Goal: Task Accomplishment & Management: Manage account settings

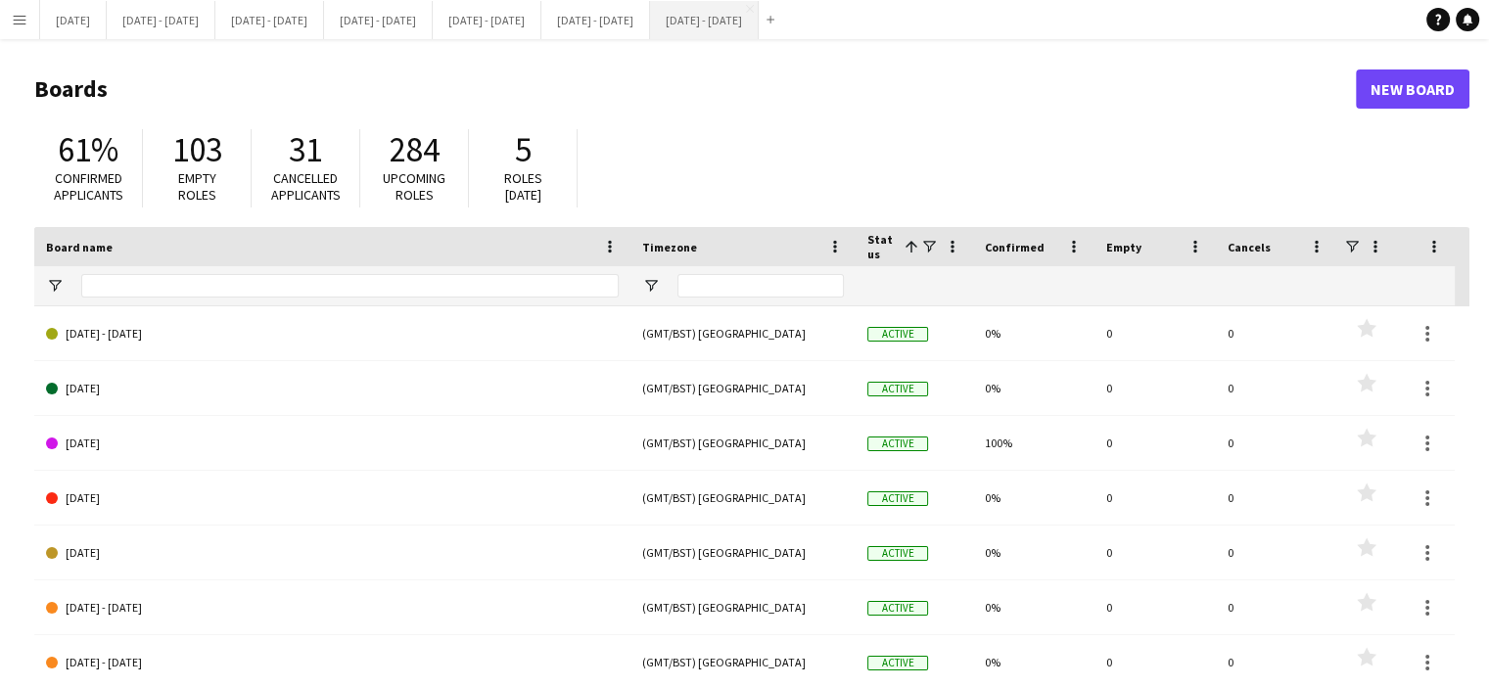
click at [759, 21] on button "[DATE] - [DATE] Close" at bounding box center [704, 20] width 109 height 38
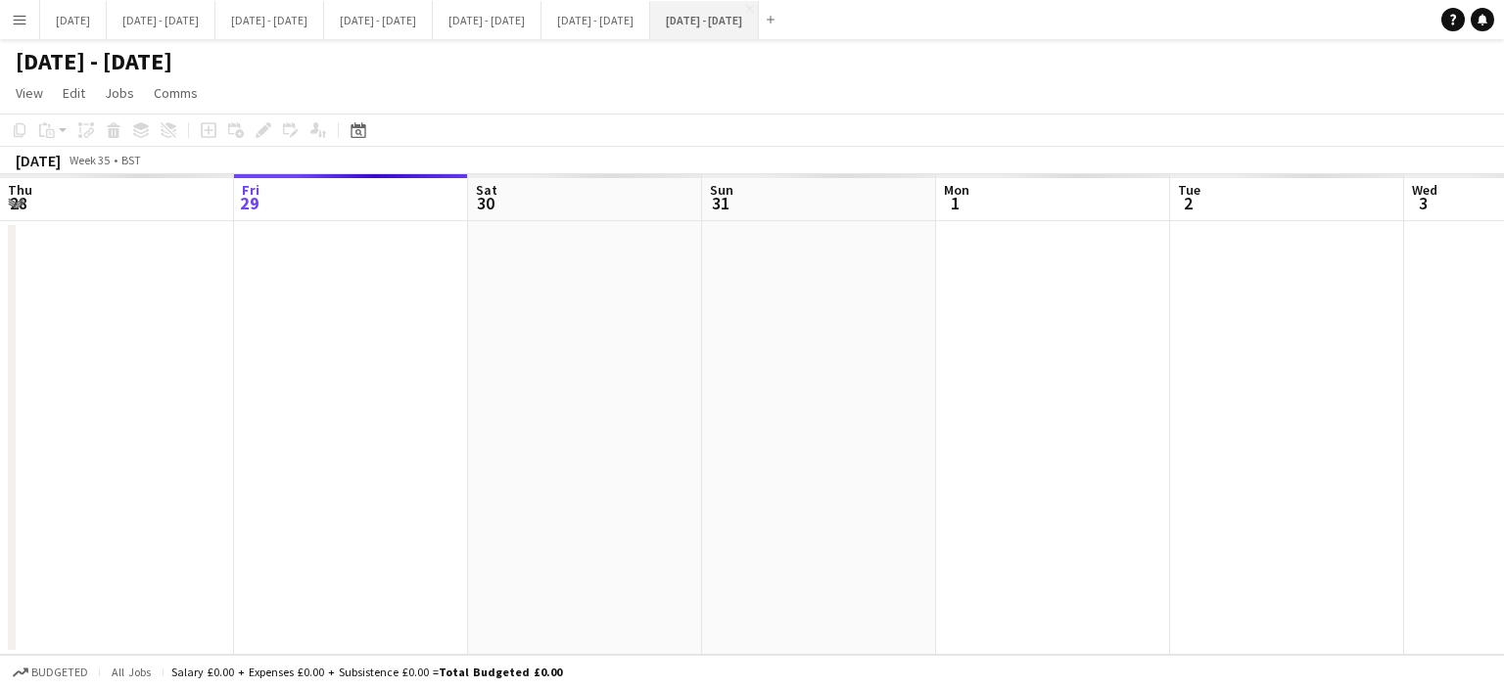
scroll to position [0, 575]
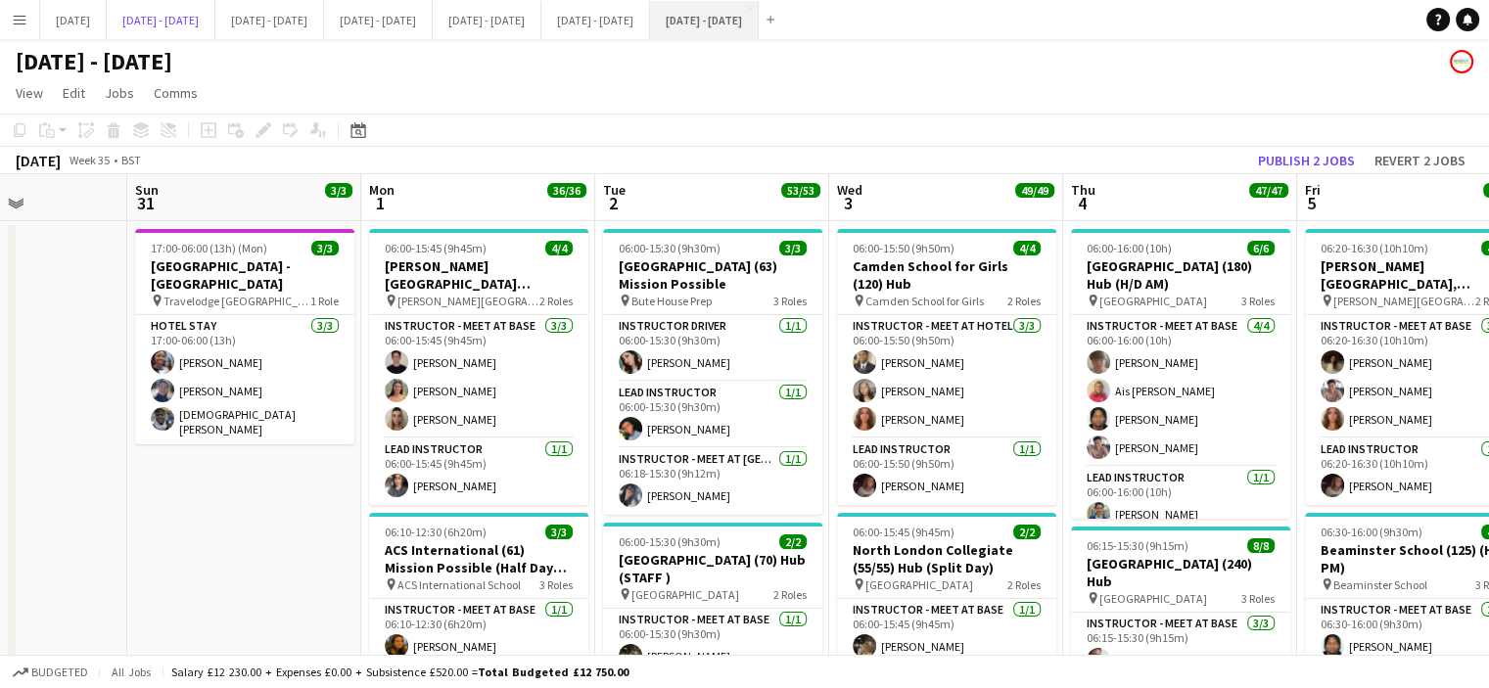
click at [198, 11] on button "[DATE] - [DATE] Close" at bounding box center [161, 20] width 109 height 38
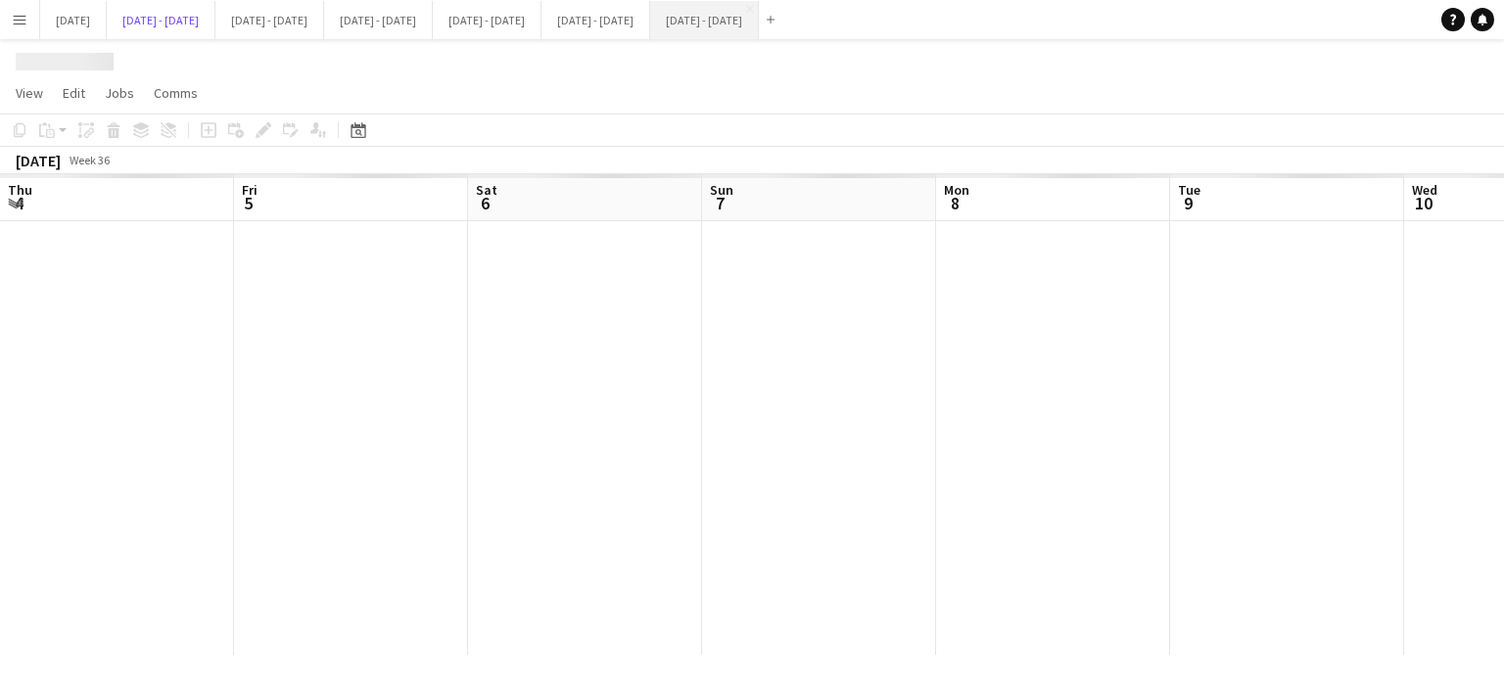
scroll to position [0, 607]
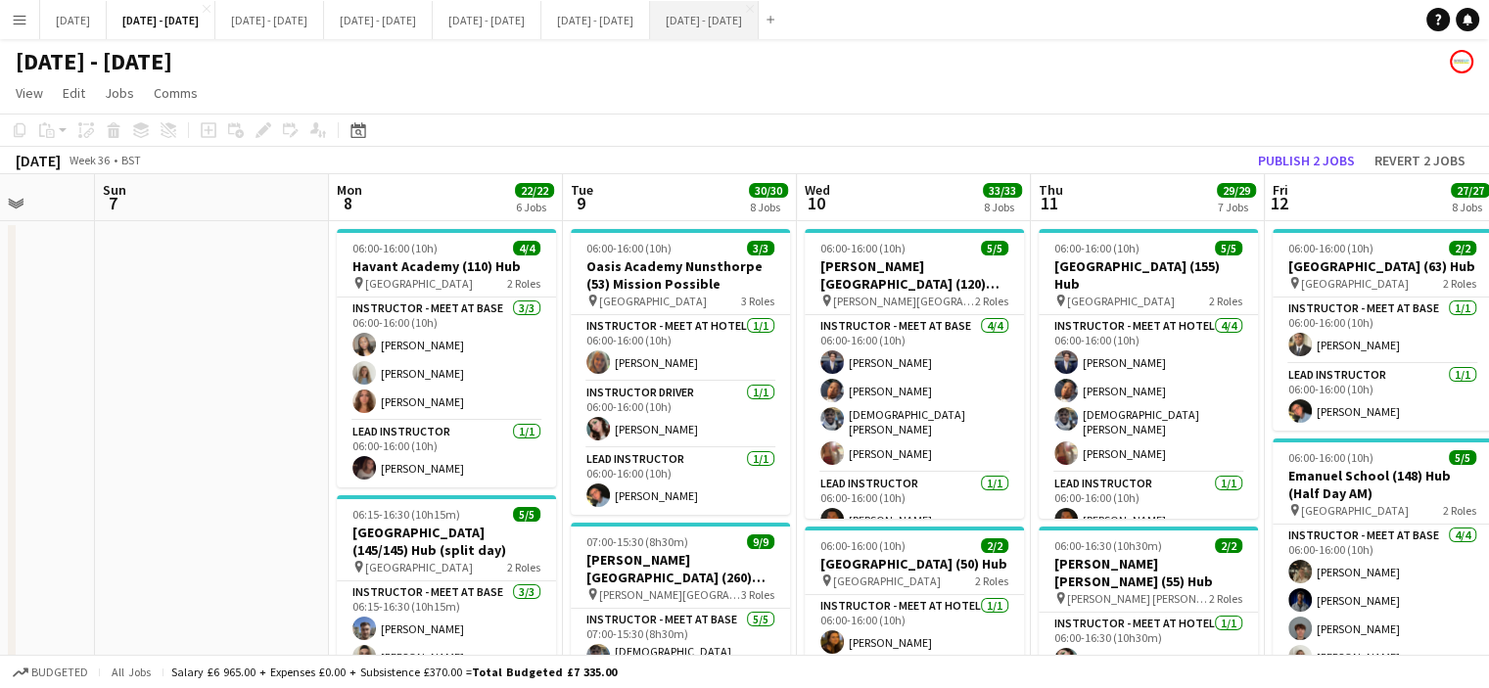
click at [759, 25] on button "[DATE] - [DATE] Close" at bounding box center [704, 20] width 109 height 38
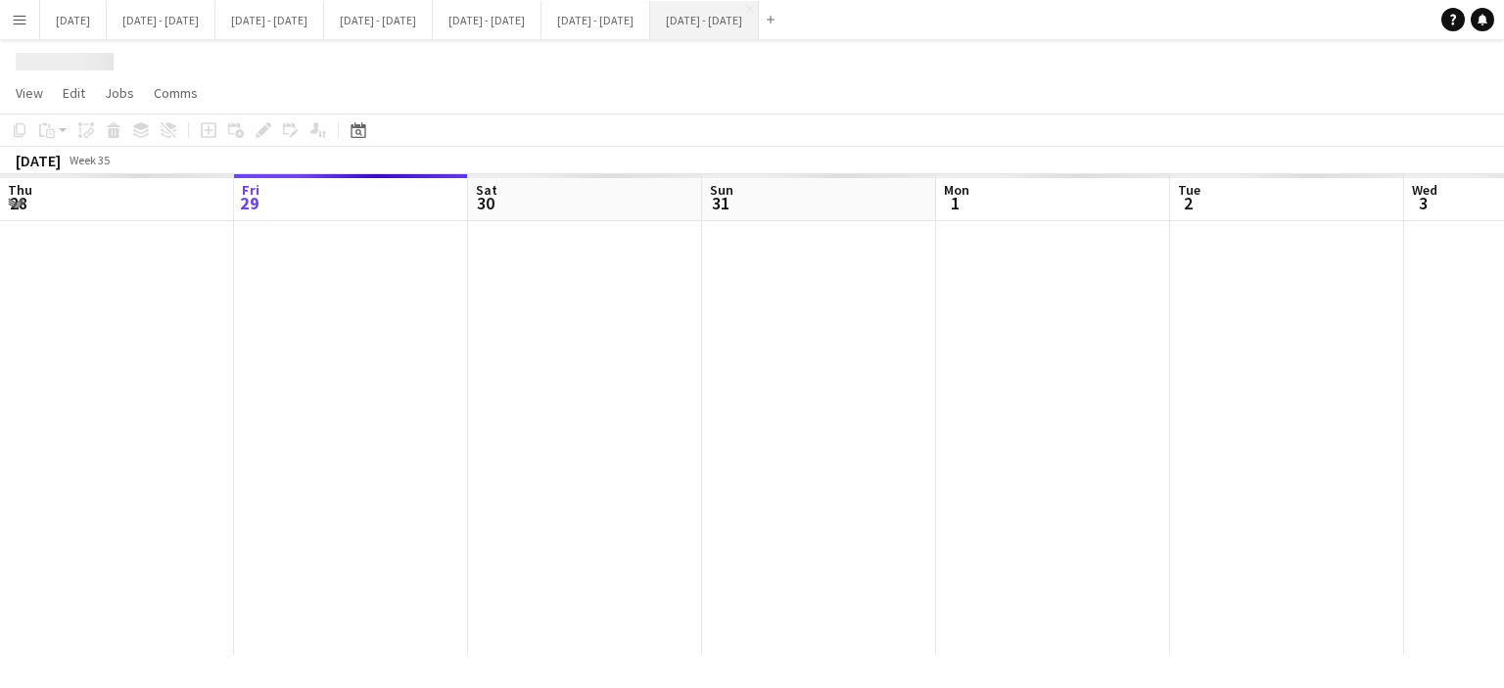
scroll to position [0, 575]
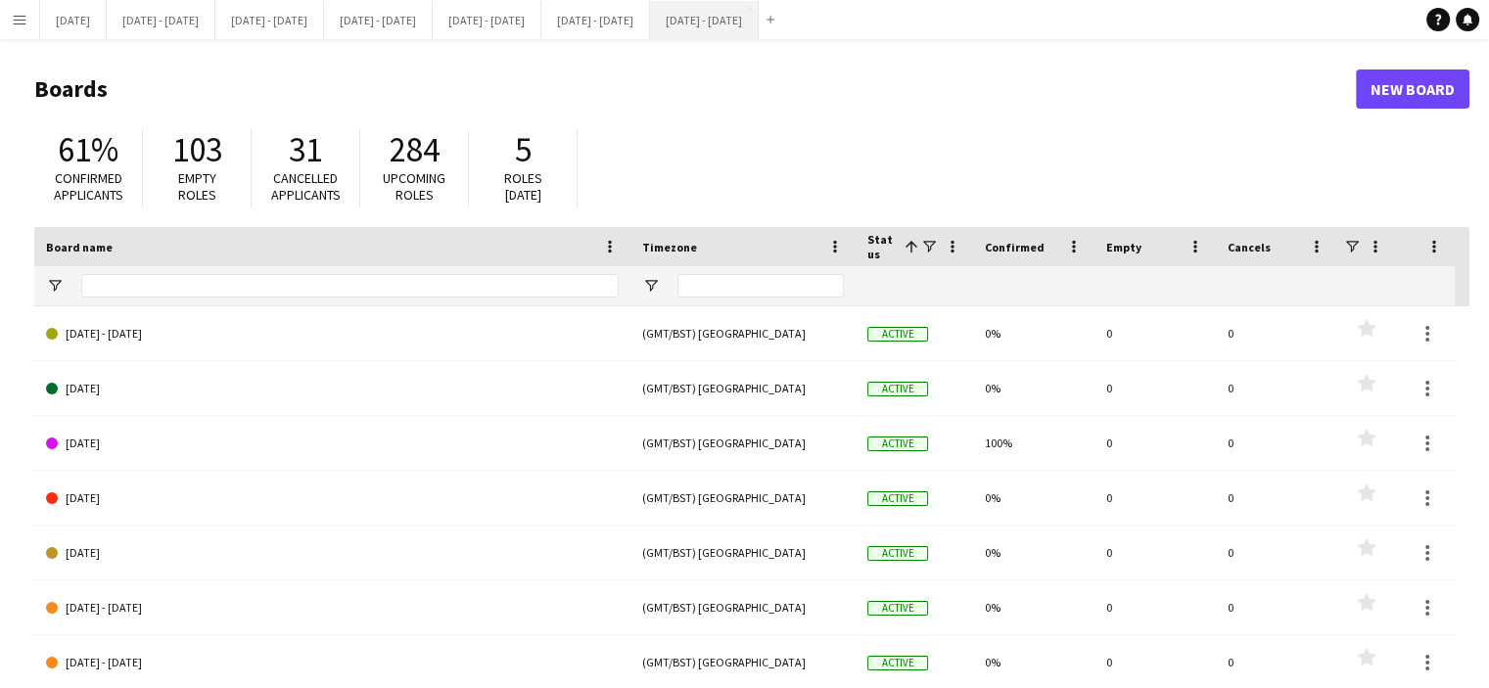
click at [759, 31] on button "[DATE] - [DATE] Close" at bounding box center [704, 20] width 109 height 38
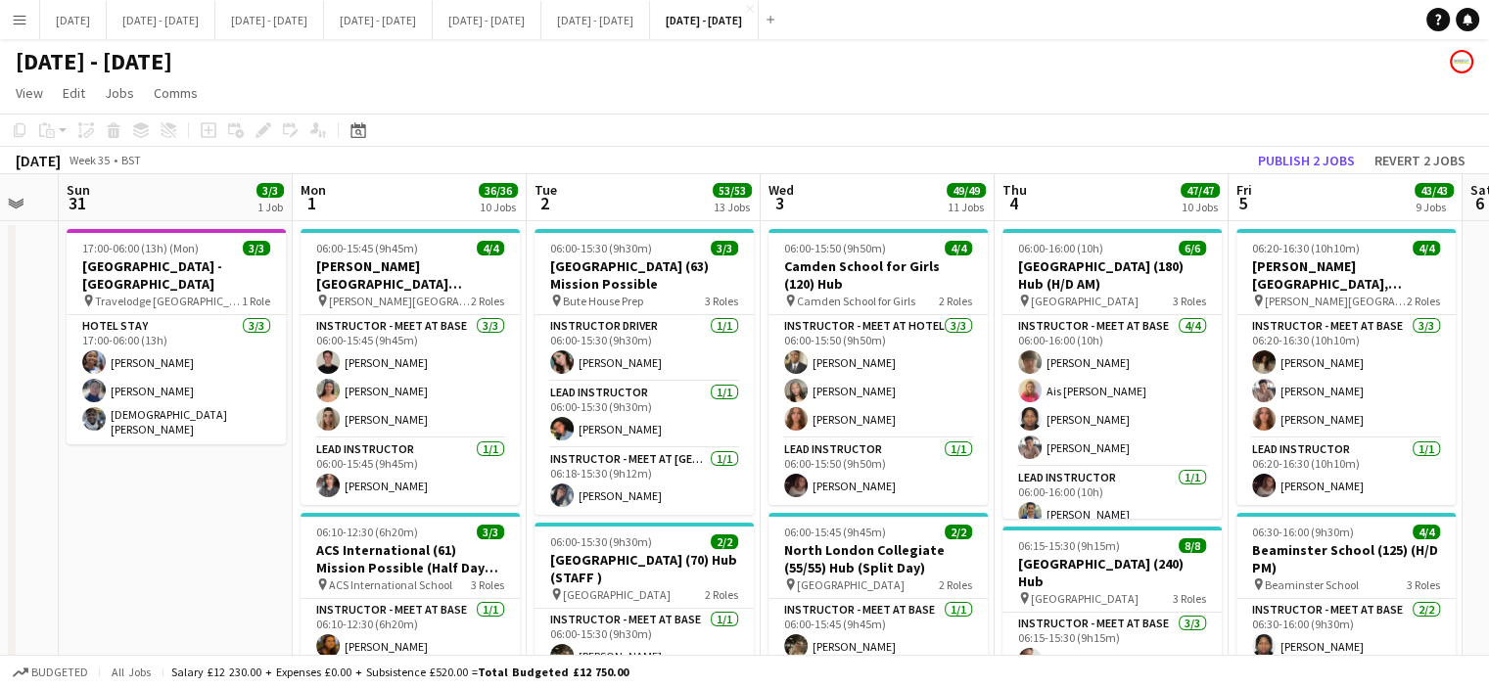
scroll to position [0, 654]
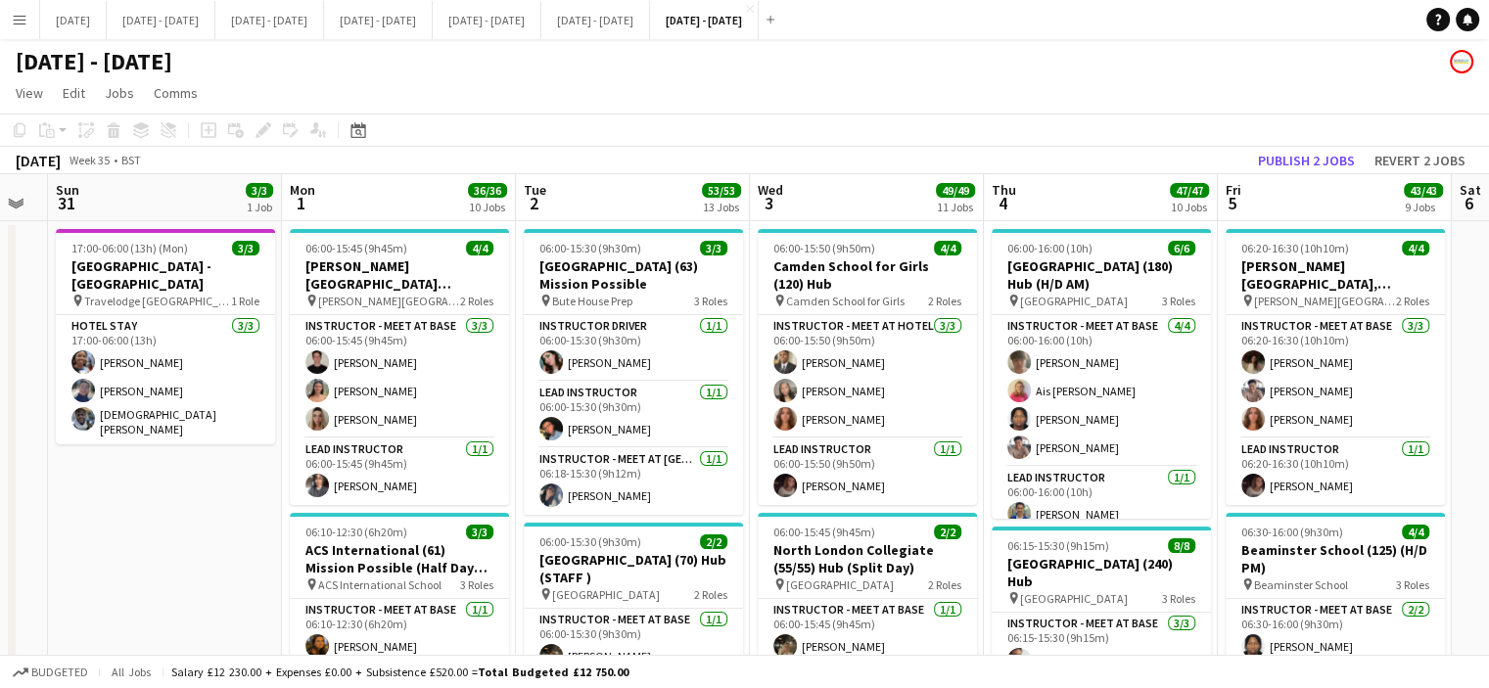
drag, startPoint x: 306, startPoint y: 546, endPoint x: 226, endPoint y: 555, distance: 79.8
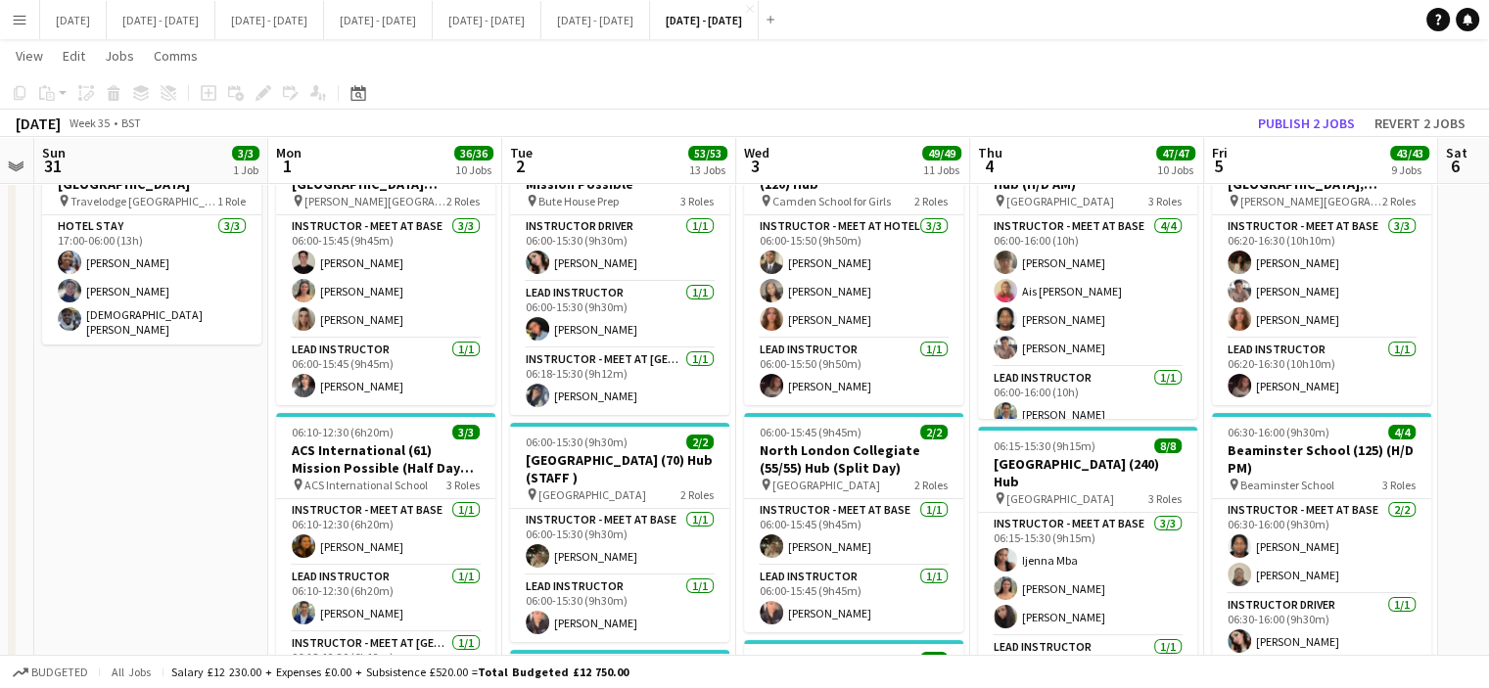
scroll to position [0, 658]
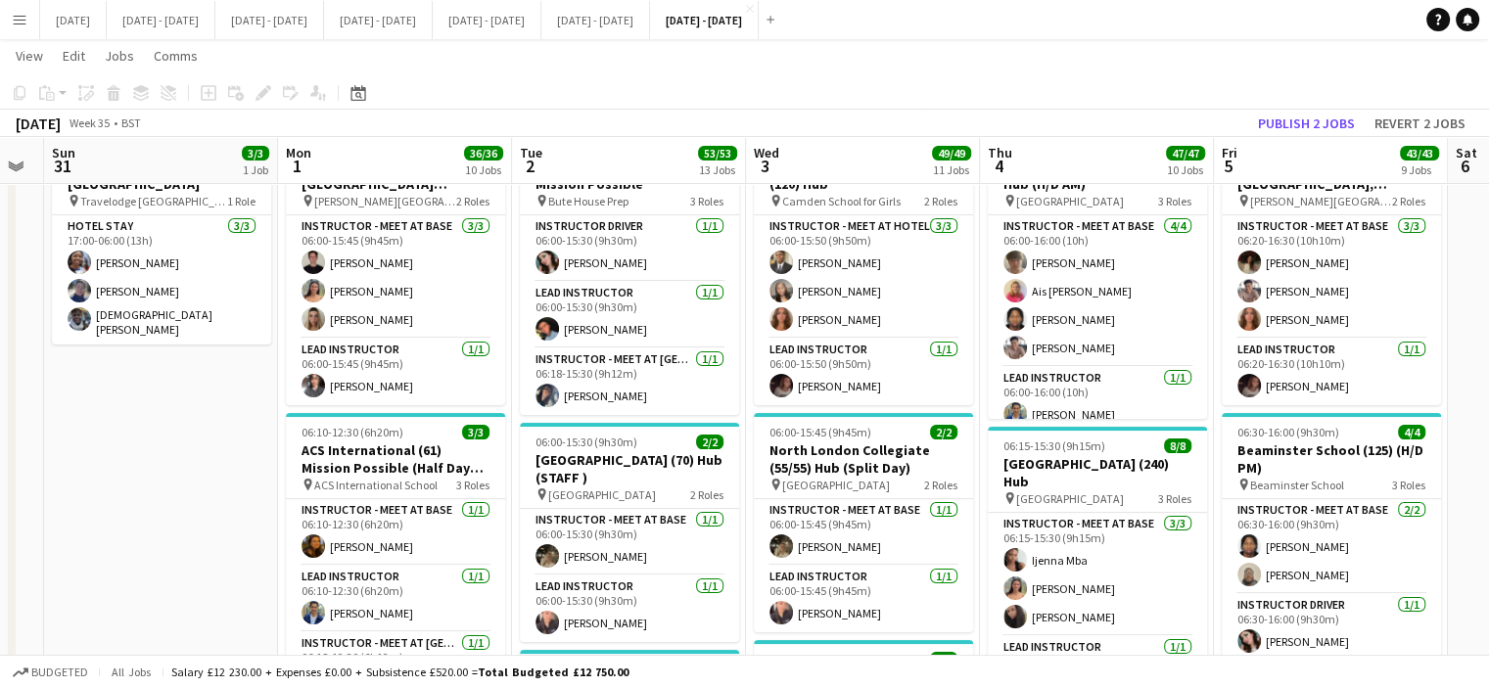
drag, startPoint x: 223, startPoint y: 480, endPoint x: 217, endPoint y: 508, distance: 29.0
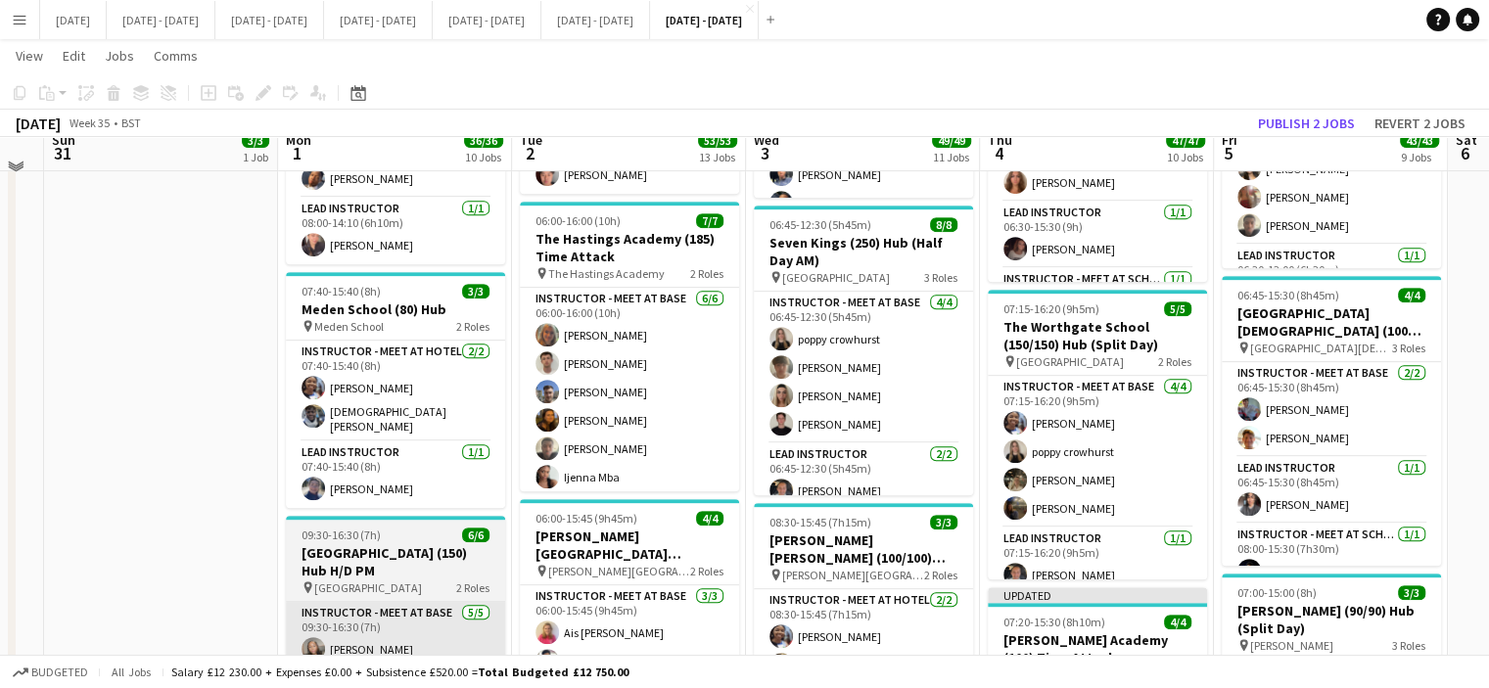
scroll to position [881, 0]
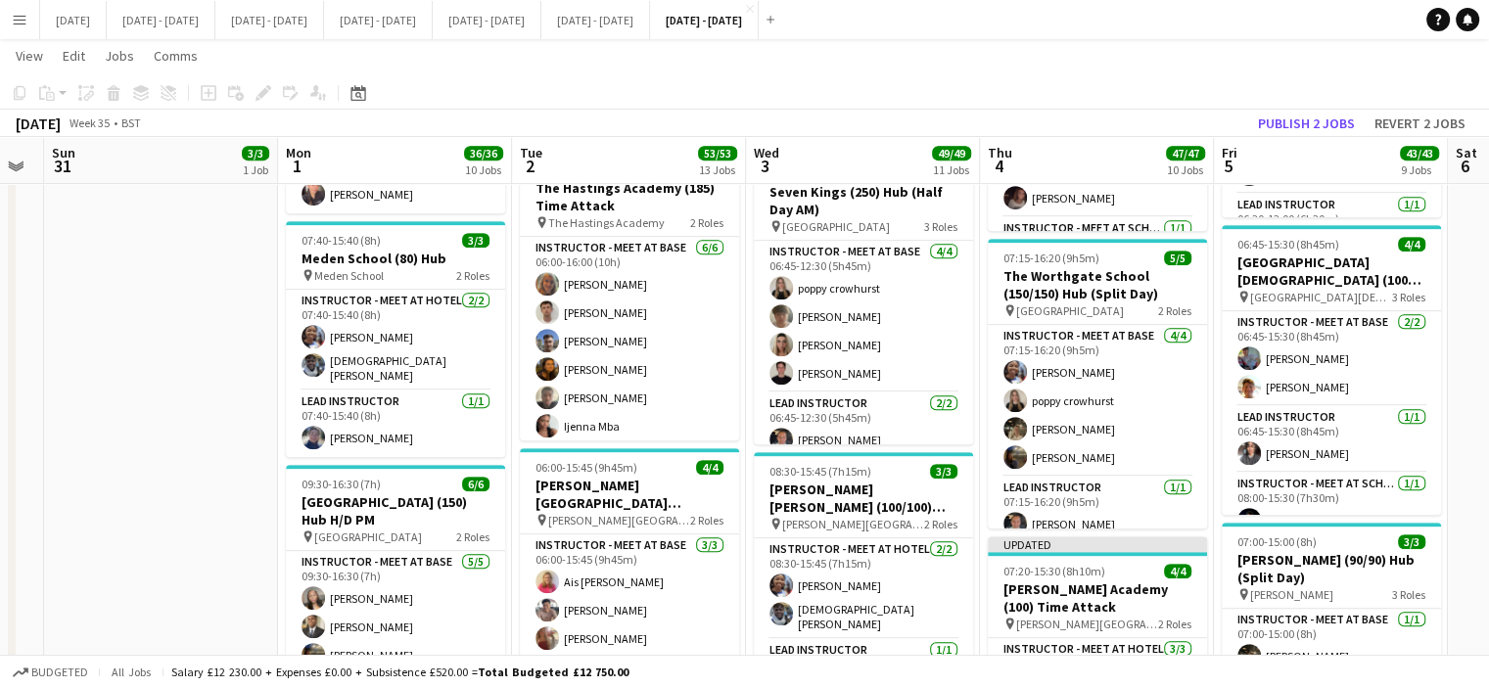
drag, startPoint x: 133, startPoint y: 67, endPoint x: 182, endPoint y: 226, distance: 167.0
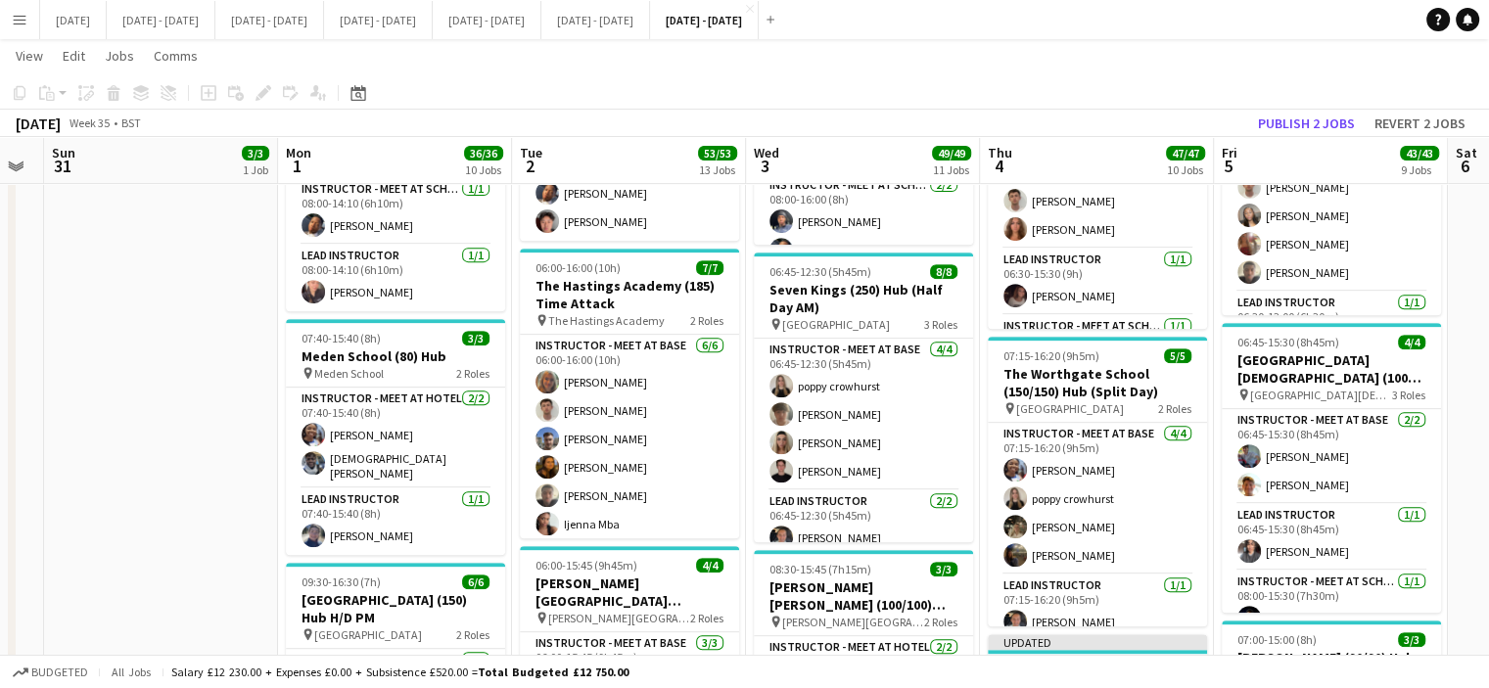
scroll to position [0, 654]
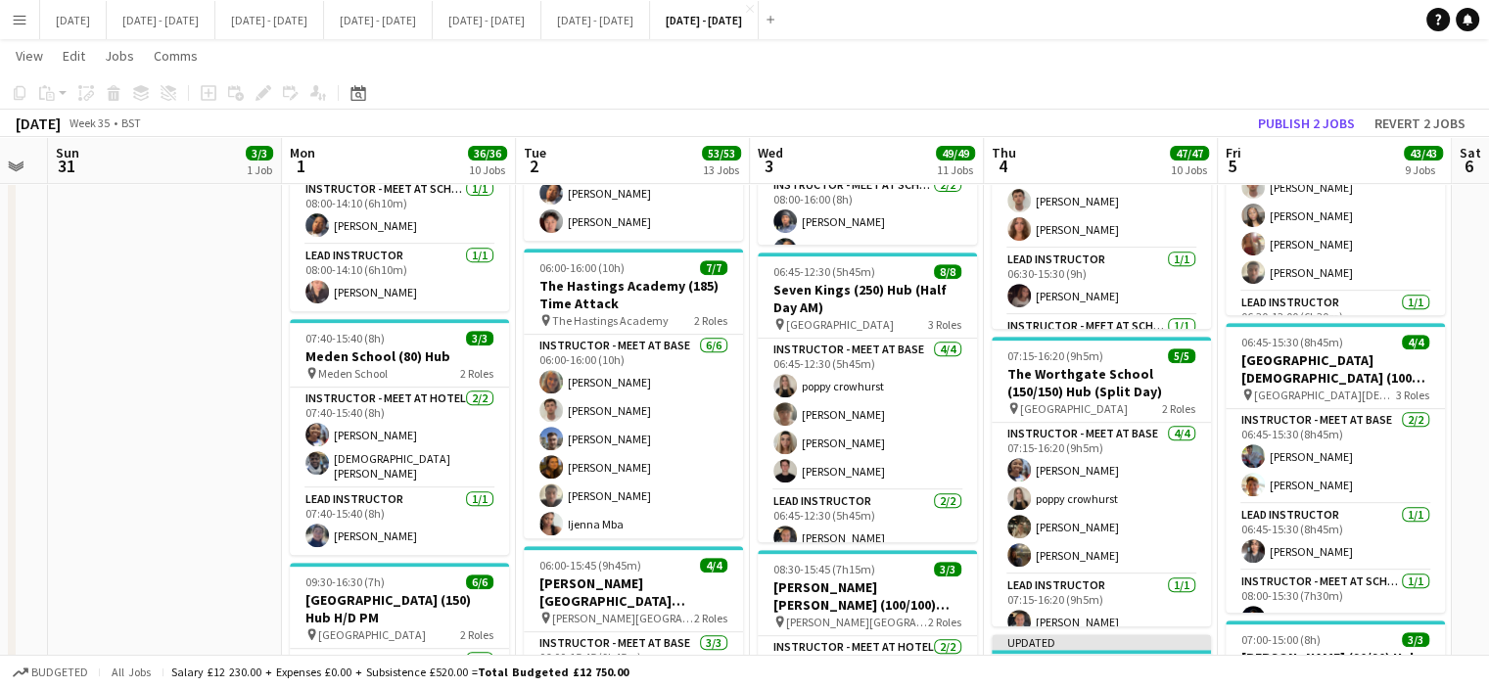
click at [658, 85] on app-toolbar "Copy Paste Paste Ctrl+V Paste with crew Ctrl+Shift+V Paste linked Job Delete Gr…" at bounding box center [744, 92] width 1489 height 33
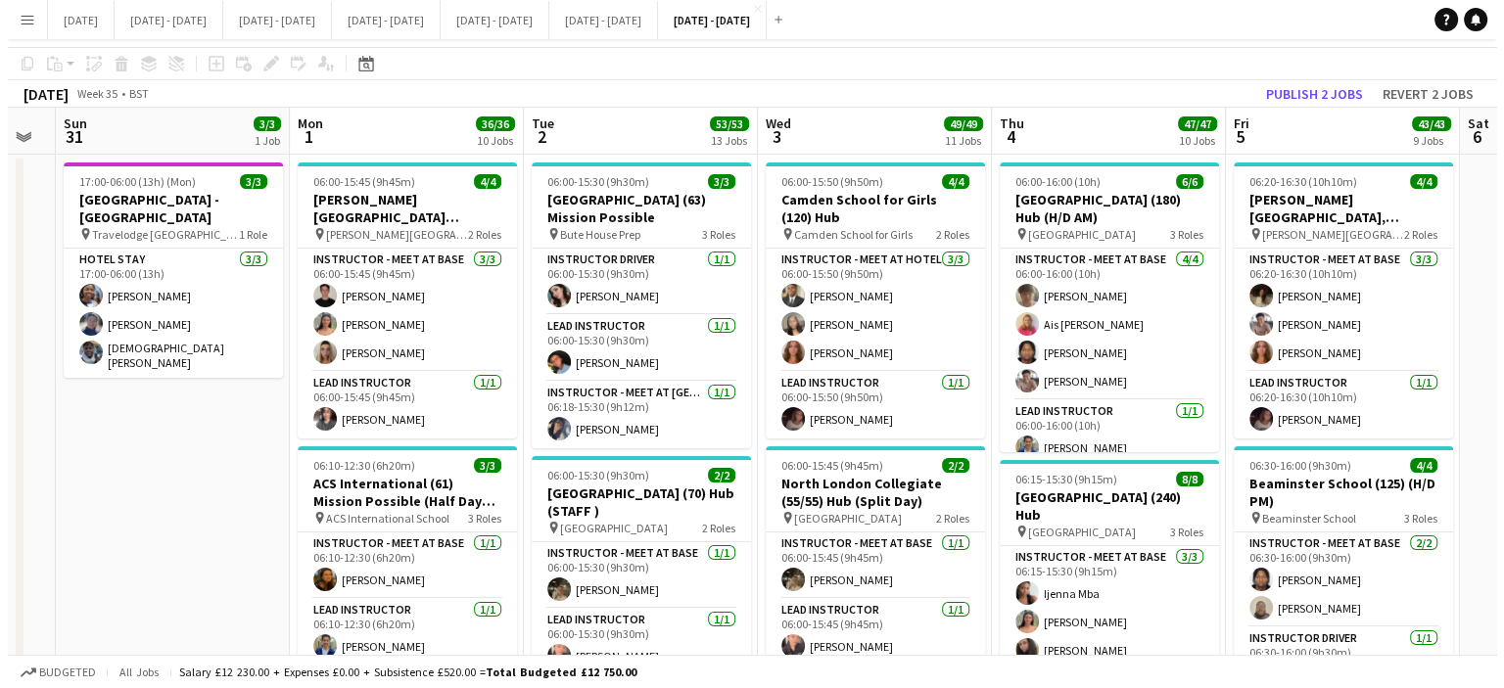
scroll to position [0, 0]
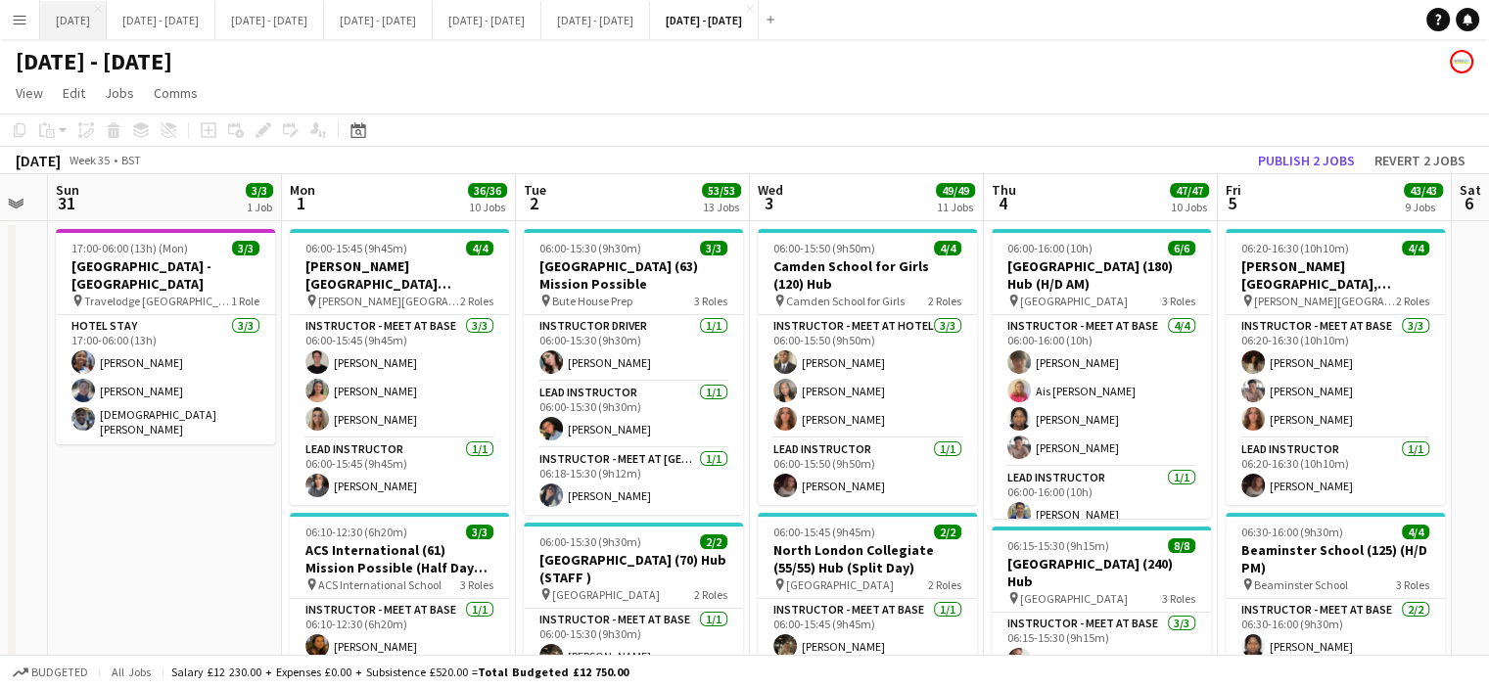
drag, startPoint x: 110, startPoint y: 26, endPoint x: 90, endPoint y: 24, distance: 19.7
click at [107, 27] on button "[DATE] Close" at bounding box center [73, 20] width 67 height 38
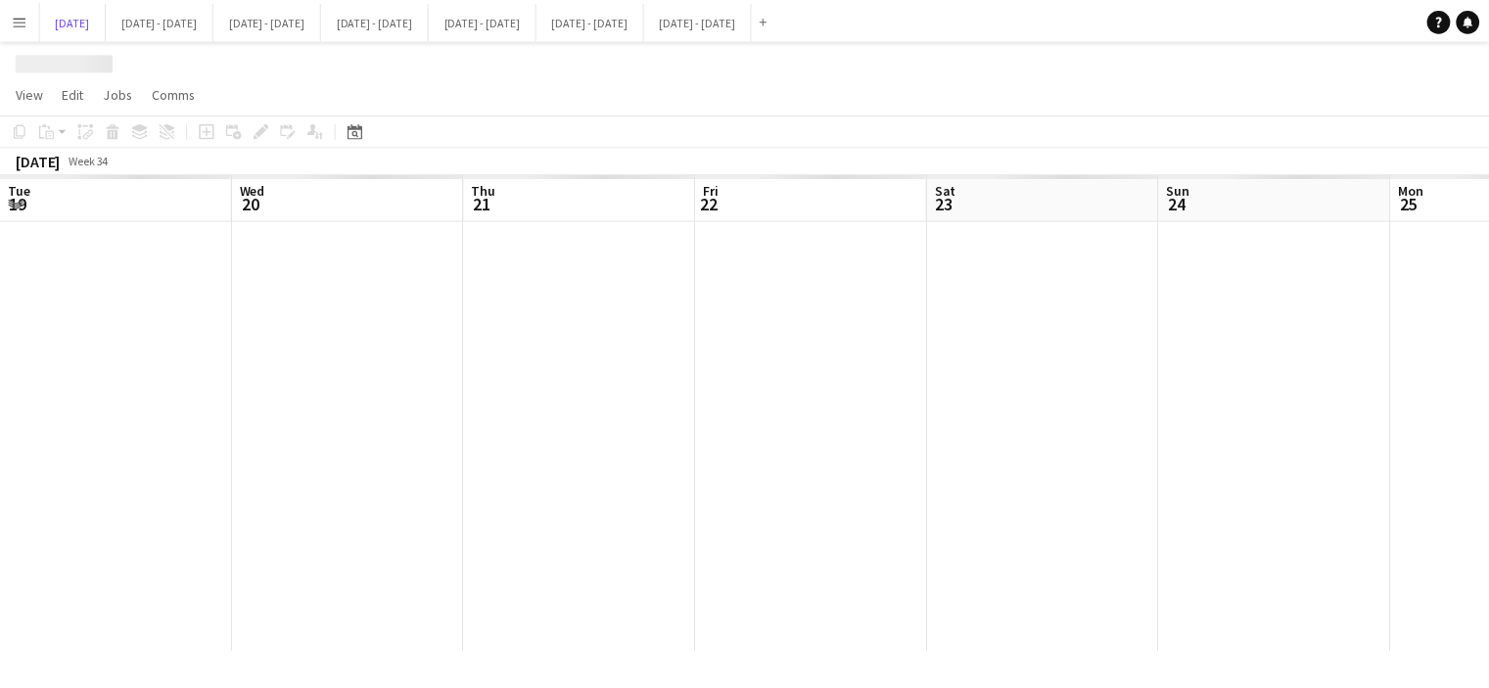
scroll to position [0, 1065]
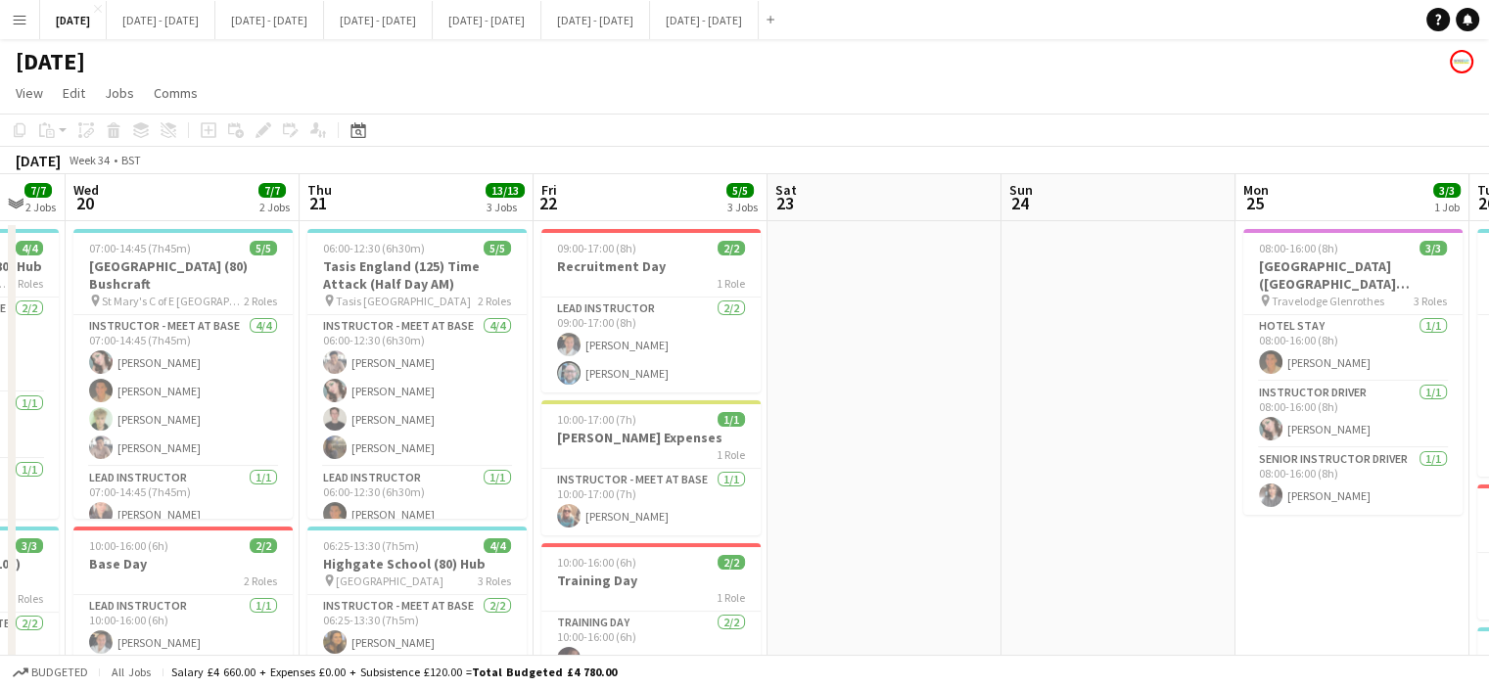
drag, startPoint x: 471, startPoint y: 391, endPoint x: 1195, endPoint y: 495, distance: 731.1
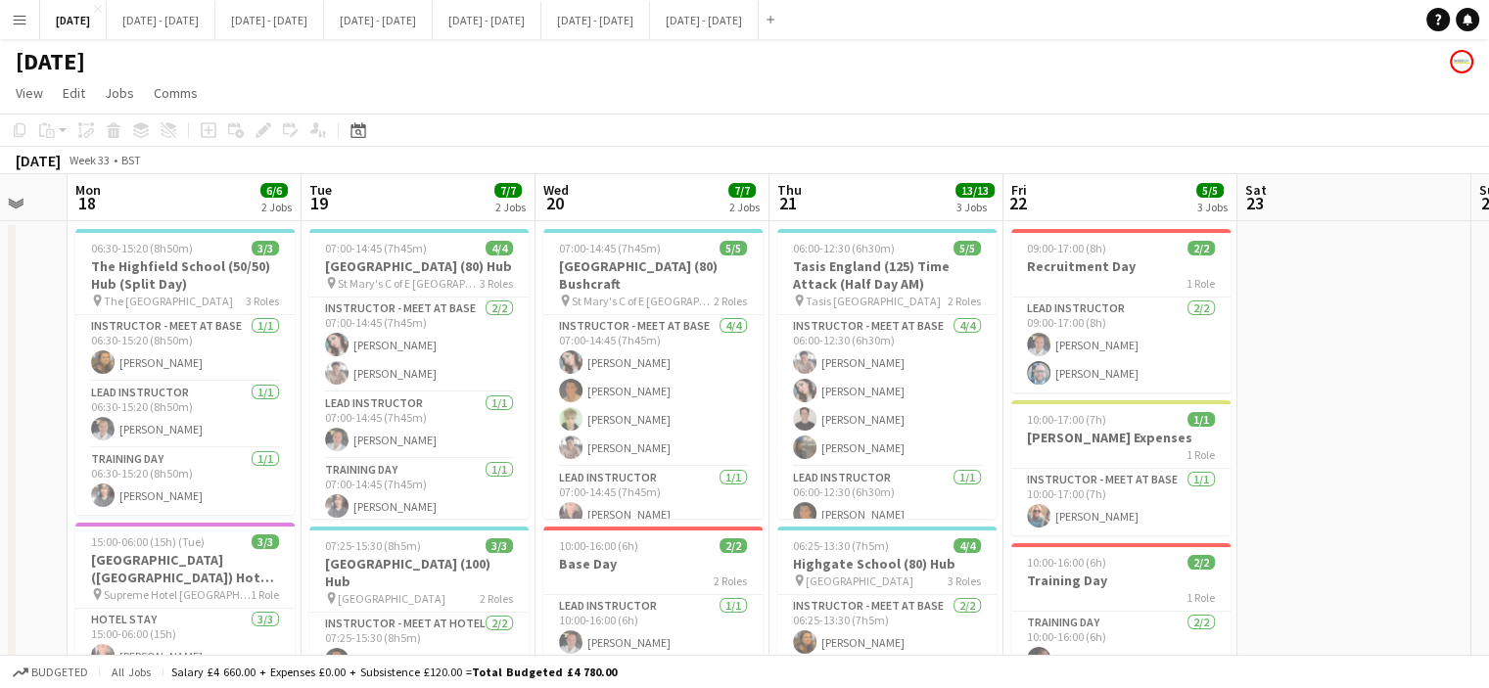
drag, startPoint x: 1079, startPoint y: 501, endPoint x: 1237, endPoint y: 489, distance: 158.2
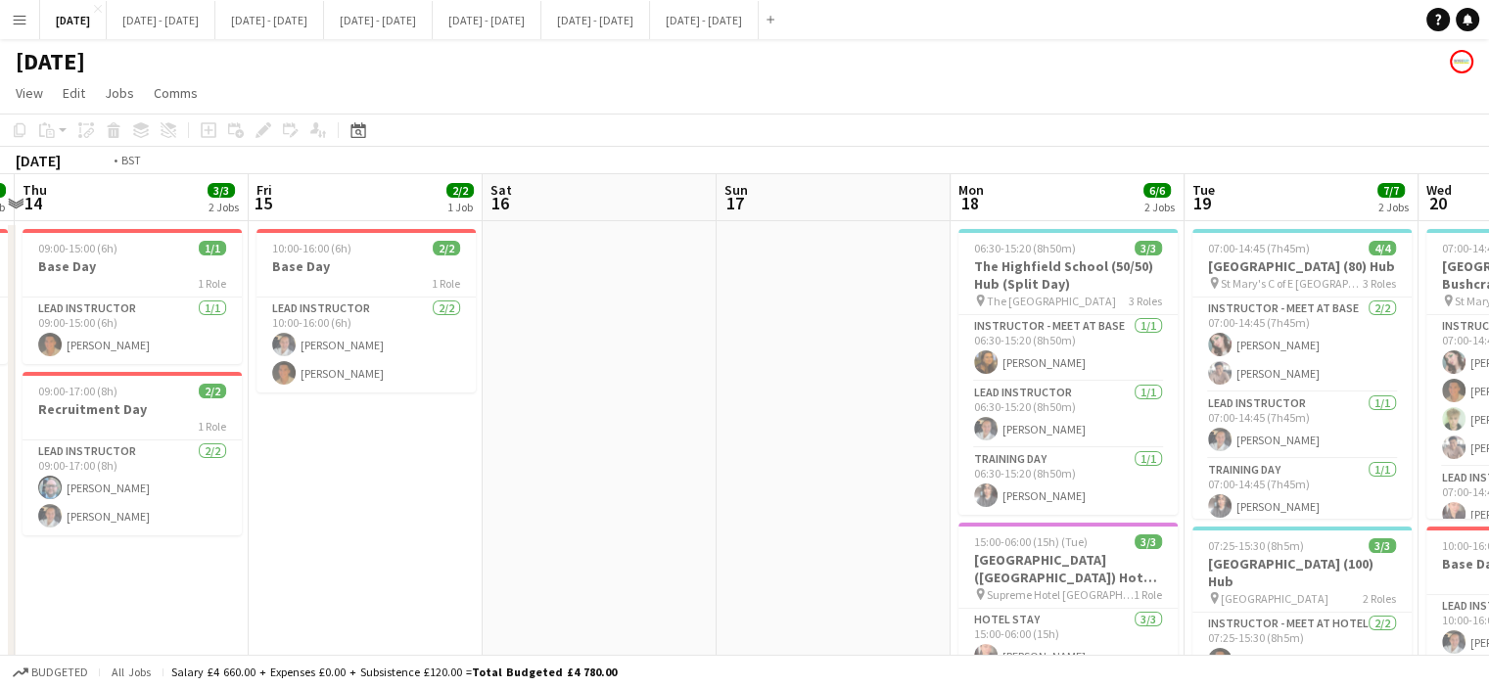
drag, startPoint x: 501, startPoint y: 500, endPoint x: 1194, endPoint y: 495, distance: 692.4
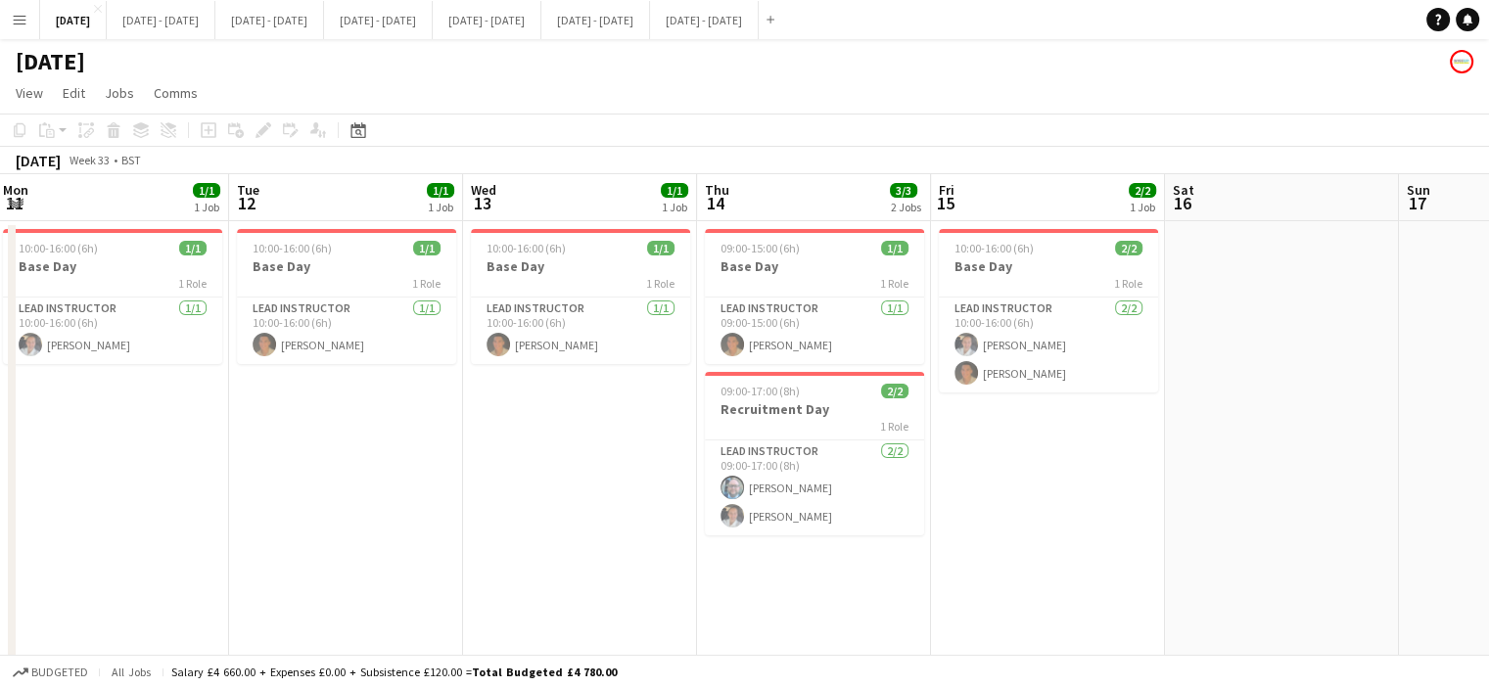
drag, startPoint x: 410, startPoint y: 522, endPoint x: 1289, endPoint y: 524, distance: 878.4
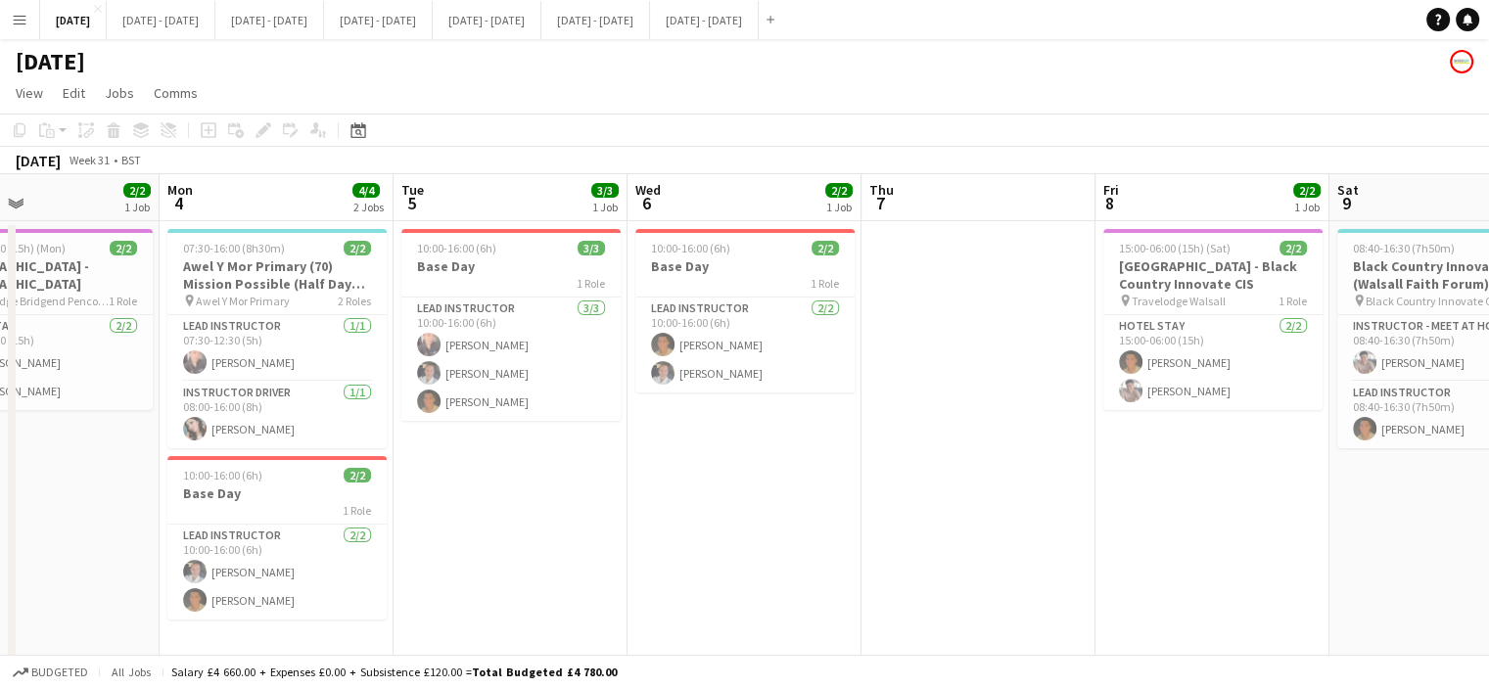
drag, startPoint x: 520, startPoint y: 493, endPoint x: 1253, endPoint y: 502, distance: 733.5
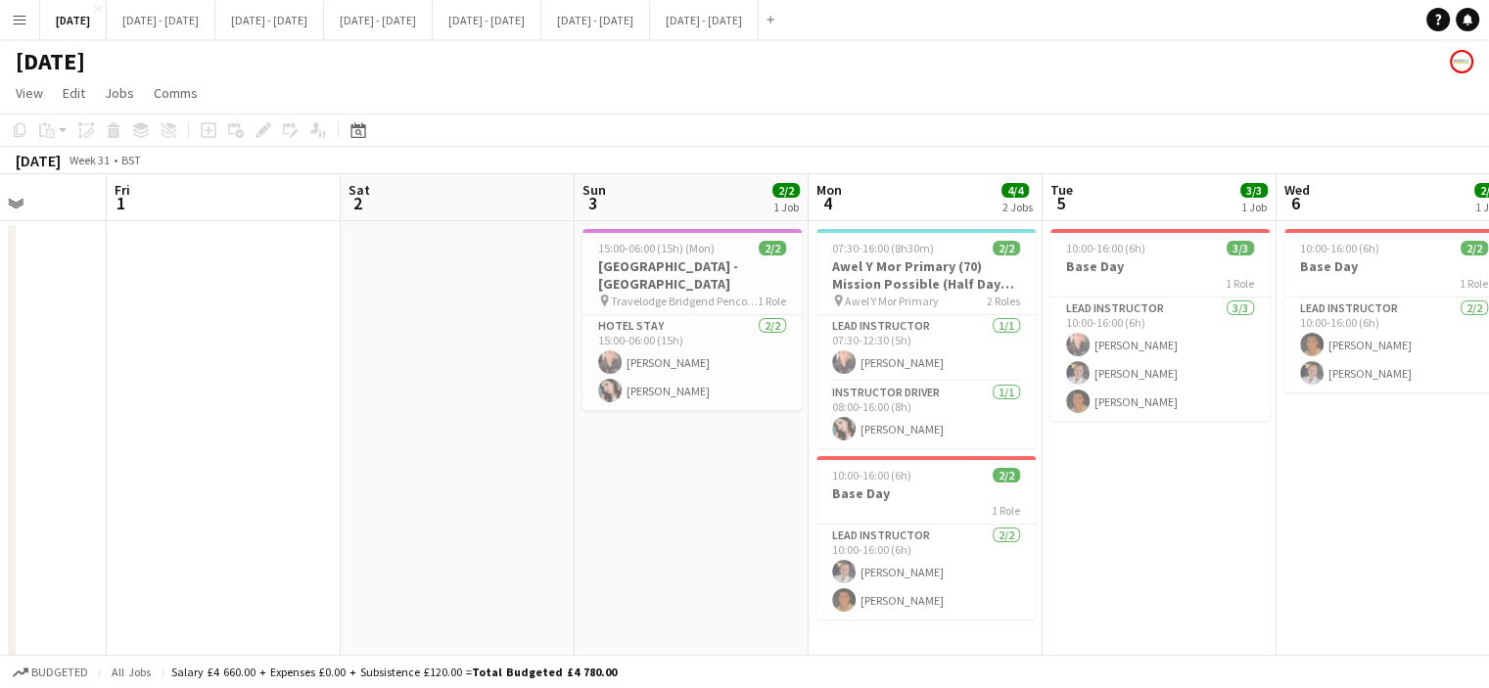
drag, startPoint x: 908, startPoint y: 553, endPoint x: 1205, endPoint y: 544, distance: 296.9
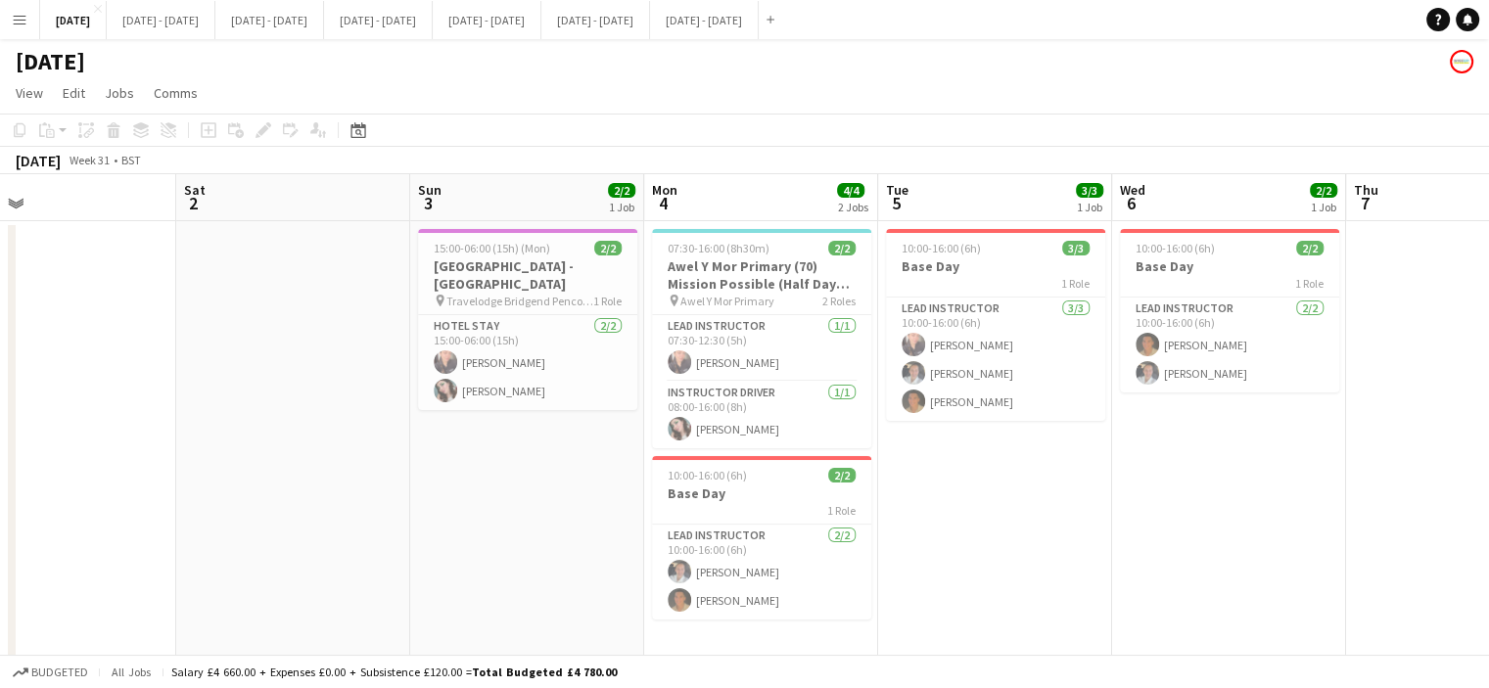
drag, startPoint x: 871, startPoint y: 563, endPoint x: 504, endPoint y: 546, distance: 366.6
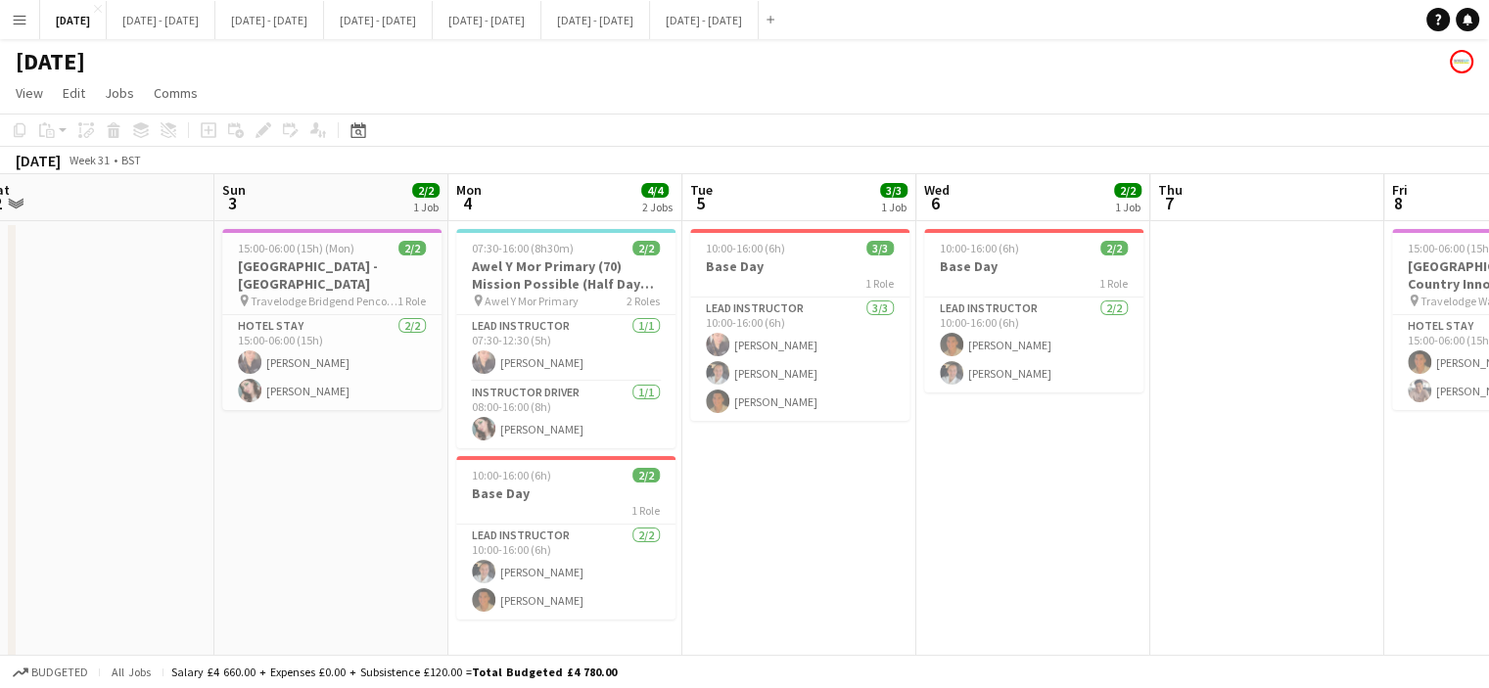
drag, startPoint x: 899, startPoint y: 524, endPoint x: 702, endPoint y: 535, distance: 197.1
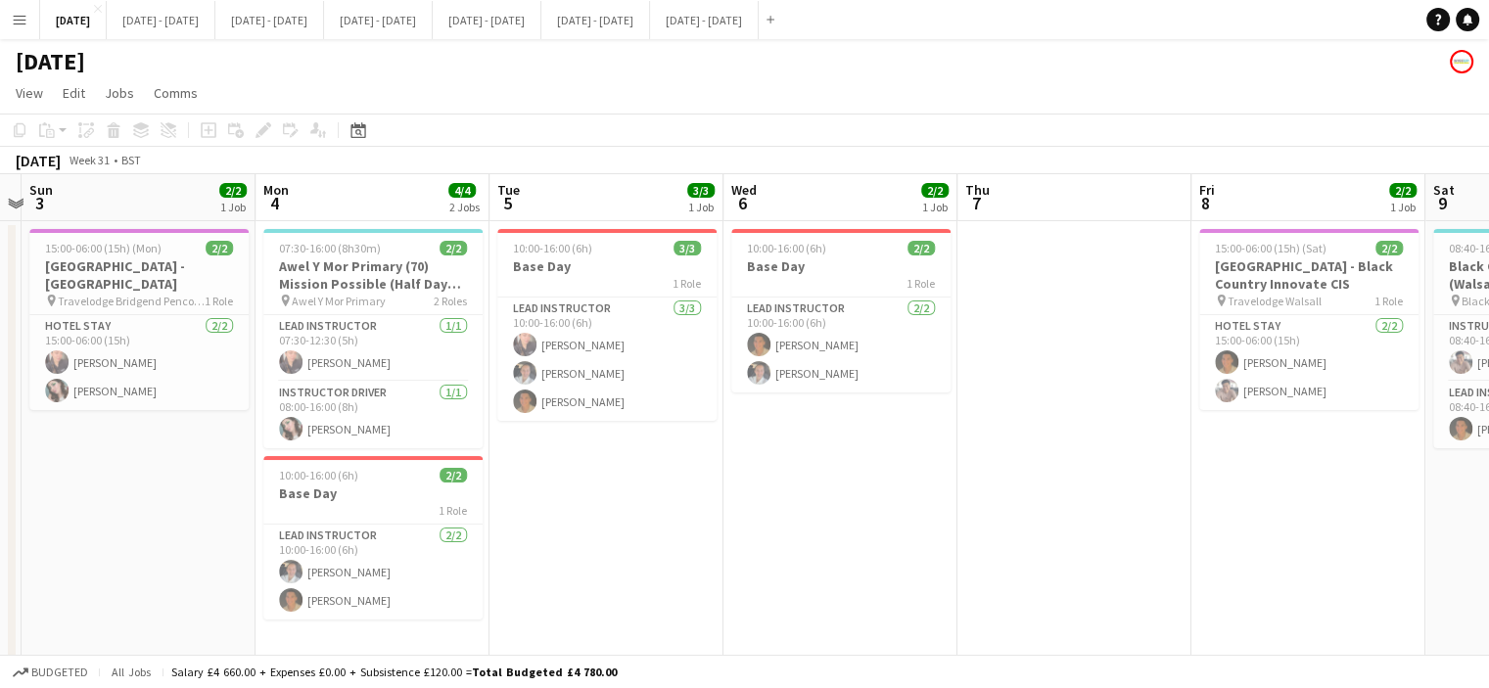
drag, startPoint x: 854, startPoint y: 497, endPoint x: 662, endPoint y: 558, distance: 201.3
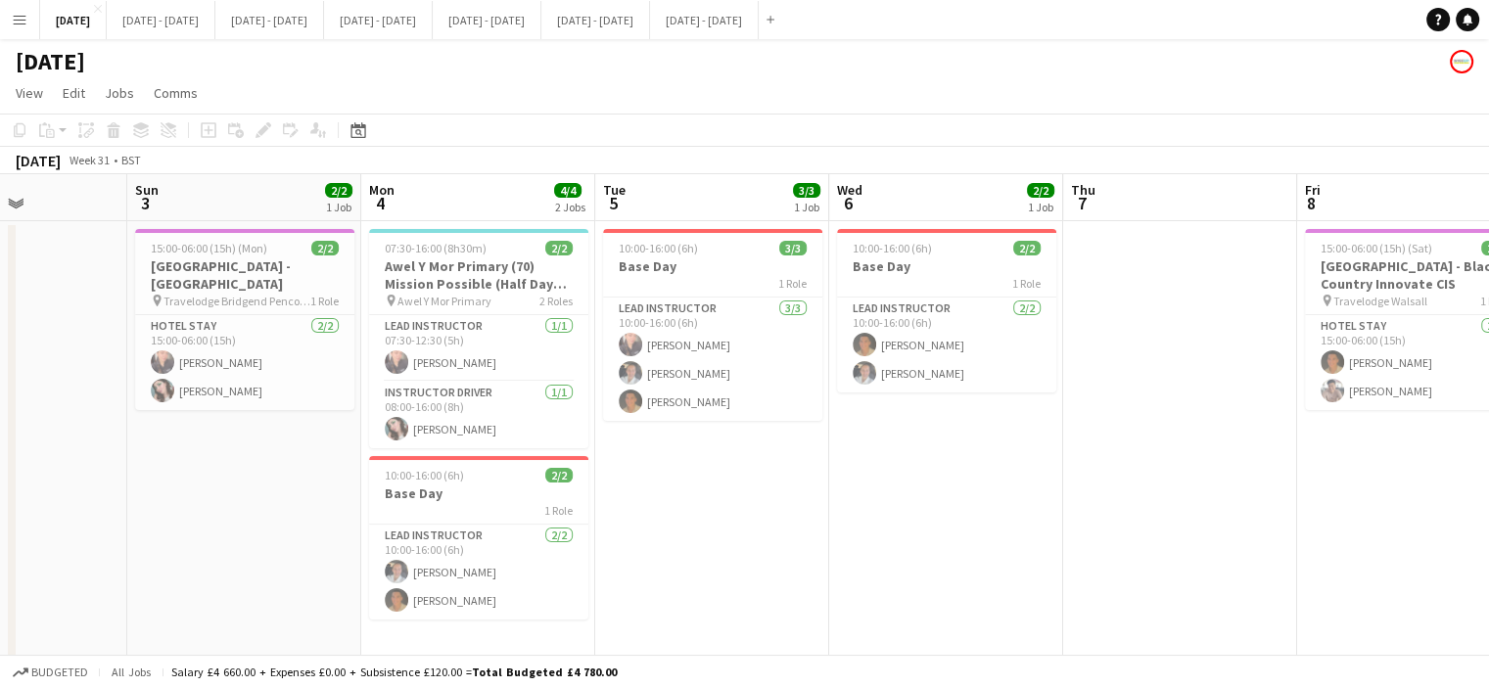
scroll to position [0, 652]
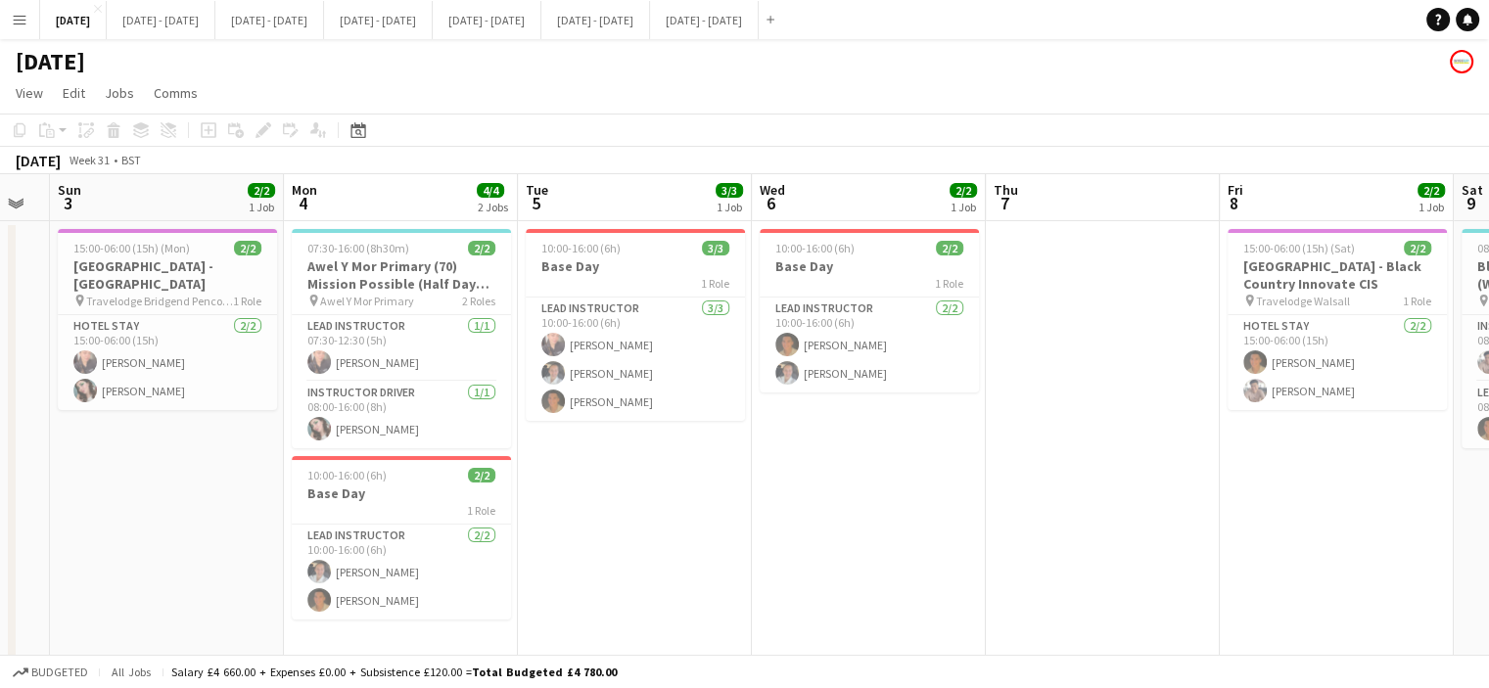
drag, startPoint x: 627, startPoint y: 571, endPoint x: 690, endPoint y: 594, distance: 67.9
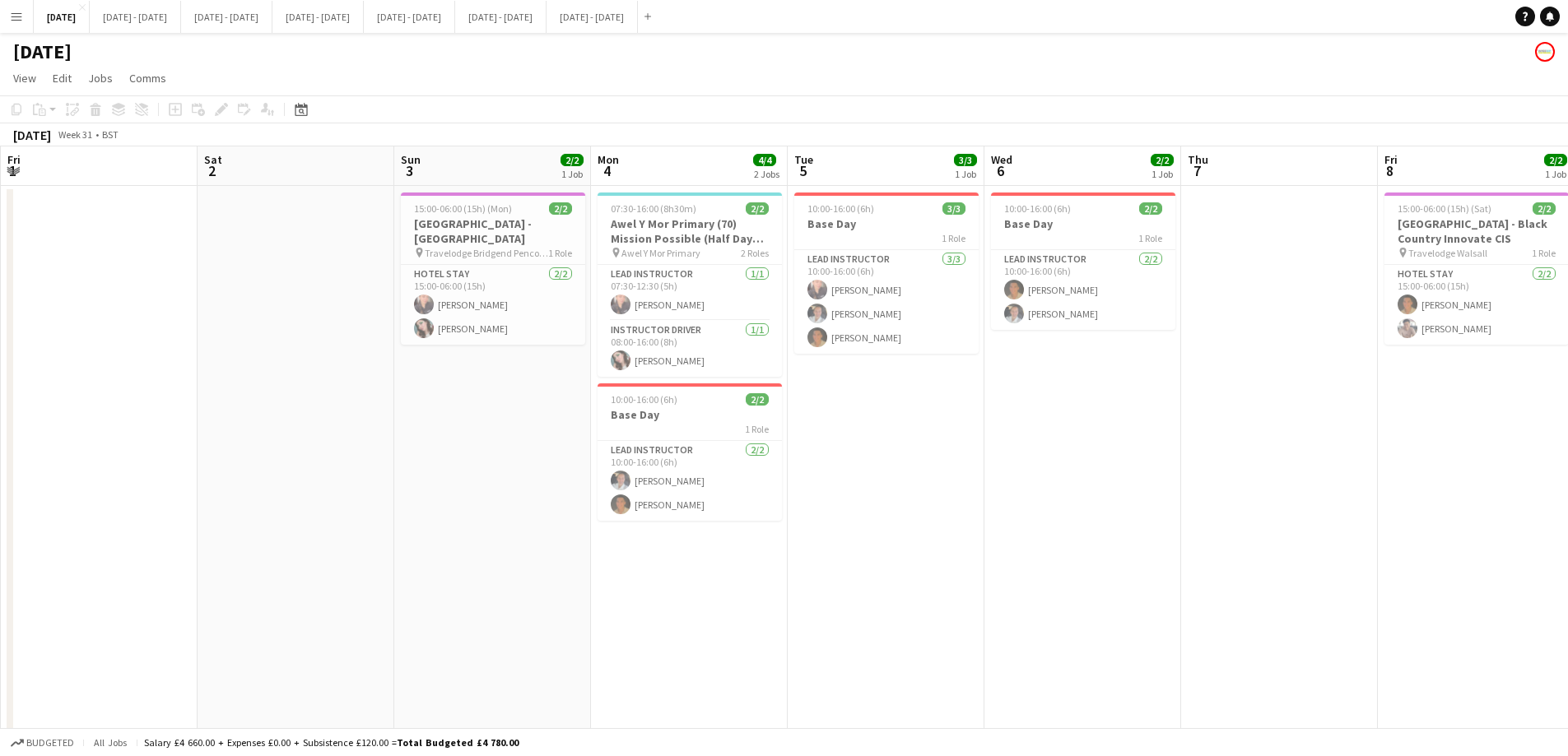
scroll to position [0, 603]
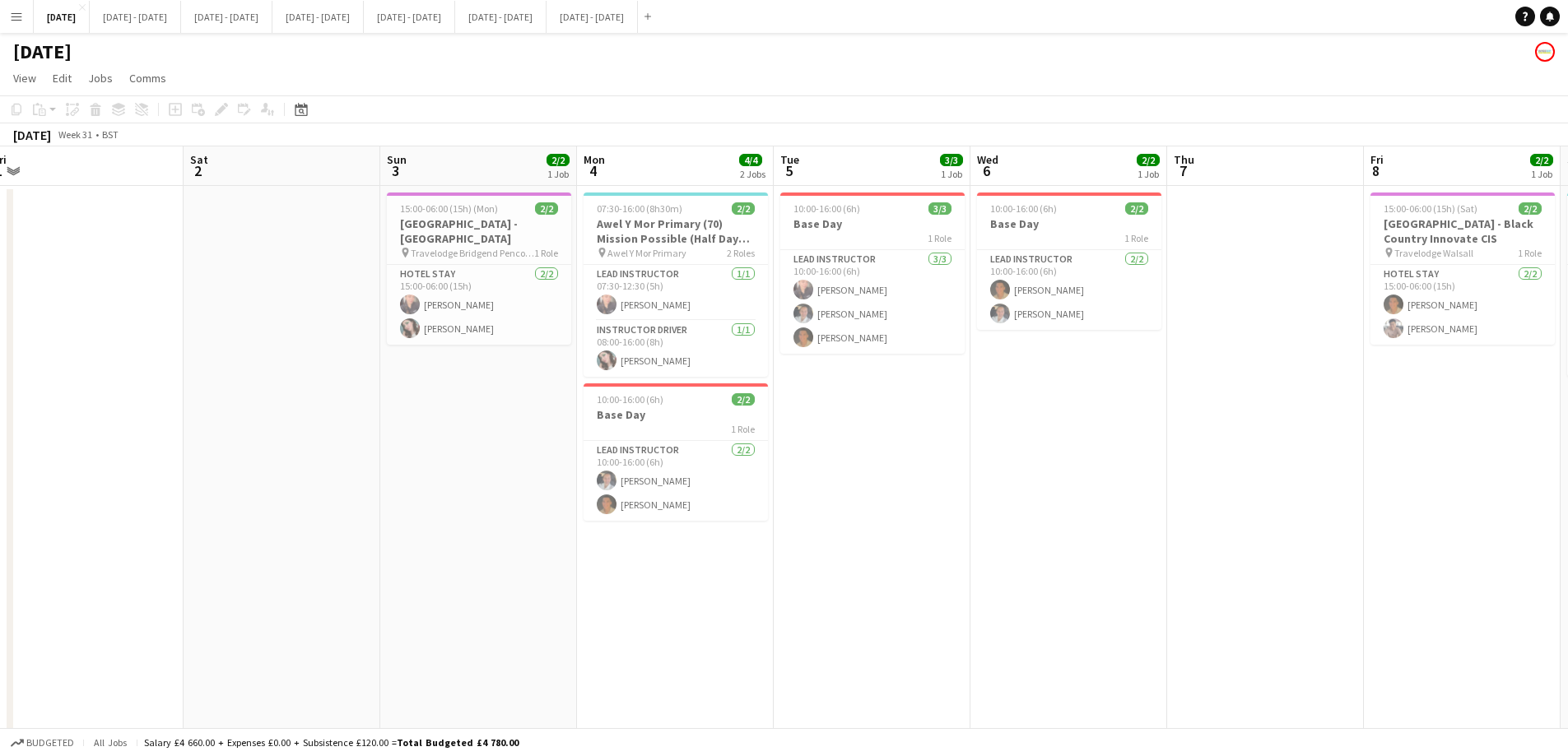
drag, startPoint x: 208, startPoint y: 470, endPoint x: 508, endPoint y: 525, distance: 305.0
click at [502, 544] on app-calendar-viewport "Tue 29 Wed 30 Thu 31 Fri 1 Sat 2 Sun 3 2/2 1 Job Mon 4 4/4 2 Jobs Tue 5 3/3 1 J…" at bounding box center [784, 606] width 1568 height 920
click at [458, 228] on h3 "[GEOGRAPHIC_DATA] - [GEOGRAPHIC_DATA]" at bounding box center [478, 231] width 184 height 29
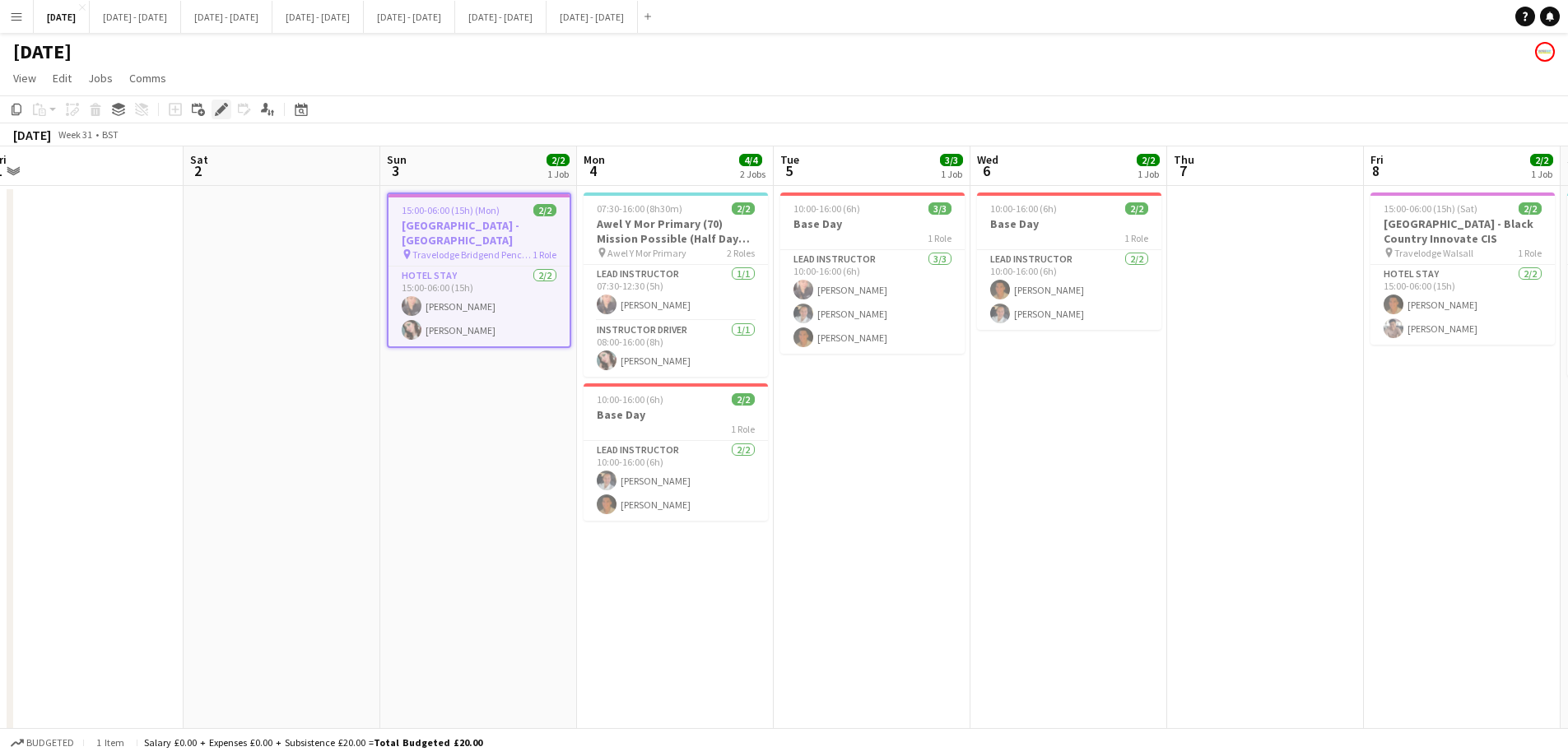
click at [216, 102] on div "Edit" at bounding box center [222, 109] width 20 height 20
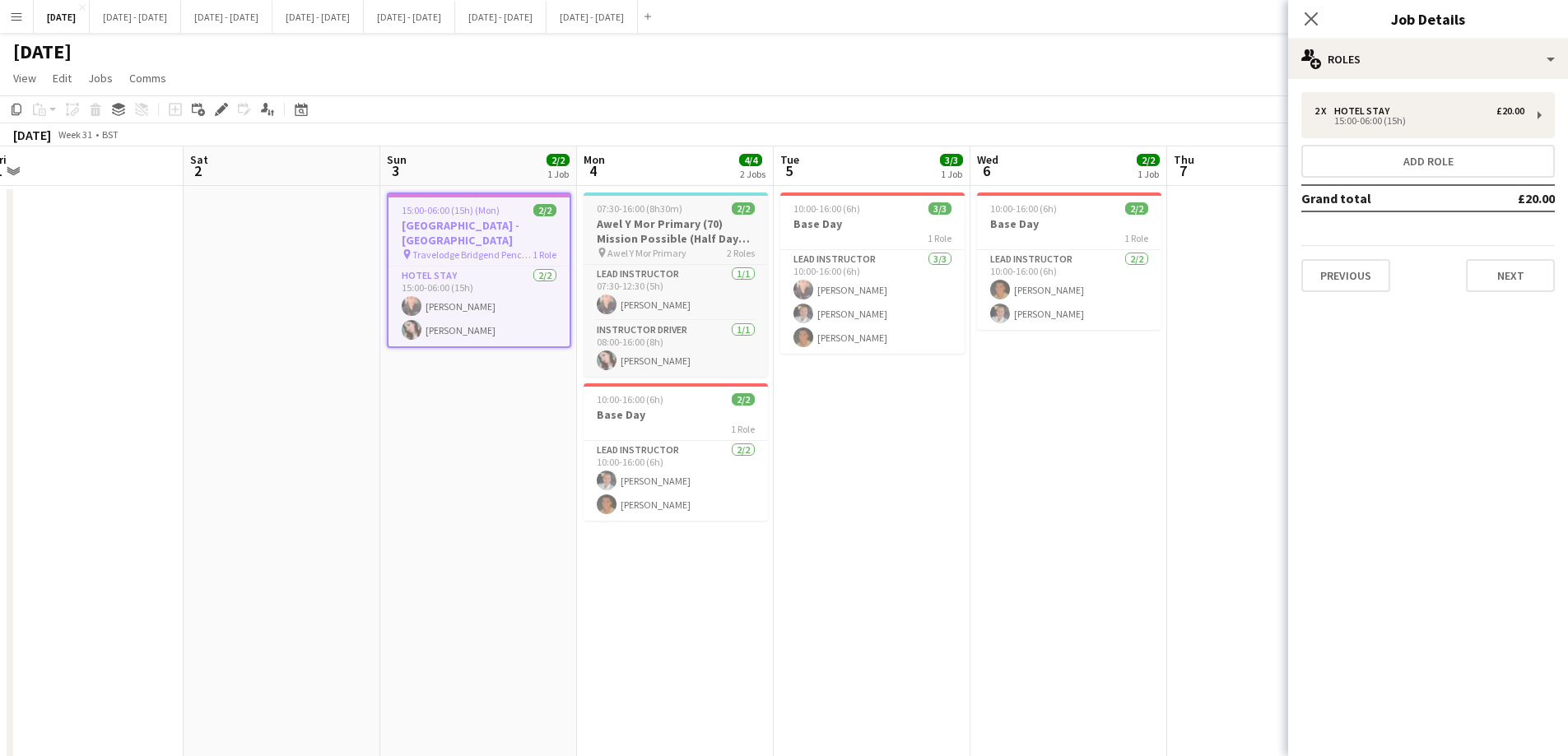
click at [637, 229] on h3 "Awel Y Mor Primary (70) Mission Possible (Half Day AM)" at bounding box center [675, 231] width 184 height 29
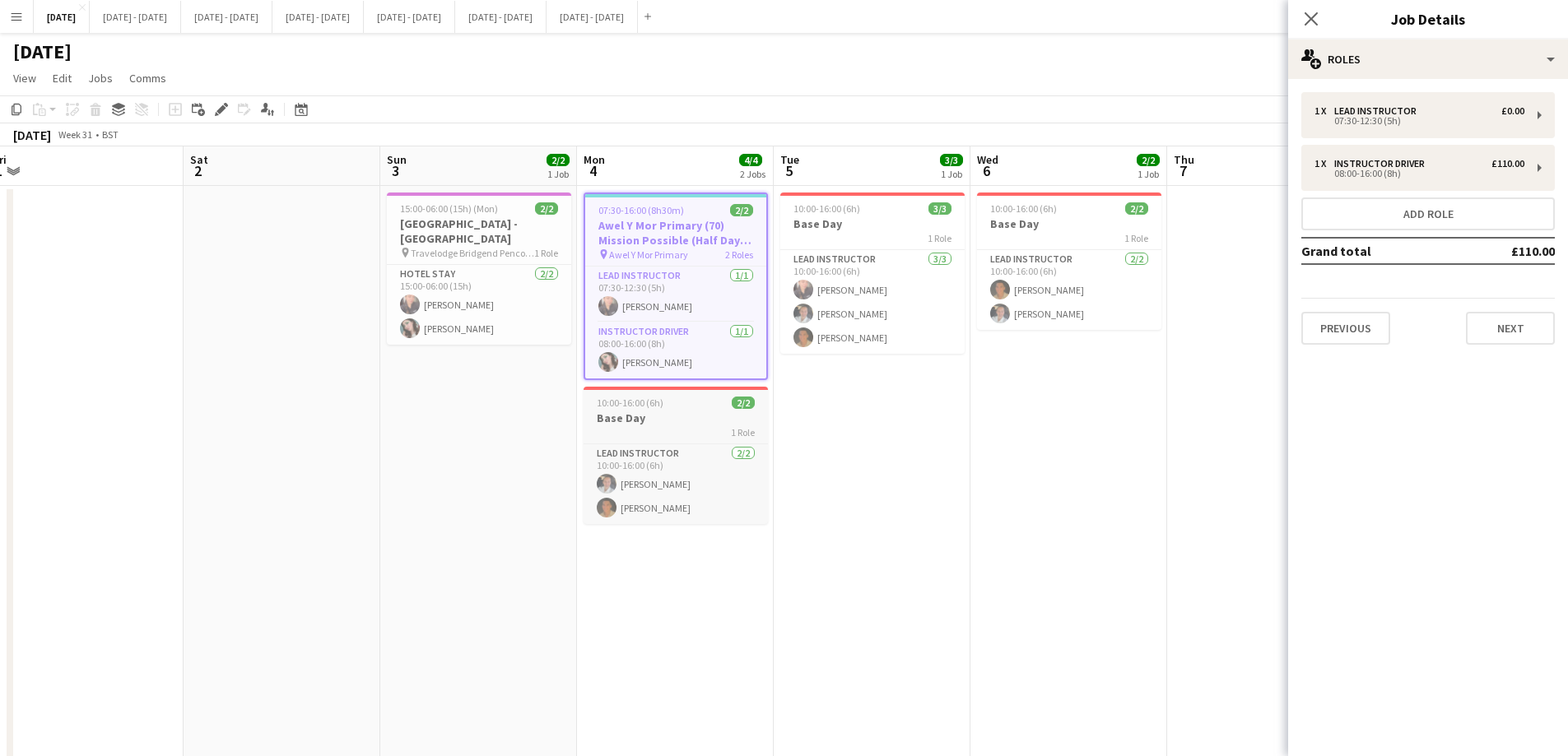
click at [690, 423] on h3 "Base Day" at bounding box center [675, 418] width 184 height 15
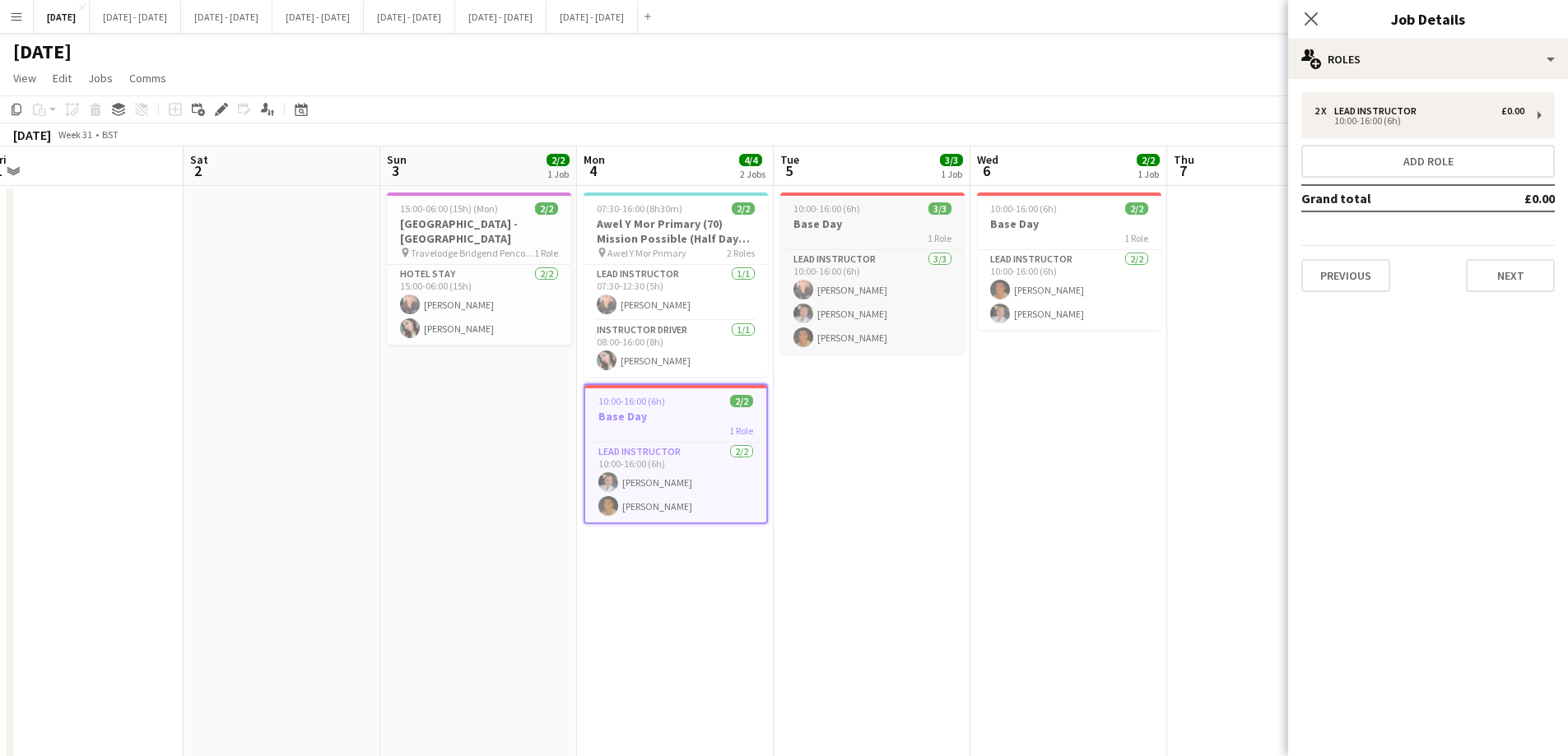
click at [887, 216] on app-job-card "10:00-16:00 (6h) 3/3 Base Day 1 Role Lead Instructor 3/3 10:00-16:00 (6h) Ellie…" at bounding box center [871, 273] width 184 height 161
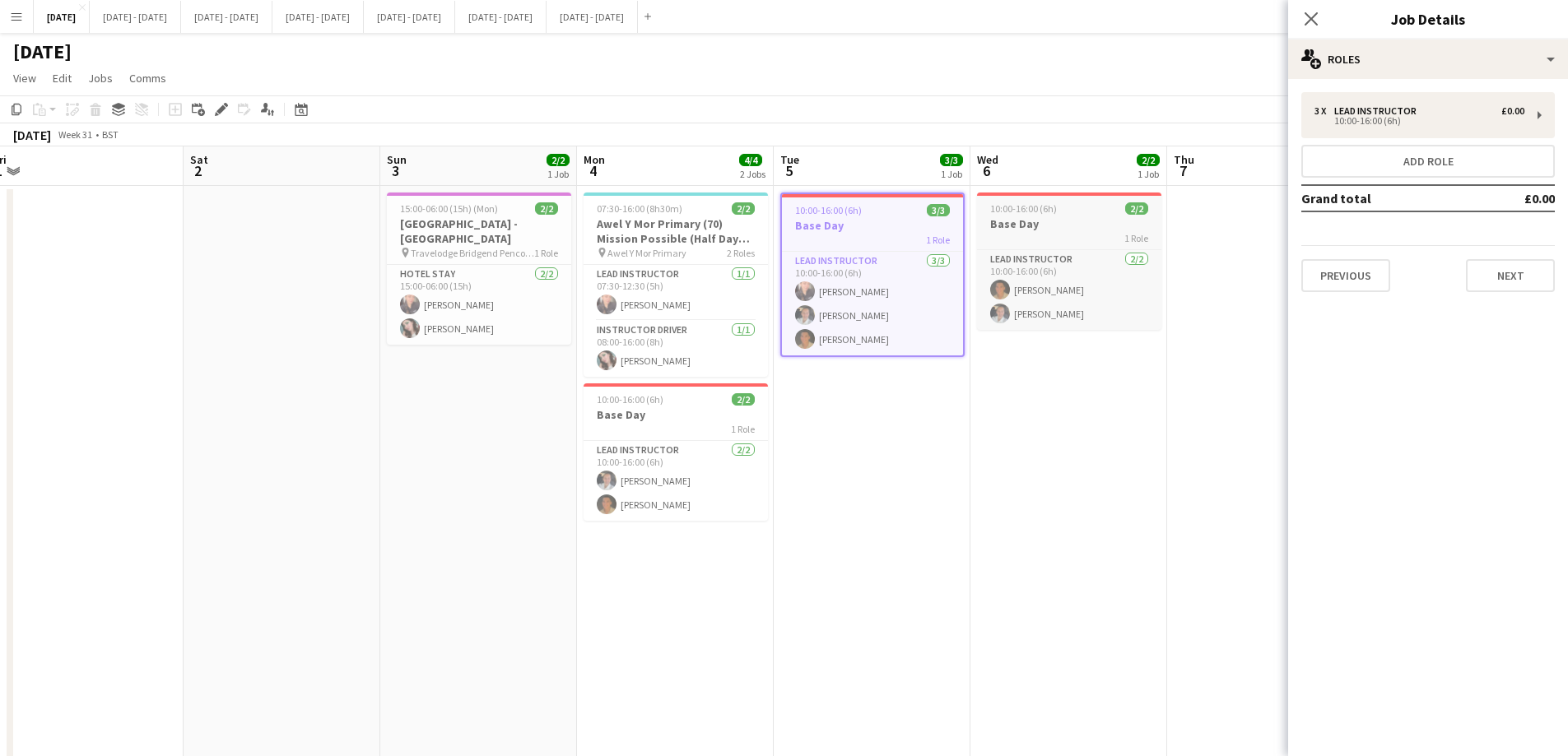
click at [1048, 215] on app-job-card "10:00-16:00 (6h) 2/2 Base Day 1 Role Lead Instructor 2/2 10:00-16:00 (6h) Matth…" at bounding box center [1068, 261] width 184 height 138
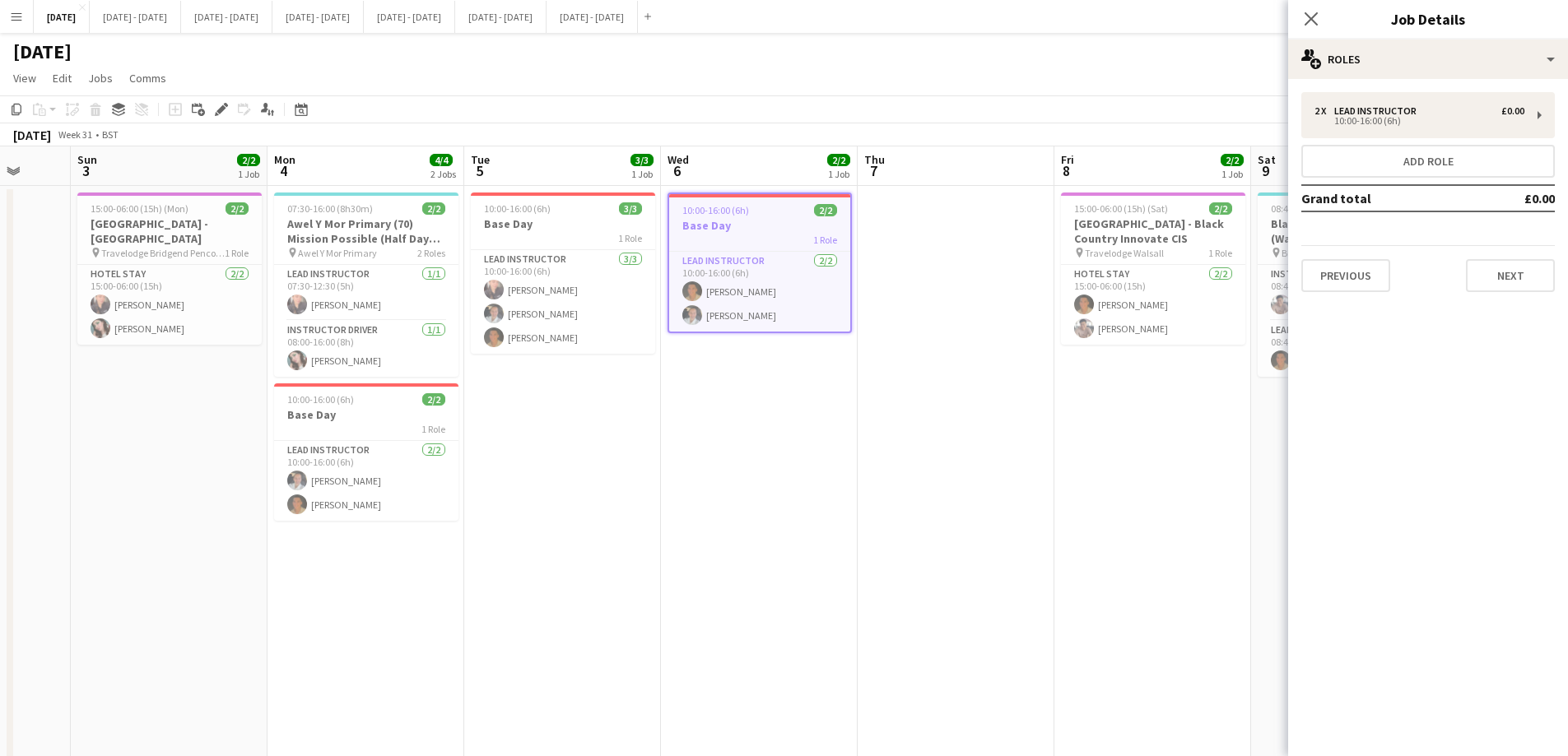
drag, startPoint x: 1131, startPoint y: 436, endPoint x: 622, endPoint y: 446, distance: 509.1
click at [622, 446] on app-calendar-viewport "Thu 31 Fri 1 Sat 2 Sun 3 2/2 1 Job Mon 4 4/4 2 Jobs Tue 5 3/3 1 Job Wed 6 2/2 1…" at bounding box center [784, 606] width 1568 height 920
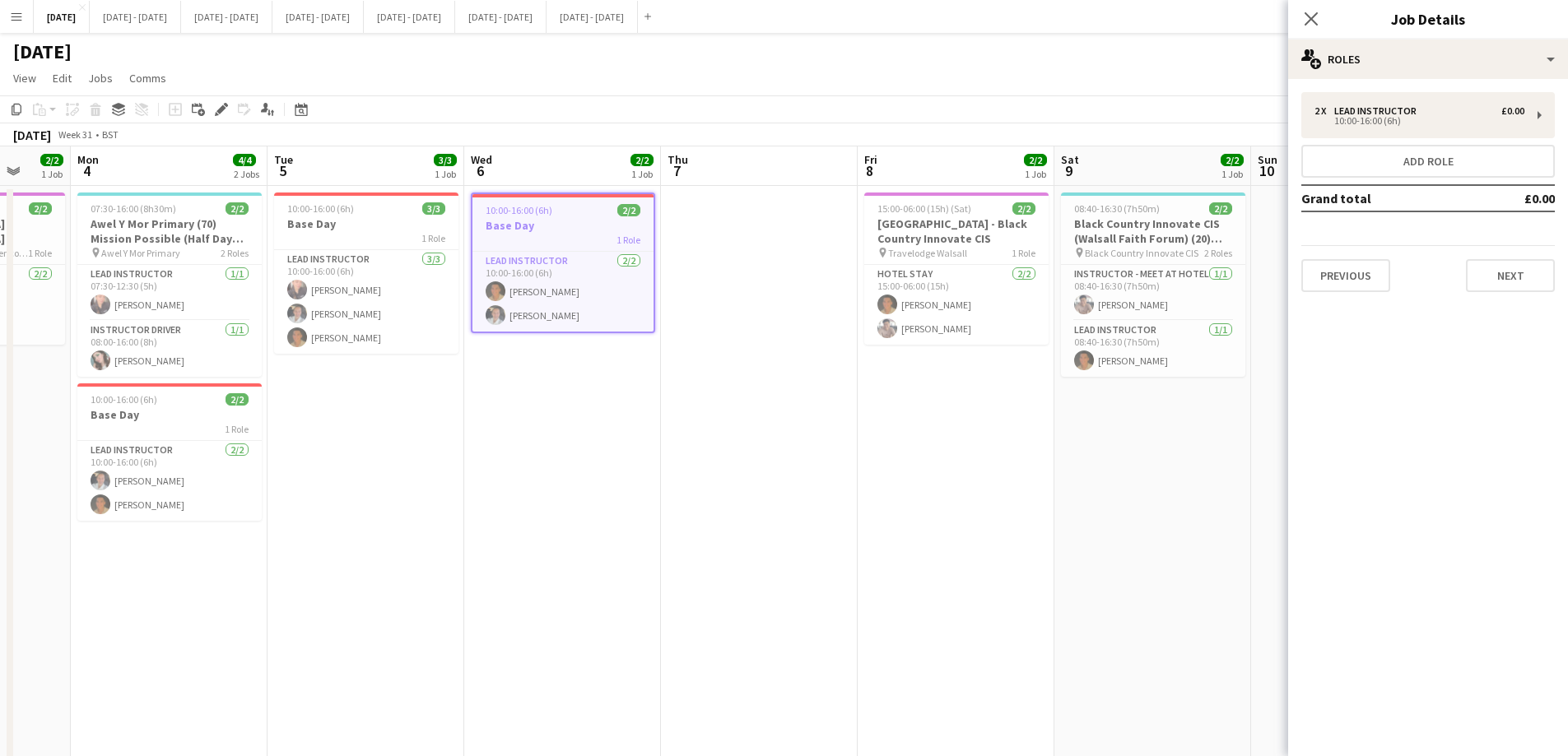
scroll to position [0, 520]
click at [935, 205] on span "15:00-06:00 (15h) (Sat)" at bounding box center [923, 208] width 94 height 13
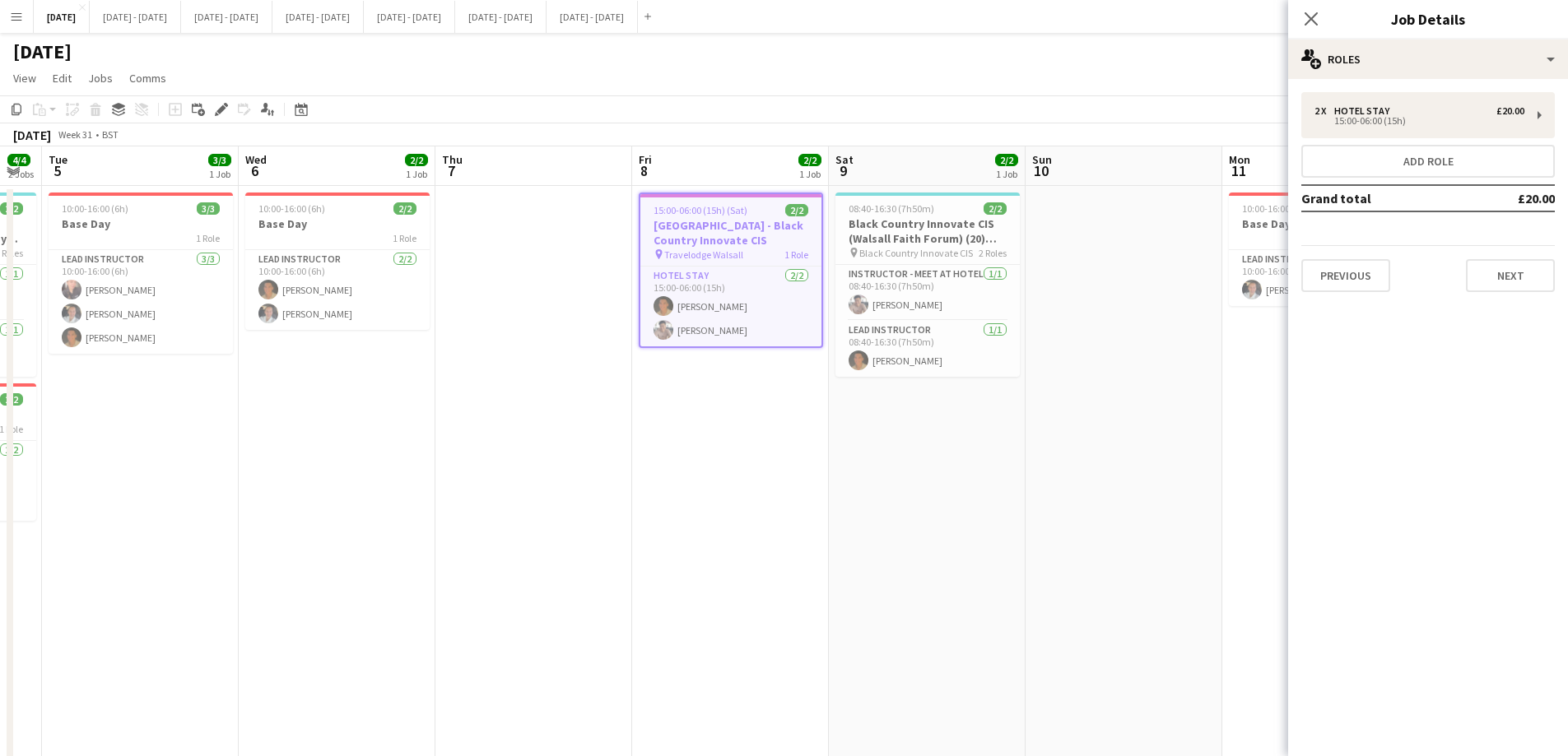
scroll to position [0, 631]
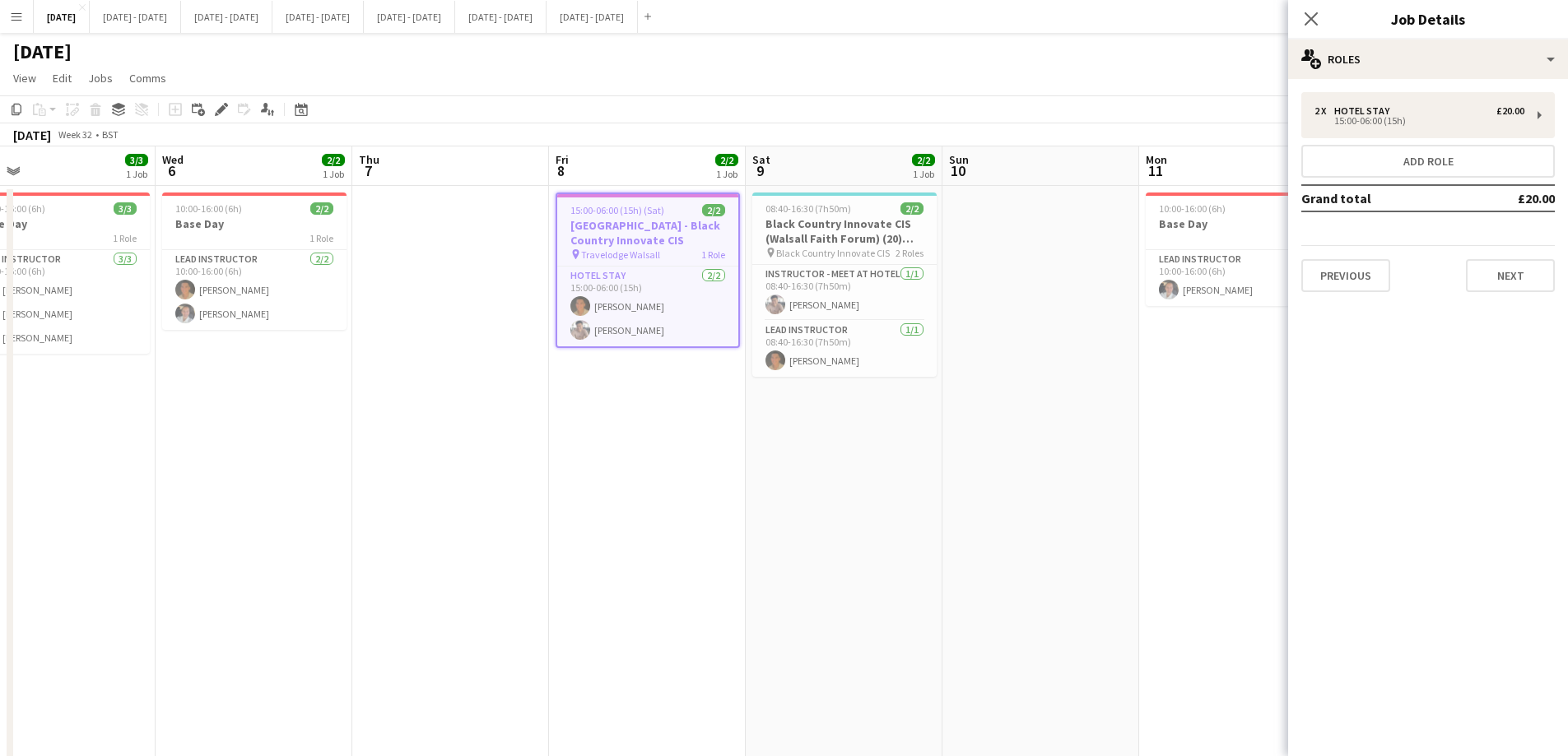
drag, startPoint x: 1129, startPoint y: 420, endPoint x: 820, endPoint y: 465, distance: 312.3
click at [820, 465] on app-calendar-viewport "Sat 2 Sun 3 2/2 1 Job Mon 4 4/4 2 Jobs Tue 5 3/3 1 Job Wed 6 2/2 1 Job Thu 7 Fr…" at bounding box center [784, 606] width 1568 height 920
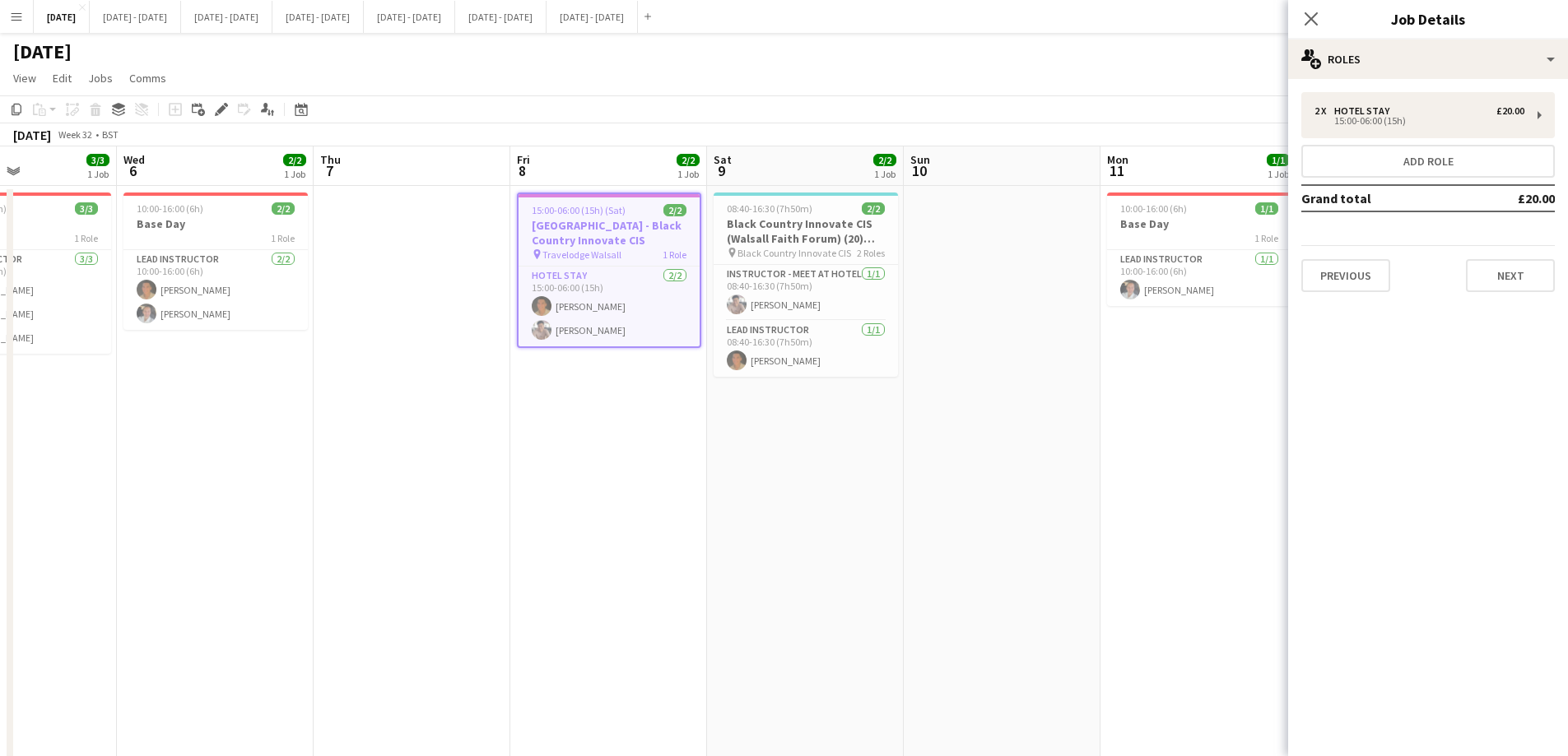
drag, startPoint x: 885, startPoint y: 416, endPoint x: 846, endPoint y: 420, distance: 39.2
click at [846, 420] on app-calendar-viewport "Sun 3 2/2 1 Job Mon 4 4/4 2 Jobs Tue 5 3/3 1 Job Wed 6 2/2 1 Job Thu 7 Fri 8 2/…" at bounding box center [784, 606] width 1568 height 920
click at [811, 240] on h3 "Black Country Innovate CIS (Walsall Faith Forum) (20) Hub" at bounding box center [805, 231] width 184 height 29
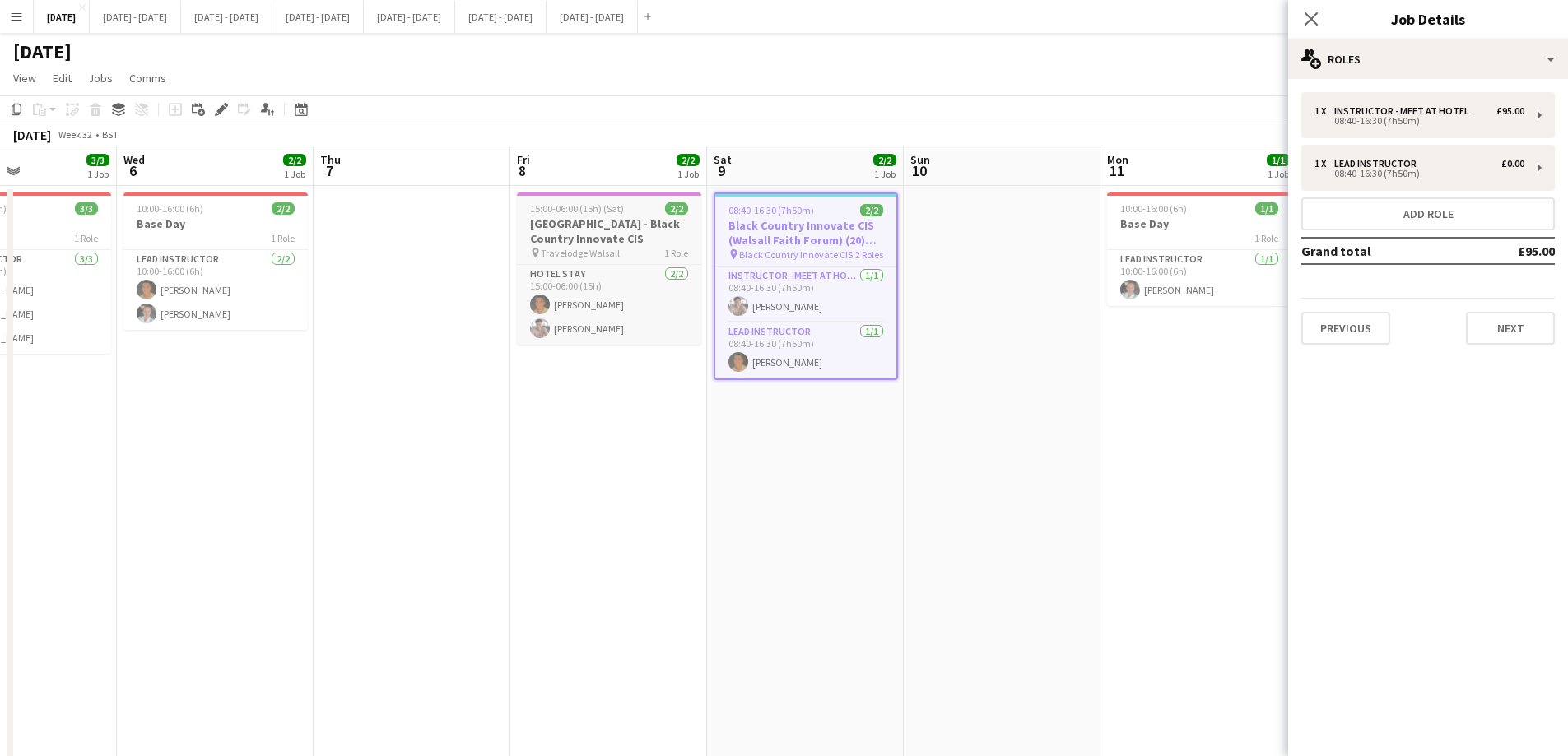
click at [601, 222] on h3 "[GEOGRAPHIC_DATA] - Black Country Innovate CIS" at bounding box center [608, 231] width 184 height 29
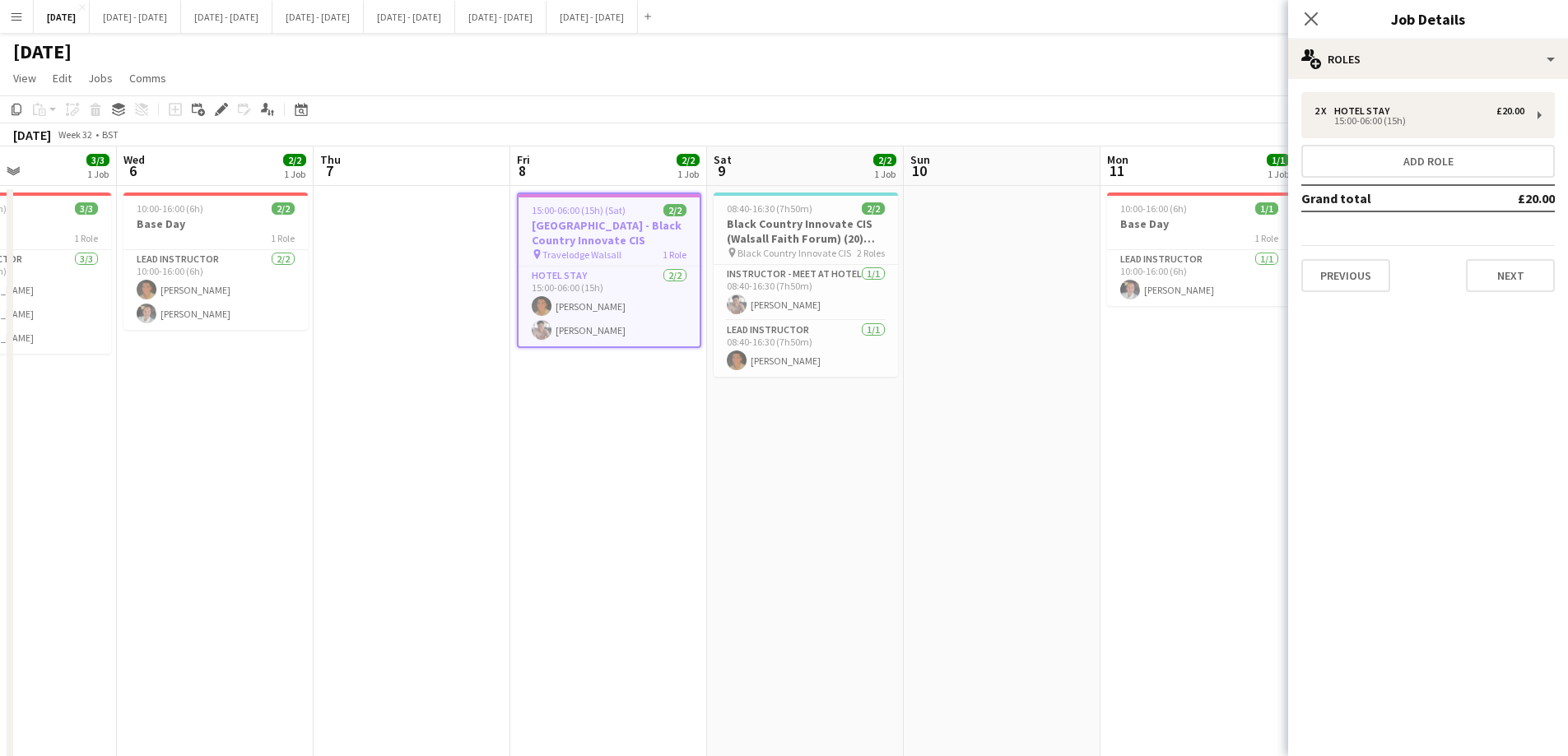
click at [593, 237] on h3 "[GEOGRAPHIC_DATA] - Black Country Innovate CIS" at bounding box center [608, 233] width 181 height 29
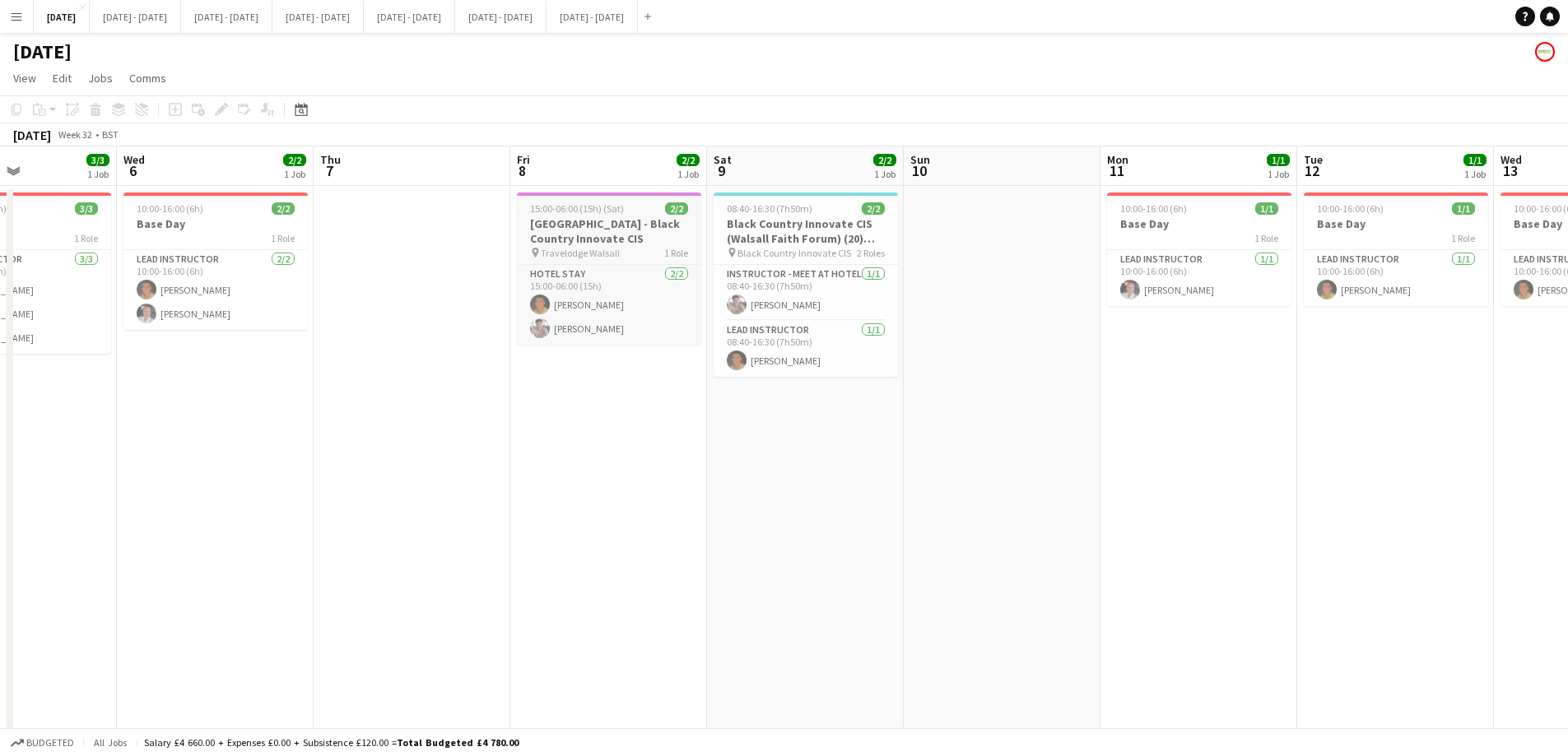
click at [647, 231] on h3 "[GEOGRAPHIC_DATA] - Black Country Innovate CIS" at bounding box center [608, 231] width 184 height 29
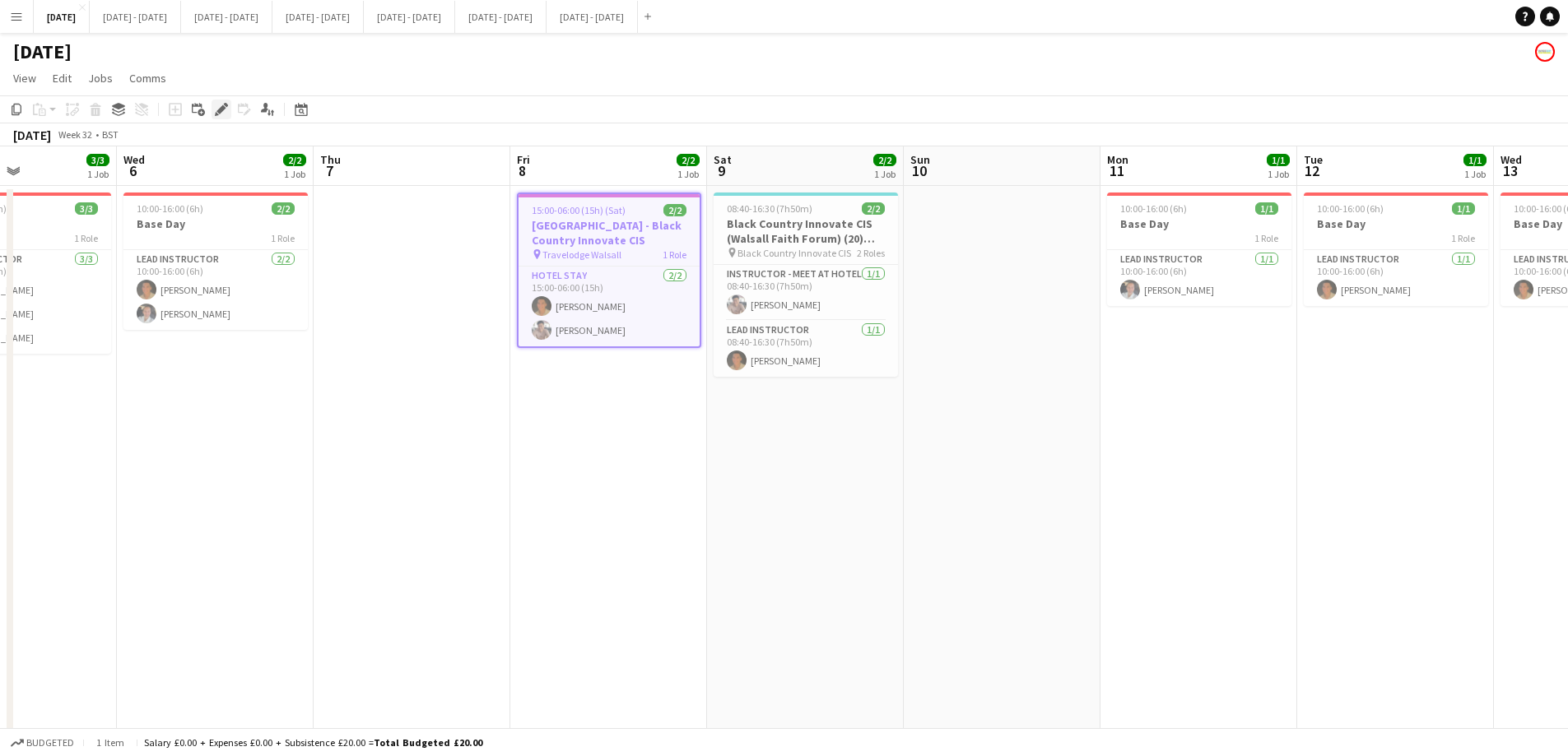
click at [225, 103] on icon at bounding box center [225, 104] width 4 height 4
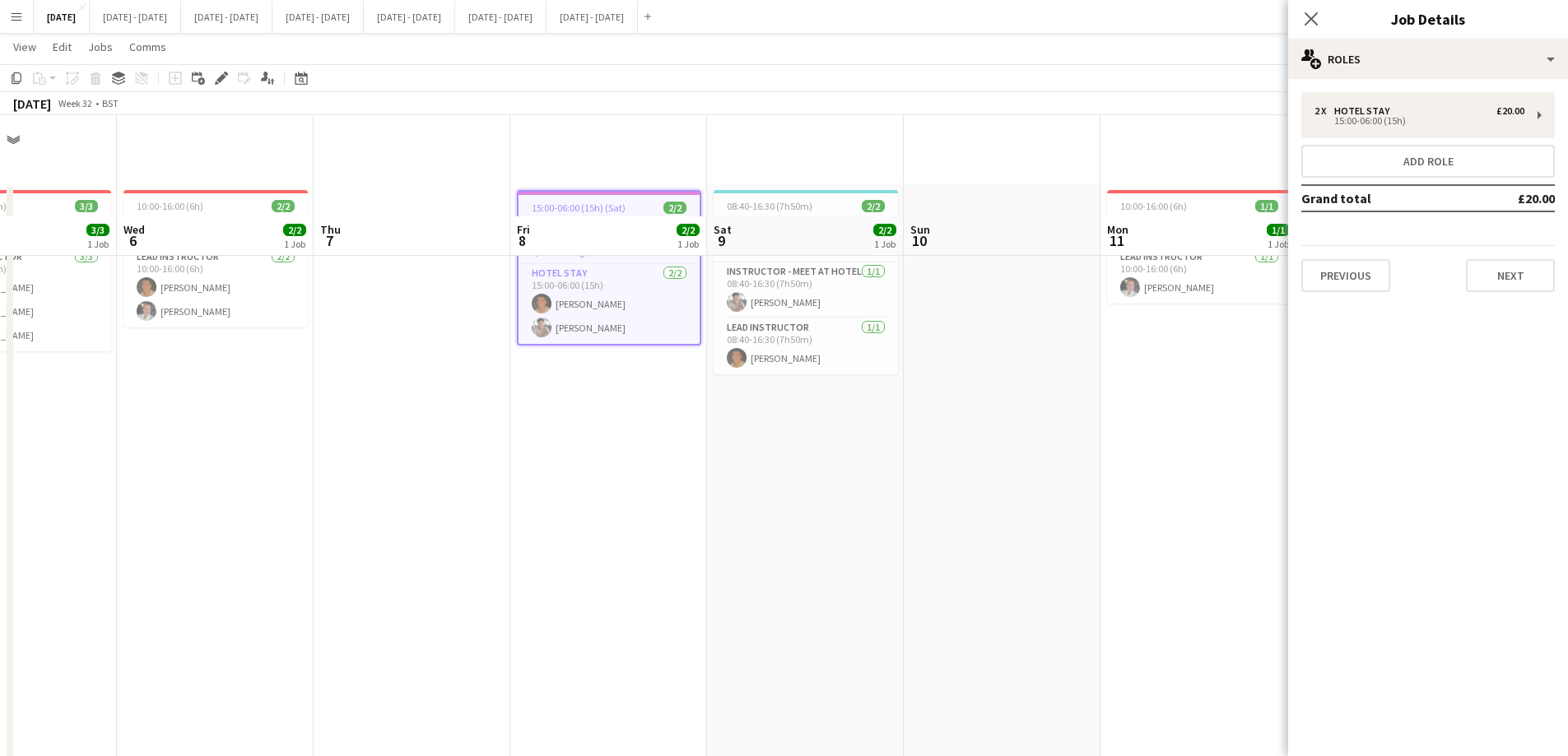
scroll to position [0, 0]
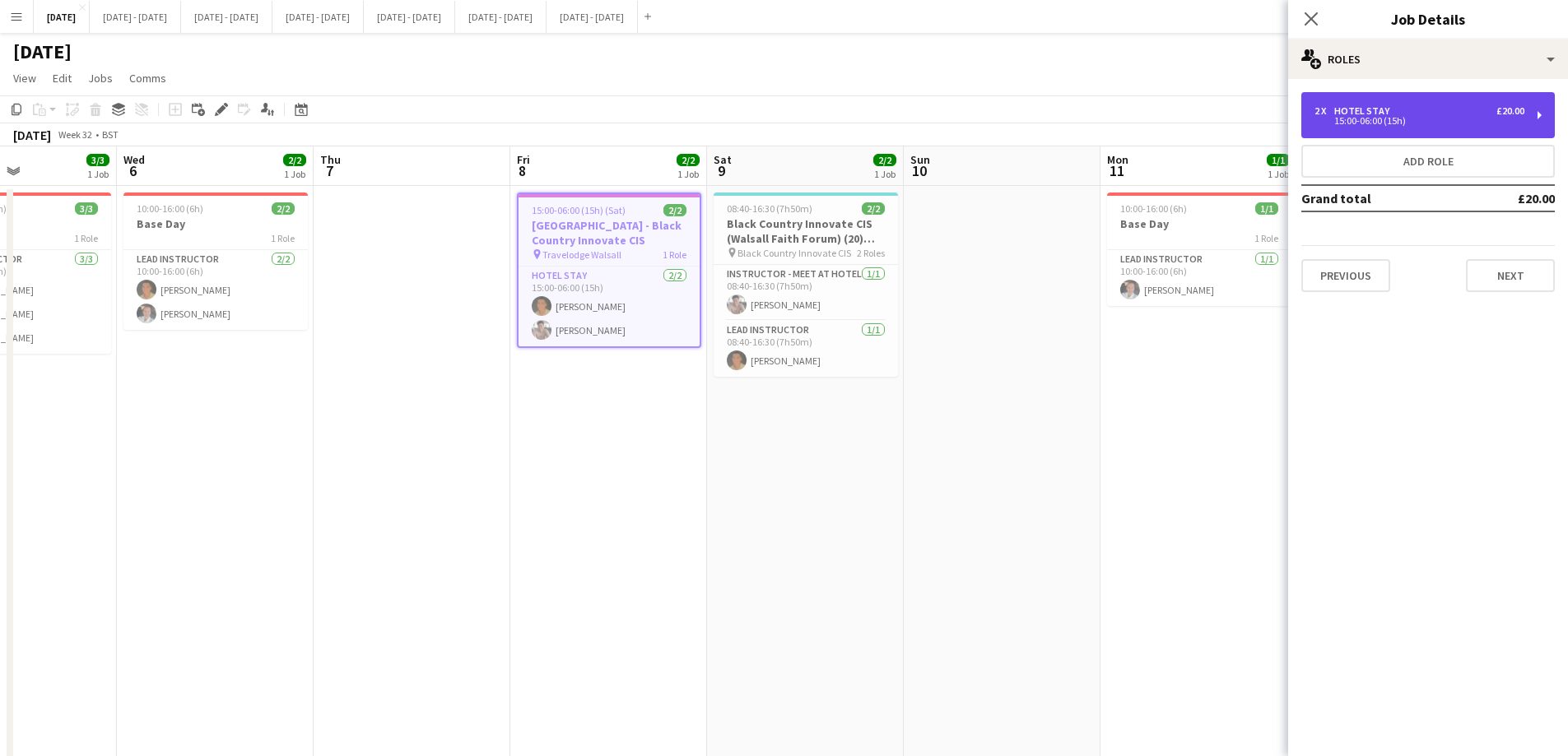
click at [1263, 119] on div "15:00-06:00 (15h)" at bounding box center [1419, 121] width 210 height 8
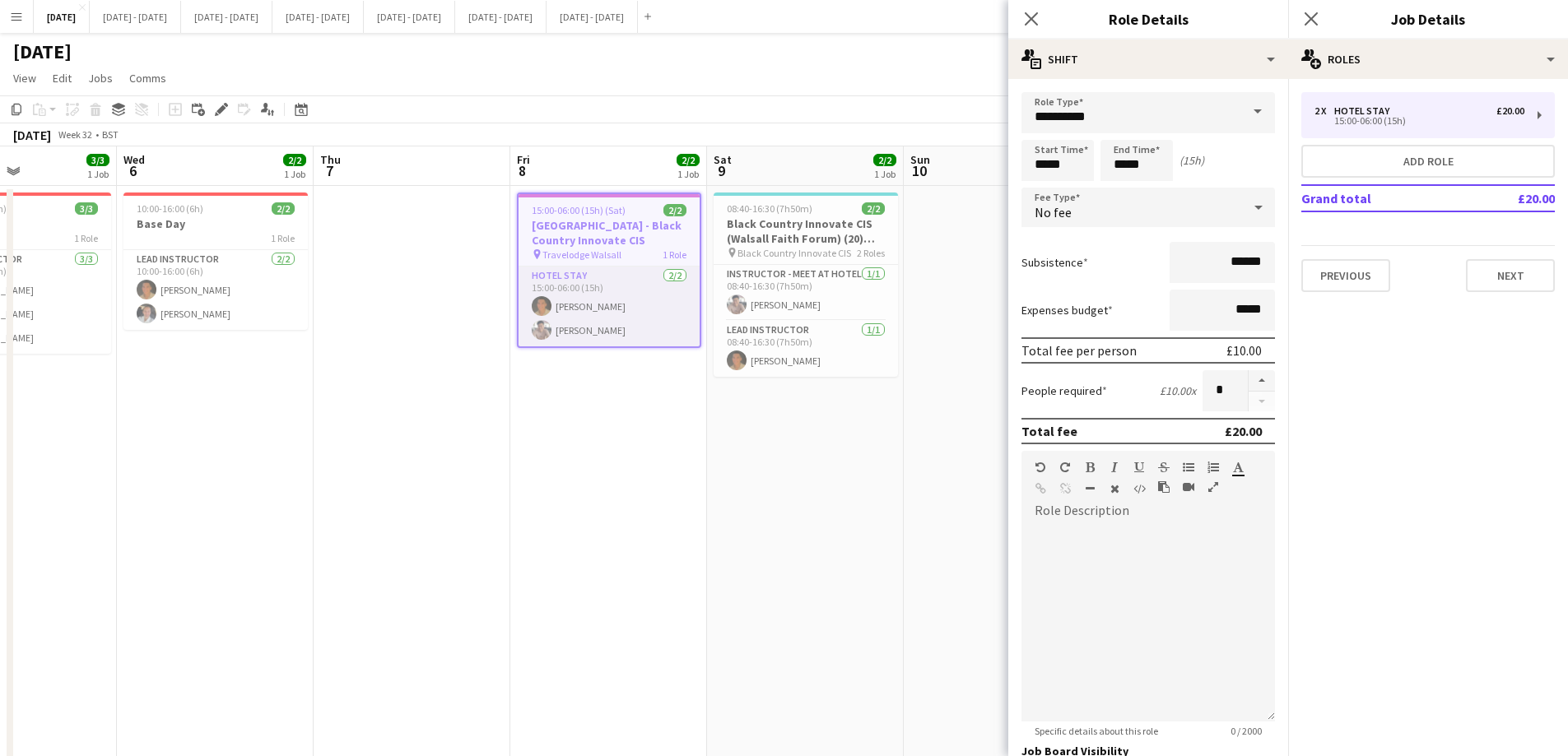
click at [563, 326] on app-card-role "Hotel Stay 2/2 15:00-06:00 (15h) Matthew Penollar Chenxi Wu" at bounding box center [608, 306] width 181 height 80
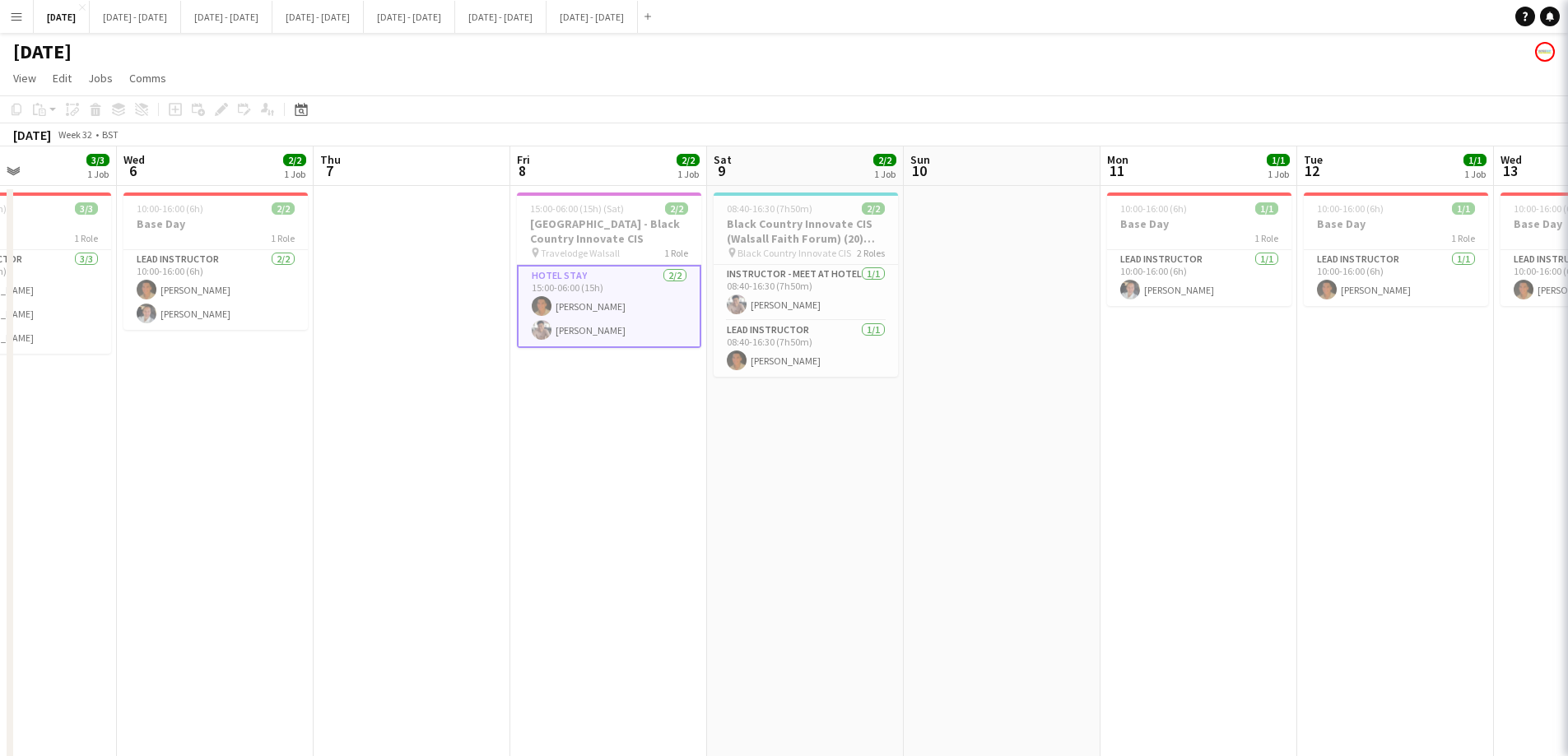
click at [559, 323] on app-card-role "Hotel Stay 2/2 15:00-06:00 (15h) Matthew Penollar Chenxi Wu" at bounding box center [608, 306] width 184 height 83
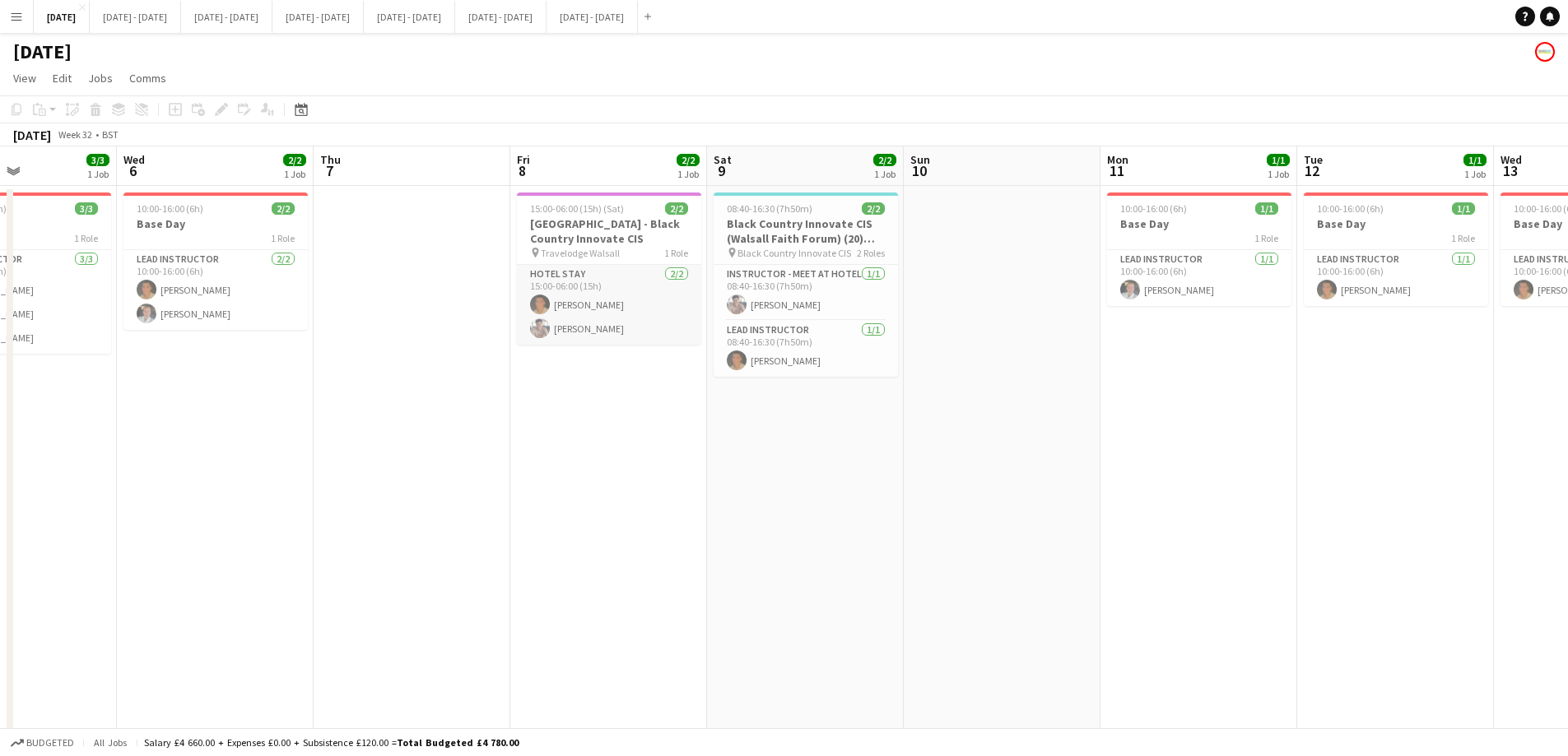
click at [559, 323] on app-card-role "Hotel Stay 2/2 15:00-06:00 (15h) Matthew Penollar Chenxi Wu" at bounding box center [608, 304] width 184 height 80
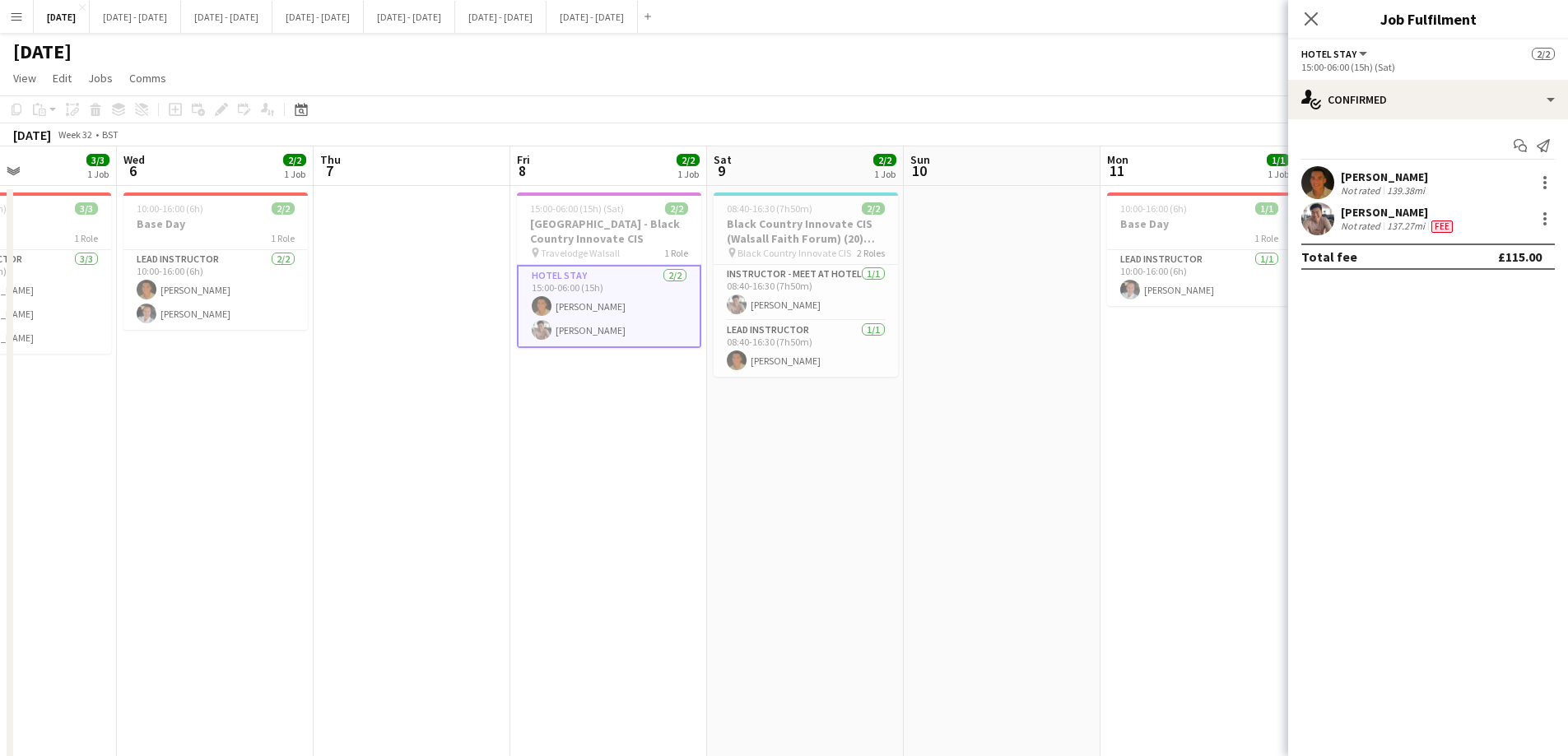
click at [1263, 209] on div "[PERSON_NAME]" at bounding box center [1397, 213] width 115 height 15
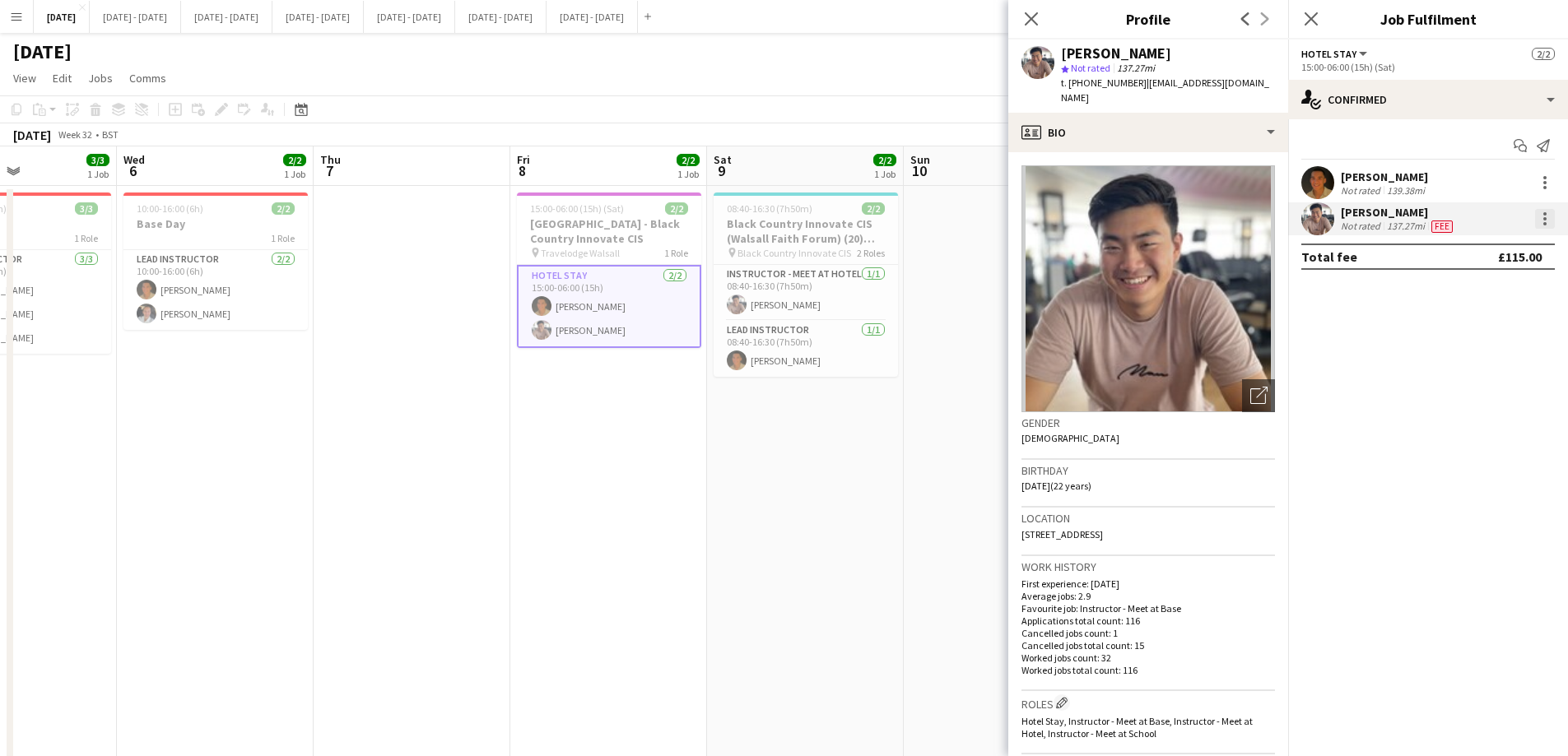
click at [1263, 223] on div at bounding box center [1544, 223] width 3 height 3
click at [1263, 236] on button "Edit fee" at bounding box center [1490, 249] width 129 height 39
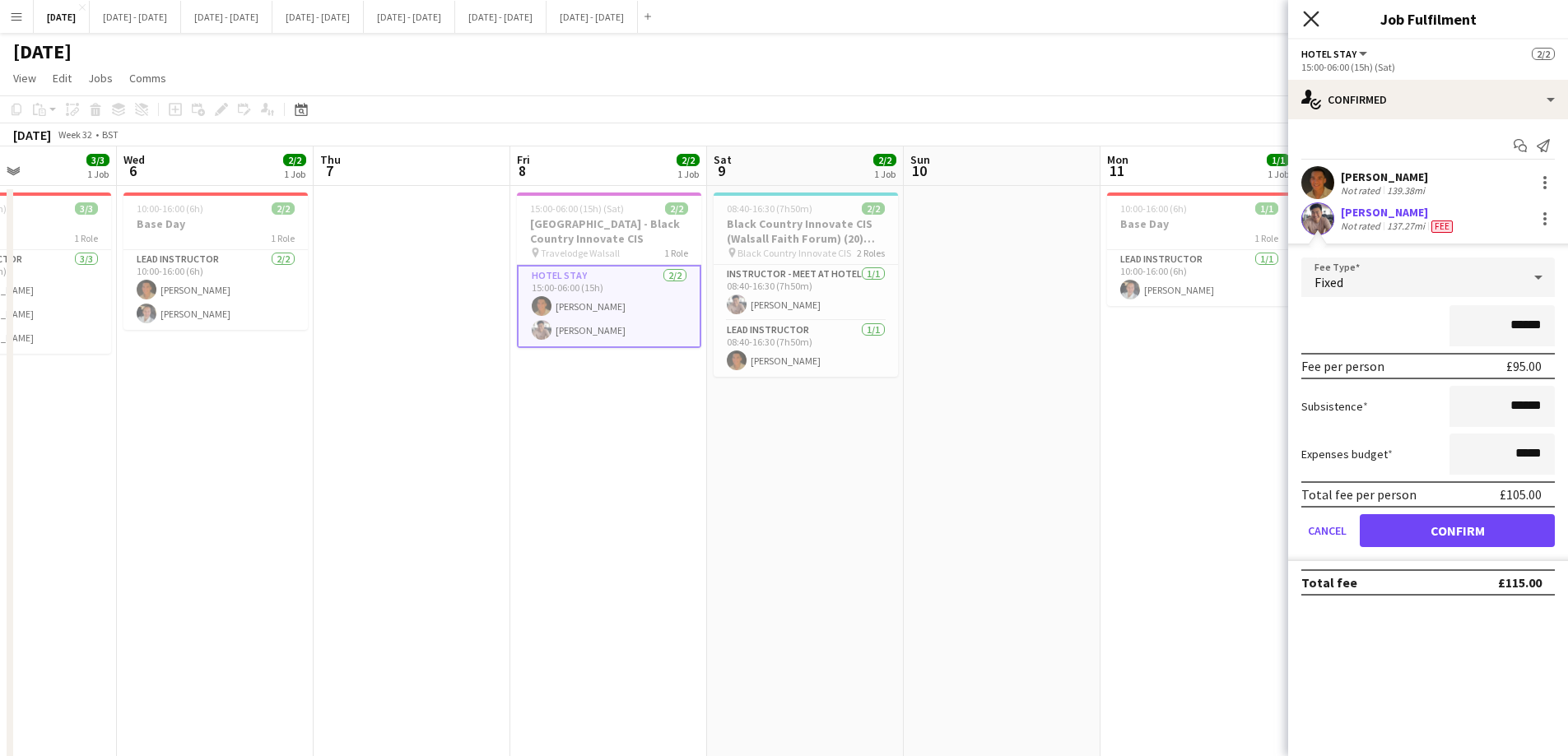
click at [1263, 18] on icon at bounding box center [1310, 18] width 16 height 16
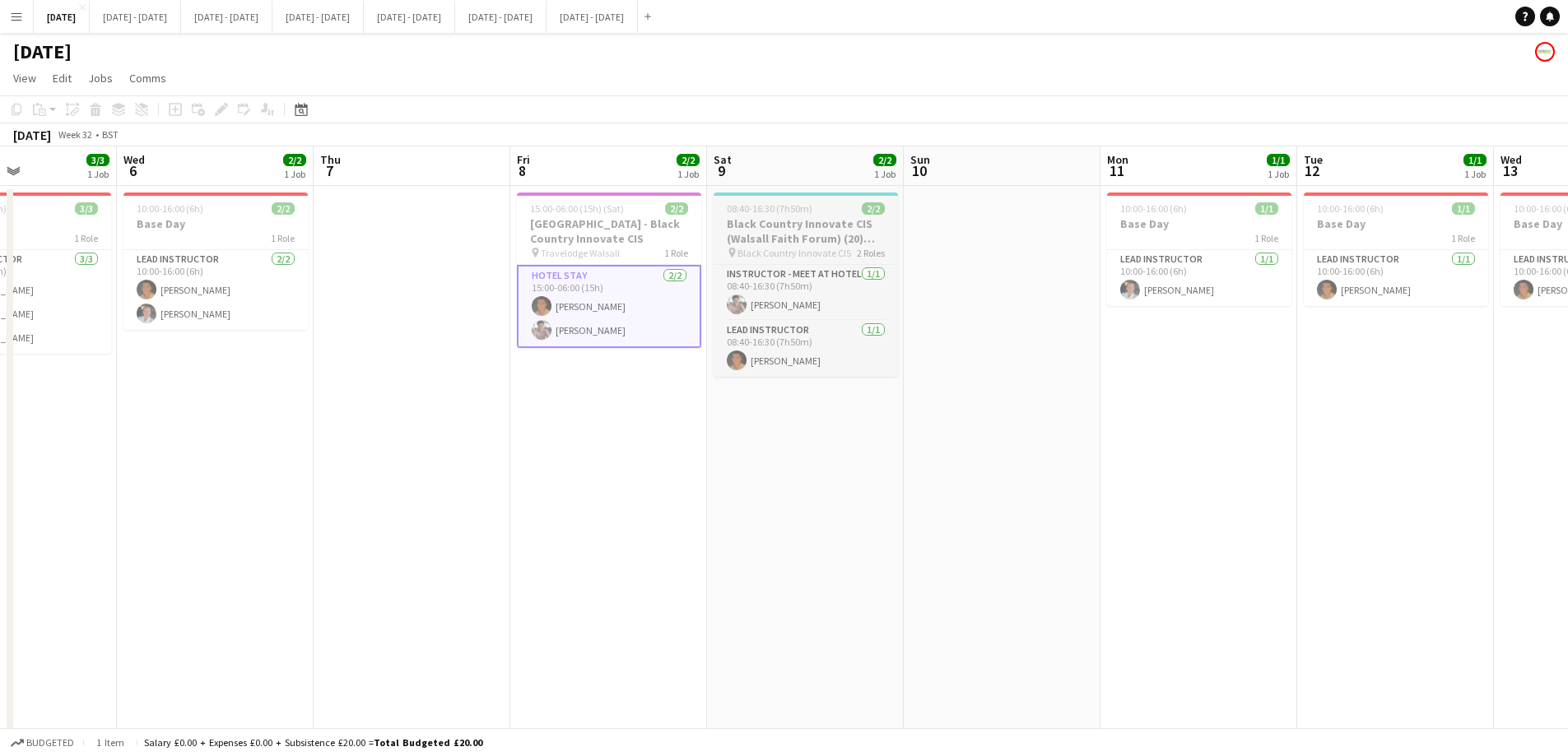
click at [745, 248] on span "Black Country Innovate CIS" at bounding box center [793, 253] width 113 height 13
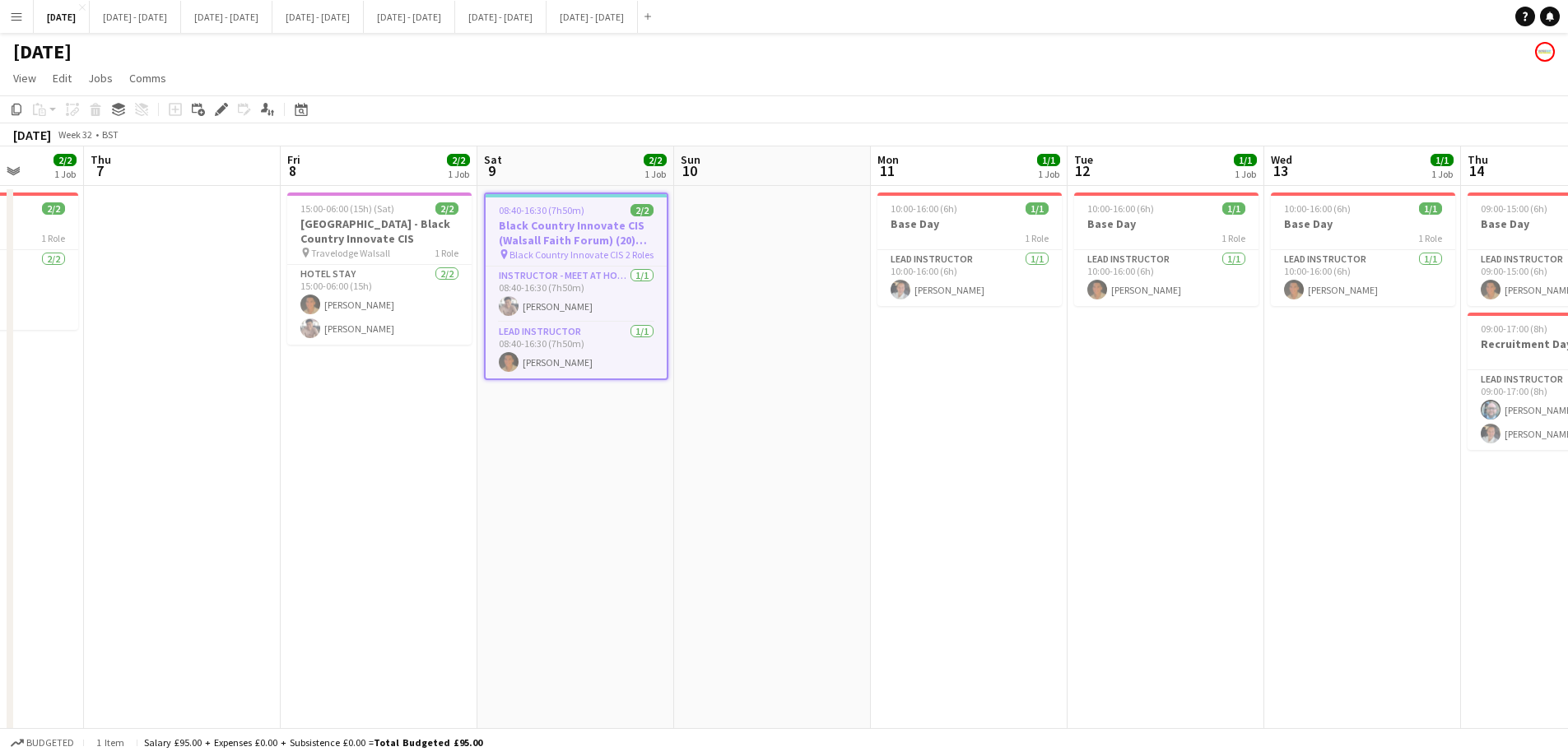
scroll to position [0, 647]
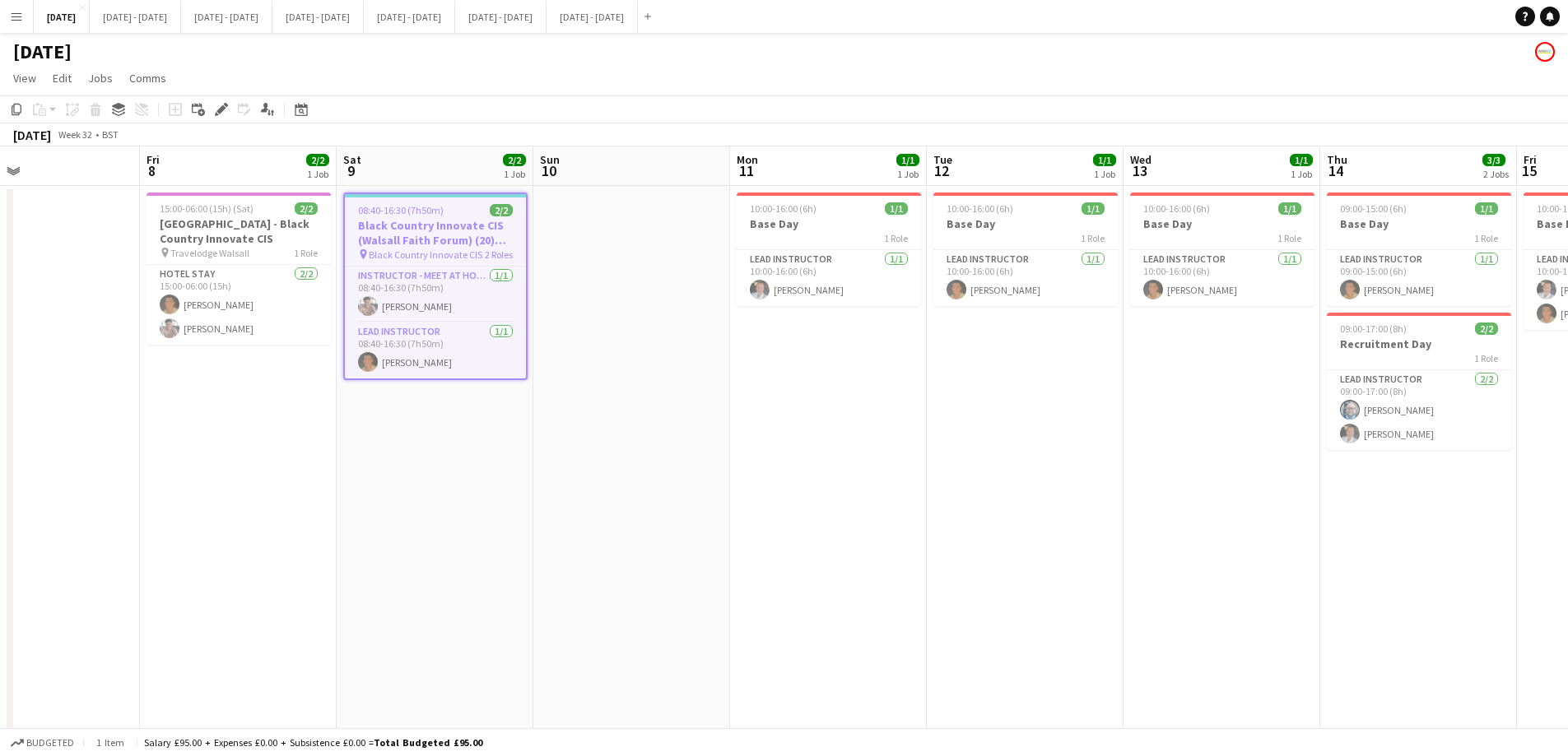
drag, startPoint x: 1038, startPoint y: 391, endPoint x: 667, endPoint y: 430, distance: 373.0
click at [667, 430] on app-calendar-viewport "Mon 4 4/4 2 Jobs Tue 5 3/3 1 Job Wed 6 2/2 1 Job Thu 7 Fri 8 2/2 1 Job Sat 9 2/…" at bounding box center [784, 606] width 1568 height 920
click at [829, 236] on div "1 Role" at bounding box center [828, 238] width 184 height 13
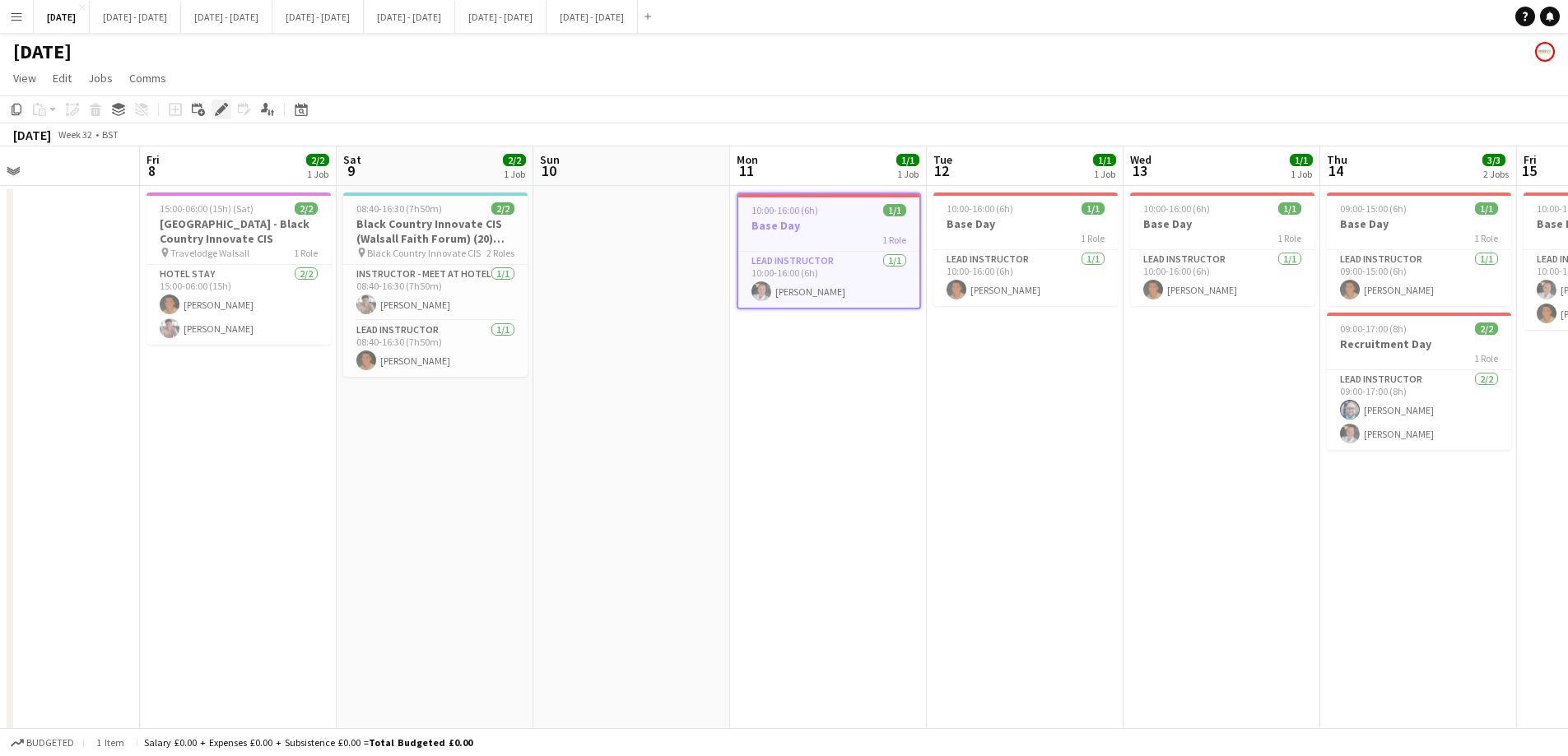
click at [226, 108] on icon "Edit" at bounding box center [222, 109] width 13 height 13
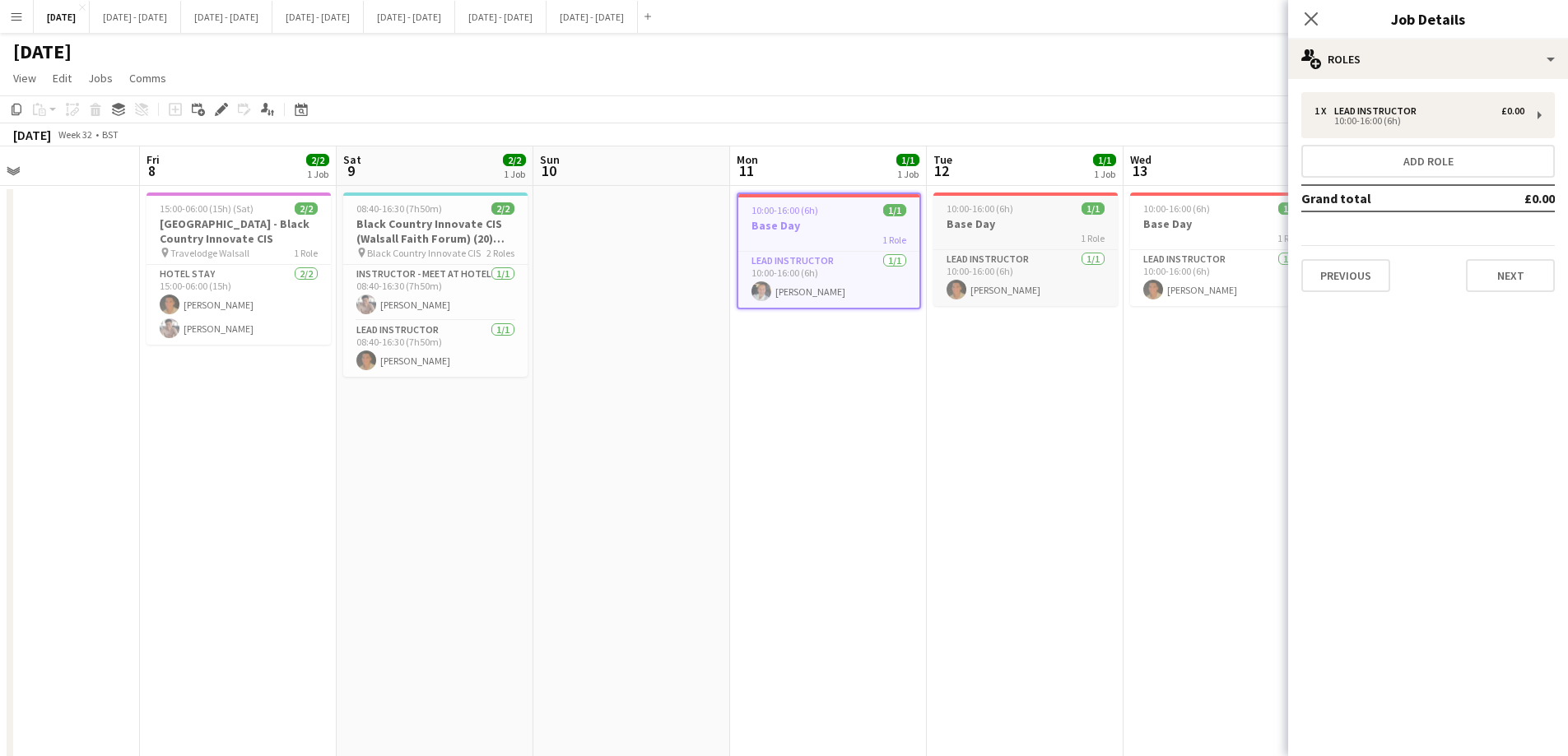
click at [979, 213] on span "10:00-16:00 (6h)" at bounding box center [979, 208] width 66 height 13
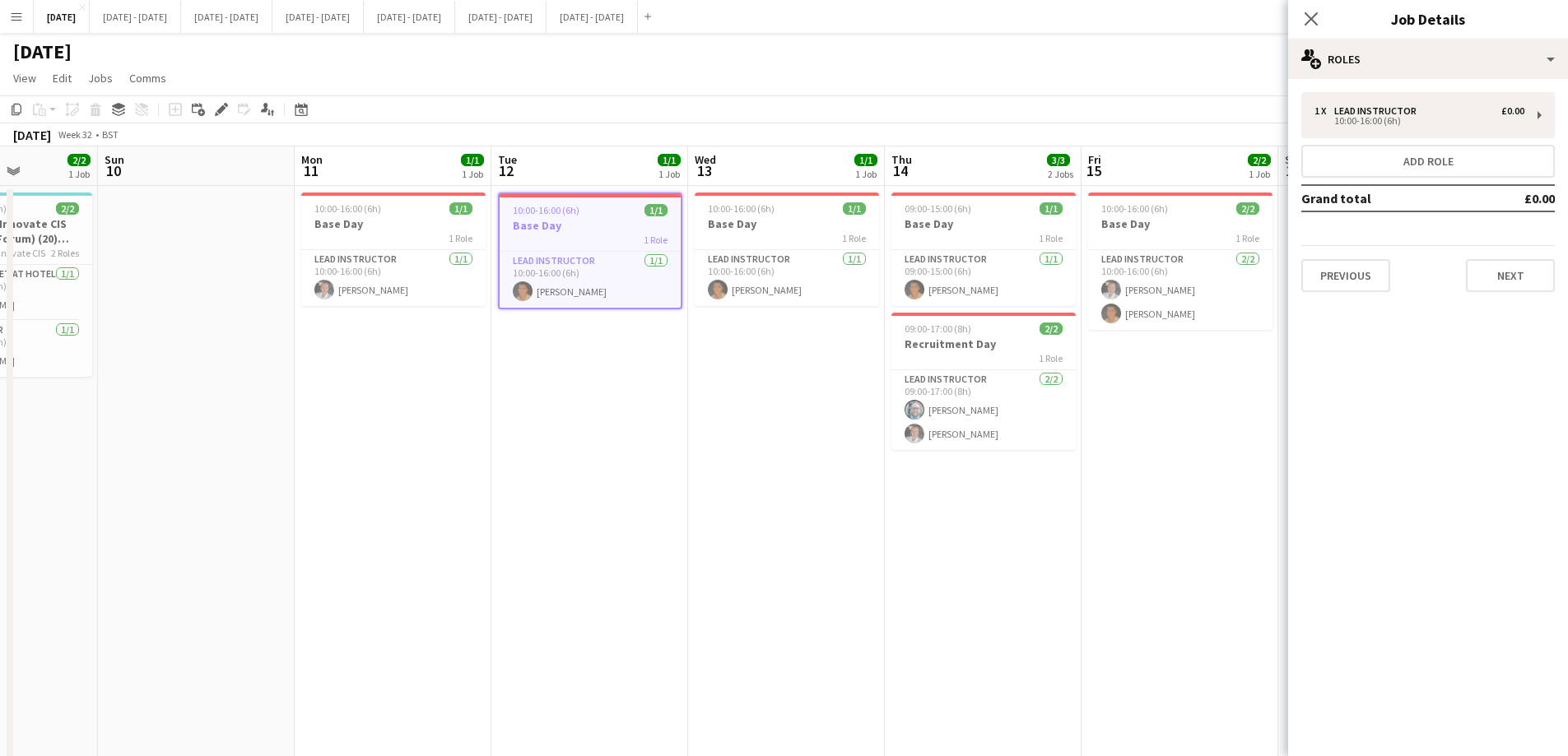
scroll to position [0, 499]
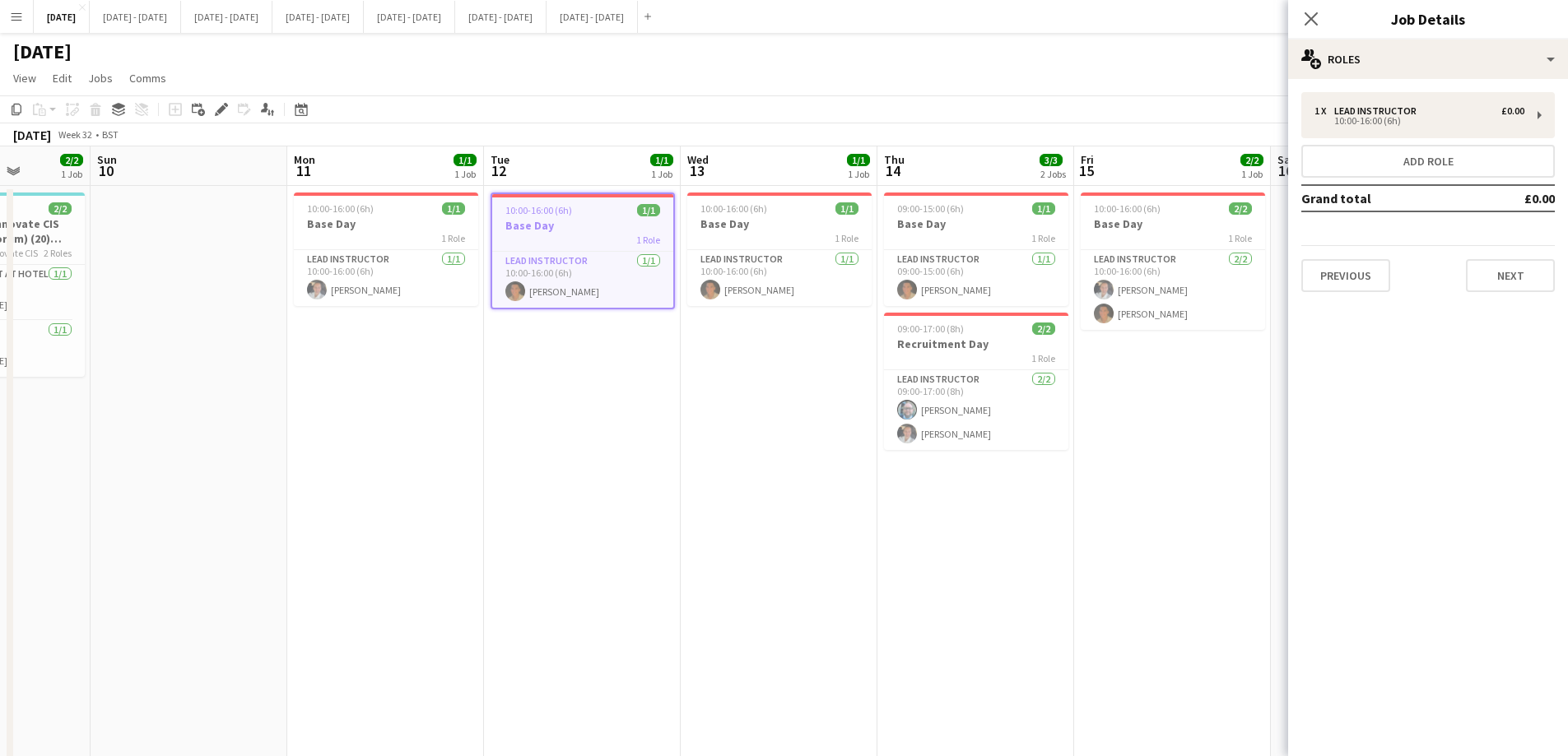
drag, startPoint x: 1044, startPoint y: 418, endPoint x: 649, endPoint y: 467, distance: 398.0
click at [649, 467] on app-calendar-viewport "Thu 7 Fri 8 2/2 1 Job Sat 9 2/2 1 Job Sun 10 Mon 11 1/1 1 Job Tue 12 1/1 1 Job …" at bounding box center [784, 606] width 1568 height 920
click at [769, 238] on div "1 Role" at bounding box center [779, 238] width 184 height 13
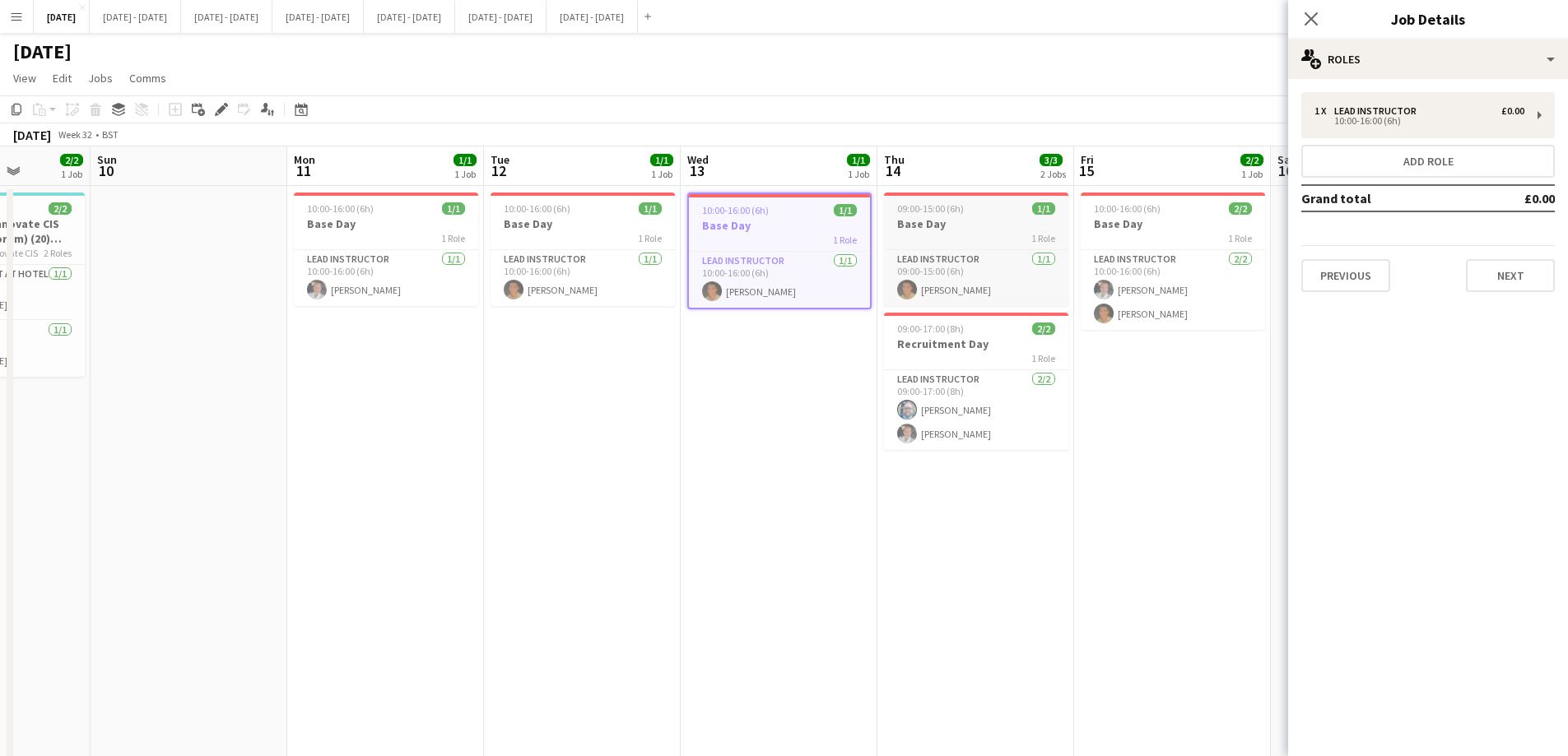
click at [936, 221] on h3 "Base Day" at bounding box center [976, 224] width 184 height 15
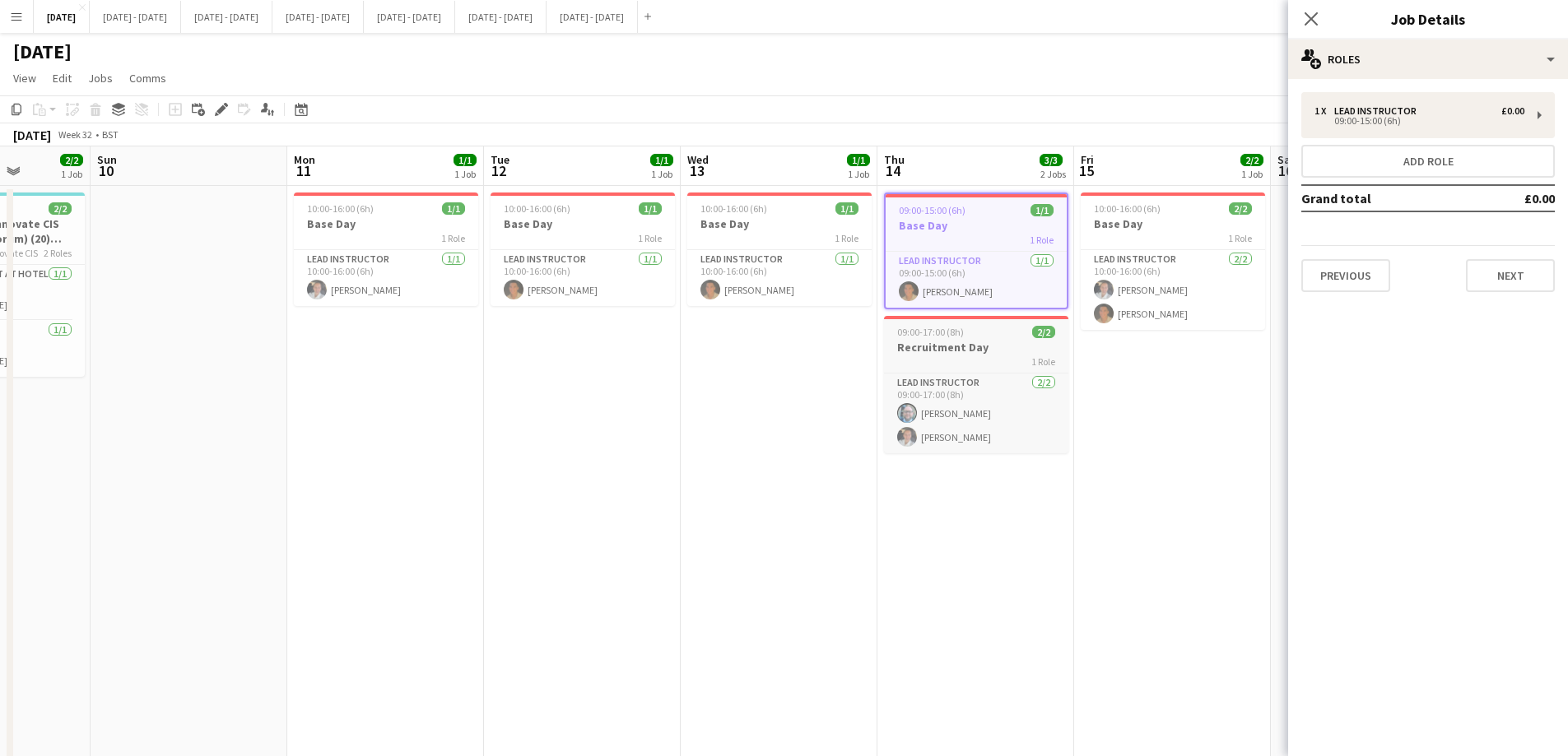
click at [989, 348] on h3 "Recruitment Day" at bounding box center [976, 347] width 184 height 15
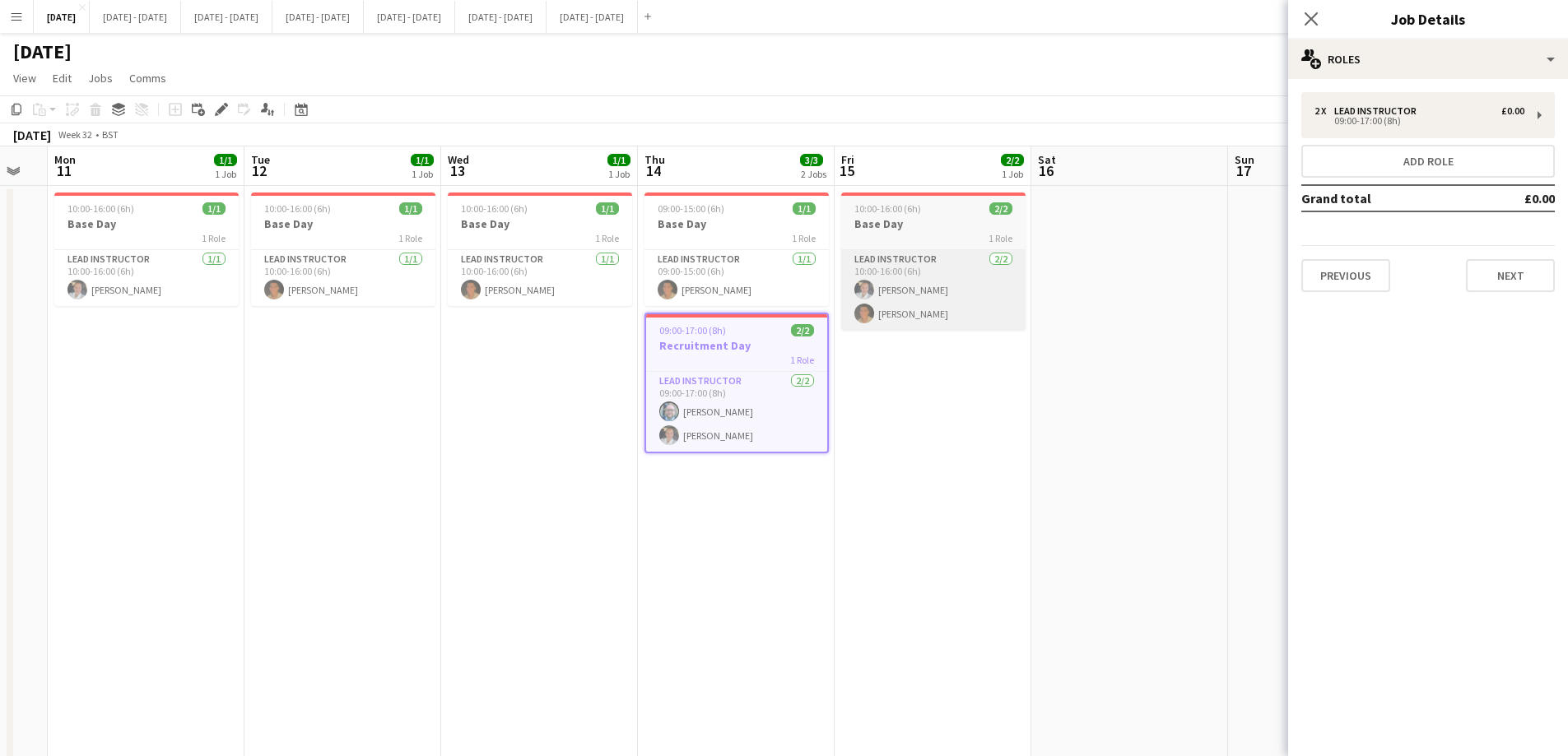
drag, startPoint x: 1150, startPoint y: 380, endPoint x: 854, endPoint y: 253, distance: 322.1
click at [909, 396] on app-calendar-viewport "Fri 8 2/2 1 Job Sat 9 2/2 1 Job Sun 10 Mon 11 1/1 1 Job Tue 12 1/1 1 Job Wed 13…" at bounding box center [784, 606] width 1568 height 920
click at [908, 227] on h3 "Base Day" at bounding box center [932, 224] width 184 height 15
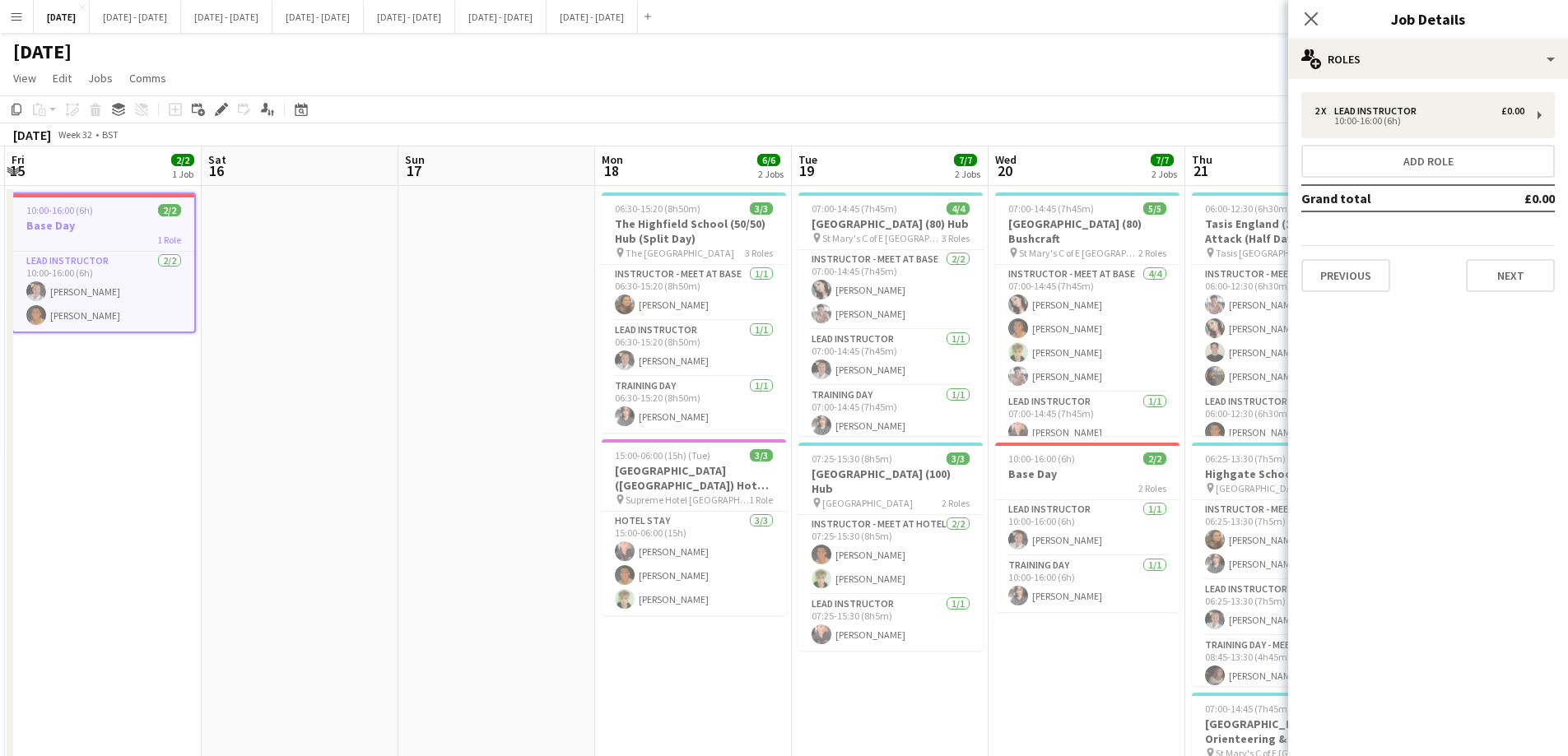
scroll to position [0, 602]
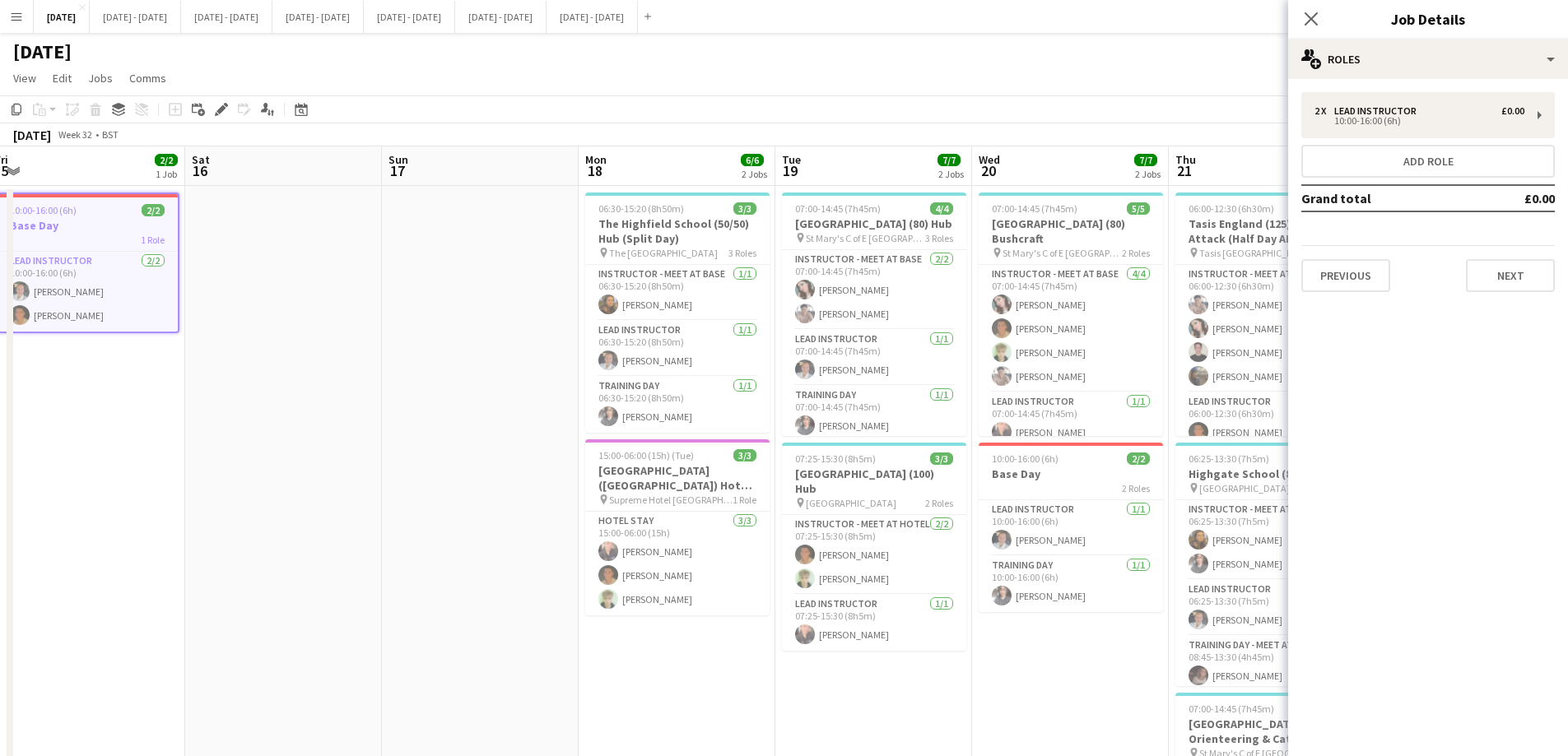
drag, startPoint x: 1171, startPoint y: 414, endPoint x: 327, endPoint y: 439, distance: 844.4
click at [327, 439] on app-calendar-viewport "Tue 12 1/1 1 Job Wed 13 1/1 1 Job Thu 14 3/3 2 Jobs Fri 15 2/2 1 Job Sat 16 Sun…" at bounding box center [784, 606] width 1568 height 920
click at [684, 238] on h3 "The Highfield School (50/50) Hub (Split Day)" at bounding box center [676, 231] width 184 height 29
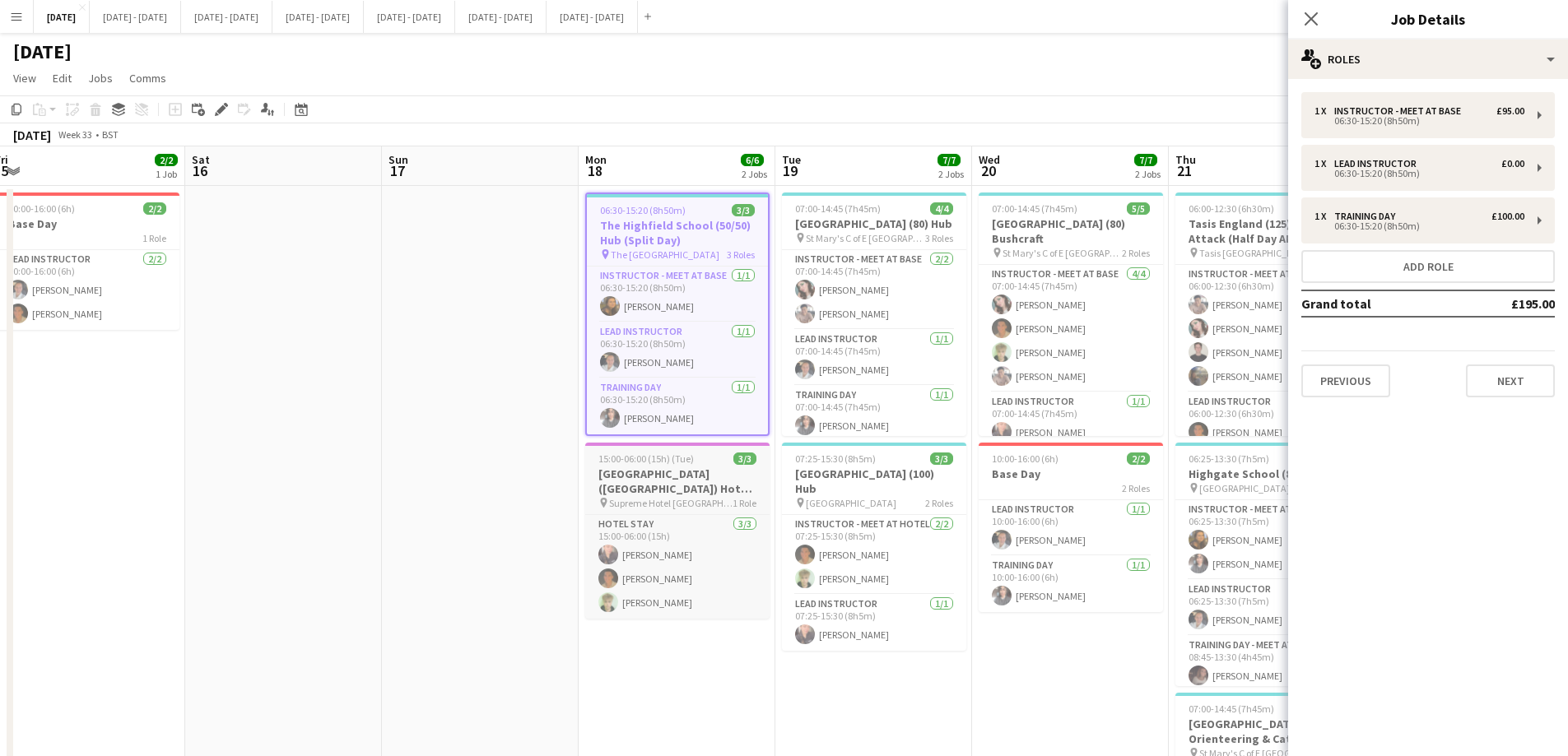
click at [707, 488] on h3 "[GEOGRAPHIC_DATA] ([GEOGRAPHIC_DATA]) Hotel - [GEOGRAPHIC_DATA]" at bounding box center [676, 480] width 184 height 29
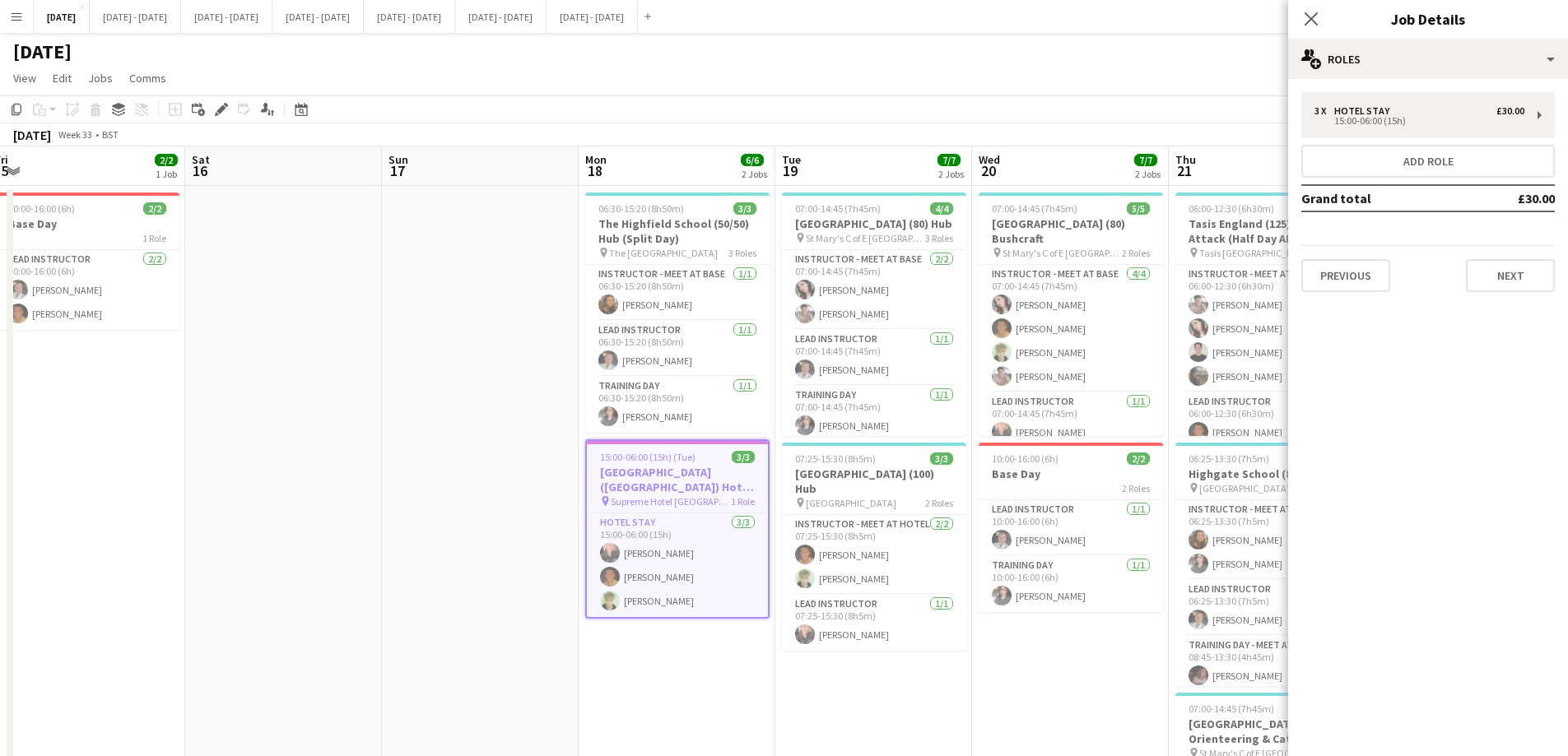
scroll to position [0, 471]
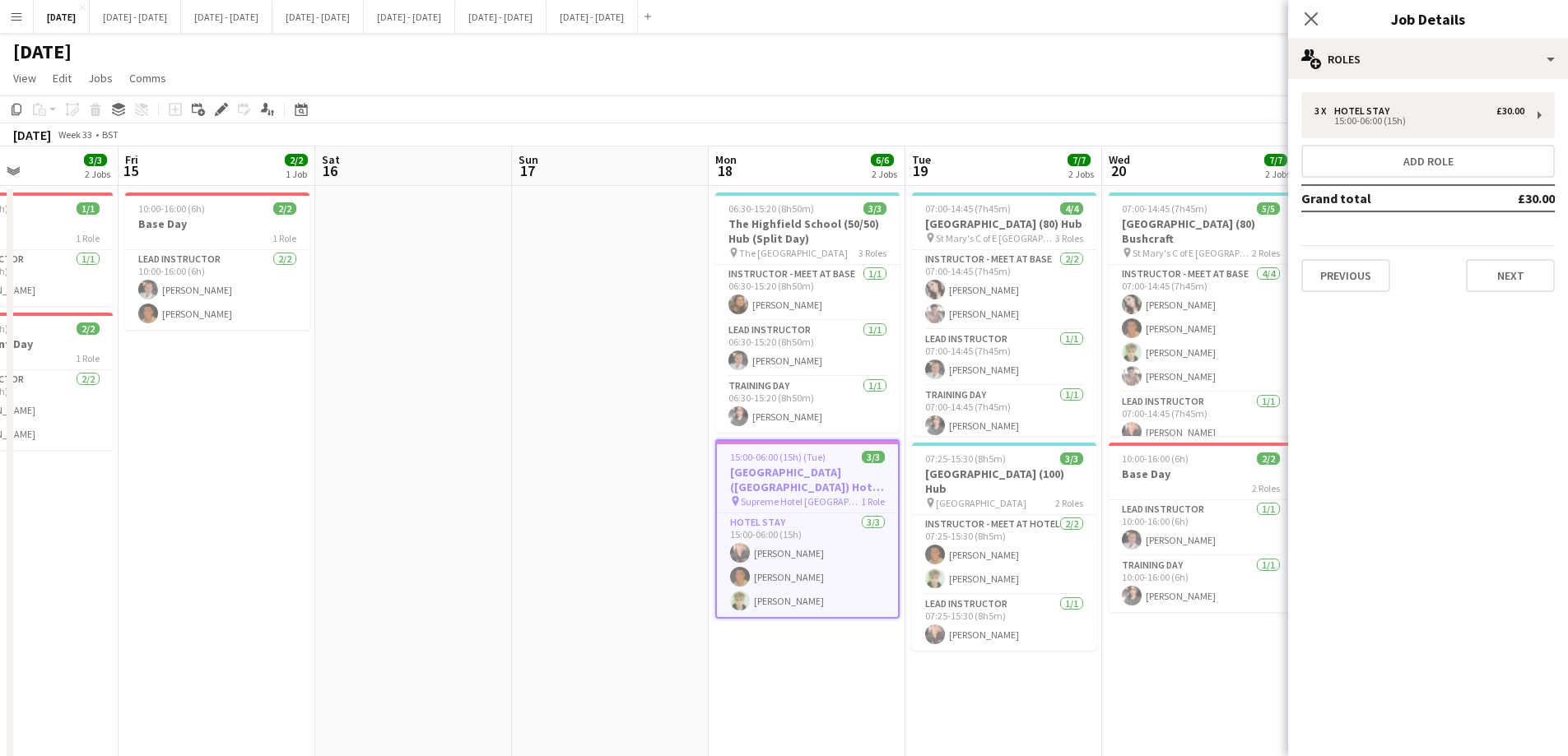
drag, startPoint x: 842, startPoint y: 693, endPoint x: 775, endPoint y: 685, distance: 67.5
click at [775, 577] on app-calendar-viewport "Tue 12 1/1 1 Job Wed 13 1/1 1 Job Thu 14 3/3 2 Jobs Fri 15 2/2 1 Job Sat 16 Sun…" at bounding box center [784, 606] width 1568 height 920
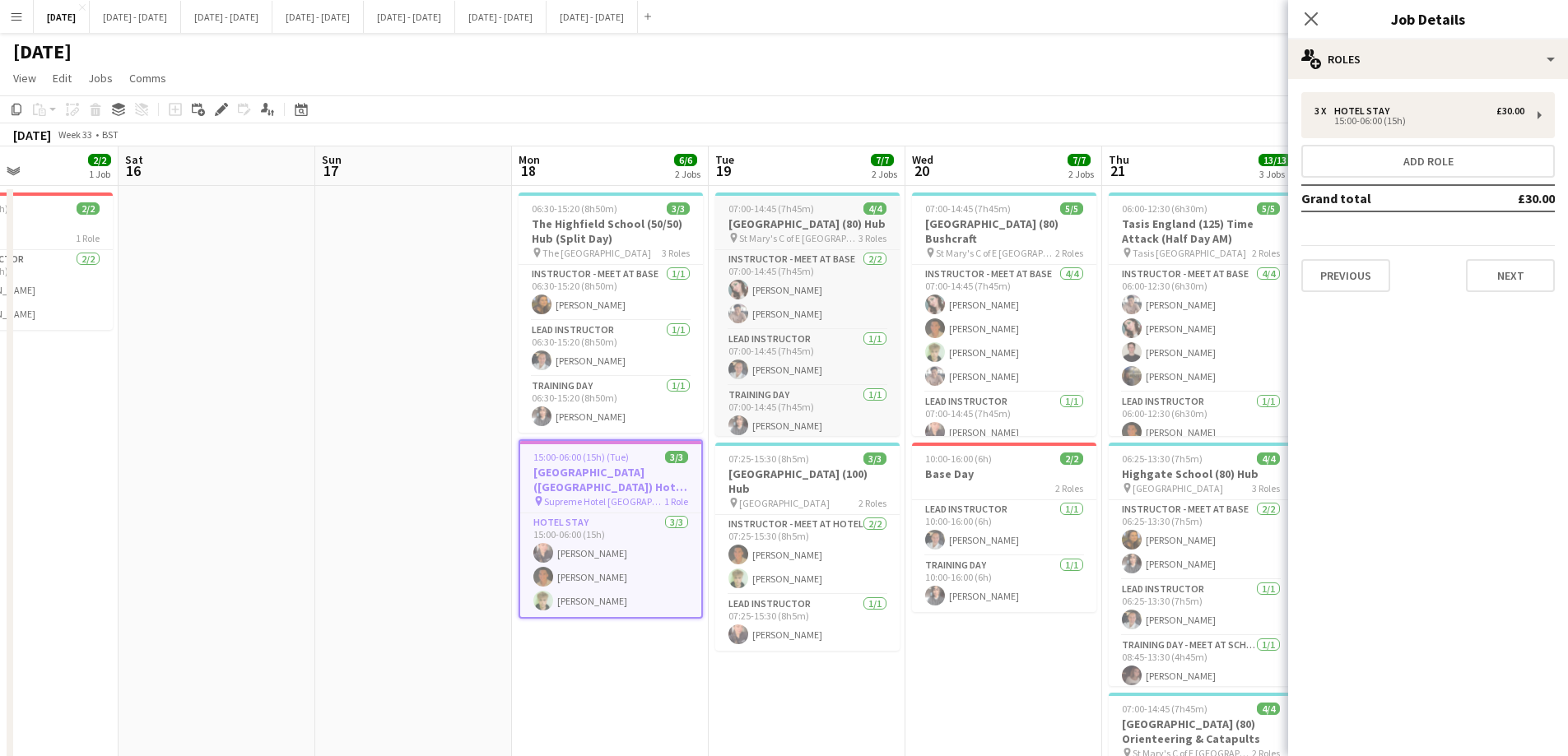
click at [798, 233] on span "St Mary's C of E [GEOGRAPHIC_DATA]" at bounding box center [798, 238] width 119 height 13
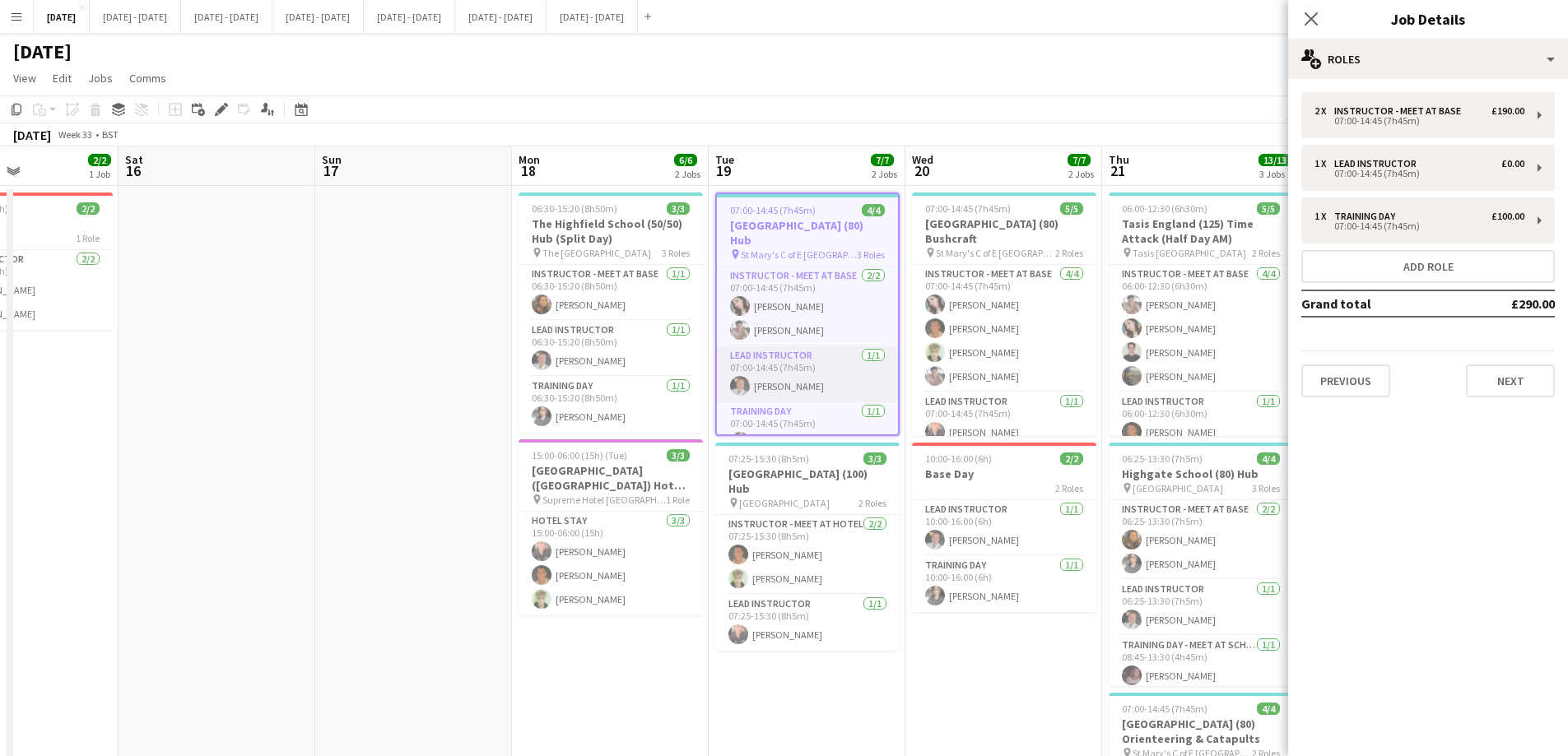
scroll to position [24, 0]
click at [797, 409] on app-card-role "Training Day [DATE] 07:00-14:45 (7h45m) [PERSON_NAME]" at bounding box center [807, 406] width 181 height 56
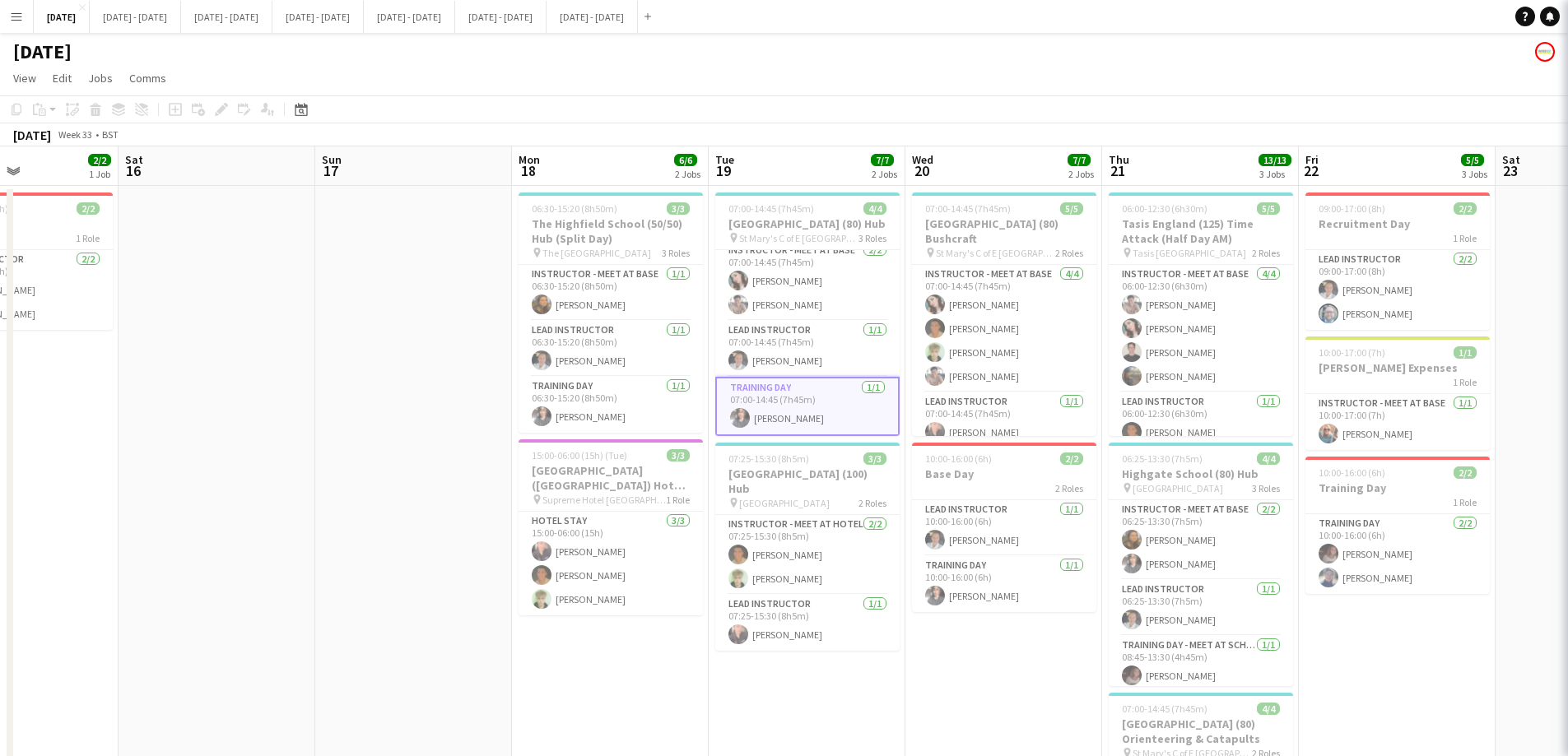
scroll to position [9, 0]
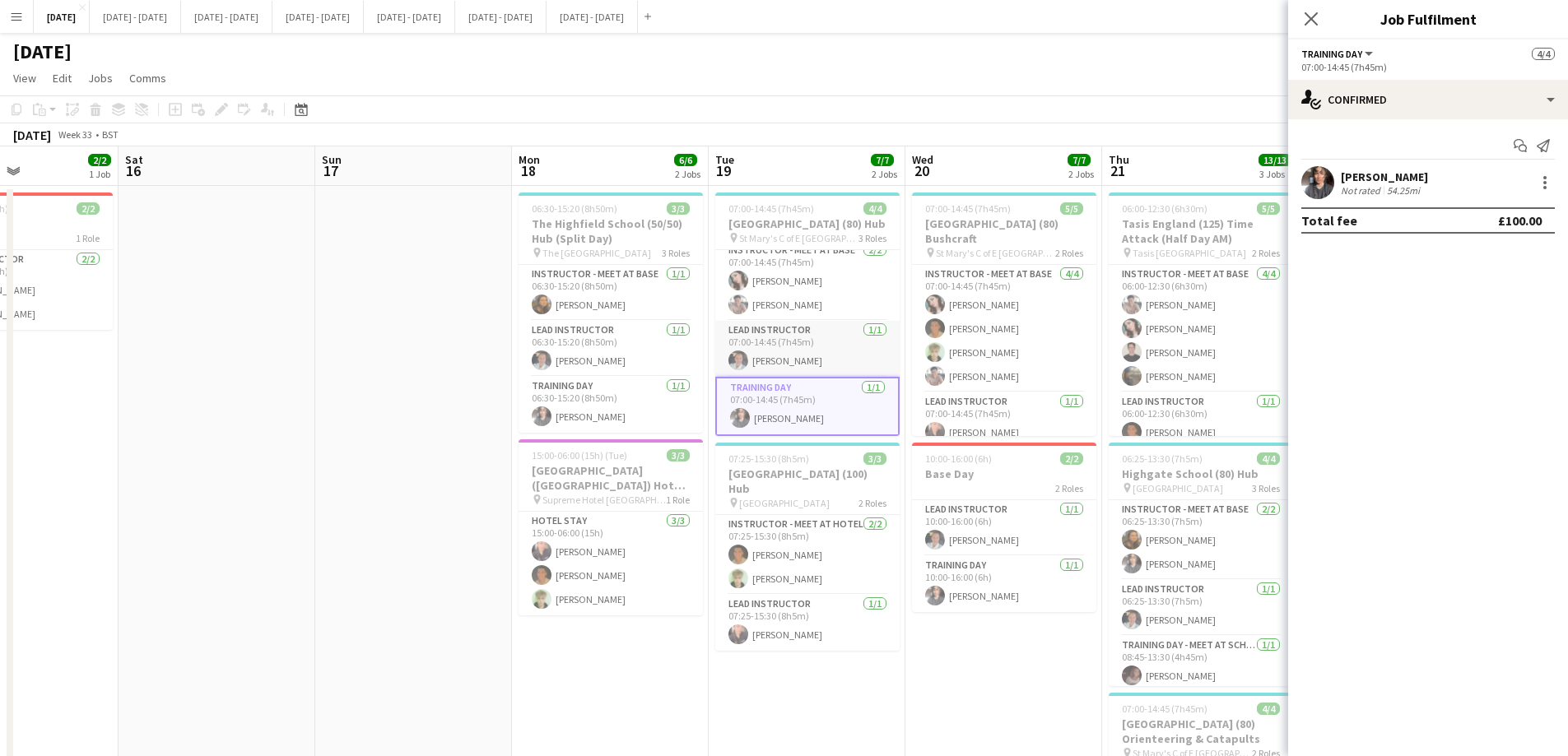
click at [790, 363] on app-card-role "Lead Instructor 1/1 07:00-14:45 (7h45m) Ella Wray" at bounding box center [807, 349] width 184 height 56
click at [814, 285] on app-card-role "Instructor - Meet at Base 2/2 07:00-14:45 (7h45m) Lucy Cork Chenxi Wu" at bounding box center [807, 281] width 184 height 80
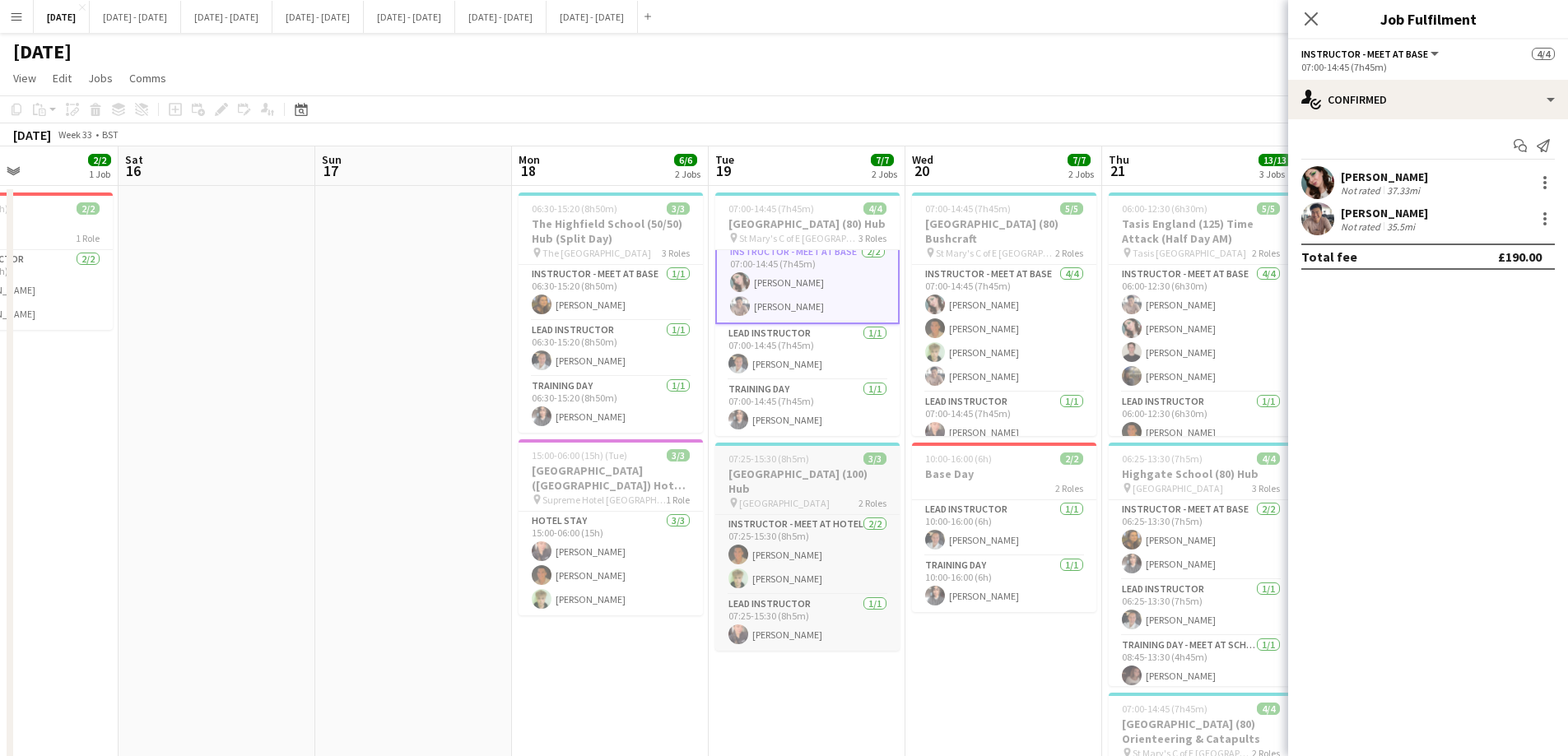
click at [814, 496] on span "[GEOGRAPHIC_DATA]" at bounding box center [784, 502] width 91 height 13
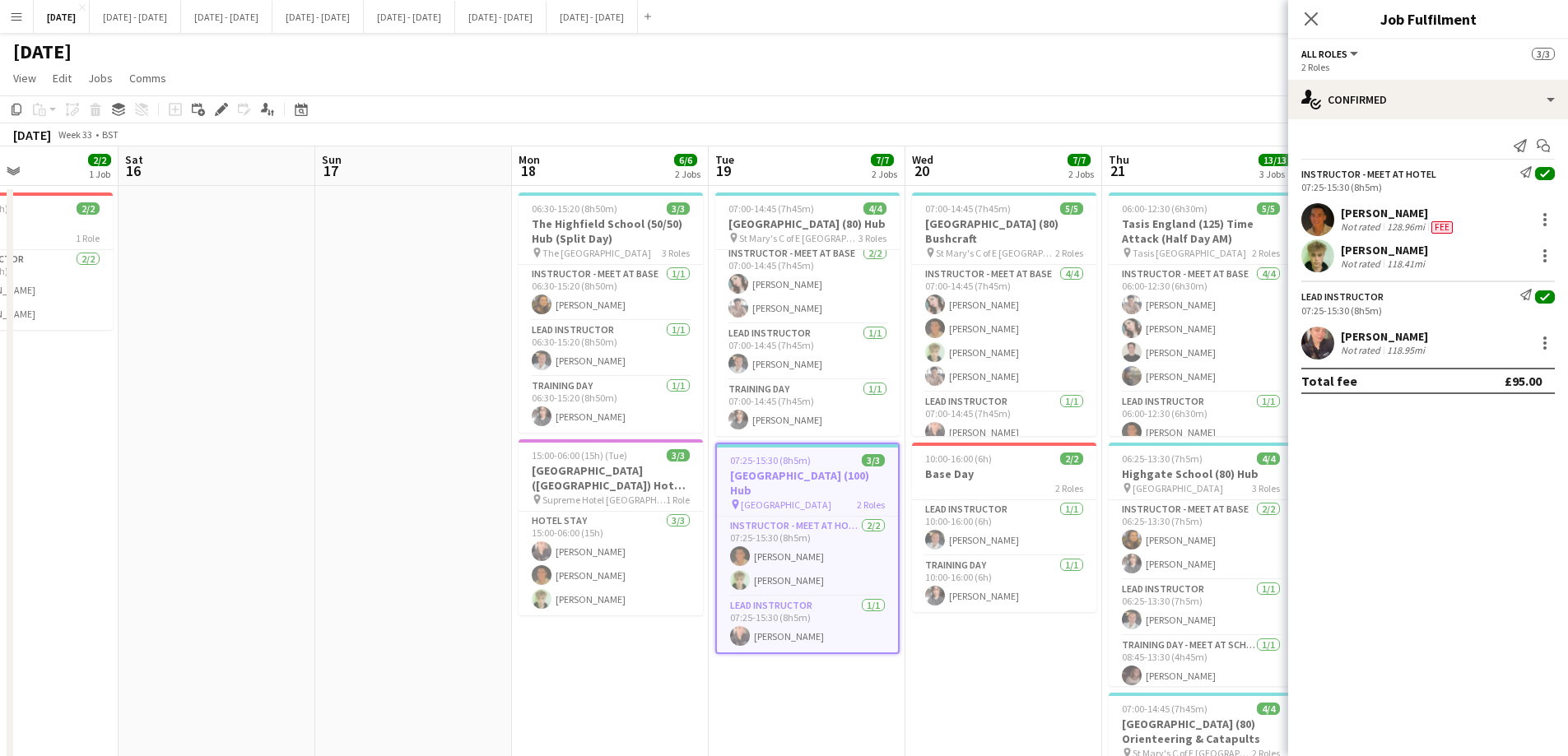
scroll to position [6, 0]
click at [990, 230] on h3 "[GEOGRAPHIC_DATA] (80) Bushcraft" at bounding box center [1003, 231] width 184 height 29
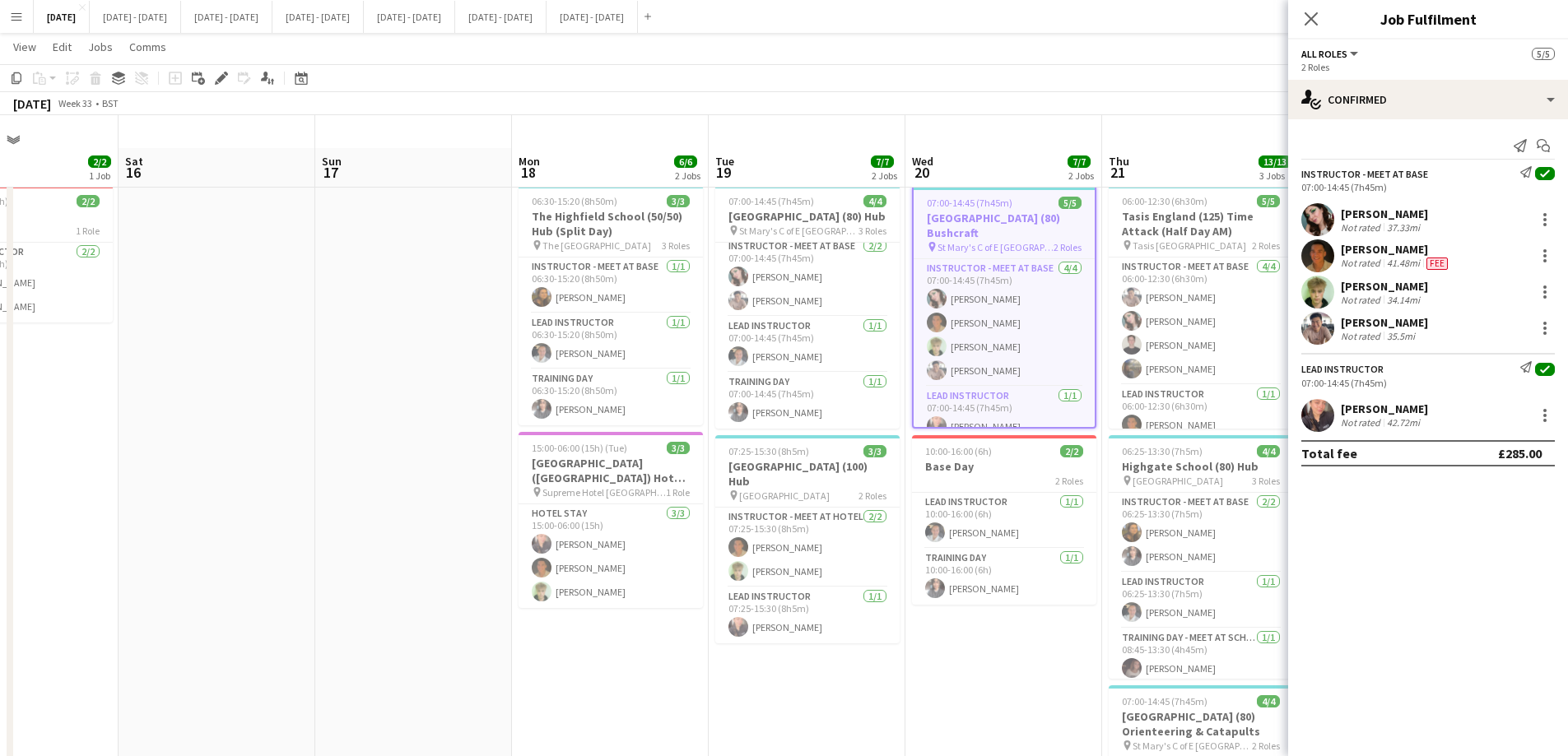
scroll to position [0, 0]
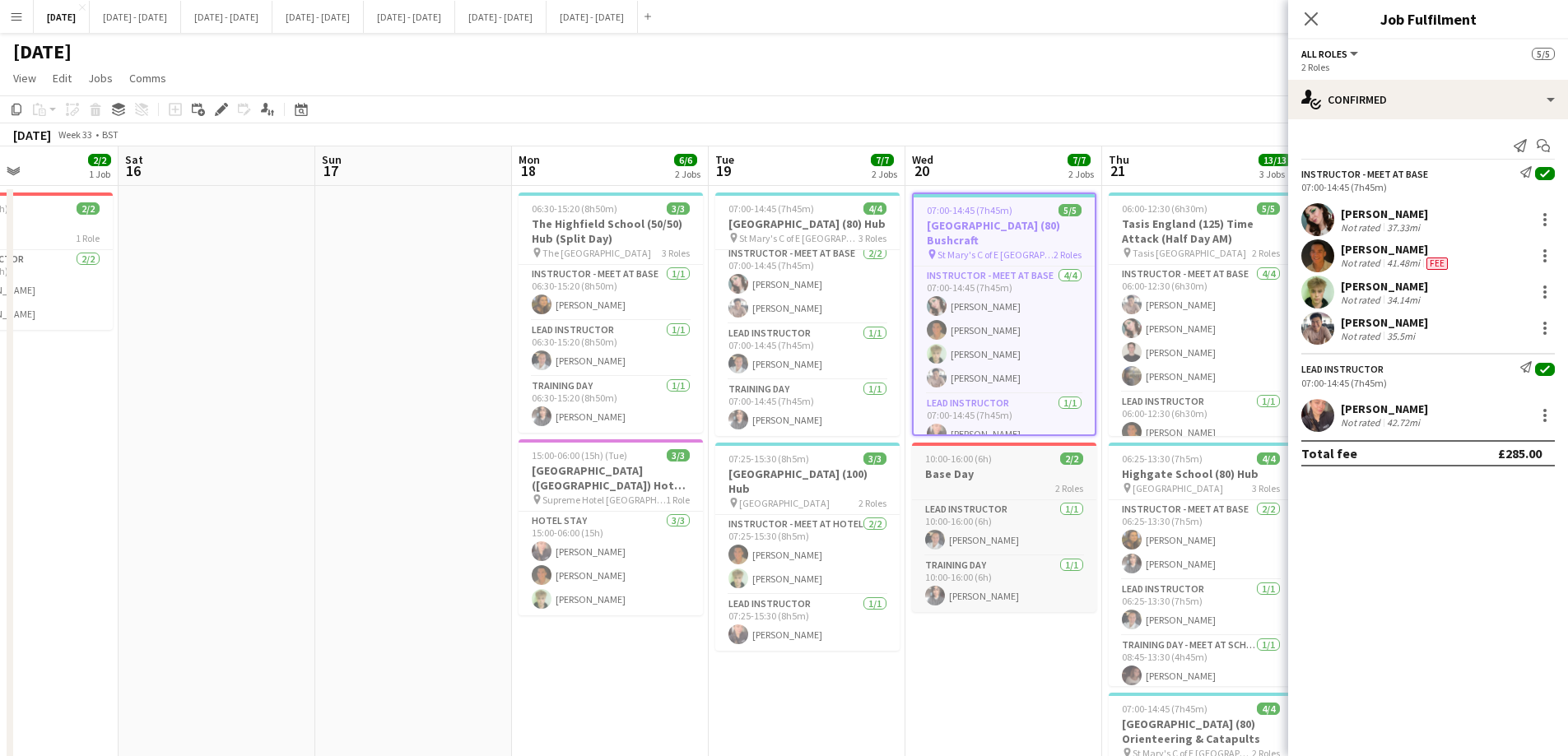
click at [974, 476] on h3 "Base Day" at bounding box center [1003, 474] width 184 height 15
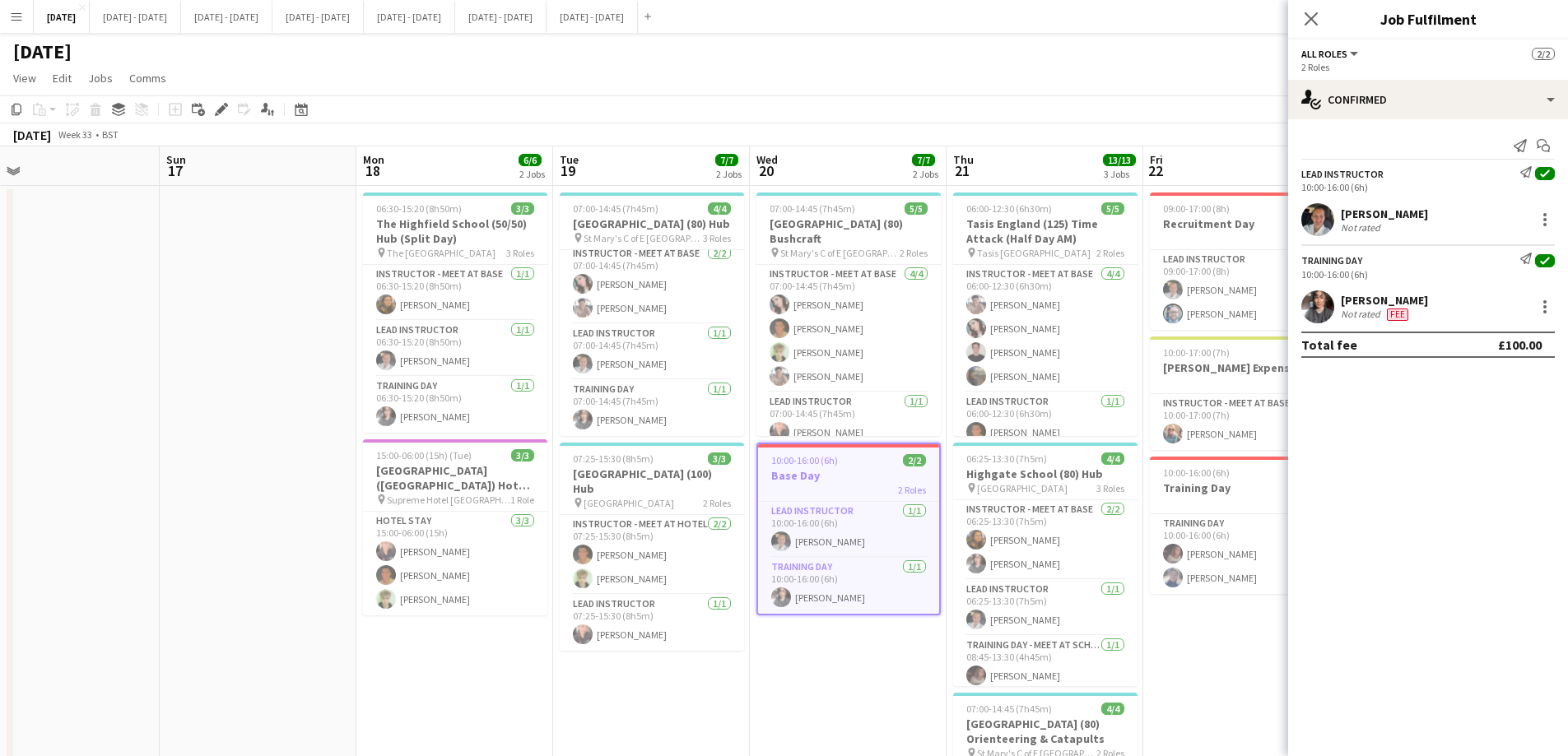
scroll to position [0, 484]
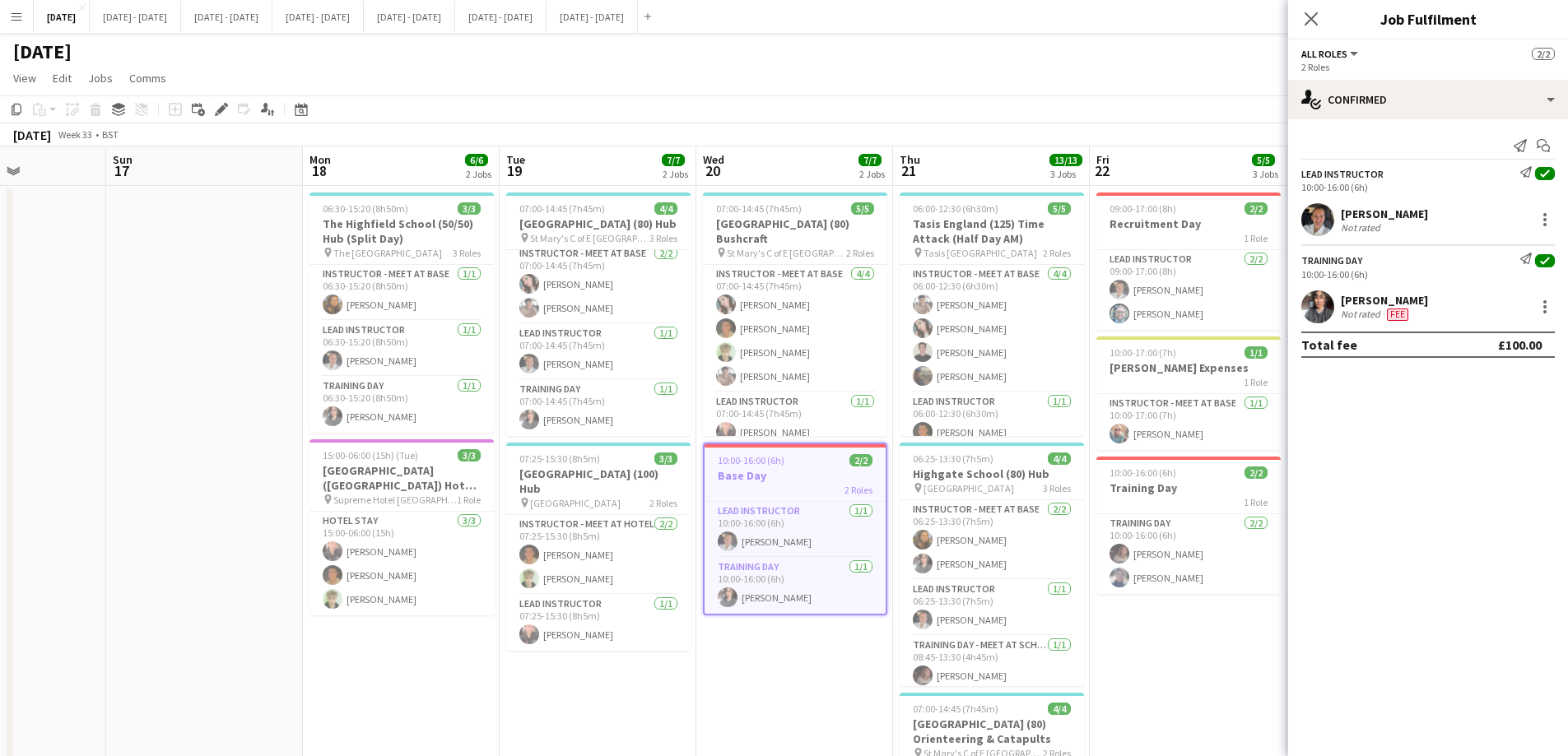
drag, startPoint x: 1061, startPoint y: 679, endPoint x: 853, endPoint y: 650, distance: 210.0
click at [853, 577] on app-calendar-viewport "Thu 14 3/3 2 Jobs Fri 15 2/2 1 Job Sat 16 Sun 17 Mon 18 6/6 2 Jobs Tue 19 7/7 2…" at bounding box center [784, 606] width 1568 height 920
click at [1005, 222] on h3 "Tasis England (125) Time Attack (Half Day AM)" at bounding box center [991, 231] width 184 height 29
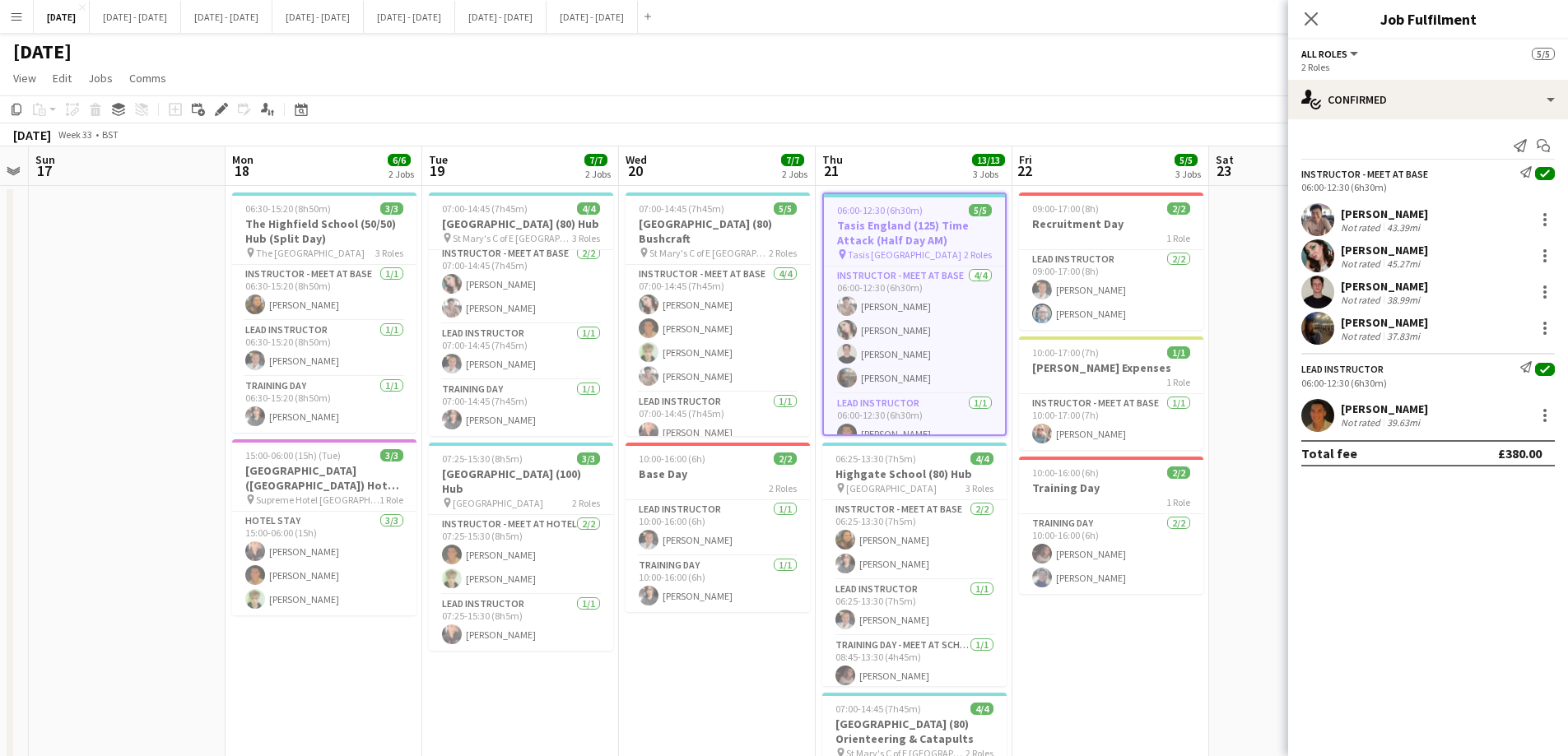
scroll to position [0, 604]
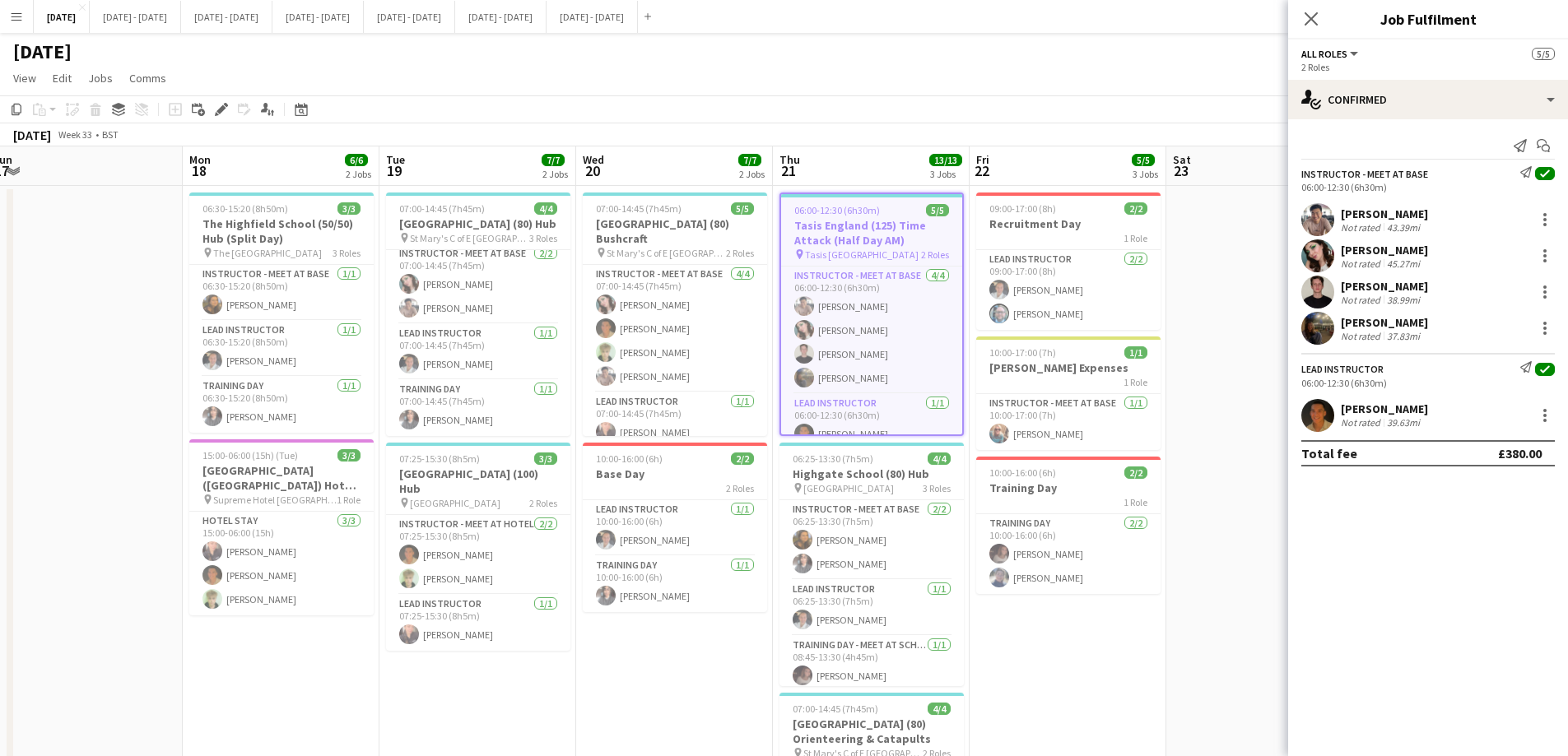
drag, startPoint x: 1192, startPoint y: 622, endPoint x: 1092, endPoint y: 623, distance: 100.0
click at [1092, 577] on app-calendar-viewport "Thu 14 3/3 2 Jobs Fri 15 2/2 1 Job Sat 16 Sun 17 Mon 18 6/6 2 Jobs Tue 19 7/7 2…" at bounding box center [784, 606] width 1568 height 920
click at [871, 238] on h3 "Tasis England (125) Time Attack (Half Day AM)" at bounding box center [871, 233] width 181 height 29
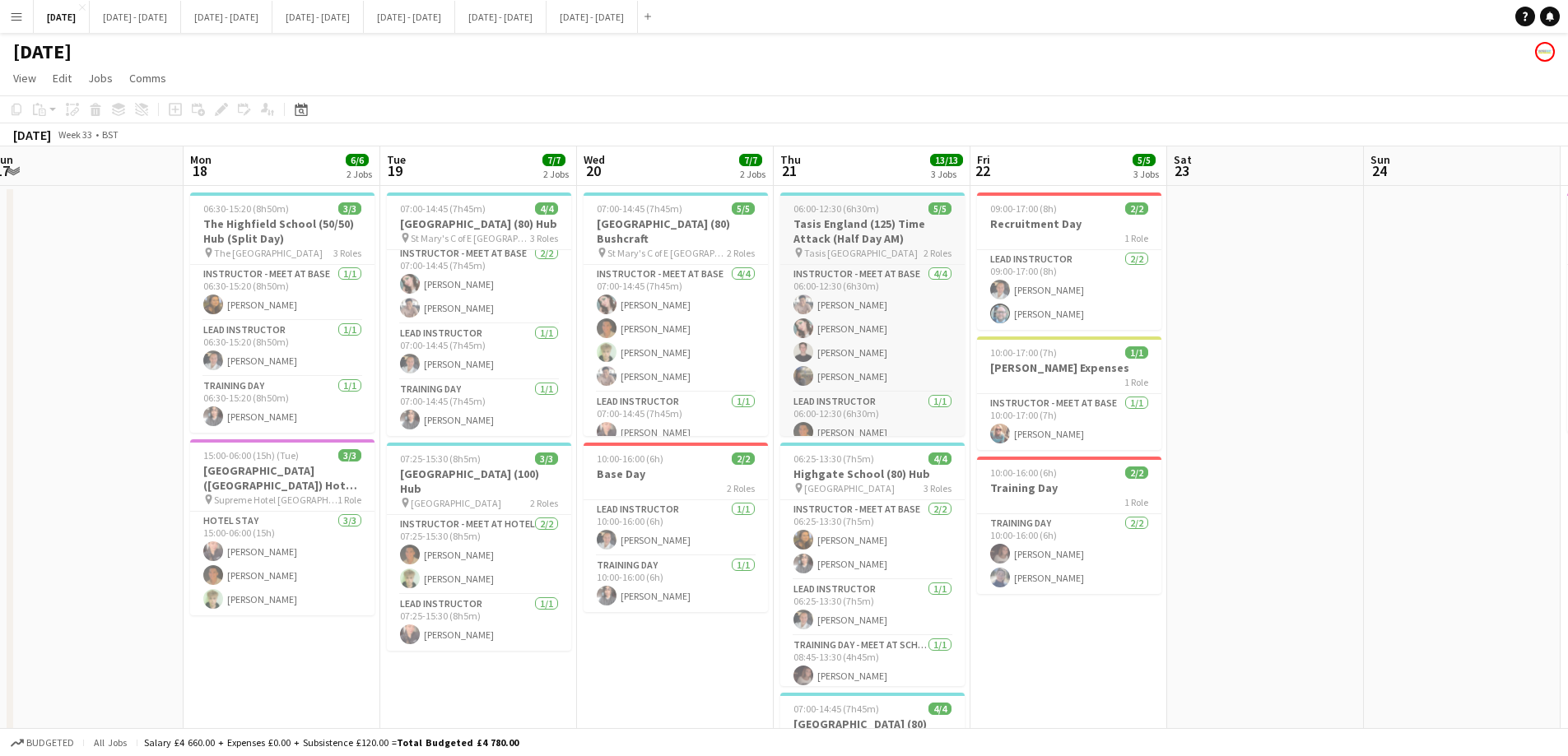
scroll to position [0, 602]
click at [873, 234] on h3 "Tasis England (125) Time Attack (Half Day AM)" at bounding box center [872, 231] width 184 height 29
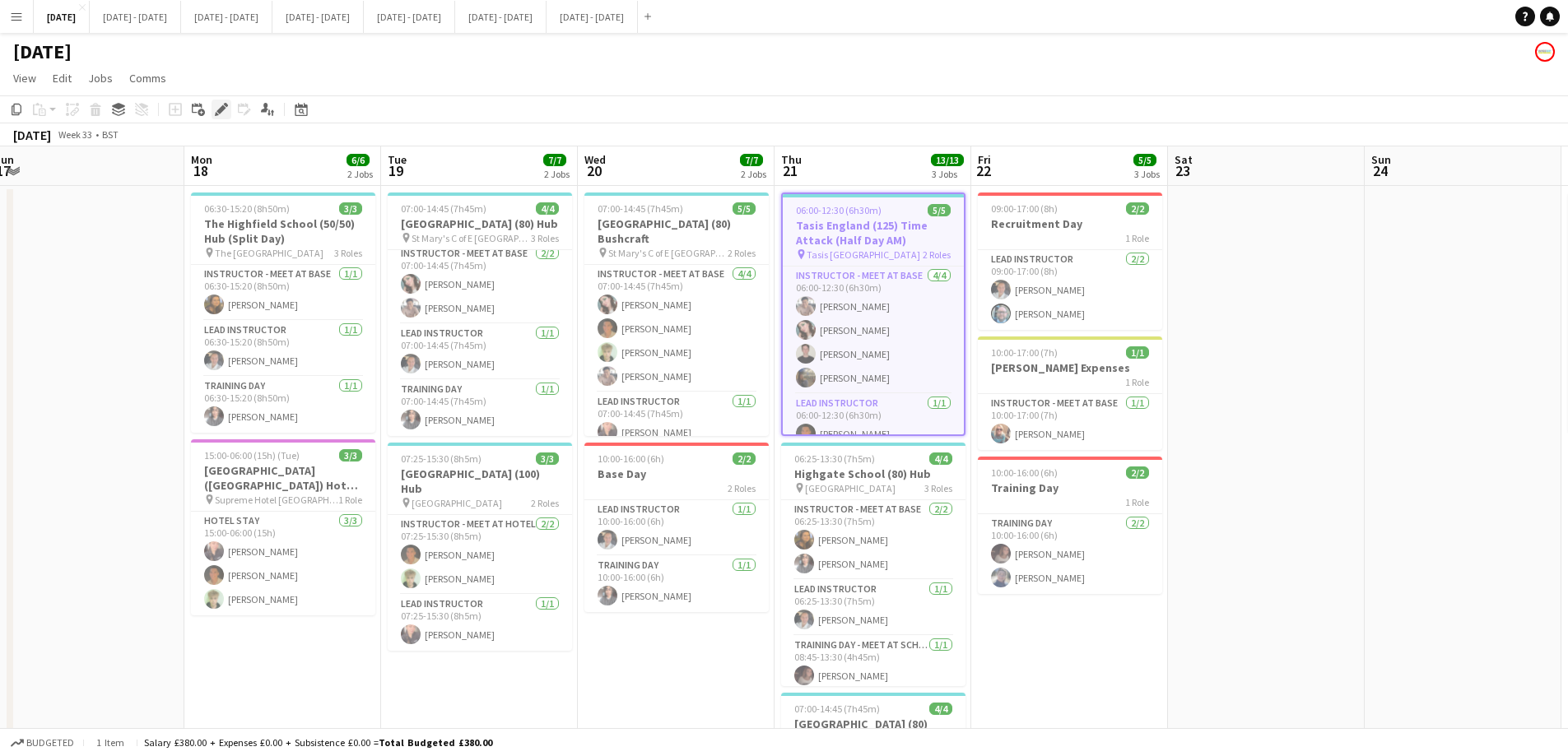
click at [218, 108] on icon "Edit" at bounding box center [222, 109] width 13 height 13
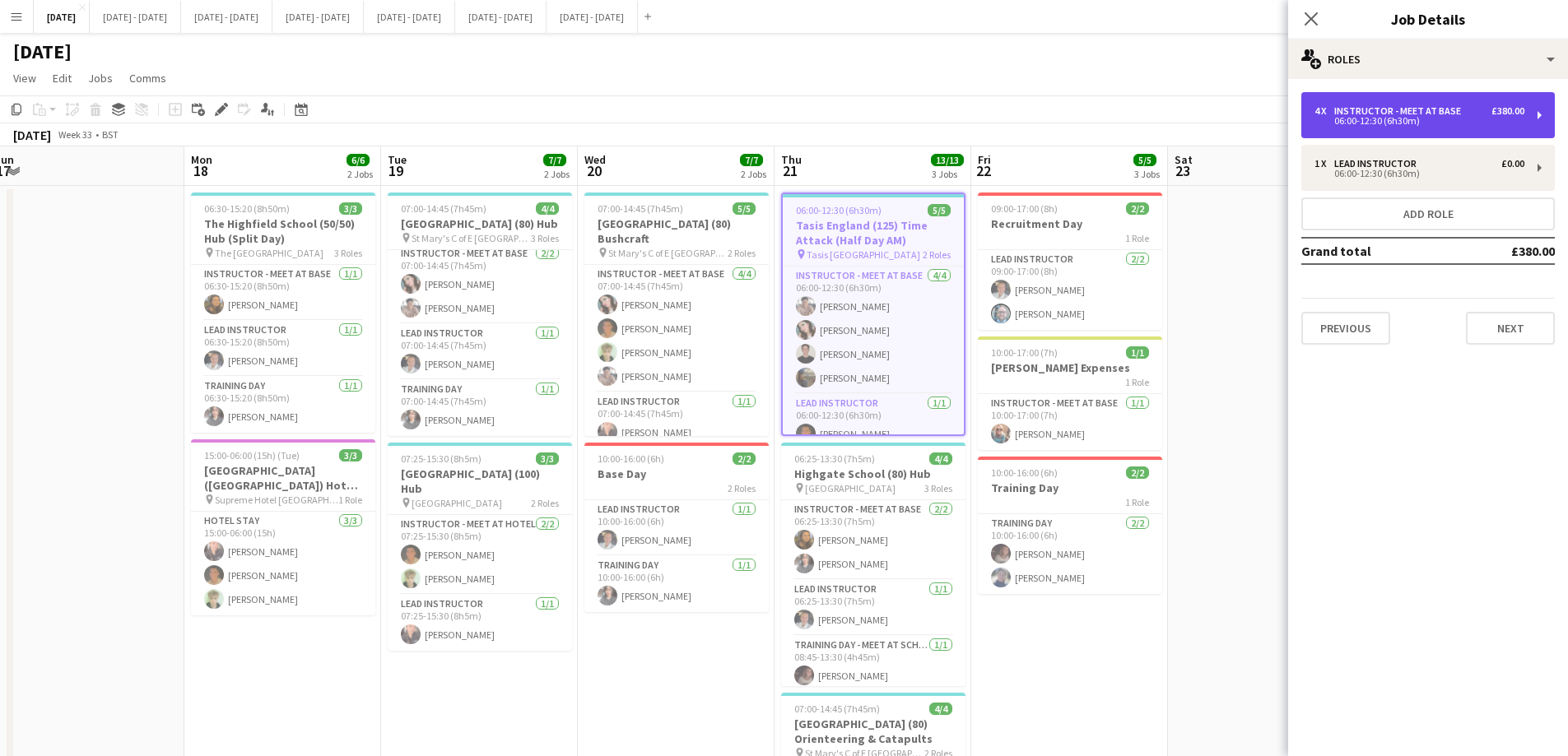
click at [1263, 129] on div "4 x Instructor - Meet at Base £380.00 06:00-12:30 (6h30m)" at bounding box center [1428, 115] width 254 height 46
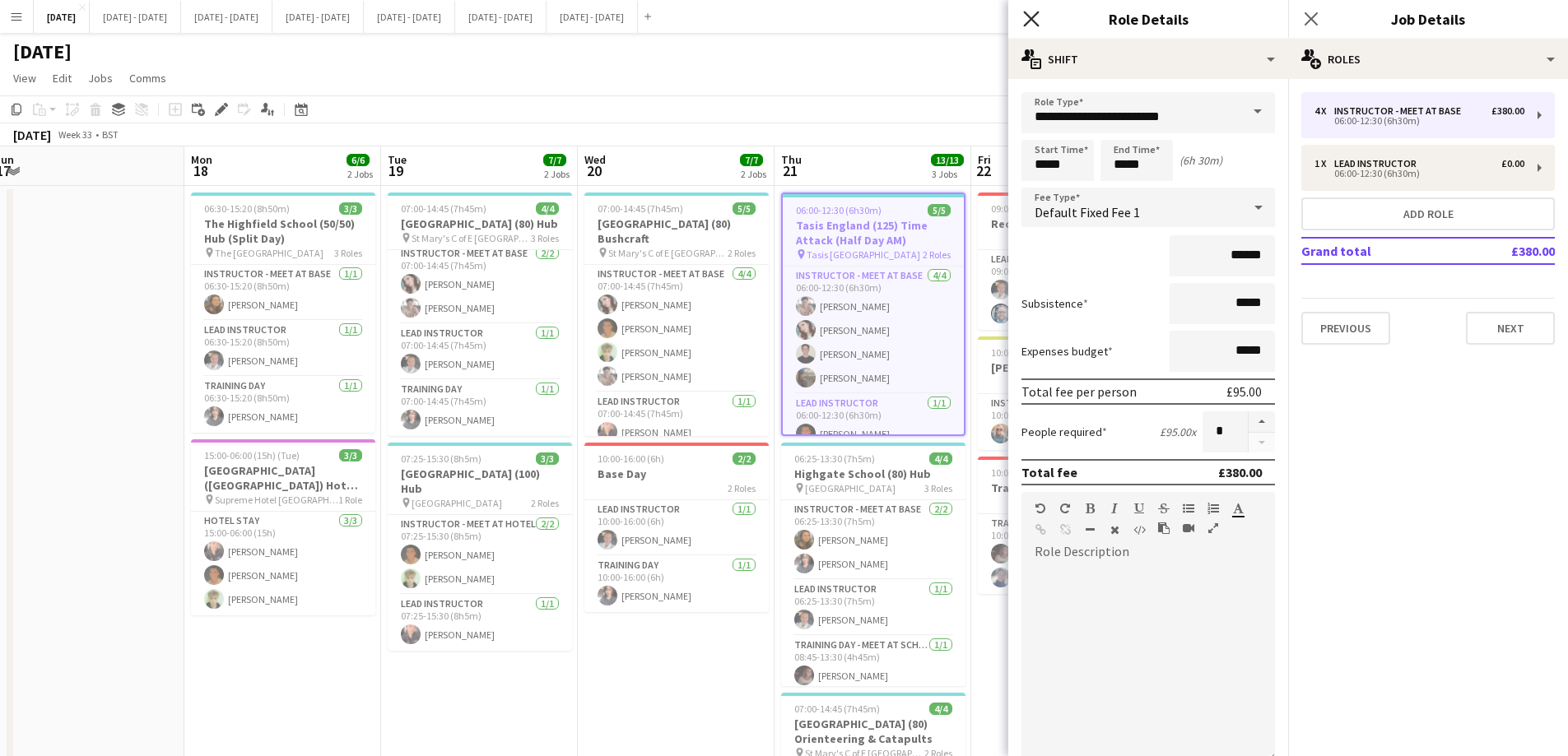
click at [1032, 18] on icon at bounding box center [1030, 18] width 16 height 16
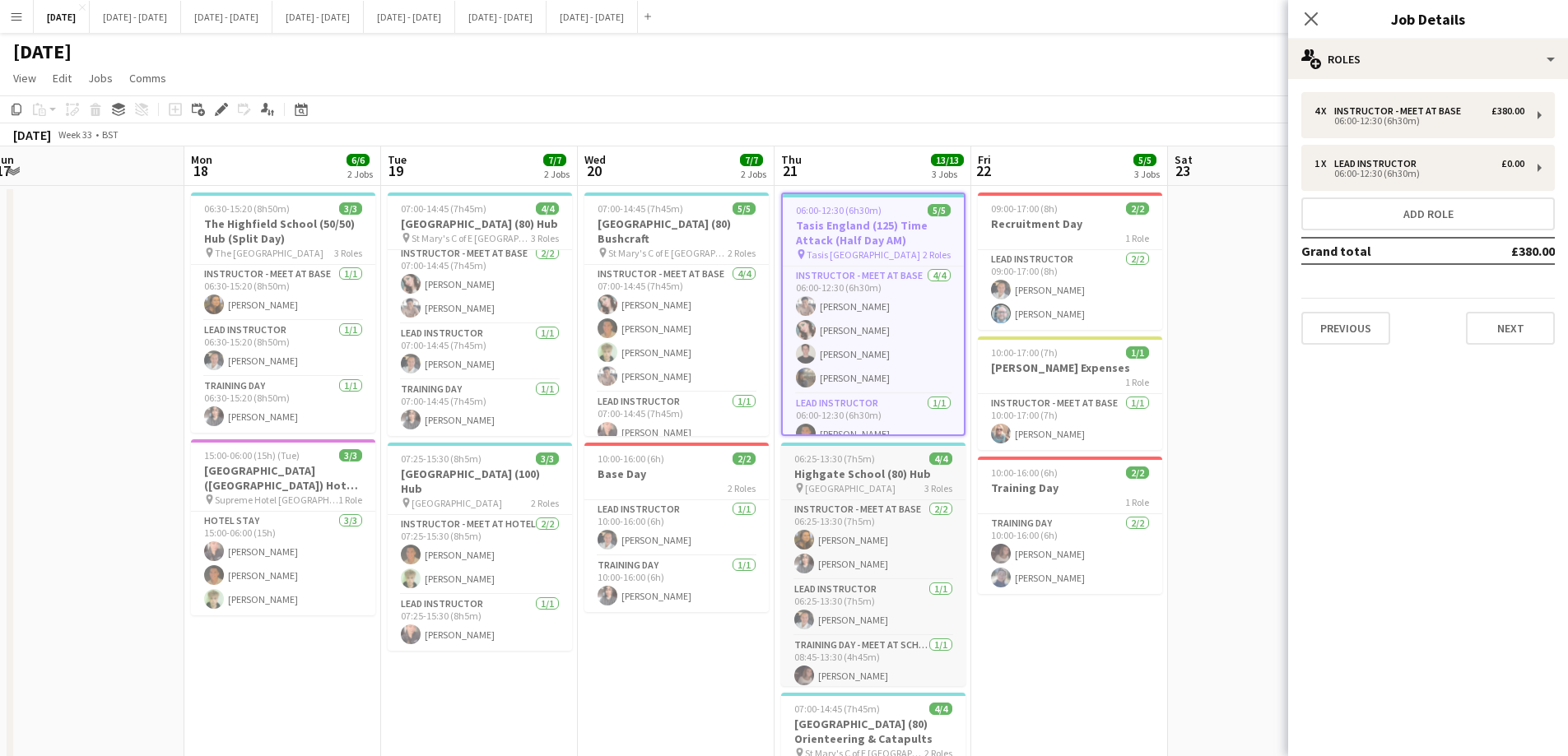
click at [888, 458] on div "06:25-13:30 (7h5m) 4/4" at bounding box center [872, 459] width 184 height 13
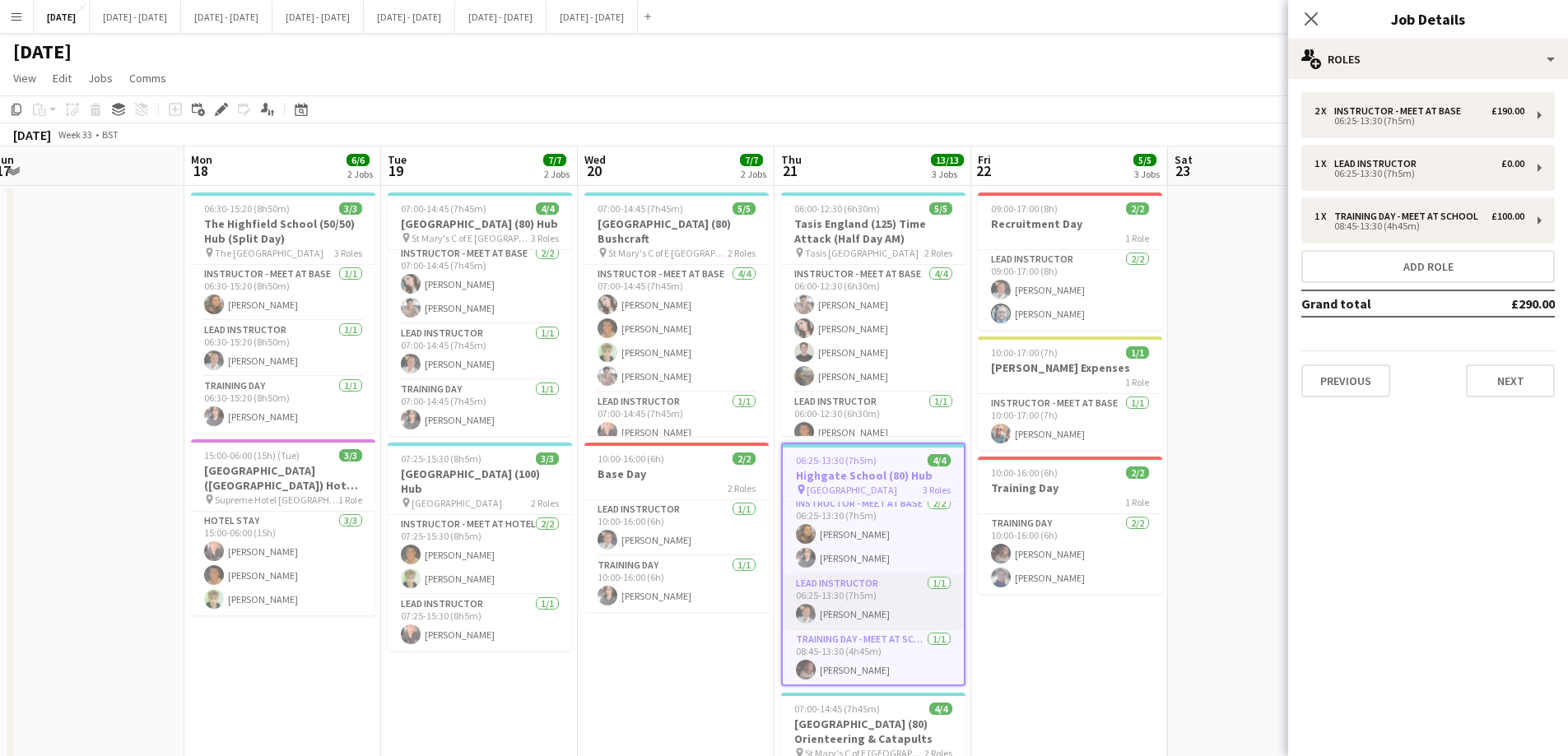
scroll to position [9, 0]
click at [865, 577] on app-card-role "Training Day - Meet at School 1/1 08:45-13:30 (4h45m) Emily Rowe Smythe" at bounding box center [872, 656] width 181 height 56
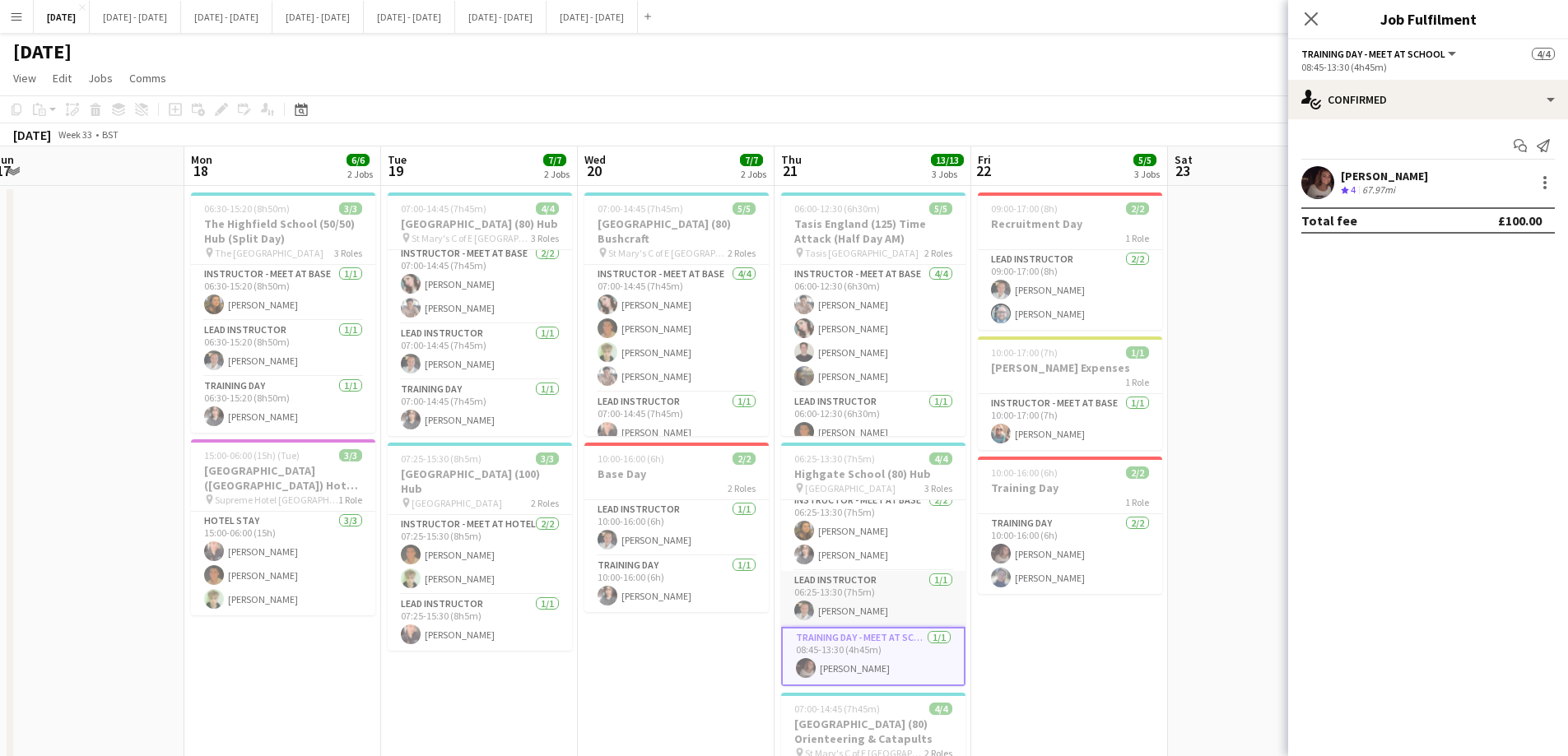
click at [874, 577] on app-card-role "Lead Instructor 1/1 06:25-13:30 (7h5m) Ella Wray" at bounding box center [872, 599] width 184 height 56
click at [897, 519] on app-card-role "Instructor - Meet at Base [DATE] 06:25-13:30 (7h5m) [PERSON_NAME] [PERSON_NAME]" at bounding box center [872, 531] width 184 height 80
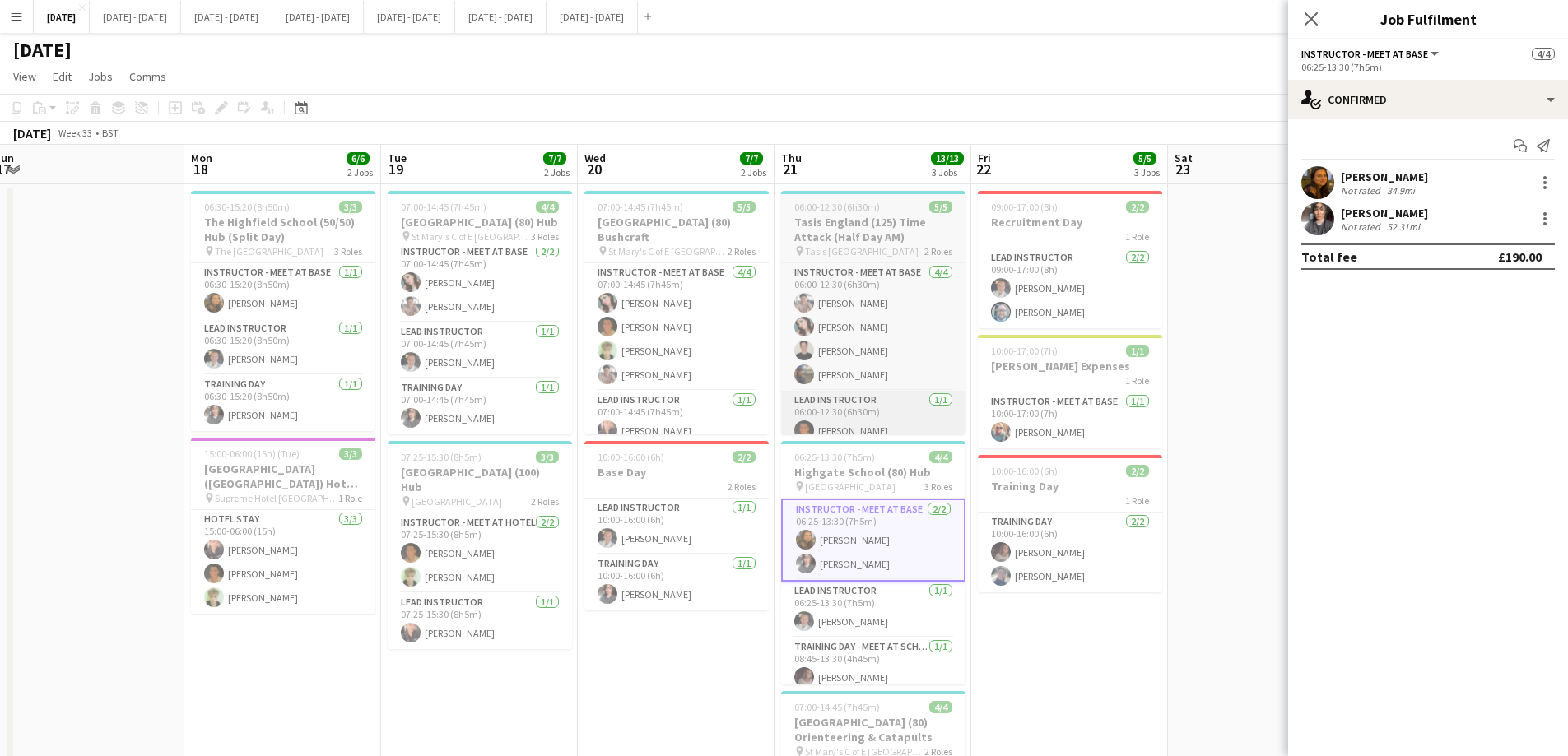
scroll to position [0, 0]
click at [816, 469] on h3 "Highgate School (80) Hub" at bounding box center [872, 474] width 184 height 15
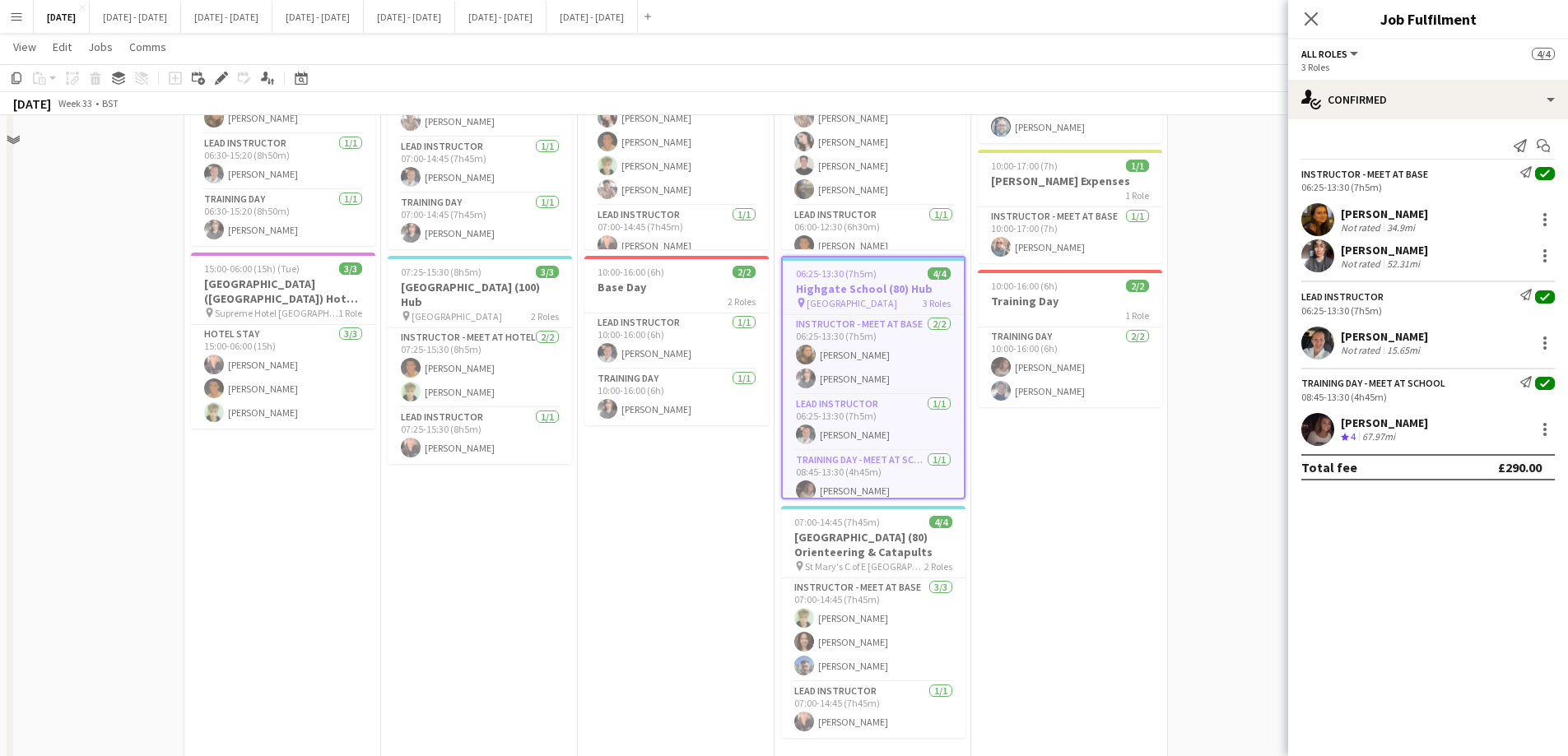
scroll to position [247, 0]
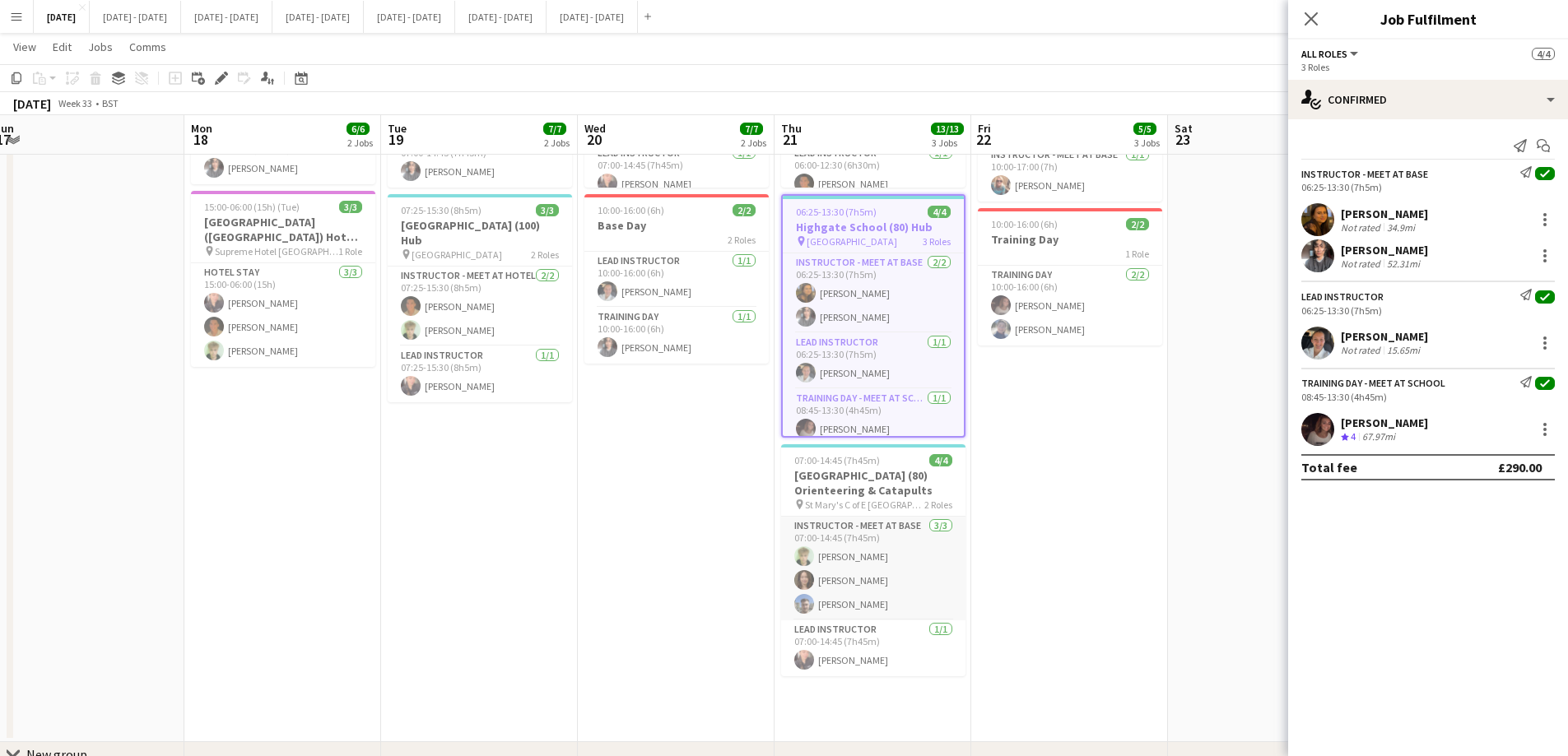
click at [827, 554] on app-card-role "Instructor - Meet at Base 3/3 07:00-14:45 (7h45m) Ethan Holcombe Alice Himswort…" at bounding box center [872, 568] width 184 height 103
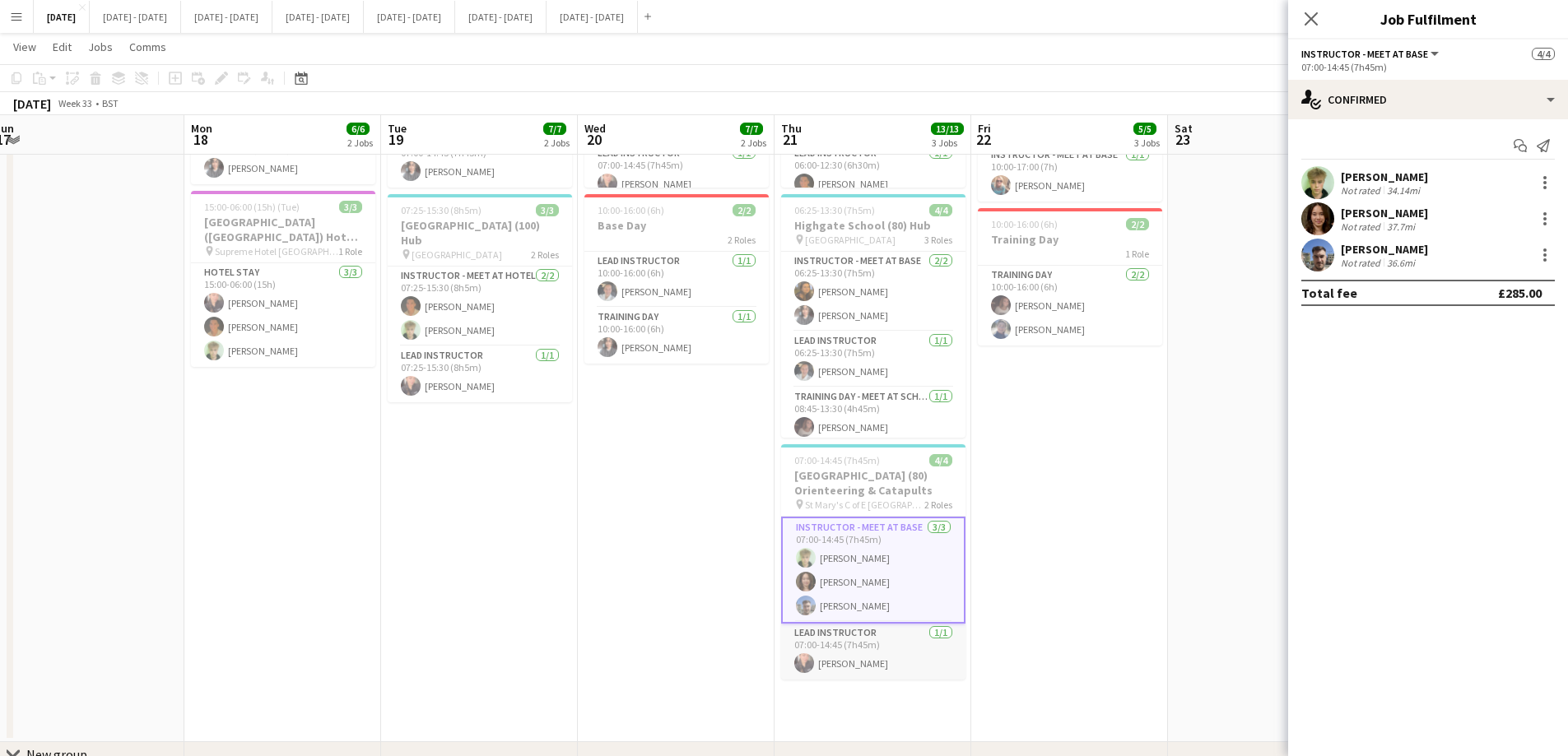
click at [905, 577] on app-card-role "Lead Instructor 1/1 07:00-14:45 (7h45m) Ellie-Marie Mankelow" at bounding box center [872, 651] width 184 height 56
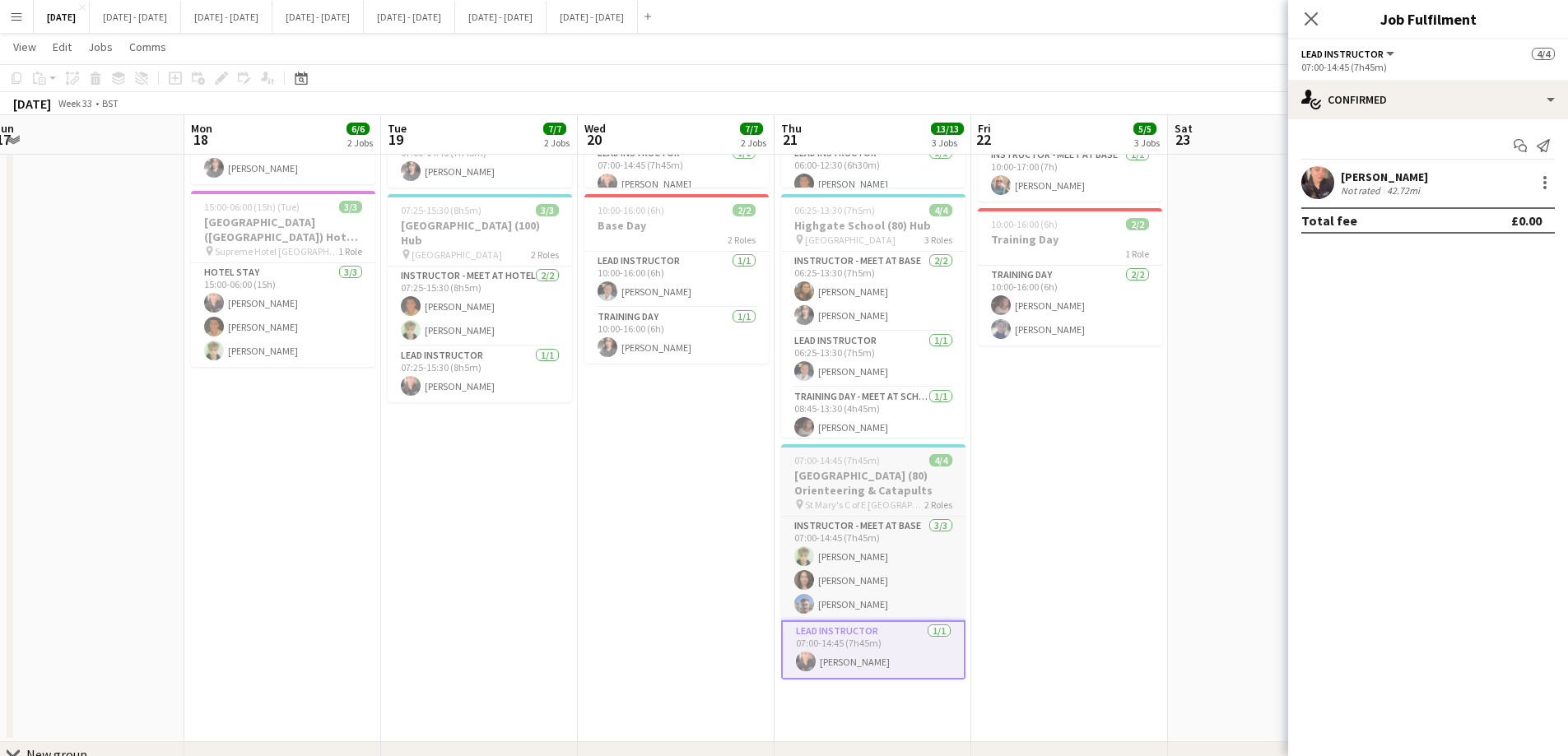
scroll to position [0, 602]
click at [909, 498] on span "St Mary's C of E [GEOGRAPHIC_DATA]" at bounding box center [866, 504] width 119 height 13
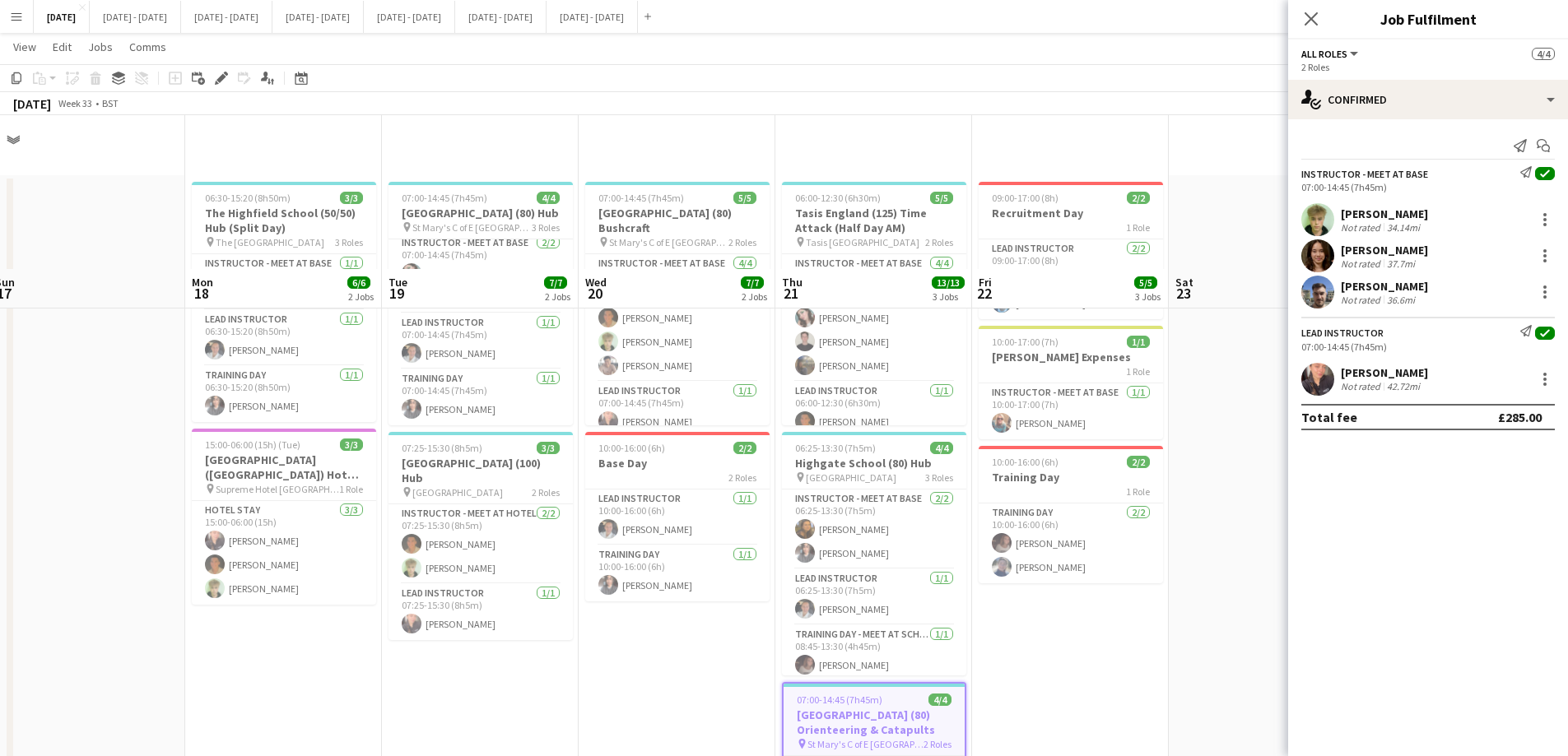
scroll to position [0, 0]
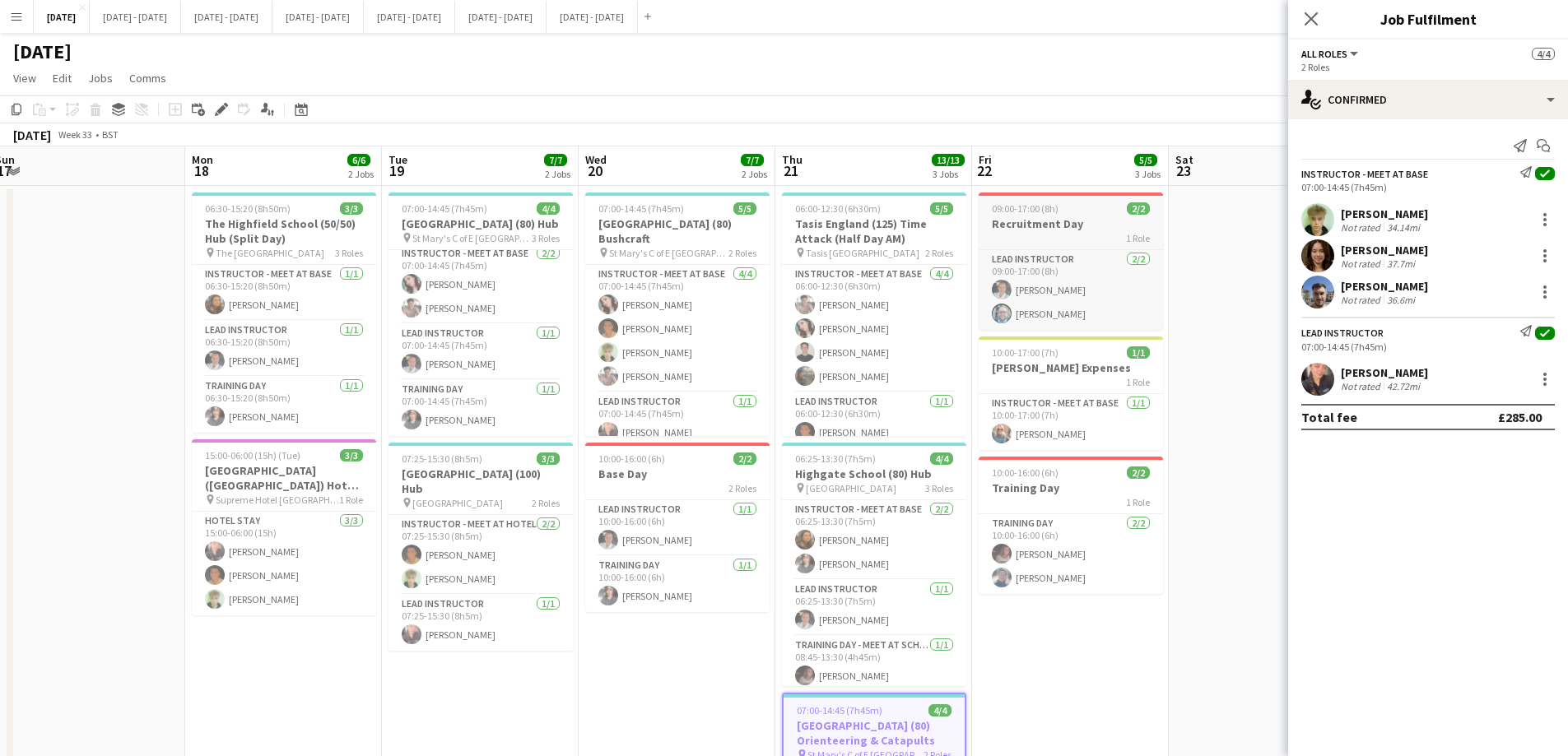
click at [1071, 221] on h3 "Recruitment Day" at bounding box center [1070, 224] width 184 height 15
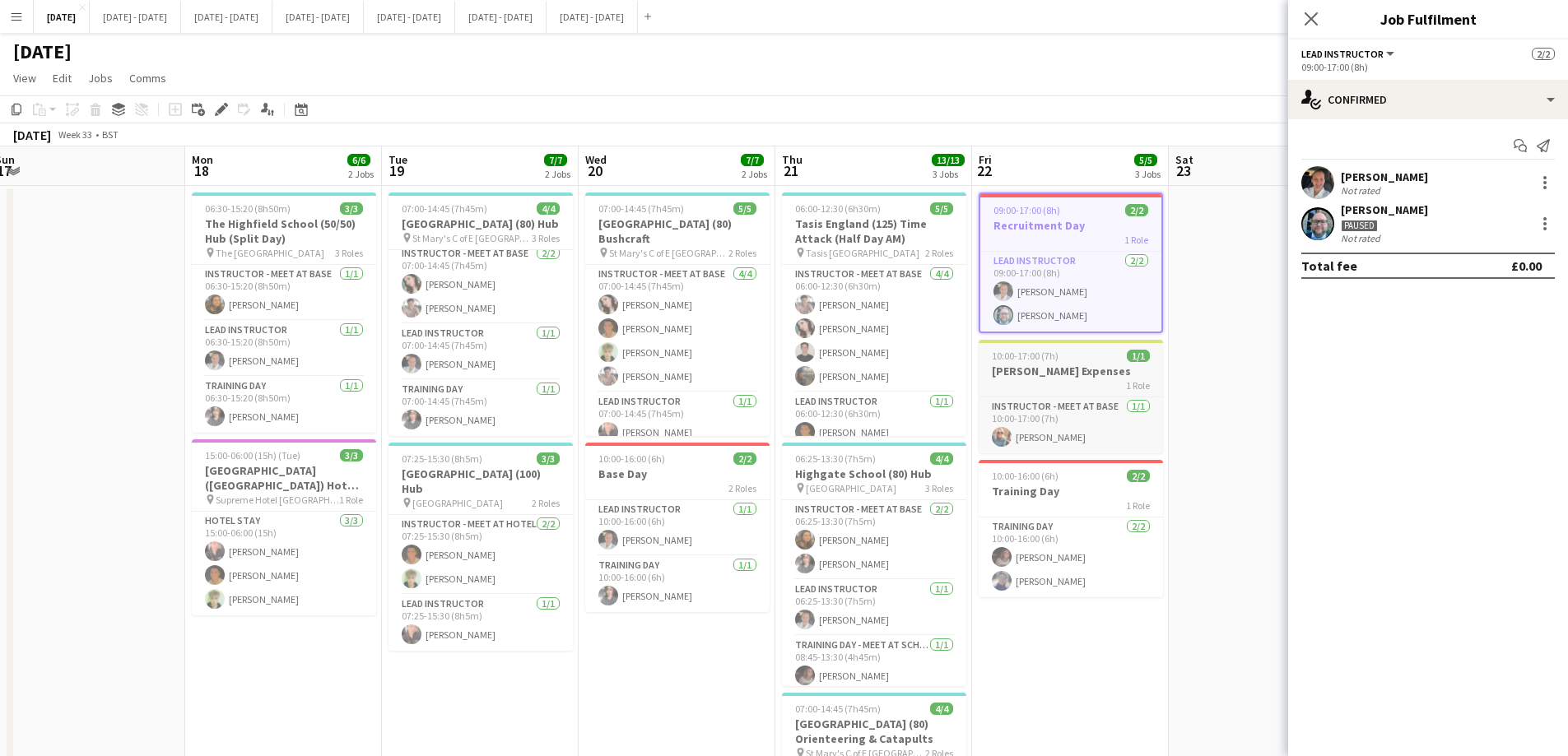
click at [1079, 357] on div "10:00-17:00 (7h) 1/1" at bounding box center [1070, 355] width 184 height 13
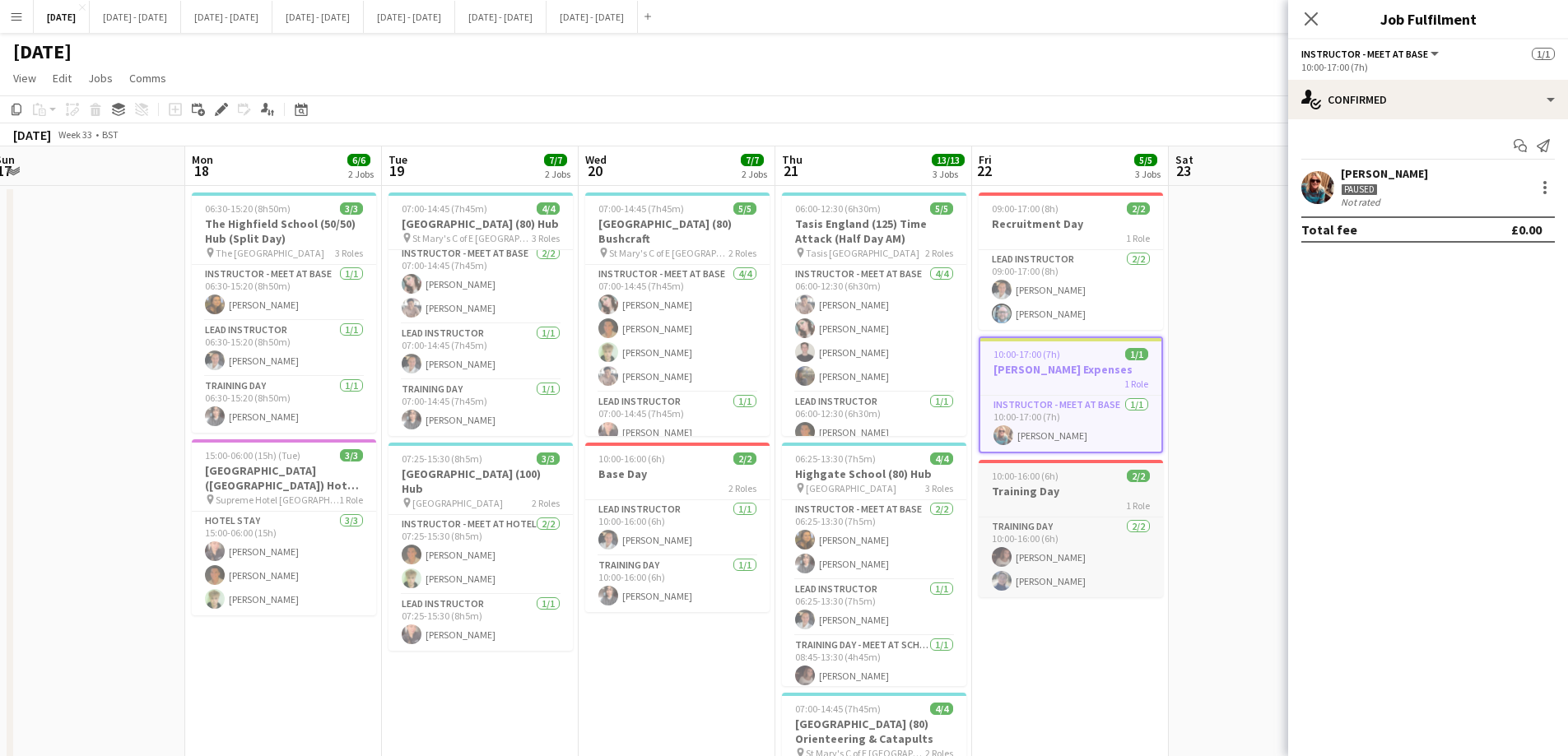
click at [1060, 488] on h3 "Training Day" at bounding box center [1070, 491] width 184 height 15
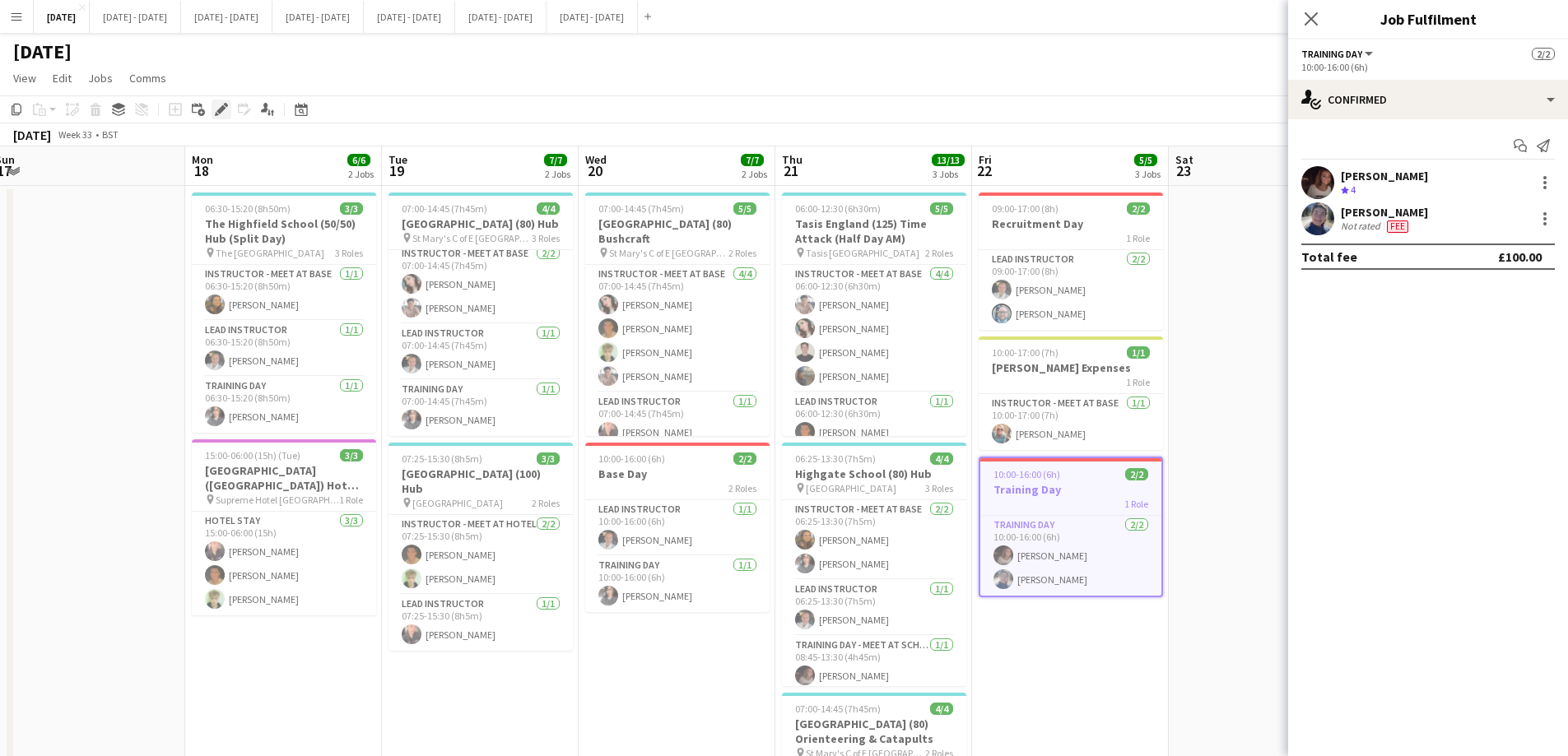
click at [219, 108] on icon "Edit" at bounding box center [222, 109] width 13 height 13
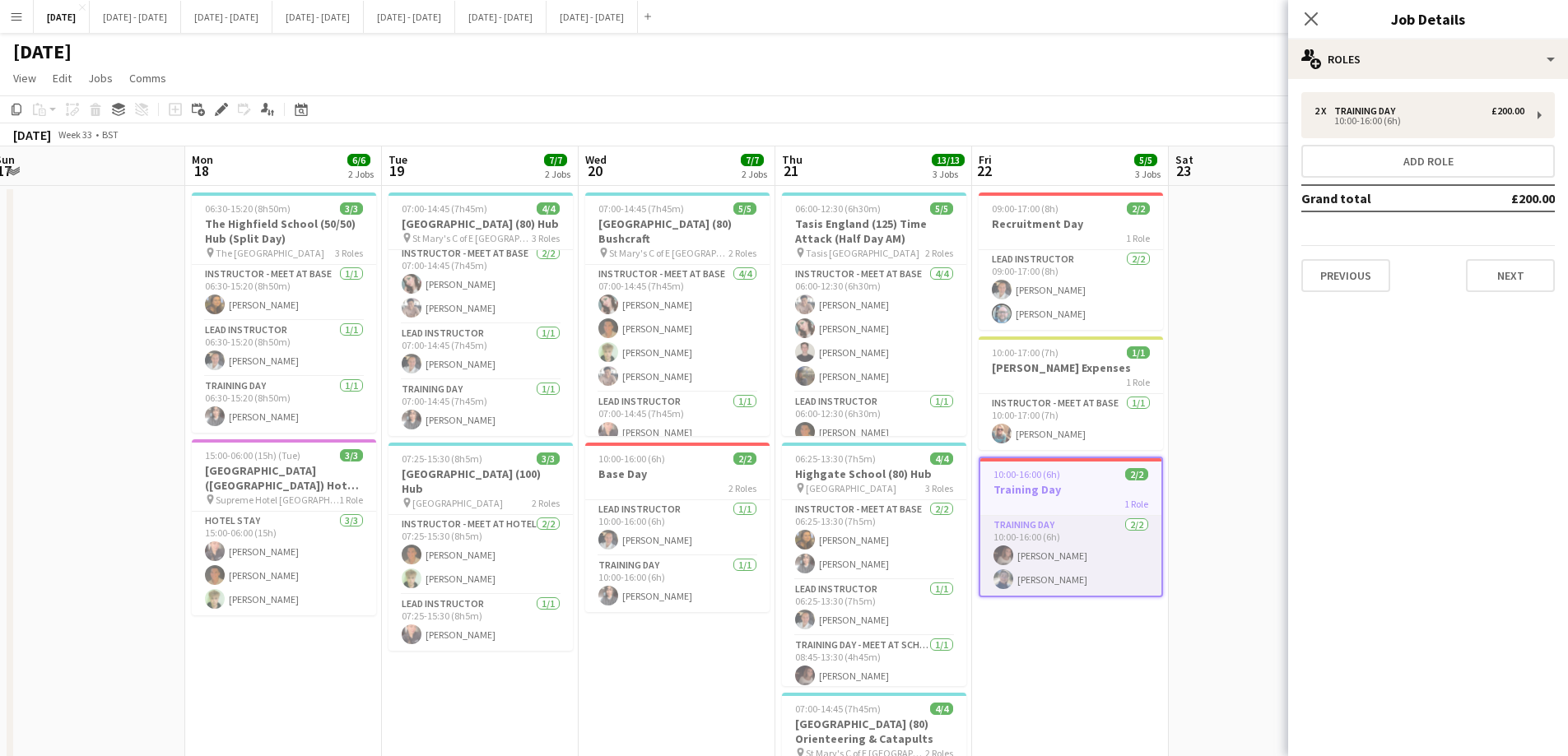
click at [1049, 577] on app-card-role "Training Day 2/2 10:00-16:00 (6h) Emily Rowe Smythe Hannah Taylor" at bounding box center [1070, 555] width 181 height 80
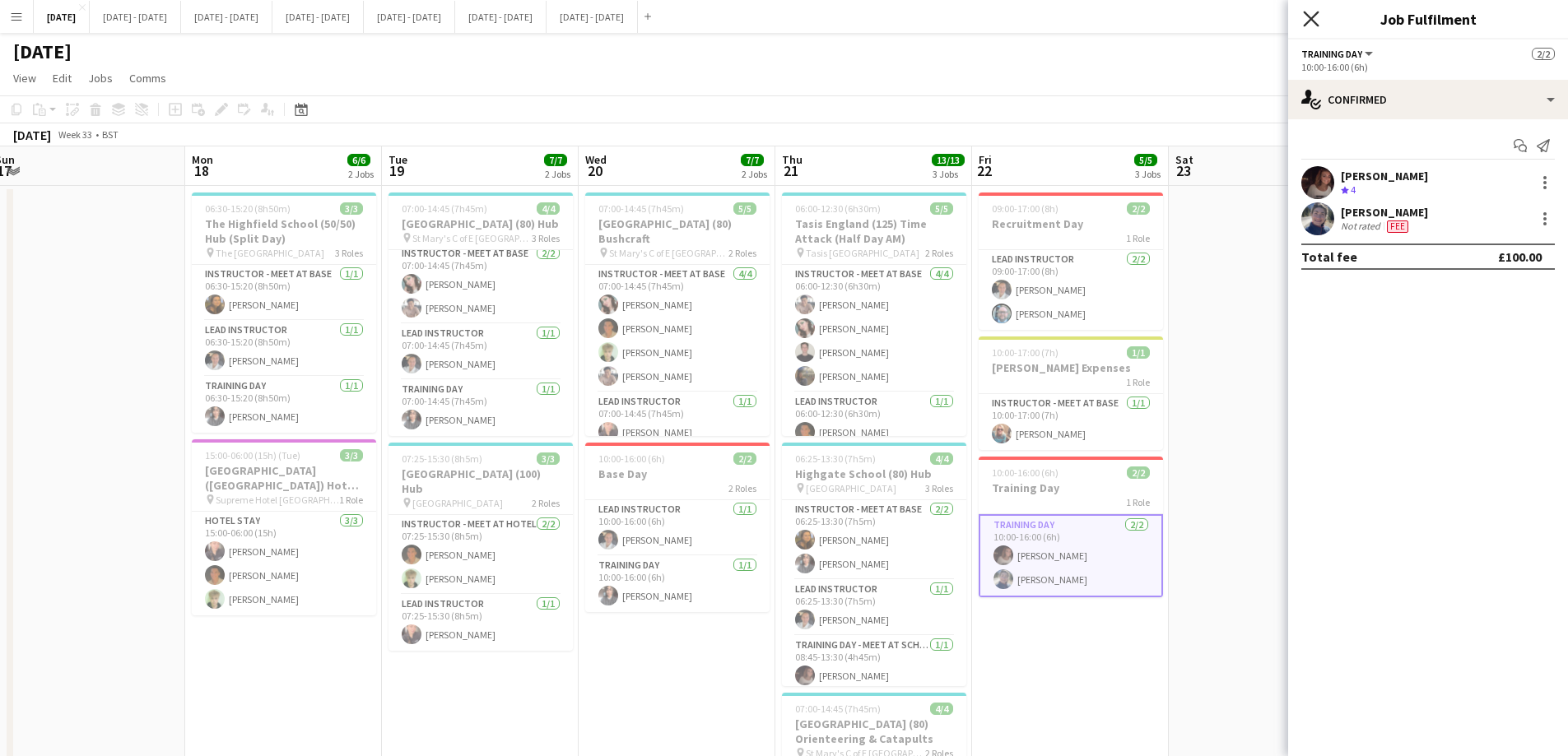
click at [1263, 15] on icon "Close pop-in" at bounding box center [1310, 18] width 16 height 16
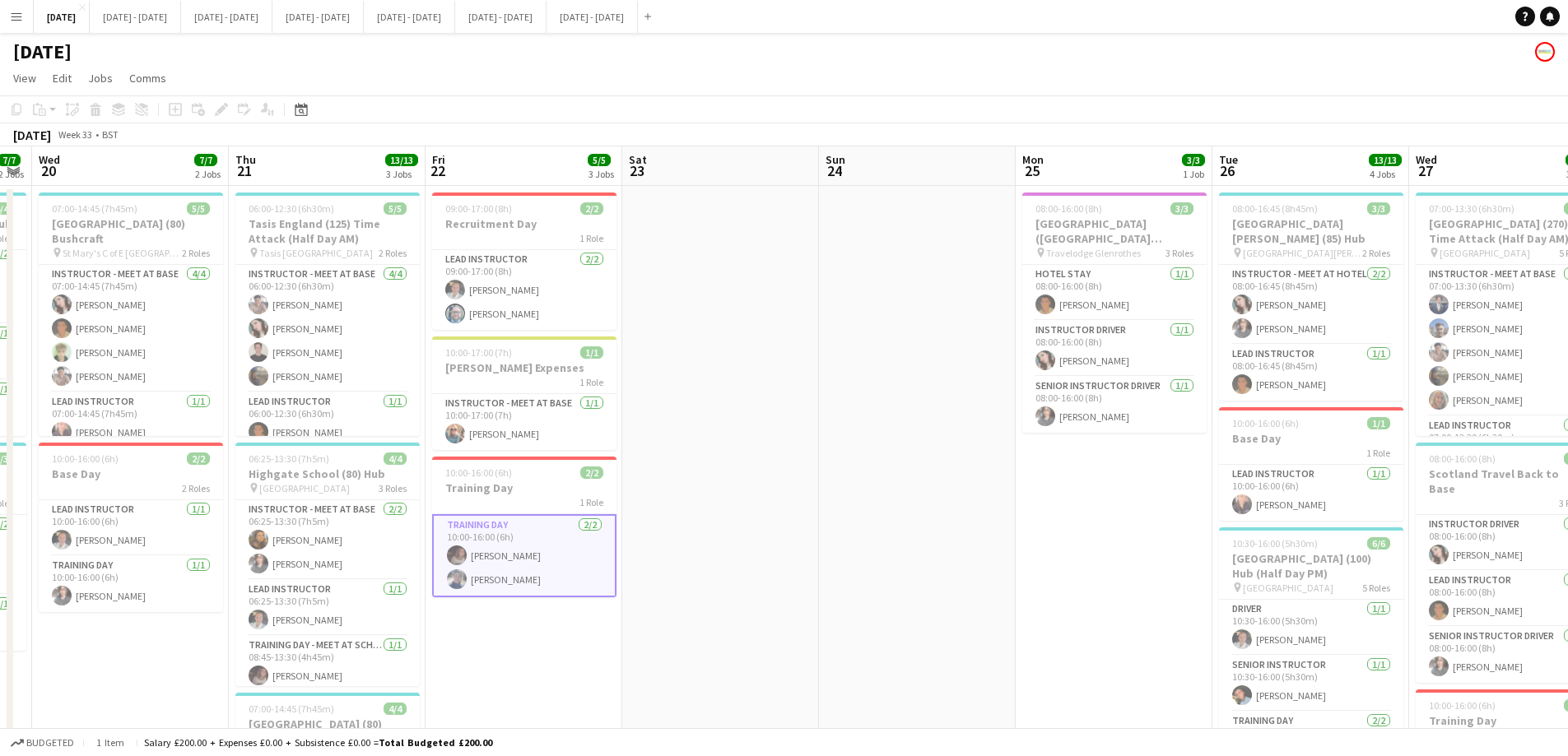
drag, startPoint x: 1296, startPoint y: 510, endPoint x: 748, endPoint y: 528, distance: 548.3
click at [748, 528] on app-calendar-viewport "Sun 17 Mon 18 6/6 2 Jobs Tue 19 7/7 2 Jobs Wed 20 7/7 2 Jobs Thu 21 13/13 3 Job…" at bounding box center [784, 606] width 1568 height 920
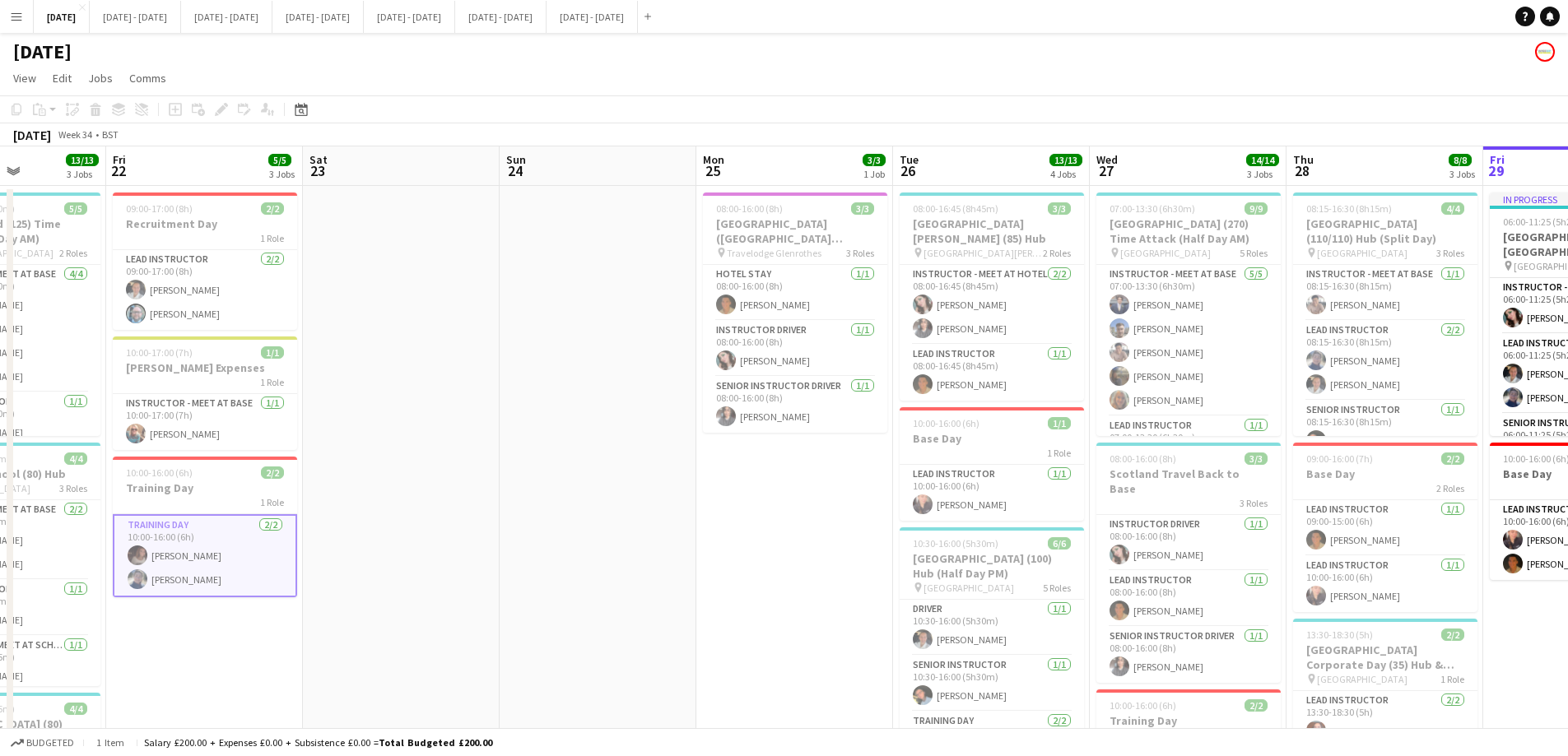
scroll to position [0, 545]
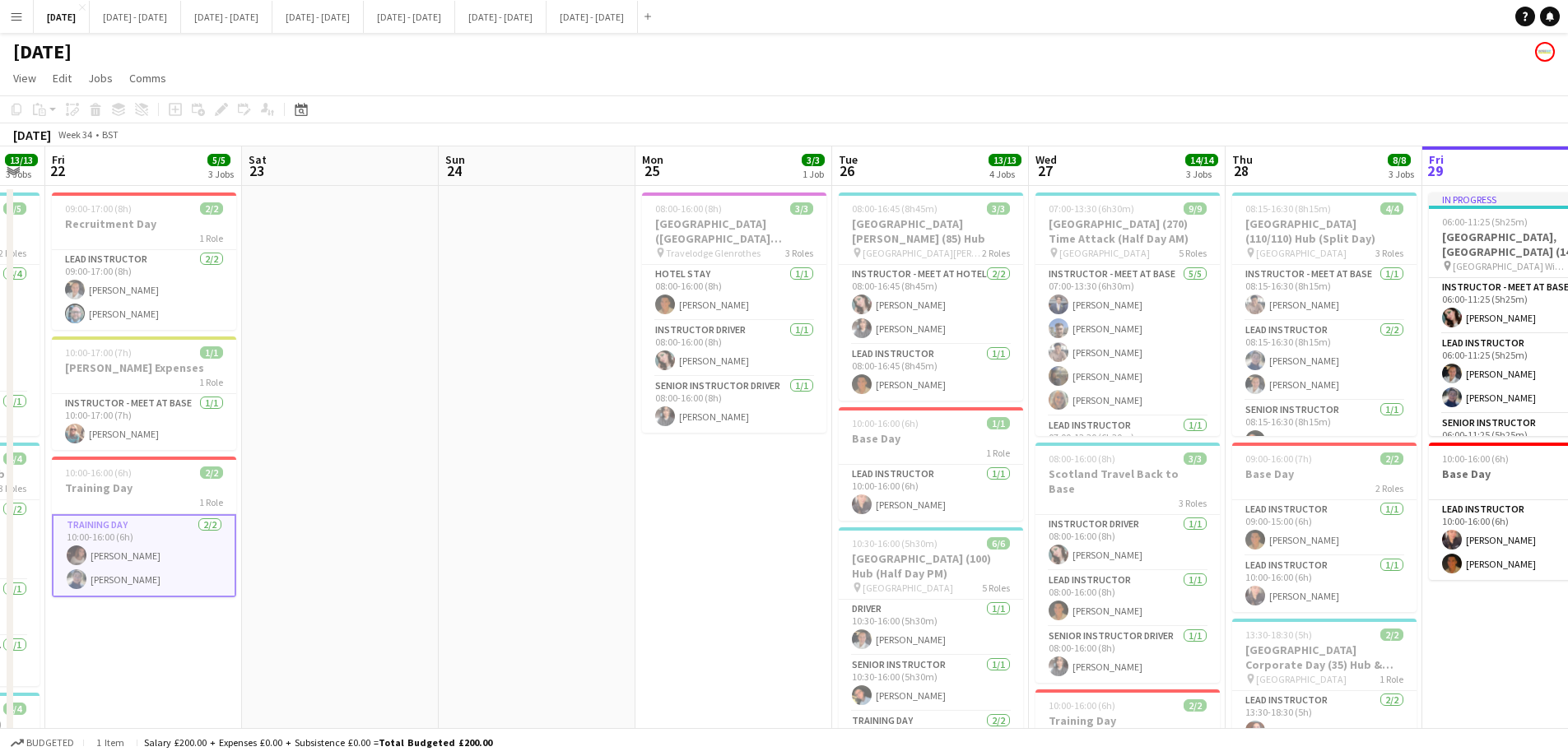
drag, startPoint x: 1165, startPoint y: 543, endPoint x: 787, endPoint y: 543, distance: 378.0
click at [787, 543] on app-calendar-viewport "Tue 19 7/7 2 Jobs Wed 20 7/7 2 Jobs Thu 21 13/13 3 Jobs Fri 22 5/5 3 Jobs Sat 2…" at bounding box center [784, 606] width 1568 height 920
click at [730, 247] on span "Travelodge Glenrothes" at bounding box center [713, 253] width 95 height 13
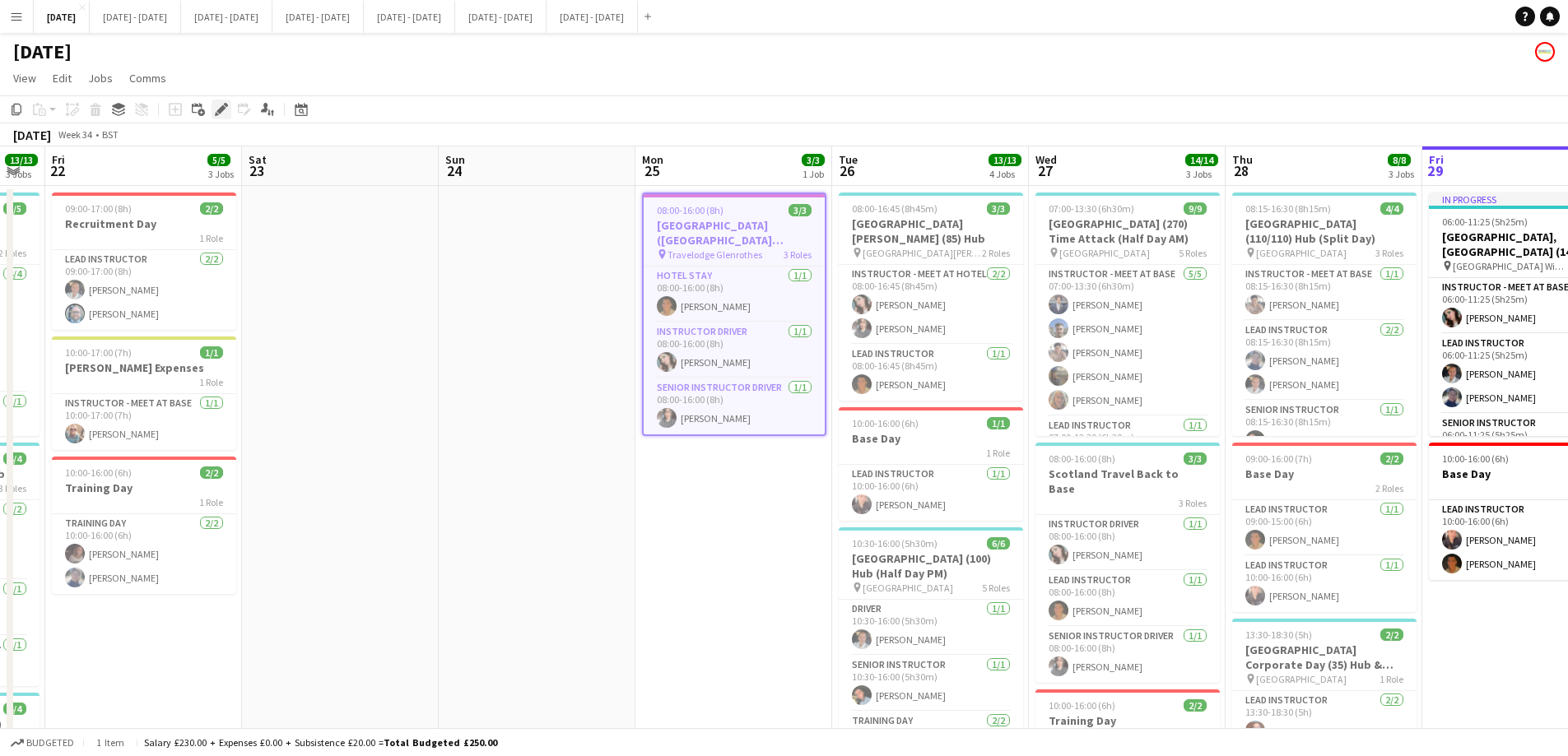
click at [212, 106] on div "Edit" at bounding box center [222, 109] width 20 height 20
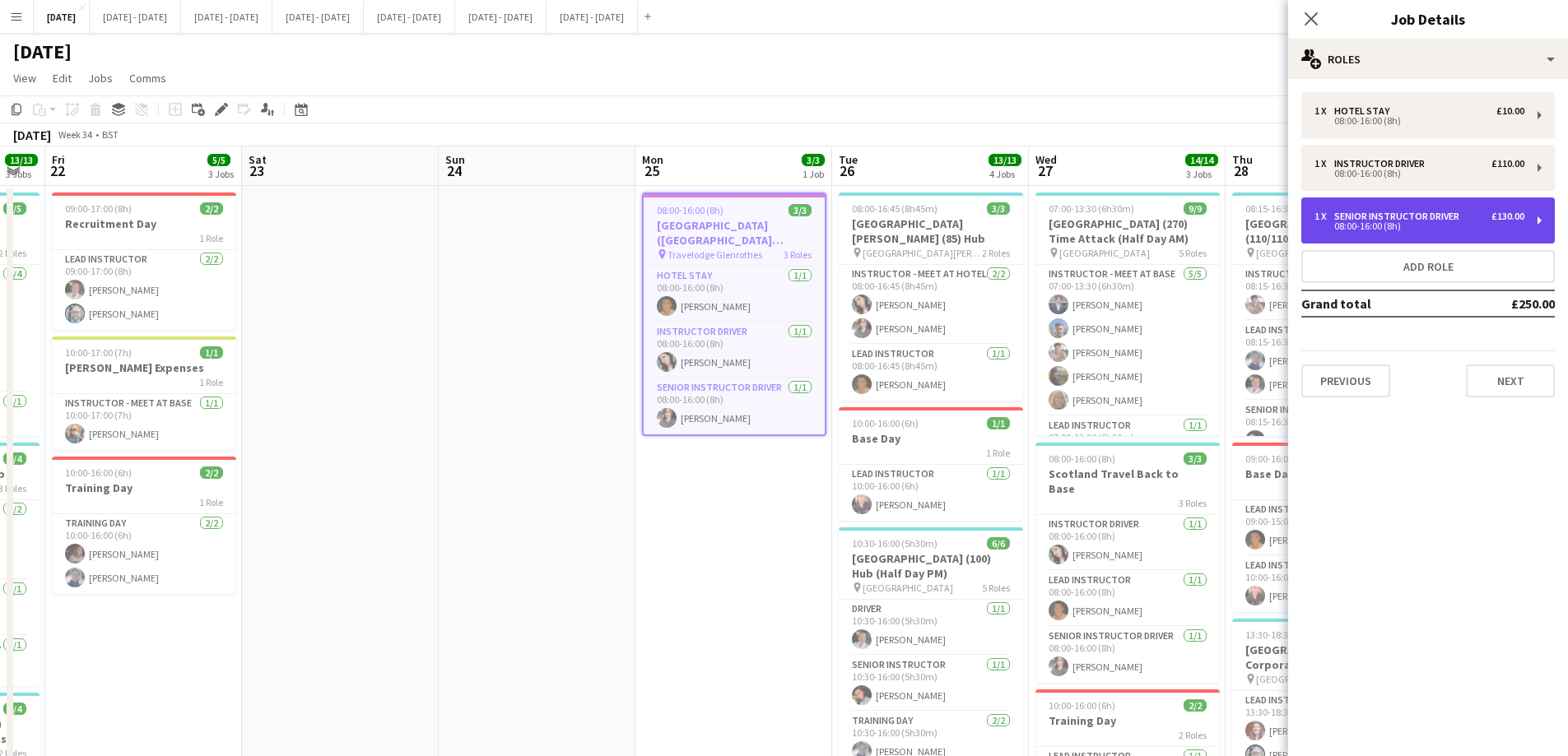
click at [1263, 222] on div "08:00-16:00 (8h)" at bounding box center [1419, 226] width 210 height 8
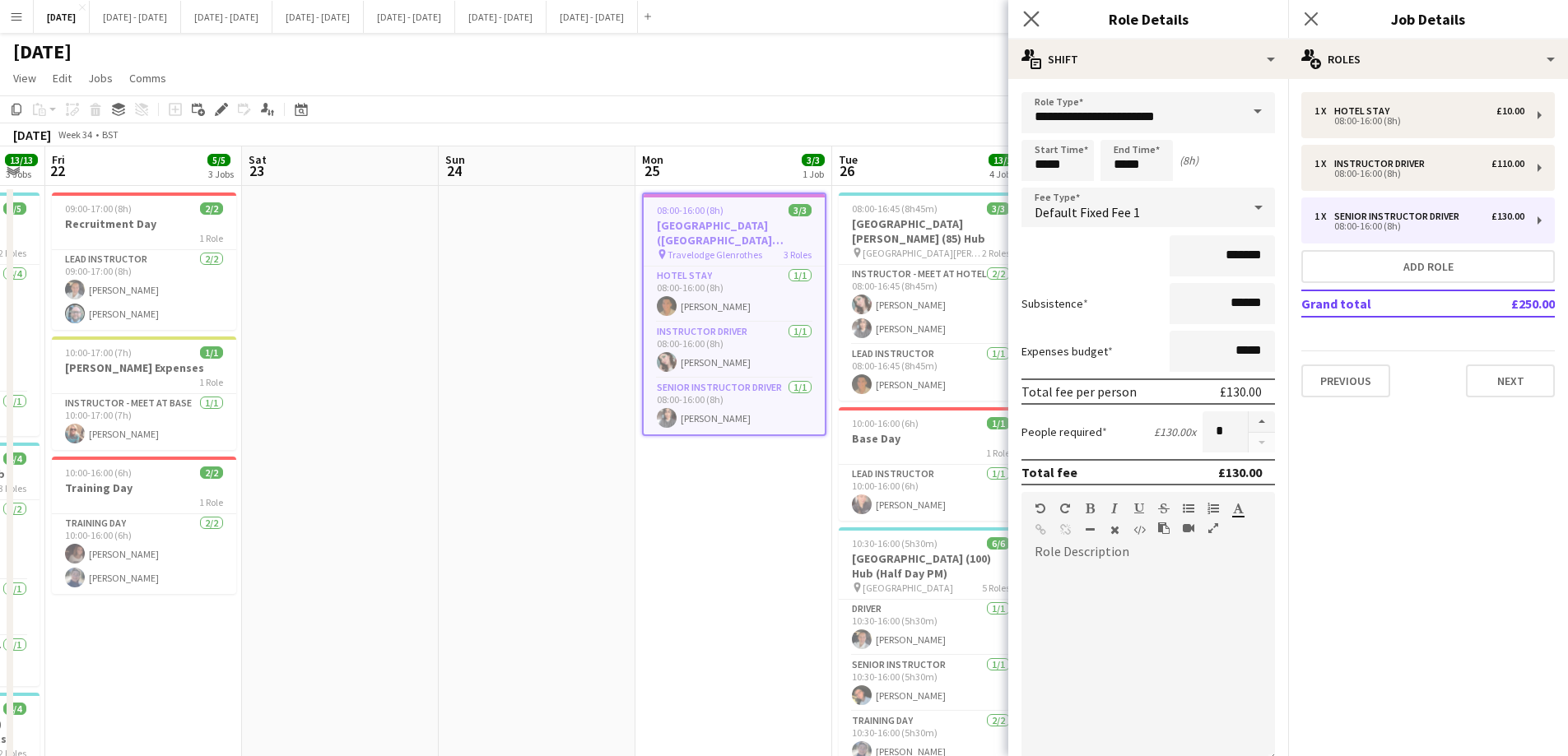
click at [1041, 9] on app-icon "Close pop-in" at bounding box center [1031, 19] width 24 height 24
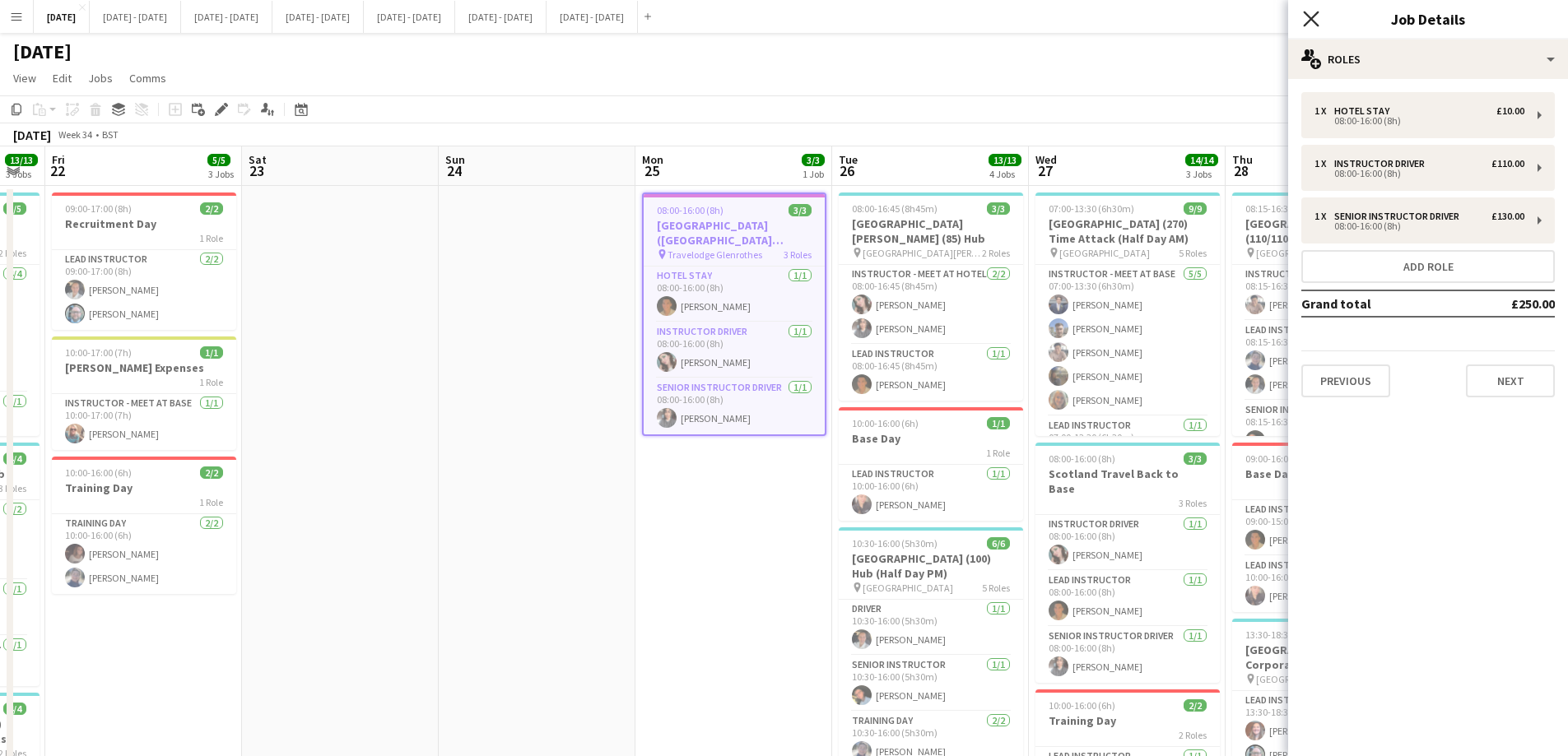
click at [1263, 17] on icon "Close pop-in" at bounding box center [1310, 18] width 16 height 16
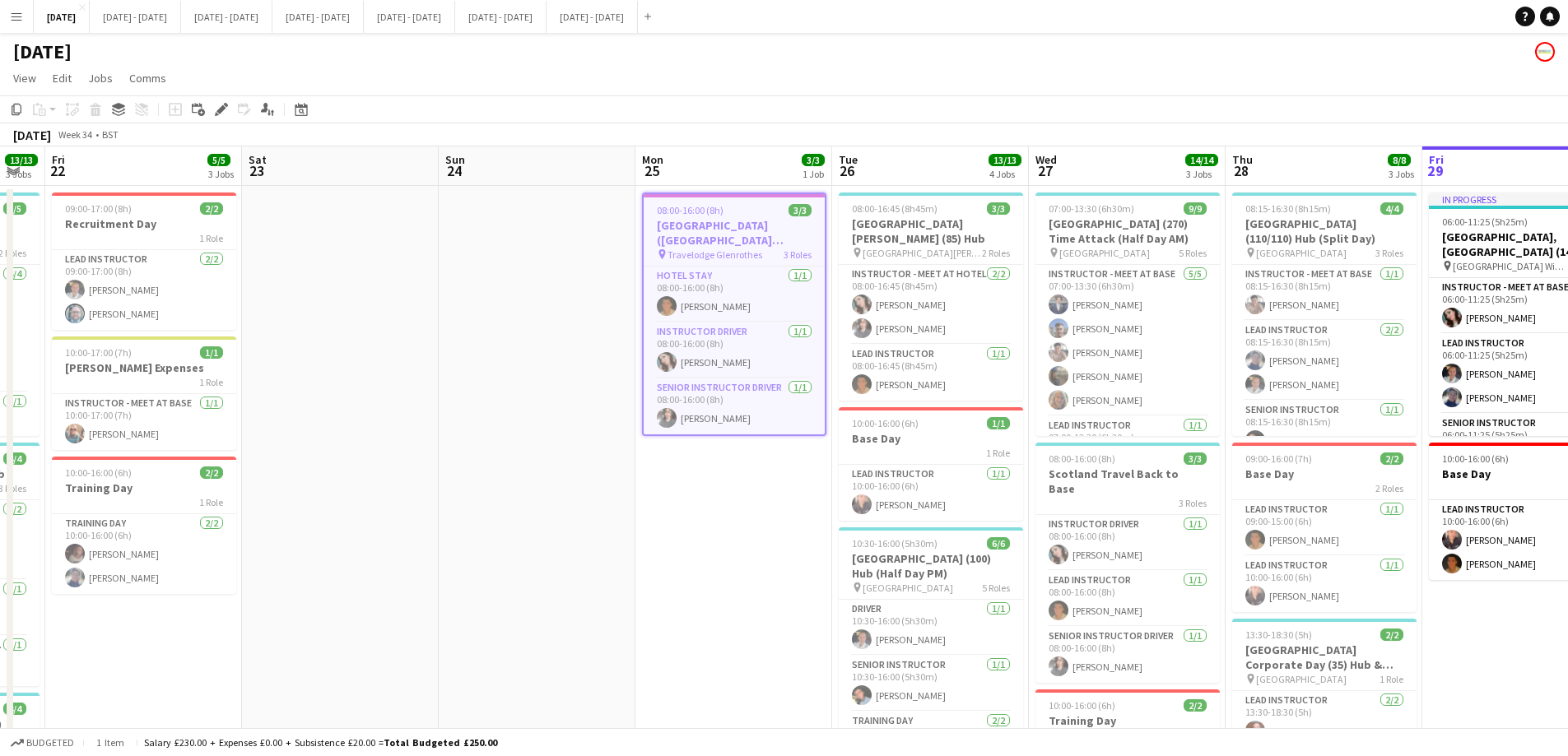
click at [721, 538] on app-date-cell "08:00-16:00 (8h) 3/3 Scotland Hotel (St Andrews) - St Leonard's School pin Trav…" at bounding box center [734, 588] width 197 height 805
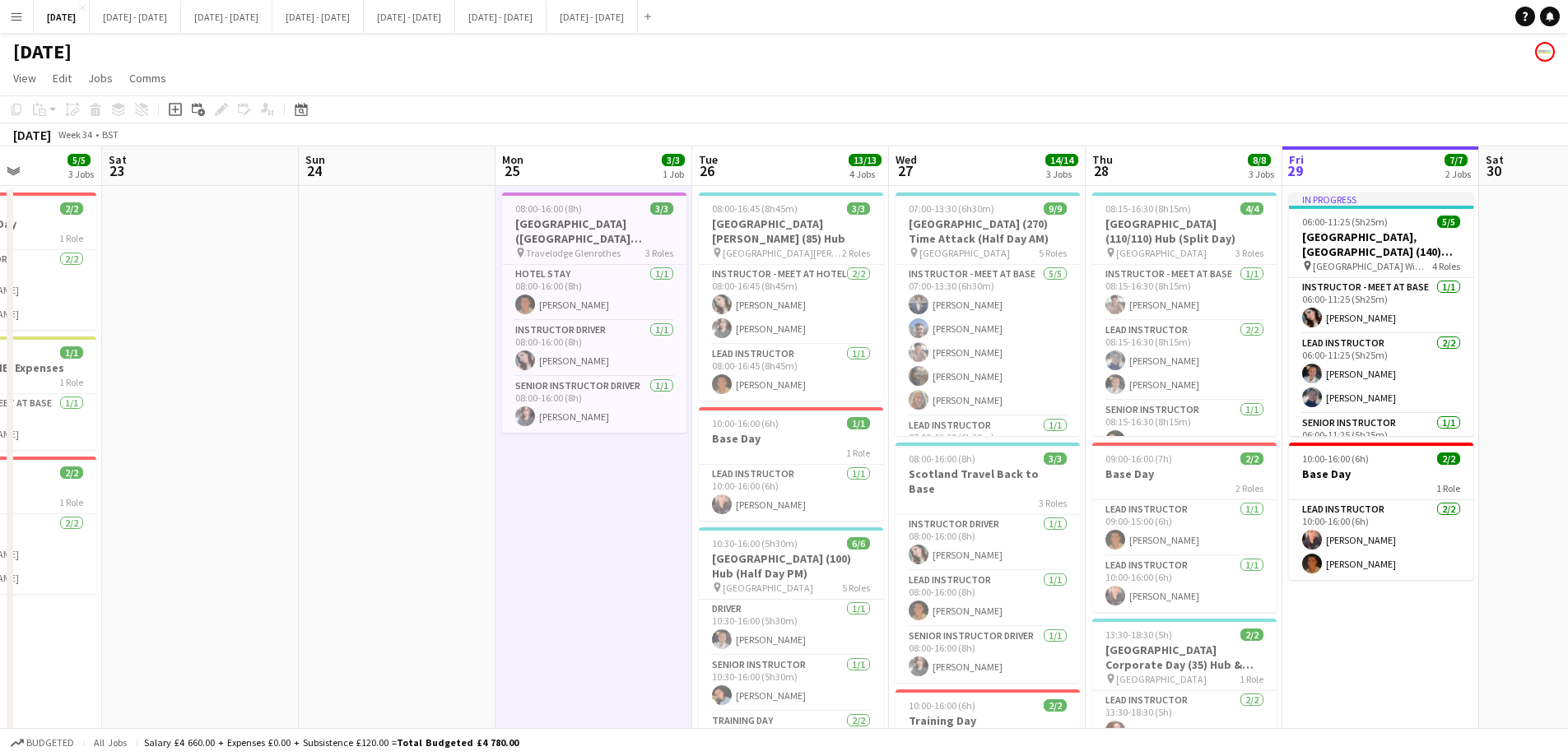
scroll to position [0, 493]
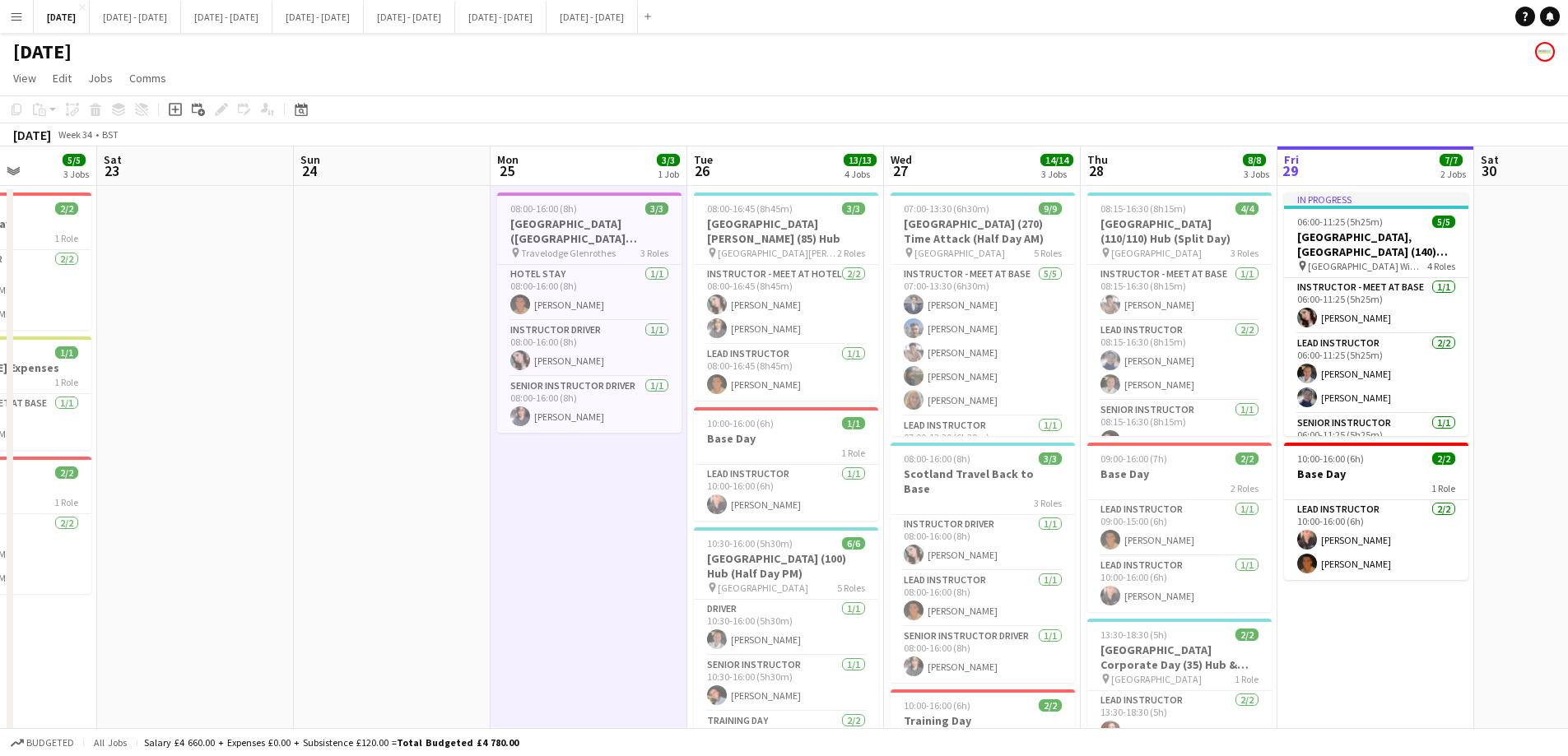
drag, startPoint x: 702, startPoint y: 582, endPoint x: 562, endPoint y: 635, distance: 149.7
click at [562, 577] on app-calendar-viewport "Wed 20 7/7 2 Jobs Thu 21 13/13 3 Jobs Fri 22 5/5 3 Jobs Sat 23 Sun 24 Mon 25 3/…" at bounding box center [784, 606] width 1568 height 920
click at [629, 238] on h3 "[GEOGRAPHIC_DATA] ([GEOGRAPHIC_DATA][PERSON_NAME]) - [GEOGRAPHIC_DATA][PERSON_N…" at bounding box center [588, 231] width 184 height 29
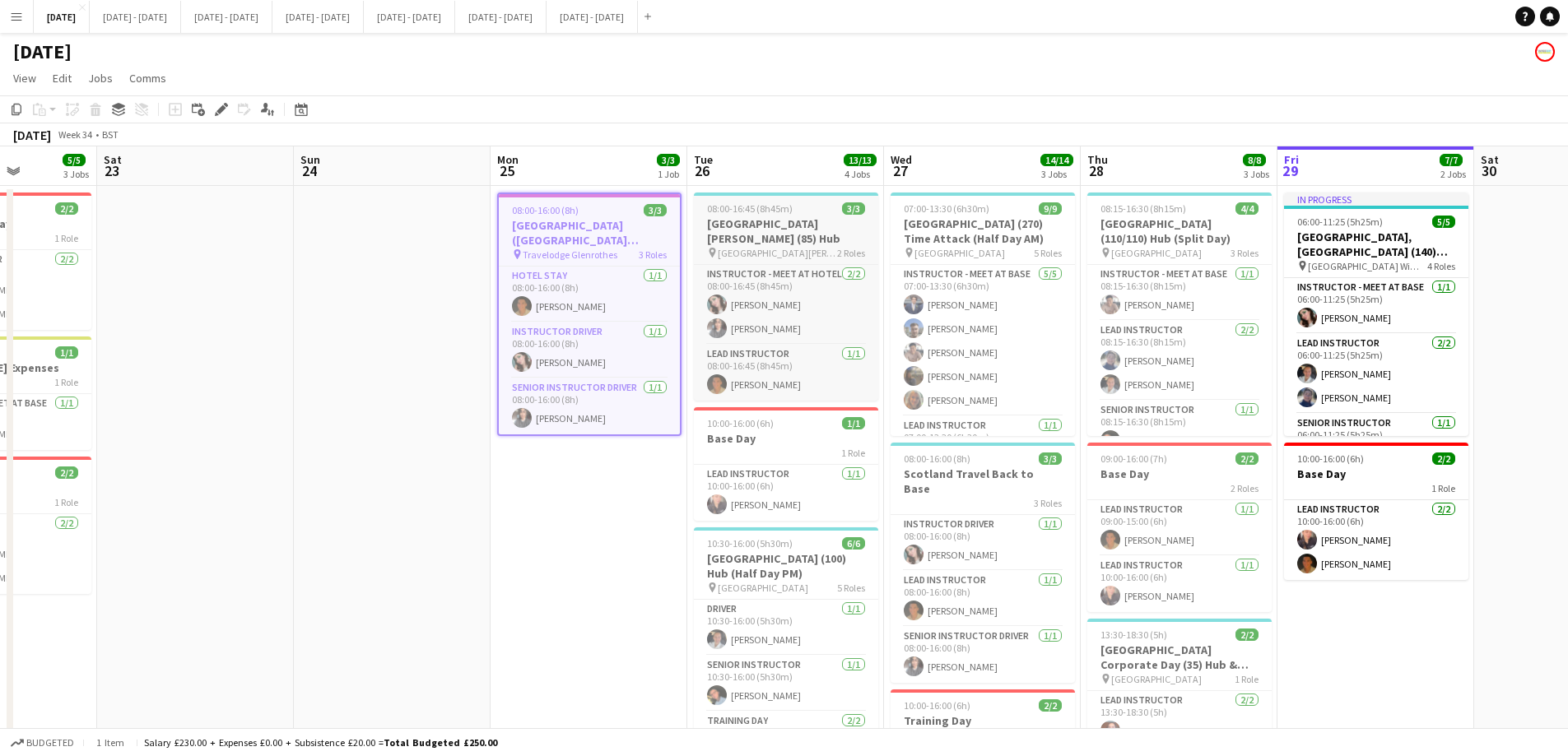
click at [805, 225] on h3 "[GEOGRAPHIC_DATA][PERSON_NAME] (85) Hub" at bounding box center [786, 231] width 184 height 29
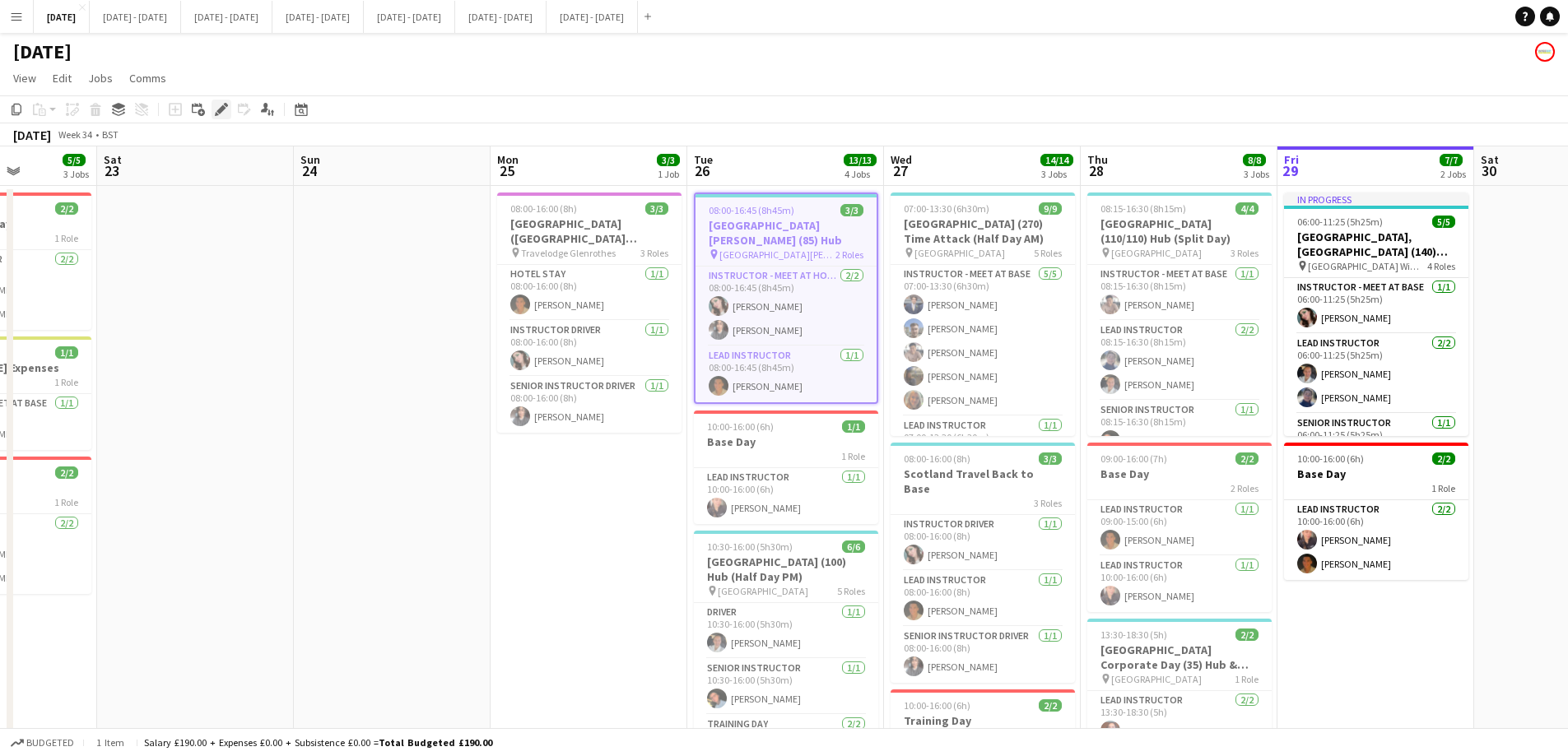
click at [222, 108] on icon at bounding box center [221, 109] width 9 height 9
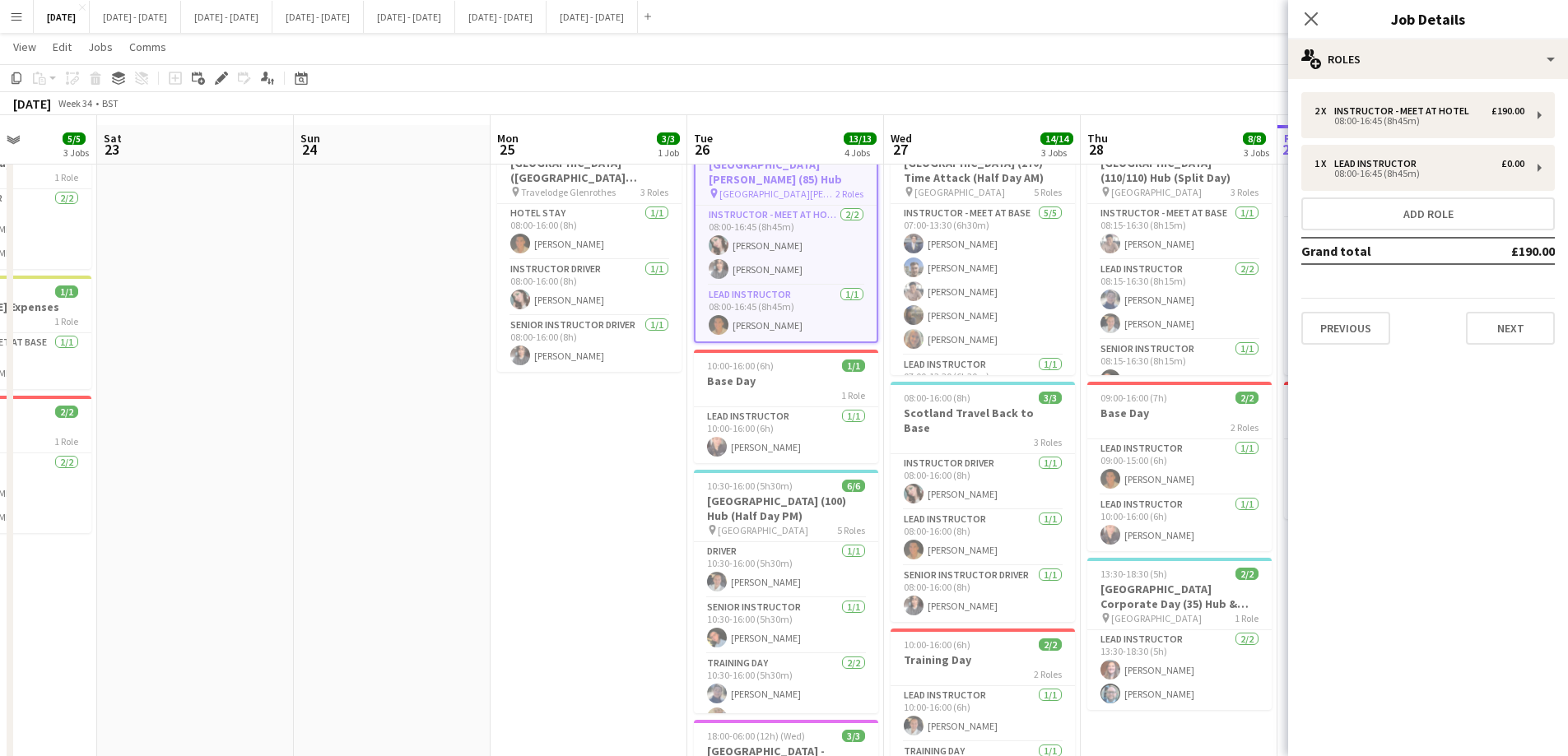
scroll to position [82, 0]
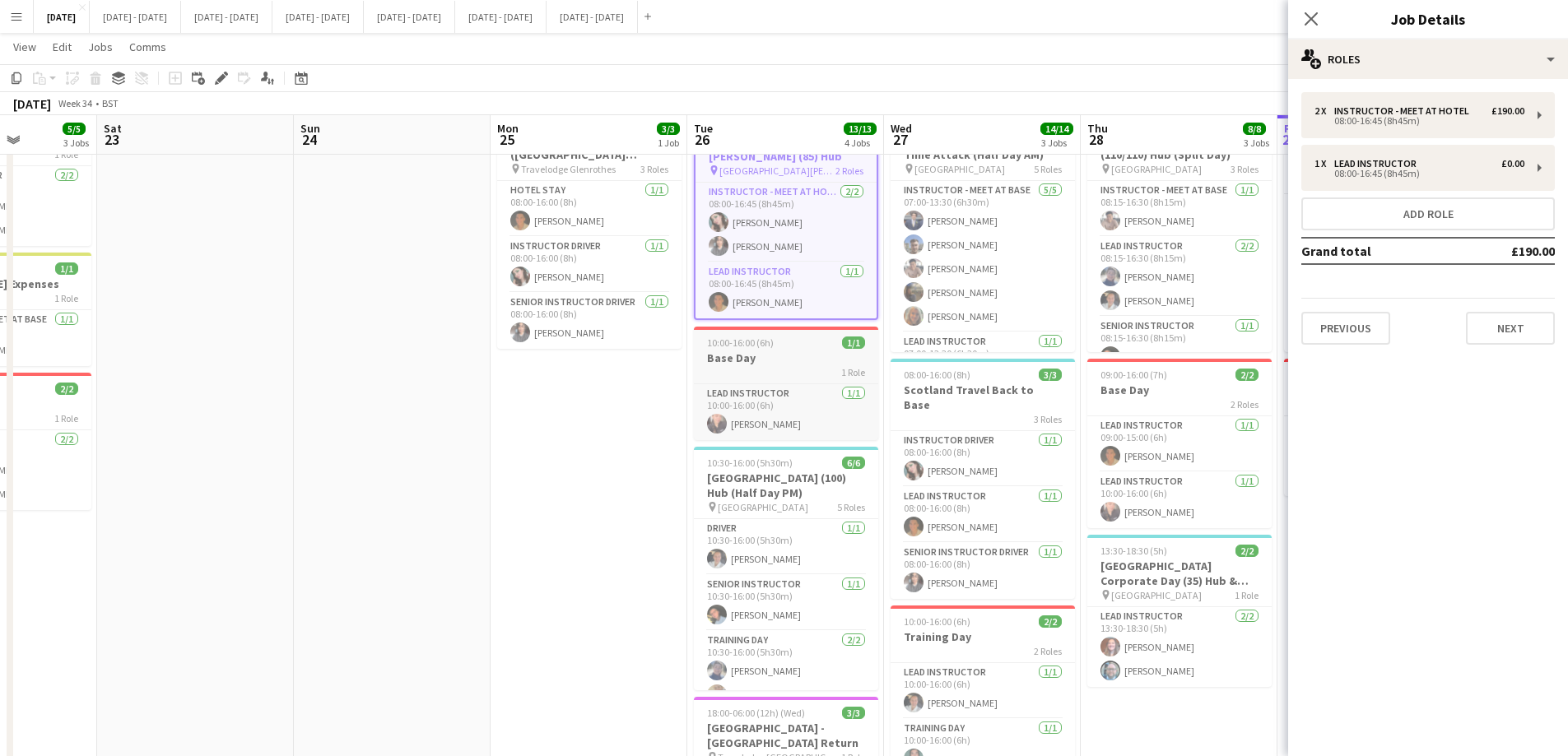
click at [774, 350] on h3 "Base Day" at bounding box center [786, 358] width 184 height 15
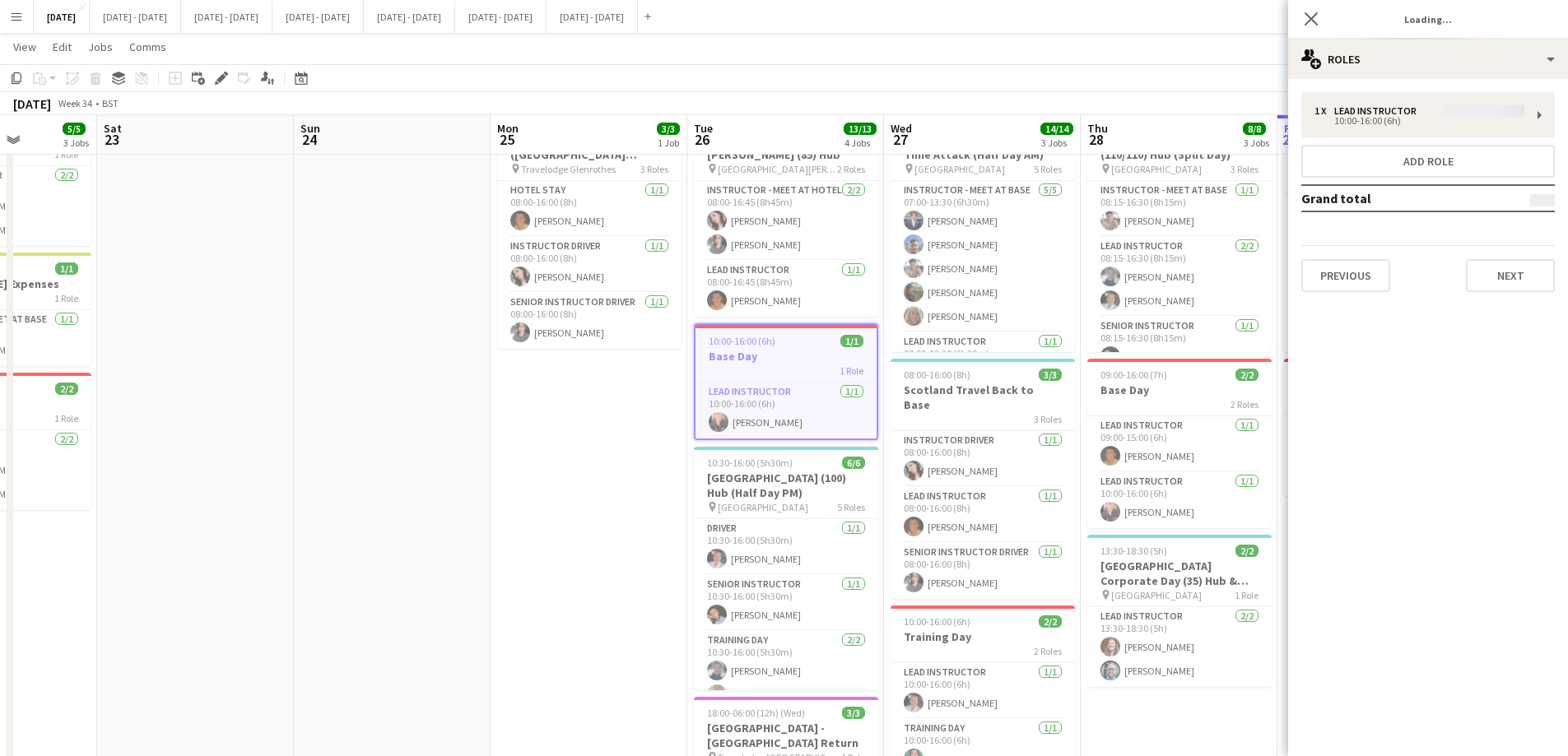
scroll to position [0, 492]
click at [801, 470] on h3 "[GEOGRAPHIC_DATA] (100) Hub (Half Day PM)" at bounding box center [787, 485] width 184 height 29
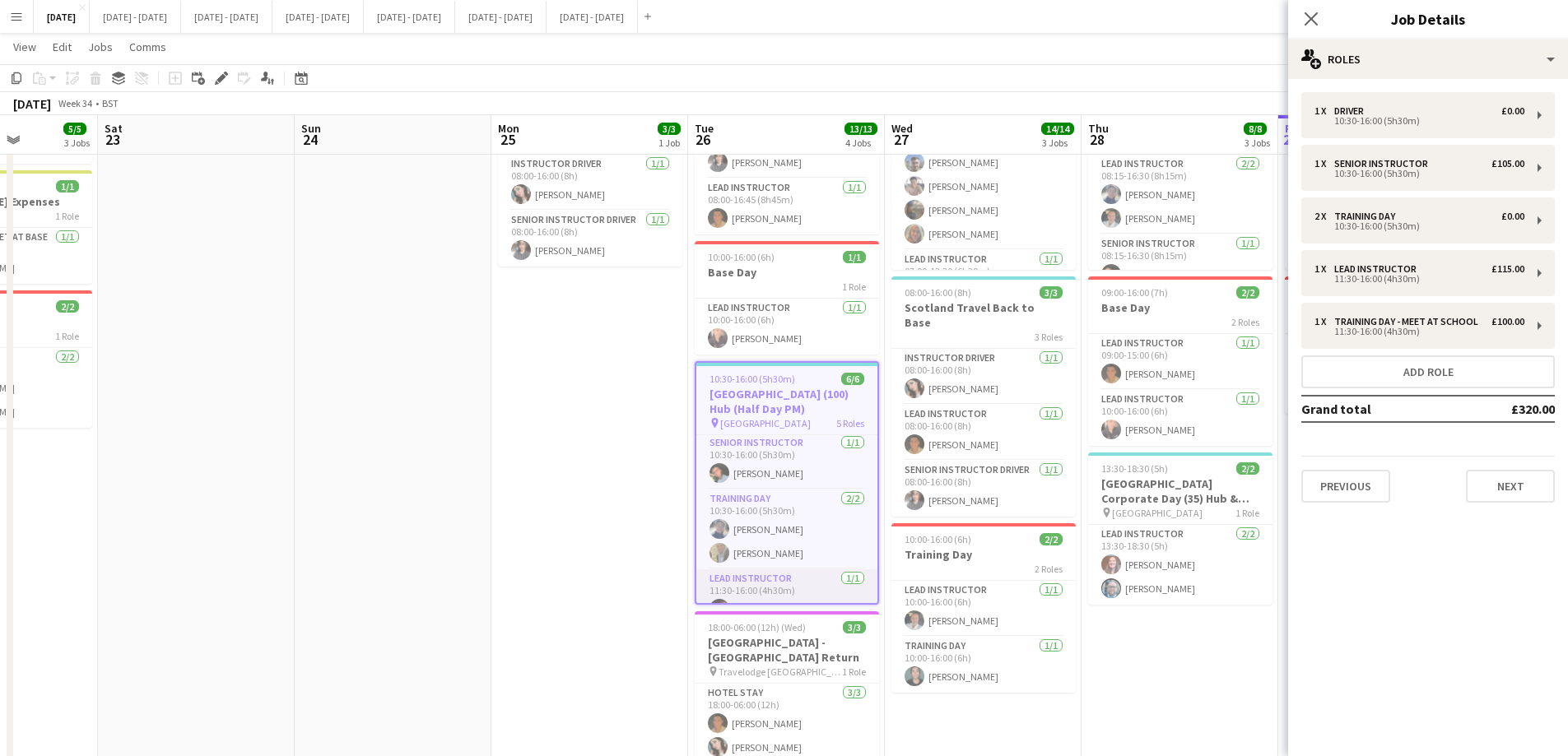
scroll to position [82, 0]
click at [788, 513] on app-card-role "Training Day 2/2 10:30-16:00 (5h30m) Hannah Taylor Aneesa Riaz" at bounding box center [786, 504] width 181 height 80
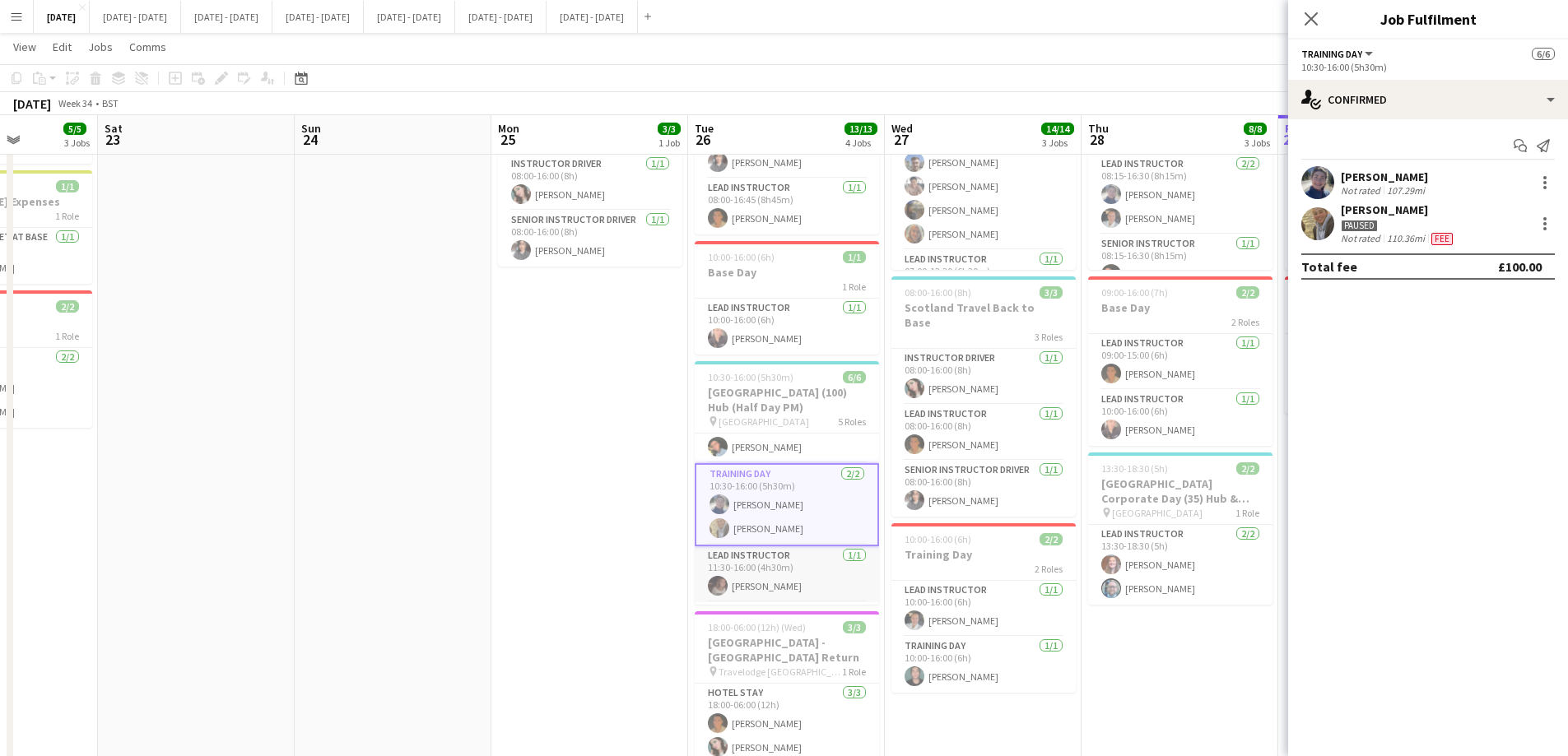
scroll to position [0, 492]
click at [748, 549] on app-card-role "Lead Instructor 1/1 11:30-16:00 (4h30m) Emily Rowe Smythe" at bounding box center [787, 574] width 184 height 56
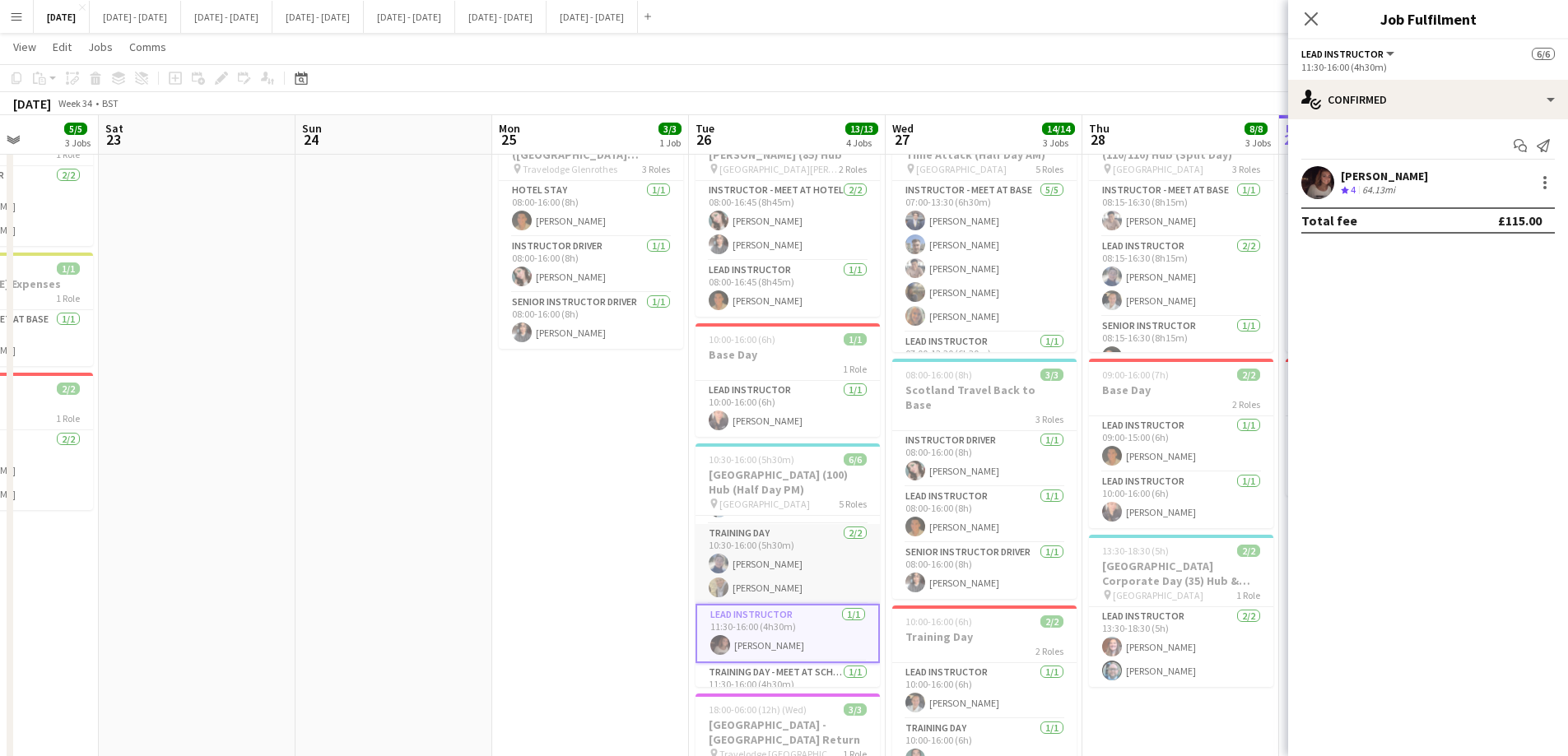
scroll to position [136, 0]
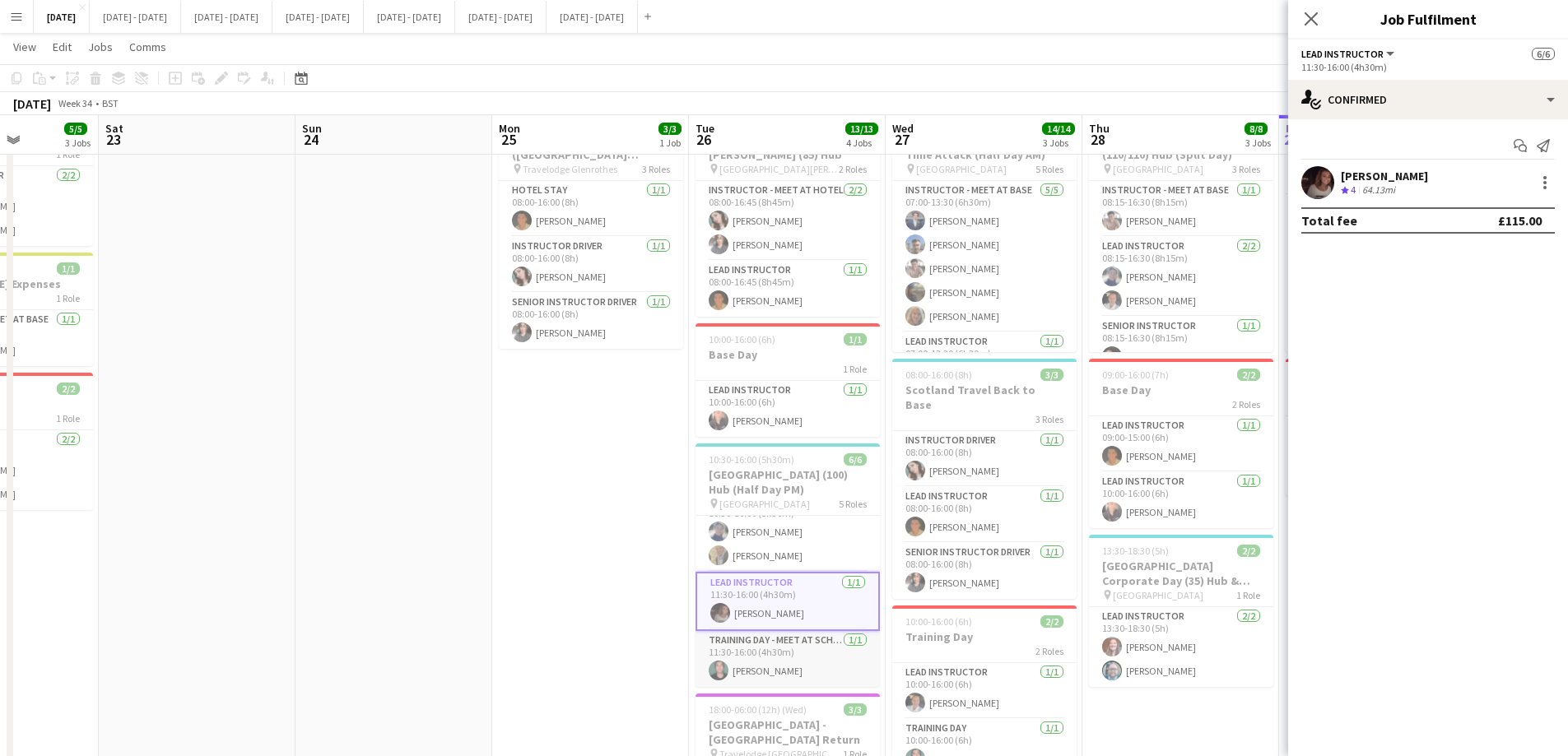
click at [745, 577] on app-card-role "Training Day - Meet at School [DATE] 11:30-16:00 (4h30m) [PERSON_NAME]" at bounding box center [787, 659] width 184 height 56
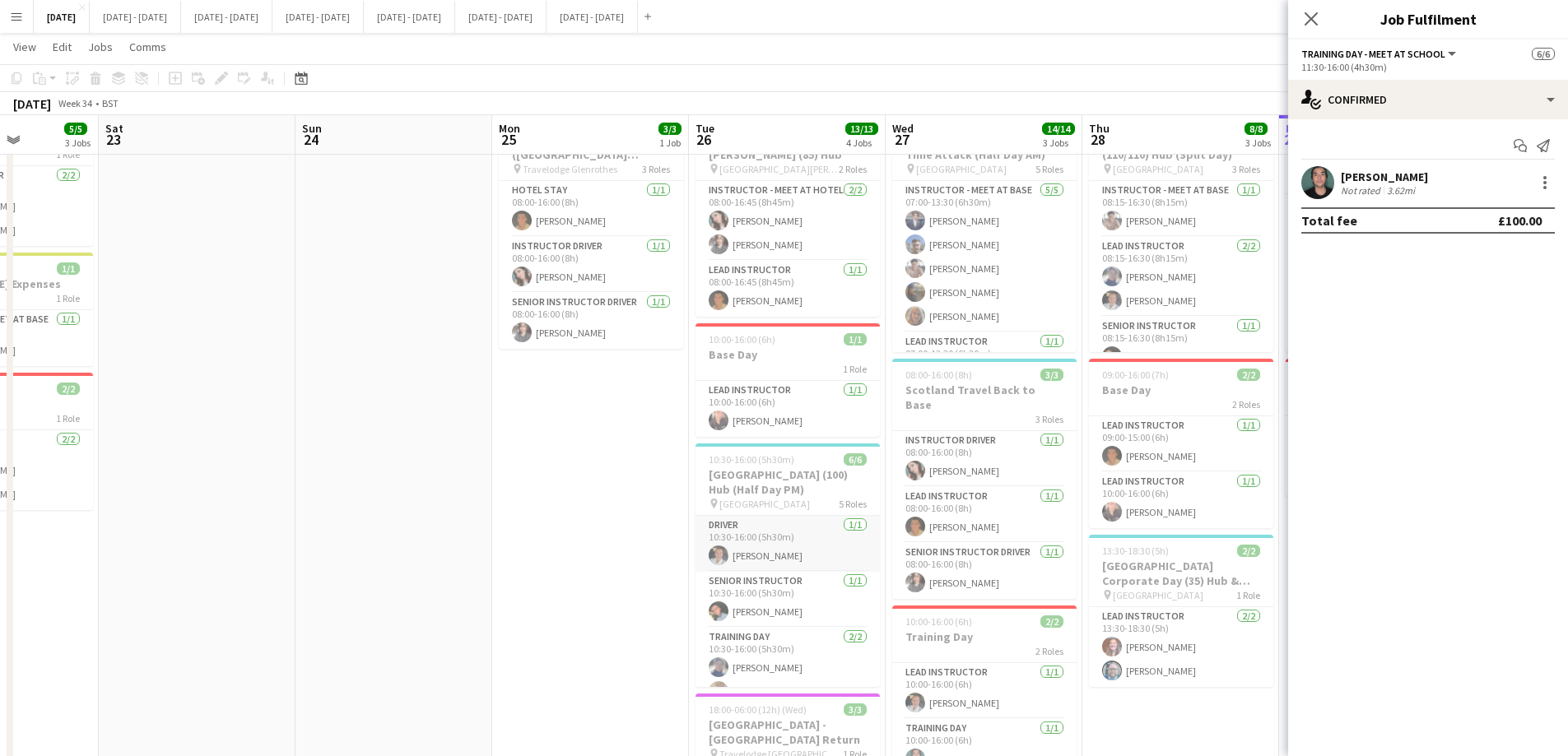
click at [764, 540] on app-card-role "Driver 1/1 10:30-16:00 (5h30m) Ella Wray" at bounding box center [787, 543] width 184 height 56
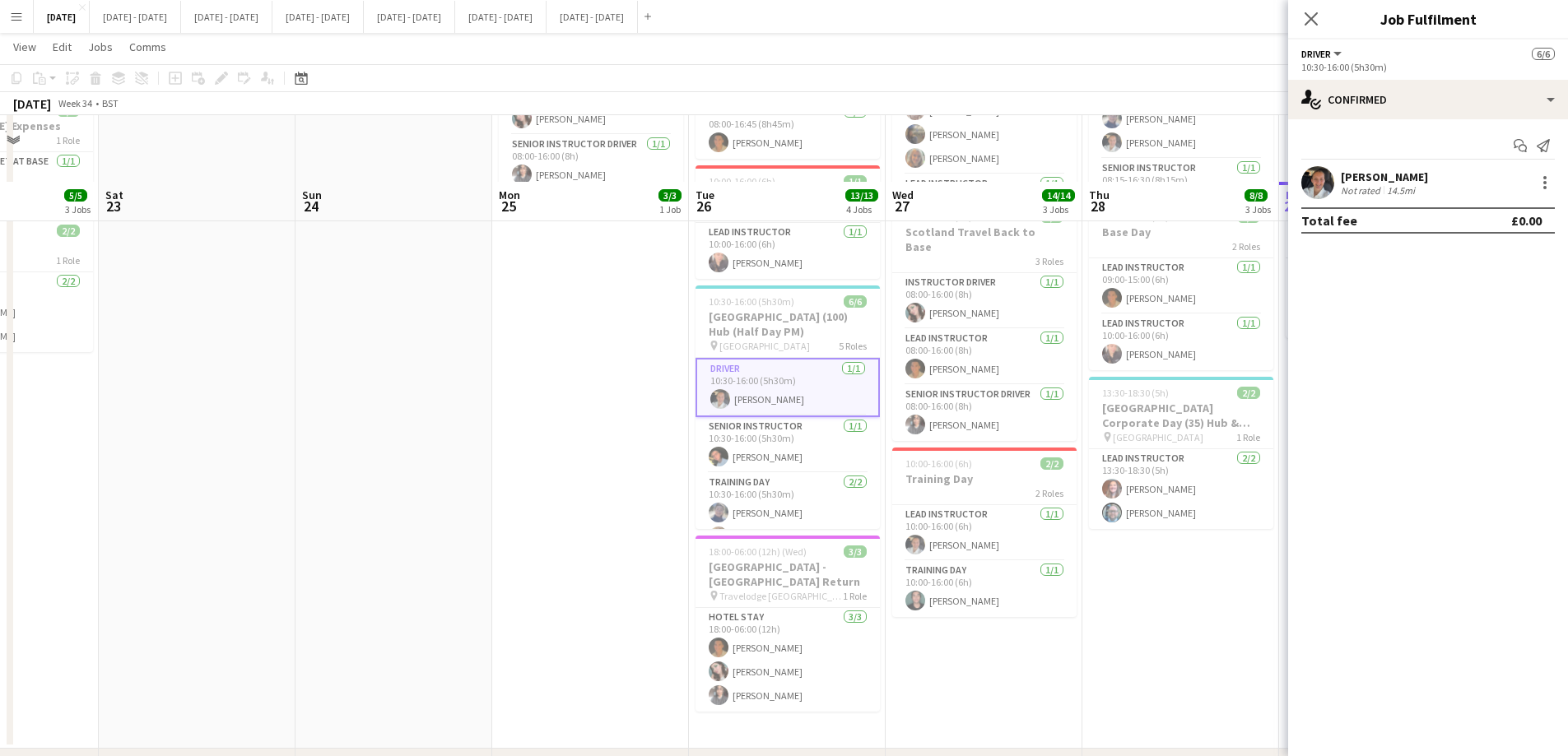
scroll to position [329, 0]
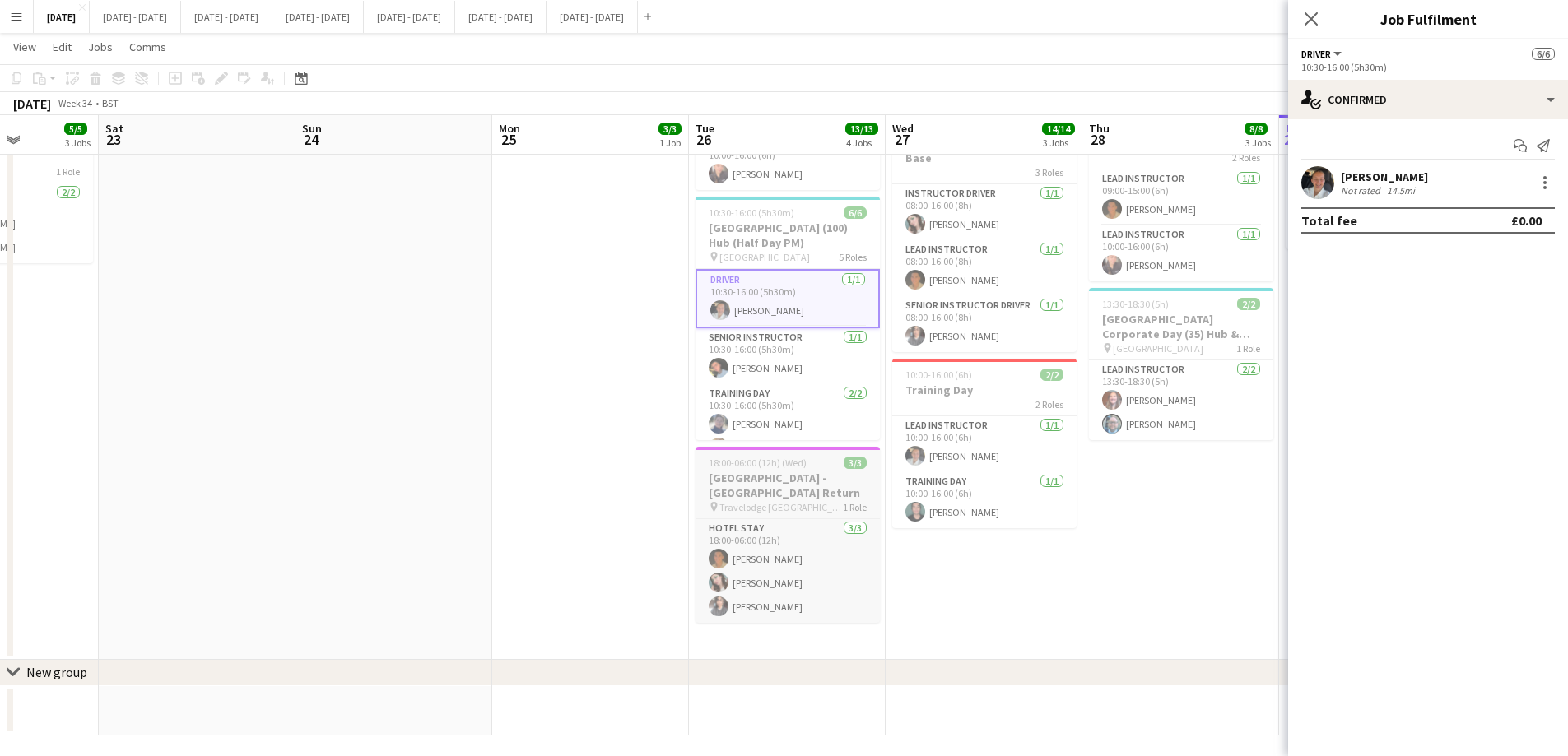
click at [781, 456] on span "18:00-06:00 (12h) (Wed)" at bounding box center [757, 462] width 98 height 13
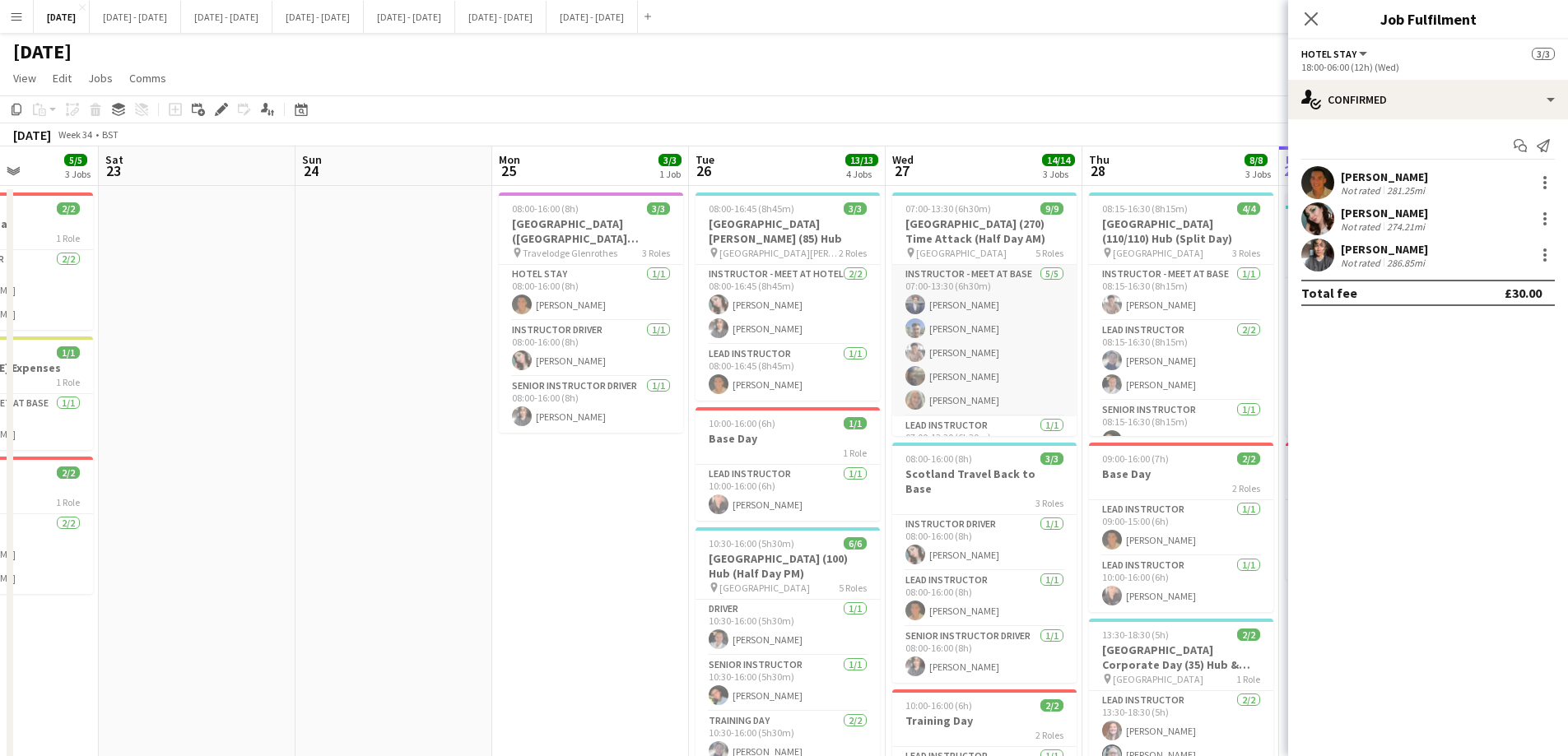
scroll to position [0, 490]
click at [976, 300] on app-card-role "Instructor - Meet at Base 5/5 07:00-13:30 (6h30m) Drew Shelley-Winfield Matt Da…" at bounding box center [985, 340] width 184 height 151
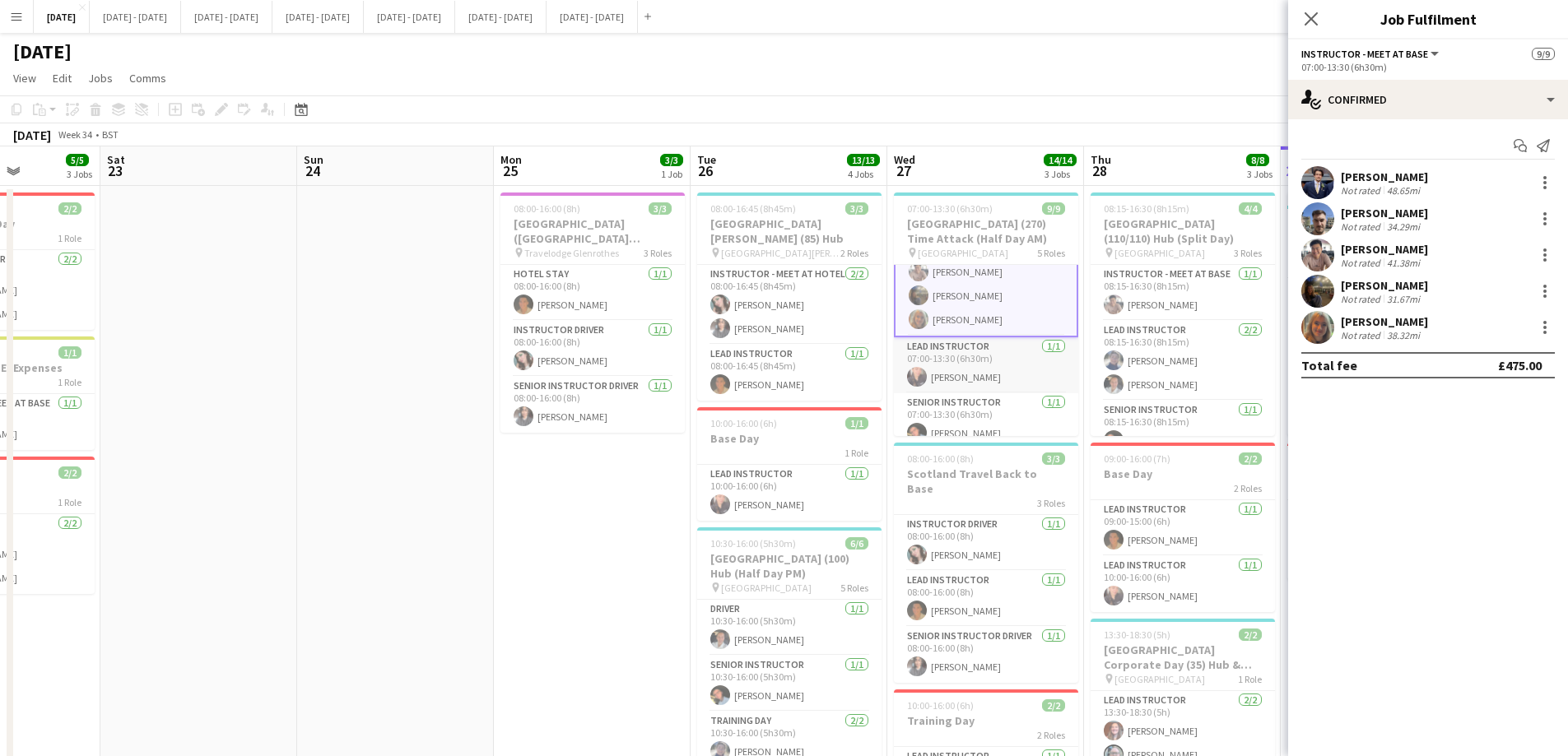
click at [974, 375] on app-card-role "Lead Instructor 1/1 07:00-13:30 (6h30m) Ellie-Marie Mankelow" at bounding box center [985, 365] width 184 height 56
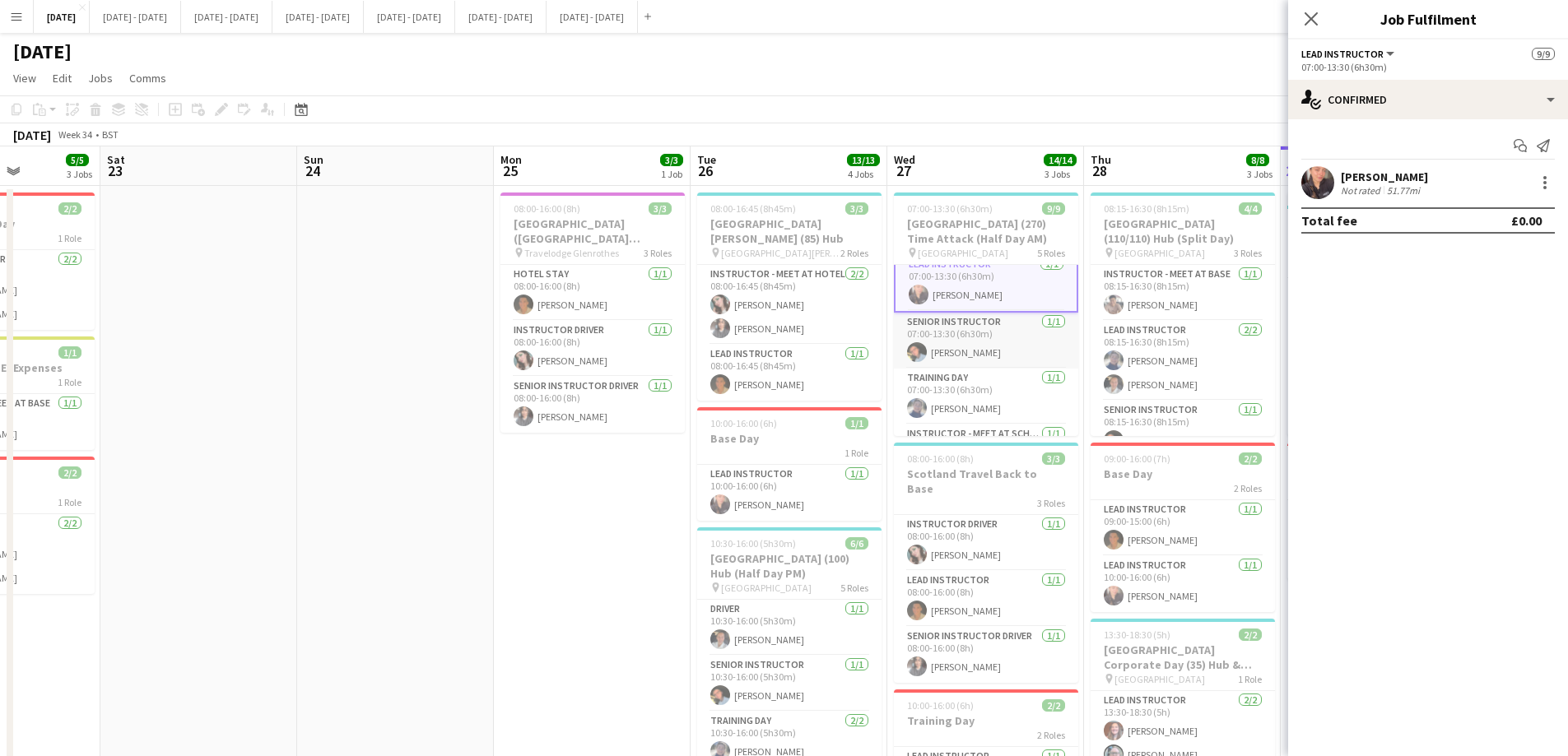
click at [978, 342] on app-card-role "Senior Instructor 1/1 07:00-13:30 (6h30m) Eloise Cook" at bounding box center [985, 340] width 184 height 56
click at [979, 389] on app-card-role "Training Day 1/1 07:00-13:30 (6h30m) Hannah Taylor" at bounding box center [985, 398] width 184 height 56
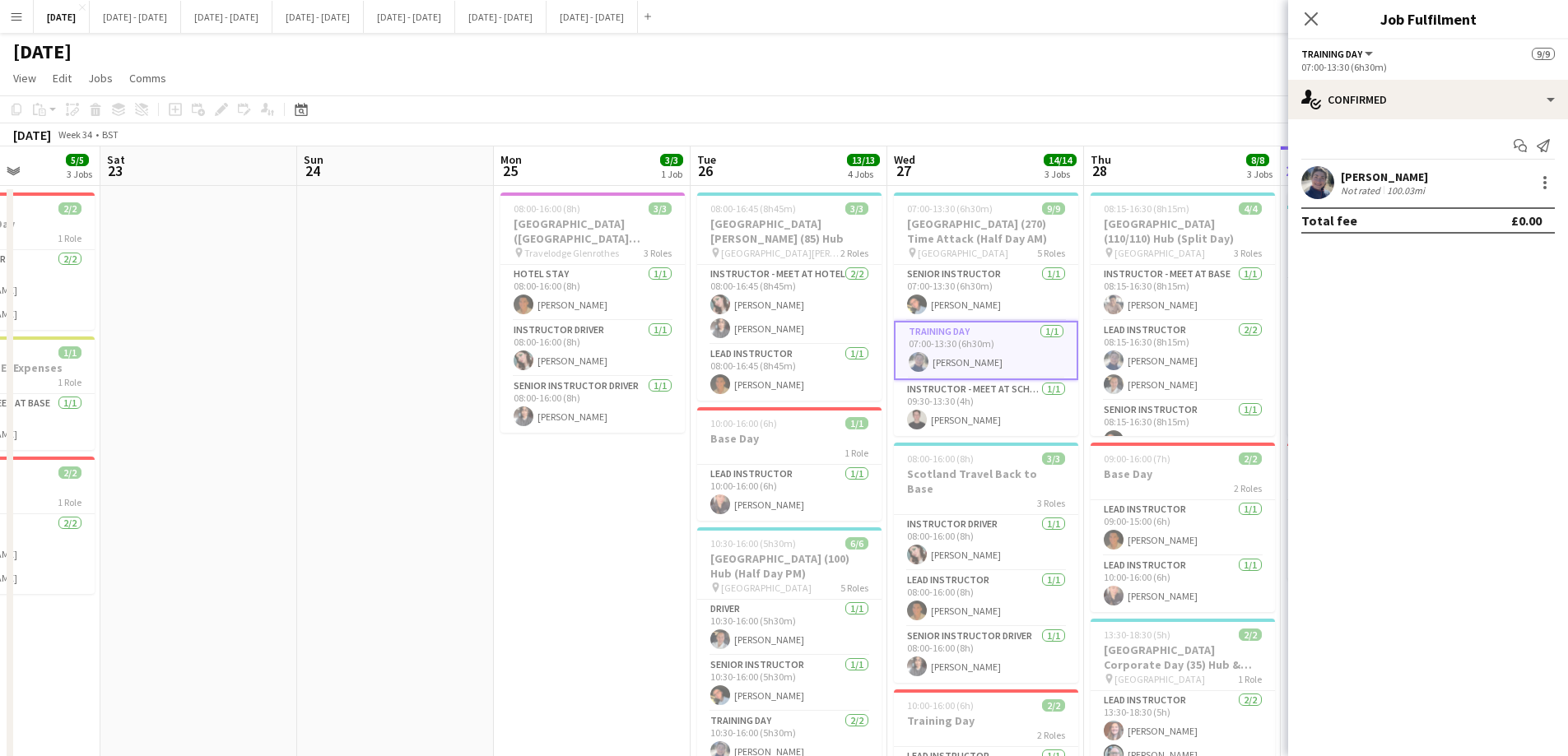
scroll to position [82, 0]
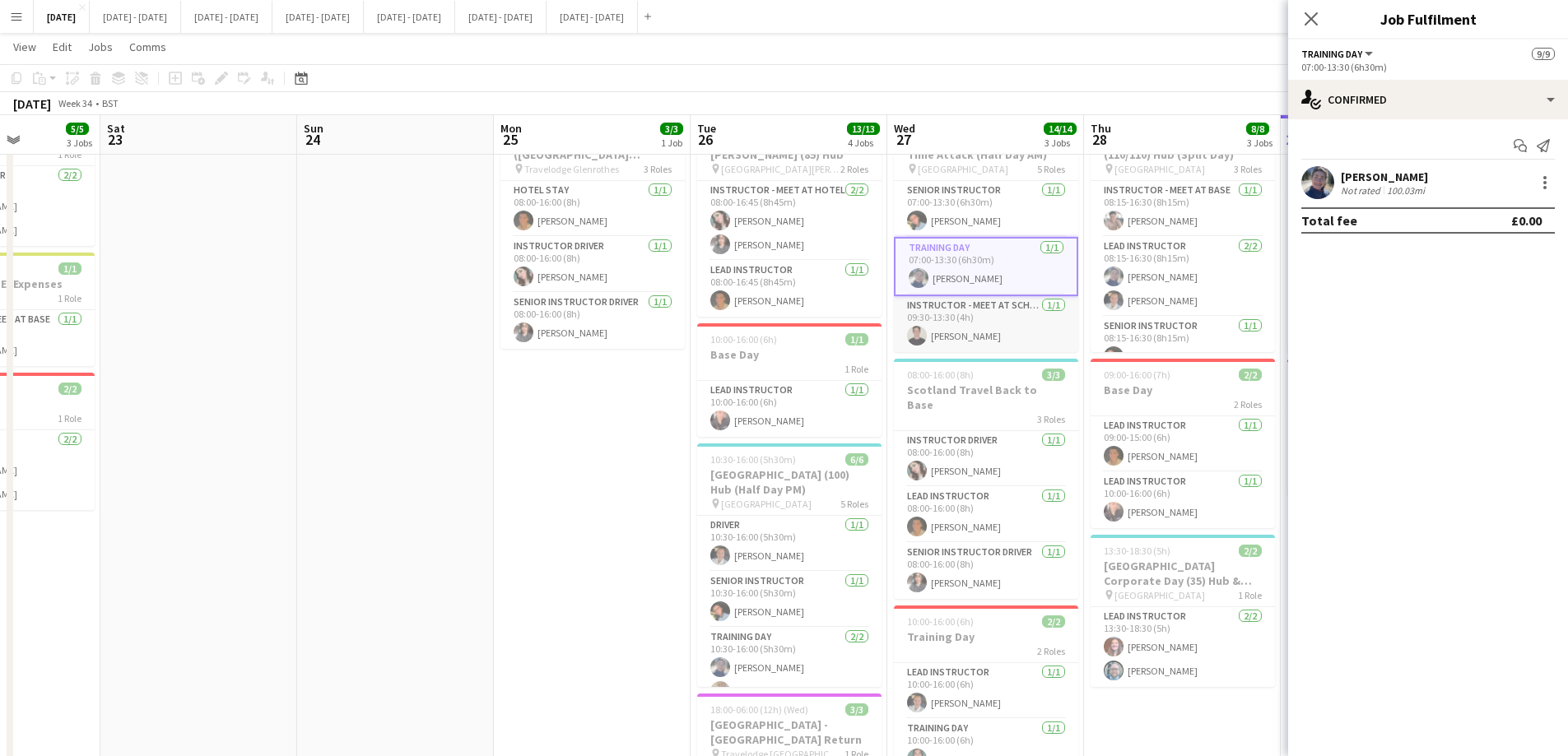
click at [982, 324] on app-card-role "Instructor - Meet at School 1/1 09:30-13:30 (4h) Ben Holcombe" at bounding box center [985, 324] width 184 height 56
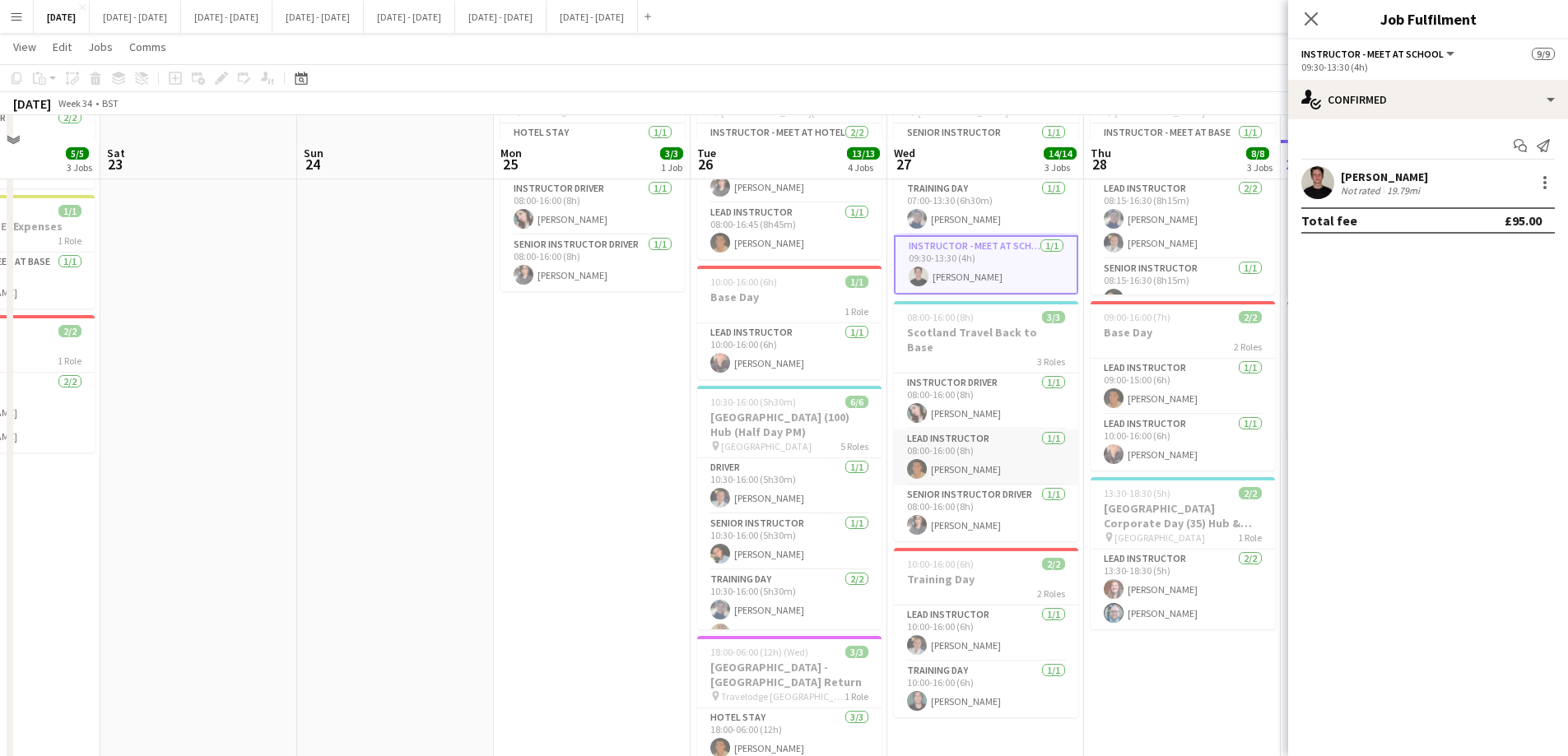
scroll to position [165, 0]
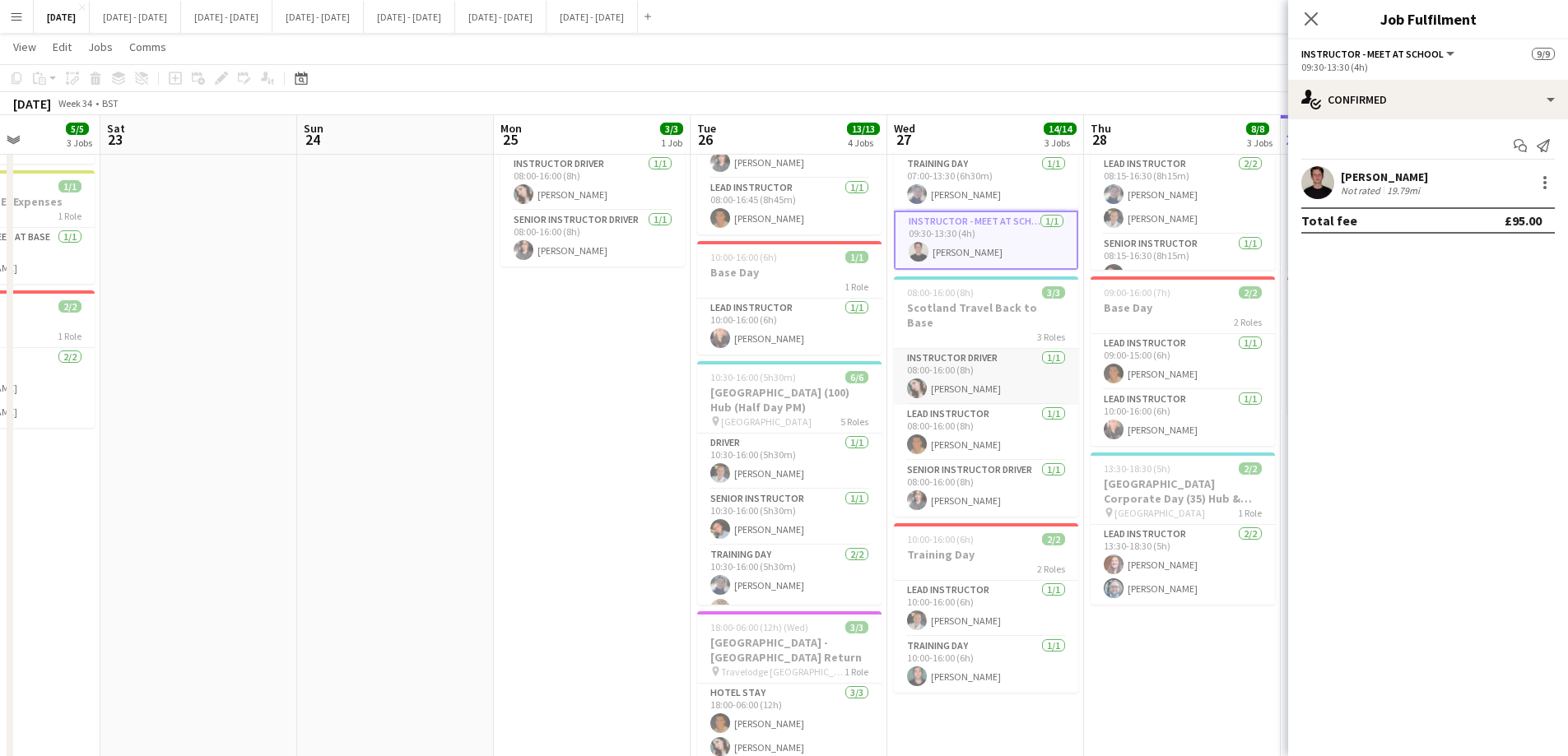
click at [958, 365] on app-card-role "Instructor Driver 1/1 08:00-16:00 (8h) Lucy Cork" at bounding box center [985, 376] width 184 height 56
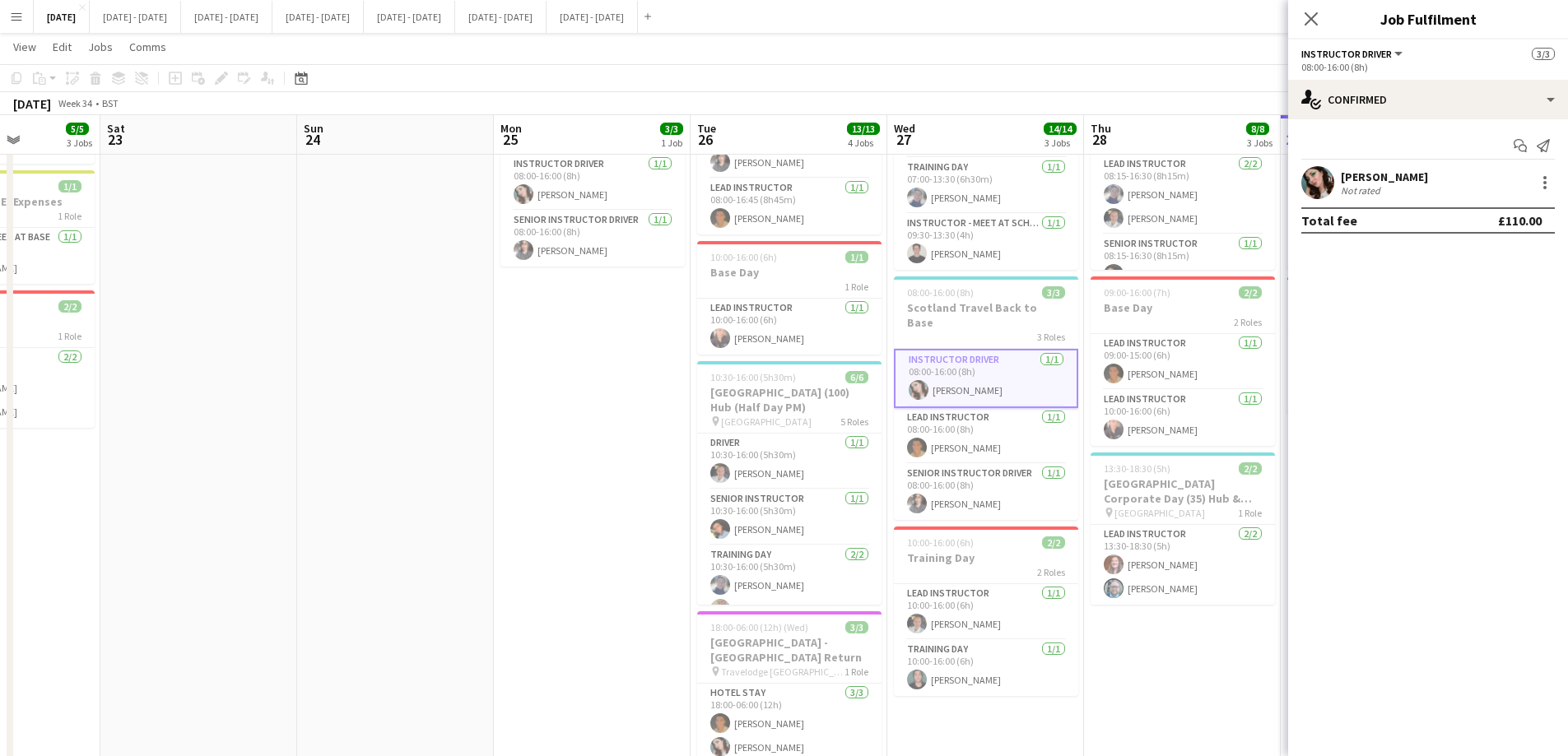
scroll to position [204, 0]
click at [1003, 423] on app-card-role "Lead Instructor 1/1 08:00-16:00 (8h) Matthew Penollar" at bounding box center [985, 436] width 184 height 56
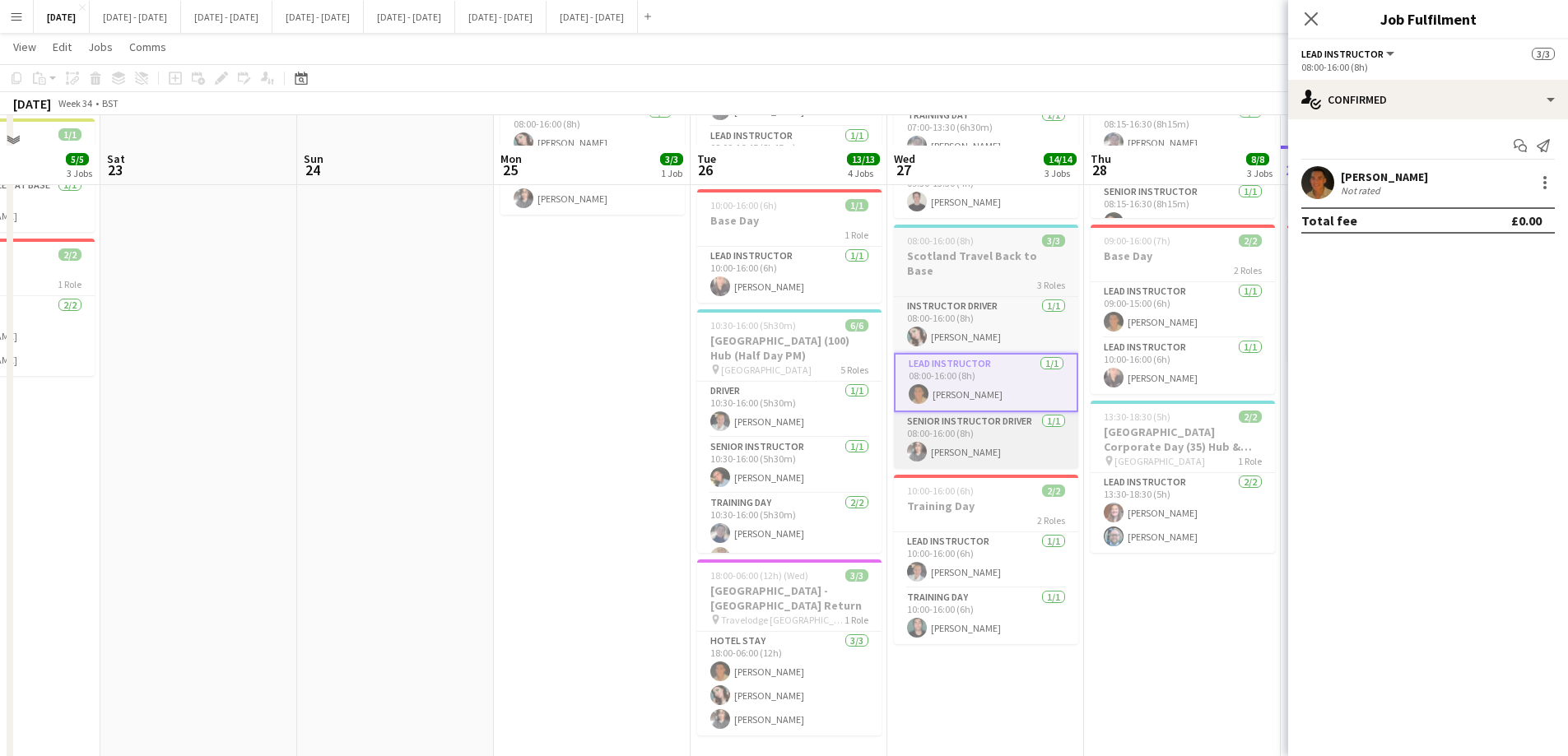
scroll to position [247, 0]
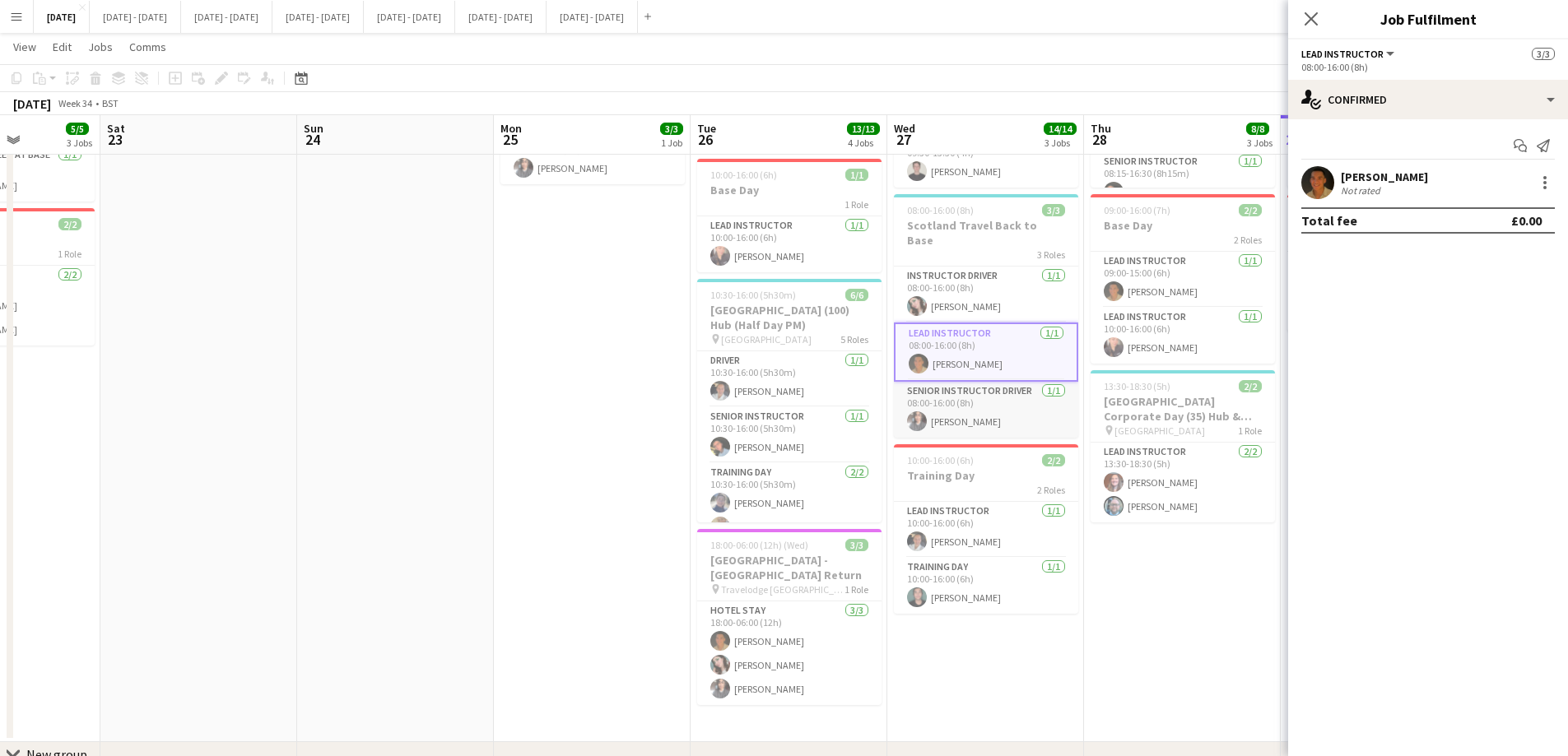
click at [992, 395] on app-card-role "Senior Instructor Driver [DATE] 08:00-16:00 (8h) [PERSON_NAME]" at bounding box center [985, 409] width 184 height 56
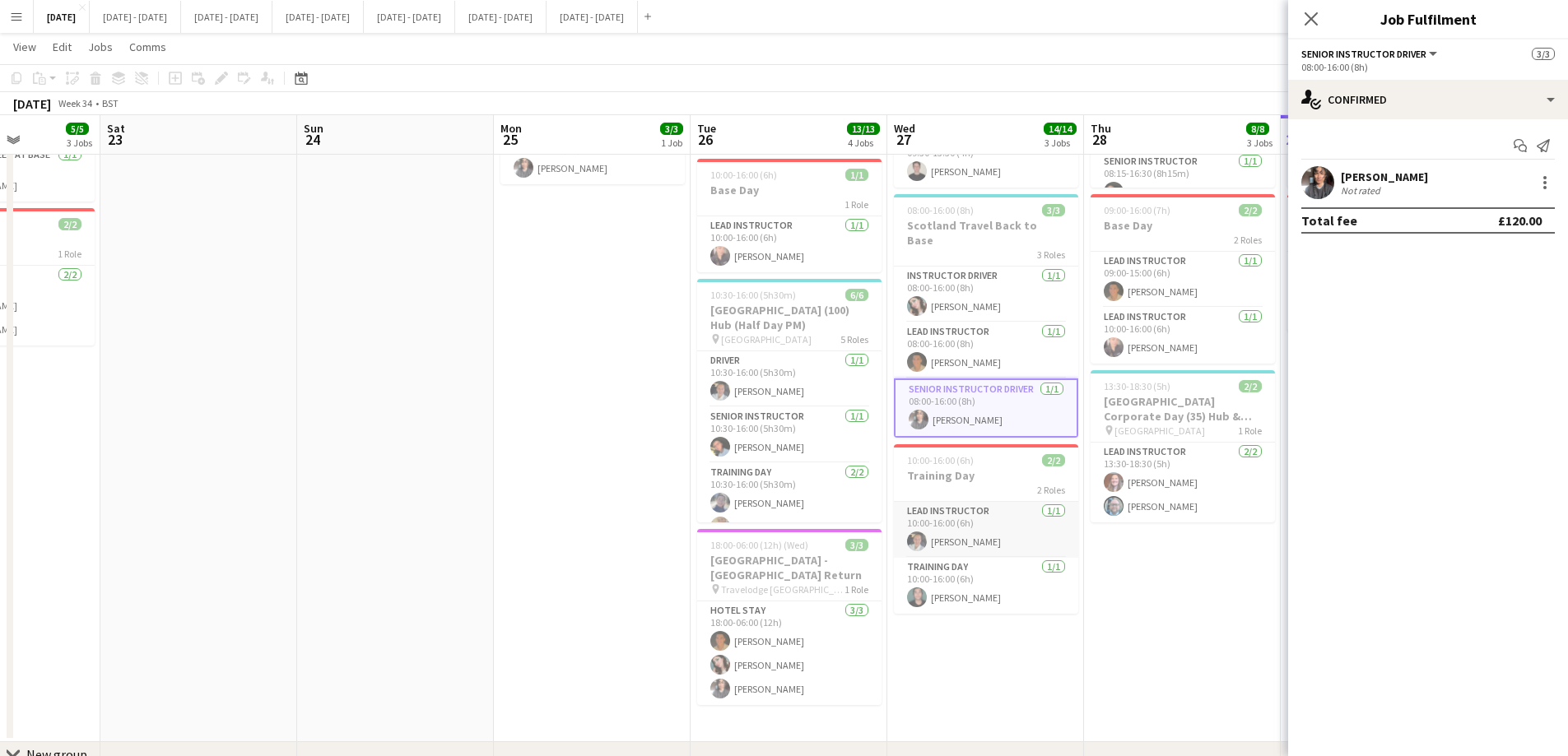
click at [972, 507] on app-card-role "Lead Instructor 1/1 10:00-16:00 (6h) Ella Wray" at bounding box center [985, 529] width 184 height 56
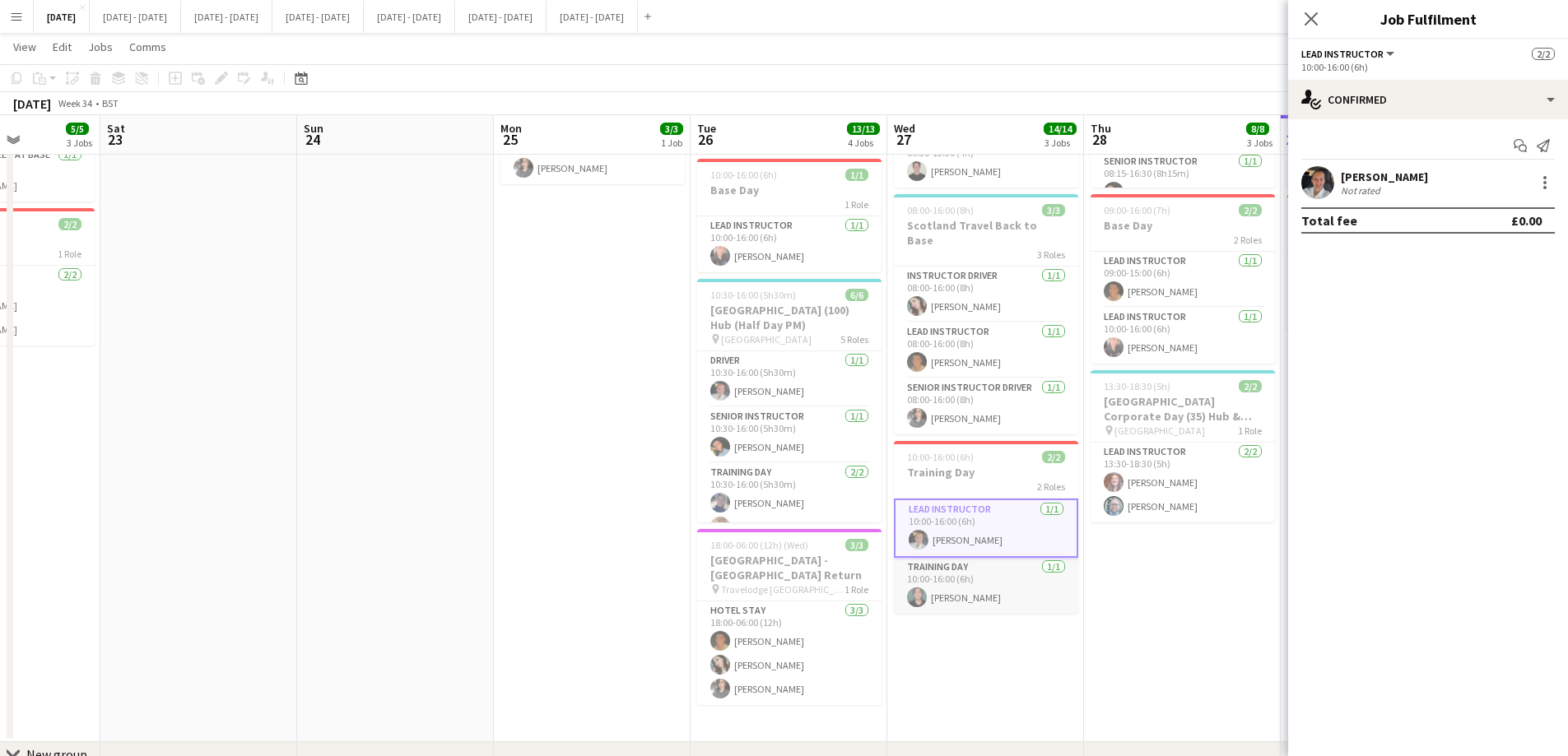
click at [976, 575] on app-card-role "Training Day [DATE] 10:00-16:00 (6h) [PERSON_NAME]" at bounding box center [985, 585] width 184 height 56
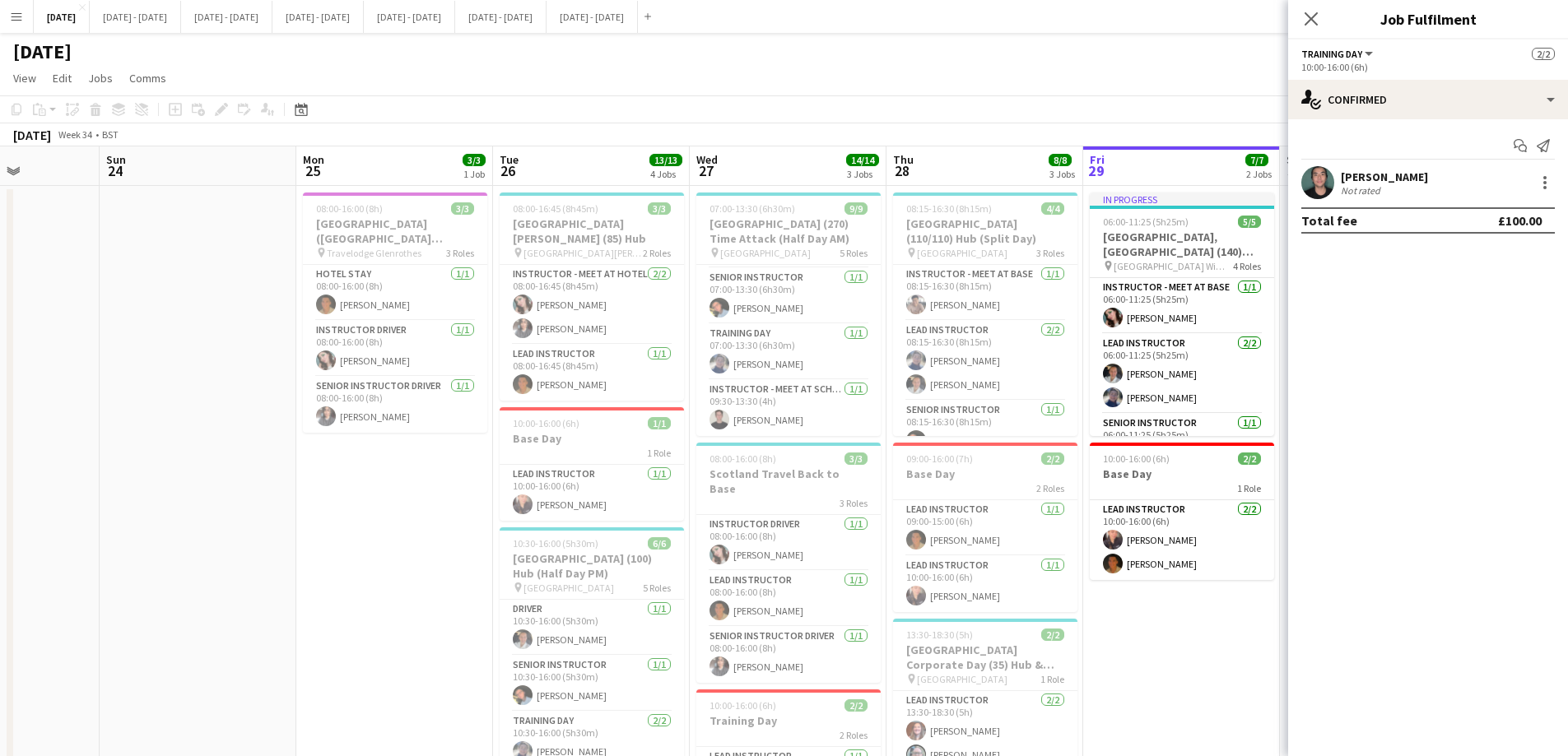
scroll to position [0, 509]
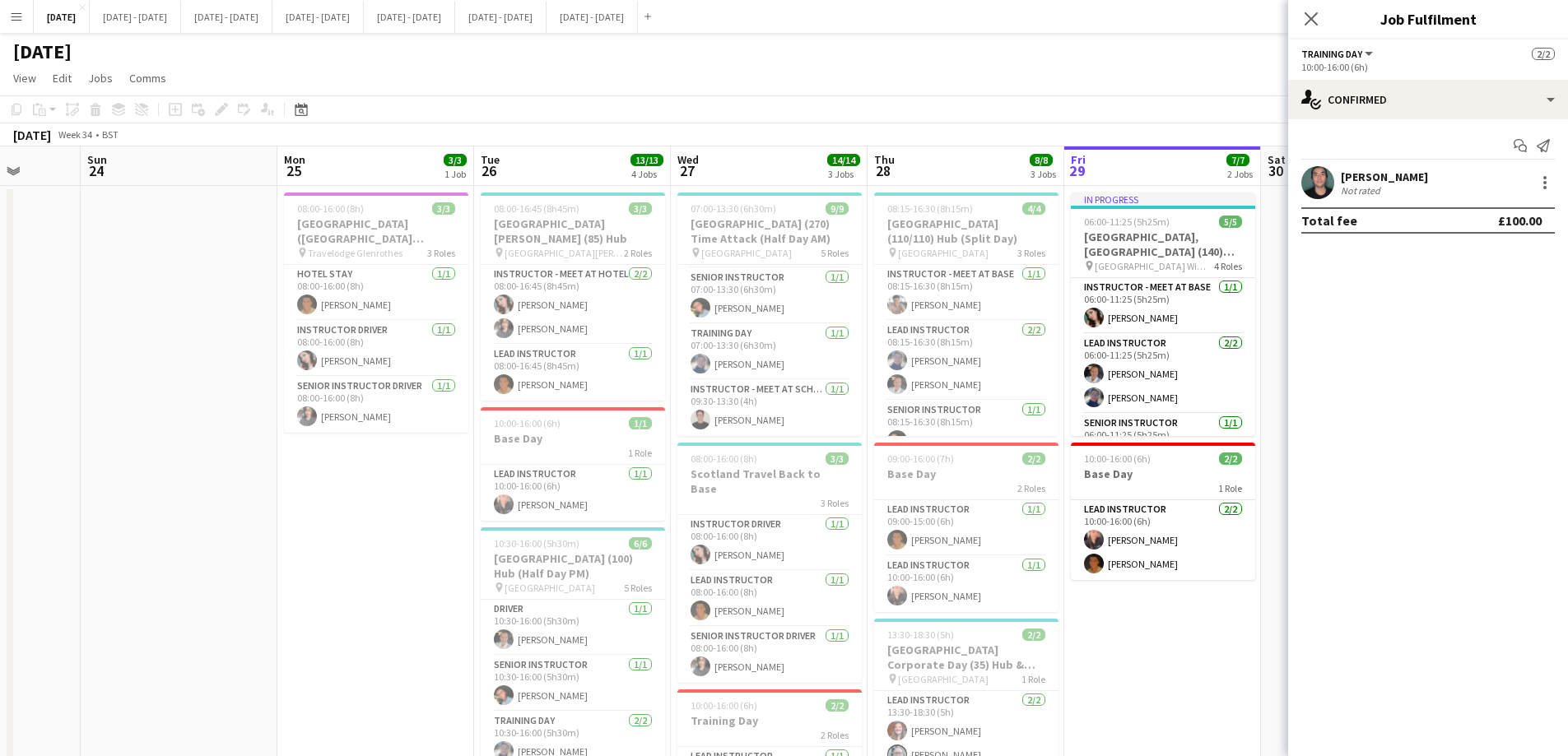
drag, startPoint x: 1203, startPoint y: 533, endPoint x: 987, endPoint y: 561, distance: 217.8
click at [987, 561] on app-calendar-viewport "Thu 21 13/13 3 Jobs Fri 22 5/5 3 Jobs Sat 23 Sun 24 Mon 25 3/3 1 Job Tue 26 13/…" at bounding box center [784, 606] width 1568 height 920
click at [947, 302] on app-card-role "Instructor - Meet at Base 1/1 08:15-16:30 (8h15m) Chenxi Wu" at bounding box center [966, 292] width 184 height 56
click at [948, 329] on app-card-role "Lead Instructor 2/2 08:15-16:30 (8h15m) Hannah Taylor Ella Wray" at bounding box center [966, 339] width 184 height 80
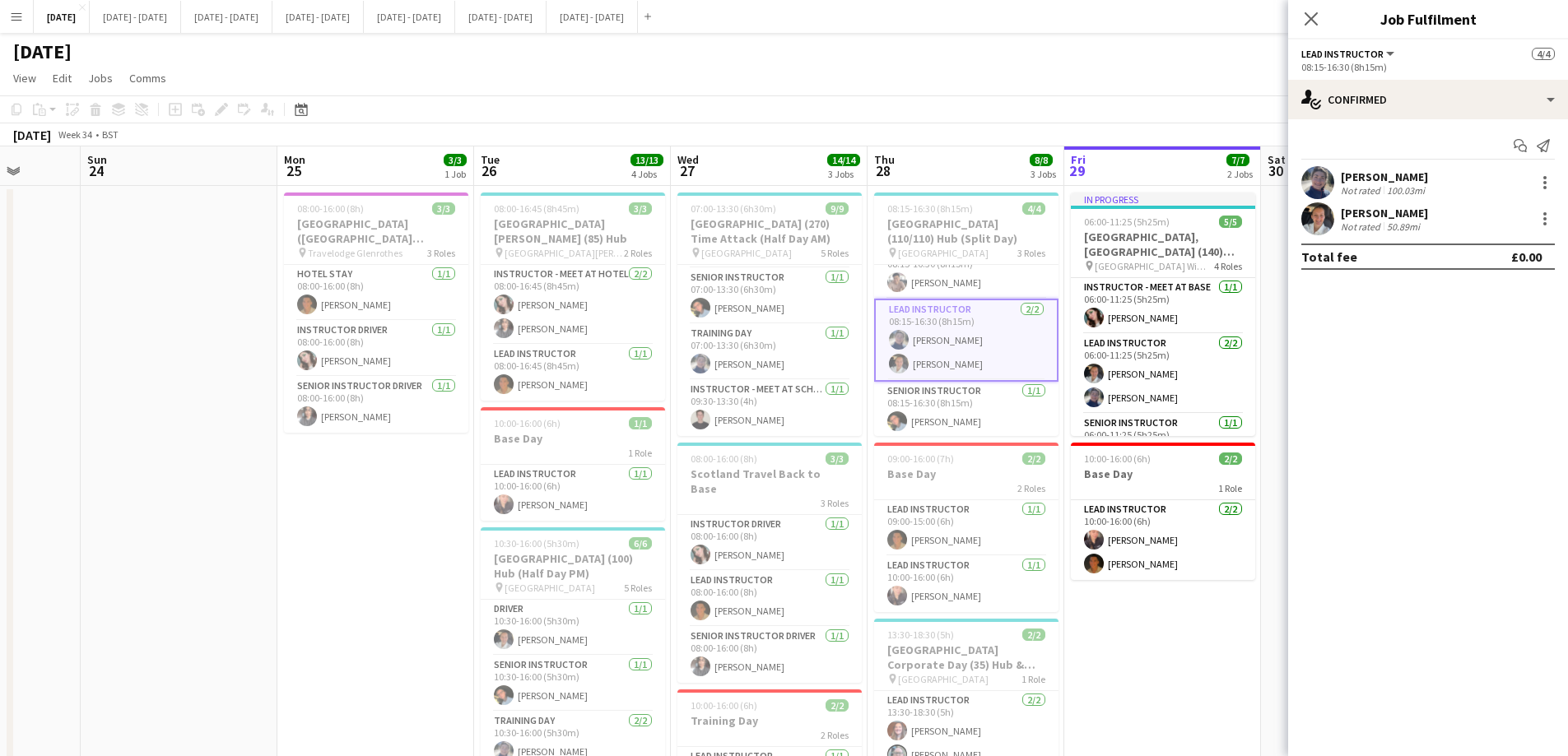
scroll to position [24, 0]
click at [941, 391] on app-card-role "Senior Instructor 1/1 08:15-16:30 (8h15m) Eloise Cook" at bounding box center [966, 407] width 184 height 56
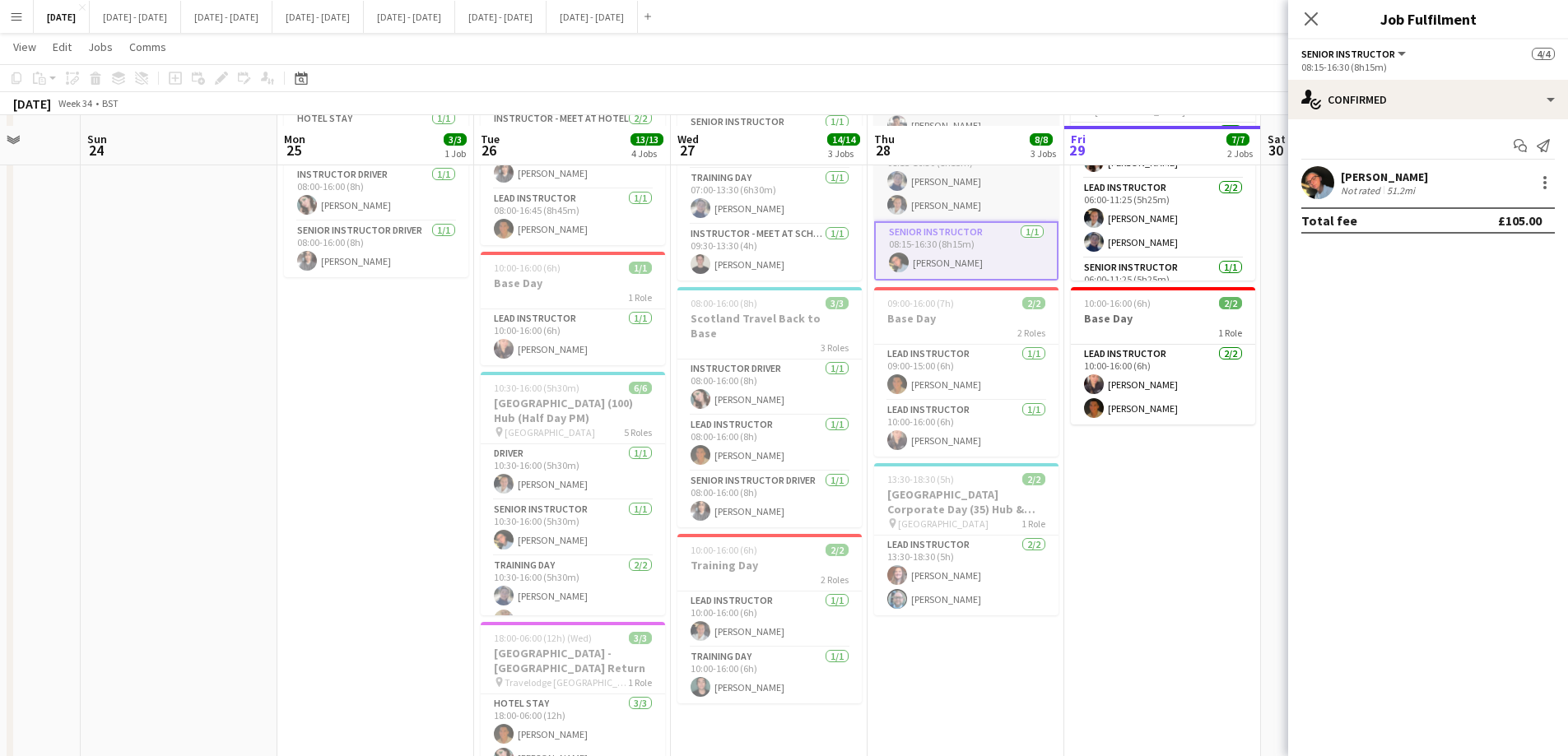
scroll to position [165, 0]
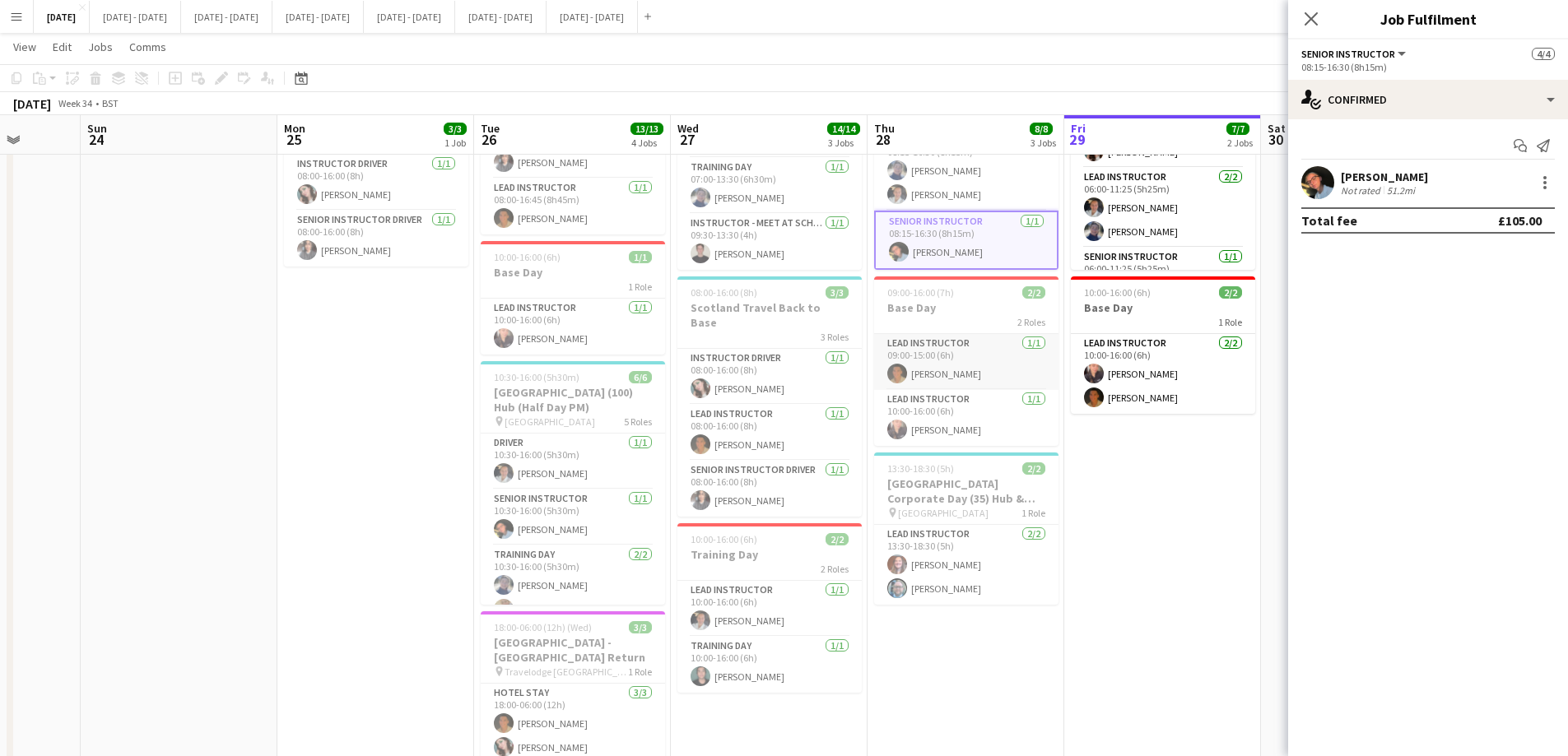
click at [948, 378] on app-card-role "Lead Instructor 1/1 09:00-15:00 (6h) Matthew Penollar" at bounding box center [966, 362] width 184 height 56
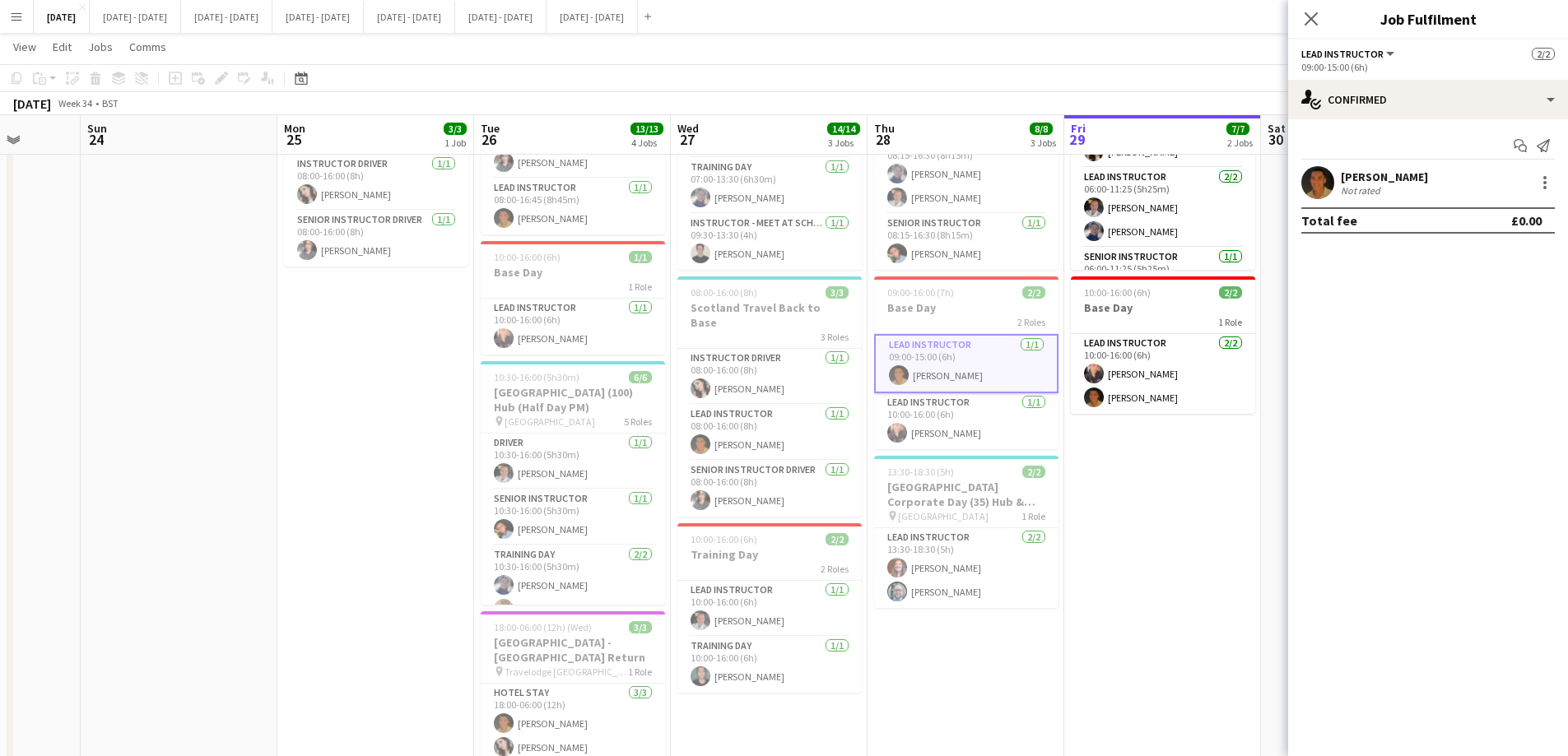
scroll to position [20, 0]
click at [944, 431] on app-card-role "Lead Instructor 1/1 10:00-16:00 (6h) Ellie-Marie Mankelow" at bounding box center [966, 421] width 184 height 56
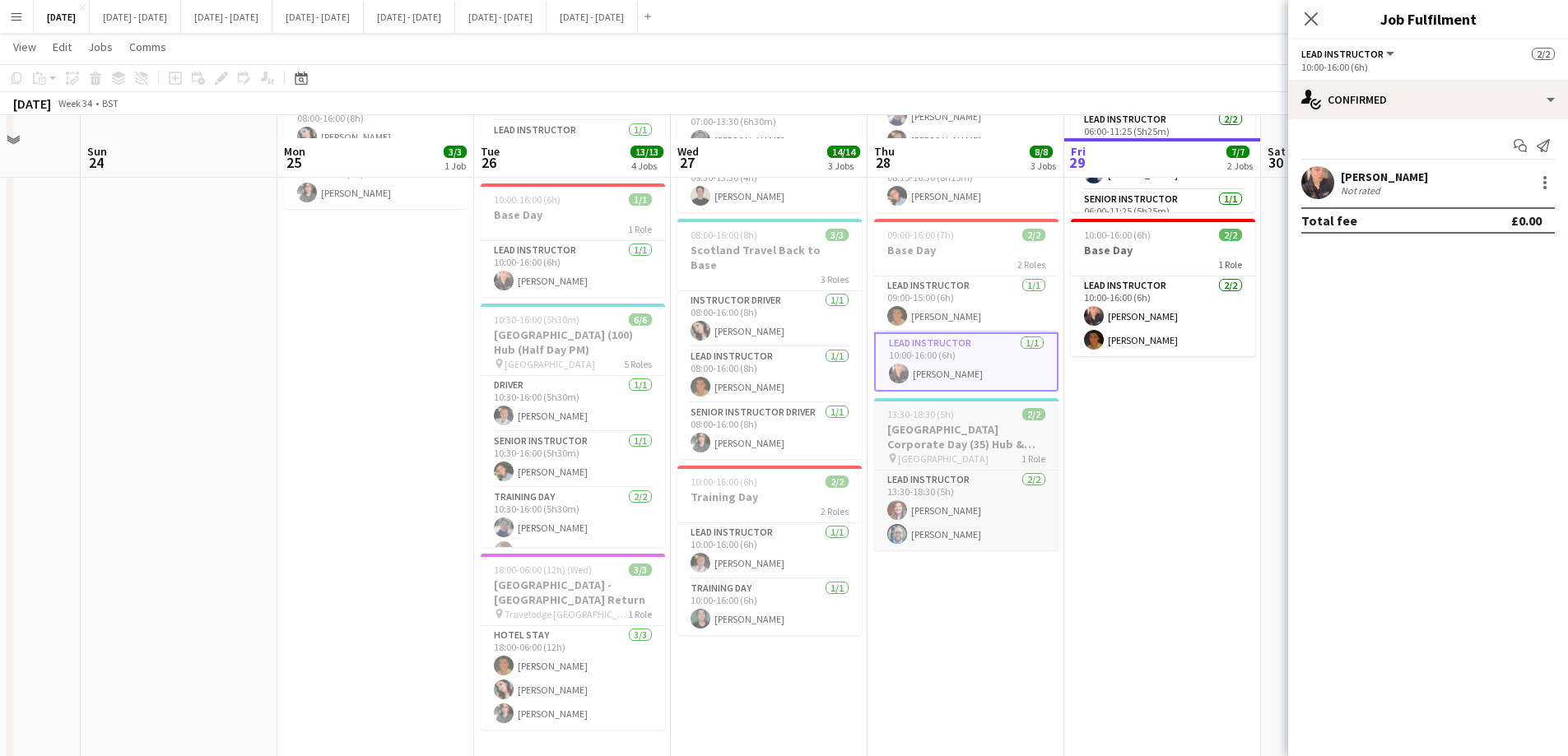
scroll to position [247, 0]
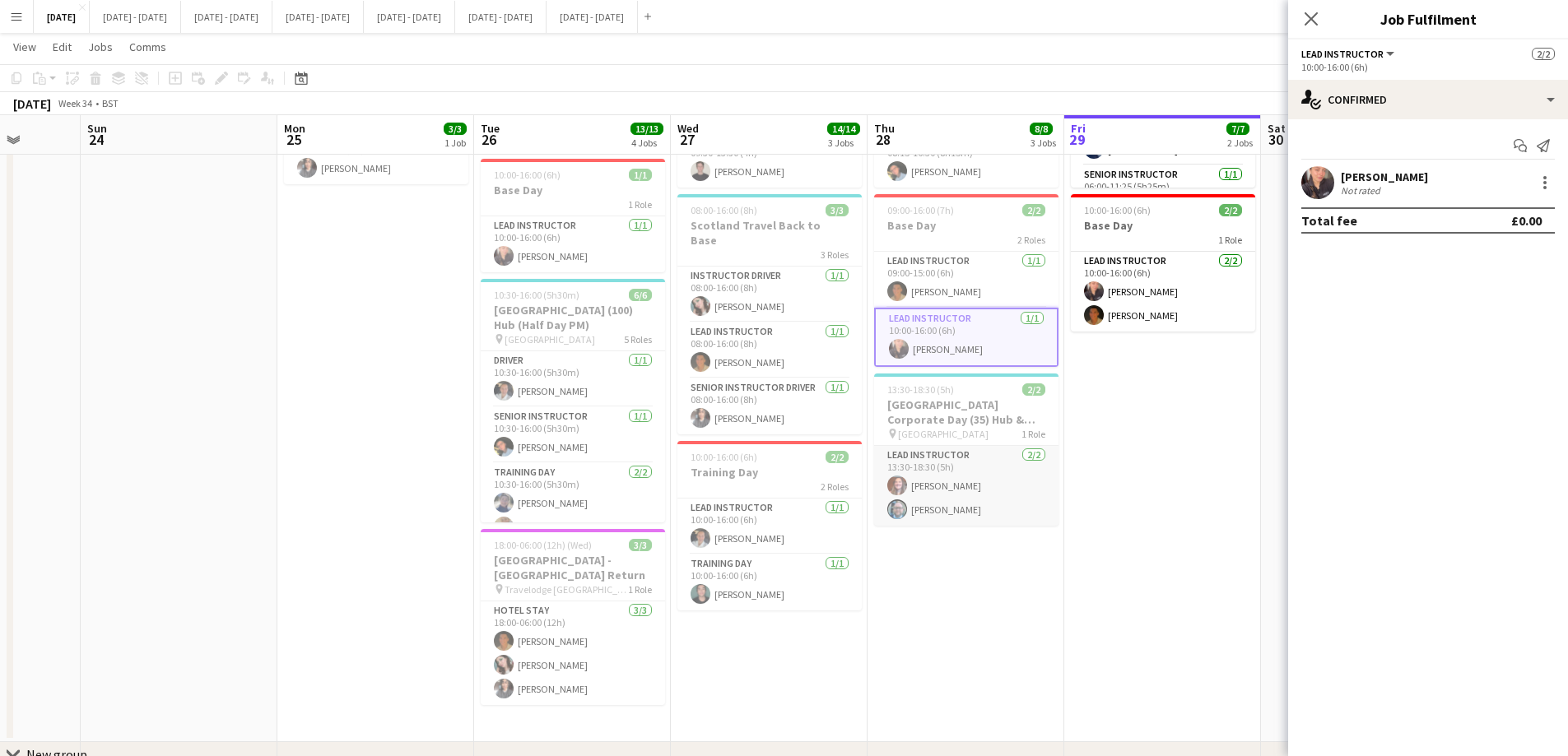
click at [939, 477] on app-card-role "Lead Instructor 2/2 13:30-18:30 (5h) Jess Brown Paul Belsey" at bounding box center [966, 486] width 184 height 80
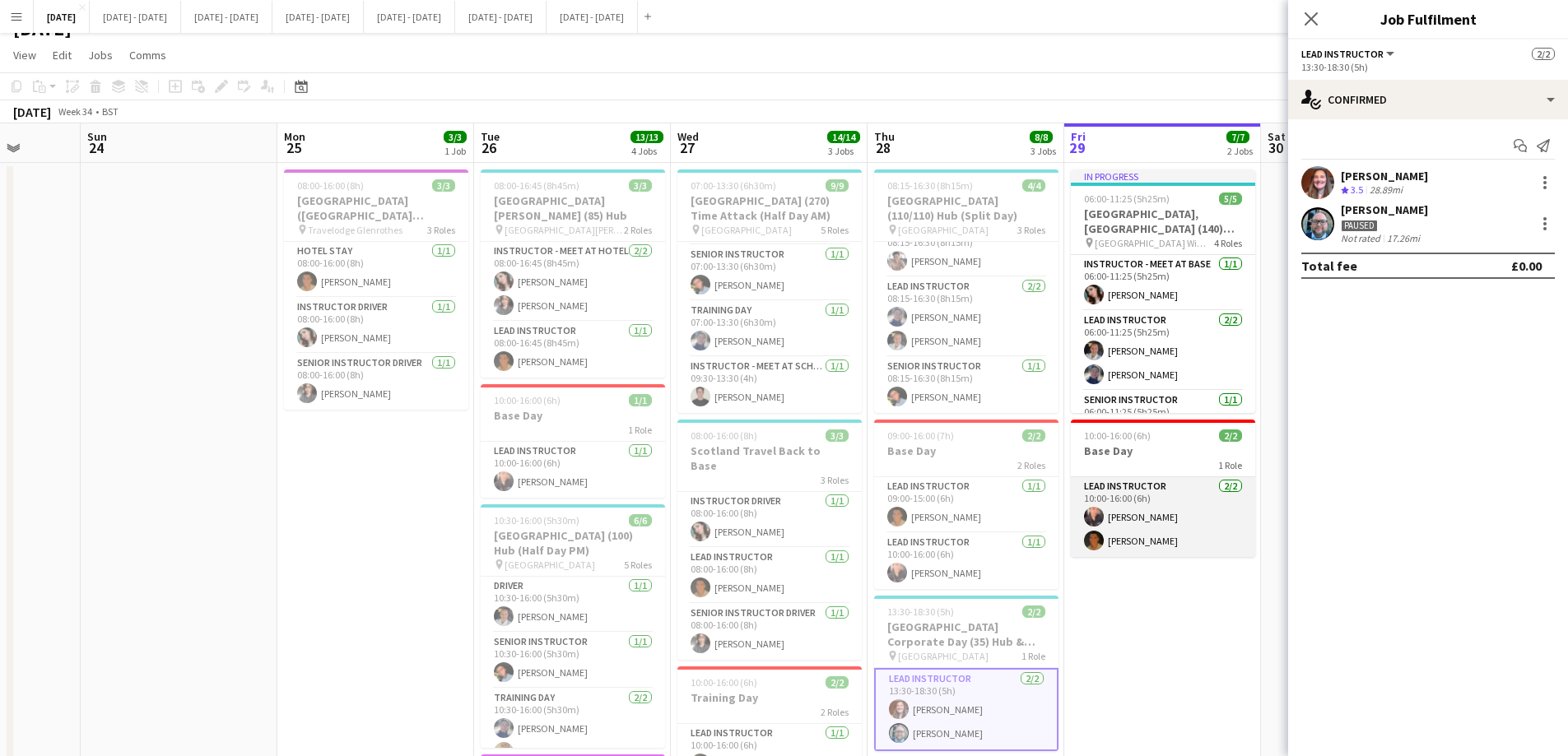
scroll to position [0, 0]
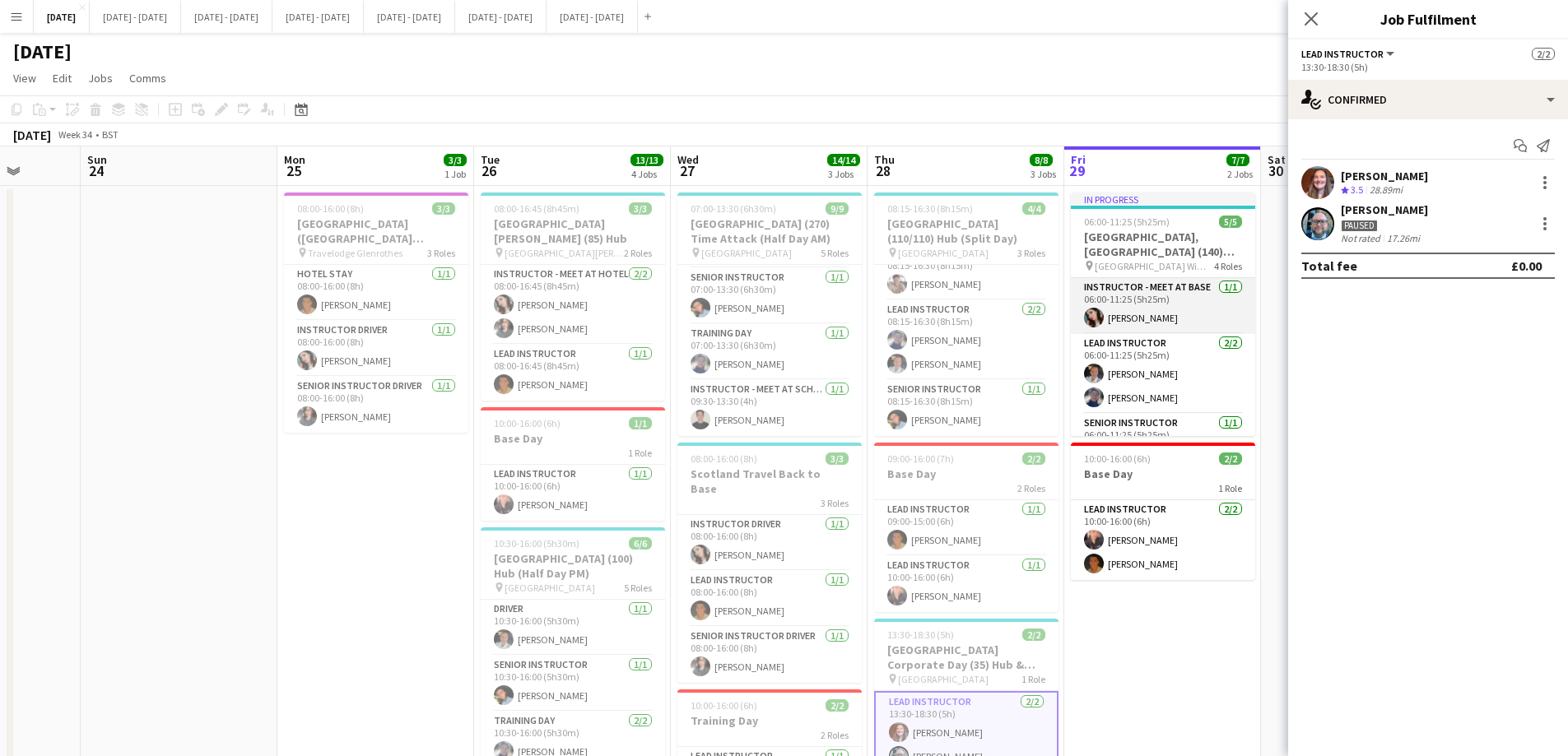
click at [1202, 313] on app-card-role "Instructor - Meet at Base 1/1 06:00-11:25 (5h25m) Lucy Cork" at bounding box center [1162, 306] width 184 height 56
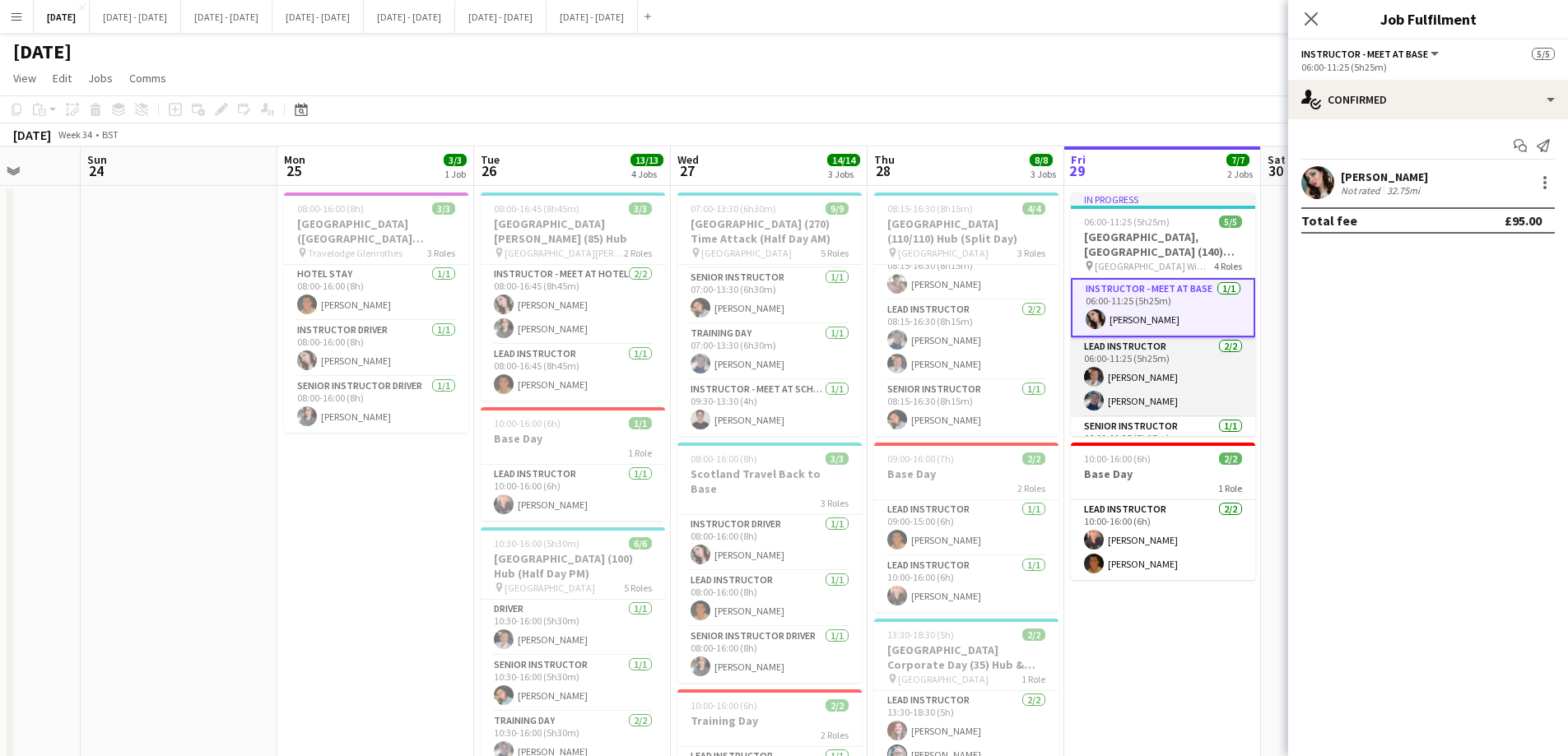
click at [1171, 377] on app-card-role "Lead Instructor 2/2 06:00-11:25 (5h25m) Ella Wray Hannah Taylor" at bounding box center [1162, 377] width 184 height 80
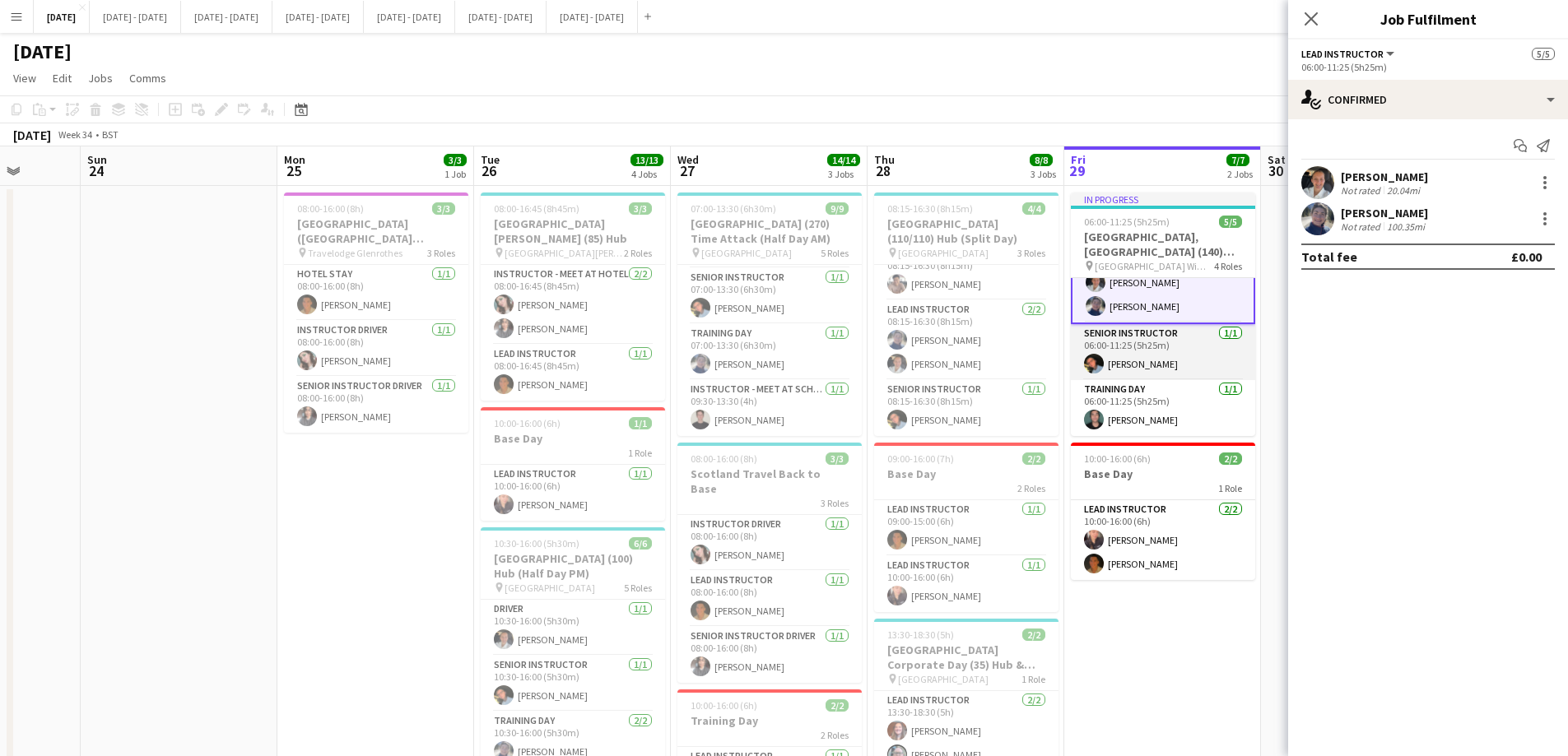
click at [1170, 360] on app-card-role "Senior Instructor 1/1 06:00-11:25 (5h25m) Eloise Cook" at bounding box center [1162, 352] width 184 height 56
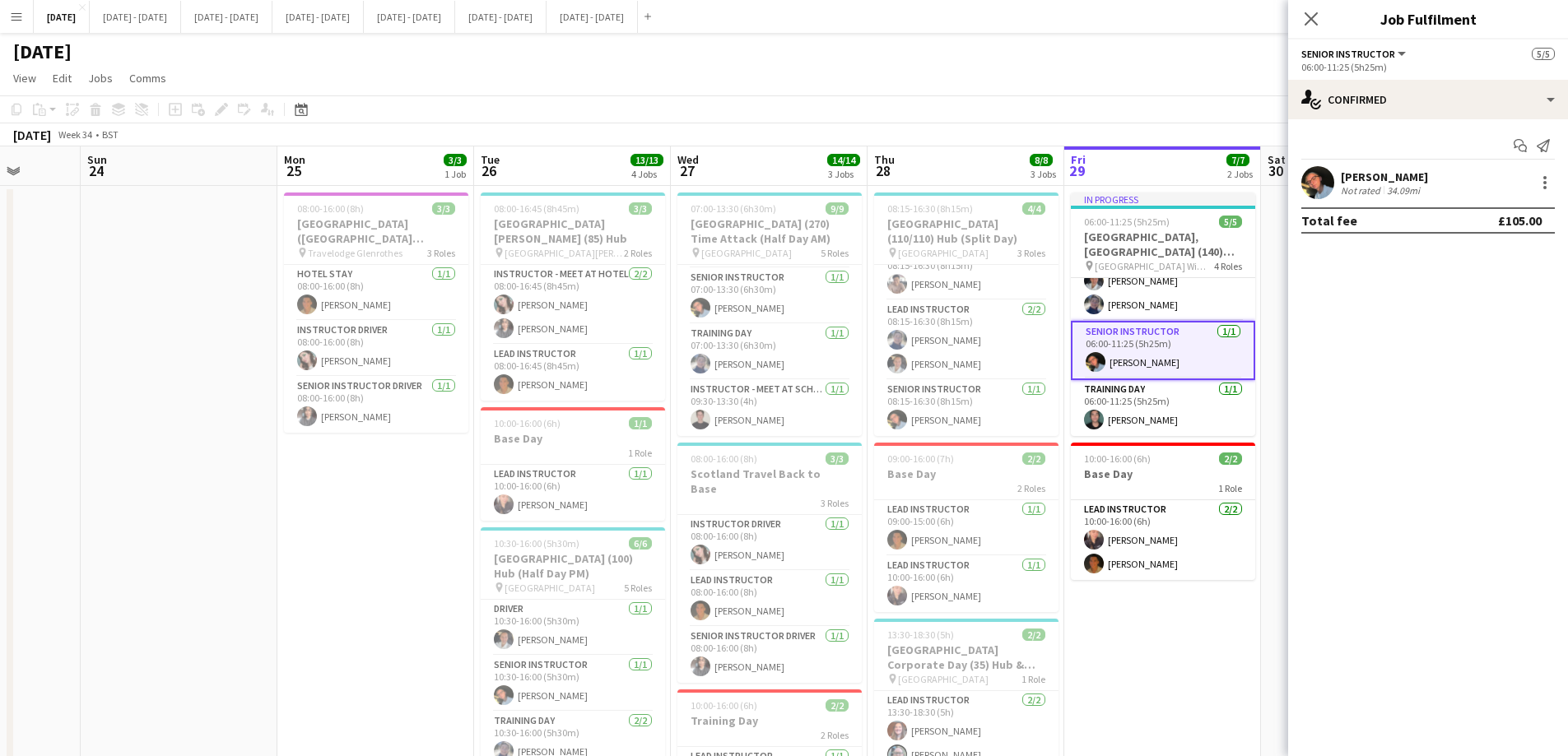
scroll to position [92, 0]
click at [1147, 410] on app-card-role "Training Day [DATE] 06:00-11:25 (5h25m) [PERSON_NAME]" at bounding box center [1162, 409] width 184 height 56
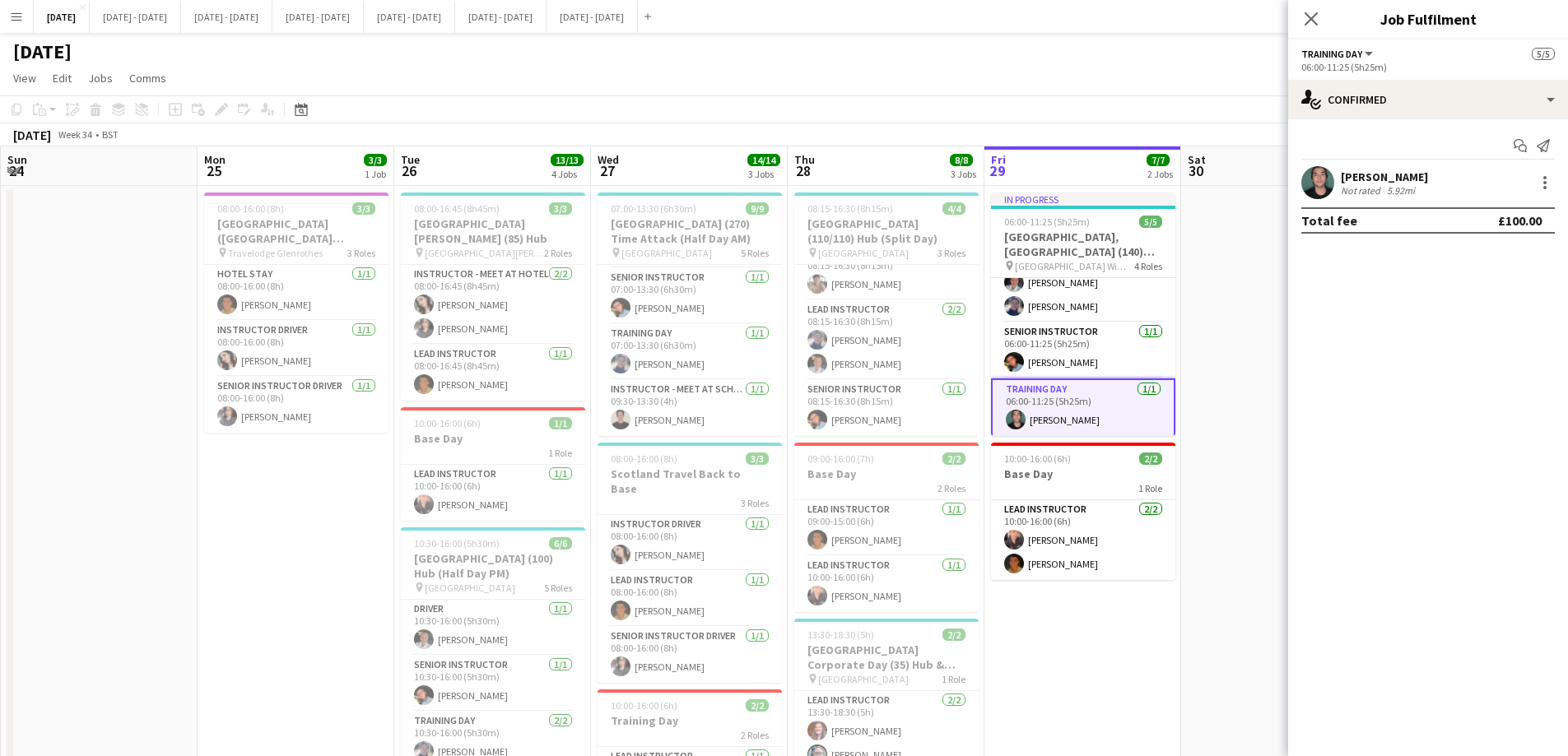
drag, startPoint x: 1022, startPoint y: 609, endPoint x: 1012, endPoint y: 611, distance: 10.2
click at [1012, 577] on app-calendar-viewport "Thu 21 13/13 3 Jobs Fri 22 5/5 3 Jobs Sat 23 Sun 24 Mon 25 3/3 1 Job Tue 26 13/…" at bounding box center [784, 606] width 1568 height 920
click at [1074, 530] on app-card-role "Lead Instructor 2/2 10:00-16:00 (6h) Ellie-Marie Mankelow Matthew Penollar" at bounding box center [1082, 539] width 184 height 80
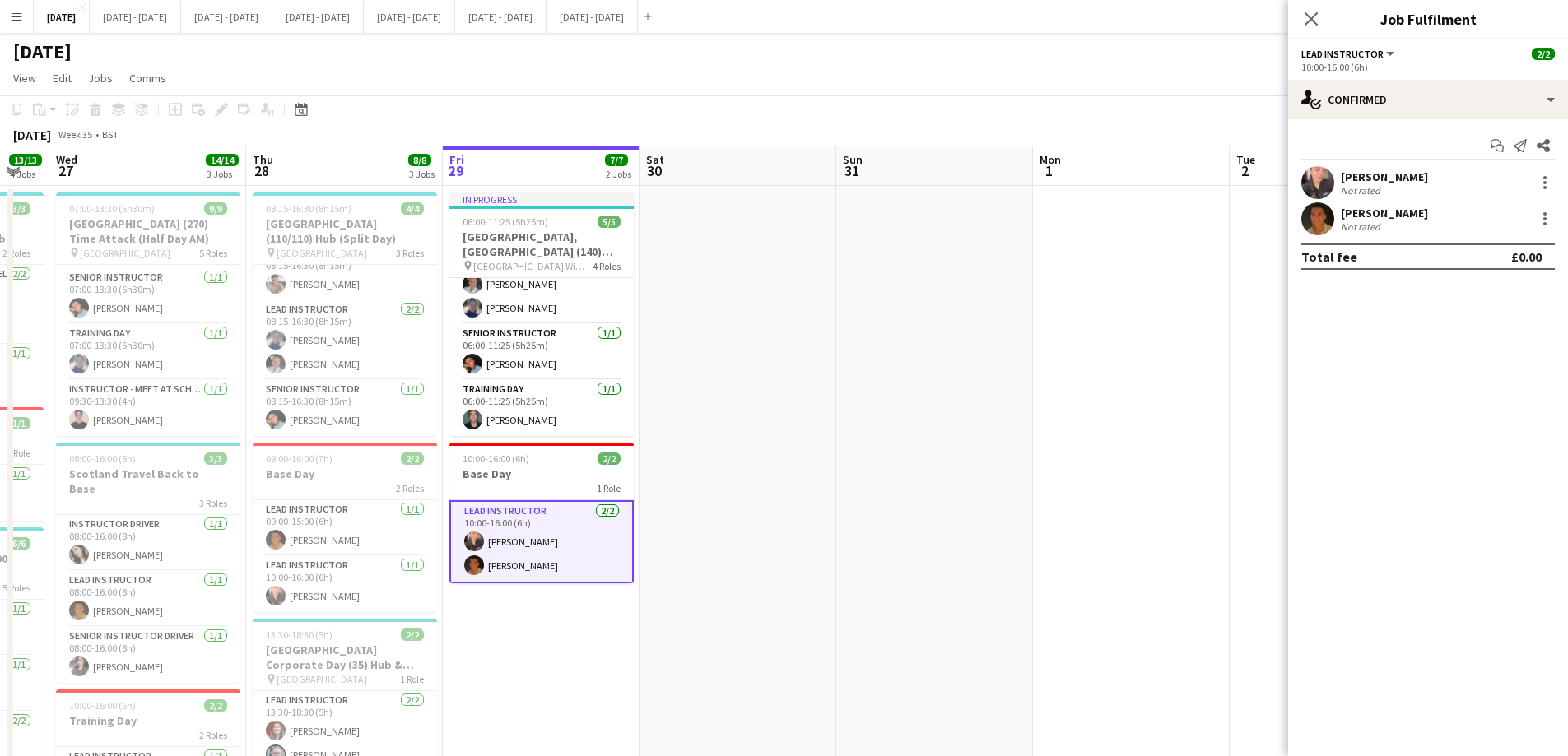
scroll to position [0, 495]
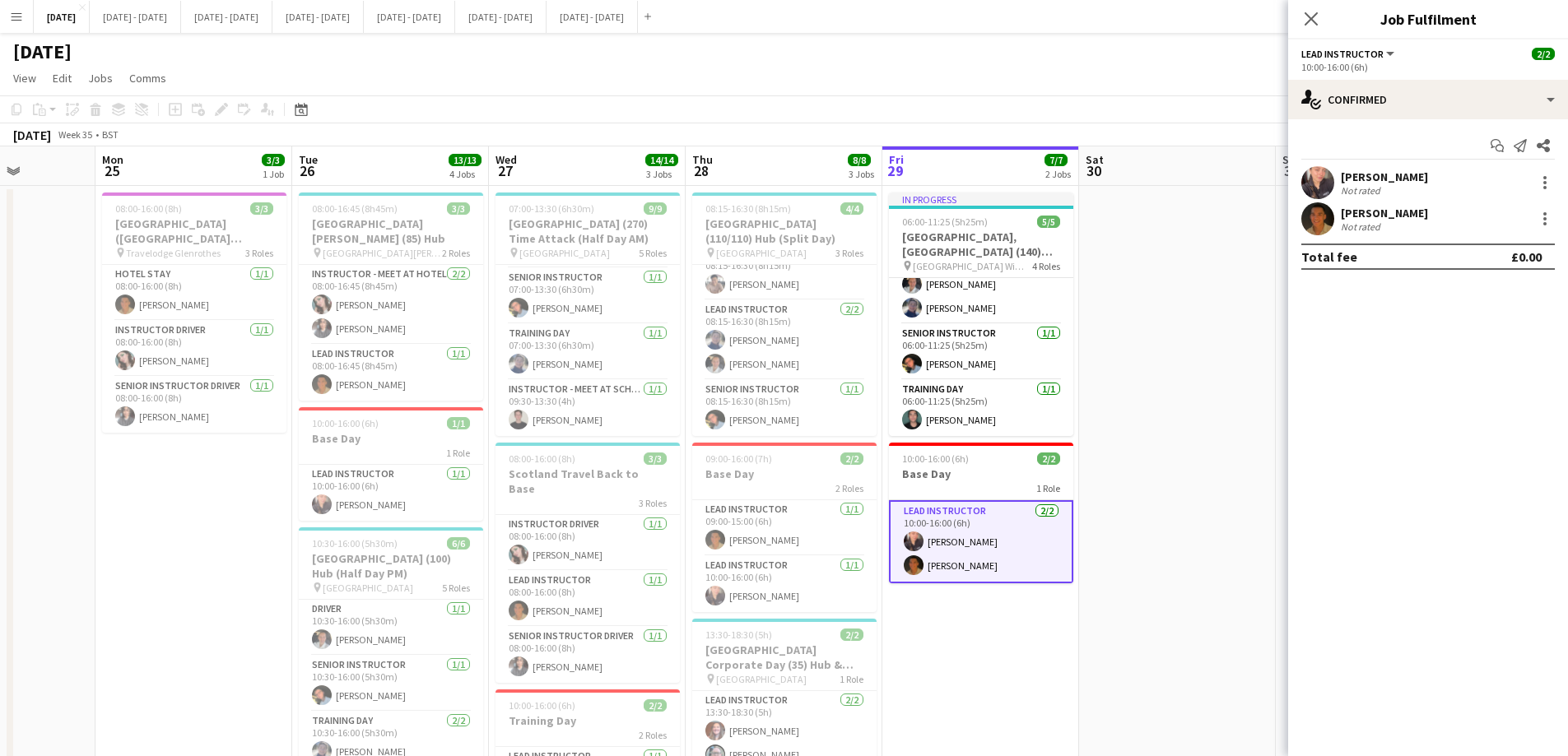
drag, startPoint x: 1217, startPoint y: 470, endPoint x: 1370, endPoint y: 429, distance: 158.4
click at [1263, 429] on body "Menu Boards Boards Boards All jobs Status Workforce Workforce My Workforce Recr…" at bounding box center [784, 547] width 1568 height 1094
drag, startPoint x: 1319, startPoint y: 13, endPoint x: 1156, endPoint y: 7, distance: 163.1
click at [1263, 13] on app-icon "Close pop-in" at bounding box center [1311, 19] width 20 height 20
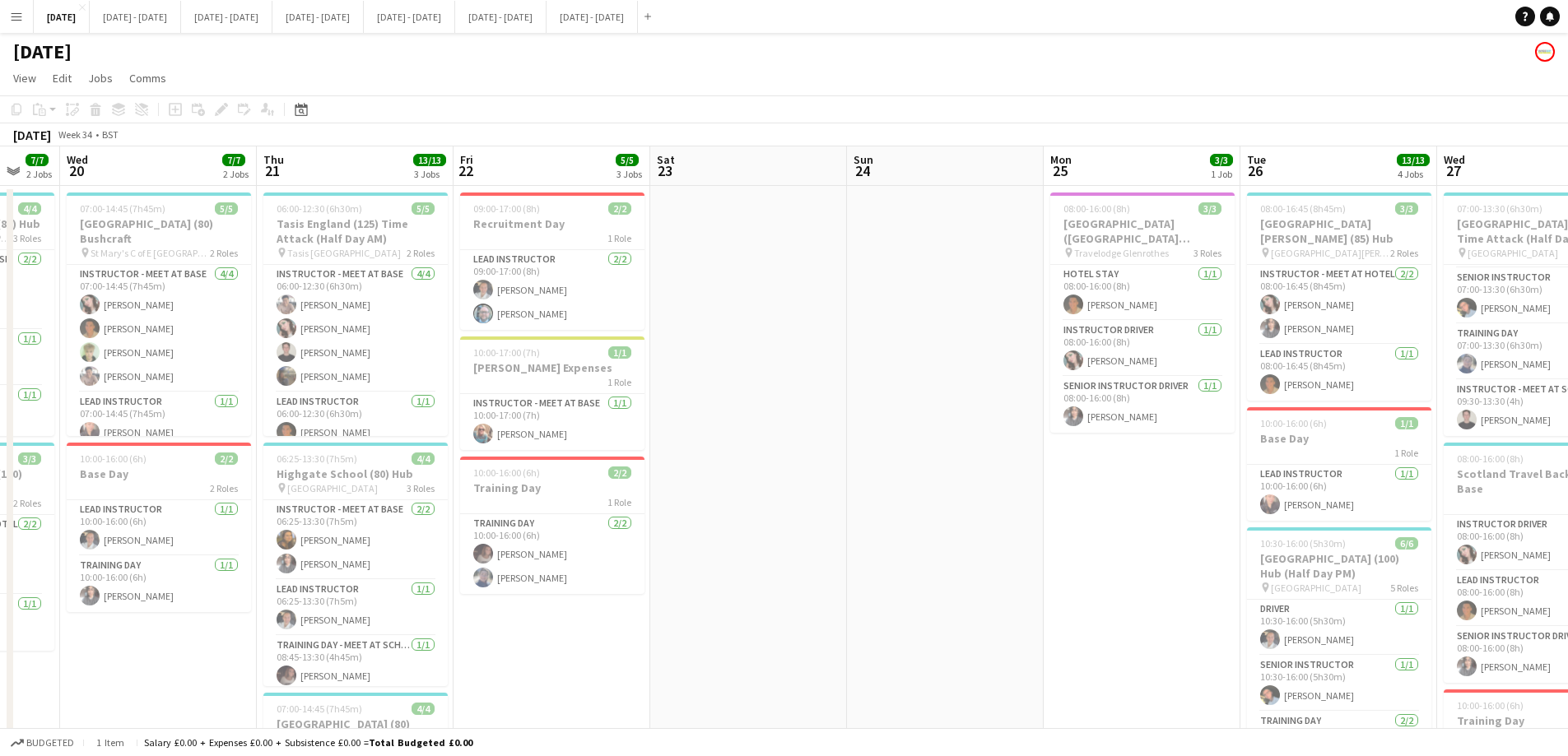
drag, startPoint x: 246, startPoint y: 505, endPoint x: 1129, endPoint y: 545, distance: 883.9
click at [1148, 536] on app-calendar-viewport "Mon 18 6/6 2 Jobs Tue 19 7/7 2 Jobs Wed 20 7/7 2 Jobs Thu 21 13/13 3 Jobs Fri 2…" at bounding box center [784, 606] width 1568 height 920
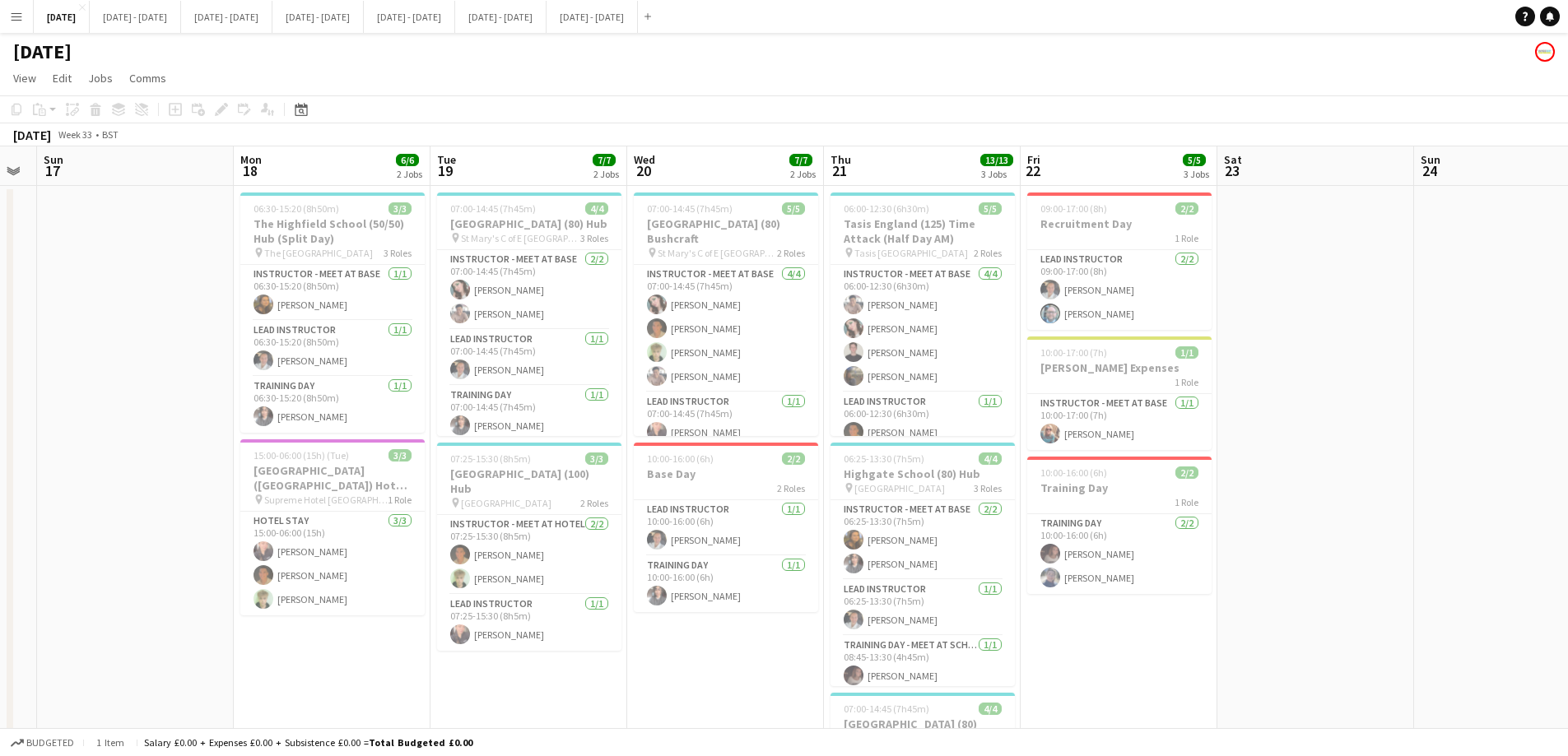
drag, startPoint x: 1113, startPoint y: 632, endPoint x: 1407, endPoint y: 614, distance: 294.6
click at [1263, 577] on app-calendar-viewport "Fri 15 2/2 1 Job Sat 16 Sun 17 Mon 18 6/6 2 Jobs Tue 19 7/7 2 Jobs Wed 20 7/7 2…" at bounding box center [784, 606] width 1568 height 920
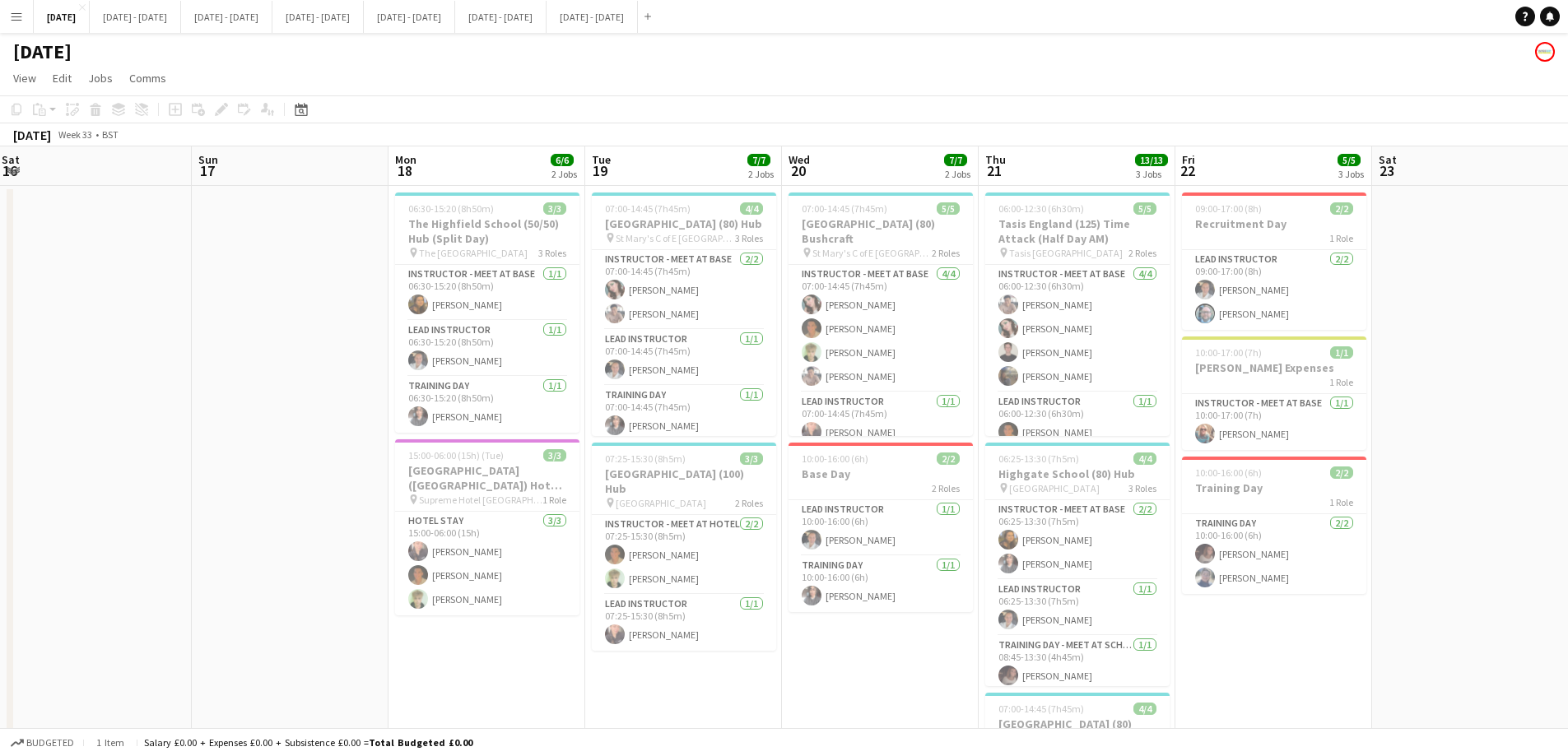
drag, startPoint x: 871, startPoint y: 646, endPoint x: 1192, endPoint y: 625, distance: 321.7
click at [1192, 577] on app-calendar-viewport "Thu 14 3/3 2 Jobs Fri 15 2/2 1 Job Sat 16 Sun 17 Mon 18 6/6 2 Jobs Tue 19 7/7 2…" at bounding box center [784, 606] width 1568 height 920
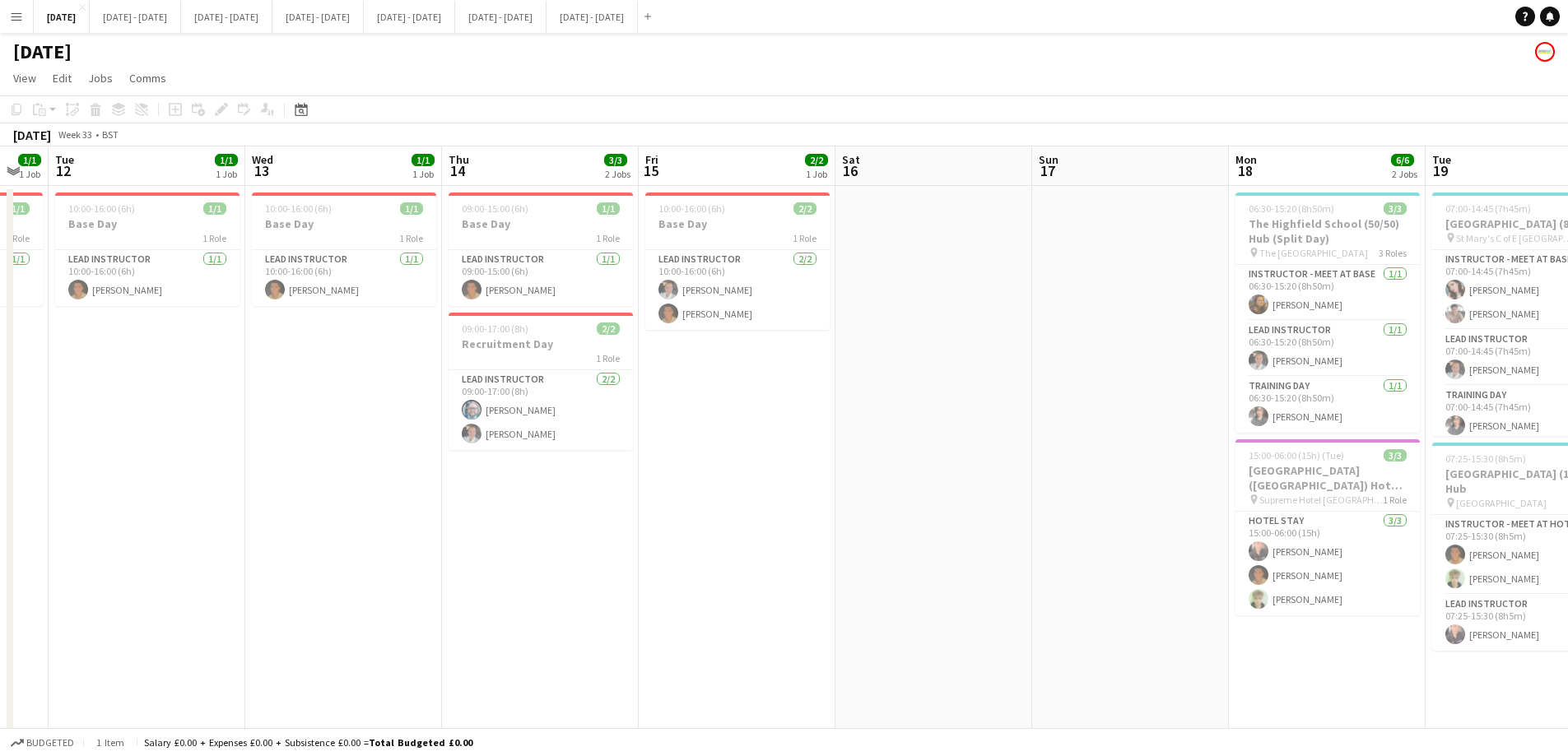
scroll to position [0, 333]
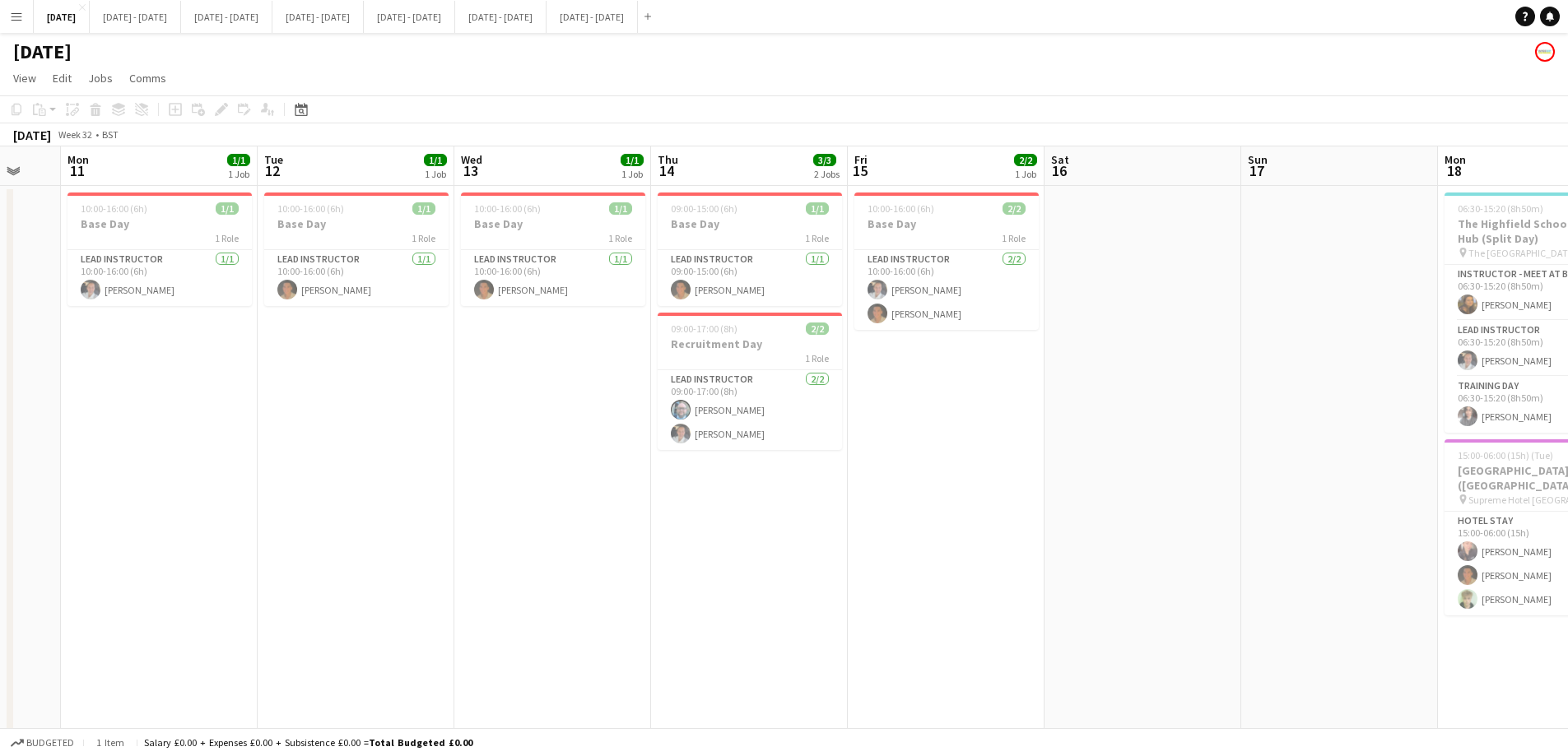
drag, startPoint x: 772, startPoint y: 451, endPoint x: 1365, endPoint y: 477, distance: 593.6
click at [1058, 470] on app-calendar-viewport "Sat 9 2/2 1 Job Sun 10 Mon 11 1/1 1 Job Tue 12 1/1 1 Job Wed 13 1/1 1 Job Thu 1…" at bounding box center [784, 606] width 1568 height 920
click at [1263, 475] on app-calendar-viewport "Sat 9 2/2 1 Job Sun 10 Mon 11 1/1 1 Job Tue 12 1/1 1 Job Wed 13 1/1 1 Job Thu 1…" at bounding box center [784, 606] width 1568 height 920
click at [1263, 477] on app-calendar-viewport "Sat 9 2/2 1 Job Sun 10 Mon 11 1/1 1 Job Tue 12 1/1 1 Job Wed 13 1/1 1 Job Thu 1…" at bounding box center [784, 606] width 1568 height 920
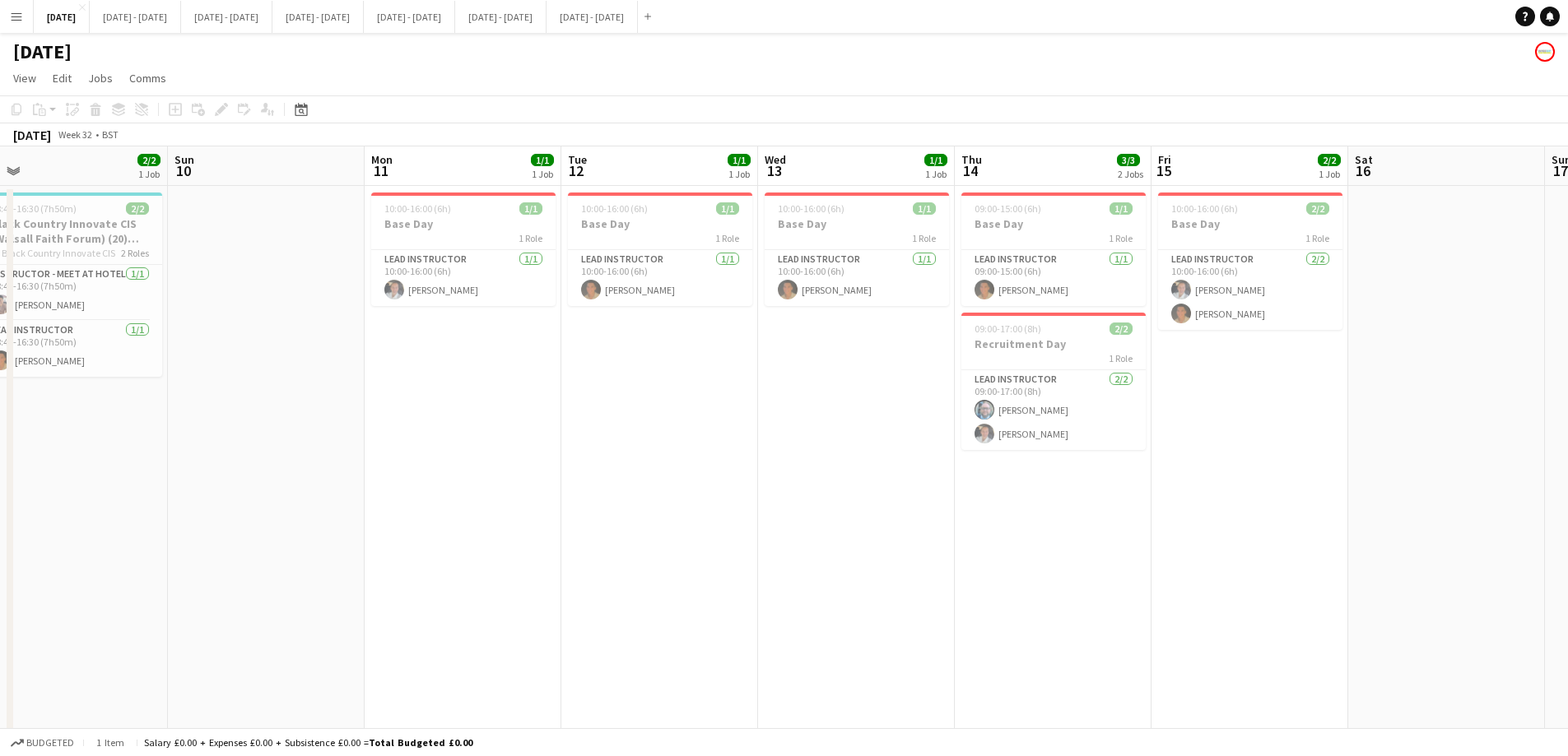
click at [1263, 477] on app-calendar-viewport "Thu 7 Fri 8 2/2 1 Job Sat 9 2/2 1 Job Sun 10 Mon 11 1/1 1 Job Tue 12 1/1 1 Job …" at bounding box center [784, 606] width 1568 height 920
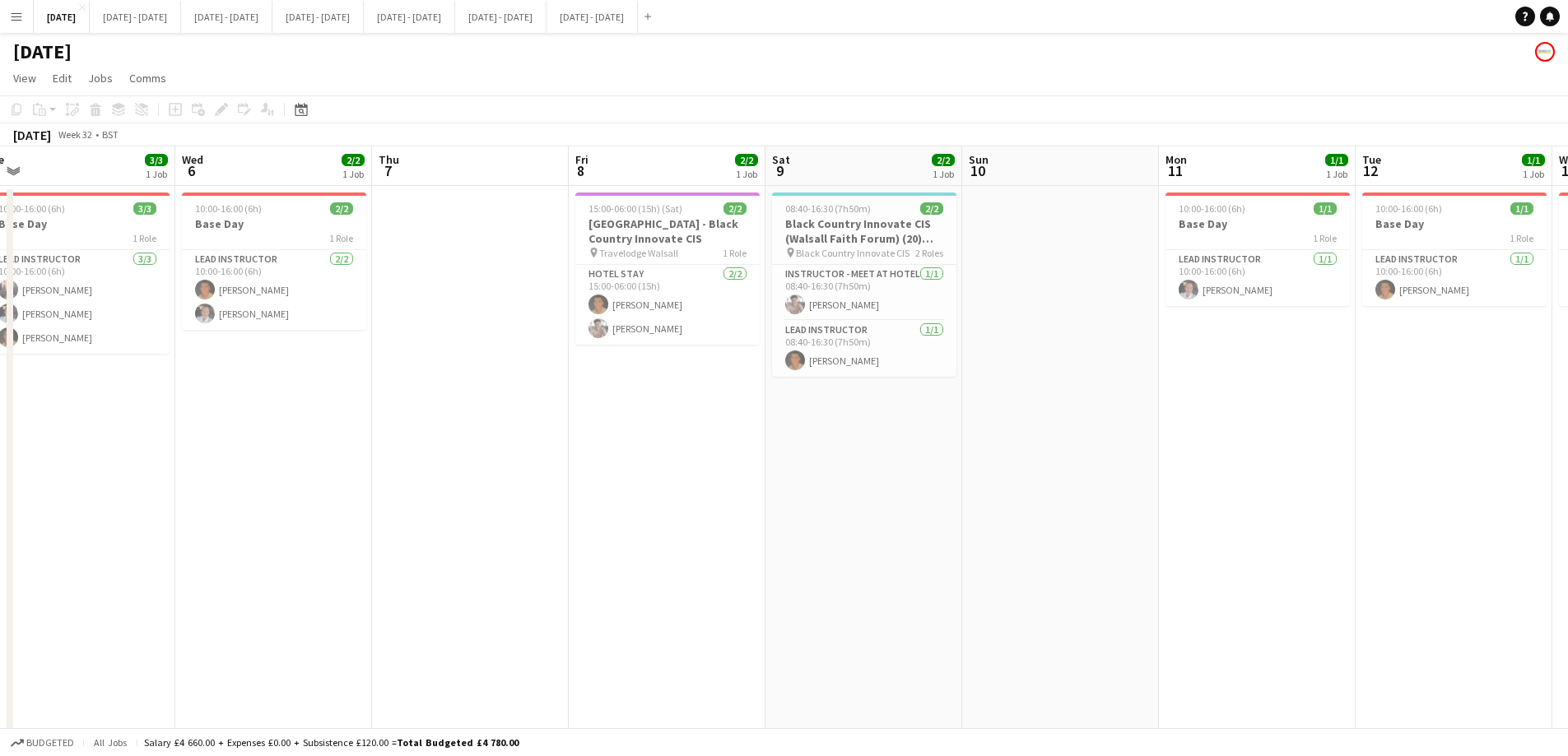
scroll to position [0, 339]
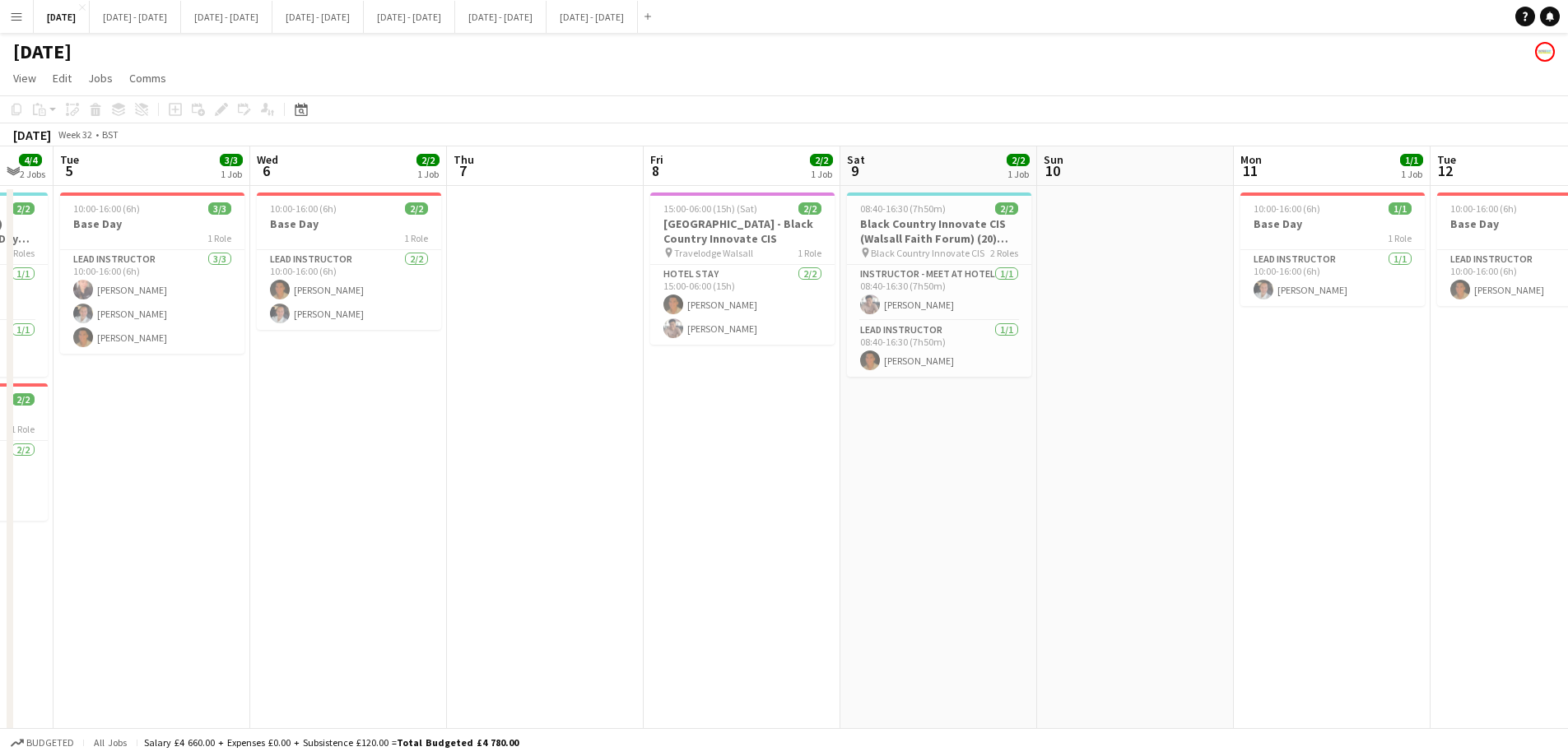
drag, startPoint x: 887, startPoint y: 446, endPoint x: 1114, endPoint y: 453, distance: 227.1
click at [1114, 453] on app-calendar-viewport "Sun 3 2/2 1 Job Mon 4 4/4 2 Jobs Tue 5 3/3 1 Job Wed 6 2/2 1 Job Thu 7 Fri 8 2/…" at bounding box center [784, 606] width 1568 height 920
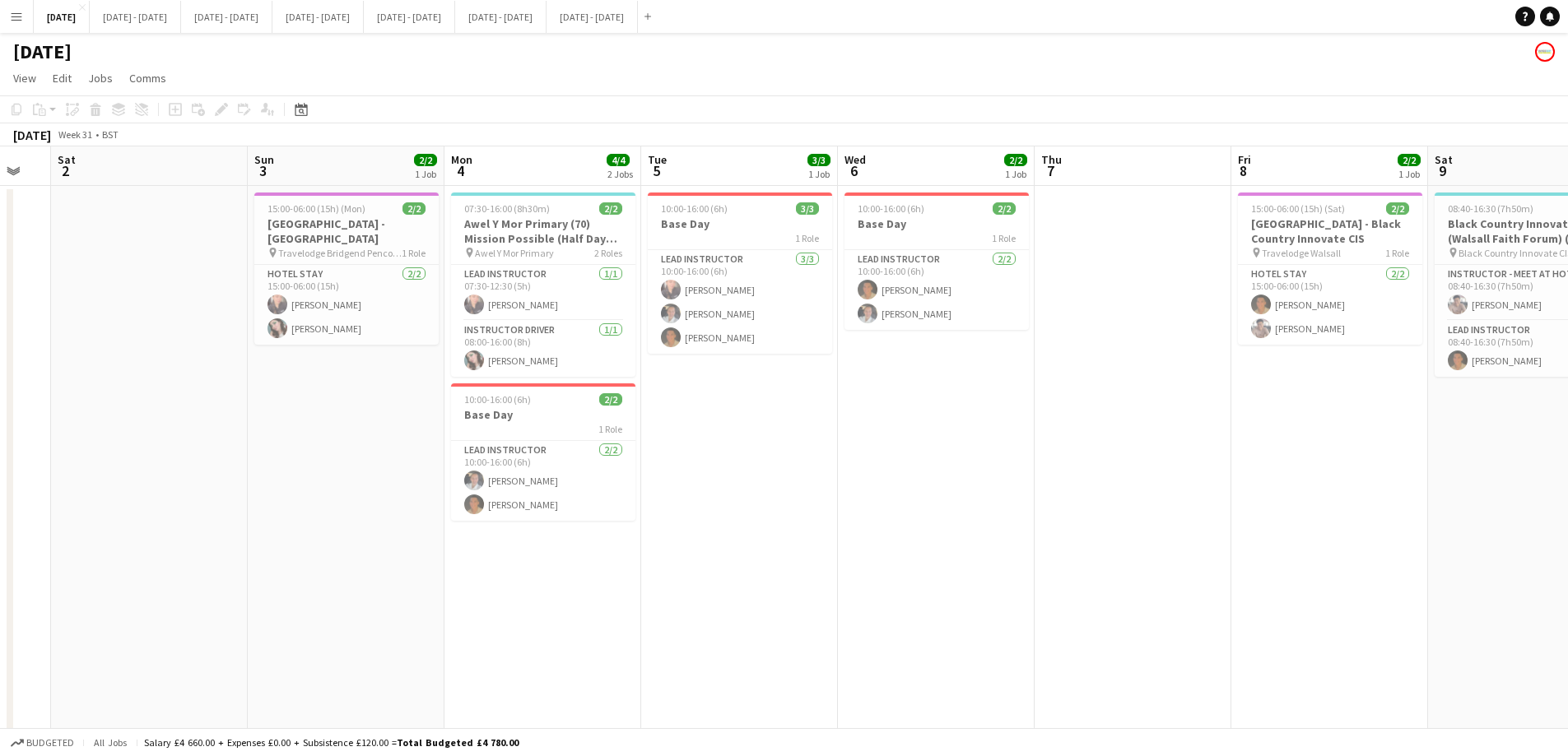
scroll to position [0, 609]
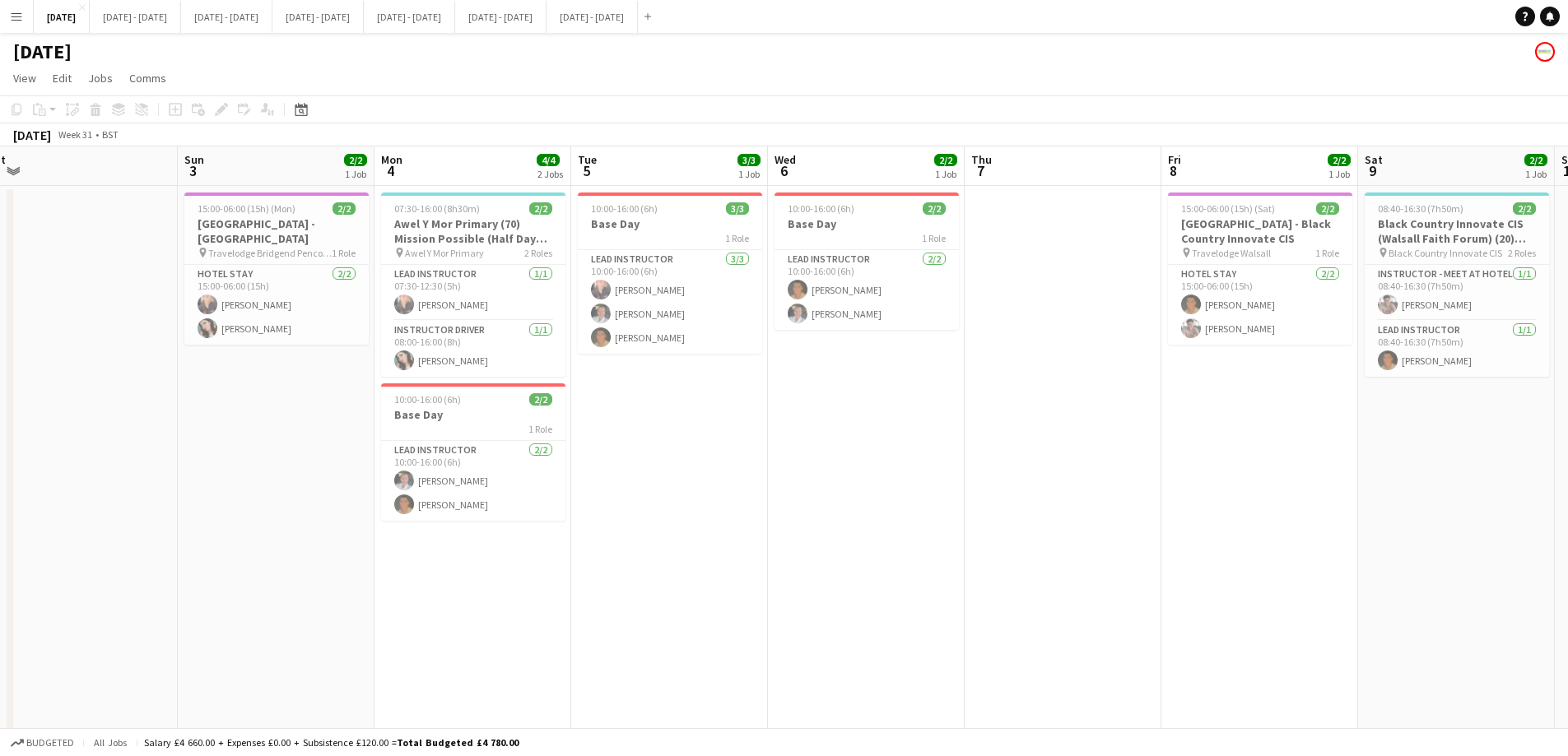
drag, startPoint x: 262, startPoint y: 439, endPoint x: 780, endPoint y: 458, distance: 518.3
click at [780, 458] on app-calendar-viewport "Wed 30 Thu 31 Fri 1 Sat 2 Sun 3 2/2 1 Job Mon 4 4/4 2 Jobs Tue 5 3/3 1 Job Wed …" at bounding box center [784, 606] width 1568 height 920
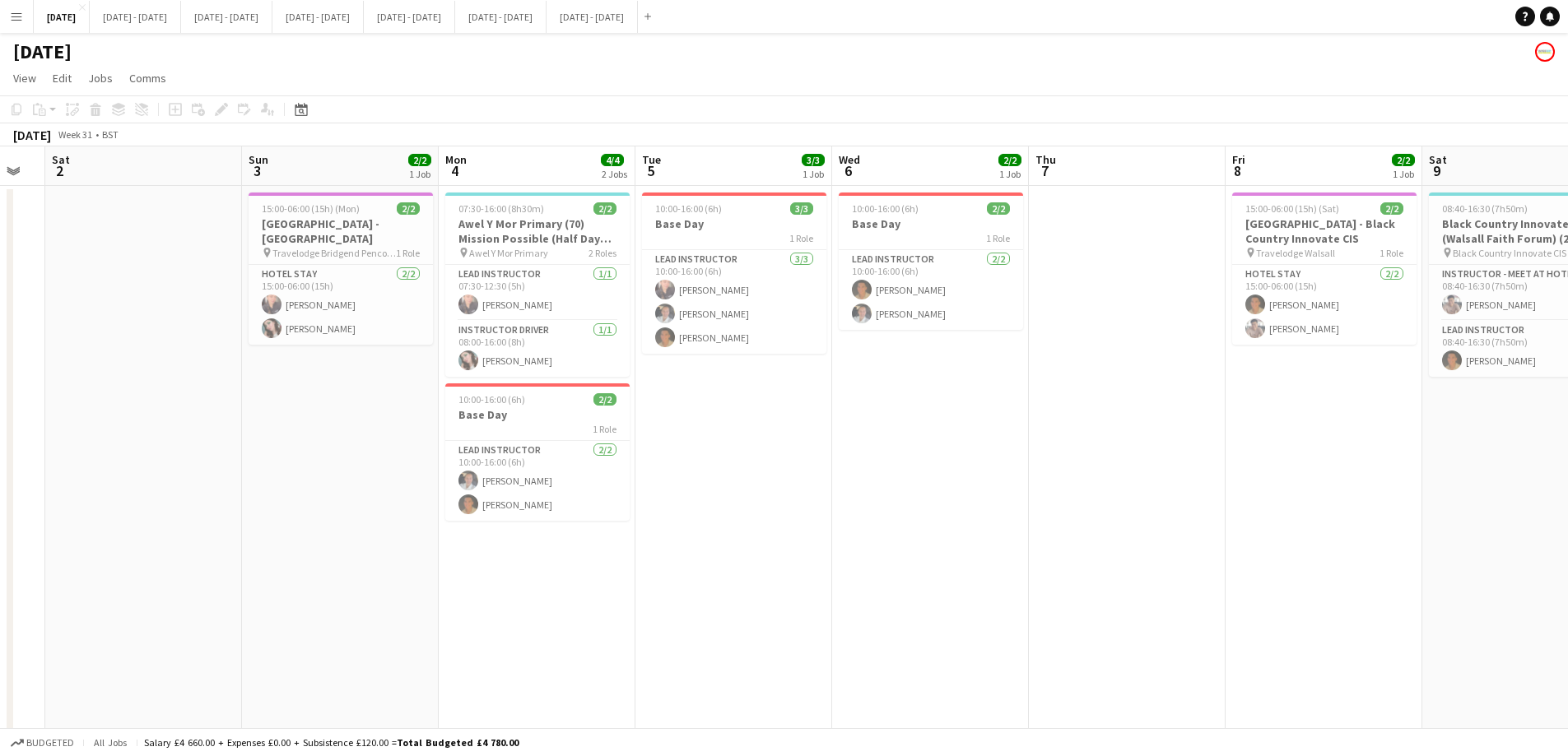
scroll to position [0, 542]
drag, startPoint x: 692, startPoint y: 459, endPoint x: 758, endPoint y: 458, distance: 66.0
click at [758, 458] on app-calendar-viewport "Wed 30 Thu 31 Fri 1 Sat 2 Sun 3 2/2 1 Job Mon 4 4/4 2 Jobs Tue 5 3/3 1 Job Wed …" at bounding box center [784, 606] width 1568 height 920
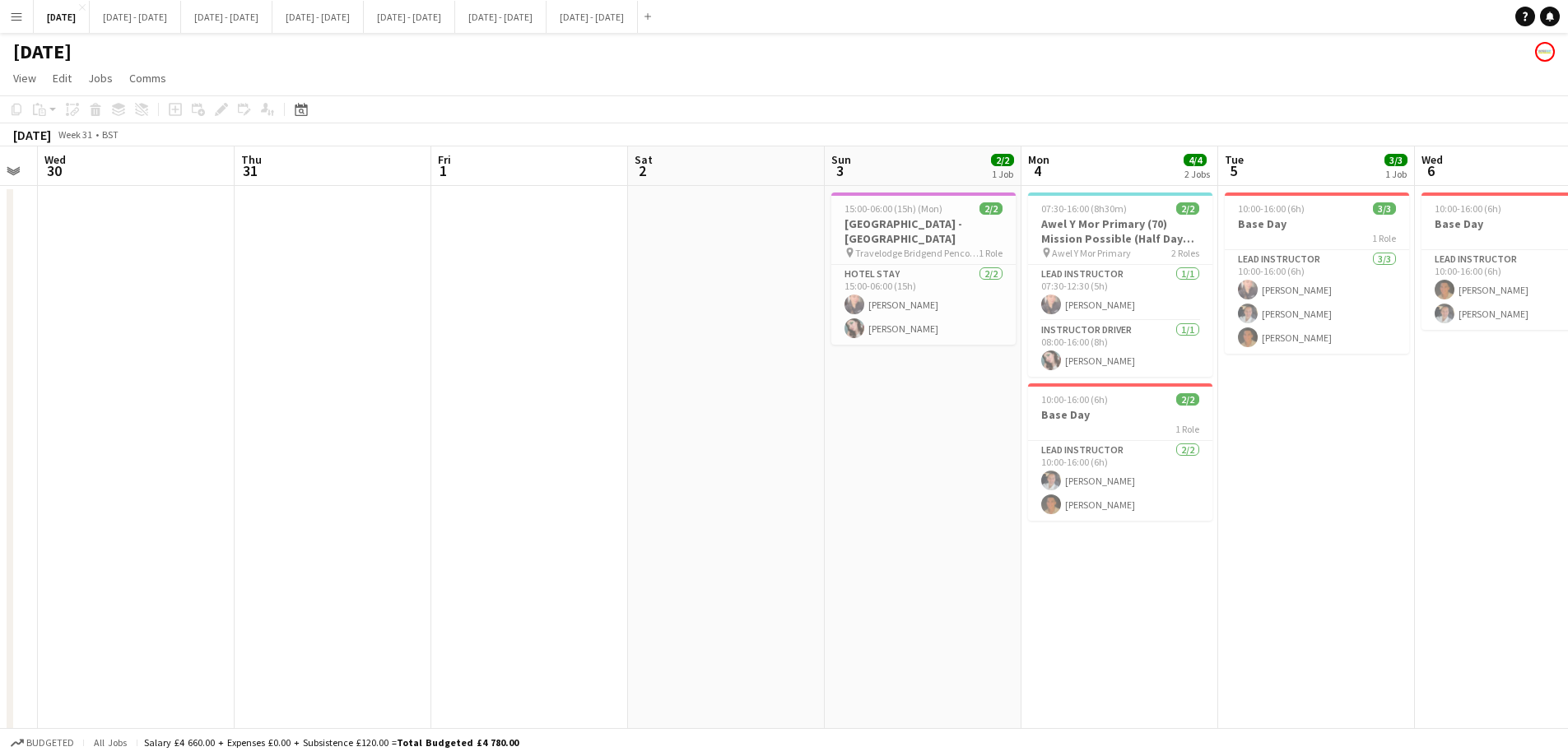
scroll to position [0, 520]
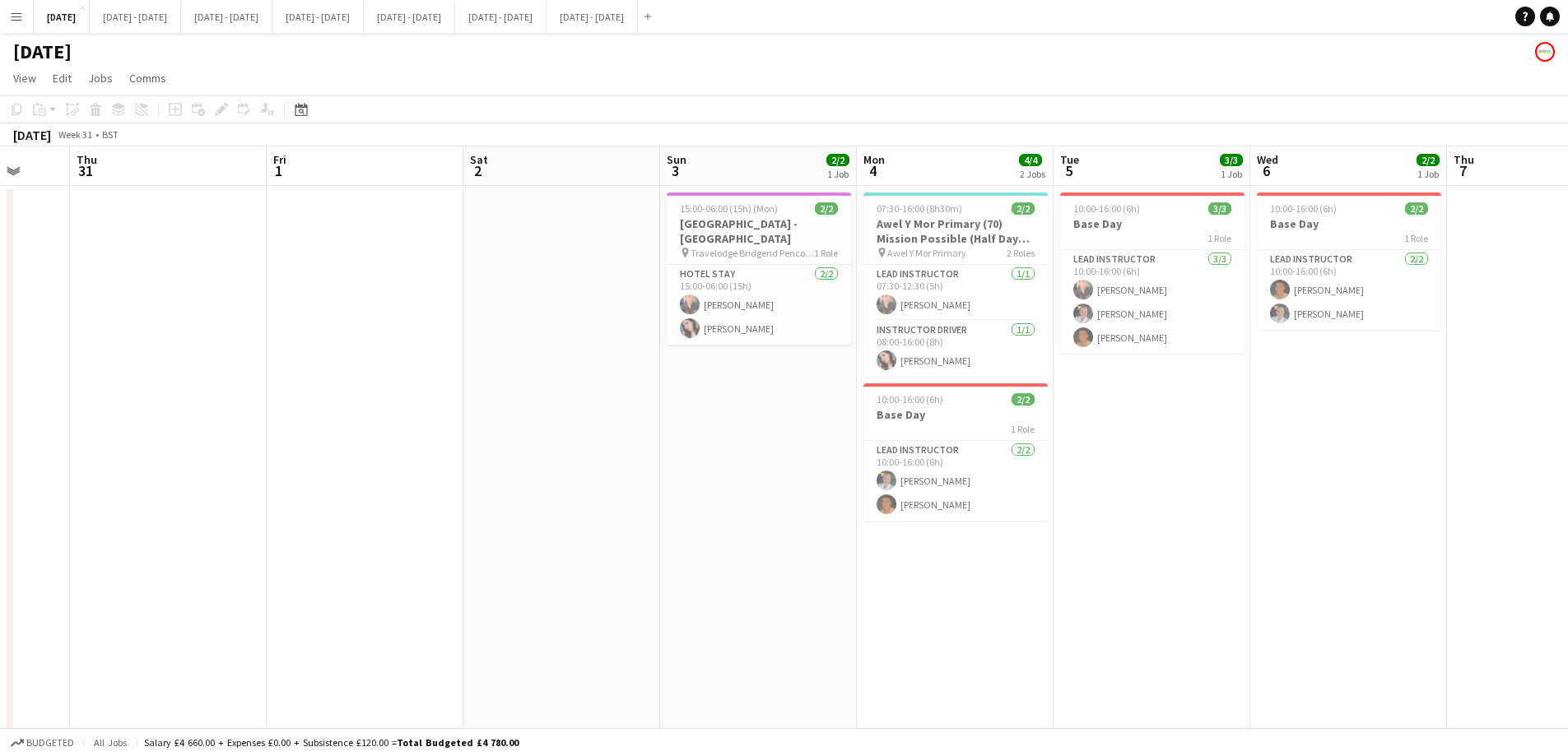
drag, startPoint x: 725, startPoint y: 530, endPoint x: 1140, endPoint y: 520, distance: 415.1
click at [1140, 520] on app-calendar-viewport "Mon 28 Tue 29 Wed 30 Thu 31 Fri 1 Sat 2 Sun 3 2/2 1 Job Mon 4 4/4 2 Jobs Tue 5 …" at bounding box center [784, 606] width 1568 height 920
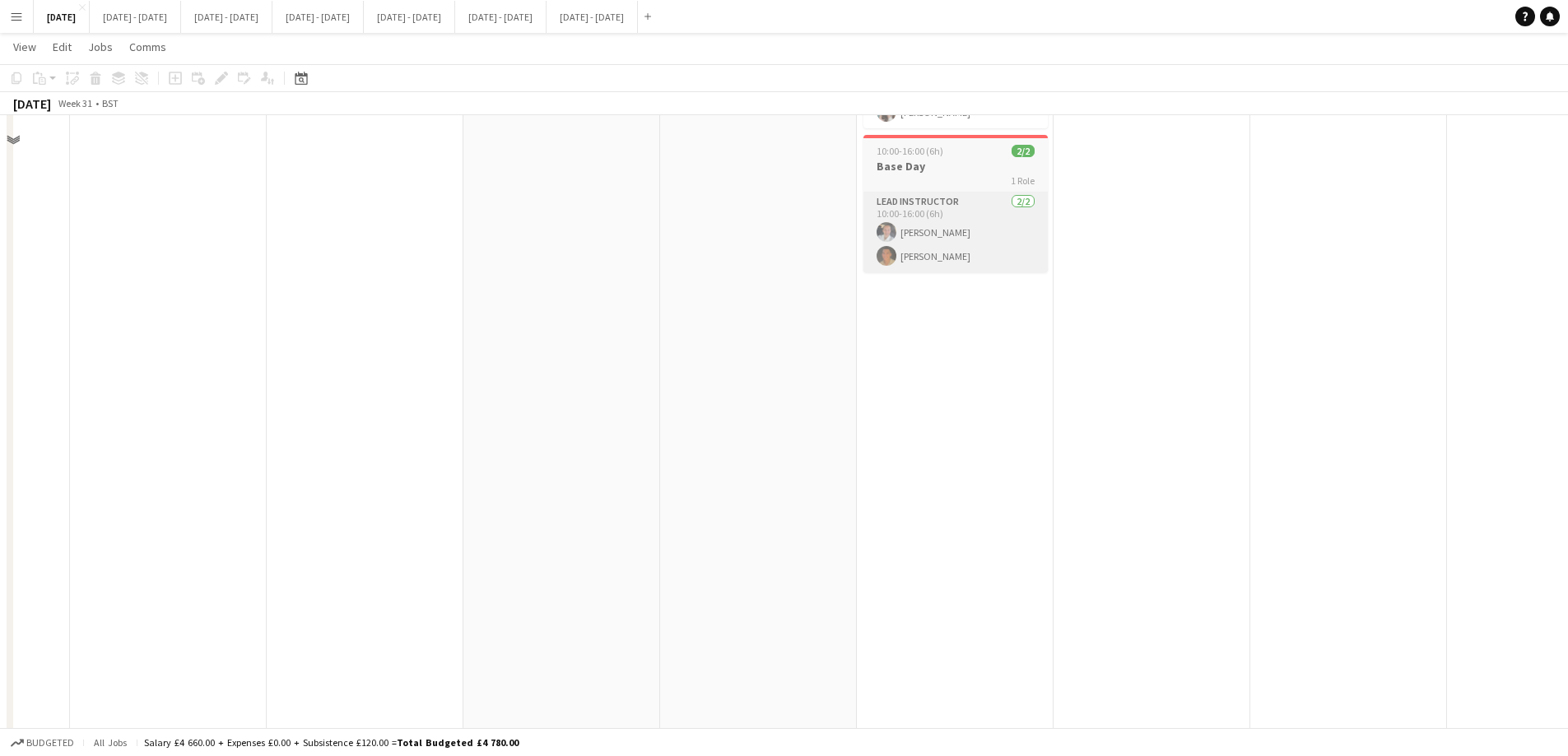
scroll to position [0, 0]
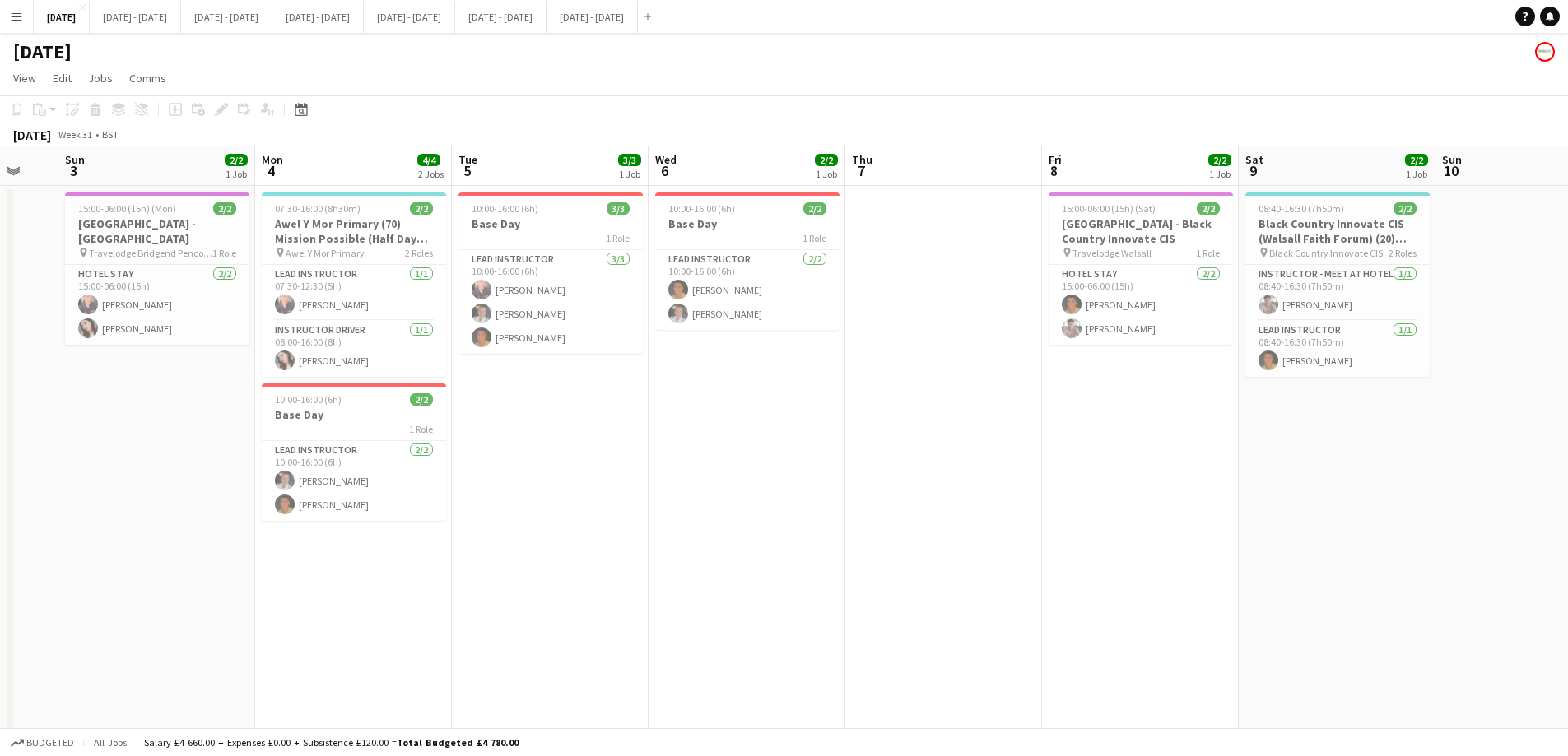
drag, startPoint x: 1222, startPoint y: 456, endPoint x: 639, endPoint y: 442, distance: 583.2
click at [609, 443] on app-calendar-viewport "Thu 31 Fri 1 Sat 2 Sun 3 2/2 1 Job Mon 4 4/4 2 Jobs Tue 5 3/3 1 Job Wed 6 2/2 1…" at bounding box center [784, 606] width 1568 height 920
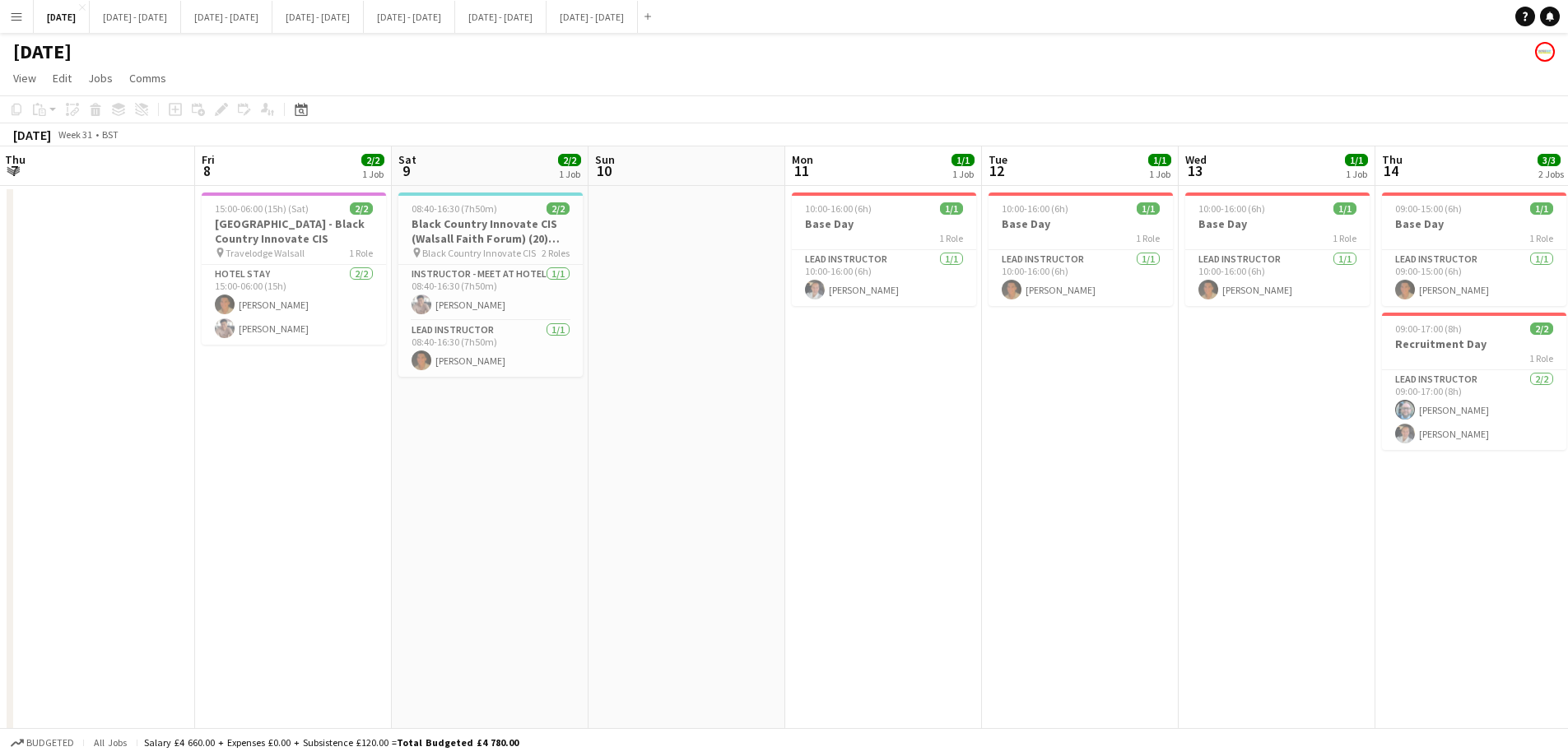
drag, startPoint x: 1087, startPoint y: 528, endPoint x: 318, endPoint y: 471, distance: 771.1
click at [318, 471] on app-calendar-viewport "Mon 4 4/4 2 Jobs Tue 5 3/3 1 Job Wed 6 2/2 1 Job Thu 7 Fri 8 2/2 1 Job Sat 9 2/…" at bounding box center [784, 606] width 1568 height 920
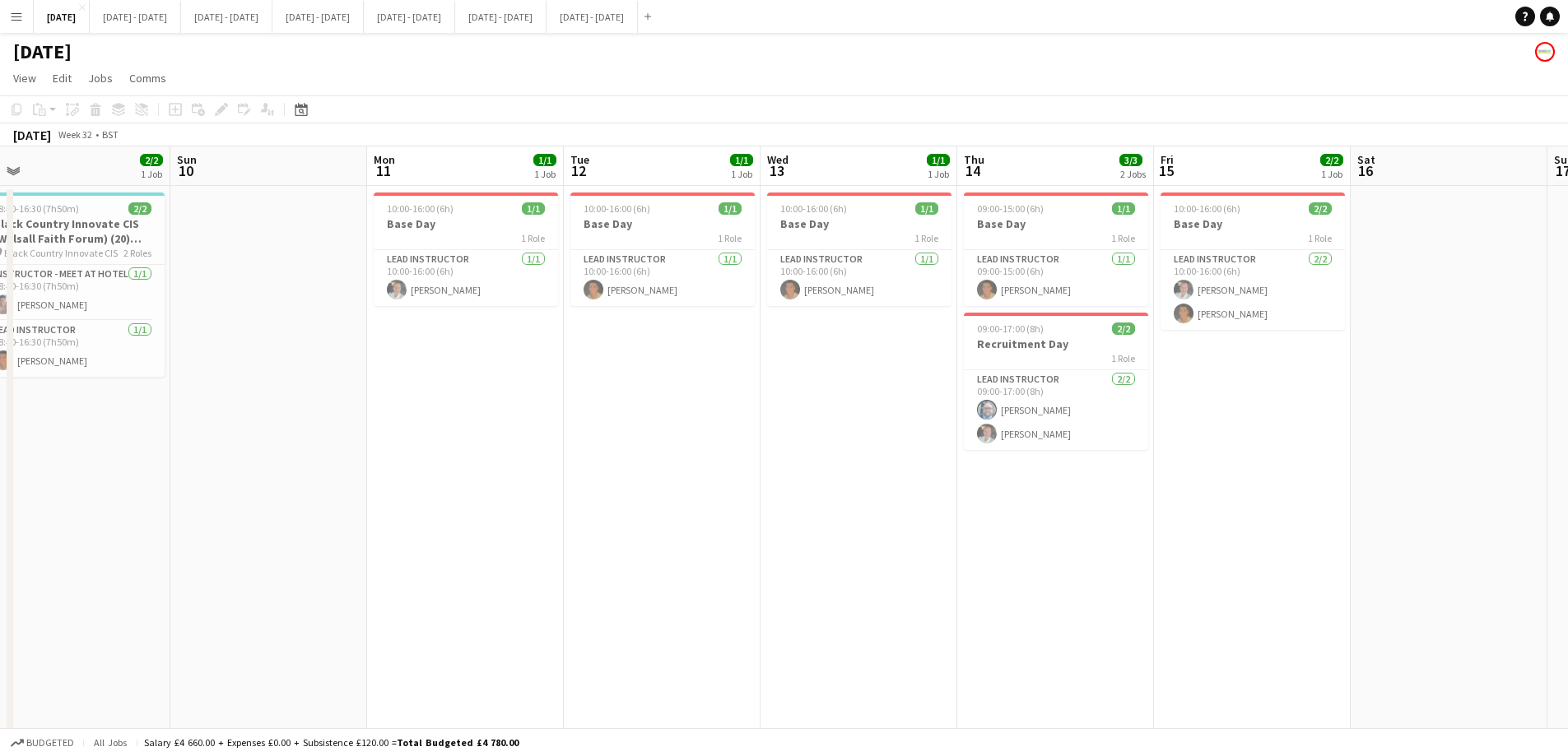
drag, startPoint x: 1243, startPoint y: 464, endPoint x: 248, endPoint y: 406, distance: 996.7
click at [248, 406] on app-calendar-viewport "Wed 6 2/2 1 Job Thu 7 Fri 8 2/2 1 Job Sat 9 2/2 1 Job Sun 10 Mon 11 1/1 1 Job T…" at bounding box center [784, 606] width 1568 height 920
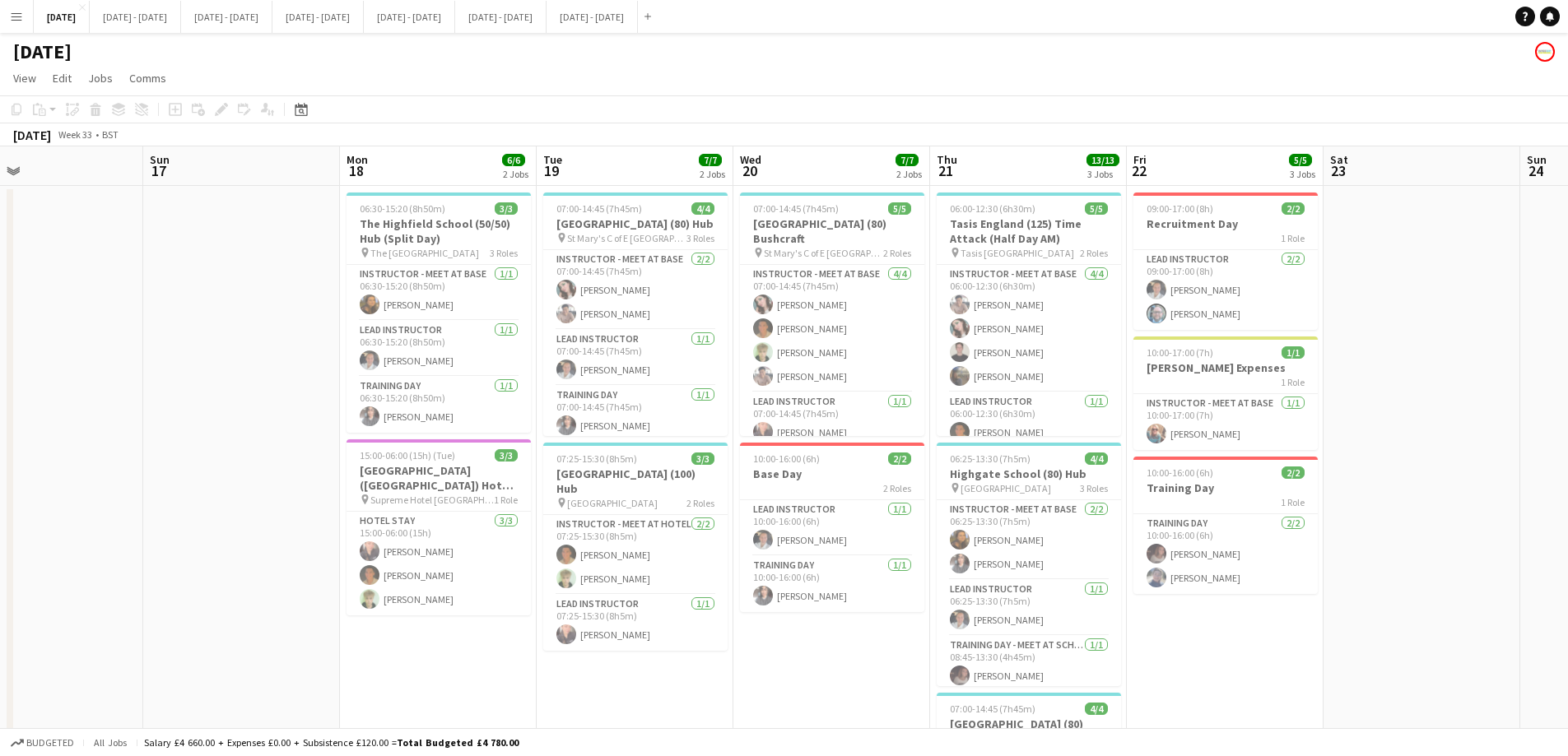
scroll to position [0, 531]
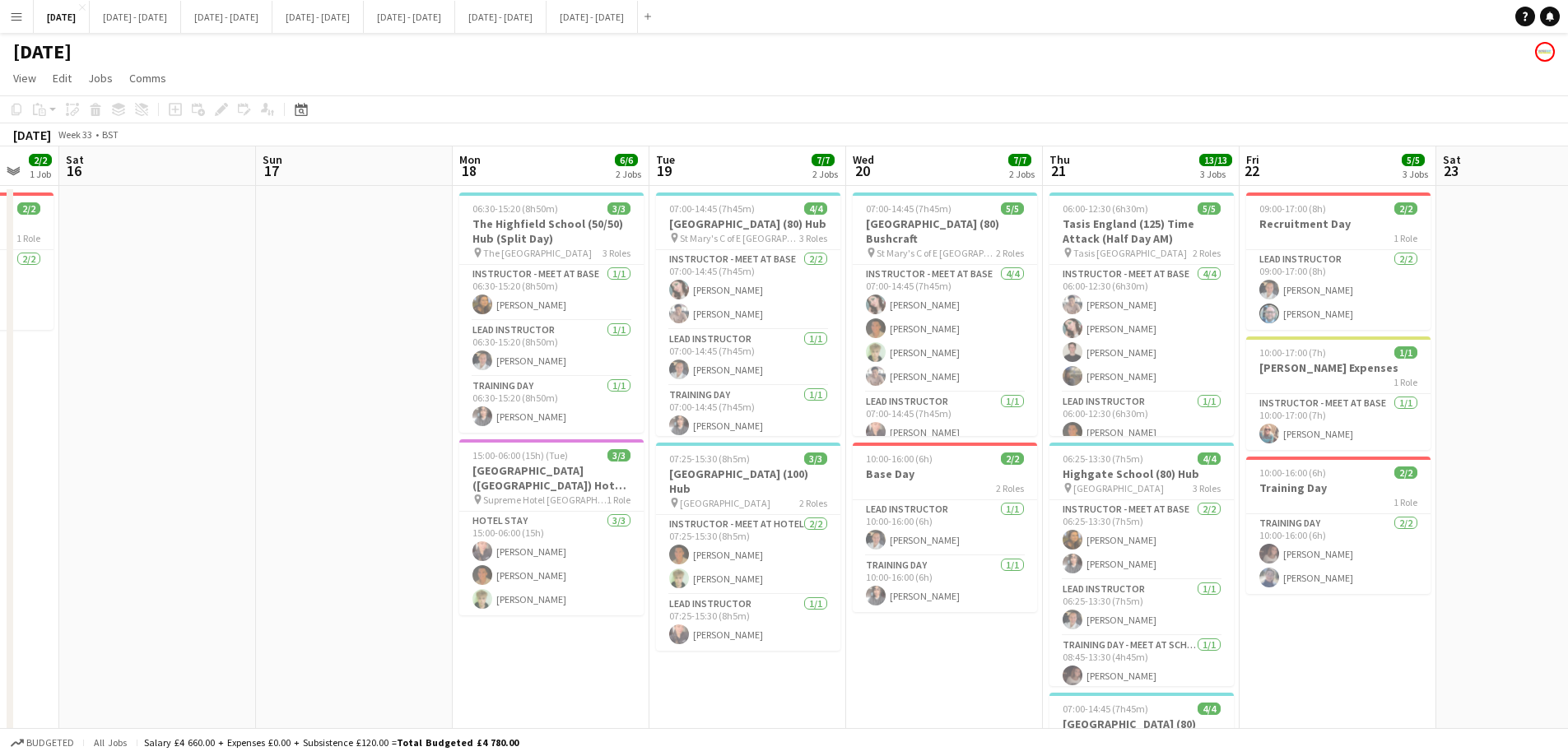
drag, startPoint x: 1201, startPoint y: 648, endPoint x: 556, endPoint y: 581, distance: 648.5
click at [556, 577] on app-calendar-viewport "Wed 13 1/1 1 Job Thu 14 3/3 2 Jobs Fri 15 2/2 1 Job Sat 16 Sun 17 Mon 18 6/6 2 …" at bounding box center [784, 606] width 1568 height 920
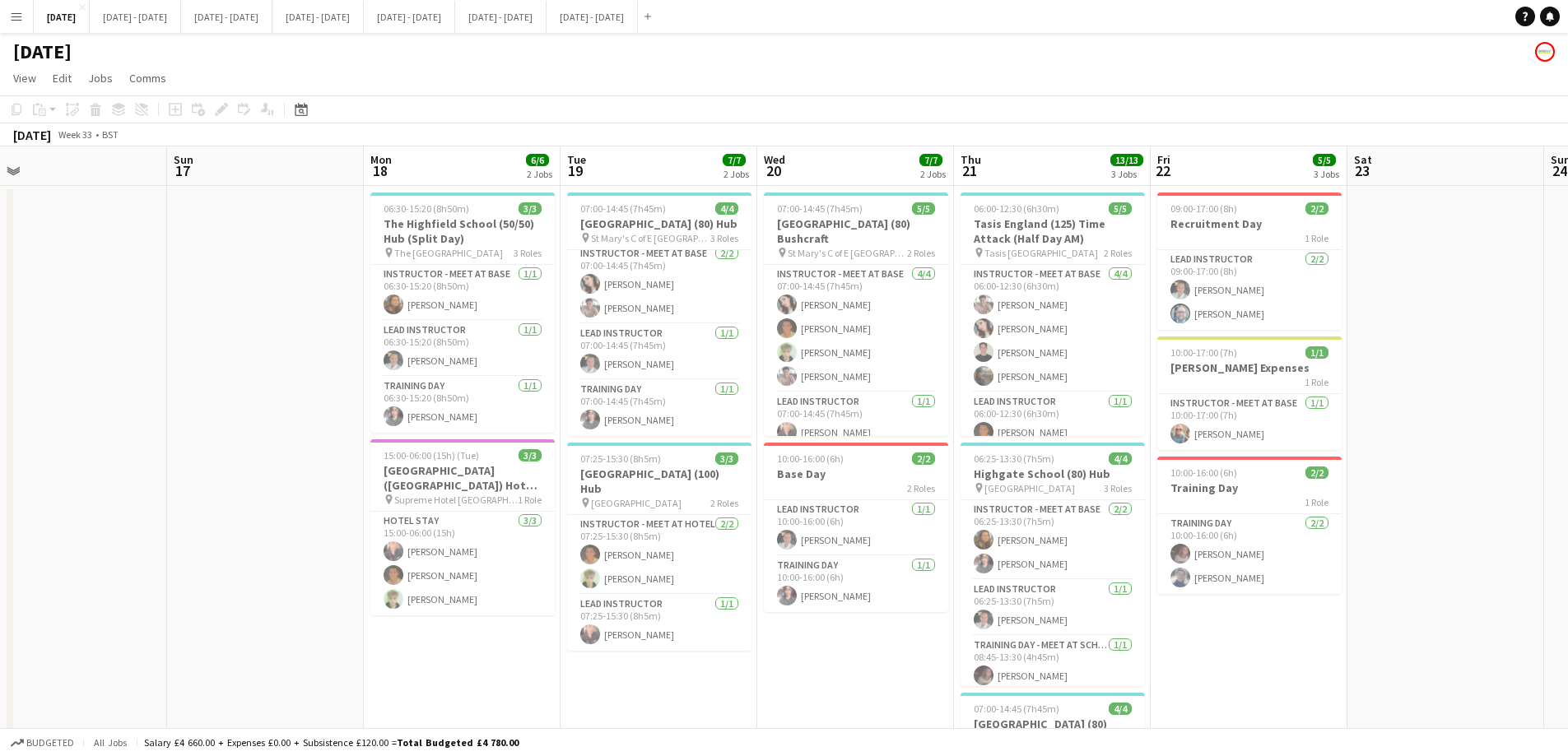
scroll to position [0, 654]
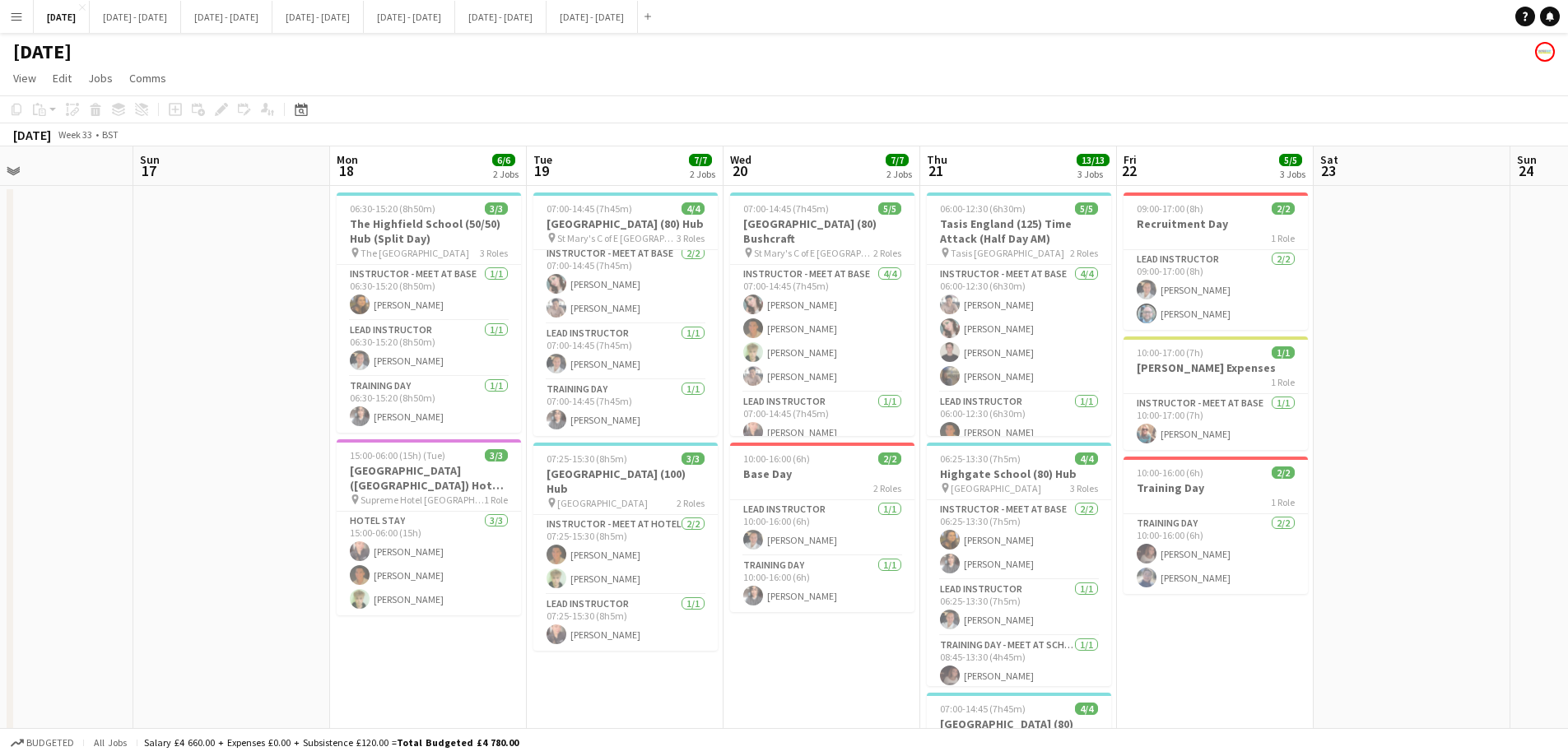
drag, startPoint x: 940, startPoint y: 648, endPoint x: 824, endPoint y: 630, distance: 117.4
click at [818, 577] on app-calendar-viewport "Wed 13 1/1 1 Job Thu 14 3/3 2 Jobs Fri 15 2/2 1 Job Sat 16 Sun 17 Mon 18 6/6 2 …" at bounding box center [784, 606] width 1568 height 920
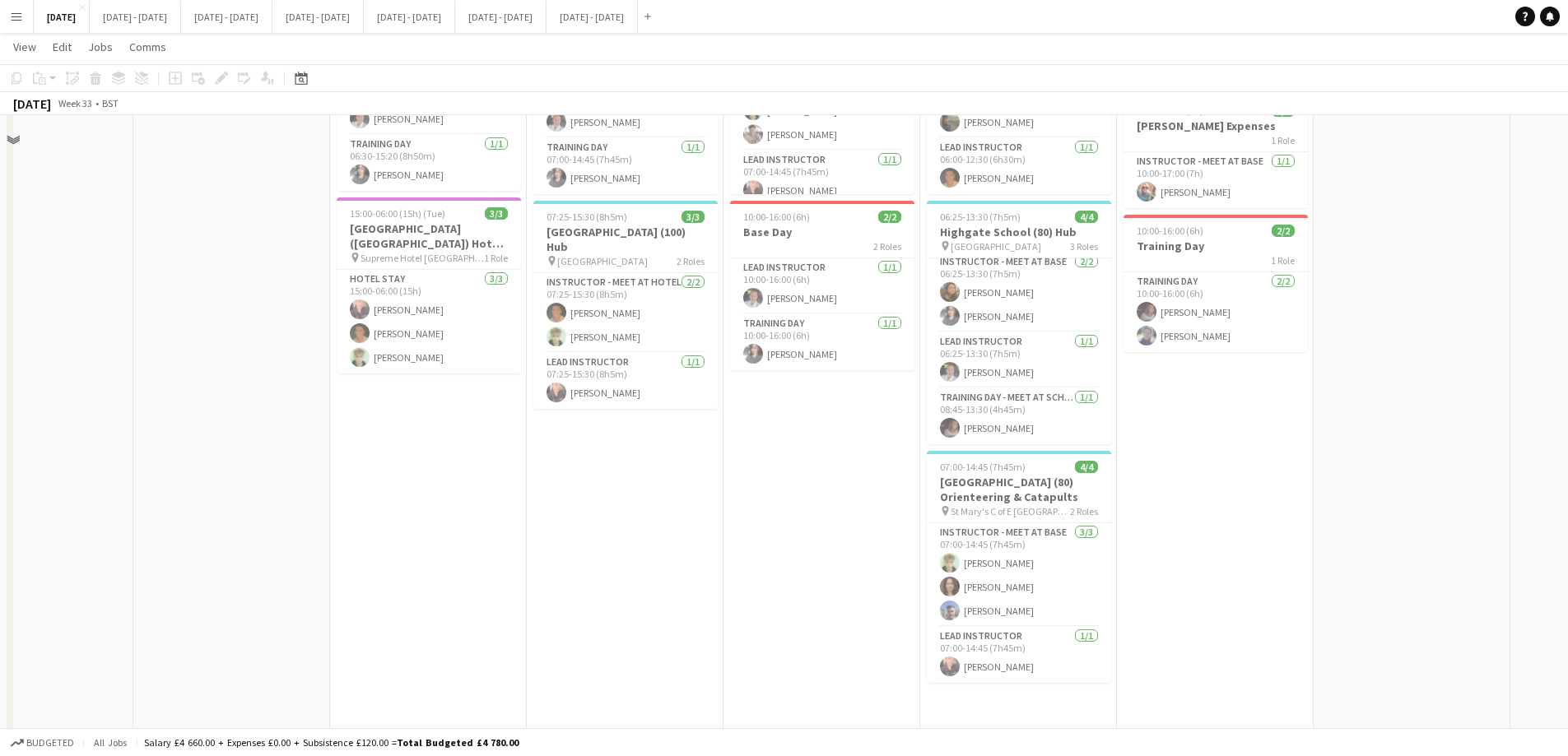
scroll to position [0, 0]
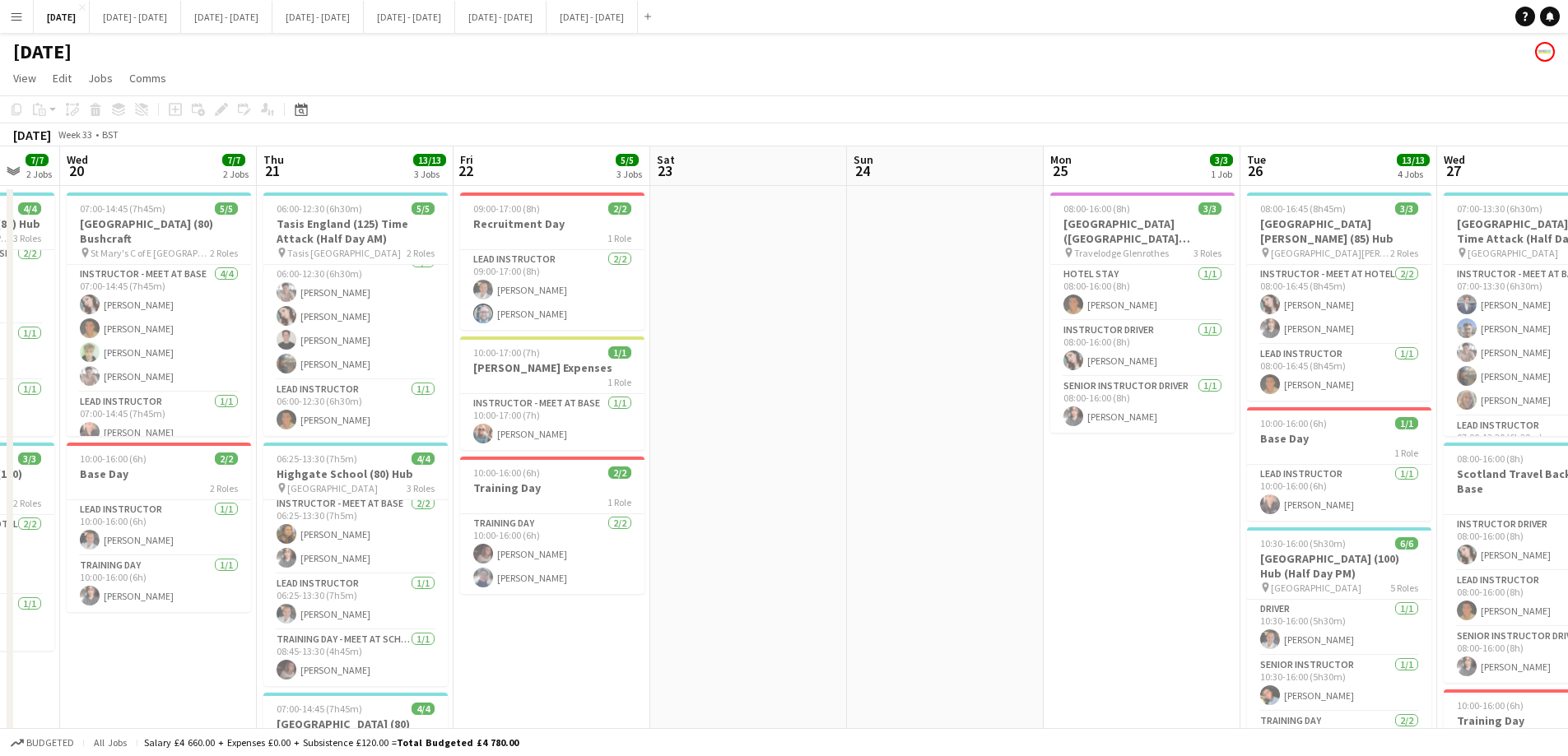
drag, startPoint x: 1475, startPoint y: 510, endPoint x: 615, endPoint y: 486, distance: 860.3
click at [615, 486] on app-calendar-viewport "Sun 17 Mon 18 6/6 2 Jobs Tue 19 7/7 2 Jobs Wed 20 7/7 2 Jobs Thu 21 13/13 3 Job…" at bounding box center [784, 606] width 1568 height 920
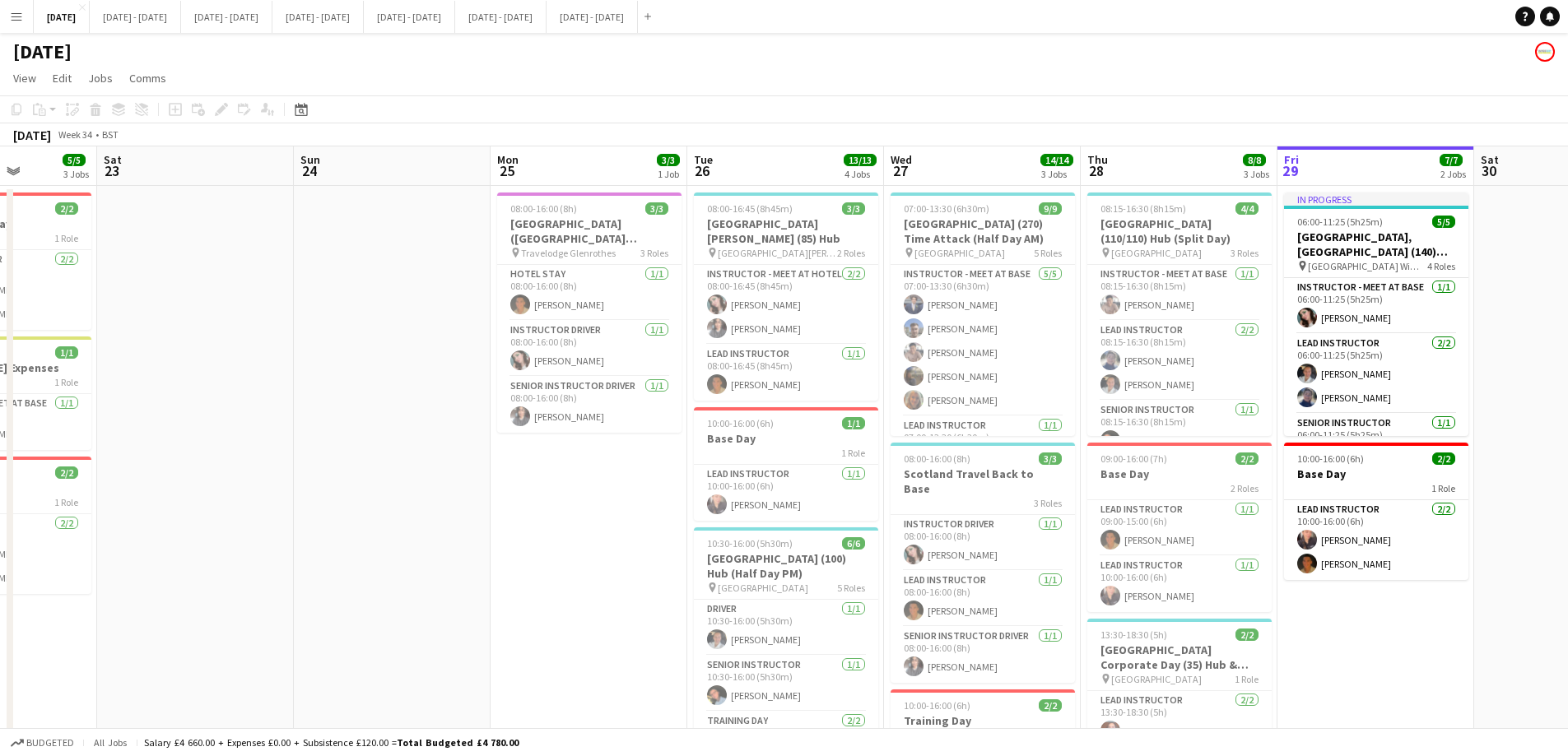
drag, startPoint x: 1032, startPoint y: 496, endPoint x: 459, endPoint y: 483, distance: 573.1
click at [461, 485] on app-calendar-viewport "Wed 20 7/7 2 Jobs Thu 21 13/13 3 Jobs Fri 22 5/5 3 Jobs Sat 23 Sun 24 Mon 25 3/…" at bounding box center [784, 606] width 1568 height 920
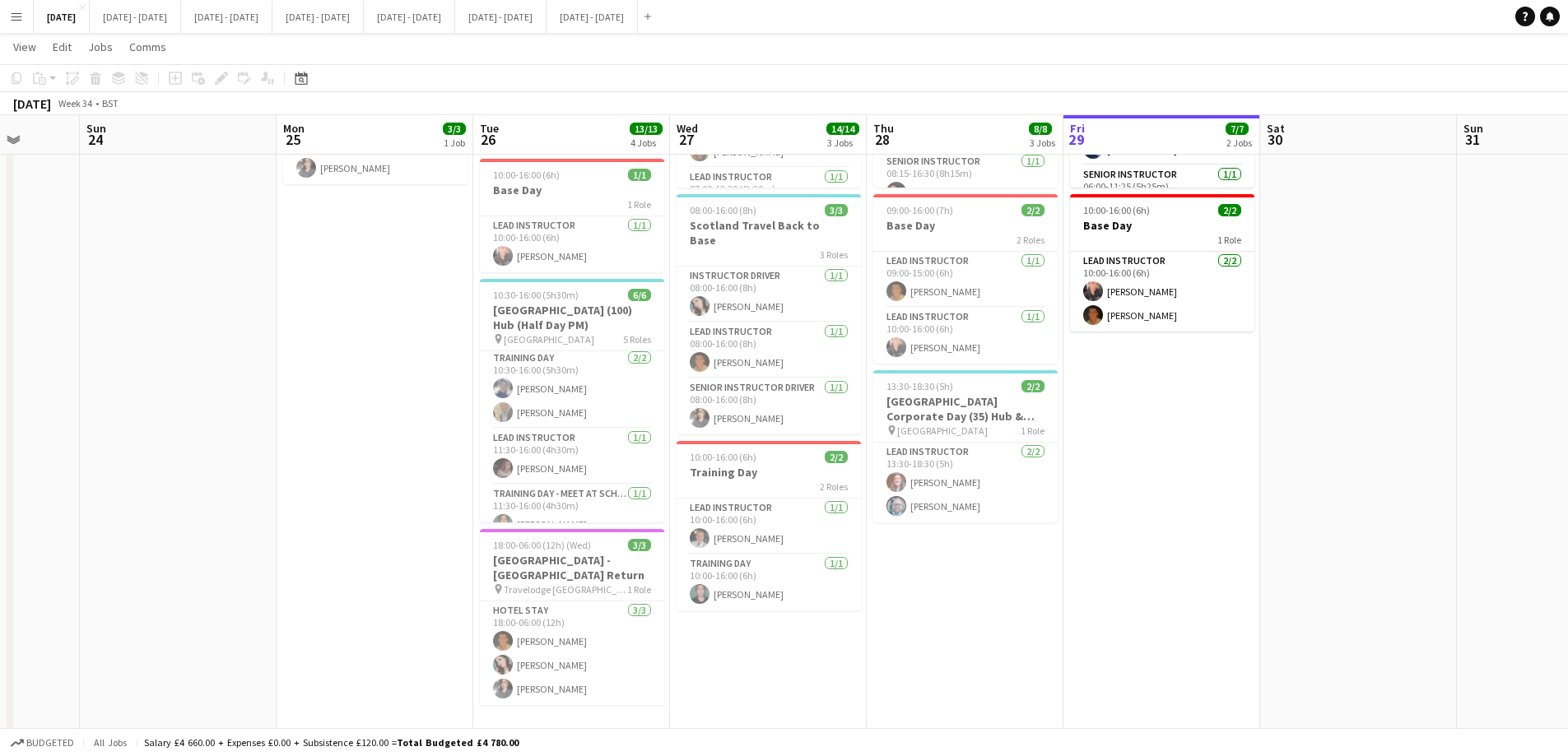
scroll to position [133, 0]
click at [550, 484] on app-card-role "Training Day - Meet at School [DATE] 11:30-16:00 (4h30m) [PERSON_NAME]" at bounding box center [571, 494] width 184 height 56
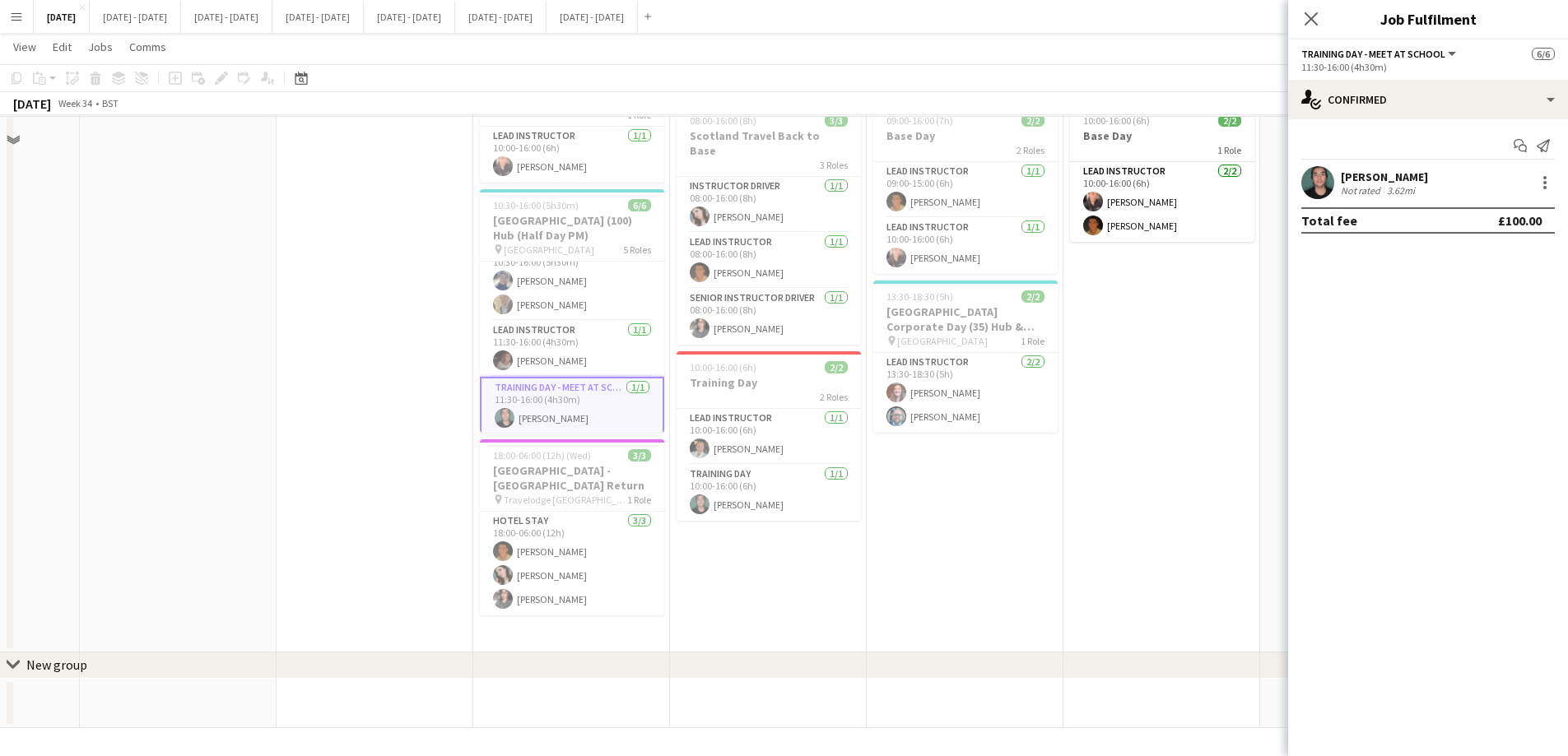
scroll to position [255, 0]
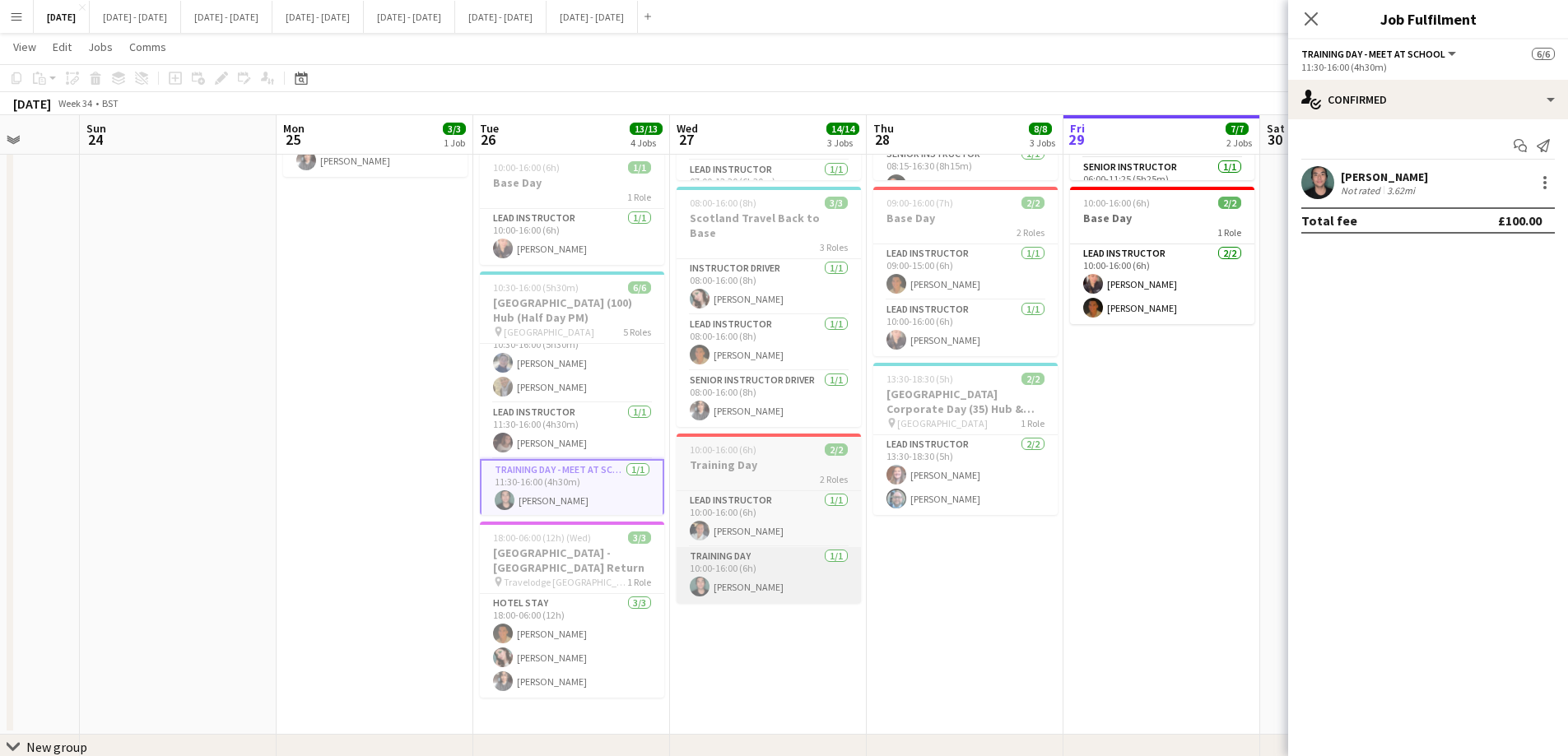
click at [784, 556] on app-card-role "Training Day [DATE] 10:00-16:00 (6h) [PERSON_NAME]" at bounding box center [768, 575] width 184 height 56
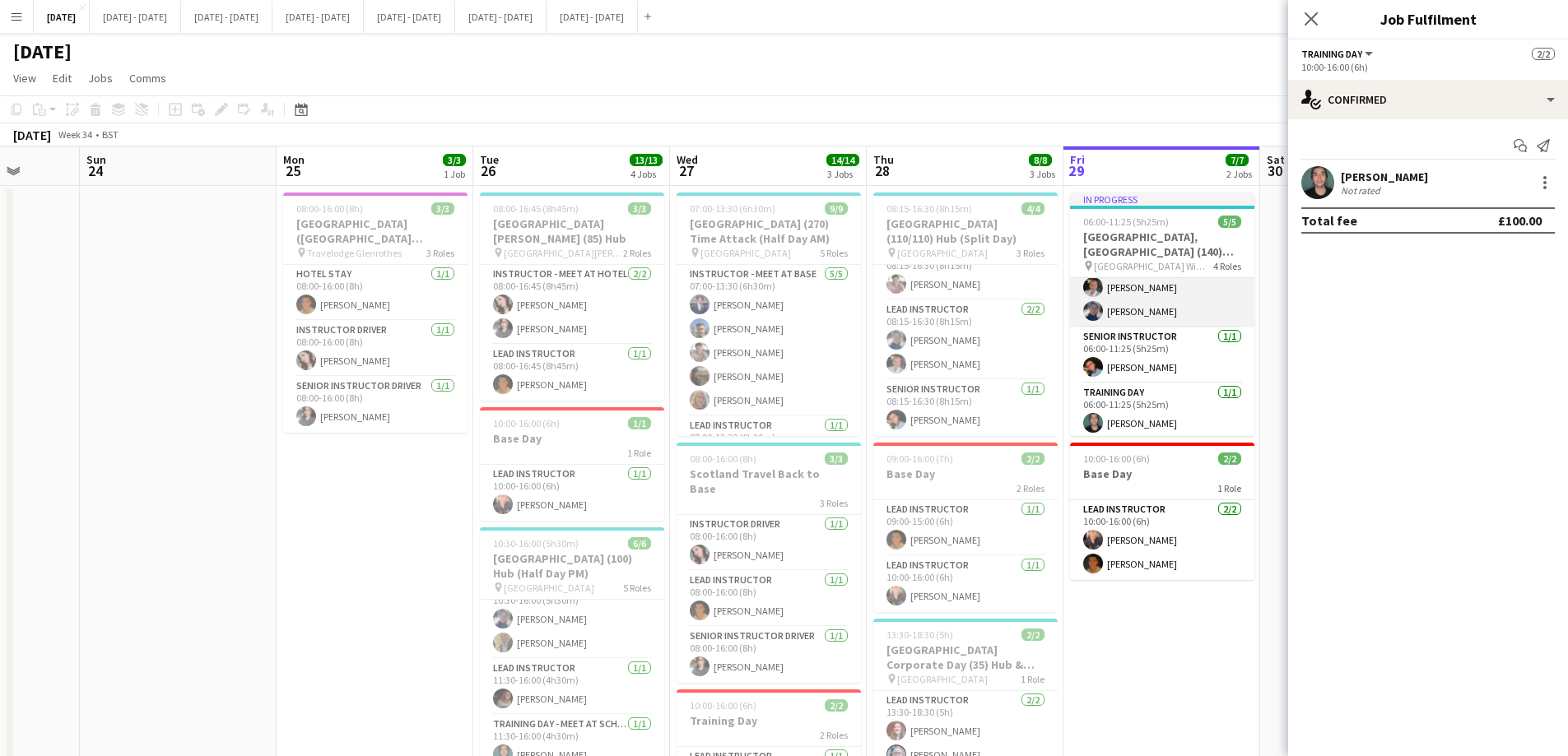
scroll to position [90, 0]
click at [1171, 408] on app-card-role "Training Day [DATE] 06:00-11:25 (5h25m) [PERSON_NAME]" at bounding box center [1161, 407] width 184 height 56
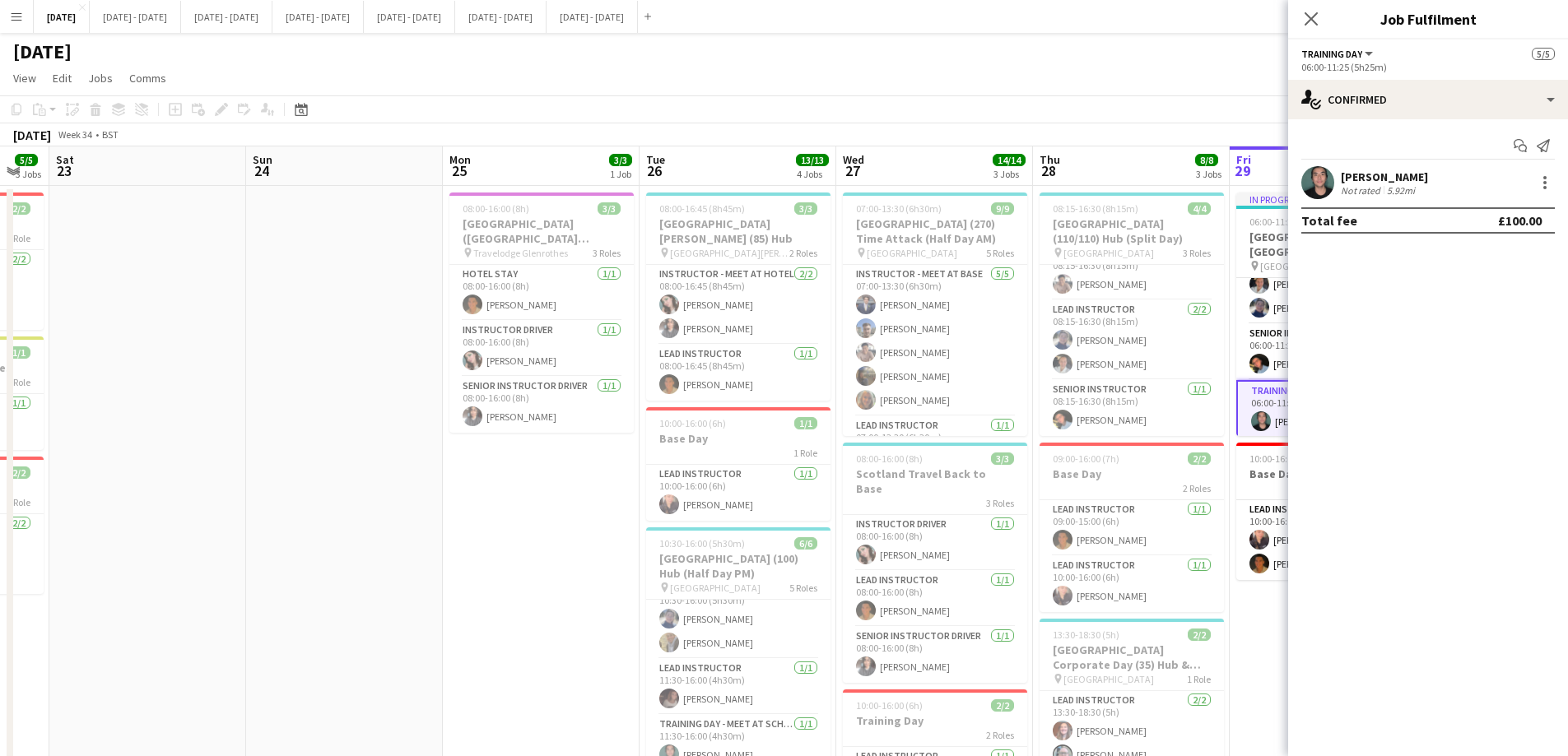
scroll to position [0, 351]
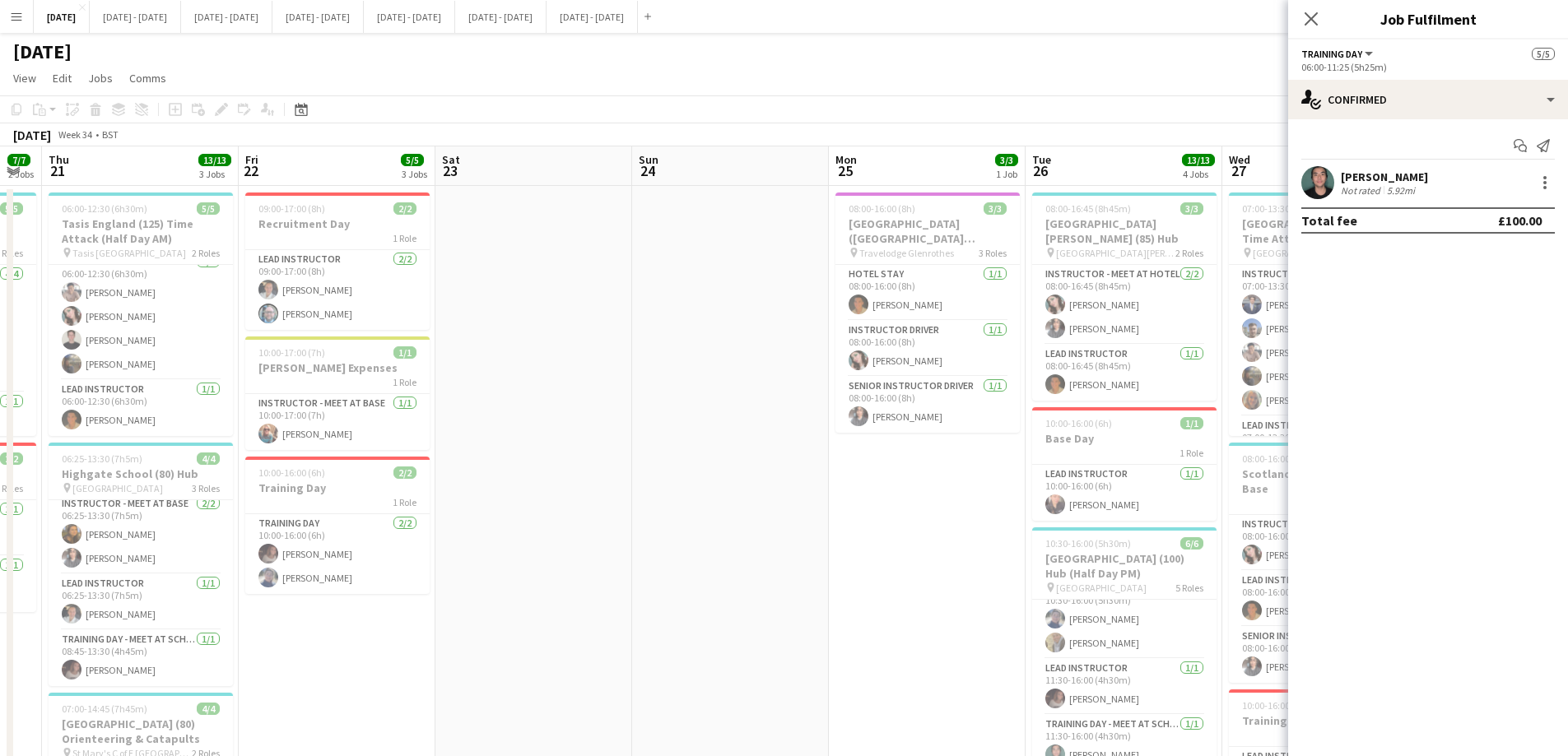
drag, startPoint x: 201, startPoint y: 485, endPoint x: 753, endPoint y: 471, distance: 552.2
click at [753, 471] on app-calendar-viewport "Tue 19 7/7 2 Jobs Wed 20 7/7 2 Jobs Thu 21 13/13 3 Jobs Fri 22 5/5 3 Jobs Sat 2…" at bounding box center [784, 606] width 1568 height 920
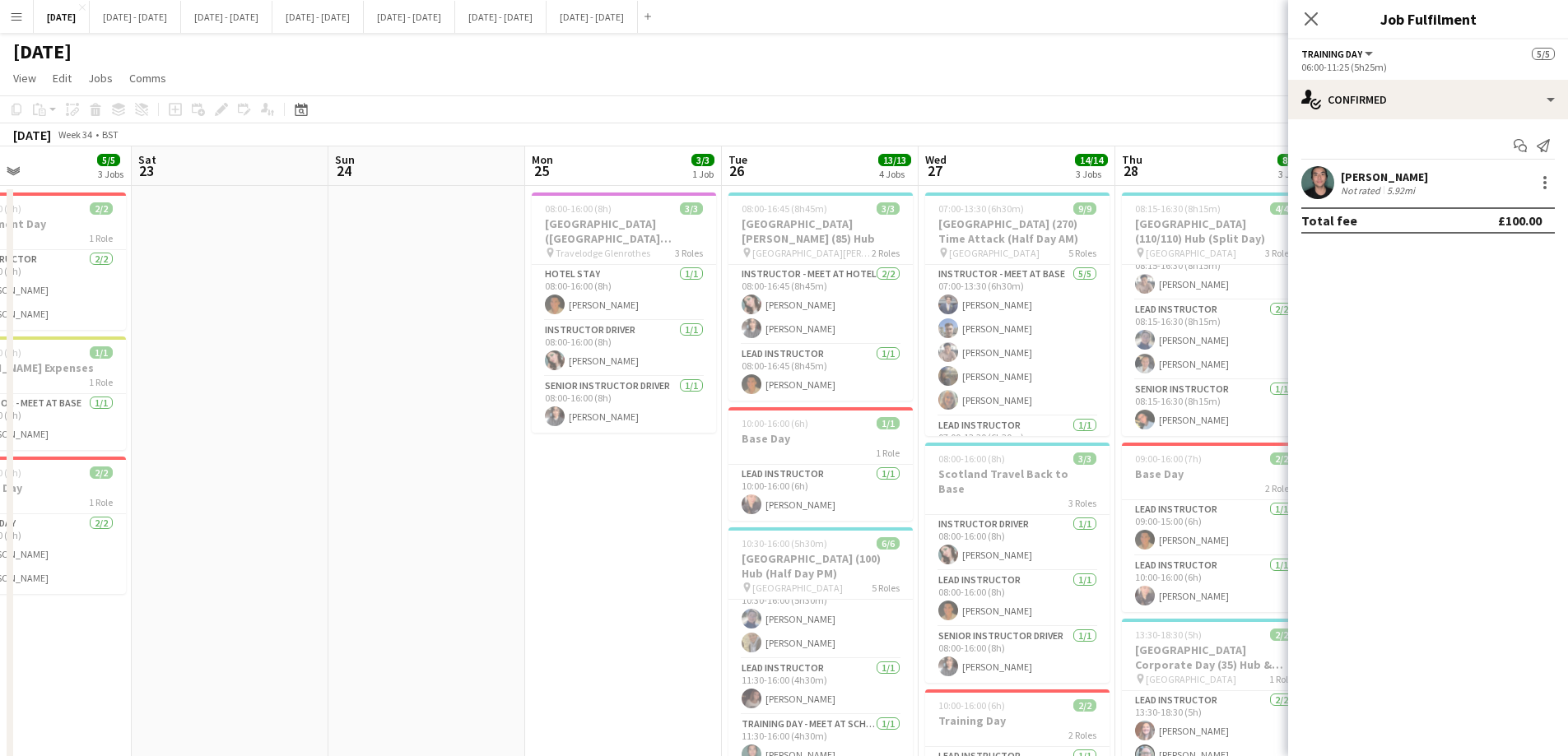
scroll to position [0, 497]
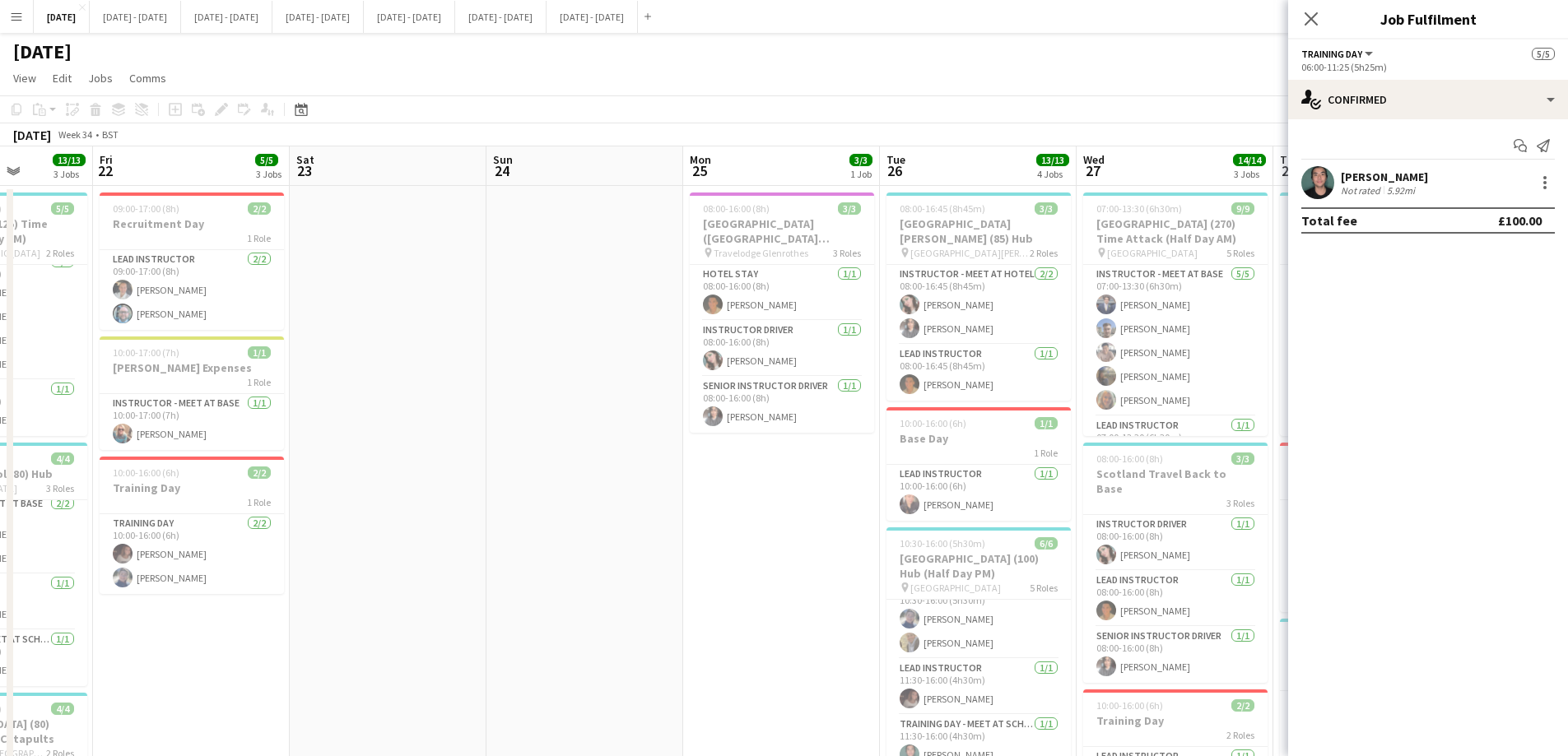
drag, startPoint x: 905, startPoint y: 601, endPoint x: 563, endPoint y: 590, distance: 342.2
click at [563, 577] on app-calendar-viewport "Tue 19 7/7 2 Jobs Wed 20 7/7 2 Jobs Thu 21 13/13 3 Jobs Fri 22 5/5 3 Jobs Sat 2…" at bounding box center [784, 606] width 1568 height 920
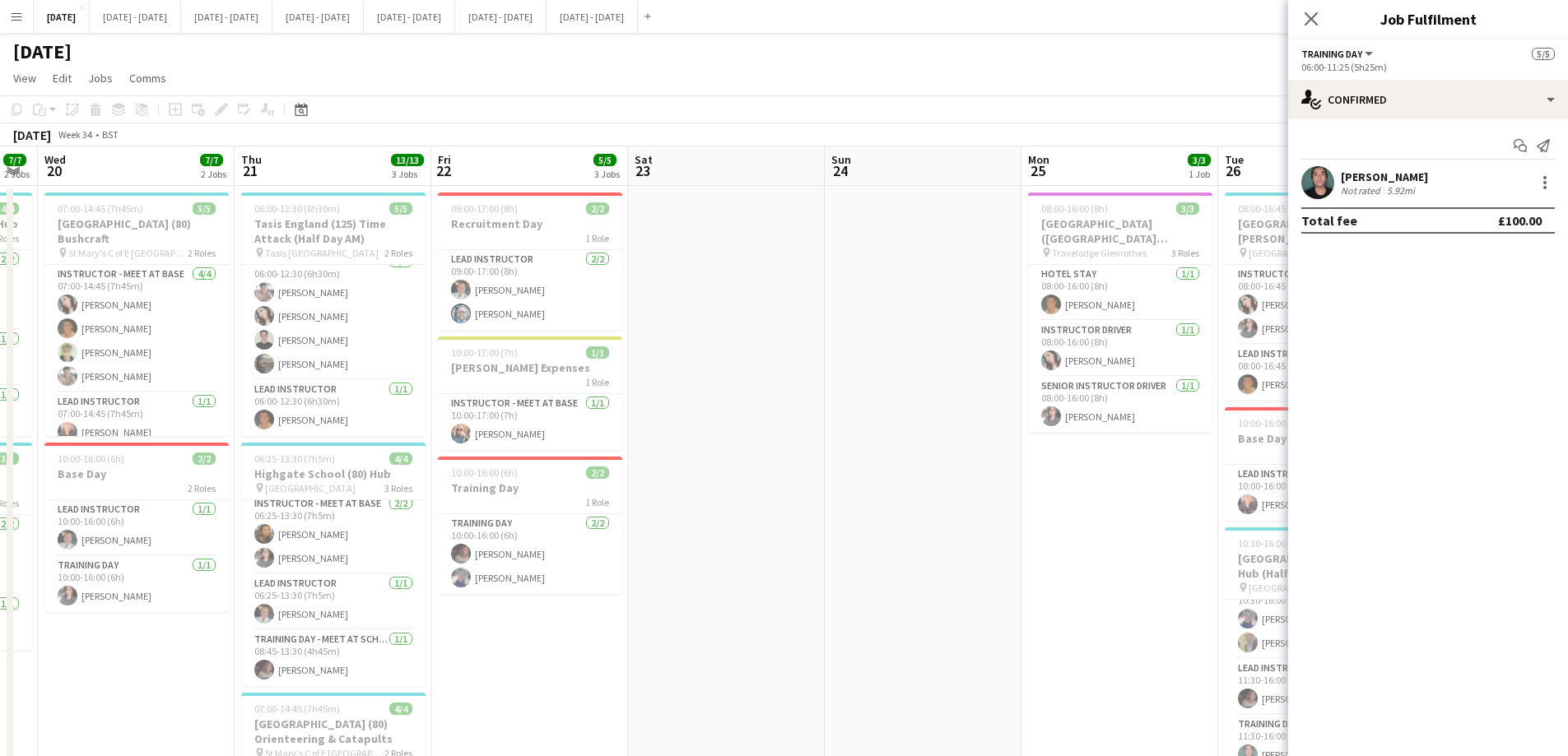
drag, startPoint x: 381, startPoint y: 474, endPoint x: 871, endPoint y: 487, distance: 490.2
click at [916, 479] on app-calendar-viewport "Mon 18 6/6 2 Jobs Tue 19 7/7 2 Jobs Wed 20 7/7 2 Jobs Thu 21 13/13 3 Jobs Fri 2…" at bounding box center [784, 606] width 1568 height 920
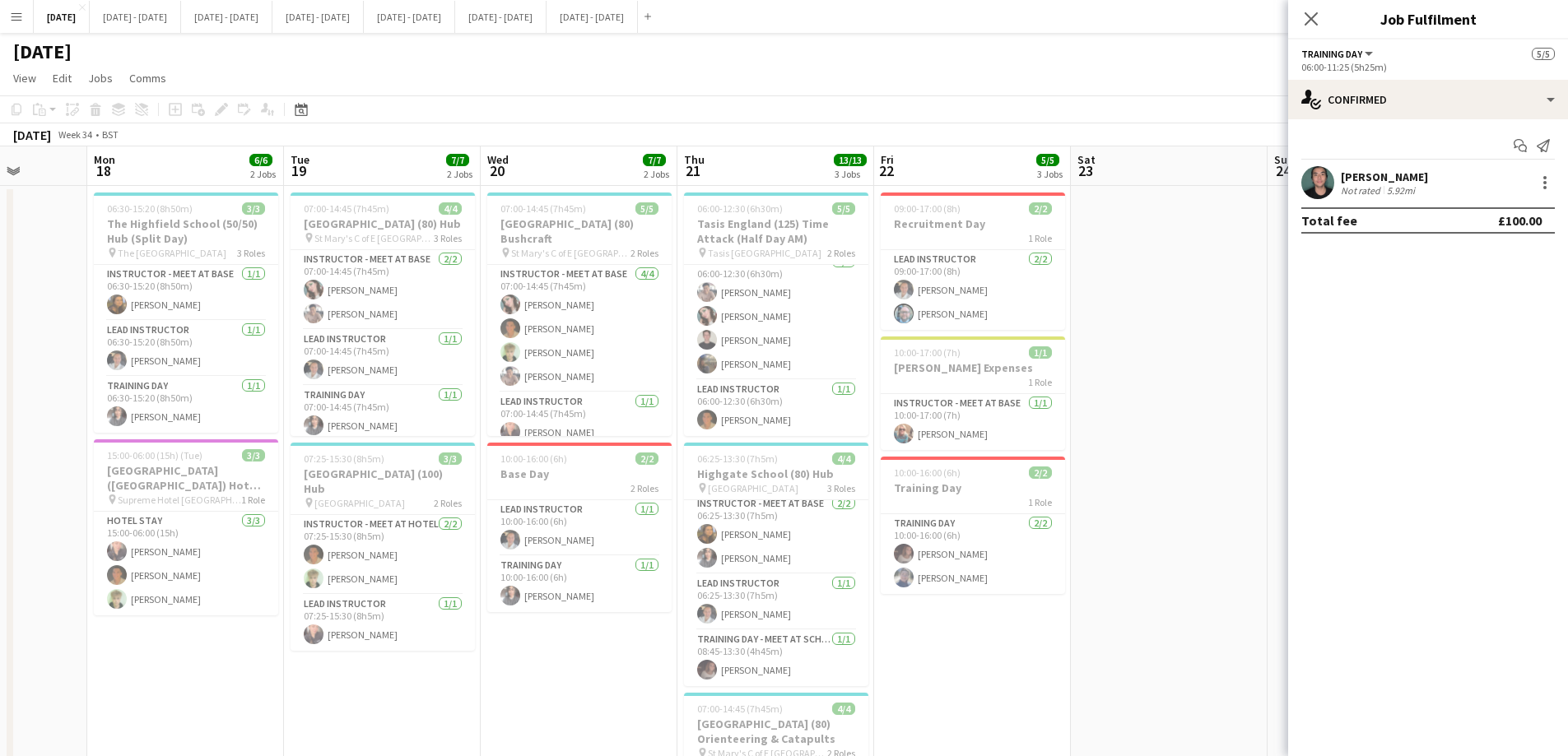
scroll to position [0, 492]
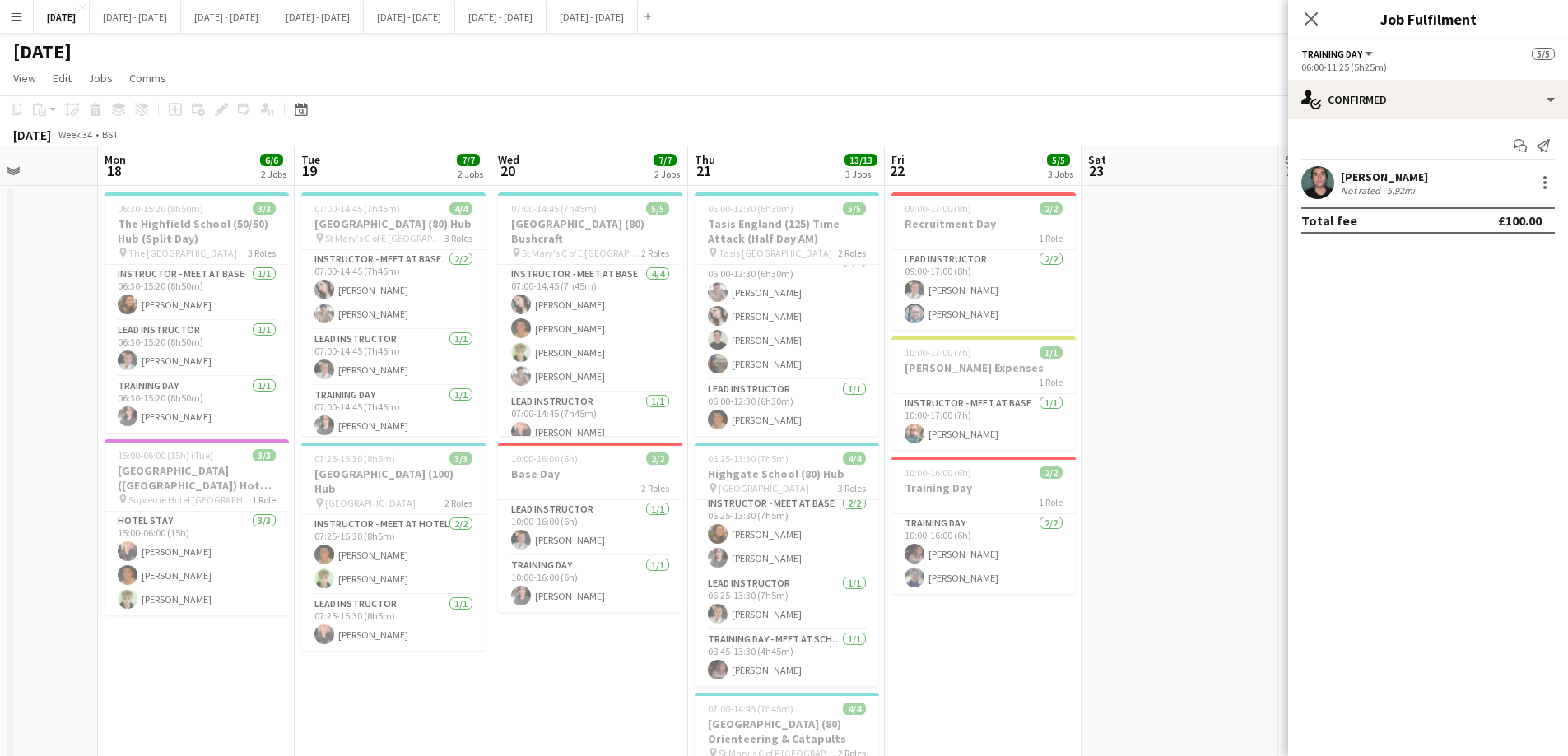
drag, startPoint x: 723, startPoint y: 551, endPoint x: 998, endPoint y: 540, distance: 275.2
click at [998, 540] on app-calendar-viewport "Fri 15 2/2 1 Job Sat 16 Sun 17 Mon 18 6/6 2 Jobs Tue 19 7/7 2 Jobs Wed 20 7/7 2…" at bounding box center [784, 606] width 1568 height 920
click at [191, 577] on app-date-cell "06:30-15:20 (8h50m) 3/3 The Highfield School (50/50) Hub (Split Day) pin The Hi…" at bounding box center [197, 588] width 197 height 805
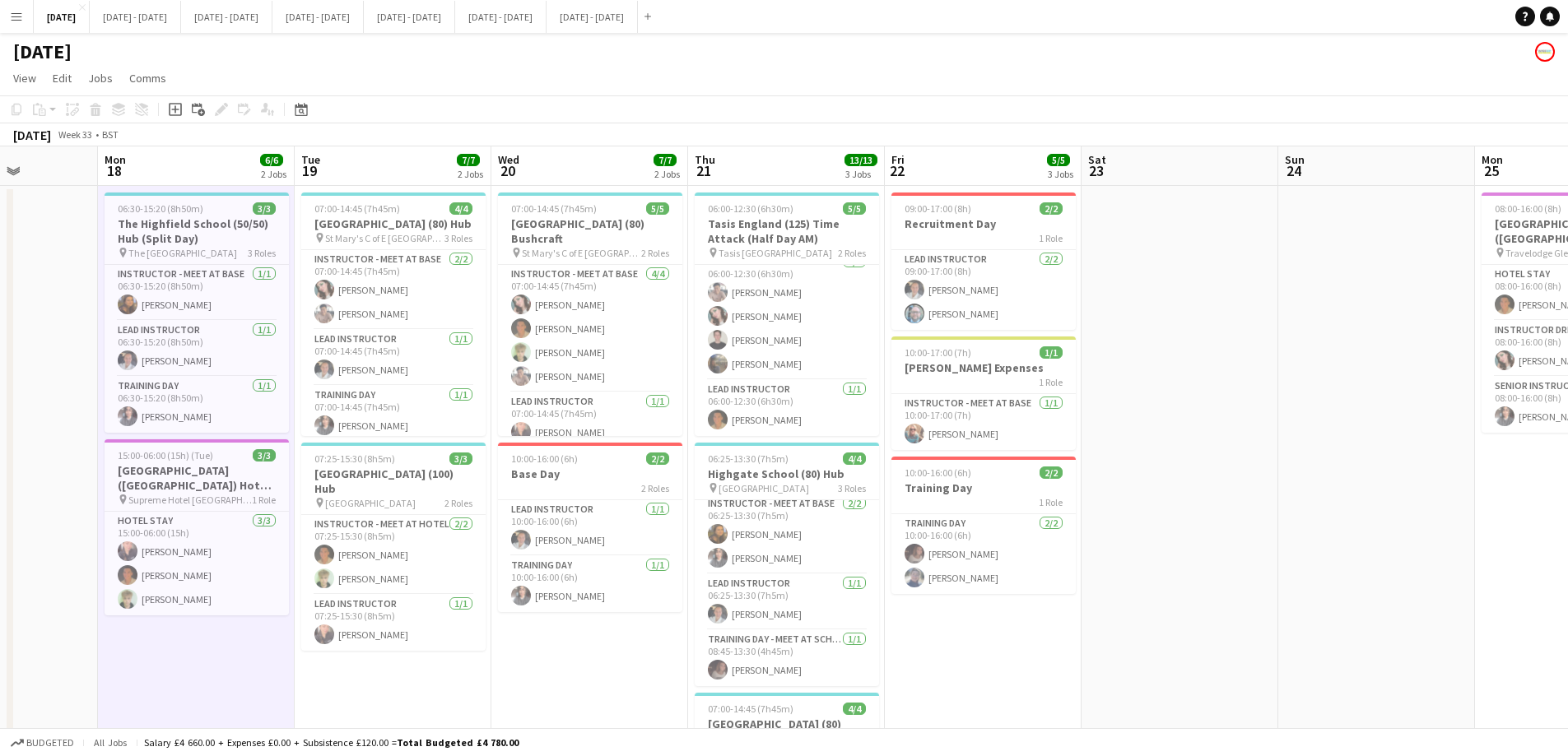
click at [181, 577] on app-date-cell "06:30-15:20 (8h50m) 3/3 The Highfield School (50/50) Hub (Split Day) pin The Hi…" at bounding box center [197, 588] width 197 height 805
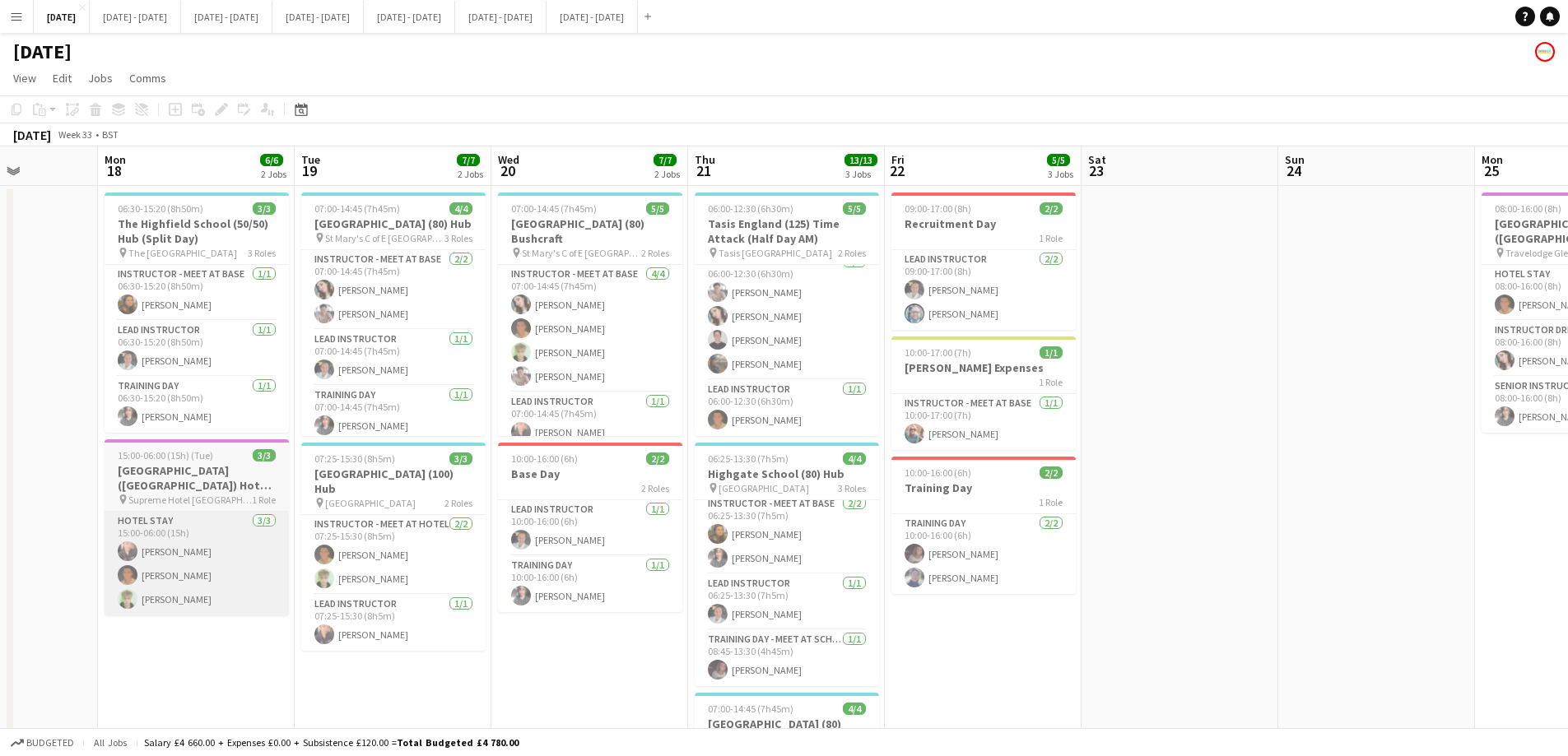
click at [166, 577] on app-date-cell "06:30-15:20 (8h50m) 3/3 The Highfield School (50/50) Hub (Split Day) pin The Hi…" at bounding box center [197, 588] width 197 height 805
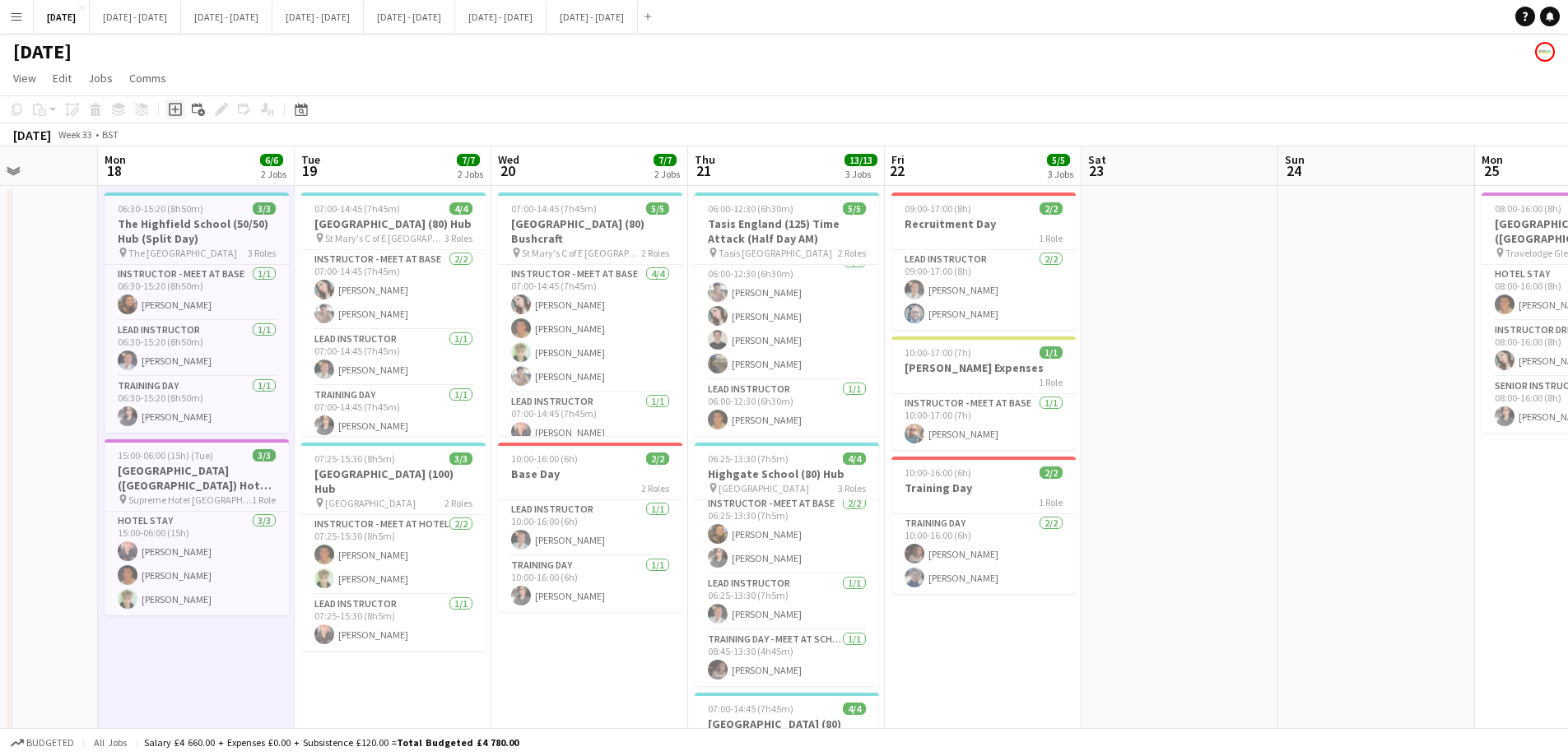
click at [169, 111] on icon "Add job" at bounding box center [176, 109] width 13 height 13
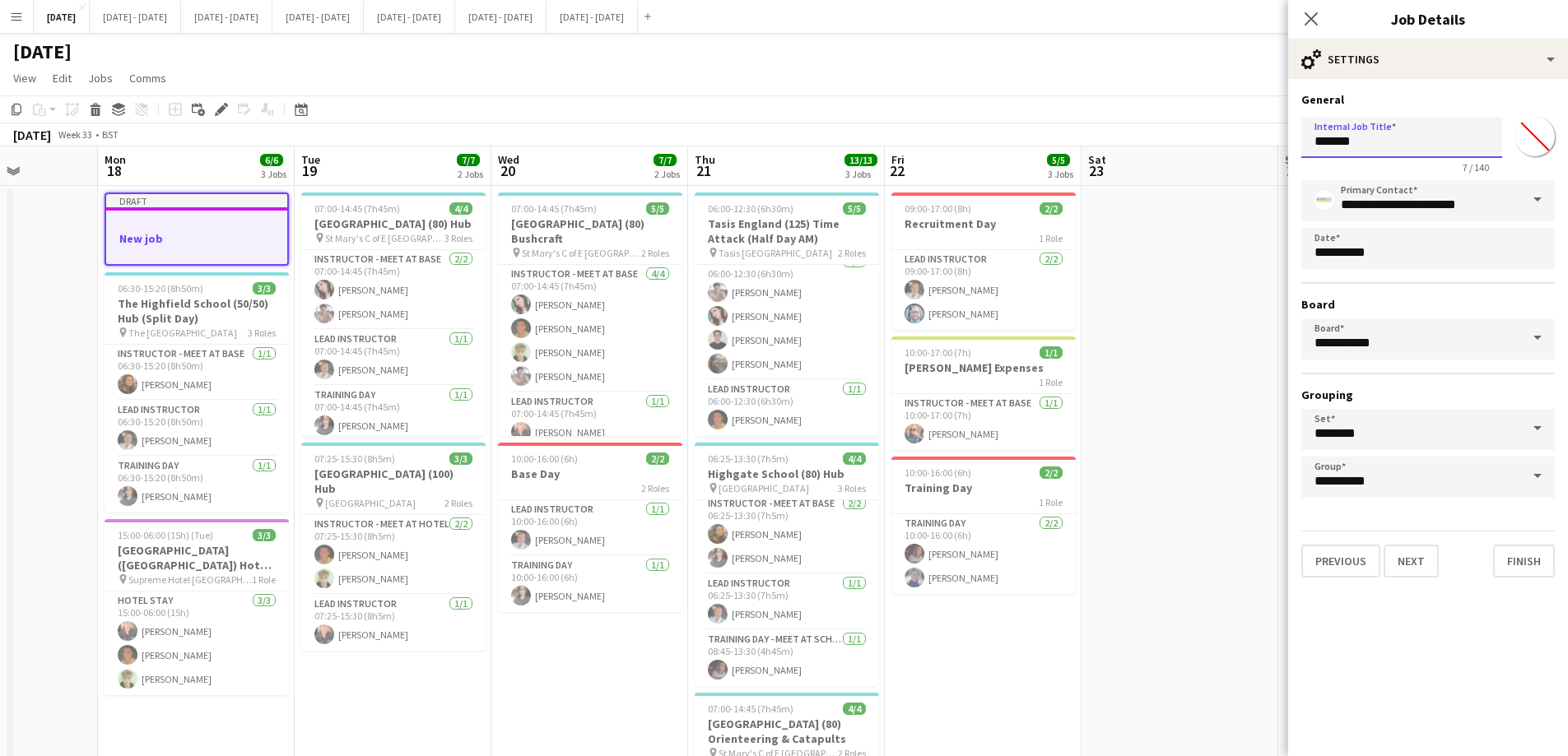
drag, startPoint x: 1414, startPoint y: 143, endPoint x: 1147, endPoint y: 138, distance: 267.0
click at [1150, 138] on body "Menu Boards Boards Boards All jobs Status Workforce Workforce My Workforce Recr…" at bounding box center [784, 547] width 1568 height 1094
type input "**********"
click at [1263, 573] on button "Next" at bounding box center [1411, 560] width 55 height 33
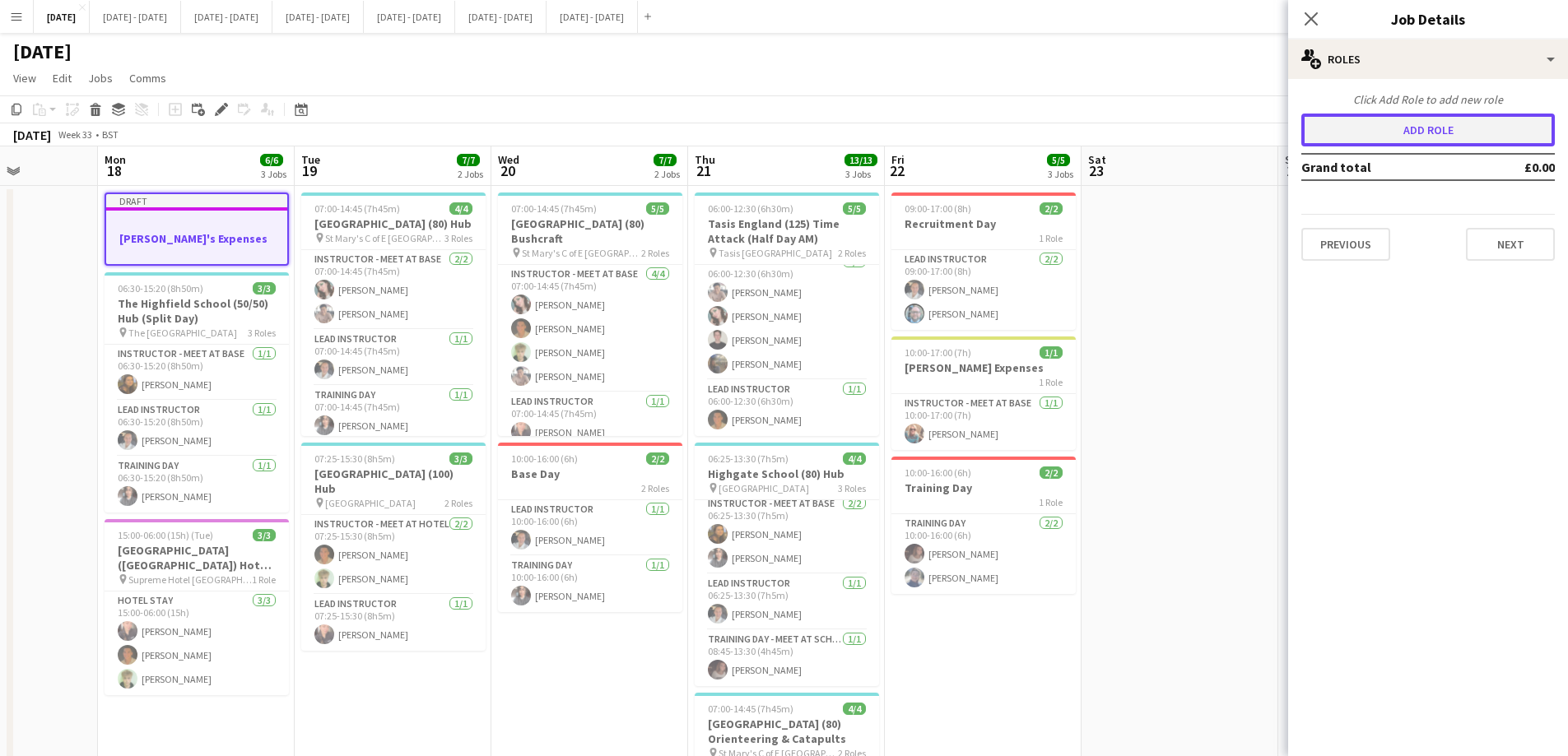
click at [1263, 142] on button "Add role" at bounding box center [1428, 129] width 254 height 33
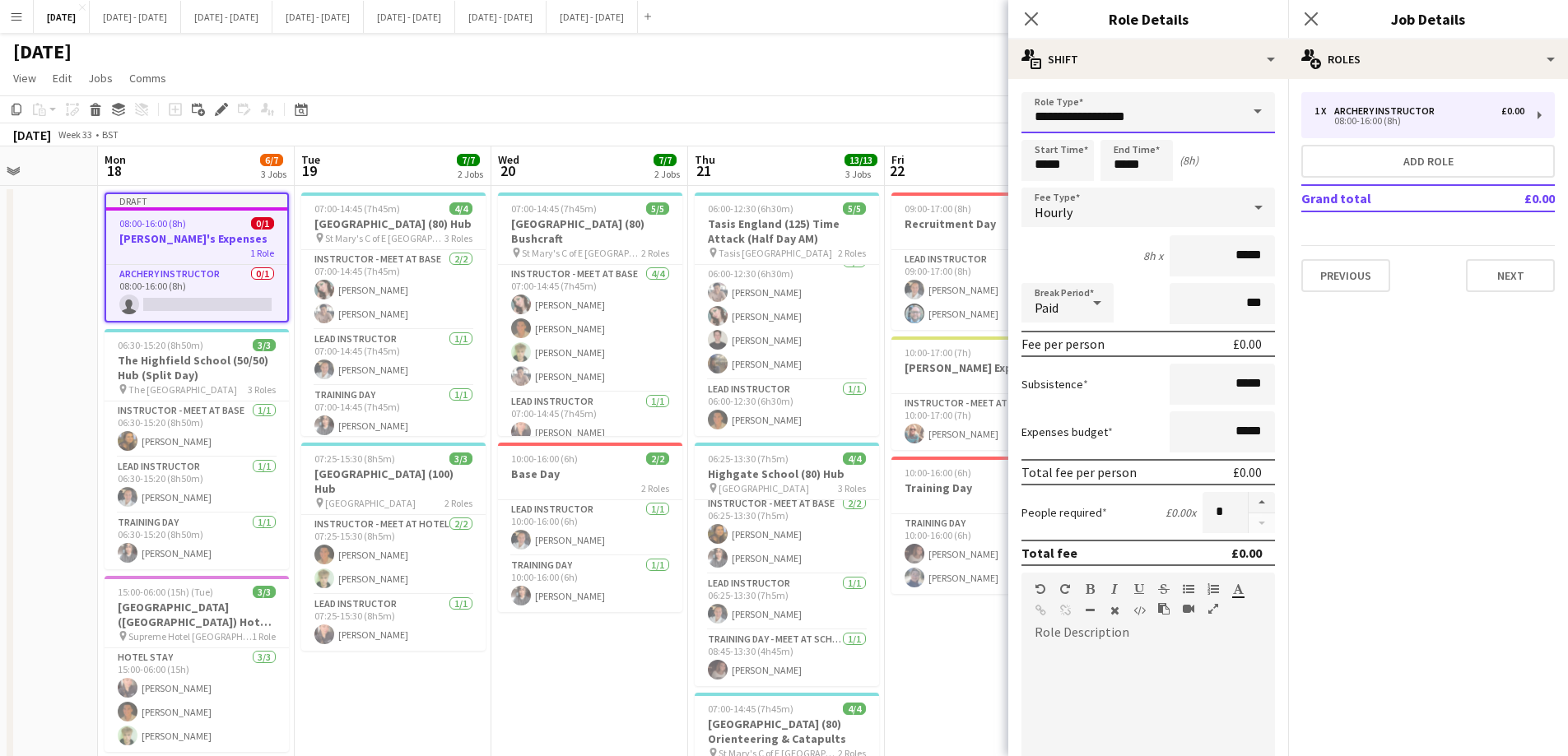
click at [1227, 113] on input "**********" at bounding box center [1148, 113] width 254 height 41
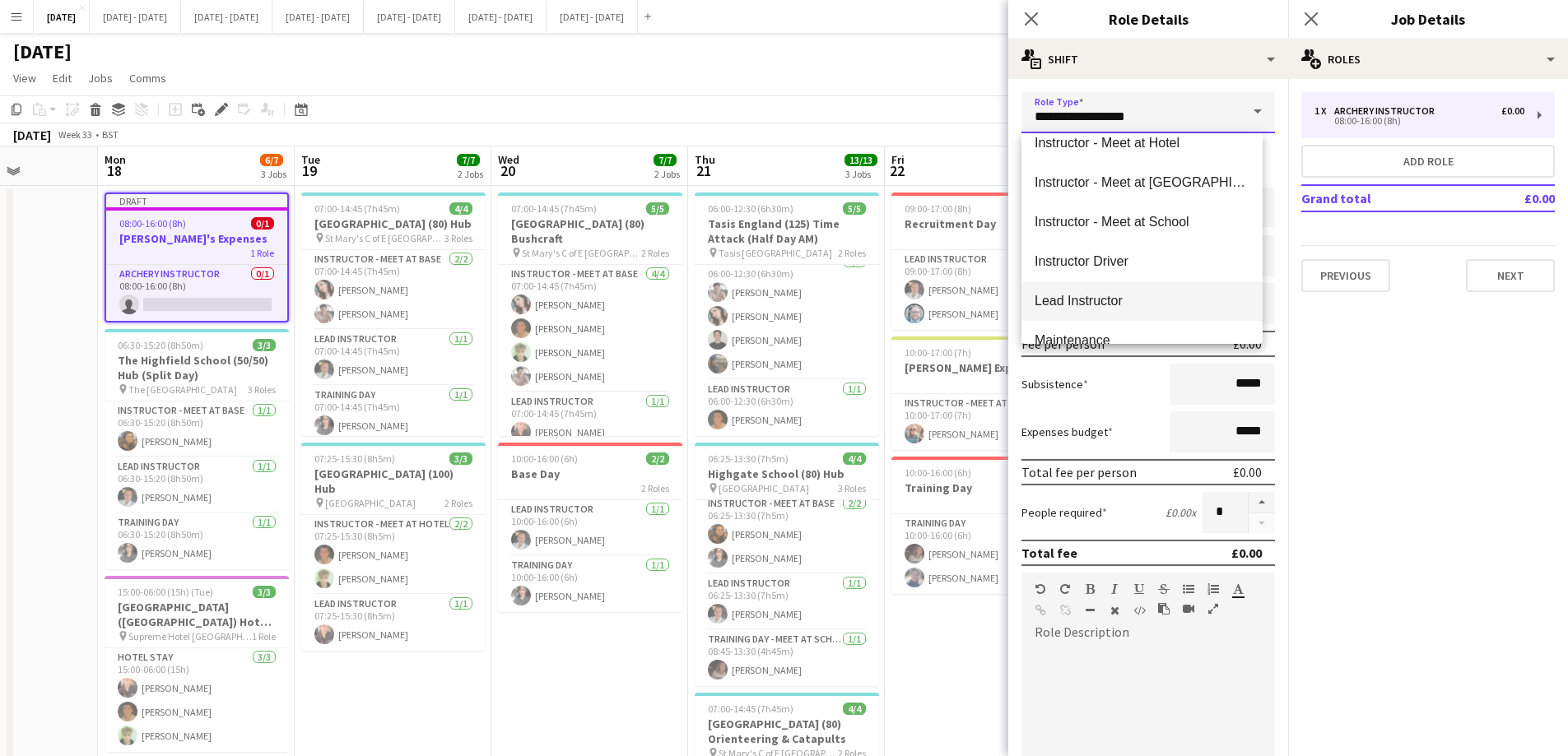
scroll to position [247, 0]
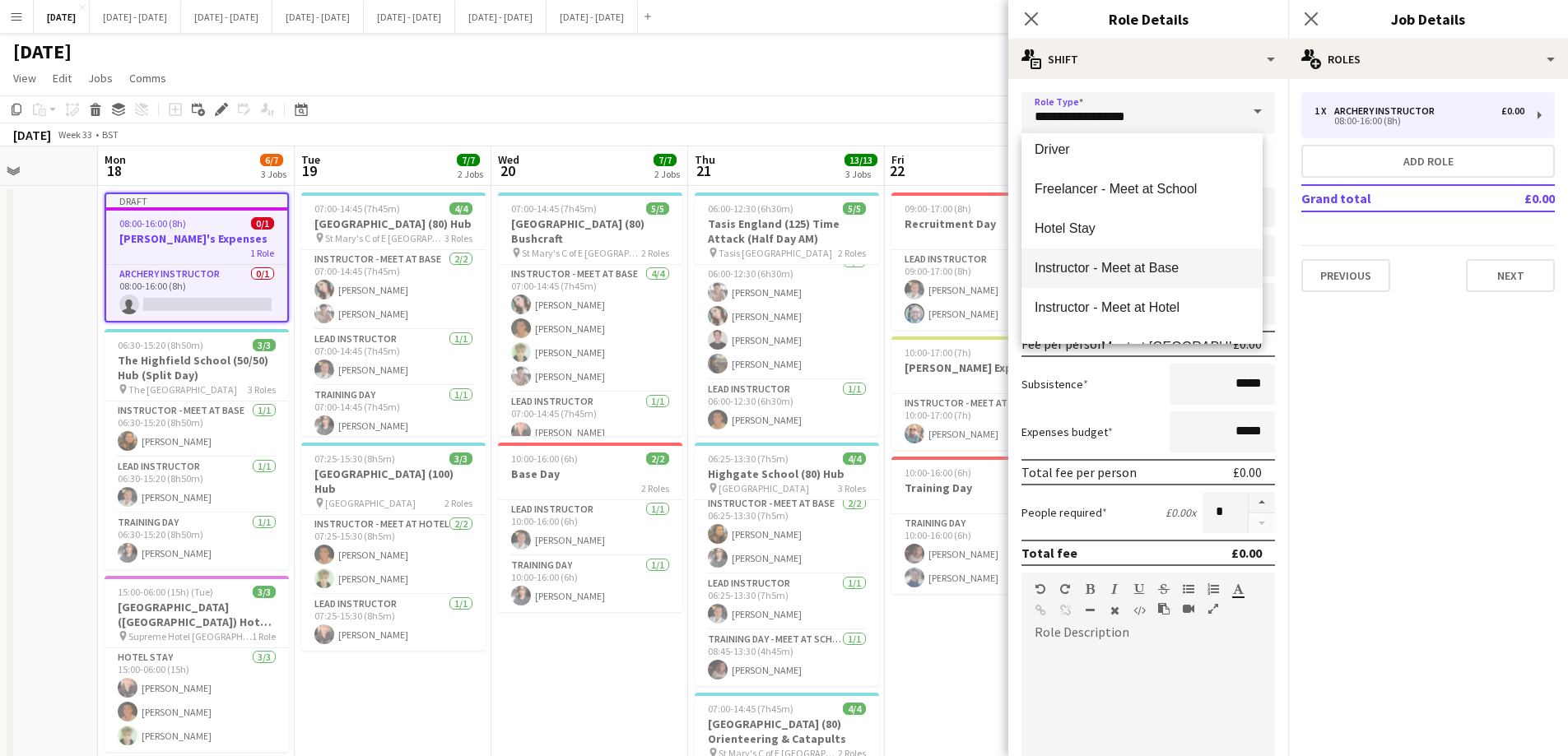
click at [1123, 265] on span "Instructor - Meet at Base" at bounding box center [1142, 267] width 215 height 16
type input "**********"
type input "******"
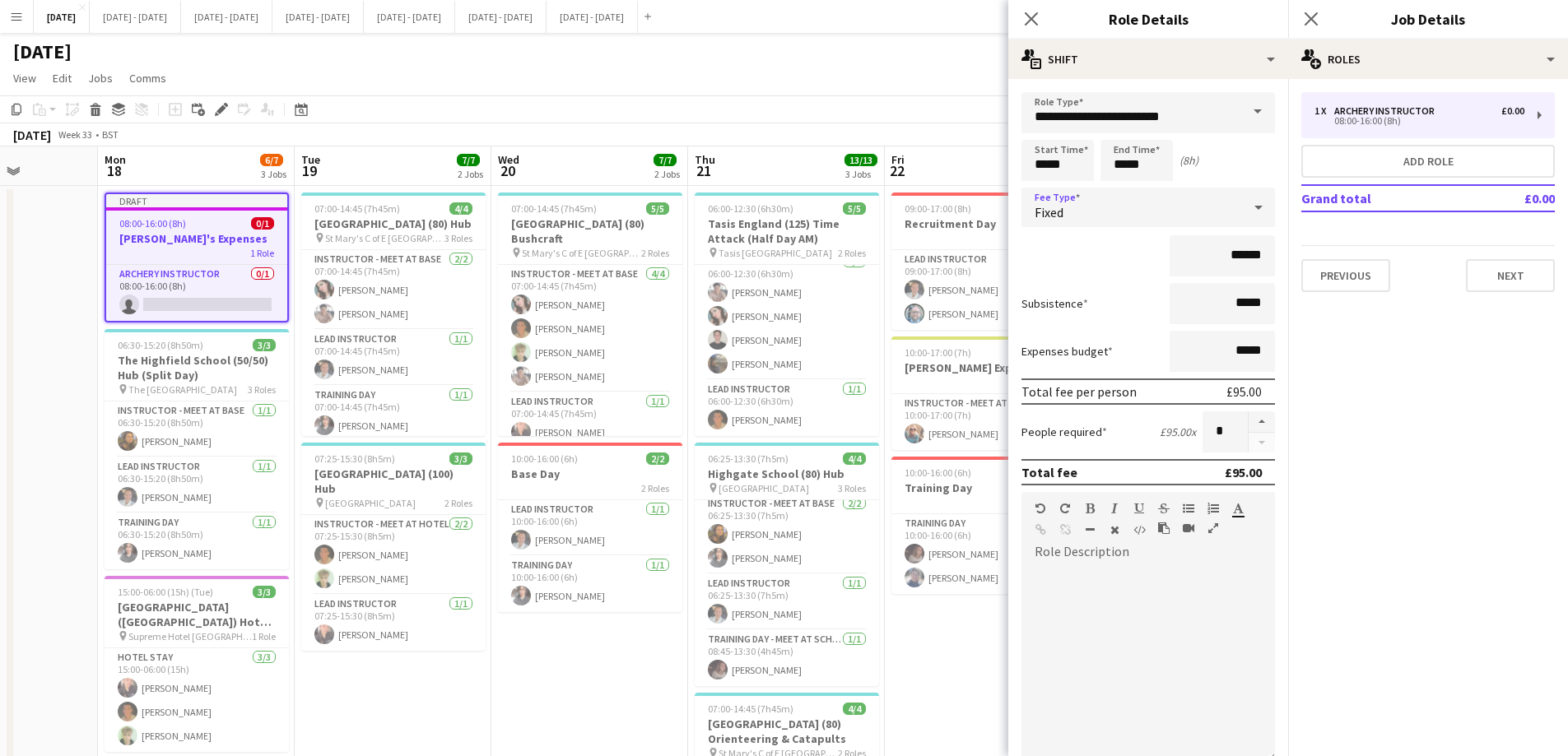
click at [1155, 205] on div "Fixed" at bounding box center [1131, 207] width 220 height 39
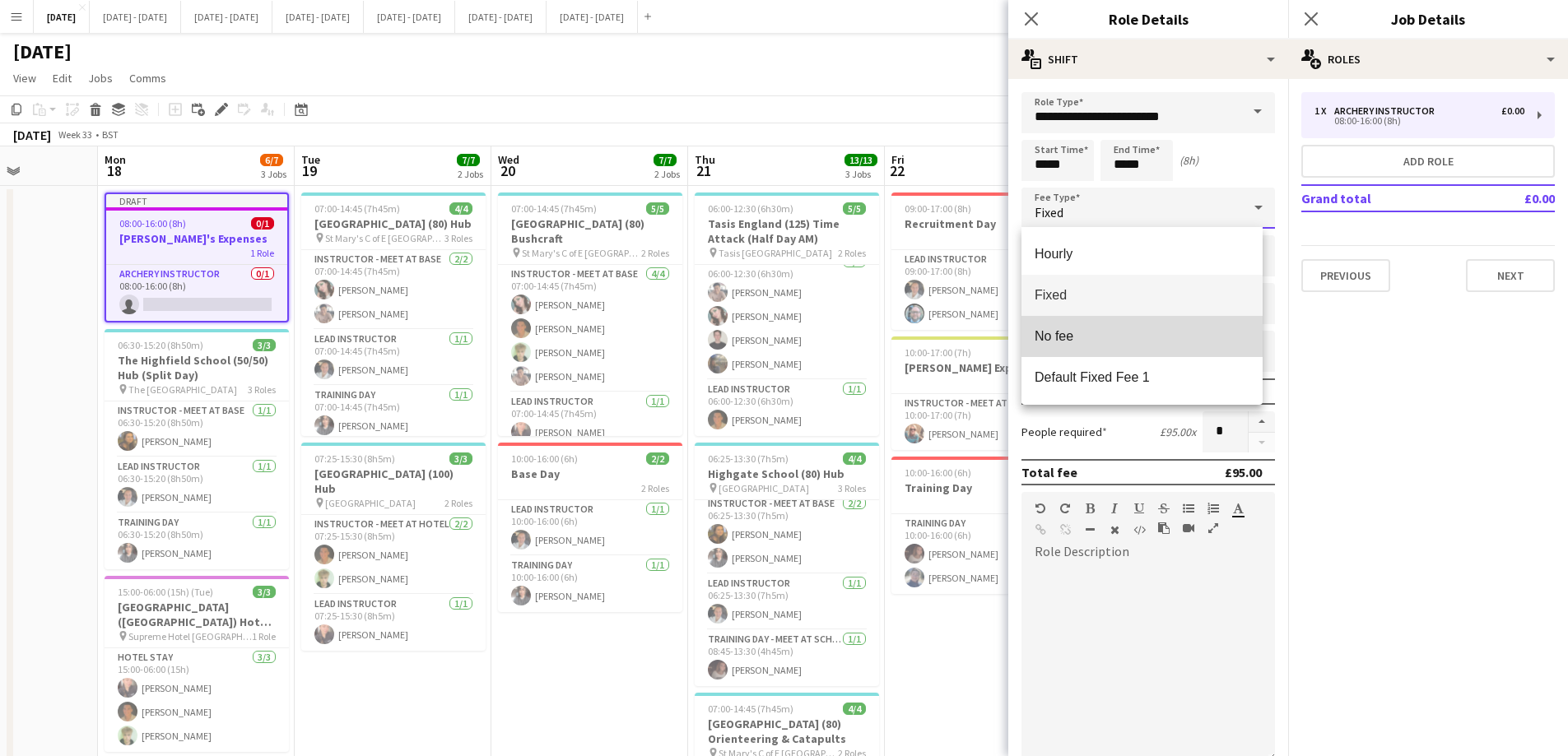
click at [1099, 336] on span "No fee" at bounding box center [1142, 336] width 215 height 16
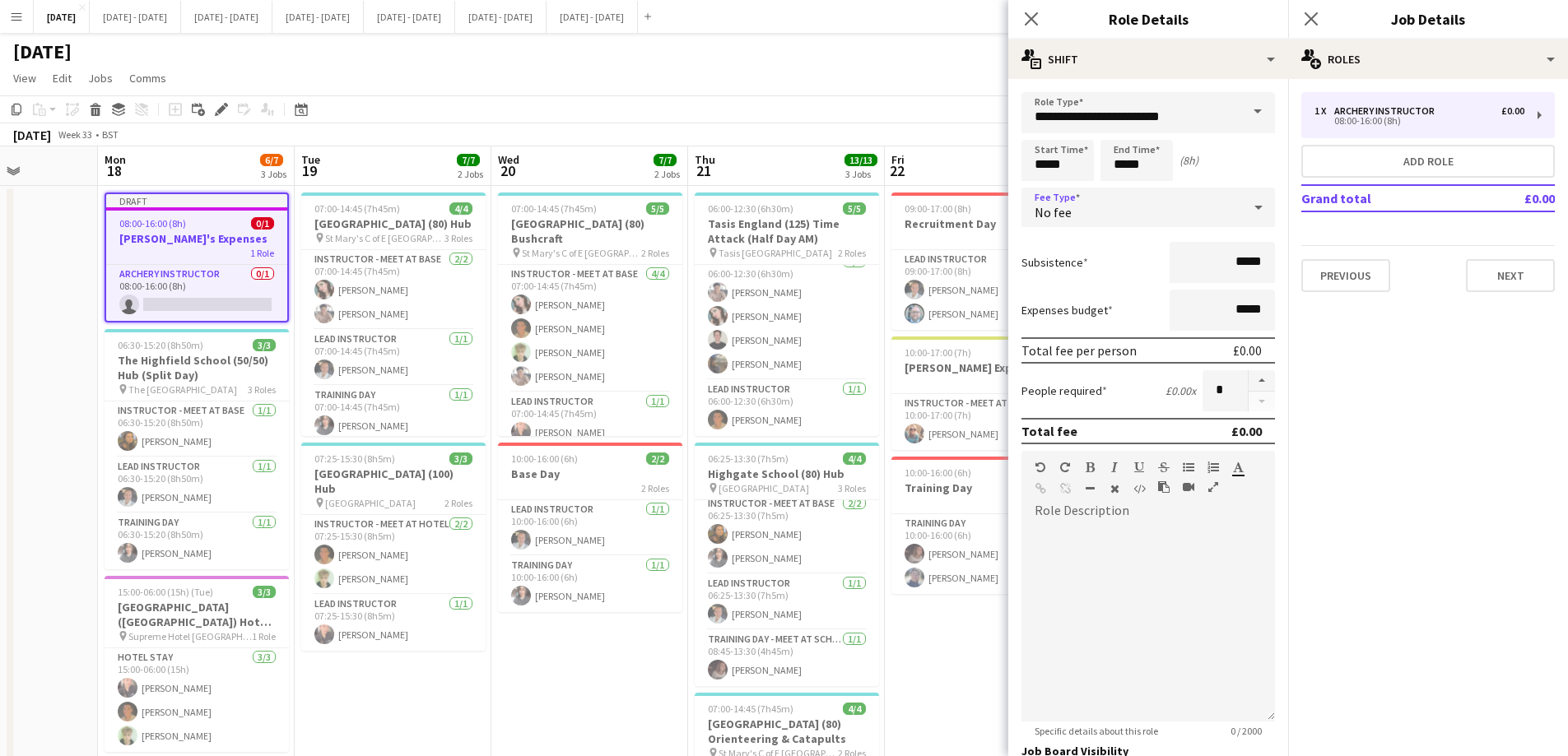
drag, startPoint x: 1034, startPoint y: 15, endPoint x: 1058, endPoint y: 17, distance: 24.1
click at [1035, 16] on icon "Close pop-in" at bounding box center [1031, 19] width 13 height 13
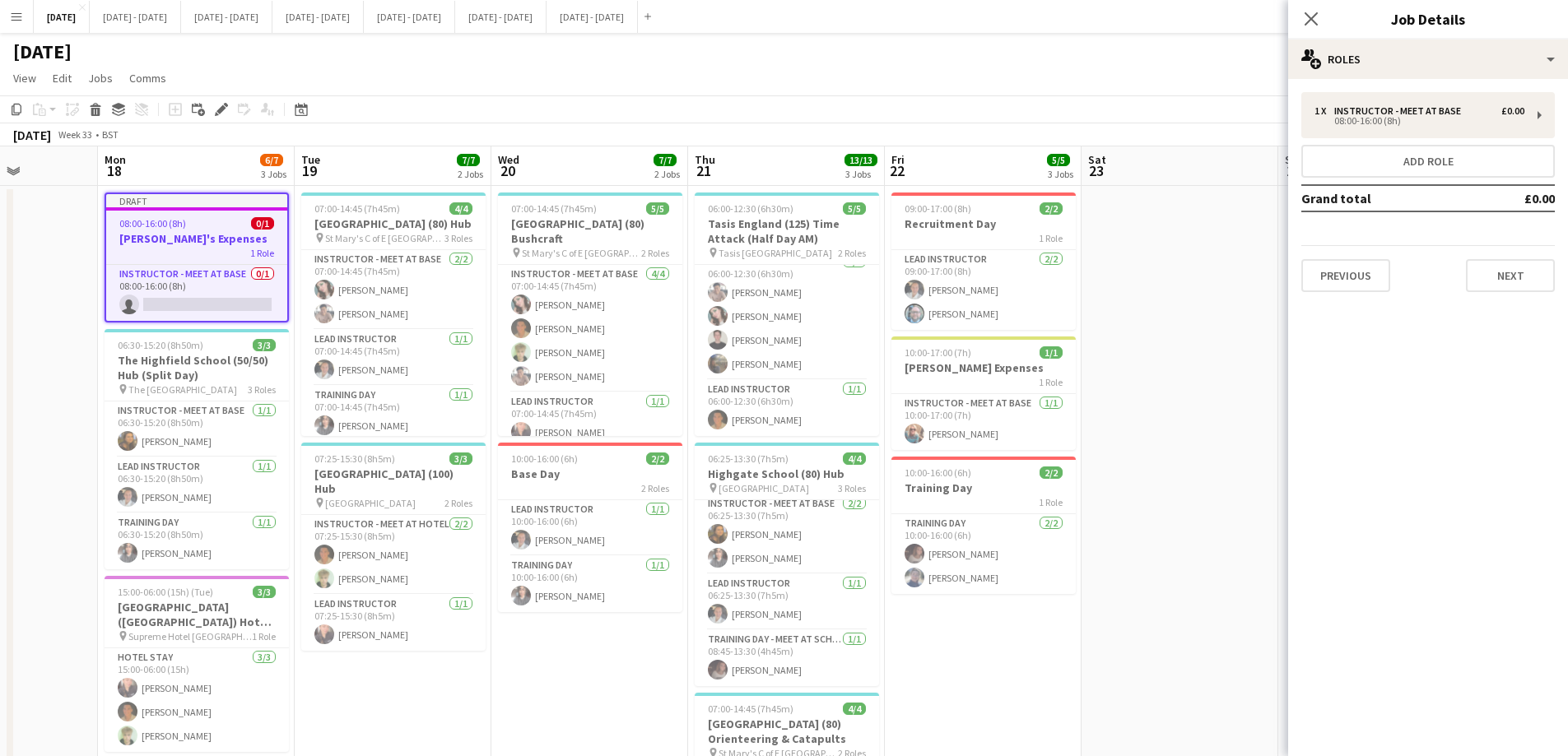
drag, startPoint x: 1316, startPoint y: 18, endPoint x: 1257, endPoint y: 34, distance: 61.1
click at [1263, 18] on icon "Close pop-in" at bounding box center [1311, 19] width 13 height 13
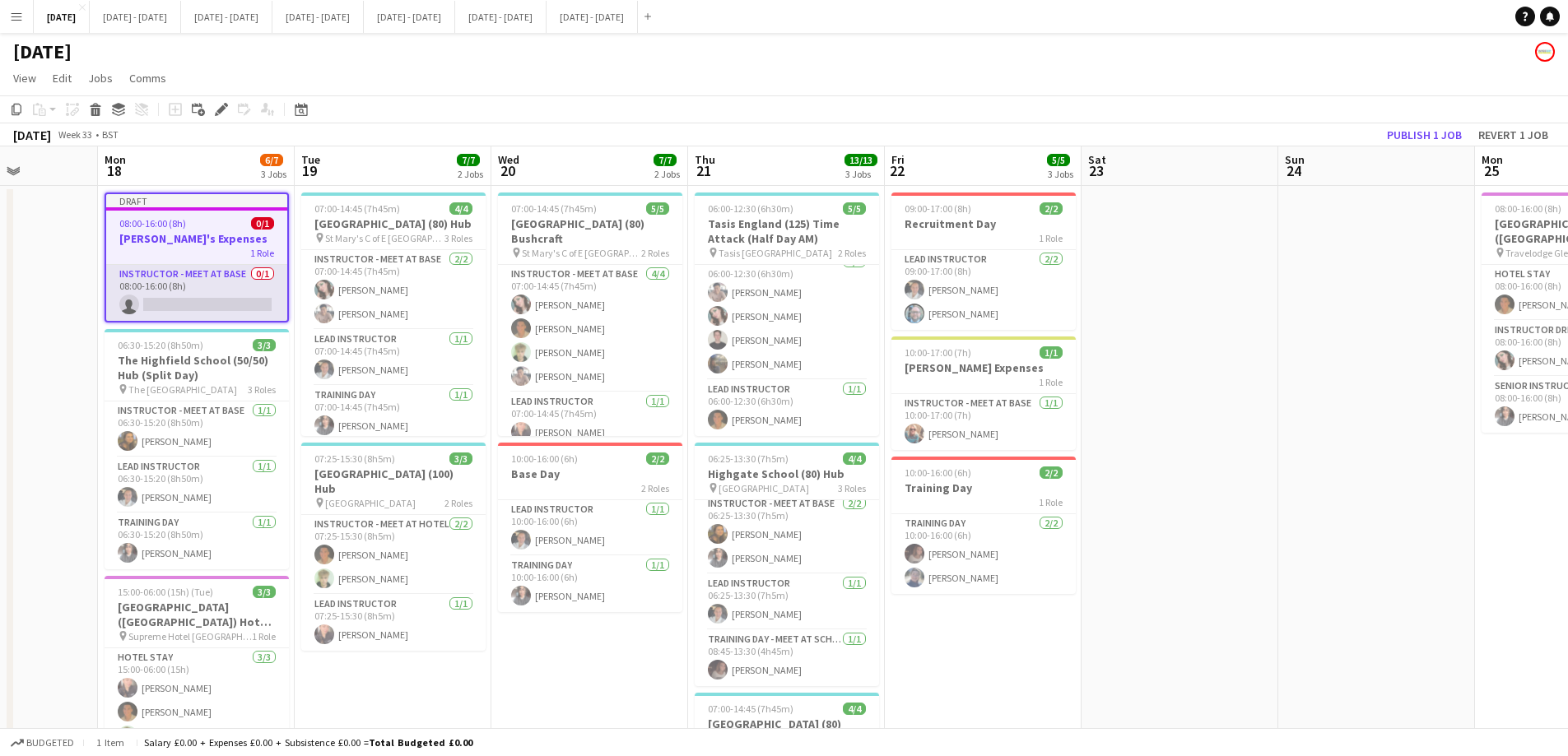
click at [229, 304] on app-card-role "Instructor - Meet at Base 0/1 08:00-16:00 (8h) single-neutral-actions" at bounding box center [196, 292] width 181 height 56
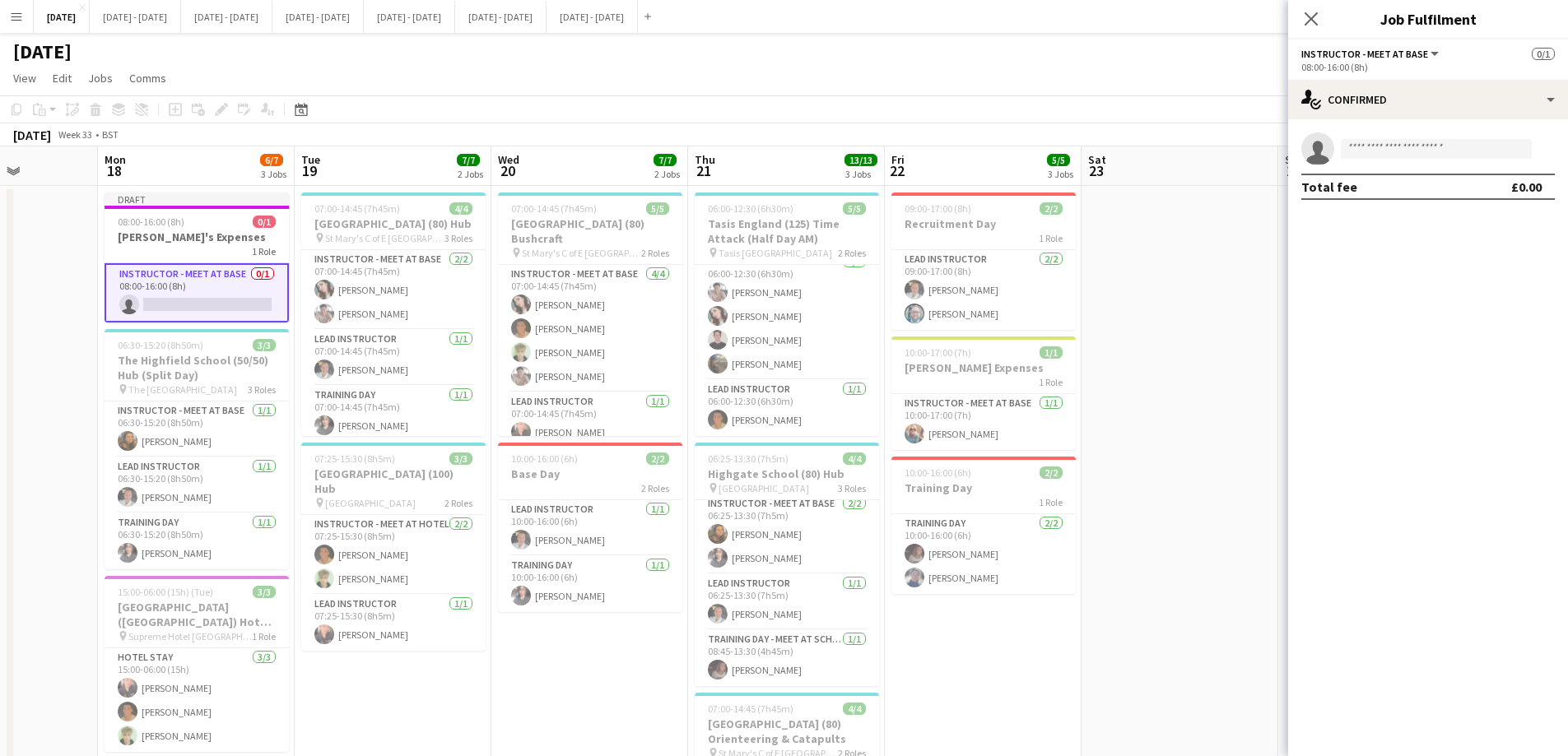
click at [1263, 162] on app-invite-slot "single-neutral-actions" at bounding box center [1428, 149] width 280 height 33
click at [1263, 151] on input at bounding box center [1435, 149] width 191 height 20
type input "*****"
click at [1263, 179] on span "[PERSON_NAME]" at bounding box center [1401, 172] width 95 height 14
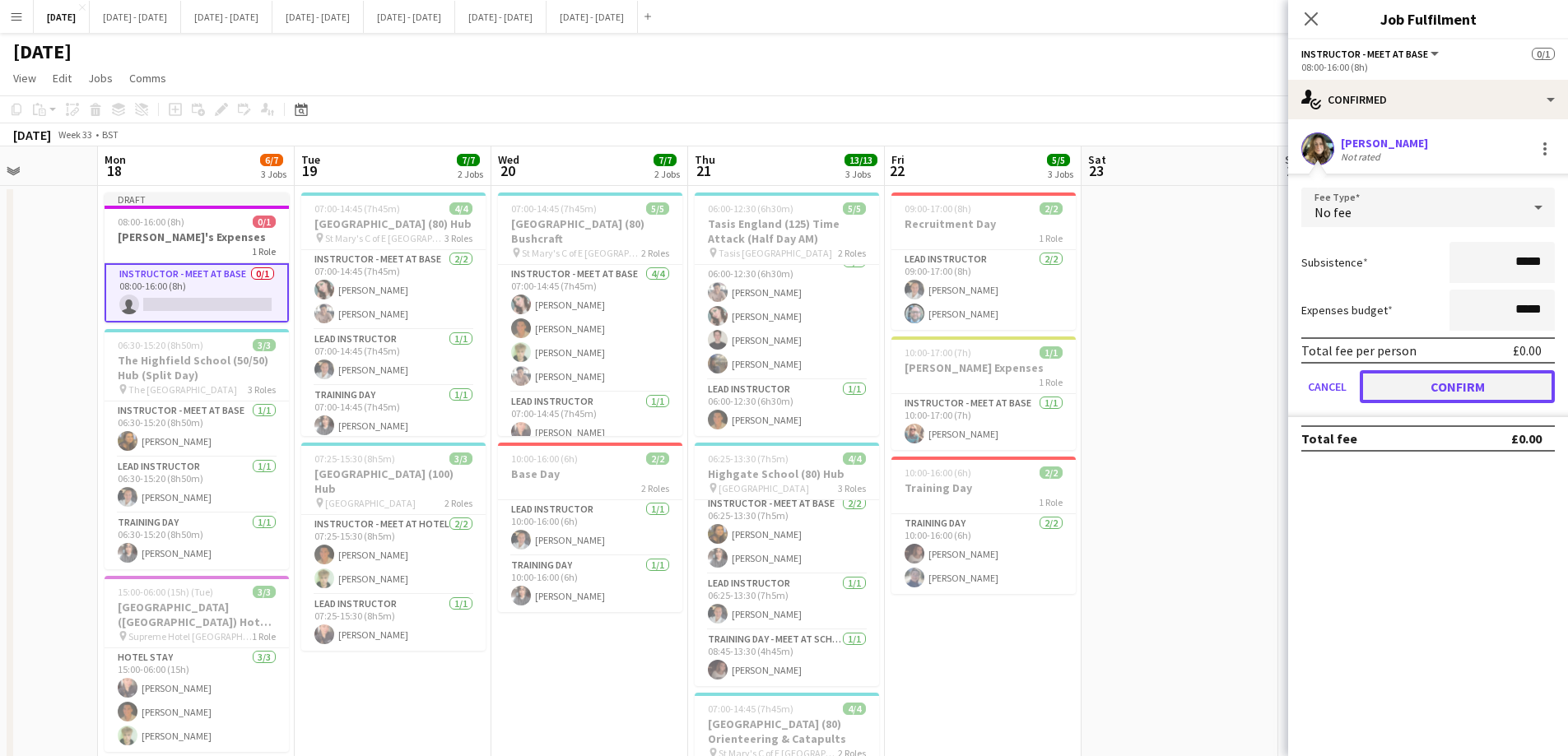
click at [1263, 383] on button "Confirm" at bounding box center [1457, 386] width 195 height 33
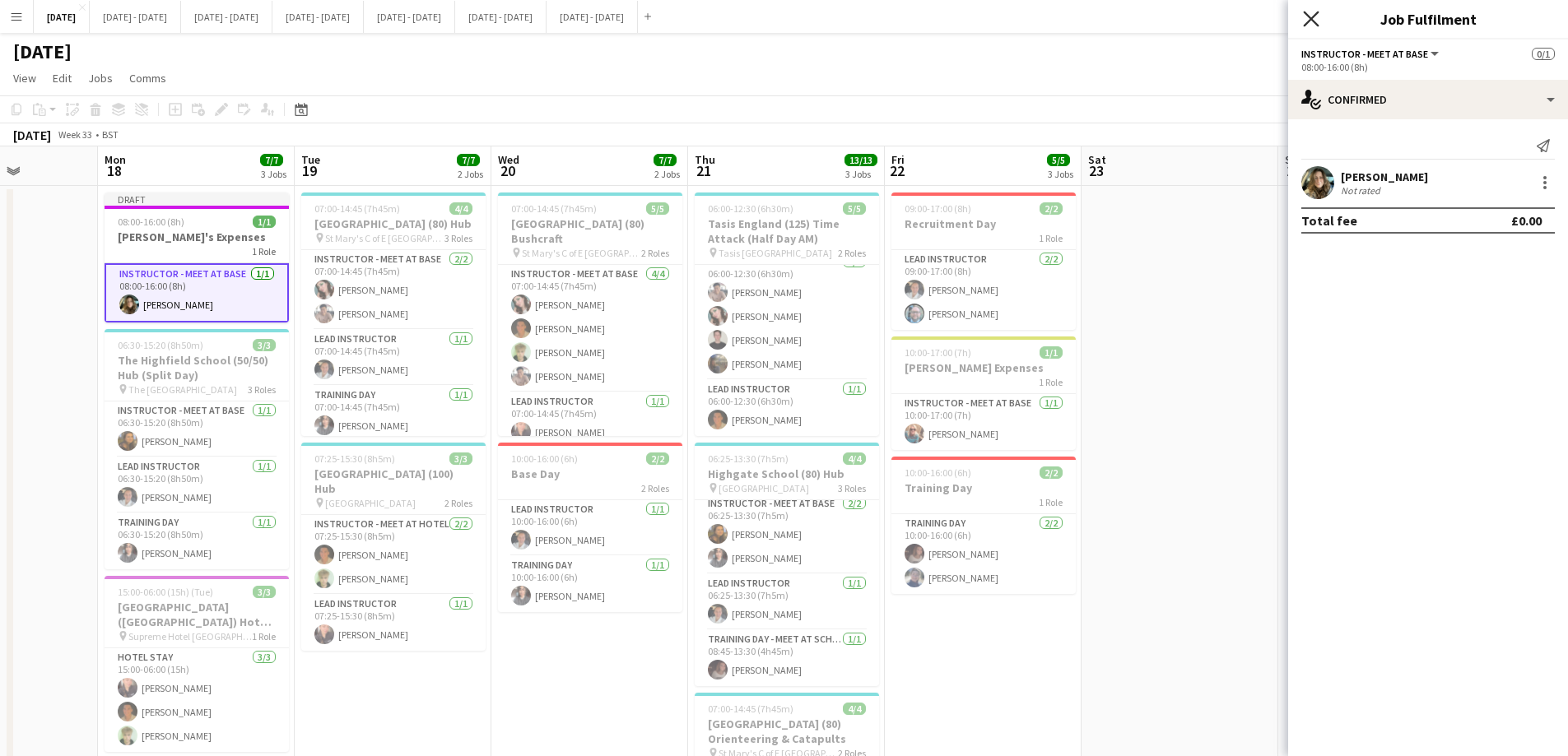
click at [1263, 18] on icon at bounding box center [1310, 18] width 16 height 16
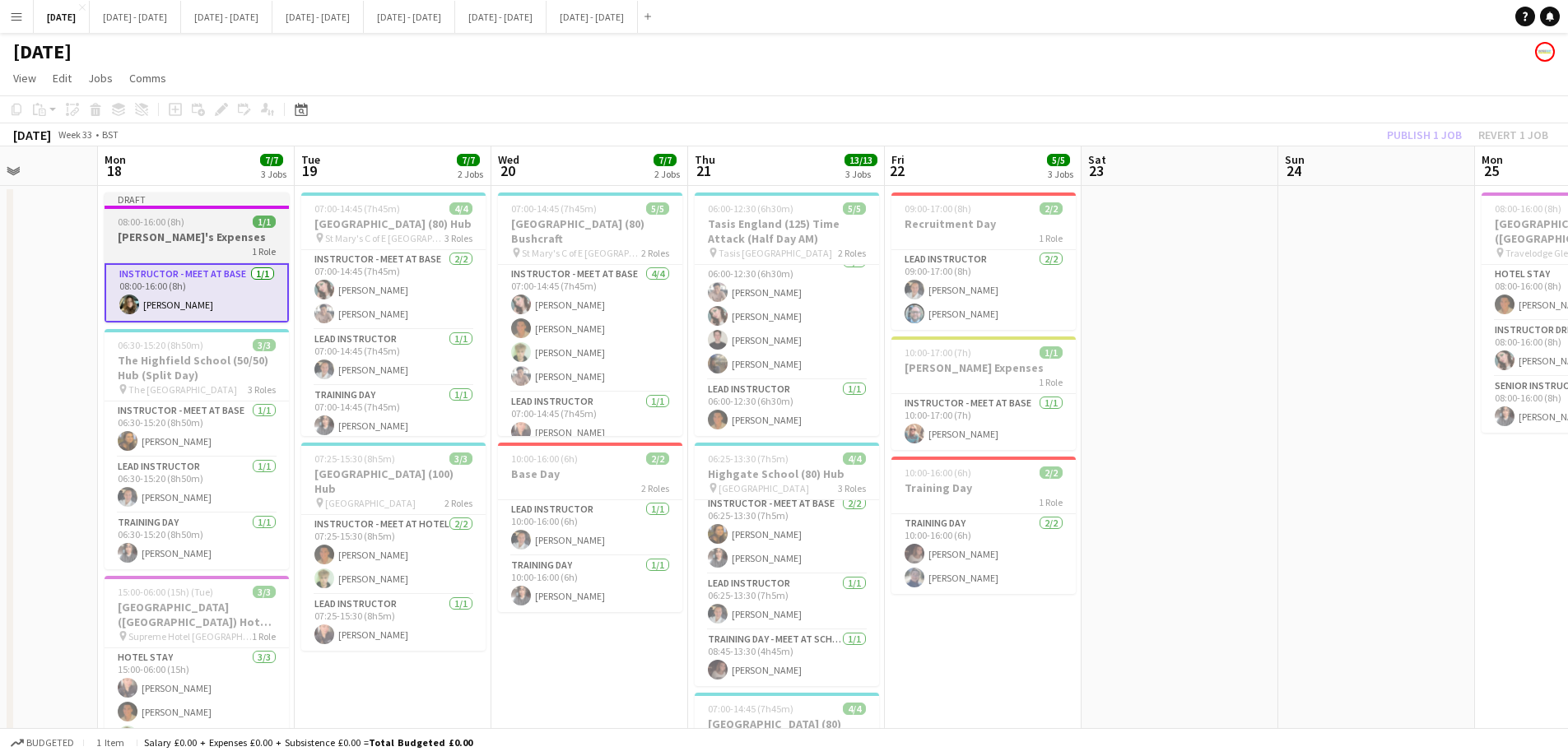
click at [201, 228] on app-job-card "Draft 08:00-16:00 (8h) 1/1 Helen's Expenses 1 Role Instructor - Meet at Base 1/…" at bounding box center [196, 257] width 184 height 130
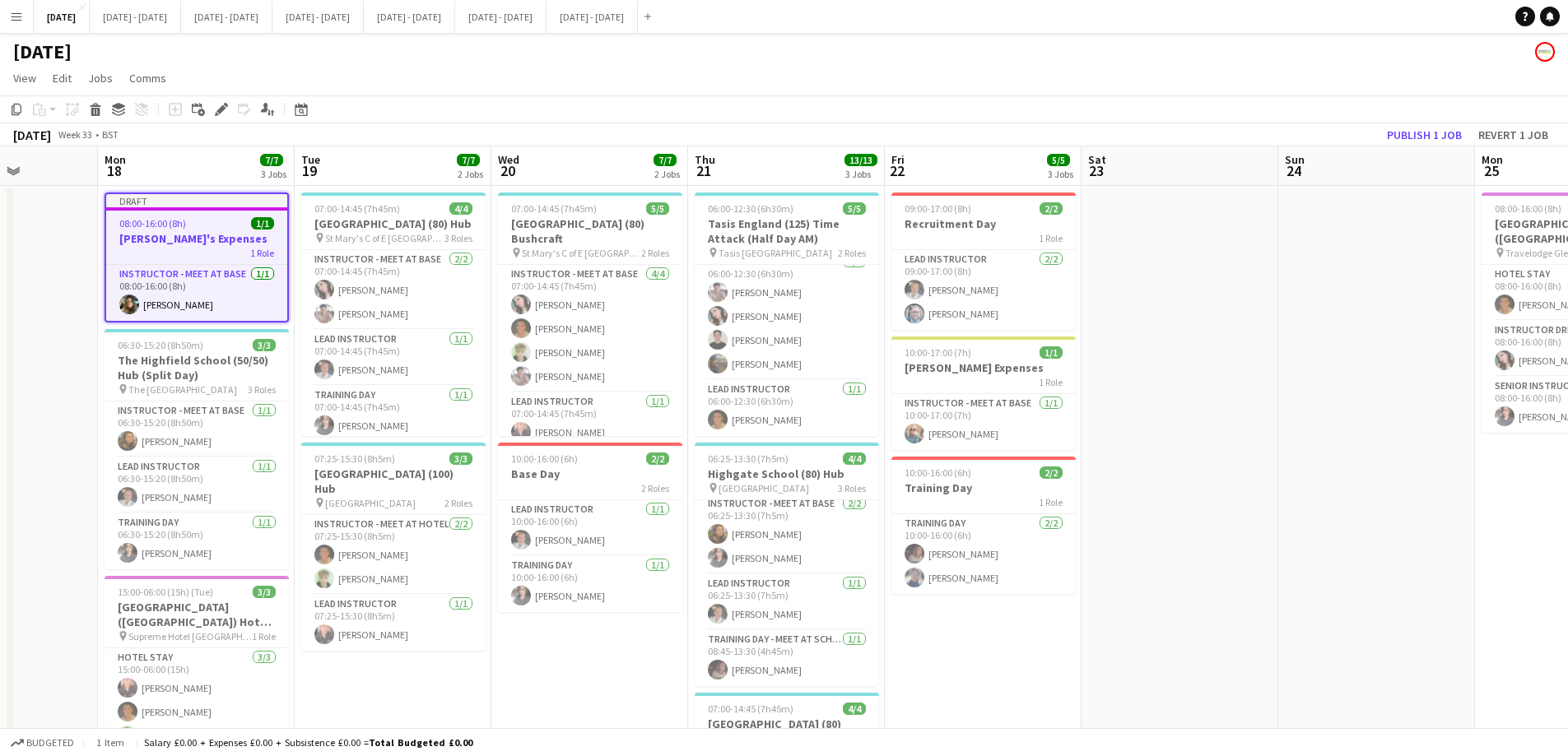
drag, startPoint x: 218, startPoint y: 109, endPoint x: 215, endPoint y: 99, distance: 10.4
click at [218, 110] on icon at bounding box center [221, 109] width 9 height 9
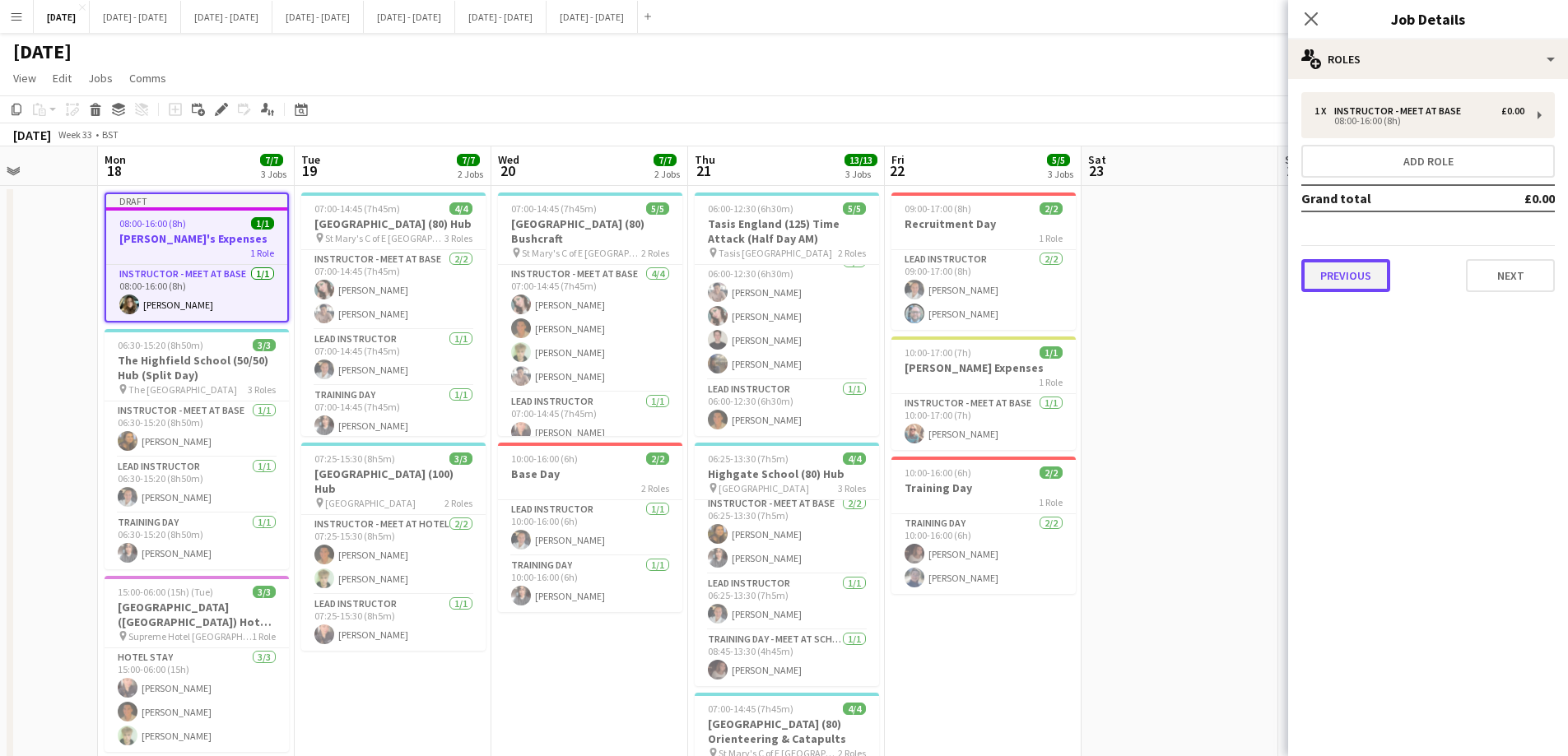
click at [1263, 289] on button "Previous" at bounding box center [1345, 275] width 89 height 33
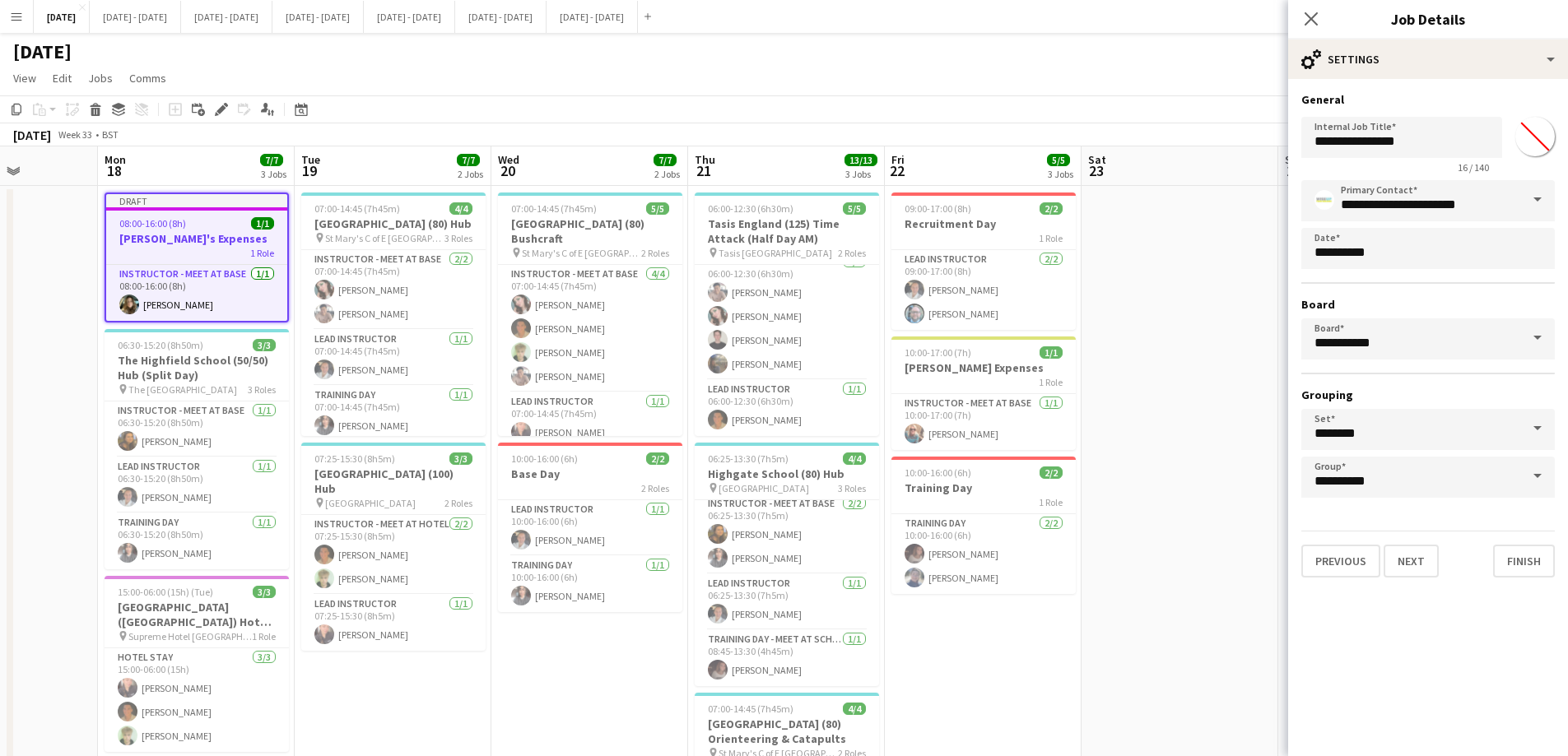
click at [1263, 138] on input "*******" at bounding box center [1534, 136] width 60 height 60
type input "*******"
click at [1263, 91] on div "**********" at bounding box center [1428, 334] width 280 height 512
click at [1263, 555] on button "Finish" at bounding box center [1523, 560] width 61 height 33
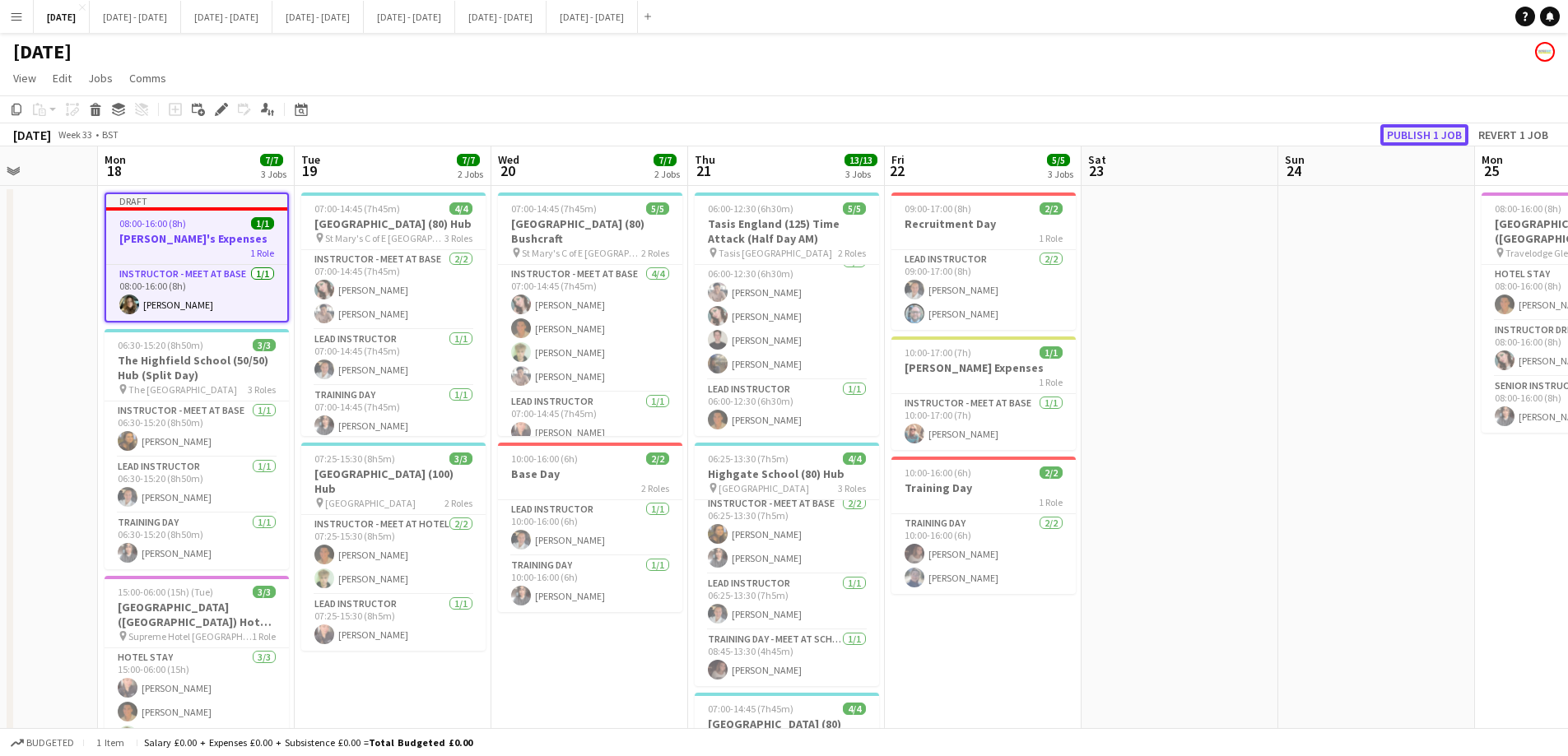
click at [1263, 132] on button "Publish 1 job" at bounding box center [1423, 134] width 88 height 21
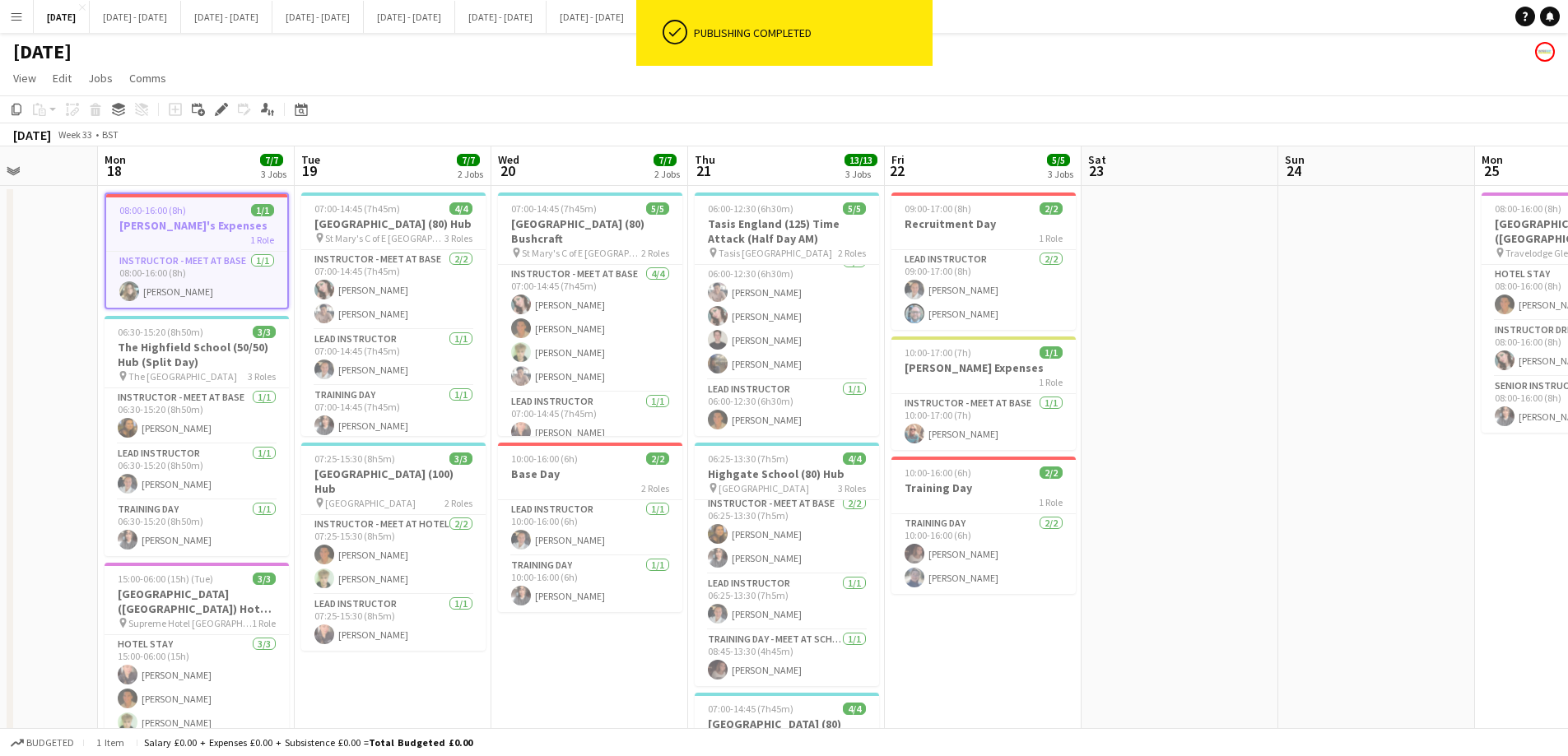
click at [974, 577] on app-date-cell "09:00-17:00 (8h) 2/2 Recruitment Day 1 Role Lead Instructor 2/2 09:00-17:00 (8h…" at bounding box center [983, 588] width 197 height 805
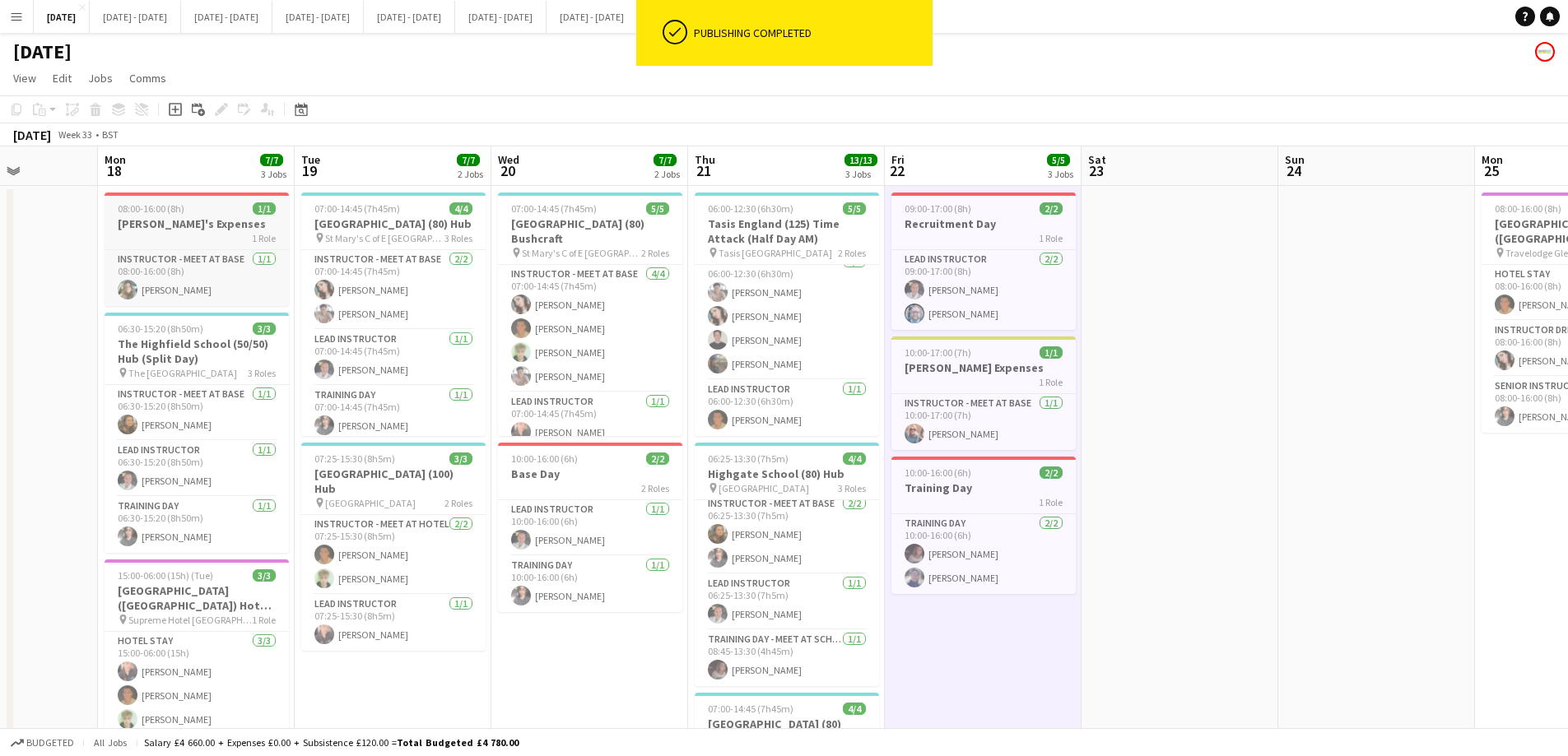
click at [217, 230] on h3 "[PERSON_NAME]'s Expenses" at bounding box center [196, 224] width 184 height 15
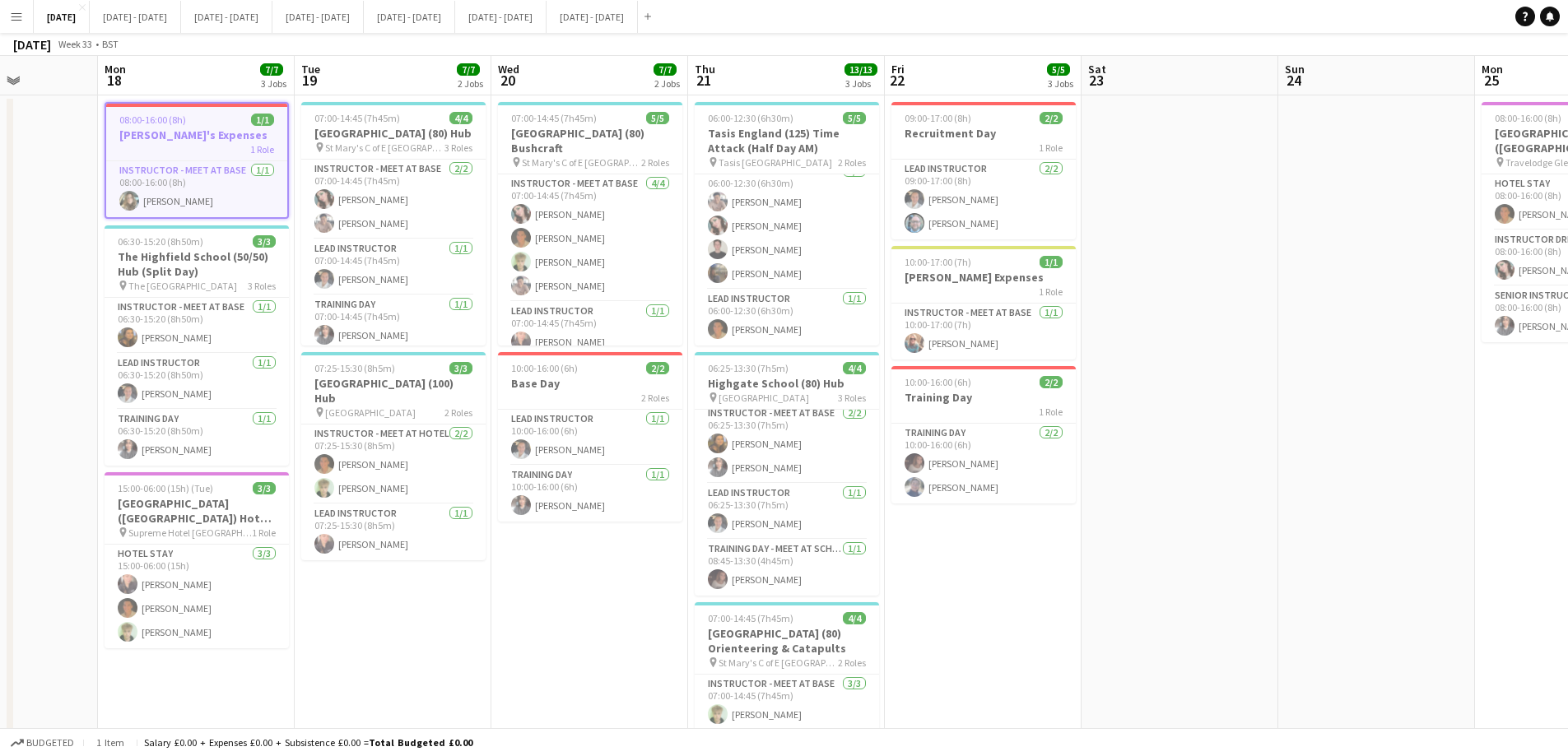
scroll to position [0, 0]
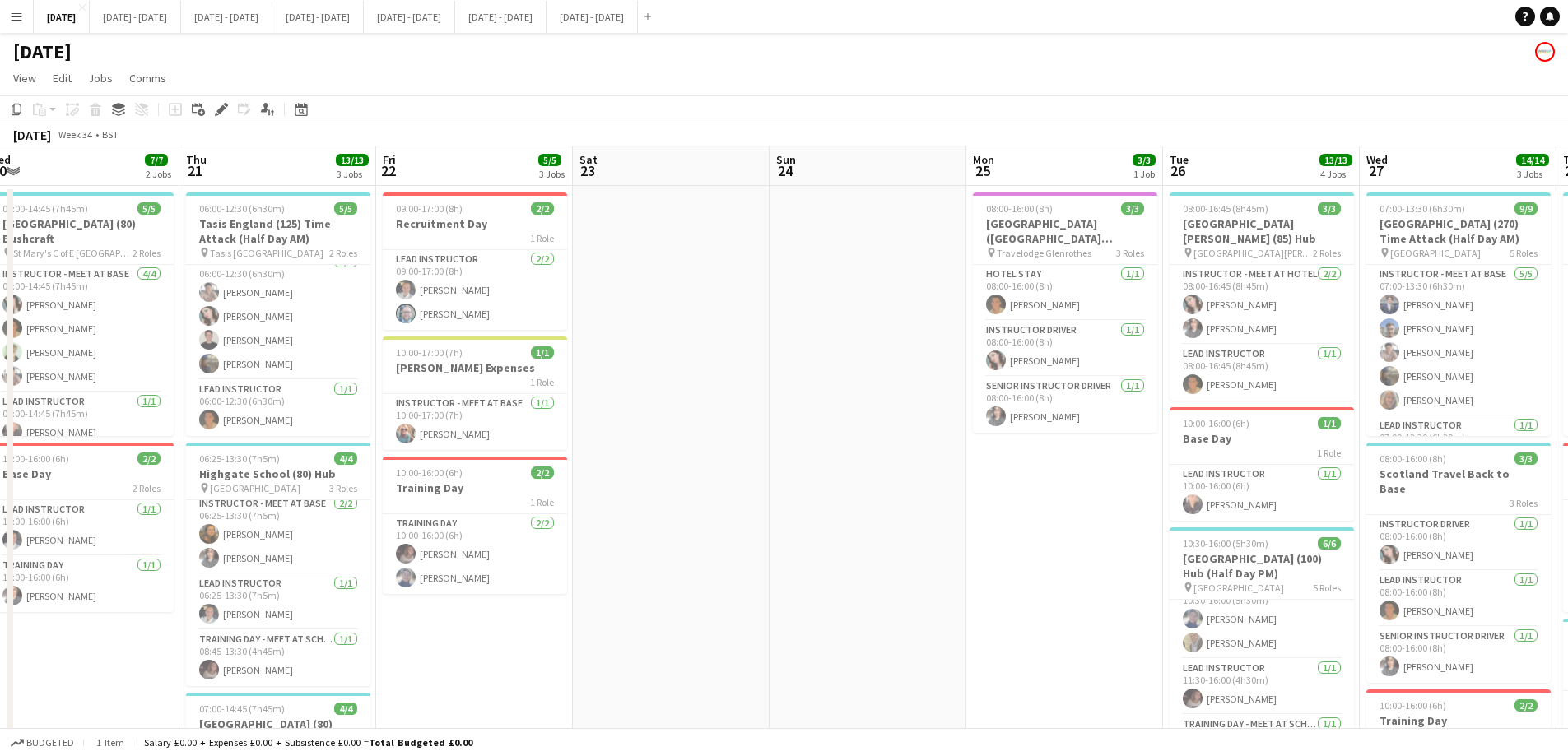
drag, startPoint x: 1123, startPoint y: 575, endPoint x: 830, endPoint y: 575, distance: 293.0
click at [788, 577] on app-calendar-viewport "Sun 17 Mon 18 7/7 3 Jobs Tue 19 7/7 2 Jobs Wed 20 7/7 2 Jobs Thu 21 13/13 3 Job…" at bounding box center [784, 606] width 1568 height 920
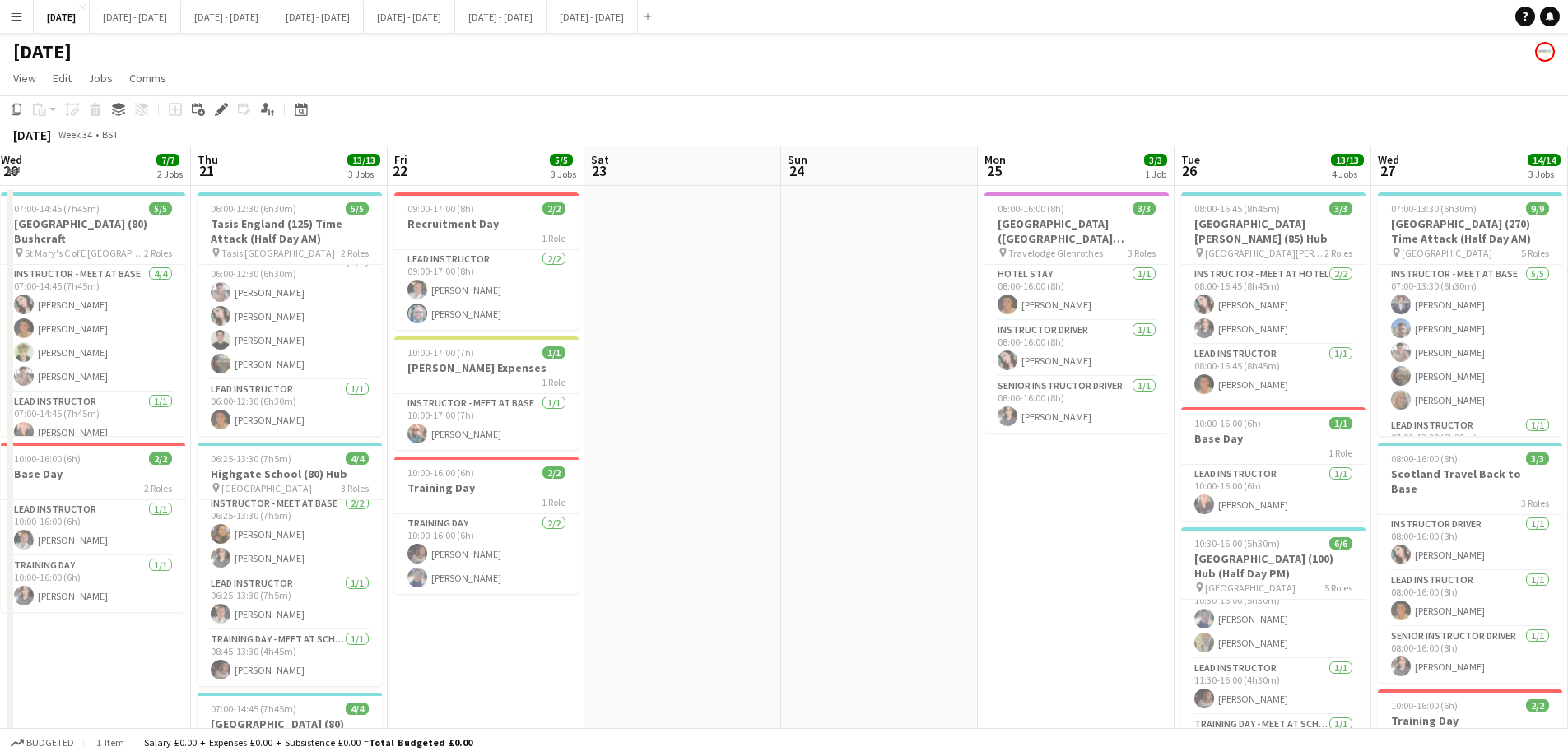
click at [830, 575] on app-calendar-viewport "Sun 17 Mon 18 7/7 3 Jobs Tue 19 7/7 2 Jobs Wed 20 7/7 2 Jobs Thu 21 13/13 3 Job…" at bounding box center [784, 606] width 1568 height 920
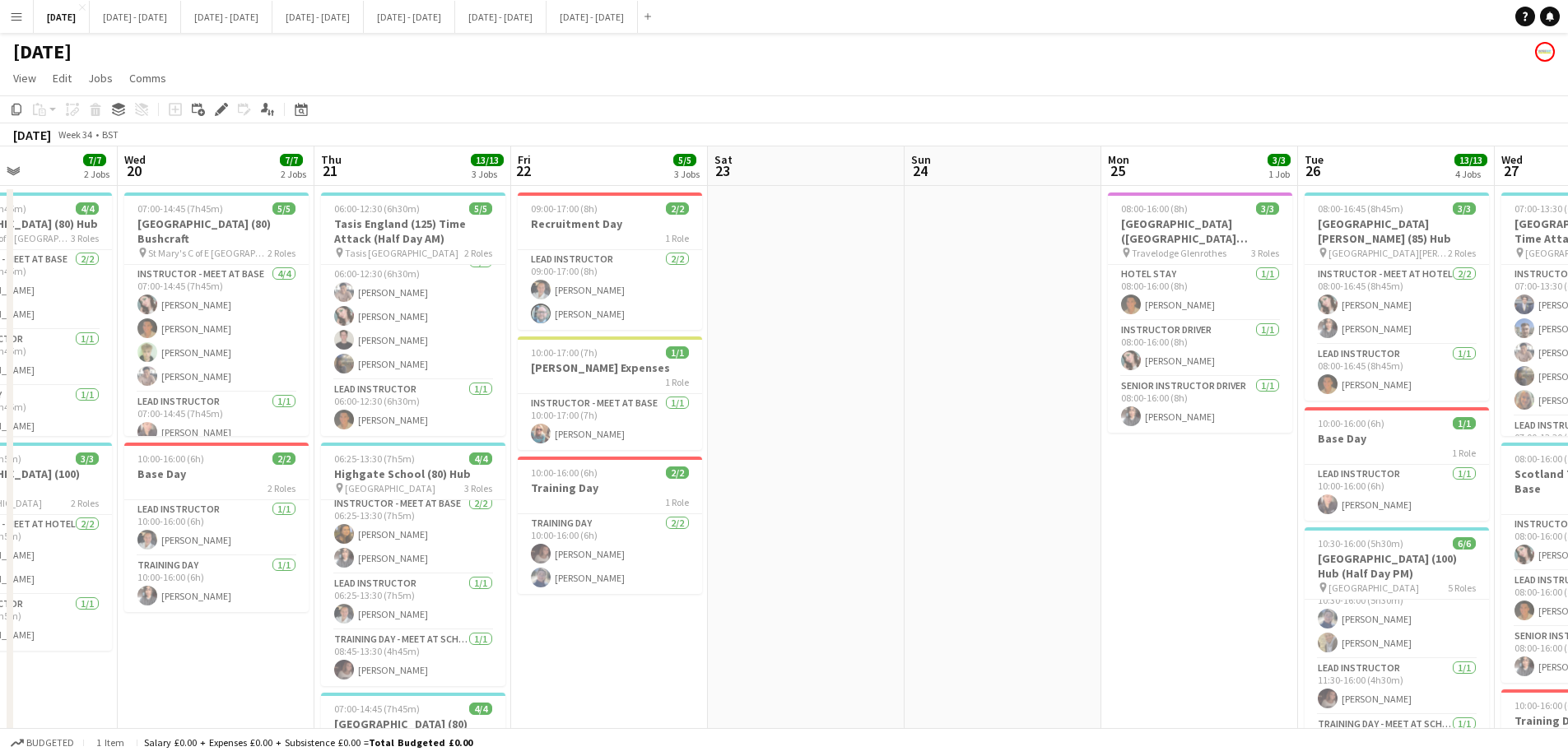
scroll to position [0, 444]
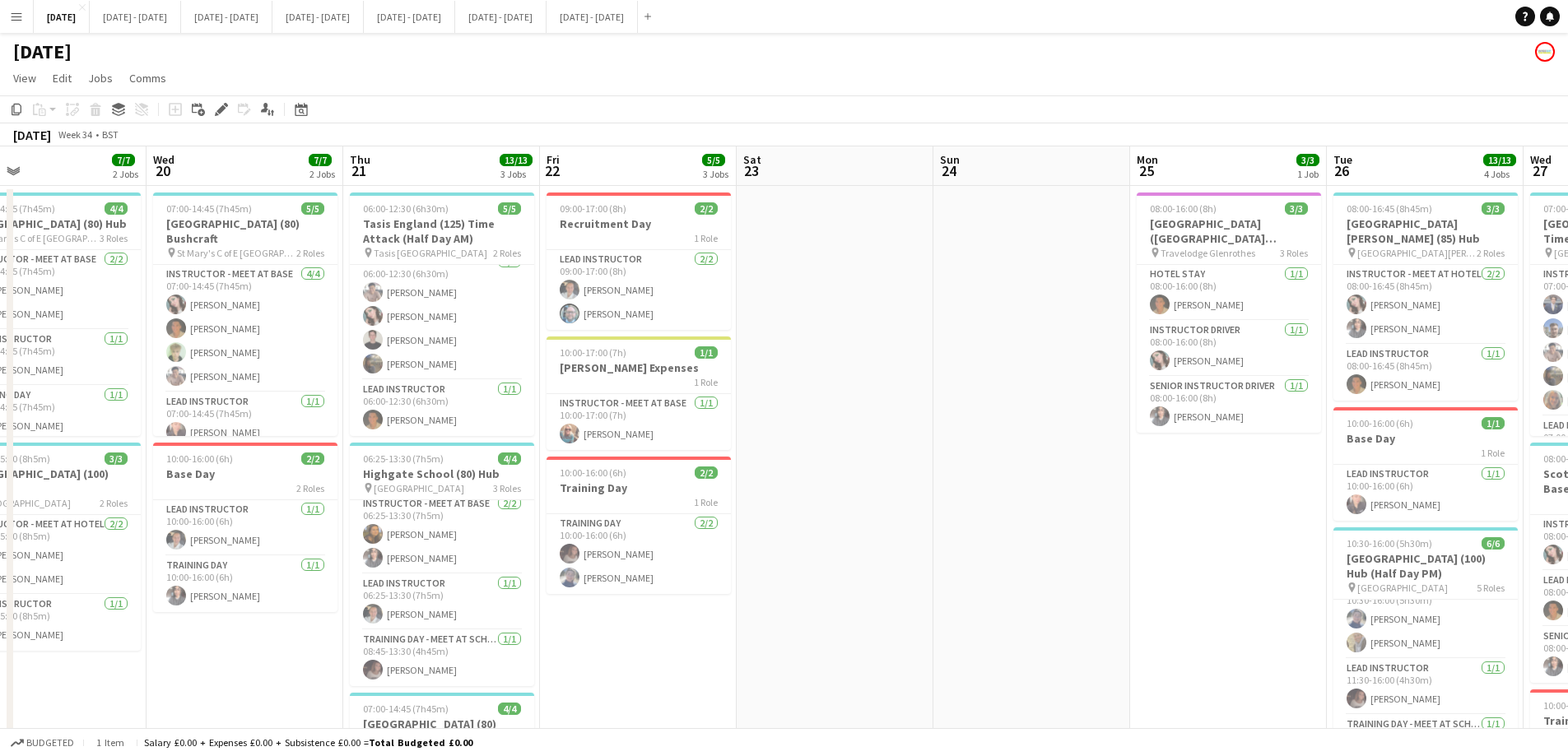
drag, startPoint x: 507, startPoint y: 649, endPoint x: 590, endPoint y: 627, distance: 85.9
click at [590, 577] on app-calendar-viewport "Sun 17 Mon 18 7/7 3 Jobs Tue 19 7/7 2 Jobs Wed 20 7/7 2 Jobs Thu 21 13/13 3 Job…" at bounding box center [784, 606] width 1568 height 920
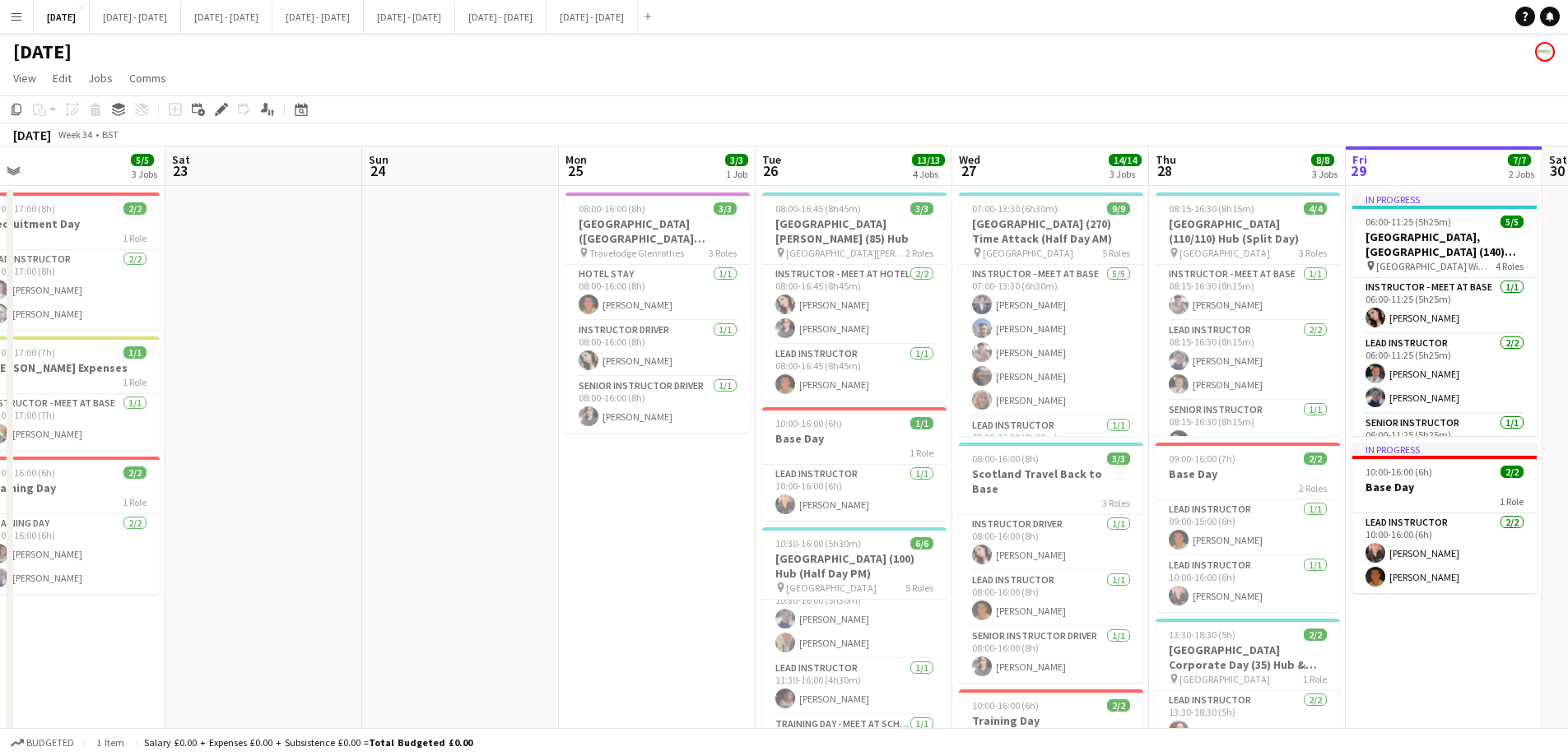
scroll to position [0, 492]
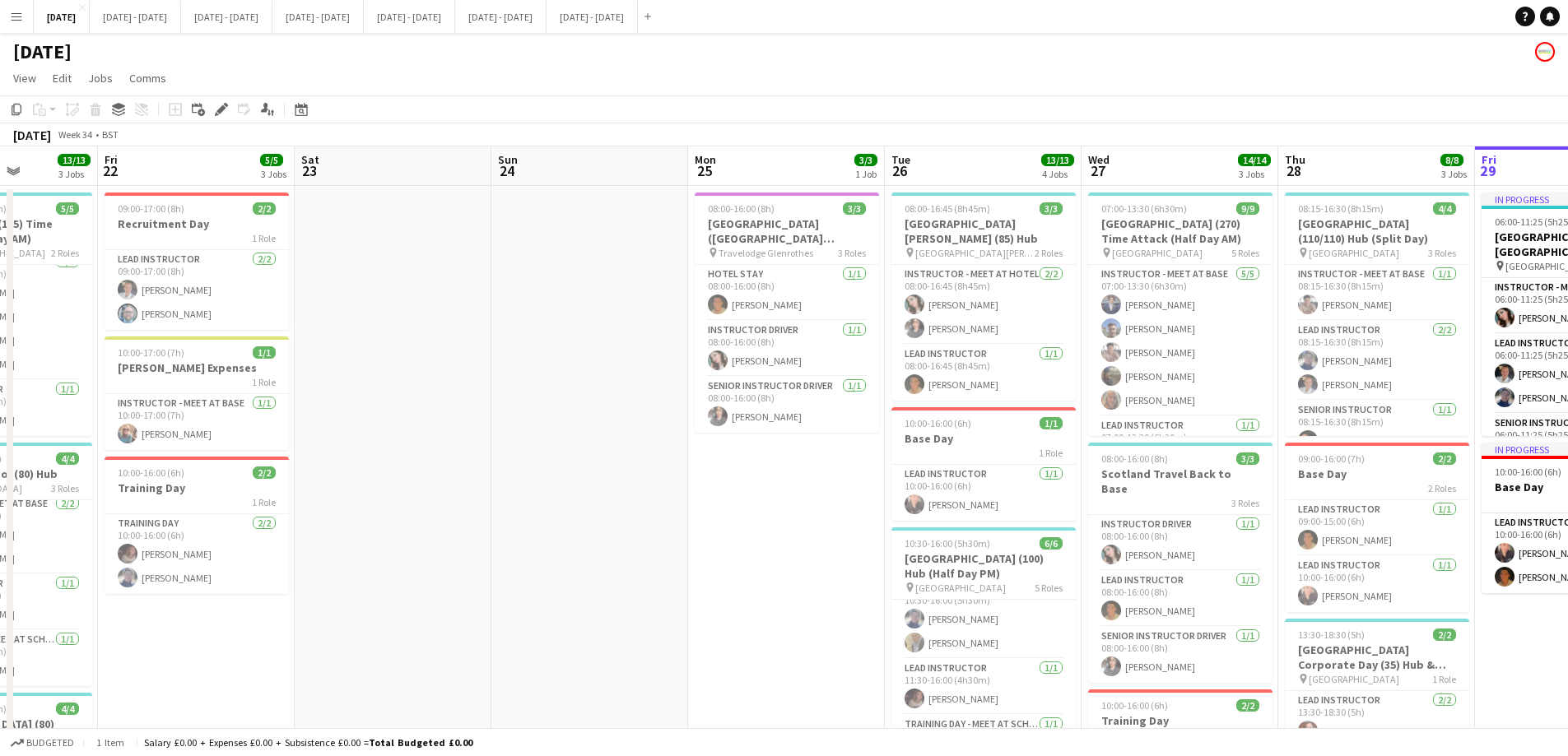
drag, startPoint x: 1234, startPoint y: 570, endPoint x: 596, endPoint y: 590, distance: 638.3
click at [596, 577] on app-calendar-viewport "Tue 19 7/7 2 Jobs Wed 20 7/7 2 Jobs Thu 21 13/13 3 Jobs Fri 22 5/5 3 Jobs Sat 2…" at bounding box center [784, 606] width 1568 height 920
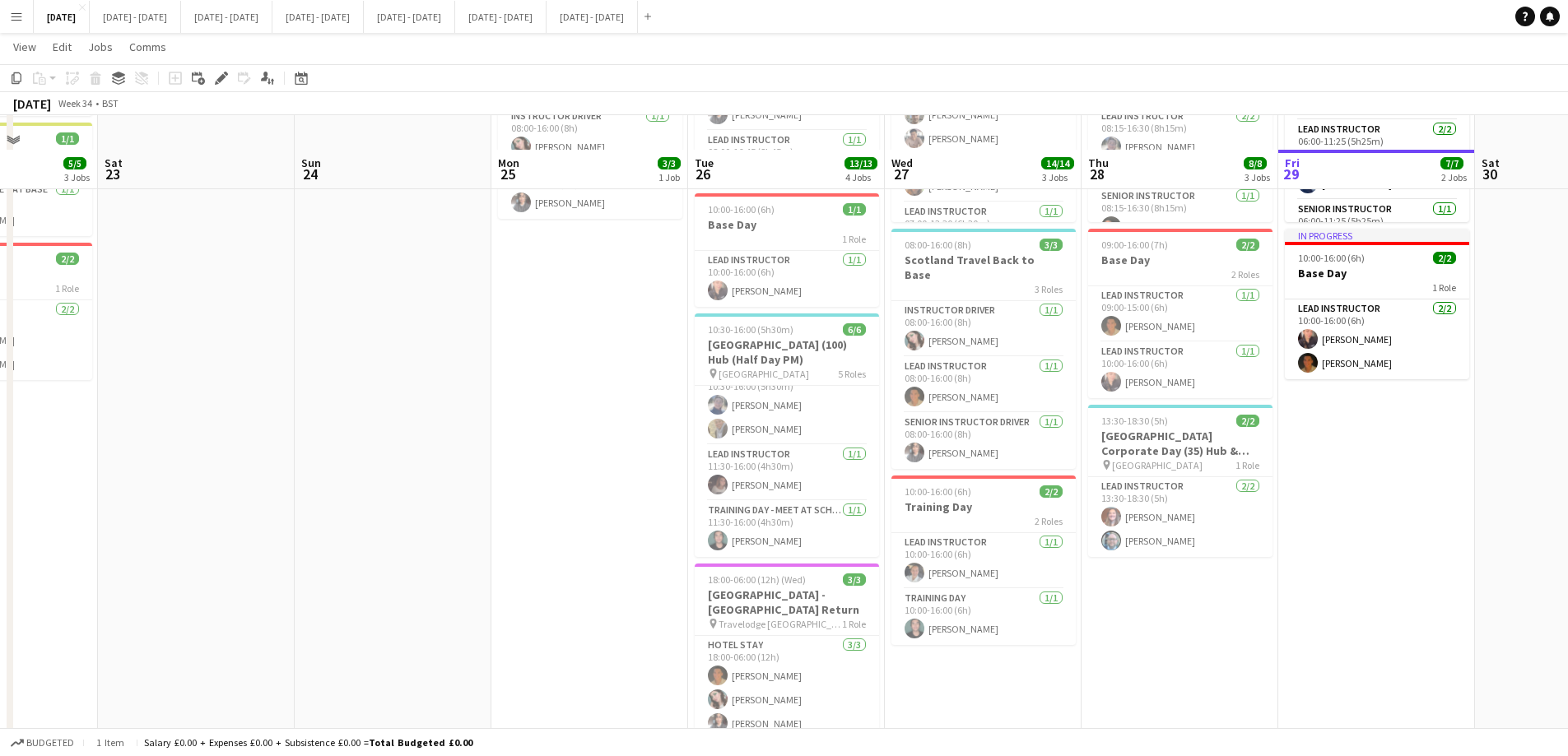
scroll to position [247, 0]
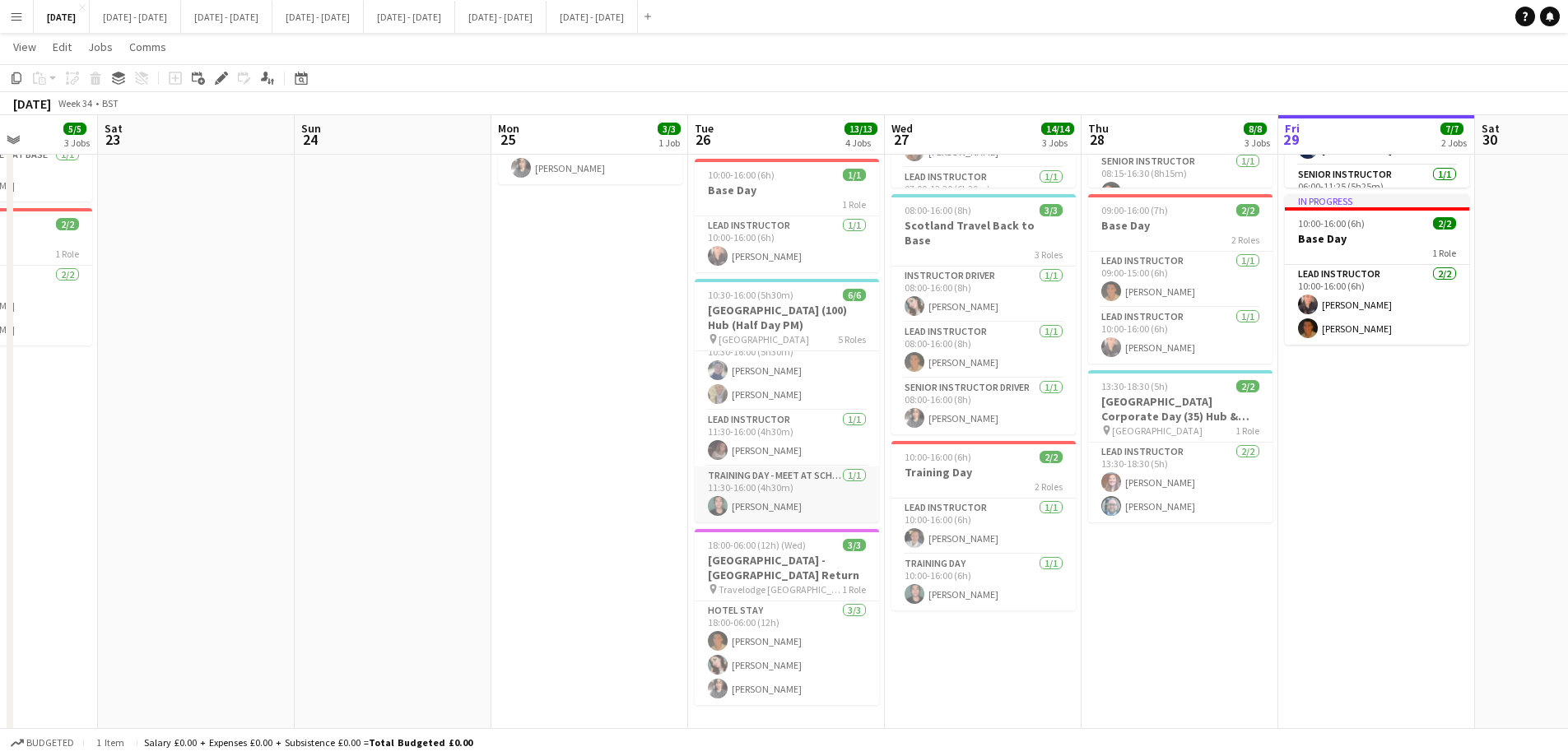
click at [740, 488] on app-card-role "Training Day - Meet at School [DATE] 11:30-16:00 (4h30m) [PERSON_NAME]" at bounding box center [787, 494] width 184 height 56
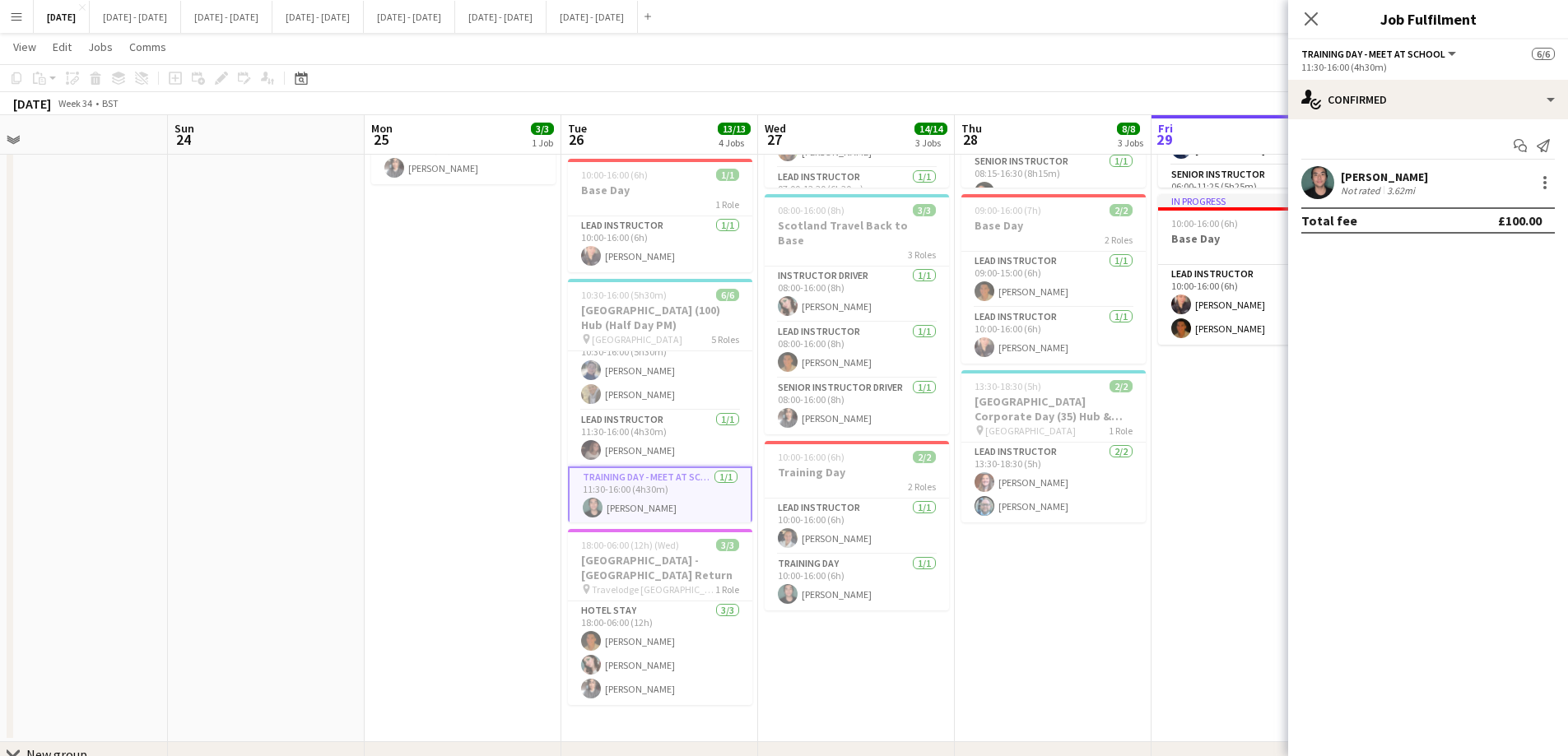
scroll to position [0, 622]
drag, startPoint x: 1181, startPoint y: 631, endPoint x: 1051, endPoint y: 655, distance: 132.2
click at [1051, 577] on app-calendar-viewport "Wed 20 7/7 2 Jobs Thu 21 13/13 3 Jobs Fri 22 5/5 3 Jobs Sat 23 Sun 24 Mon 25 3/…" at bounding box center [784, 318] width 1568 height 1000
click at [825, 575] on app-card-role "Training Day [DATE] 10:00-16:00 (6h) [PERSON_NAME]" at bounding box center [853, 582] width 184 height 56
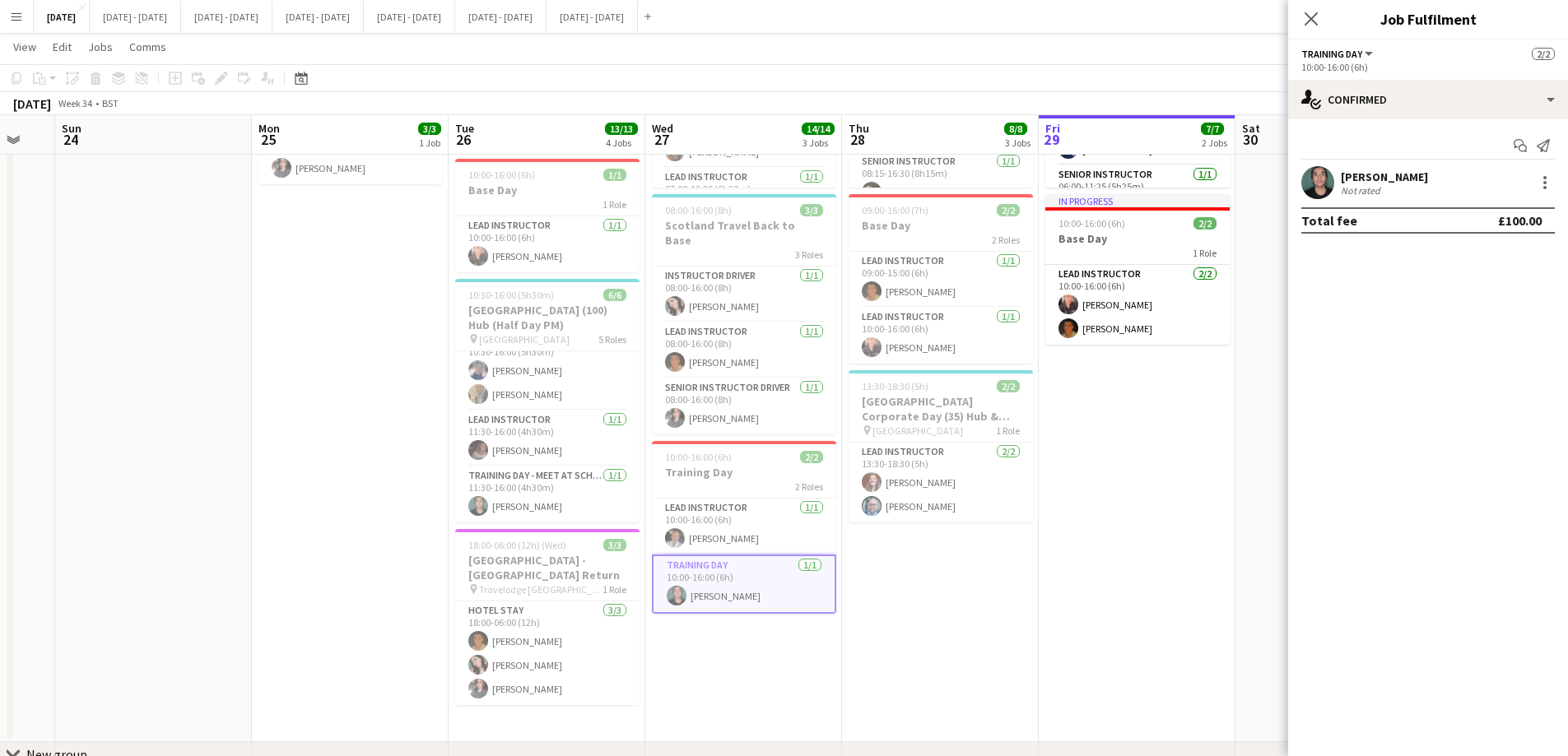
drag, startPoint x: 1046, startPoint y: 585, endPoint x: 913, endPoint y: 575, distance: 133.4
click at [917, 577] on app-calendar-viewport "Thu 21 13/13 3 Jobs Fri 22 5/5 3 Jobs Sat 23 Sun 24 Mon 25 3/3 1 Job Tue 26 13/…" at bounding box center [784, 318] width 1568 height 1000
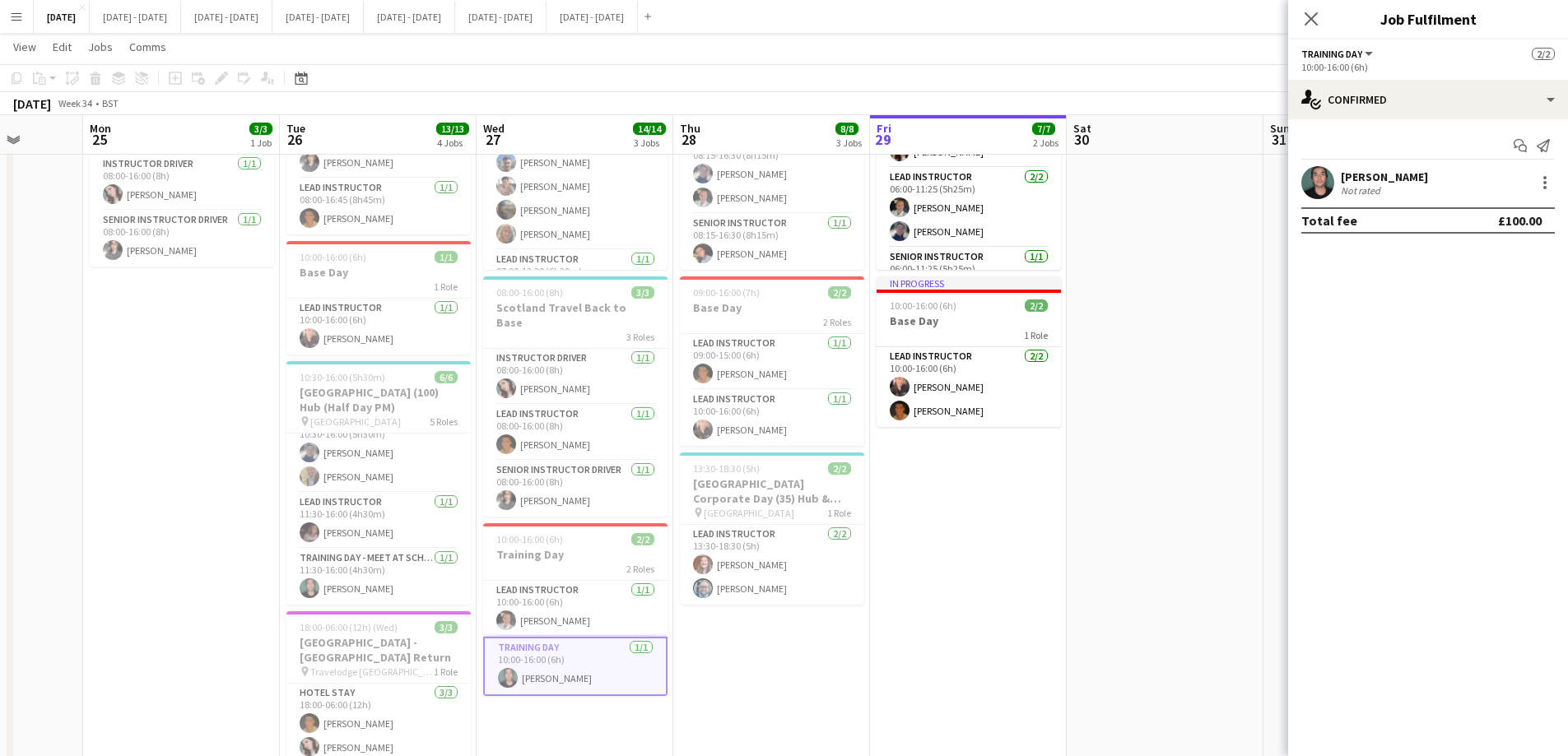
scroll to position [0, 546]
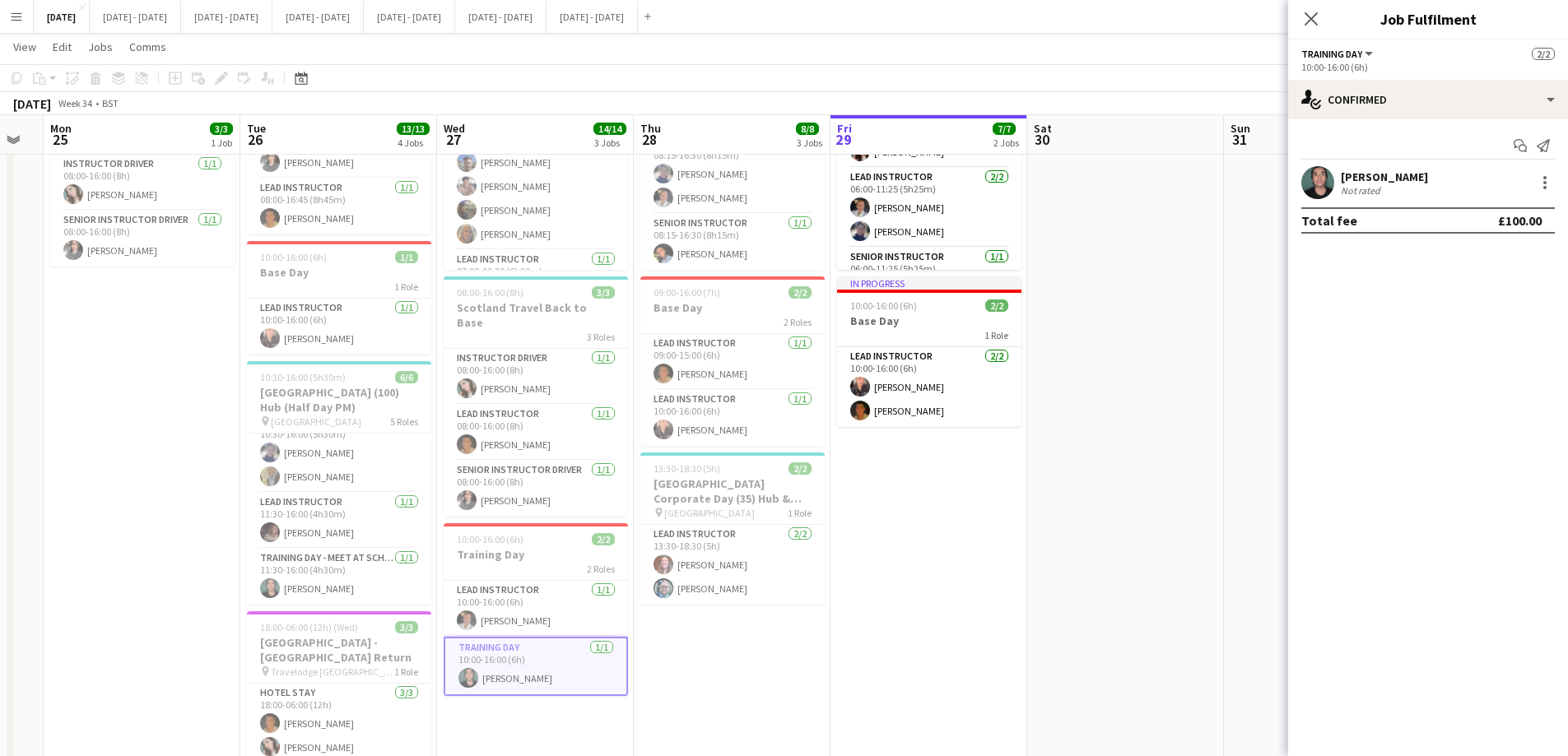
drag, startPoint x: 1107, startPoint y: 548, endPoint x: 918, endPoint y: 573, distance: 190.6
click at [918, 573] on app-calendar-viewport "Fri 22 5/5 3 Jobs Sat 23 Sun 24 Mon 25 3/3 1 Job Tue 26 13/13 4 Jobs Wed 27 14/…" at bounding box center [784, 400] width 1568 height 1000
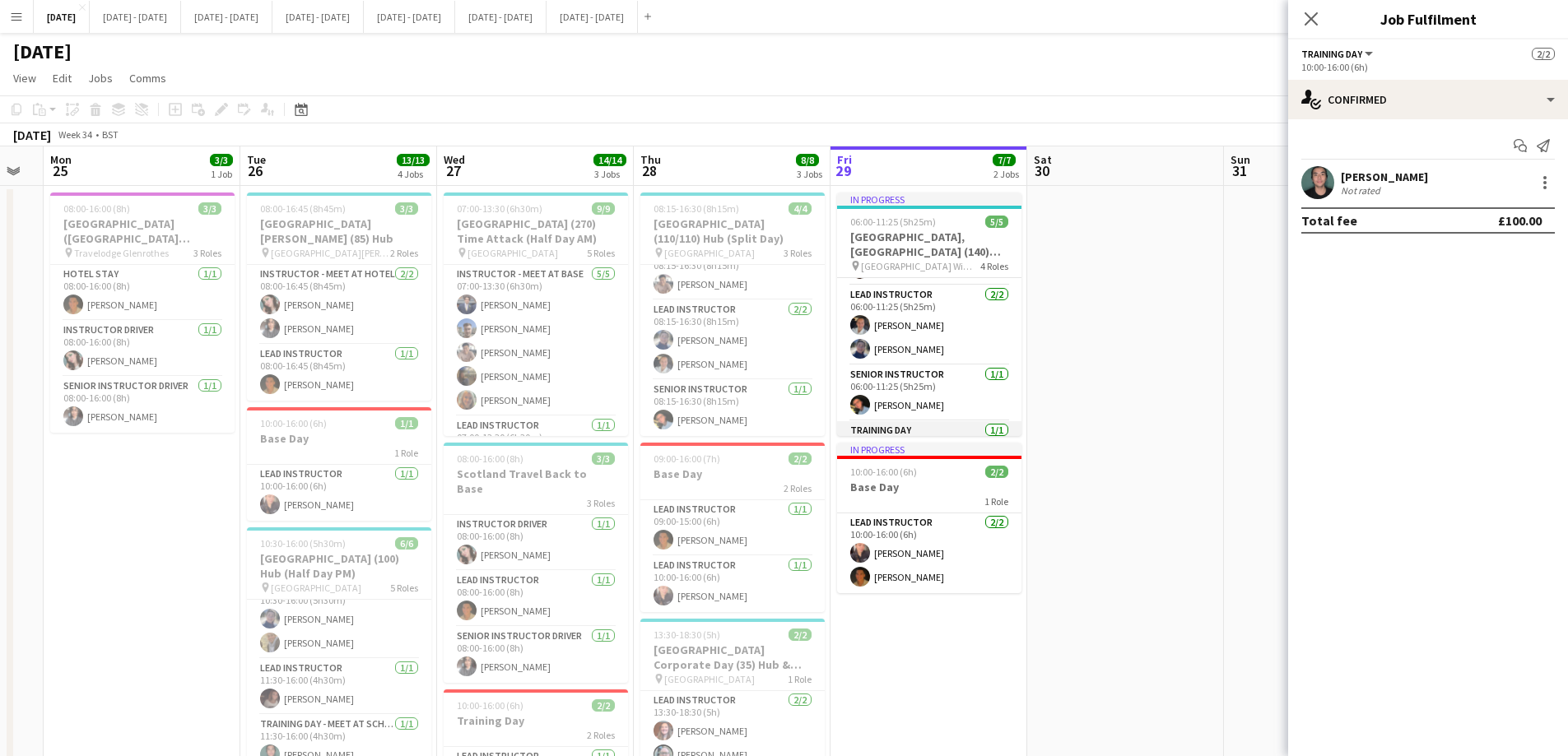
scroll to position [90, 0]
click at [936, 402] on app-card-role "Training Day [DATE] 06:00-11:25 (5h25m) [PERSON_NAME]" at bounding box center [929, 407] width 184 height 56
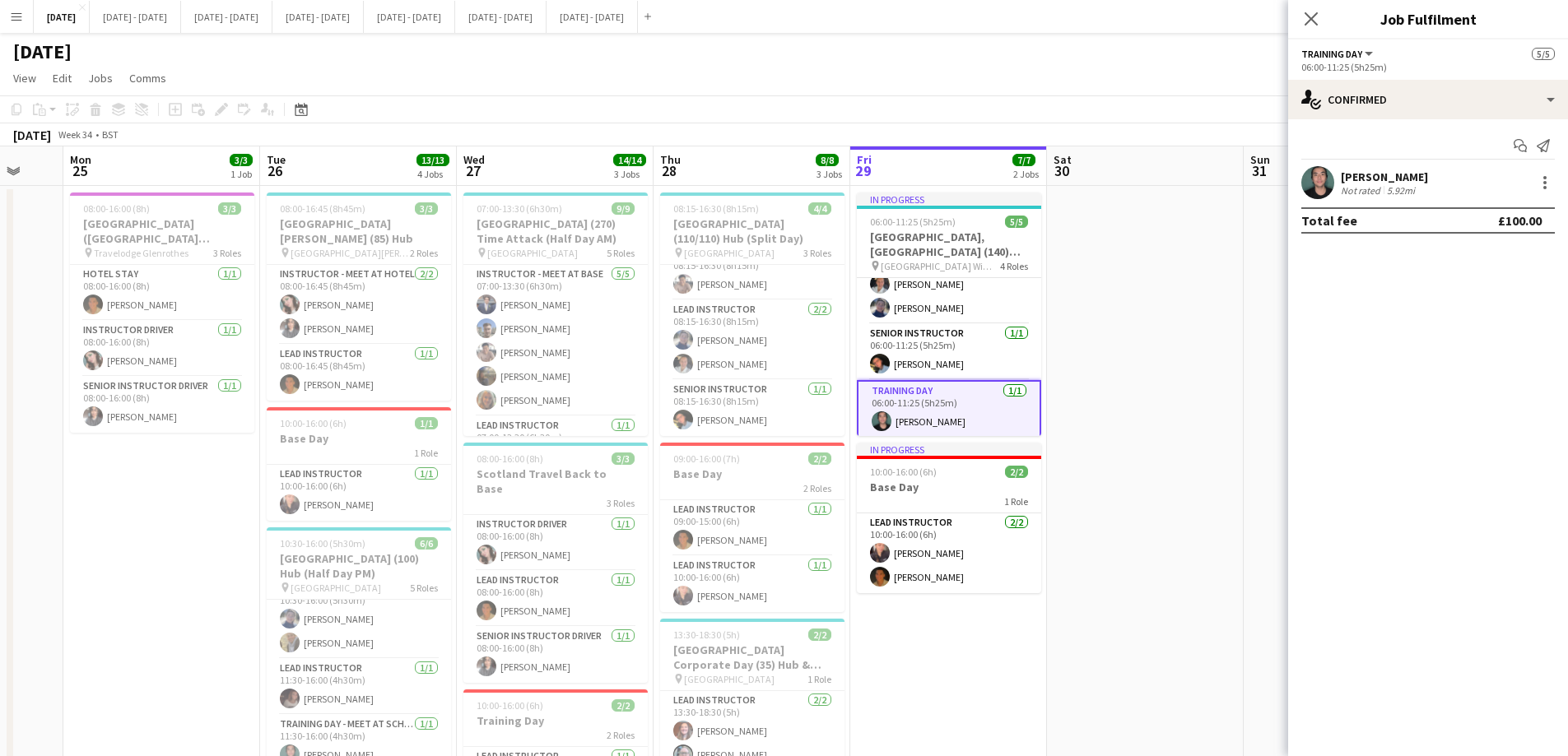
drag, startPoint x: 1202, startPoint y: 336, endPoint x: 1183, endPoint y: 431, distance: 96.9
click at [1217, 379] on app-calendar-viewport "Fri 22 5/5 3 Jobs Sat 23 Sun 24 Mon 25 3/3 1 Job Tue 26 13/13 4 Jobs Wed 27 14/…" at bounding box center [784, 606] width 1568 height 920
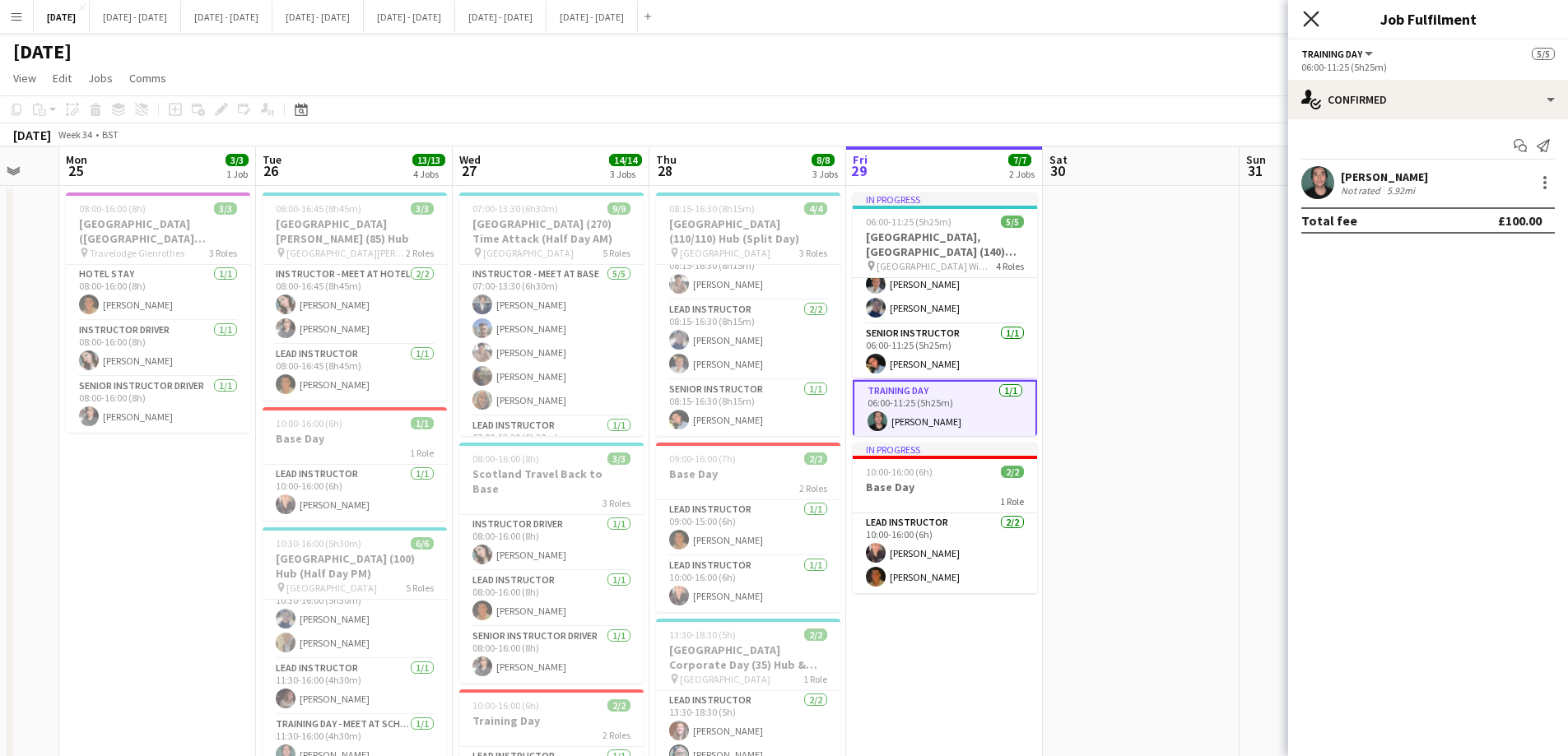
click at [1263, 17] on icon "Close pop-in" at bounding box center [1310, 18] width 16 height 16
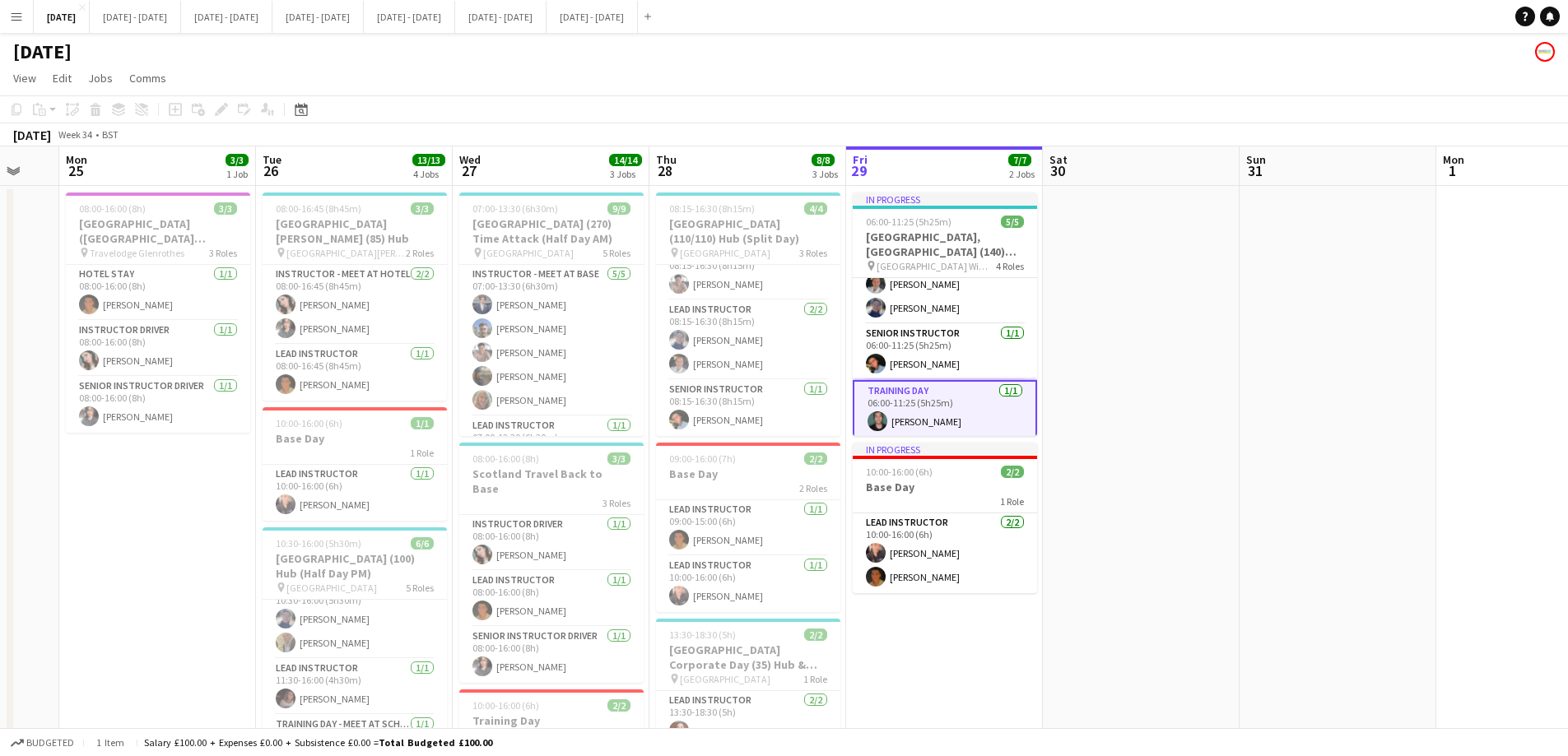
click at [993, 413] on app-card-role "Training Day [DATE] 06:00-11:25 (5h25m) [PERSON_NAME]" at bounding box center [944, 409] width 184 height 60
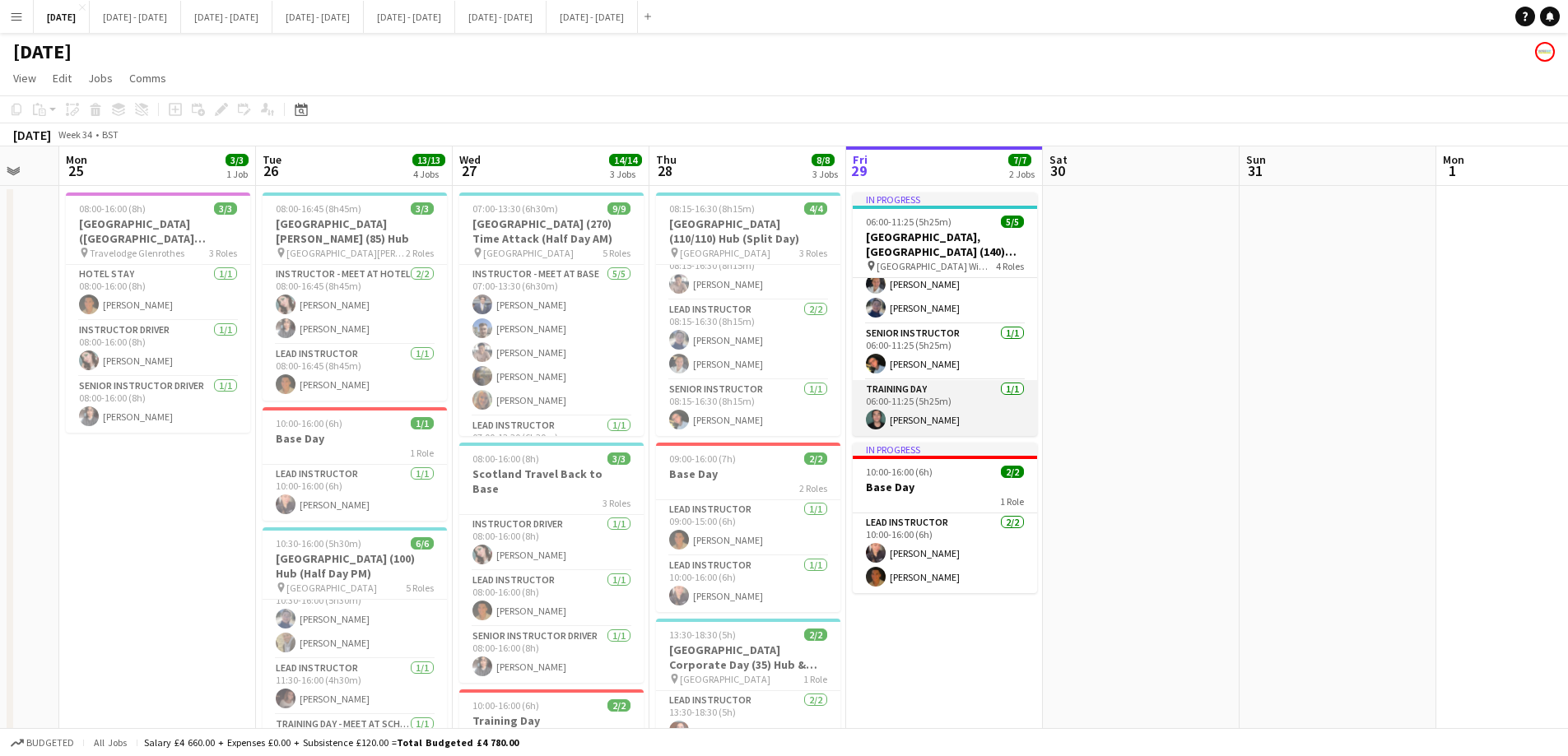
click at [962, 409] on app-card-role "Training Day [DATE] 06:00-11:25 (5h25m) [PERSON_NAME]" at bounding box center [944, 407] width 184 height 56
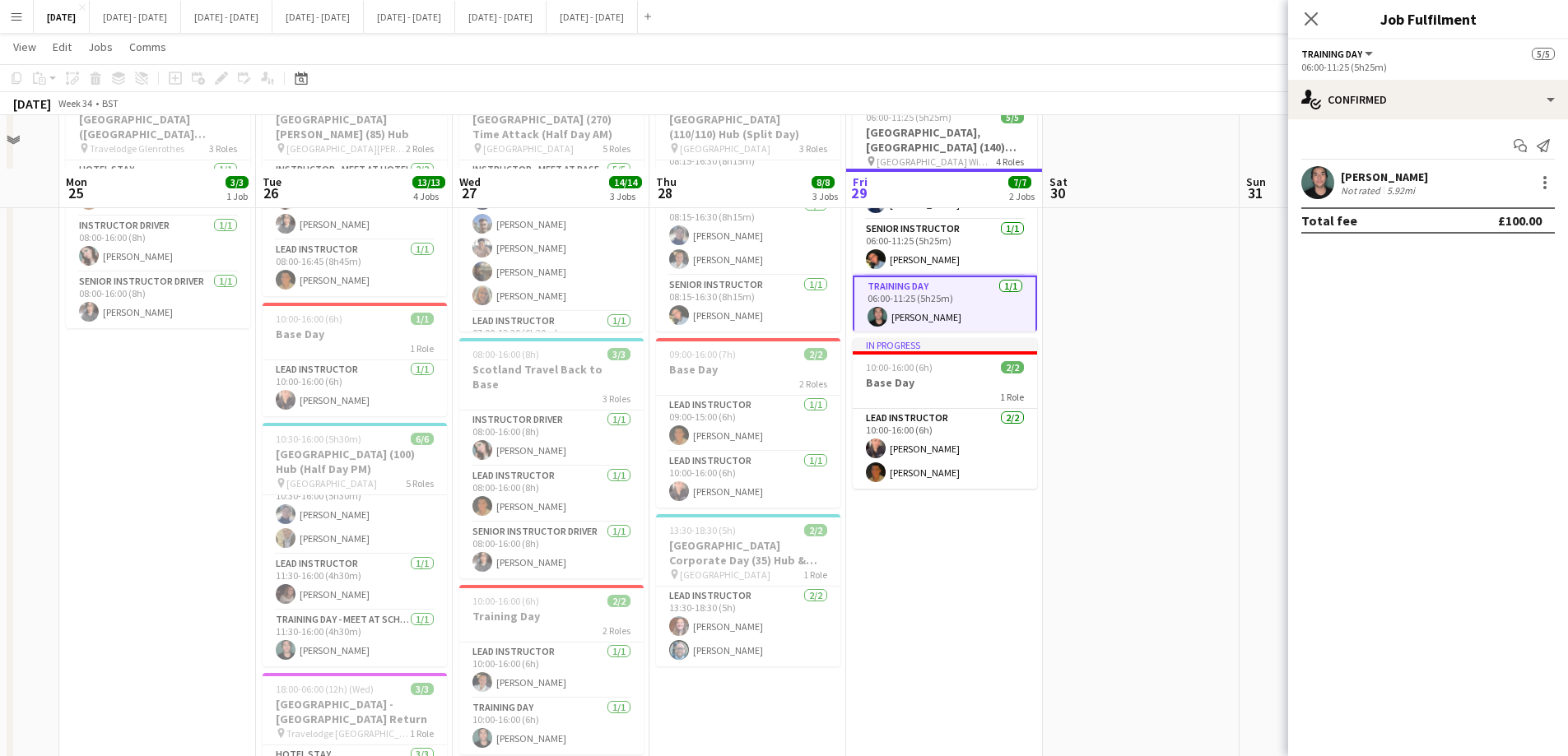
scroll to position [165, 0]
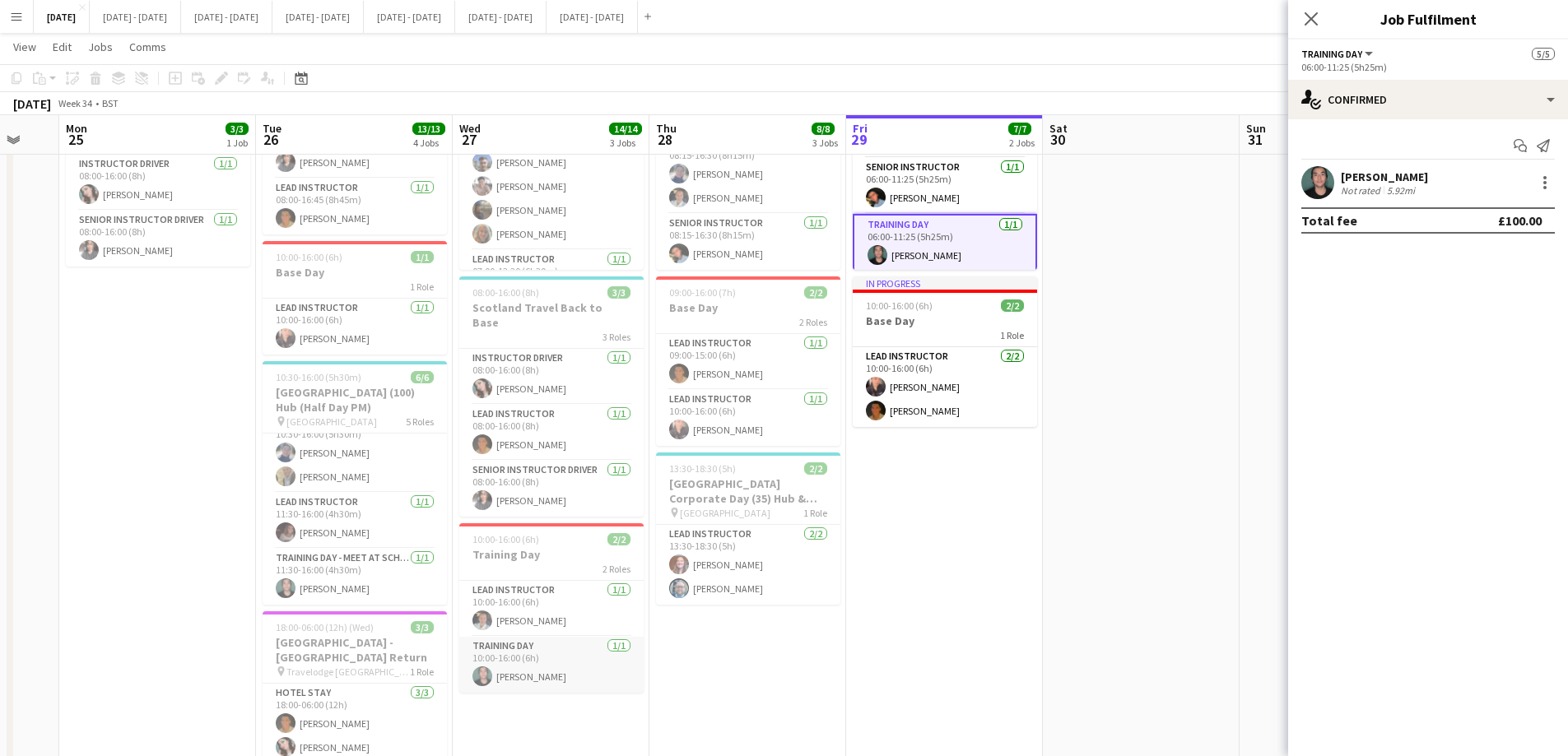
click at [513, 577] on app-card-role "Training Day [DATE] 10:00-16:00 (6h) [PERSON_NAME]" at bounding box center [550, 664] width 184 height 56
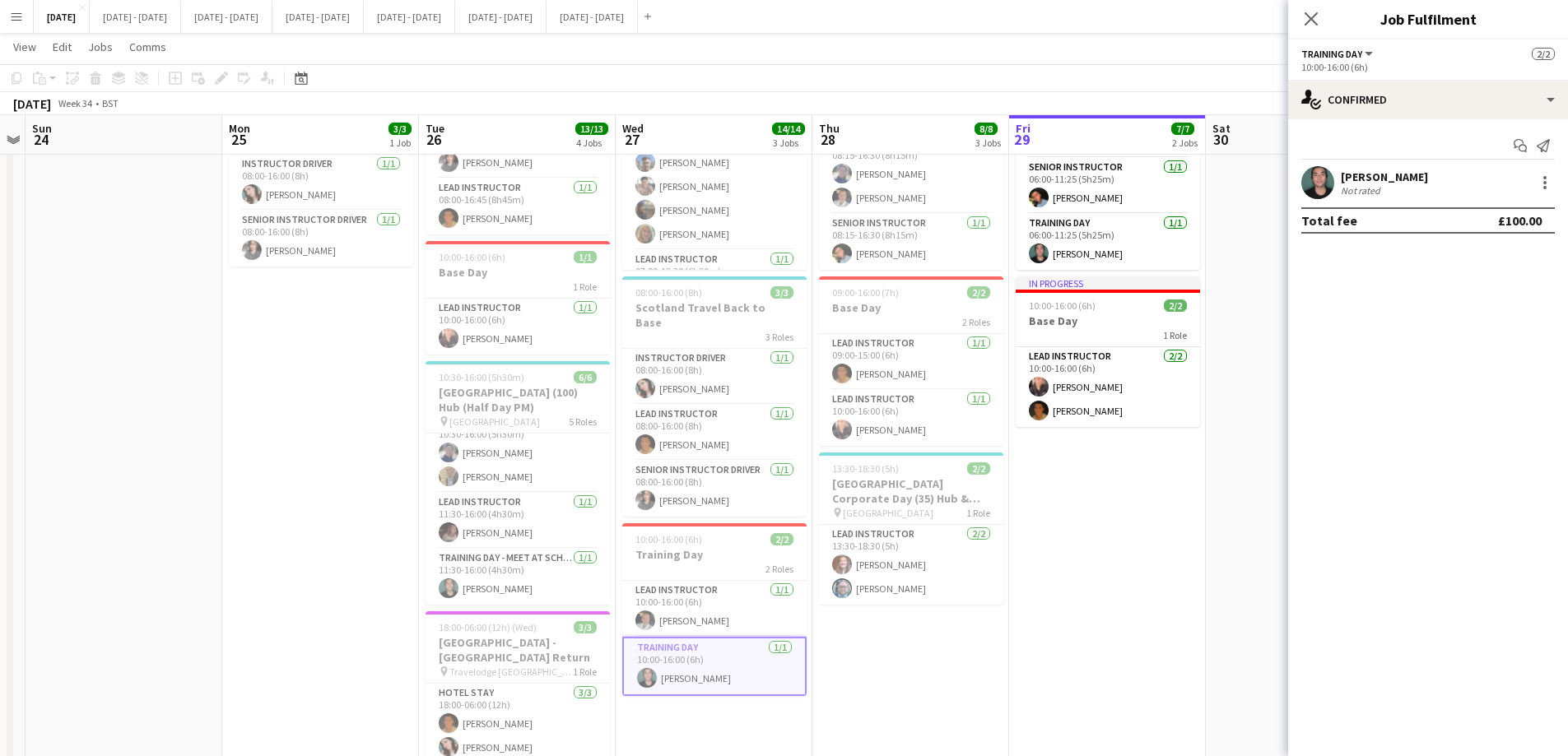
scroll to position [0, 345]
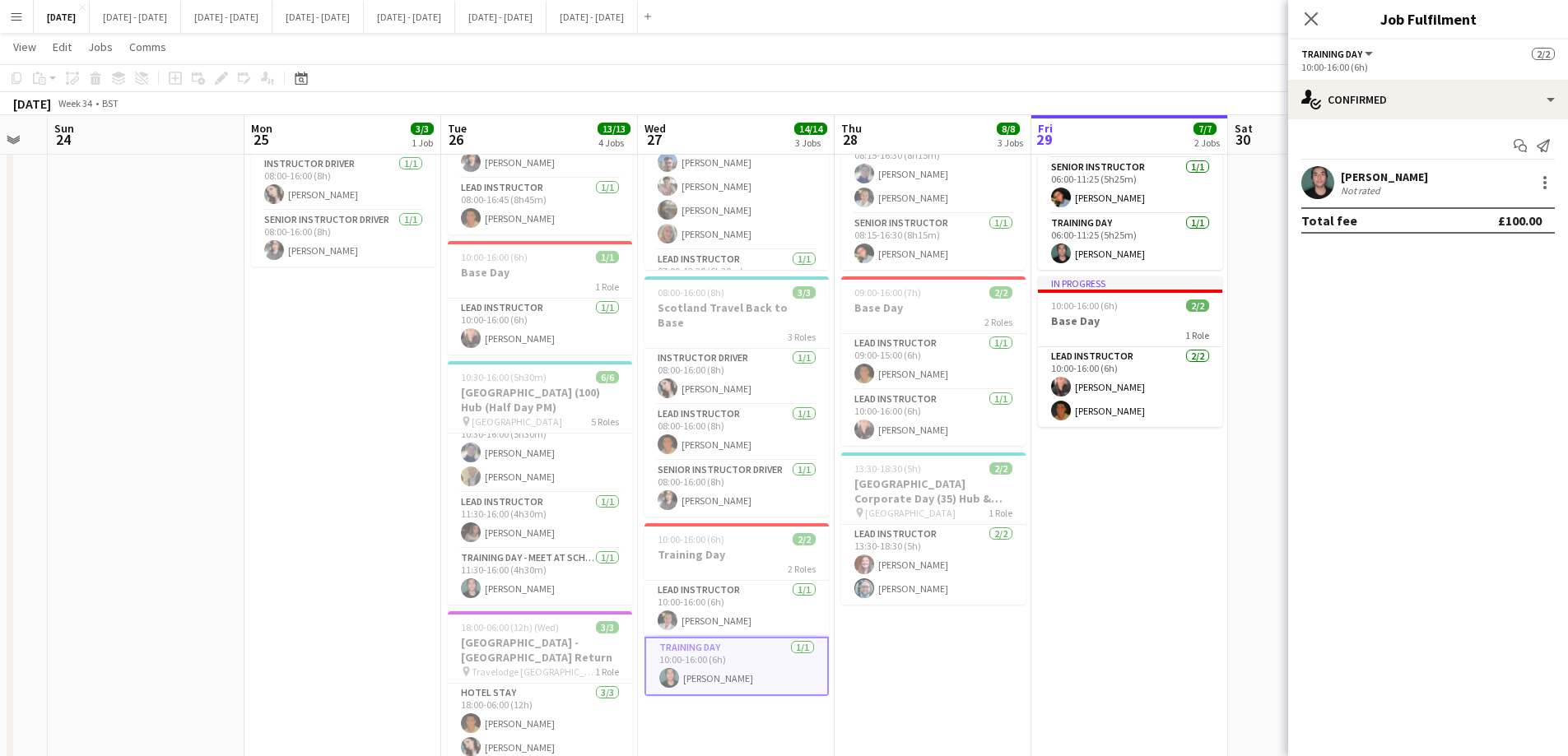
drag, startPoint x: 756, startPoint y: 654, endPoint x: 941, endPoint y: 650, distance: 185.0
click at [941, 577] on app-calendar-viewport "Fri 22 5/5 3 Jobs Sat 23 Sun 24 Mon 25 3/3 1 Job Tue 26 13/13 4 Jobs Wed 27 14/…" at bounding box center [784, 400] width 1568 height 1000
click at [471, 577] on app-user-avatar at bounding box center [471, 588] width 20 height 20
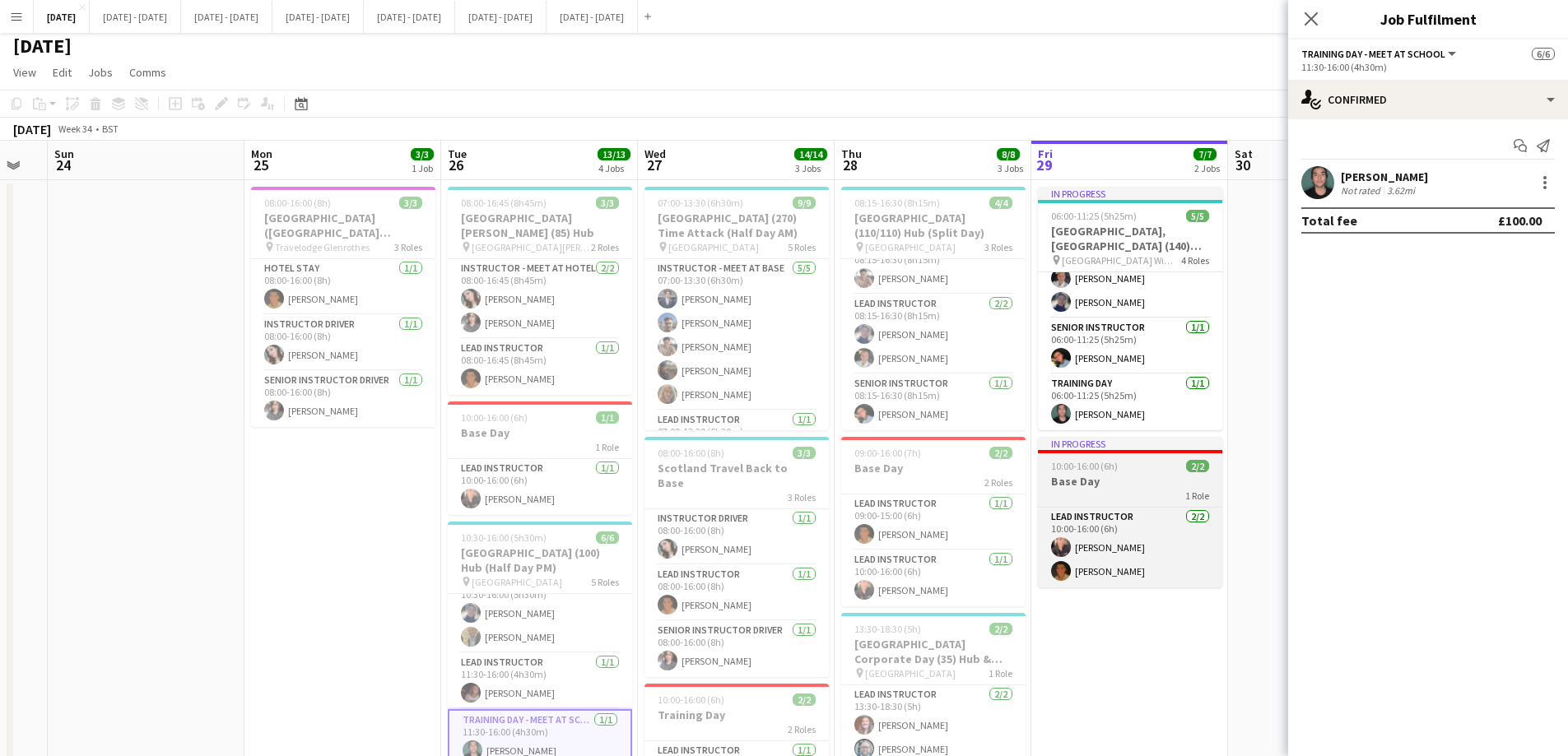
scroll to position [0, 0]
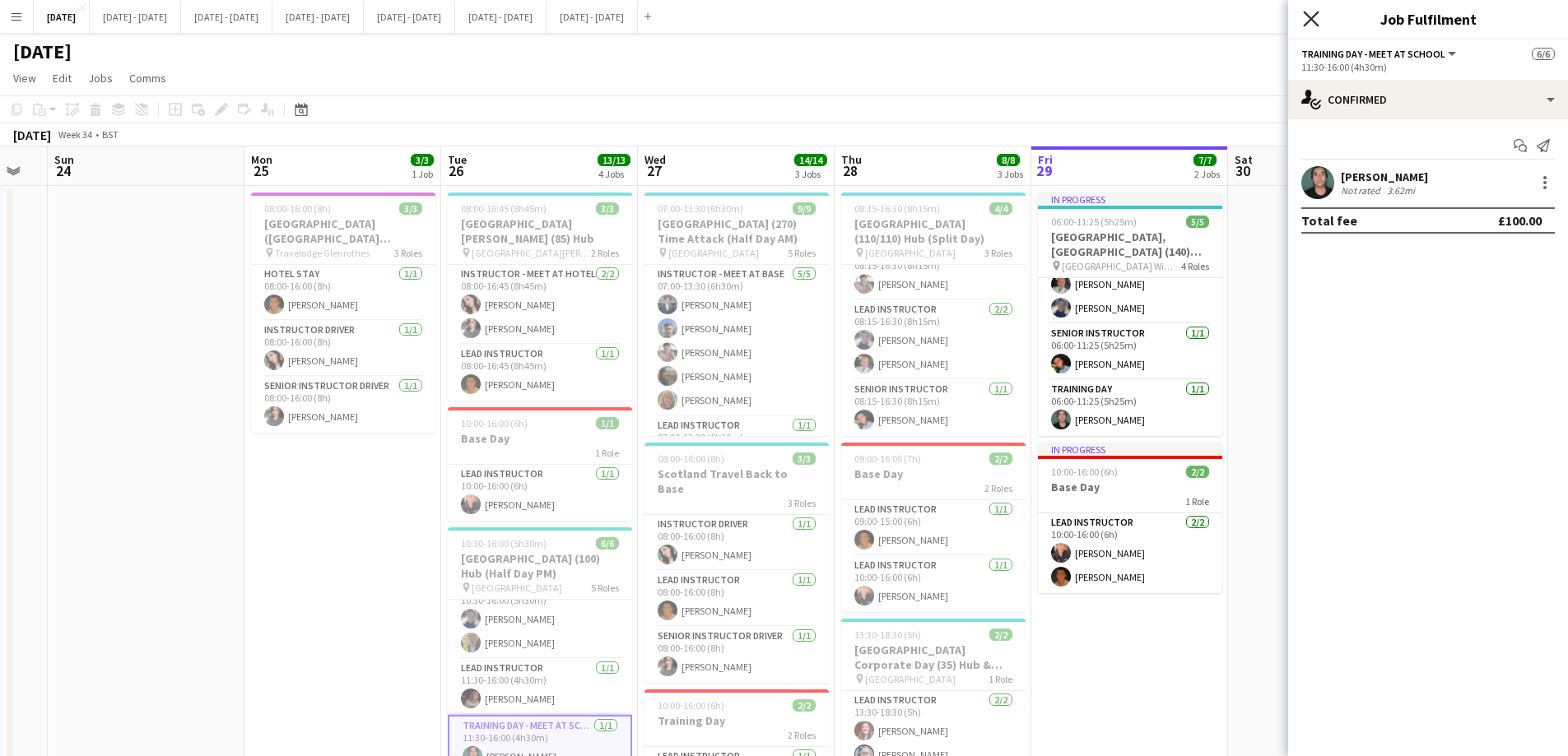
click at [1263, 20] on icon "Close pop-in" at bounding box center [1310, 18] width 16 height 16
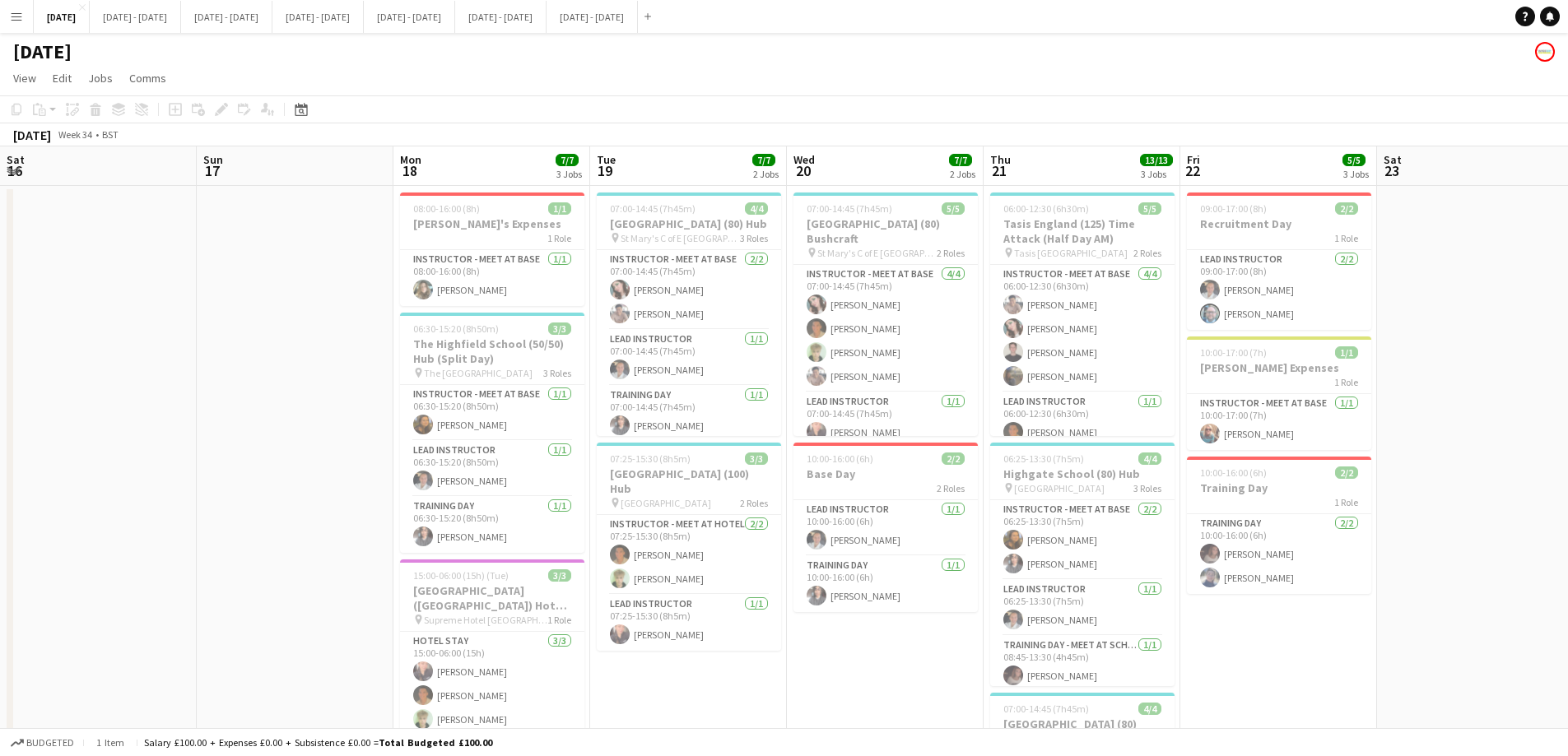
scroll to position [0, 581]
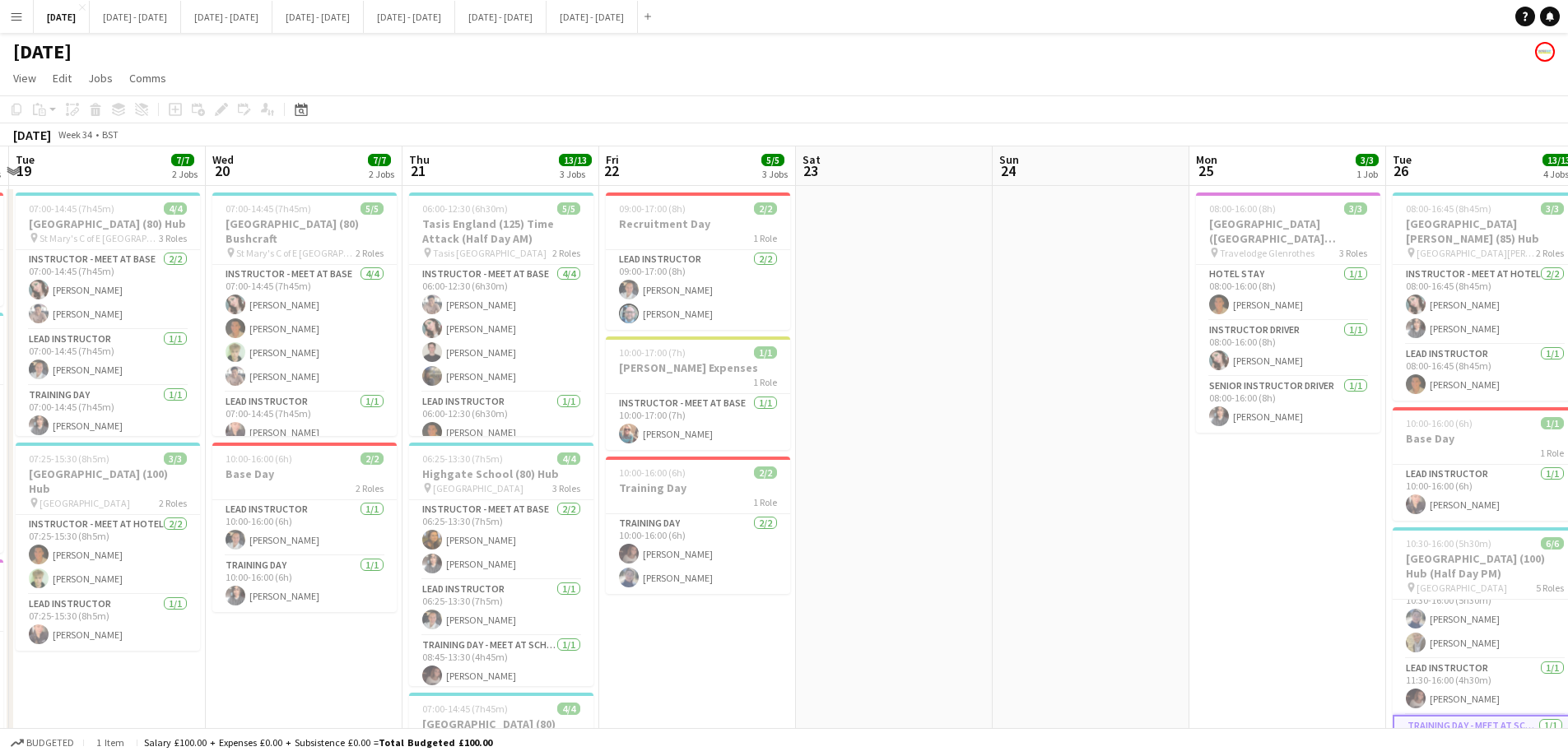
drag, startPoint x: 276, startPoint y: 441, endPoint x: 1108, endPoint y: 467, distance: 832.4
click at [1108, 467] on app-calendar-viewport "Sat 16 Sun 17 Mon 18 7/7 3 Jobs Tue 19 7/7 2 Jobs Wed 20 7/7 2 Jobs Thu 21 13/1…" at bounding box center [784, 606] width 1568 height 920
click at [695, 497] on div "1 Role" at bounding box center [697, 502] width 184 height 13
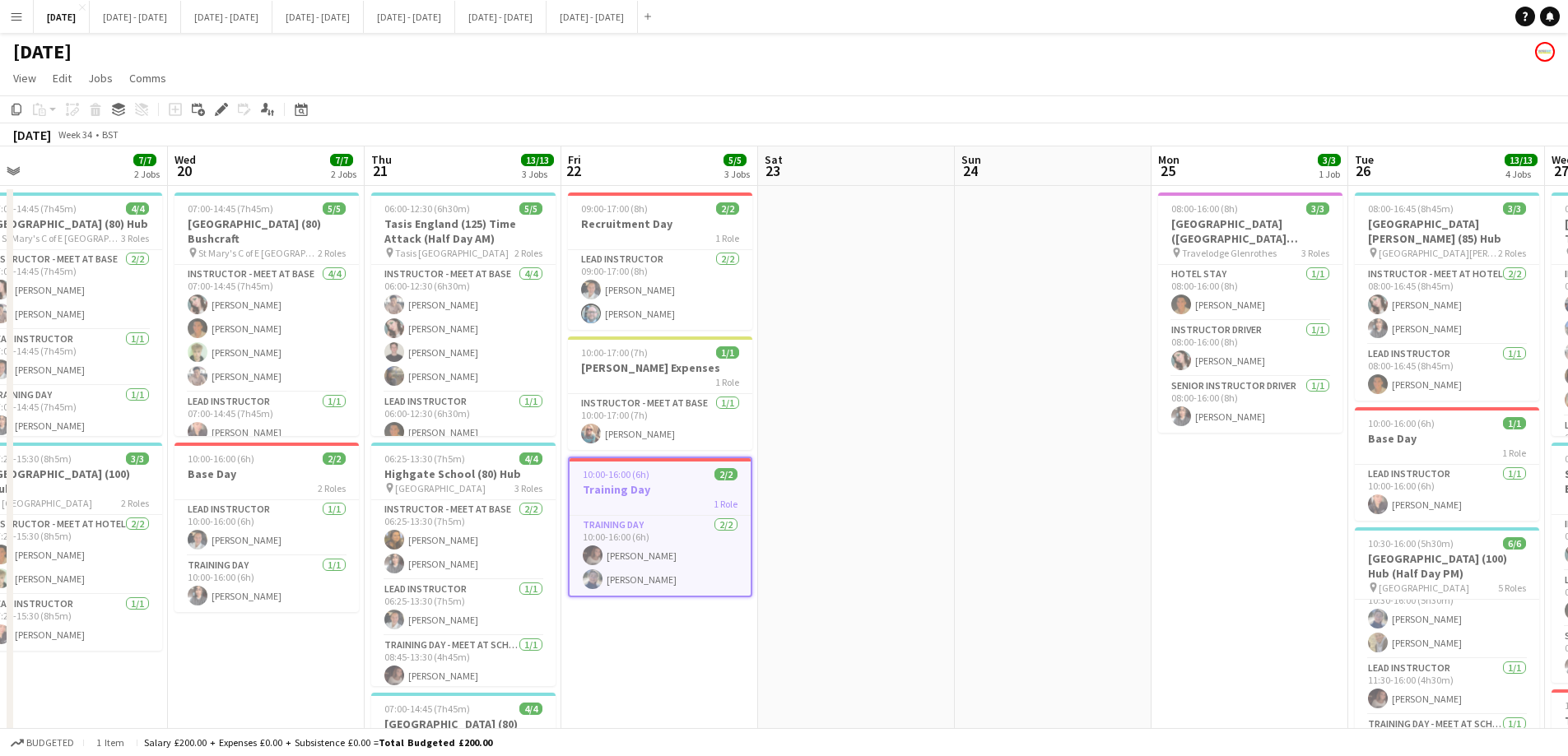
drag, startPoint x: 1262, startPoint y: 508, endPoint x: 1064, endPoint y: 529, distance: 199.1
click at [1208, 516] on app-calendar-viewport "Sat 16 Sun 17 Mon 18 7/7 3 Jobs Tue 19 7/7 2 Jobs Wed 20 7/7 2 Jobs Thu 21 13/1…" at bounding box center [784, 606] width 1568 height 920
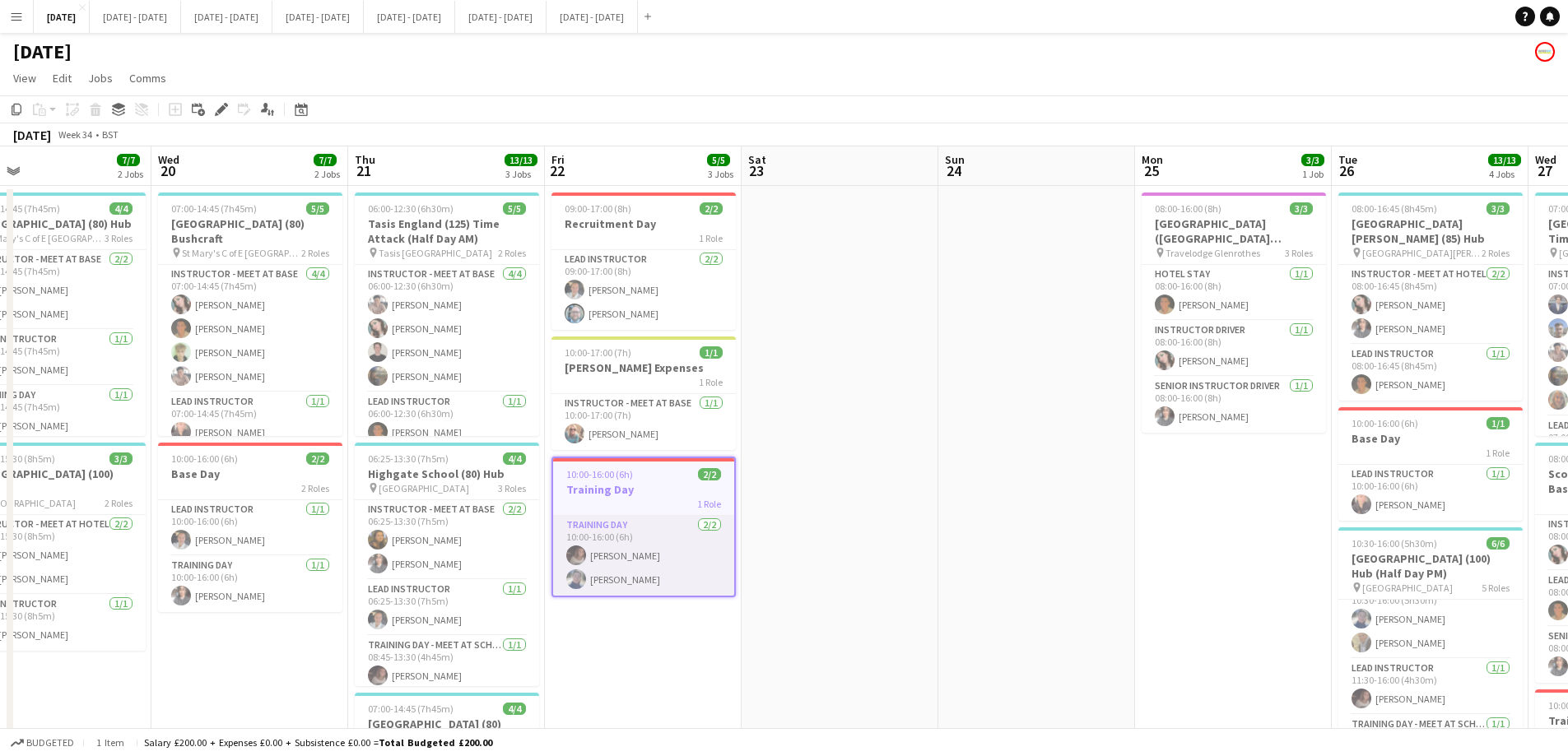
click at [661, 565] on app-card-role "Training Day 2/2 10:00-16:00 (6h) Emily Rowe Smythe Hannah Taylor" at bounding box center [643, 555] width 181 height 80
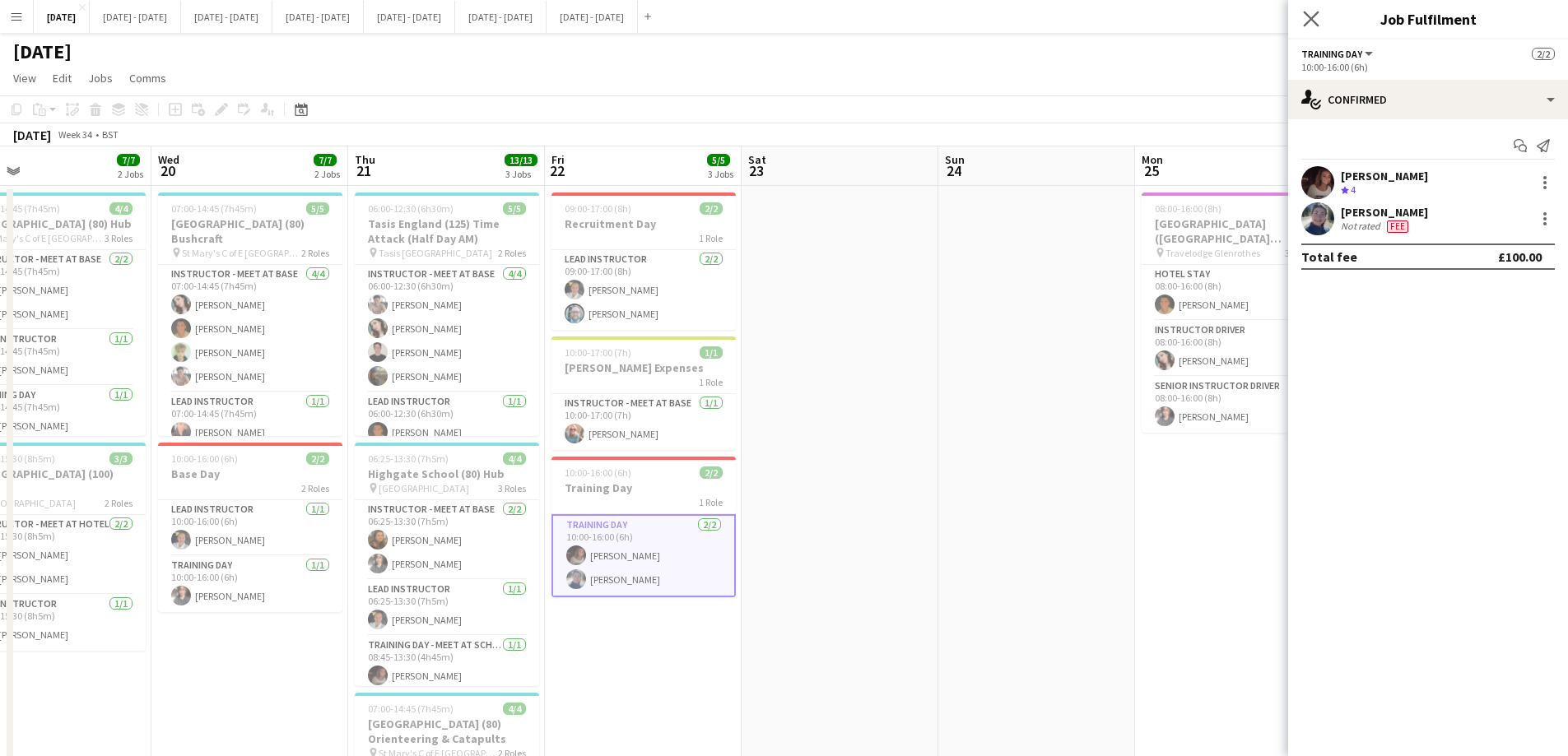
click at [1263, 14] on app-icon "Close pop-in" at bounding box center [1311, 19] width 24 height 24
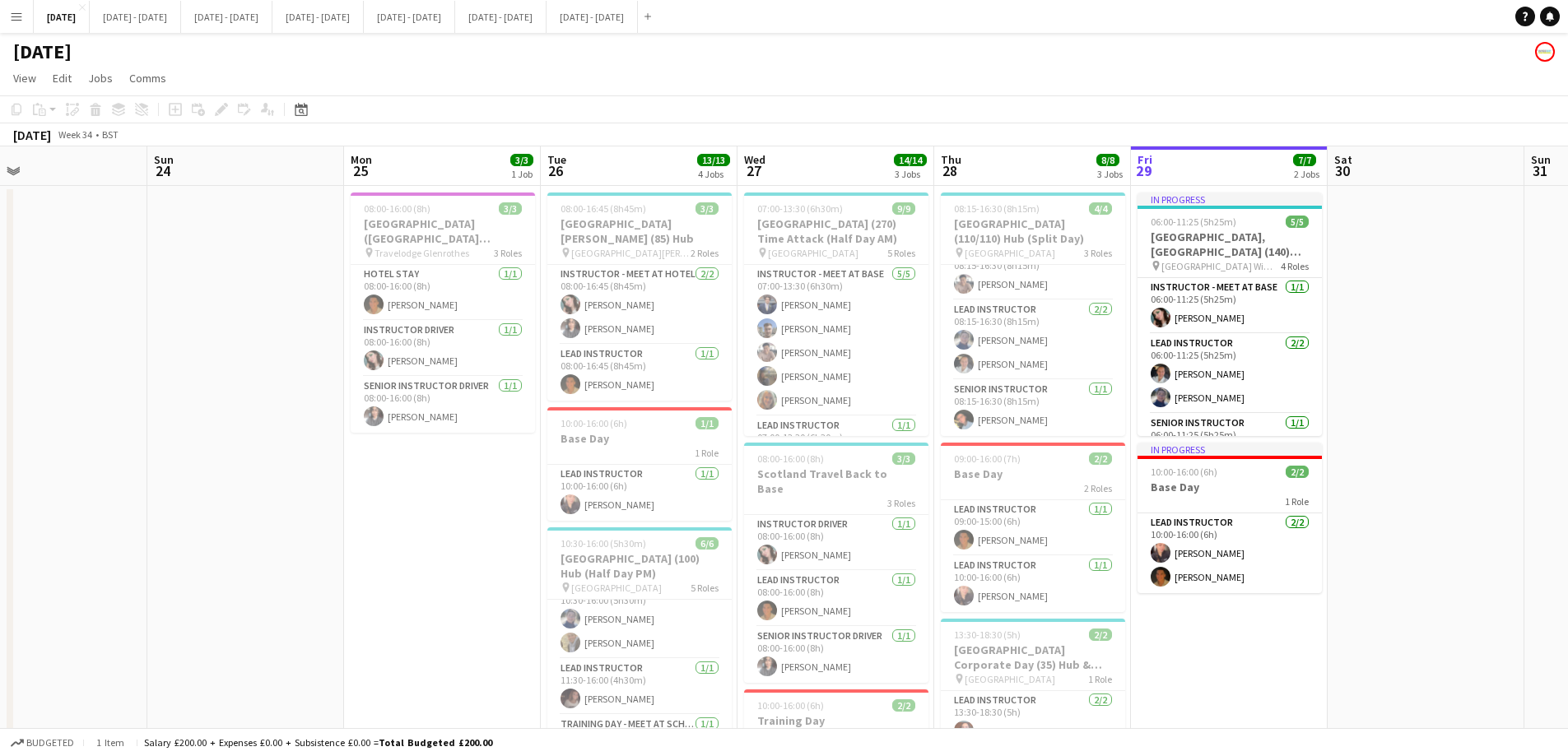
scroll to position [0, 476]
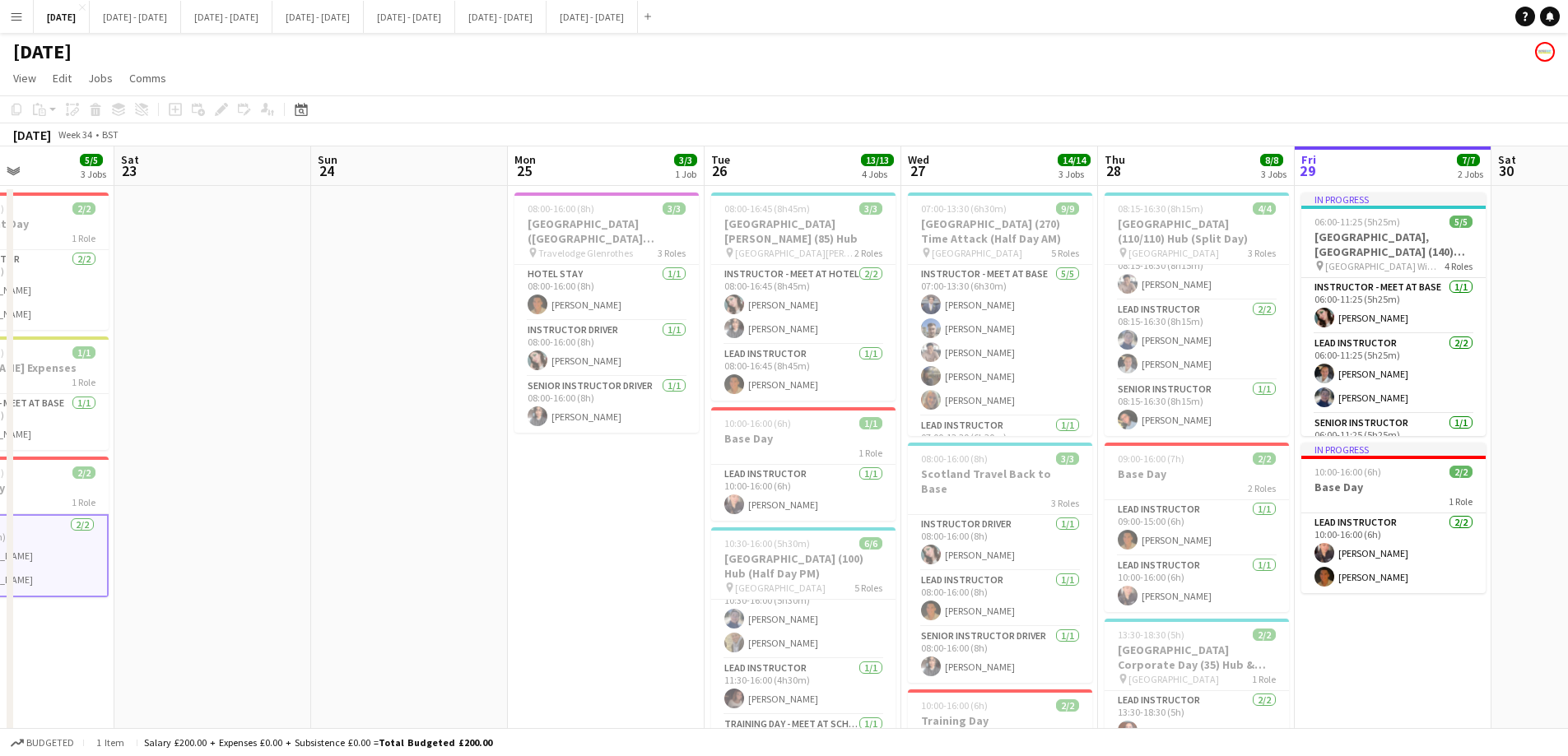
drag, startPoint x: 1213, startPoint y: 553, endPoint x: 390, endPoint y: 528, distance: 823.4
click at [390, 528] on app-calendar-viewport "Wed 20 7/7 2 Jobs Thu 21 13/13 3 Jobs Fri 22 5/5 3 Jobs Sat 23 Sun 24 Mon 25 3/…" at bounding box center [784, 606] width 1568 height 920
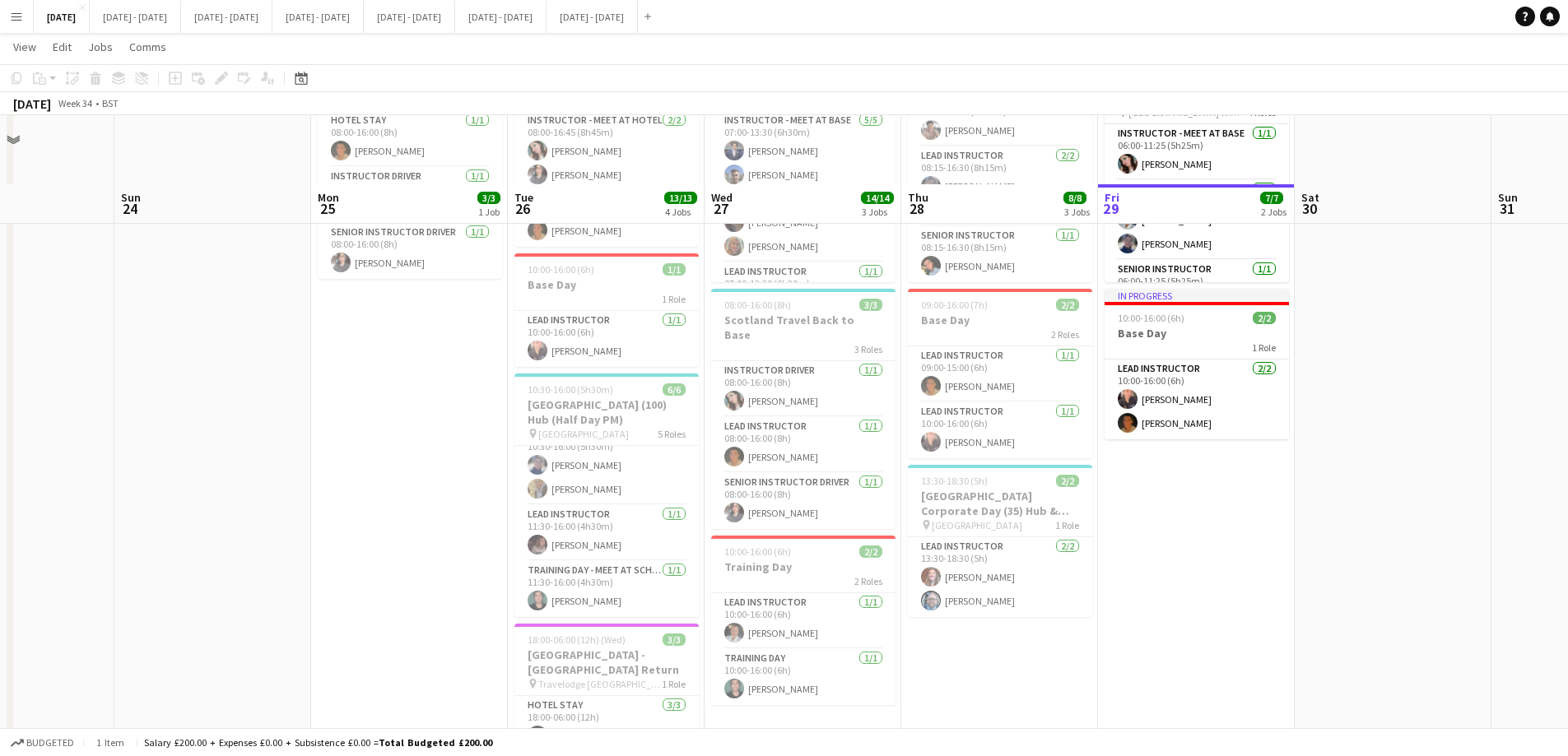
scroll to position [247, 0]
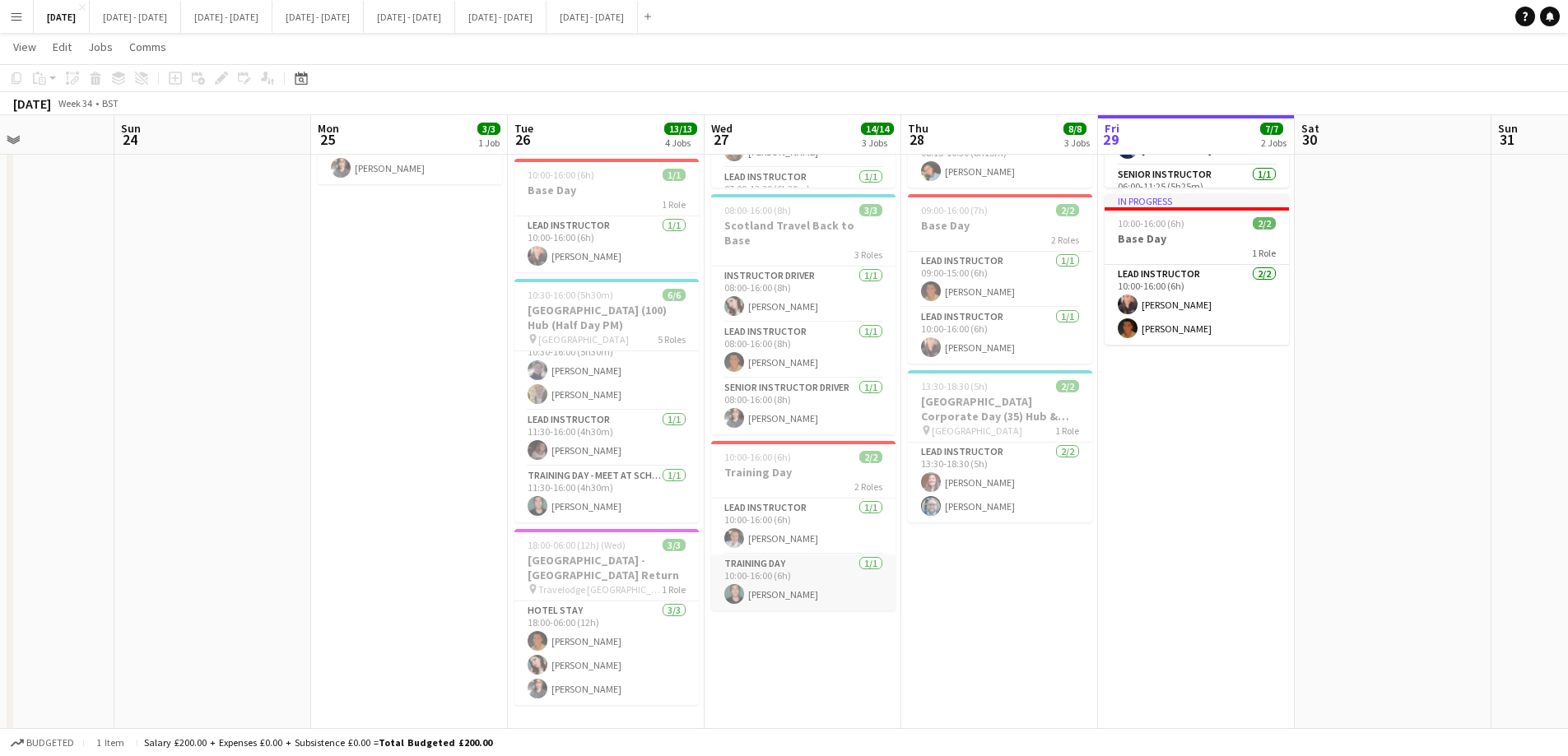
click at [785, 559] on app-card-role "Training Day [DATE] 10:00-16:00 (6h) [PERSON_NAME]" at bounding box center [802, 582] width 184 height 56
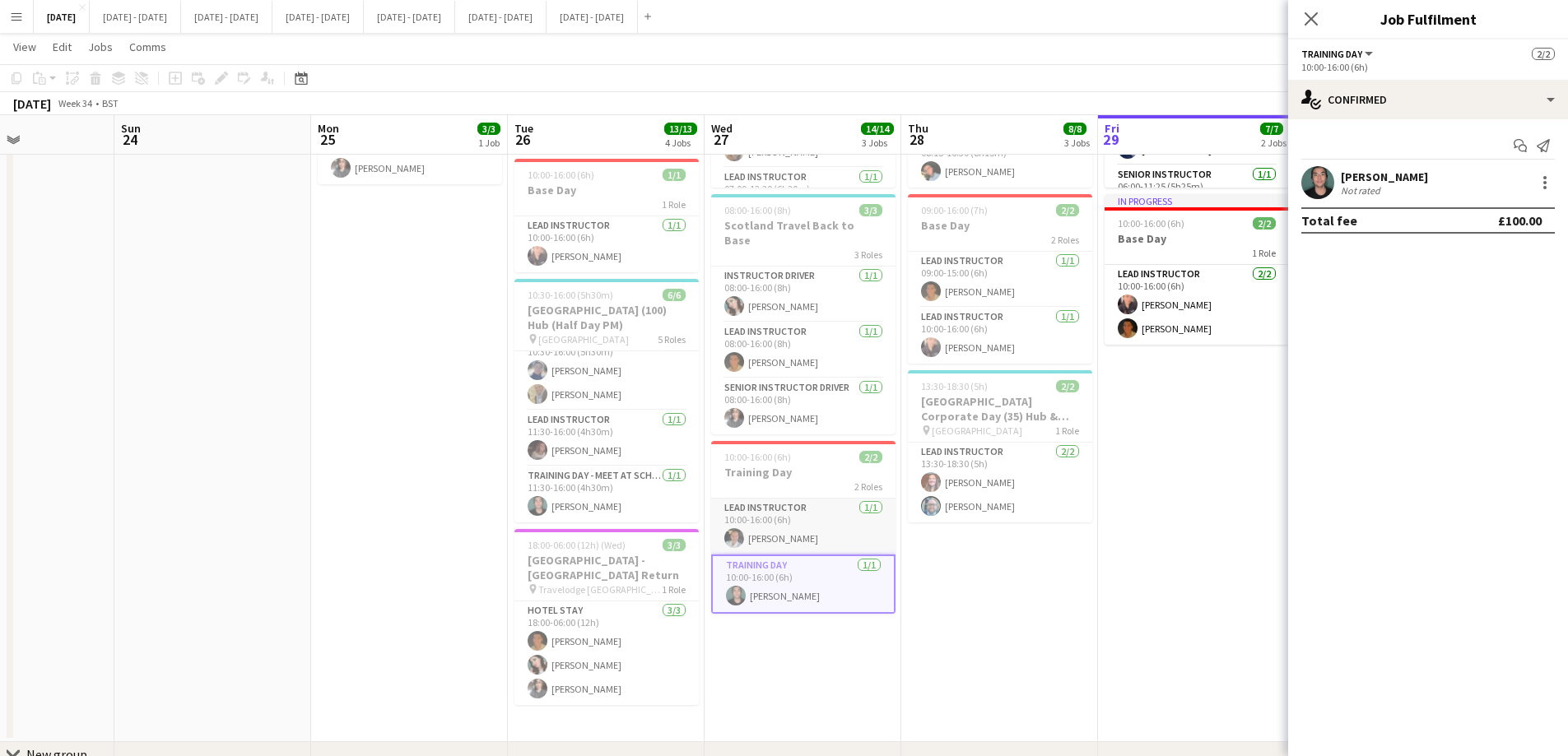
click at [764, 499] on app-card-role "Lead Instructor 1/1 10:00-16:00 (6h) Ella Wray" at bounding box center [802, 526] width 184 height 56
click at [751, 537] on app-card-role "Lead Instructor 1/1 10:00-16:00 (6h) Ella Wray" at bounding box center [802, 528] width 184 height 60
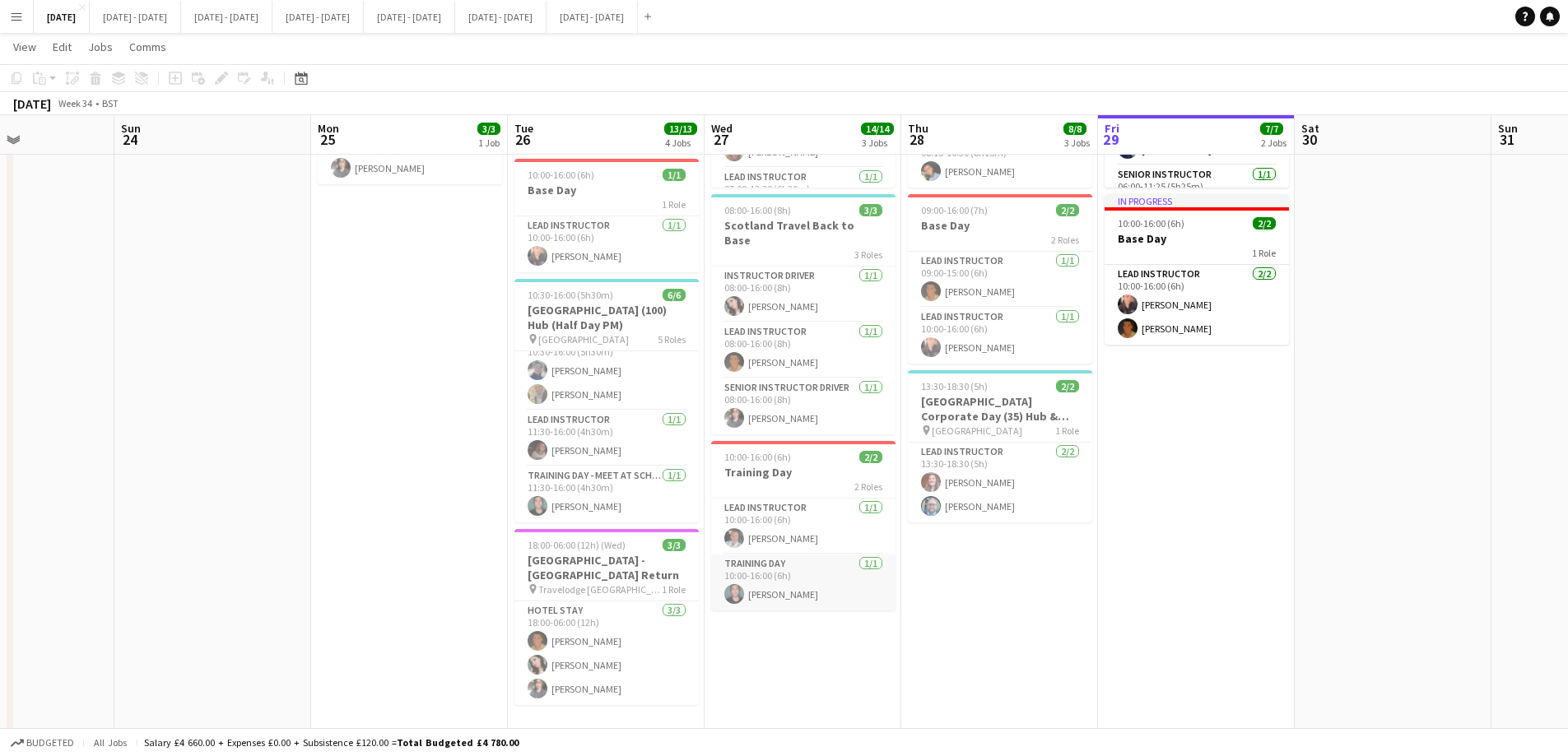
click at [809, 577] on app-card-role "Training Day [DATE] 10:00-16:00 (6h) [PERSON_NAME]" at bounding box center [802, 582] width 184 height 56
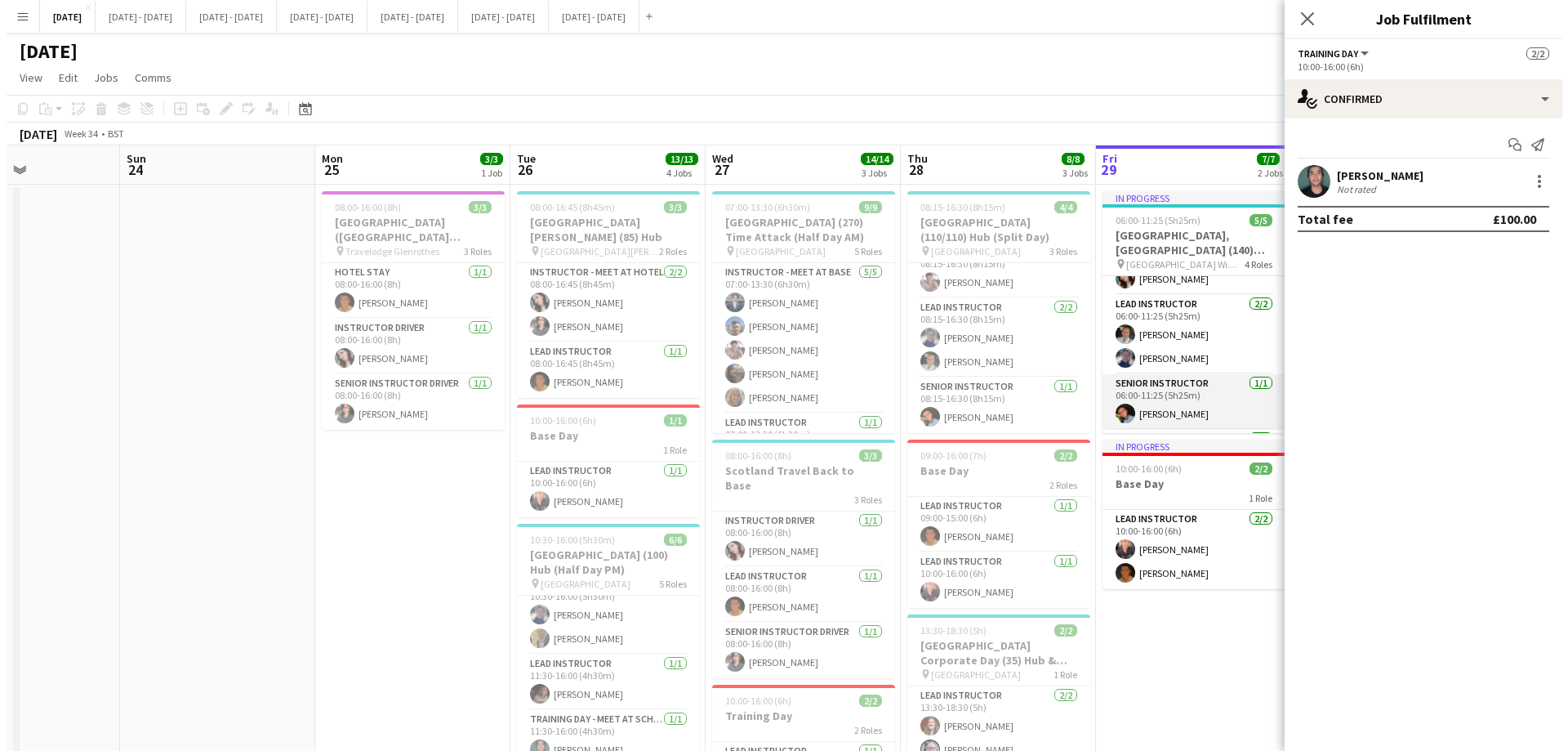
scroll to position [89, 0]
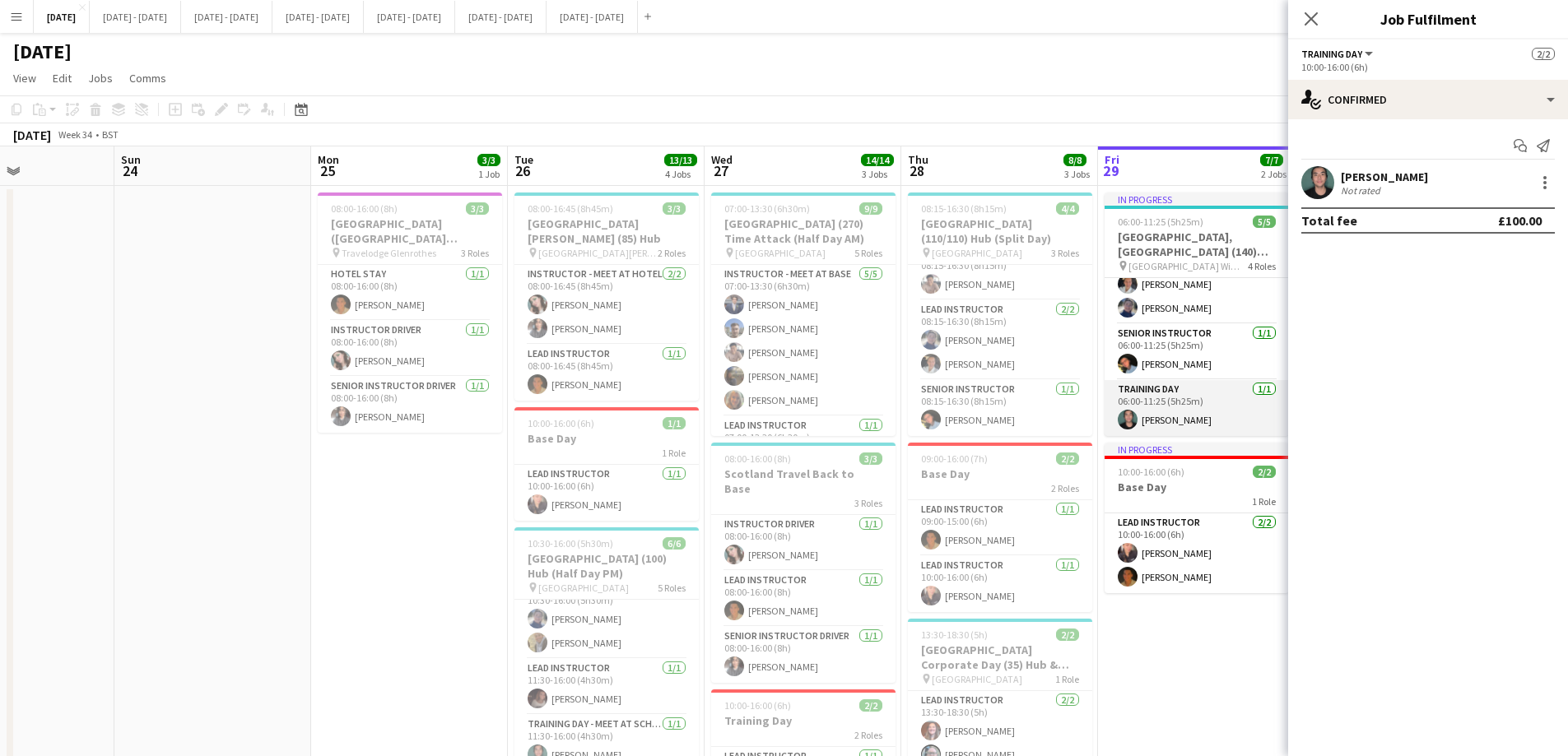
click at [1210, 412] on app-card-role "Training Day [DATE] 06:00-11:25 (5h25m) [PERSON_NAME]" at bounding box center [1196, 407] width 184 height 56
drag, startPoint x: 1315, startPoint y: 13, endPoint x: 1155, endPoint y: 13, distance: 160.0
click at [1263, 13] on icon "Close pop-in" at bounding box center [1311, 19] width 13 height 13
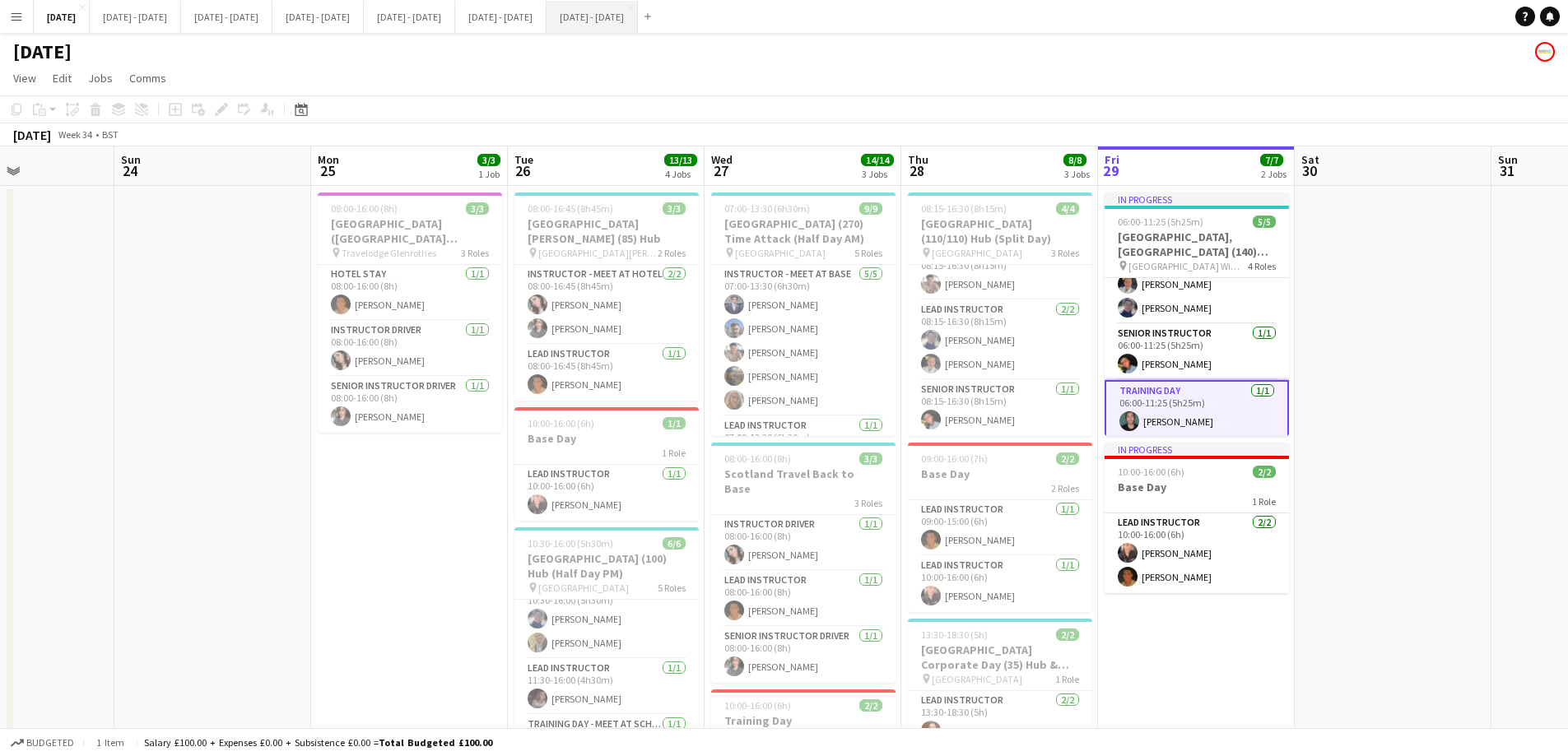
click at [638, 17] on button "[DATE] - [DATE] Close" at bounding box center [592, 17] width 92 height 32
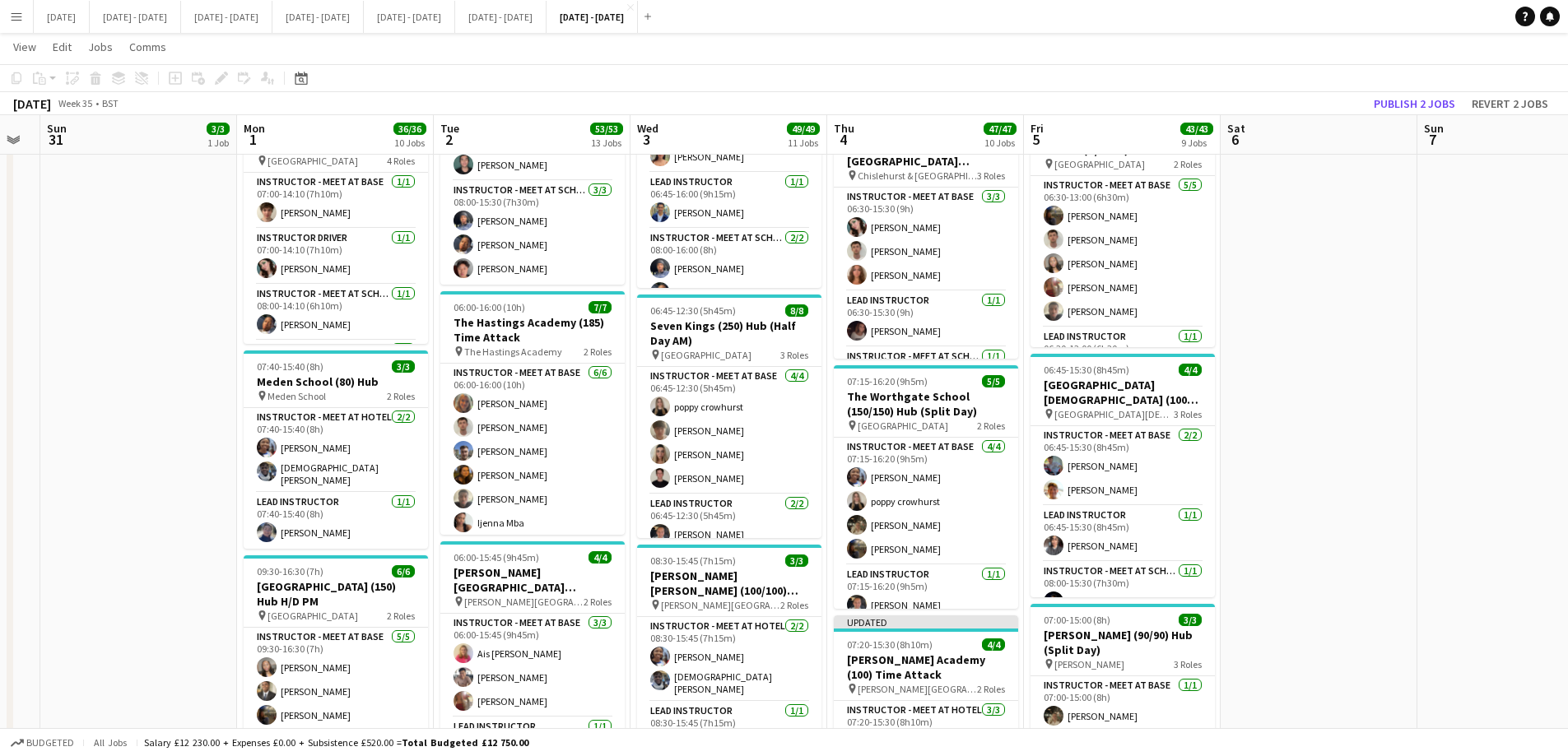
scroll to position [0, 549]
drag, startPoint x: 618, startPoint y: 410, endPoint x: 625, endPoint y: 399, distance: 13.0
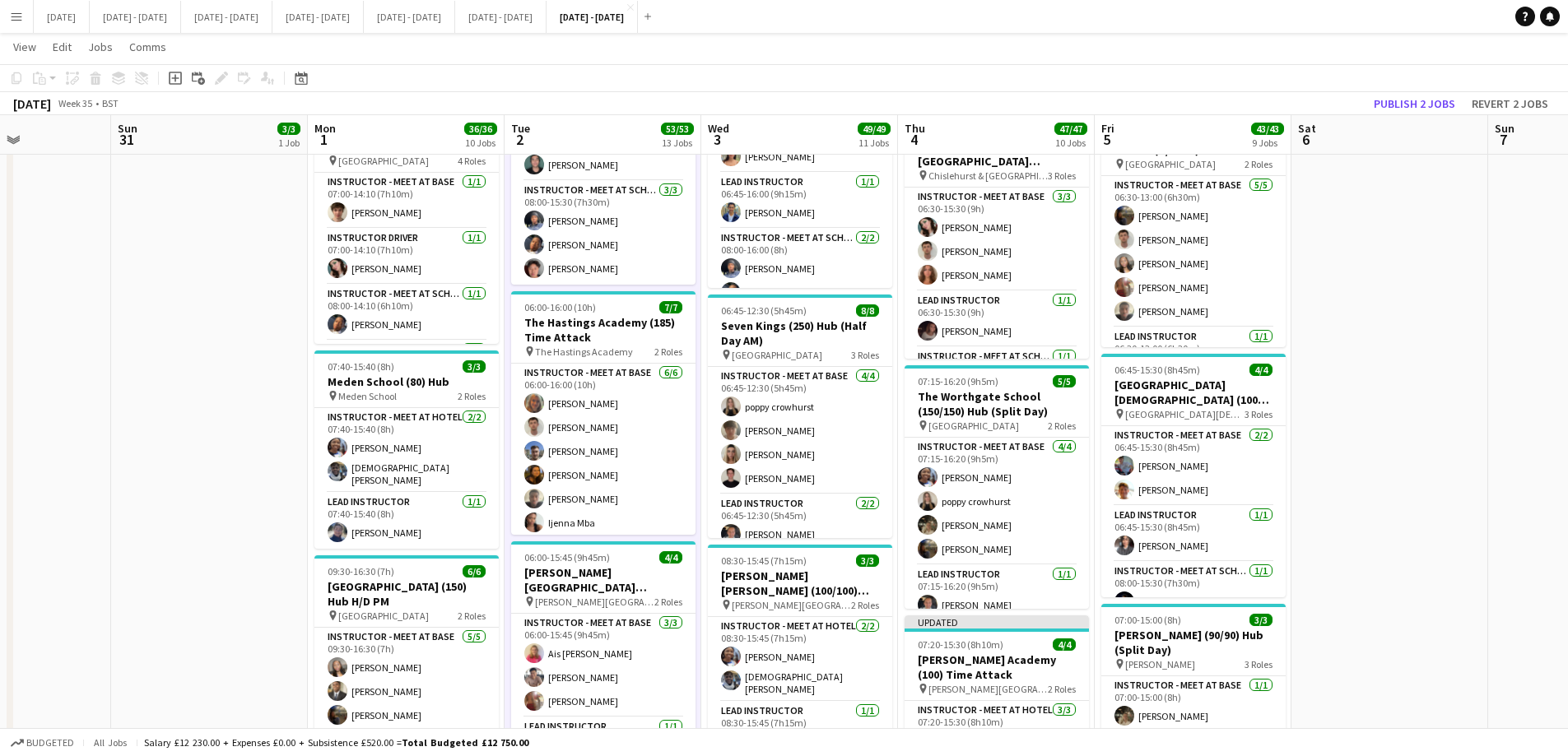
scroll to position [0, 475]
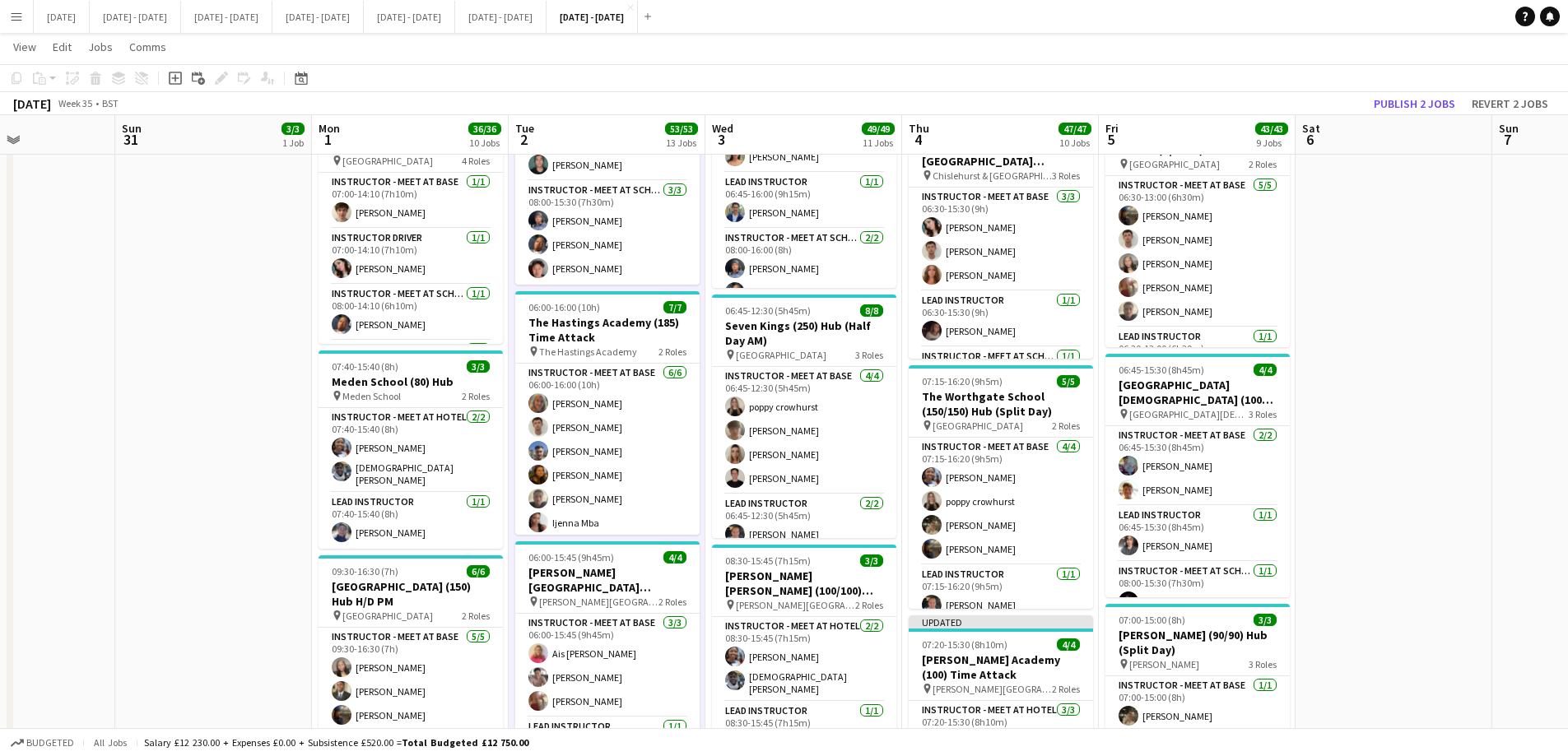
drag, startPoint x: 527, startPoint y: 319, endPoint x: 601, endPoint y: 319, distance: 74.0
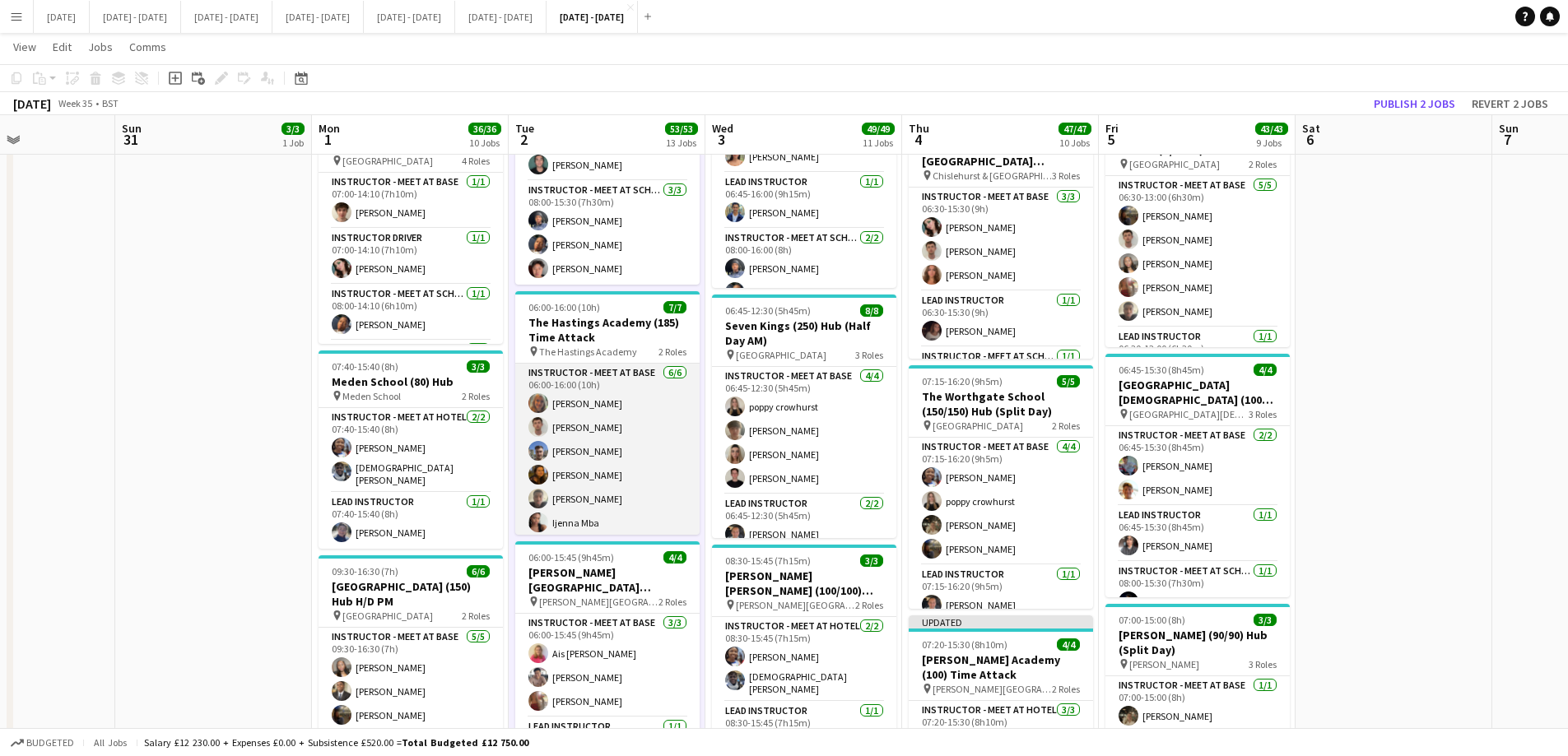
scroll to position [60, 0]
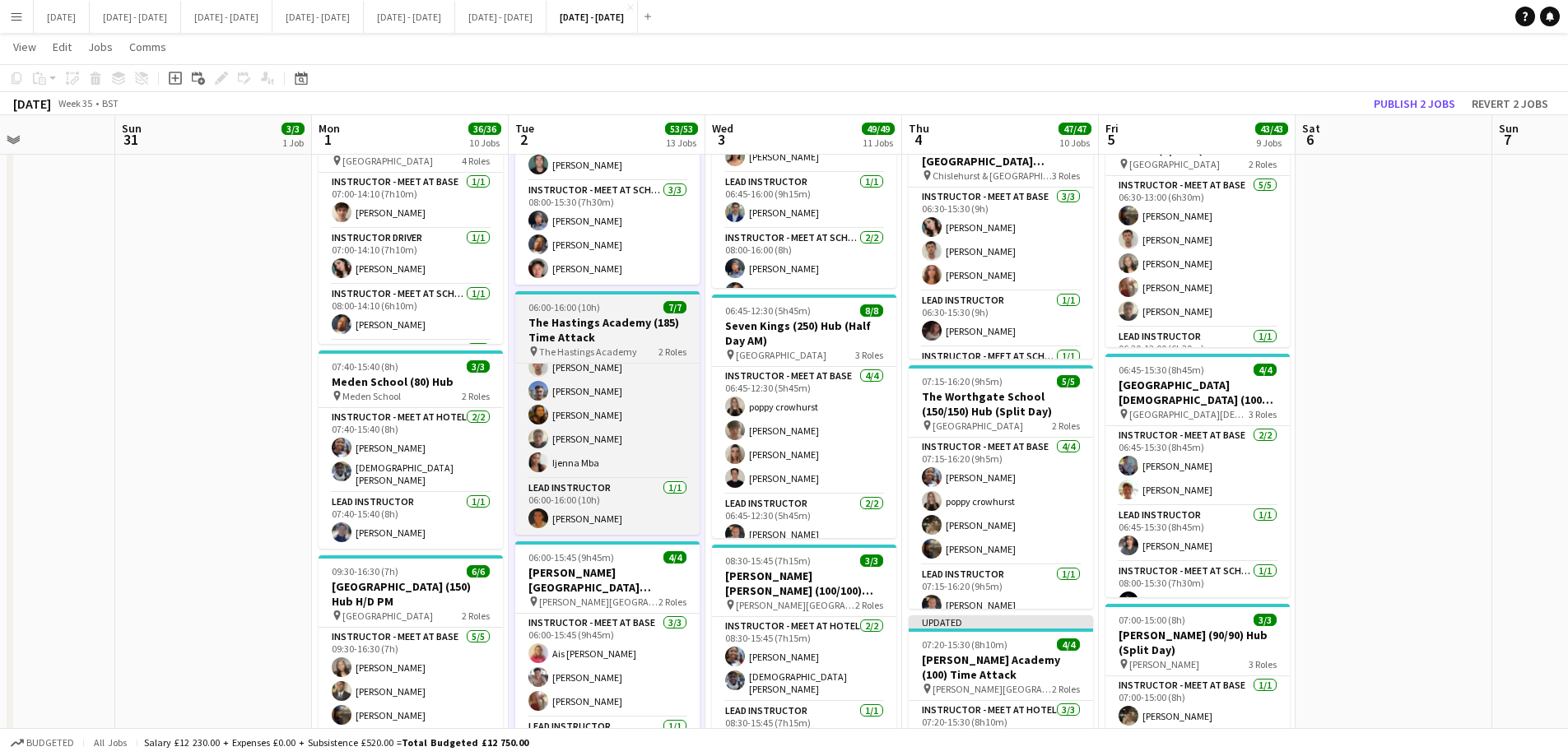
click at [592, 338] on h3 "The Hastings Academy (185) Time Attack" at bounding box center [607, 329] width 184 height 29
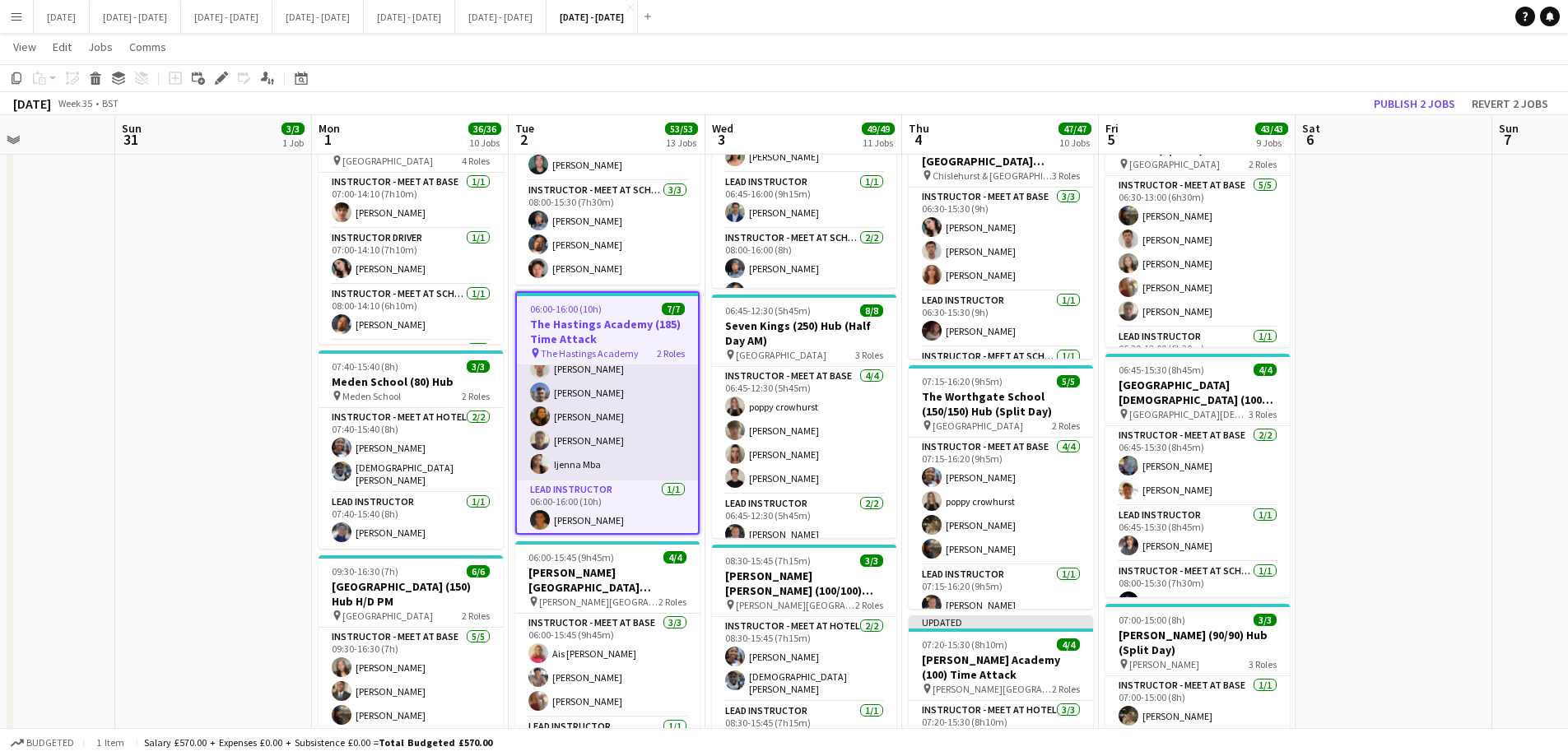
scroll to position [0, 0]
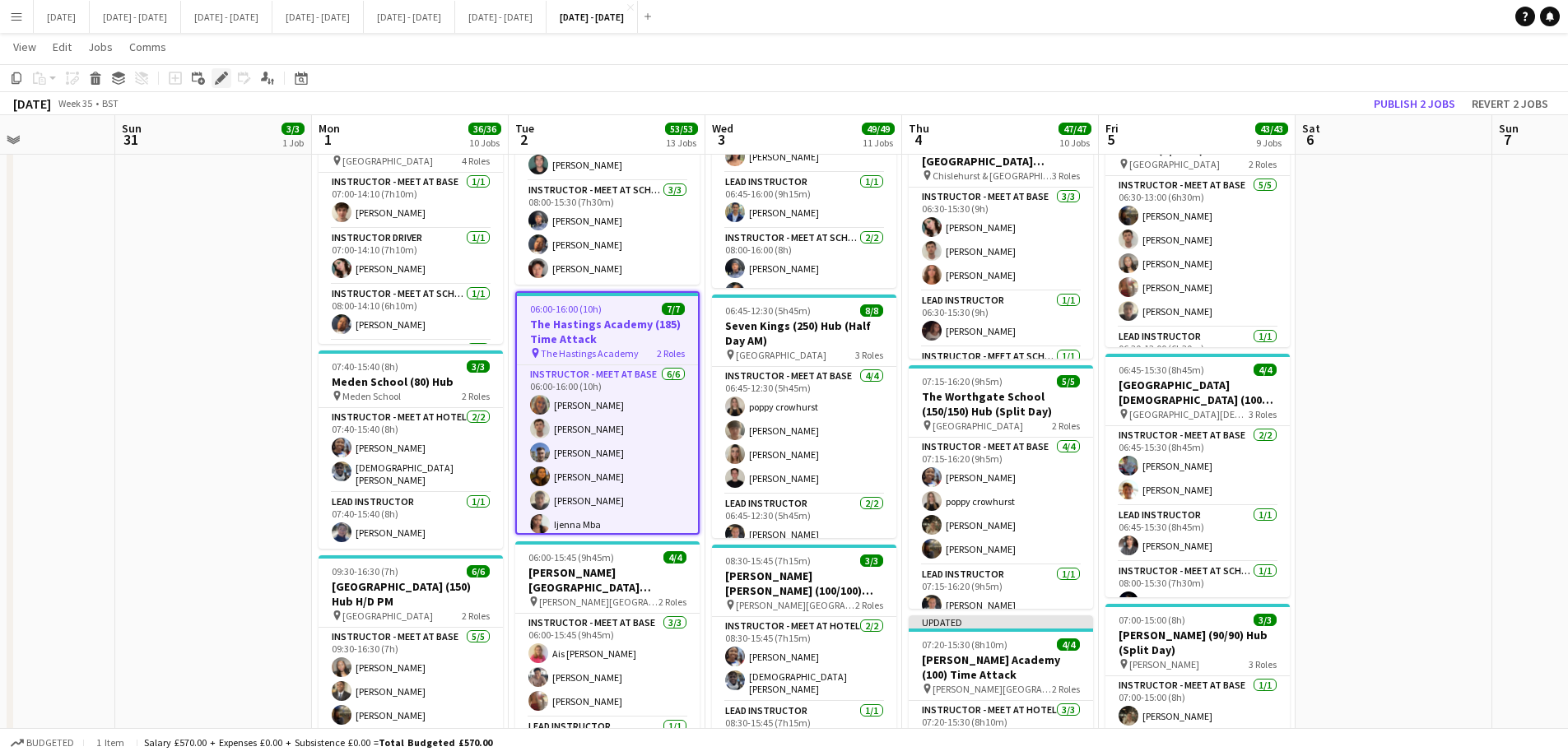
click at [221, 79] on icon at bounding box center [221, 78] width 9 height 9
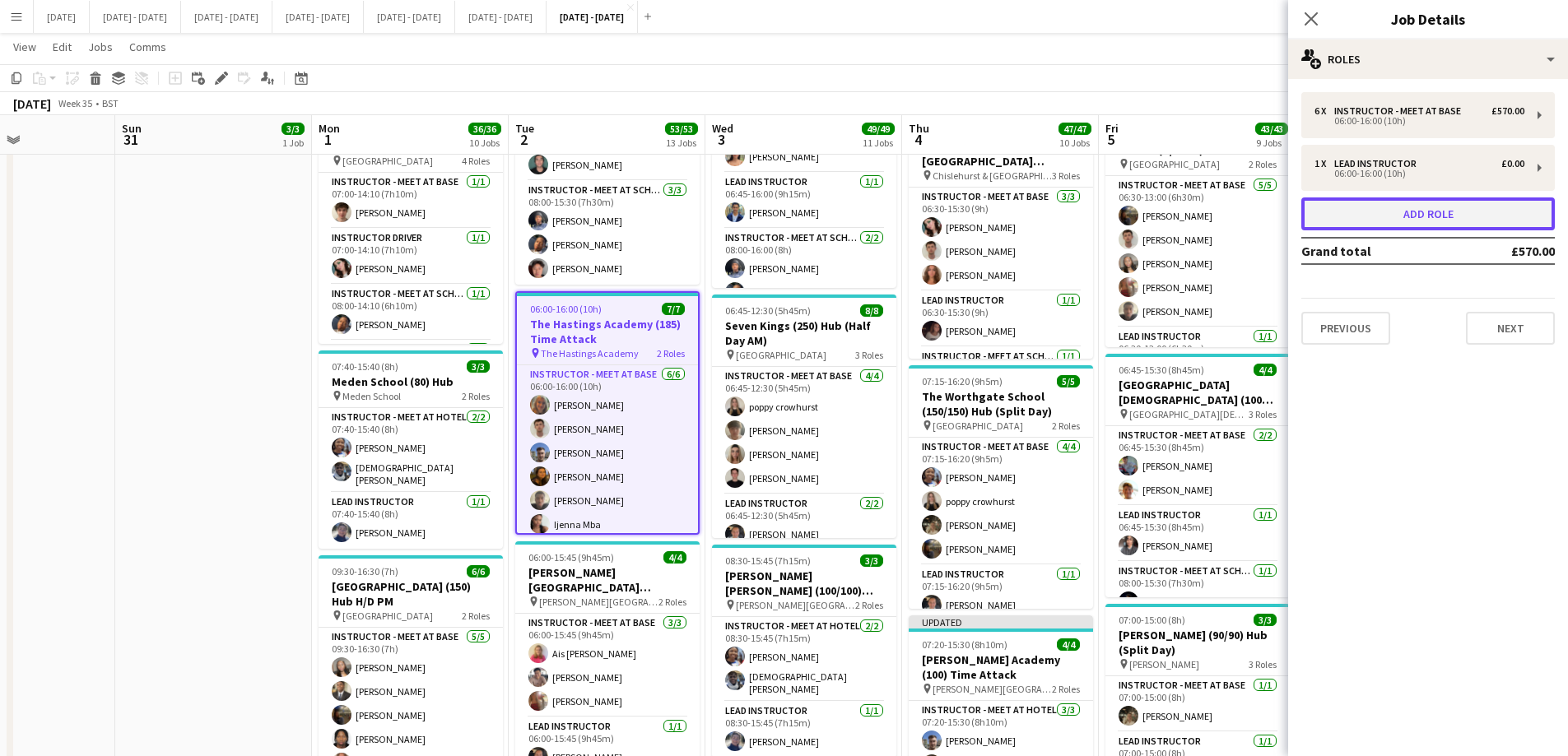
click at [1263, 218] on button "Add role" at bounding box center [1428, 213] width 254 height 33
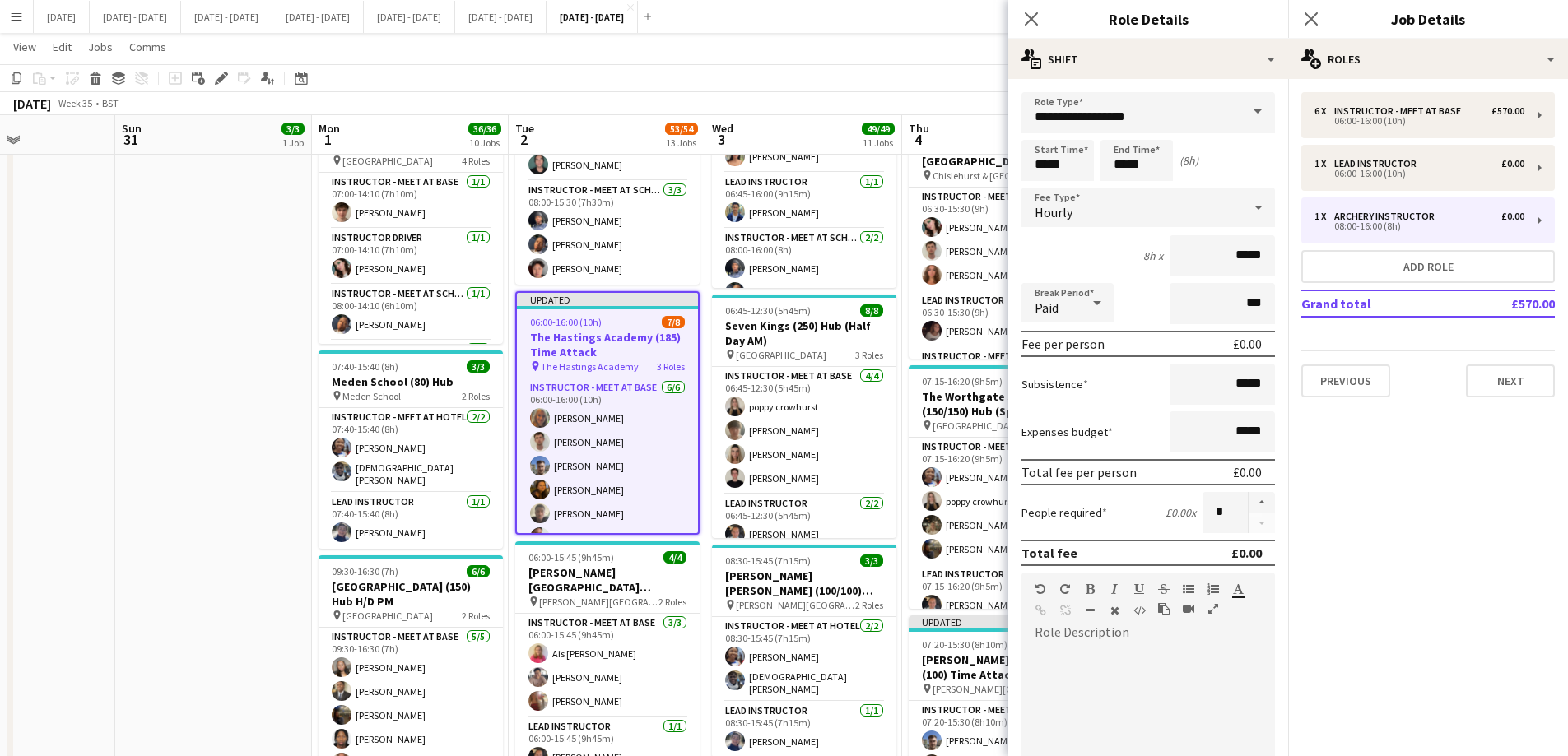
click at [1240, 103] on span at bounding box center [1257, 112] width 34 height 39
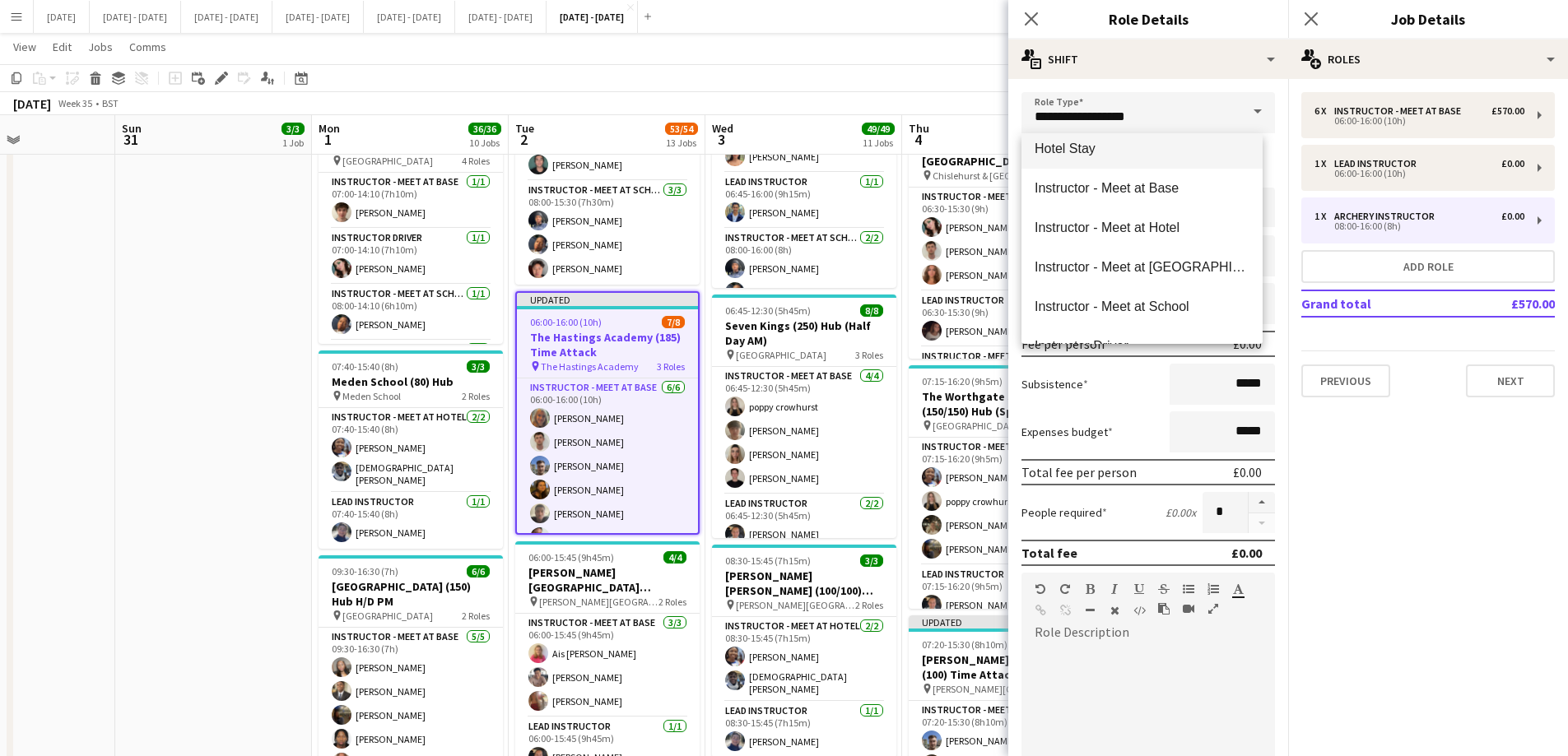
scroll to position [412, 0]
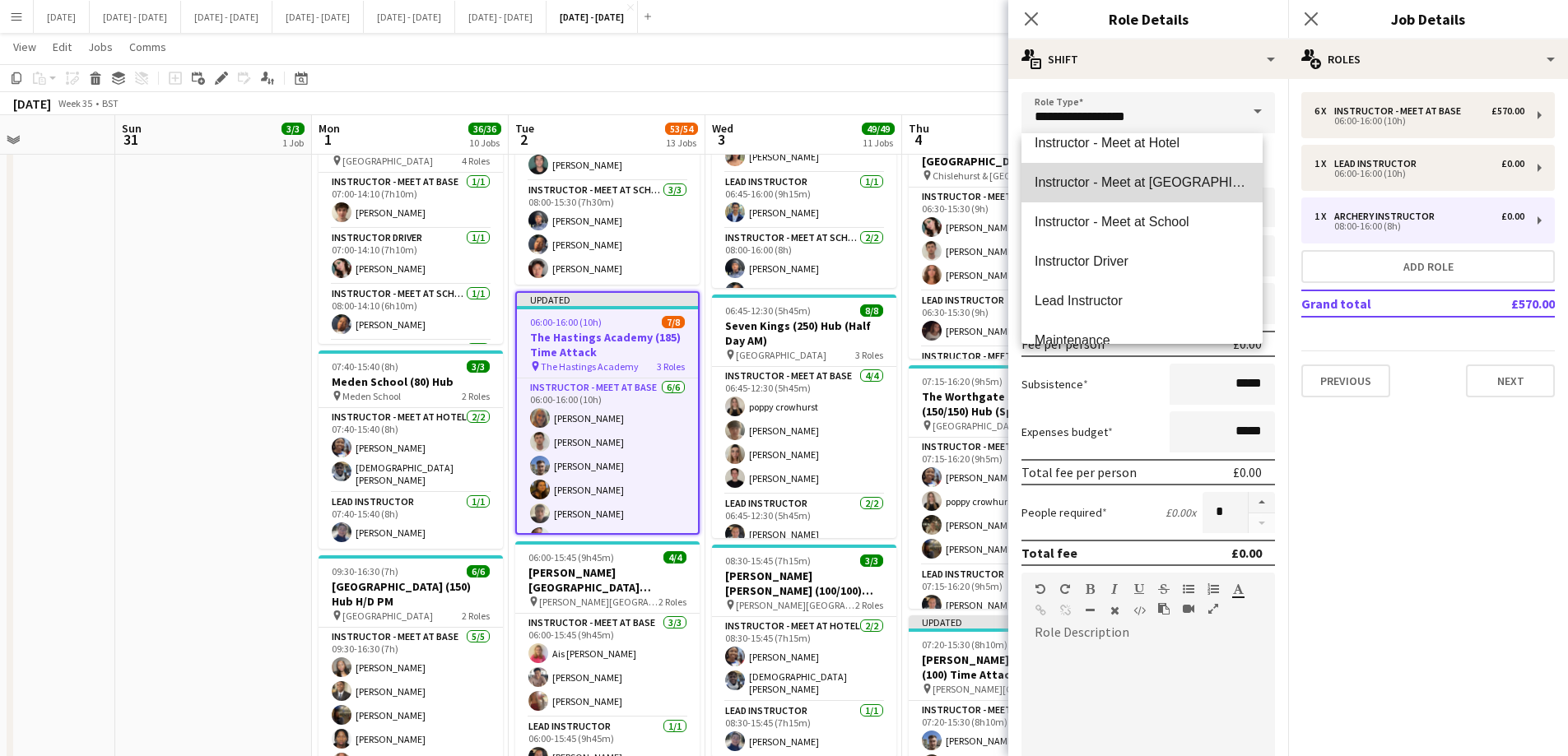
click at [1173, 183] on span "Instructor - Meet at [GEOGRAPHIC_DATA]" at bounding box center [1142, 182] width 215 height 16
type input "**********"
type input "******"
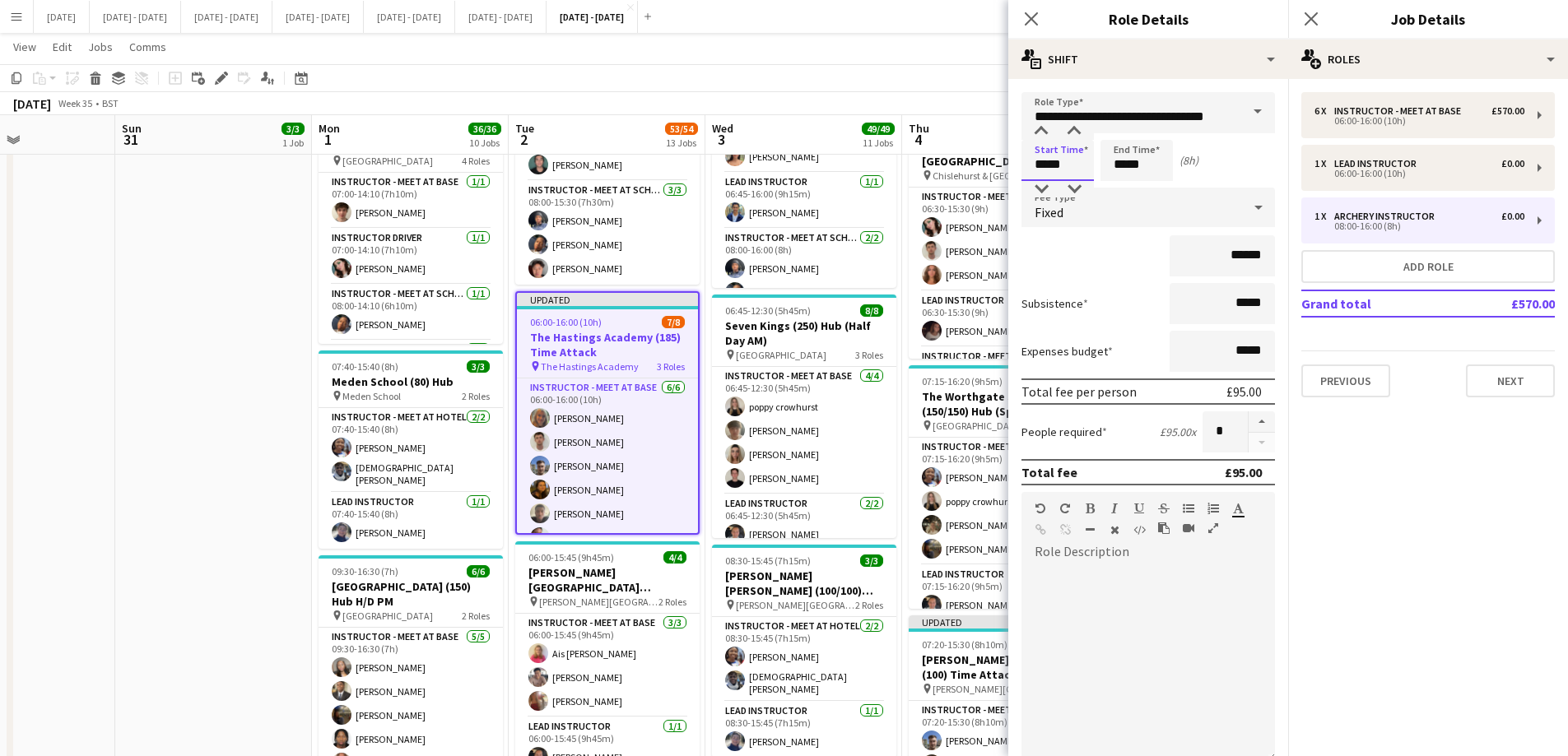
drag, startPoint x: 1069, startPoint y: 170, endPoint x: 1010, endPoint y: 167, distance: 59.1
click at [1015, 169] on form "**********" at bounding box center [1148, 521] width 280 height 857
click at [1174, 202] on div "Fixed" at bounding box center [1131, 207] width 220 height 39
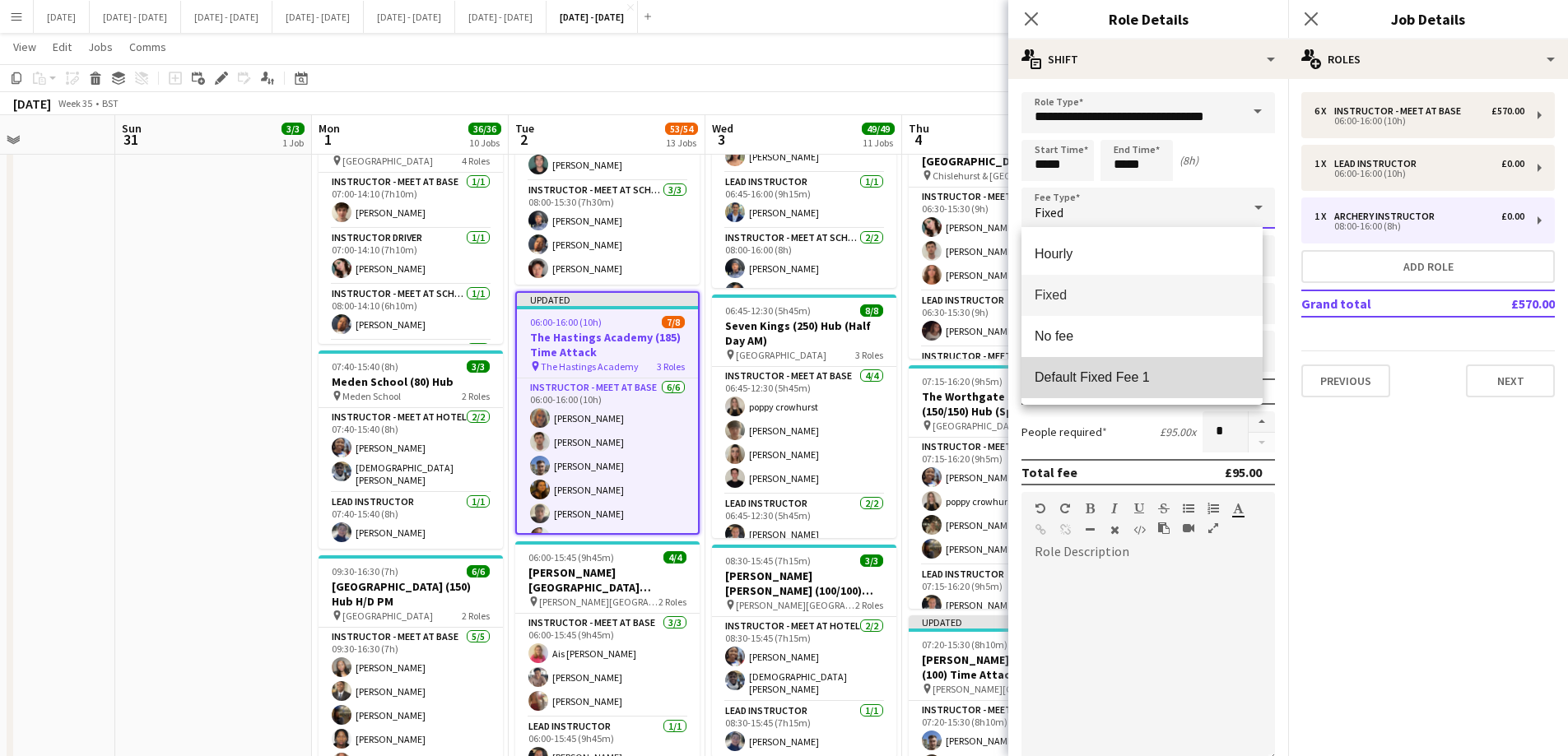
click at [1137, 374] on span "Default Fixed Fee 1" at bounding box center [1142, 377] width 215 height 16
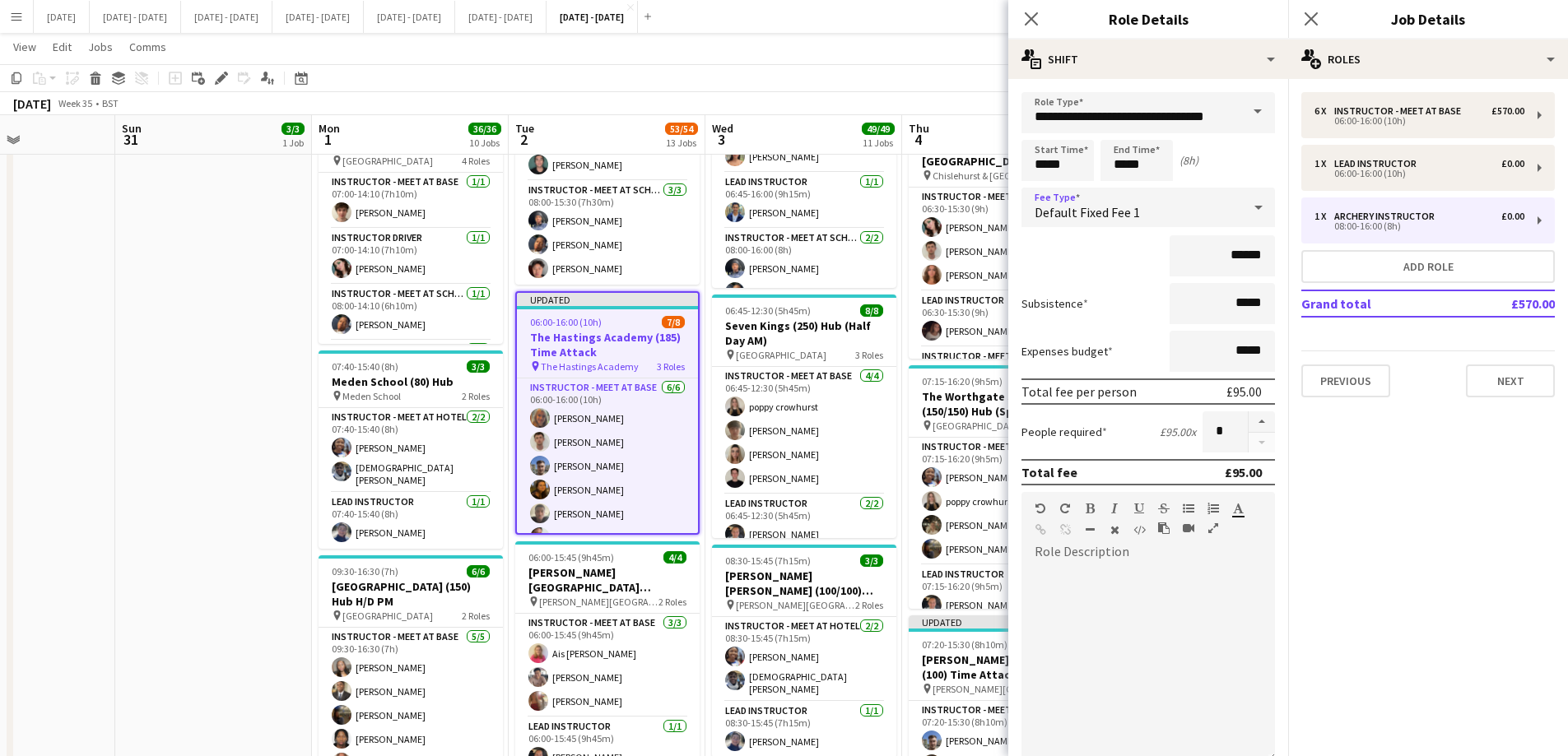
click at [1044, 15] on div "Close pop-in" at bounding box center [1031, 18] width 46 height 38
click at [1029, 17] on icon at bounding box center [1030, 18] width 16 height 16
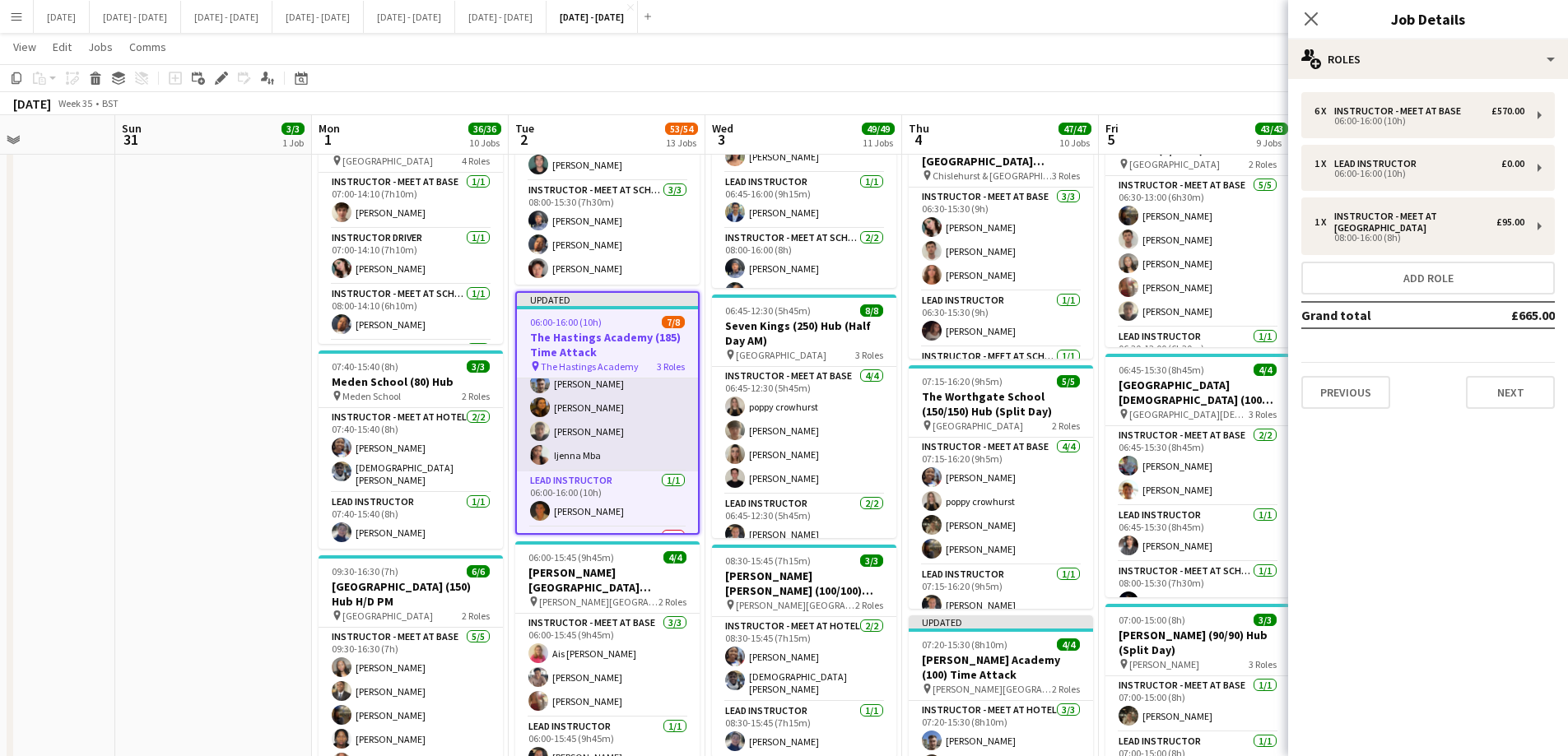
click at [603, 432] on app-card-role "Instructor - Meet at Base 6/6 06:00-16:00 (10h) Chloe Rice Liam O’Connor Matt D…" at bounding box center [607, 384] width 181 height 176
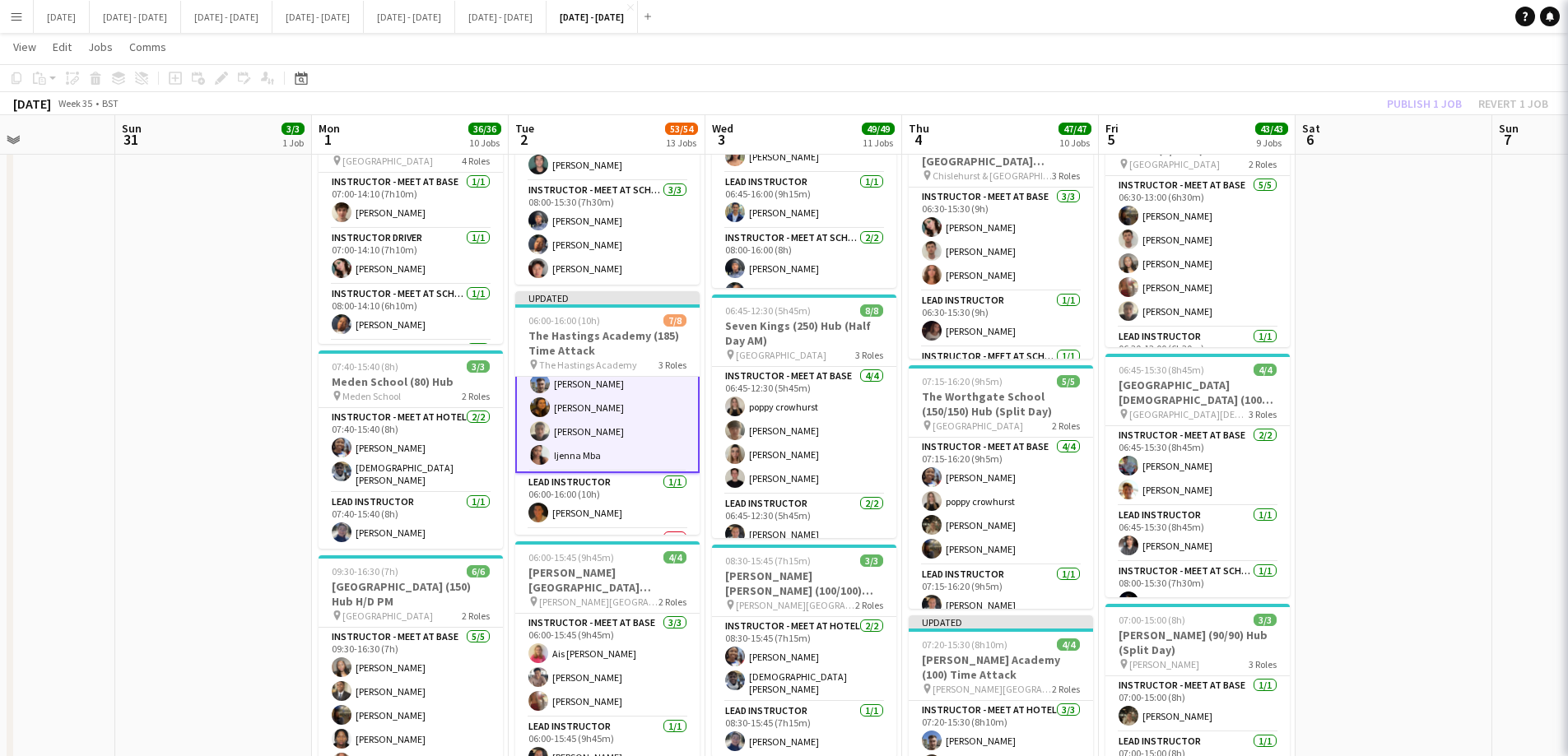
scroll to position [84, 0]
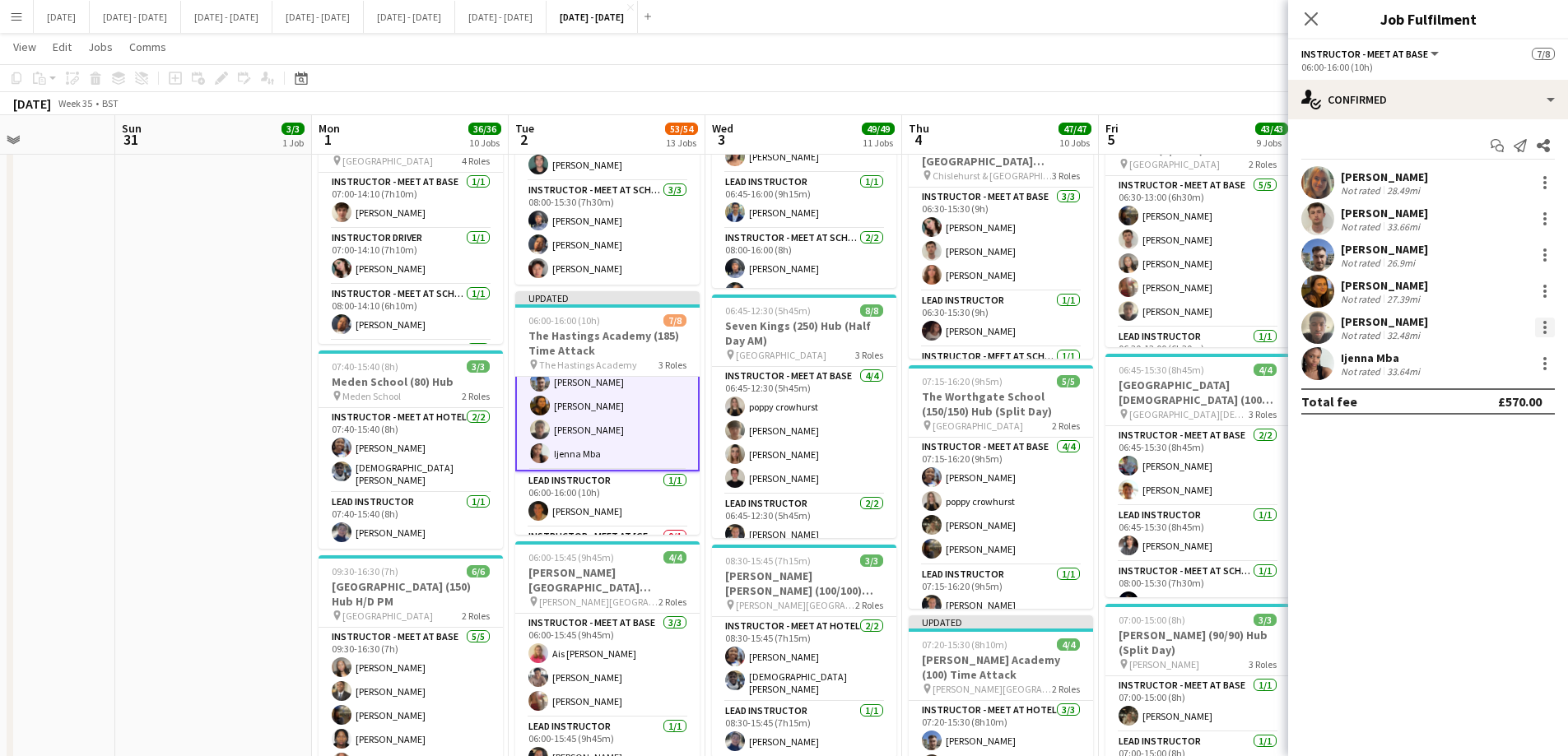
click at [1263, 328] on div at bounding box center [1544, 328] width 3 height 3
click at [1263, 391] on span "Switch crew" at bounding box center [1490, 397] width 102 height 15
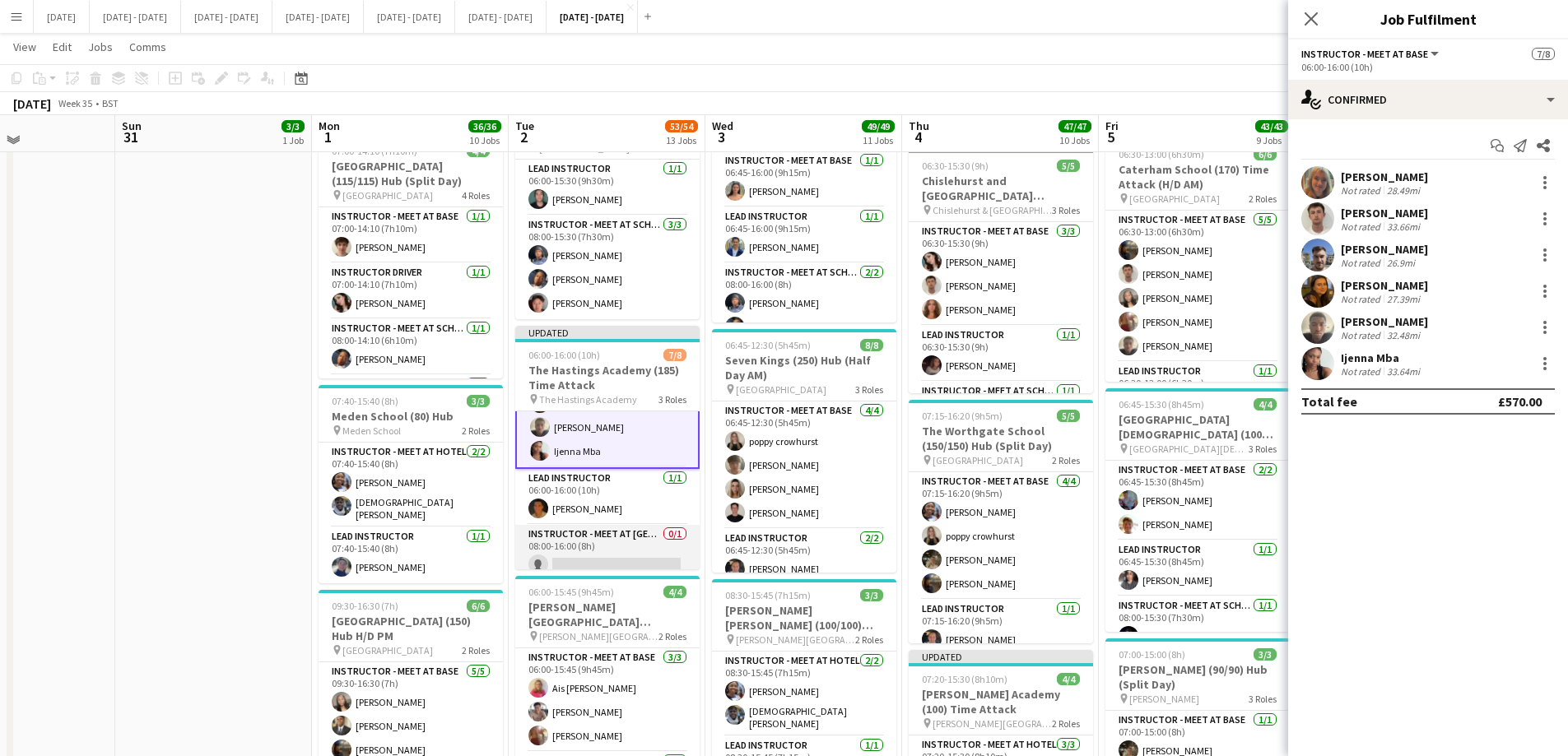
scroll to position [133, 0]
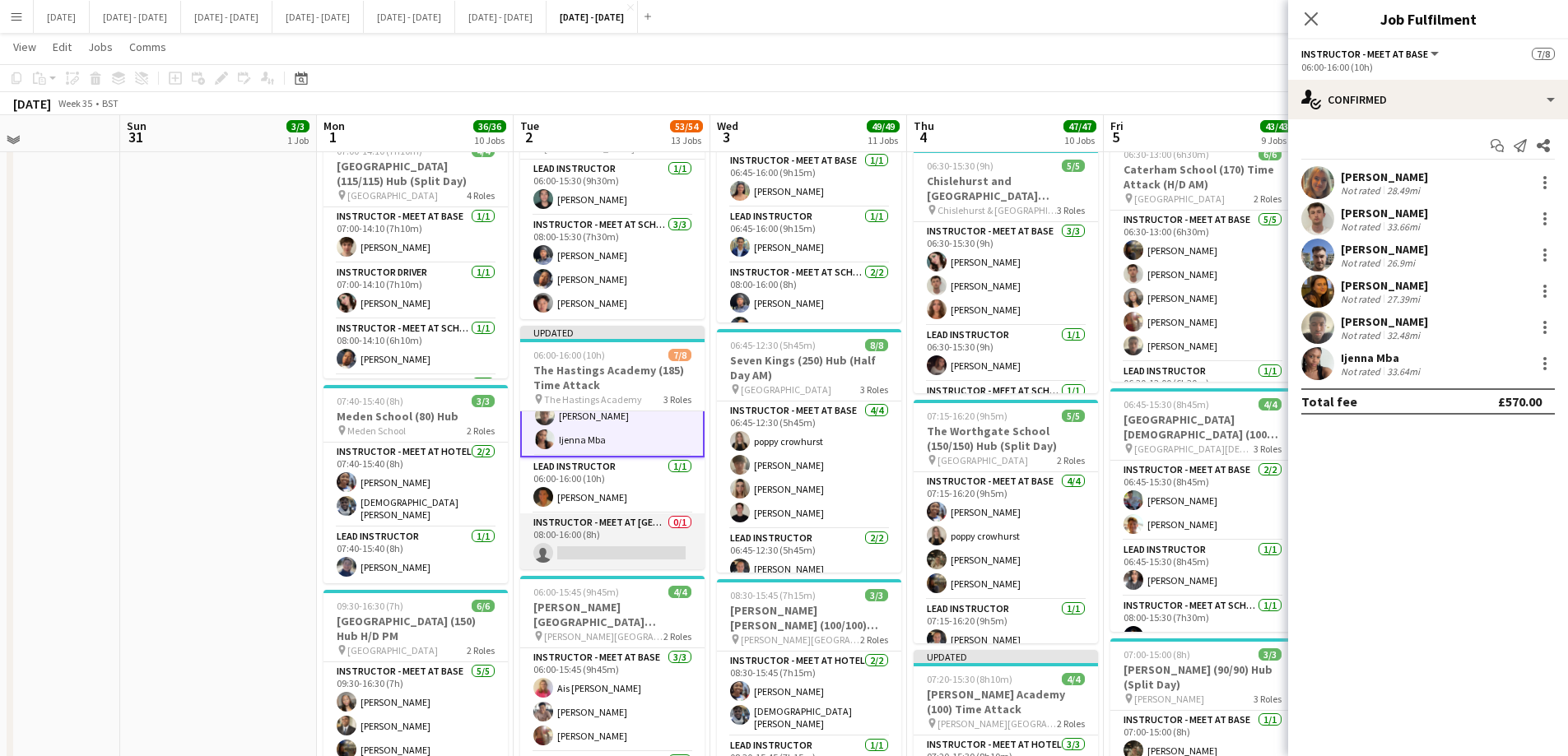
click at [660, 547] on app-card-role "Instructor - Meet at Pick Up Point 0/1 08:00-16:00 (8h) single-neutral-actions" at bounding box center [612, 541] width 184 height 56
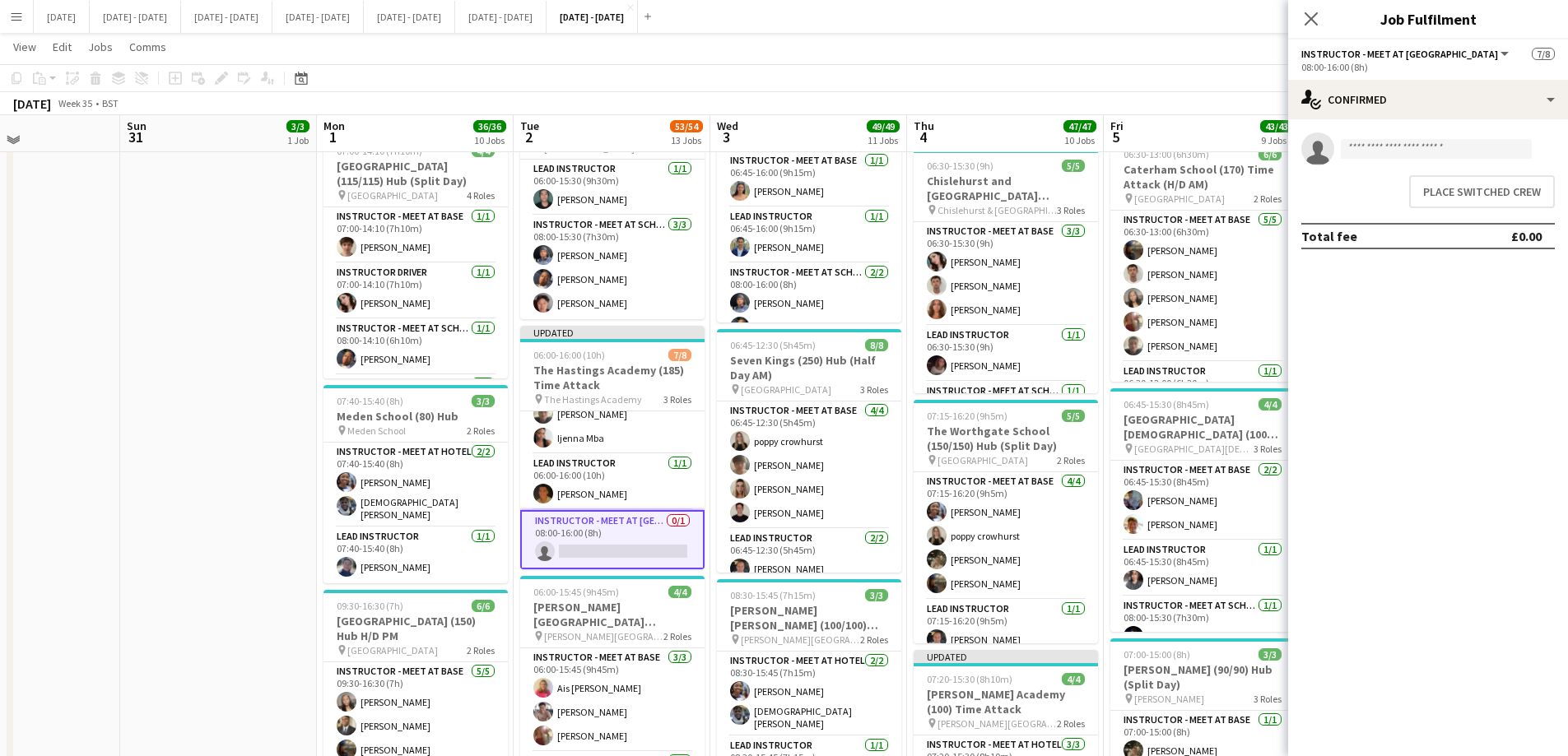
scroll to position [131, 0]
click at [1263, 179] on button "Place switched crew" at bounding box center [1481, 192] width 145 height 33
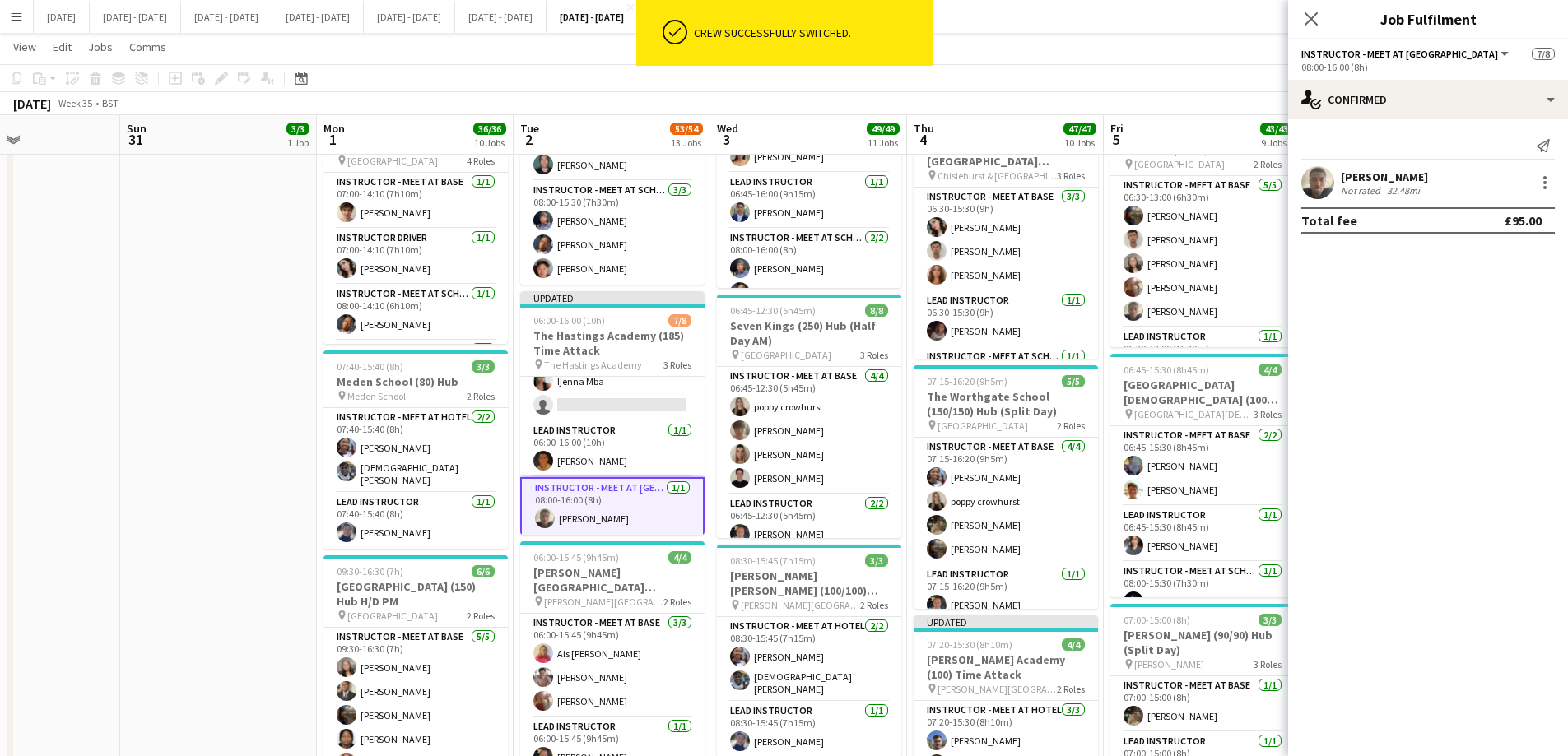
click at [1263, 8] on div "Close pop-in" at bounding box center [1311, 18] width 46 height 38
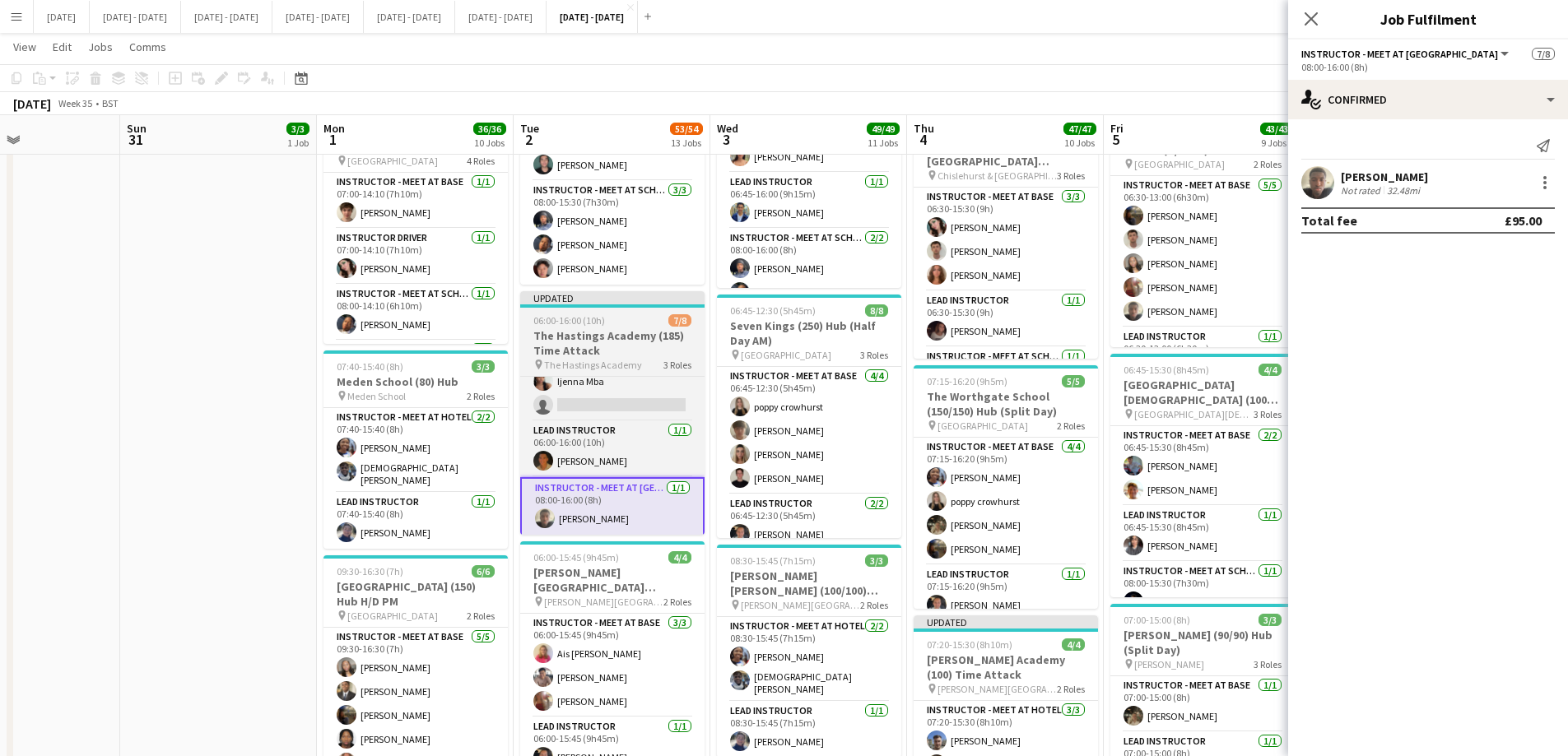
click at [602, 333] on h3 "The Hastings Academy (185) Time Attack" at bounding box center [612, 343] width 184 height 29
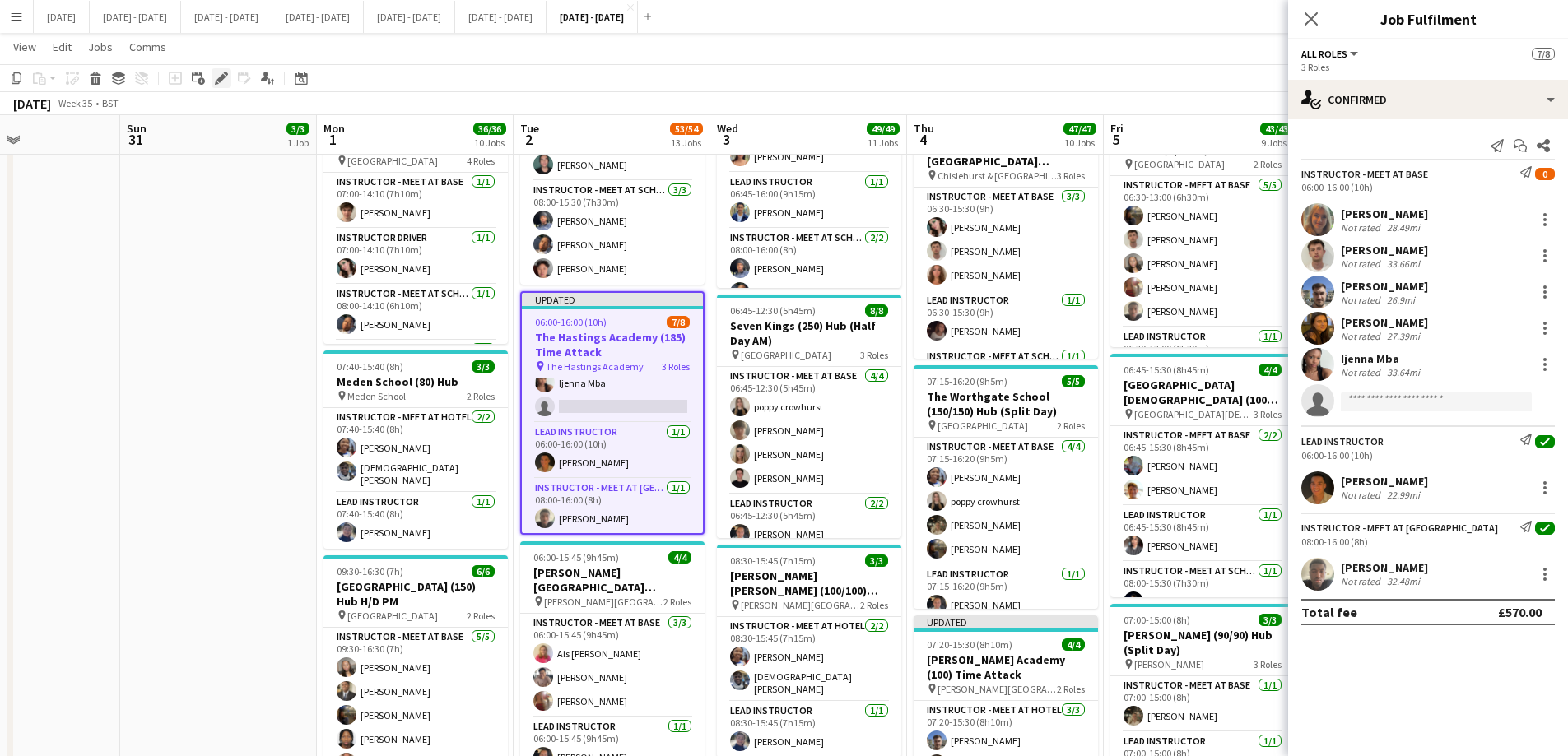
click at [220, 81] on icon at bounding box center [221, 78] width 9 height 9
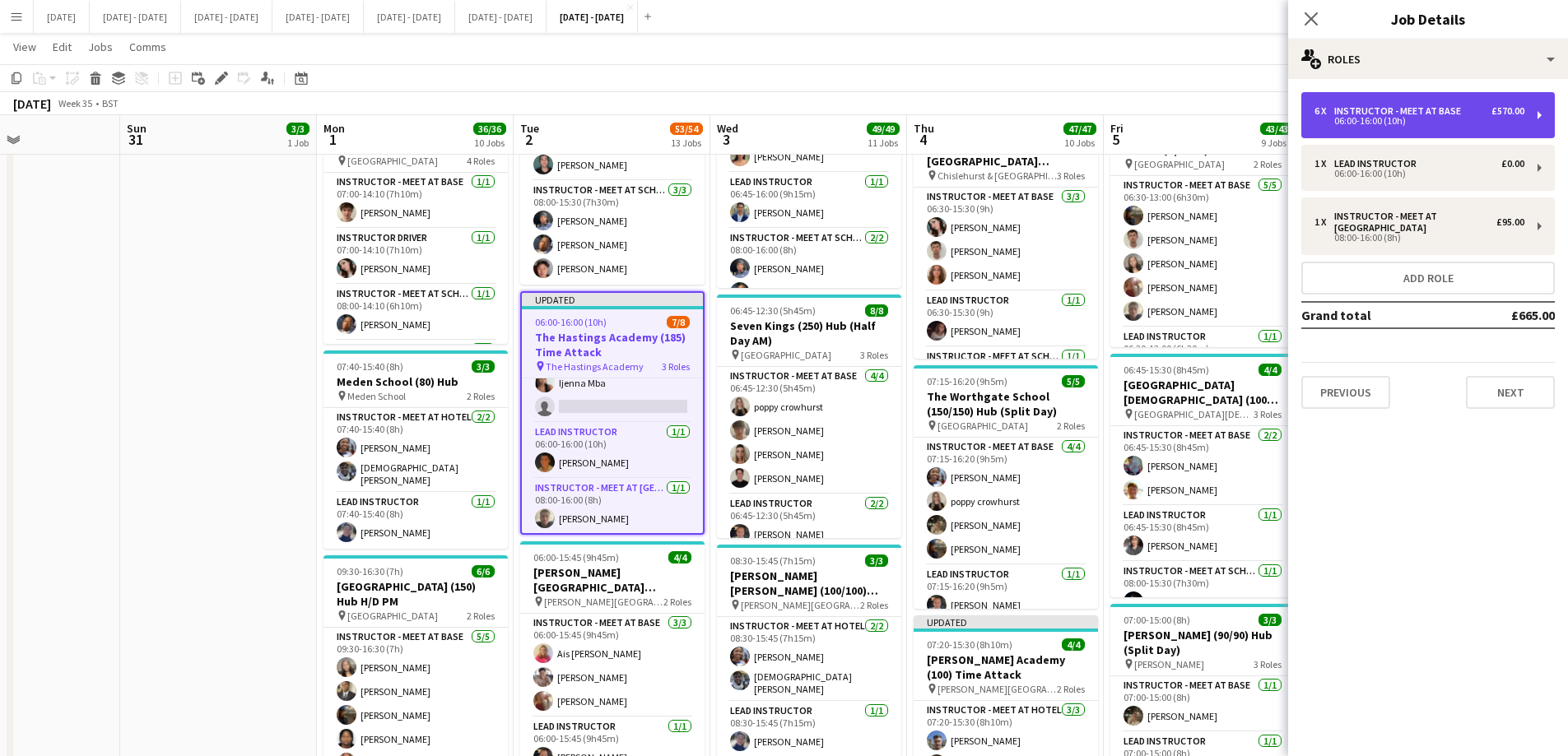
click at [1263, 113] on div "Instructor - Meet at Base" at bounding box center [1400, 111] width 134 height 12
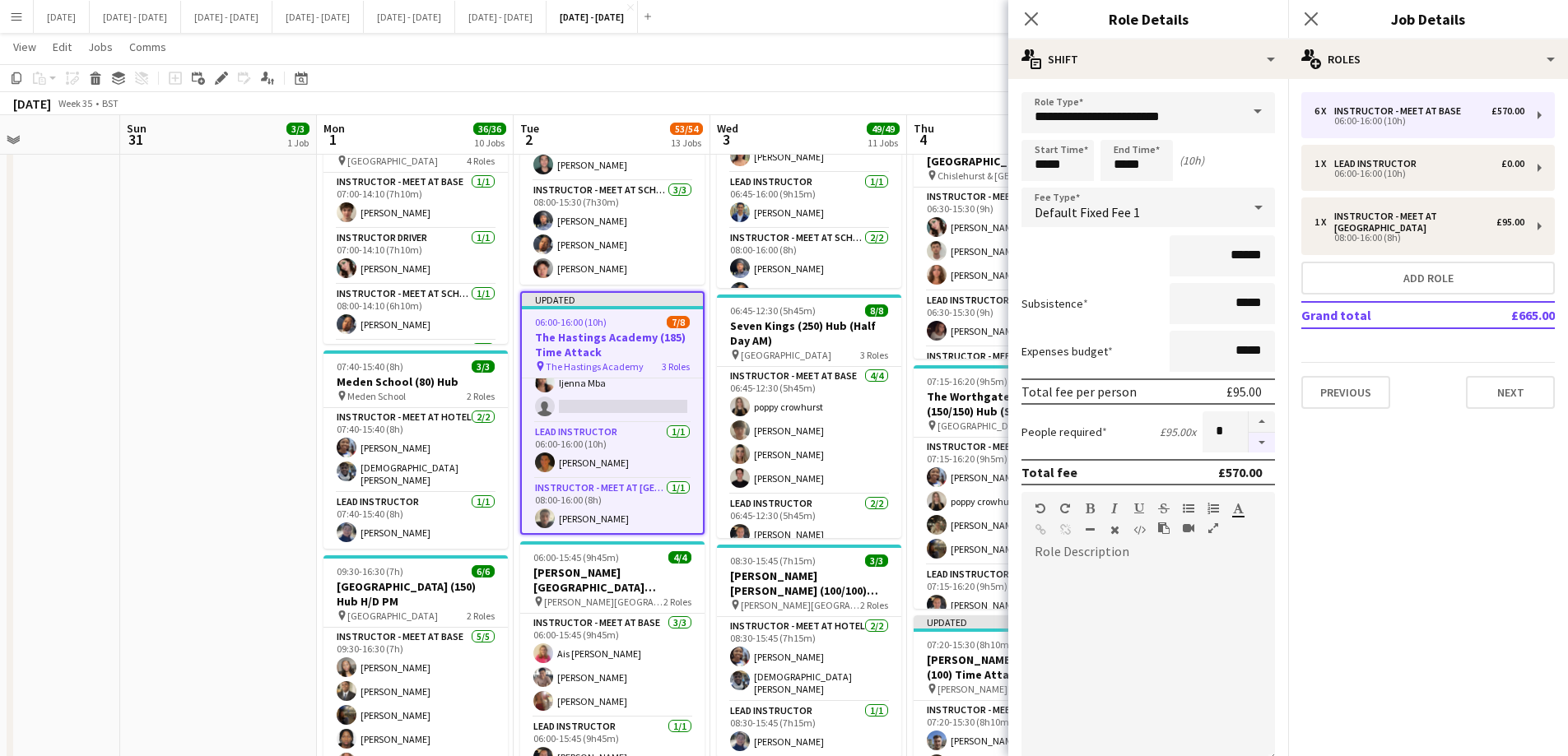
click at [1256, 447] on button "button" at bounding box center [1261, 443] width 26 height 20
type input "*"
click at [1030, 13] on icon "Close pop-in" at bounding box center [1030, 18] width 16 height 16
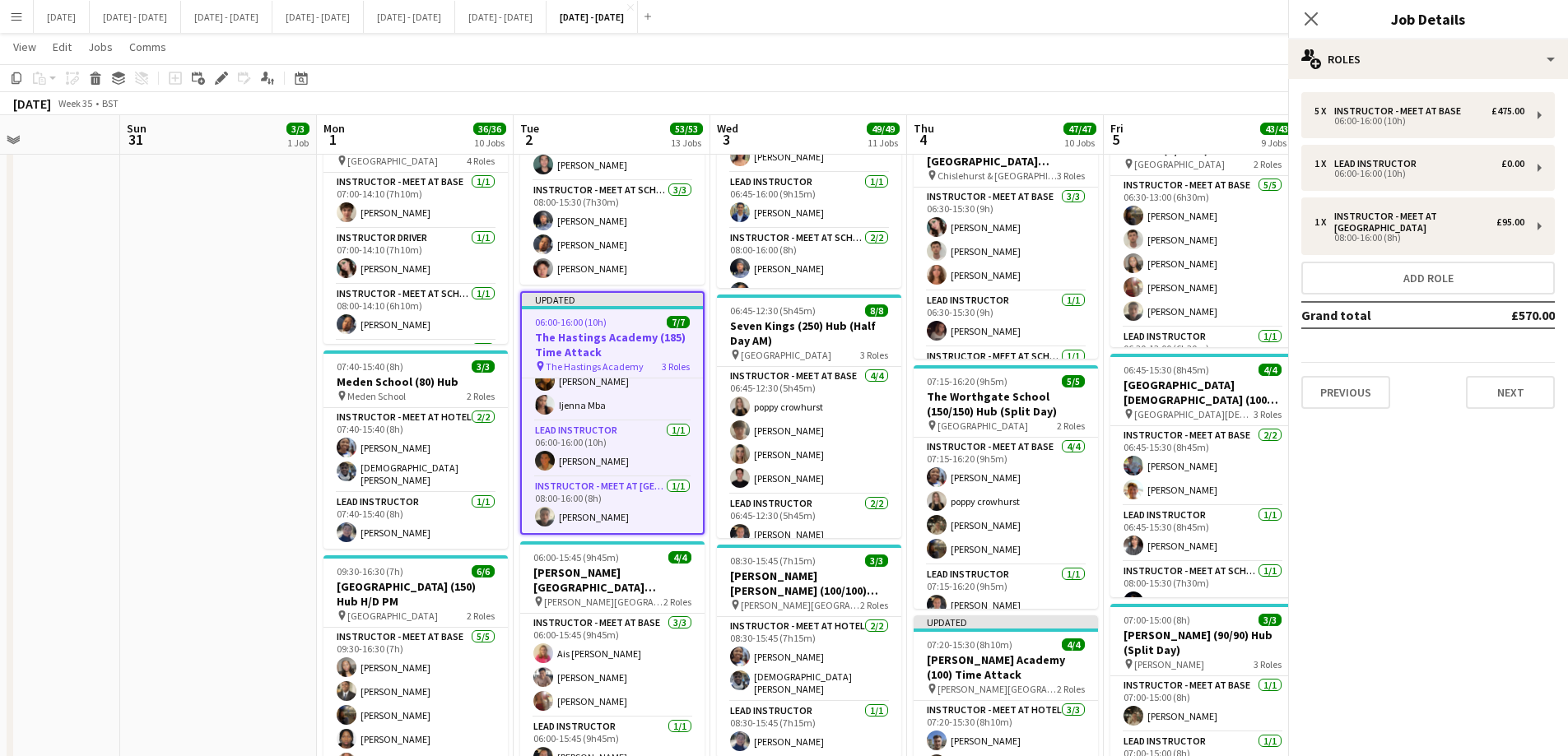
scroll to position [108, 0]
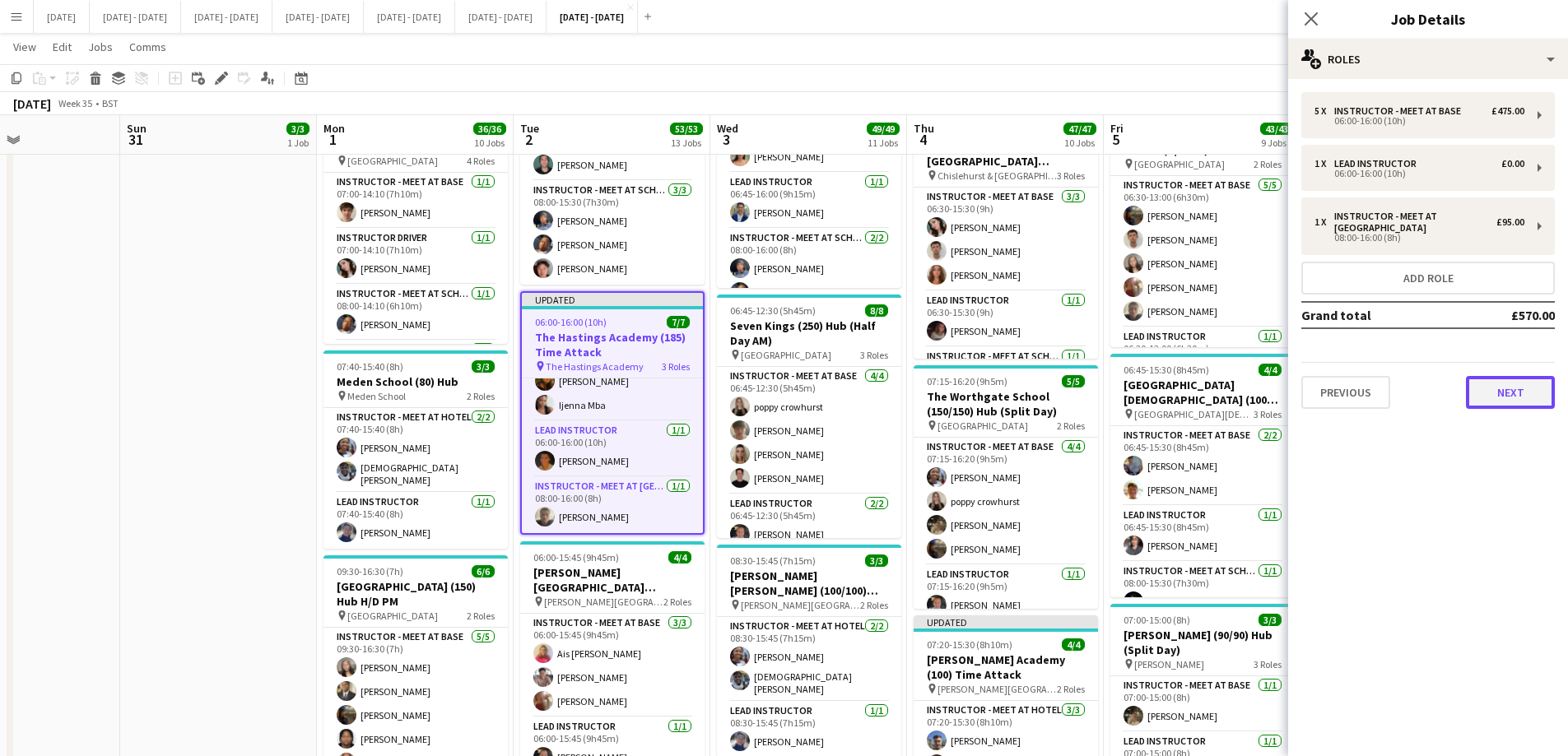
click at [1263, 376] on button "Next" at bounding box center [1510, 392] width 89 height 33
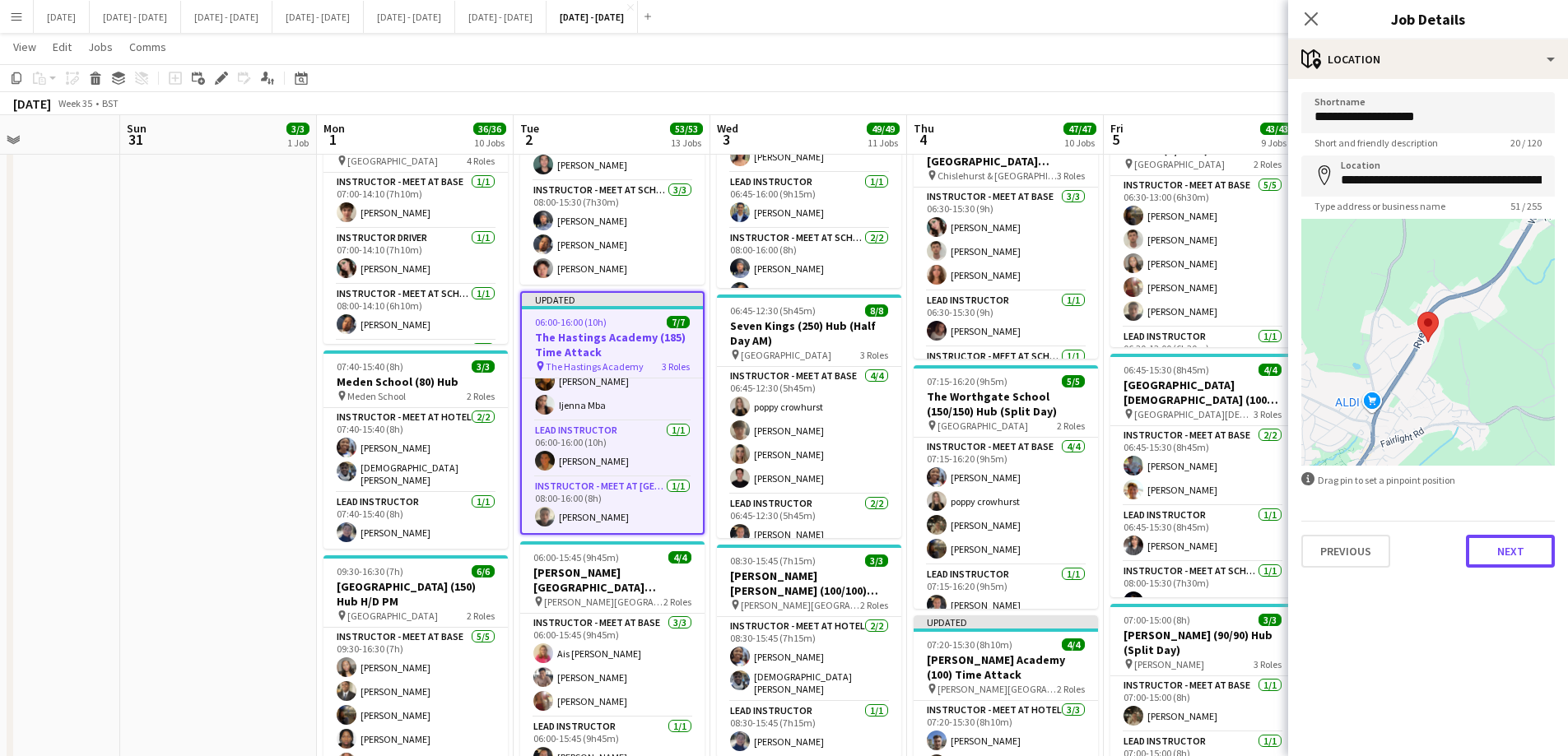
click at [1263, 547] on button "Next" at bounding box center [1510, 551] width 89 height 33
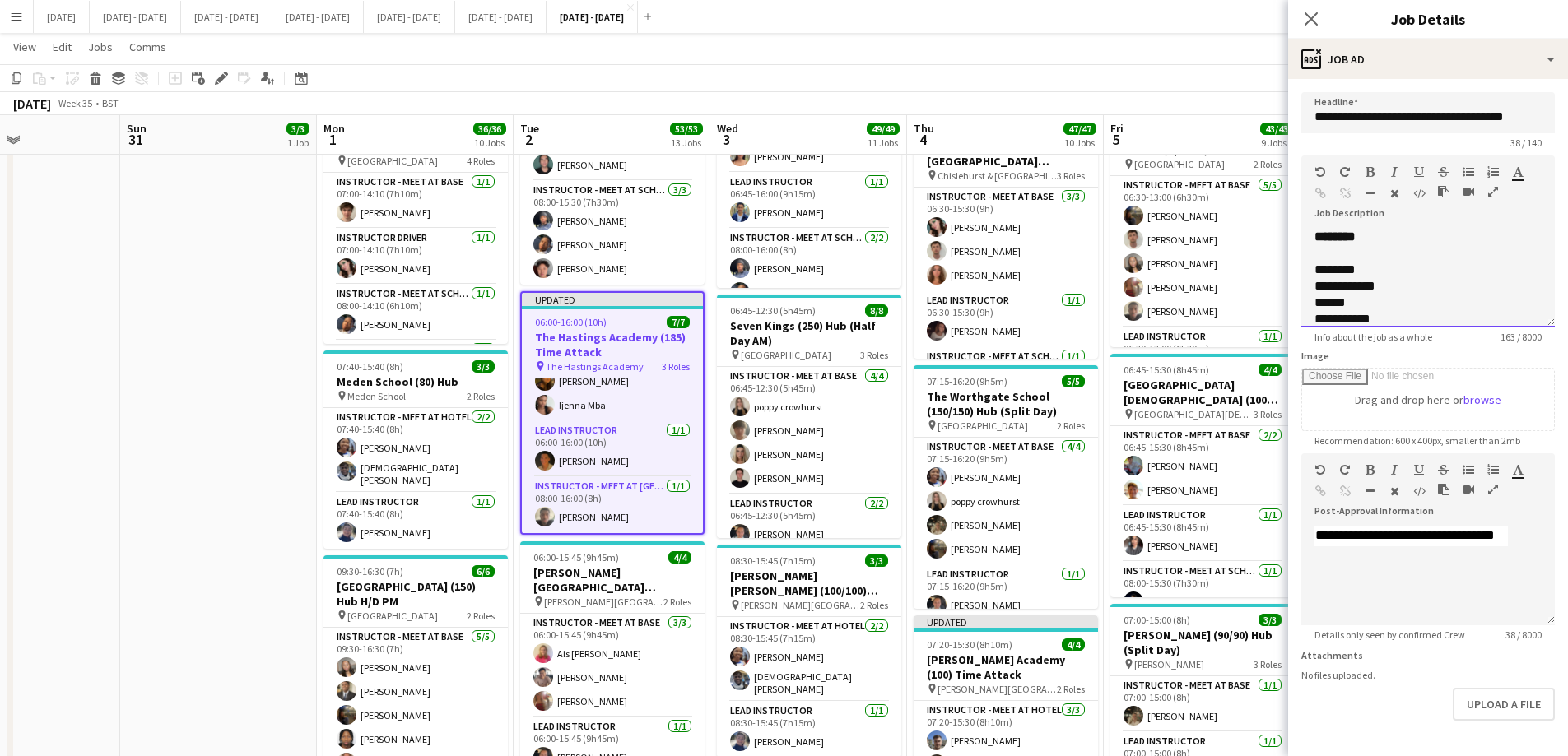
click at [1263, 236] on div "**********" at bounding box center [1428, 278] width 254 height 99
click at [1263, 11] on icon "Close pop-in" at bounding box center [1310, 18] width 16 height 16
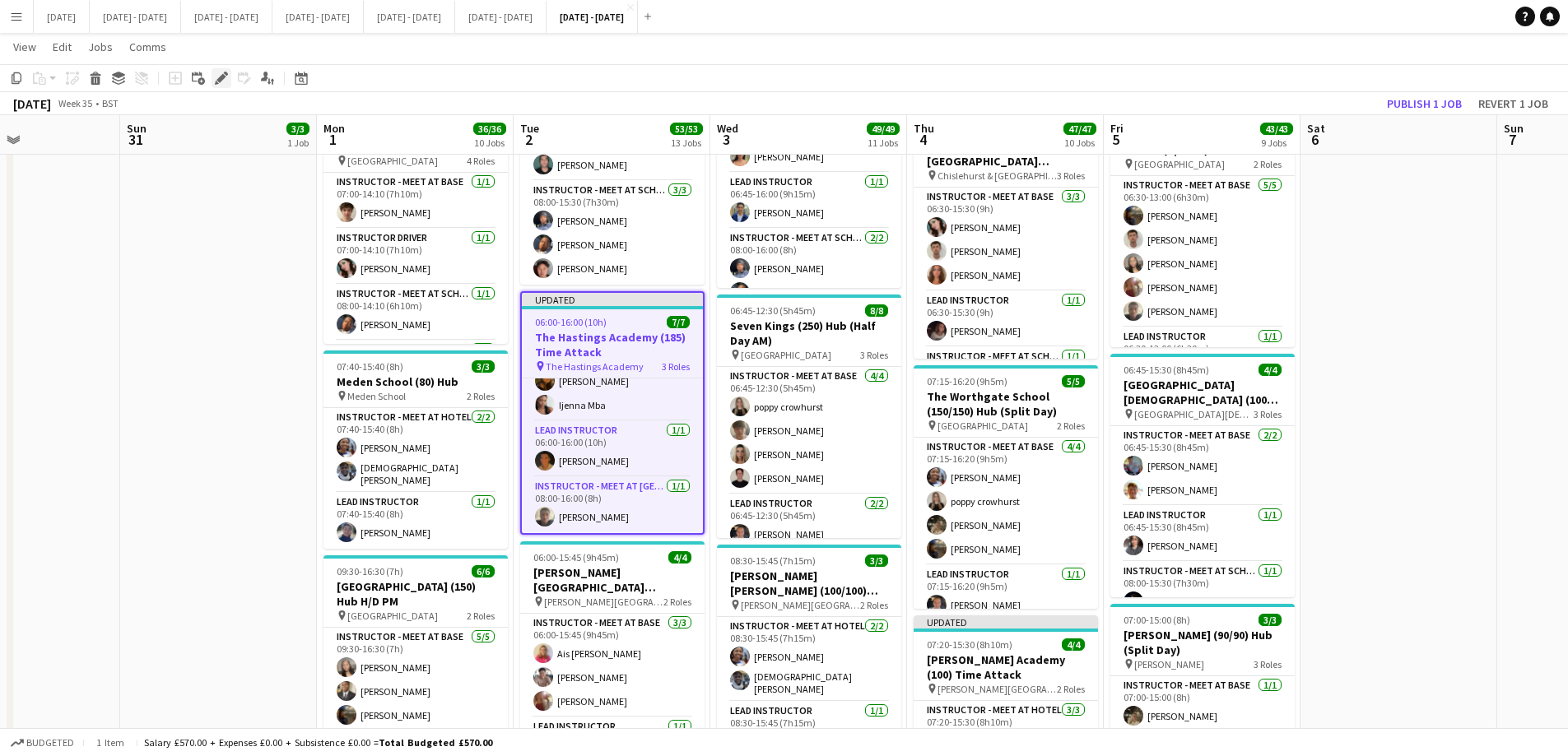
click at [219, 77] on icon at bounding box center [221, 78] width 9 height 9
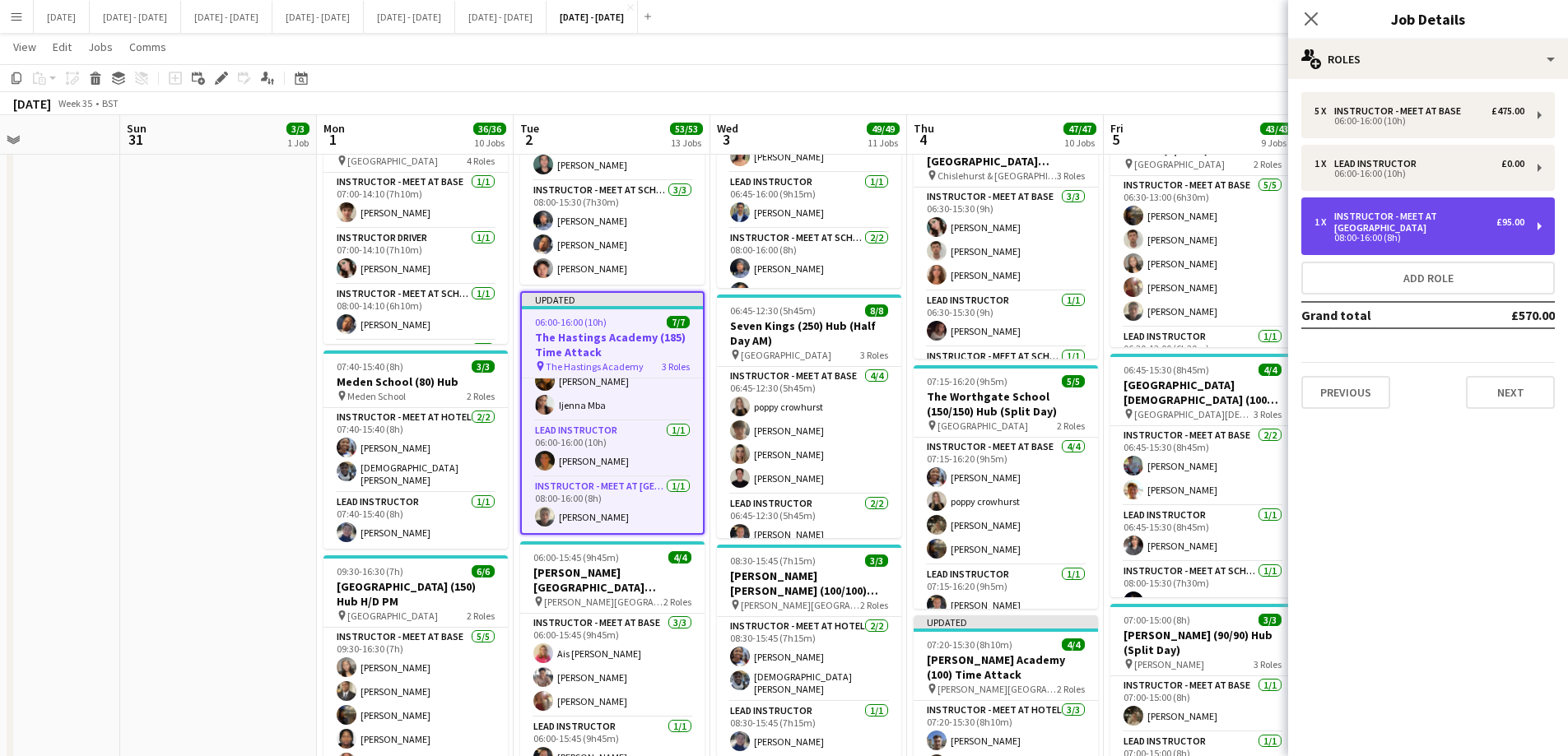
click at [1263, 239] on div "08:00-16:00 (8h)" at bounding box center [1419, 238] width 210 height 8
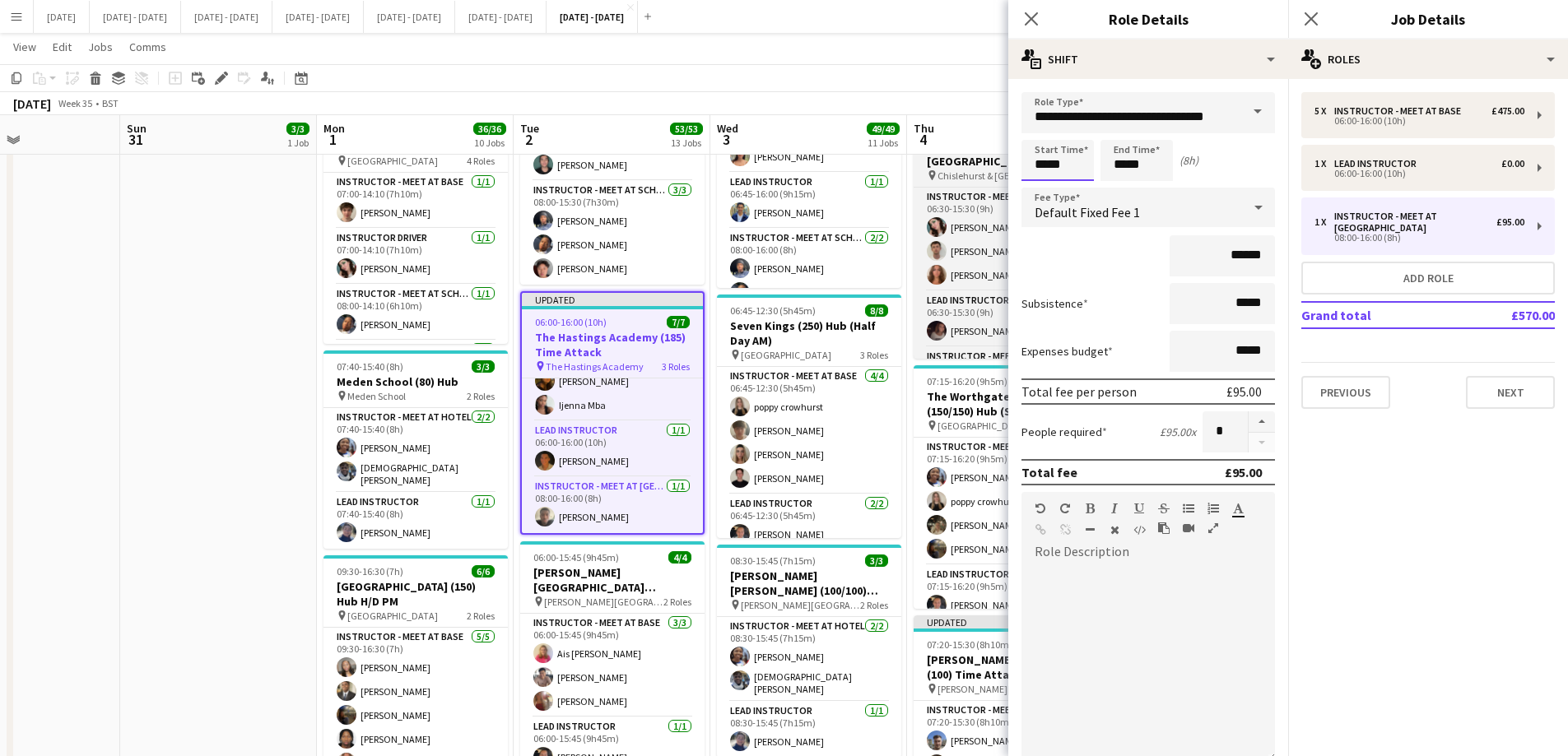
drag, startPoint x: 1071, startPoint y: 162, endPoint x: 974, endPoint y: 170, distance: 97.3
type input "*****"
click at [1035, 8] on div "Close pop-in" at bounding box center [1031, 18] width 46 height 38
click at [1029, 20] on icon at bounding box center [1030, 18] width 16 height 16
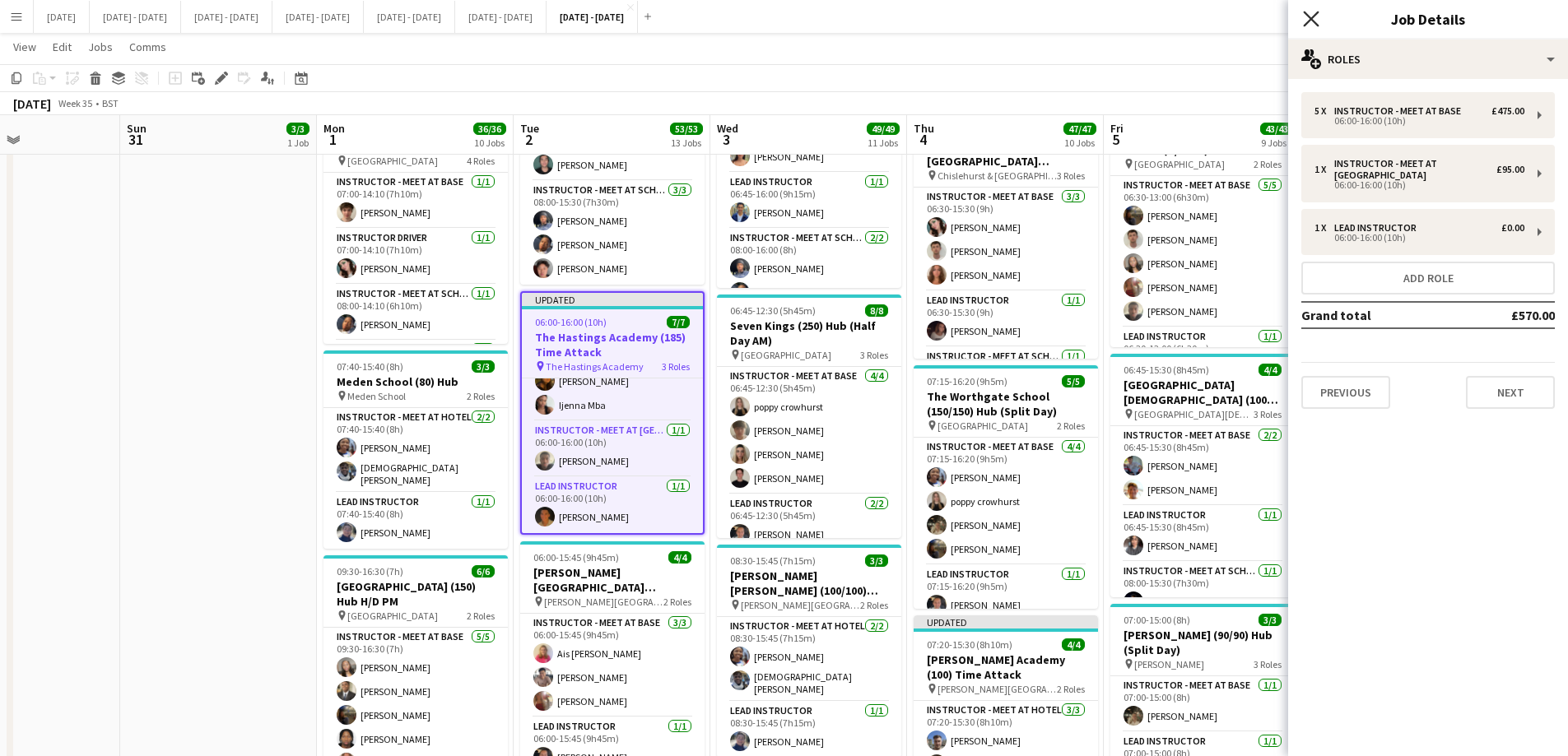
click at [1263, 19] on icon at bounding box center [1310, 18] width 16 height 16
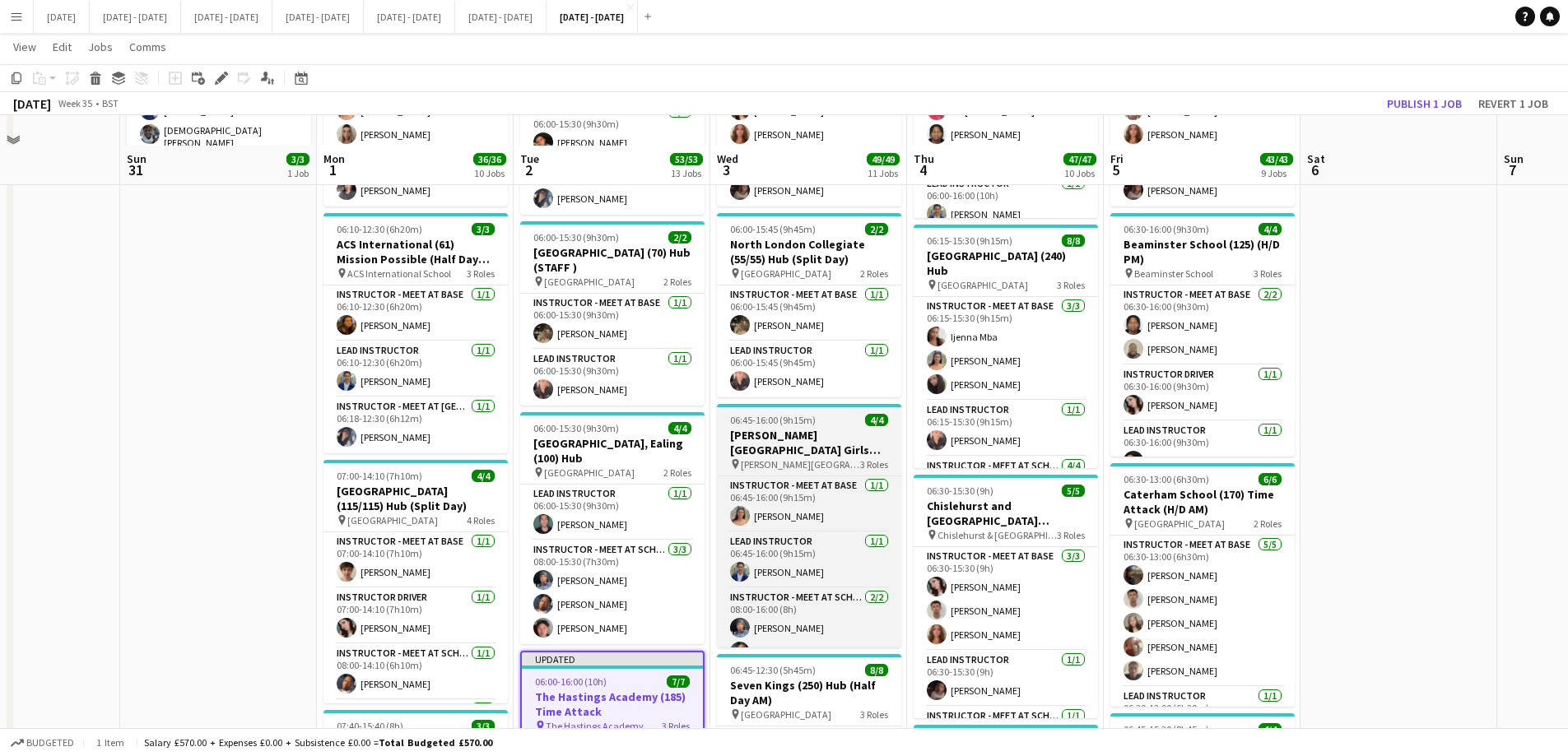
scroll to position [247, 0]
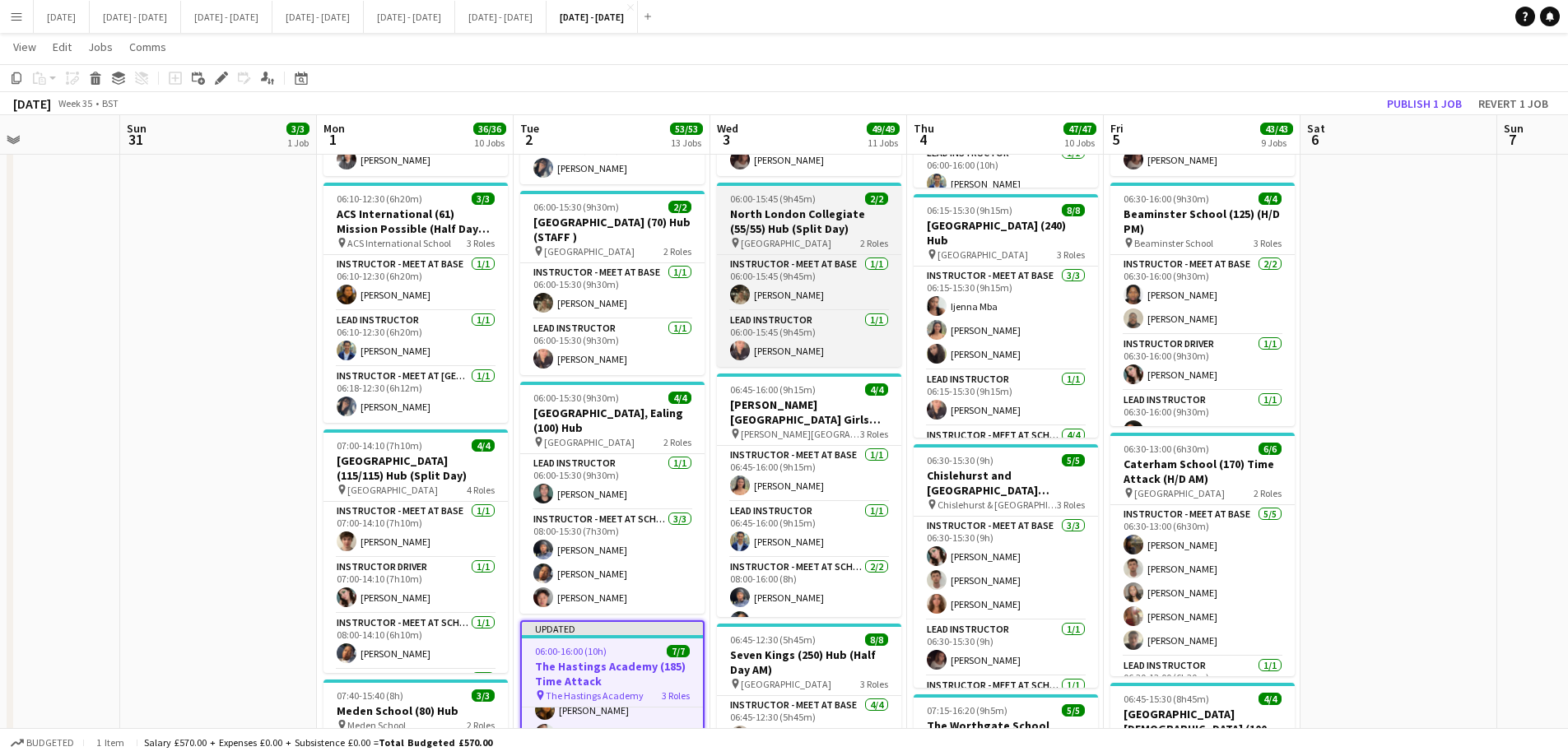
click at [778, 213] on h3 "North London Collegiate (55/55) Hub (Split Day)" at bounding box center [808, 221] width 184 height 29
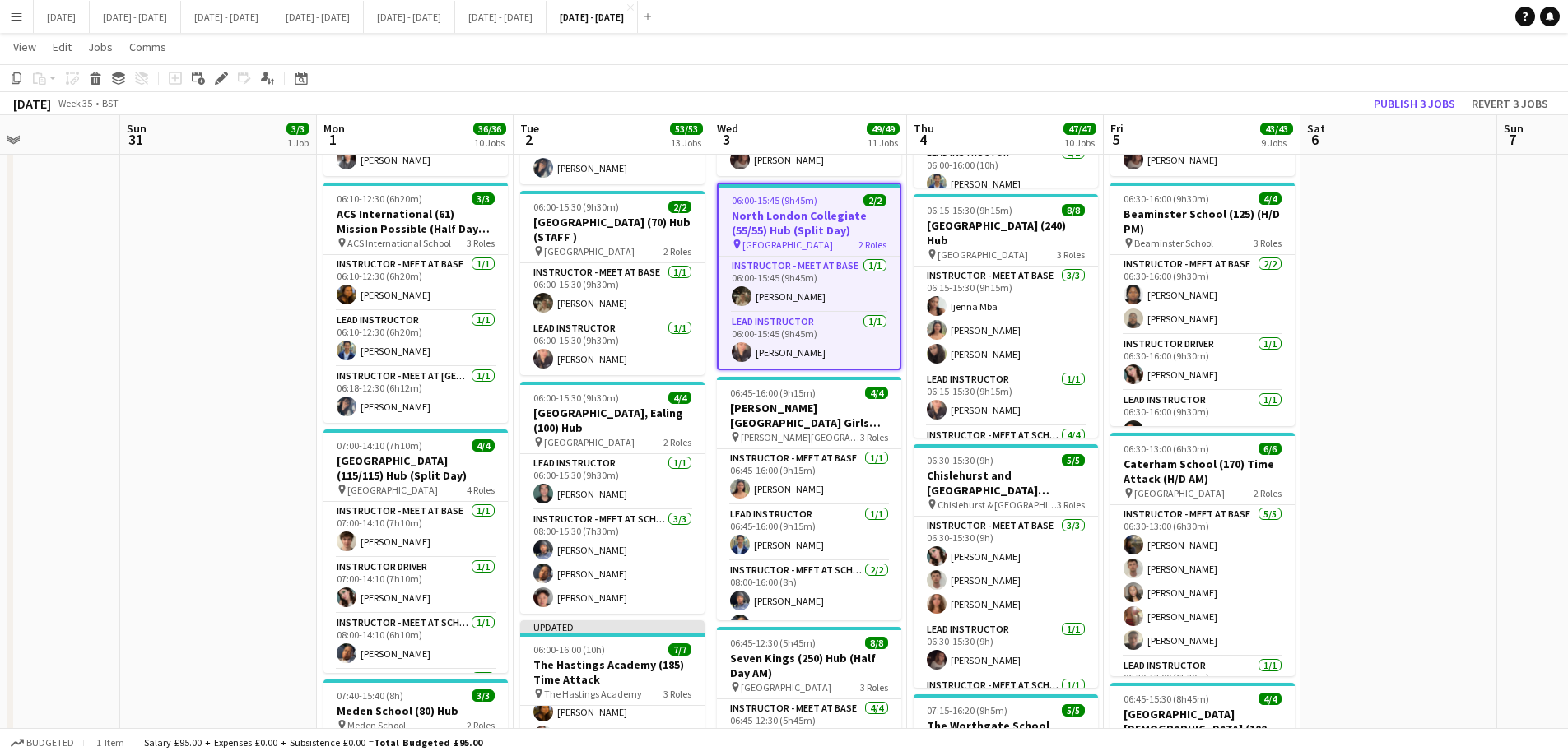
scroll to position [105, 0]
click at [222, 79] on icon at bounding box center [221, 78] width 9 height 9
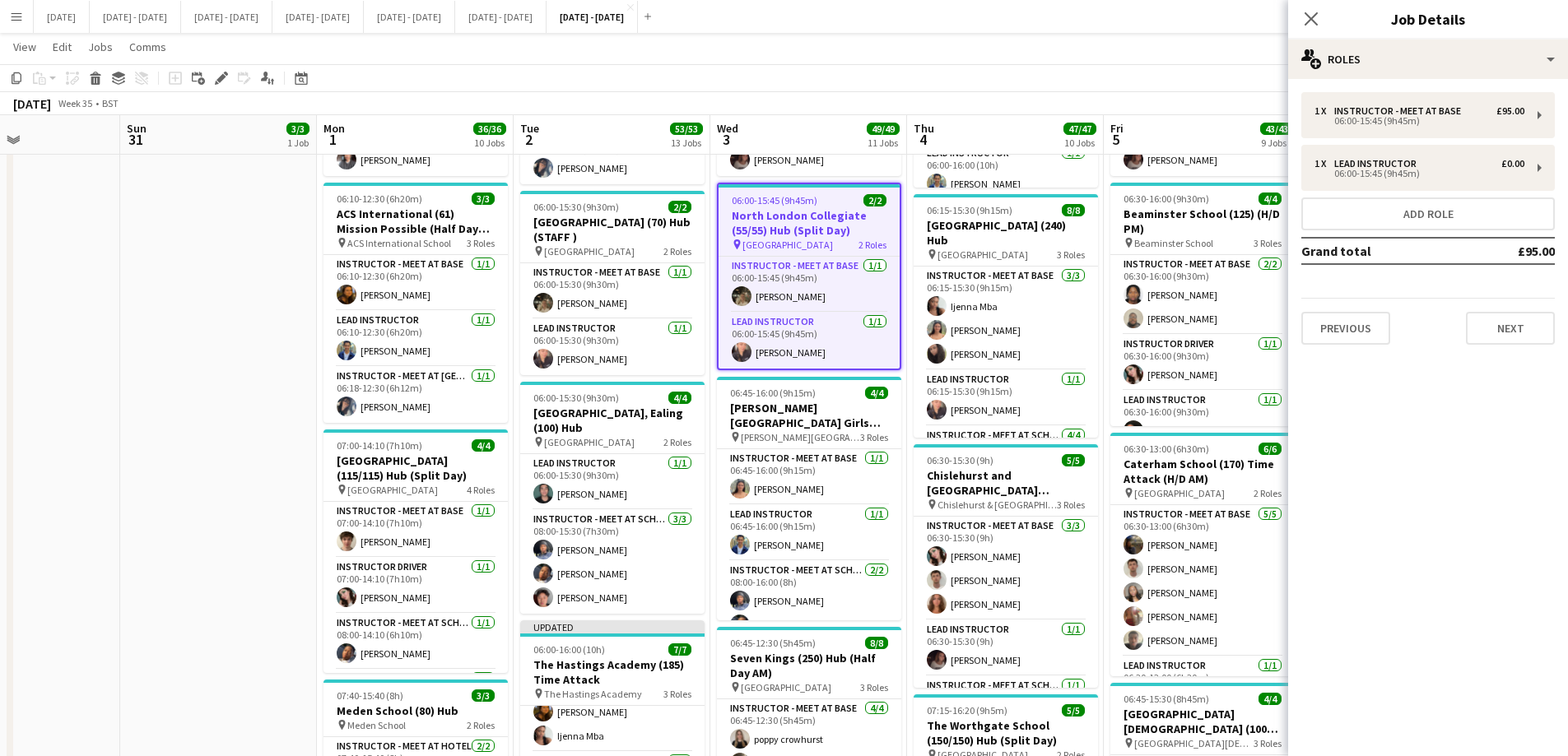
click at [1263, 309] on div "Previous Next" at bounding box center [1428, 321] width 254 height 47
drag, startPoint x: 1489, startPoint y: 323, endPoint x: 1487, endPoint y: 347, distance: 24.1
click at [1263, 323] on button "Next" at bounding box center [1510, 328] width 89 height 33
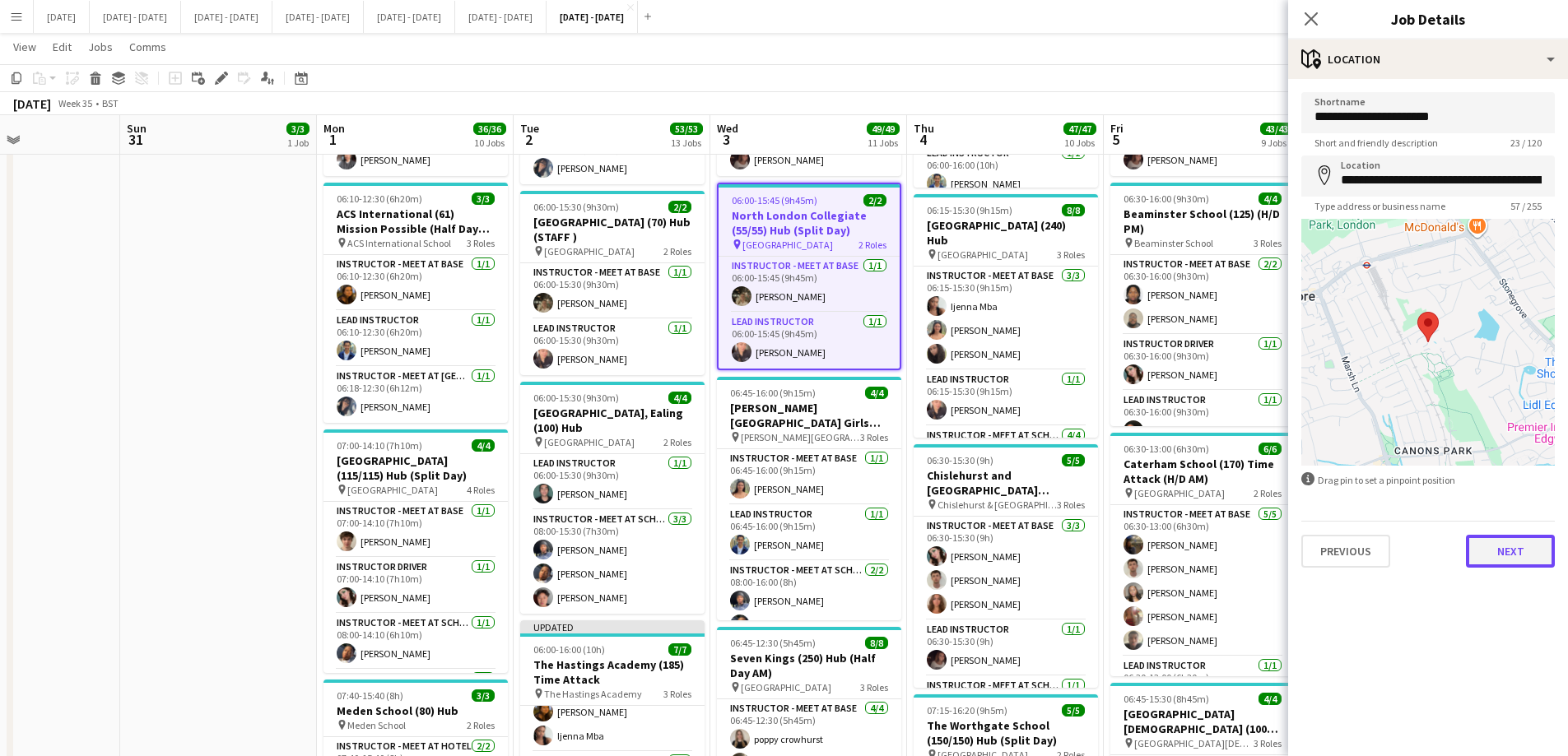
click at [1263, 555] on button "Next" at bounding box center [1510, 551] width 89 height 33
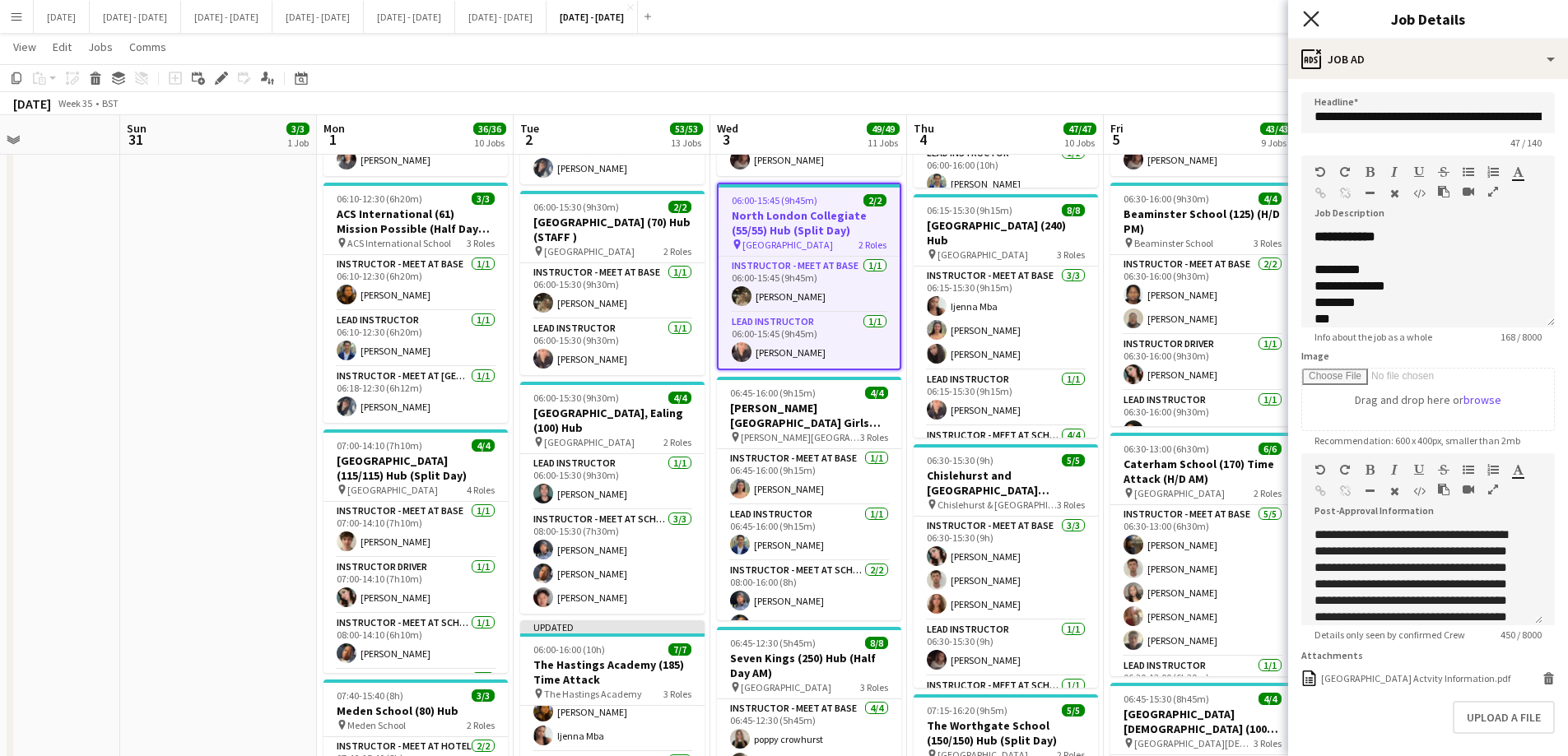
click at [1263, 20] on icon "Close pop-in" at bounding box center [1310, 18] width 16 height 16
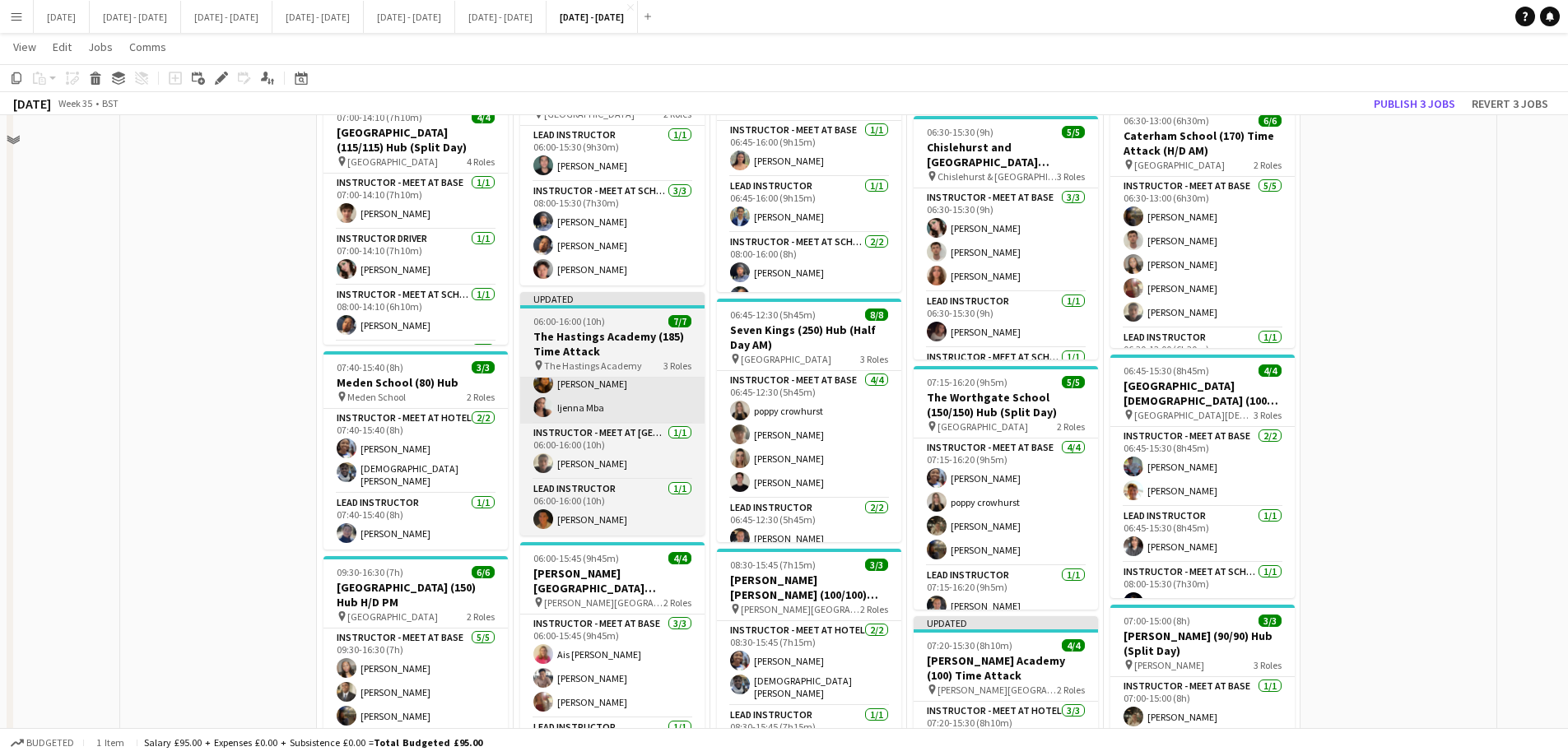
scroll to position [575, 0]
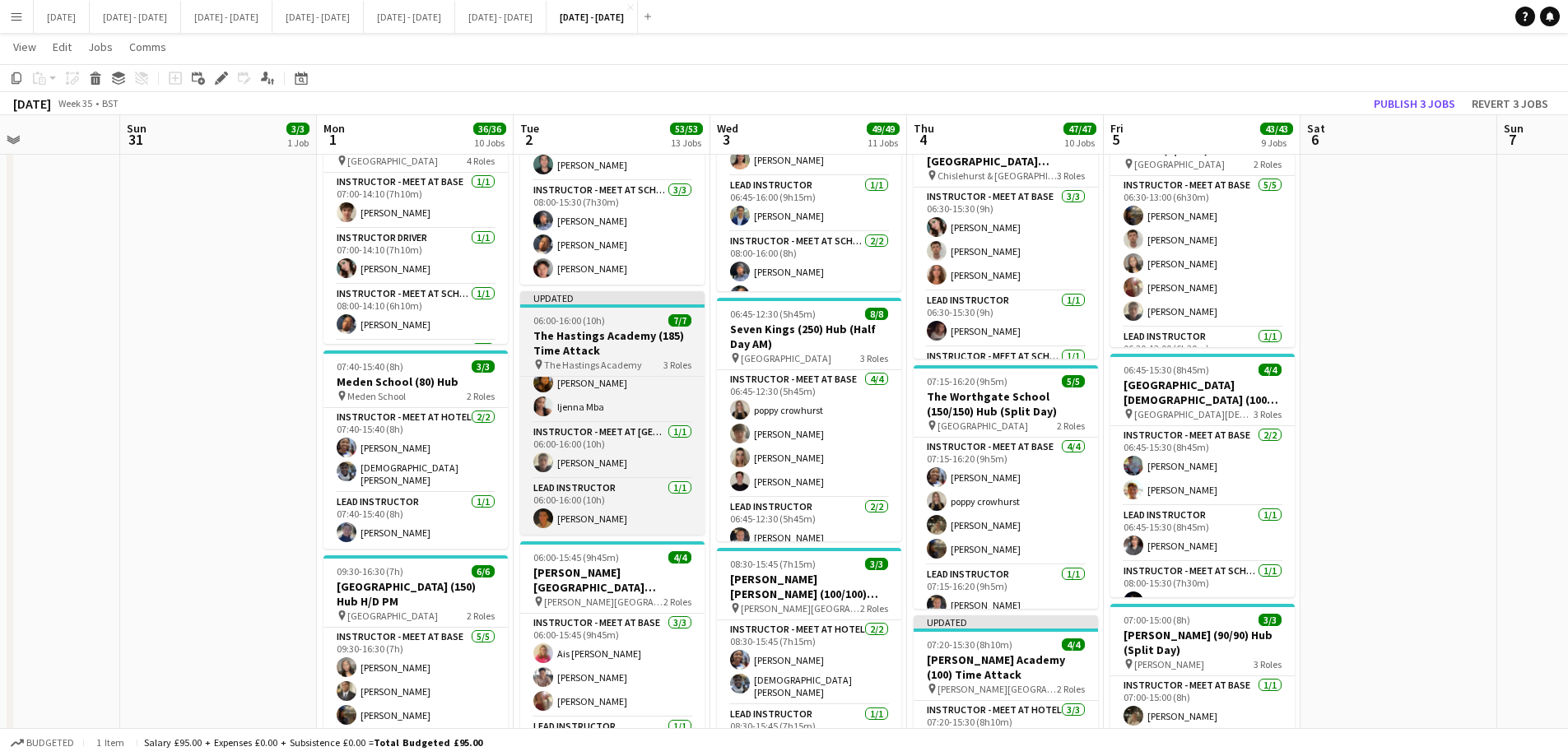
click at [579, 342] on h3 "The Hastings Academy (185) Time Attack" at bounding box center [612, 343] width 184 height 29
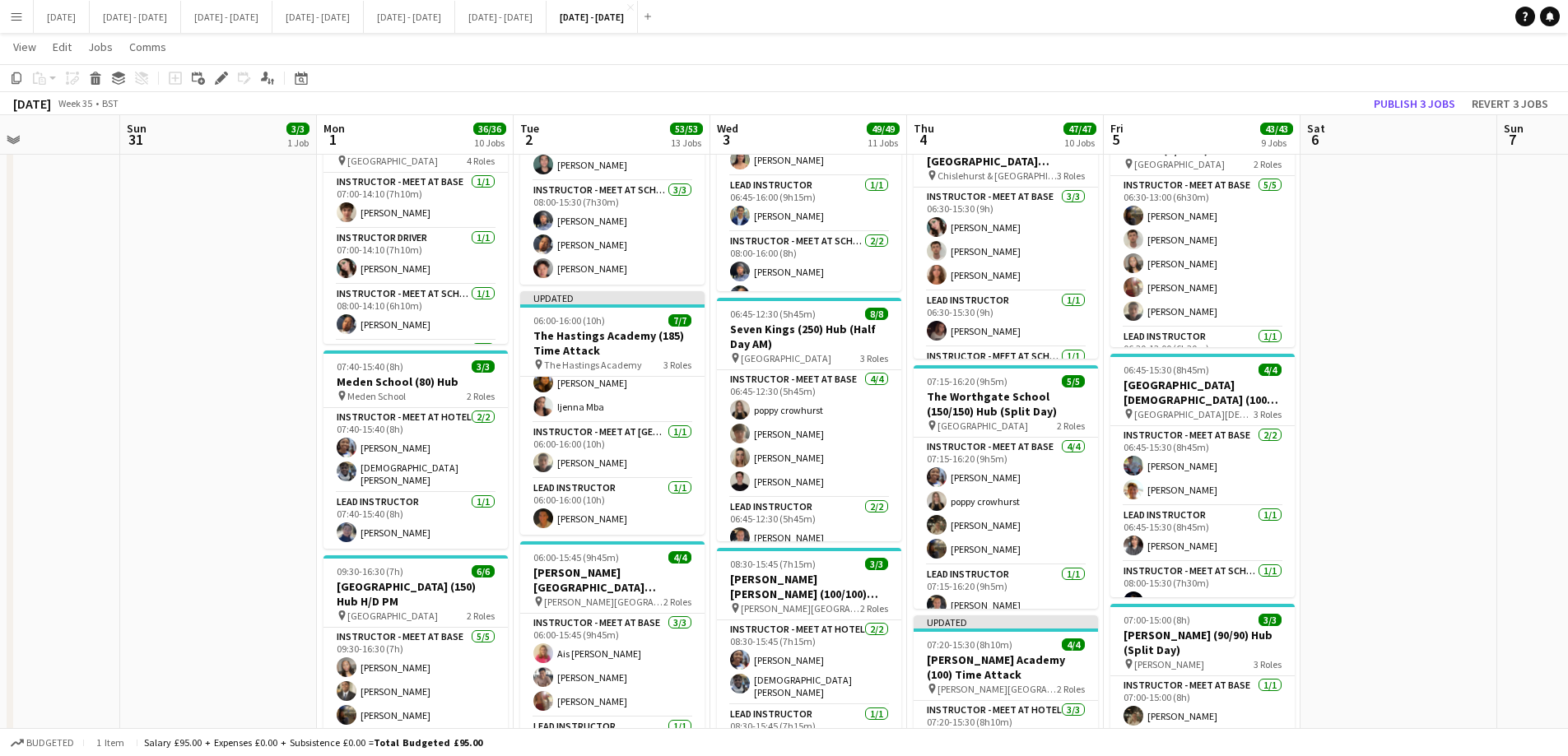
scroll to position [108, 0]
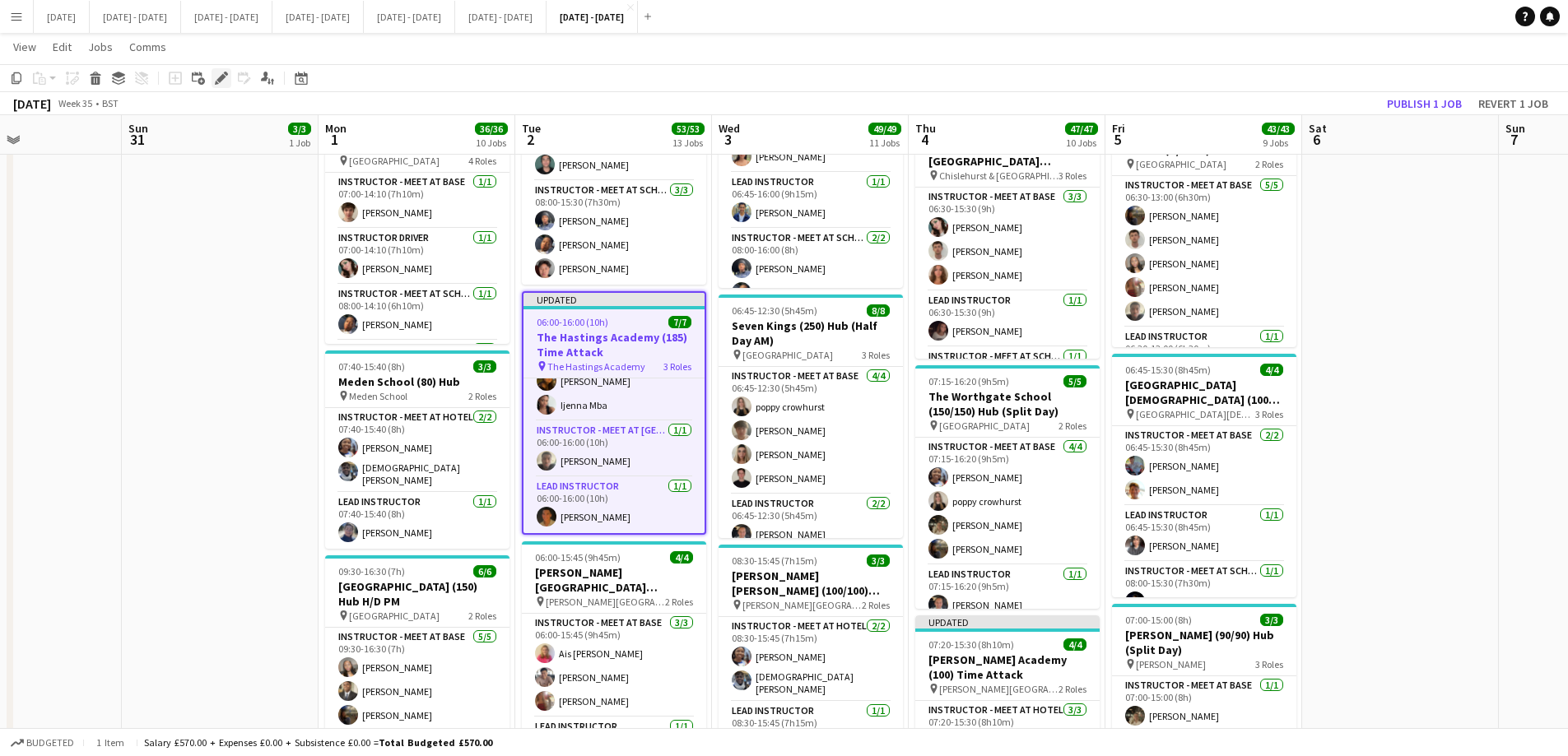
click at [224, 81] on icon "Edit" at bounding box center [222, 78] width 13 height 13
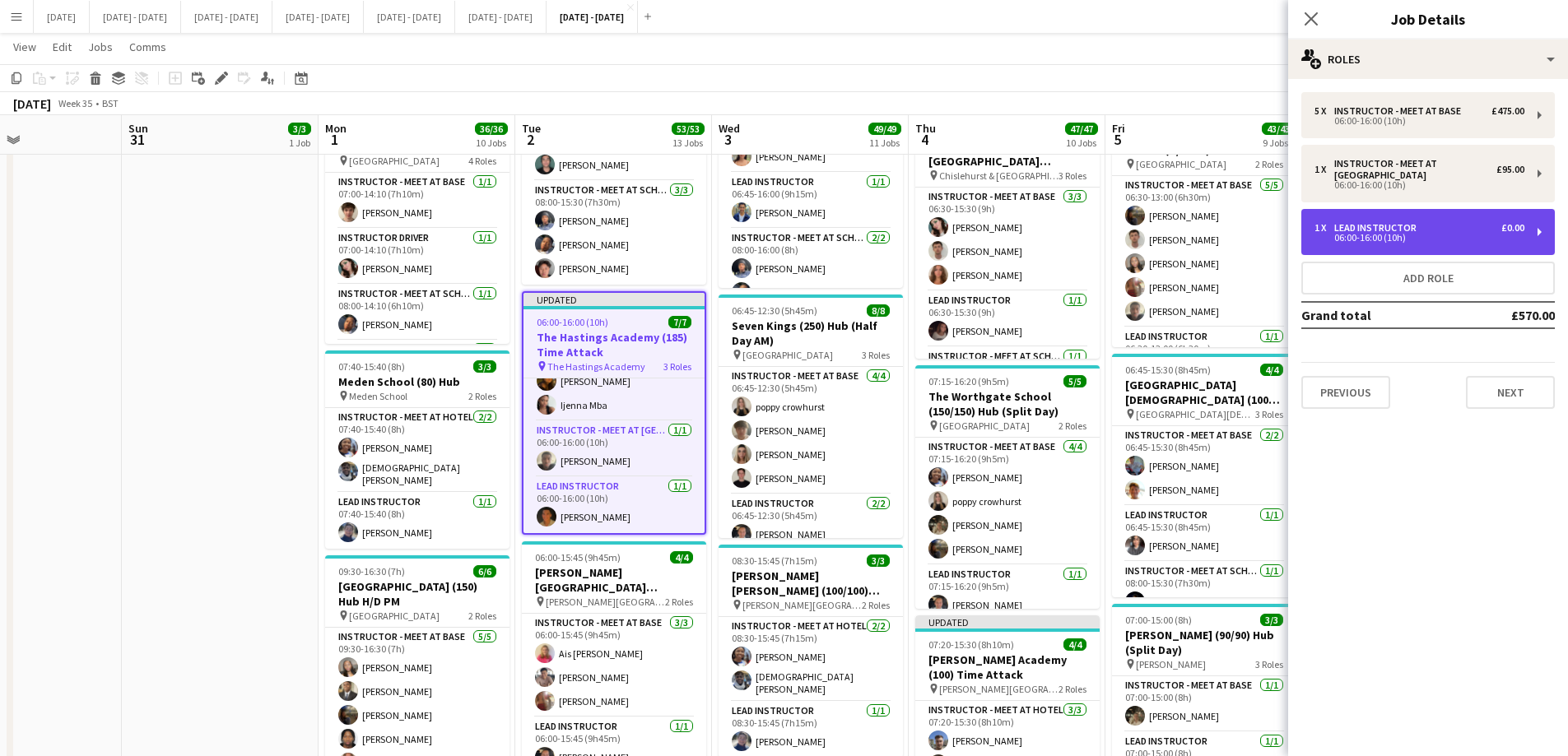
click at [1263, 223] on div "Lead Instructor" at bounding box center [1378, 228] width 89 height 12
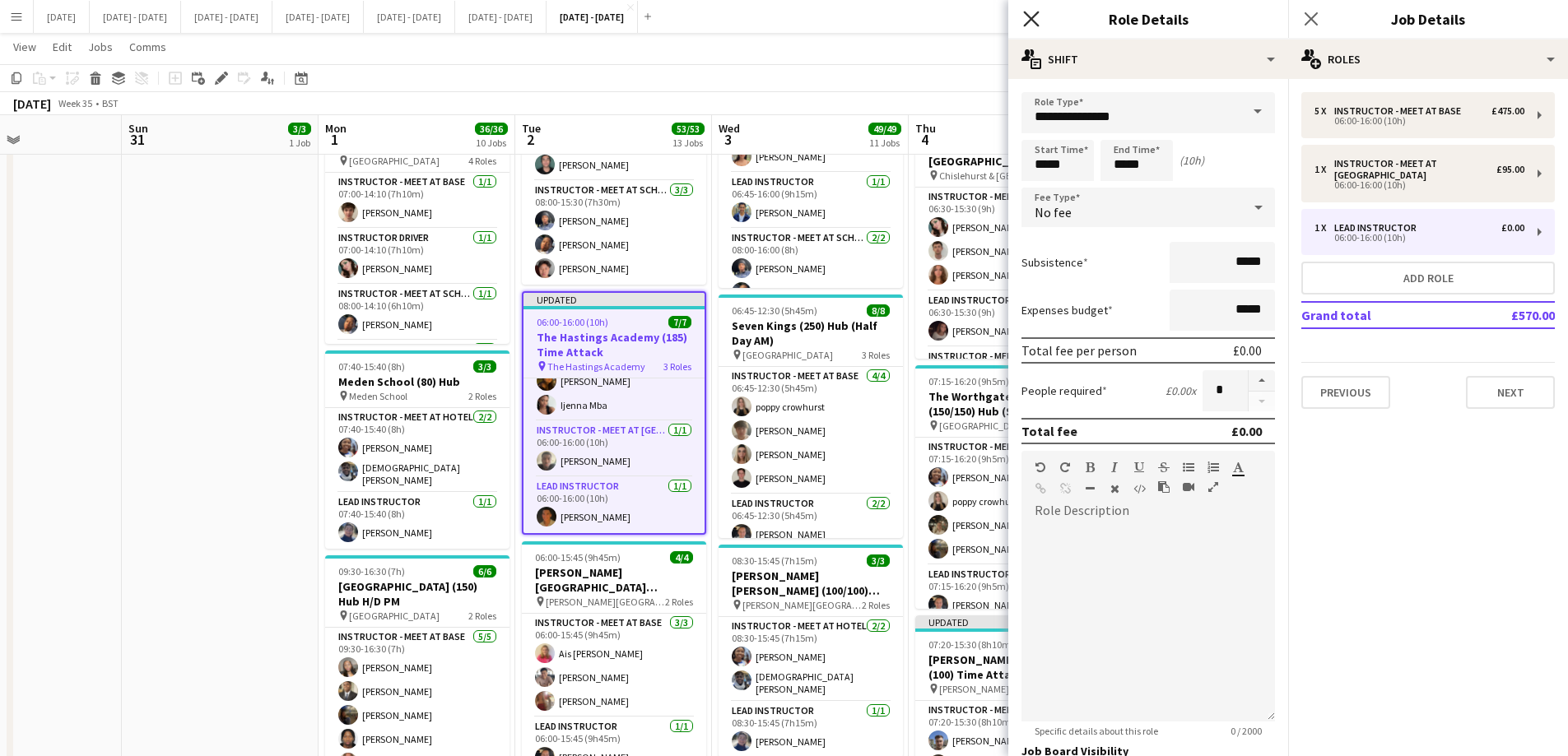
click at [1035, 18] on icon "Close pop-in" at bounding box center [1030, 18] width 16 height 16
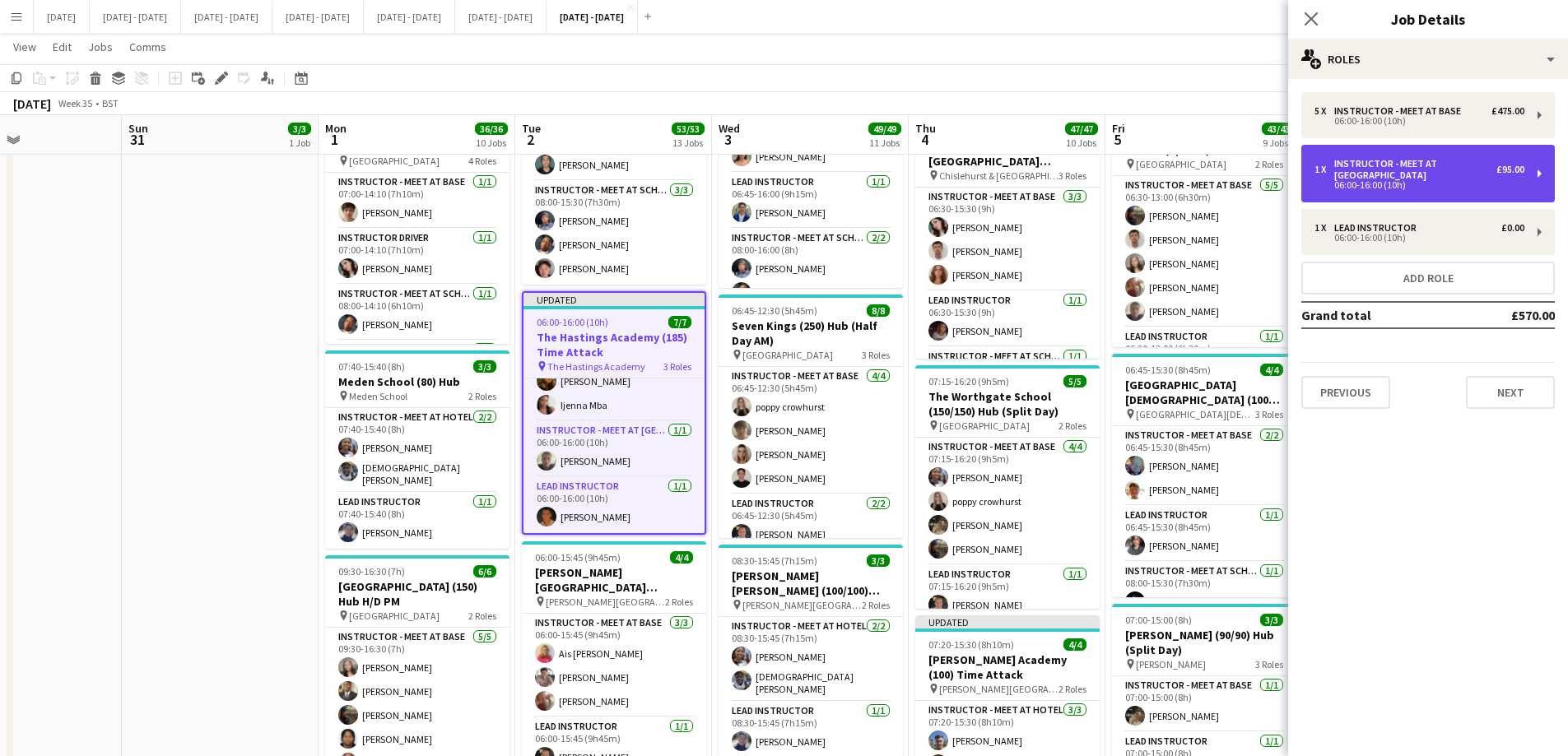
click at [1263, 173] on div "Instructor - Meet at [GEOGRAPHIC_DATA]" at bounding box center [1414, 169] width 162 height 23
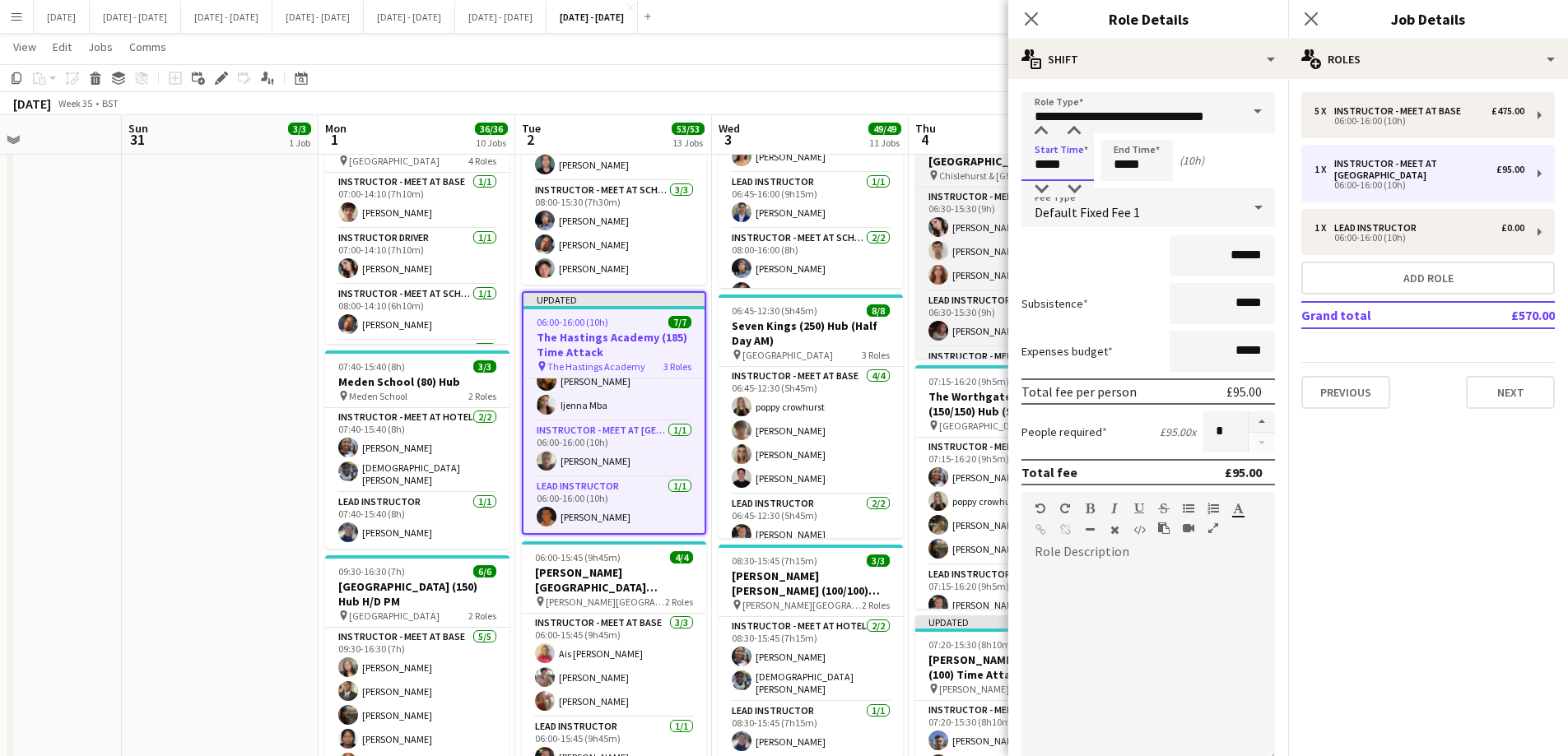
drag, startPoint x: 1069, startPoint y: 169, endPoint x: 1005, endPoint y: 161, distance: 64.5
type input "*****"
click at [1028, 12] on icon "Close pop-in" at bounding box center [1030, 18] width 16 height 16
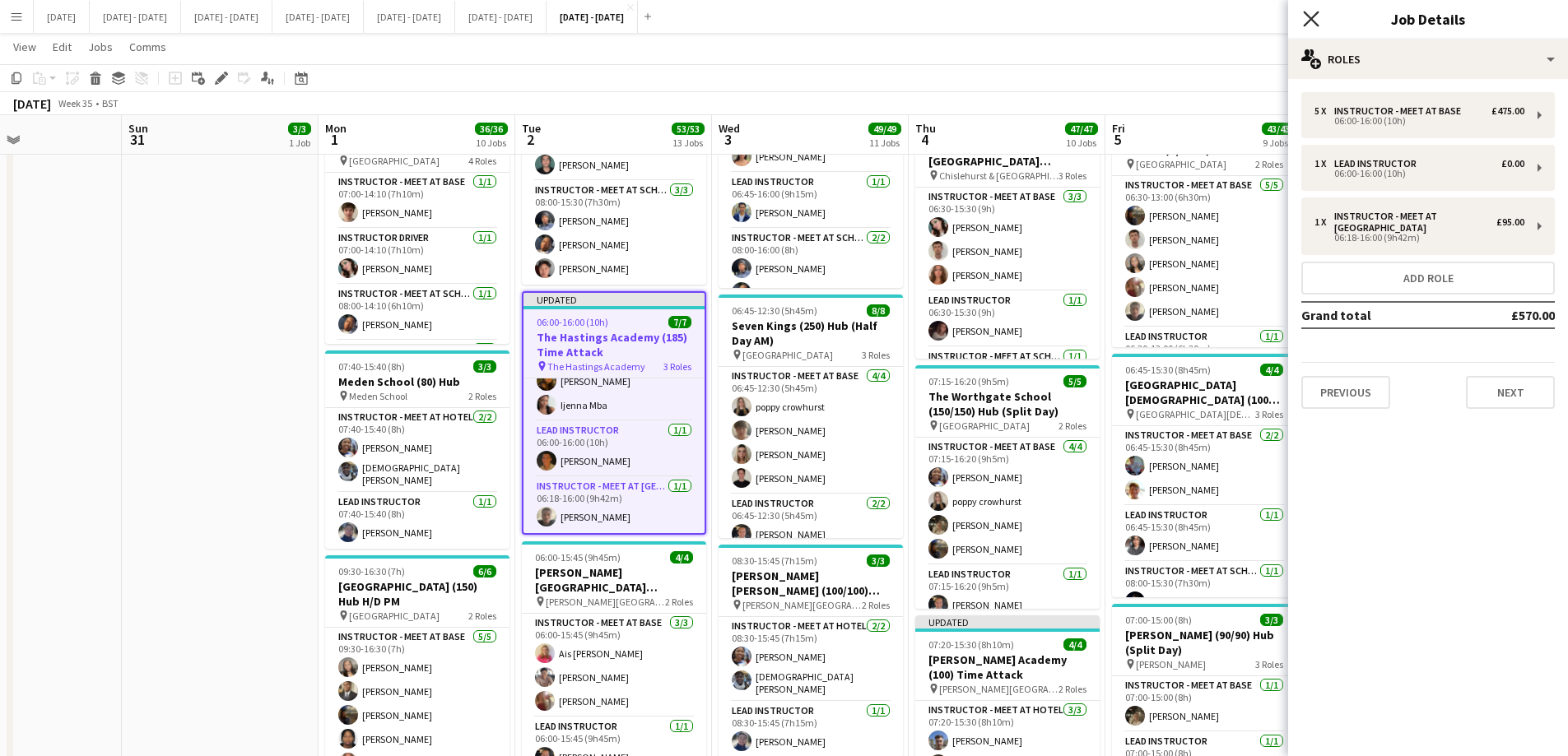
click at [1263, 13] on icon "Close pop-in" at bounding box center [1310, 18] width 16 height 16
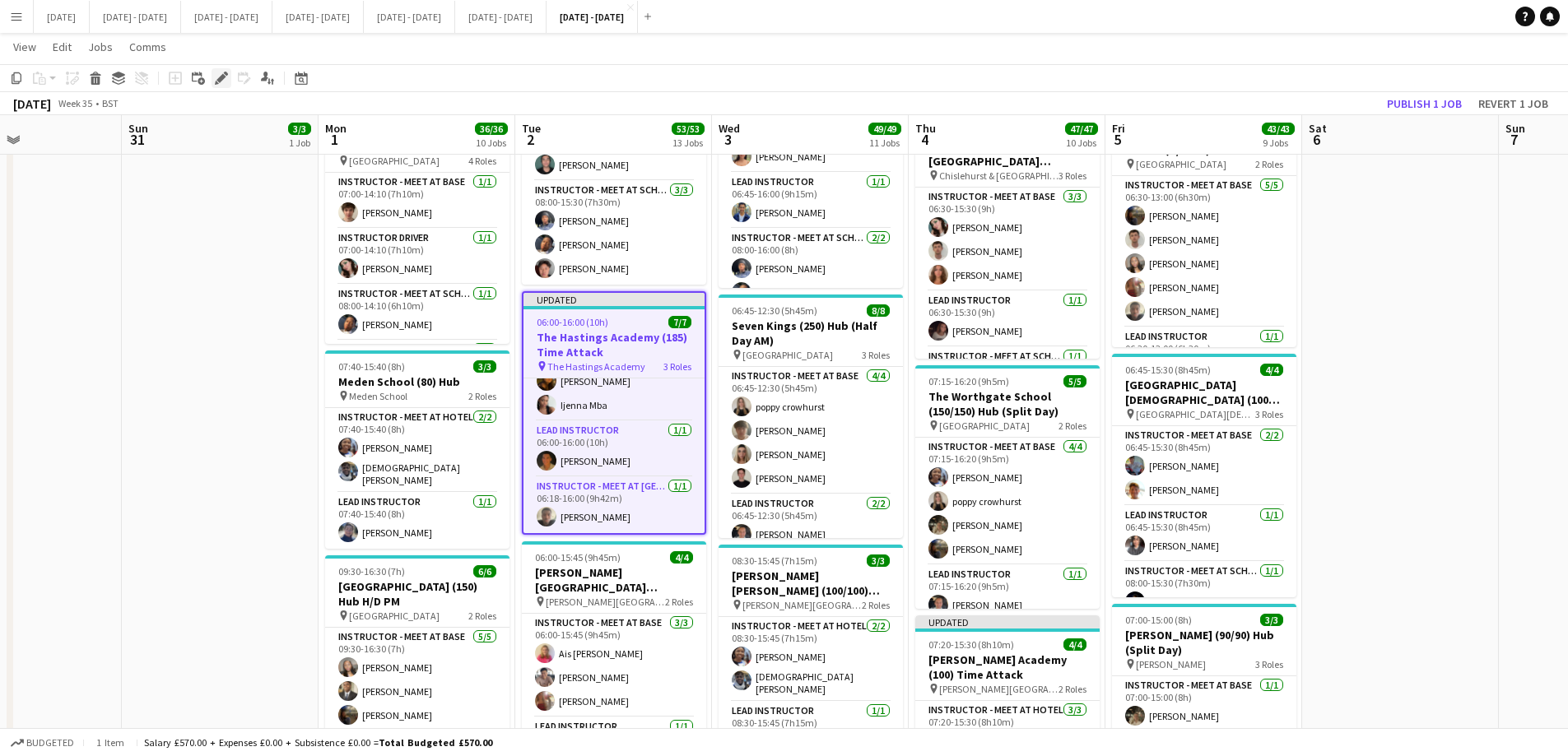
click at [218, 85] on div "Edit" at bounding box center [222, 78] width 20 height 20
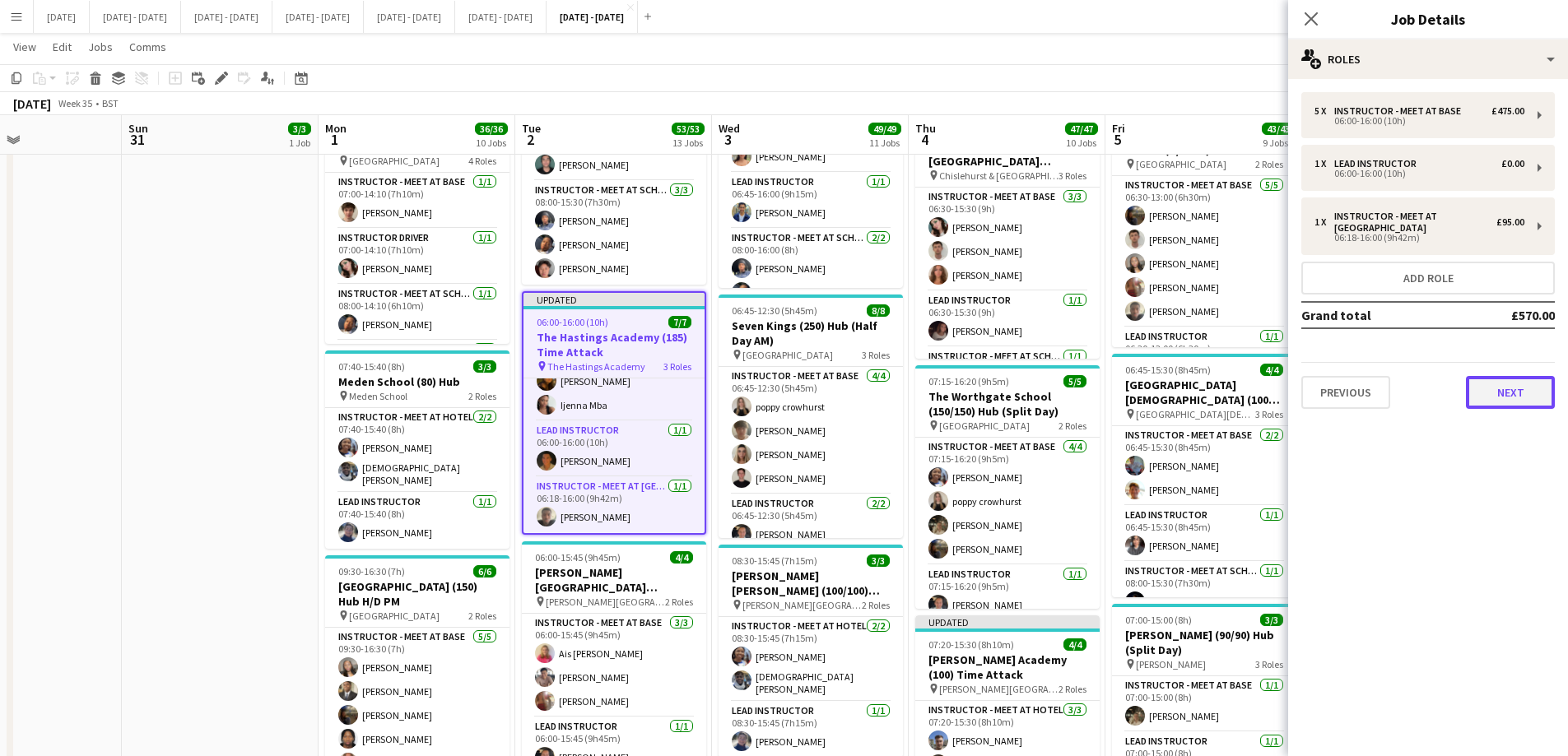
click at [1263, 385] on button "Next" at bounding box center [1510, 392] width 89 height 33
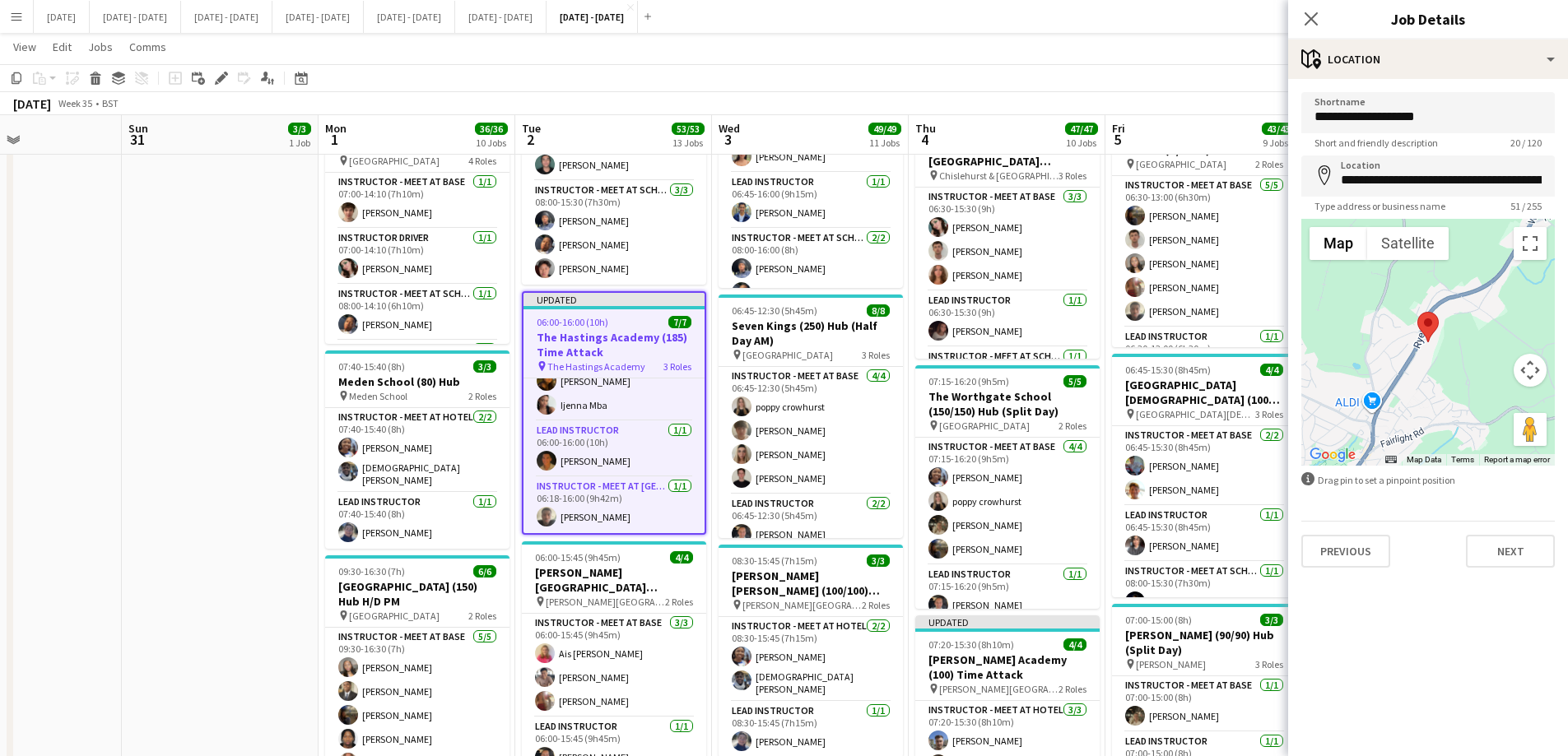
click at [1263, 574] on div "**********" at bounding box center [1428, 329] width 280 height 501
click at [1263, 559] on button "Next" at bounding box center [1510, 551] width 89 height 33
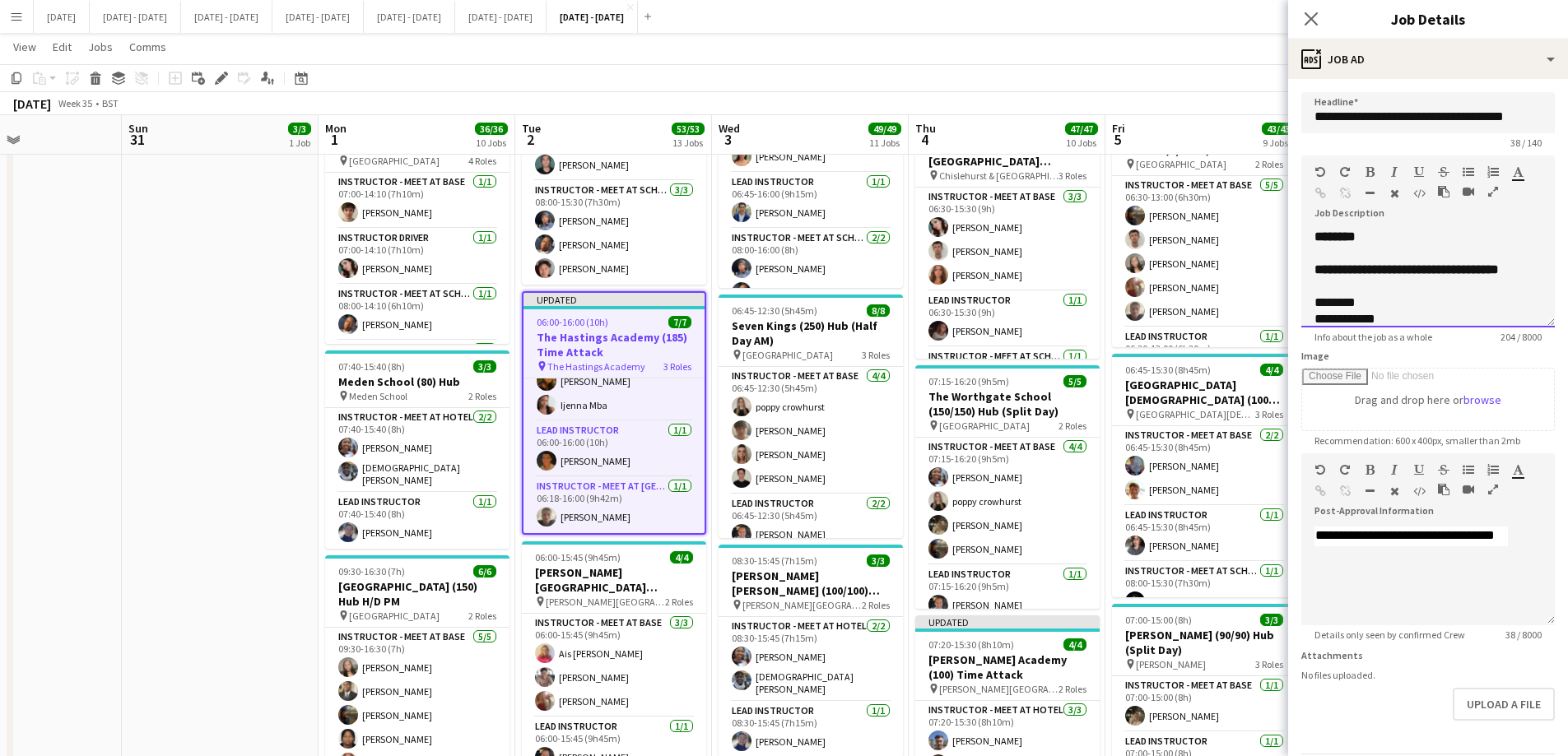
click at [1263, 295] on div at bounding box center [1428, 286] width 227 height 17
click at [1263, 286] on div "**********" at bounding box center [1428, 360] width 227 height 197
click at [1263, 14] on icon "Close pop-in" at bounding box center [1310, 18] width 16 height 16
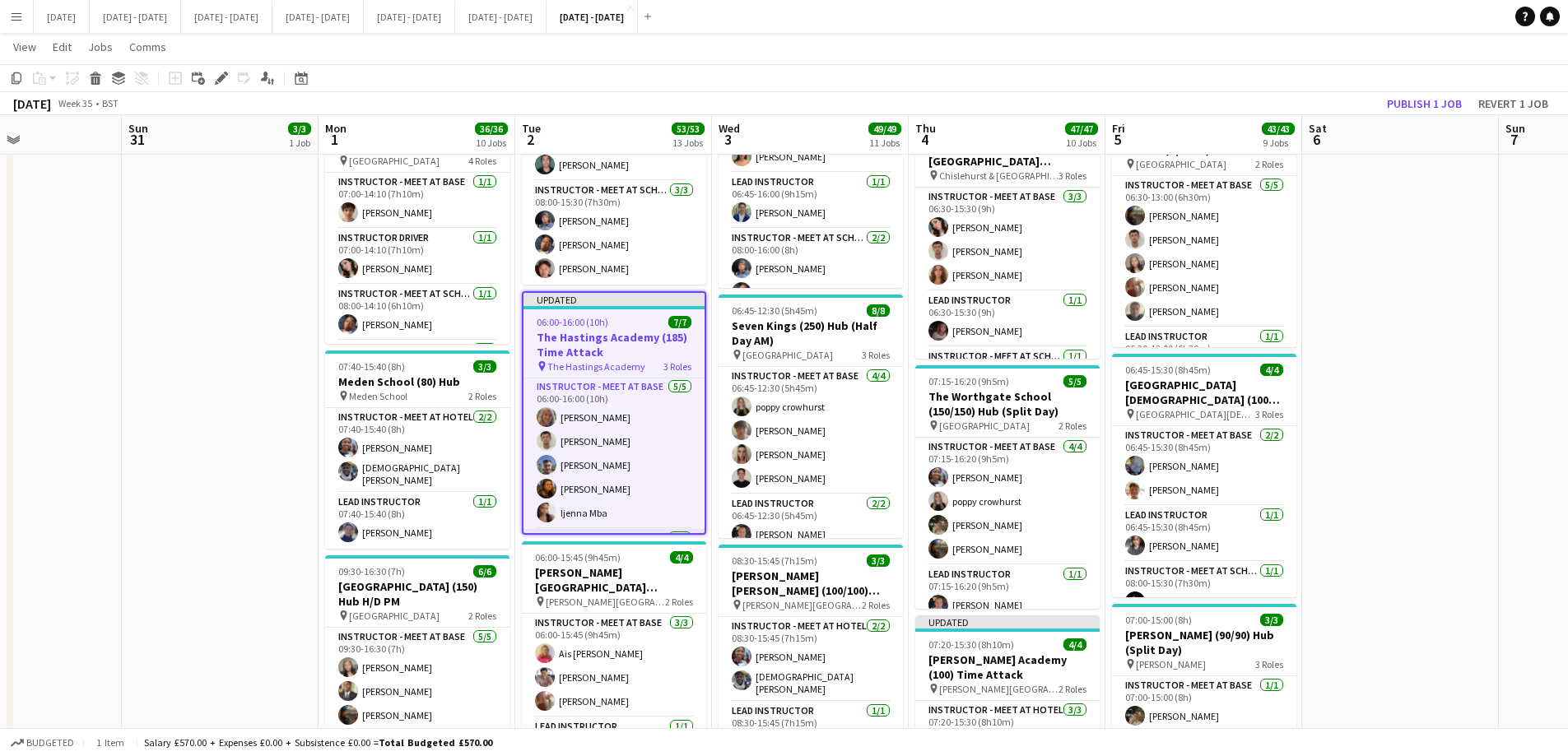
scroll to position [0, 0]
click at [1263, 97] on button "Publish 1 job" at bounding box center [1423, 103] width 88 height 21
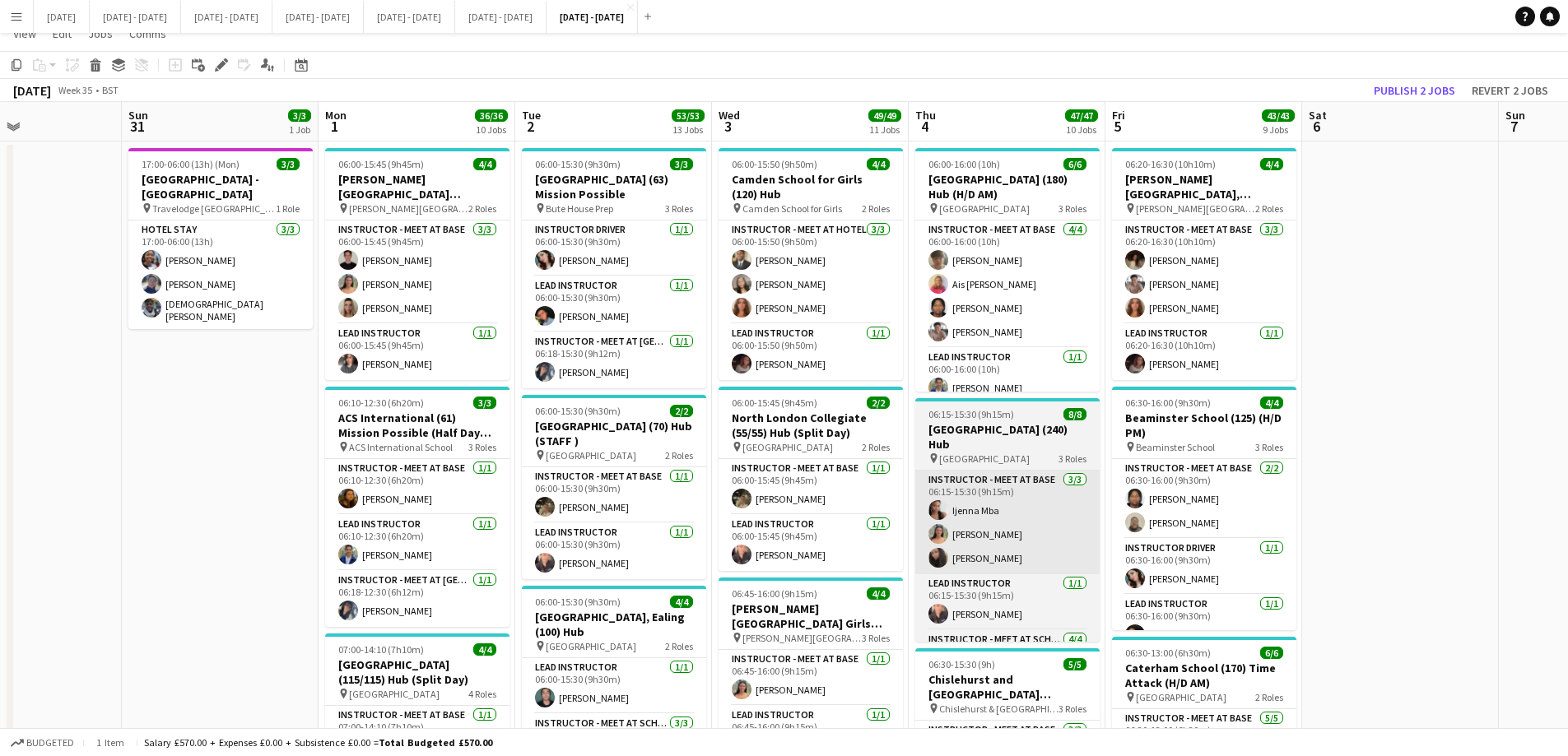
scroll to position [82, 0]
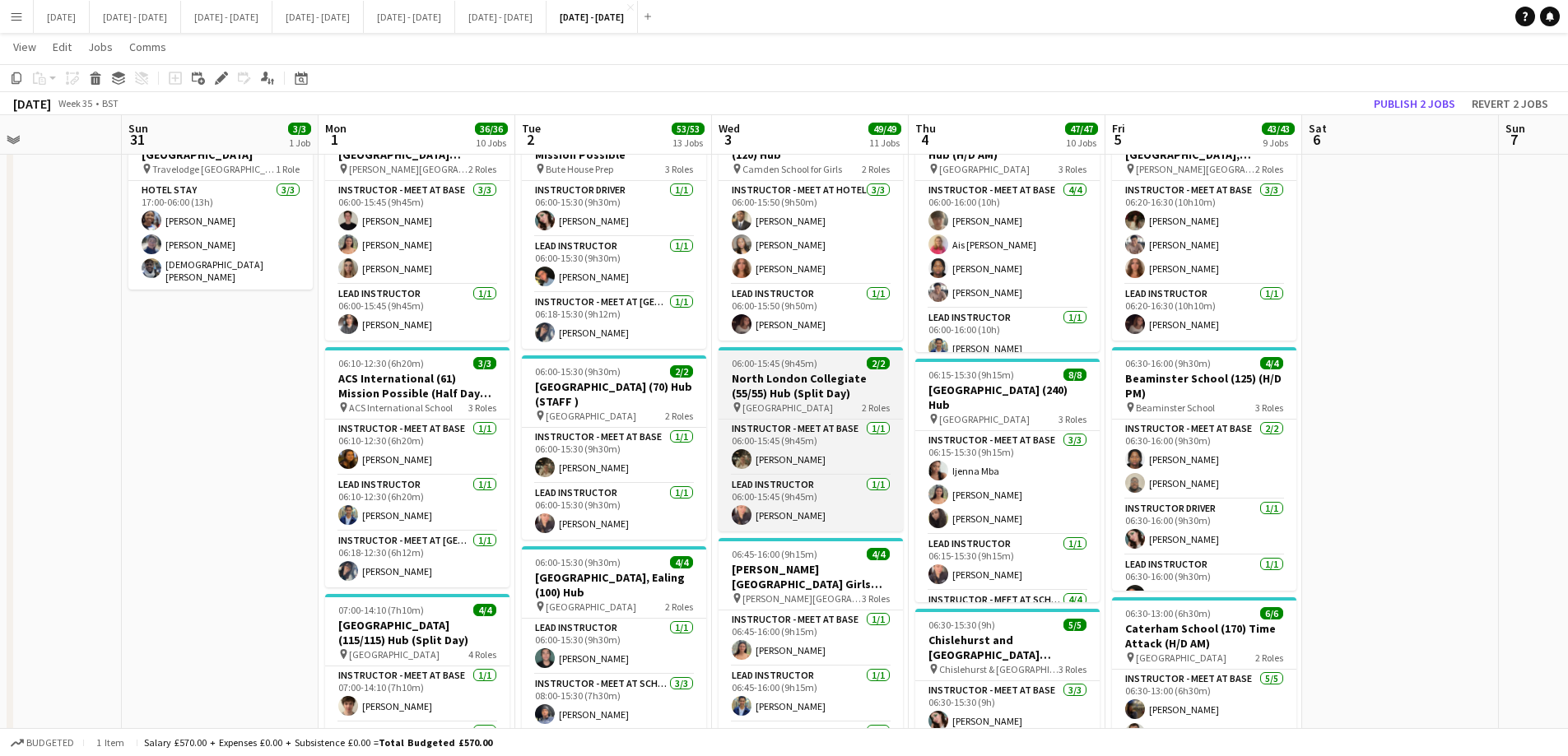
click at [808, 377] on h3 "North London Collegiate (55/55) Hub (Split Day)" at bounding box center [810, 386] width 184 height 29
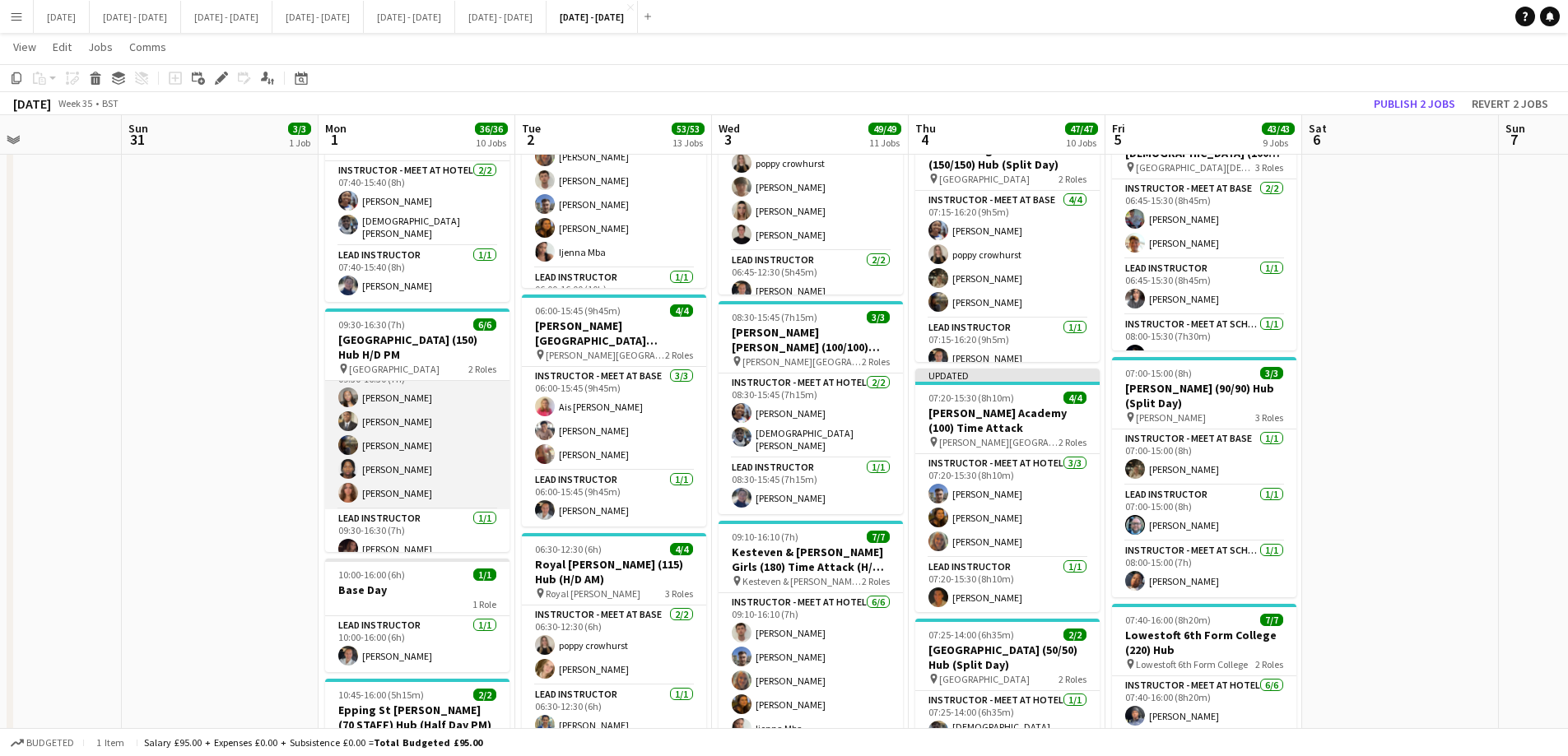
scroll to position [36, 0]
click at [403, 431] on app-card-role "Instructor - Meet at Base 5/5 09:30-16:30 (7h) Grace Anieke Omar Adio Evie Prat…" at bounding box center [417, 420] width 184 height 151
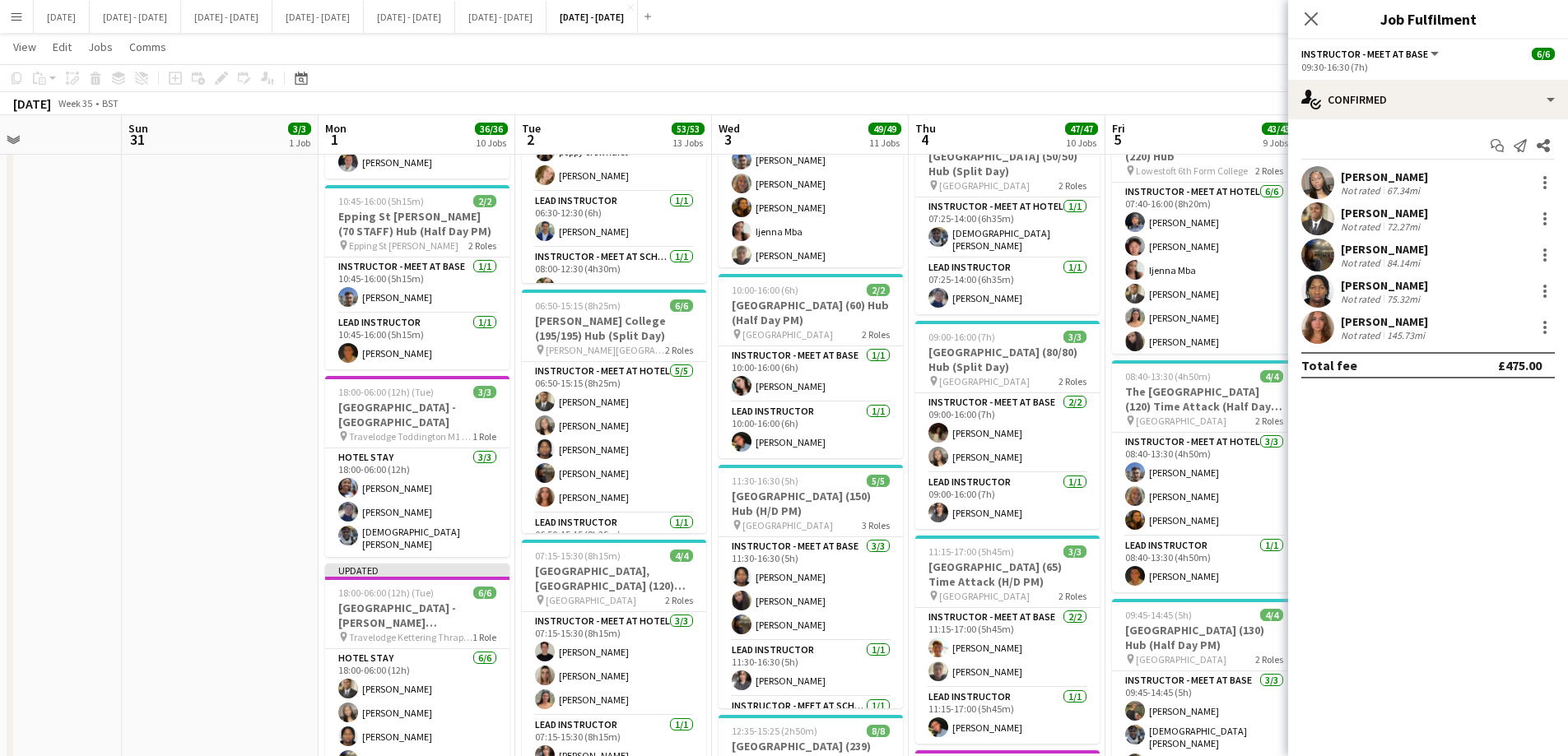
scroll to position [1234, 0]
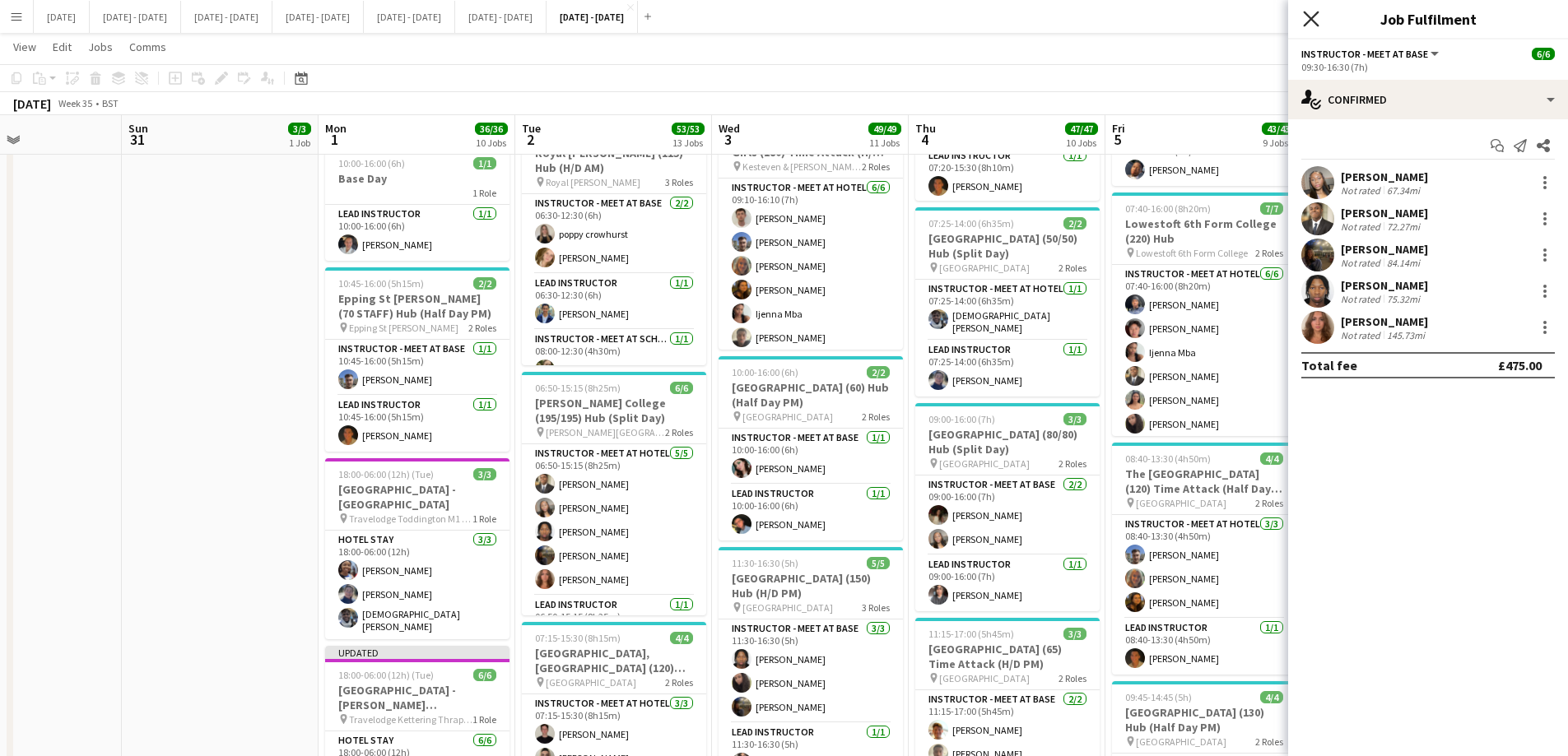
click at [1263, 17] on icon "Close pop-in" at bounding box center [1310, 18] width 16 height 16
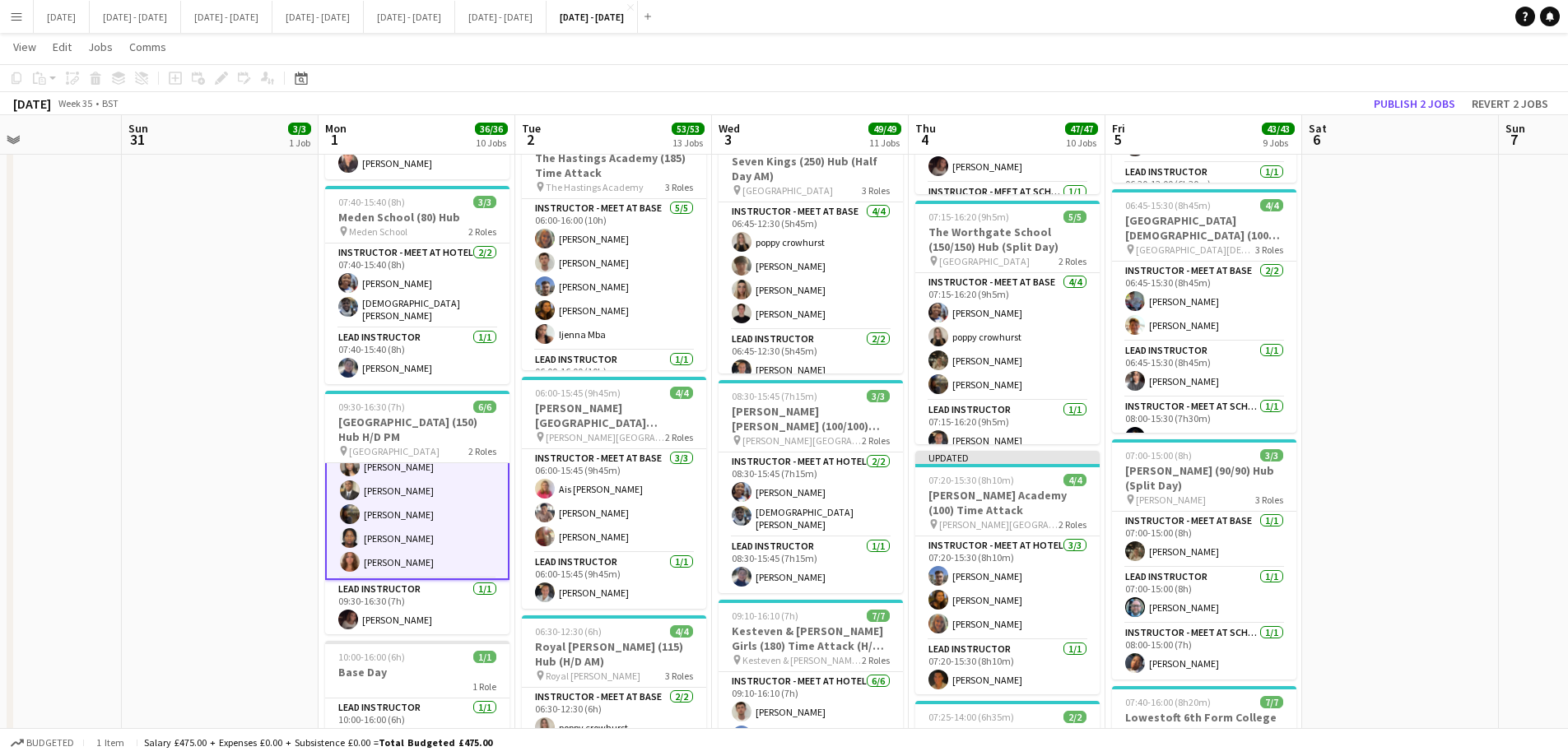
scroll to position [0, 0]
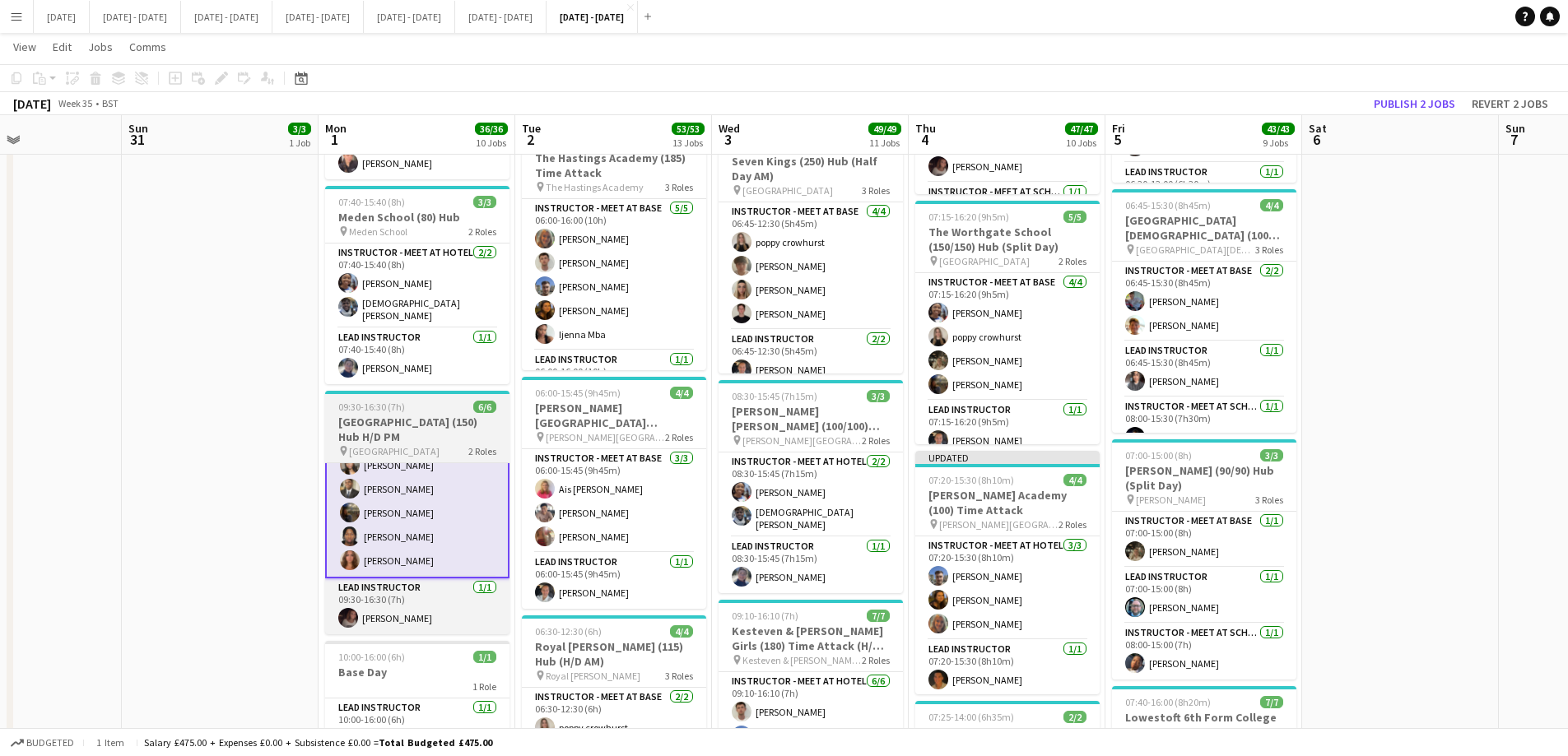
click at [429, 415] on h3 "[GEOGRAPHIC_DATA] (150) Hub H/D PM" at bounding box center [417, 429] width 184 height 29
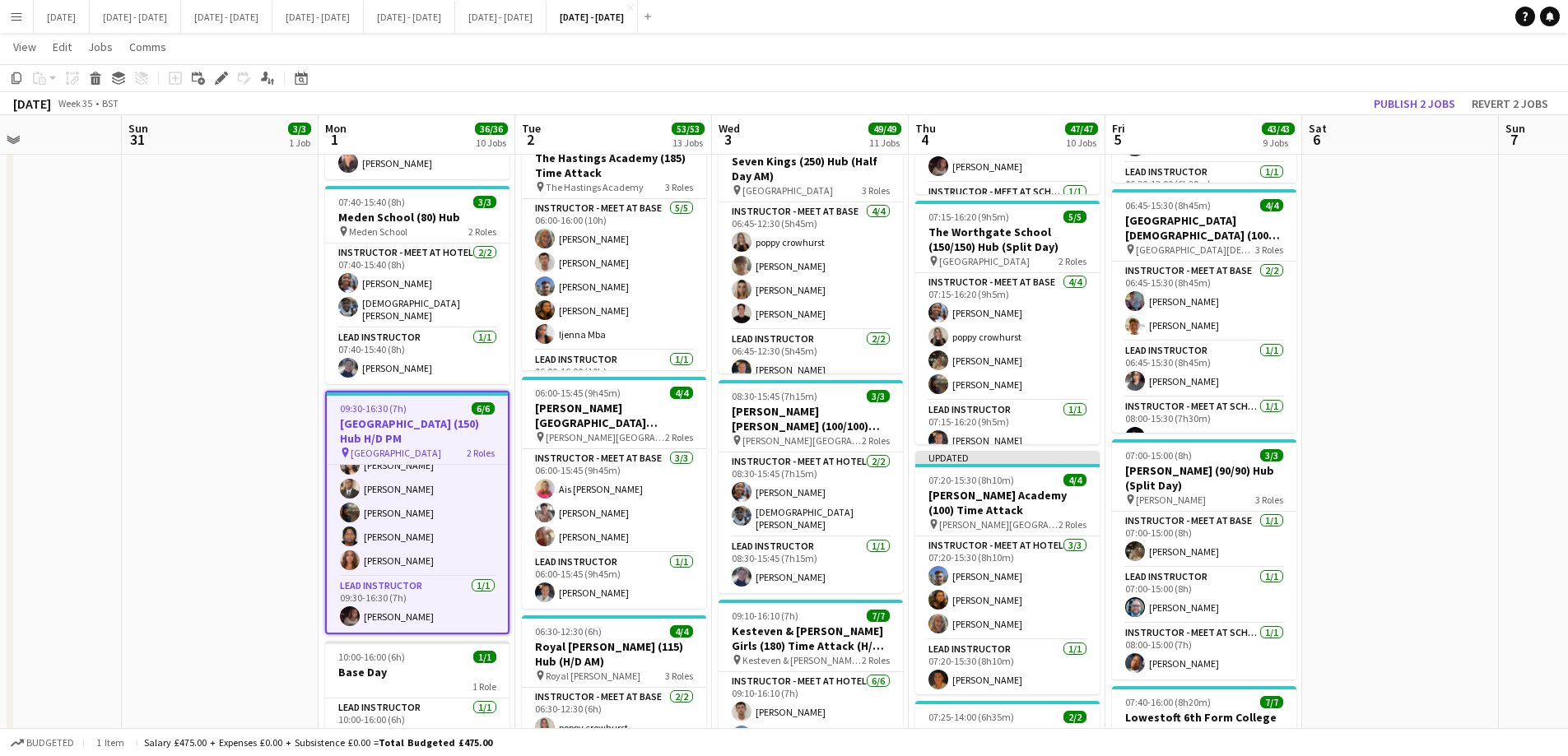
scroll to position [38, 0]
click at [224, 83] on icon "Edit" at bounding box center [222, 78] width 13 height 13
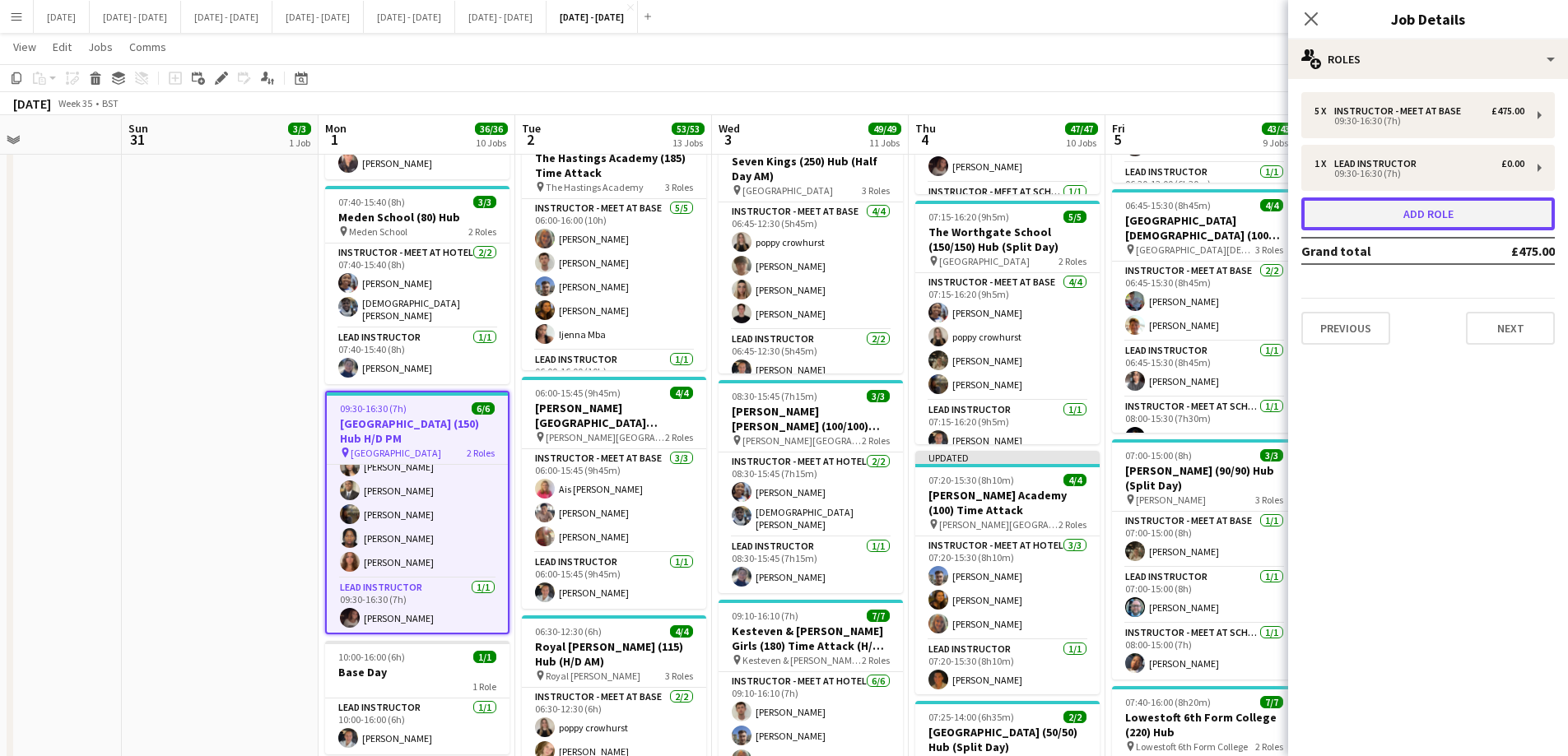
click at [1263, 211] on button "Add role" at bounding box center [1428, 213] width 254 height 33
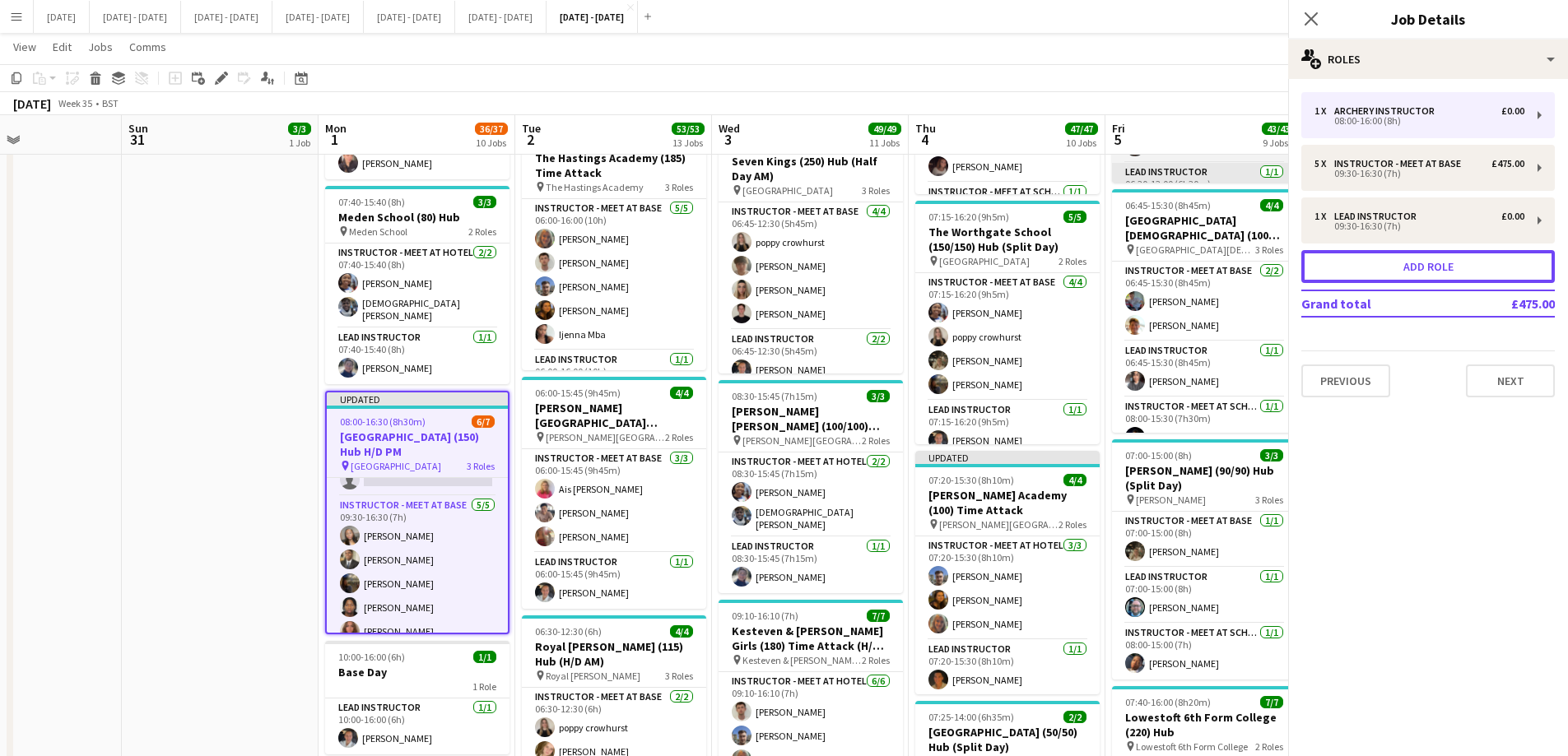
scroll to position [94, 0]
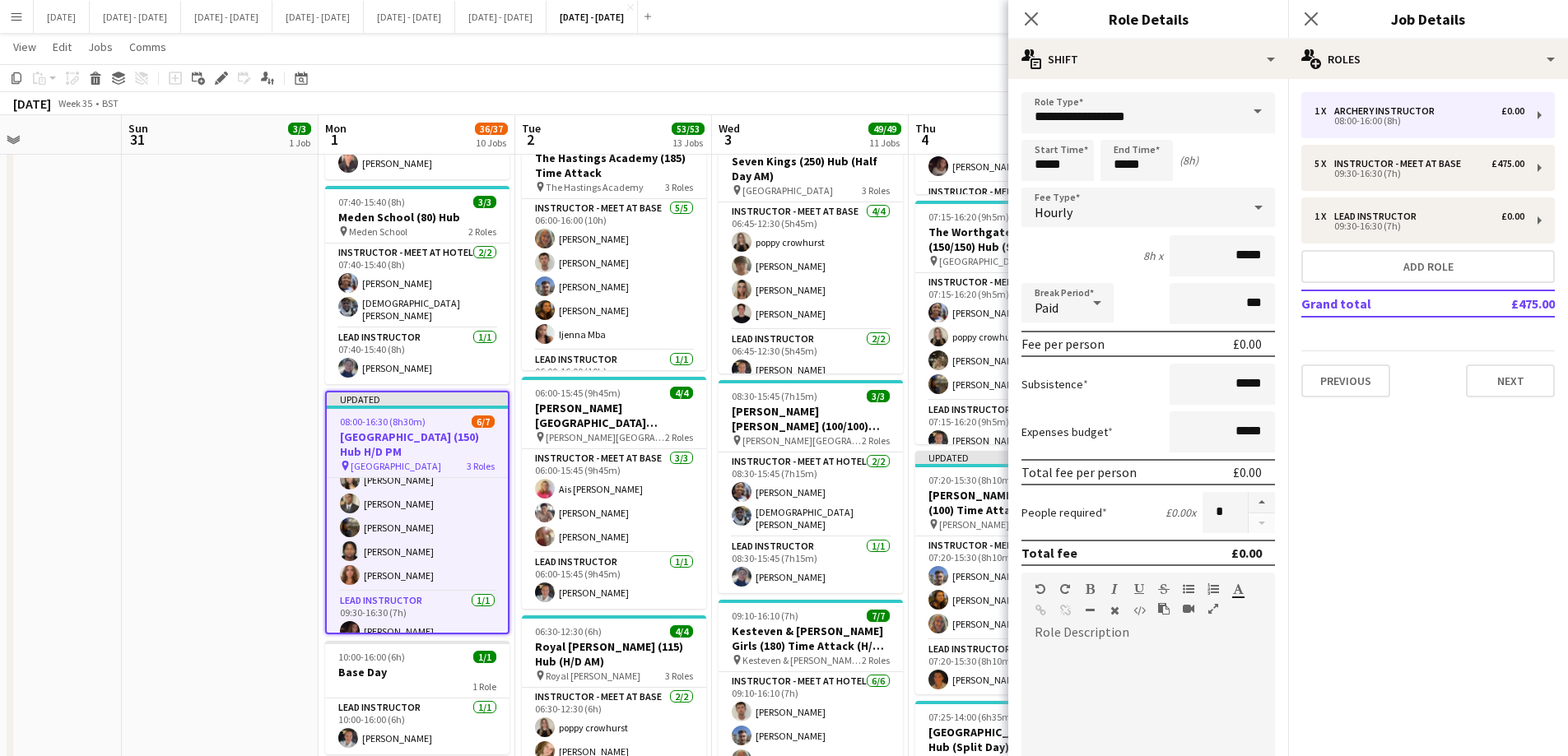
click at [1240, 103] on span at bounding box center [1257, 112] width 34 height 39
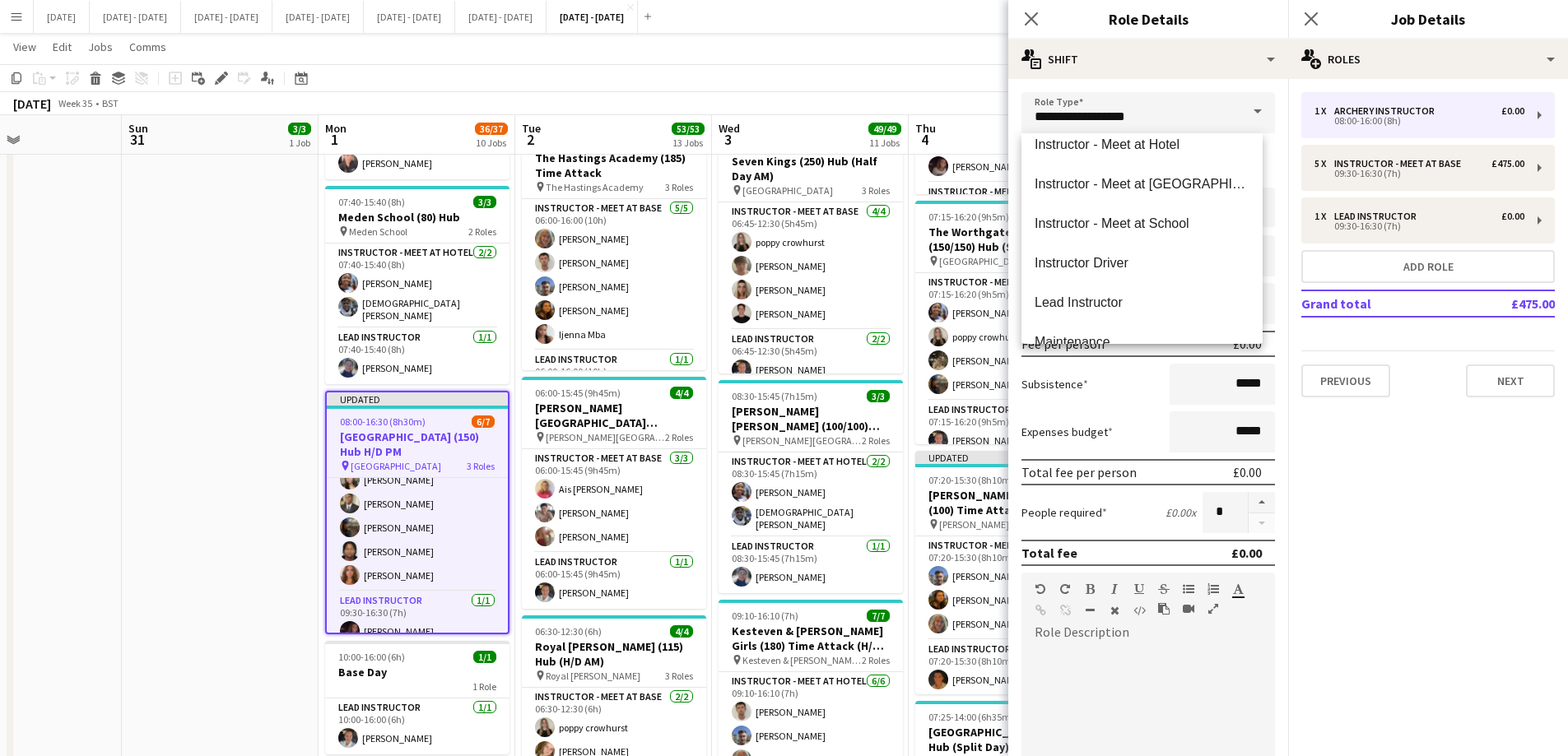
scroll to position [412, 0]
click at [1171, 182] on span "Instructor - Meet at [GEOGRAPHIC_DATA]" at bounding box center [1142, 182] width 215 height 16
type input "**********"
type input "******"
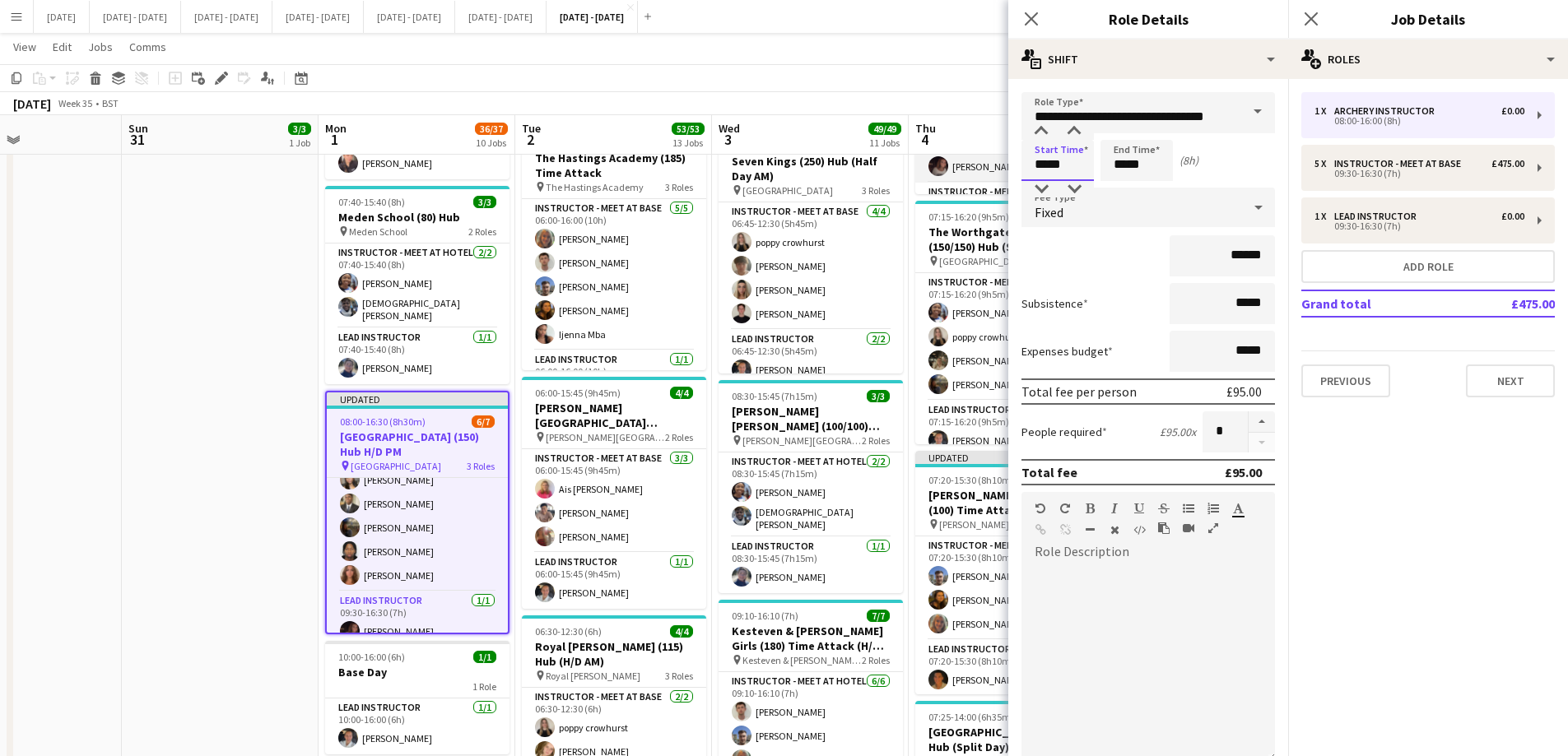
drag, startPoint x: 1066, startPoint y: 165, endPoint x: 985, endPoint y: 163, distance: 81.0
type input "*****"
click at [1174, 207] on div "Fixed" at bounding box center [1131, 207] width 220 height 39
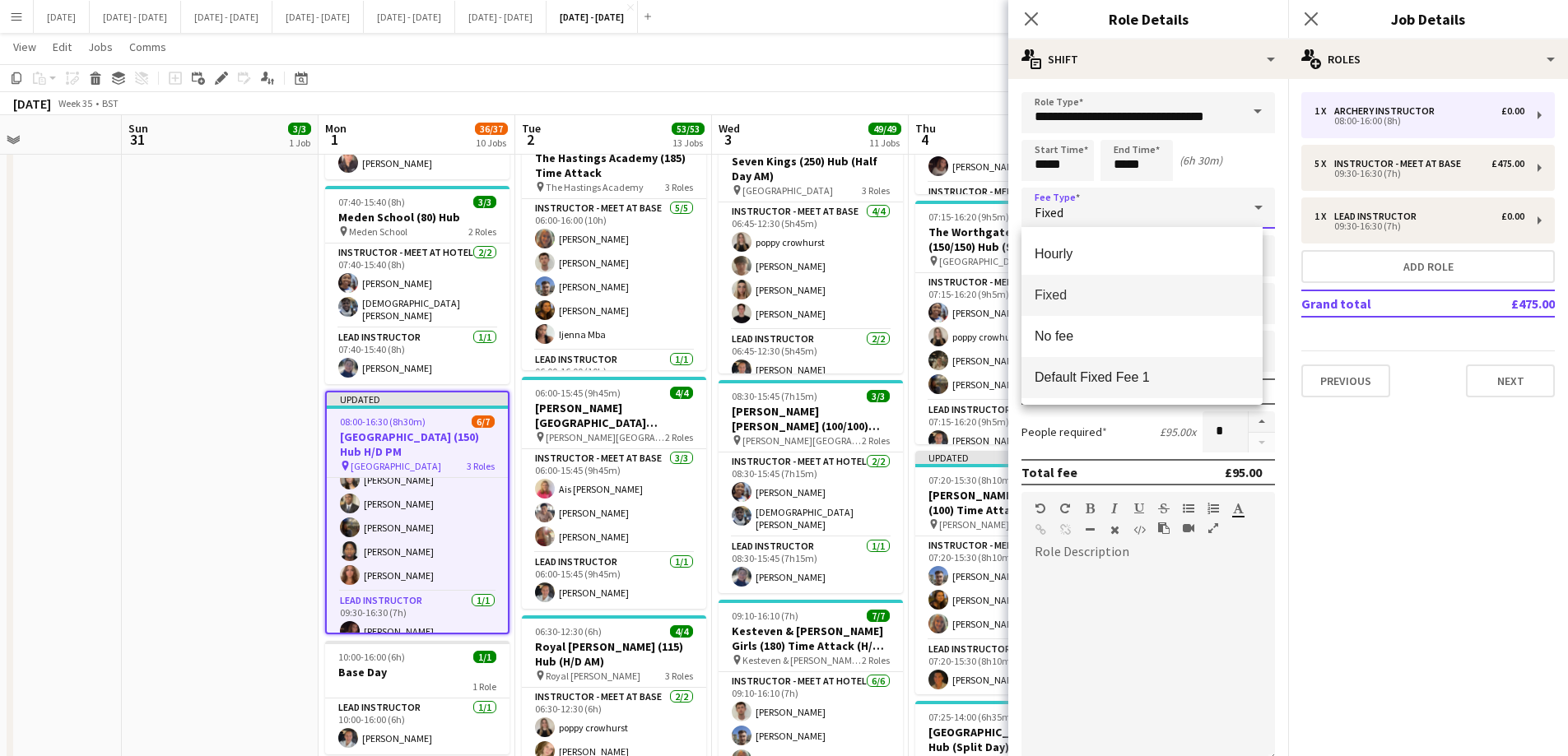
click at [1134, 365] on mat-option "Default Fixed Fee 1" at bounding box center [1141, 377] width 241 height 41
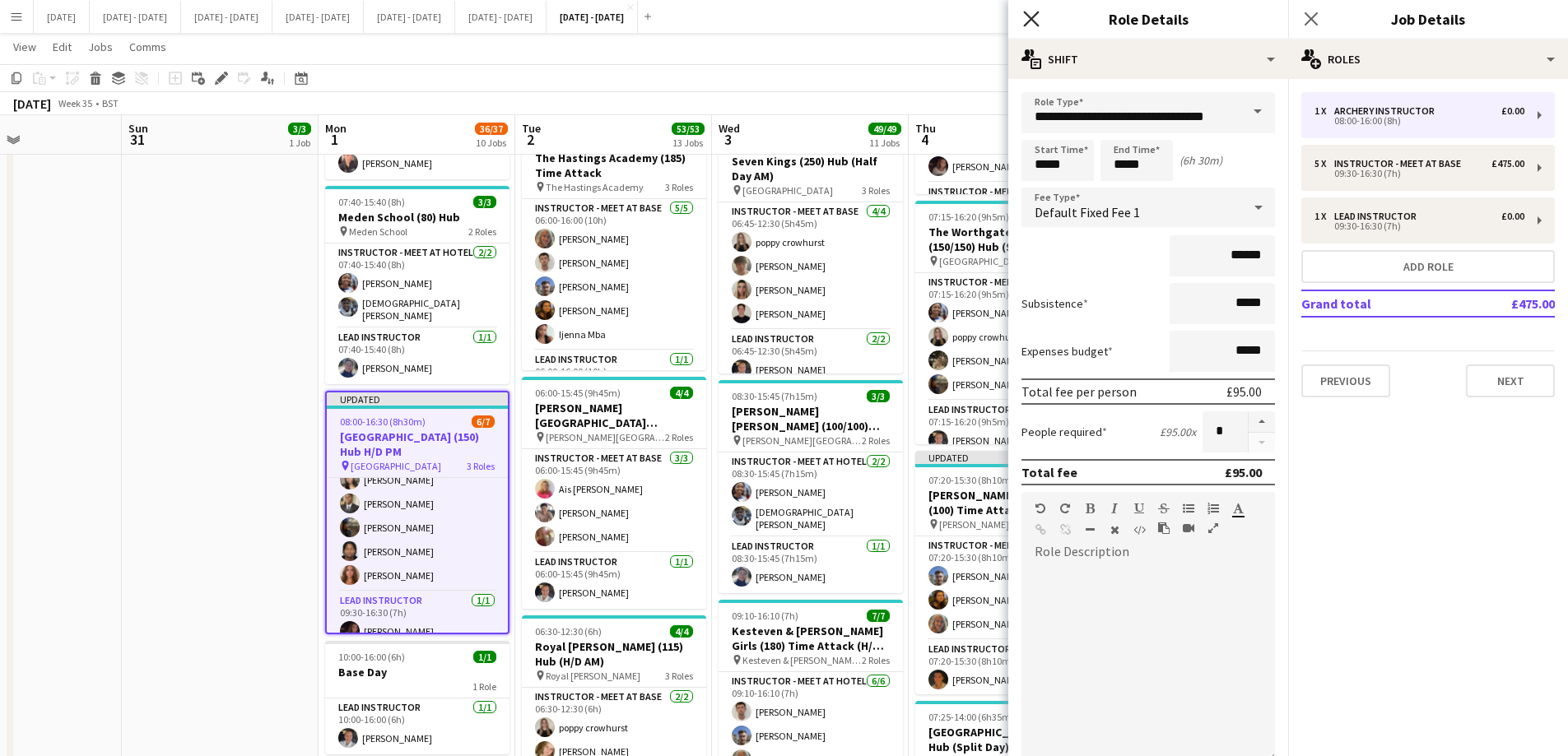
click at [1035, 15] on icon at bounding box center [1030, 18] width 16 height 16
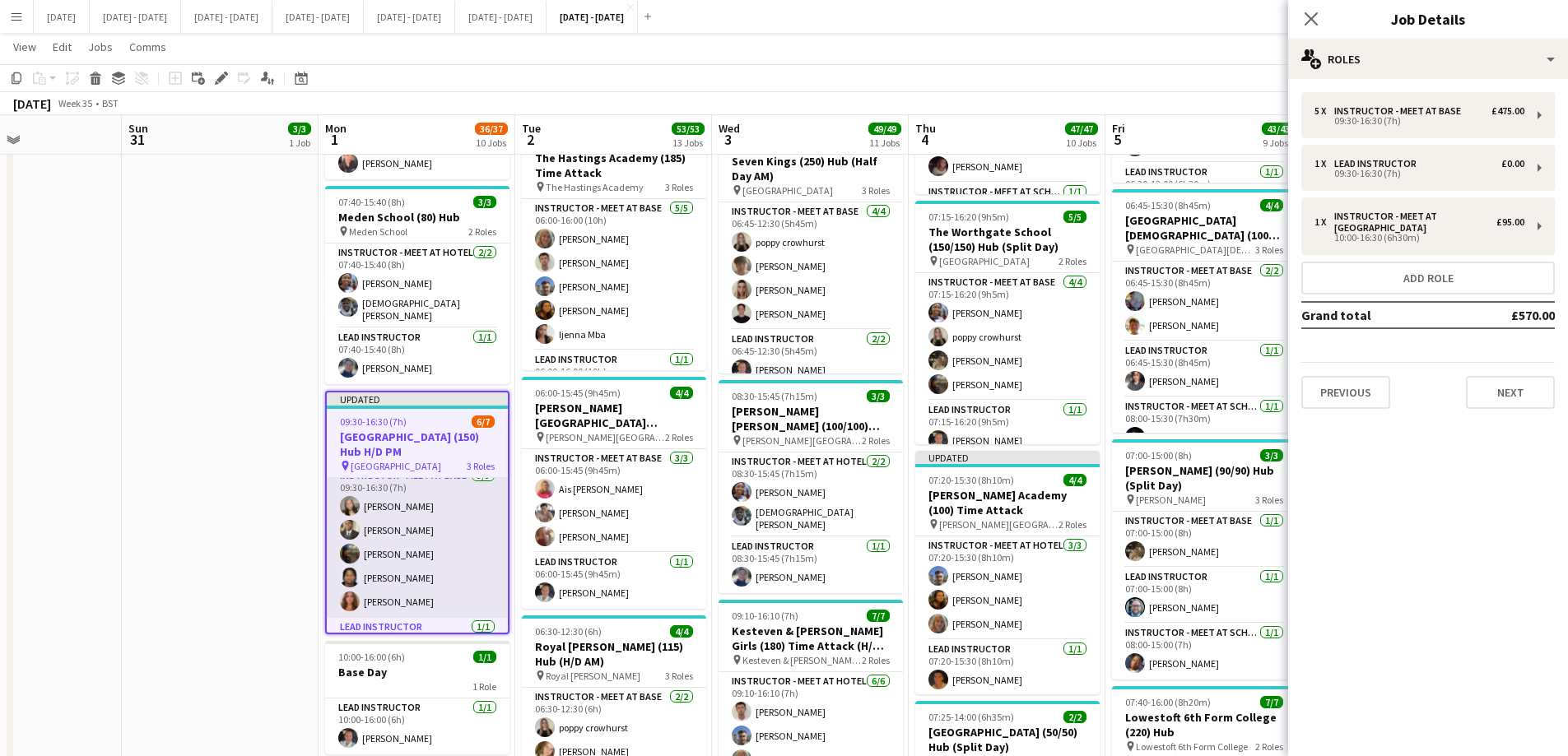
click at [391, 516] on app-card-role "Instructor - Meet at Base 5/5 09:30-16:30 (7h) Grace Anieke Omar Adio Evie Prat…" at bounding box center [417, 542] width 181 height 151
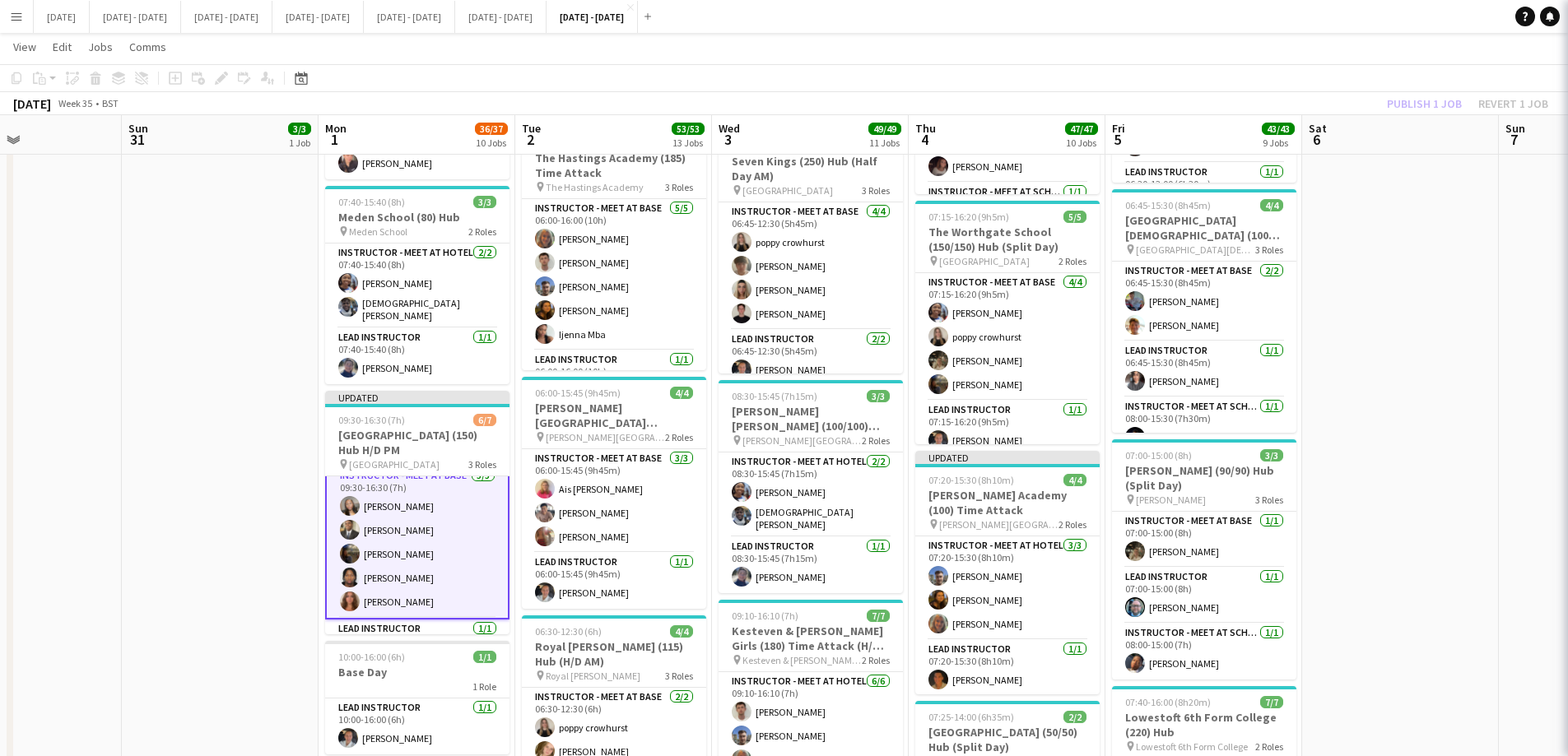
scroll to position [13, 0]
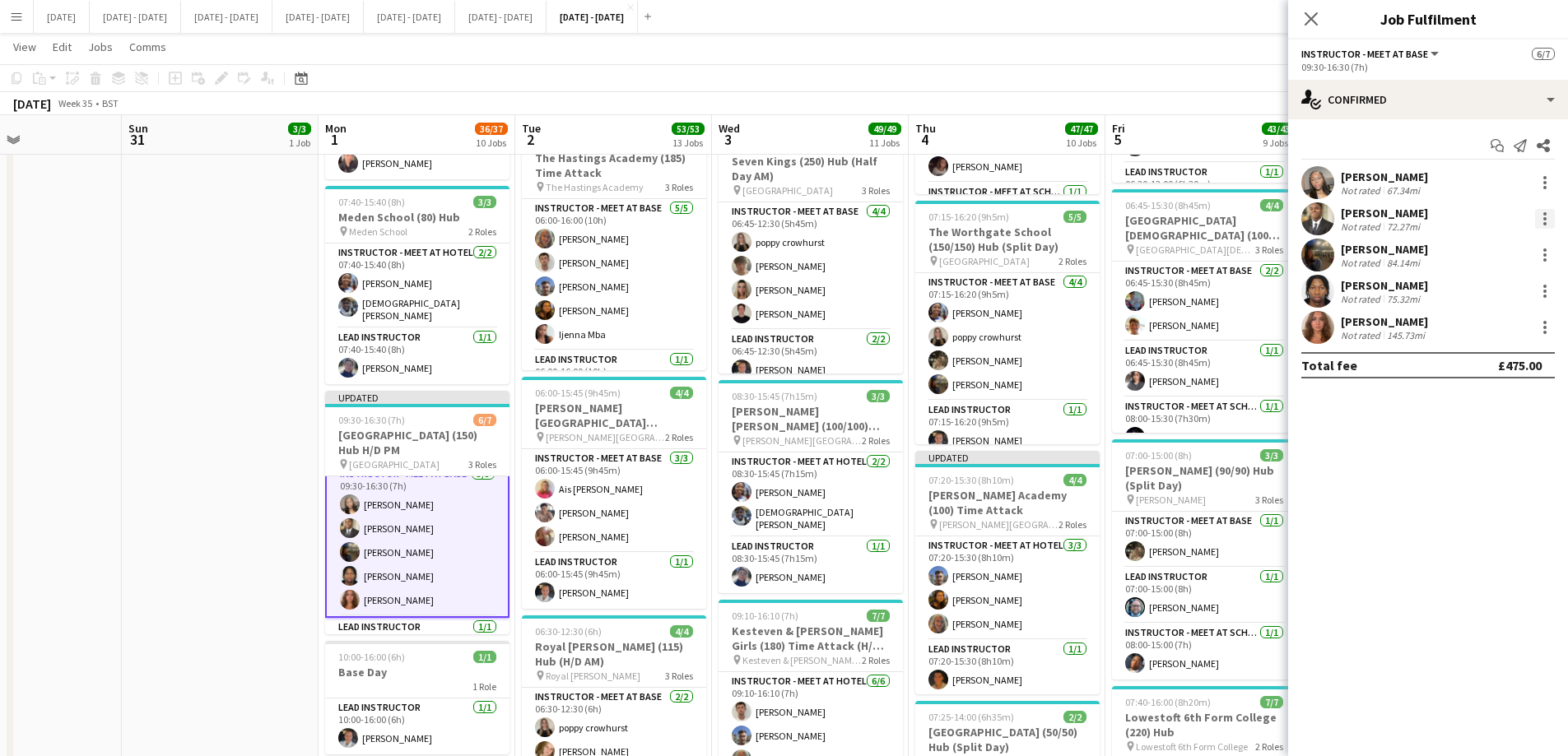
click at [1263, 218] on div at bounding box center [1544, 219] width 3 height 3
drag, startPoint x: 1507, startPoint y: 284, endPoint x: 549, endPoint y: 497, distance: 981.4
click at [1263, 285] on span "Switch crew" at bounding box center [1474, 288] width 70 height 14
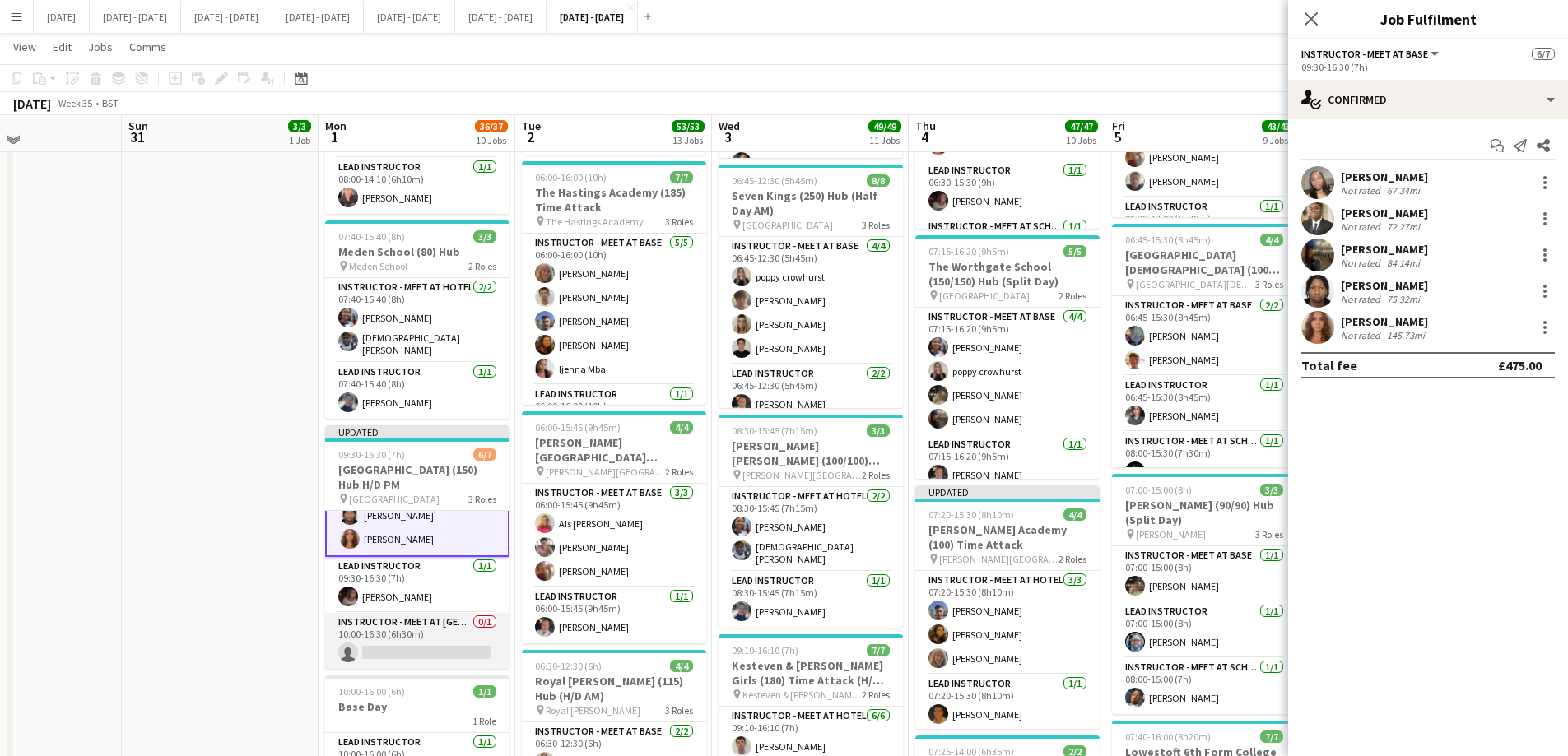
click at [417, 577] on app-card-role "Instructor - Meet at Pick Up Point 0/1 10:00-16:30 (6h30m) single-neutral-actio…" at bounding box center [417, 641] width 184 height 56
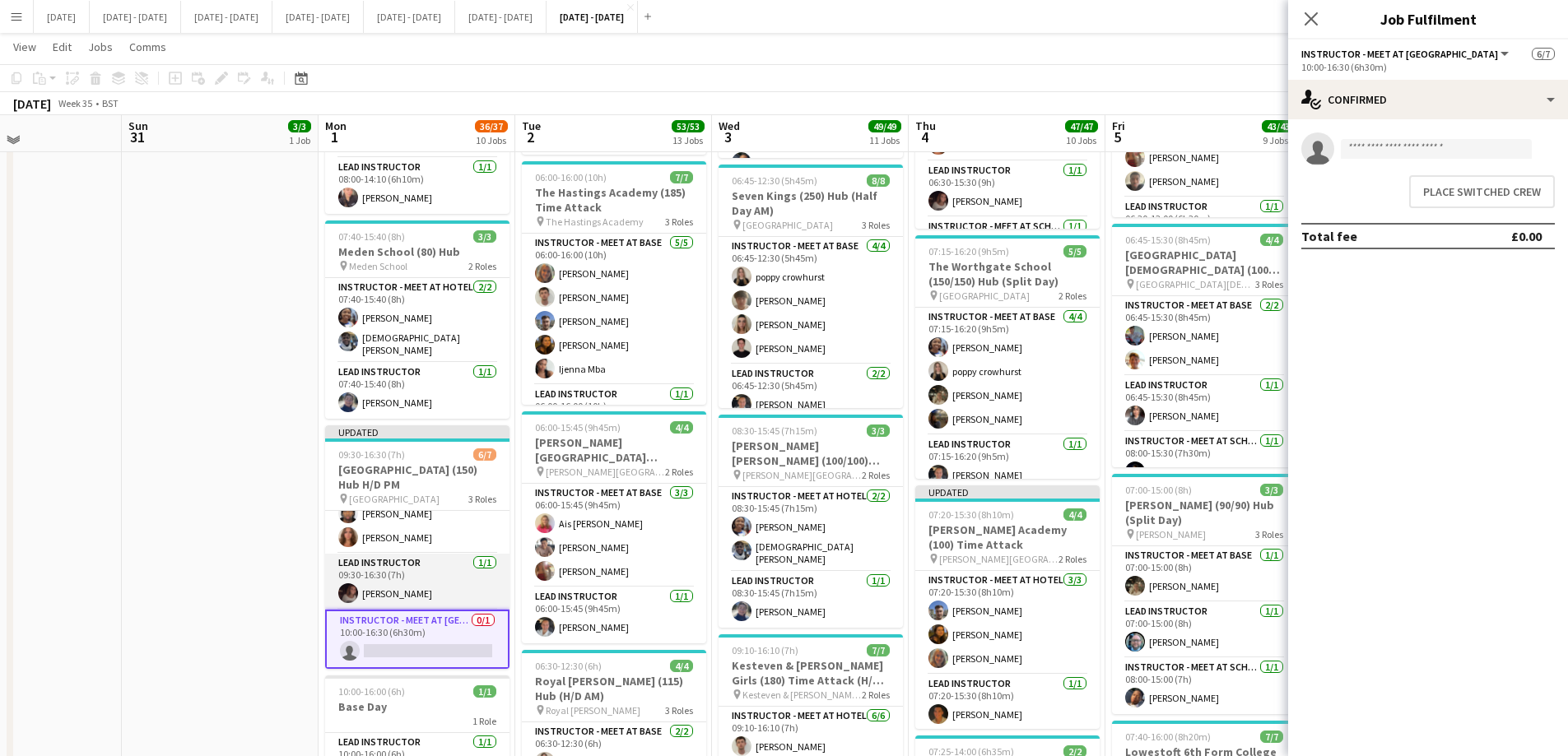
scroll to position [107, 0]
click at [1263, 181] on button "Place switched crew" at bounding box center [1481, 192] width 145 height 33
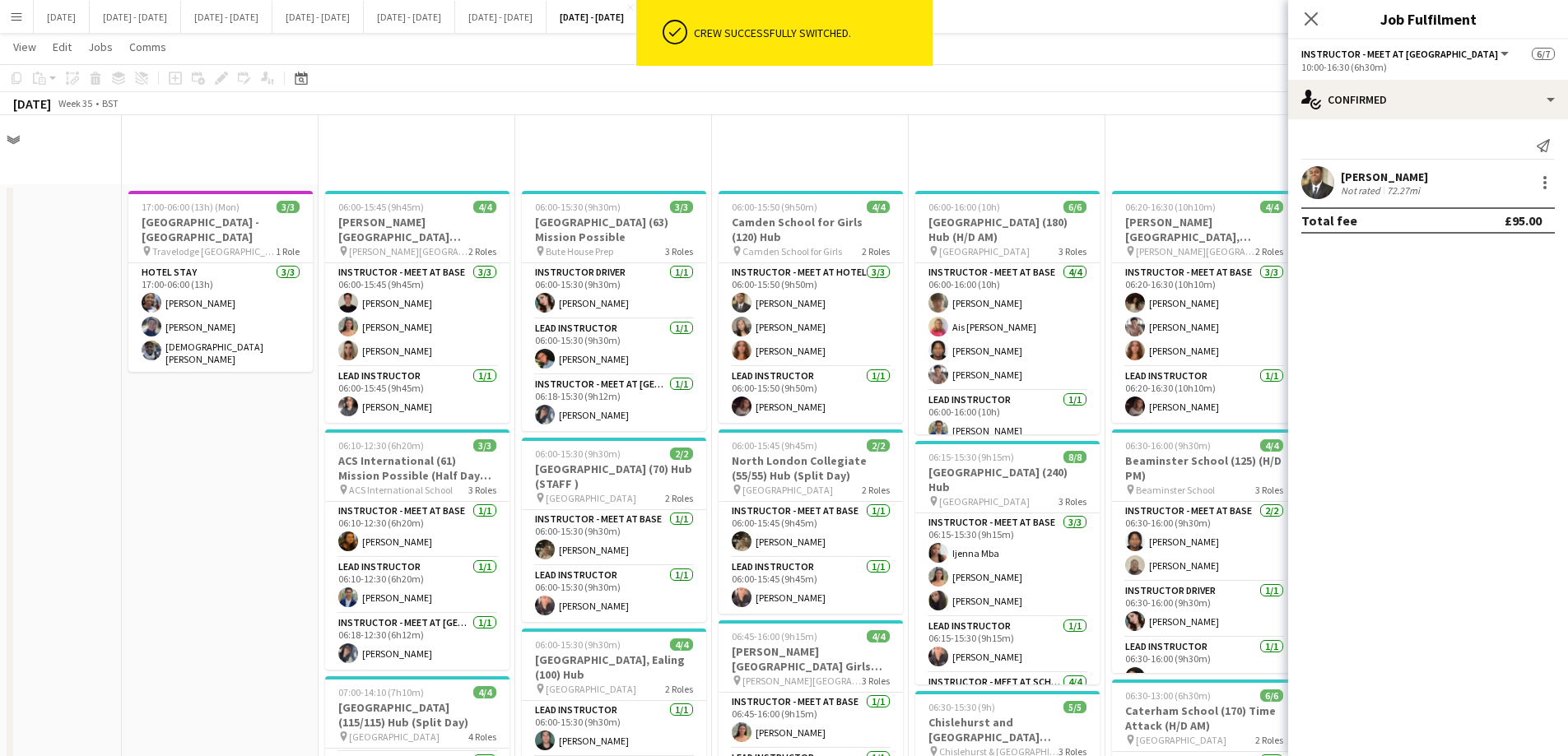
scroll to position [740, 0]
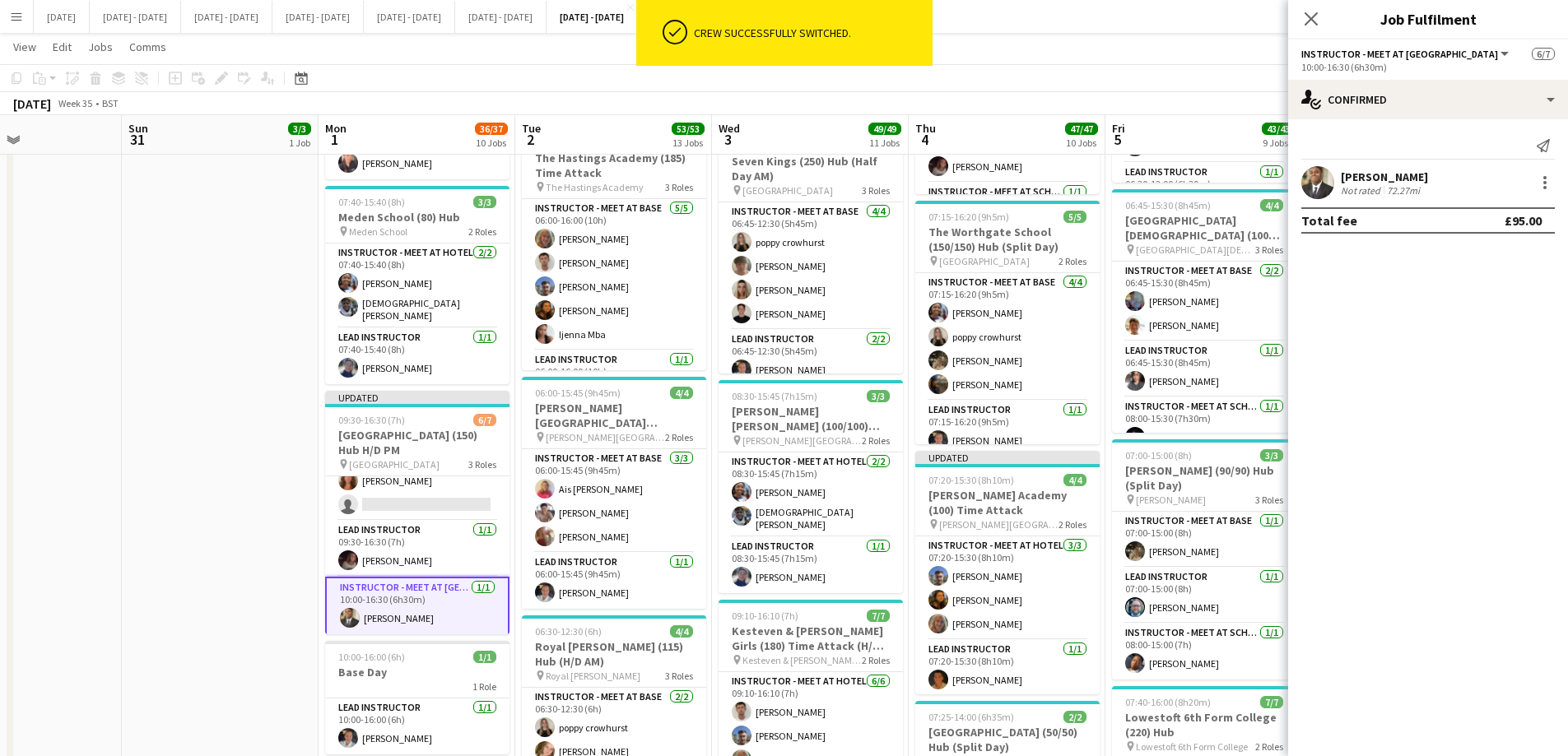
click at [381, 428] on h3 "[GEOGRAPHIC_DATA] (150) Hub H/D PM" at bounding box center [417, 442] width 184 height 29
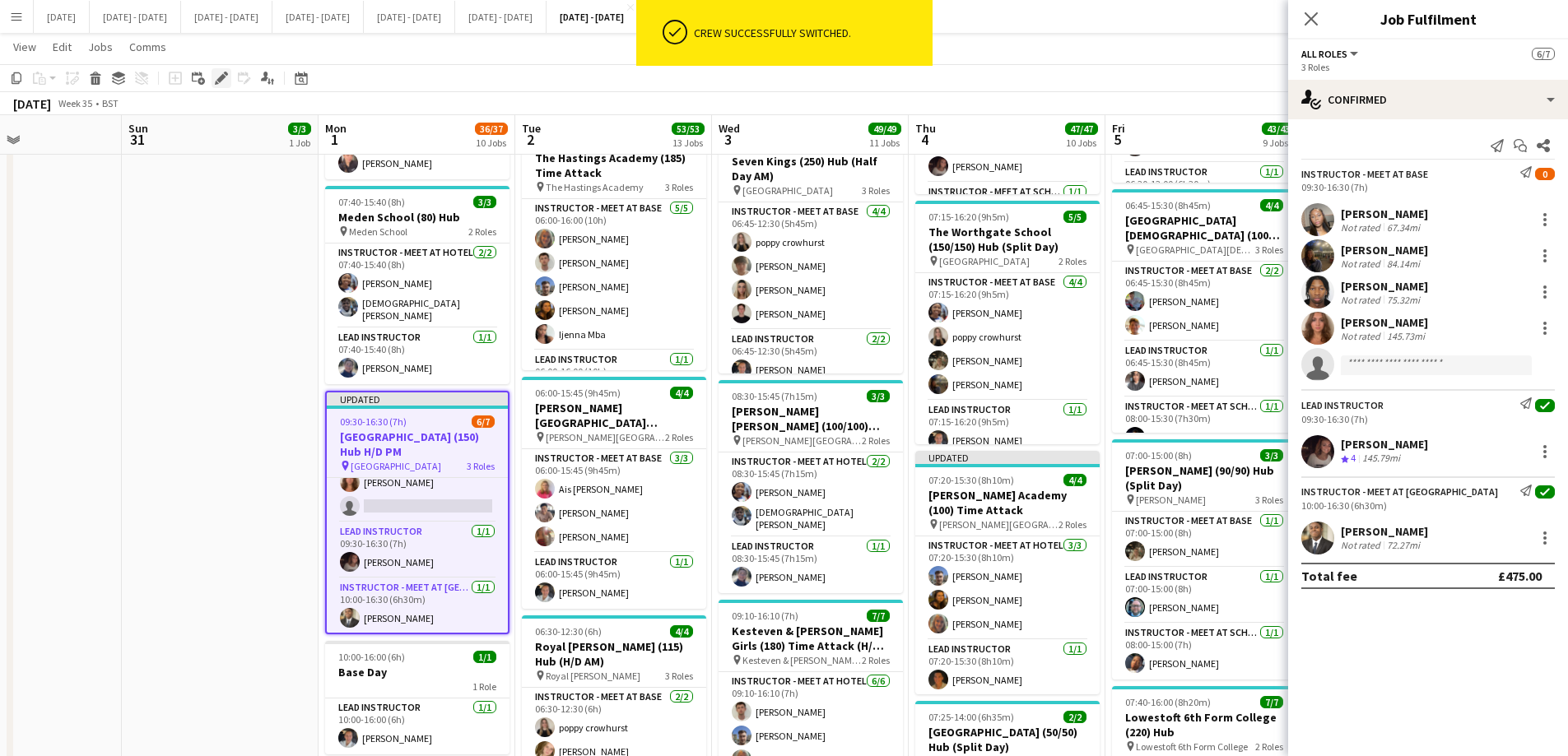
click at [219, 80] on icon at bounding box center [221, 78] width 9 height 9
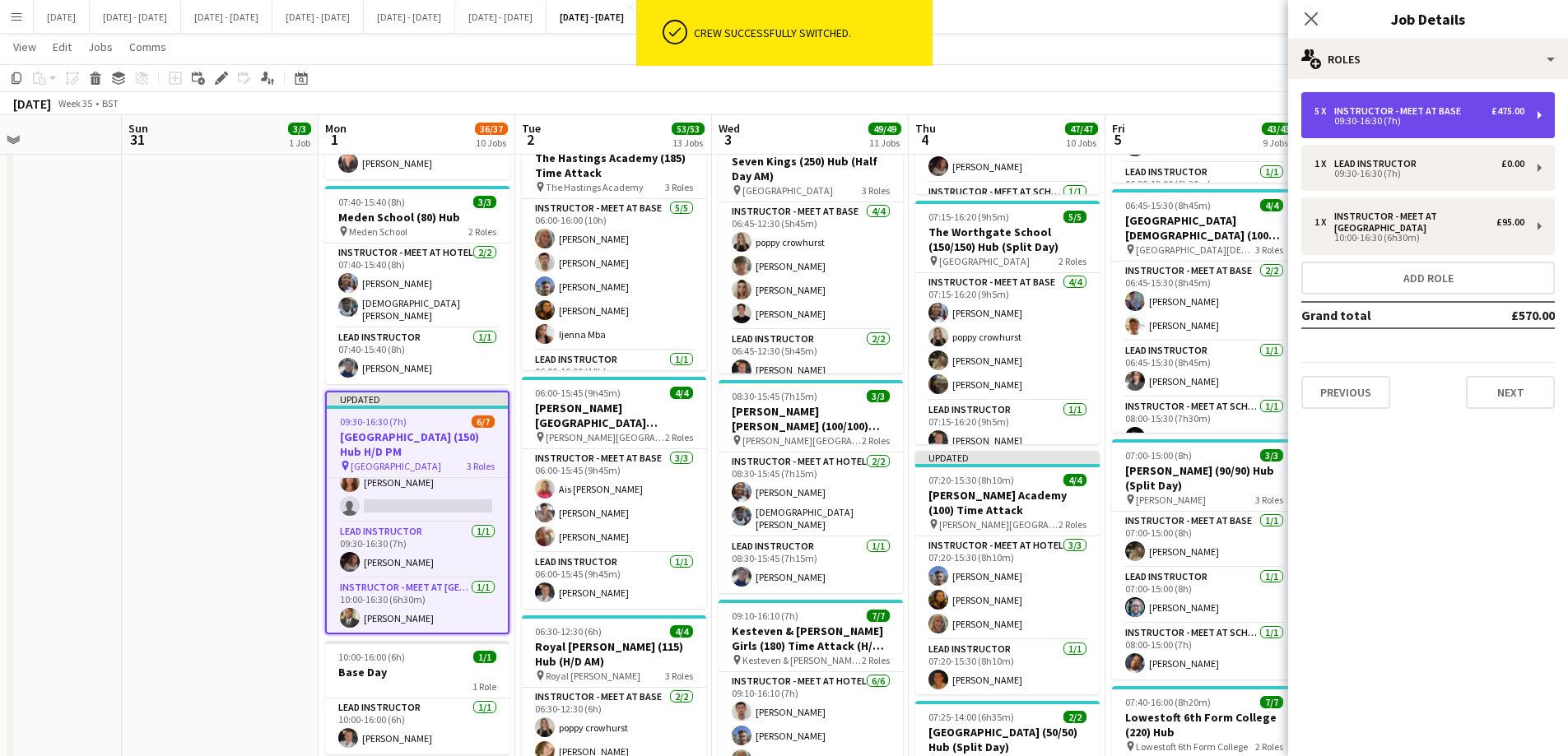
click at [1263, 111] on div "Instructor - Meet at Base" at bounding box center [1400, 111] width 134 height 12
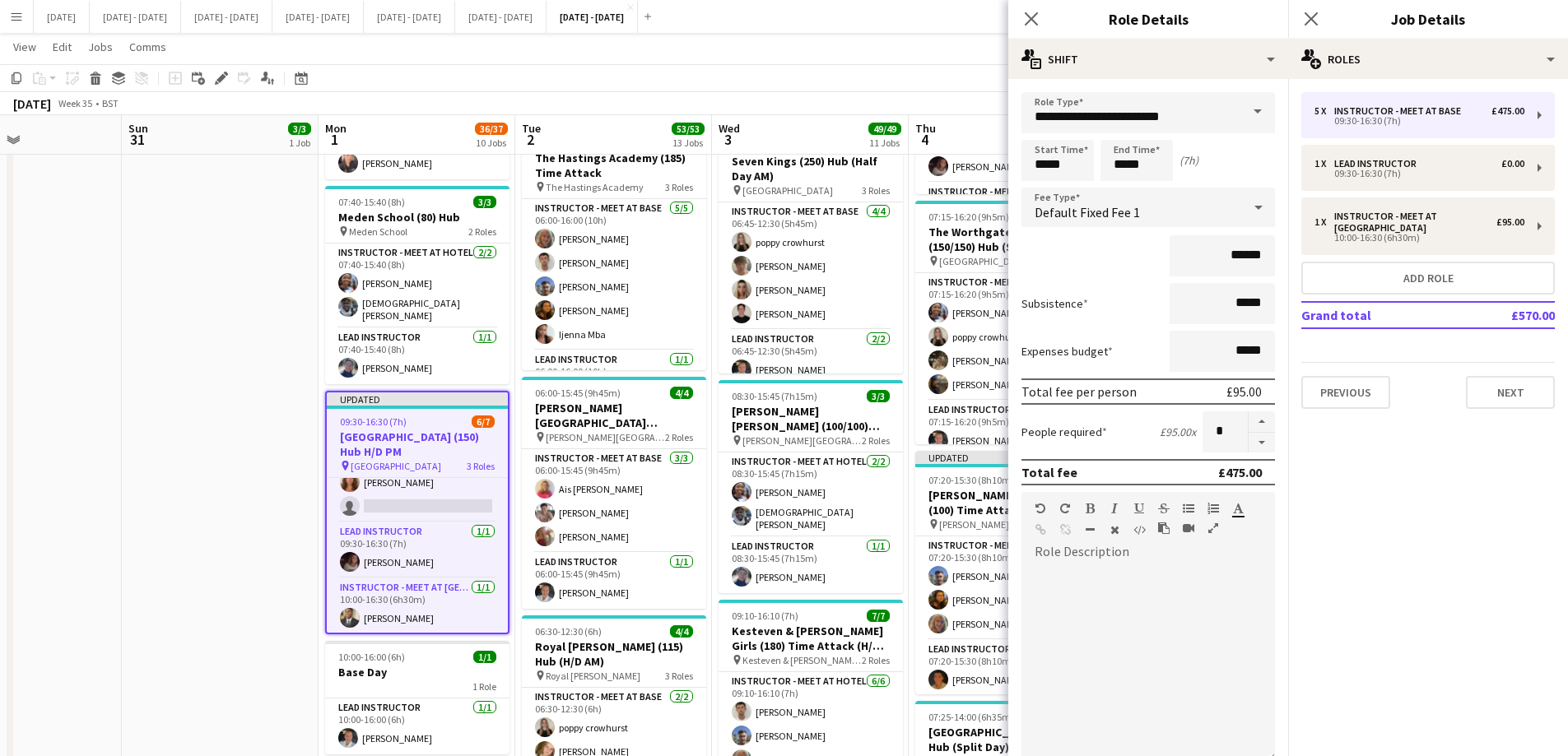
click at [1263, 449] on form "**********" at bounding box center [1148, 521] width 280 height 857
click at [1254, 448] on button "button" at bounding box center [1261, 443] width 26 height 20
type input "*"
click at [1034, 19] on icon "Close pop-in" at bounding box center [1031, 19] width 13 height 13
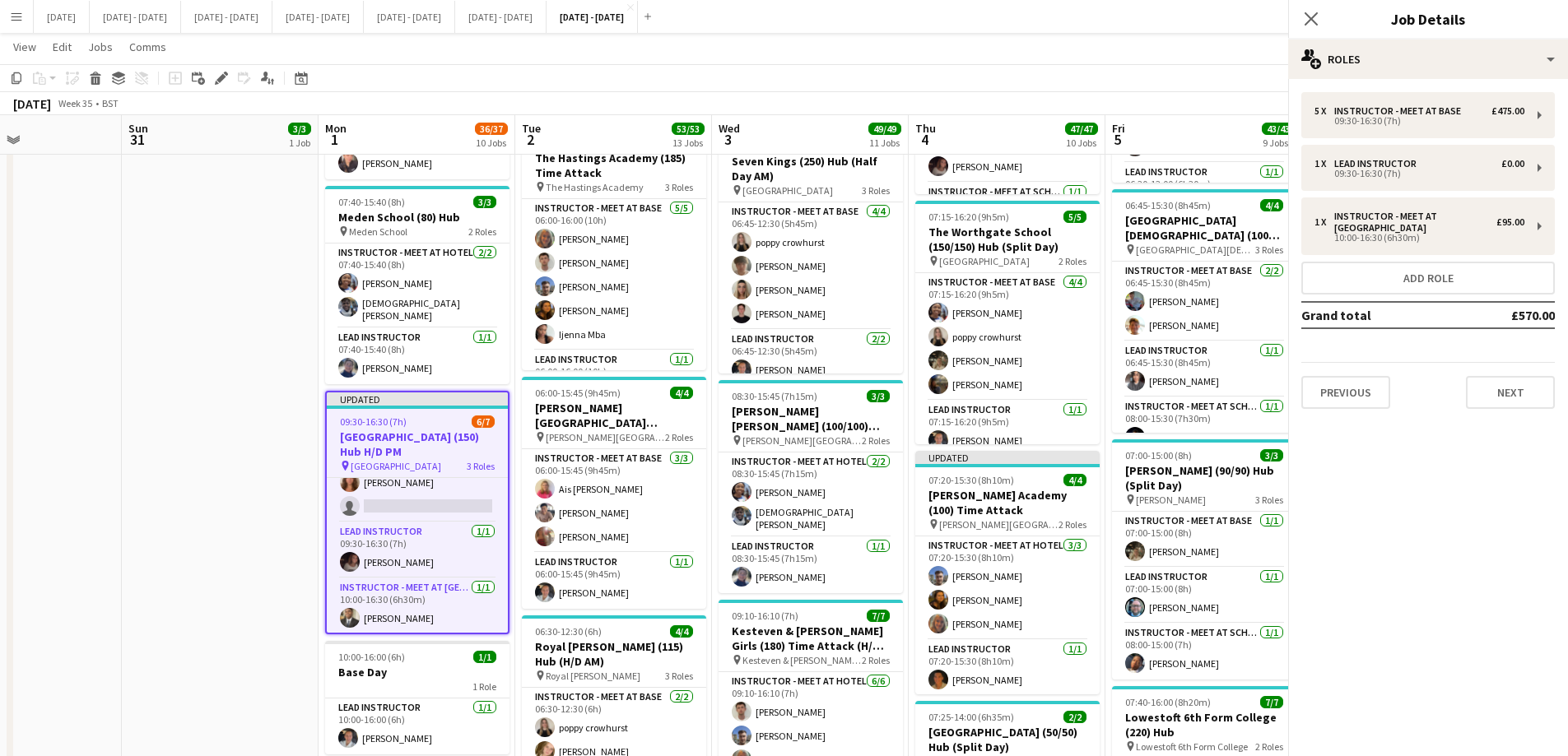
scroll to position [85, 0]
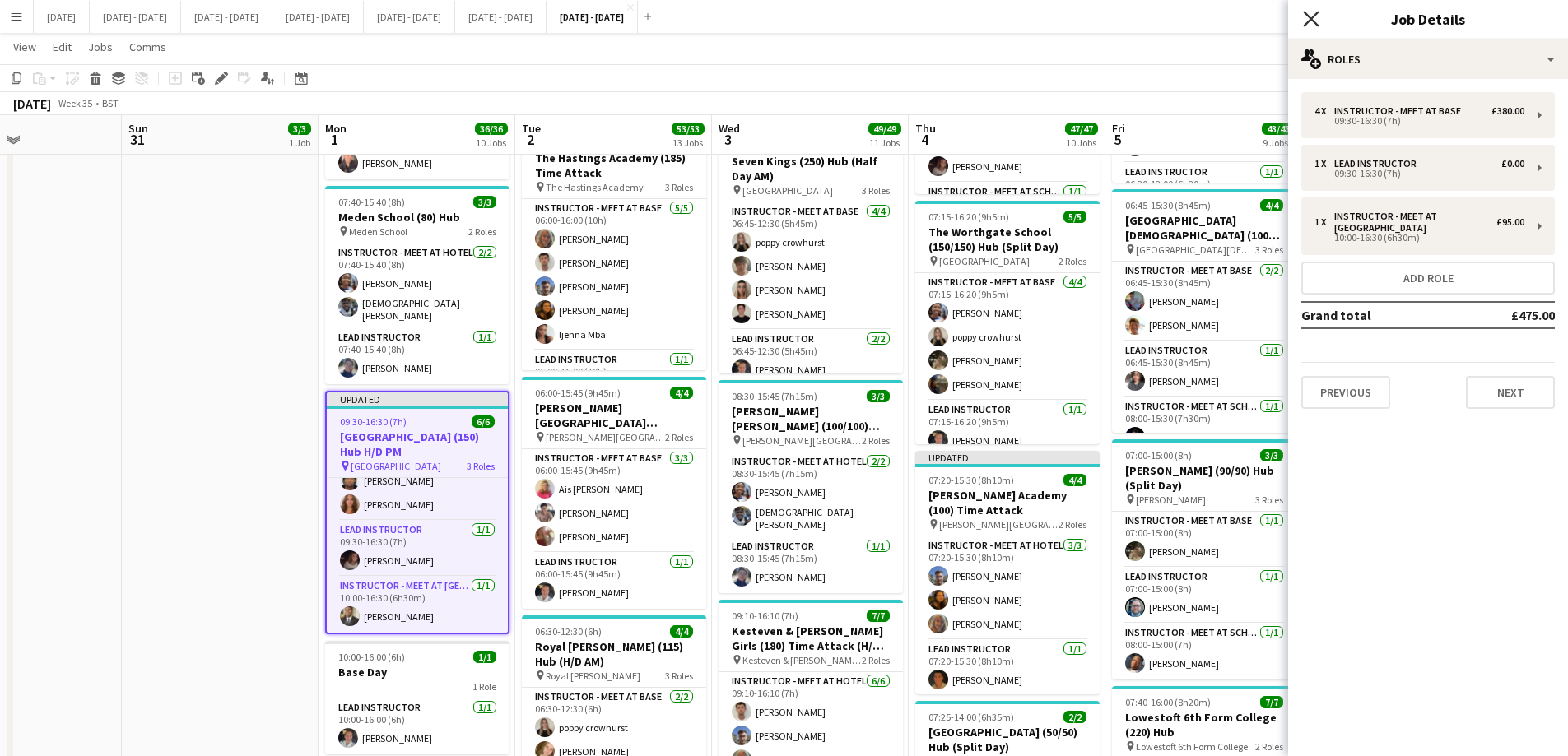
click at [1263, 22] on icon at bounding box center [1310, 18] width 16 height 16
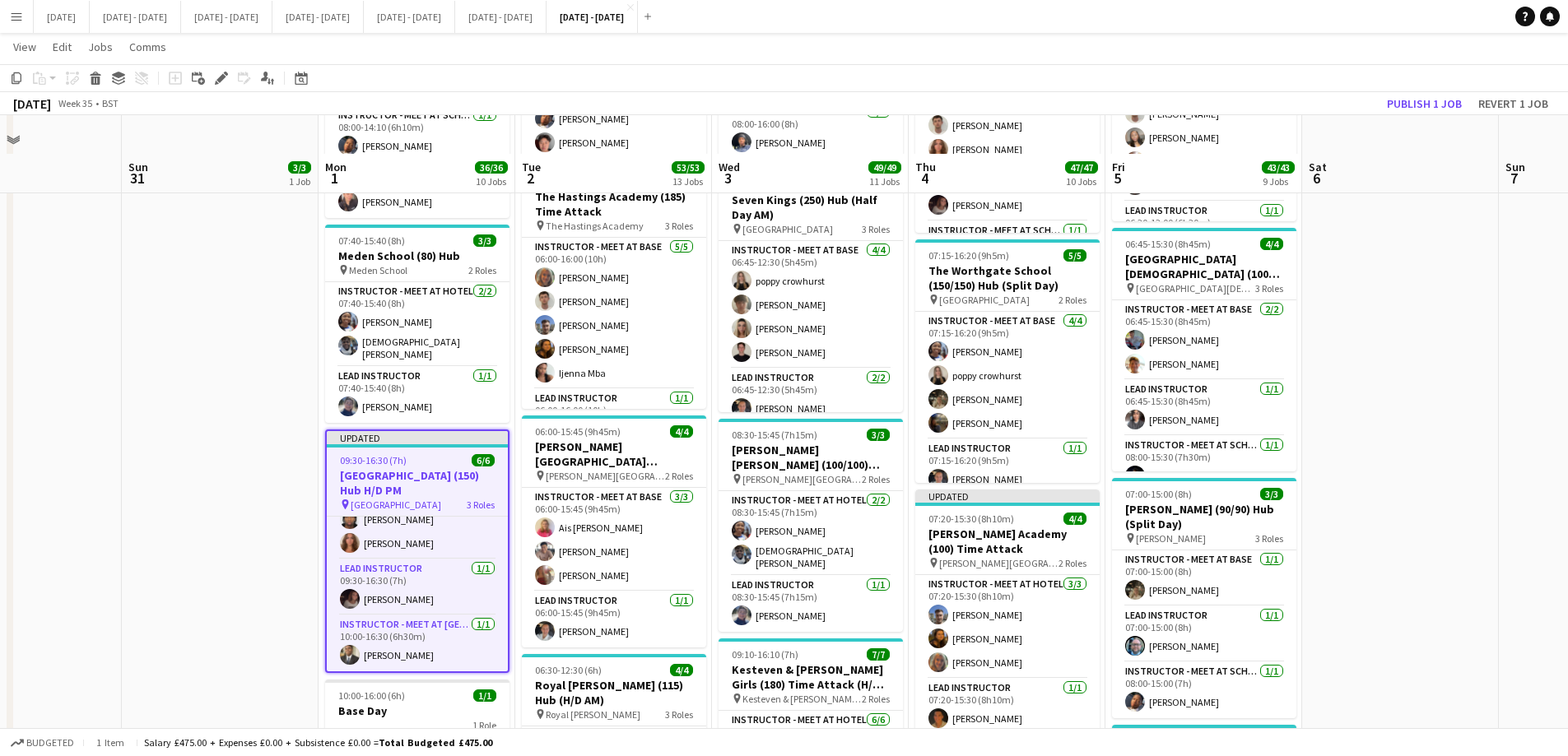
scroll to position [740, 0]
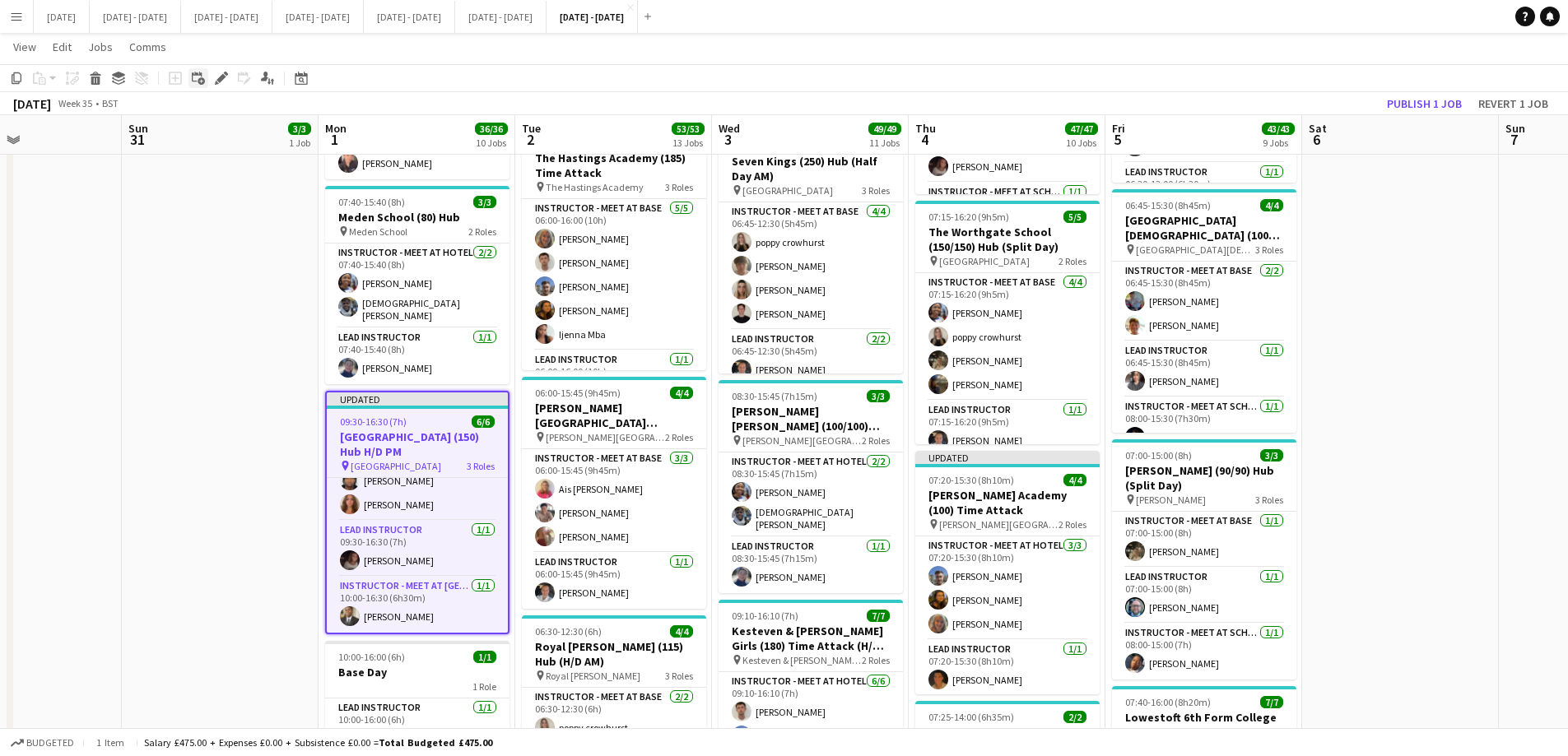
drag, startPoint x: 216, startPoint y: 77, endPoint x: 205, endPoint y: 74, distance: 11.4
click at [216, 77] on icon "Edit" at bounding box center [222, 78] width 13 height 13
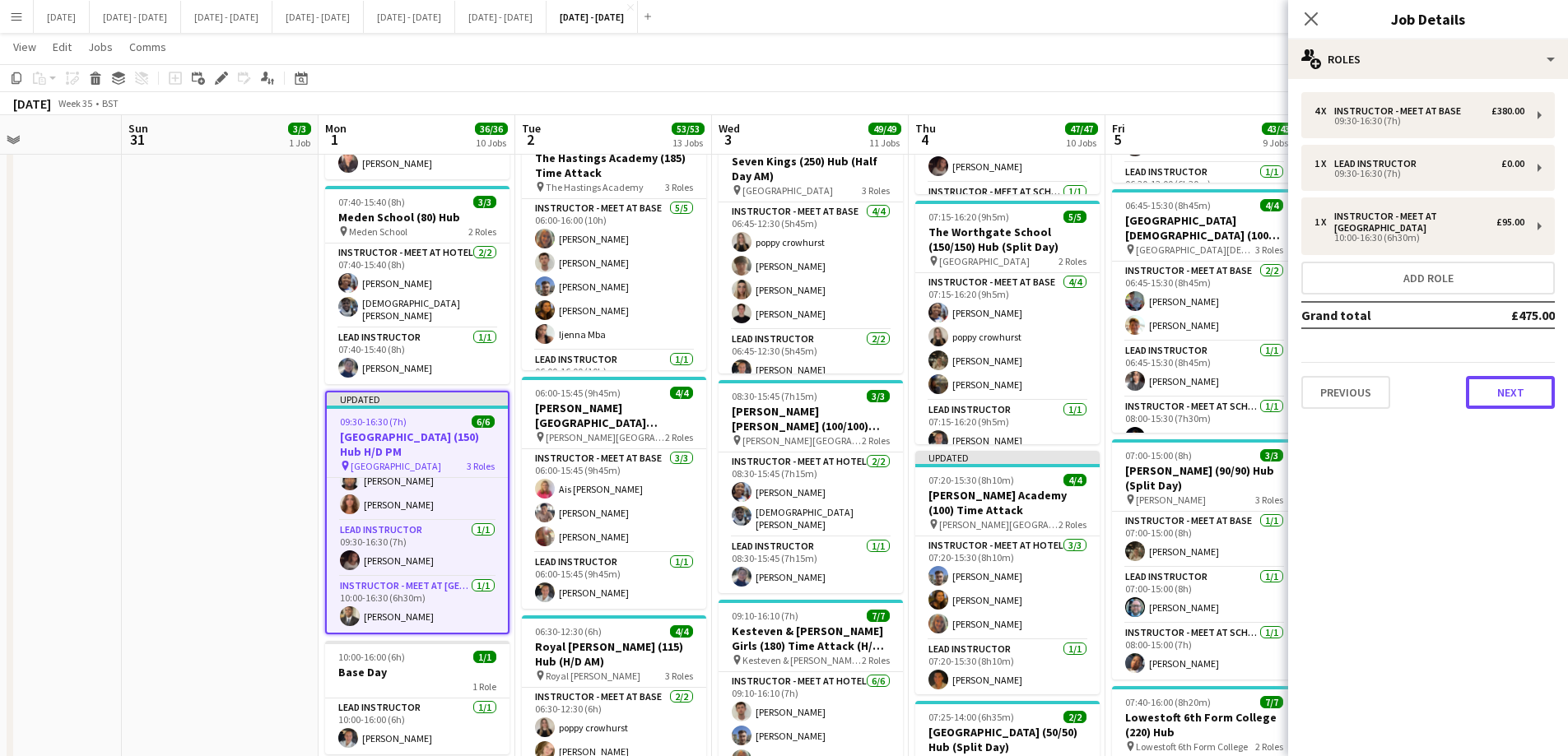
click at [1263, 401] on button "Next" at bounding box center [1510, 392] width 89 height 33
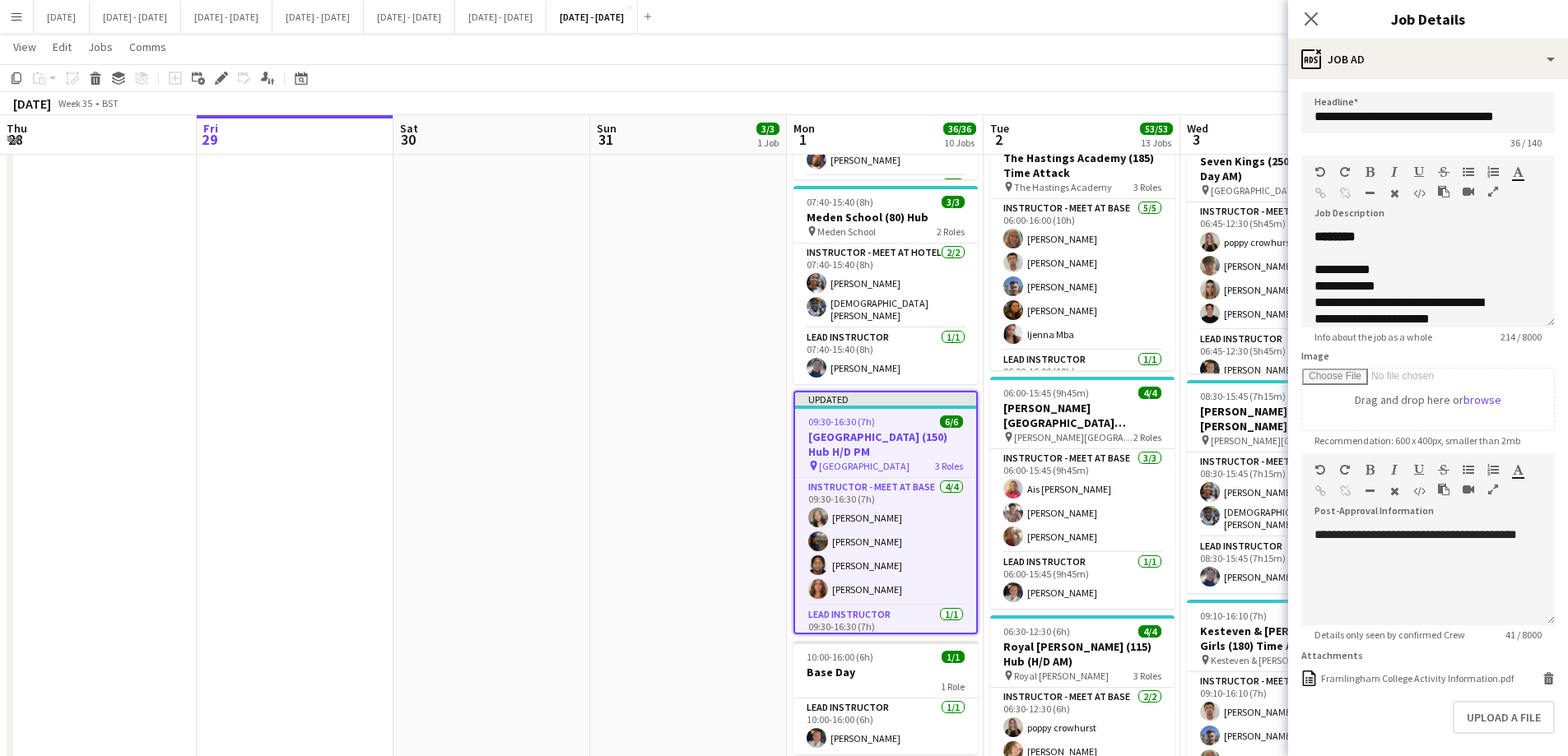
scroll to position [84, 0]
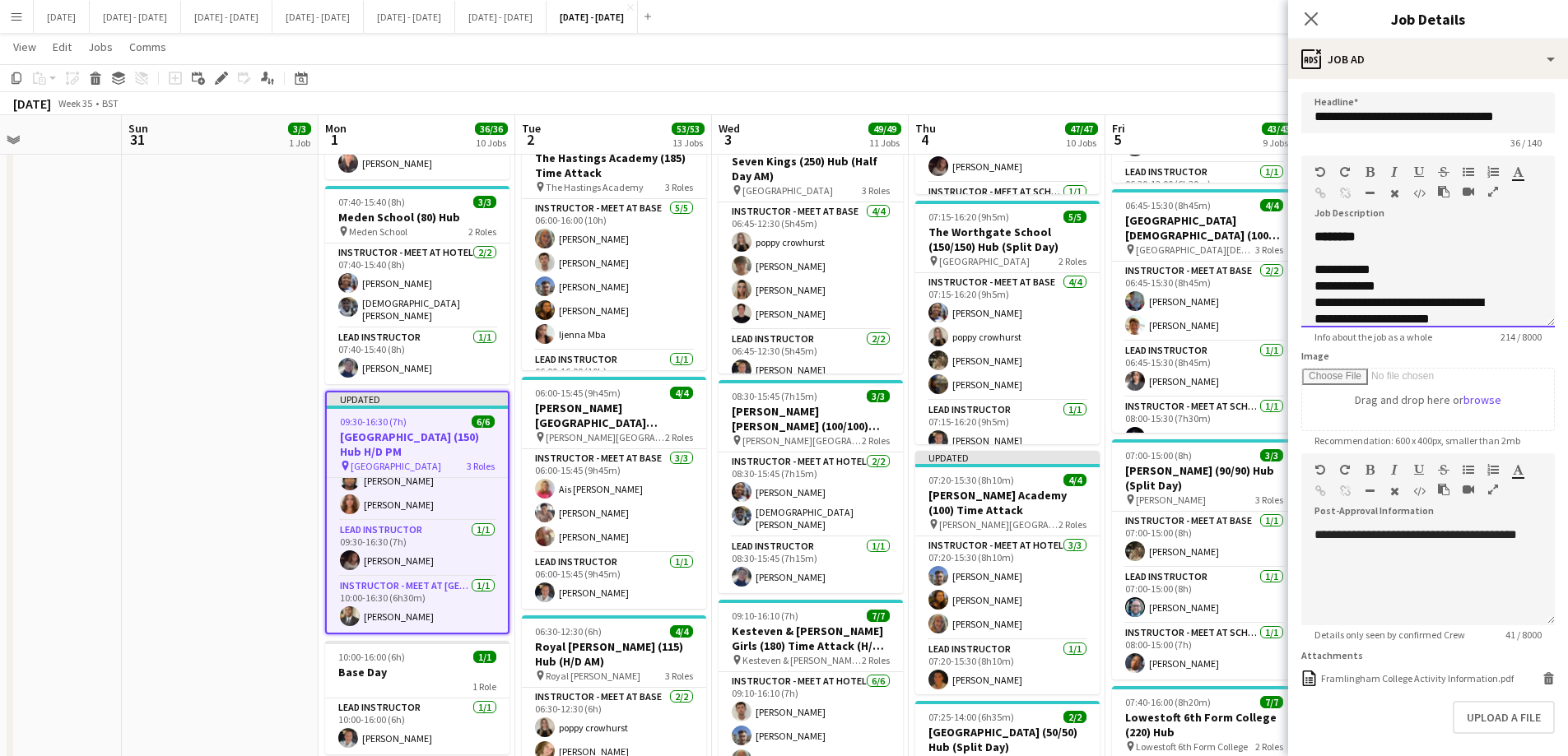
click at [1391, 253] on div "**********" at bounding box center [1428, 278] width 254 height 99
click at [1519, 288] on div "**********" at bounding box center [1428, 278] width 254 height 99
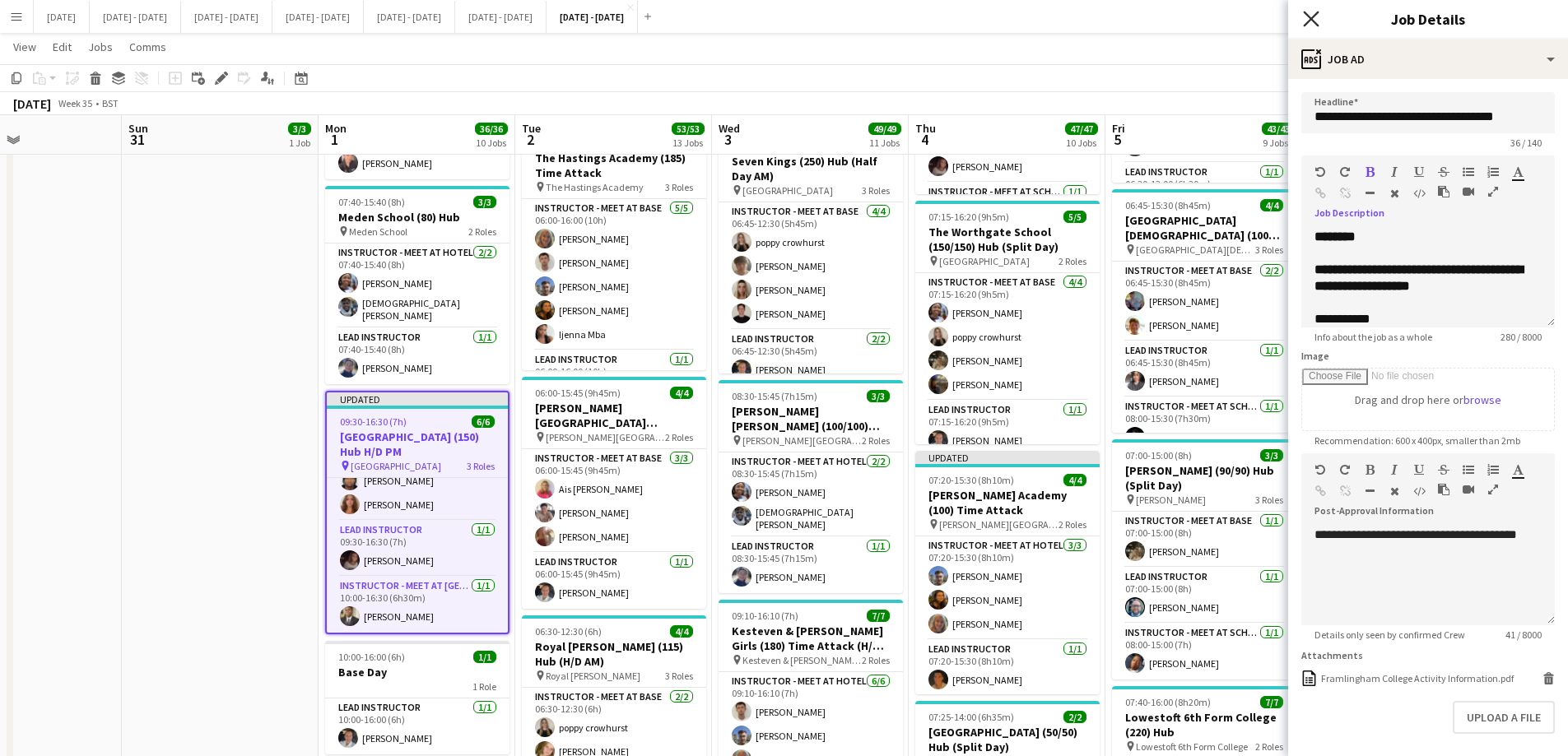
click at [1308, 14] on icon "Close pop-in" at bounding box center [1310, 18] width 16 height 16
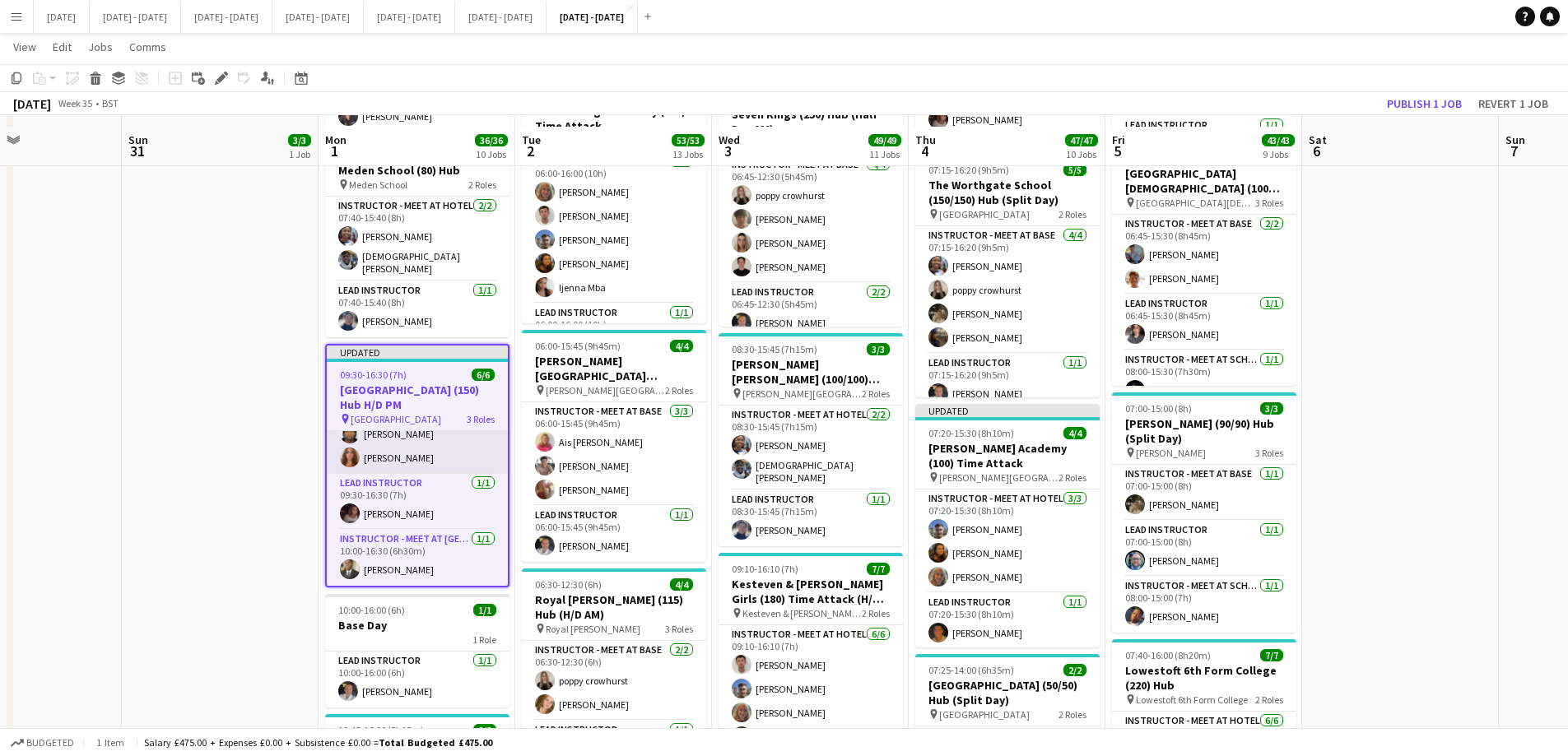
scroll to position [822, 0]
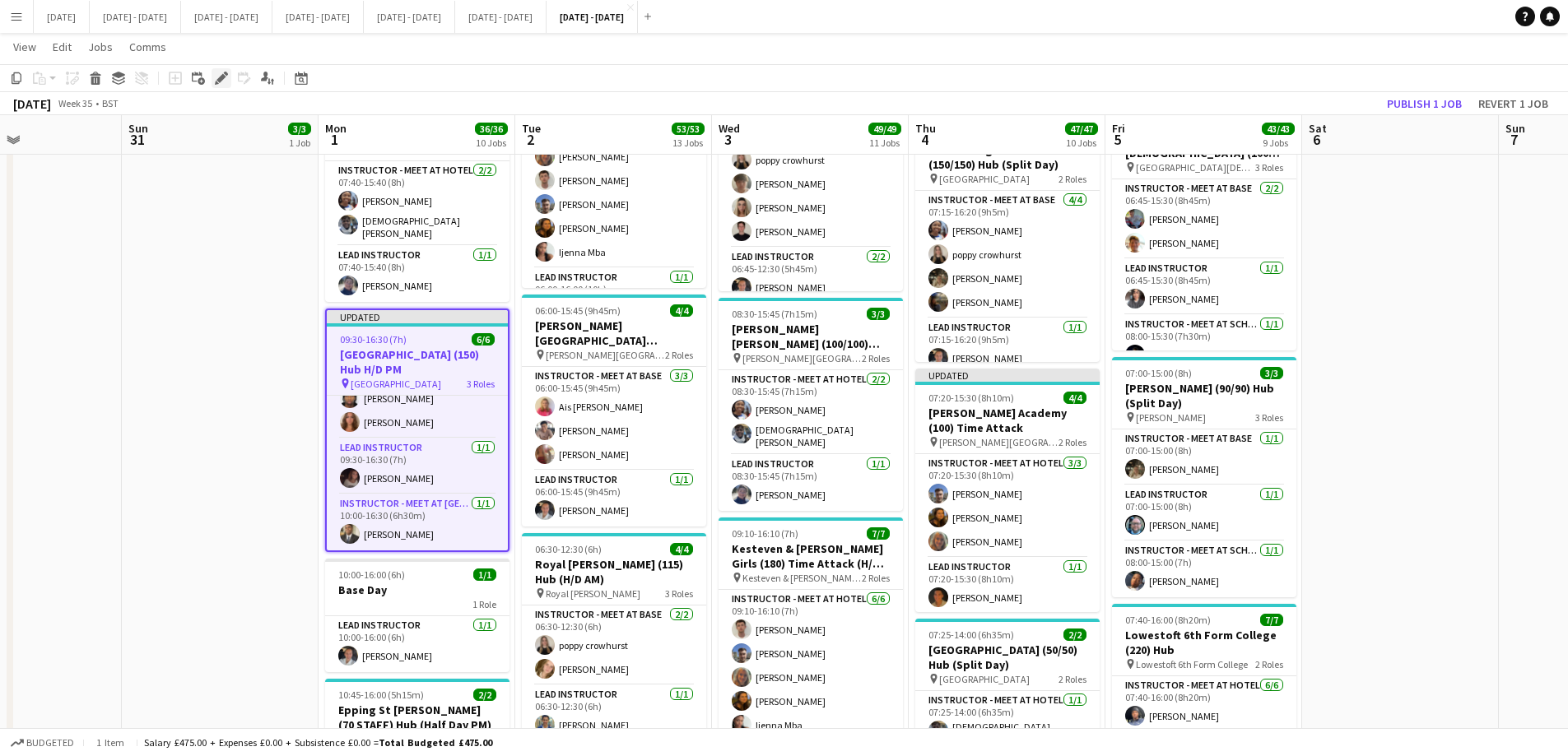
click at [218, 75] on icon "Edit" at bounding box center [222, 78] width 13 height 13
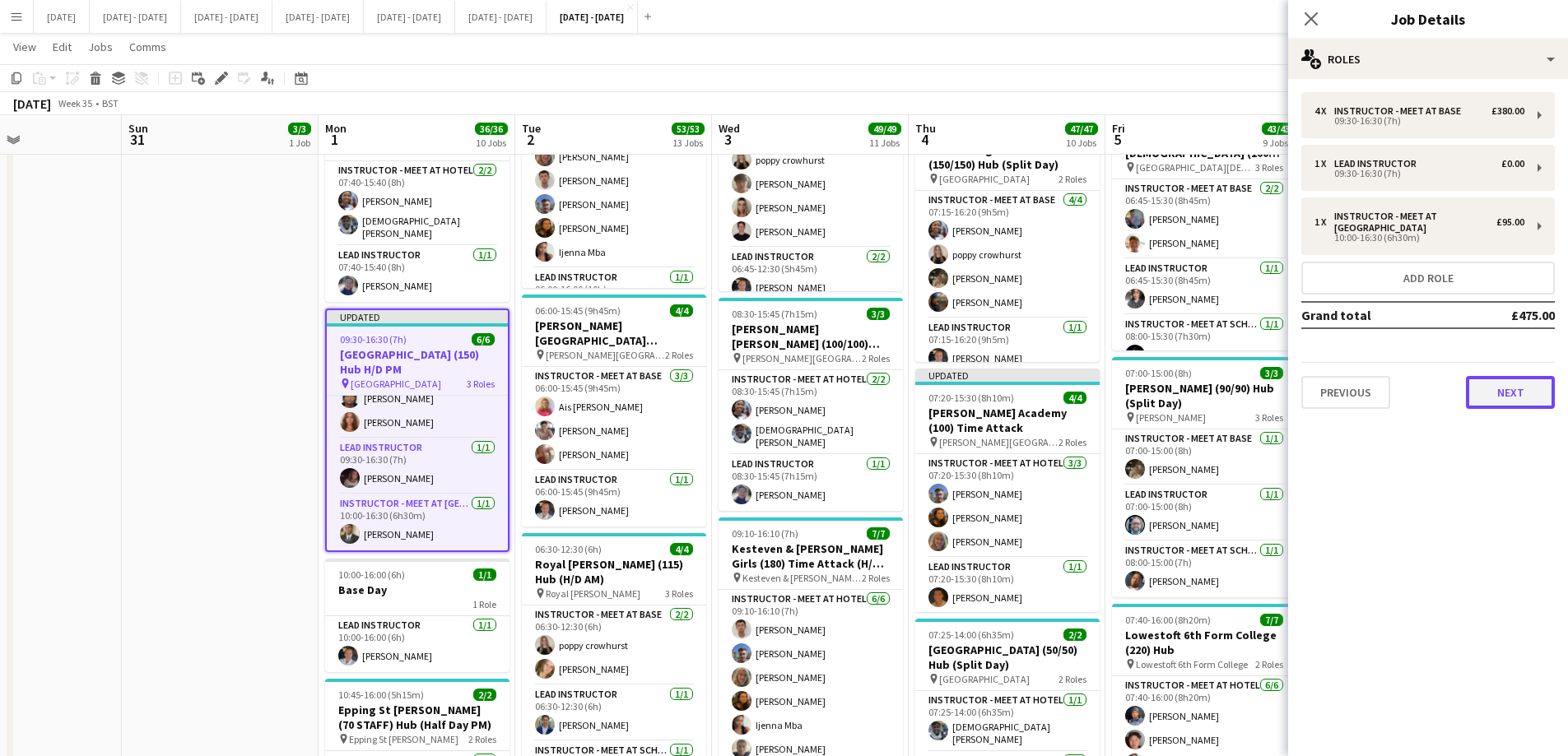
click at [1518, 381] on button "Next" at bounding box center [1510, 392] width 89 height 33
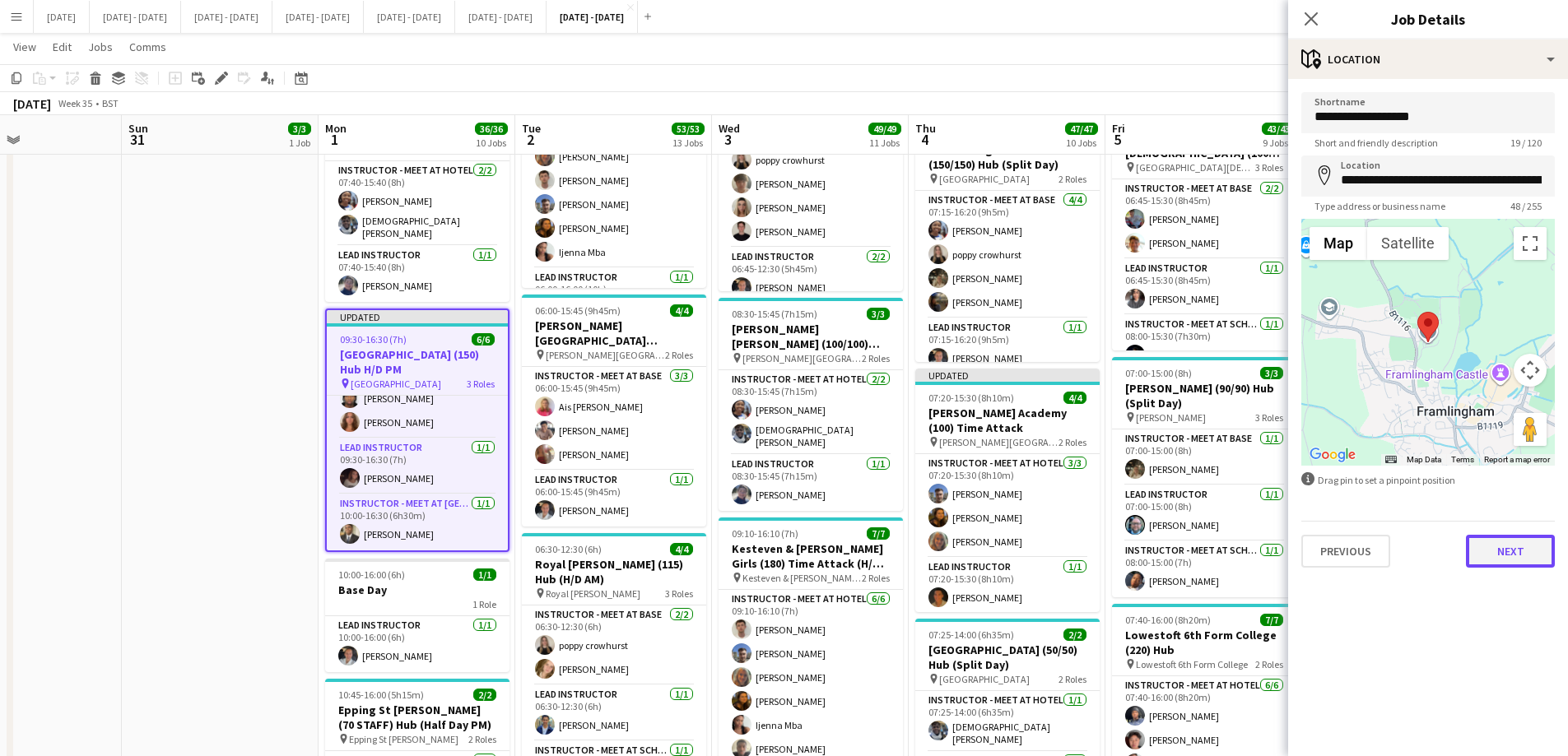
click at [1510, 537] on button "Next" at bounding box center [1510, 551] width 89 height 33
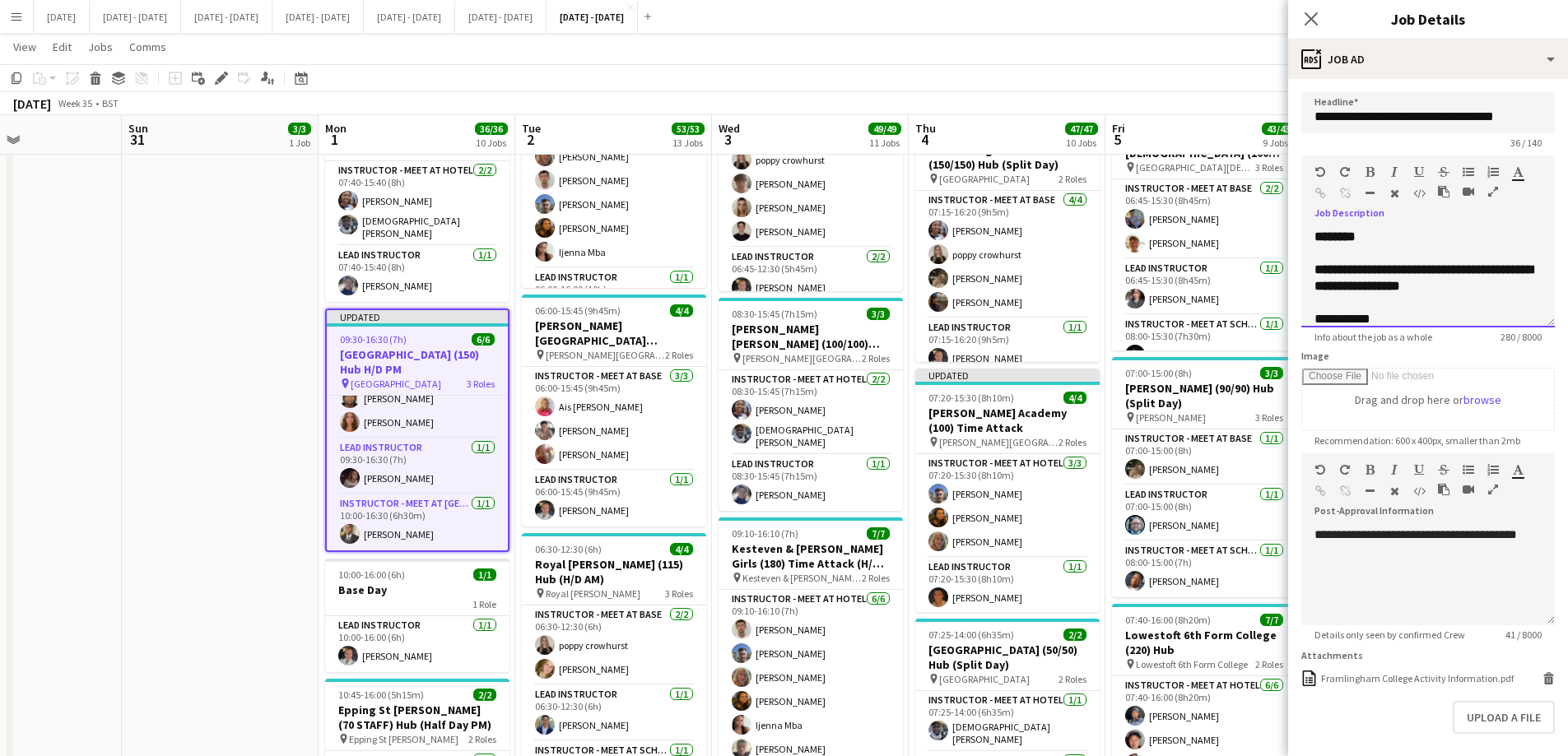
click at [1381, 243] on div "**********" at bounding box center [1428, 278] width 254 height 99
click at [1315, 14] on icon at bounding box center [1310, 18] width 16 height 16
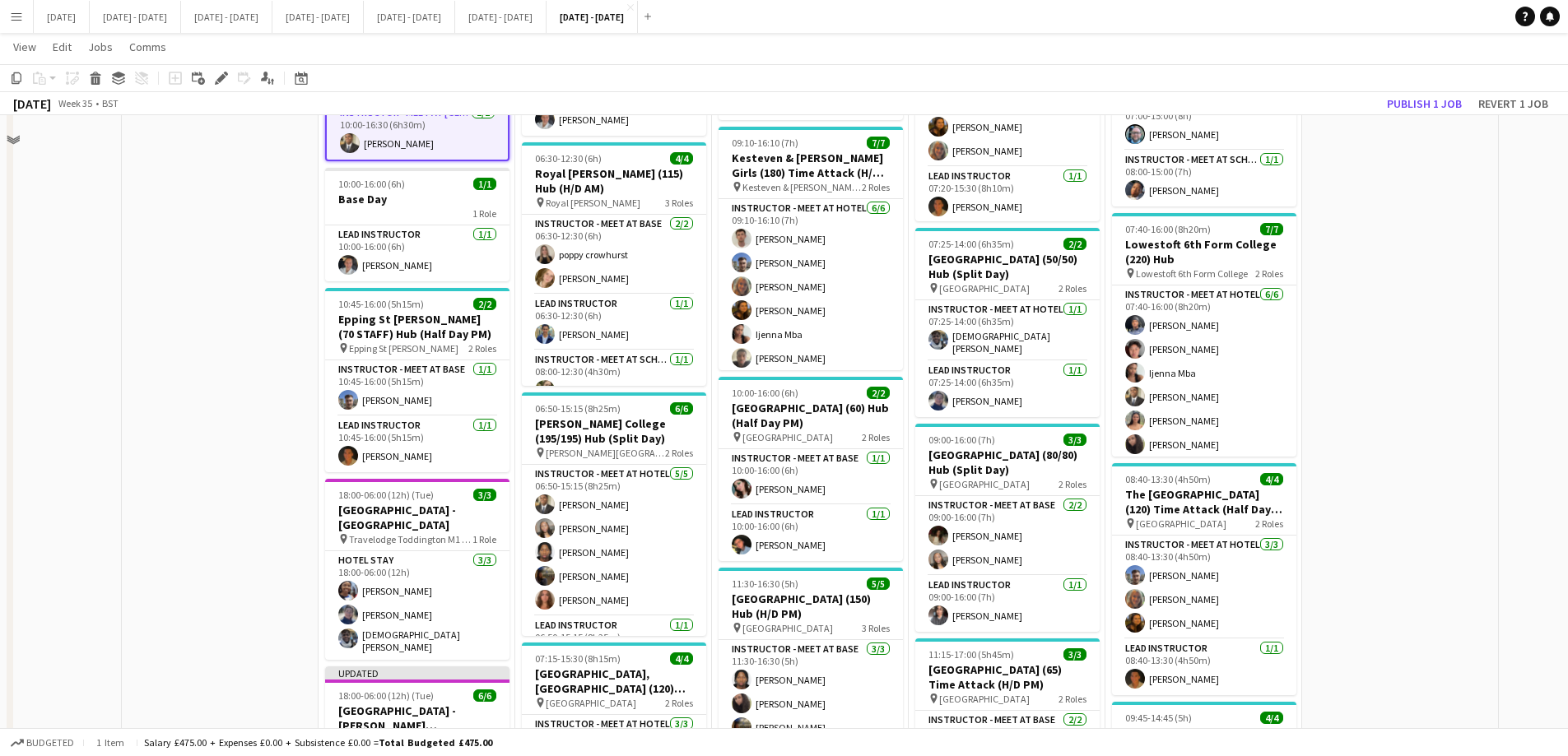
scroll to position [1234, 0]
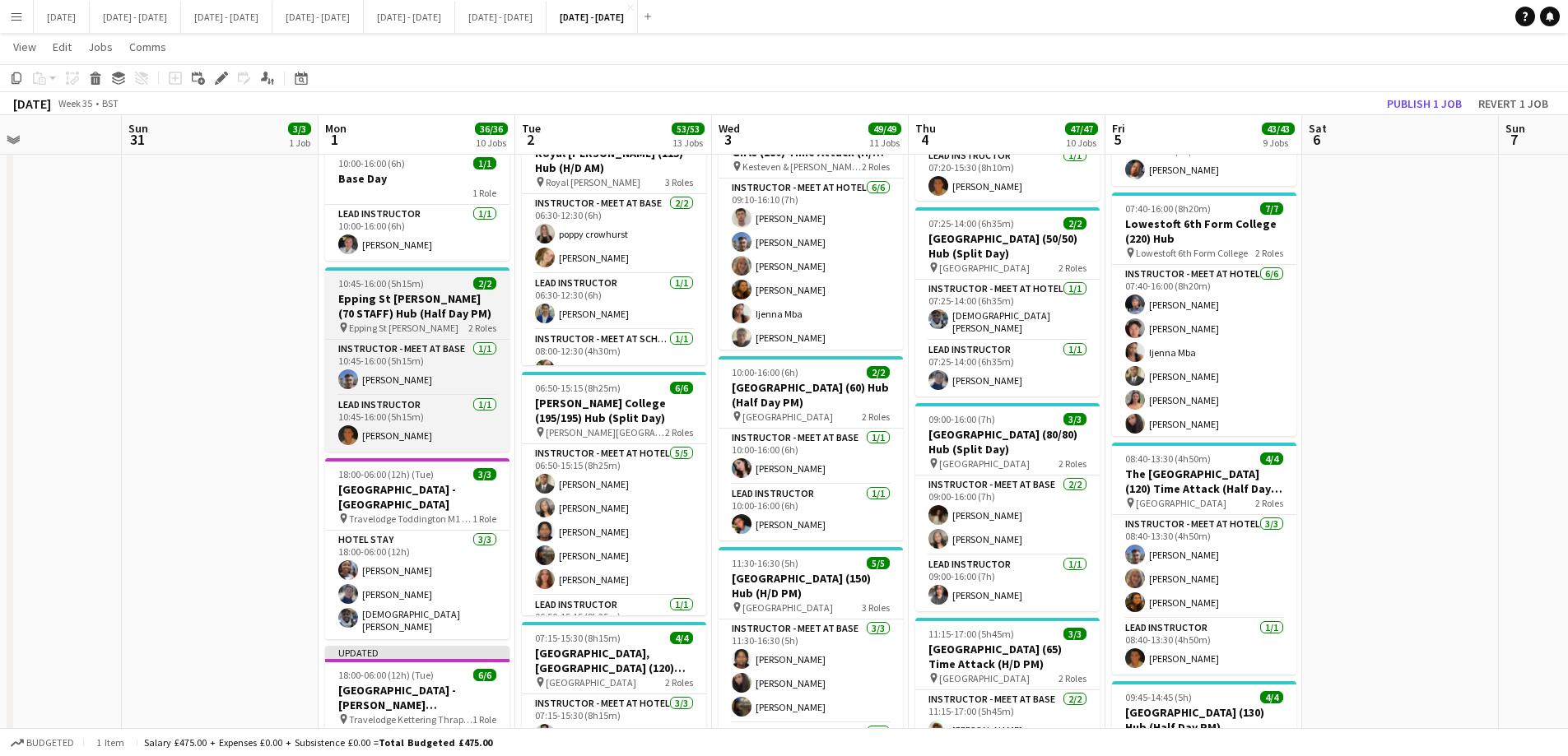
click at [383, 291] on h3 "Epping St [PERSON_NAME] (70 STAFF) Hub (Half Day PM)" at bounding box center [417, 306] width 184 height 29
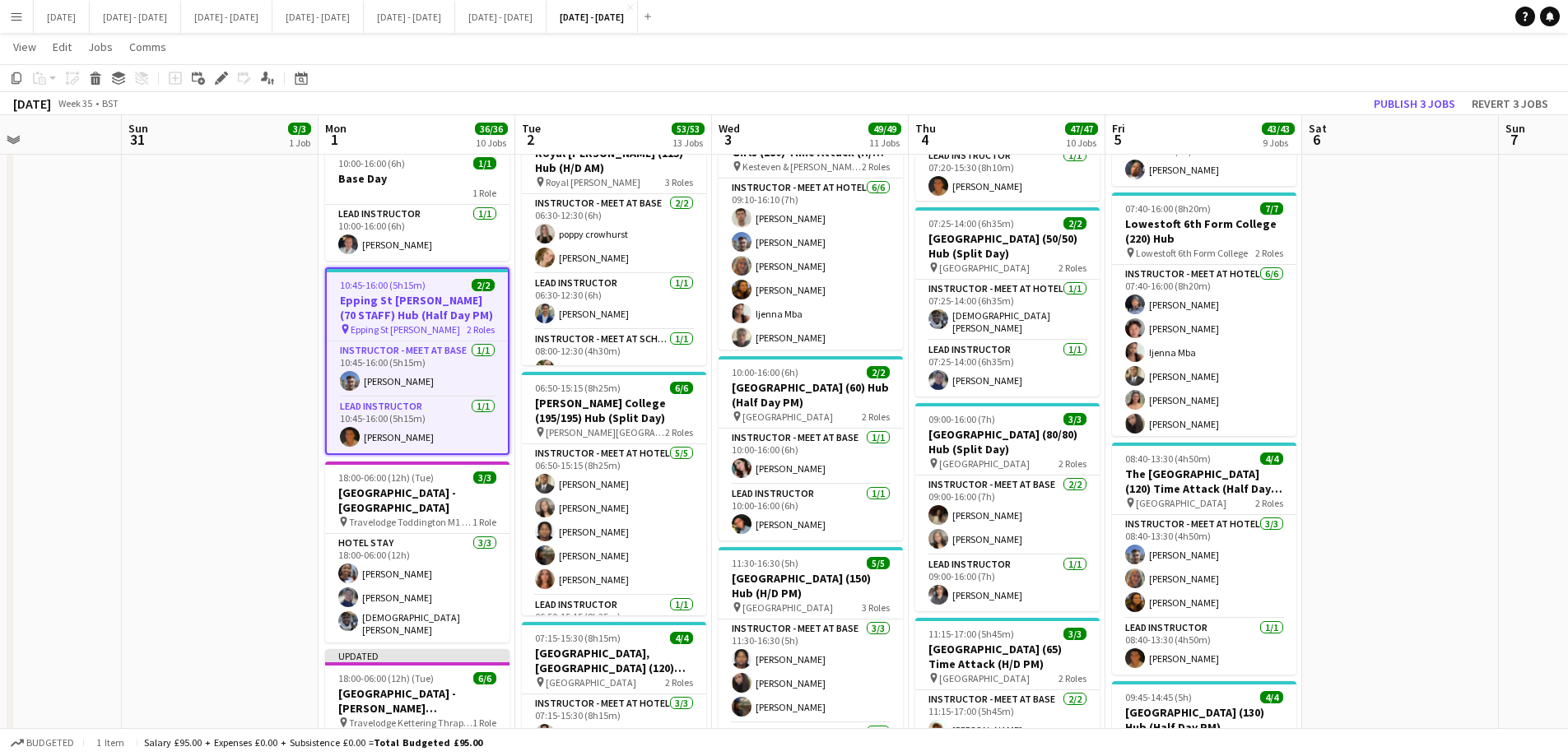
scroll to position [81, 0]
click at [218, 76] on icon "Edit" at bounding box center [222, 78] width 13 height 13
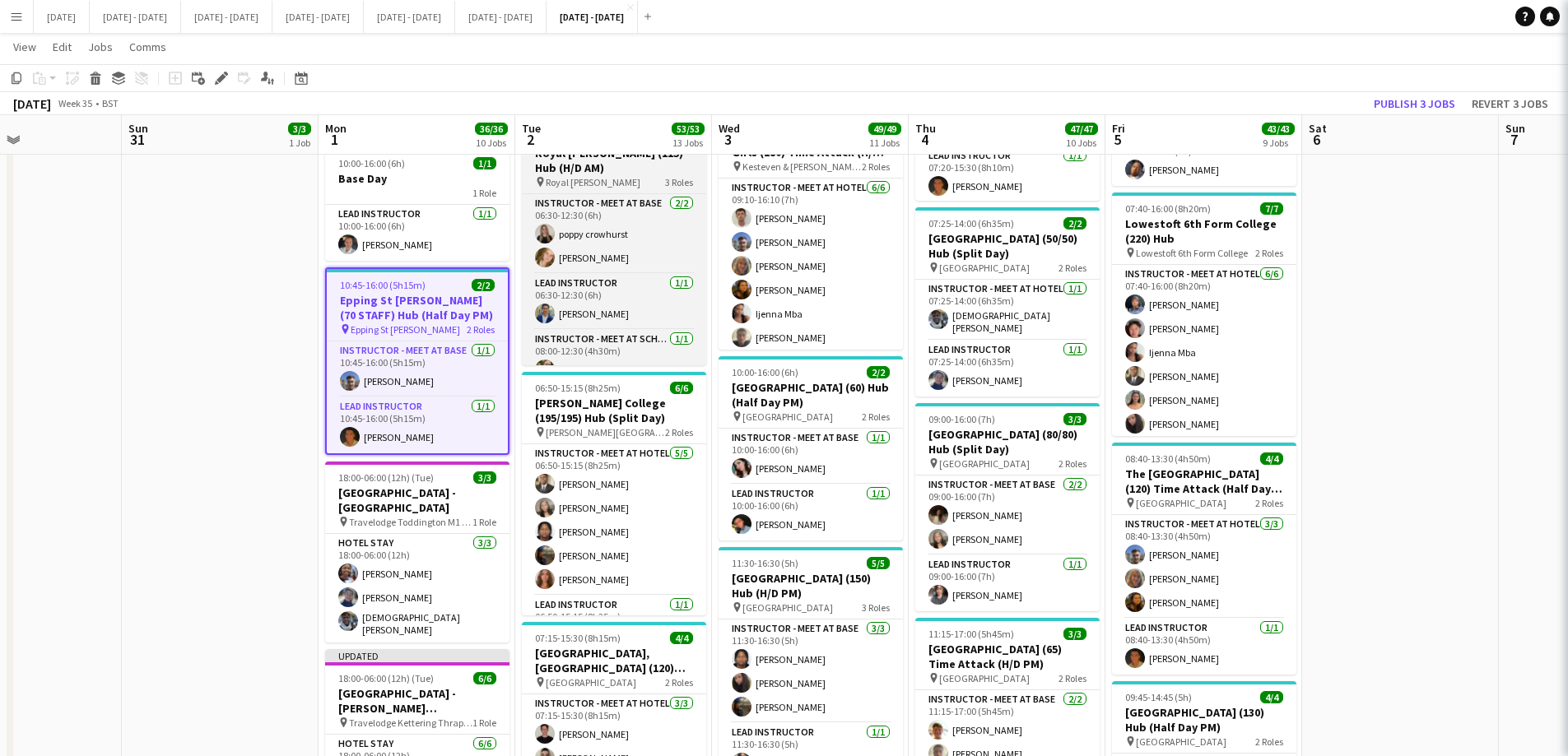
type input "**********"
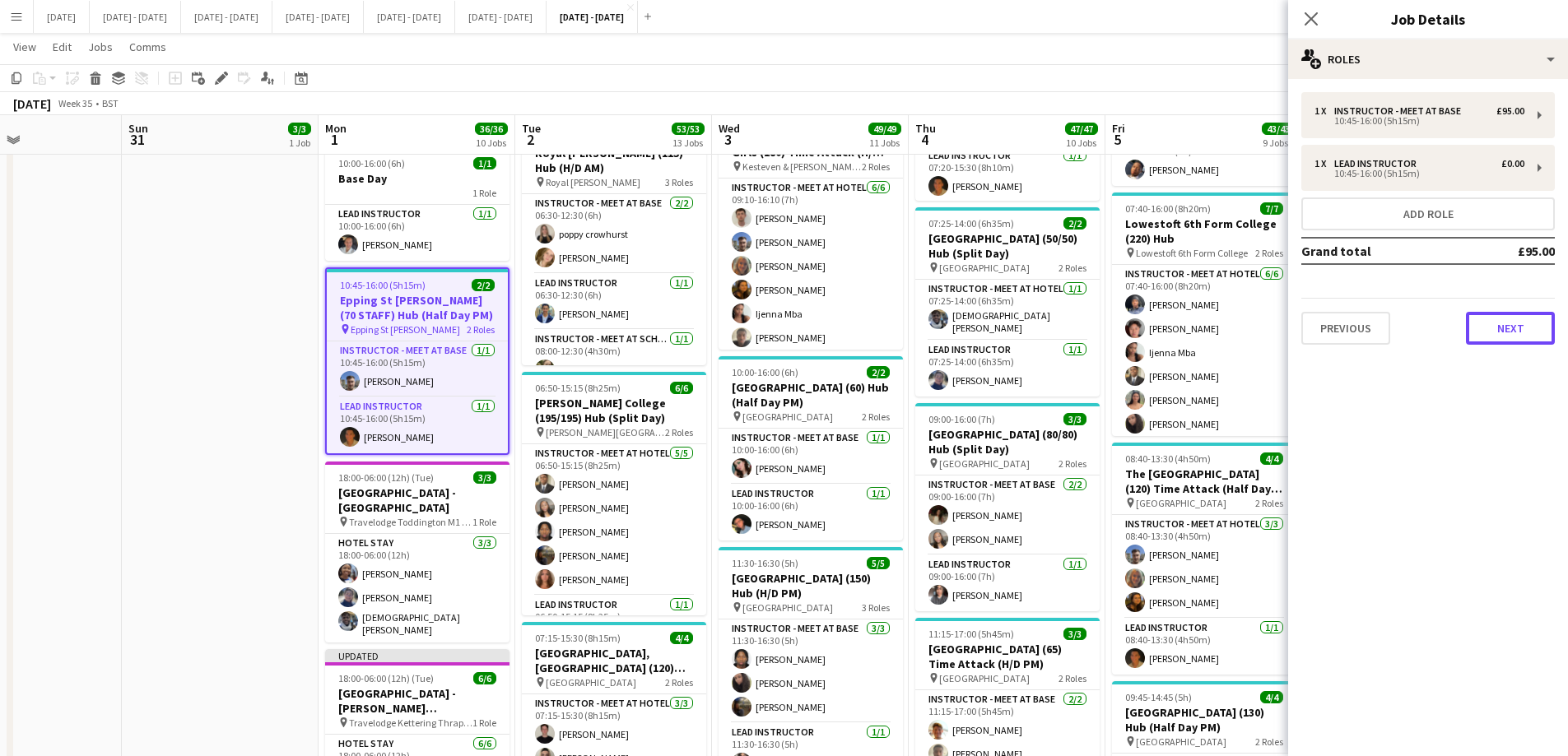
drag, startPoint x: 1501, startPoint y: 312, endPoint x: 1515, endPoint y: 365, distance: 54.8
click at [1502, 312] on button "Next" at bounding box center [1510, 328] width 89 height 33
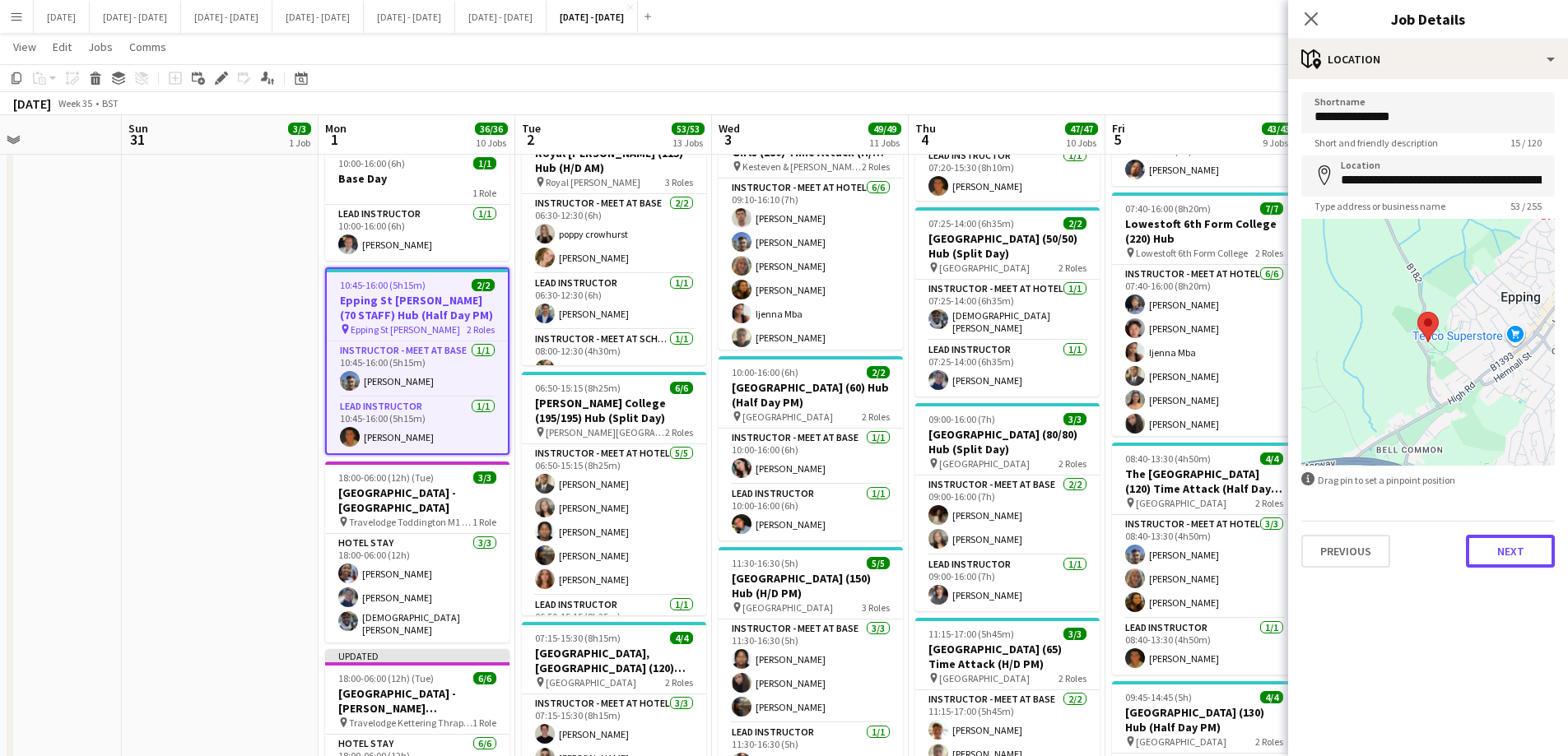
click at [1523, 548] on button "Next" at bounding box center [1510, 551] width 89 height 33
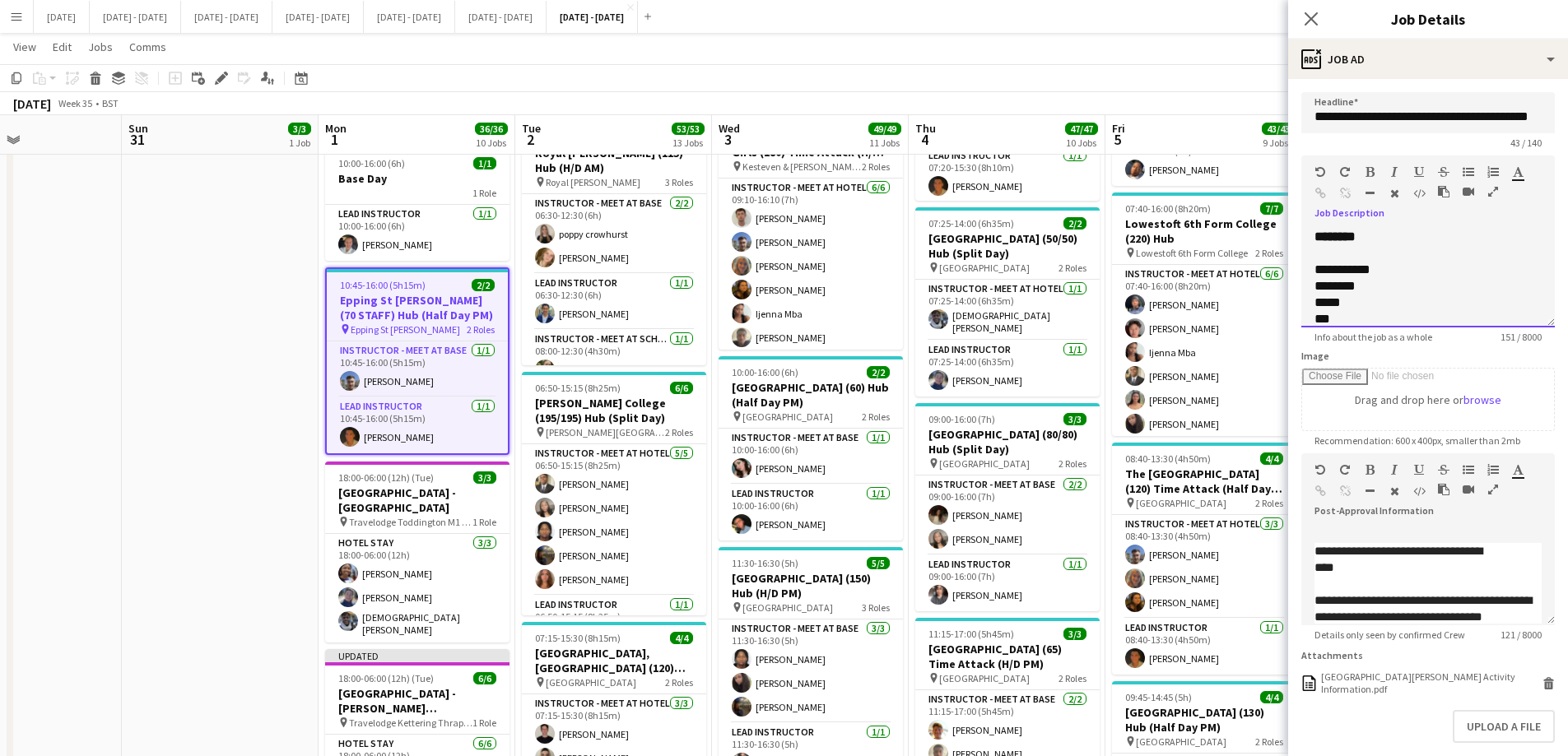
click at [1373, 248] on div "**********" at bounding box center [1428, 272] width 254 height 110
click at [1375, 252] on div "**********" at bounding box center [1428, 278] width 254 height 99
click at [1317, 16] on icon "Close pop-in" at bounding box center [1310, 18] width 16 height 16
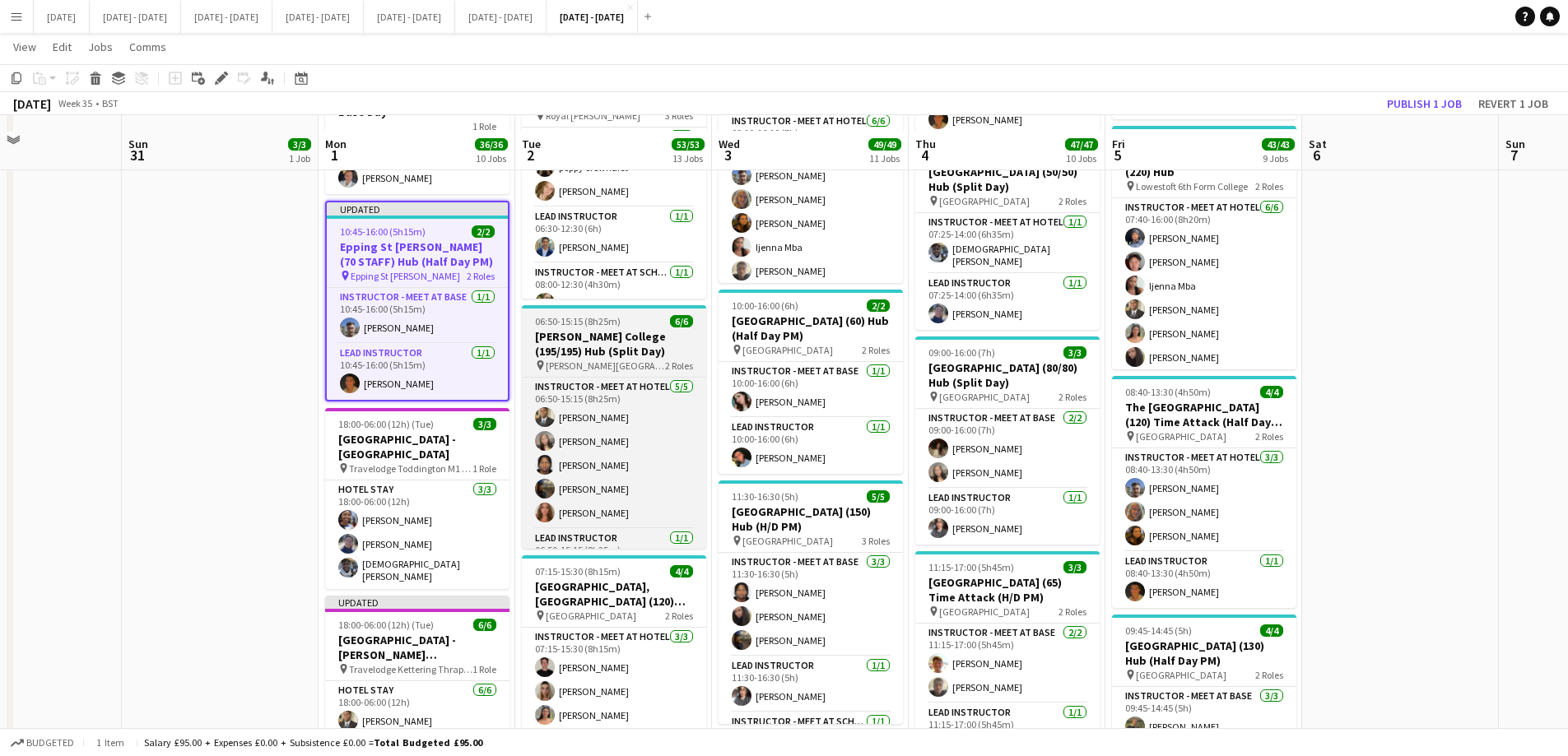
scroll to position [1316, 0]
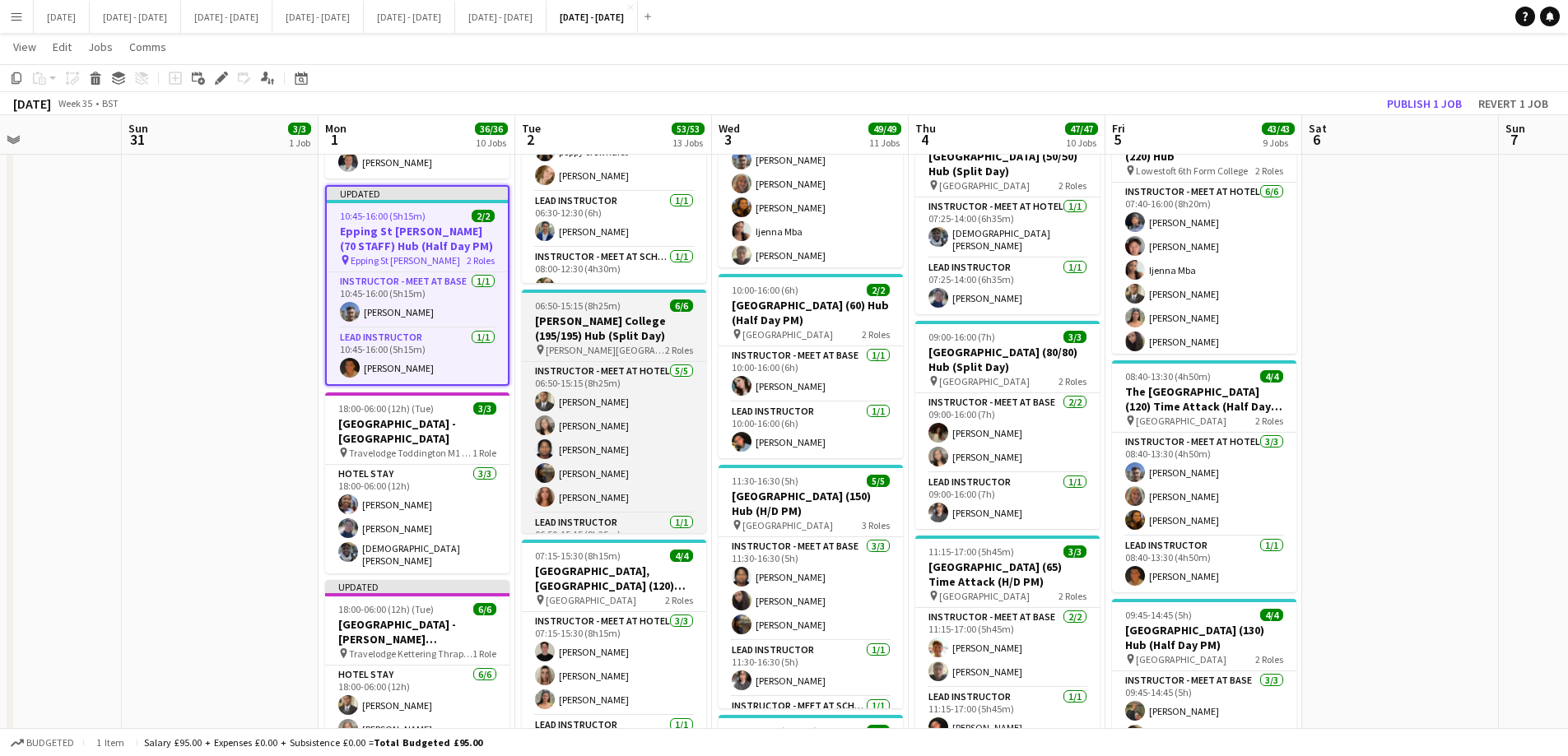
click at [602, 328] on h3 "[PERSON_NAME] College (195/195) Hub (Split Day)" at bounding box center [613, 328] width 184 height 29
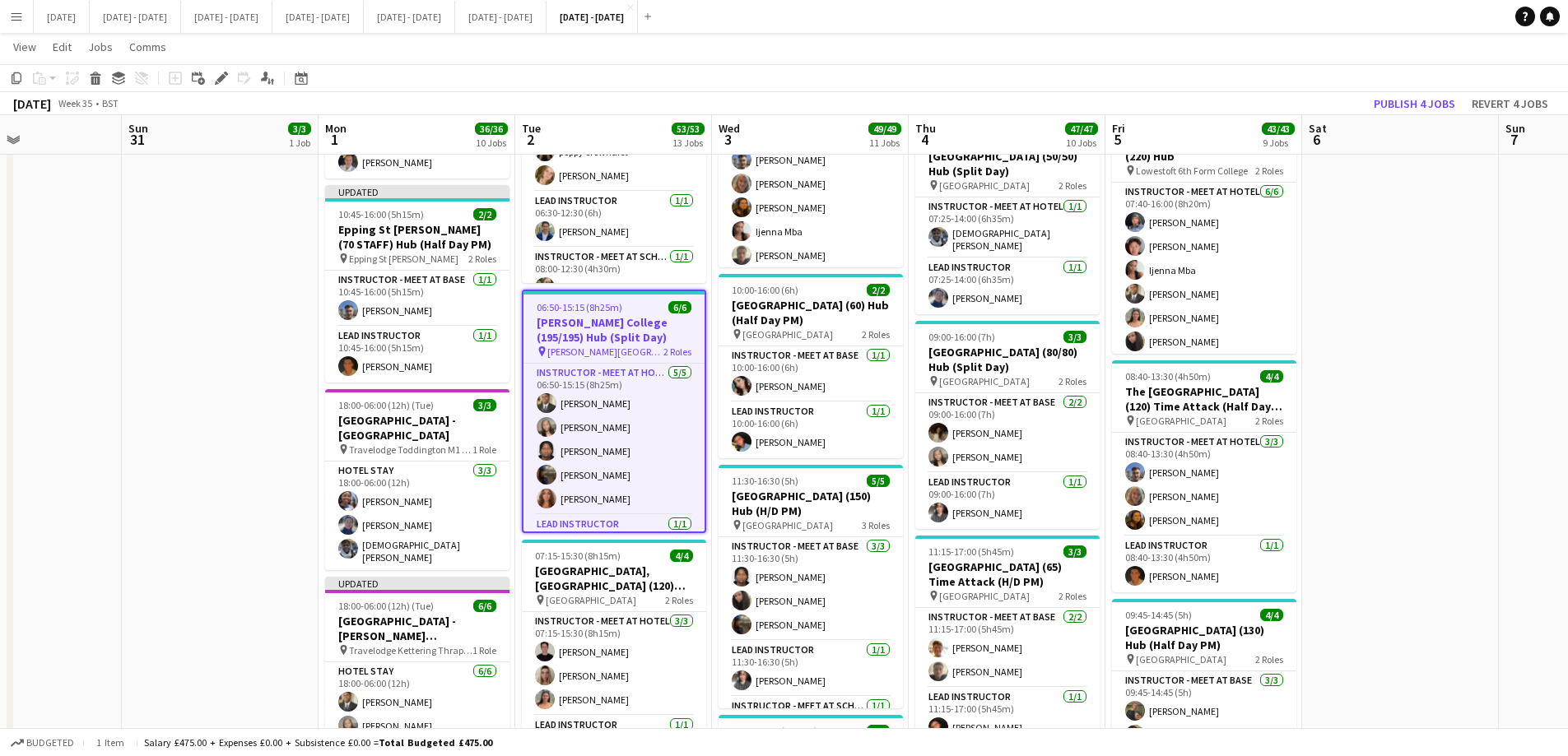
drag, startPoint x: 223, startPoint y: 77, endPoint x: 354, endPoint y: 108, distance: 134.6
click at [222, 77] on icon at bounding box center [221, 78] width 9 height 9
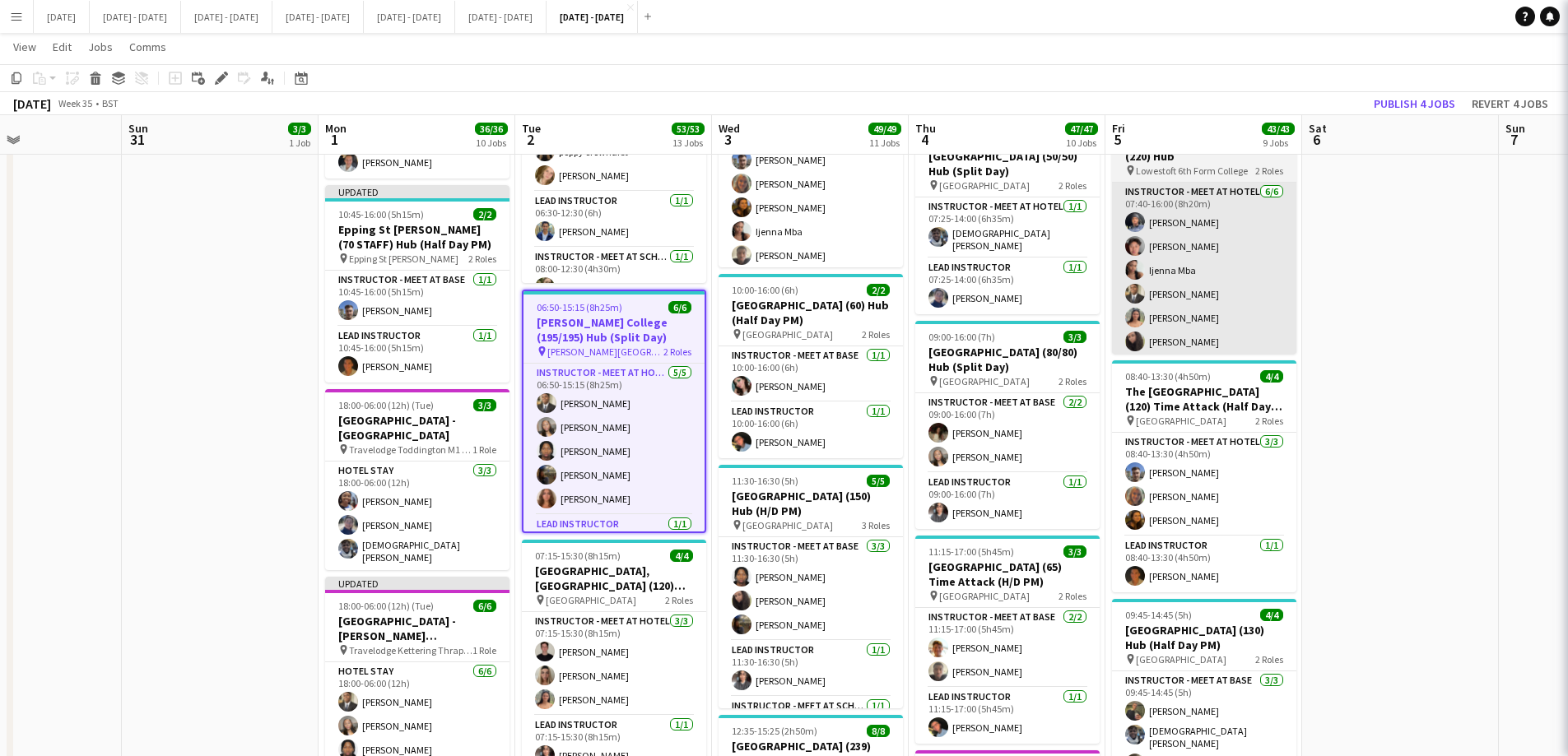
type input "**********"
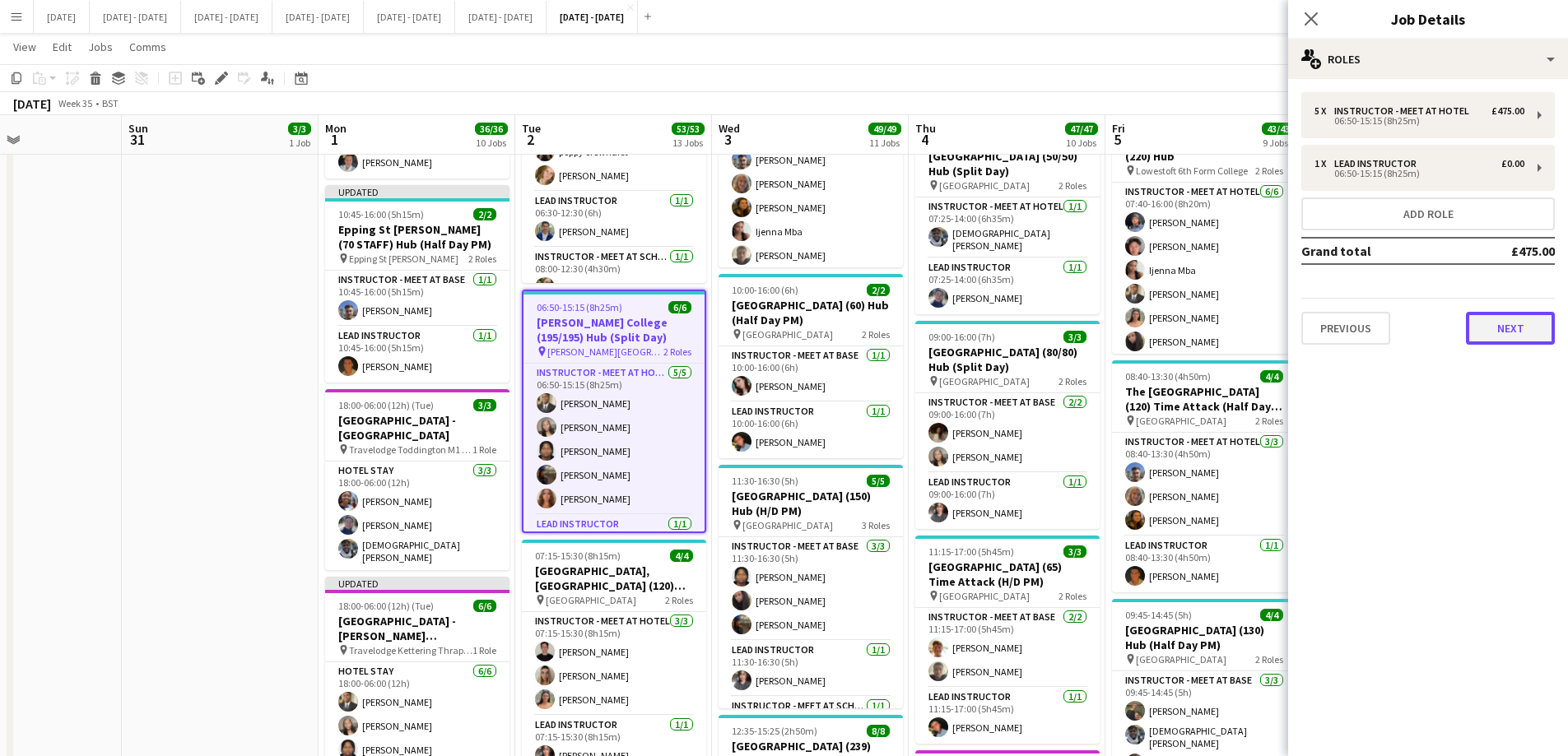
click at [1494, 328] on button "Next" at bounding box center [1510, 328] width 89 height 33
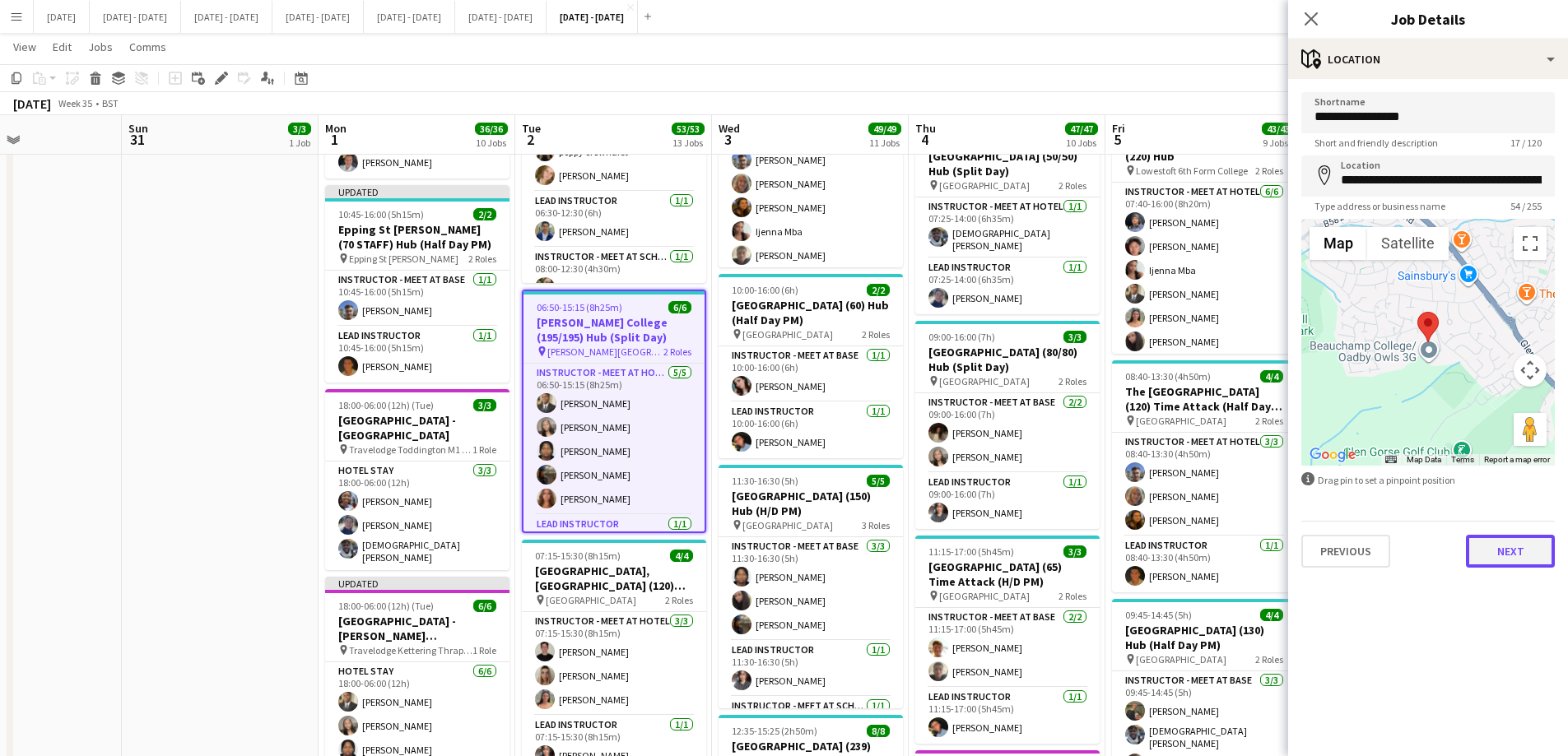
click at [1502, 557] on button "Next" at bounding box center [1510, 551] width 89 height 33
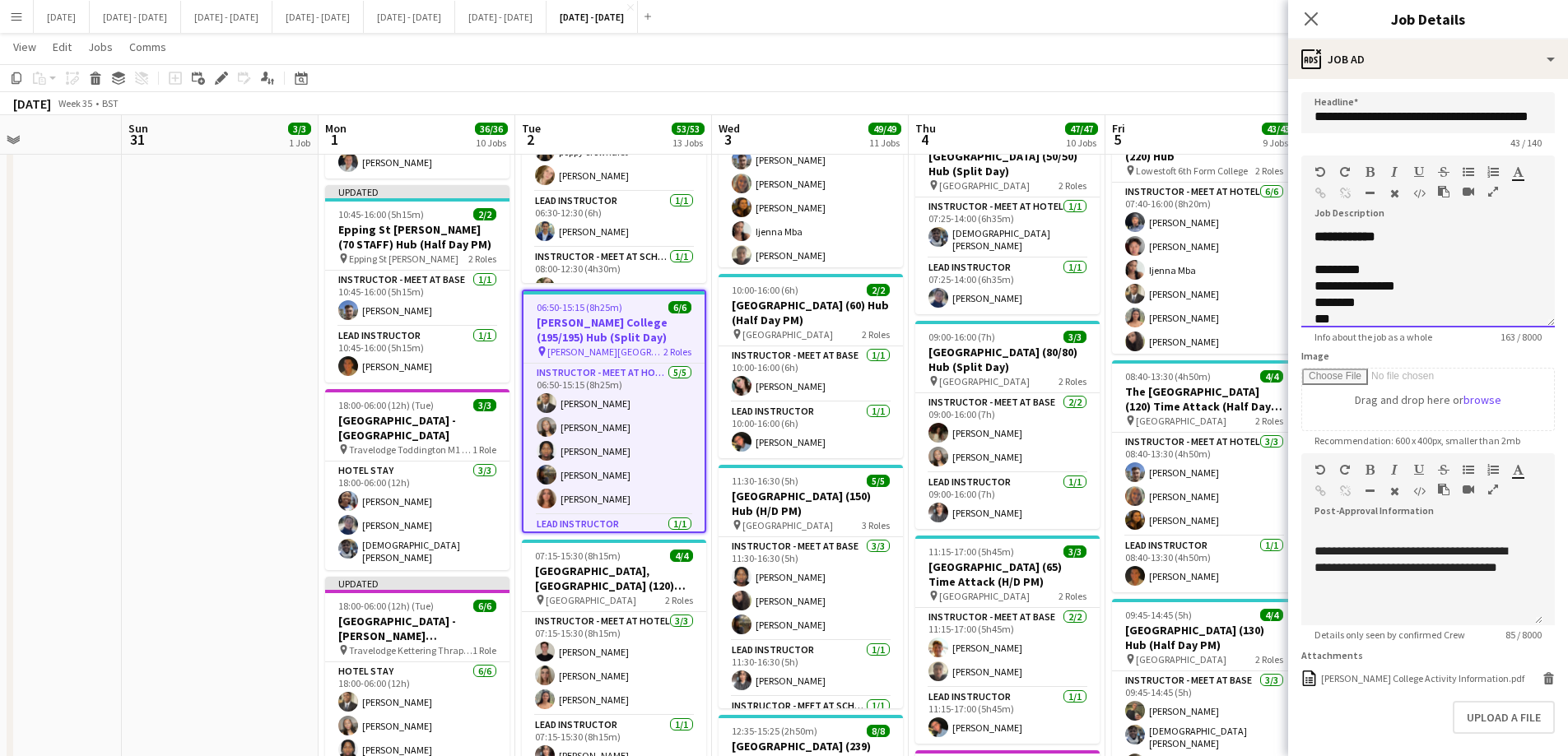
click at [1408, 244] on div "**********" at bounding box center [1428, 278] width 254 height 99
click at [1310, 17] on icon "Close pop-in" at bounding box center [1310, 18] width 16 height 16
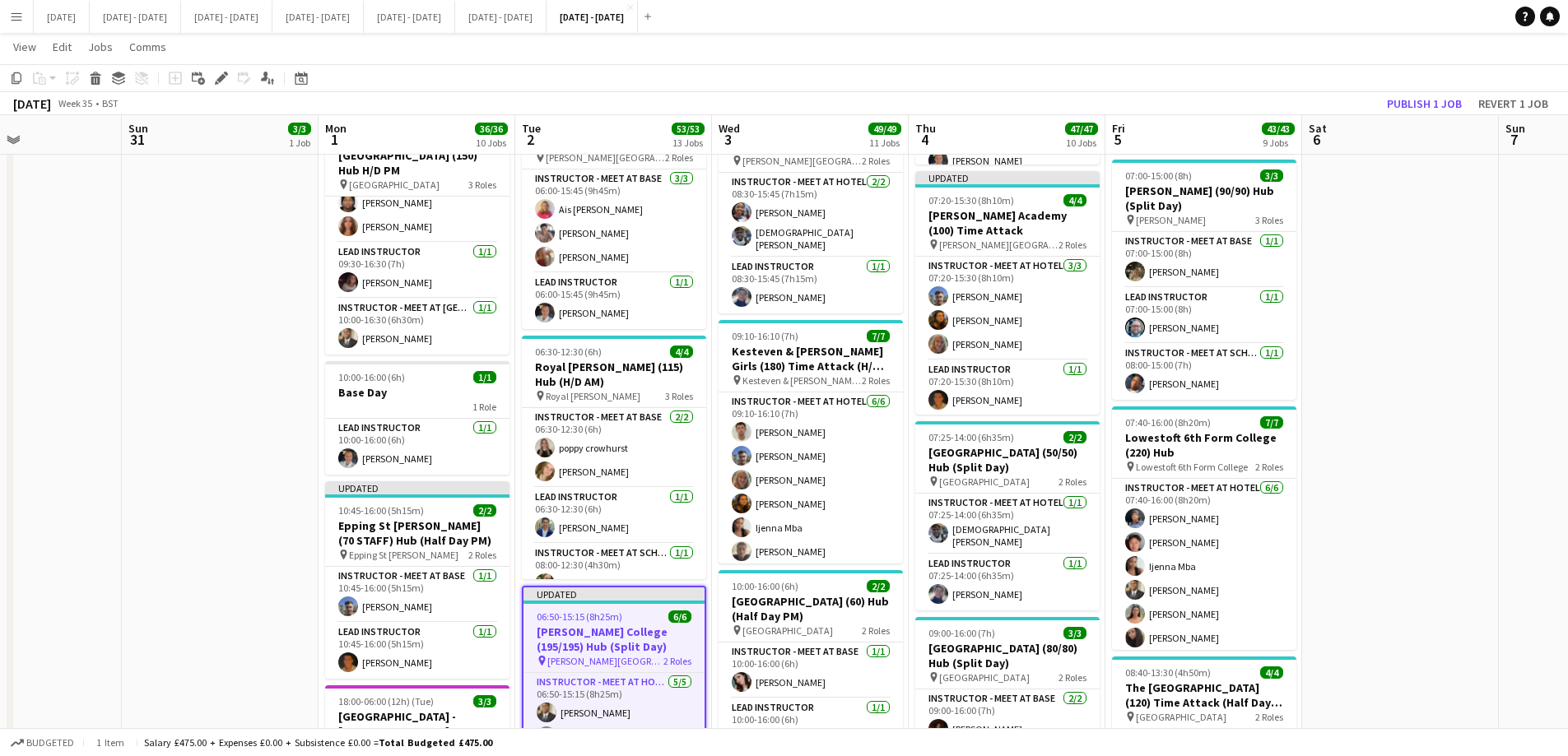
scroll to position [987, 0]
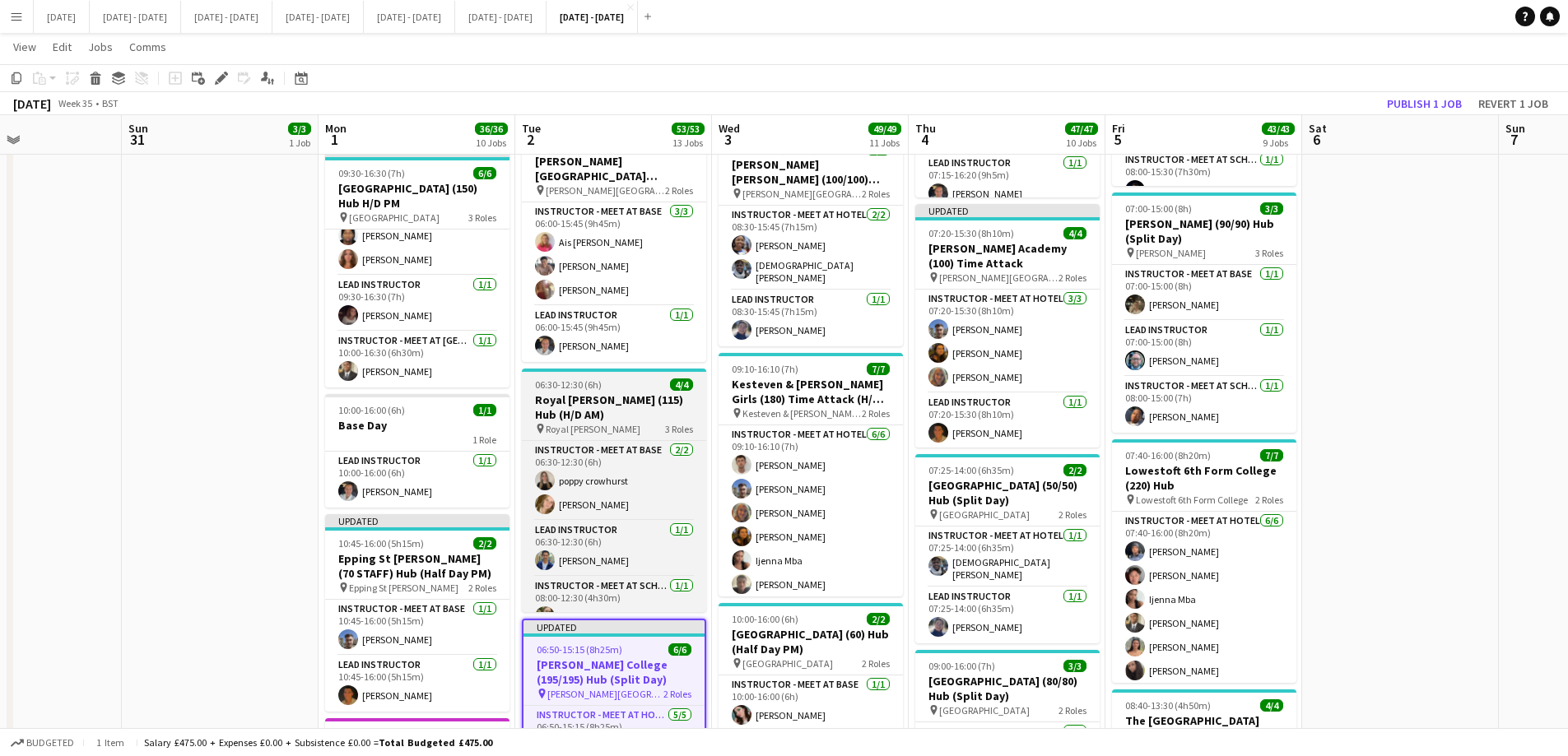
click at [624, 439] on app-job-card "06:30-12:30 (6h) 4/4 Royal [PERSON_NAME] (115) Hub (H/D AM) pin Royal [PERSON_N…" at bounding box center [613, 491] width 184 height 244
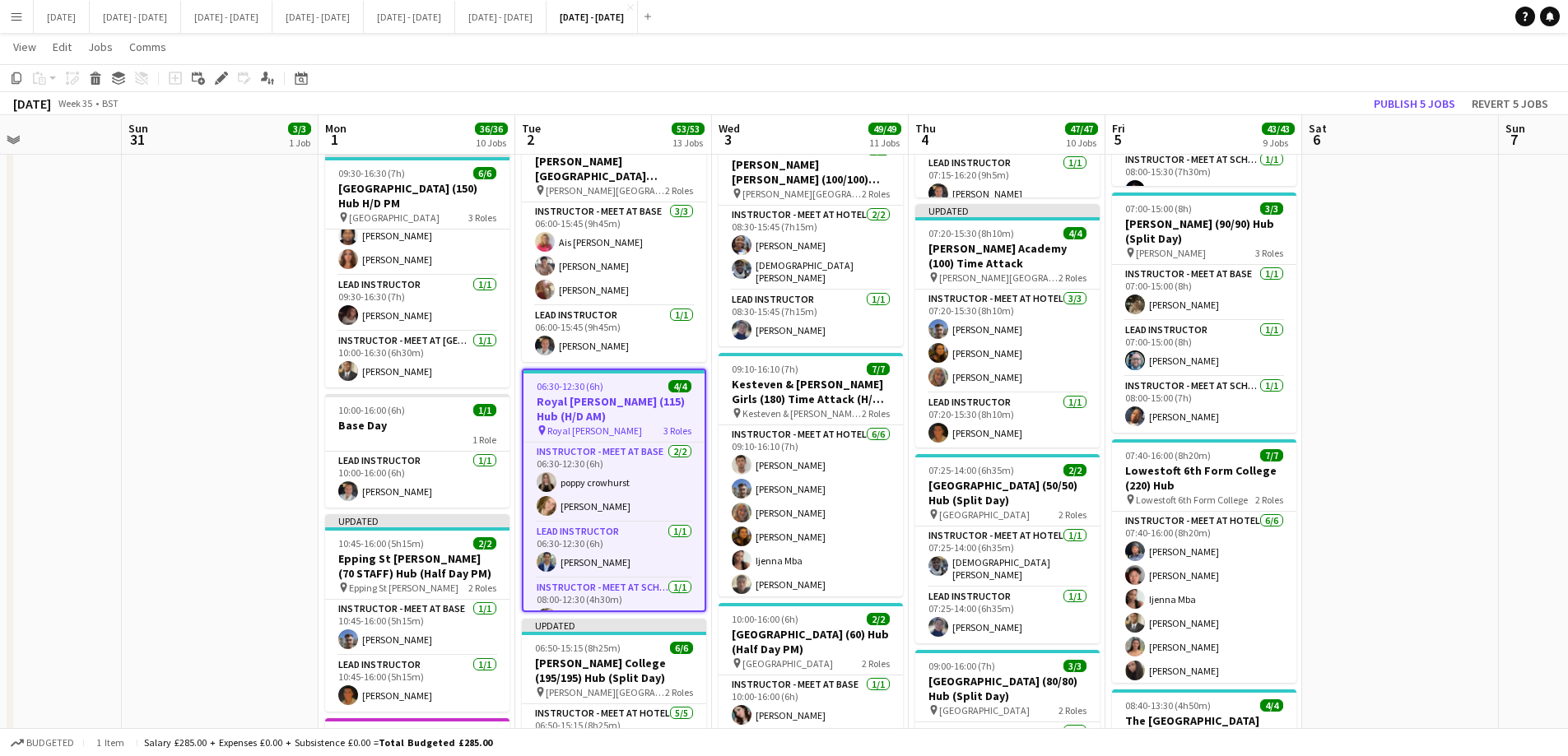
scroll to position [0, 469]
click at [220, 76] on icon at bounding box center [221, 78] width 9 height 9
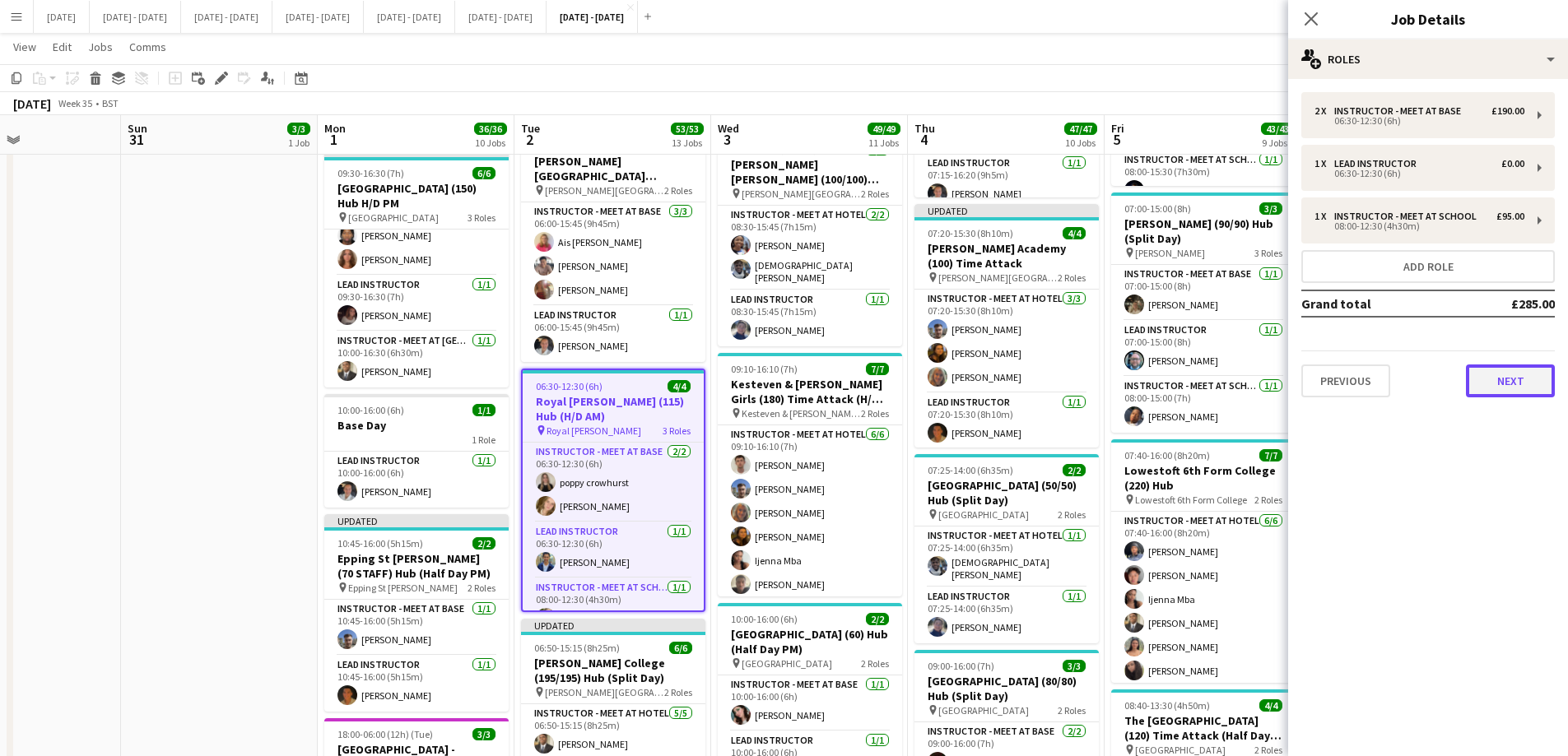
click at [1500, 389] on button "Next" at bounding box center [1510, 381] width 89 height 33
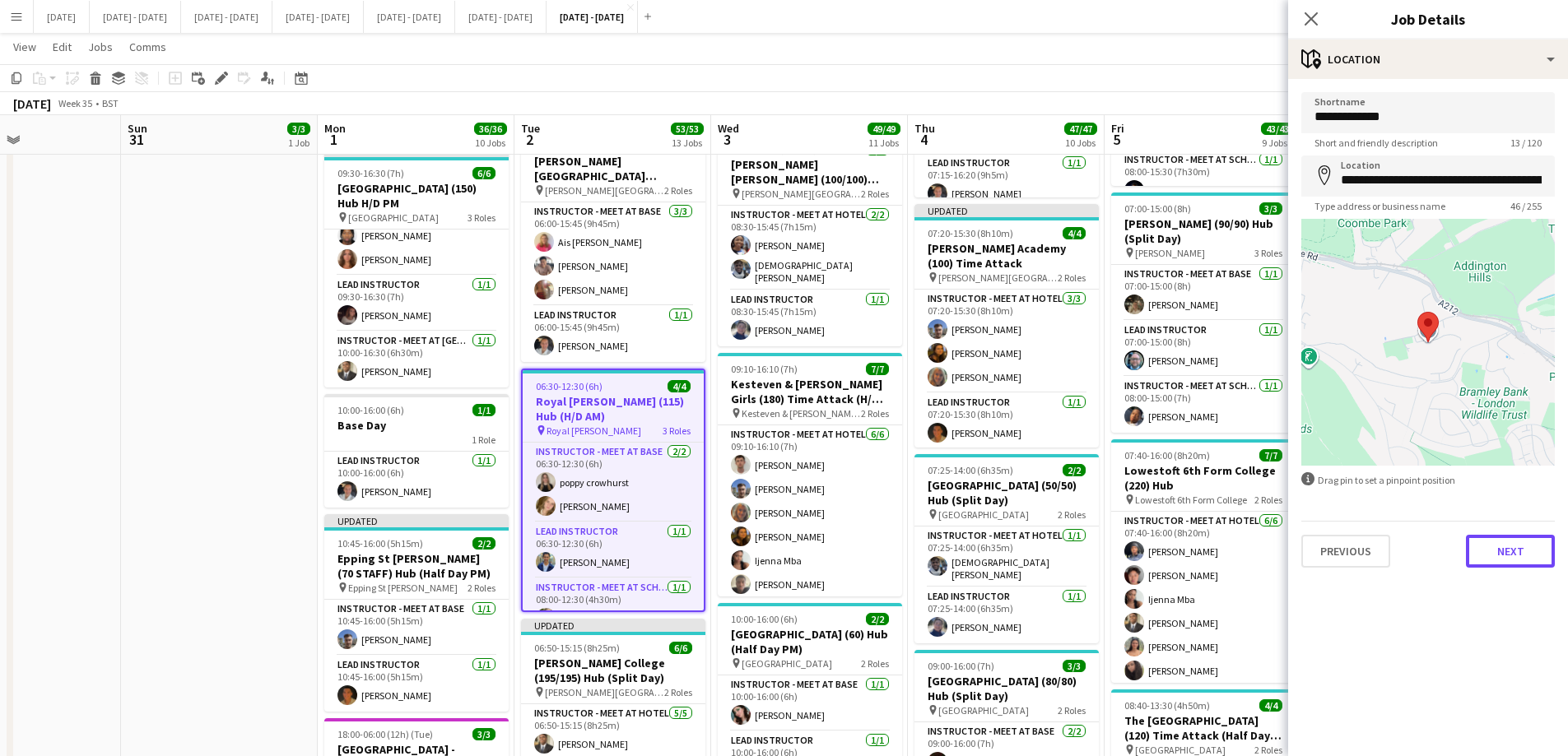
click at [1520, 552] on button "Next" at bounding box center [1510, 551] width 89 height 33
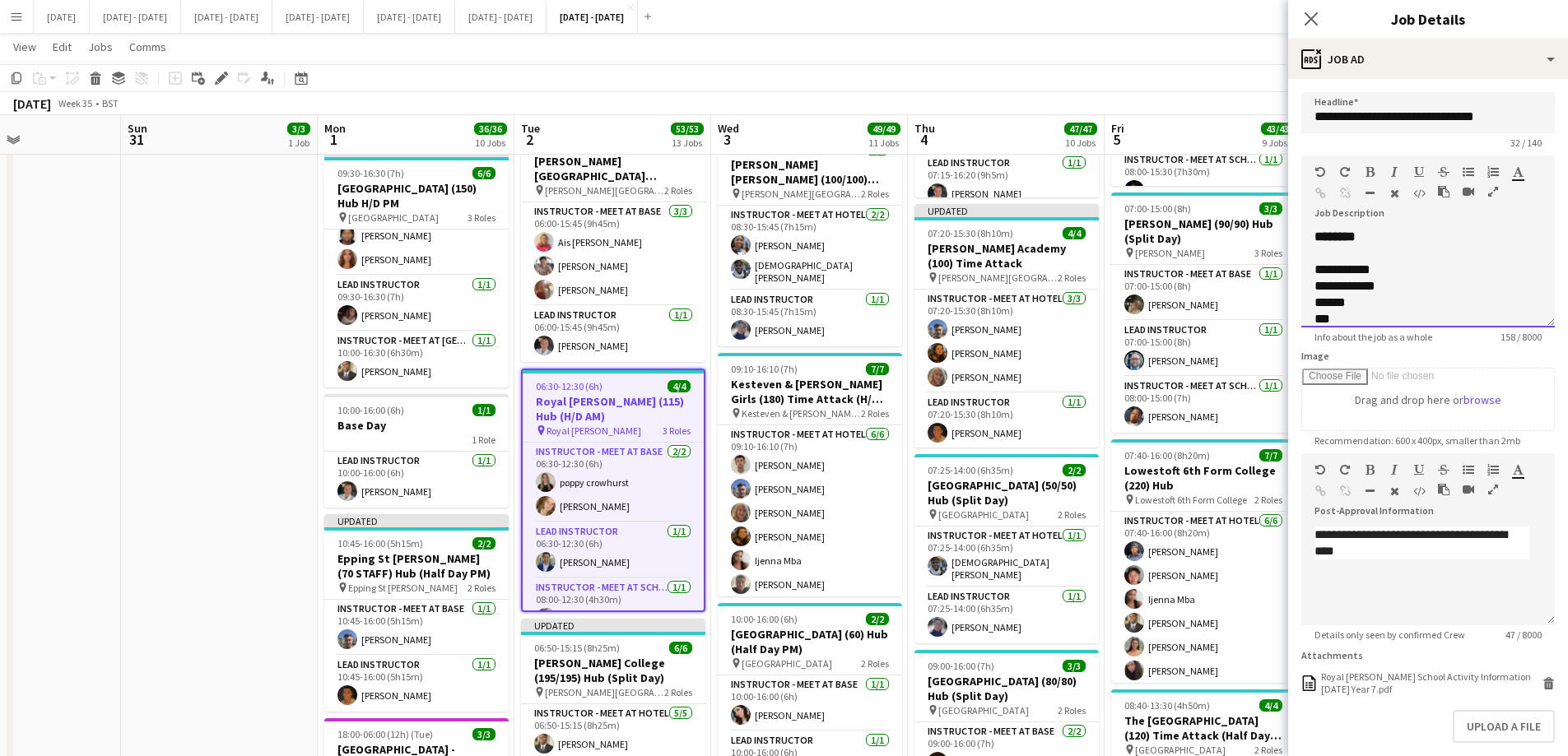
click at [1389, 233] on div "**********" at bounding box center [1428, 278] width 254 height 99
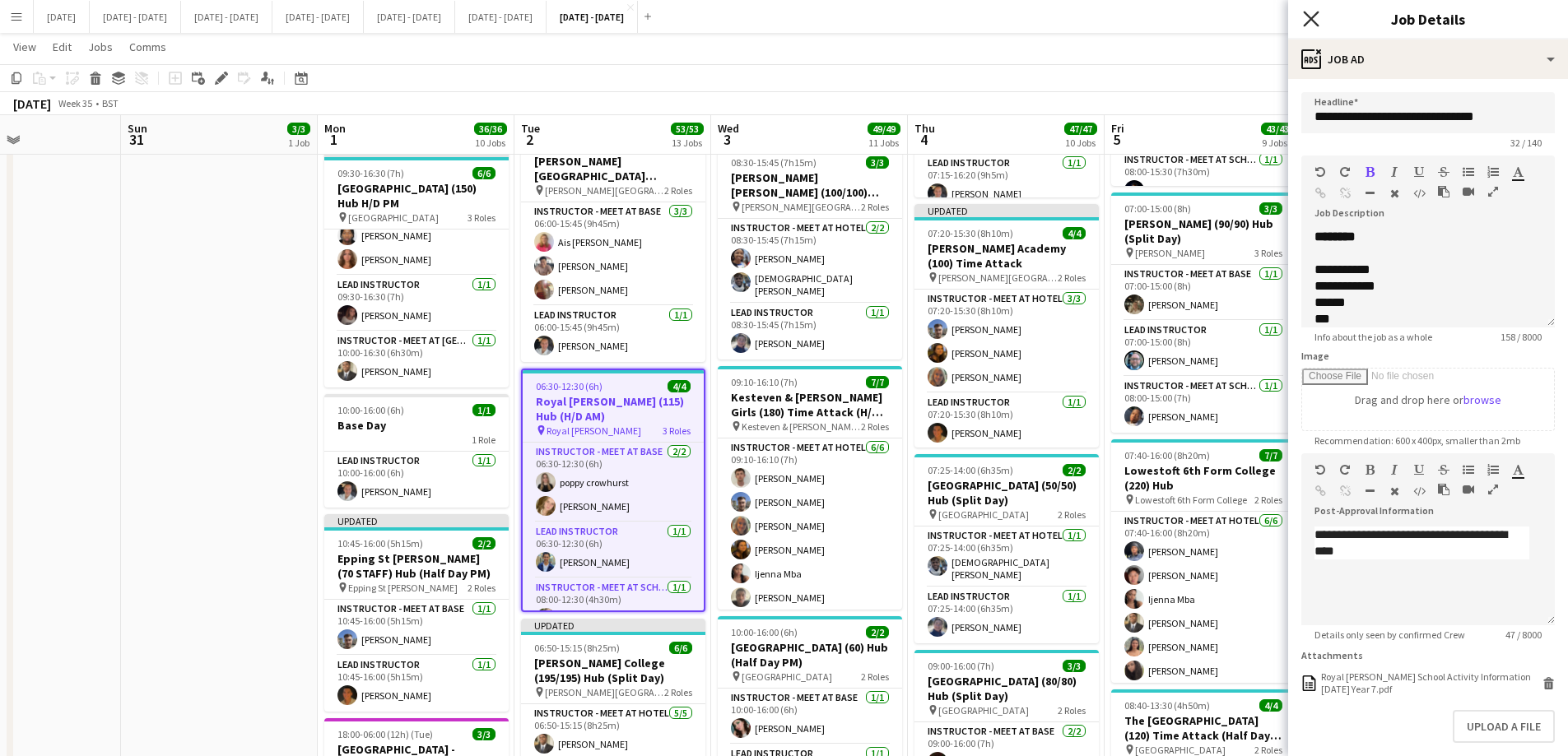
click at [1306, 13] on icon at bounding box center [1310, 18] width 16 height 16
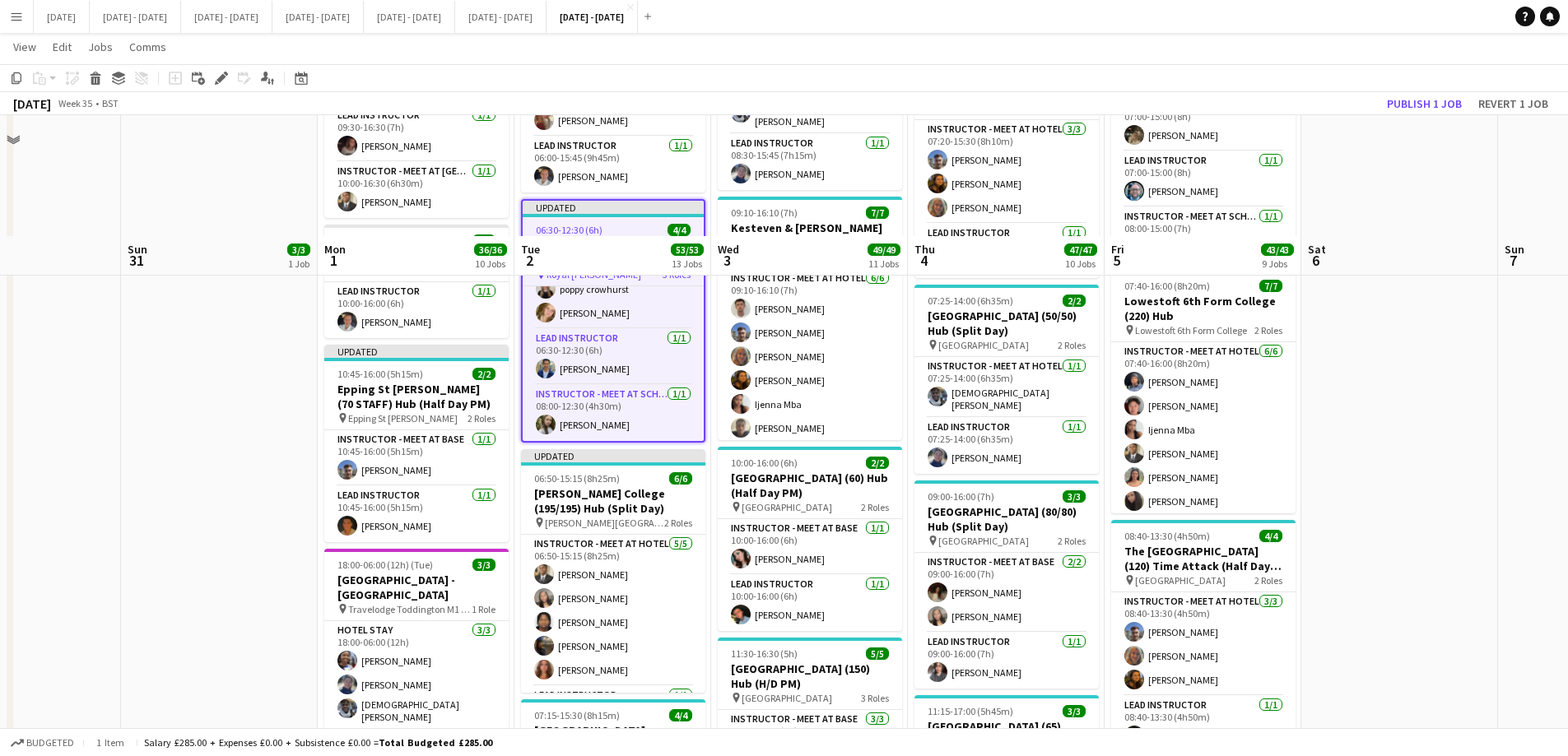
scroll to position [1152, 0]
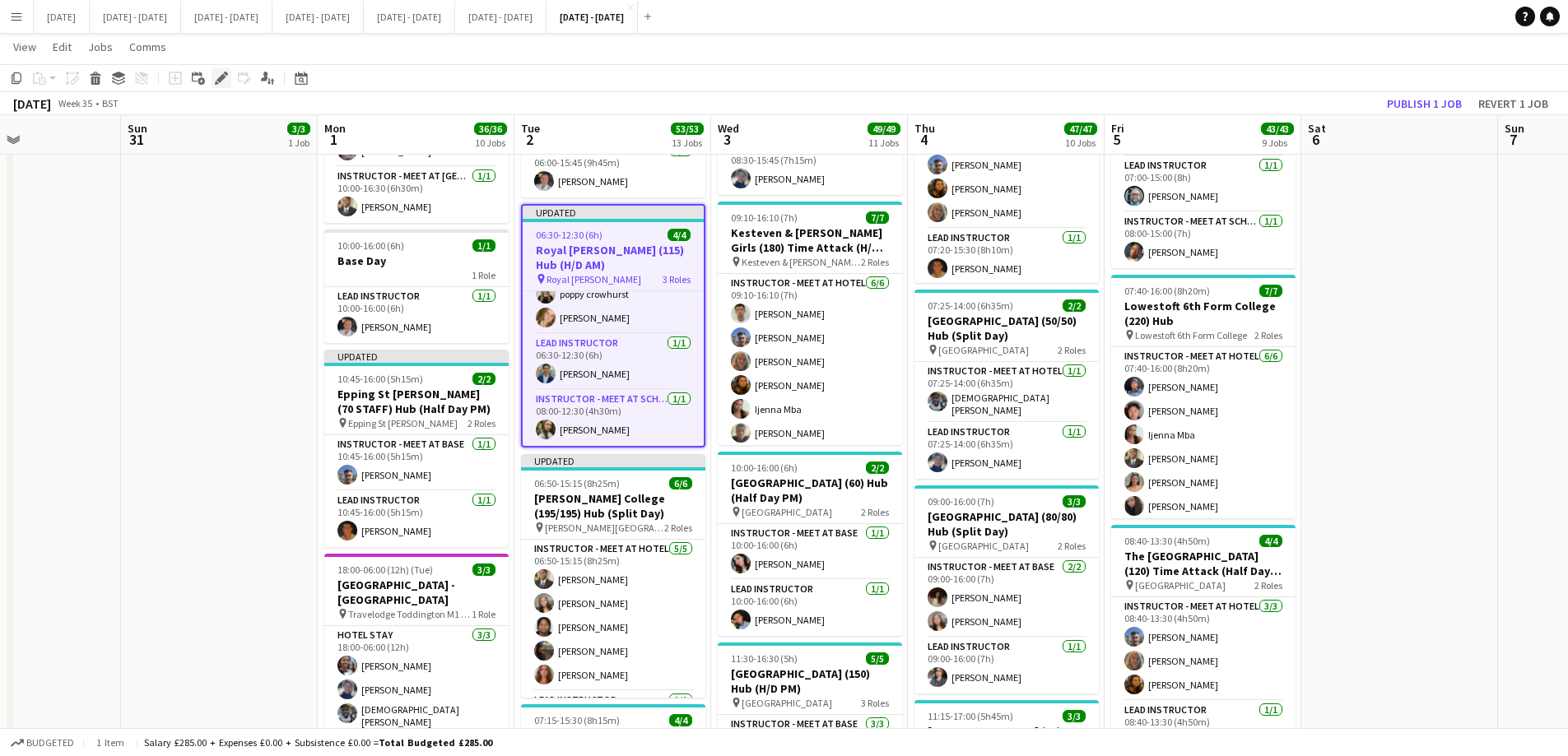
click at [224, 78] on icon "Edit" at bounding box center [222, 78] width 13 height 13
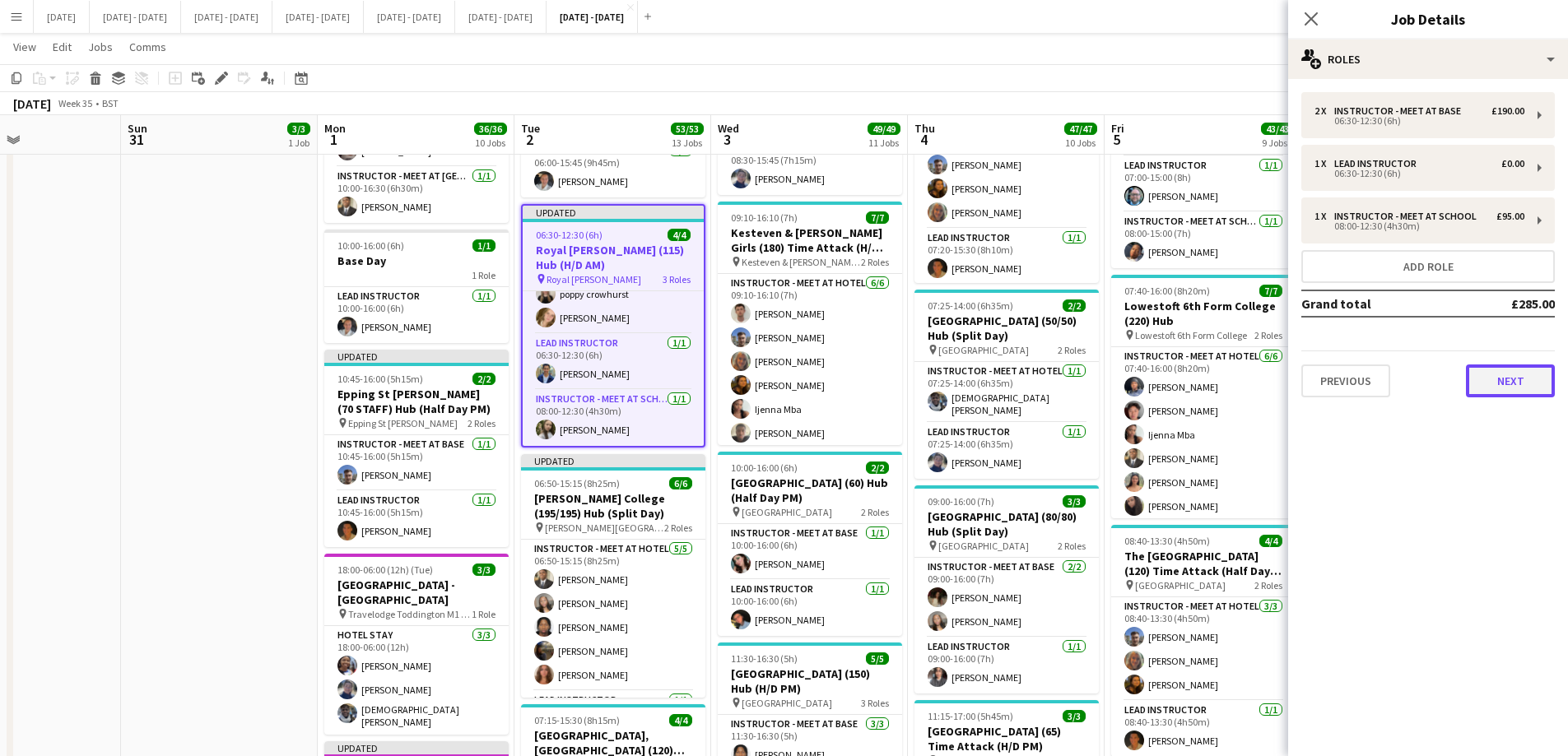
click at [1499, 383] on button "Next" at bounding box center [1510, 381] width 89 height 33
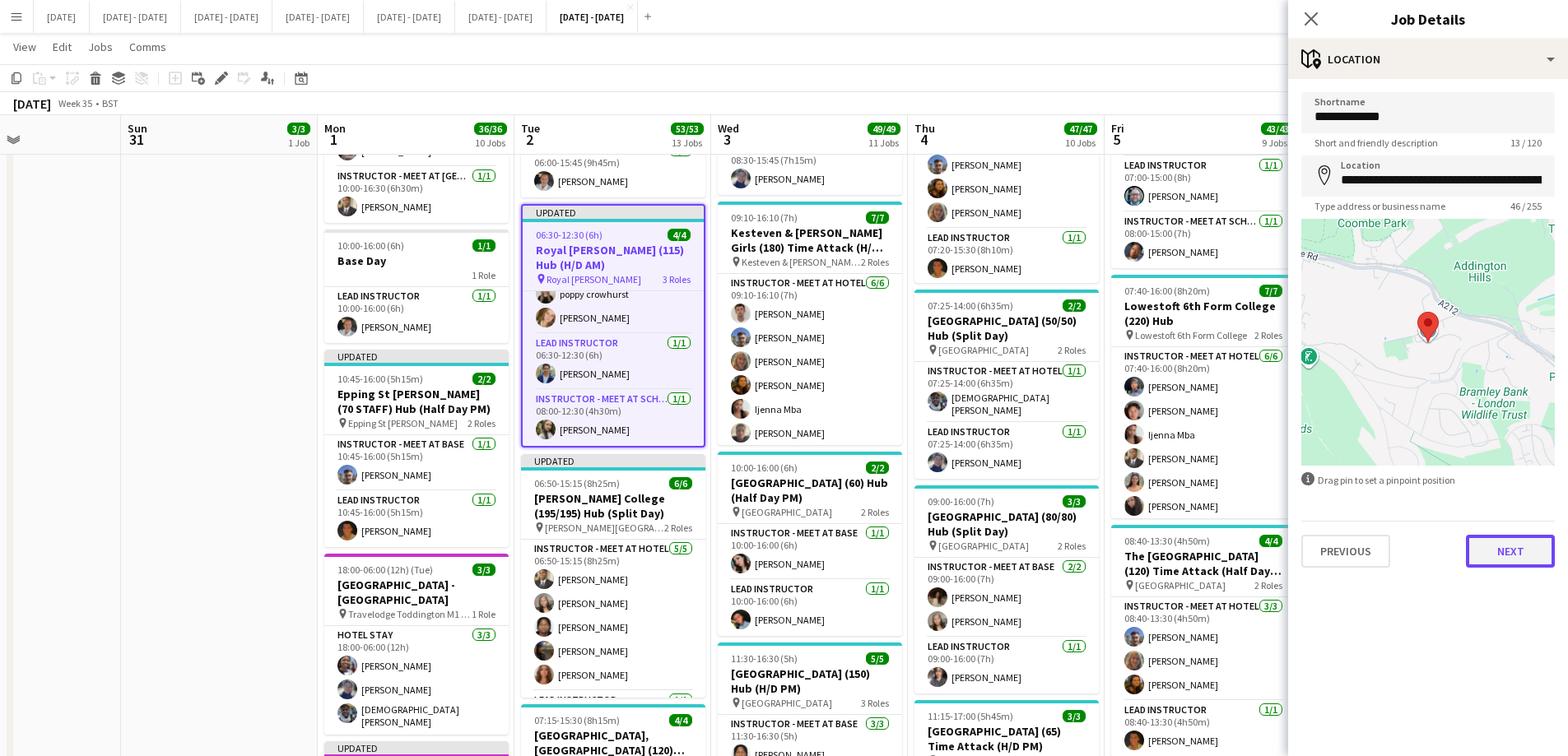
click at [1500, 539] on button "Next" at bounding box center [1510, 551] width 89 height 33
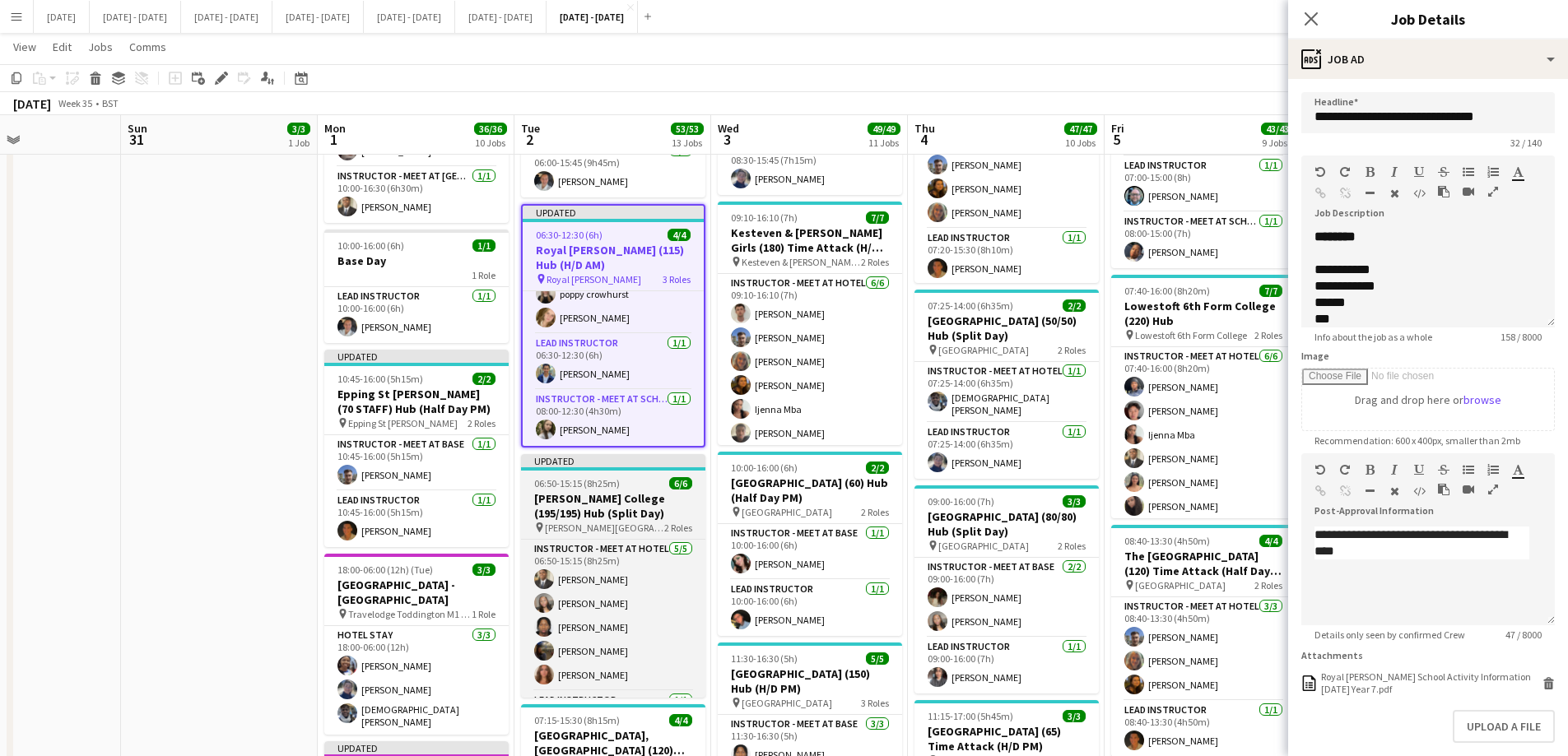
click at [606, 482] on span "06:50-15:15 (8h25m)" at bounding box center [577, 483] width 86 height 13
type input "**********"
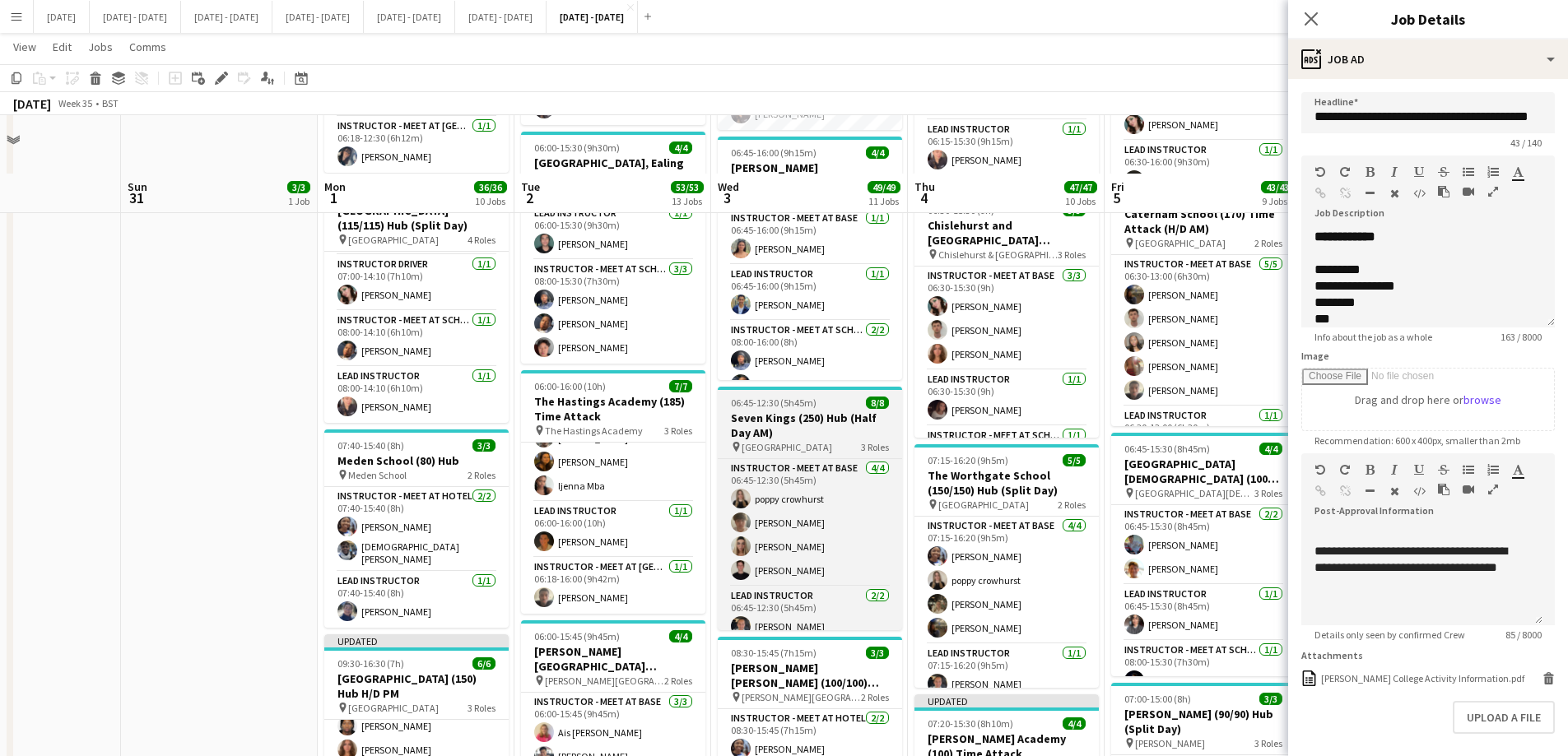
scroll to position [494, 0]
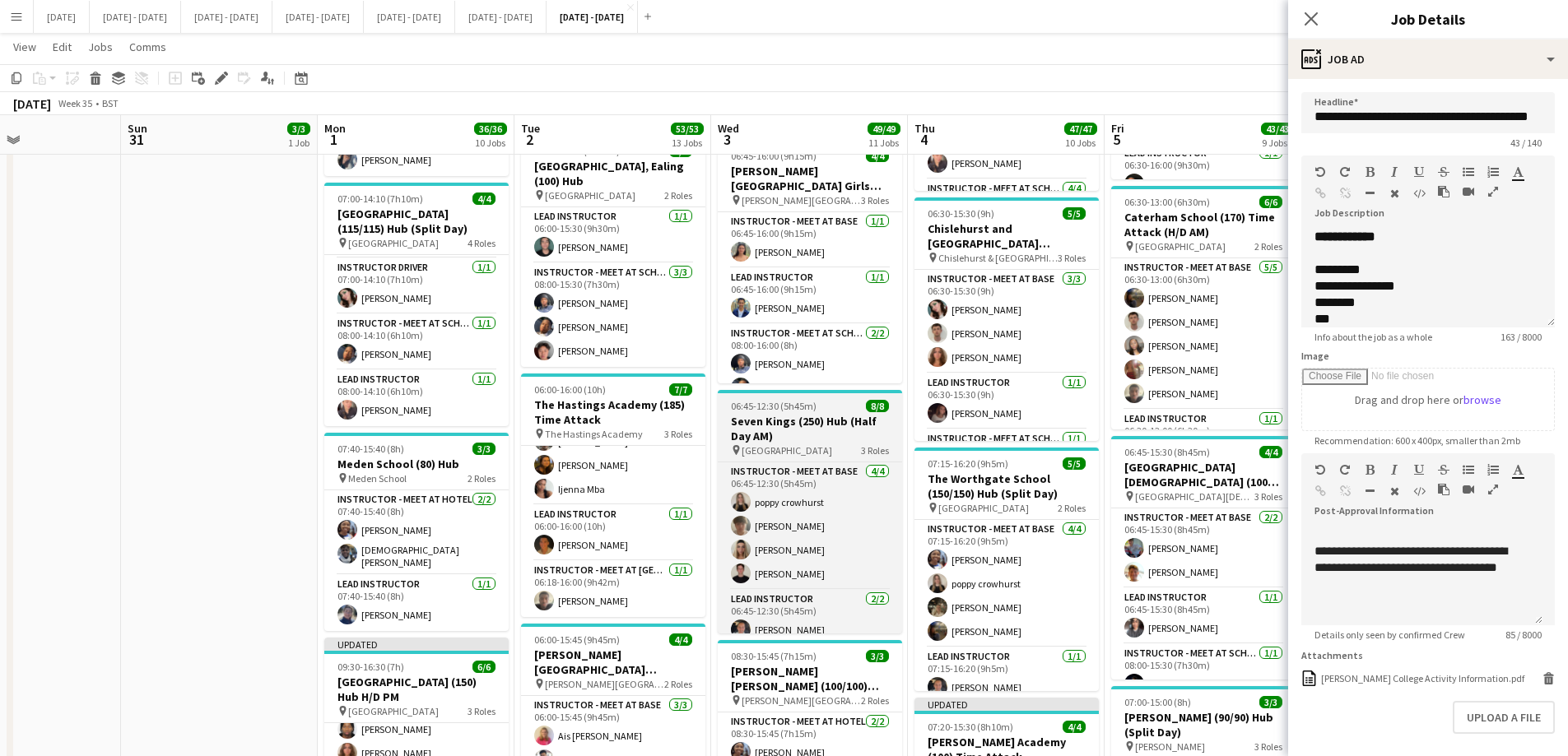
click at [798, 417] on h3 "Seven Kings (250) Hub (Half Day AM)" at bounding box center [809, 428] width 184 height 29
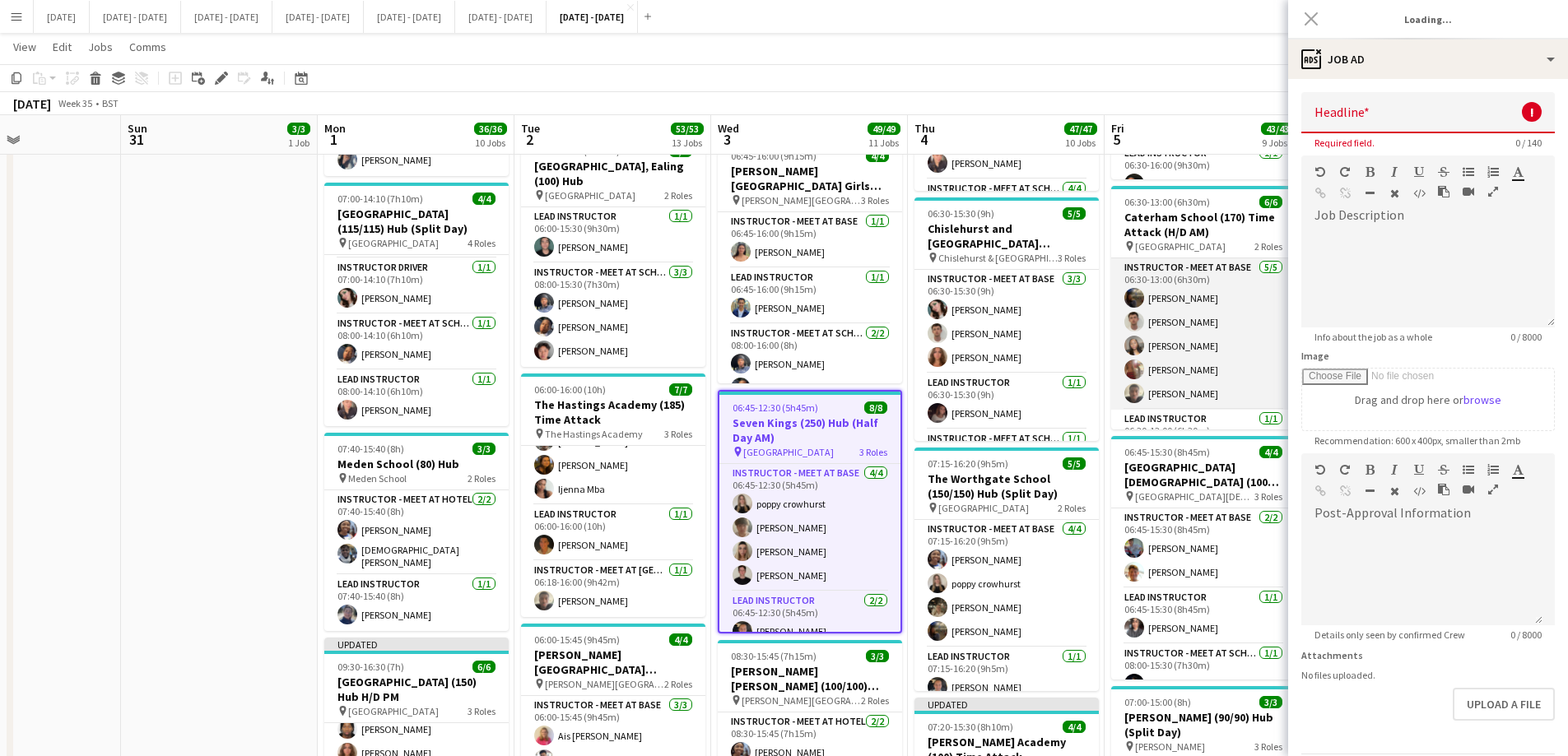
type input "**********"
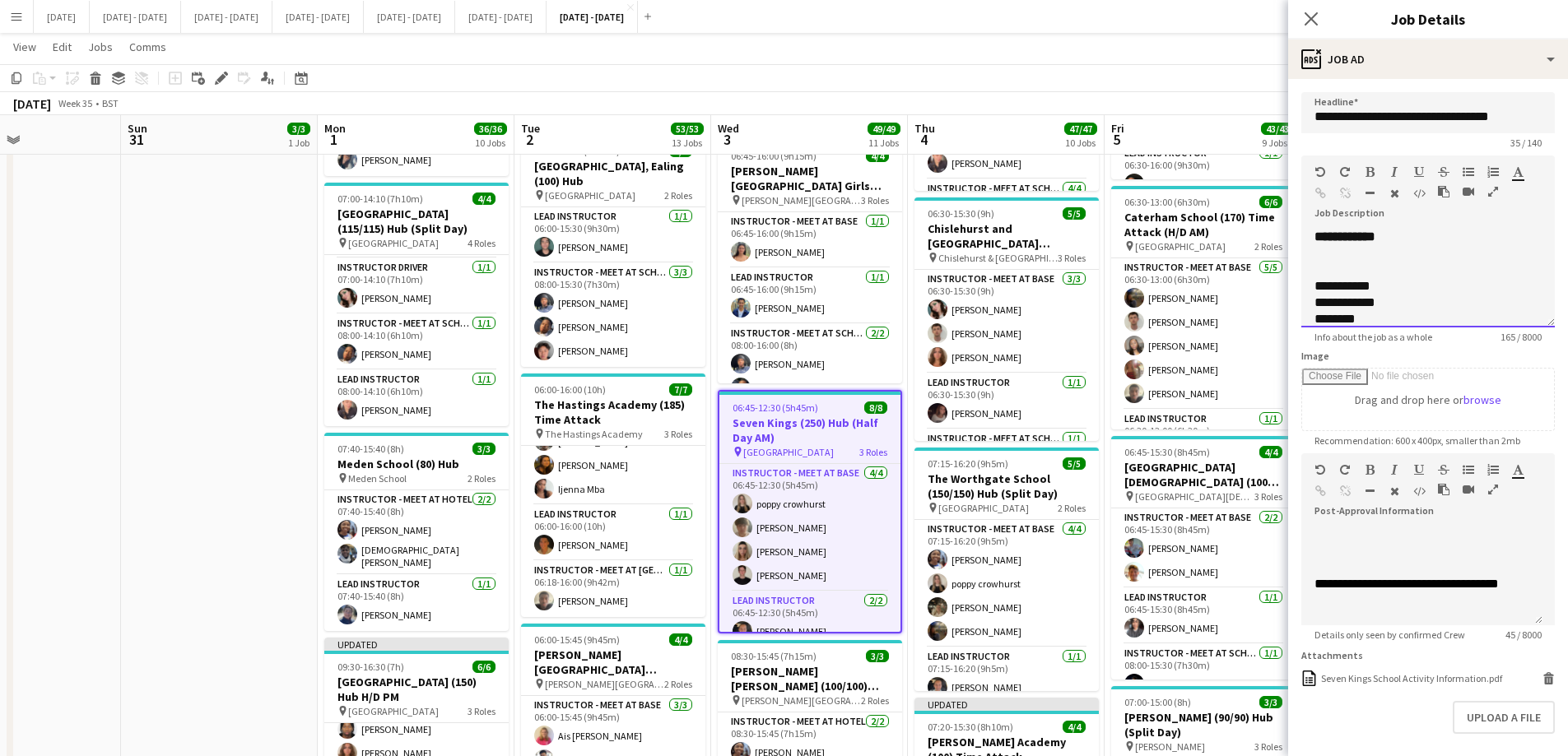
click at [1429, 245] on div at bounding box center [1428, 254] width 227 height 17
click at [1428, 239] on div "**********" at bounding box center [1428, 278] width 254 height 99
click at [1340, 265] on div at bounding box center [1428, 270] width 227 height 17
click at [1308, 15] on icon "Close pop-in" at bounding box center [1310, 18] width 16 height 16
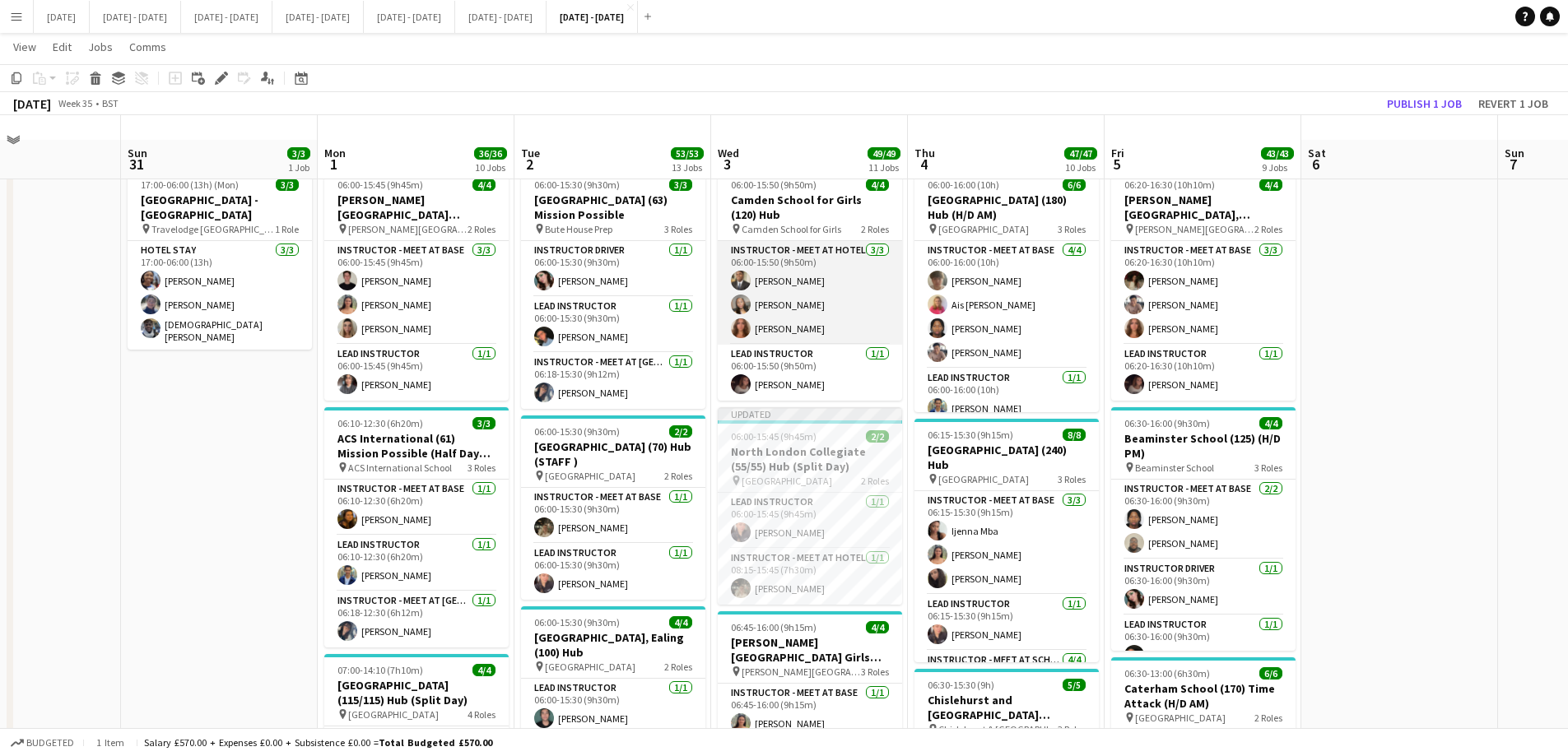
scroll to position [0, 0]
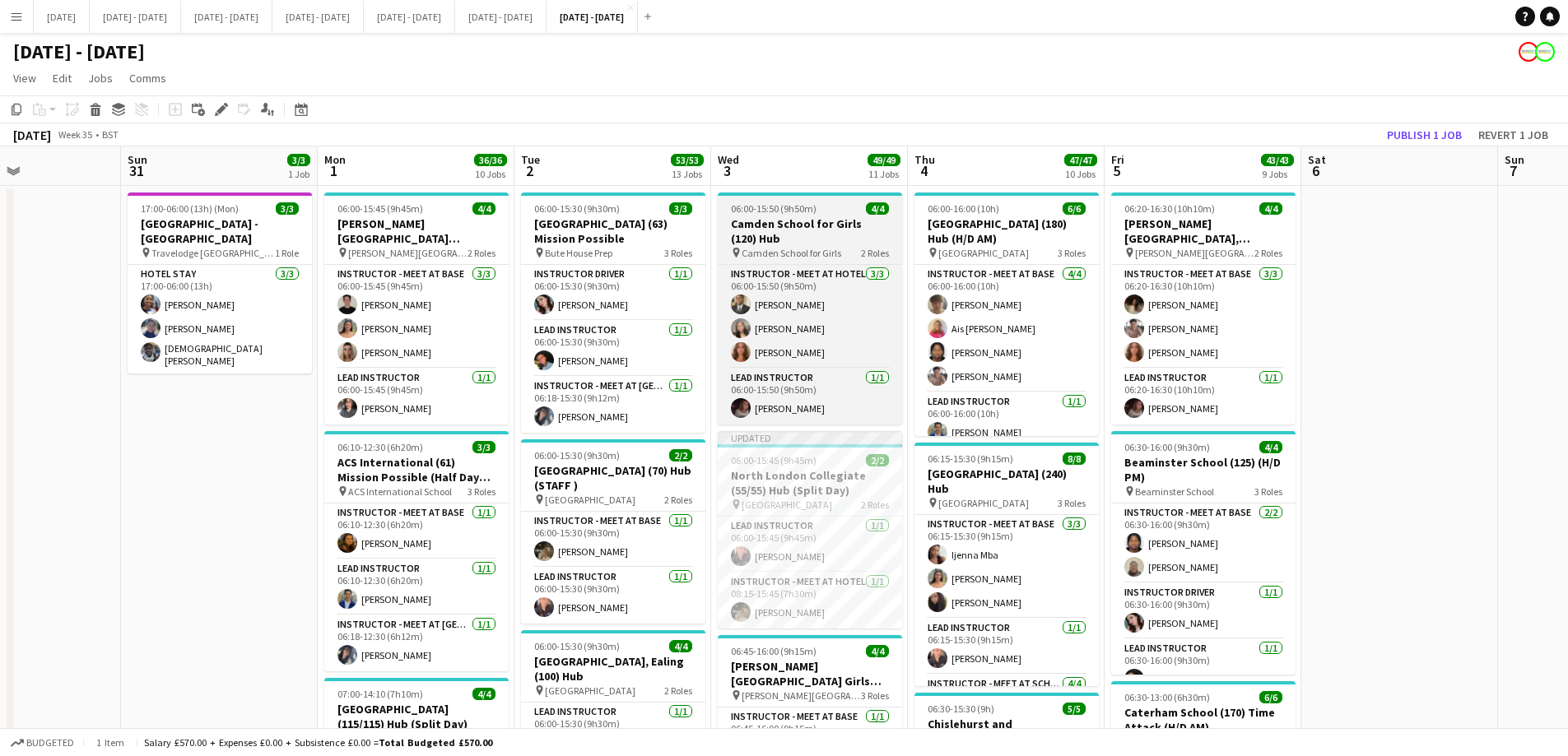
click at [802, 224] on h3 "Camden School for Girls (120) Hub" at bounding box center [809, 231] width 184 height 29
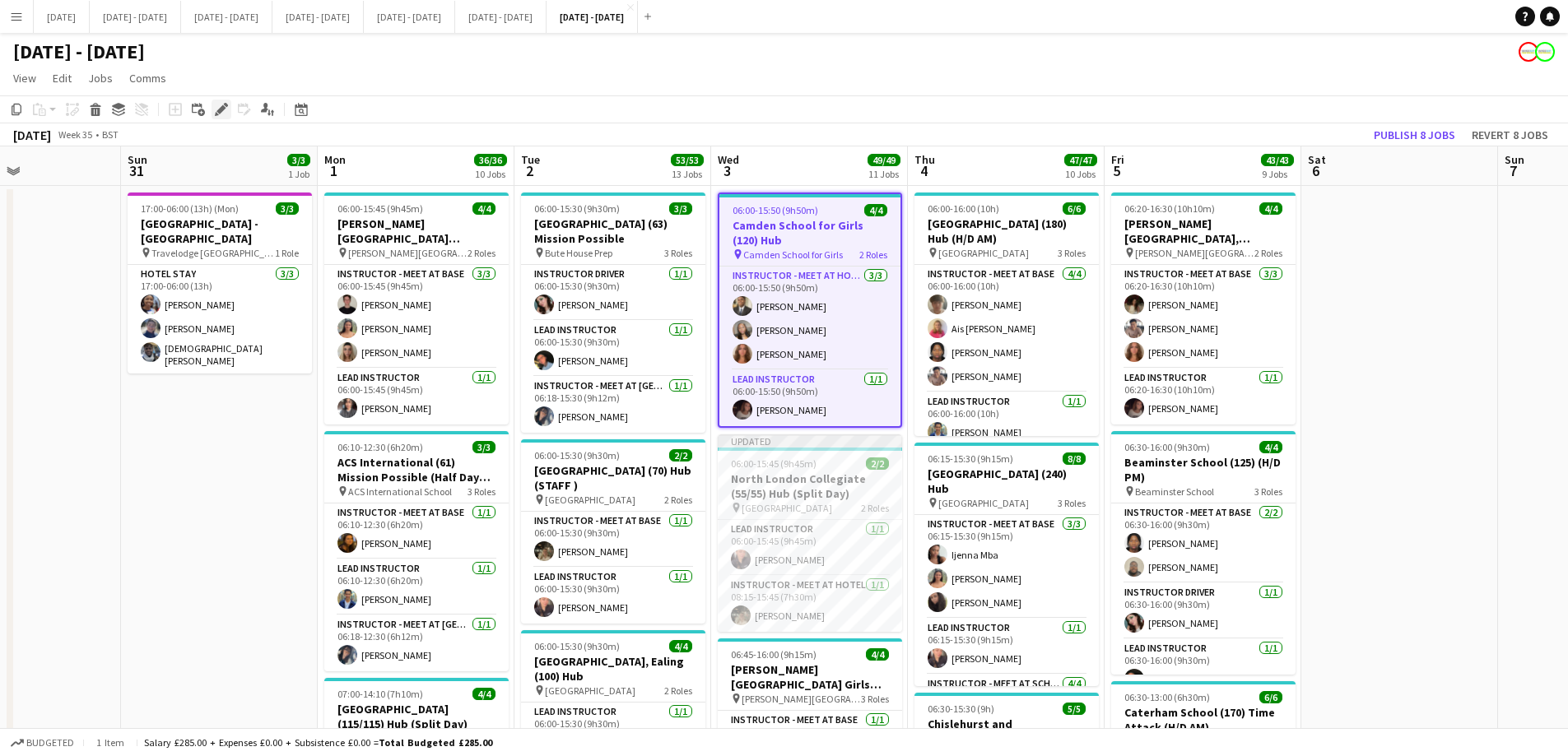
click at [224, 111] on icon "Edit" at bounding box center [222, 109] width 13 height 13
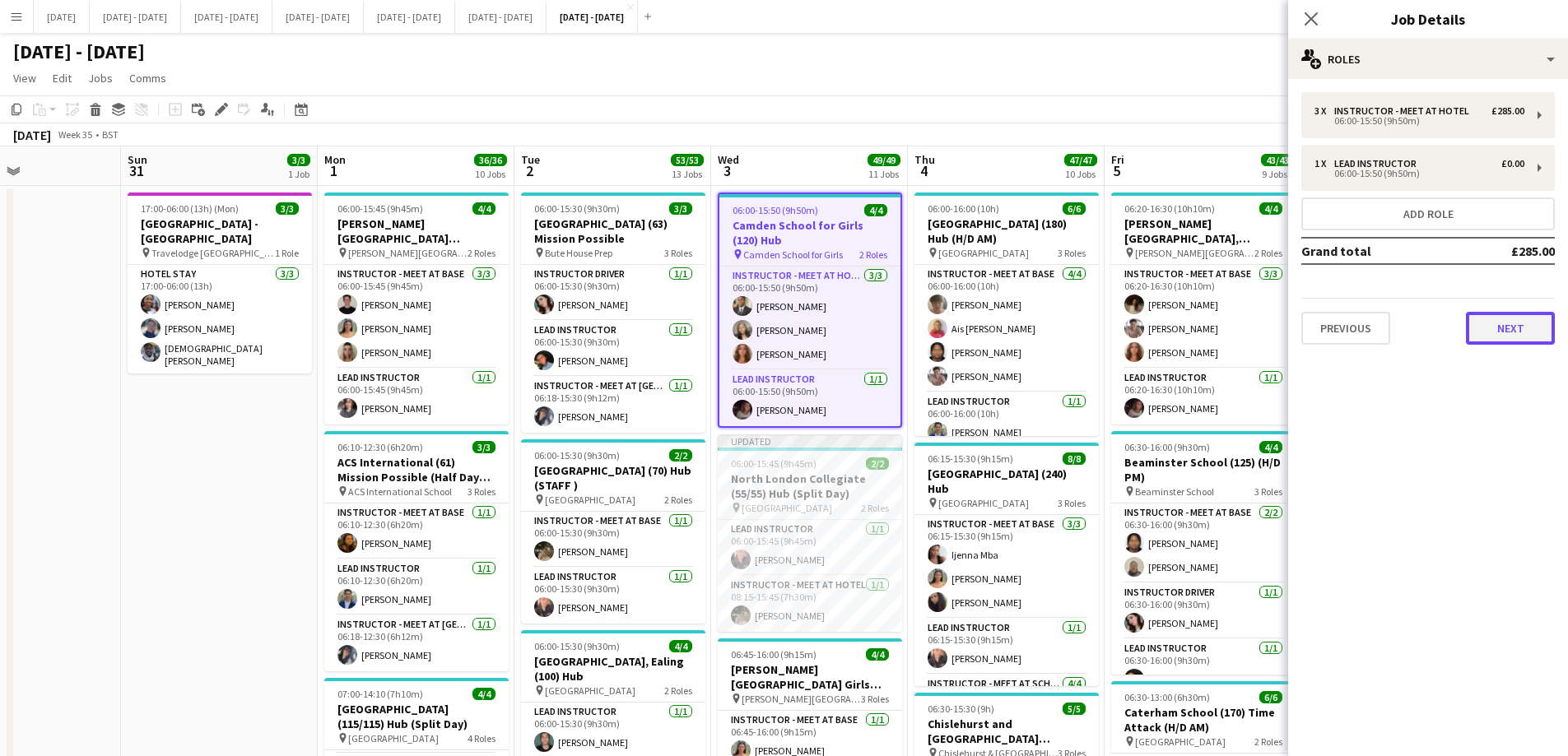
click at [1498, 332] on button "Next" at bounding box center [1510, 328] width 89 height 33
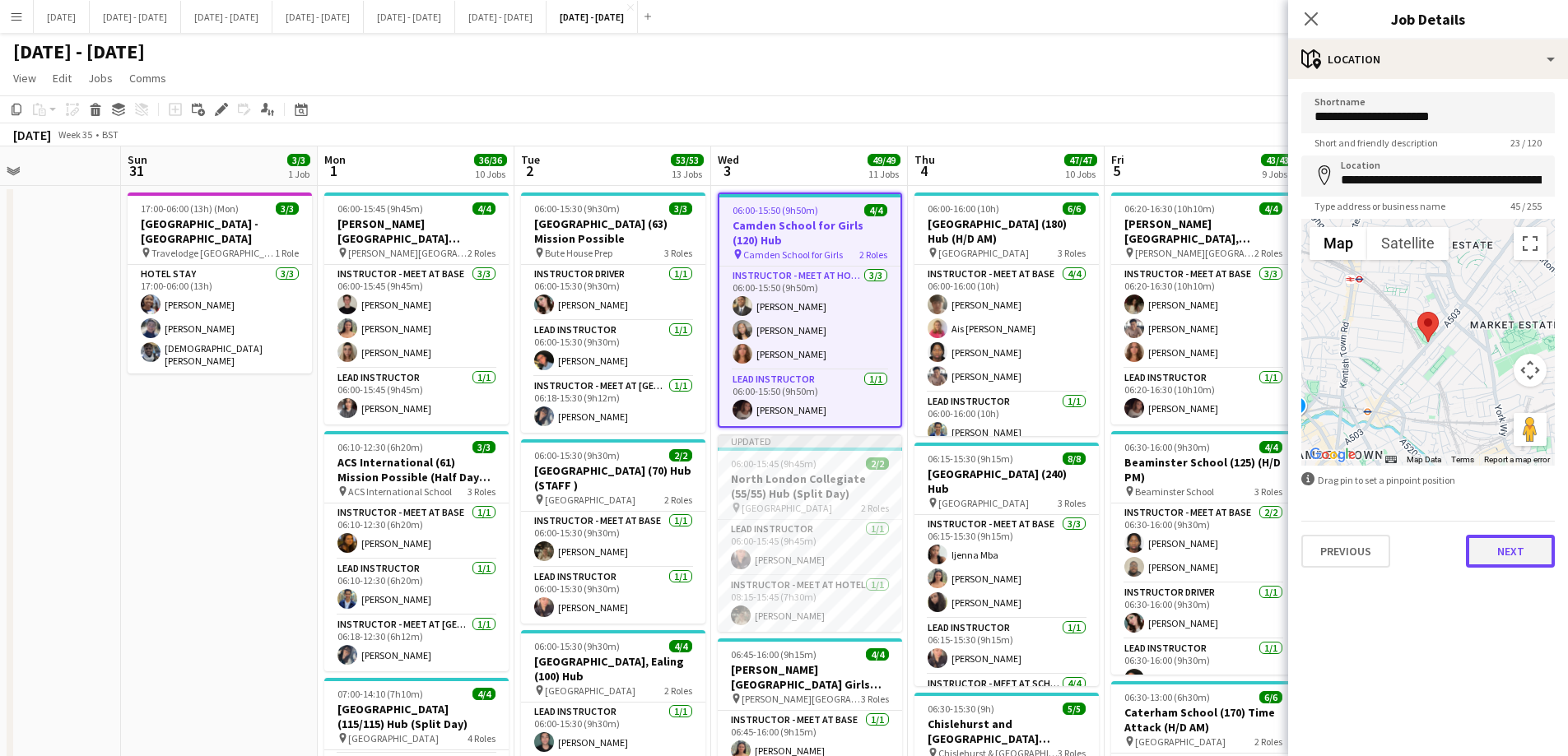
click at [1502, 538] on button "Next" at bounding box center [1510, 551] width 89 height 33
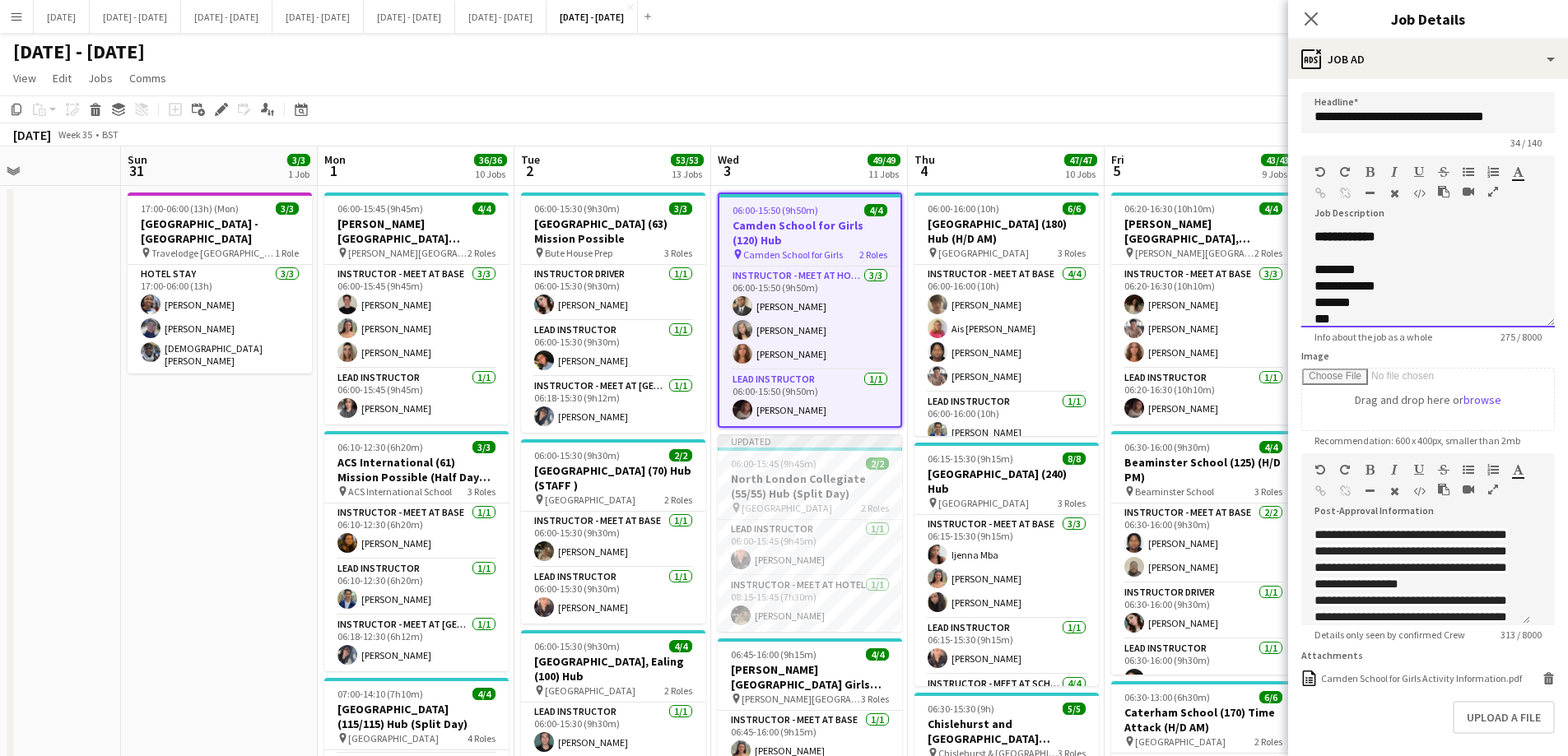
click at [1406, 258] on div "**********" at bounding box center [1428, 278] width 254 height 99
click at [1310, 18] on icon at bounding box center [1310, 18] width 16 height 16
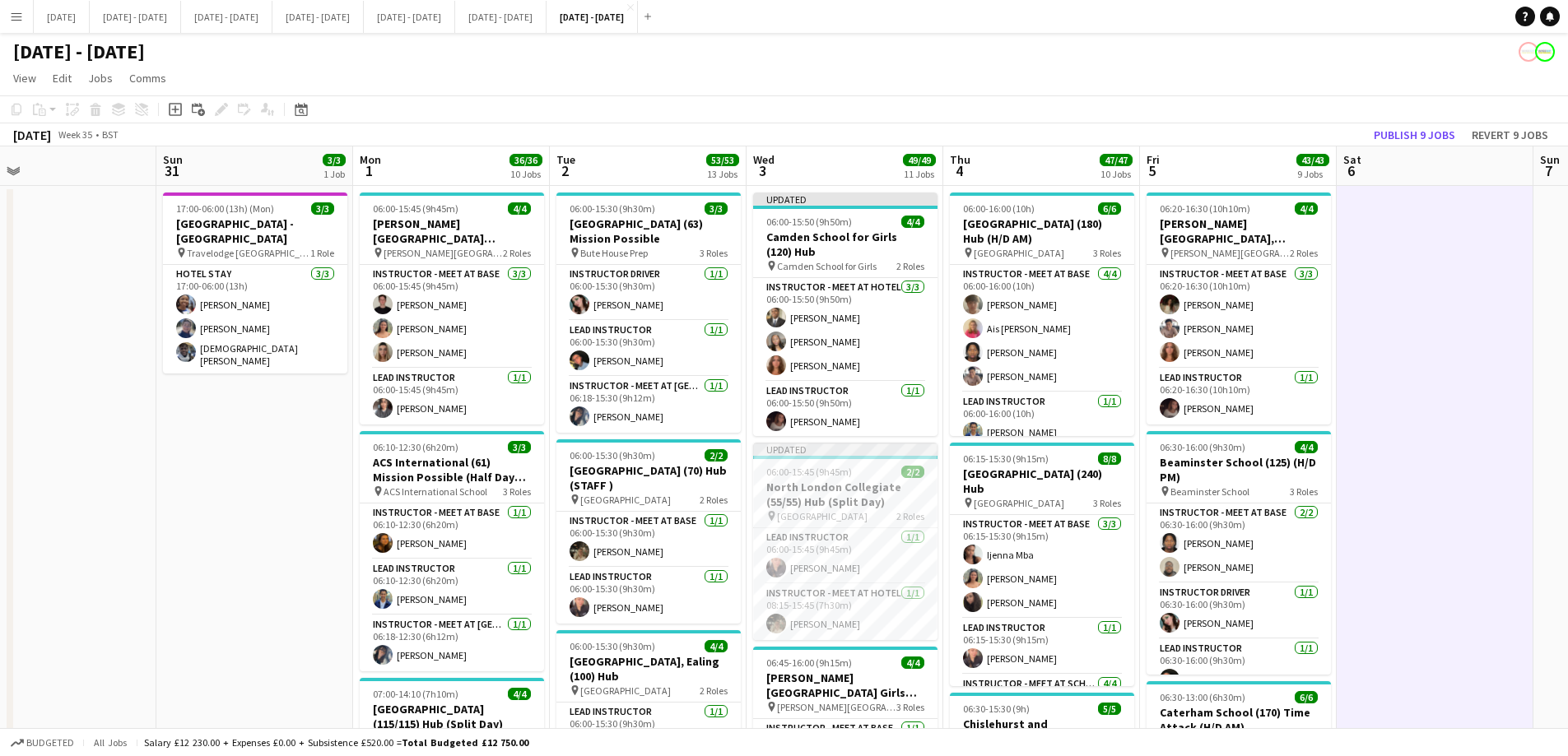
scroll to position [0, 416]
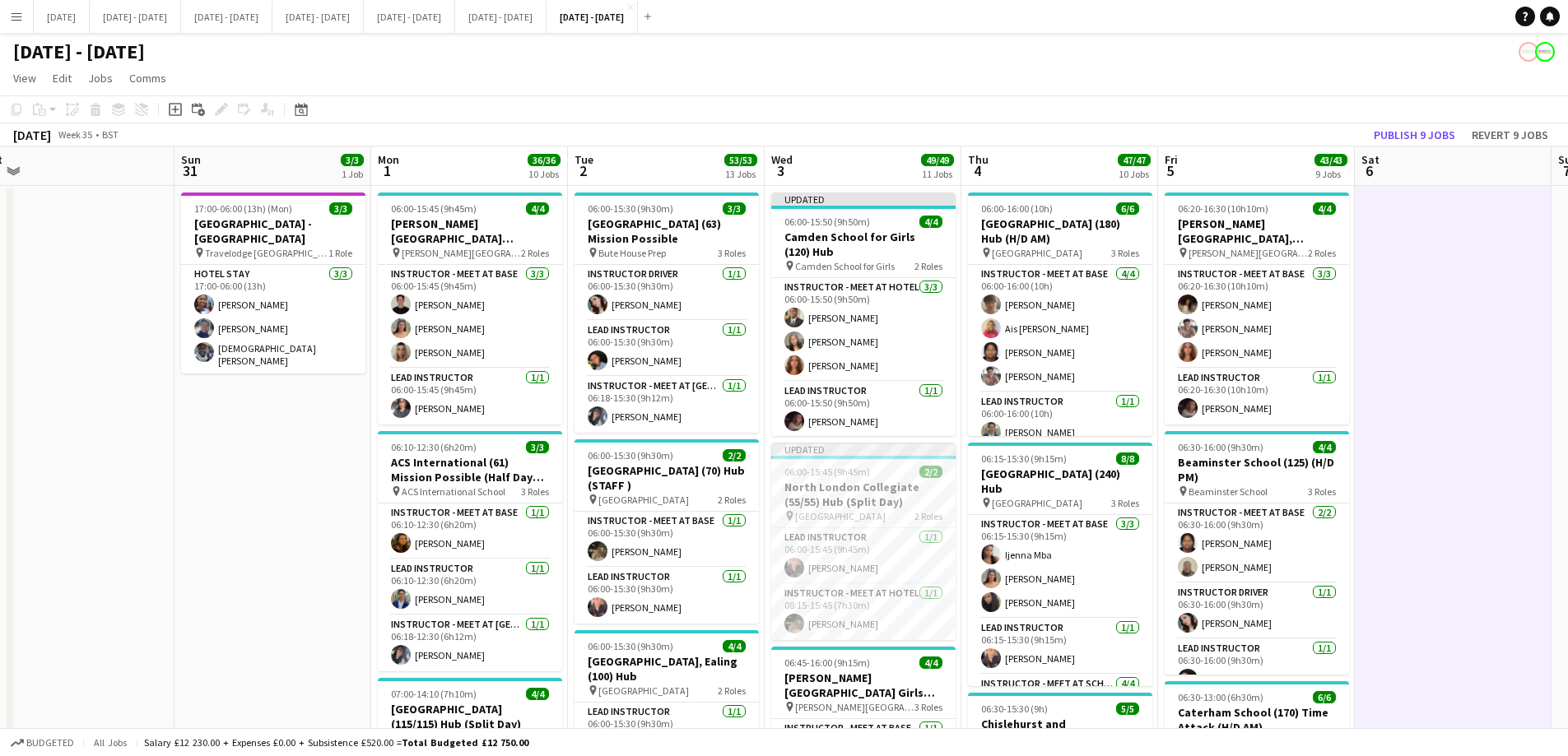
drag, startPoint x: 242, startPoint y: 467, endPoint x: 295, endPoint y: 462, distance: 53.2
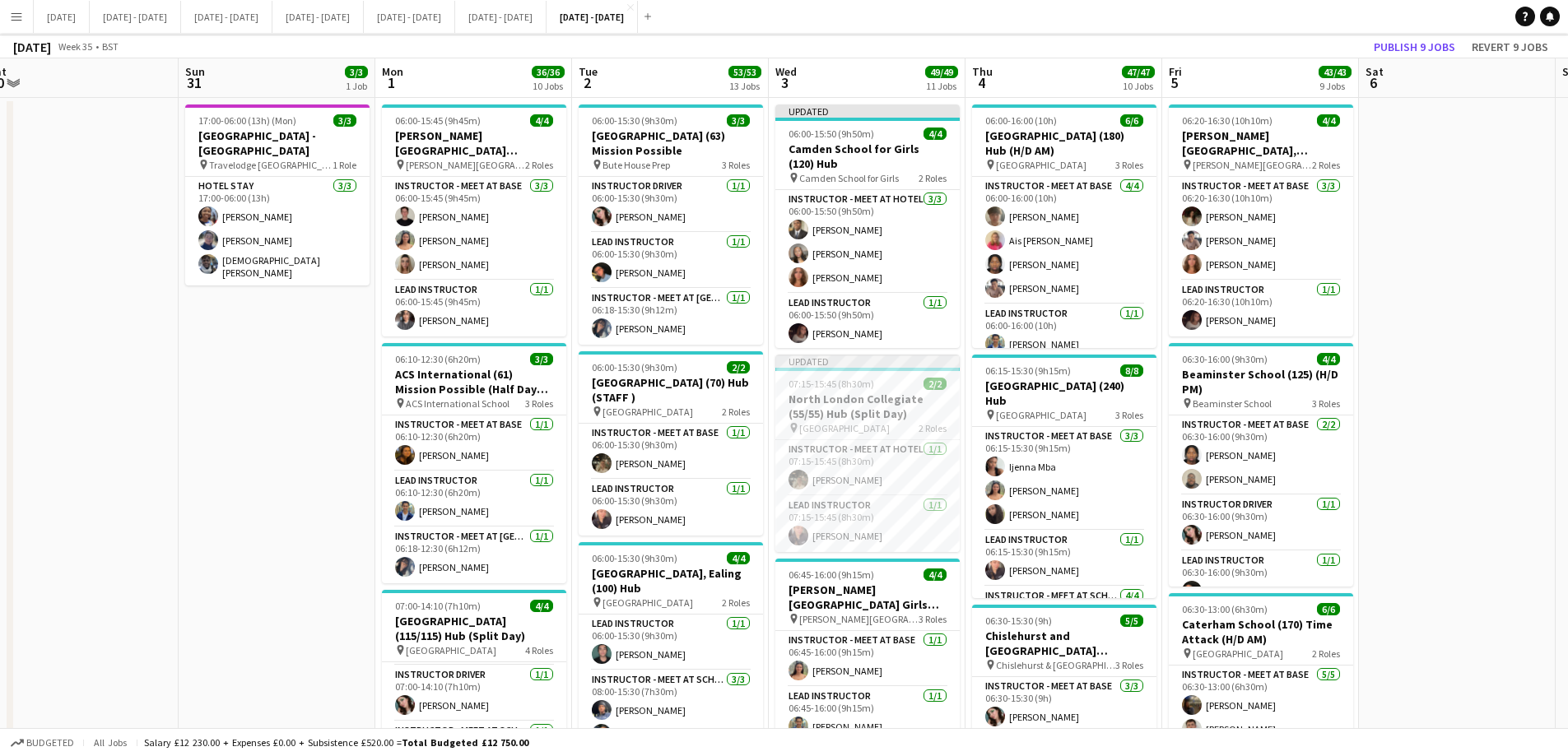
scroll to position [0, 0]
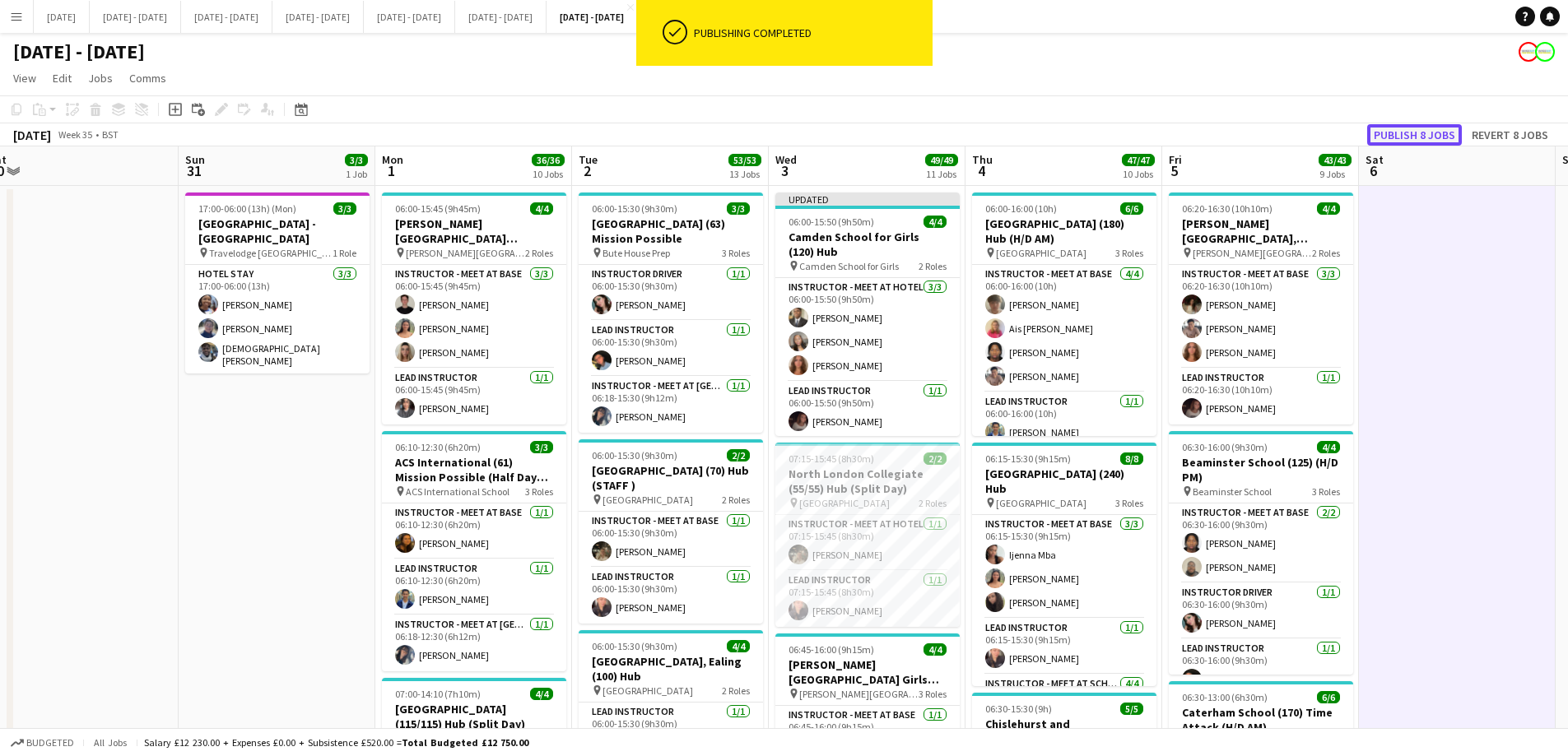
click at [1393, 128] on button "Publish 8 jobs" at bounding box center [1414, 134] width 95 height 21
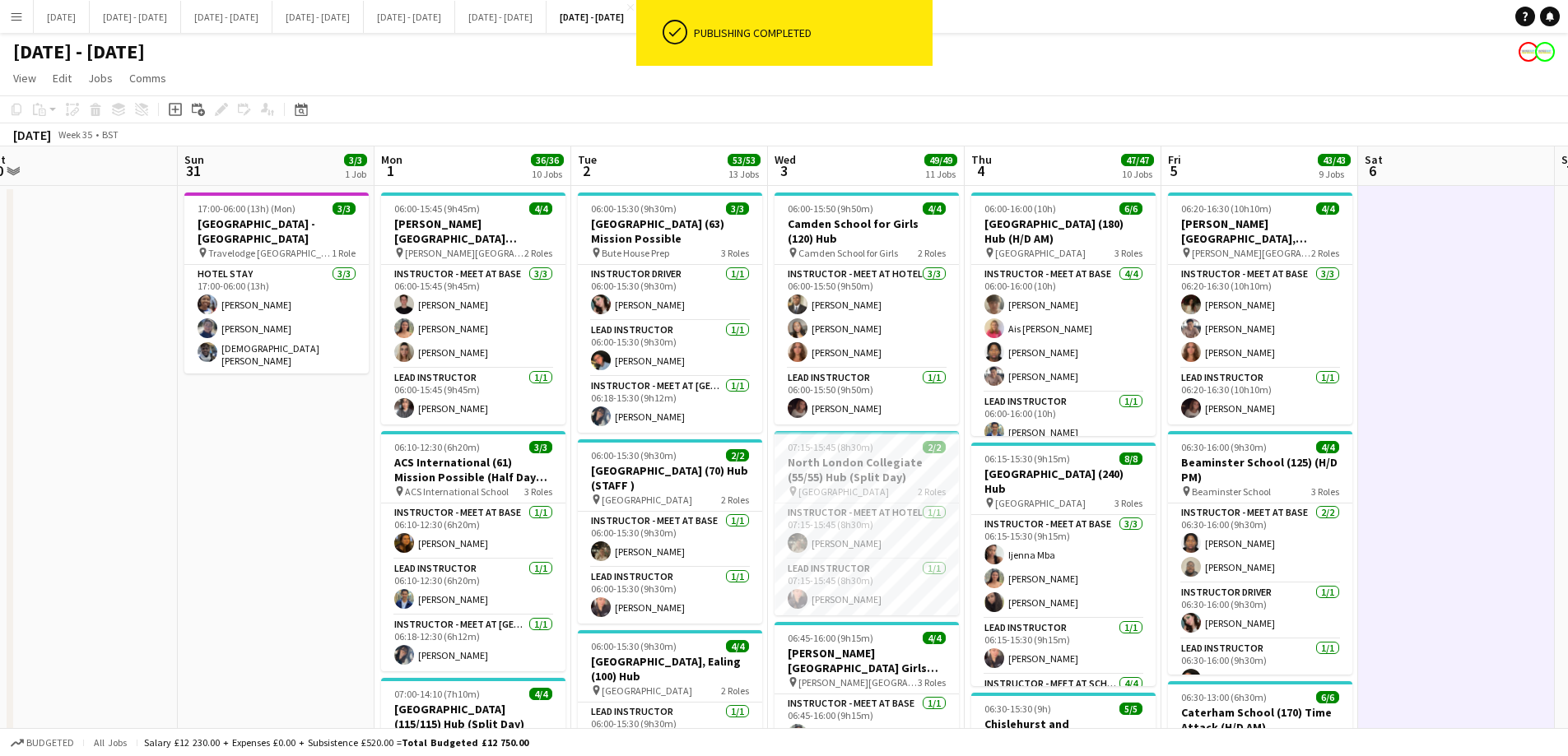
scroll to position [0, 417]
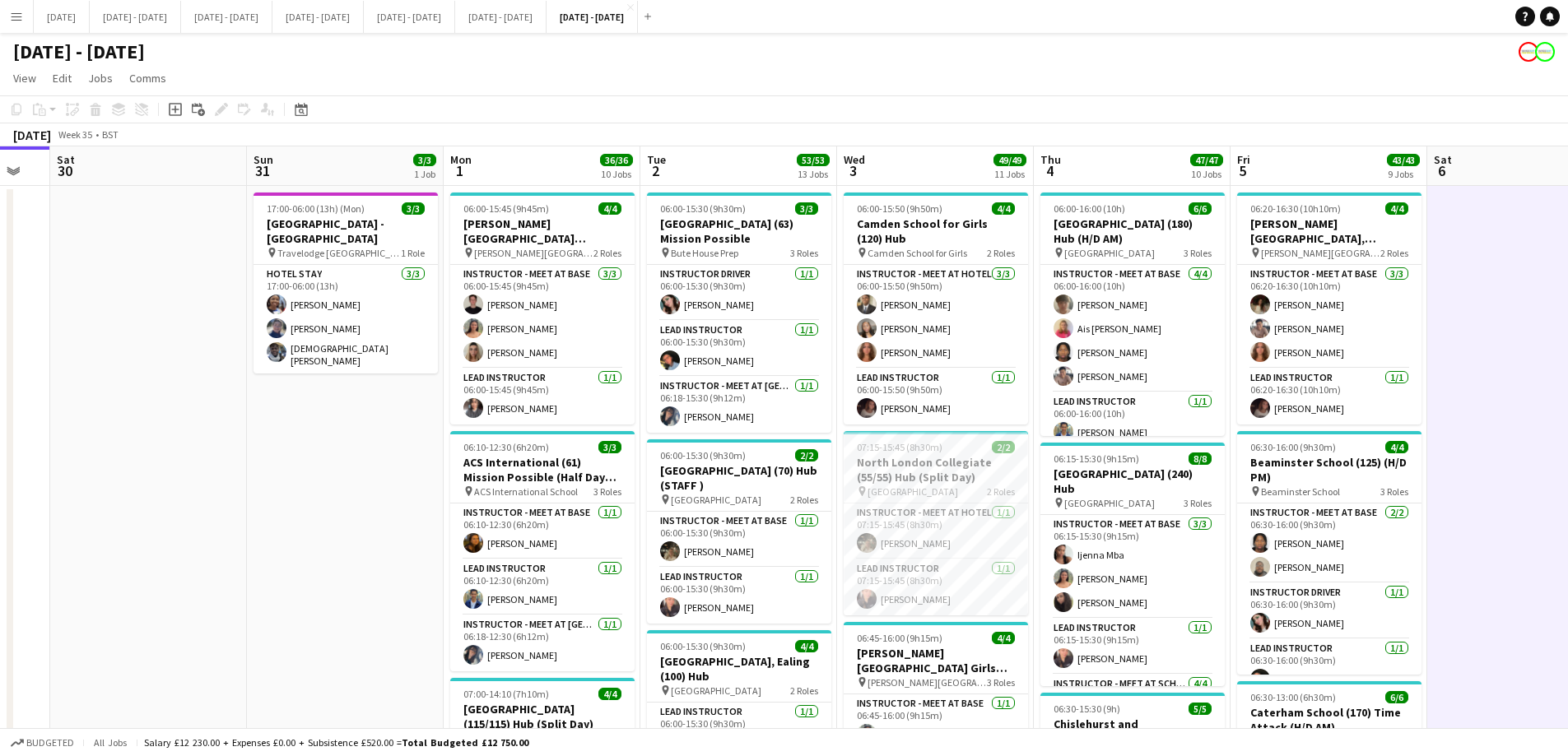
scroll to position [0, 341]
drag, startPoint x: 1486, startPoint y: 468, endPoint x: 1498, endPoint y: 467, distance: 12.0
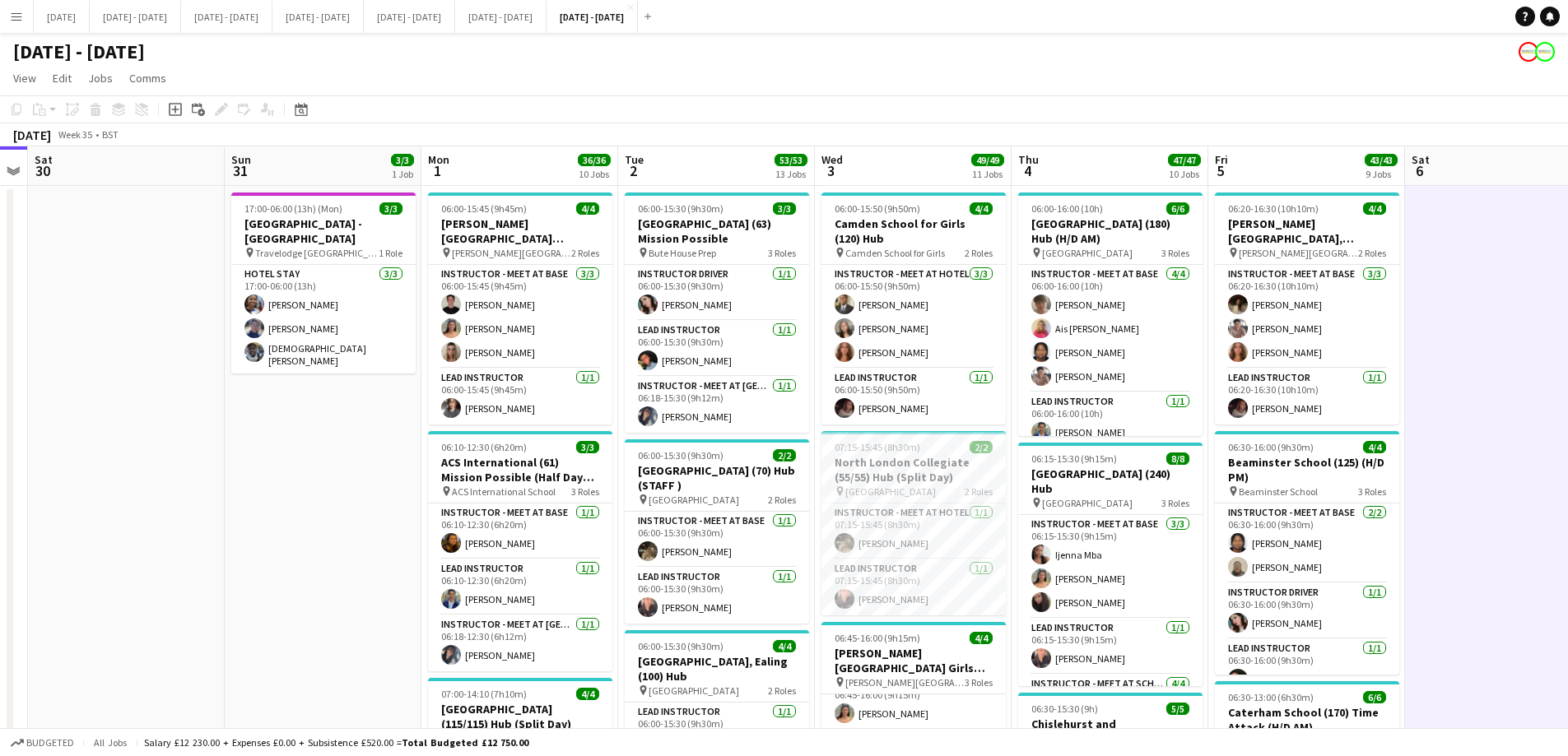
scroll to position [0, 366]
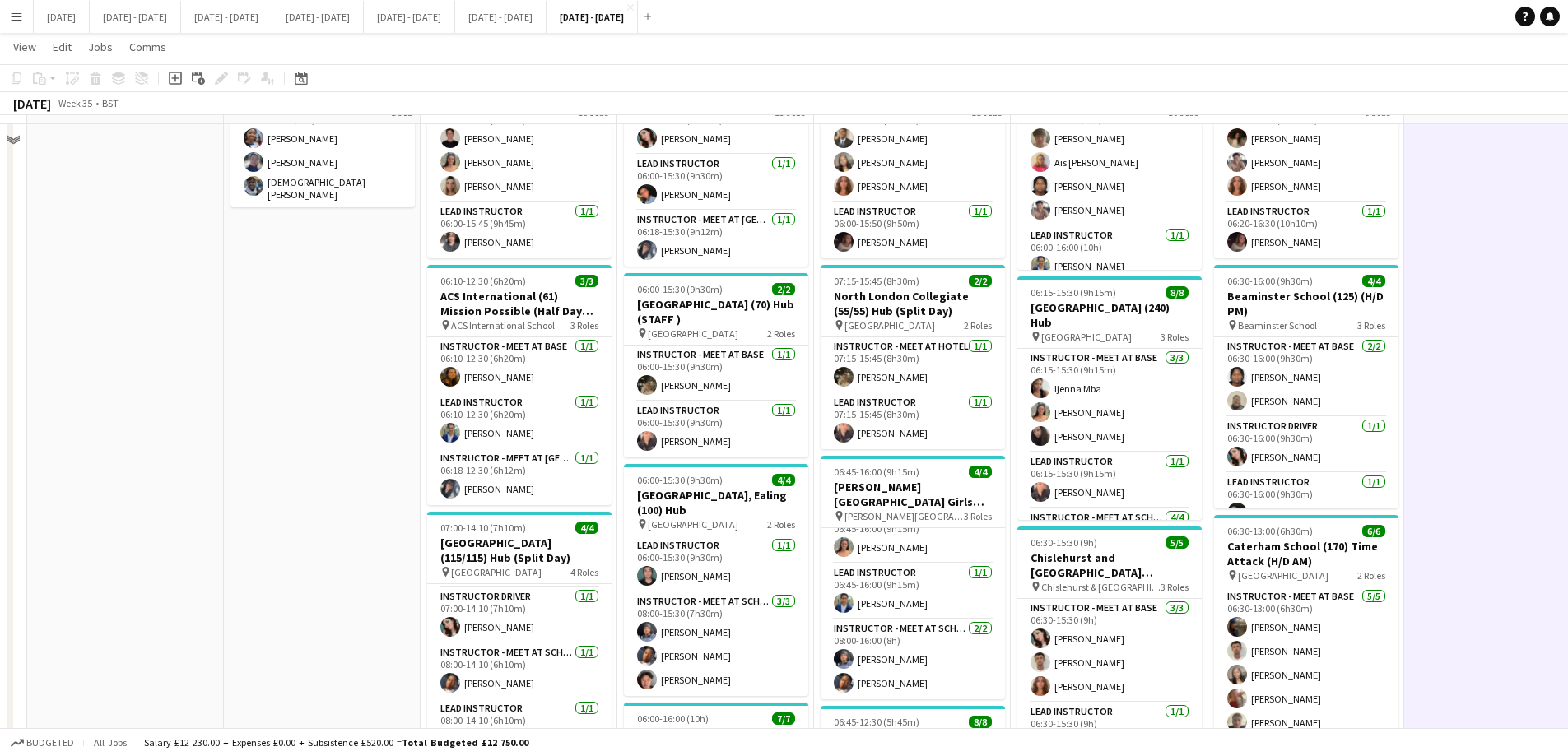
scroll to position [0, 0]
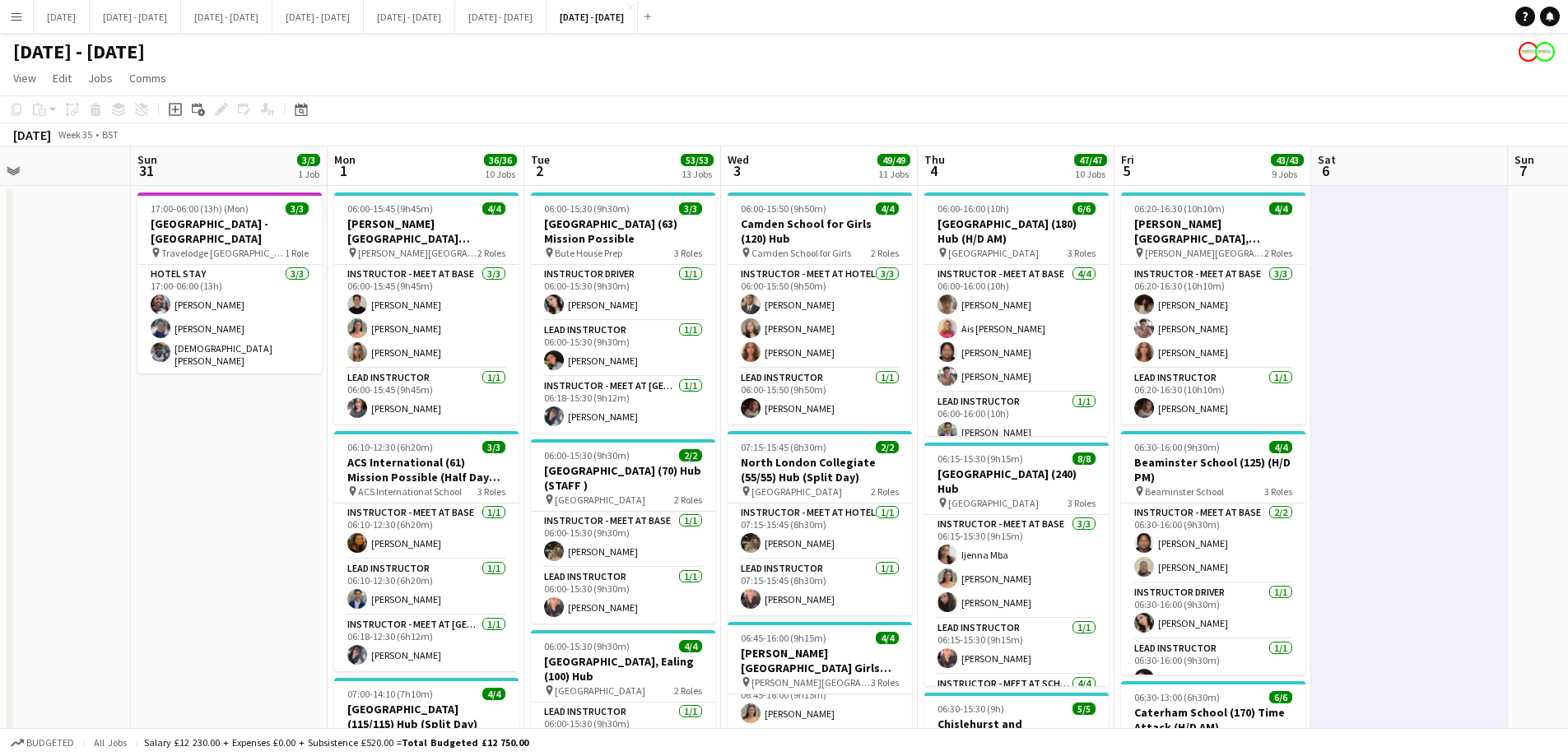
drag, startPoint x: 349, startPoint y: 541, endPoint x: 260, endPoint y: 477, distance: 109.6
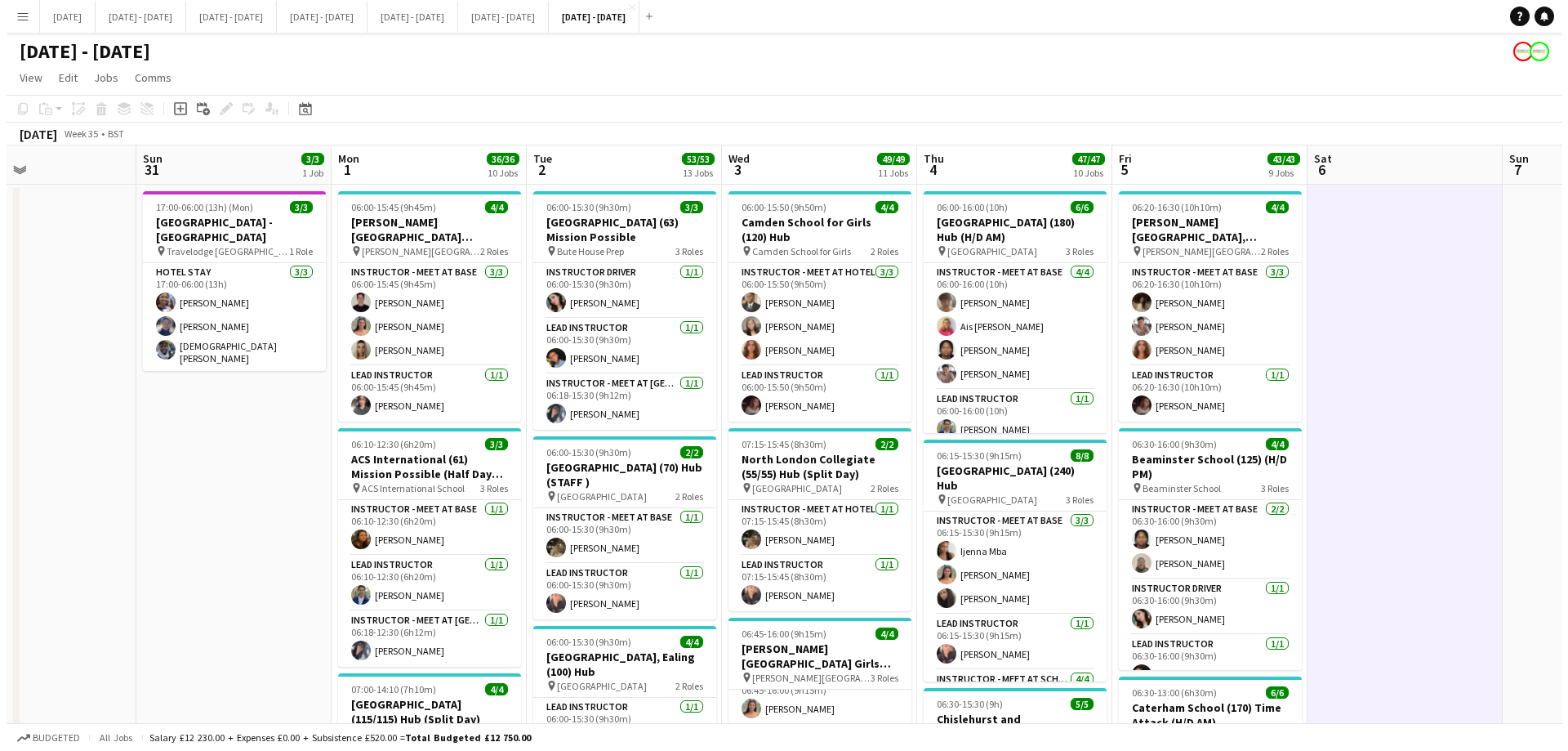
scroll to position [0, 456]
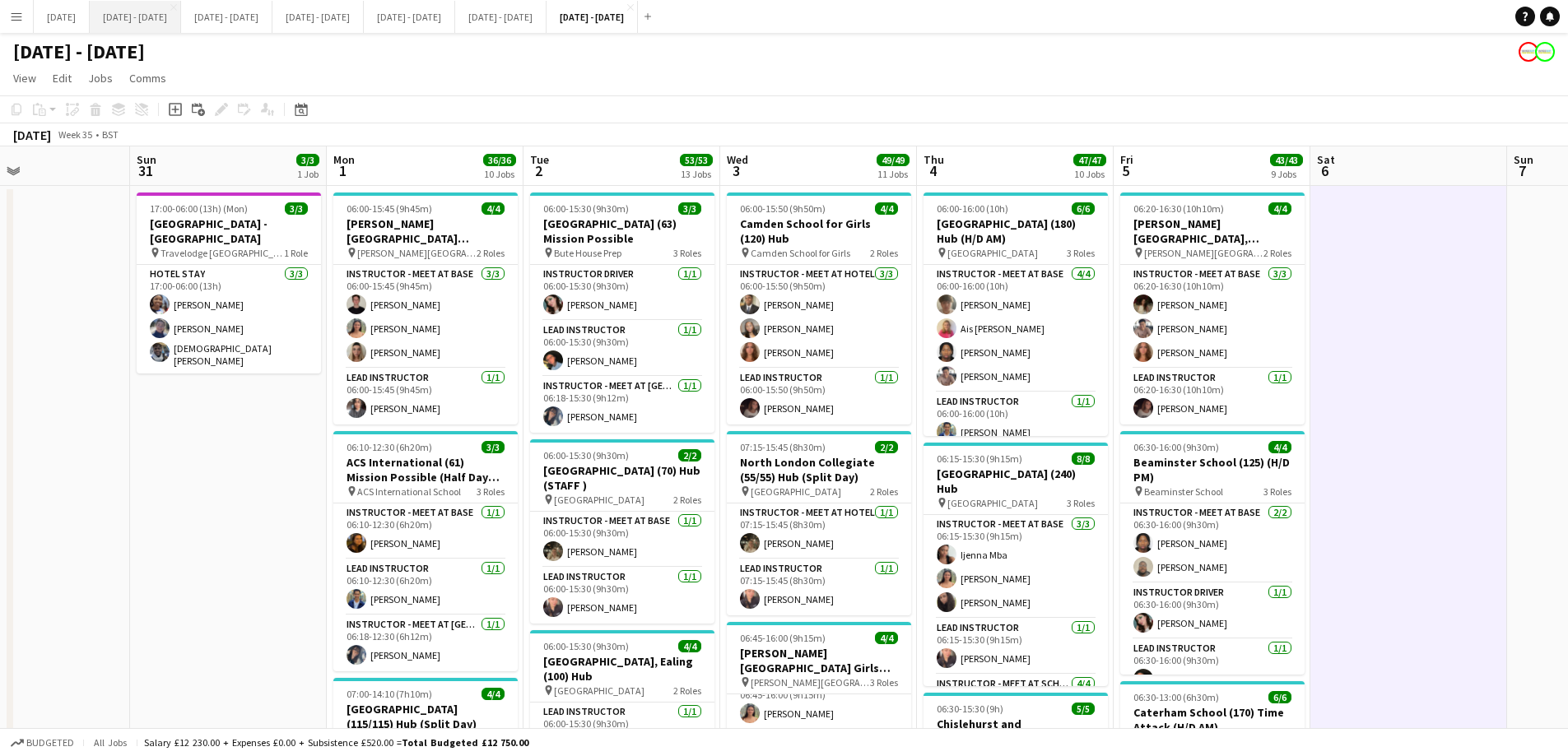
click at [171, 13] on button "[DATE] - [DATE] Close" at bounding box center [135, 17] width 92 height 32
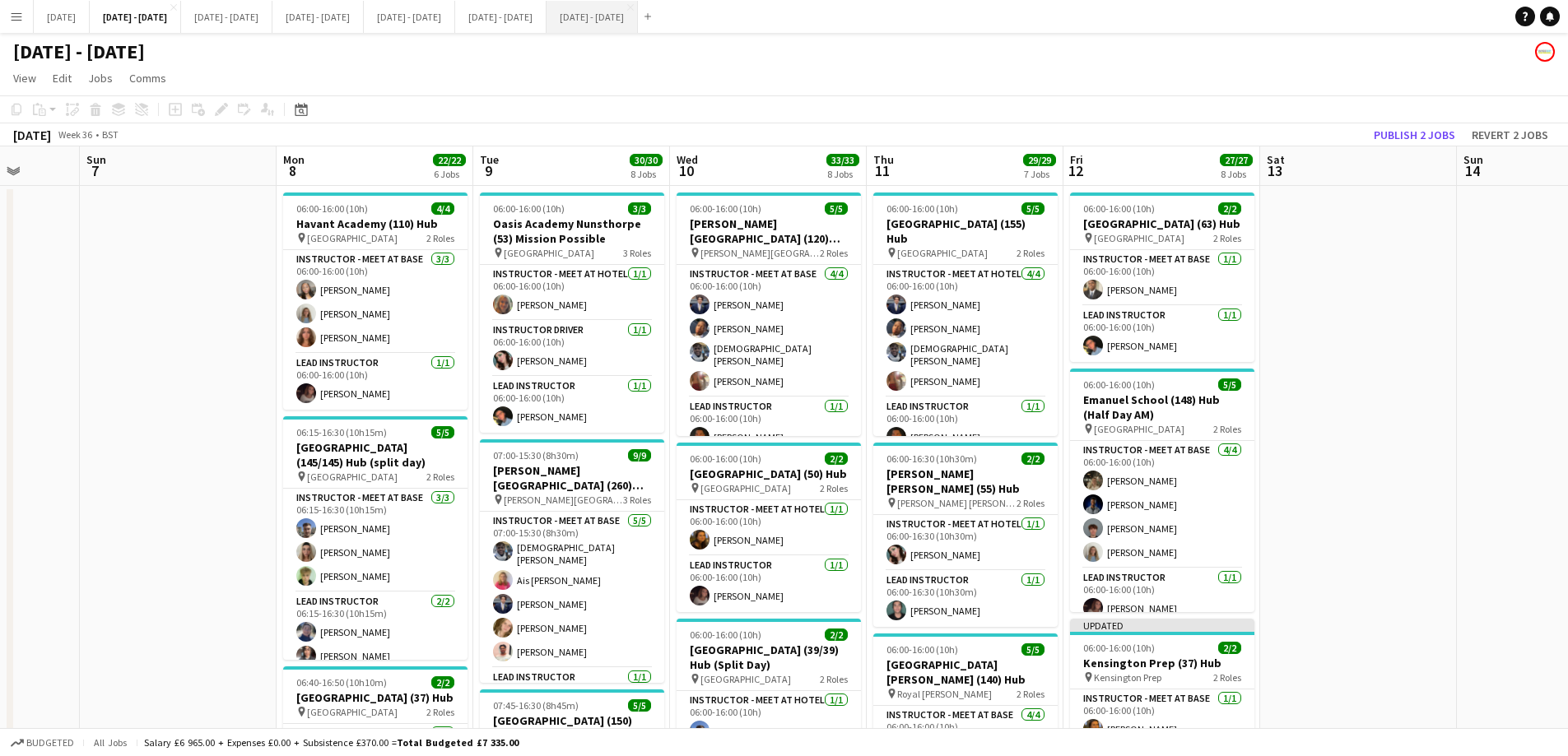
click at [638, 20] on button "[DATE] - [DATE] Close" at bounding box center [592, 17] width 92 height 32
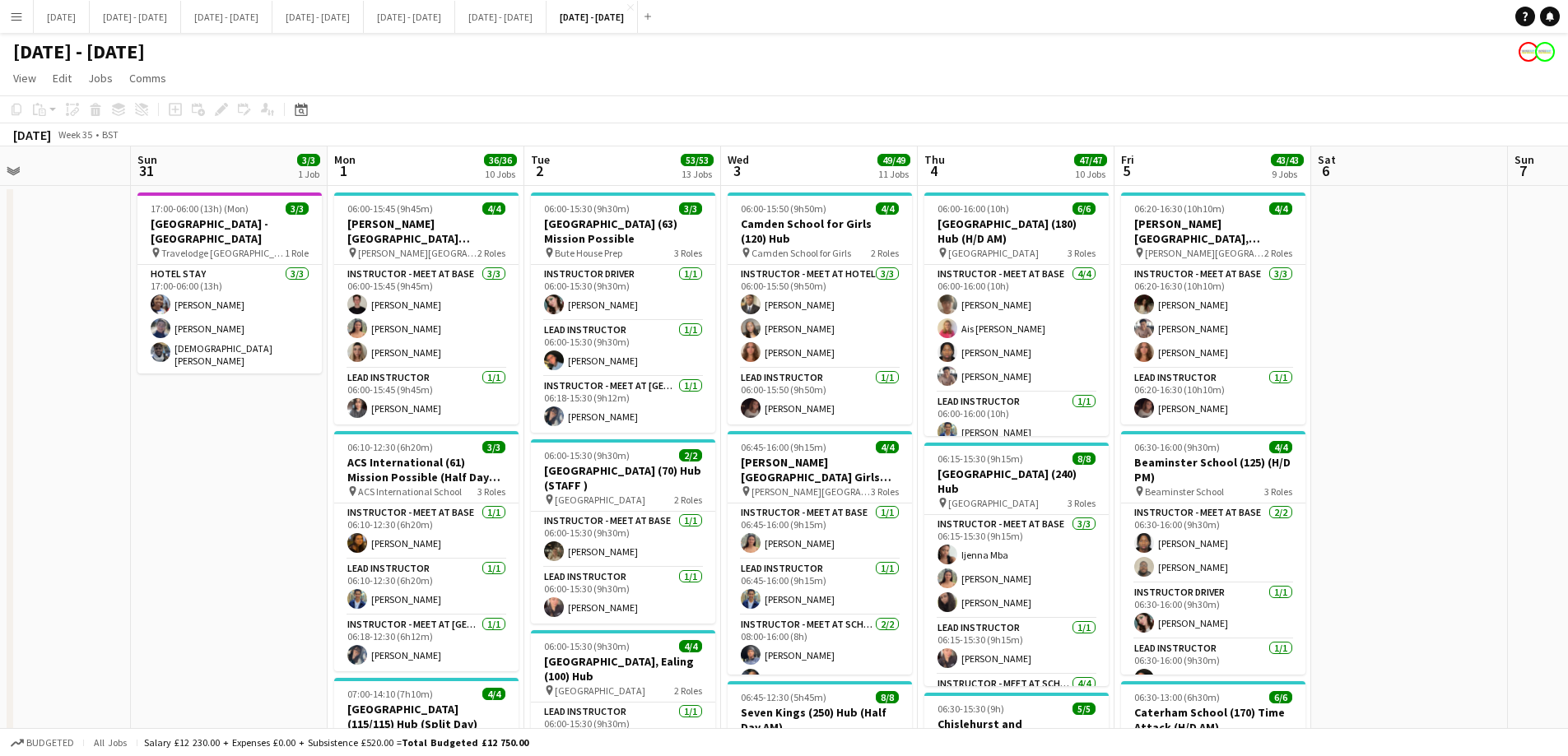
scroll to position [0, 494]
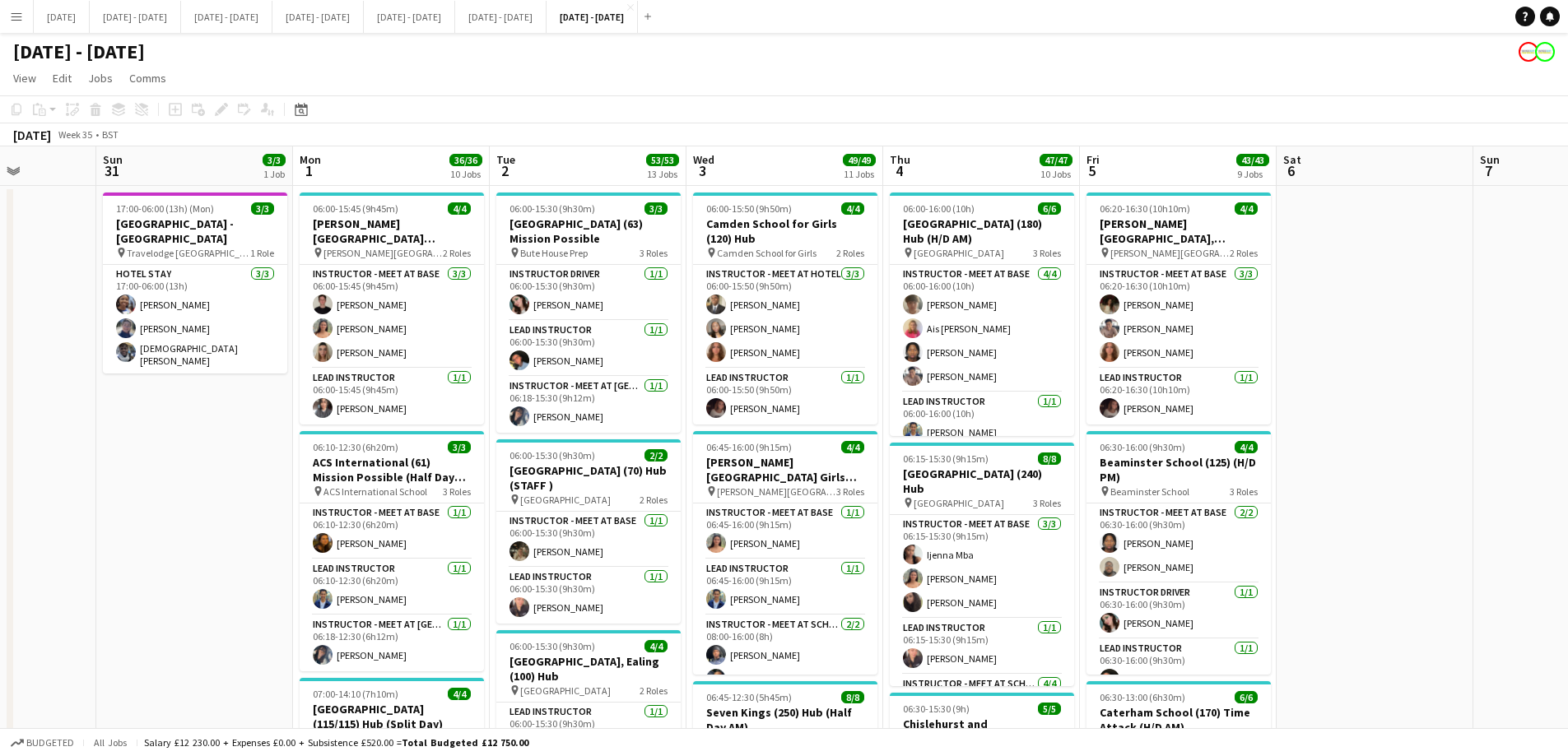
drag, startPoint x: 286, startPoint y: 573, endPoint x: 251, endPoint y: 580, distance: 35.7
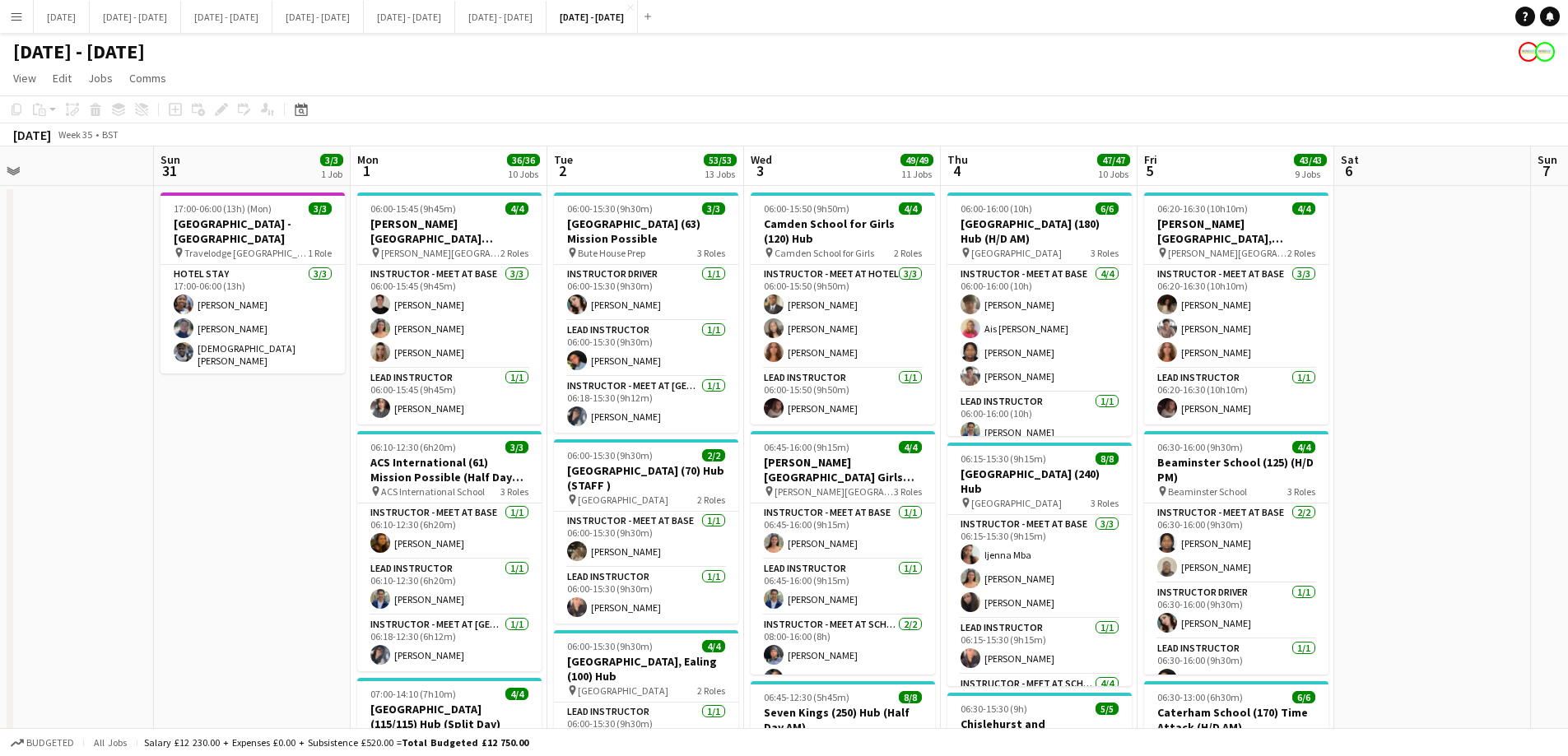
scroll to position [0, 434]
drag, startPoint x: 350, startPoint y: 167, endPoint x: 408, endPoint y: 166, distance: 58.0
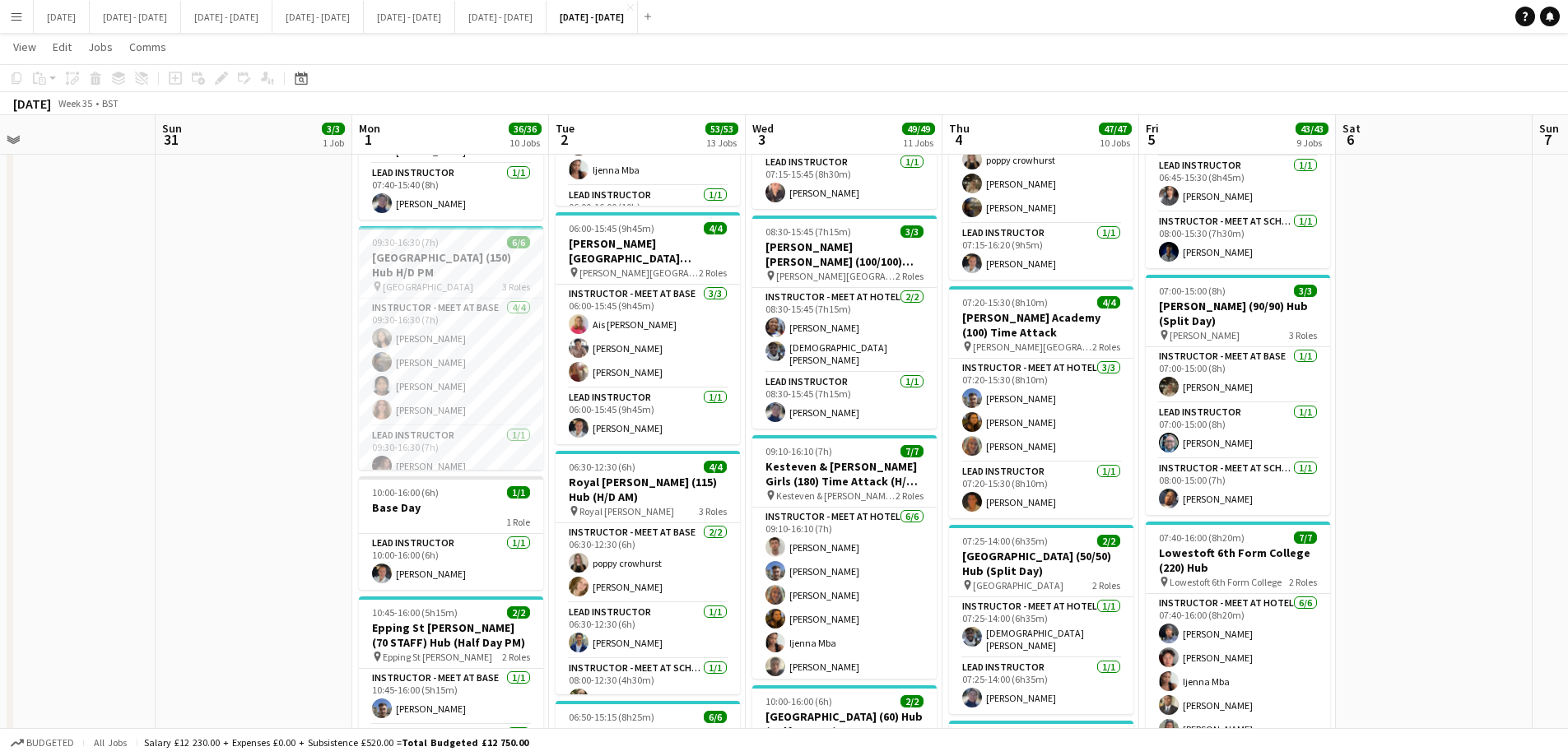
scroll to position [0, 530]
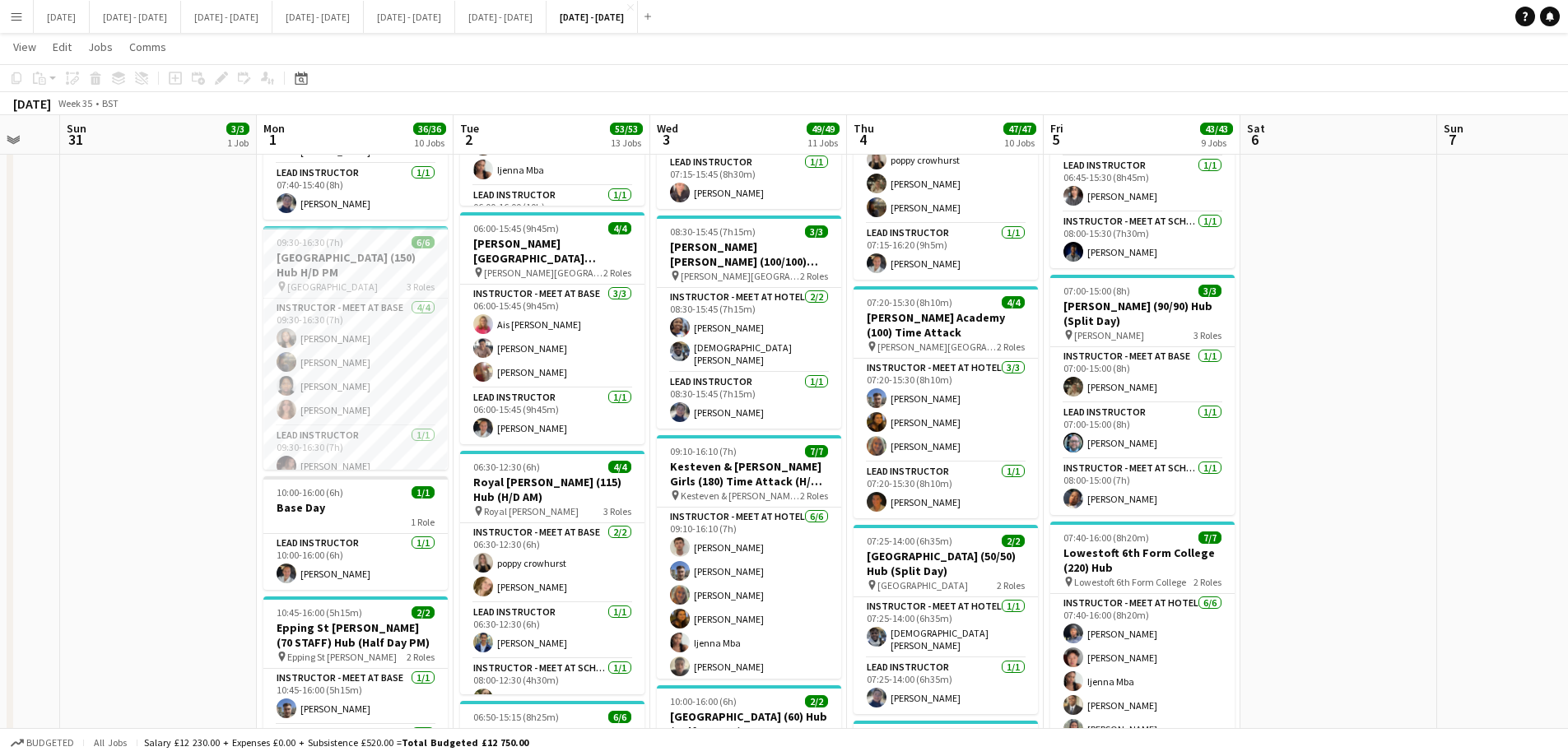
drag, startPoint x: 263, startPoint y: 564, endPoint x: 168, endPoint y: 570, distance: 95.2
click at [168, 570] on app-calendar-viewport "Thu 28 Fri 29 Sat 30 Sun 31 3/3 1 Job Mon 1 36/36 10 Jobs Tue 2 53/53 13 Jobs W…" at bounding box center [784, 699] width 1568 height 3080
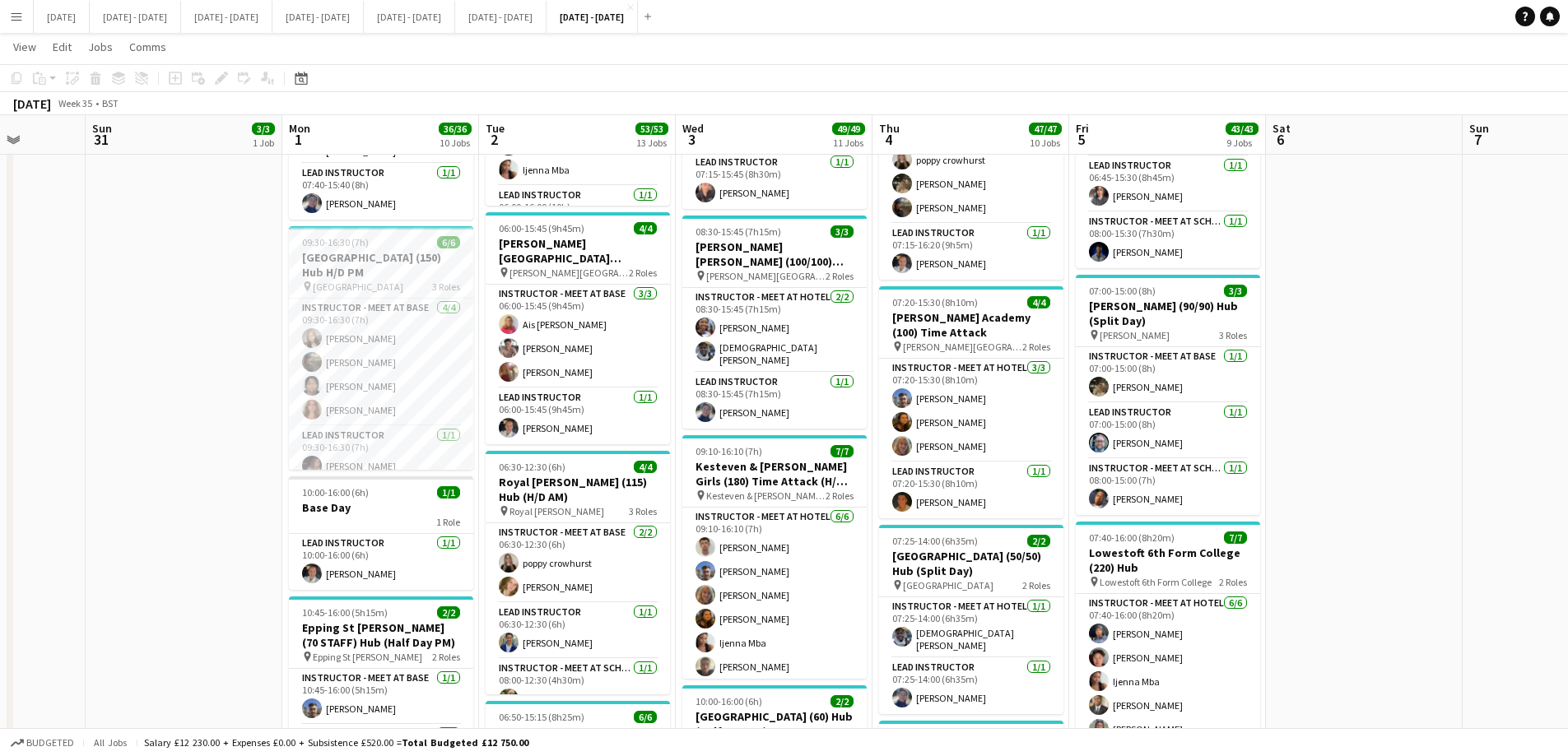
scroll to position [0, 490]
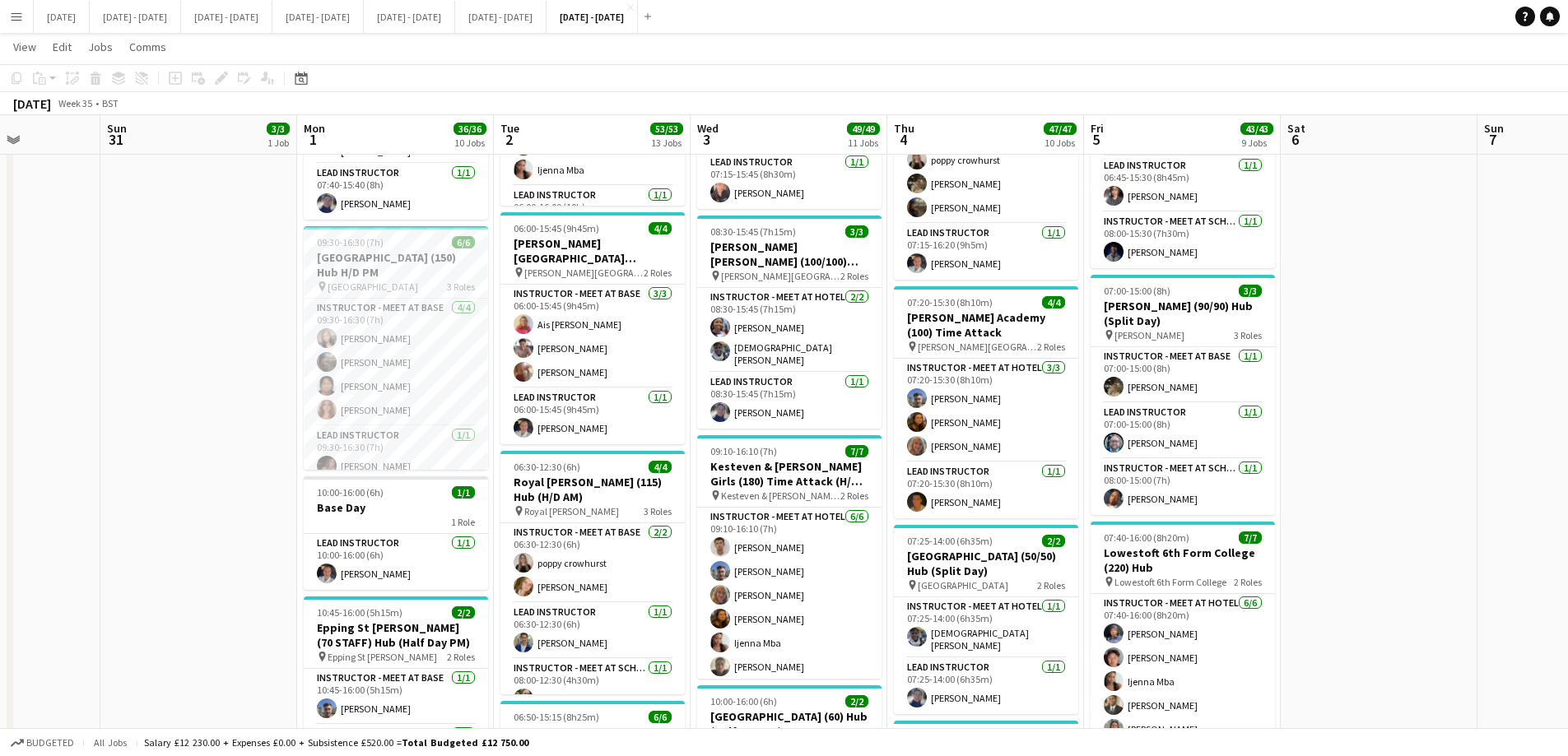
drag, startPoint x: 168, startPoint y: 564, endPoint x: 208, endPoint y: 563, distance: 40.0
click at [208, 563] on app-calendar-viewport "Thu 28 Fri 29 Sat 30 Sun 31 3/3 1 Job Mon 1 36/36 10 Jobs Tue 2 53/53 13 Jobs W…" at bounding box center [784, 699] width 1568 height 3080
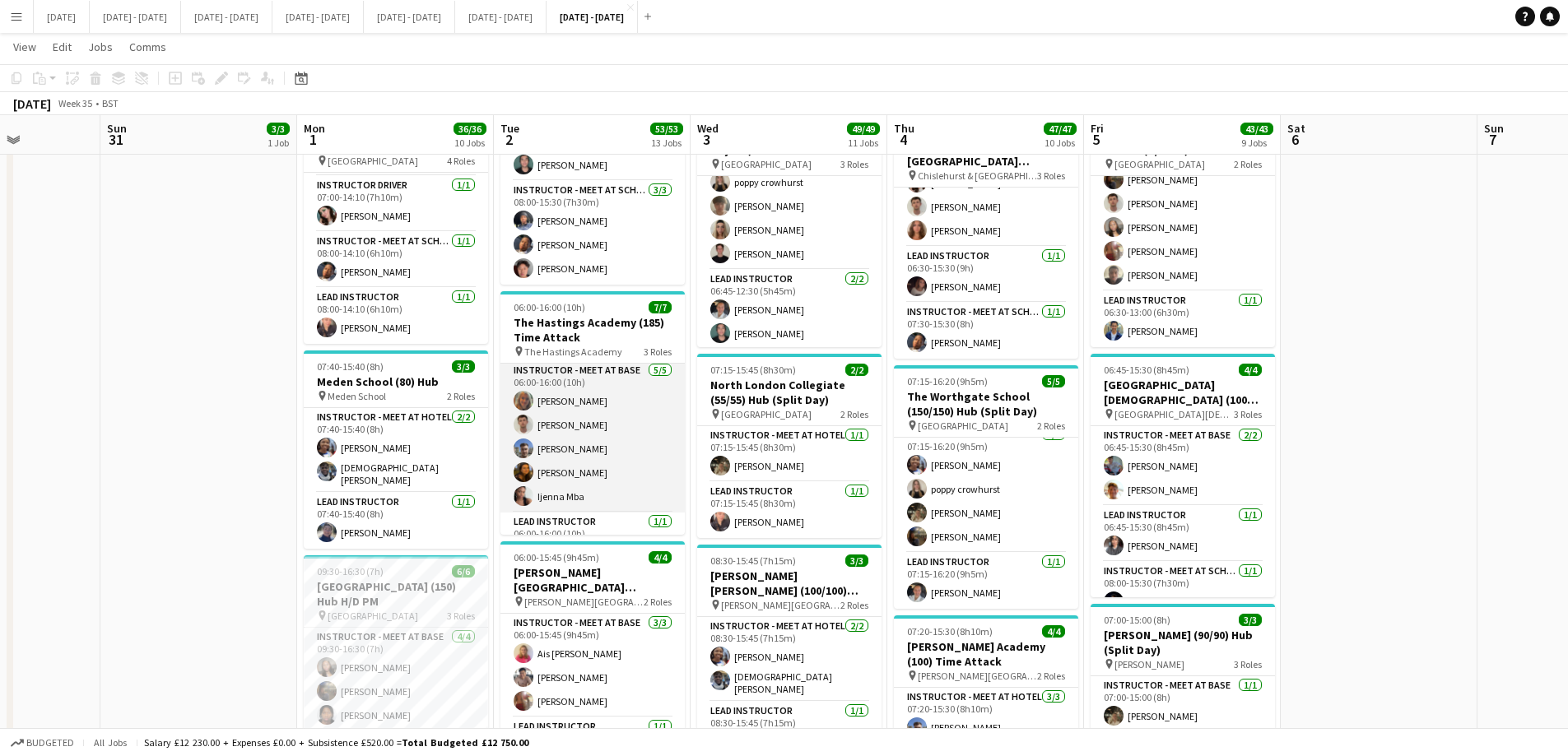
scroll to position [0, 0]
click at [564, 325] on h3 "The Hastings Academy (185) Time Attack" at bounding box center [592, 329] width 184 height 29
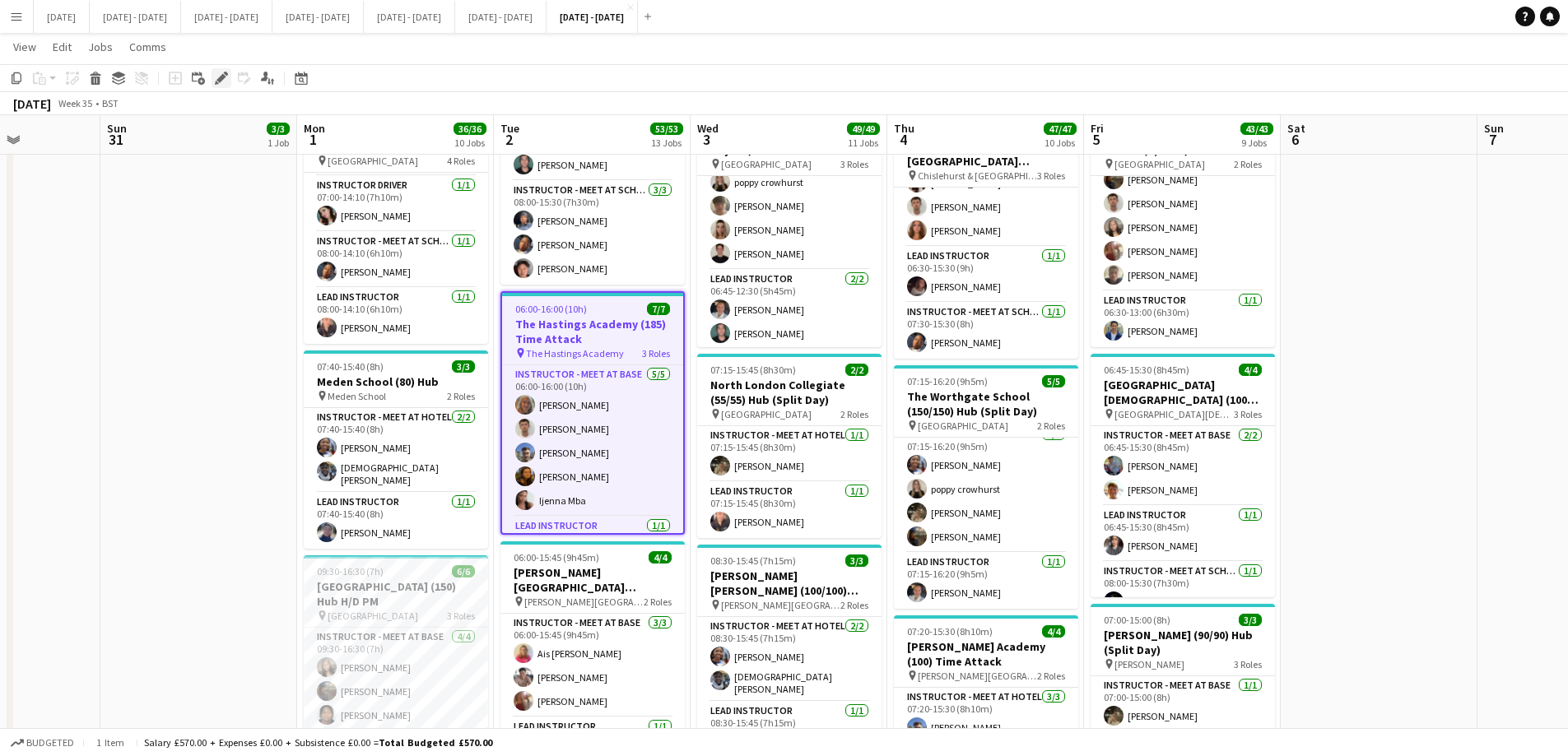
click at [219, 83] on icon "Edit" at bounding box center [222, 78] width 13 height 13
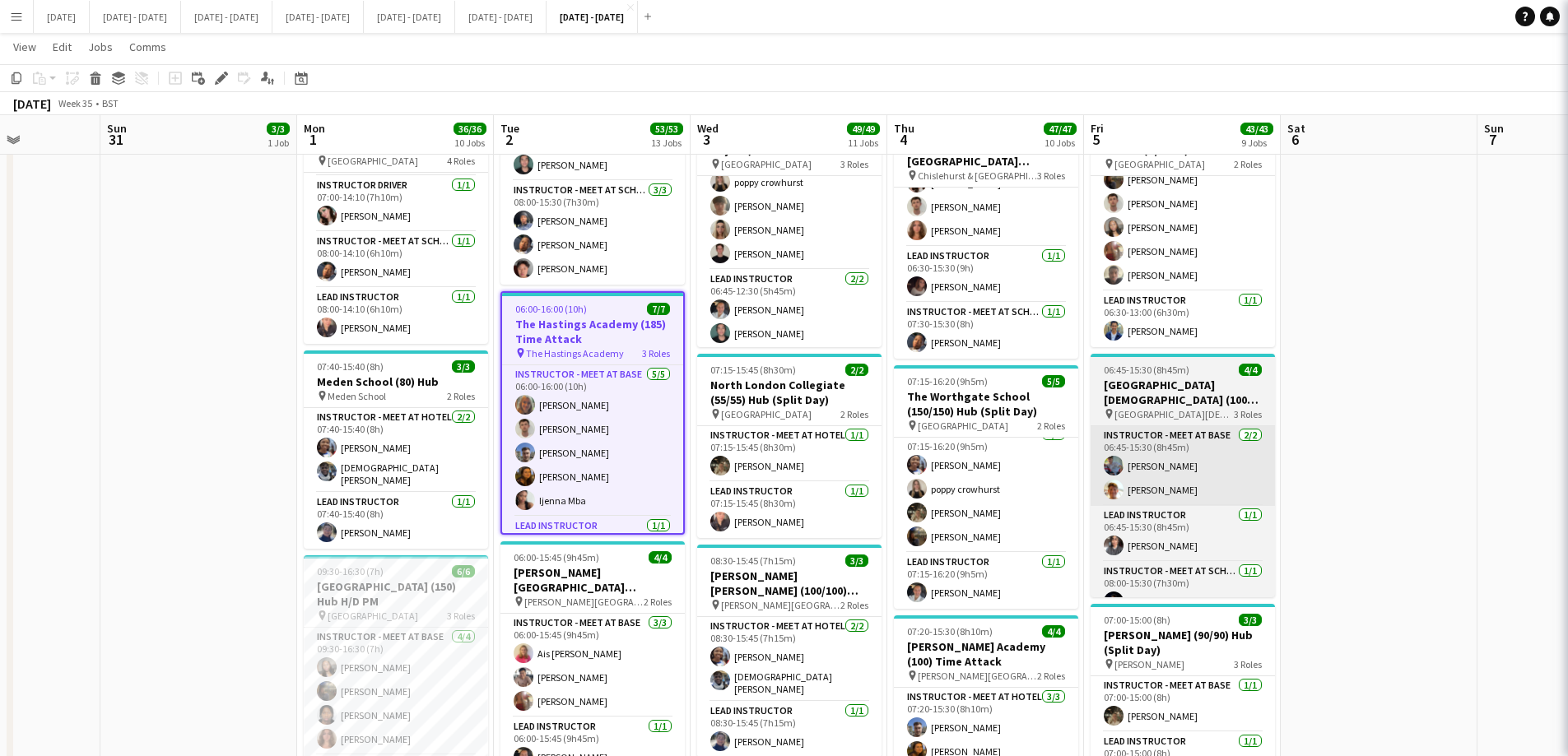
type input "**********"
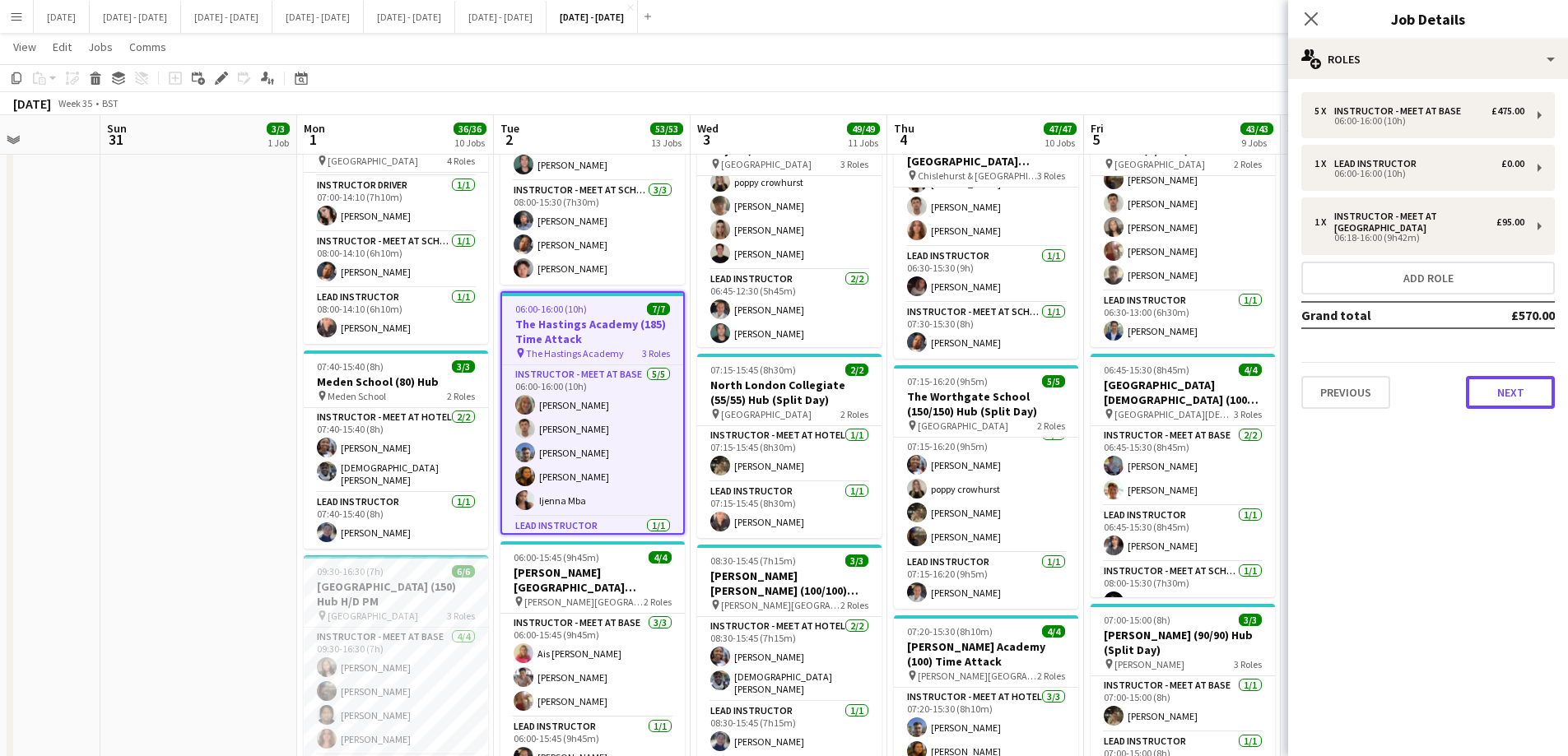
click at [1516, 402] on button "Next" at bounding box center [1510, 392] width 89 height 33
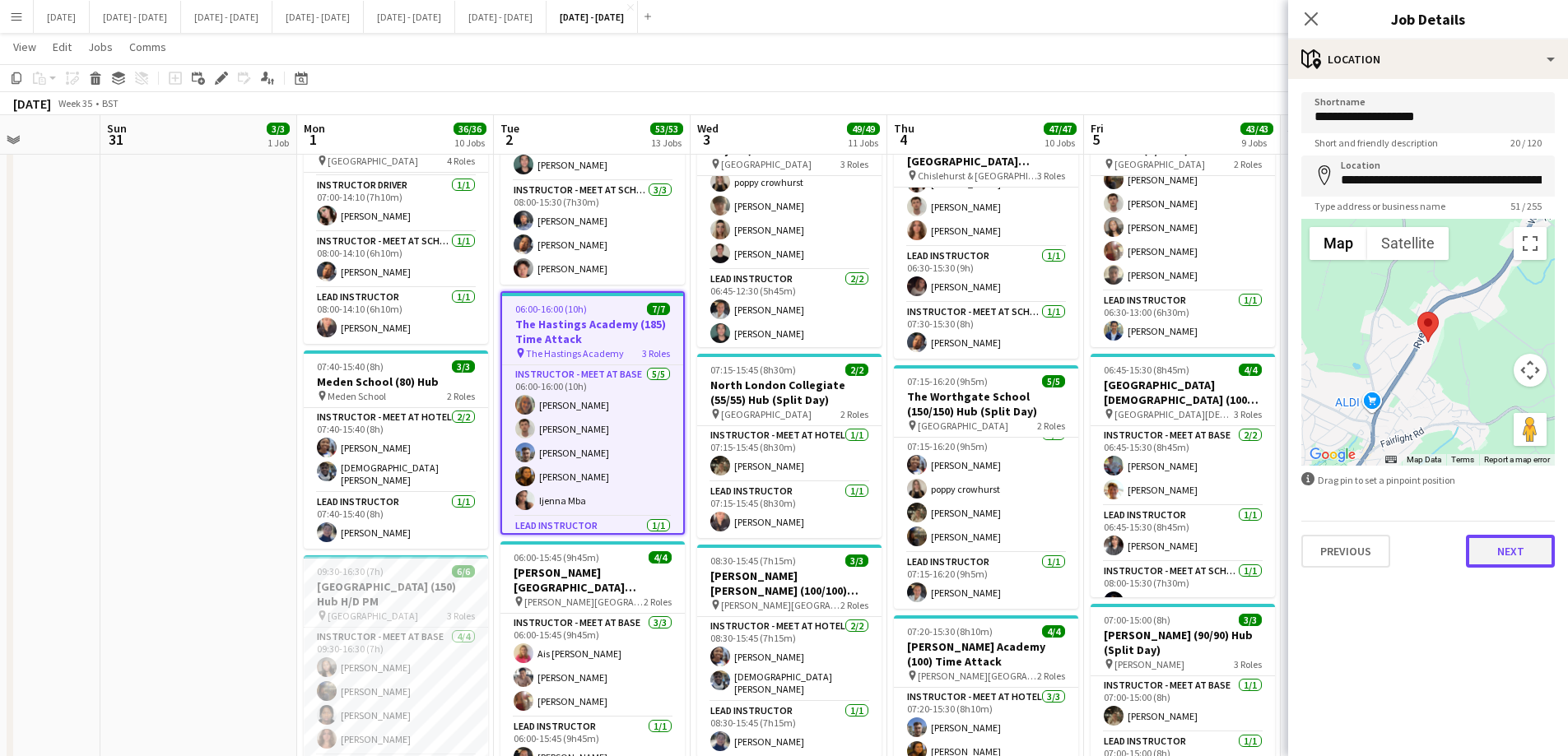
click at [1501, 543] on button "Next" at bounding box center [1510, 551] width 89 height 33
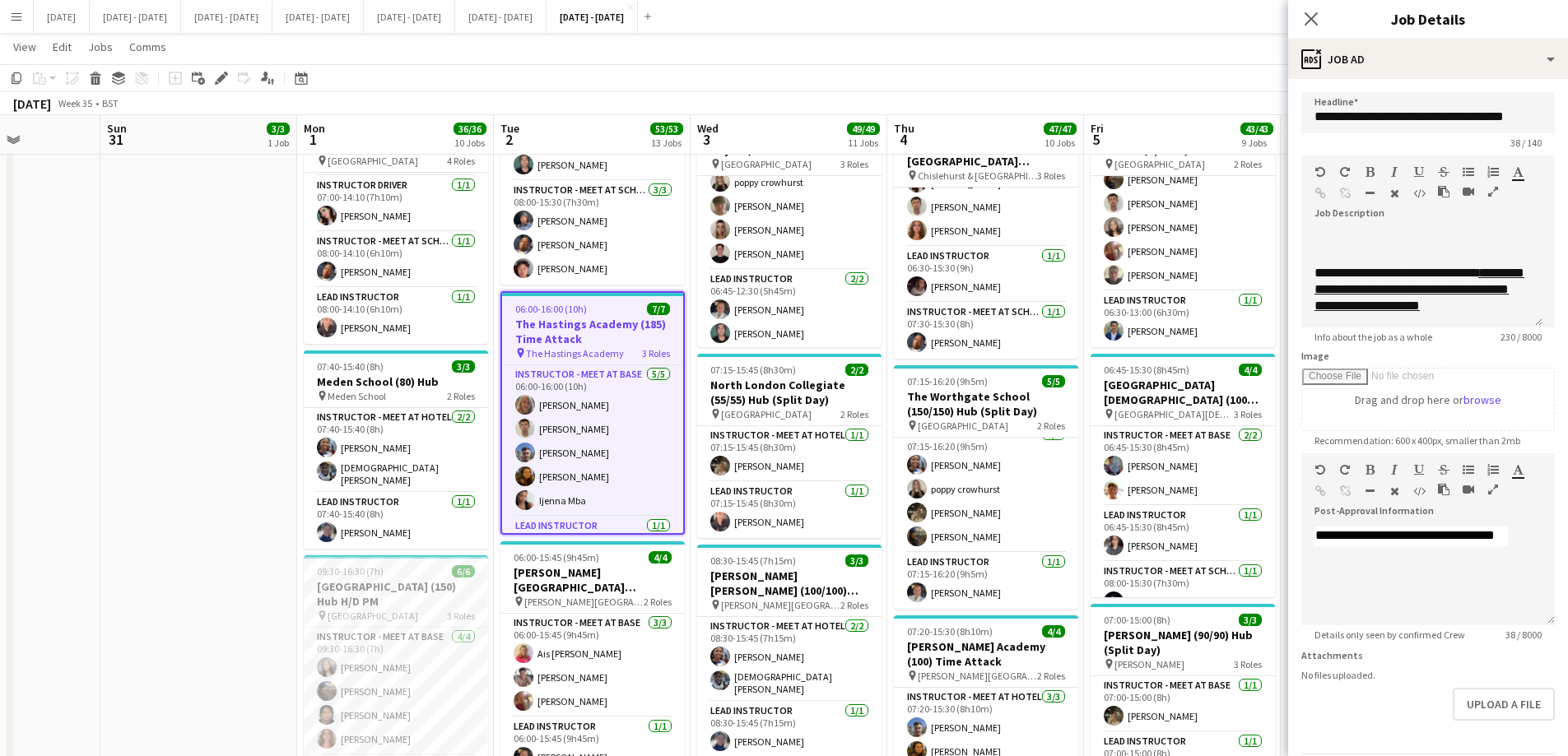
scroll to position [58, 0]
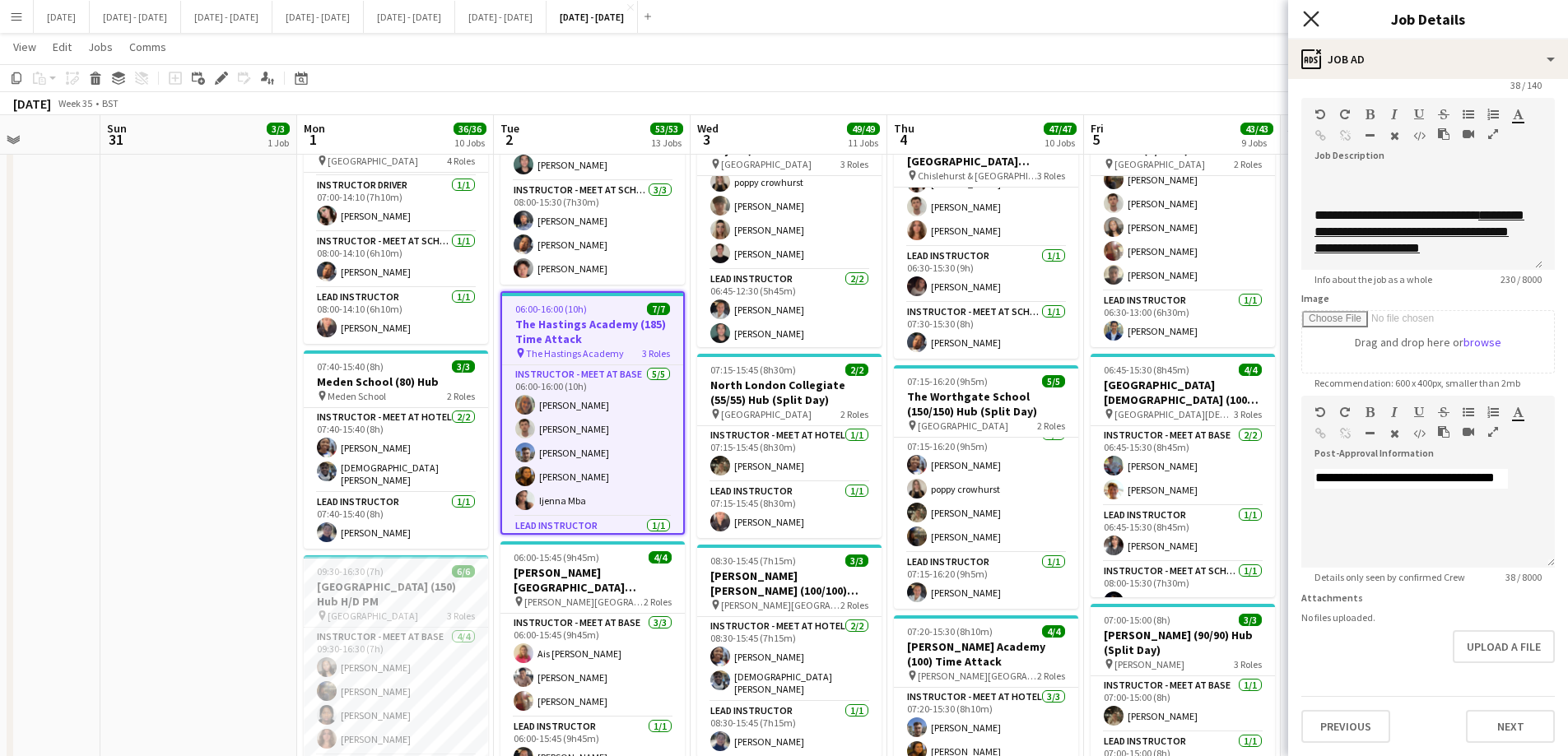
click at [1313, 17] on icon at bounding box center [1310, 18] width 16 height 16
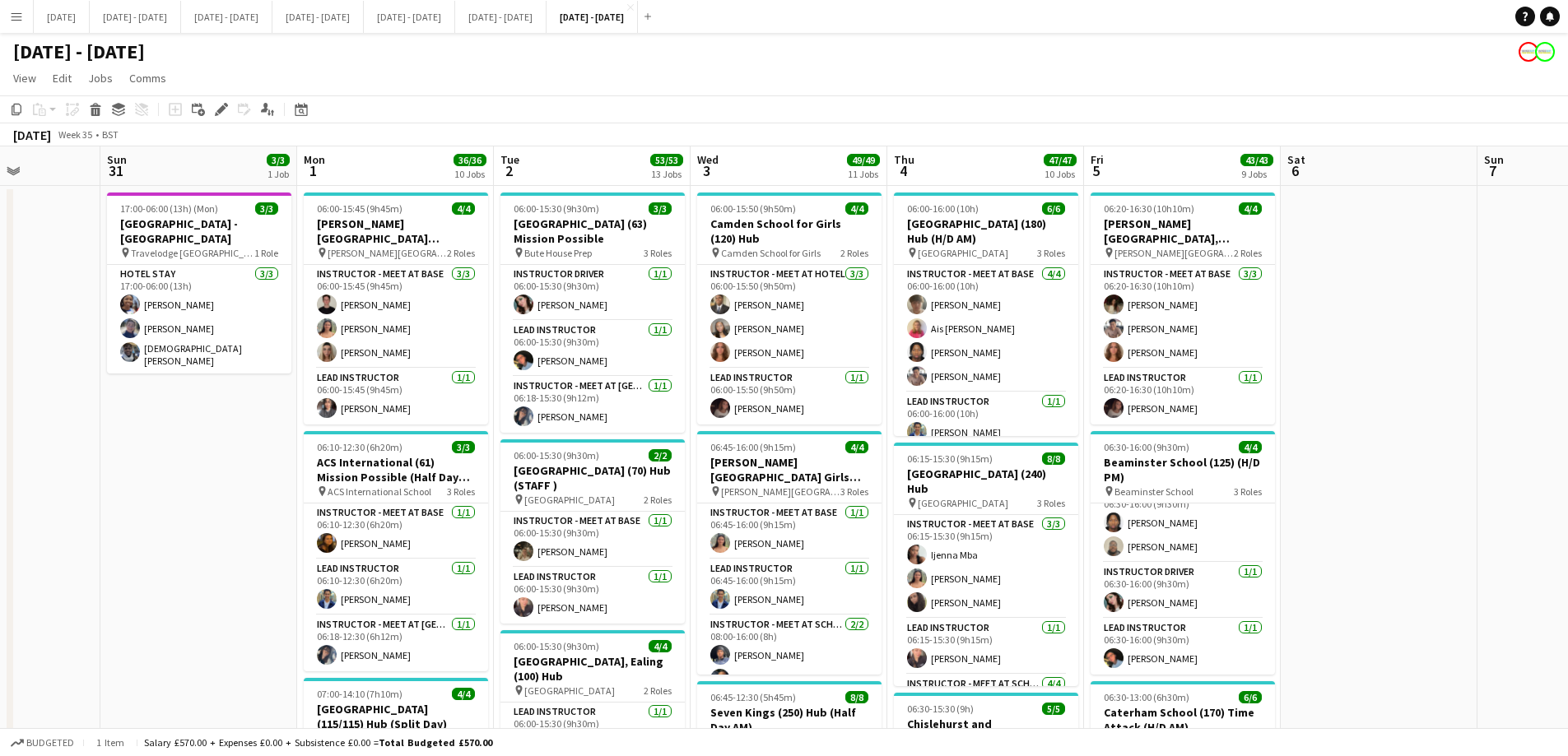
scroll to position [0, 418]
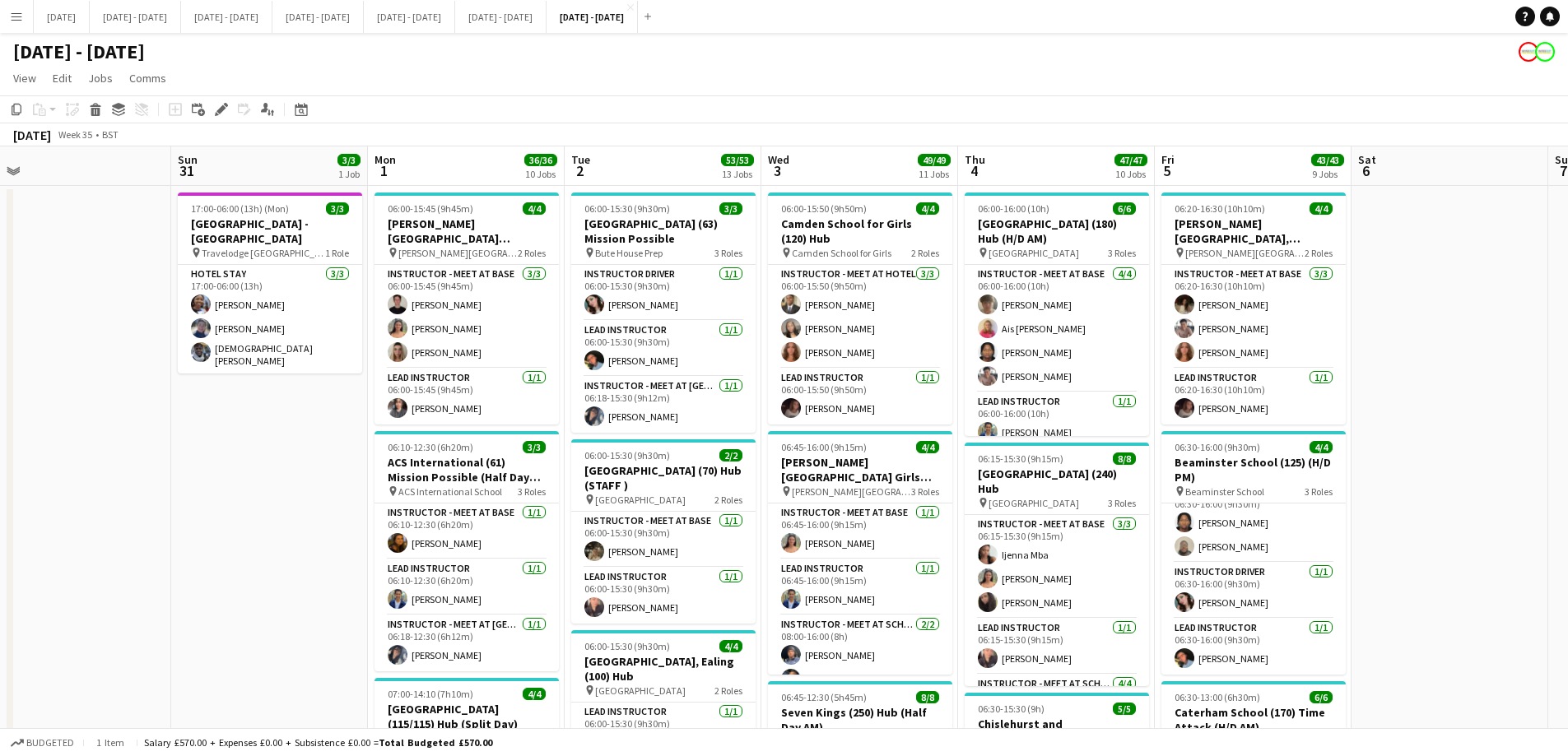
drag, startPoint x: 213, startPoint y: 548, endPoint x: 284, endPoint y: 539, distance: 71.6
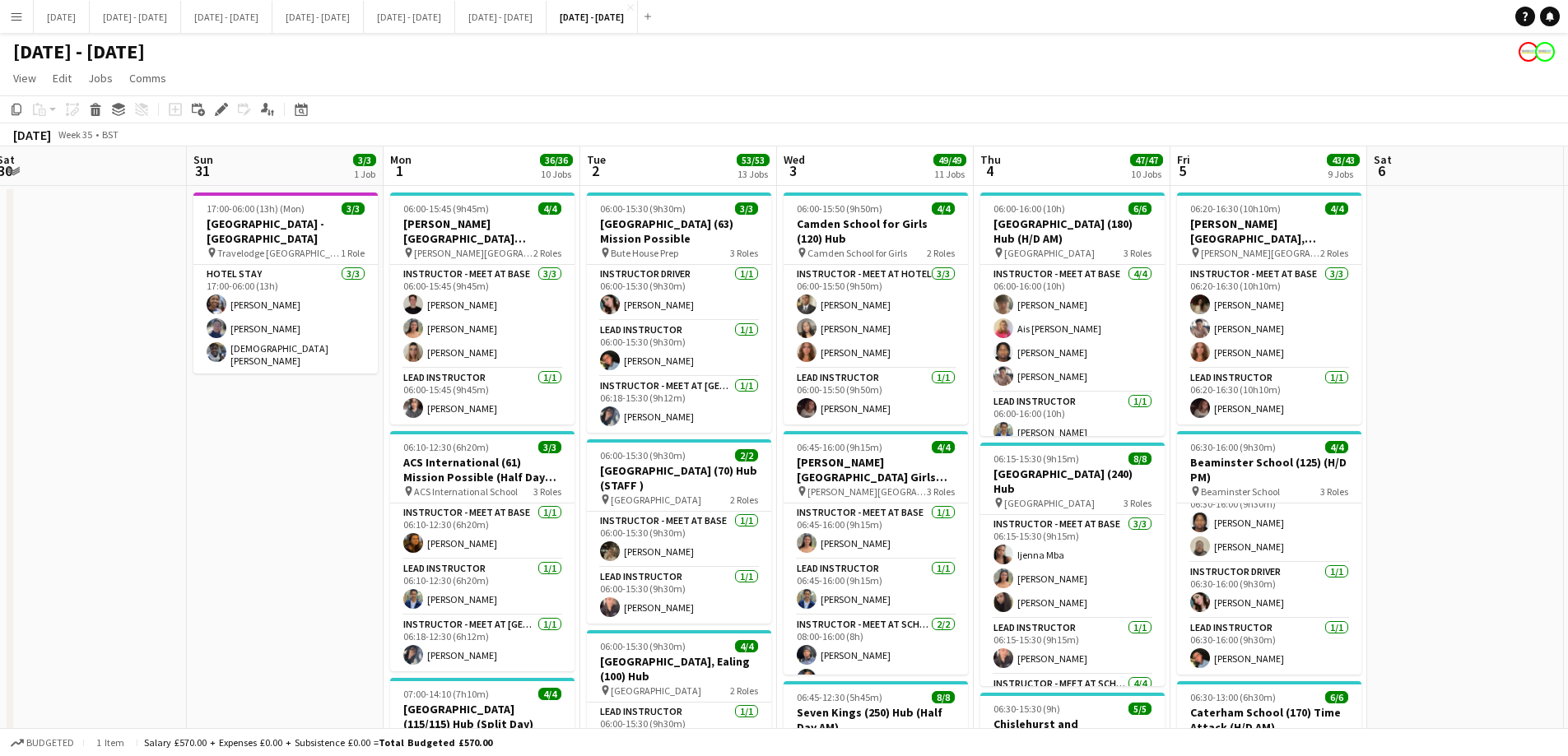
scroll to position [0, 359]
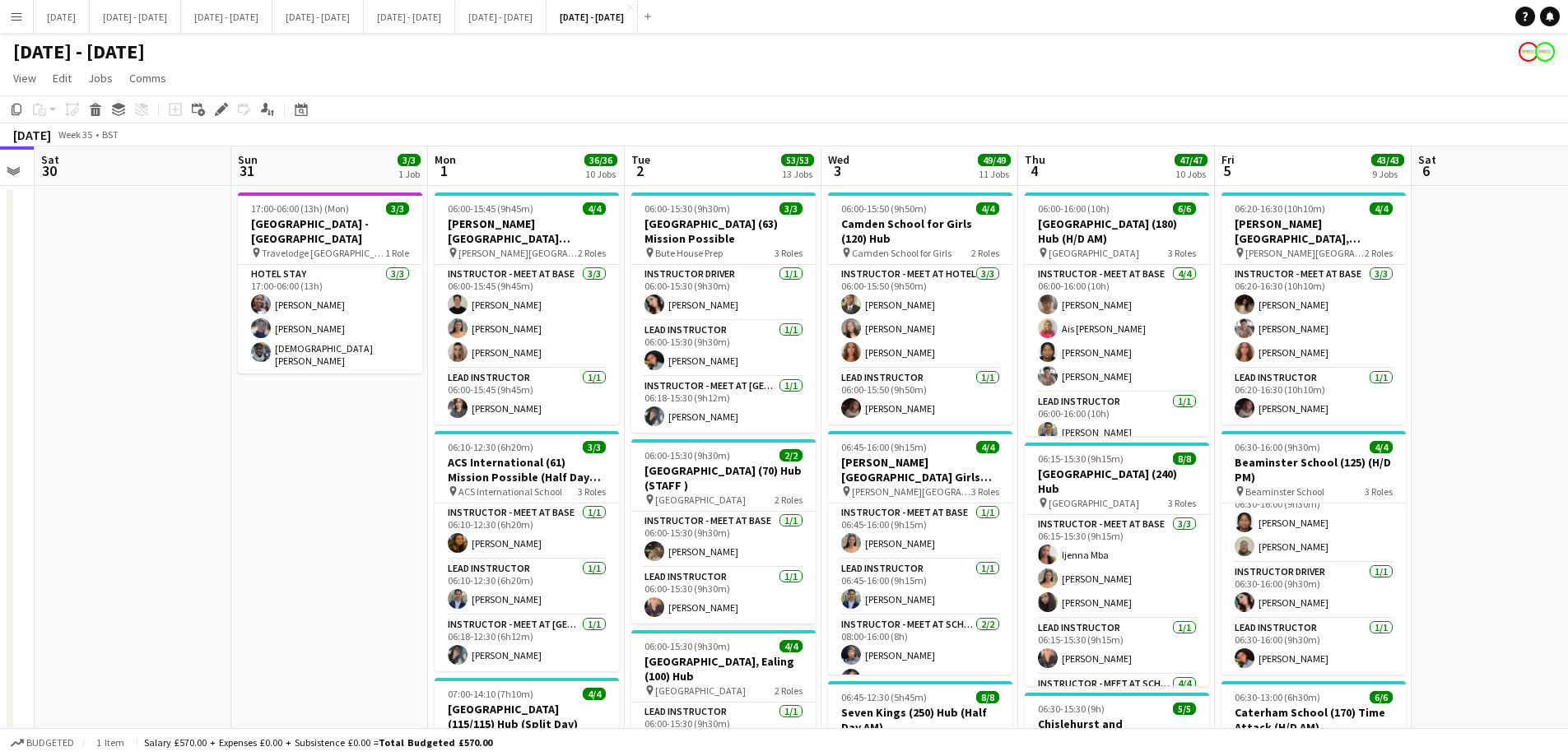
drag, startPoint x: 234, startPoint y: 542, endPoint x: 295, endPoint y: 547, distance: 61.2
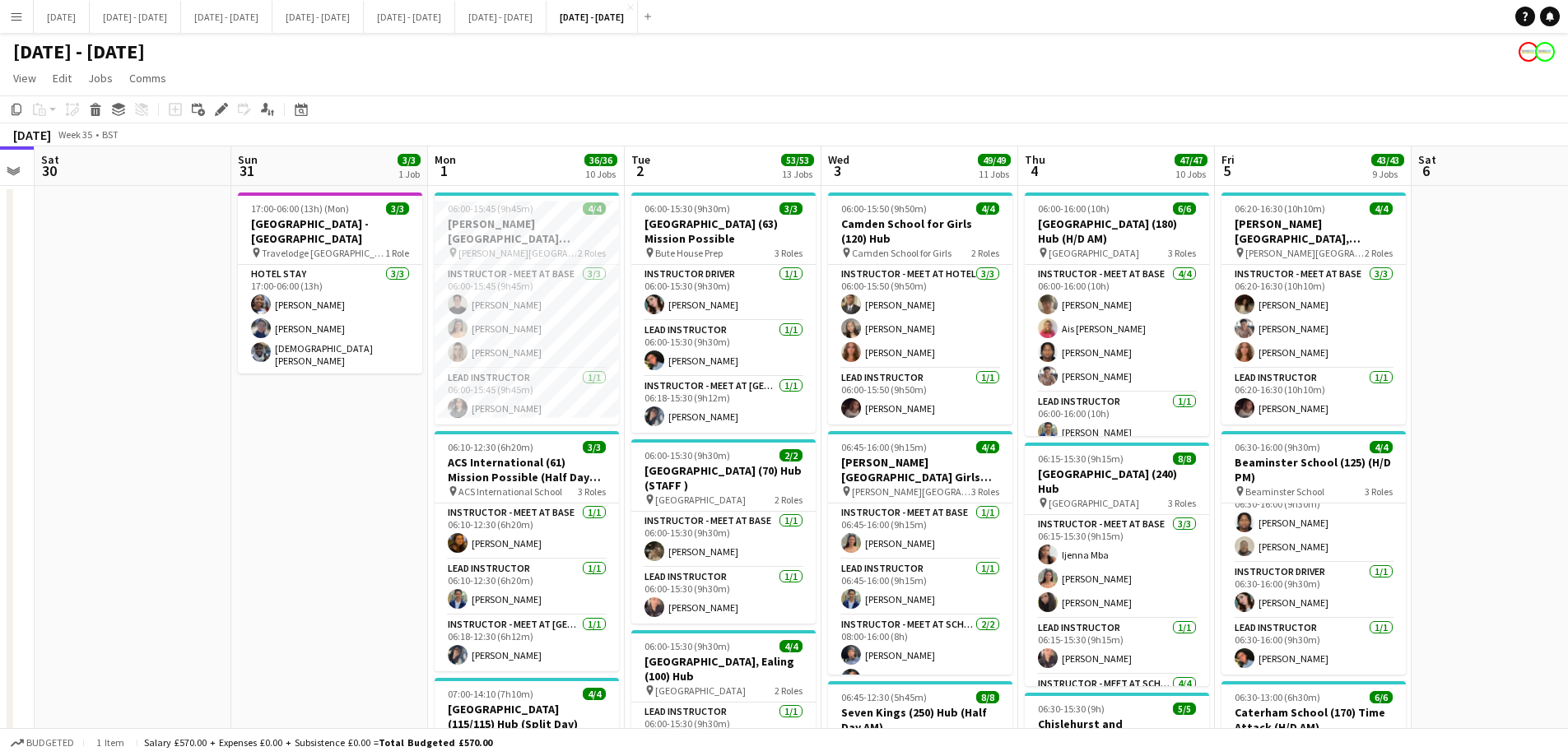
scroll to position [0, 456]
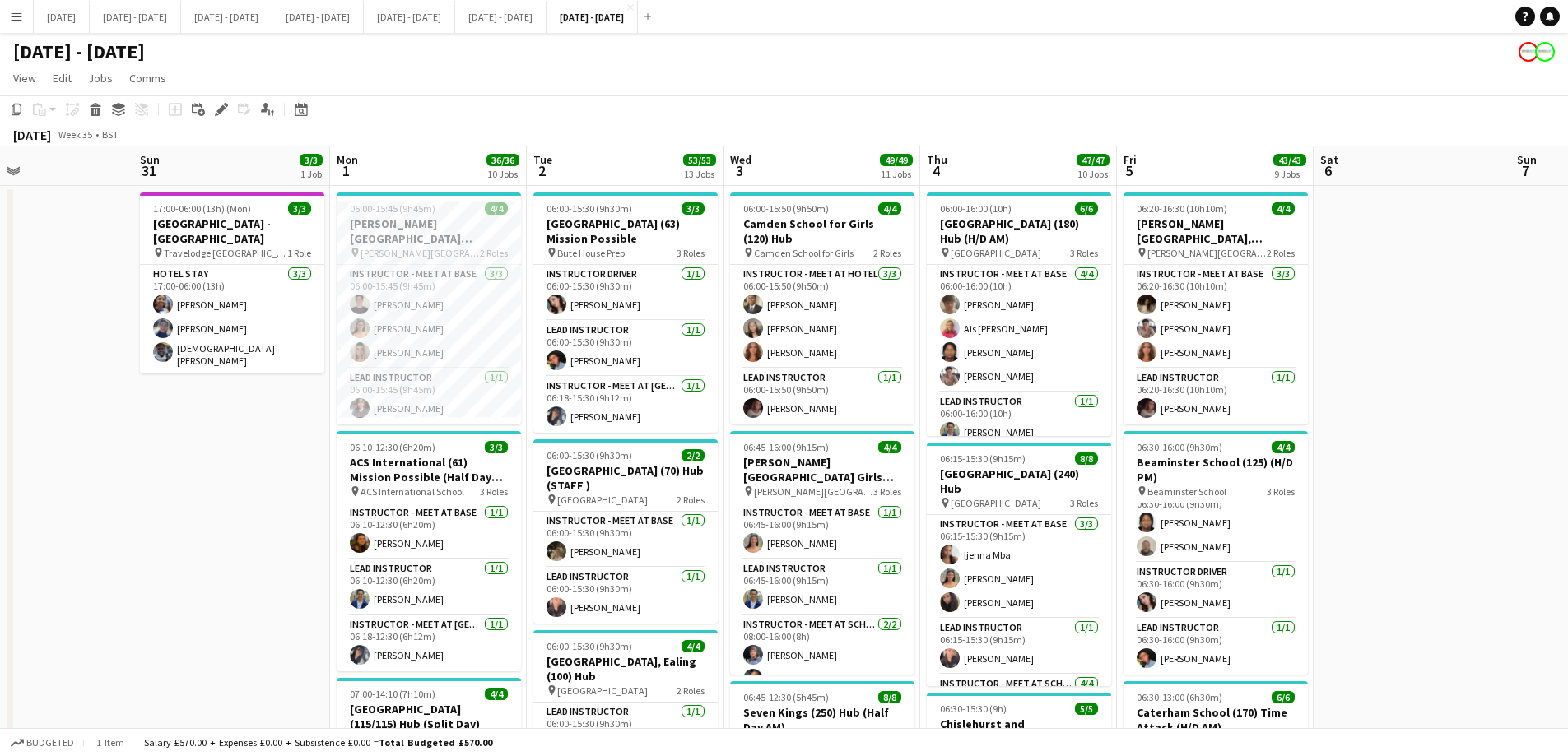
drag, startPoint x: 316, startPoint y: 467, endPoint x: 218, endPoint y: 486, distance: 99.8
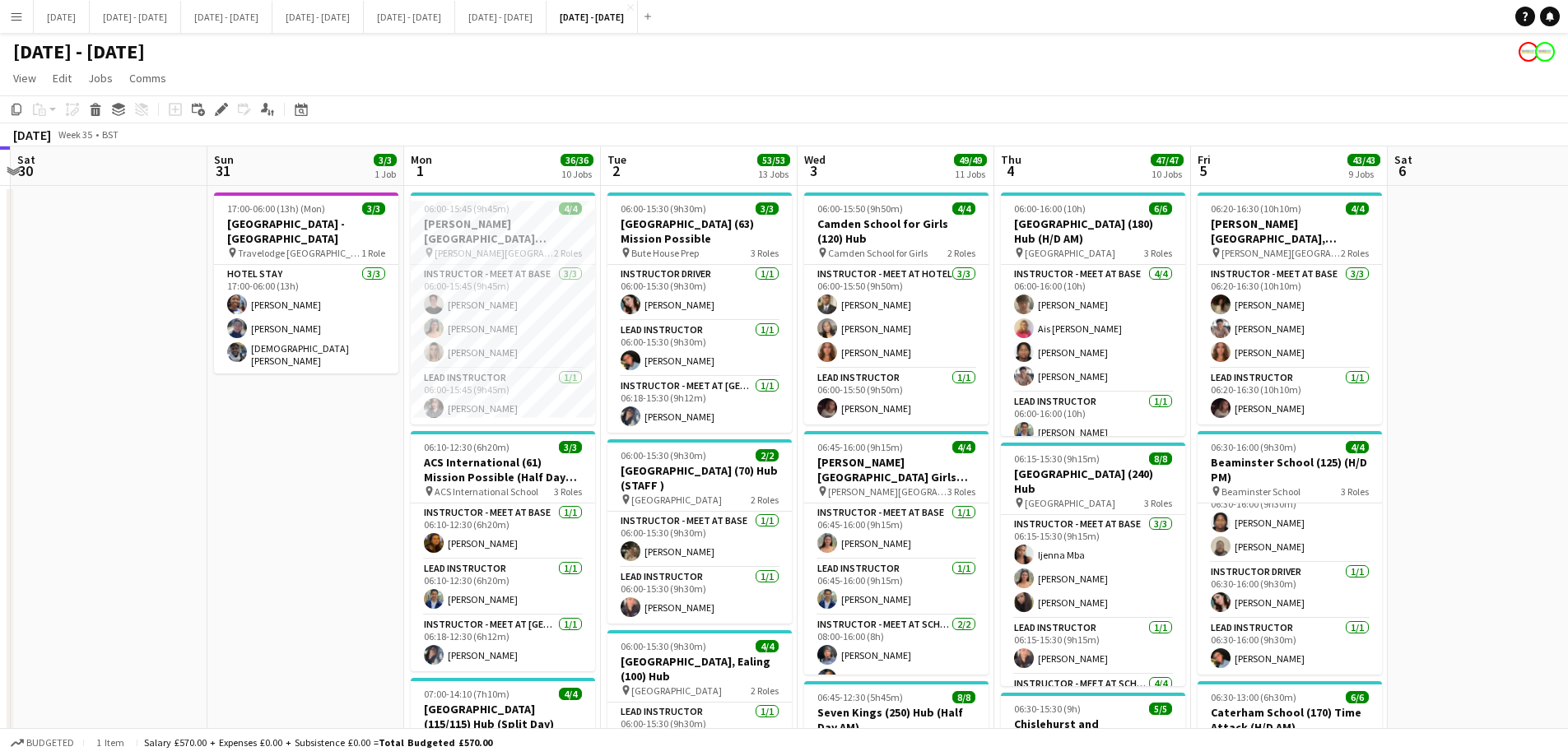
scroll to position [0, 373]
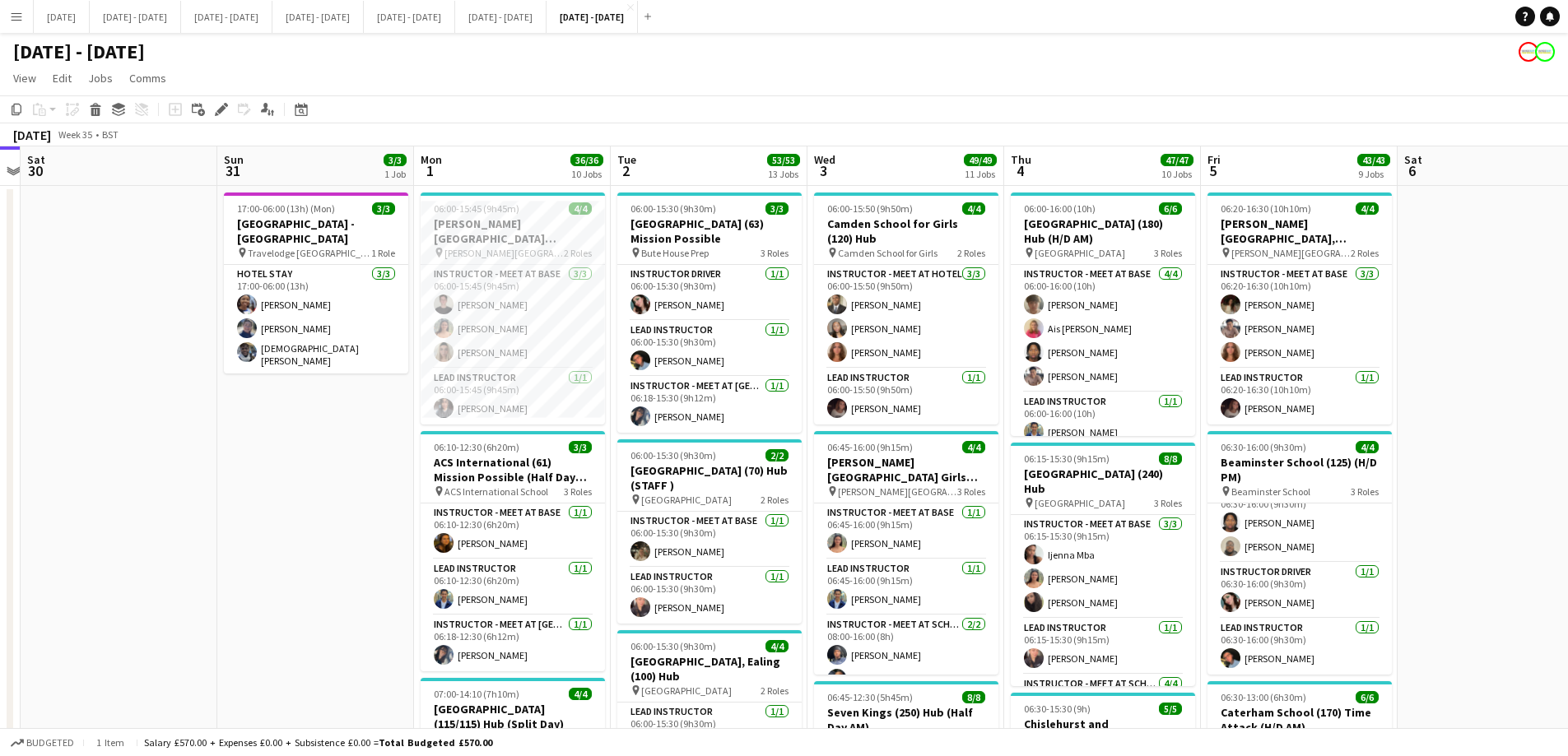
drag, startPoint x: 226, startPoint y: 400, endPoint x: 310, endPoint y: 408, distance: 84.4
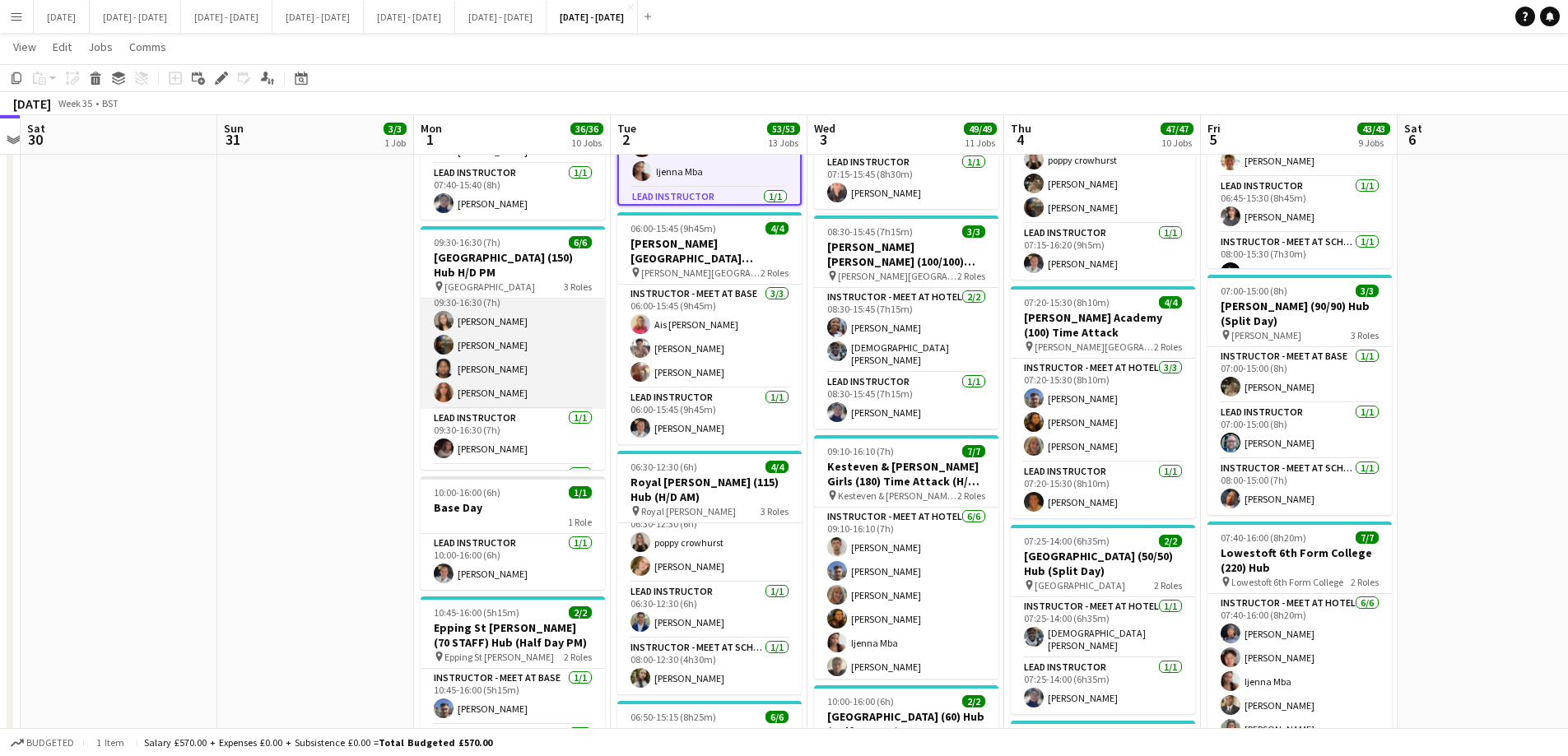
scroll to position [0, 0]
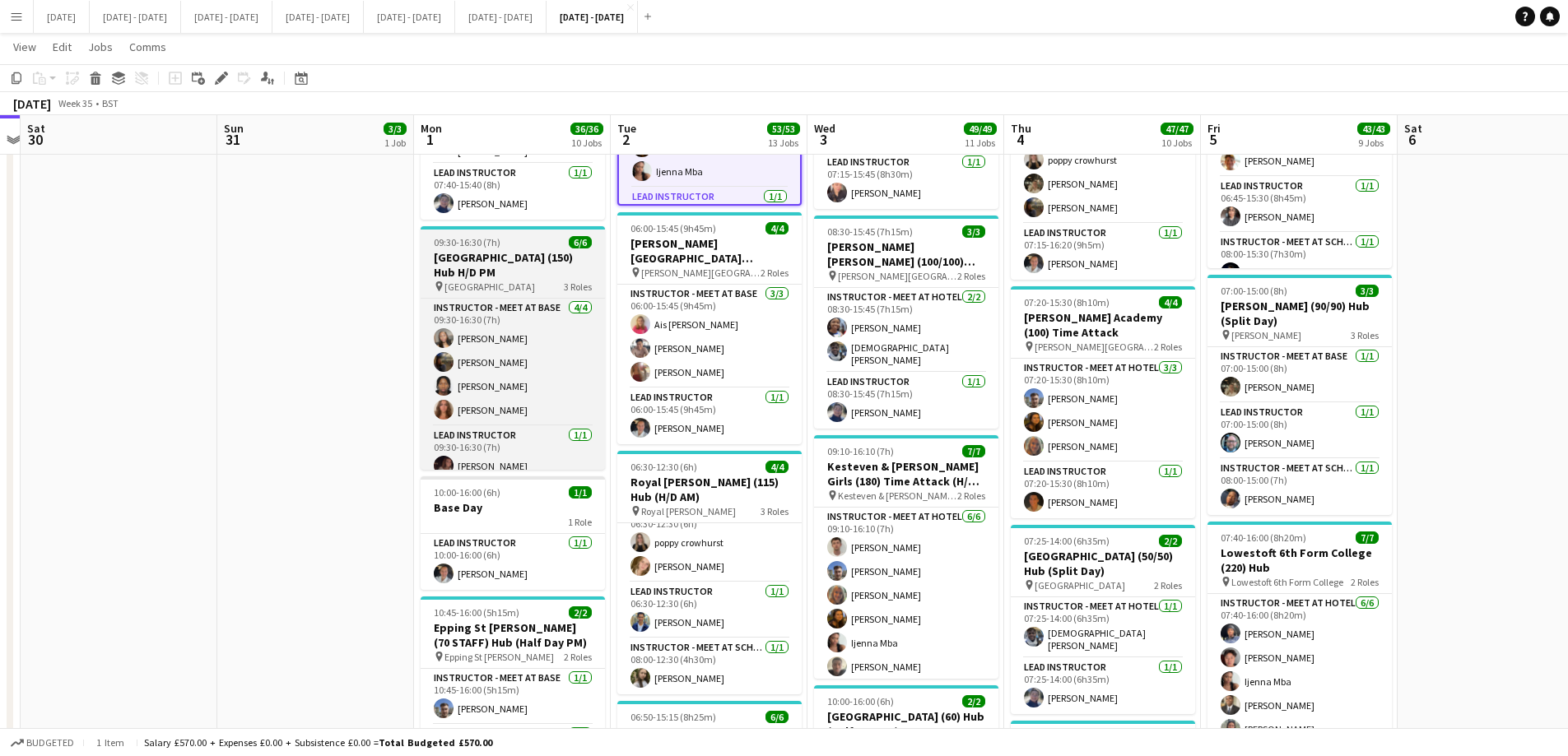
click at [487, 253] on h3 "[GEOGRAPHIC_DATA] (150) Hub H/D PM" at bounding box center [512, 265] width 184 height 29
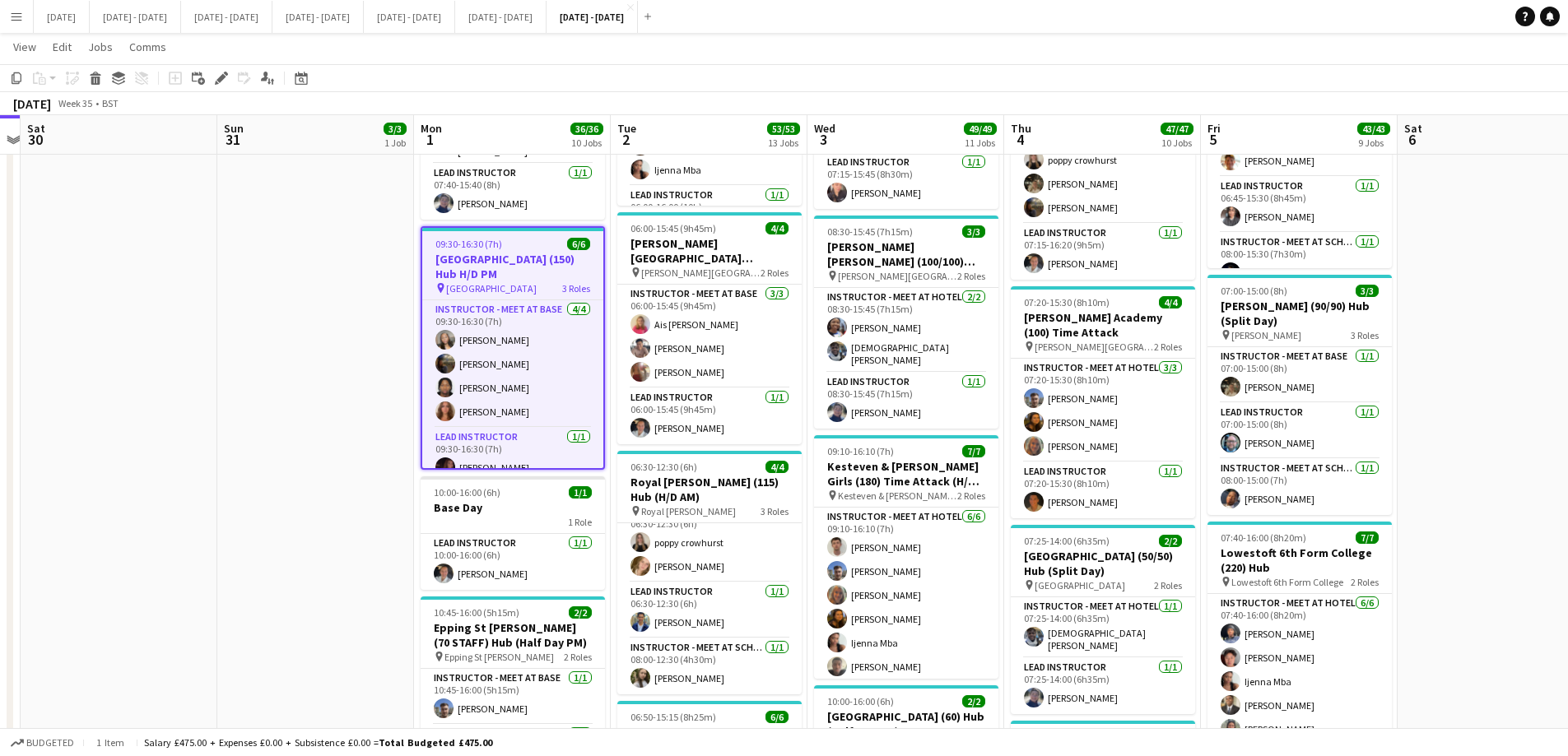
click at [218, 74] on icon "Edit" at bounding box center [222, 78] width 13 height 13
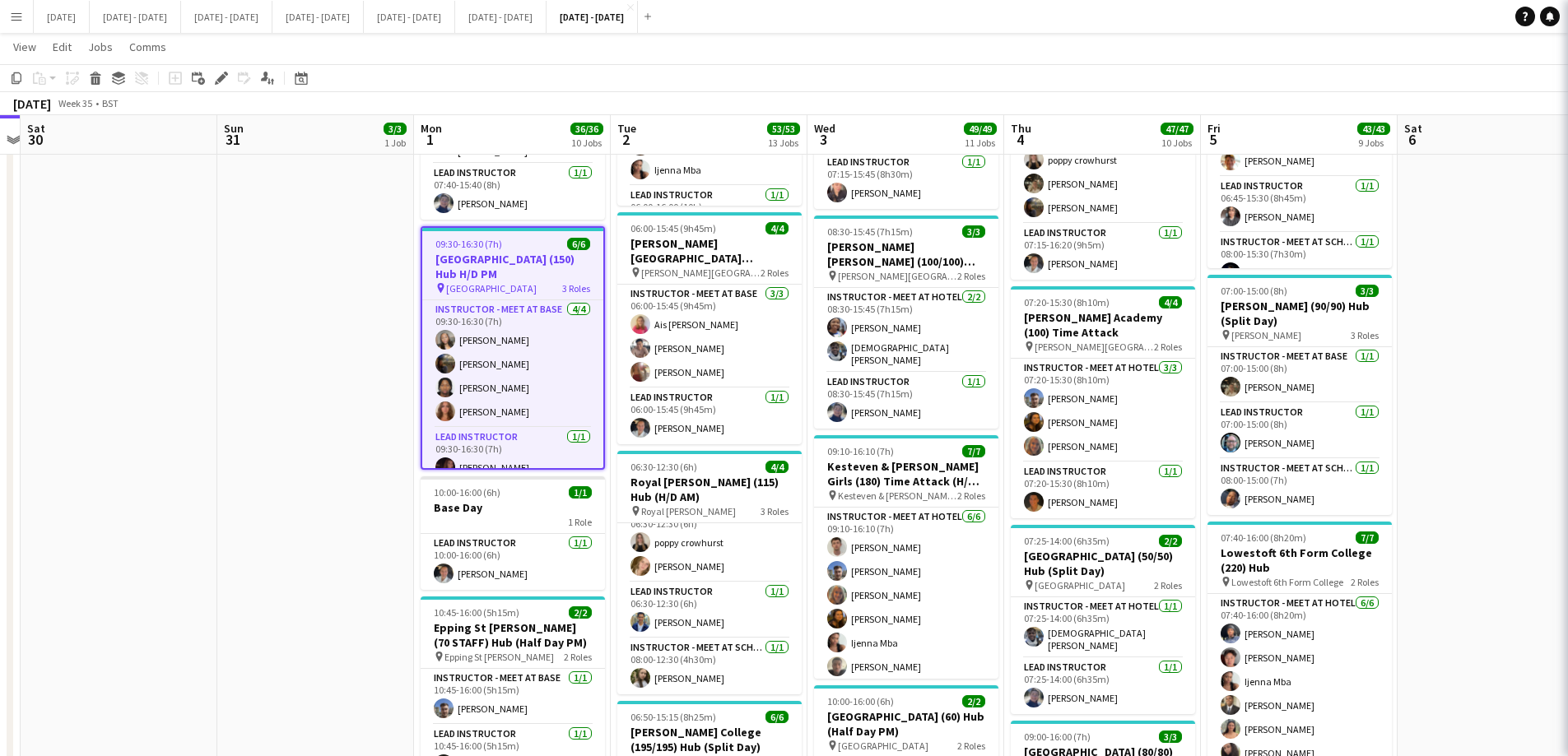
type input "**********"
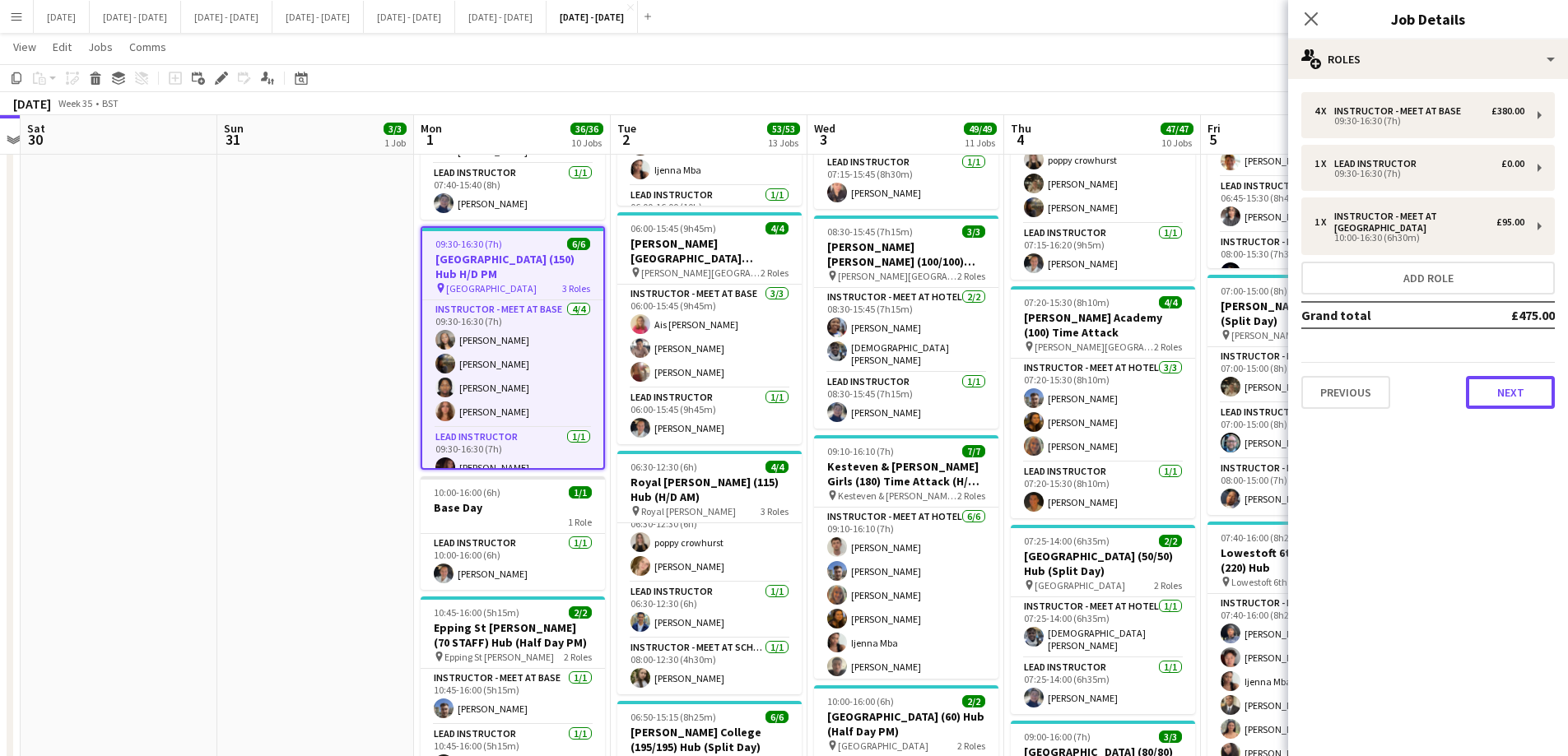
drag, startPoint x: 1495, startPoint y: 396, endPoint x: 1520, endPoint y: 431, distance: 43.0
click at [1497, 396] on button "Next" at bounding box center [1510, 392] width 89 height 33
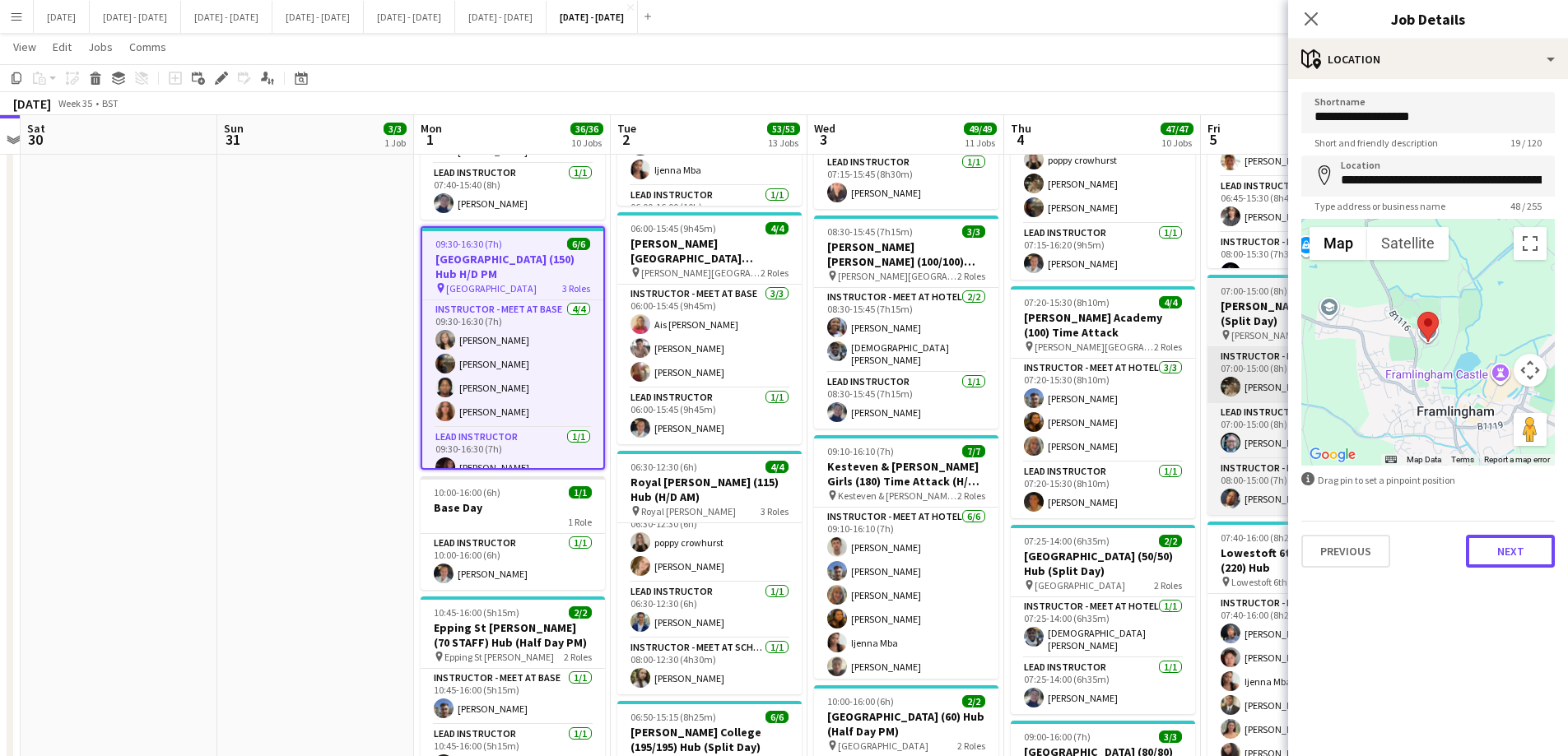
click at [1515, 554] on button "Next" at bounding box center [1510, 551] width 89 height 33
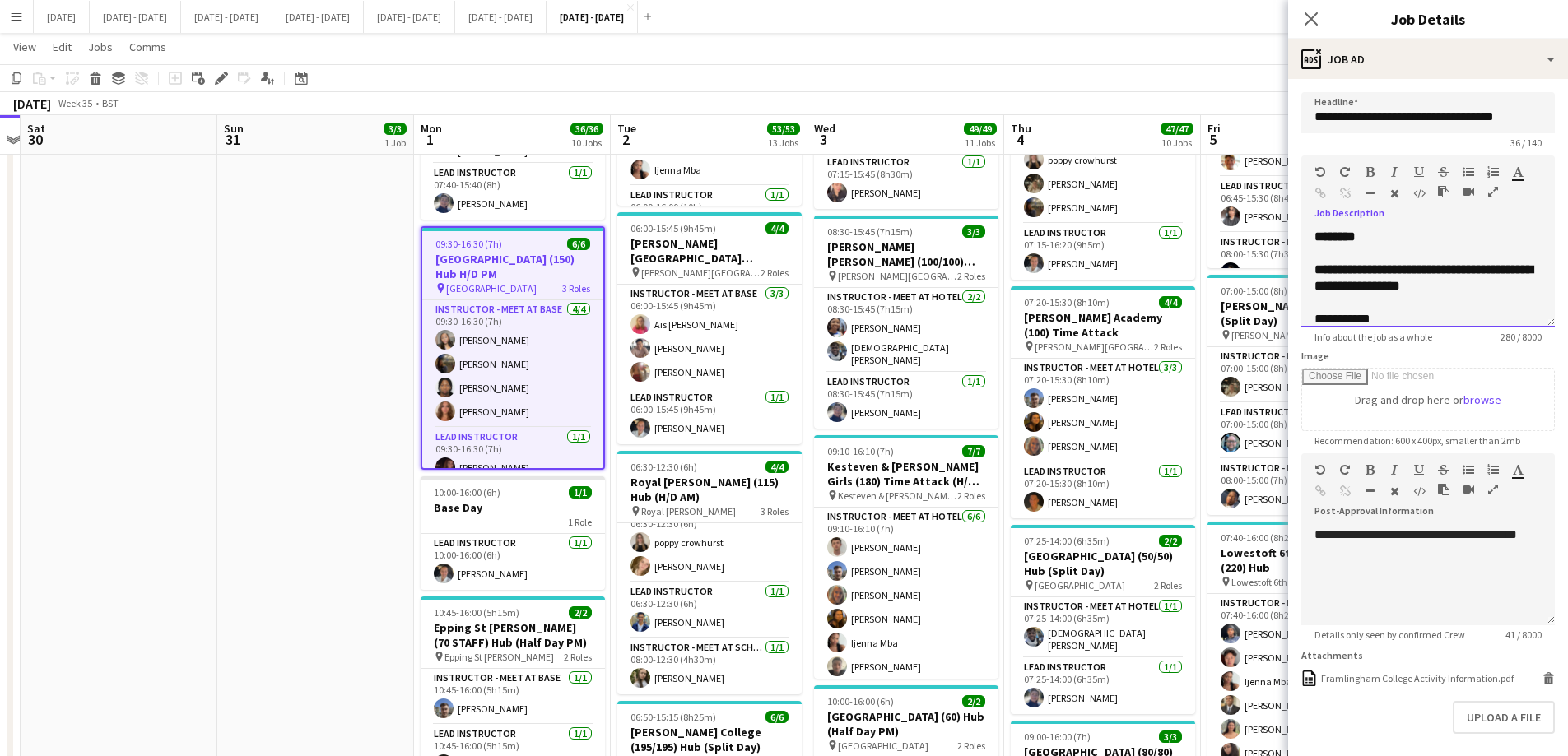
click at [1502, 286] on b "**********" at bounding box center [1423, 277] width 218 height 29
click at [1509, 297] on div "**********" at bounding box center [1422, 408] width 215 height 230
click at [1421, 314] on div "**********" at bounding box center [1422, 417] width 215 height 247
click at [1323, 302] on b "**********" at bounding box center [1411, 309] width 193 height 29
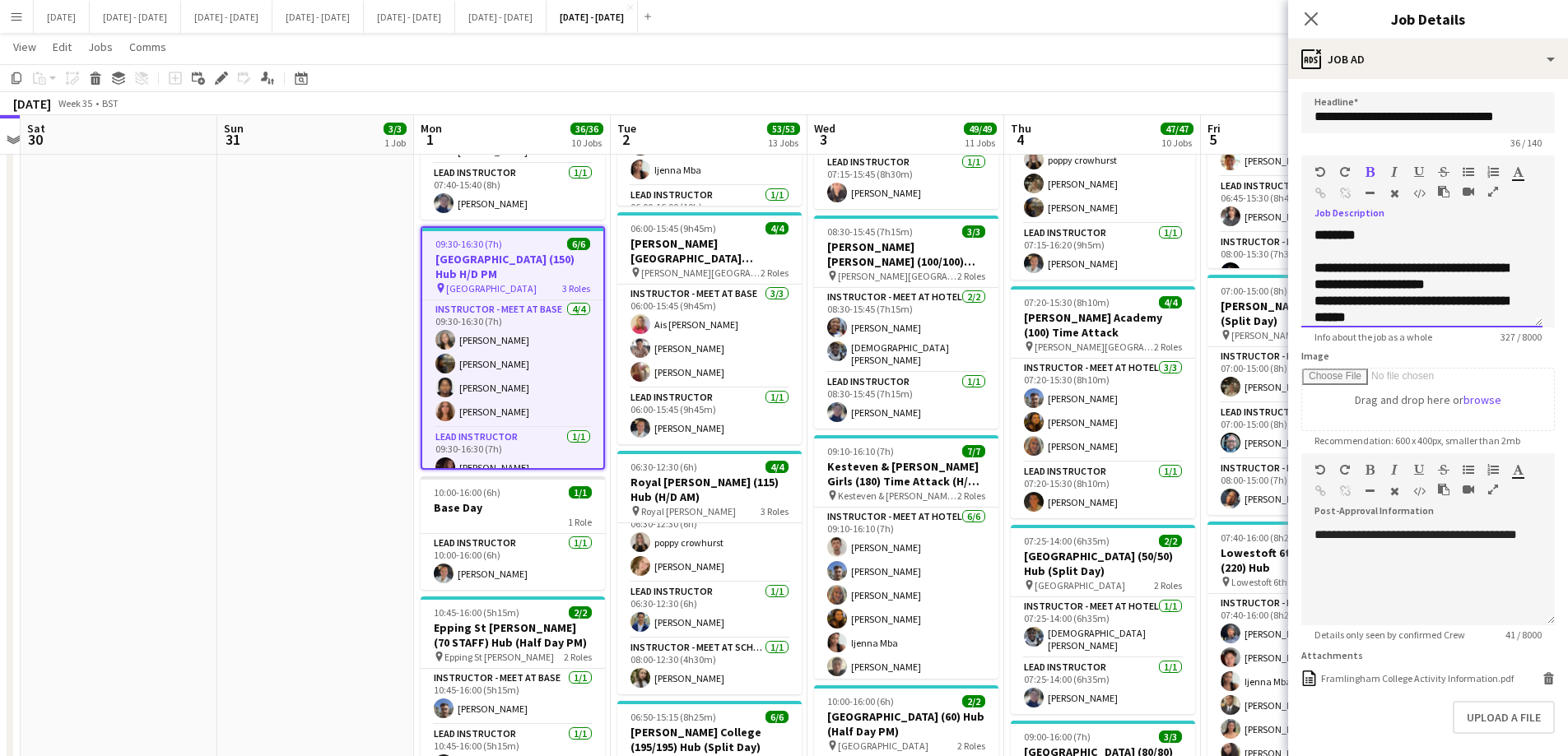
click at [1439, 318] on div "**********" at bounding box center [1422, 417] width 215 height 247
click at [1307, 18] on icon "Close pop-in" at bounding box center [1310, 18] width 16 height 16
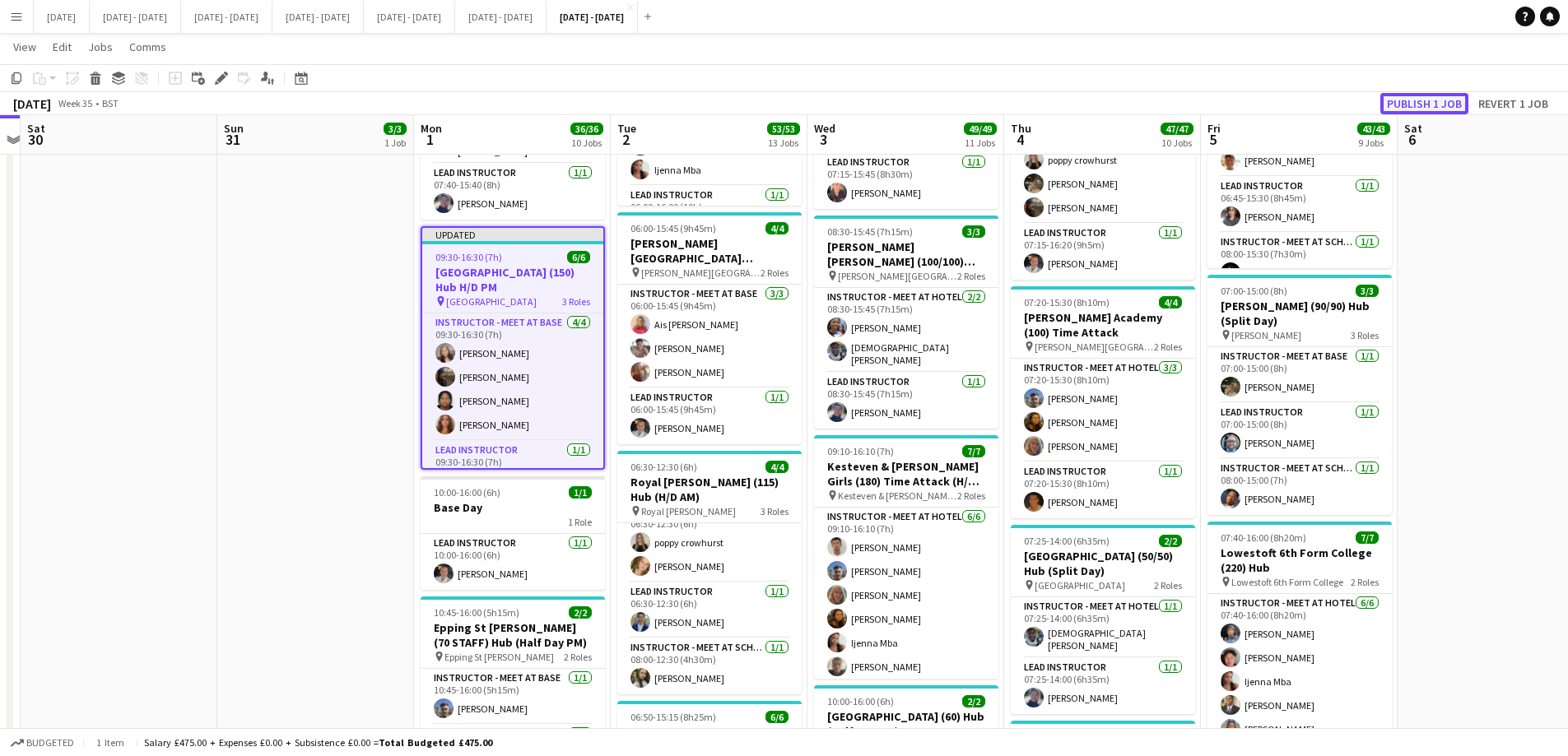
click at [1442, 100] on button "Publish 1 job" at bounding box center [1423, 103] width 88 height 21
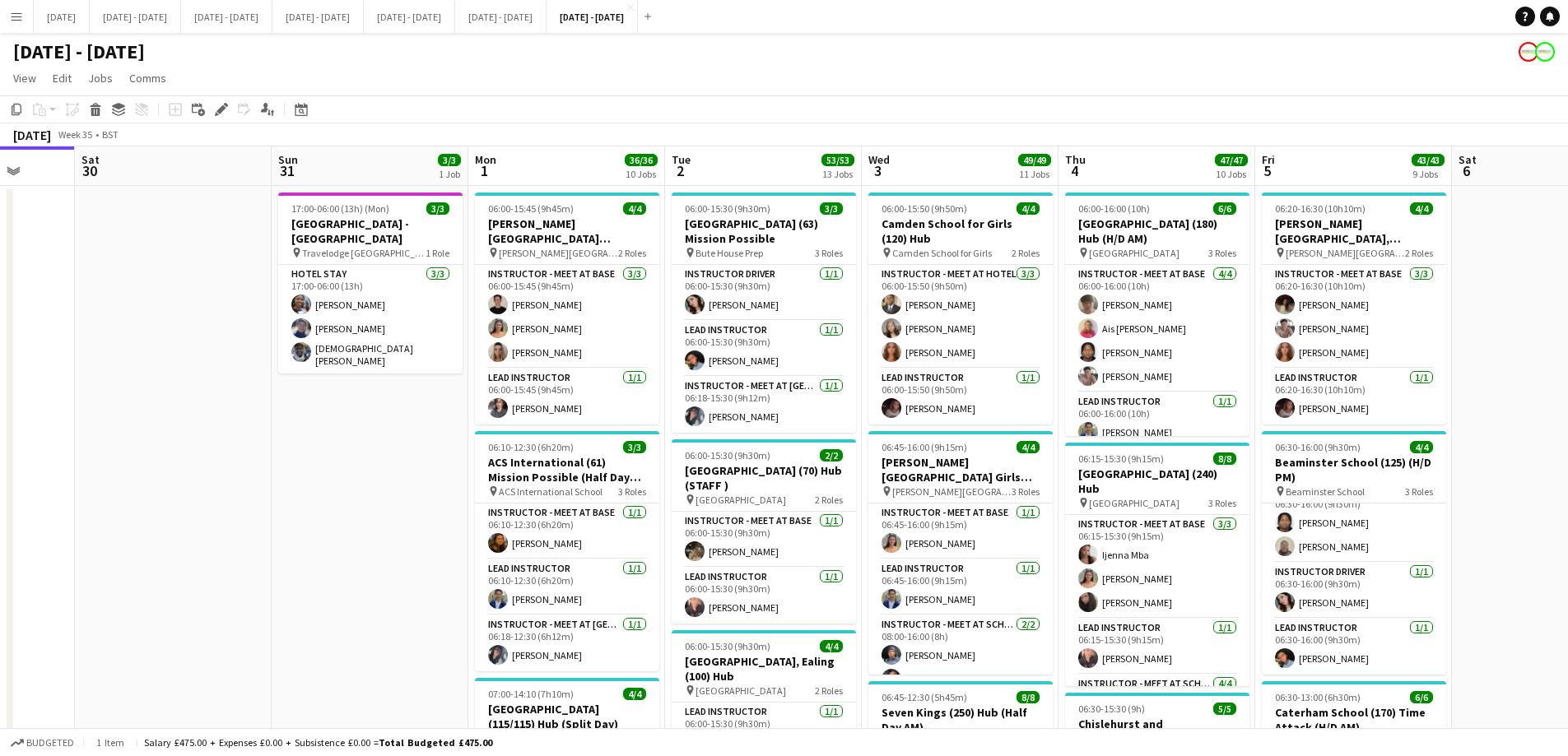
scroll to position [0, 512]
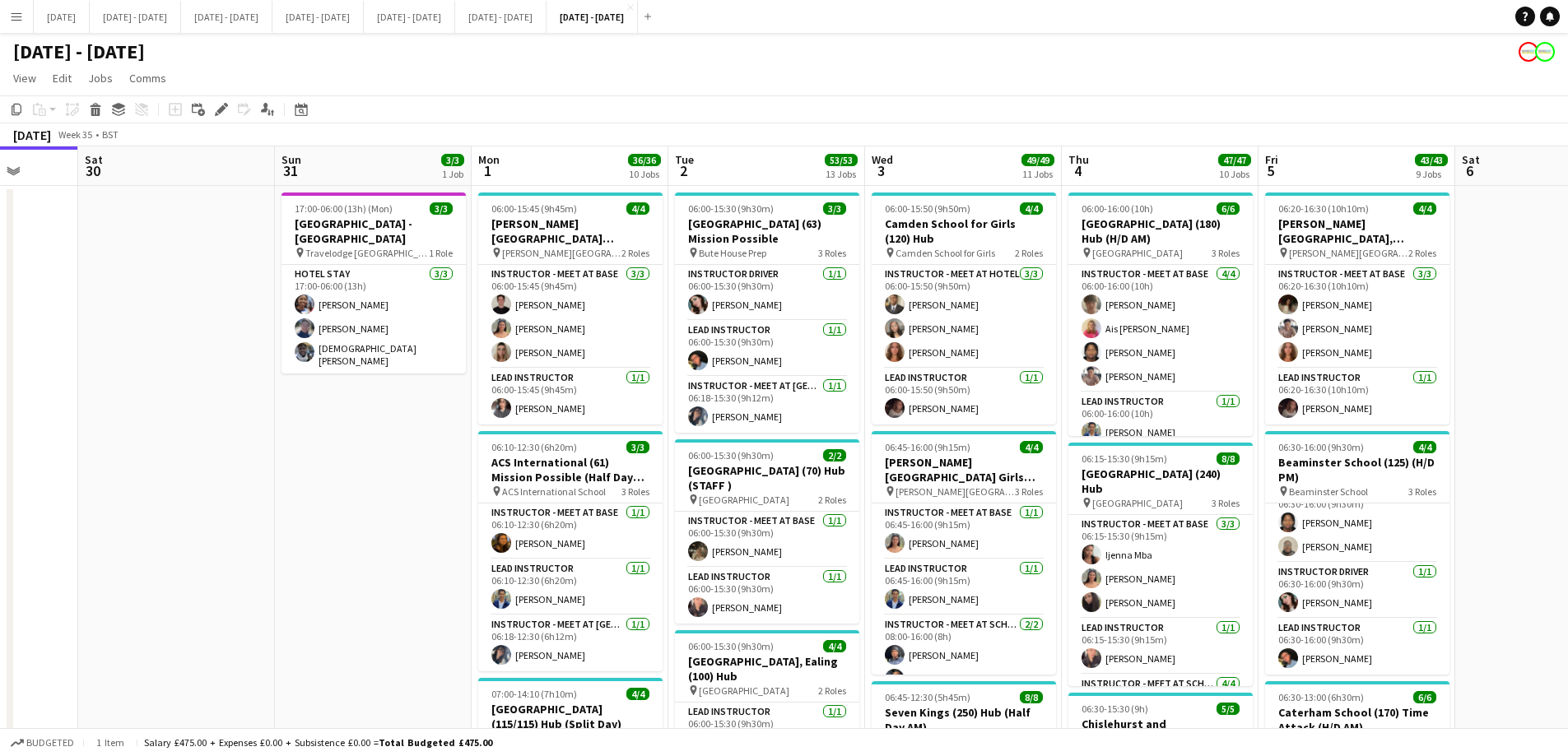
drag, startPoint x: 1471, startPoint y: 662, endPoint x: 1529, endPoint y: 669, distance: 58.4
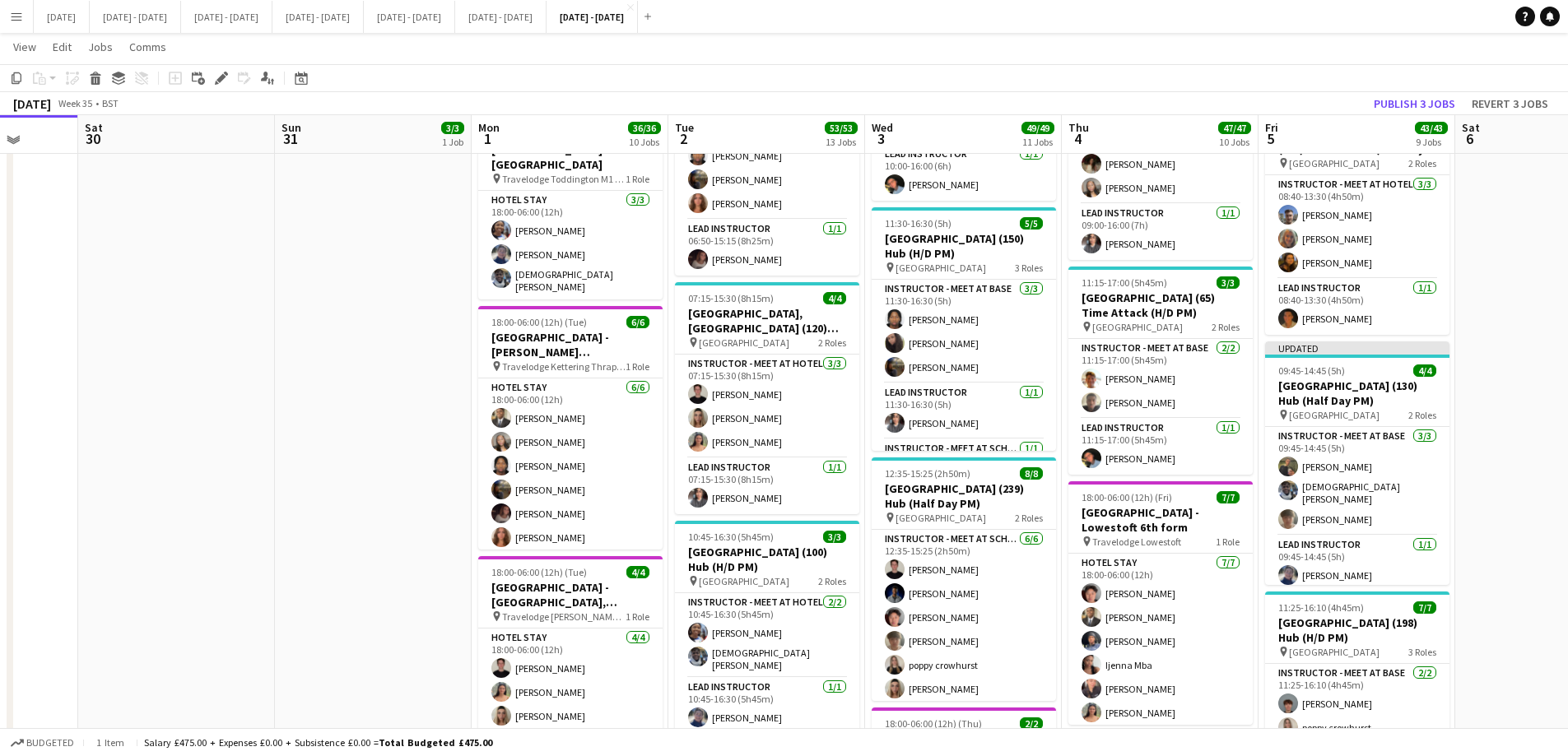
scroll to position [1572, 0]
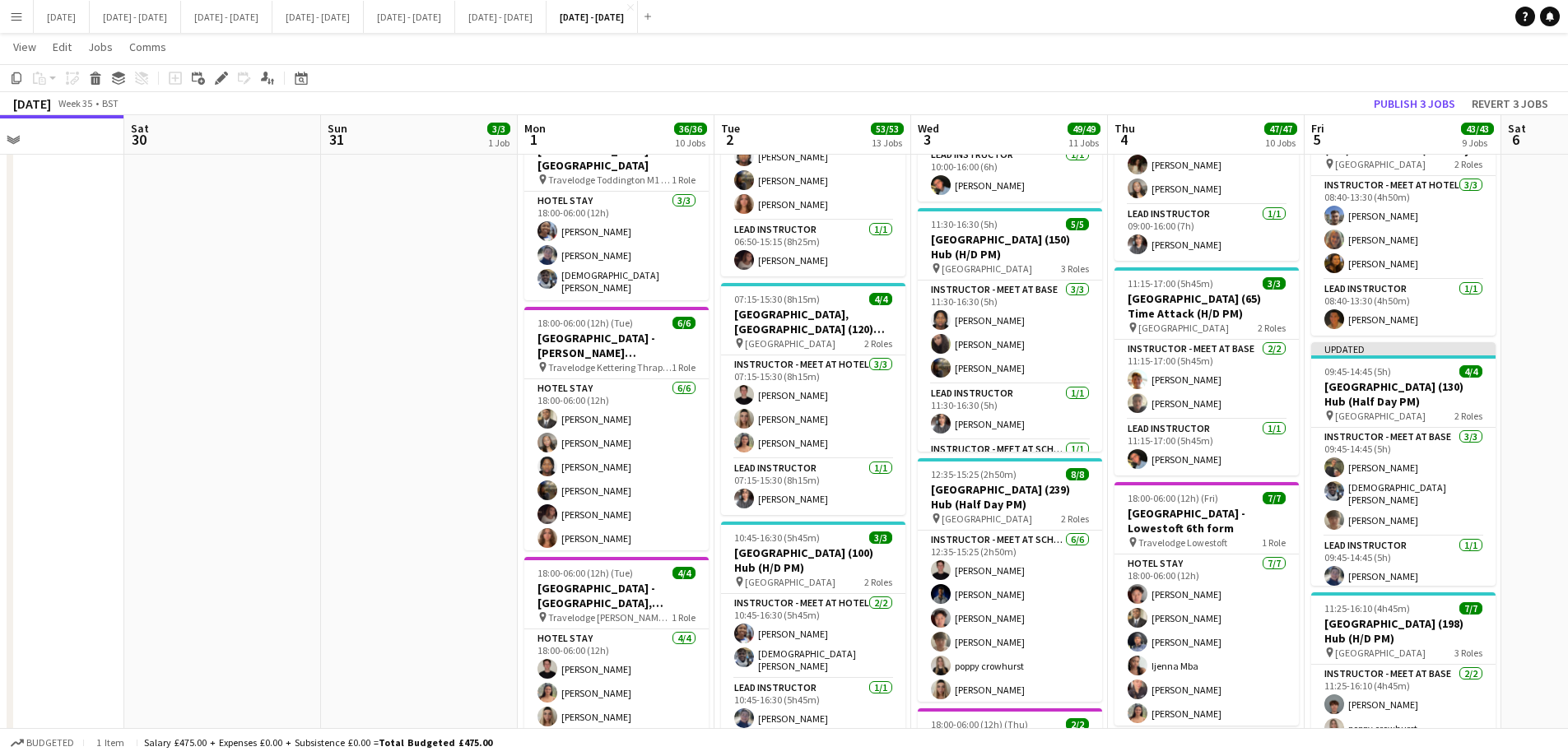
drag, startPoint x: 203, startPoint y: 307, endPoint x: 652, endPoint y: 282, distance: 449.7
click at [652, 282] on app-calendar-viewport "Wed 27 Thu 28 Fri 29 Sat 30 Sun 31 3/3 1 Job Mon 1 36/36 10 Jobs Tue 2 53/53 13…" at bounding box center [784, 31] width 1568 height 3080
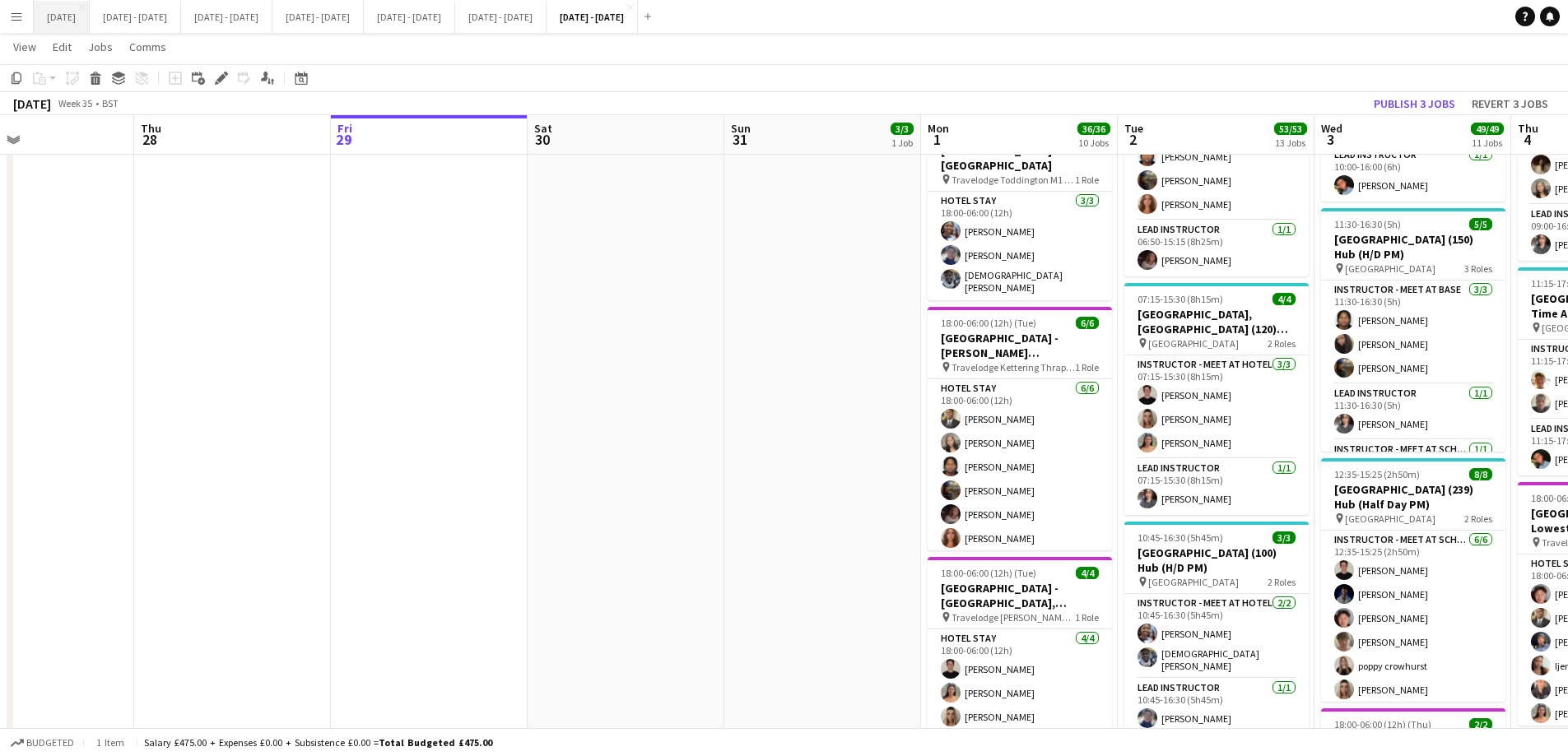
click at [56, 19] on button "[DATE] Close" at bounding box center [61, 17] width 56 height 32
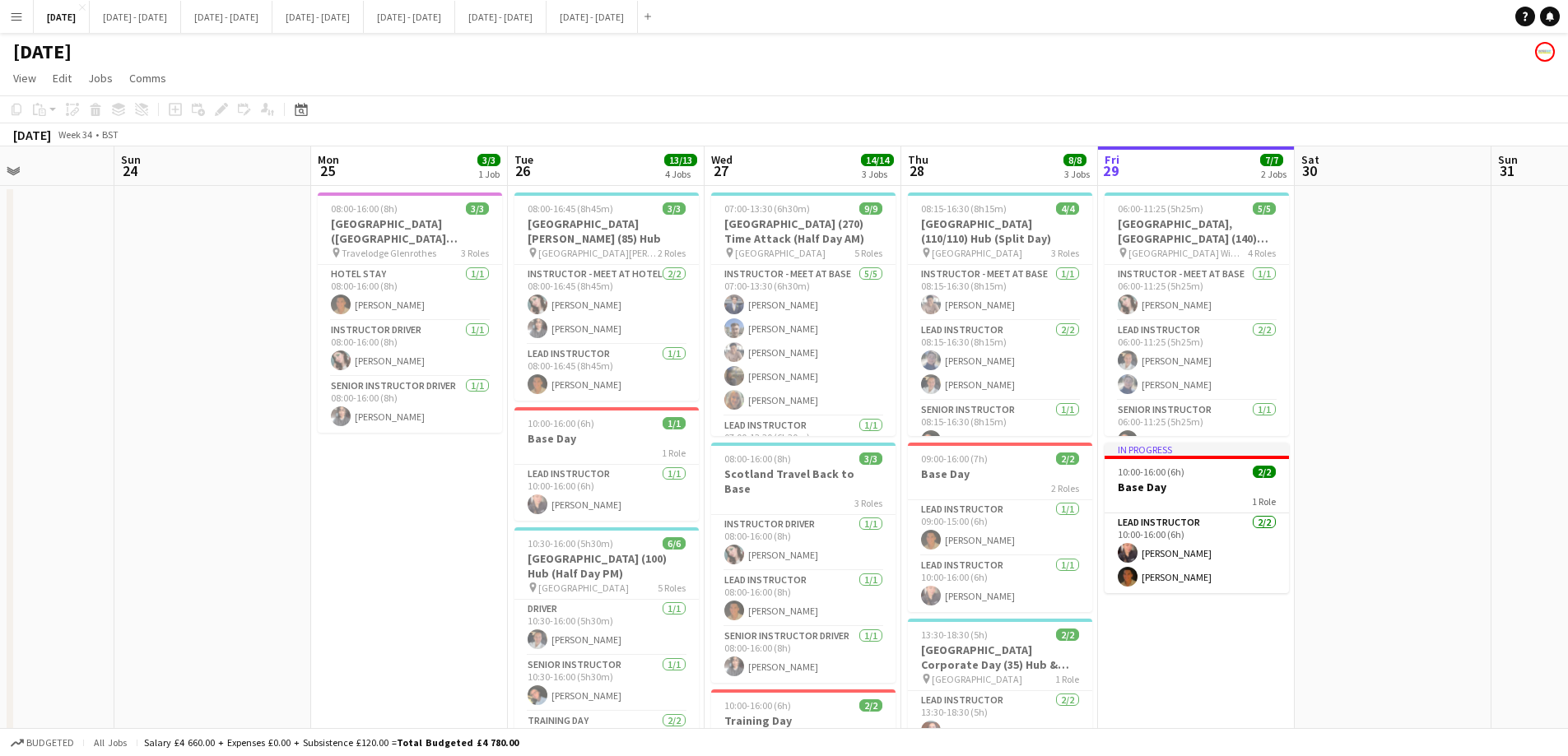
scroll to position [0, 462]
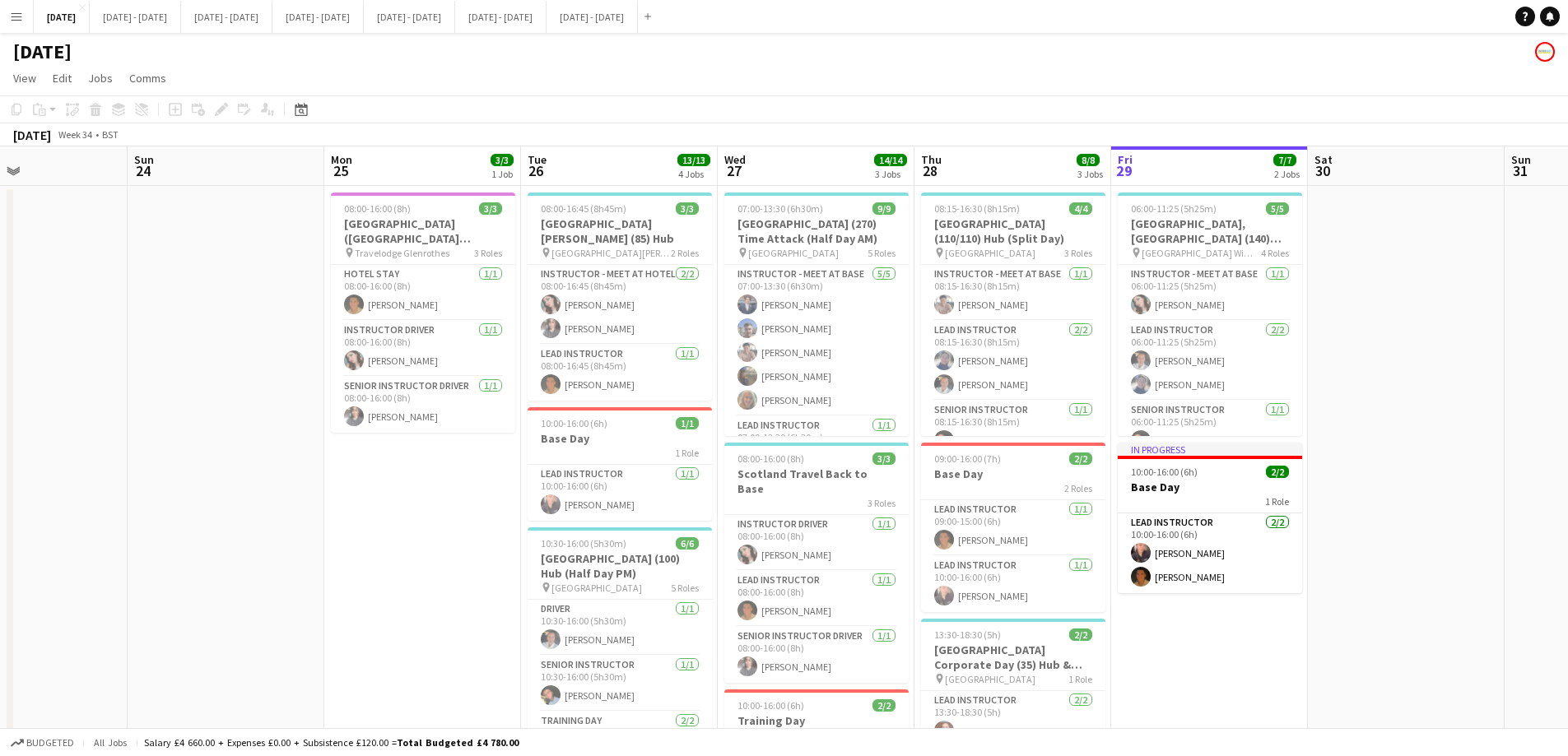
drag, startPoint x: 460, startPoint y: 581, endPoint x: 473, endPoint y: 572, distance: 15.8
click at [473, 572] on app-calendar-viewport "Thu 21 13/13 3 Jobs Fri 22 5/5 3 Jobs Sat 23 Sun 24 Mon 25 3/3 1 Job Tue 26 13/…" at bounding box center [784, 606] width 1568 height 920
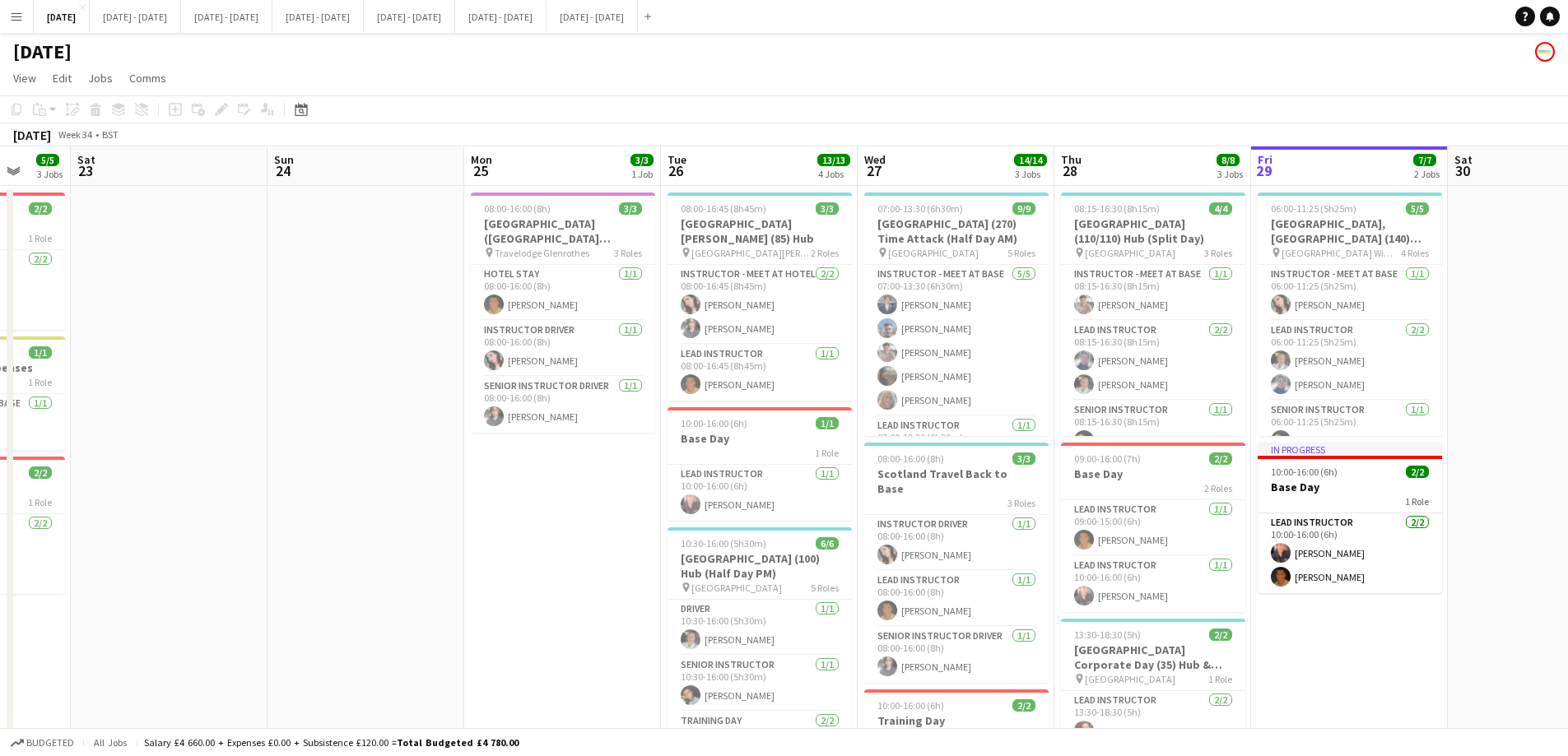
scroll to position [0, 520]
drag, startPoint x: 383, startPoint y: 450, endPoint x: 384, endPoint y: 459, distance: 9.1
click at [384, 459] on app-calendar-viewport "Wed 20 7/7 2 Jobs Thu 21 13/13 3 Jobs Fri 22 5/5 3 Jobs Sat 23 Sun 24 Mon 25 3/…" at bounding box center [784, 606] width 1568 height 920
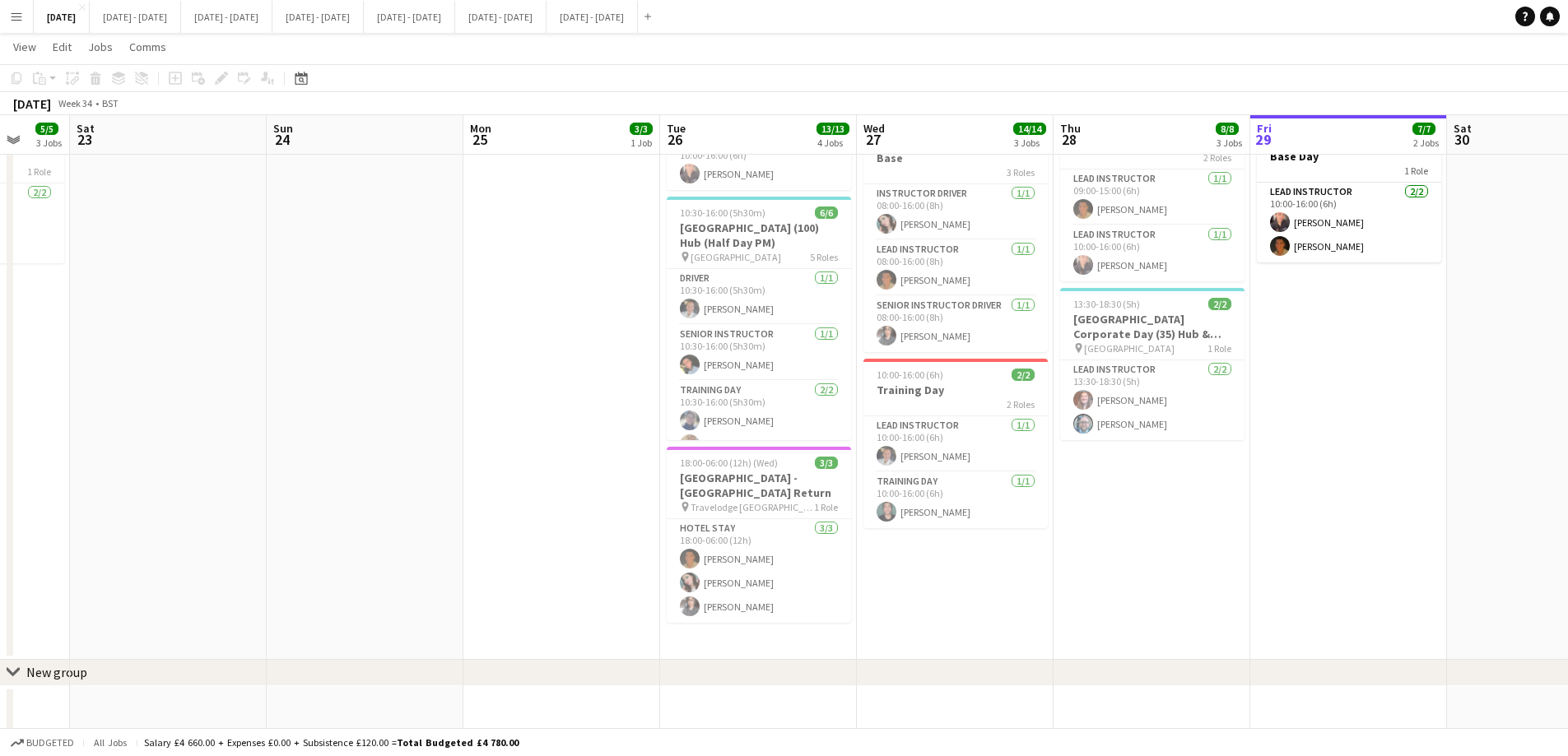
scroll to position [0, 587]
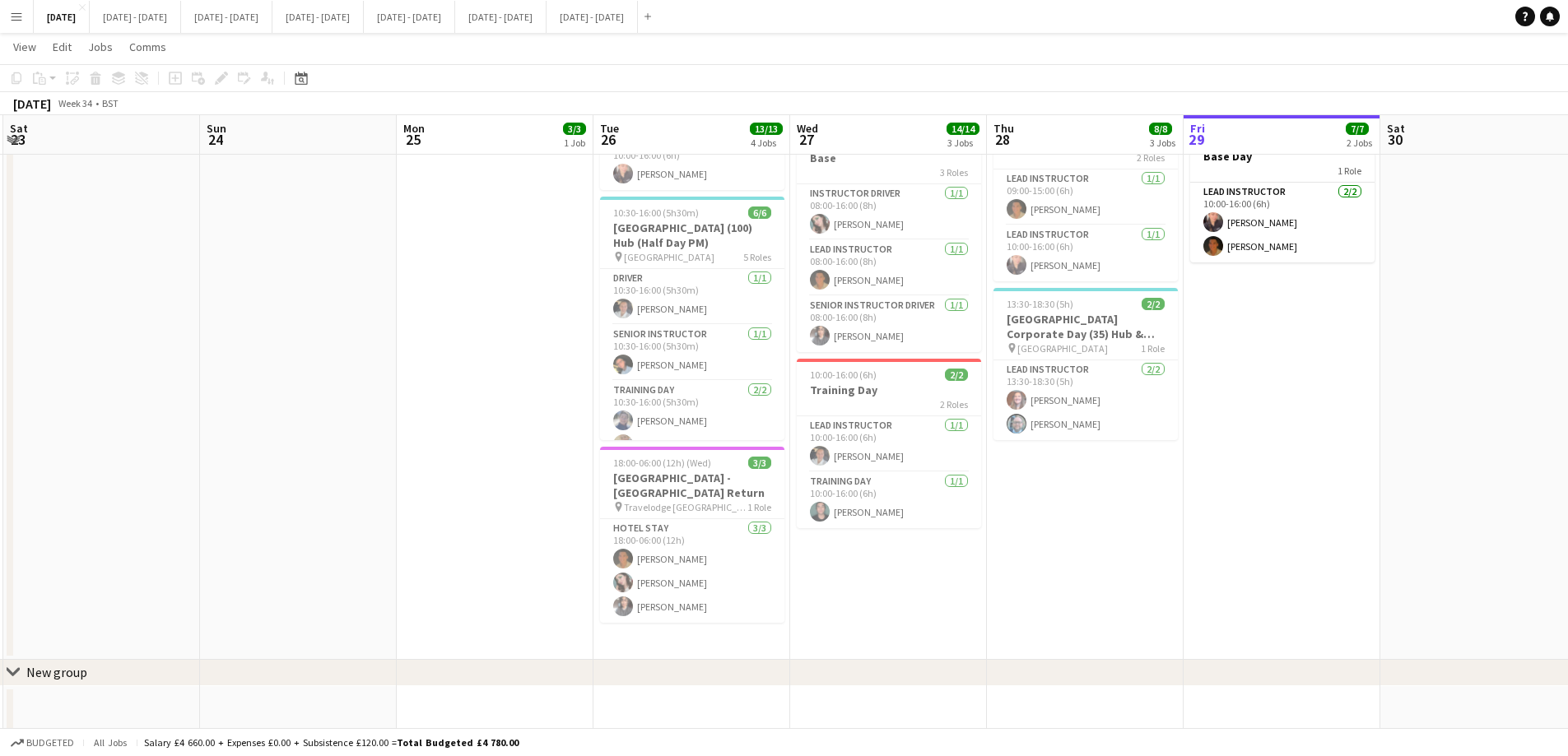
drag, startPoint x: 610, startPoint y: 493, endPoint x: 543, endPoint y: 508, distance: 68.7
click at [543, 508] on app-calendar-viewport "Wed 20 7/7 2 Jobs Thu 21 13/13 3 Jobs Fri 22 5/5 3 Jobs Sat 23 Sun 24 Mon 25 3/…" at bounding box center [784, 235] width 1568 height 1000
click at [681, 396] on app-card-role "Training Day - Meet at School [DATE] 11:30-16:00 (4h30m) [PERSON_NAME]" at bounding box center [692, 412] width 184 height 56
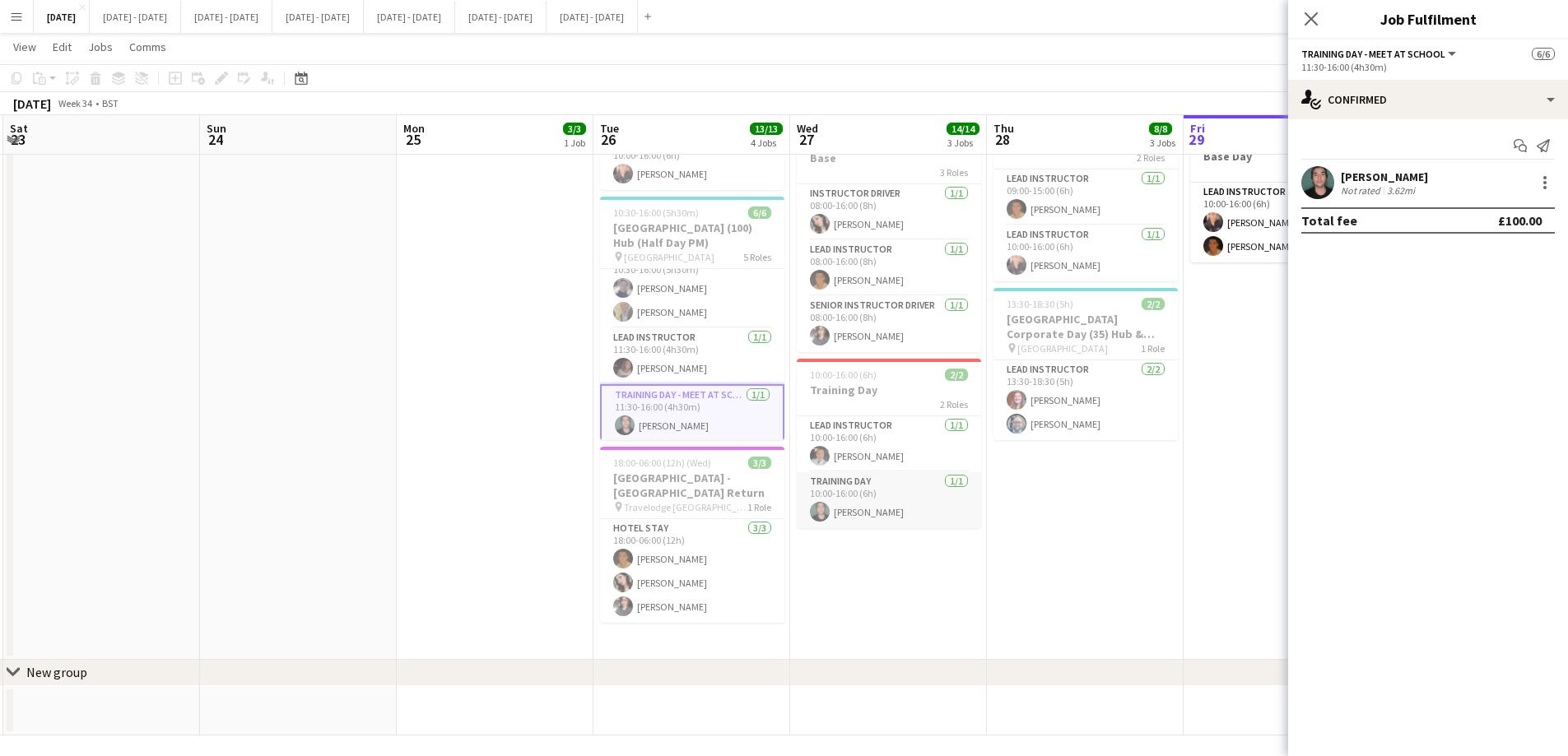
click at [841, 488] on app-card-role "Training Day [DATE] 10:00-16:00 (6h) [PERSON_NAME]" at bounding box center [888, 500] width 184 height 56
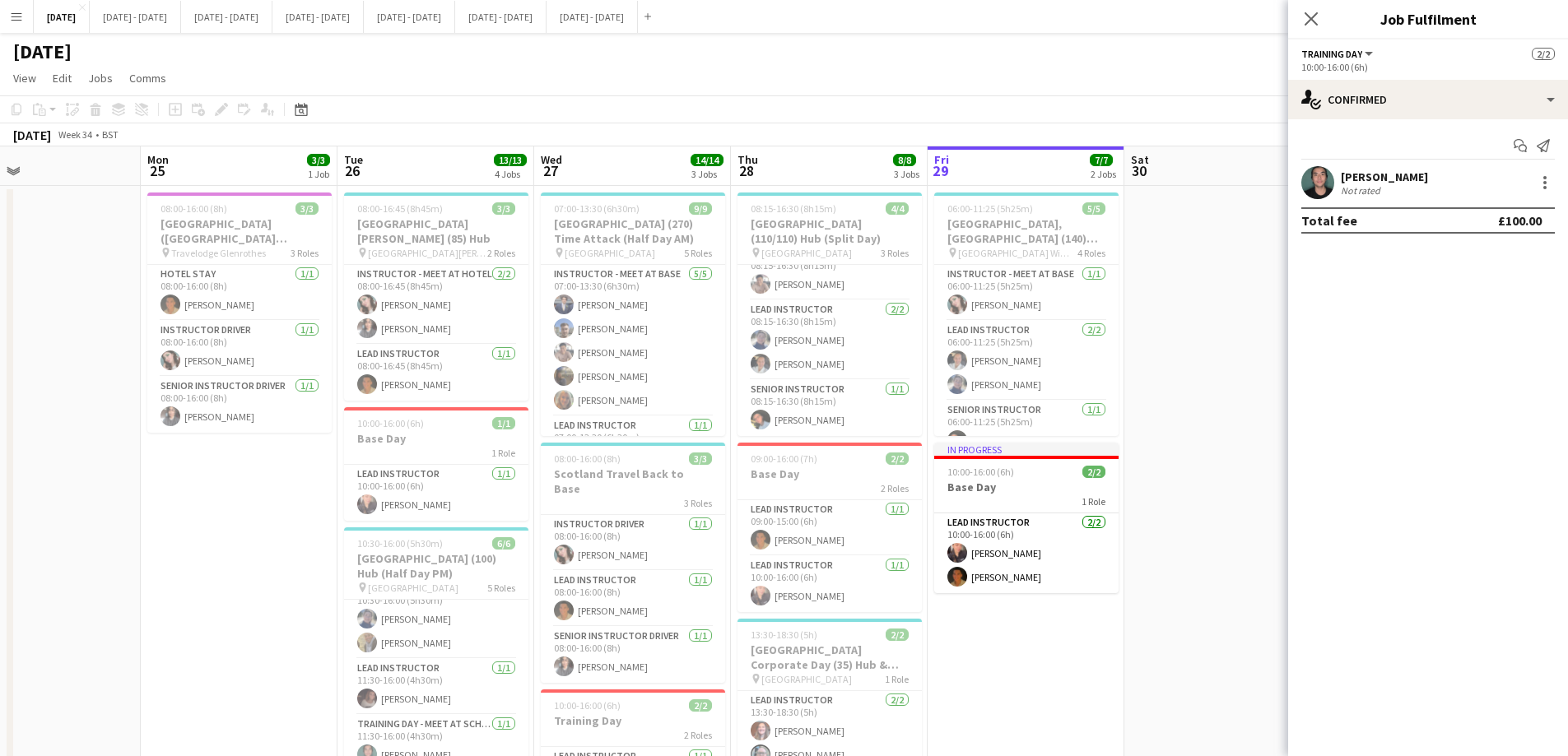
scroll to position [0, 544]
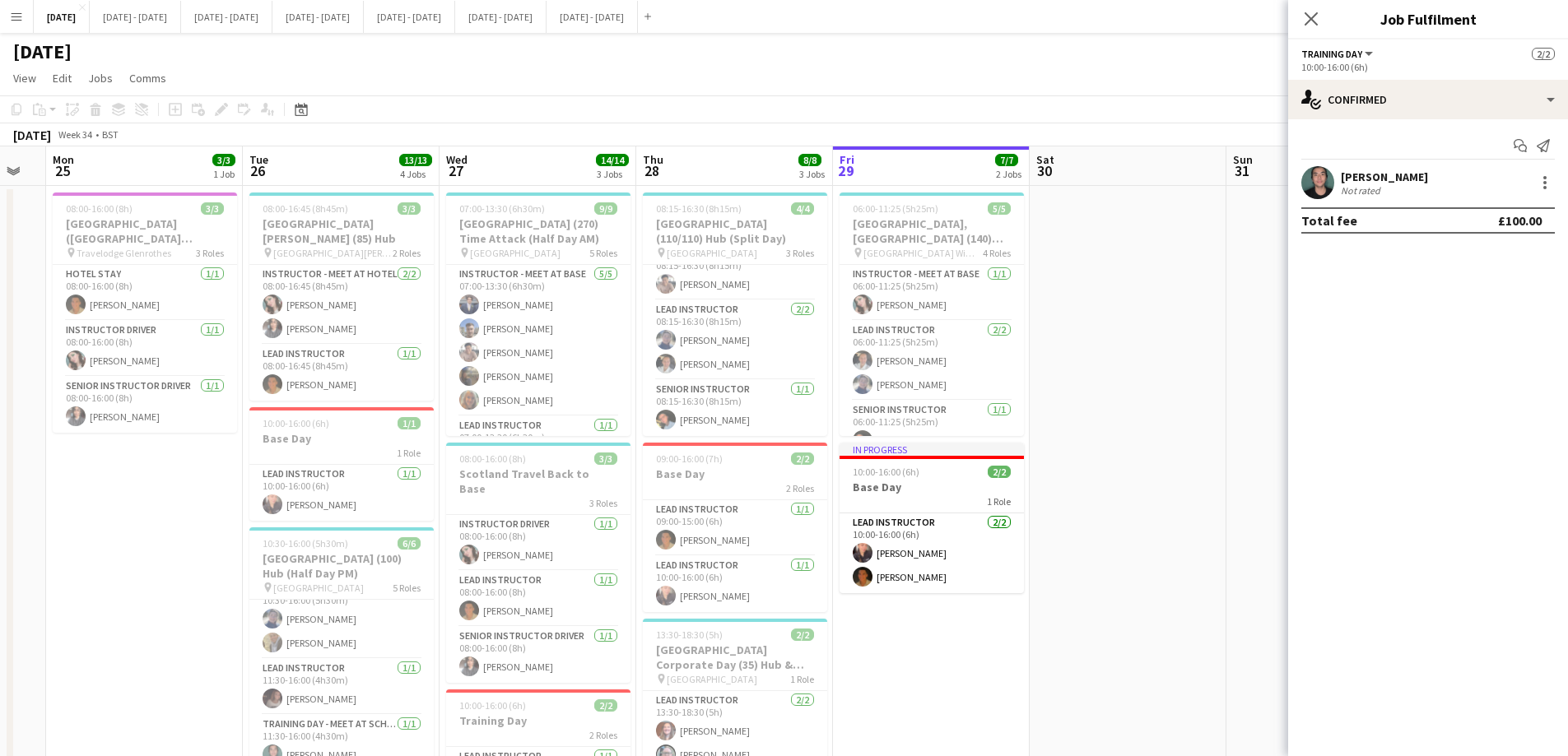
drag, startPoint x: 1099, startPoint y: 496, endPoint x: 749, endPoint y: 535, distance: 352.2
click at [749, 535] on app-calendar-viewport "Fri 22 5/5 3 Jobs Sat 23 Sun 24 Mon 25 3/3 1 Job Tue 26 13/13 4 Jobs Wed 27 14/…" at bounding box center [784, 606] width 1568 height 920
click at [934, 426] on app-card-role "Training Day [DATE] 06:00-11:25 (5h25m) [PERSON_NAME]" at bounding box center [931, 407] width 184 height 56
click at [1309, 18] on icon at bounding box center [1310, 18] width 16 height 16
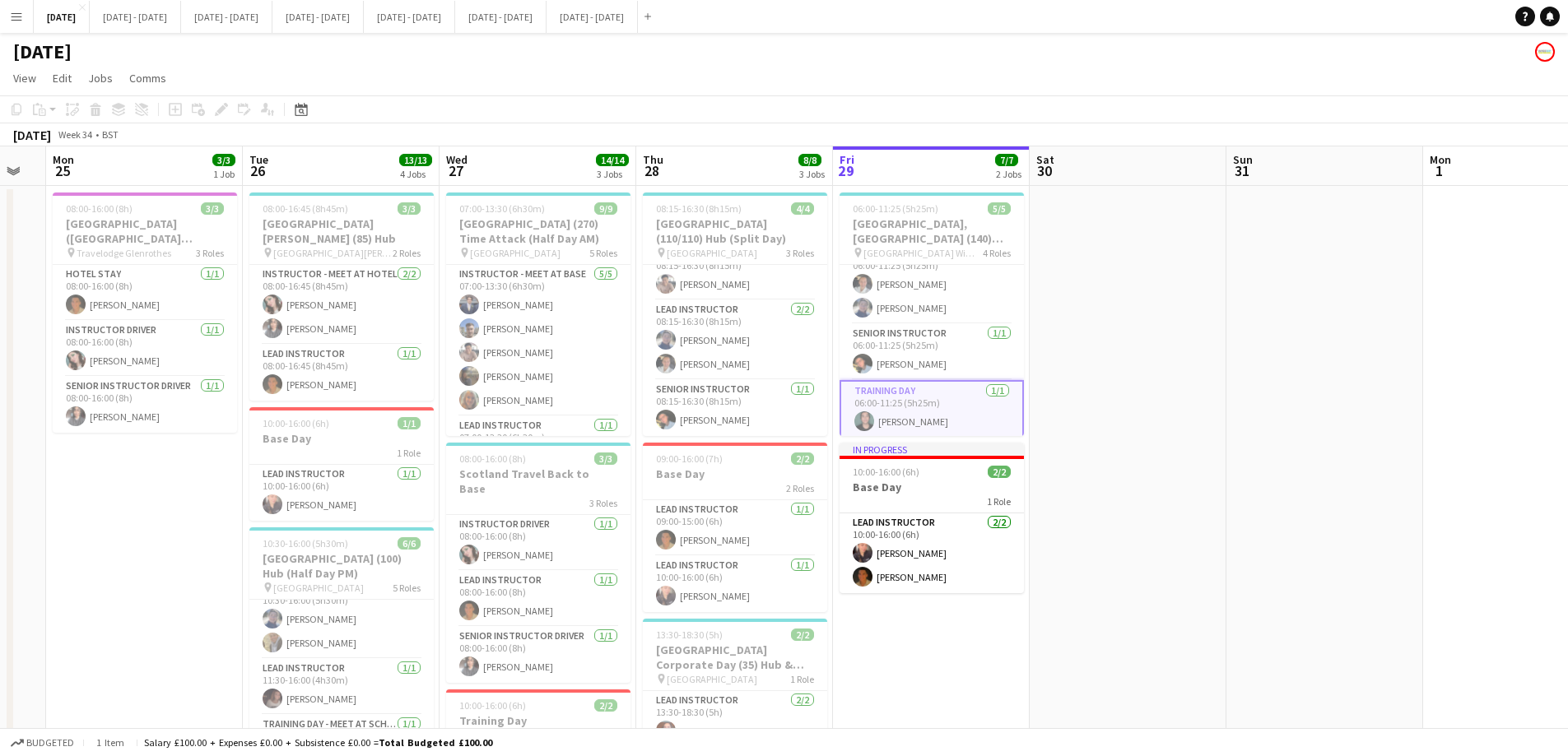
click at [973, 665] on app-date-cell "06:00-11:25 (5h25m) 5/5 [GEOGRAPHIC_DATA], [GEOGRAPHIC_DATA] (140) Hub (Half Da…" at bounding box center [931, 588] width 197 height 805
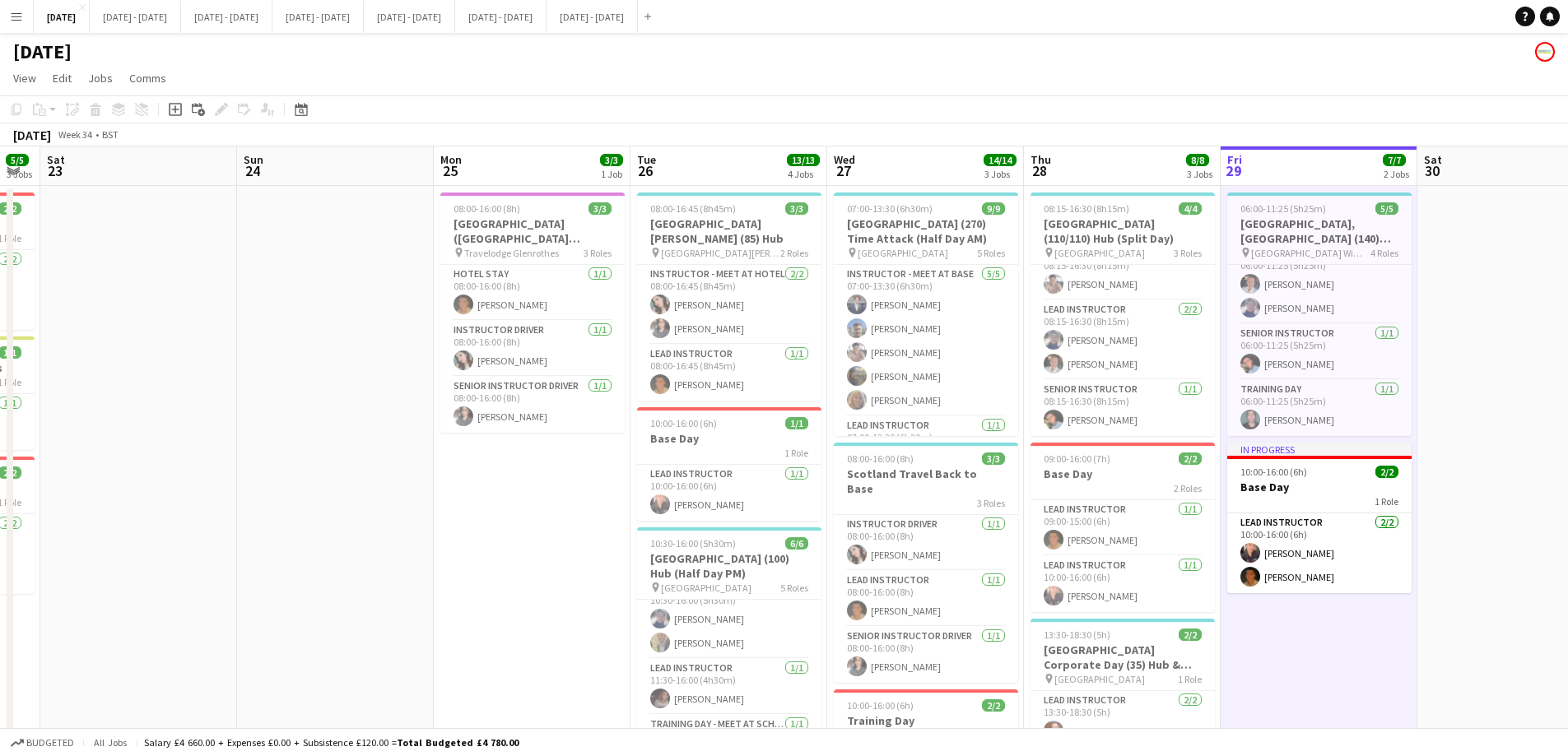
drag, startPoint x: 899, startPoint y: 677, endPoint x: 1279, endPoint y: 624, distance: 383.7
click at [1279, 624] on app-calendar-viewport "Thu 21 13/13 3 Jobs Fri 22 5/5 3 Jobs Sat 23 Sun 24 Mon 25 3/3 1 Job Tue 26 13/…" at bounding box center [784, 606] width 1568 height 920
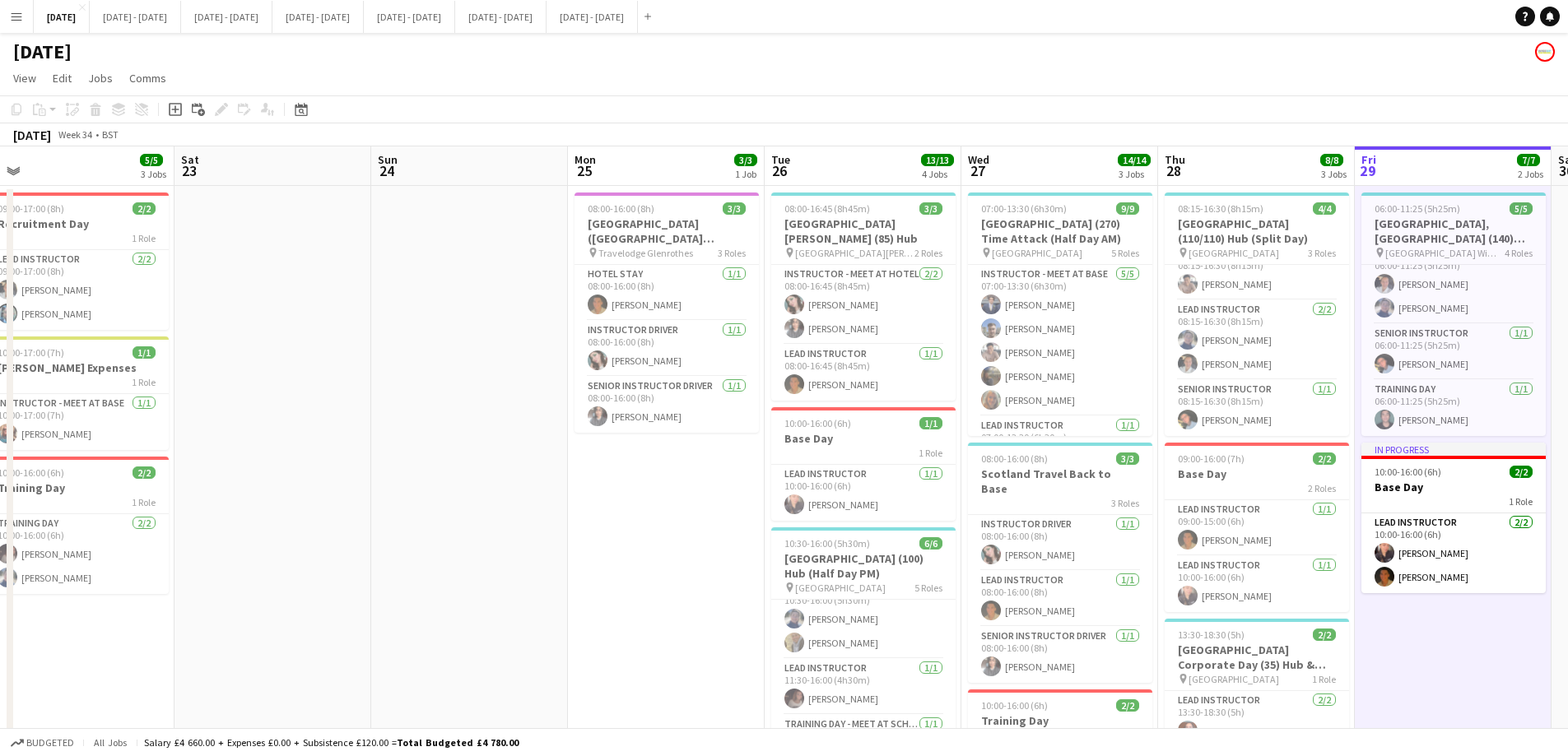
drag, startPoint x: 539, startPoint y: 606, endPoint x: 672, endPoint y: 562, distance: 140.1
click at [672, 562] on app-calendar-viewport "Tue 19 7/7 2 Jobs Wed 20 7/7 2 Jobs Thu 21 13/13 3 Jobs Fri 22 5/5 3 Jobs Sat 2…" at bounding box center [784, 606] width 1568 height 920
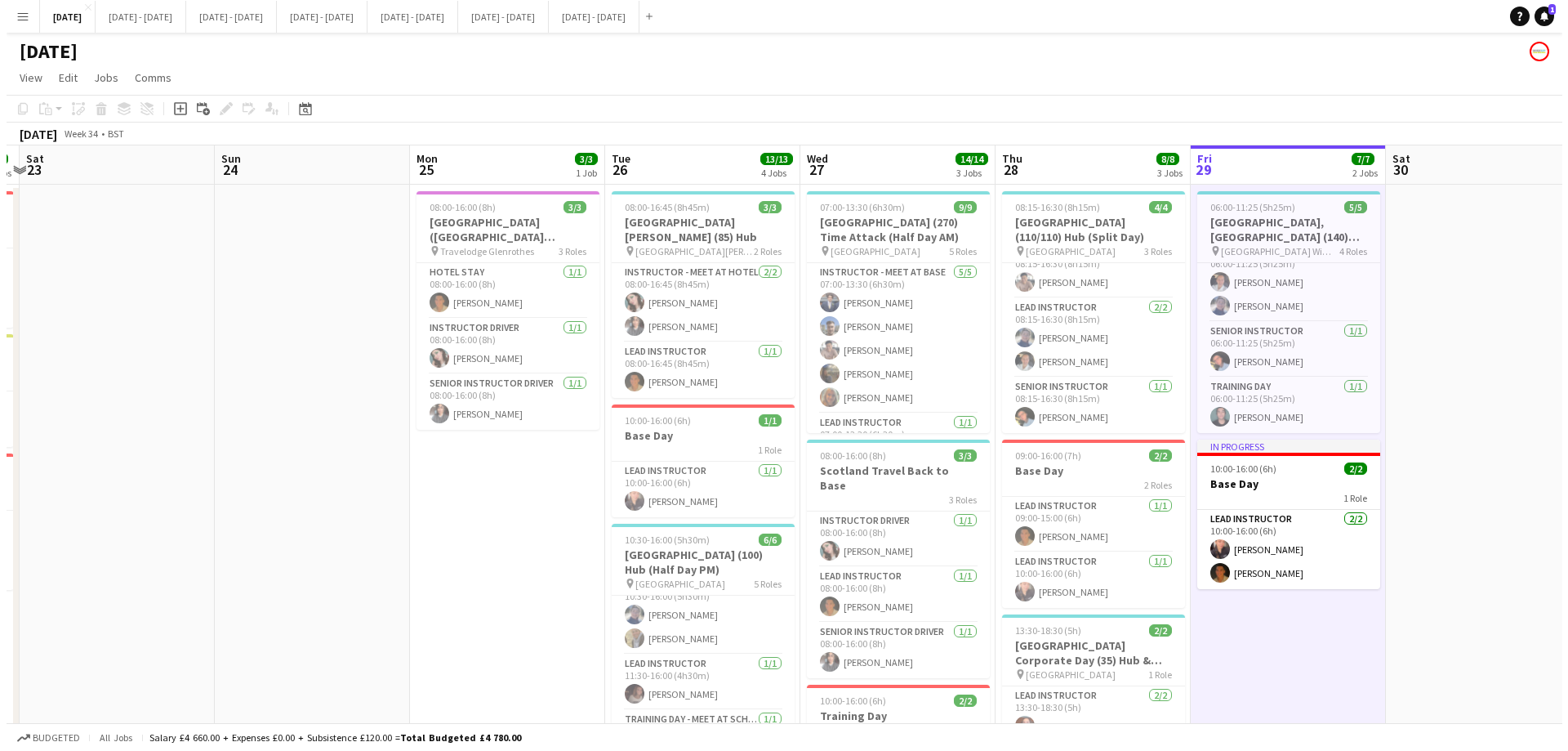
scroll to position [0, 591]
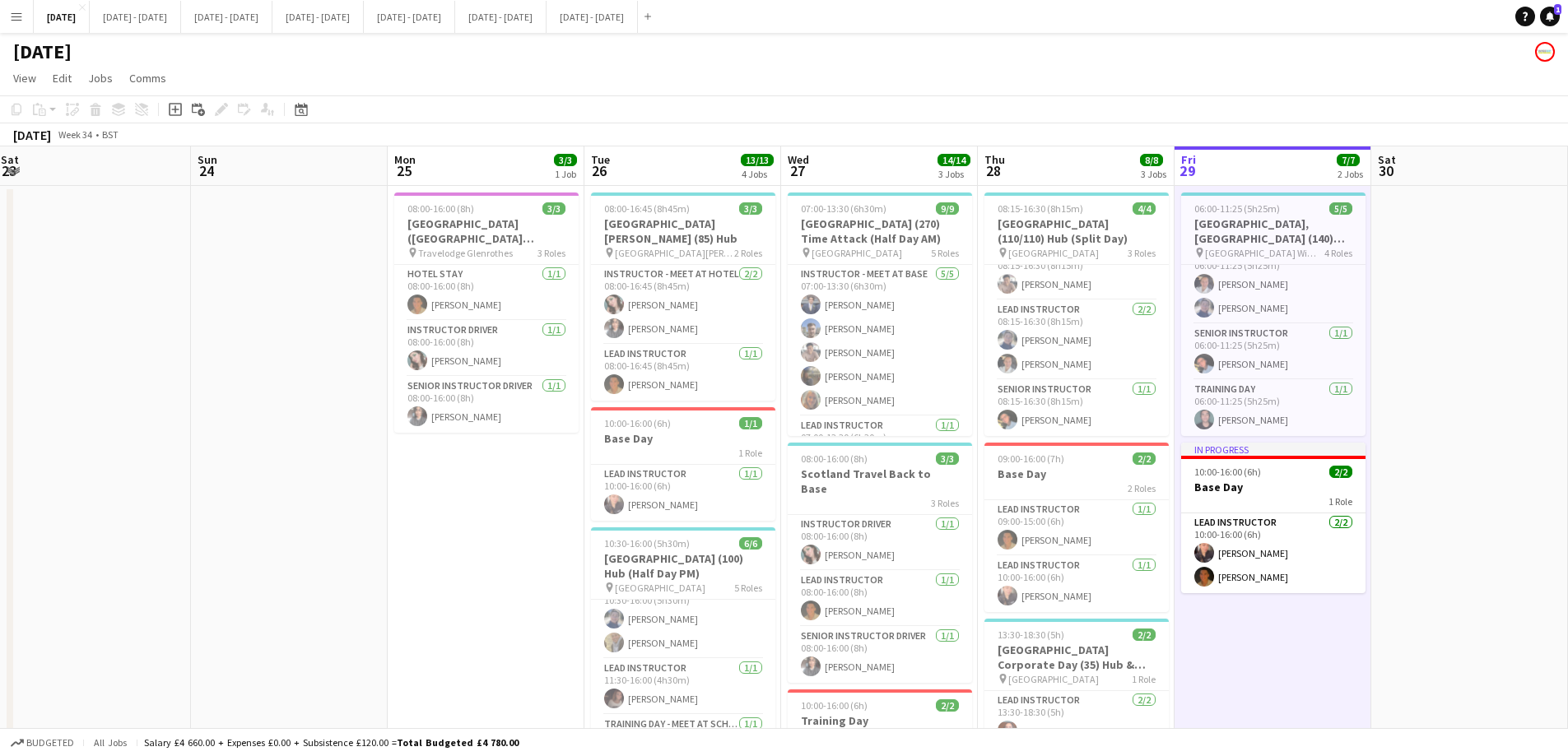
drag, startPoint x: 664, startPoint y: 543, endPoint x: 485, endPoint y: 537, distance: 179.1
click at [485, 537] on app-calendar-viewport "Wed 20 7/7 2 Jobs Thu 21 13/13 3 Jobs Fri 22 5/5 3 Jobs Sat 23 Sun 24 Mon 25 3/…" at bounding box center [784, 606] width 1568 height 920
click at [638, 20] on button "[DATE] - [DATE] Close" at bounding box center [592, 17] width 92 height 32
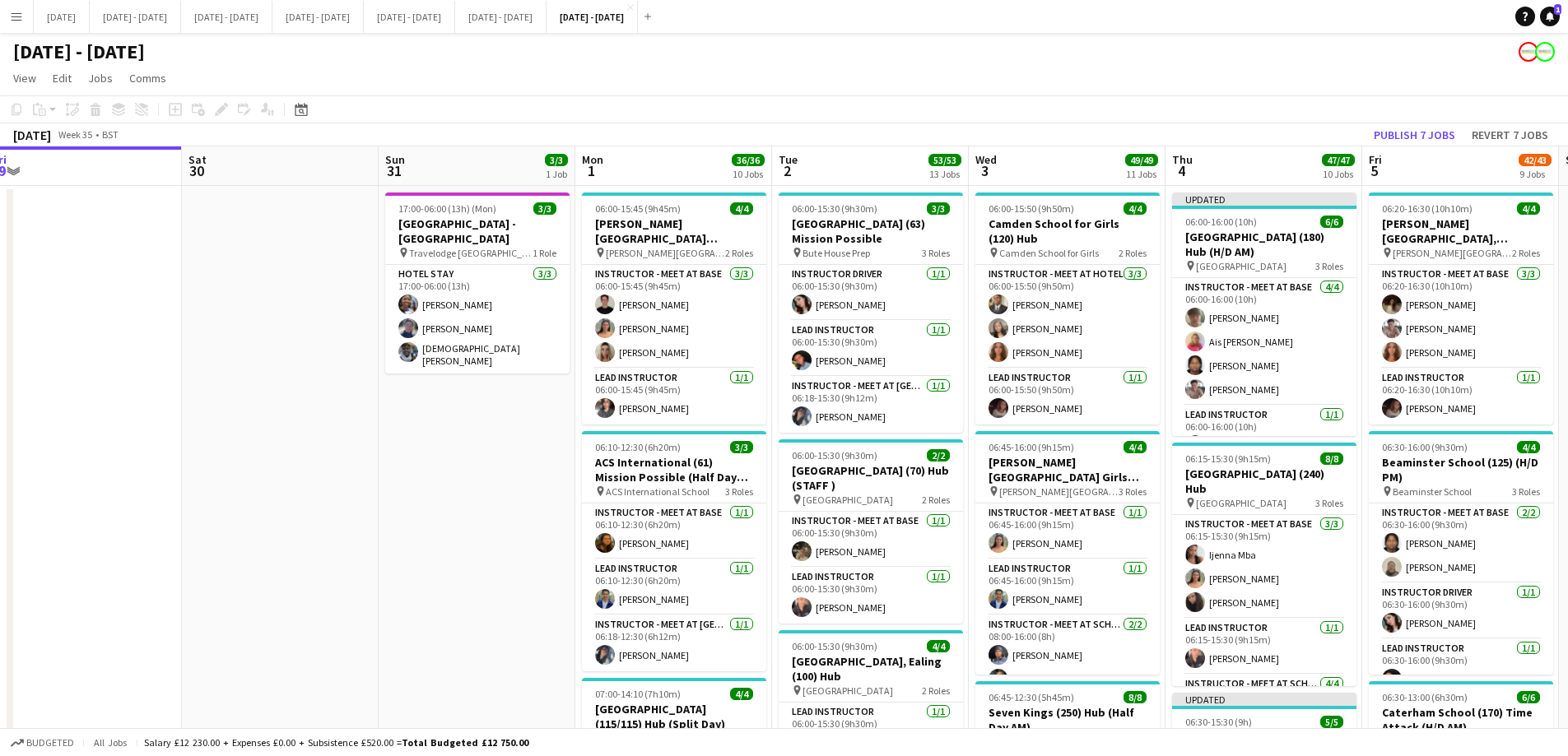
scroll to position [0, 848]
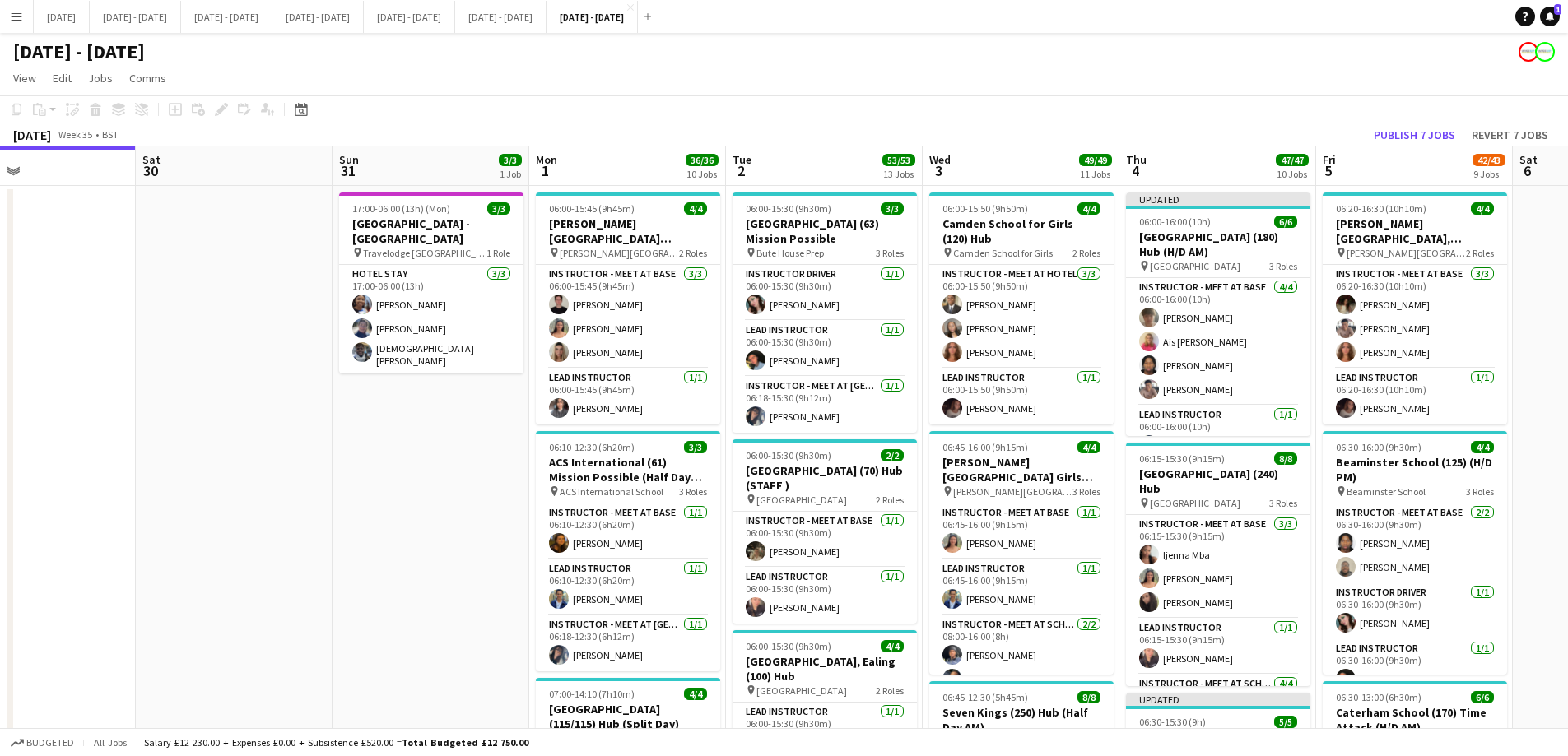
drag, startPoint x: 797, startPoint y: 538, endPoint x: 405, endPoint y: 526, distance: 392.2
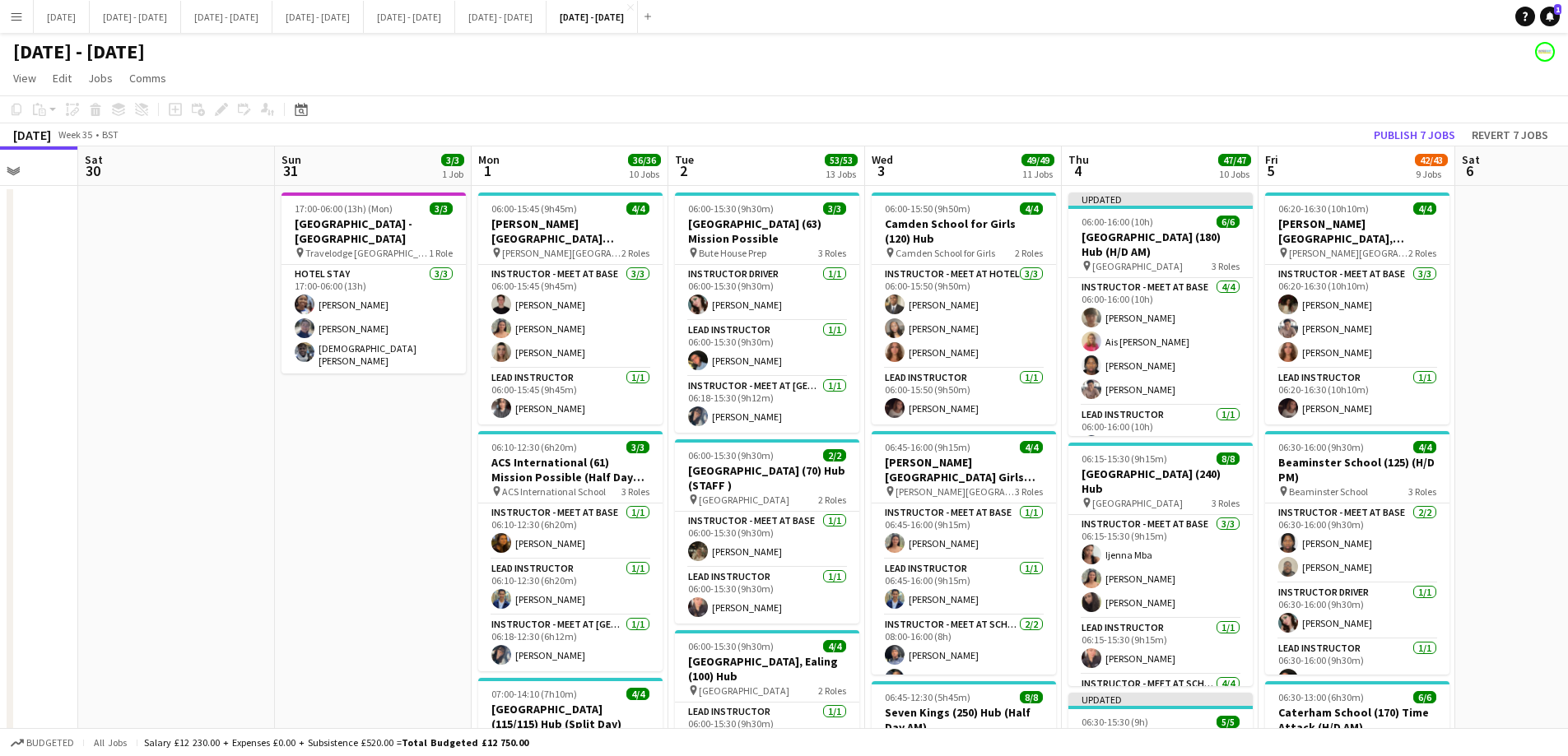
scroll to position [0, 534]
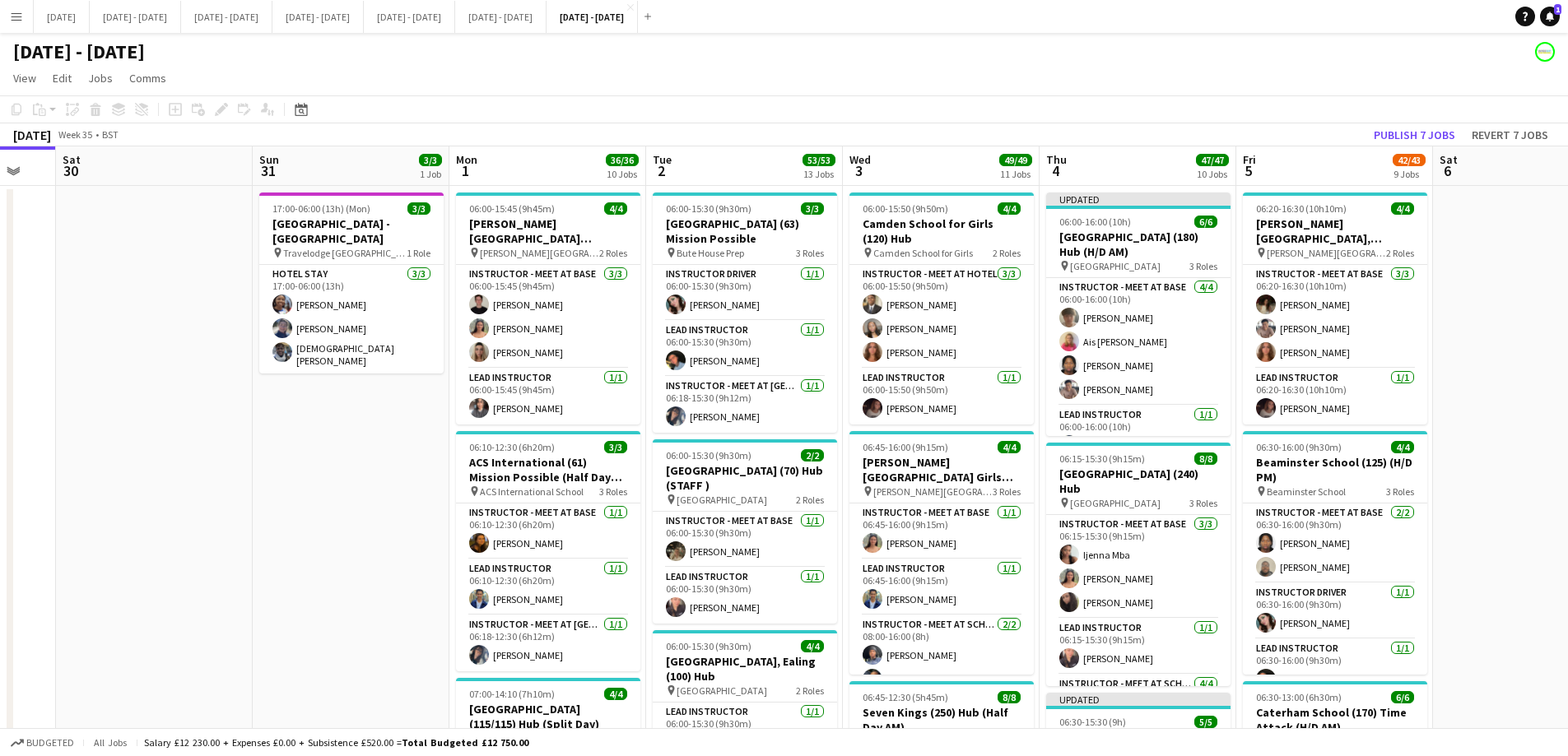
drag, startPoint x: 489, startPoint y: 506, endPoint x: 409, endPoint y: 518, distance: 80.9
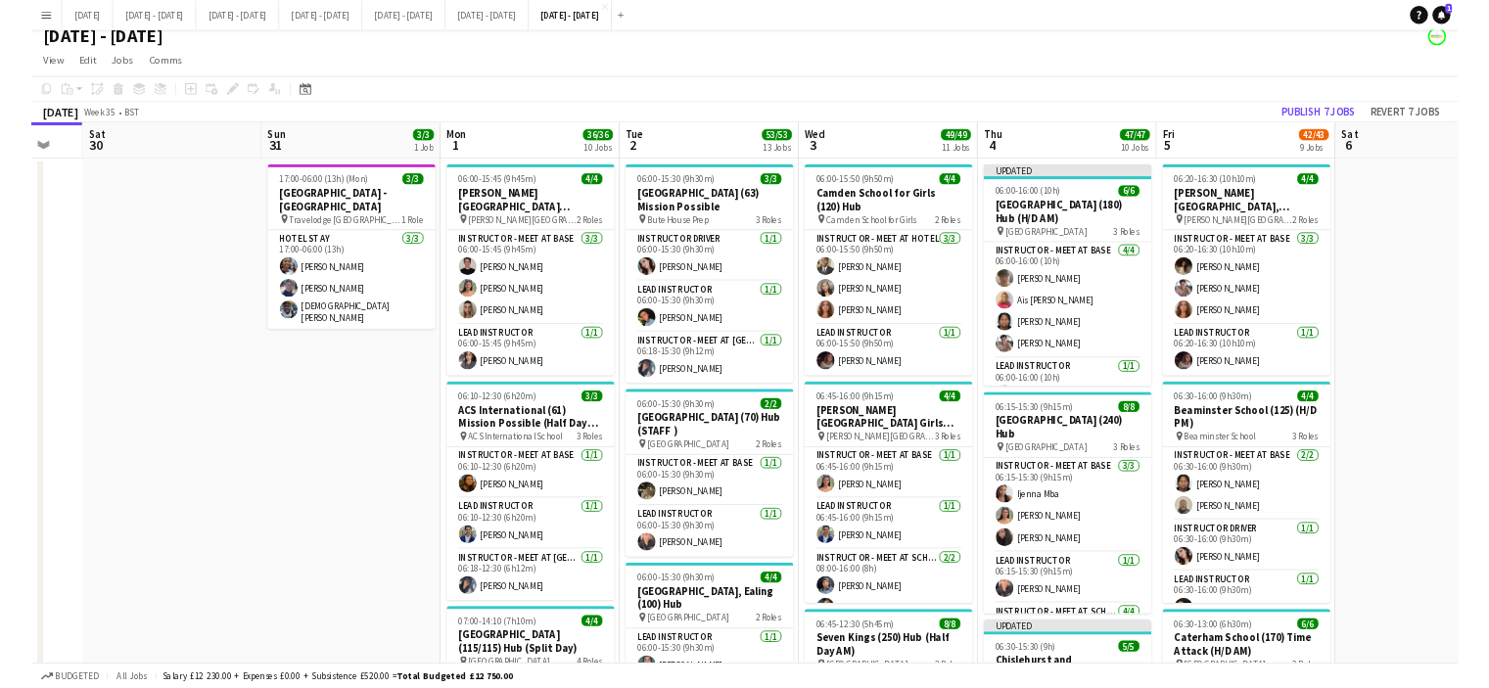
scroll to position [0, 0]
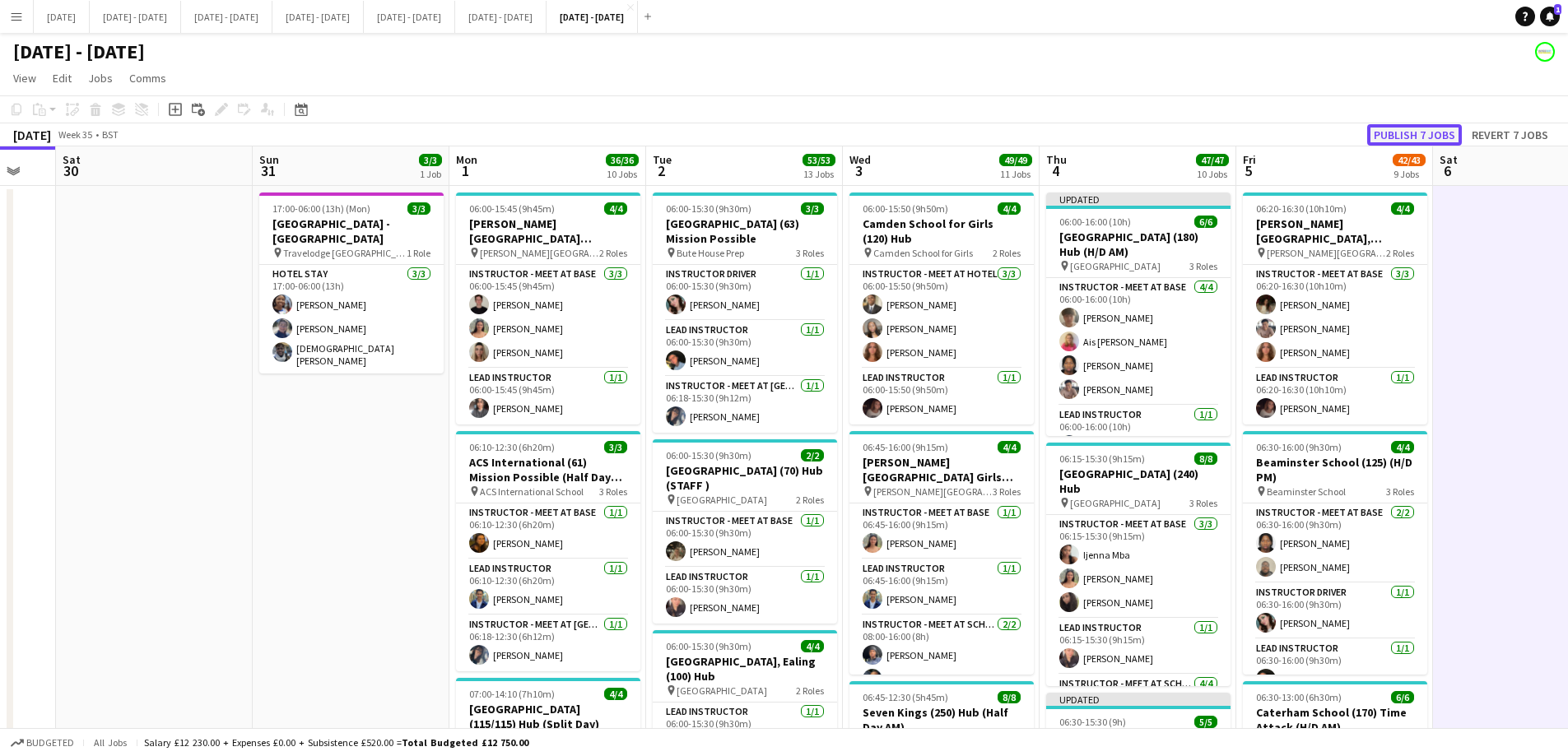
click at [1429, 138] on button "Publish 7 jobs" at bounding box center [1414, 134] width 95 height 21
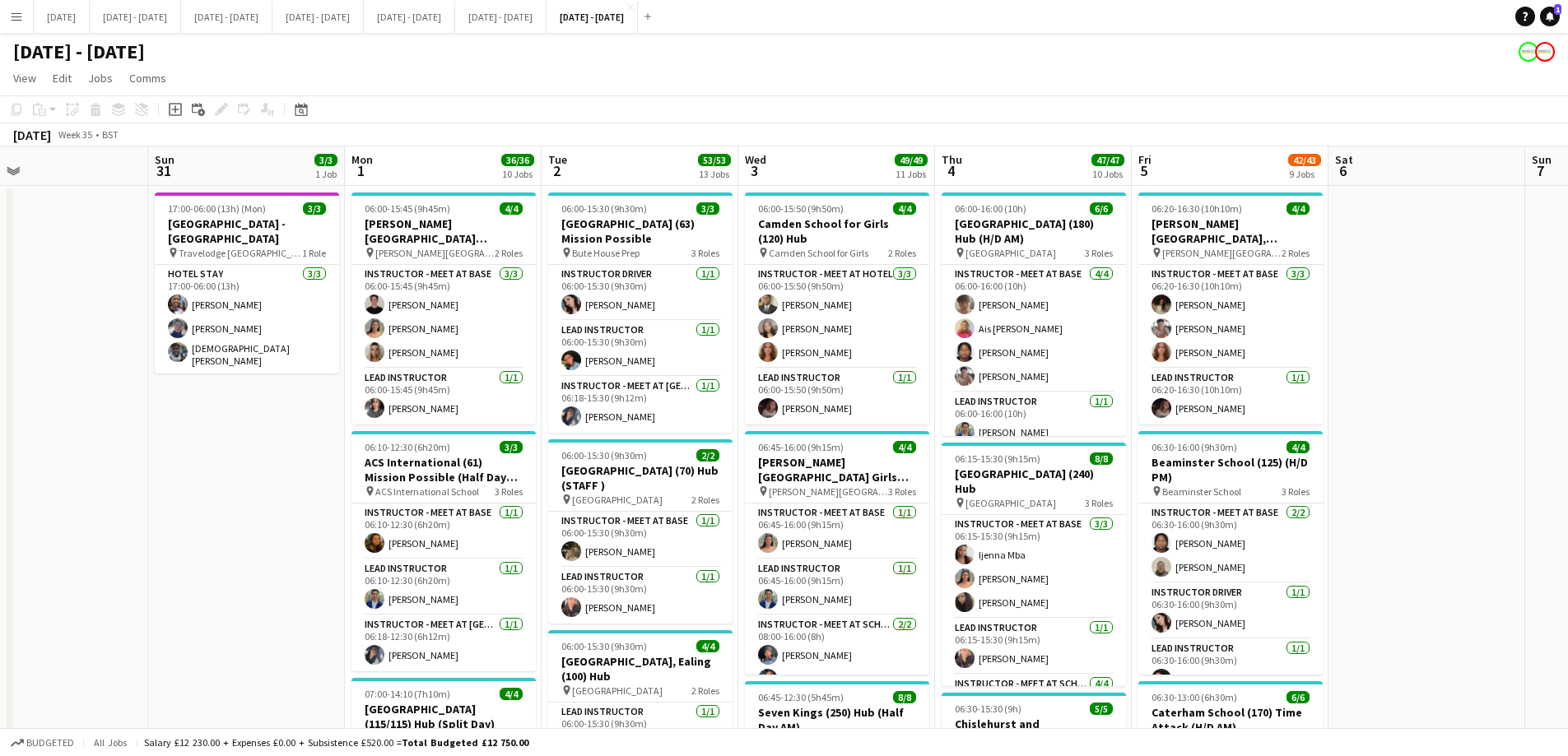
scroll to position [0, 647]
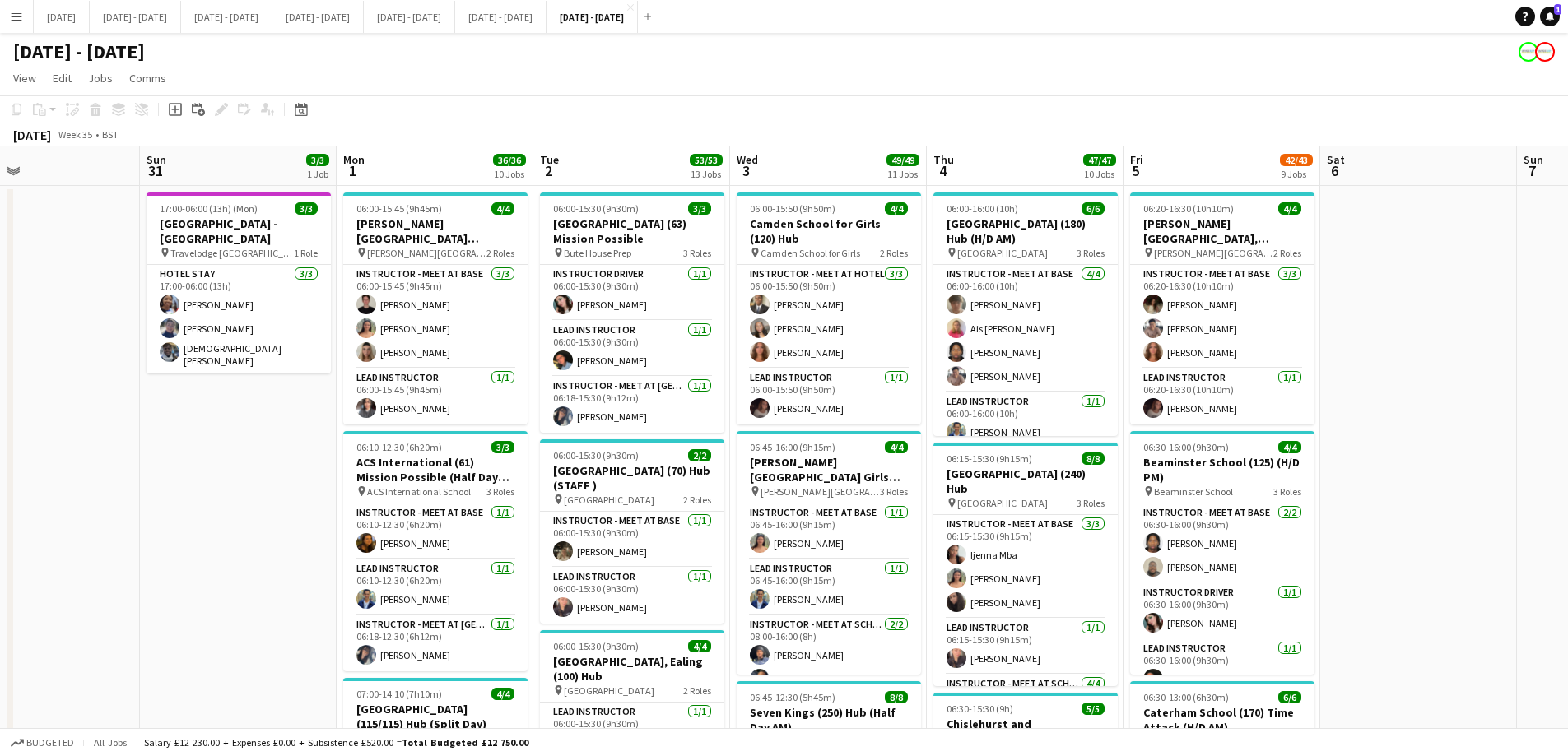
drag, startPoint x: 382, startPoint y: 552, endPoint x: 270, endPoint y: 561, distance: 112.4
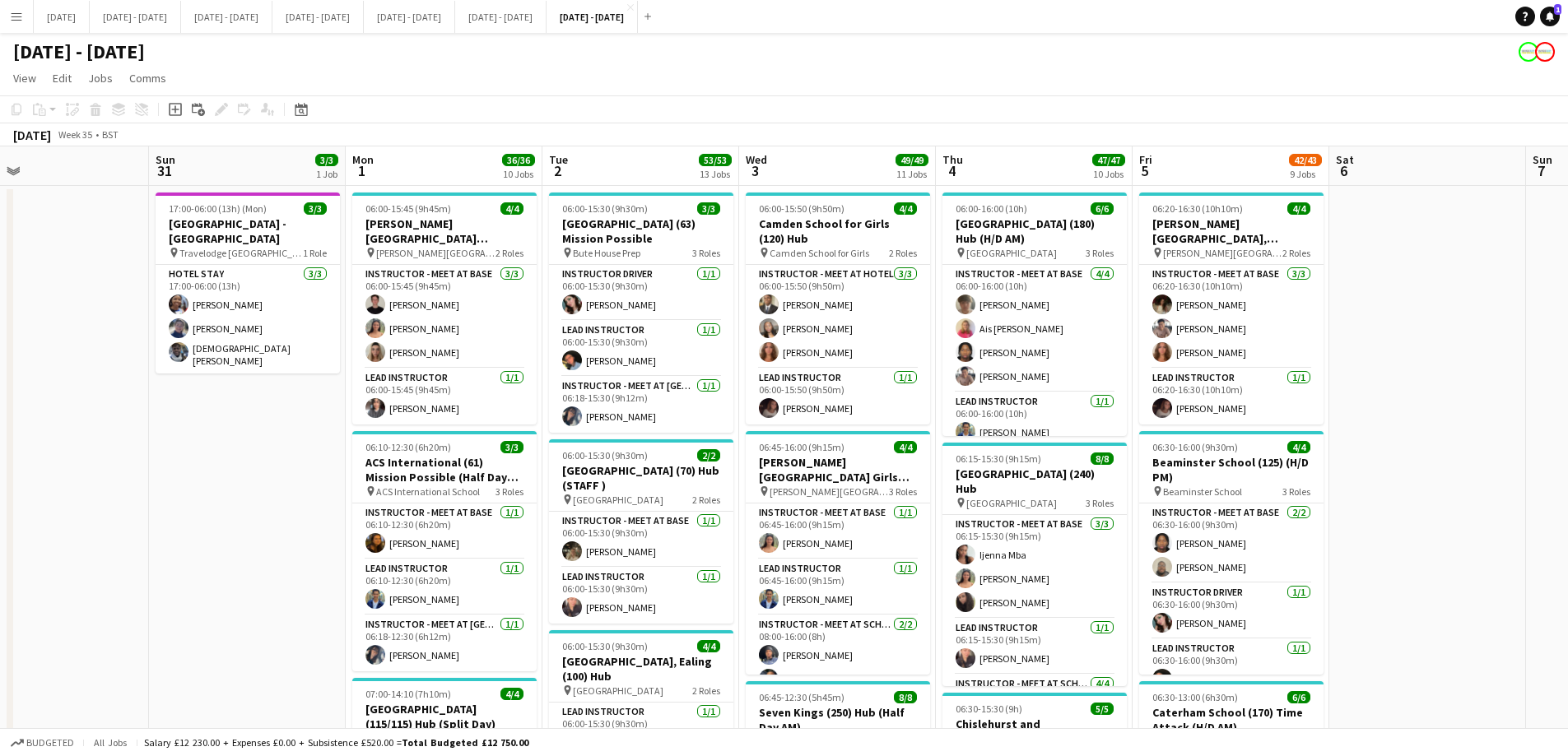
scroll to position [0, 634]
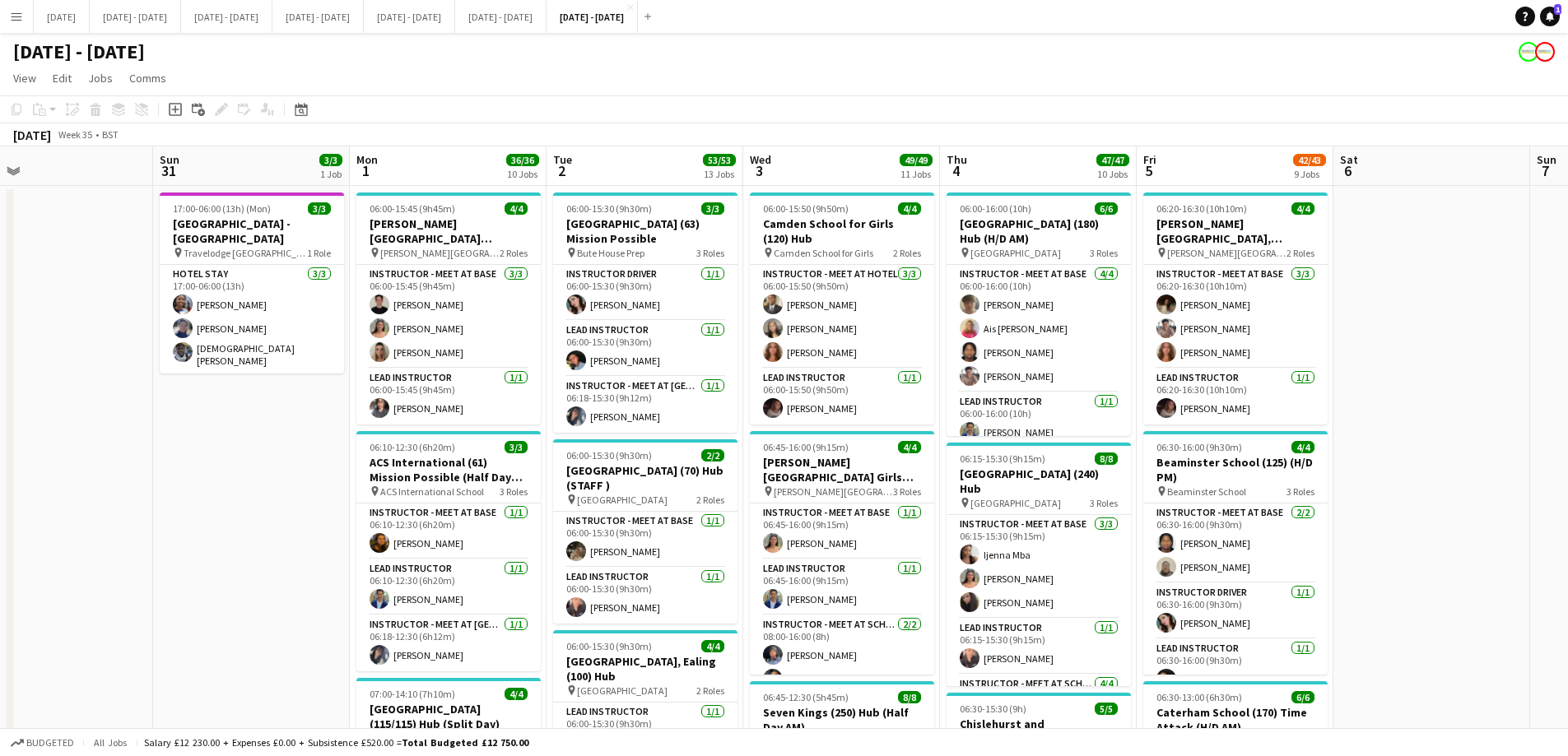
drag, startPoint x: 259, startPoint y: 542, endPoint x: 272, endPoint y: 548, distance: 14.3
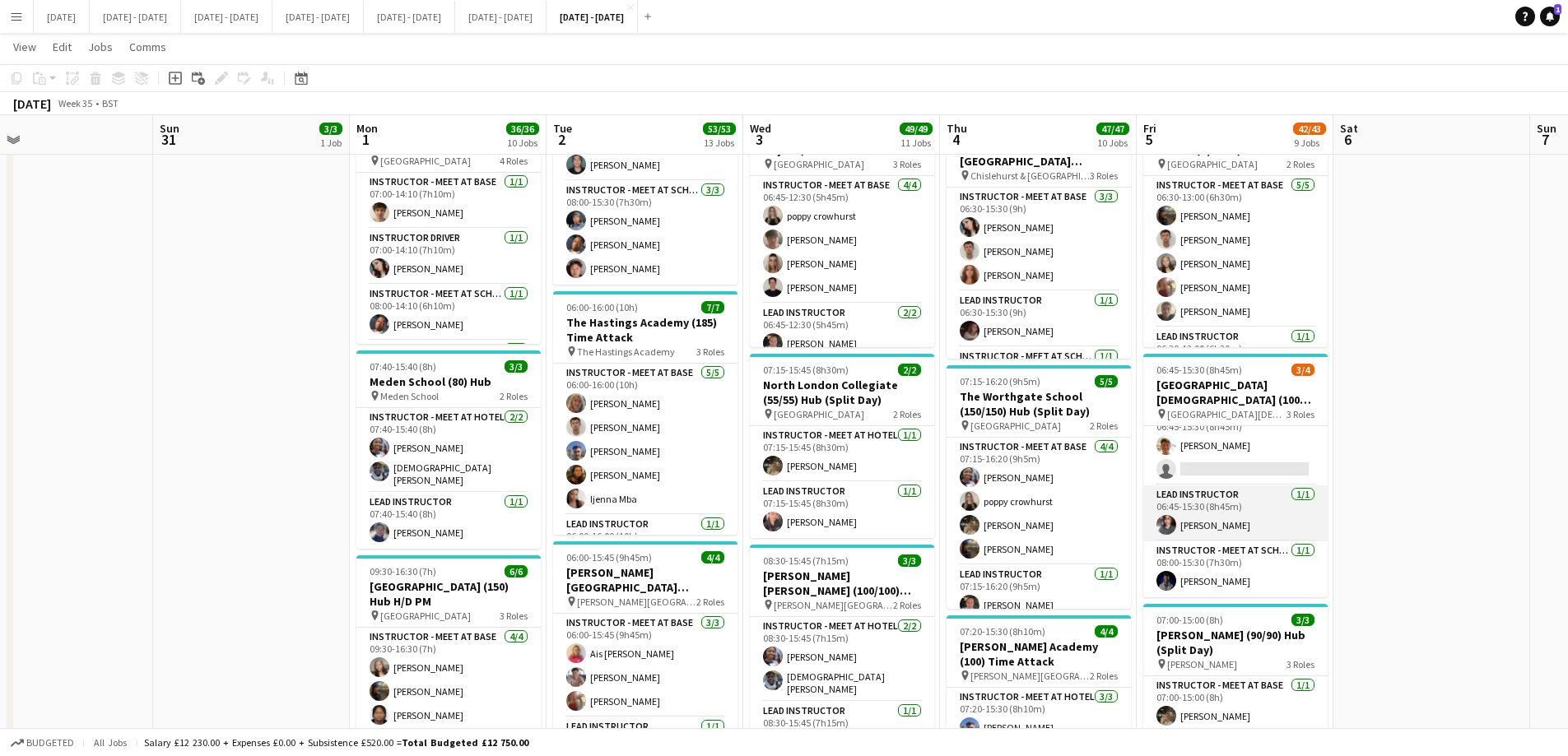
scroll to position [0, 0]
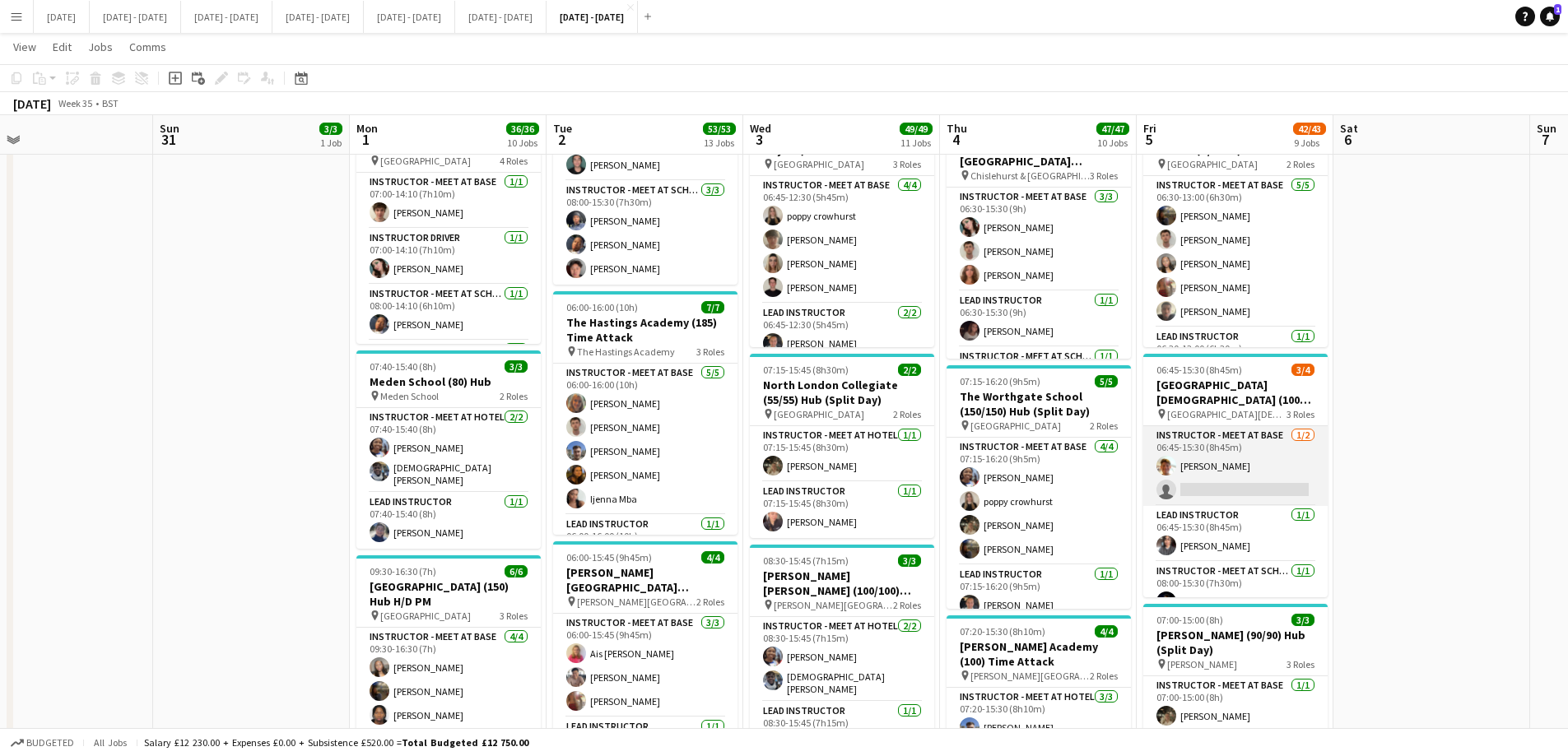
click at [1229, 479] on app-card-role "Instructor - Meet at Base [DATE] 06:45-15:30 (8h45m) [PERSON_NAME] single-neutr…" at bounding box center [1234, 465] width 184 height 80
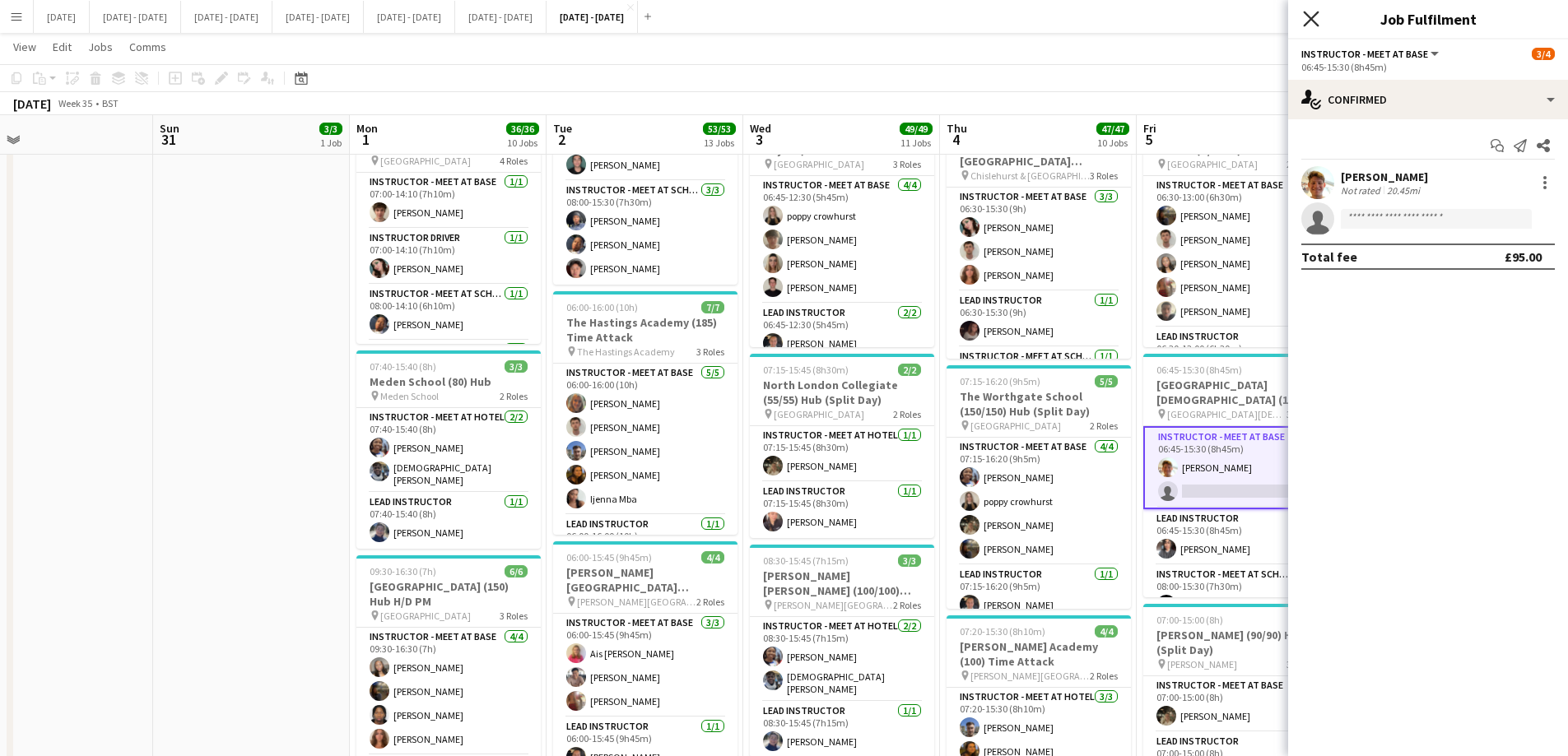
click at [1312, 20] on icon at bounding box center [1310, 18] width 16 height 16
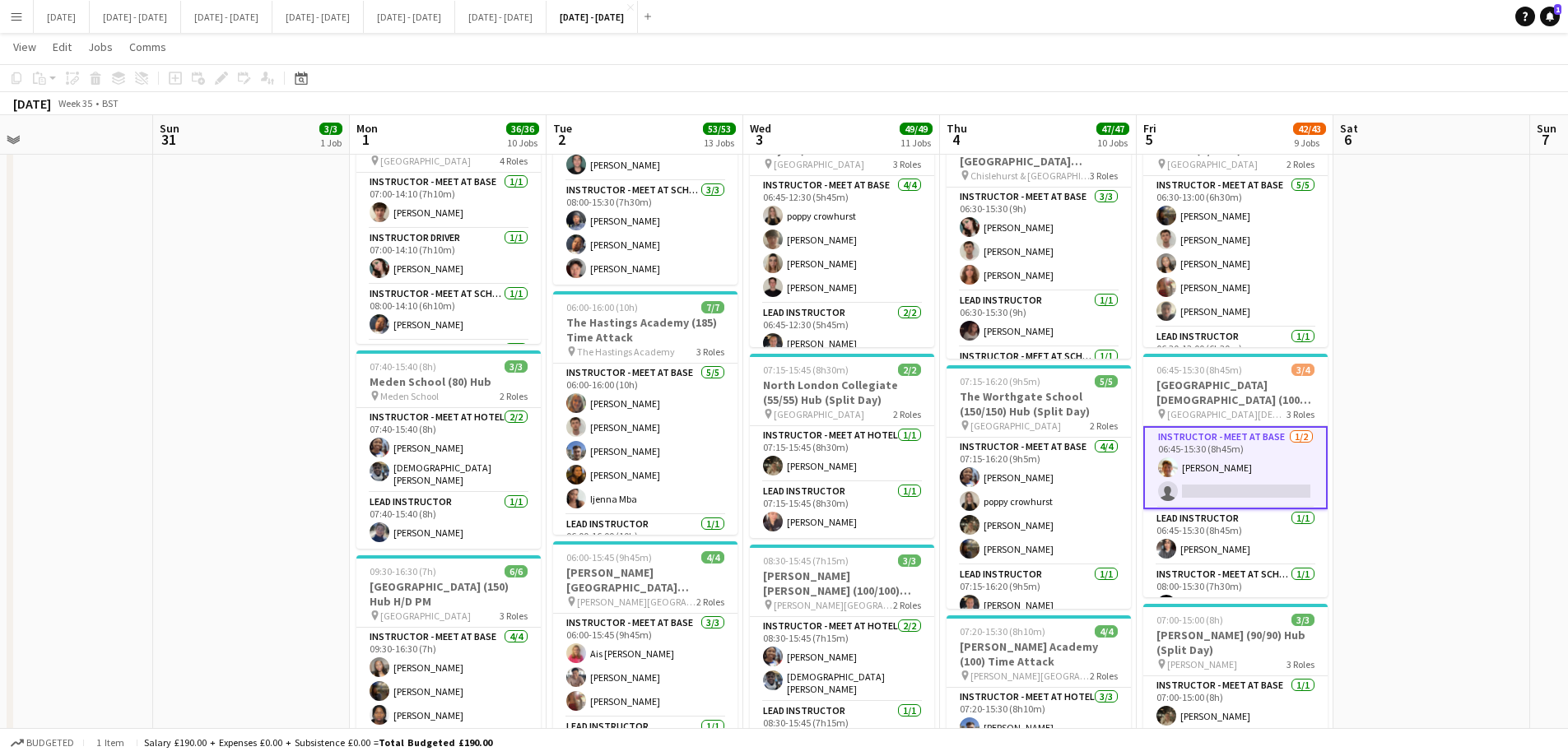
click at [1255, 468] on app-card-role "Instructor - Meet at Base [DATE] 06:45-15:30 (8h45m) [PERSON_NAME] single-neutr…" at bounding box center [1234, 467] width 184 height 83
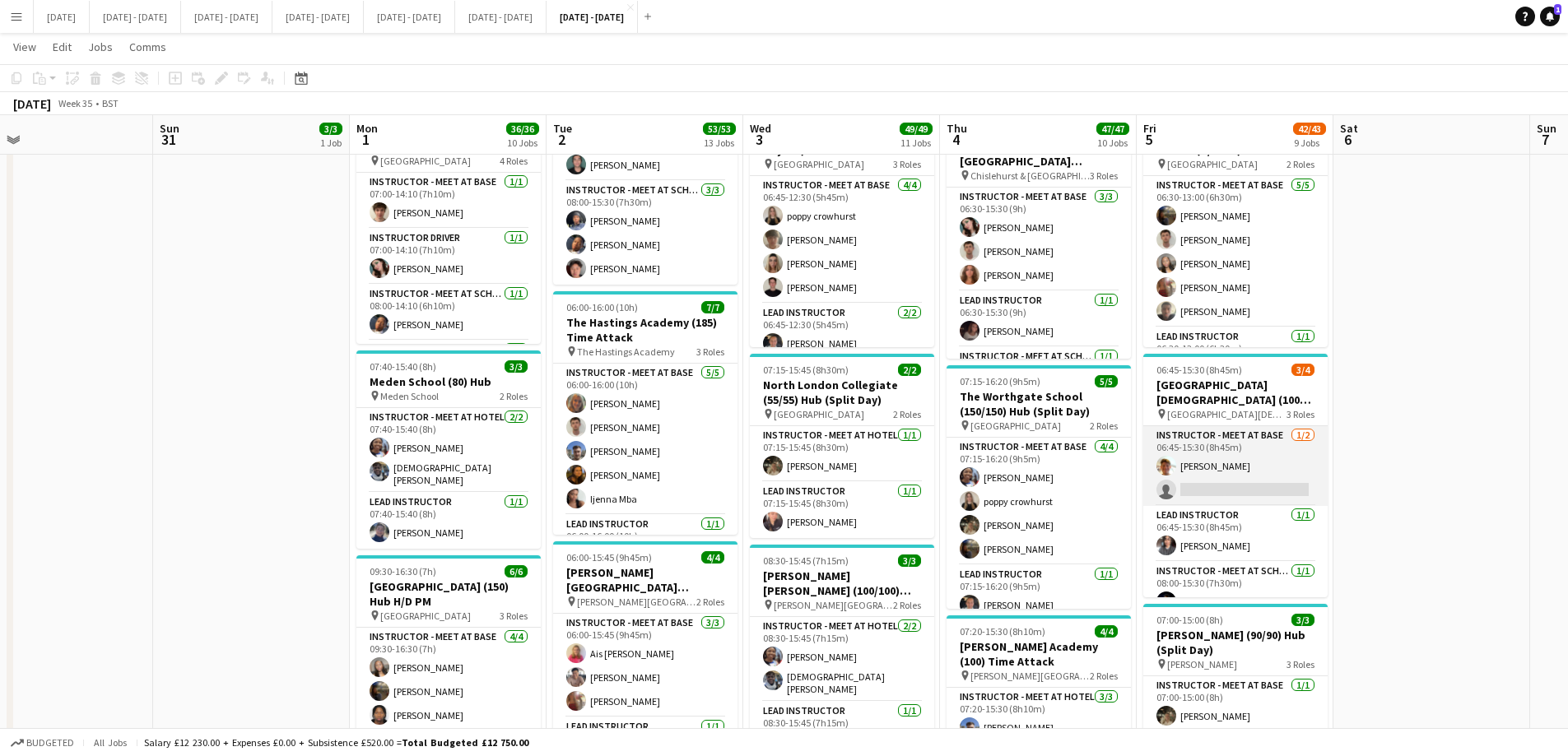
click at [1228, 496] on app-card-role "Instructor - Meet at Base [DATE] 06:45-15:30 (8h45m) [PERSON_NAME] single-neutr…" at bounding box center [1234, 465] width 184 height 80
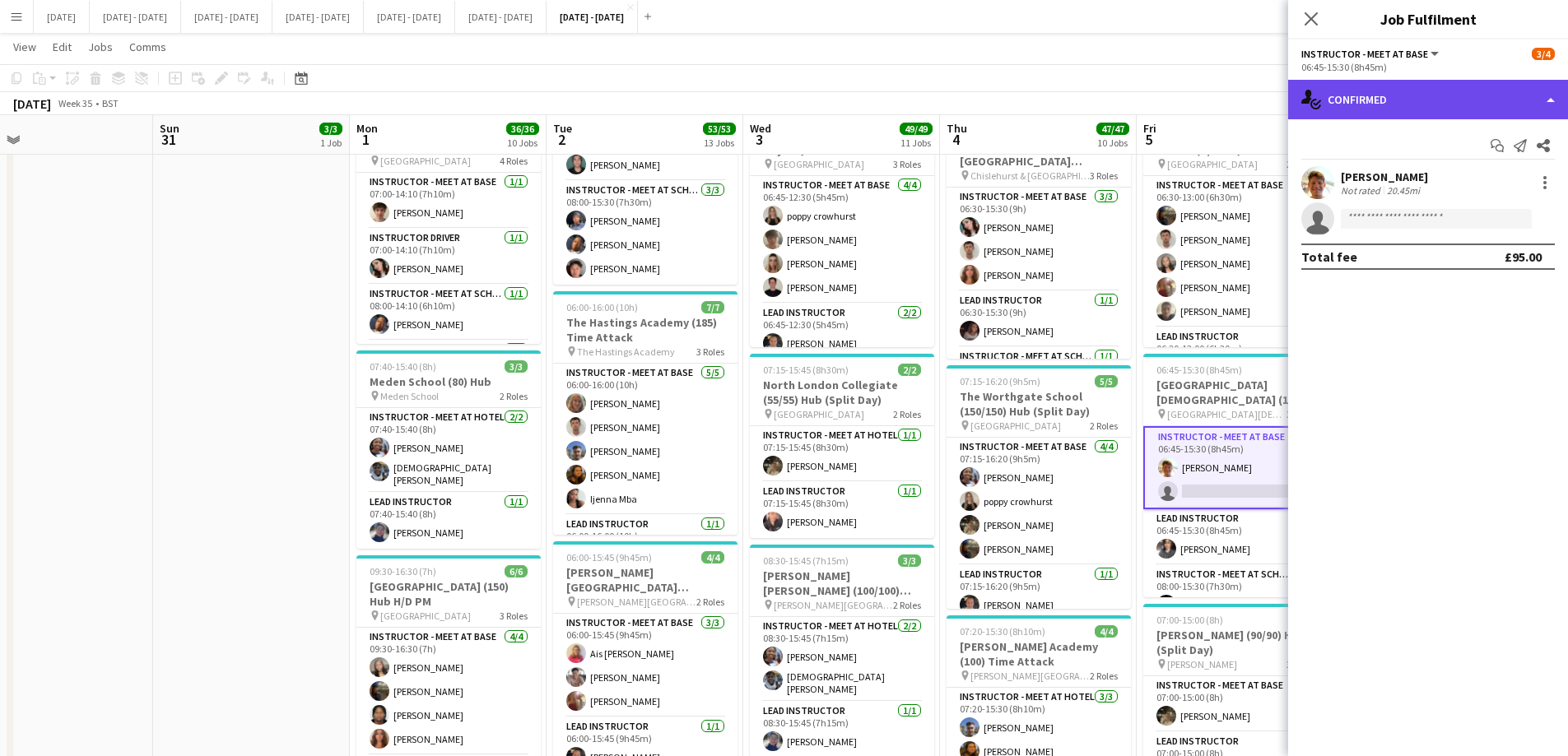
click at [1439, 99] on div "single-neutral-actions-check-2 Confirmed" at bounding box center [1428, 99] width 280 height 39
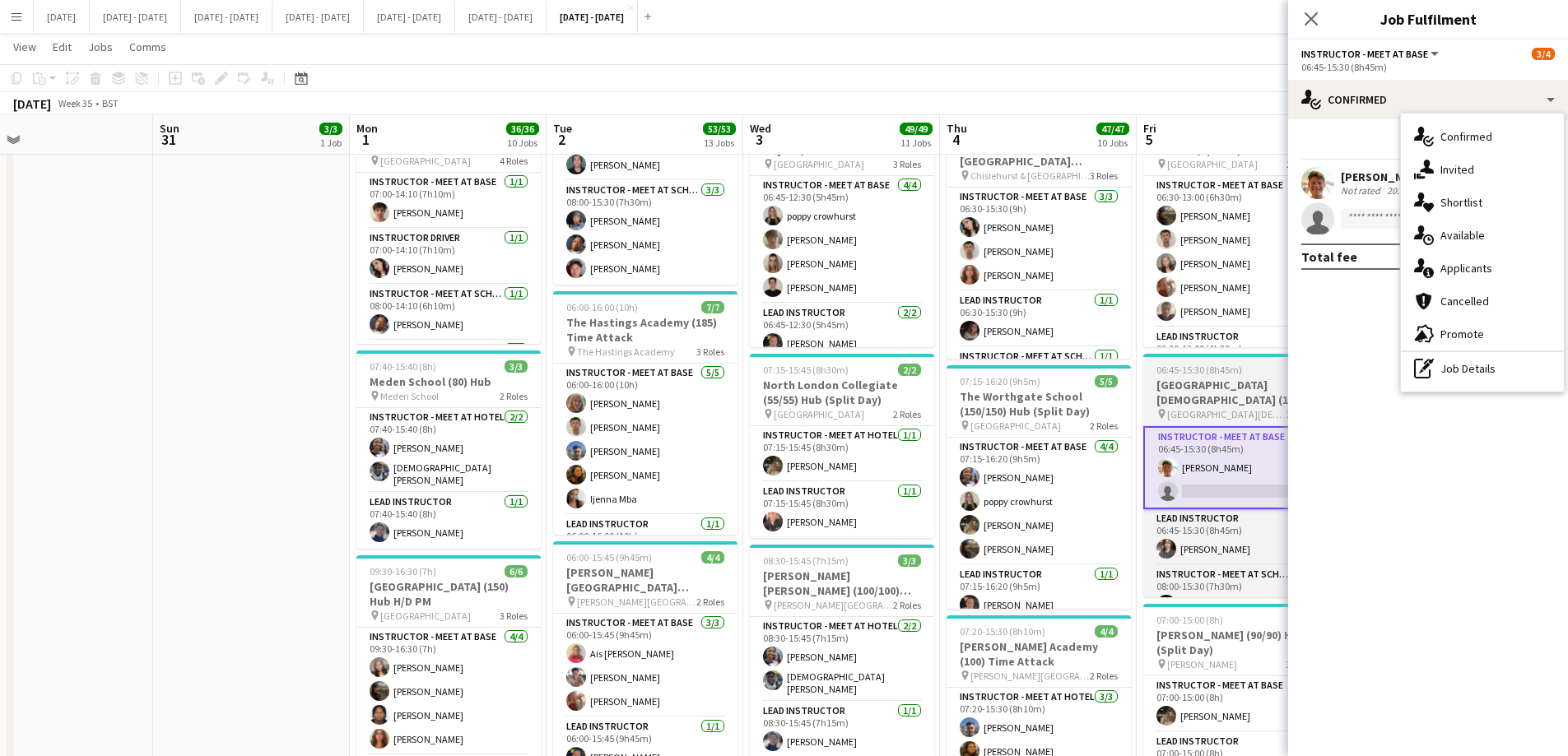
click at [1224, 380] on h3 "[GEOGRAPHIC_DATA][DEMOGRAPHIC_DATA] (100) Hub" at bounding box center [1234, 391] width 184 height 29
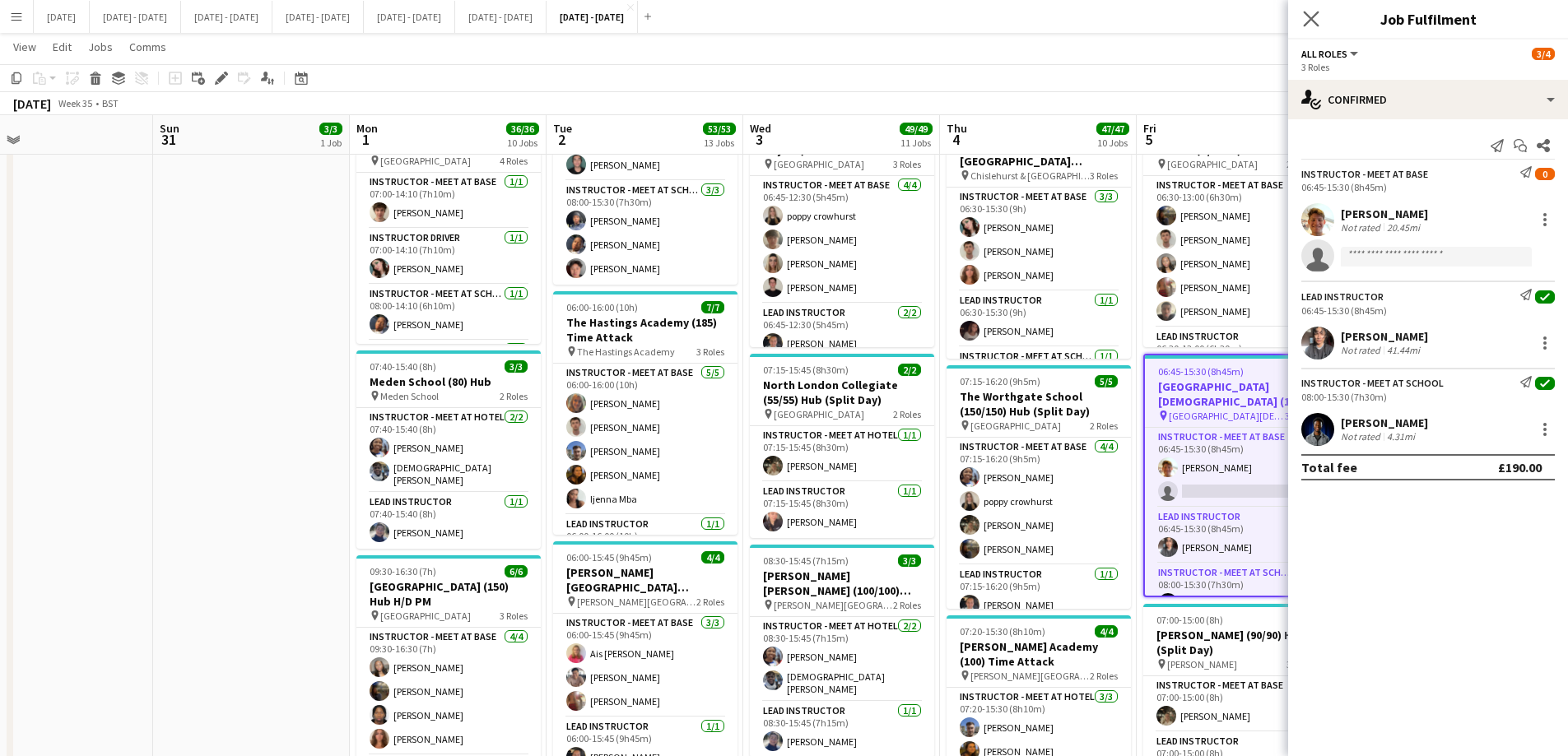
click at [1315, 10] on app-icon "Close pop-in" at bounding box center [1311, 19] width 24 height 24
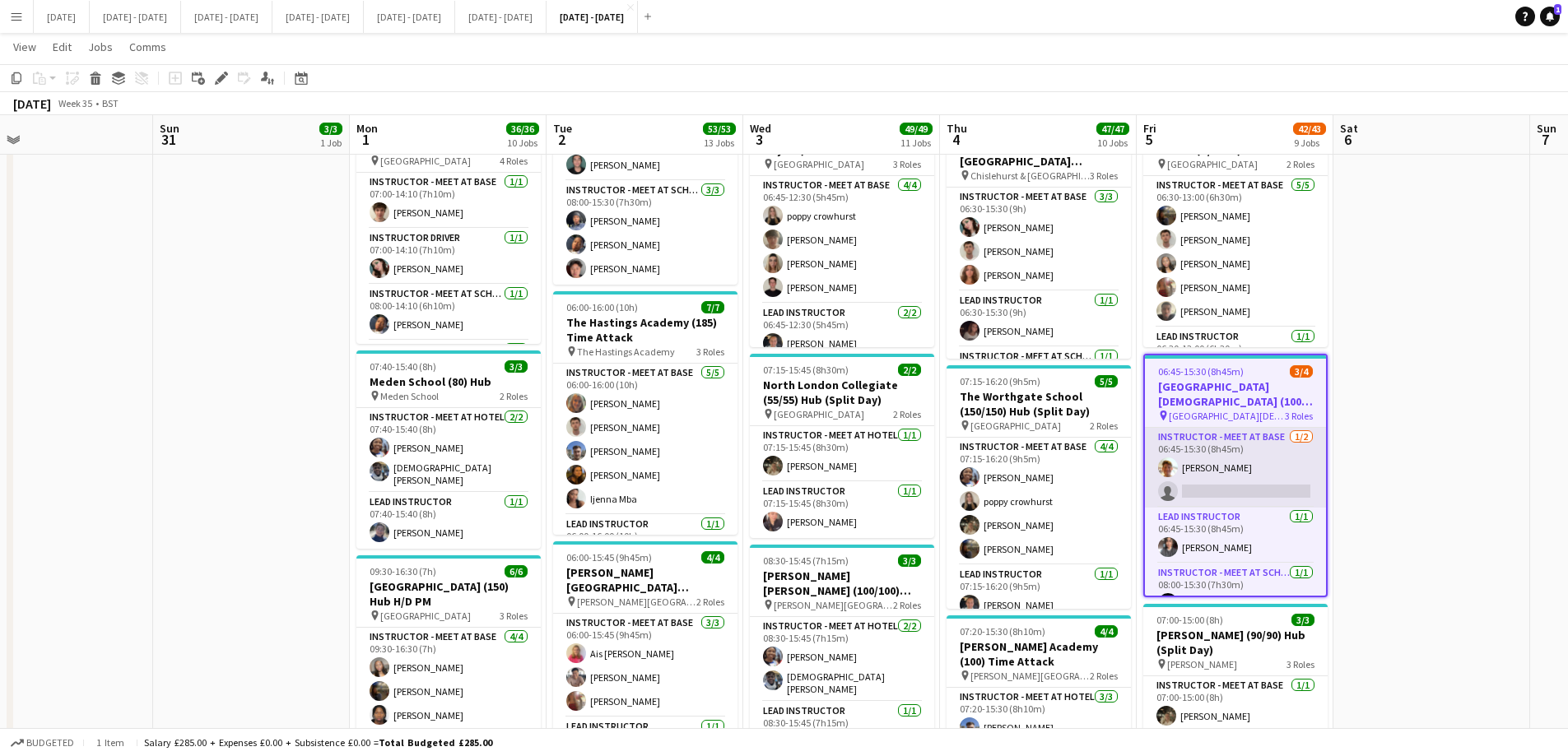
click at [1238, 488] on app-card-role "Instructor - Meet at Base [DATE] 06:45-15:30 (8h45m) [PERSON_NAME] single-neutr…" at bounding box center [1234, 467] width 181 height 80
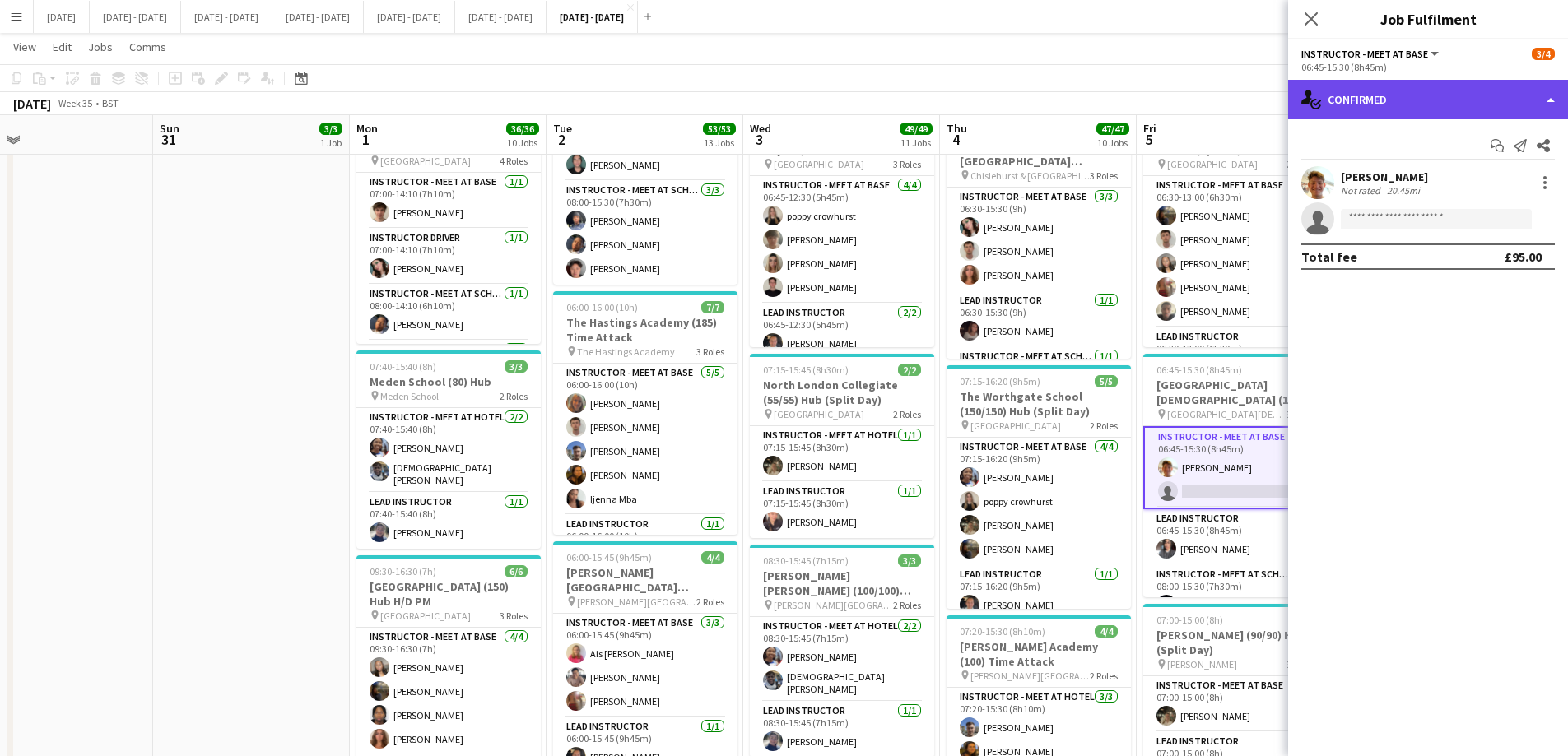
click at [1511, 94] on div "single-neutral-actions-check-2 Confirmed" at bounding box center [1428, 99] width 280 height 39
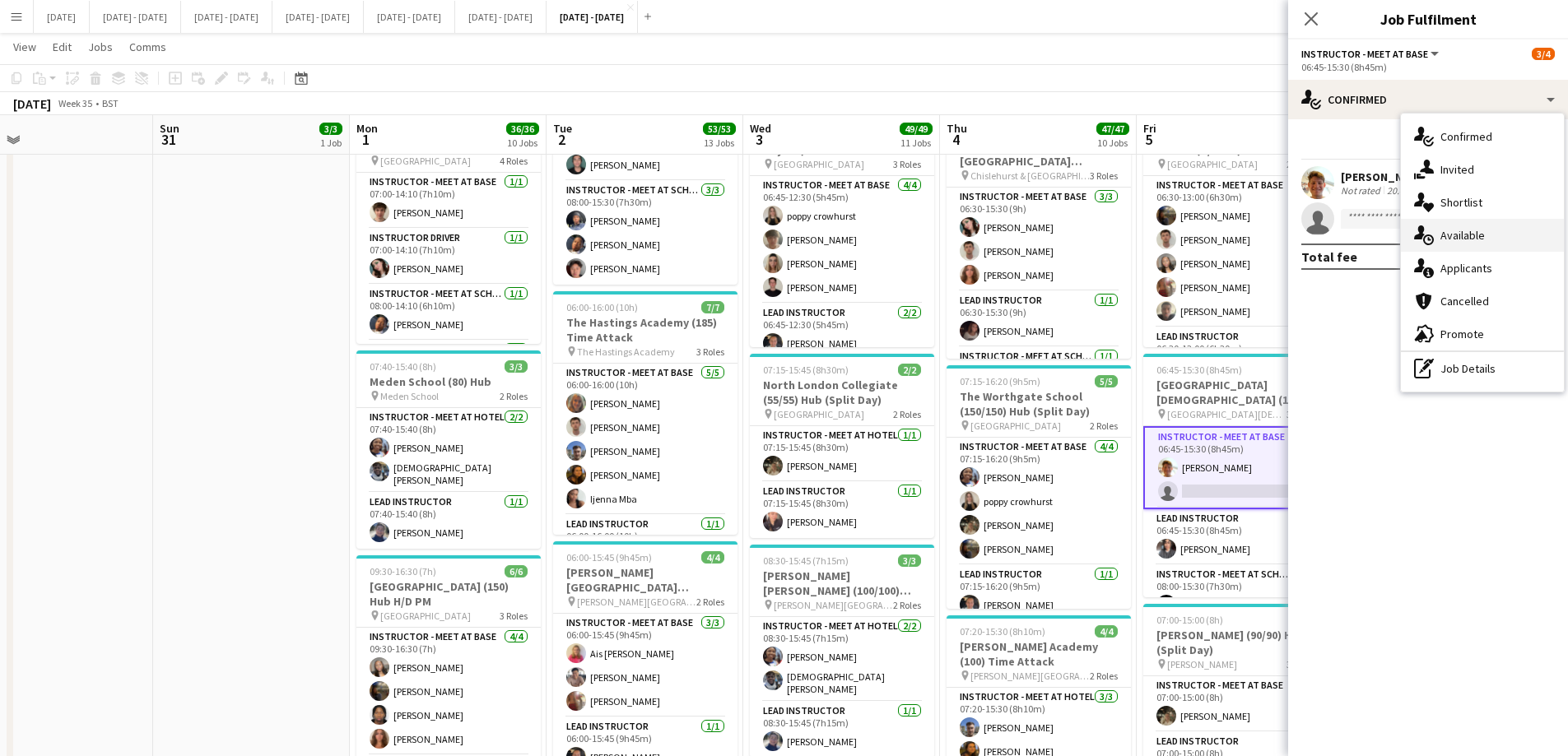
click at [1522, 229] on div "single-neutral-actions-upload Available" at bounding box center [1482, 234] width 163 height 33
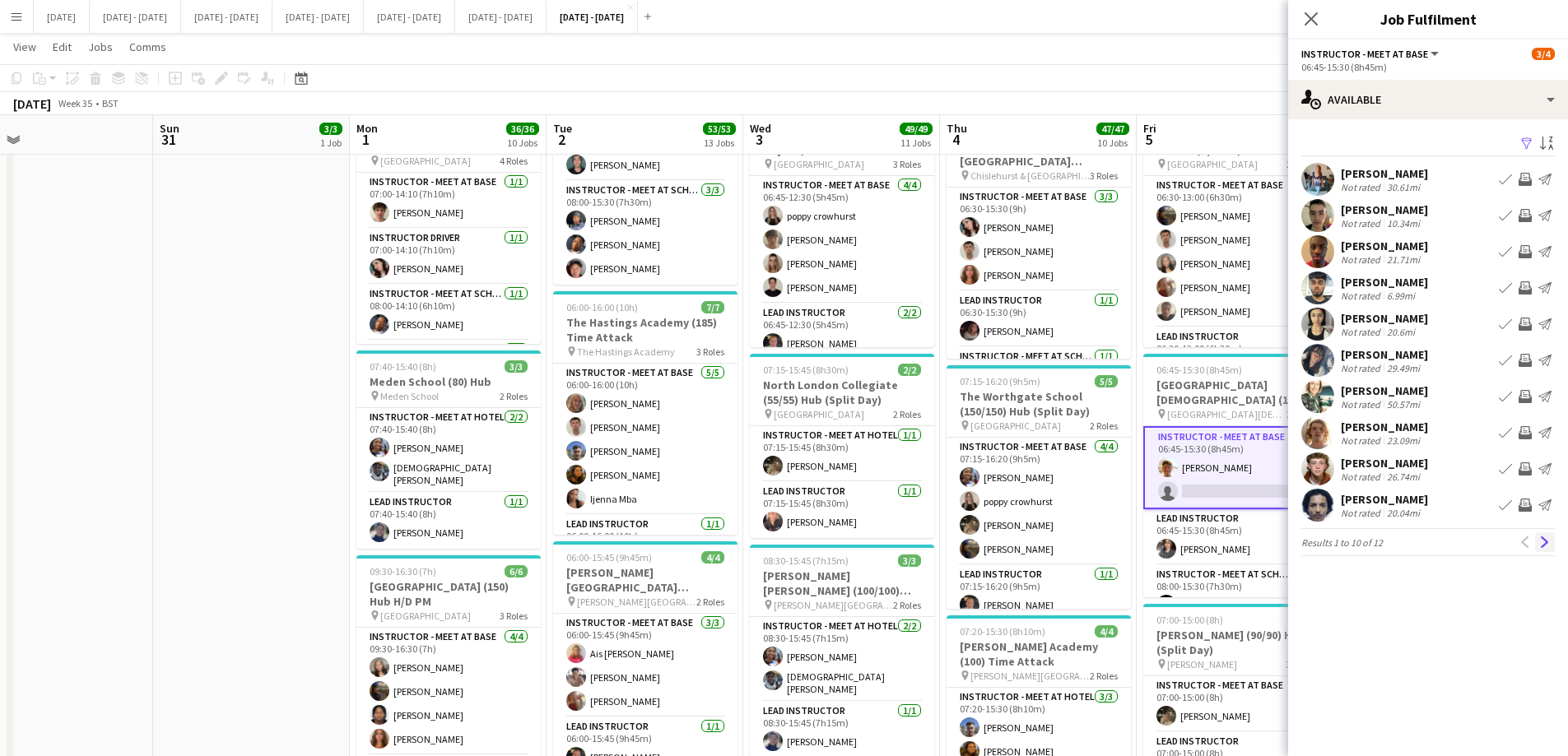
click at [1545, 546] on app-icon "Next" at bounding box center [1544, 542] width 12 height 12
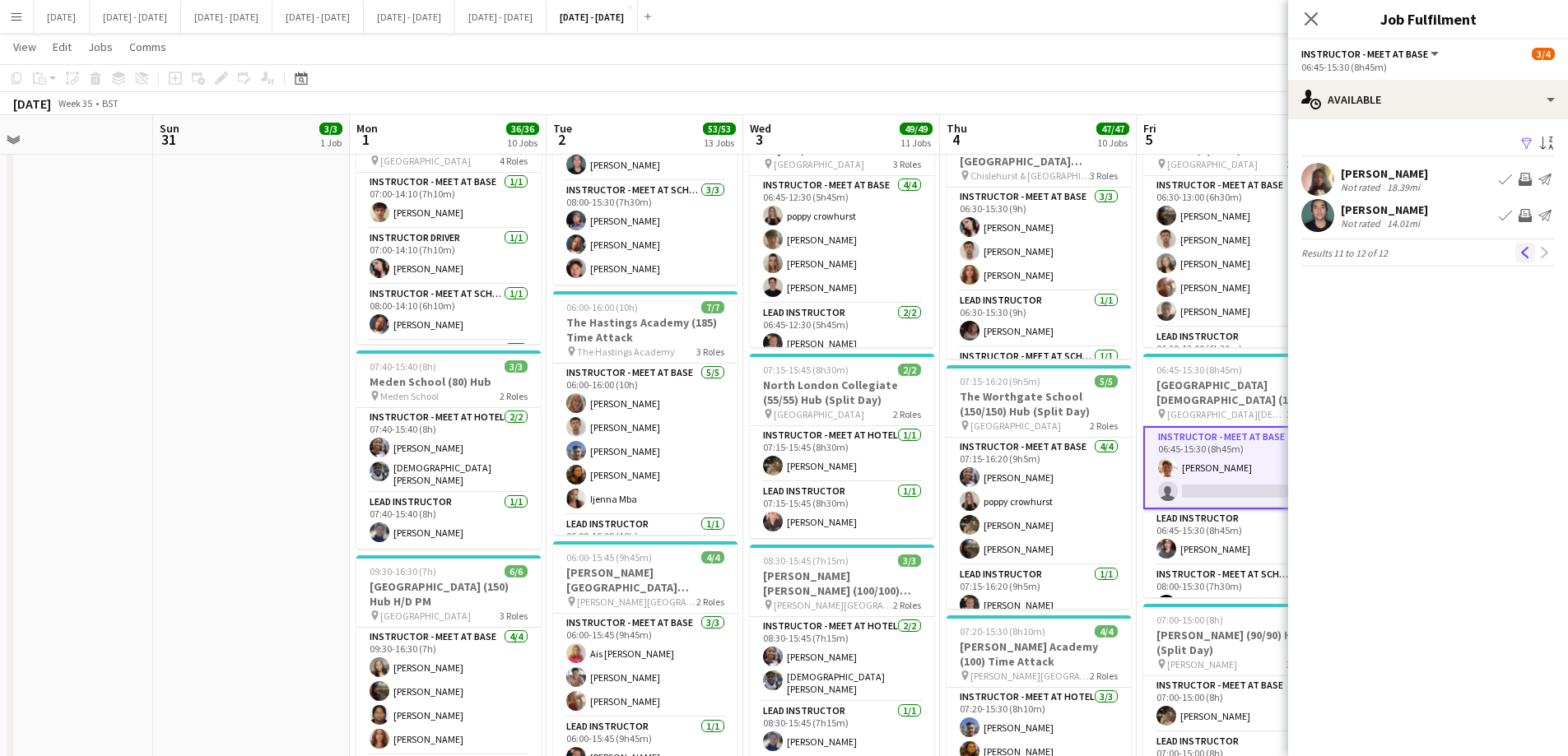
click at [1529, 255] on app-icon "Previous" at bounding box center [1525, 253] width 12 height 12
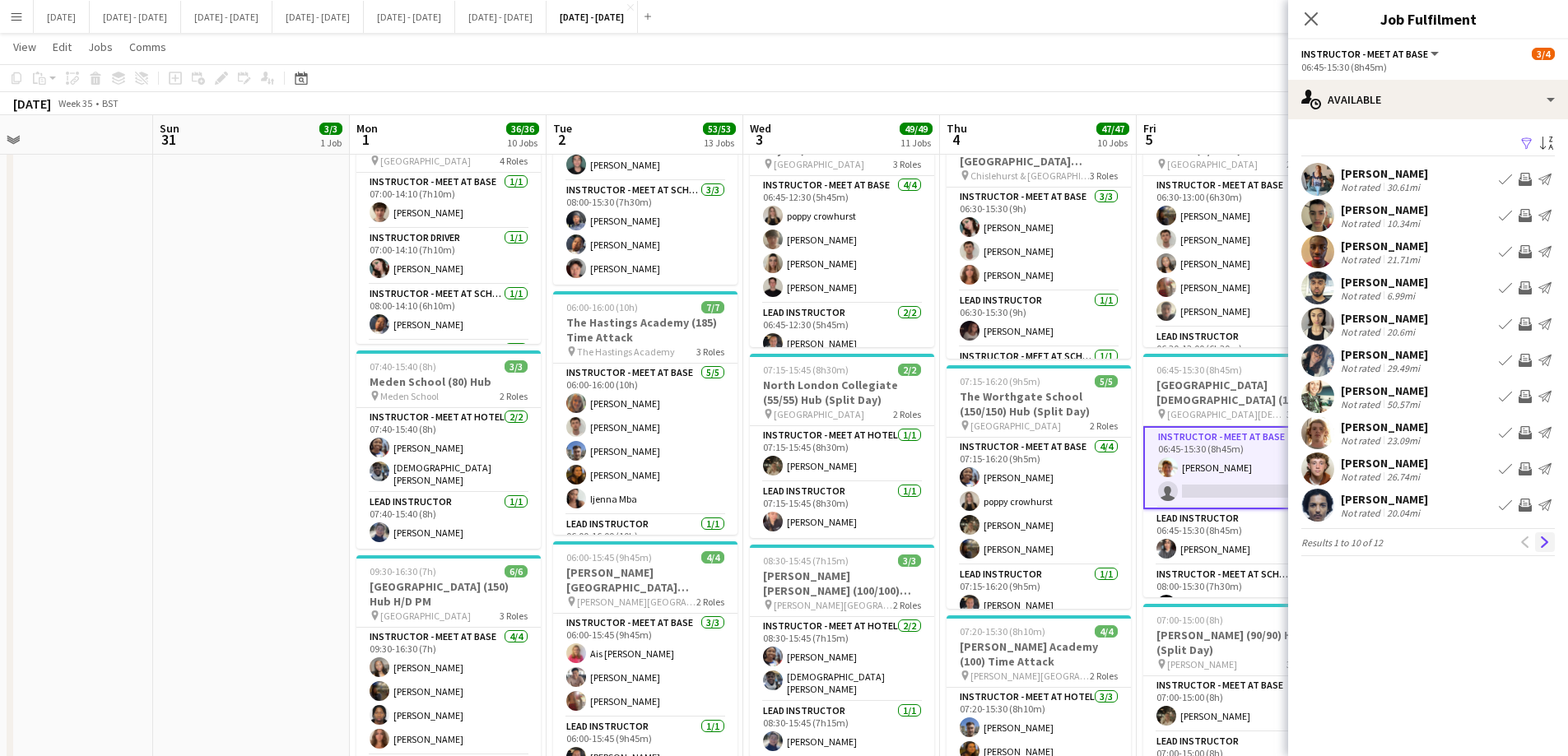
click at [1544, 543] on app-icon "Next" at bounding box center [1544, 542] width 12 height 12
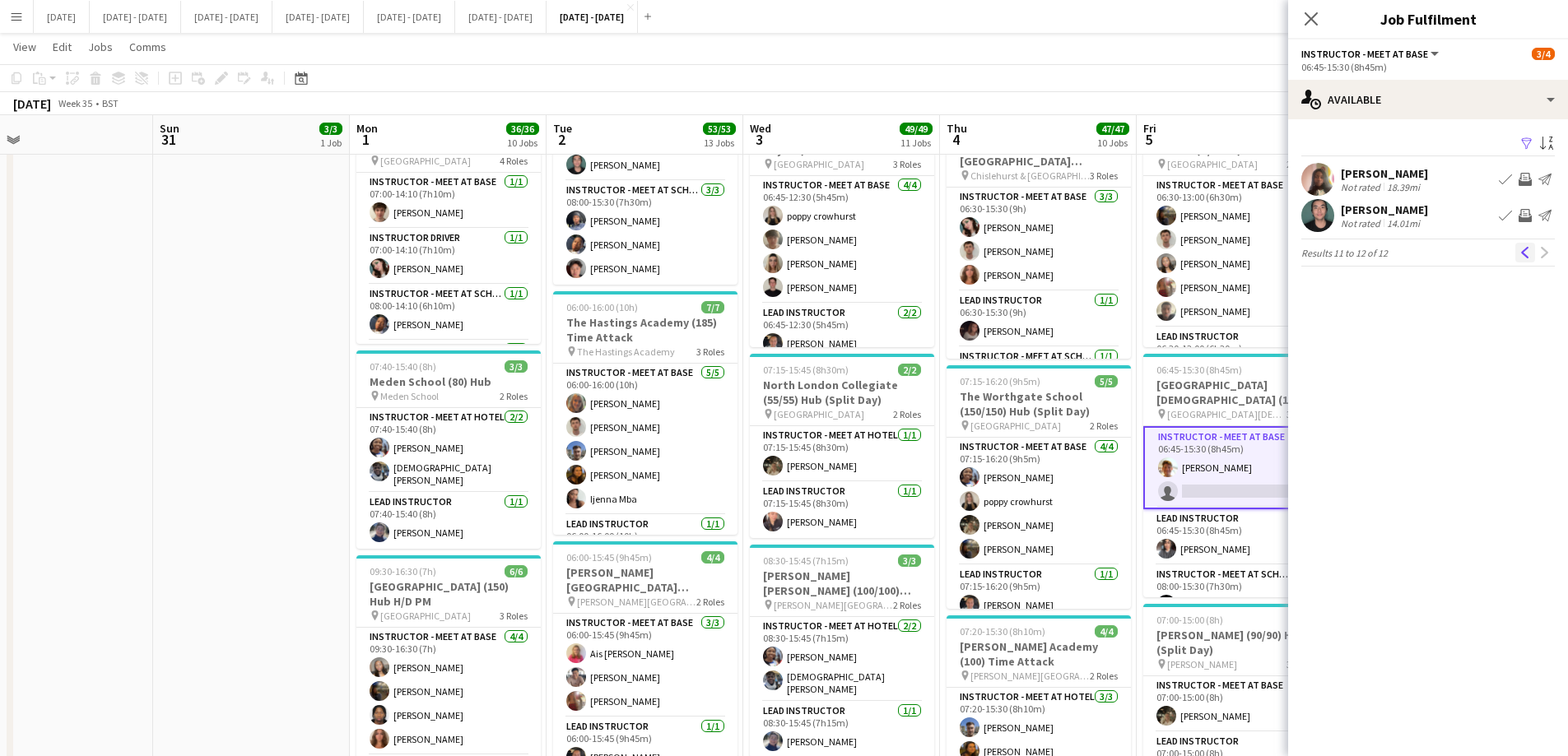
click at [1528, 250] on app-icon "Previous" at bounding box center [1525, 253] width 12 height 12
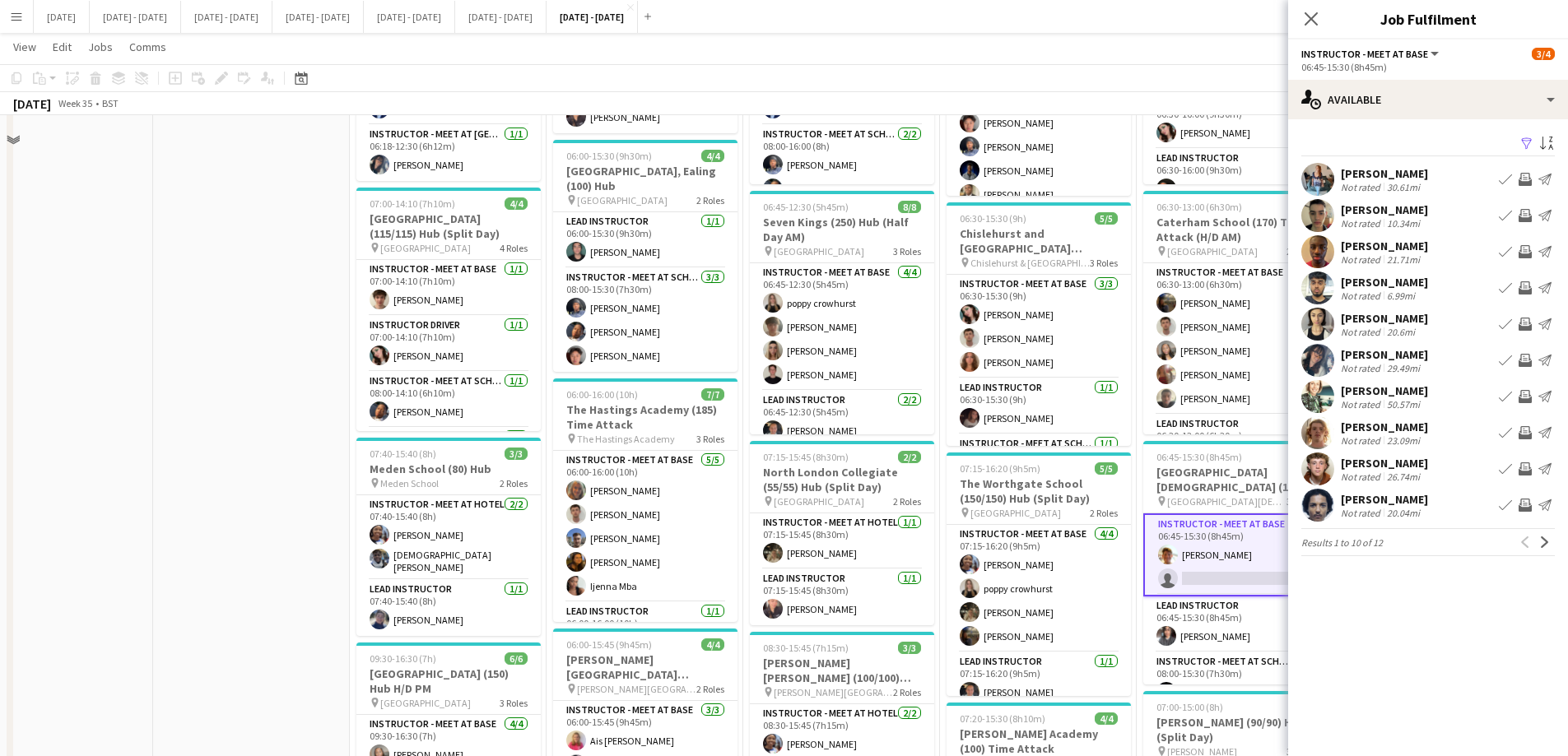
scroll to position [575, 0]
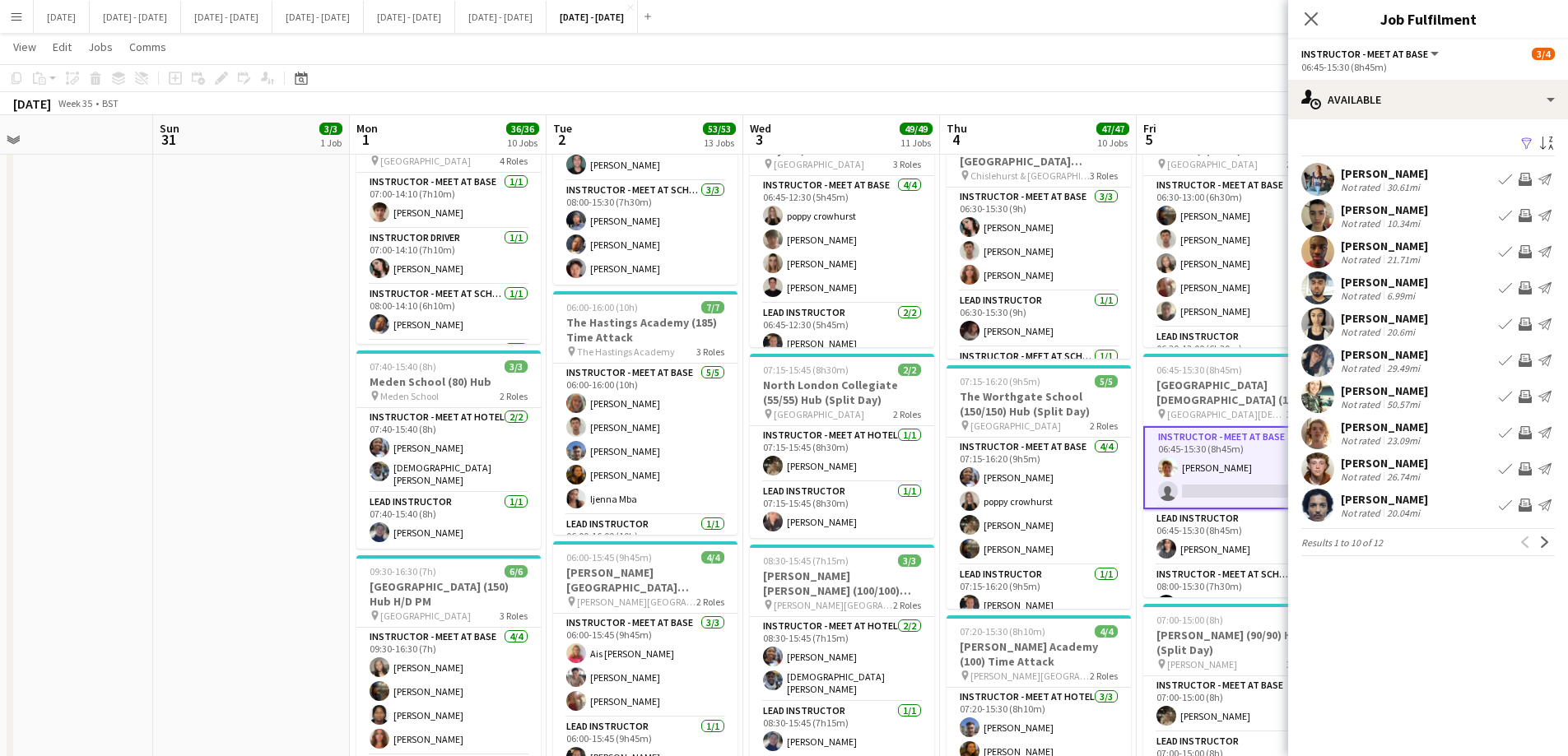
click at [1360, 464] on div "[PERSON_NAME]" at bounding box center [1384, 464] width 87 height 15
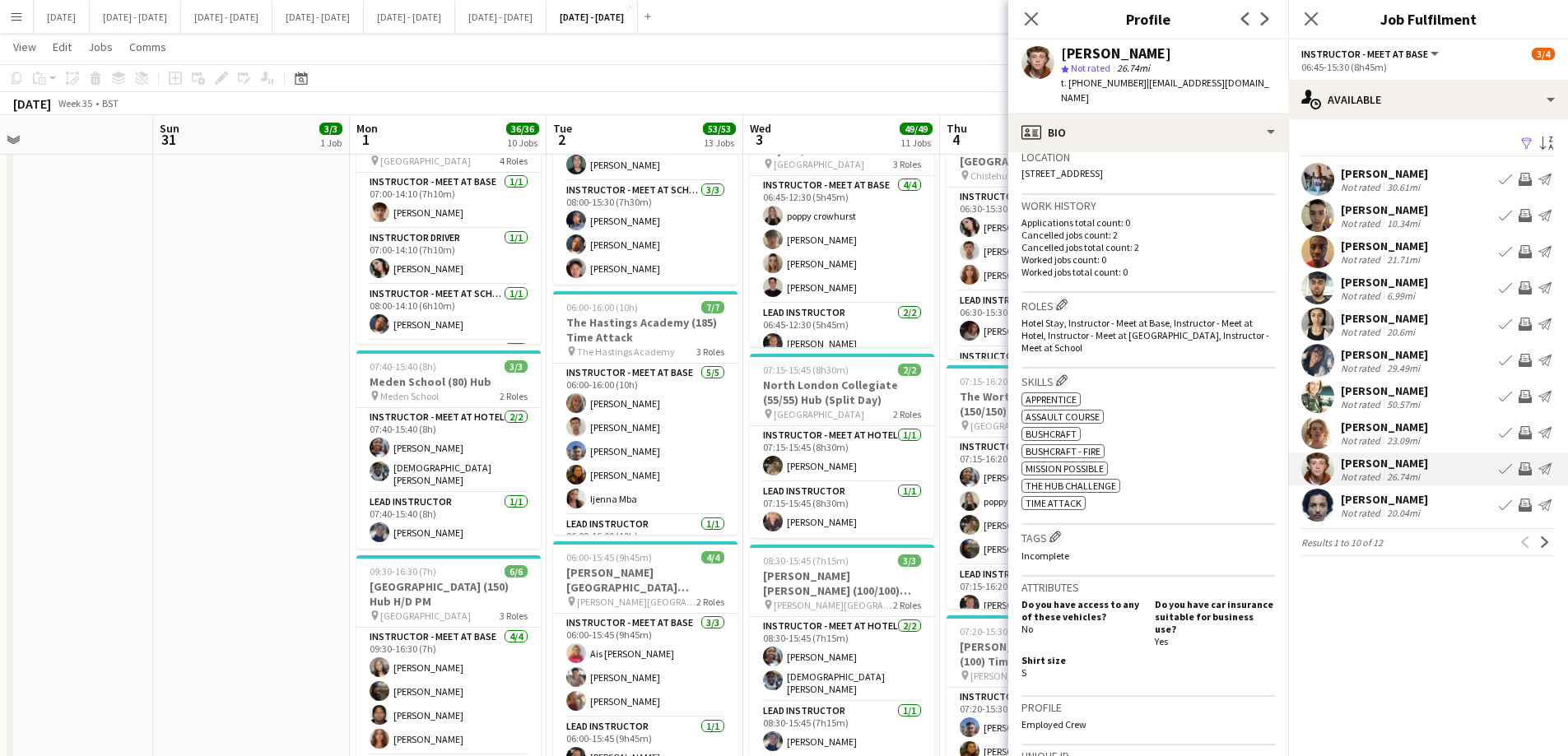
scroll to position [412, 0]
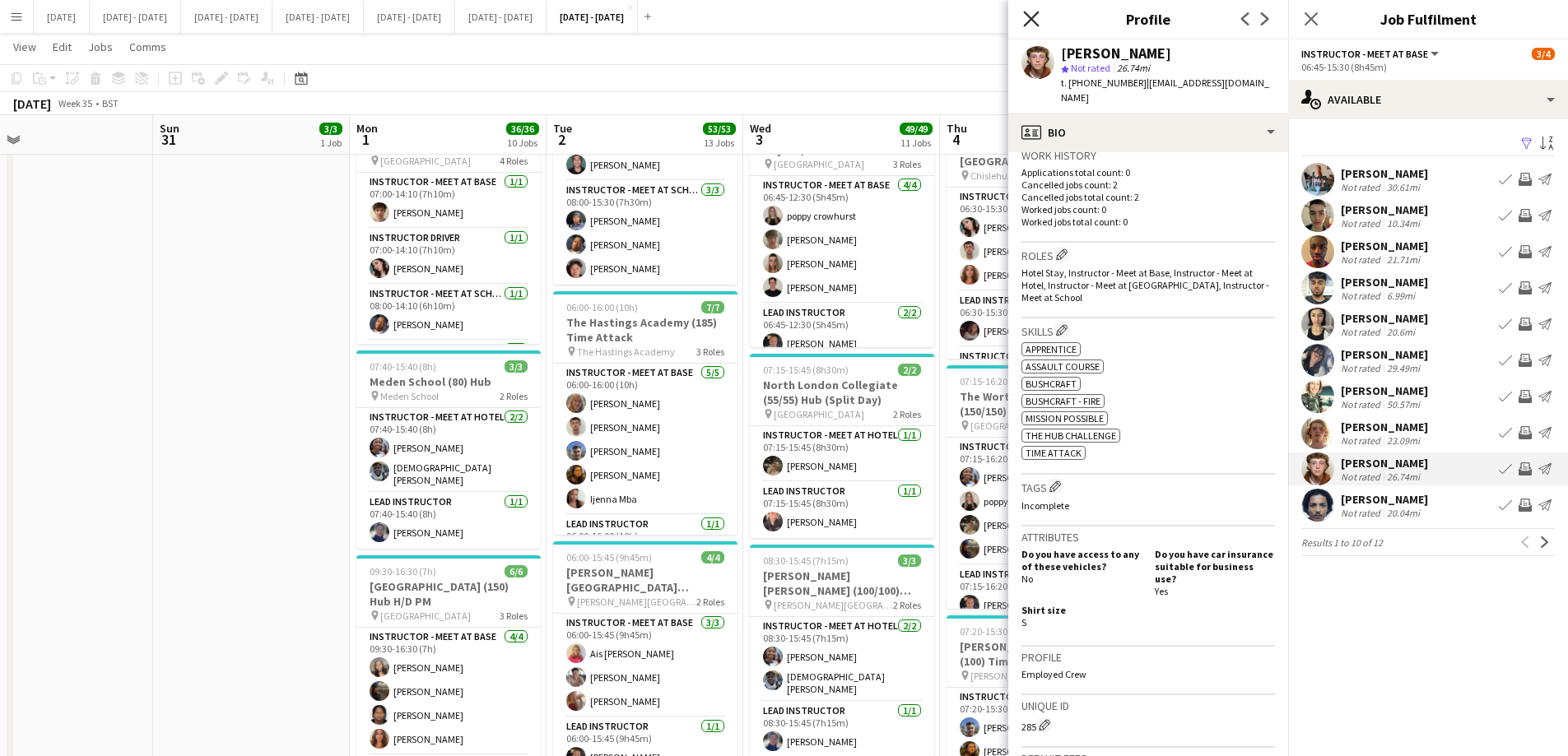
click at [1029, 16] on icon at bounding box center [1030, 18] width 16 height 16
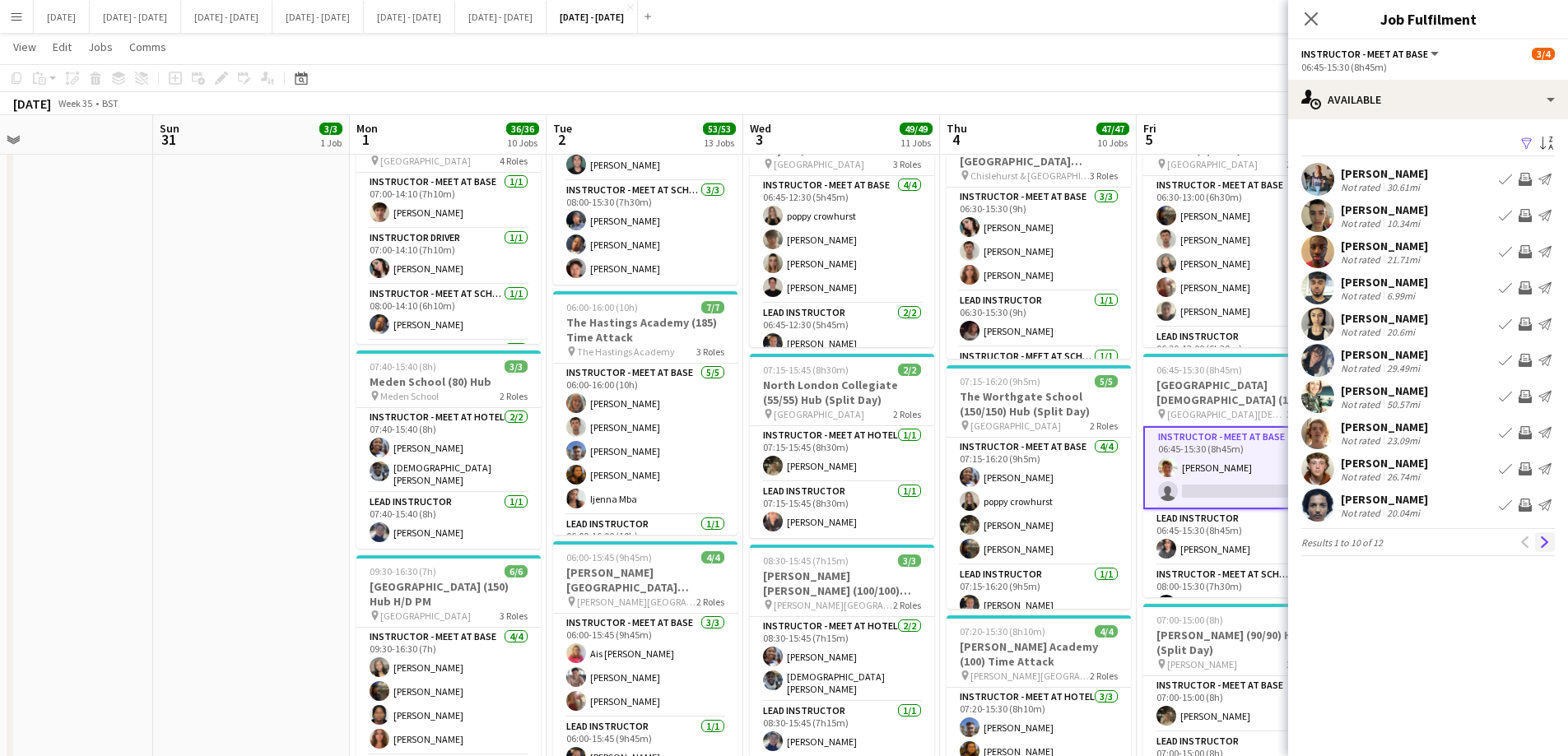
click at [1543, 548] on app-icon "Next" at bounding box center [1544, 542] width 12 height 12
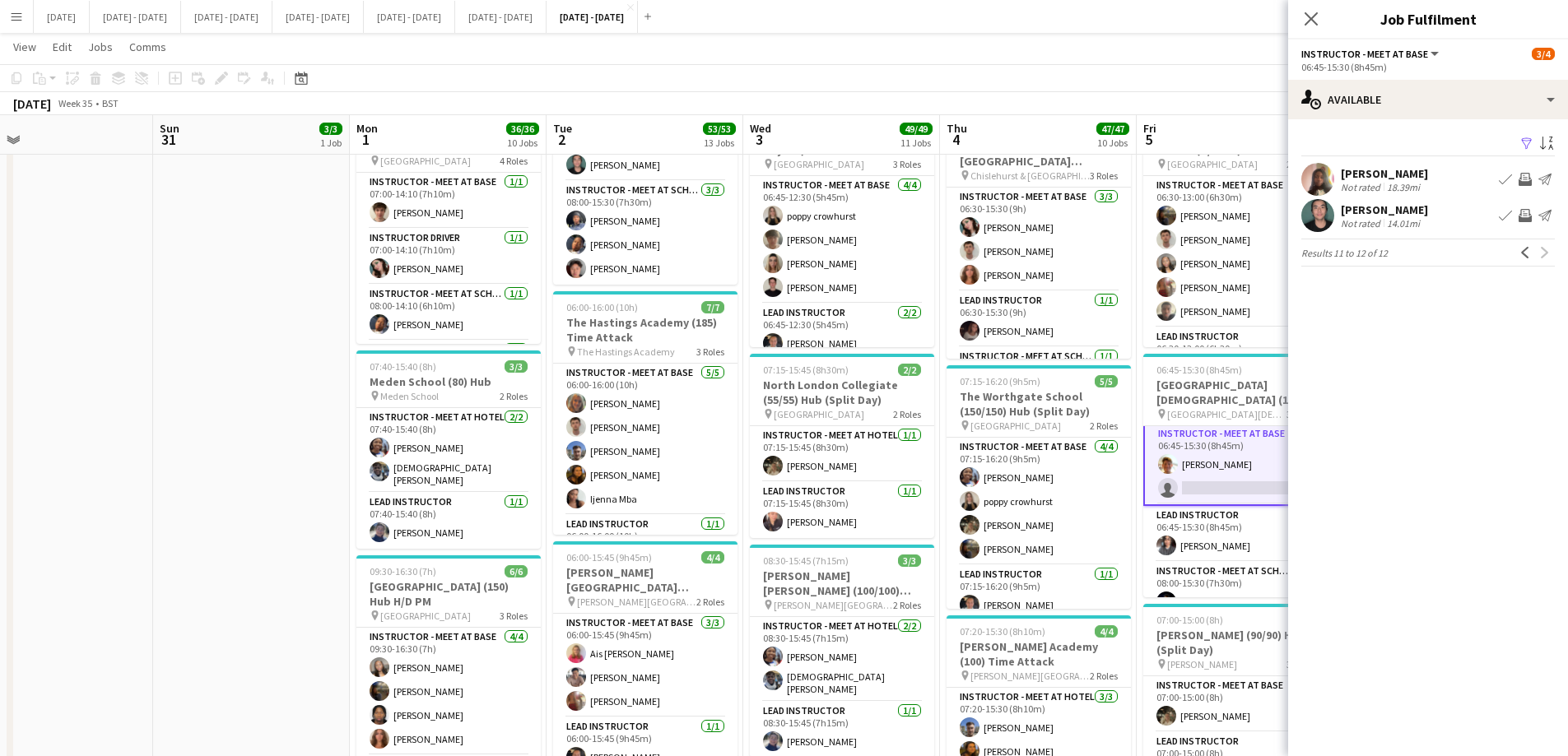
scroll to position [0, 0]
click at [1525, 248] on app-icon "Previous" at bounding box center [1525, 253] width 12 height 12
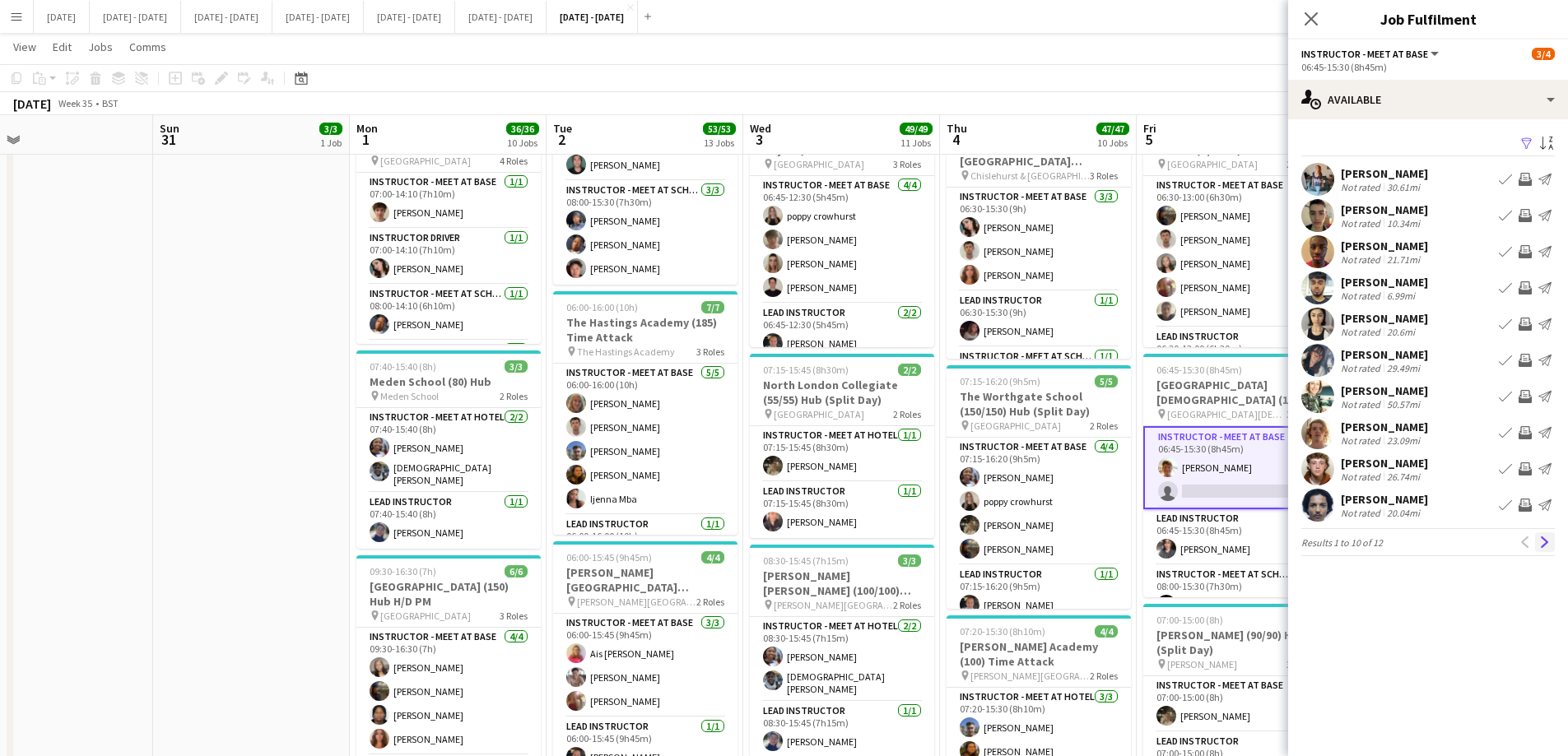
click at [1543, 540] on app-icon "Next" at bounding box center [1544, 542] width 12 height 12
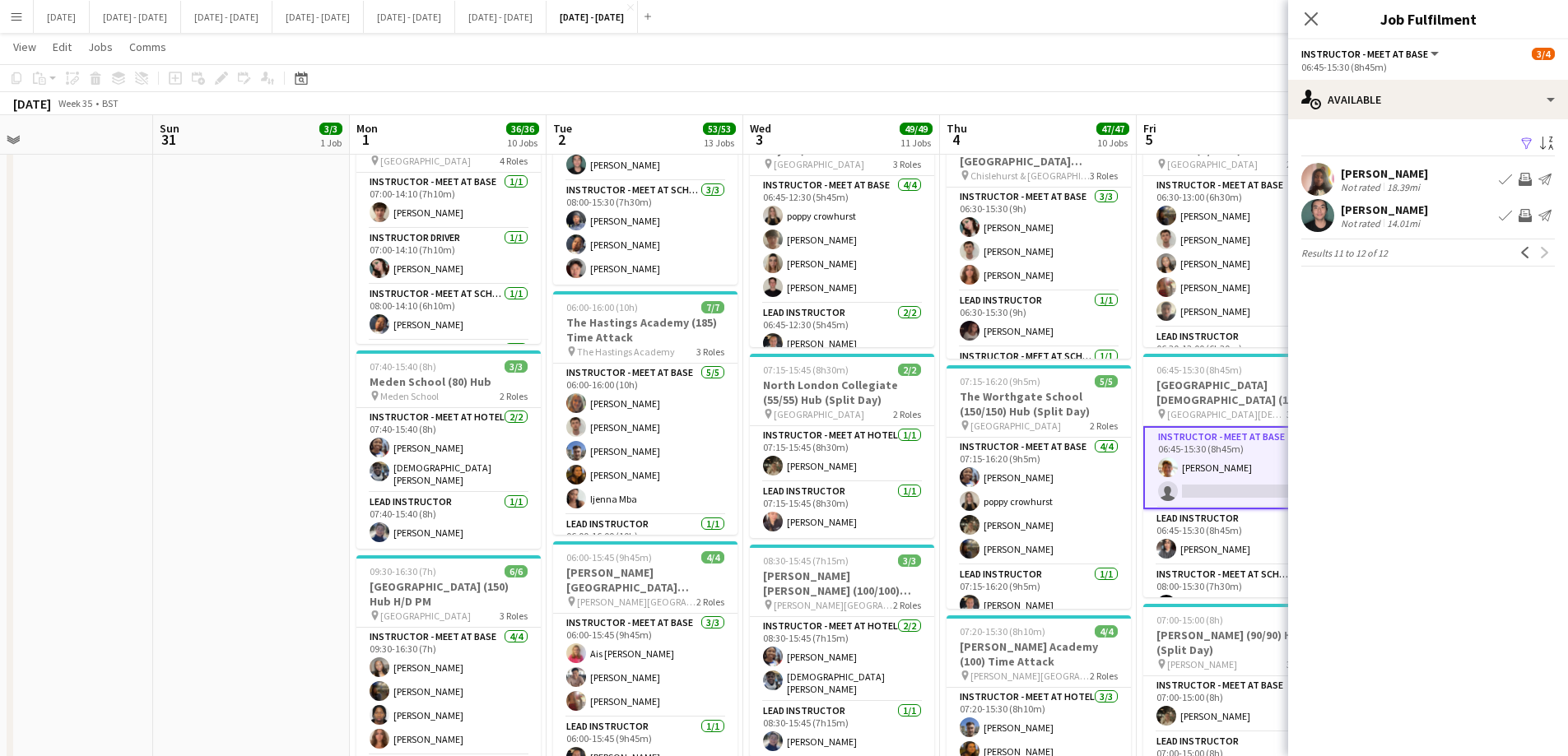
click at [1388, 163] on div "[PERSON_NAME] Not rated 18.39mi Book crew Invite crew Send notification" at bounding box center [1428, 179] width 280 height 33
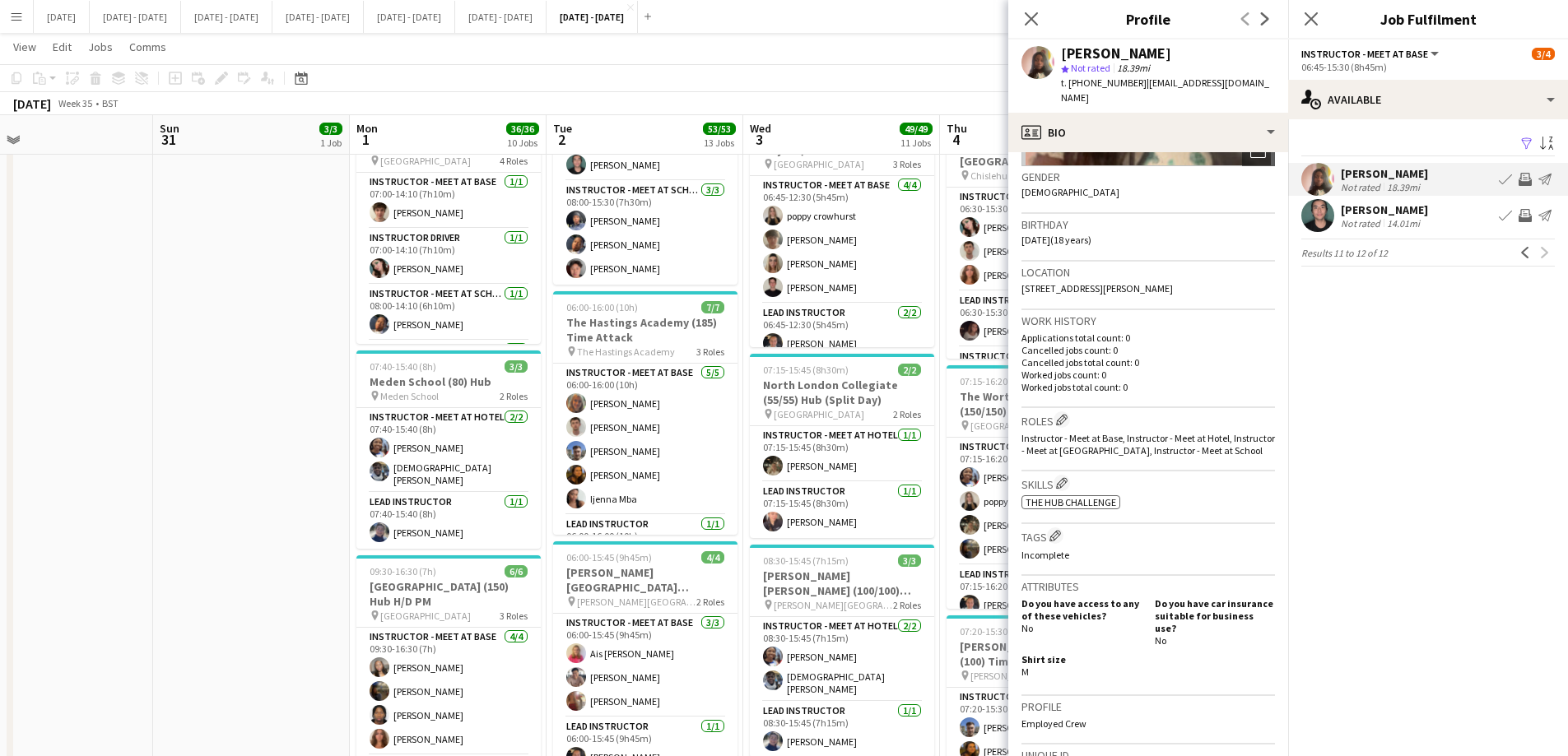
scroll to position [247, 0]
click at [1032, 19] on icon at bounding box center [1030, 18] width 16 height 16
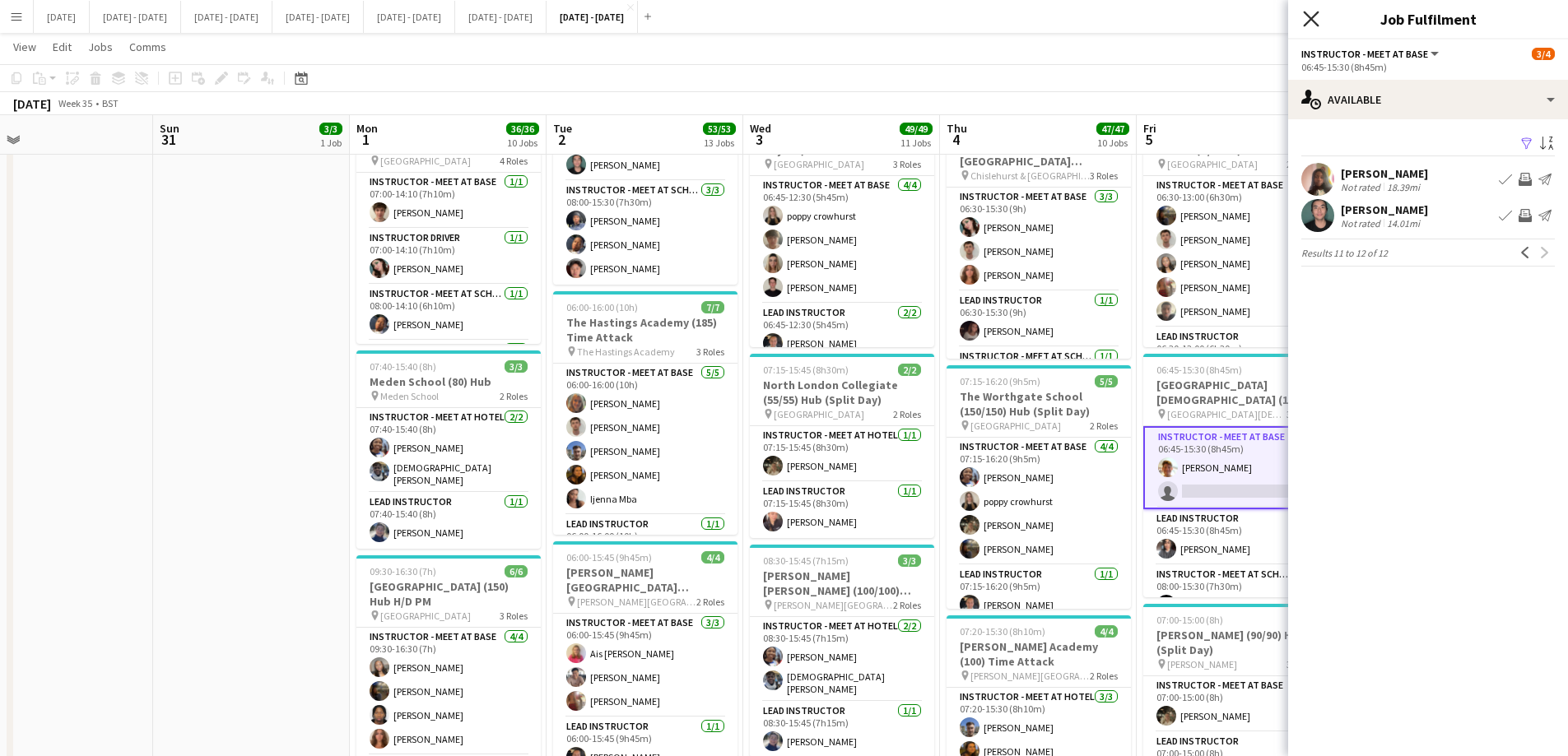
click at [1314, 19] on icon "Close pop-in" at bounding box center [1310, 18] width 16 height 16
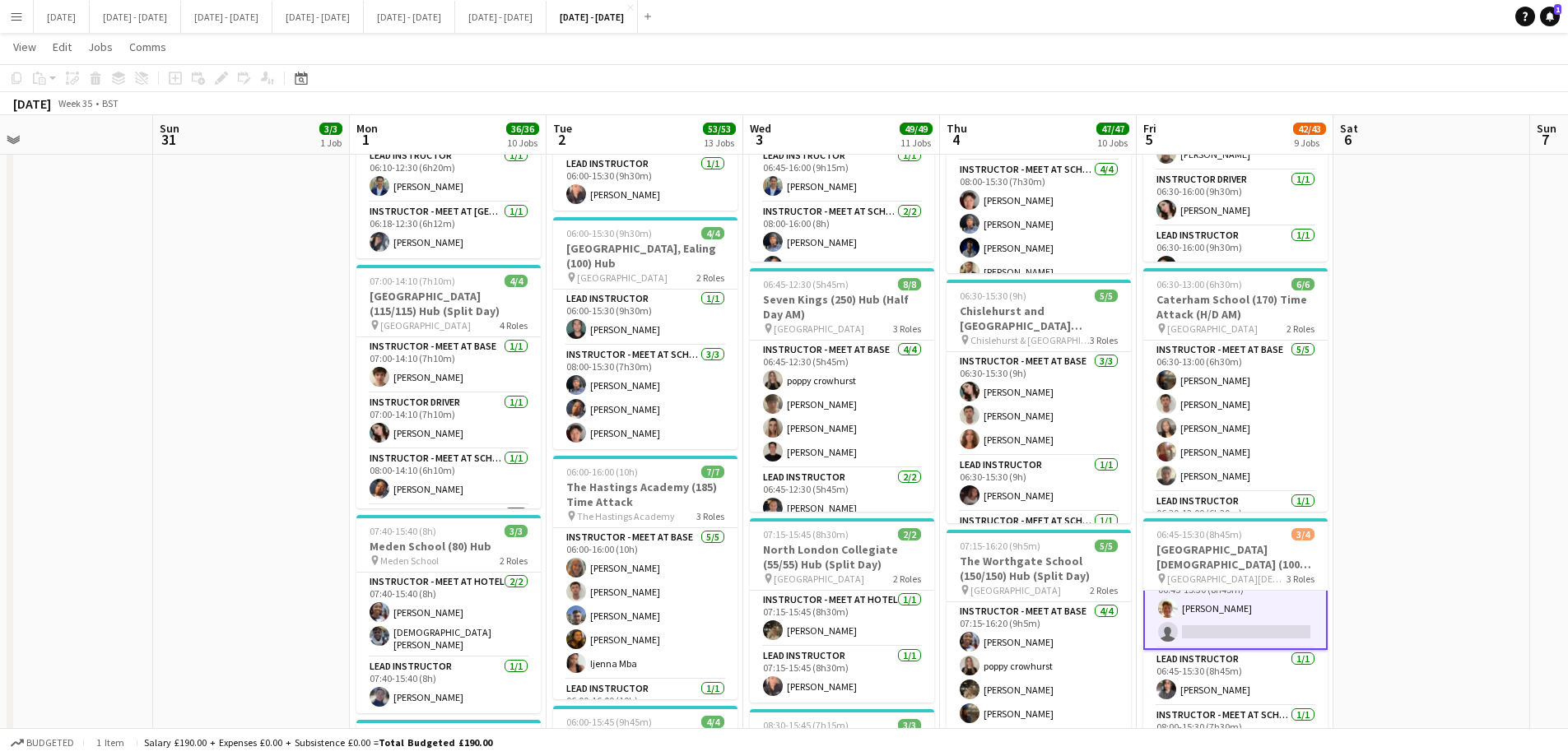
scroll to position [0, 633]
click at [1257, 623] on app-card-role "Instructor - Meet at Base [DATE] 06:45-15:30 (8h45m) [PERSON_NAME] single-neutr…" at bounding box center [1235, 608] width 184 height 83
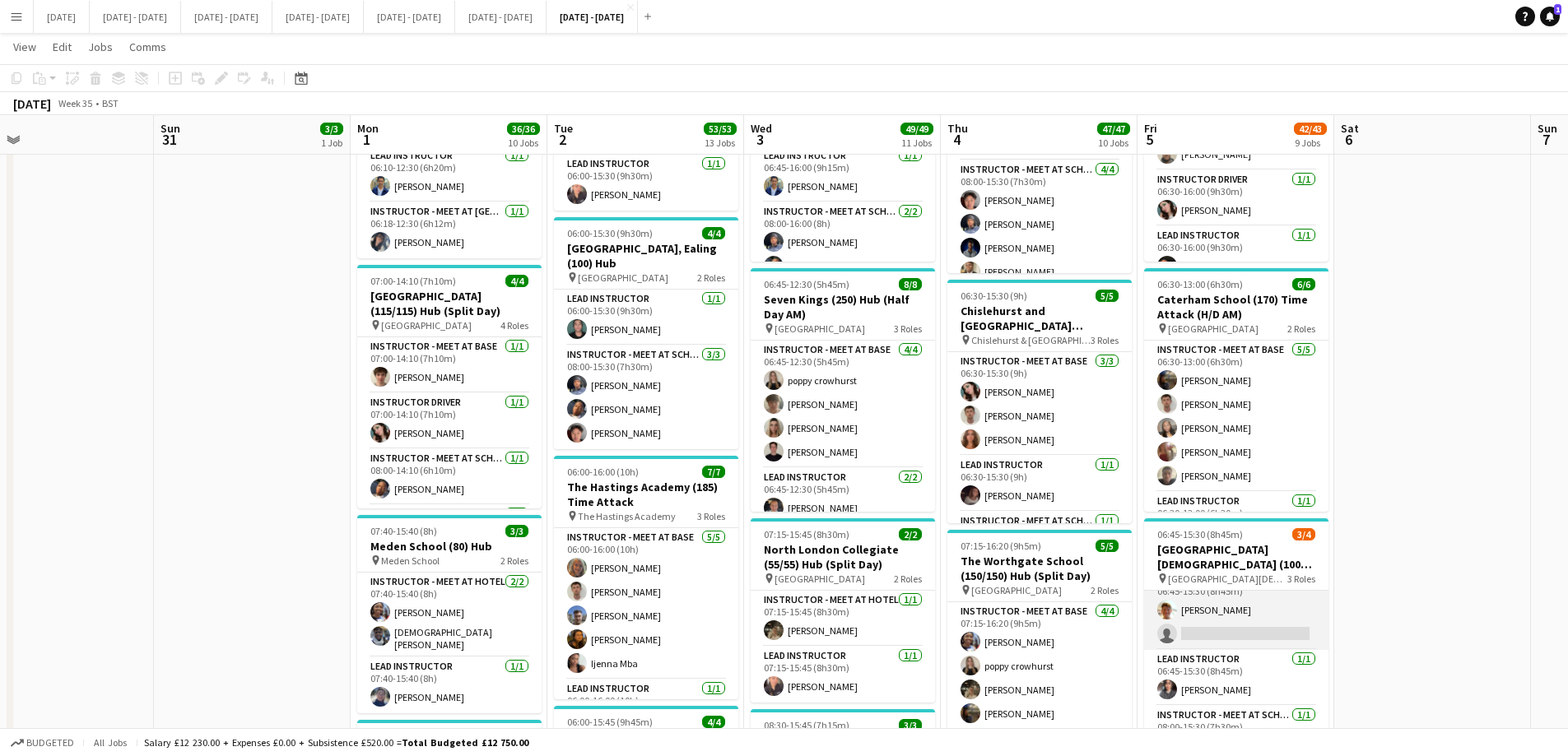
scroll to position [20, 0]
click at [1259, 622] on app-card-role "Instructor - Meet at Base [DATE] 06:45-15:30 (8h45m) [PERSON_NAME] single-neutr…" at bounding box center [1235, 610] width 184 height 80
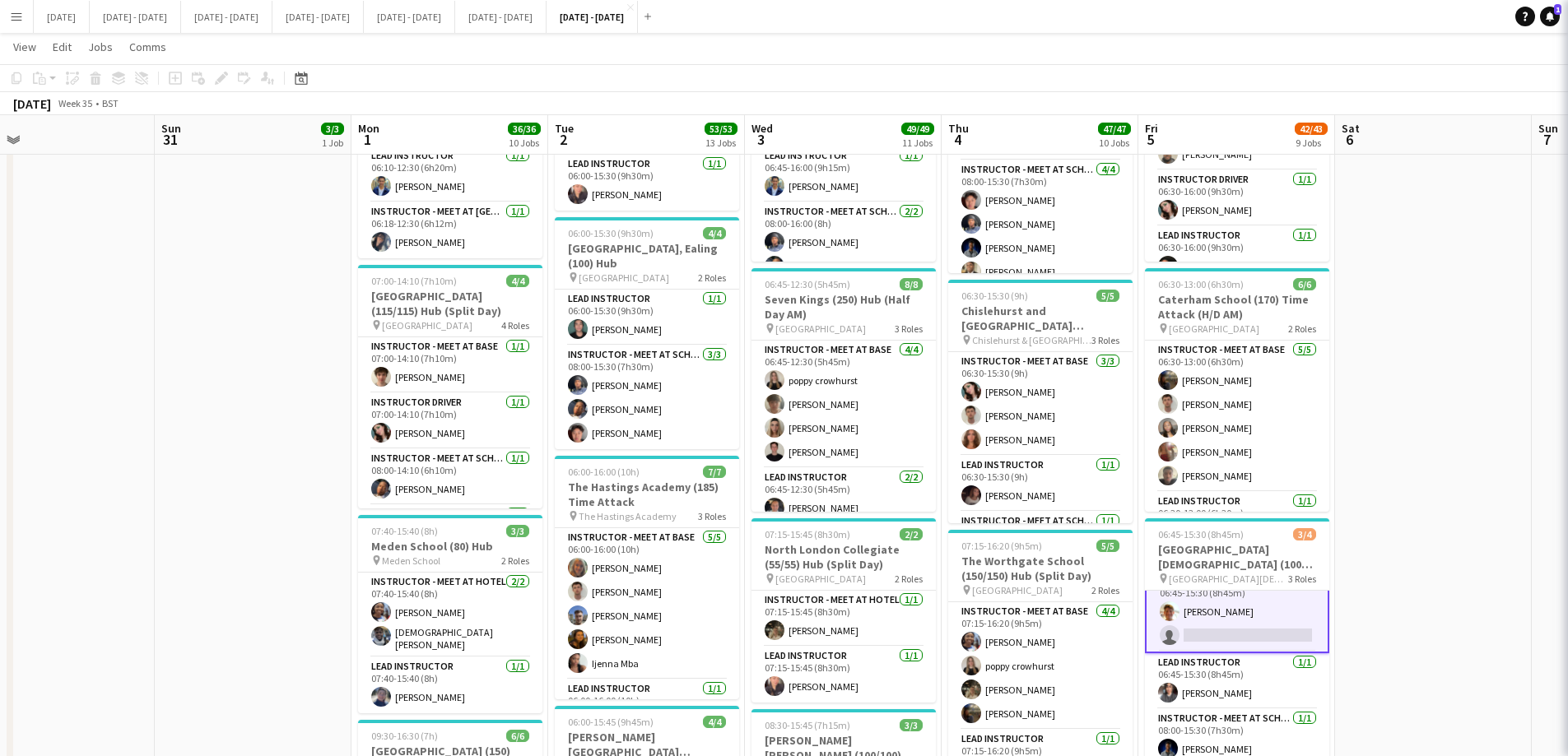
scroll to position [24, 0]
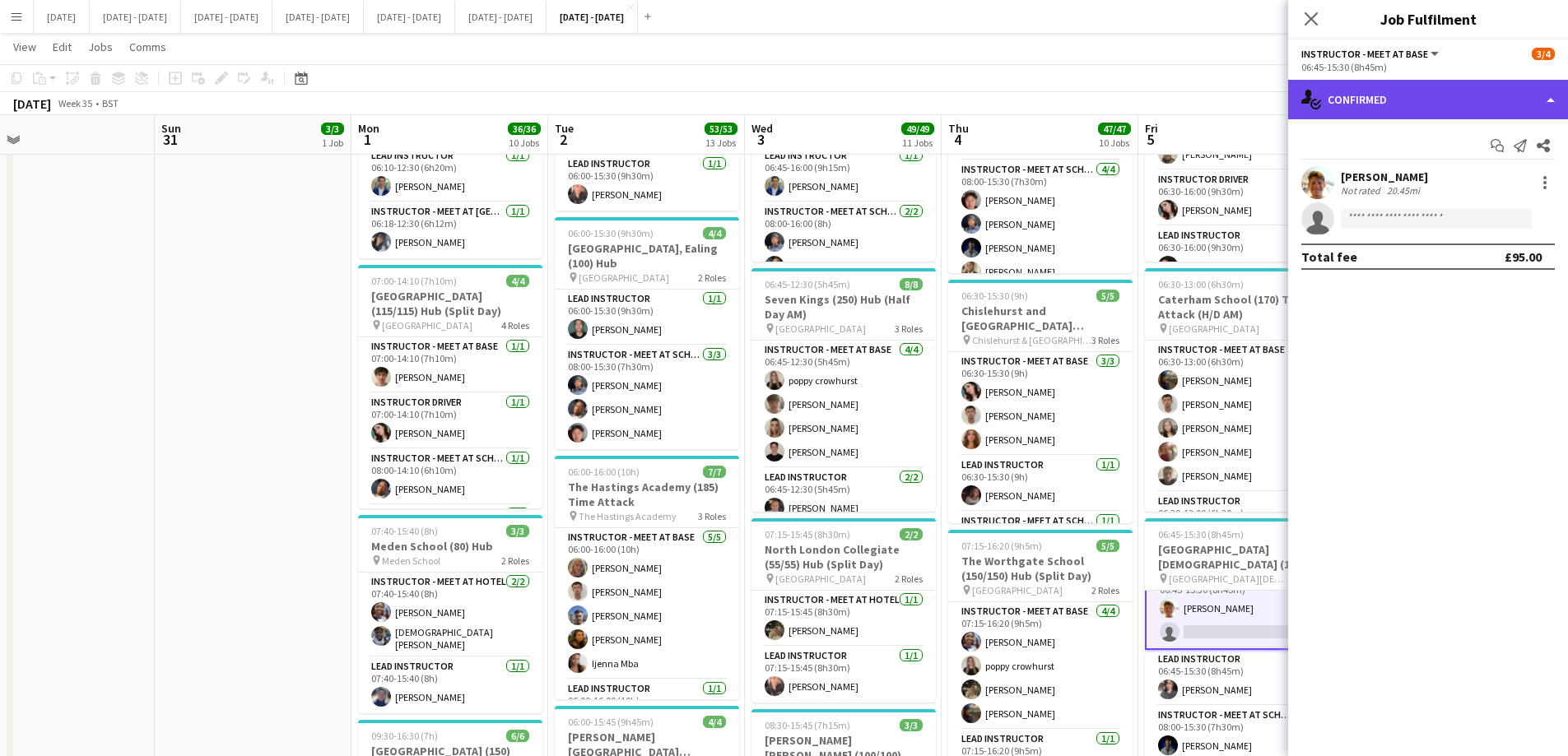
click at [1435, 112] on div "single-neutral-actions-check-2 Confirmed" at bounding box center [1428, 99] width 280 height 39
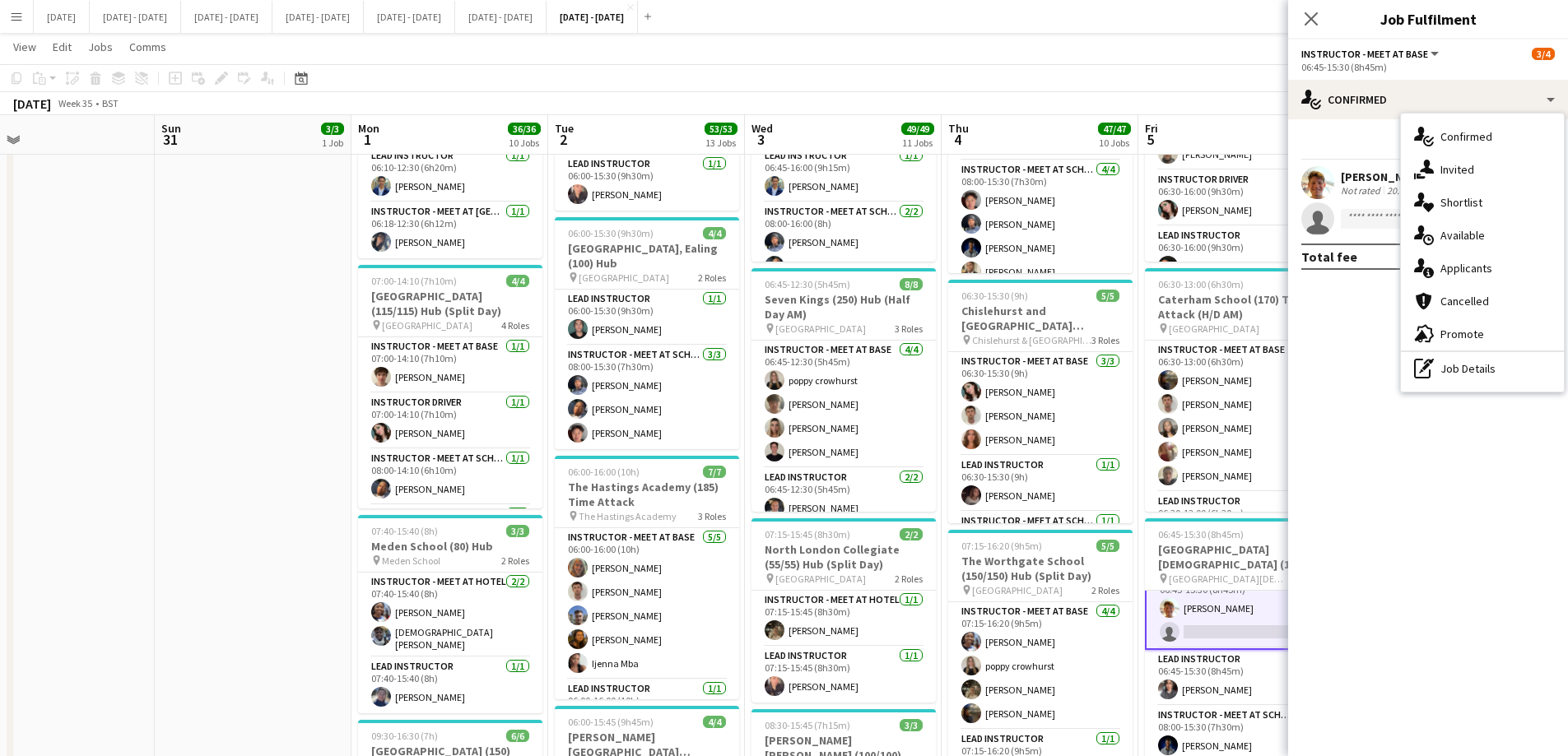
click at [1466, 234] on div "single-neutral-actions-upload Available" at bounding box center [1482, 234] width 163 height 33
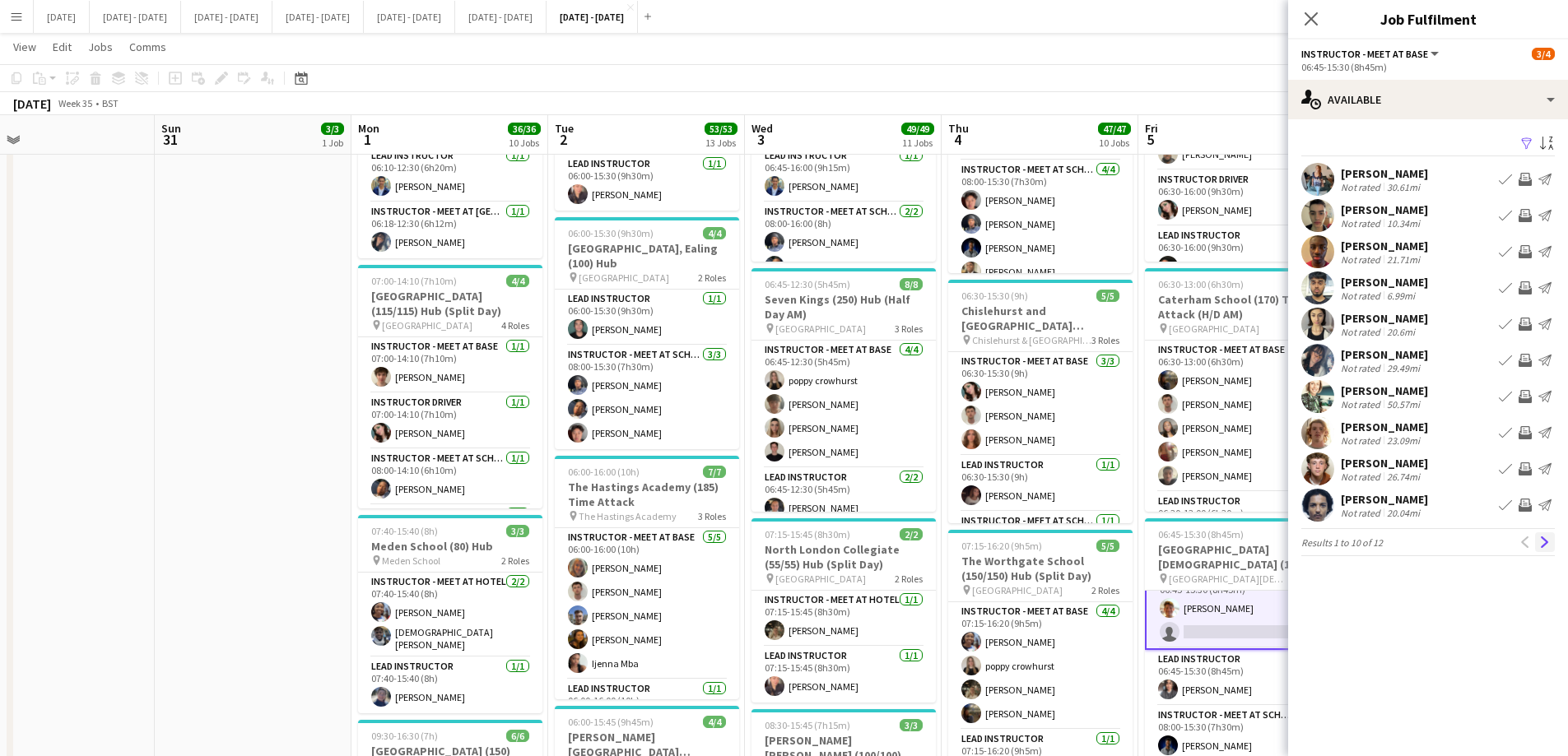
click at [1553, 544] on button "Next" at bounding box center [1544, 543] width 20 height 20
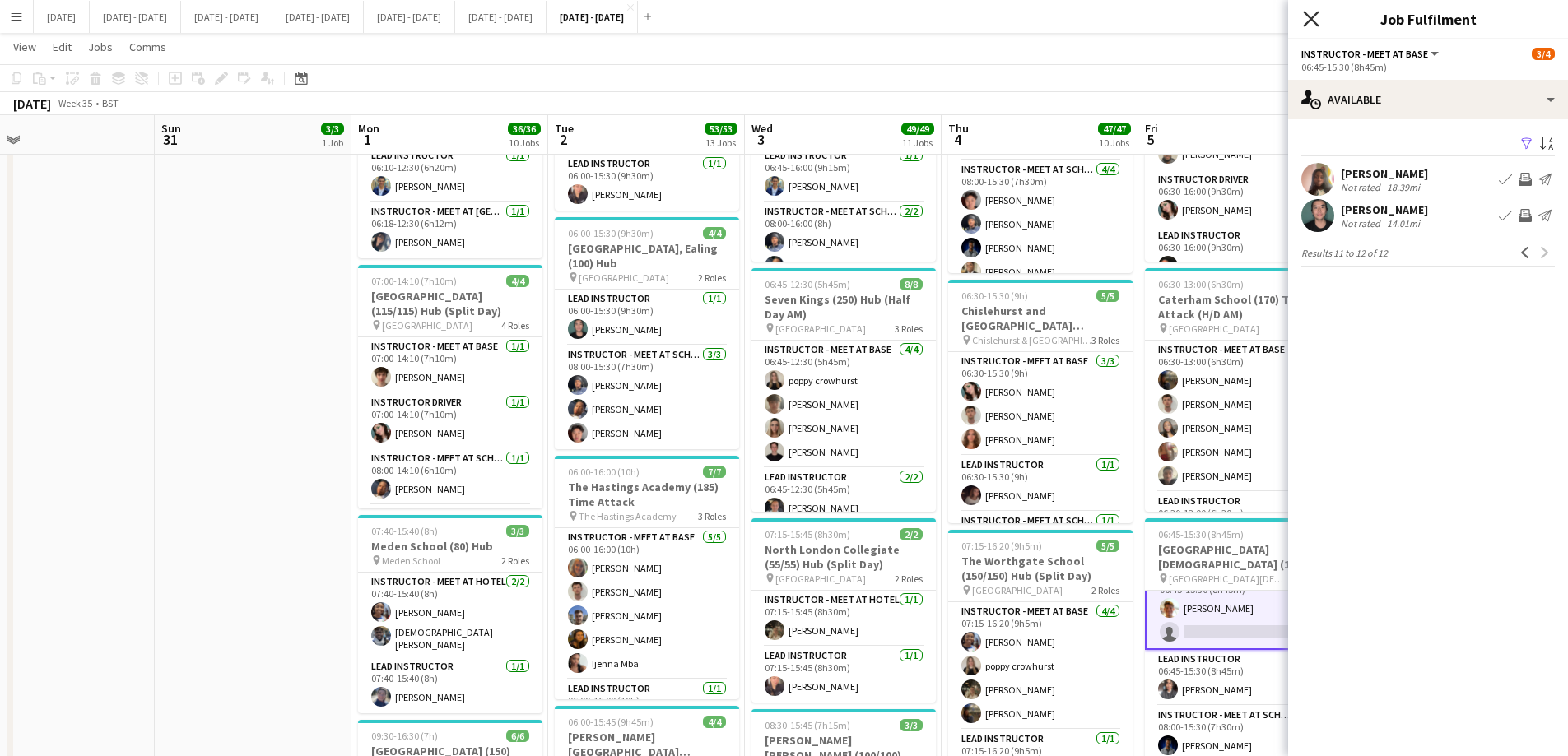
click at [1312, 20] on icon at bounding box center [1310, 18] width 16 height 16
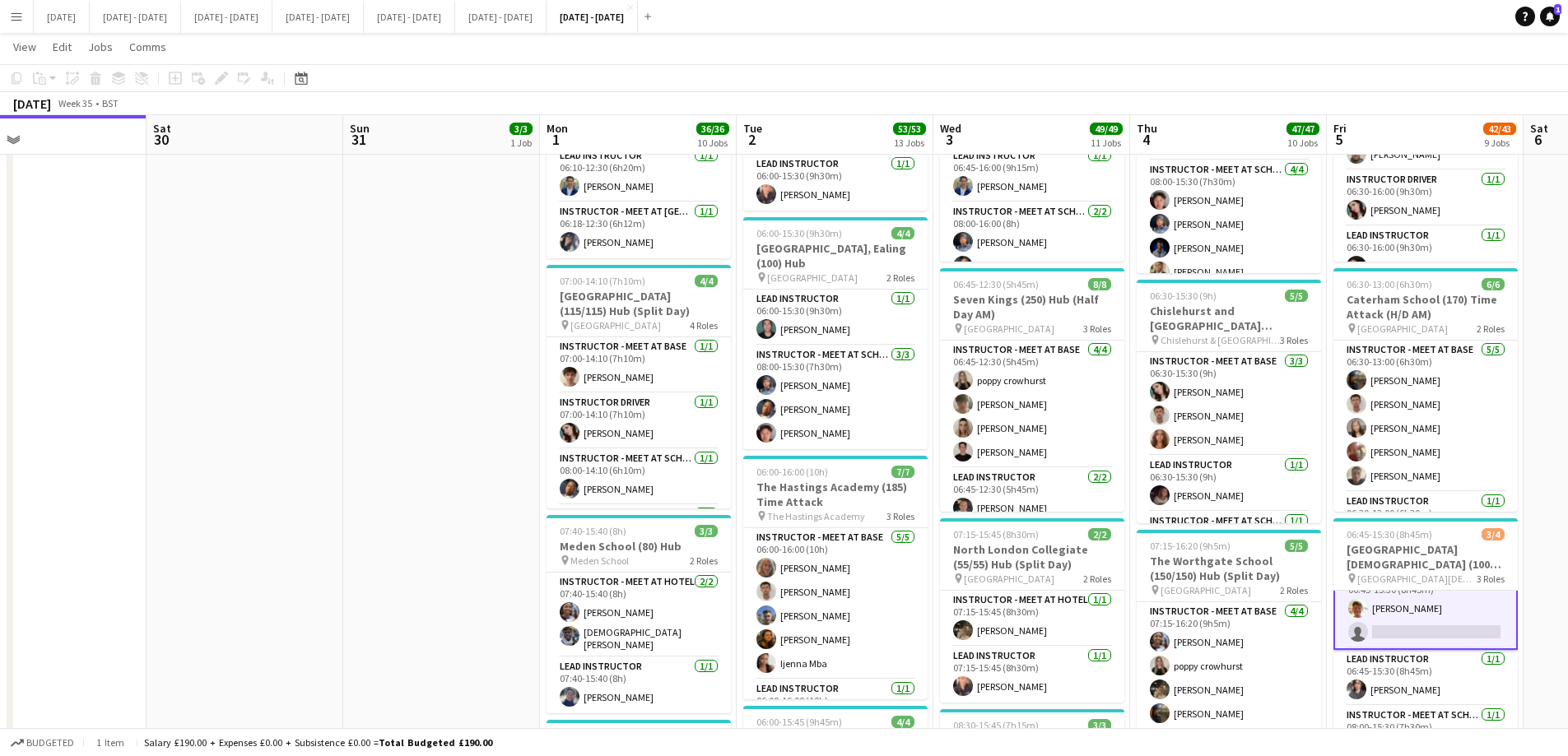
scroll to position [0, 443]
drag, startPoint x: 329, startPoint y: 440, endPoint x: 448, endPoint y: 445, distance: 119.1
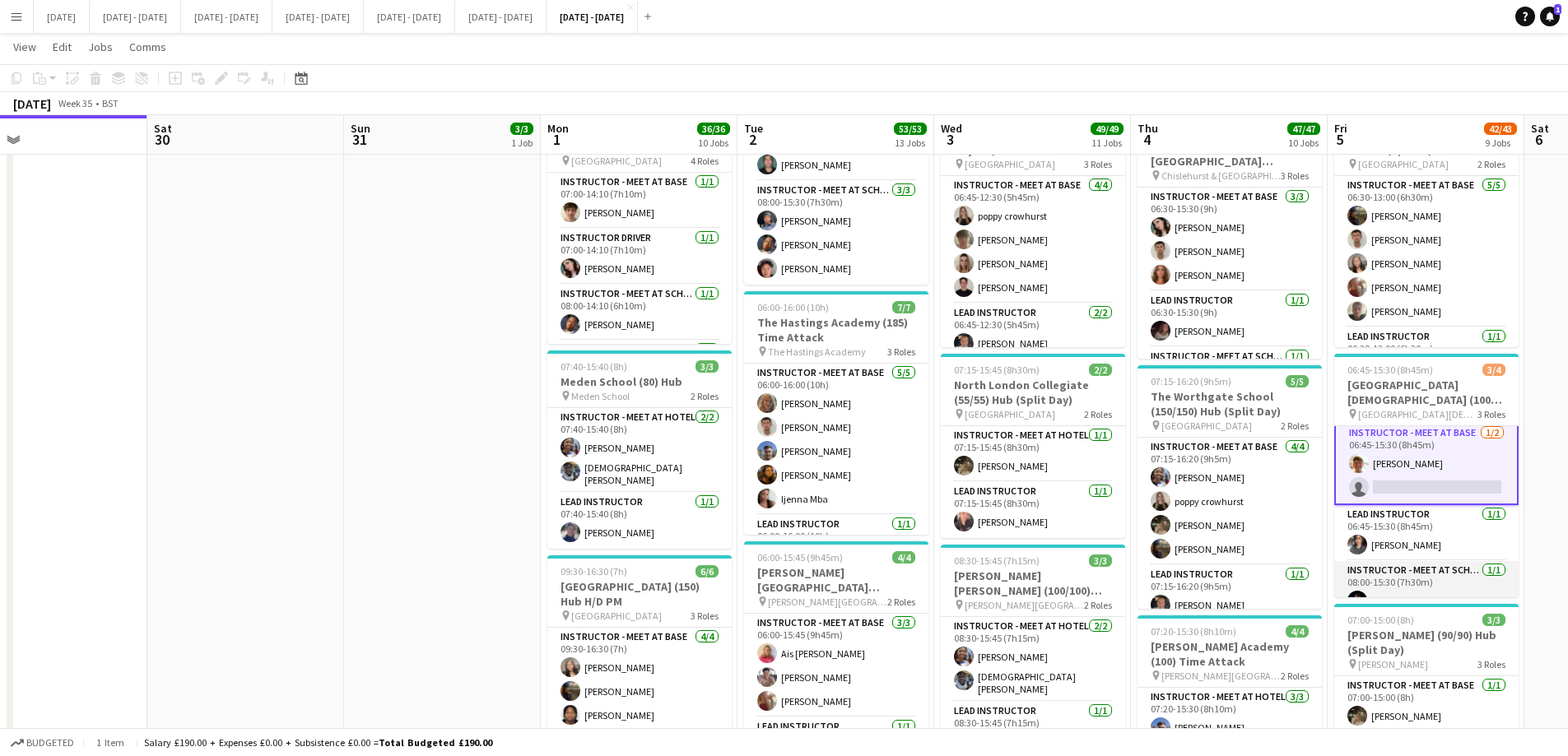
scroll to position [0, 0]
click at [1380, 498] on app-card-role "Instructor - Meet at Base [DATE] 06:45-15:30 (8h45m) [PERSON_NAME] single-neutr…" at bounding box center [1425, 467] width 184 height 83
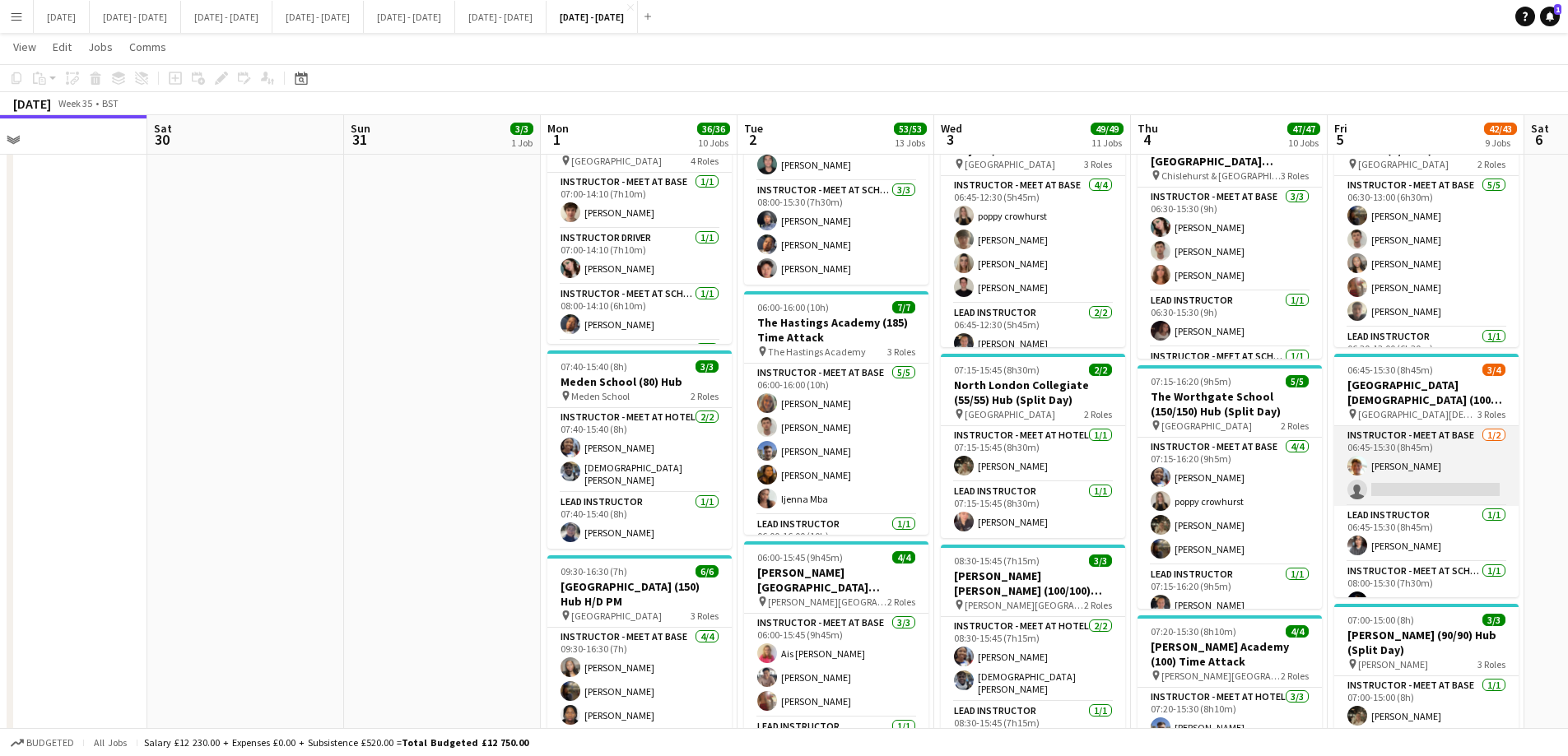
click at [1412, 485] on app-card-role "Instructor - Meet at Base [DATE] 06:45-15:30 (8h45m) [PERSON_NAME] single-neutr…" at bounding box center [1425, 465] width 184 height 80
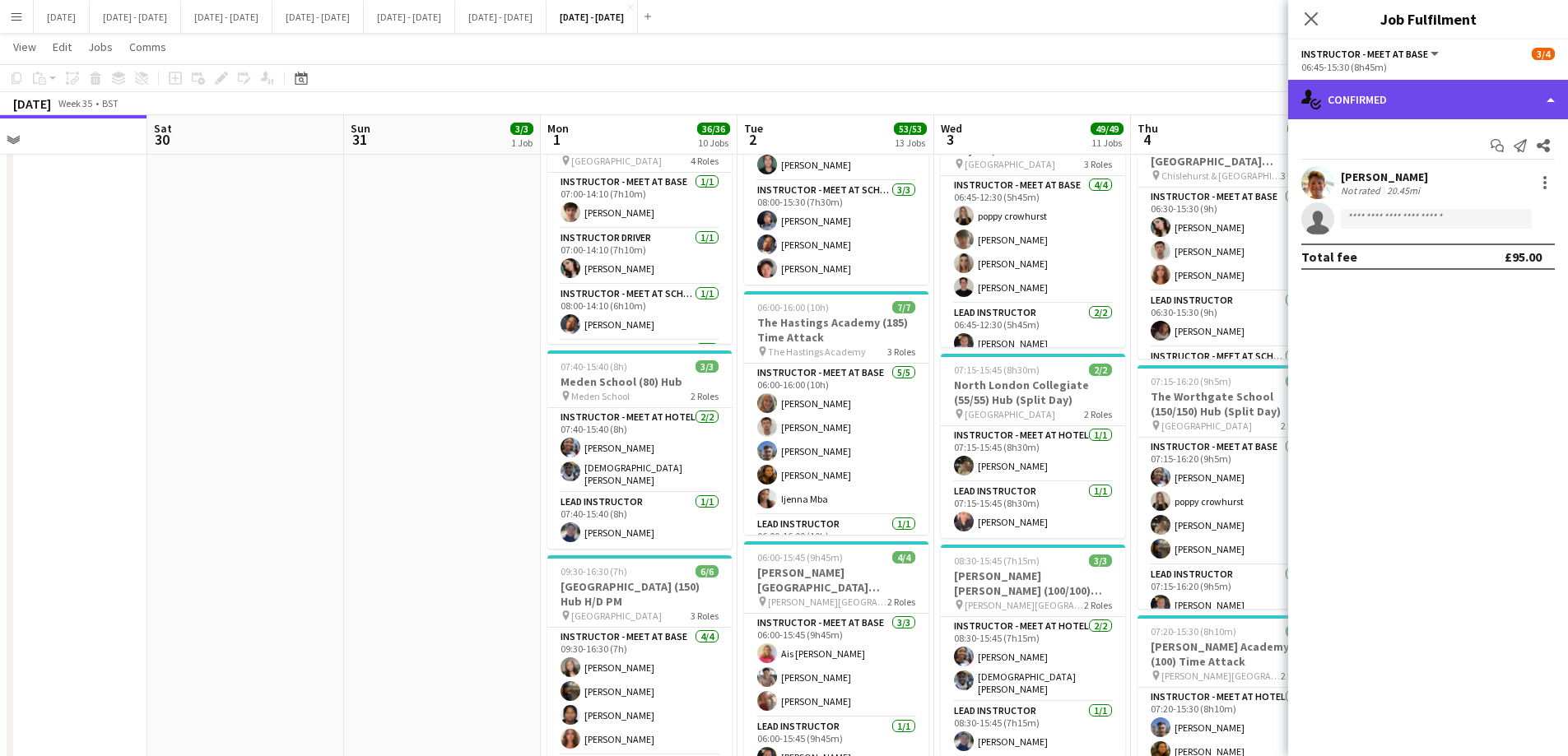
click at [1518, 99] on div "single-neutral-actions-check-2 Confirmed" at bounding box center [1428, 99] width 280 height 39
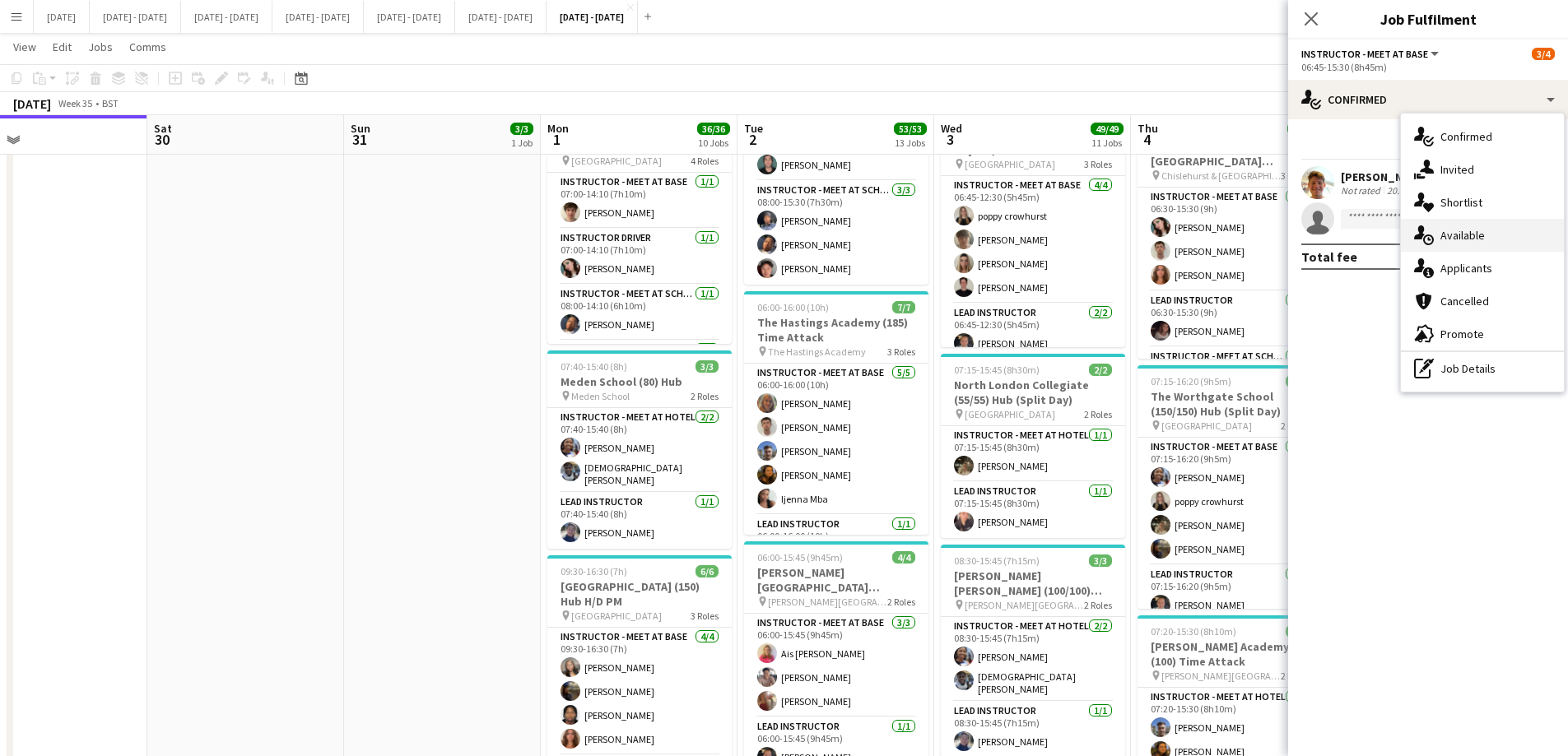
click at [1486, 227] on div "single-neutral-actions-upload Available" at bounding box center [1482, 234] width 163 height 33
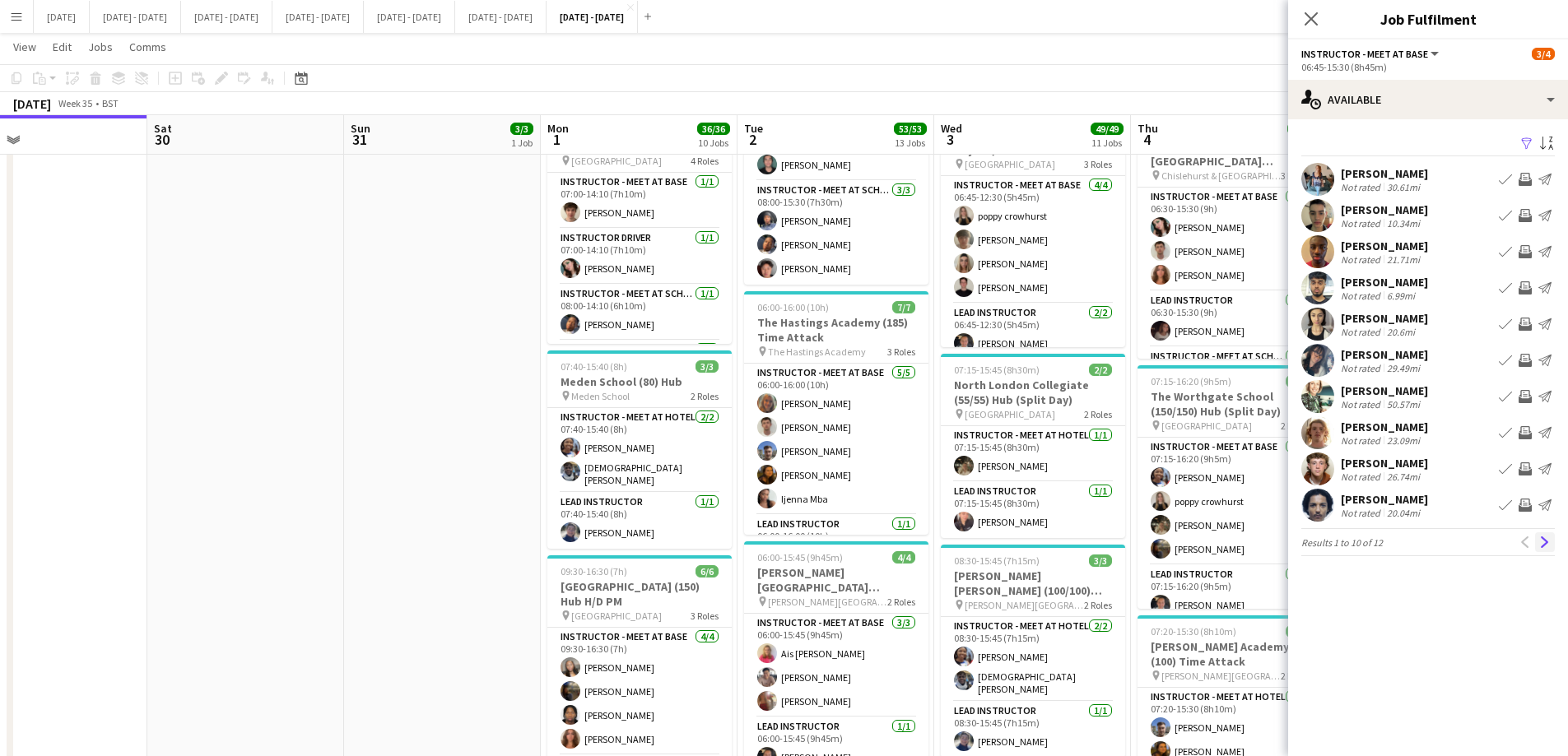
click at [1544, 543] on app-icon "Next" at bounding box center [1544, 542] width 12 height 12
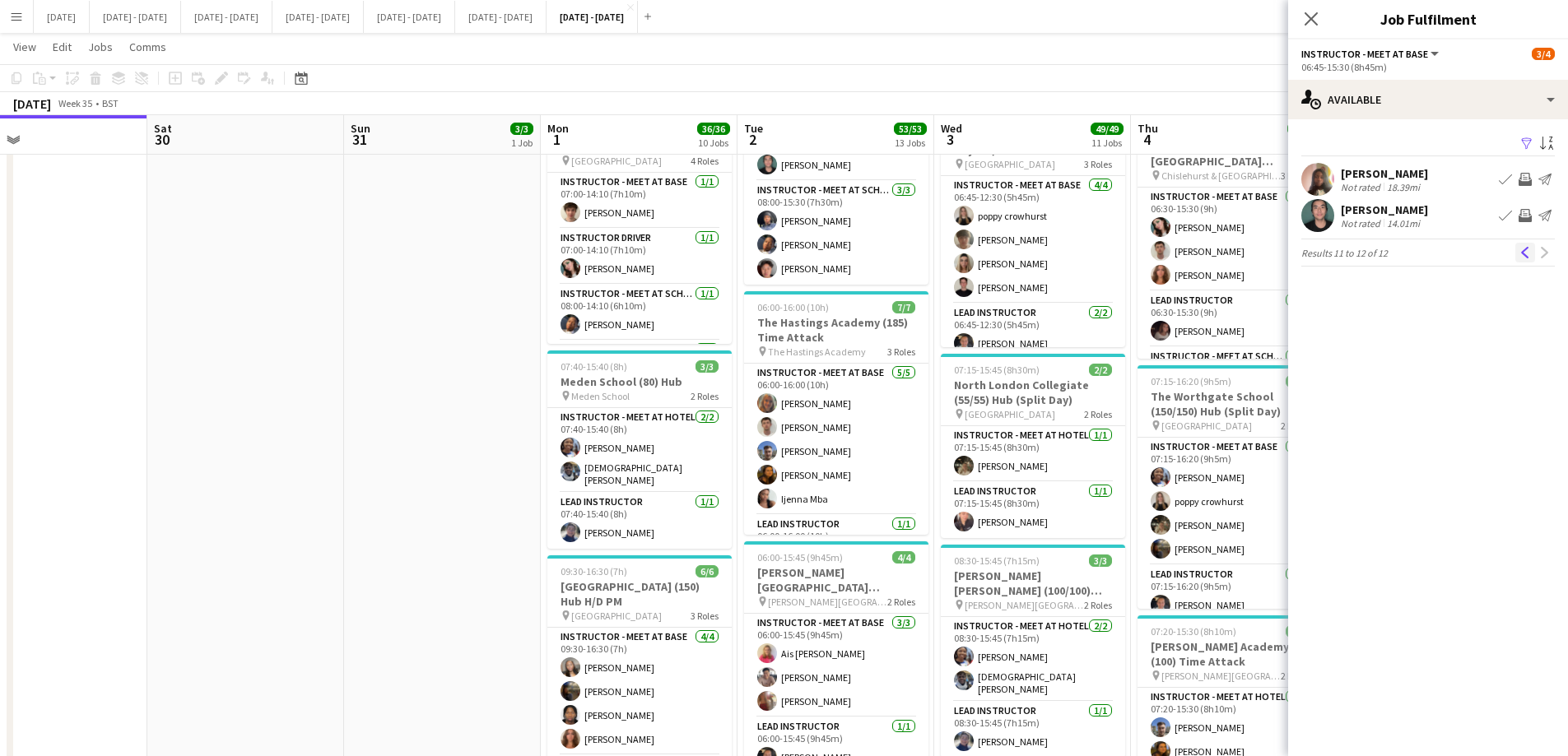
click at [1529, 253] on app-icon "Previous" at bounding box center [1525, 253] width 12 height 12
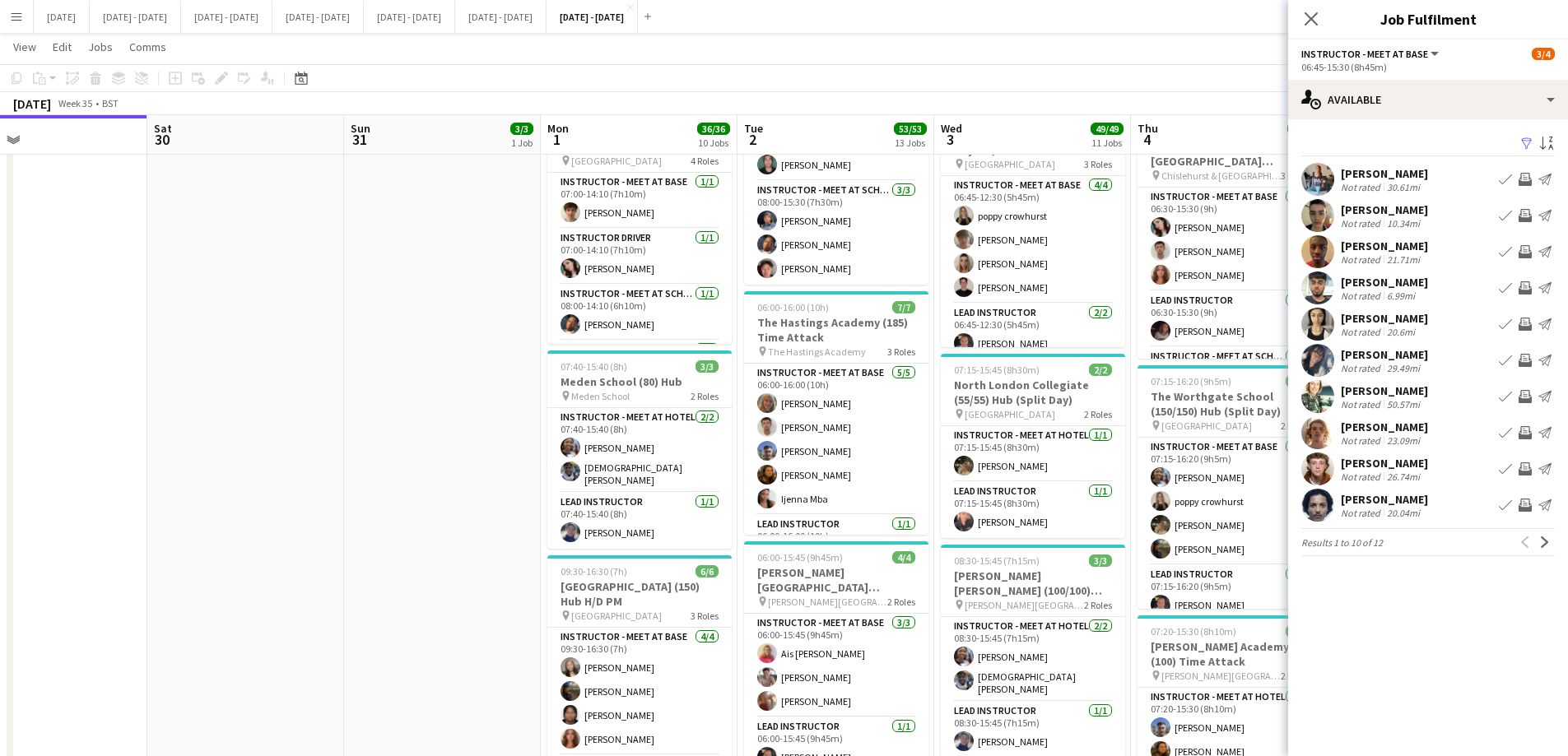
click at [1496, 472] on button "Book crew" at bounding box center [1505, 469] width 20 height 20
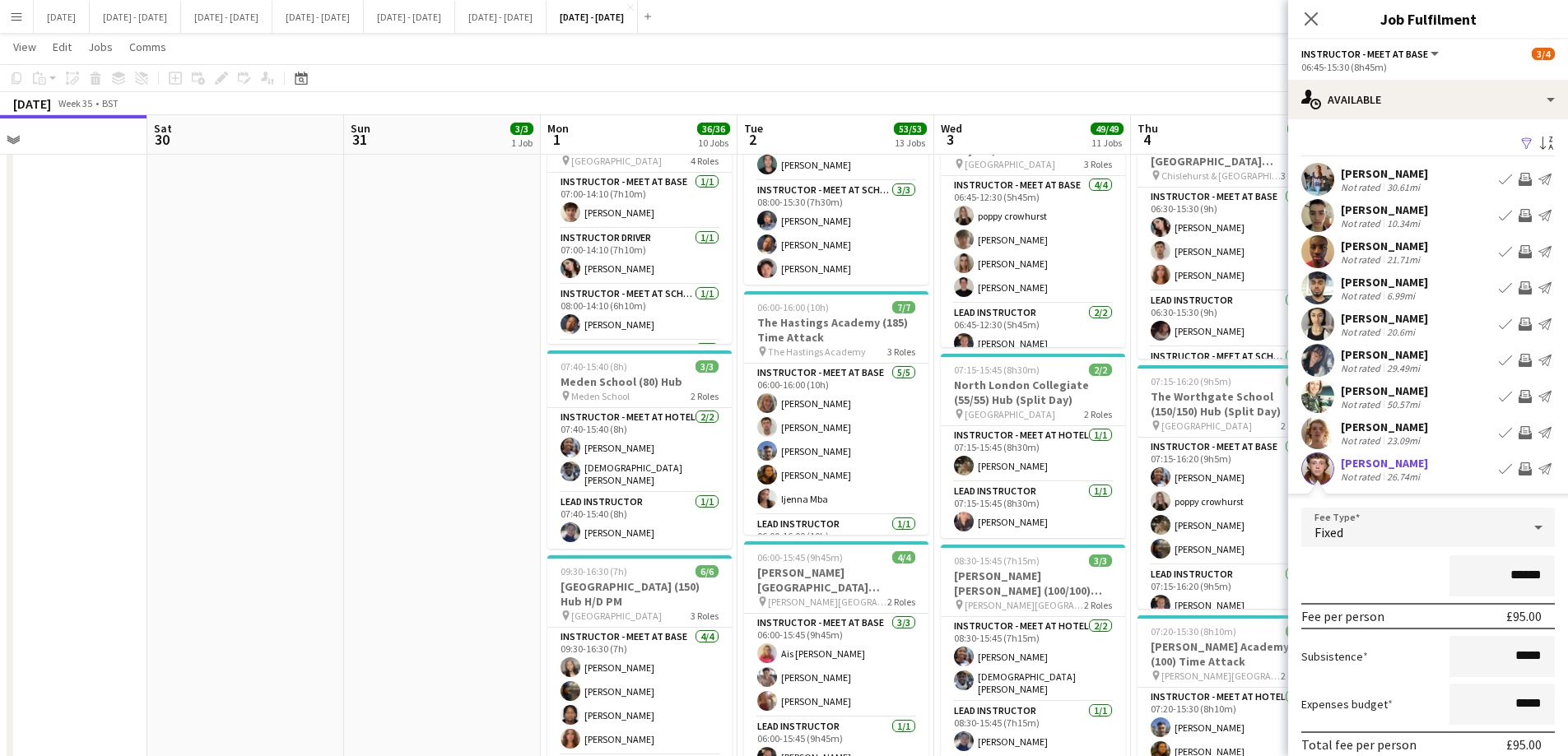
scroll to position [145, 0]
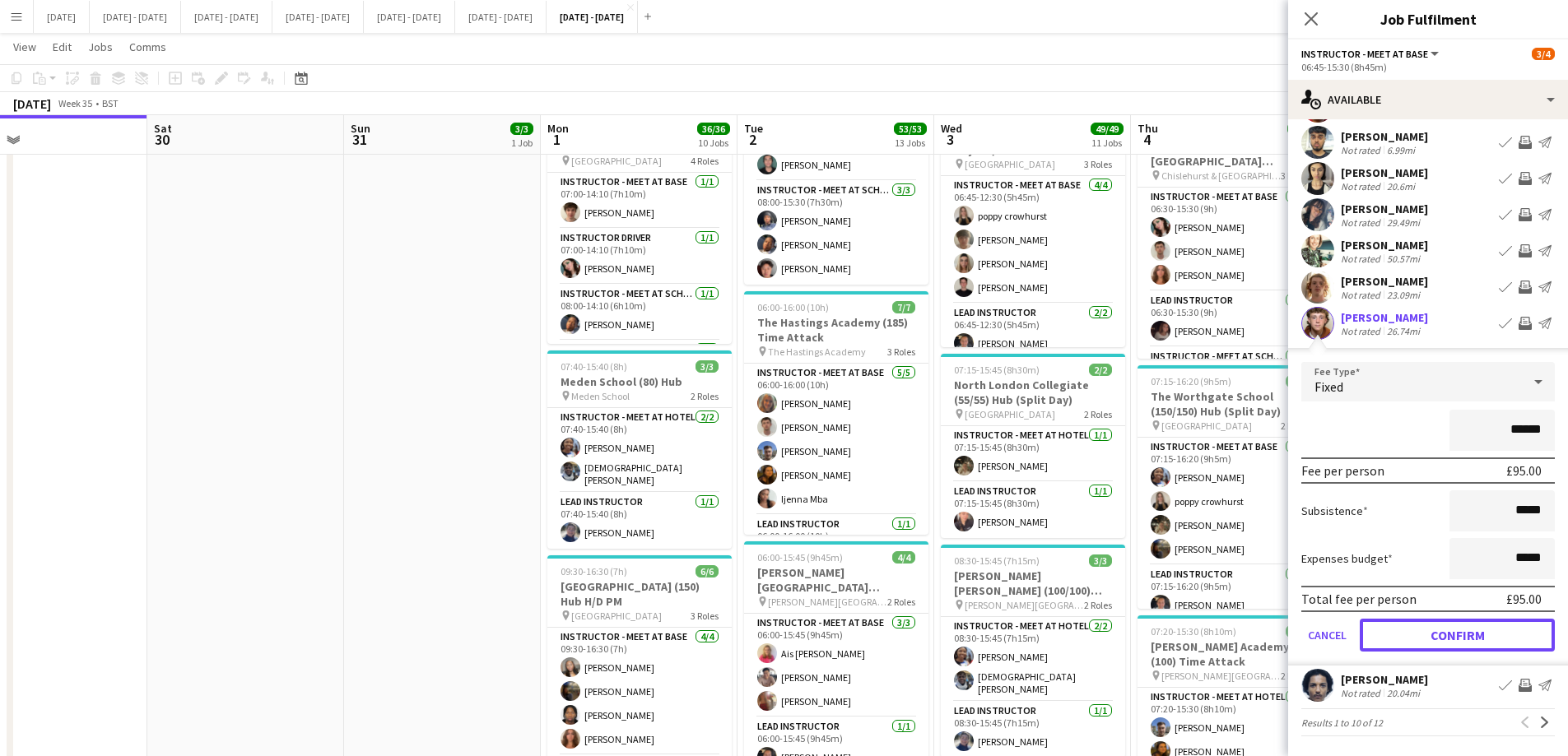
click at [1413, 636] on button "Confirm" at bounding box center [1457, 634] width 195 height 33
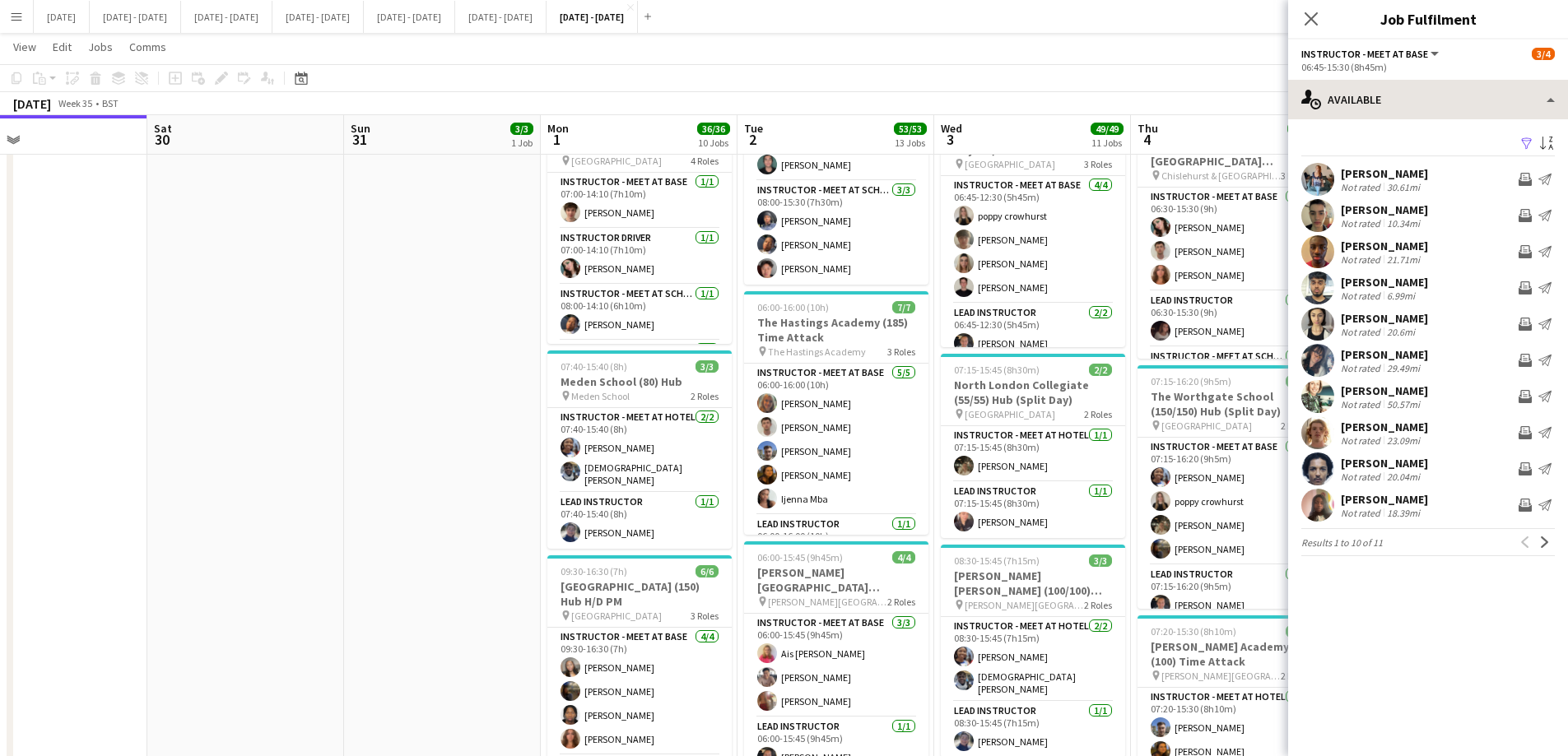
scroll to position [0, 0]
click at [1311, 12] on icon "Close pop-in" at bounding box center [1310, 18] width 16 height 16
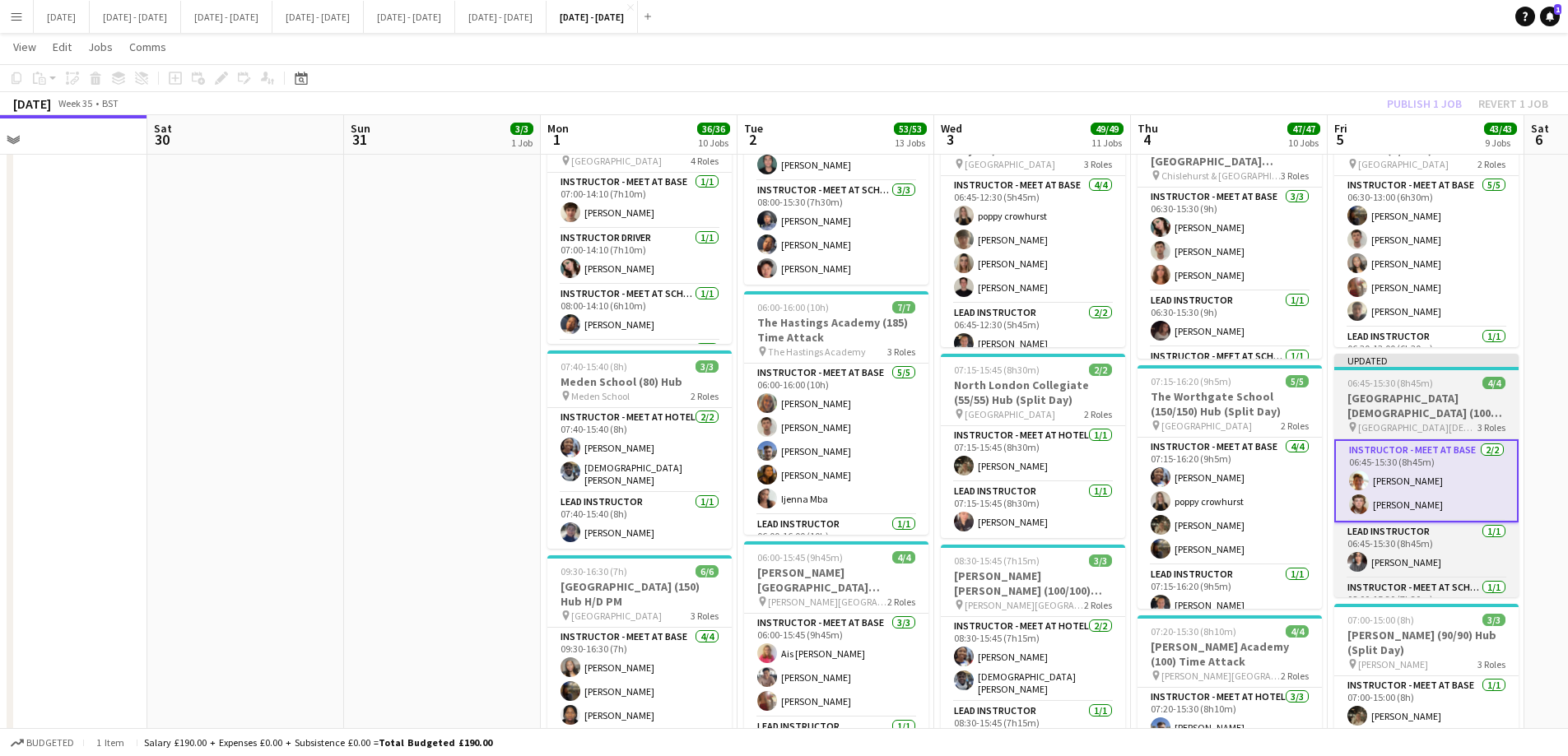
click at [1394, 391] on h3 "[GEOGRAPHIC_DATA][DEMOGRAPHIC_DATA] (100) Hub" at bounding box center [1425, 405] width 184 height 29
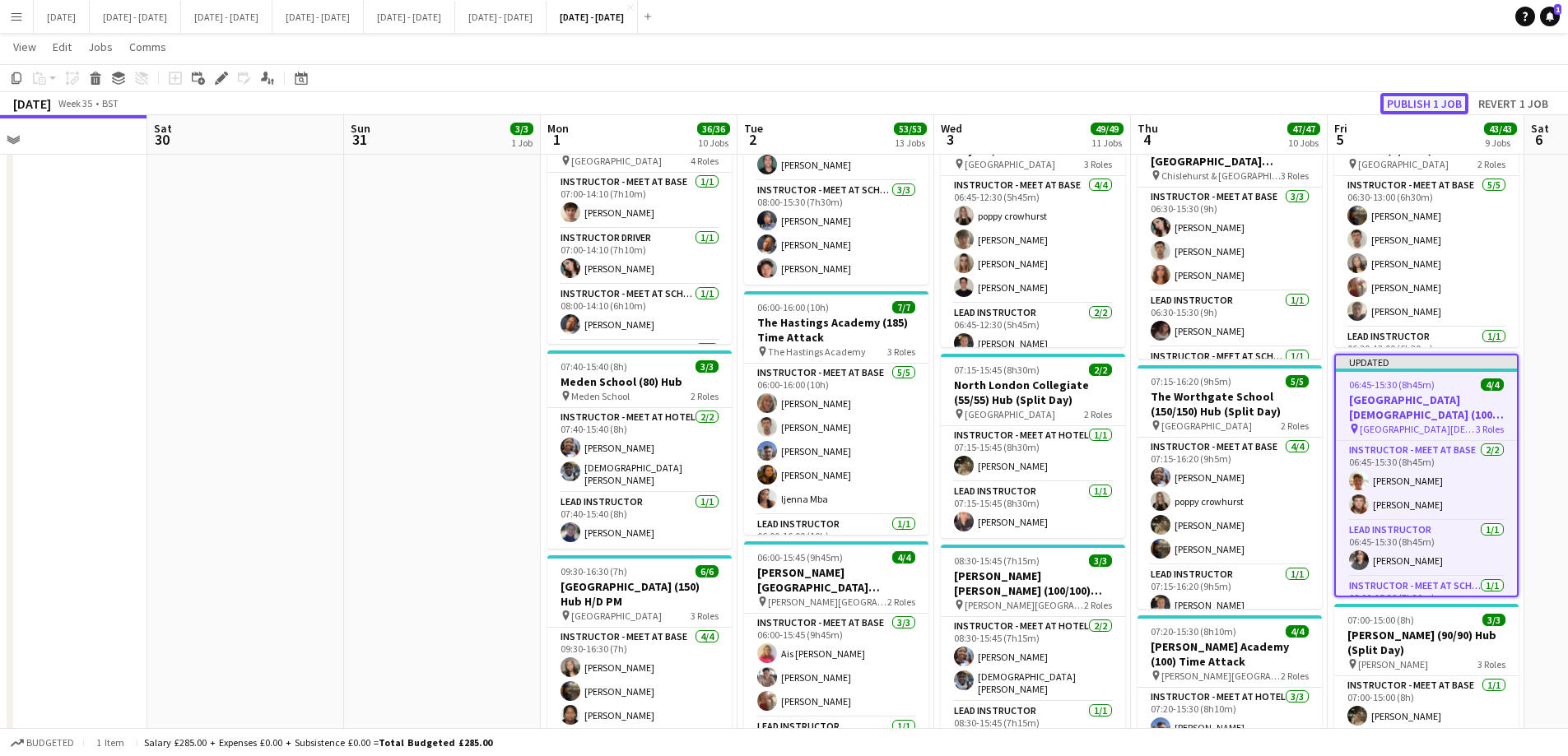
click at [1402, 97] on button "Publish 1 job" at bounding box center [1423, 103] width 88 height 21
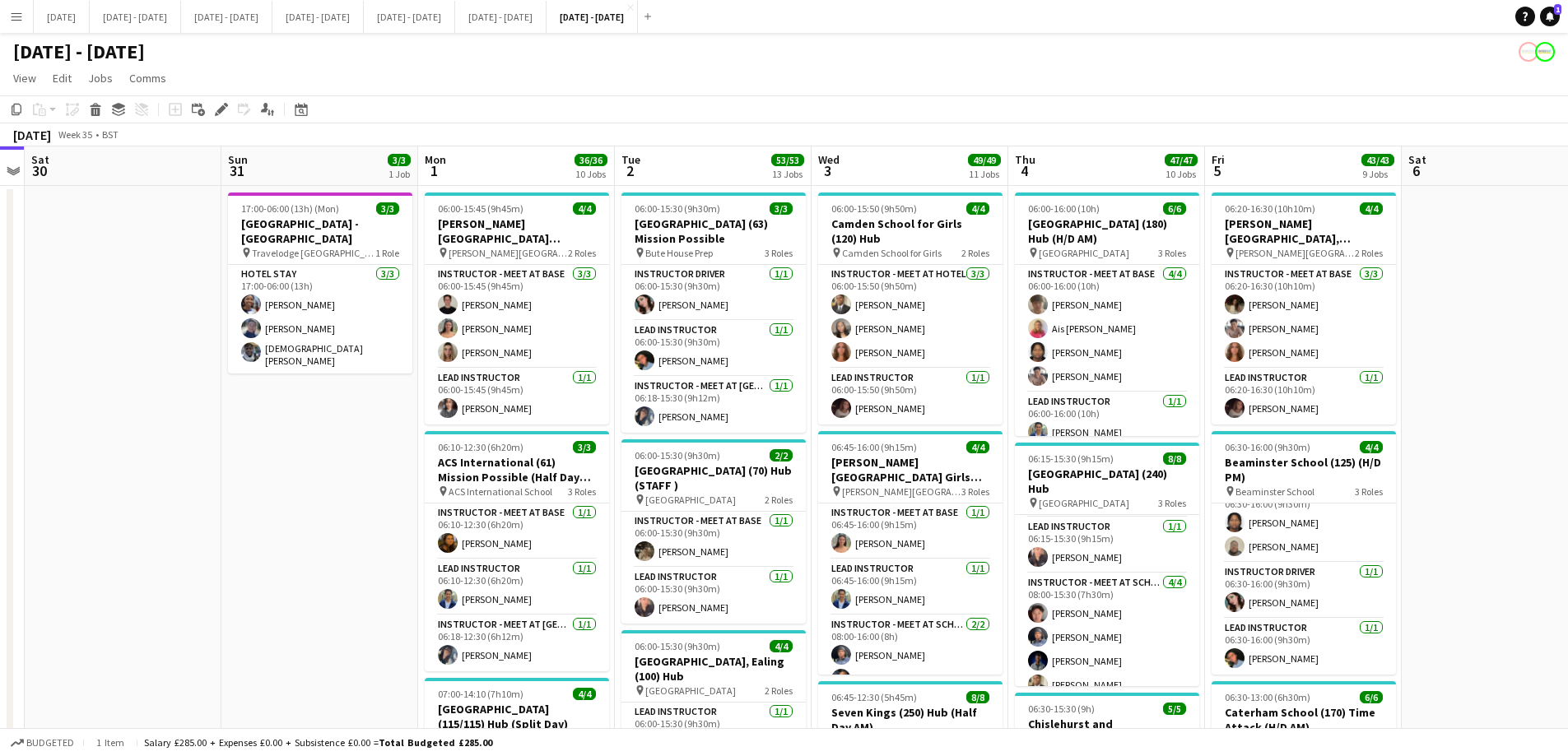
scroll to position [0, 560]
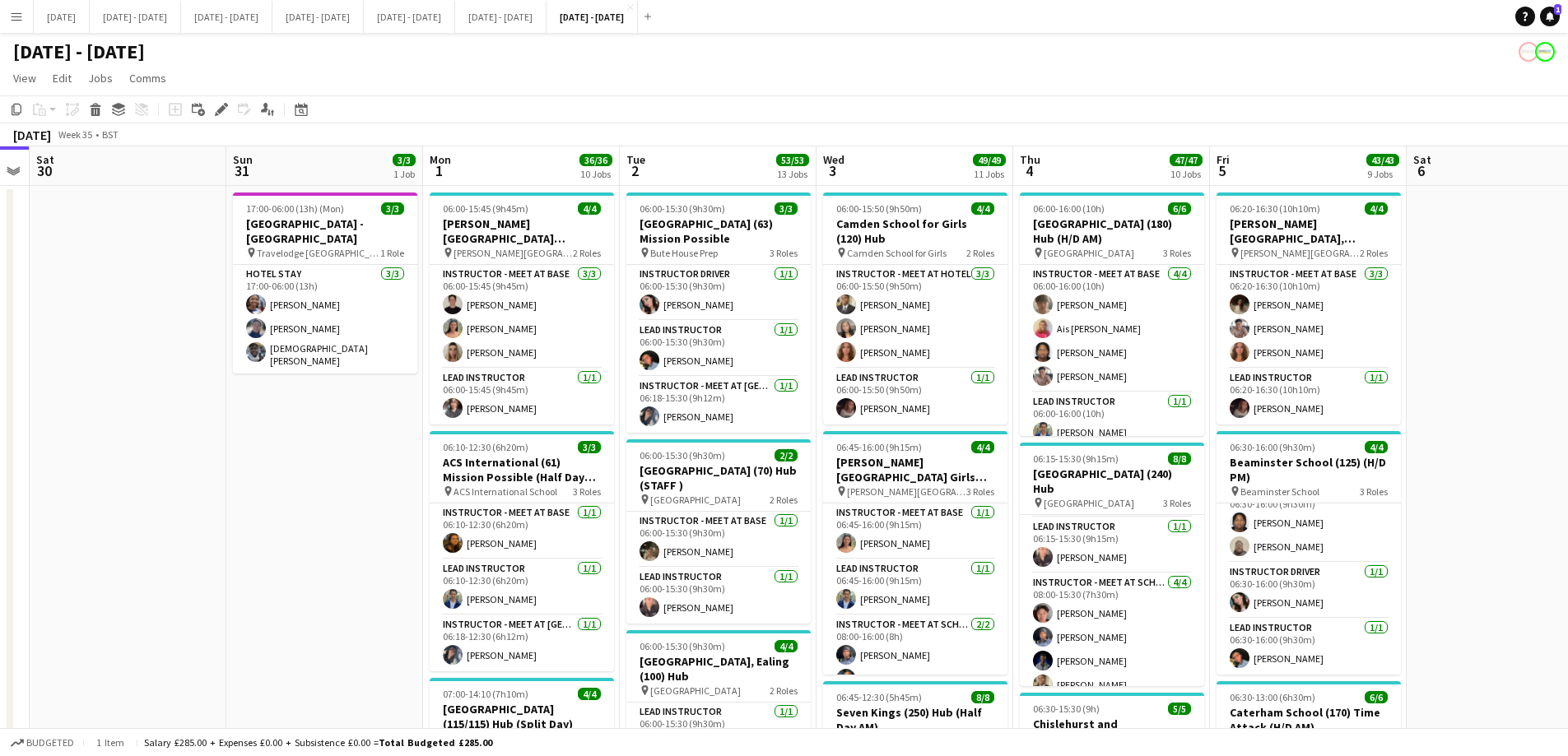
drag, startPoint x: 418, startPoint y: 514, endPoint x: 300, endPoint y: 512, distance: 118.0
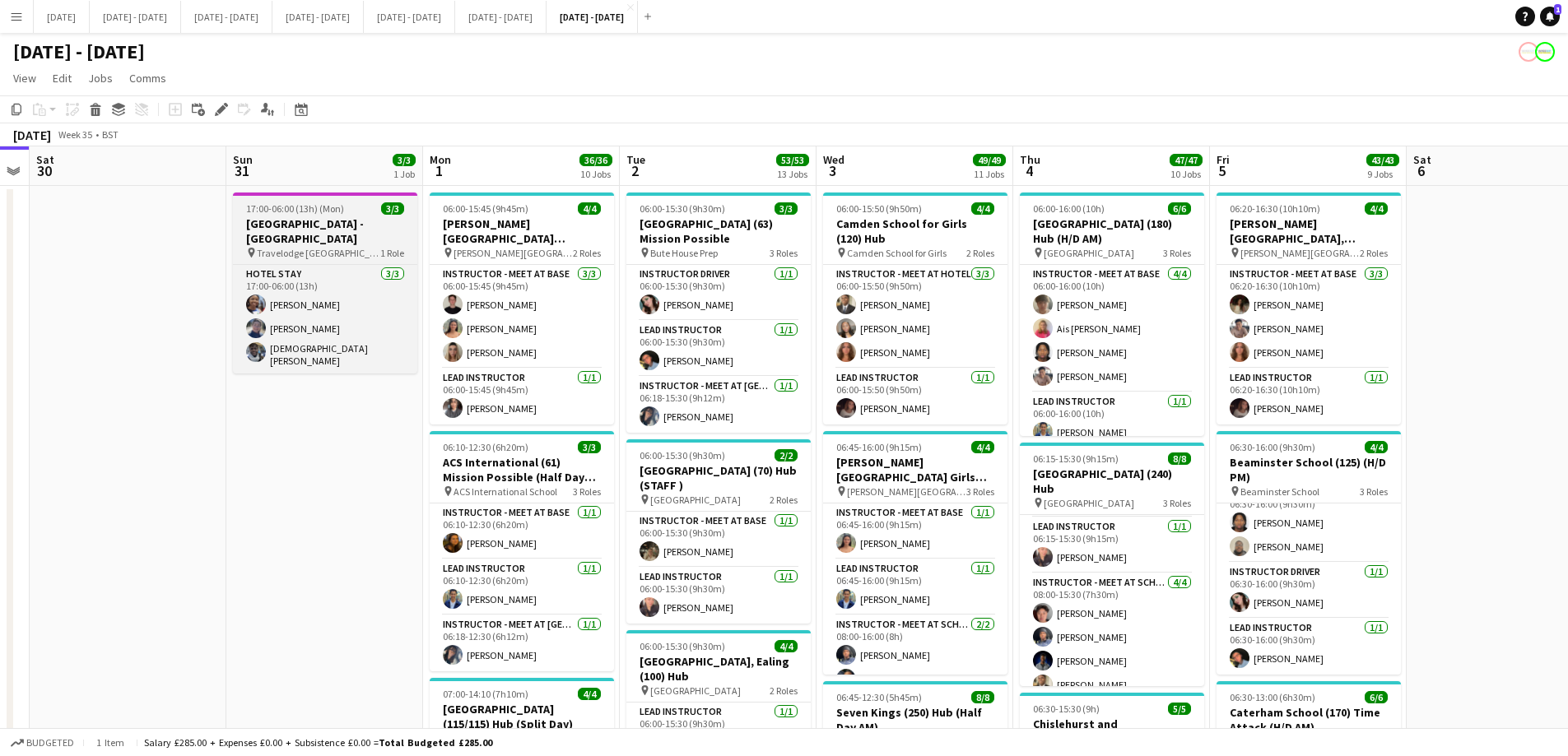
click at [321, 239] on h3 "[GEOGRAPHIC_DATA] - [GEOGRAPHIC_DATA]" at bounding box center [324, 231] width 184 height 29
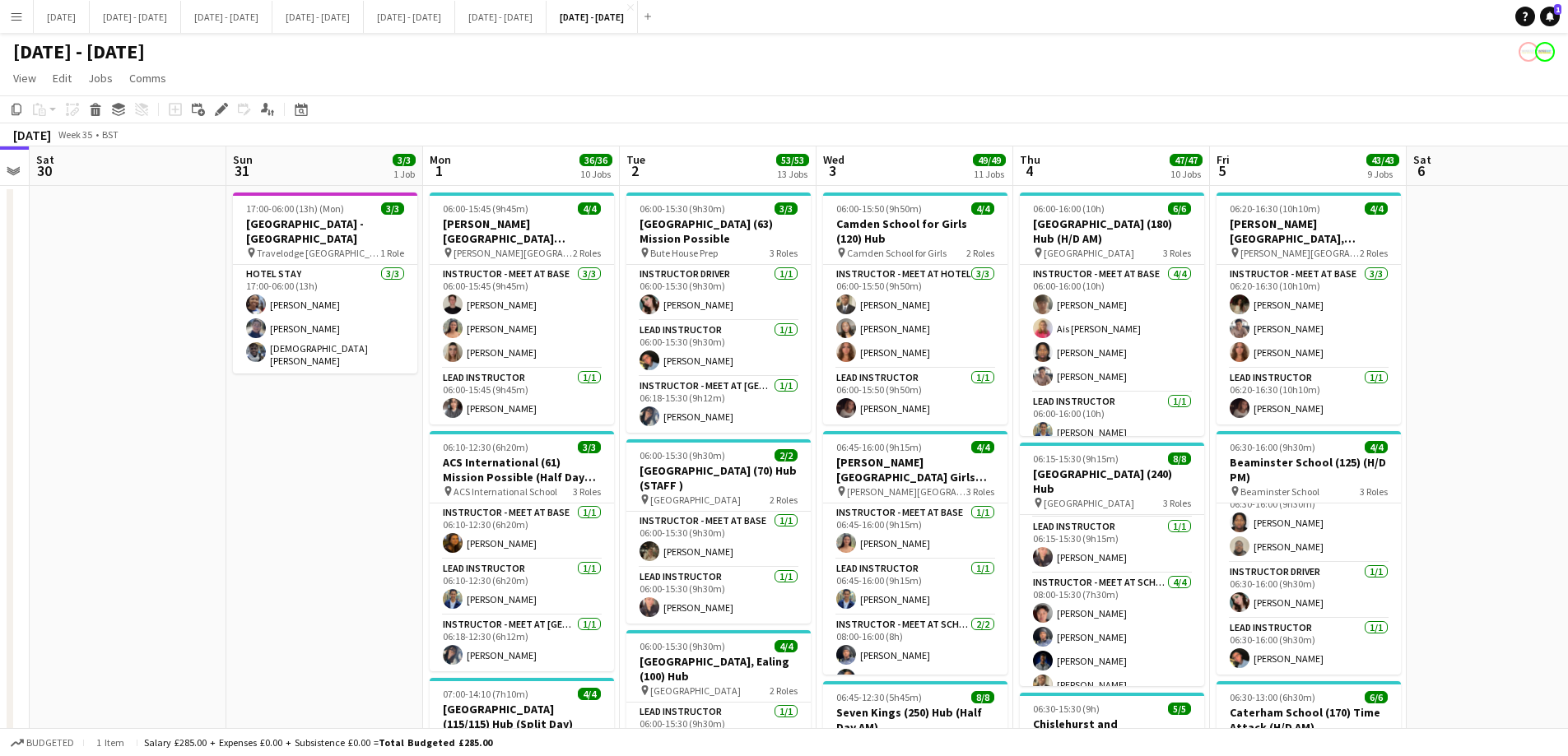
scroll to position [20, 0]
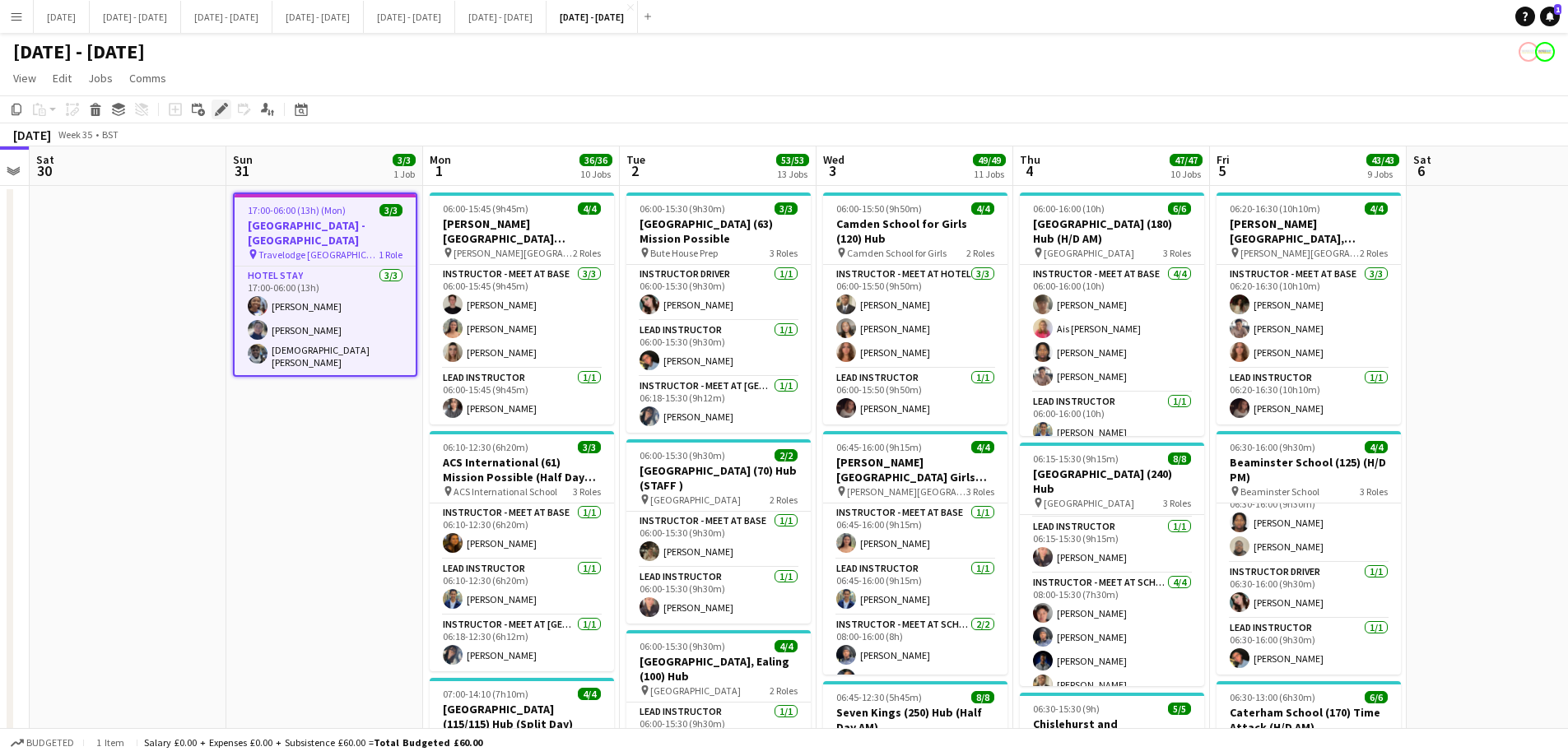
click at [222, 113] on icon "Edit" at bounding box center [222, 109] width 13 height 13
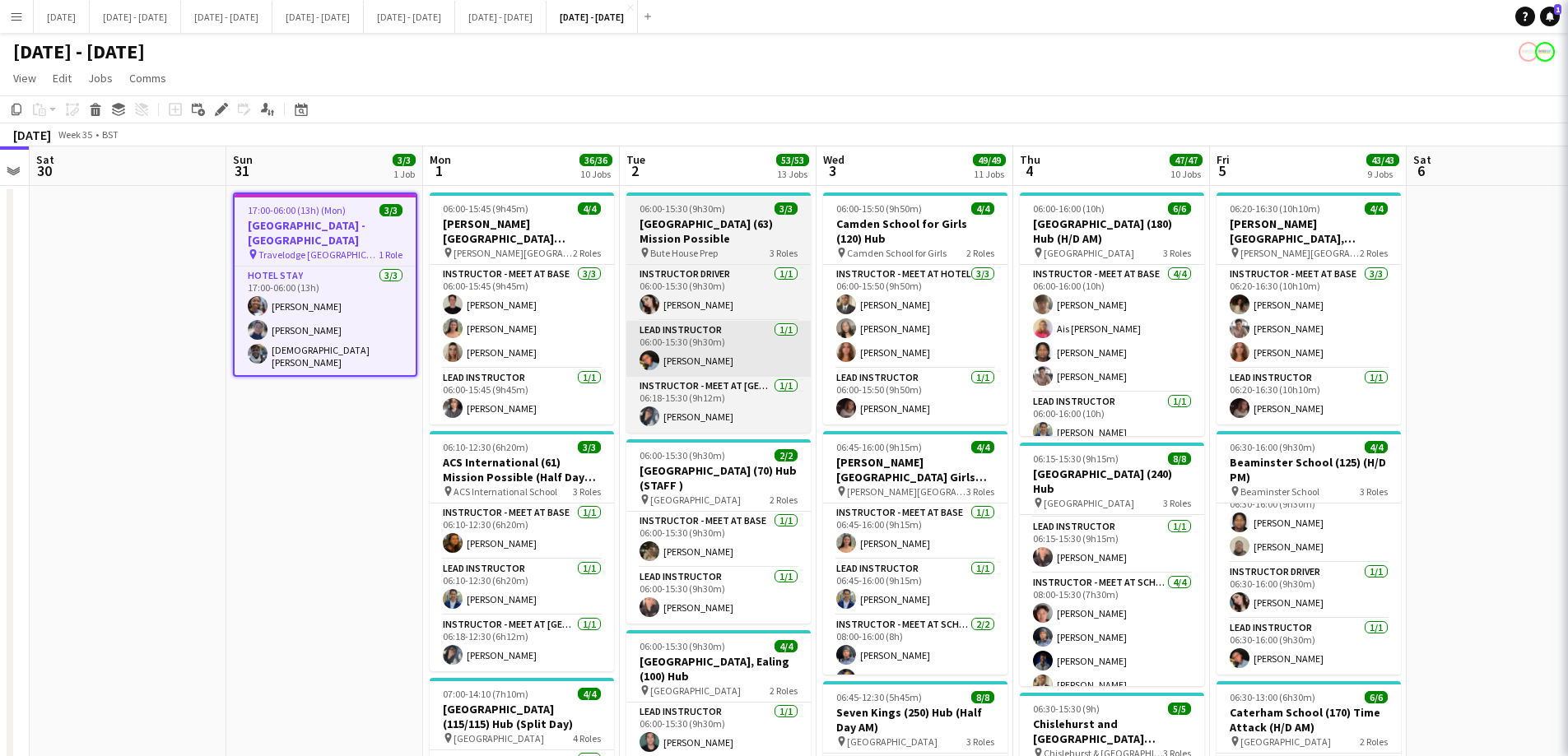
type input "**********"
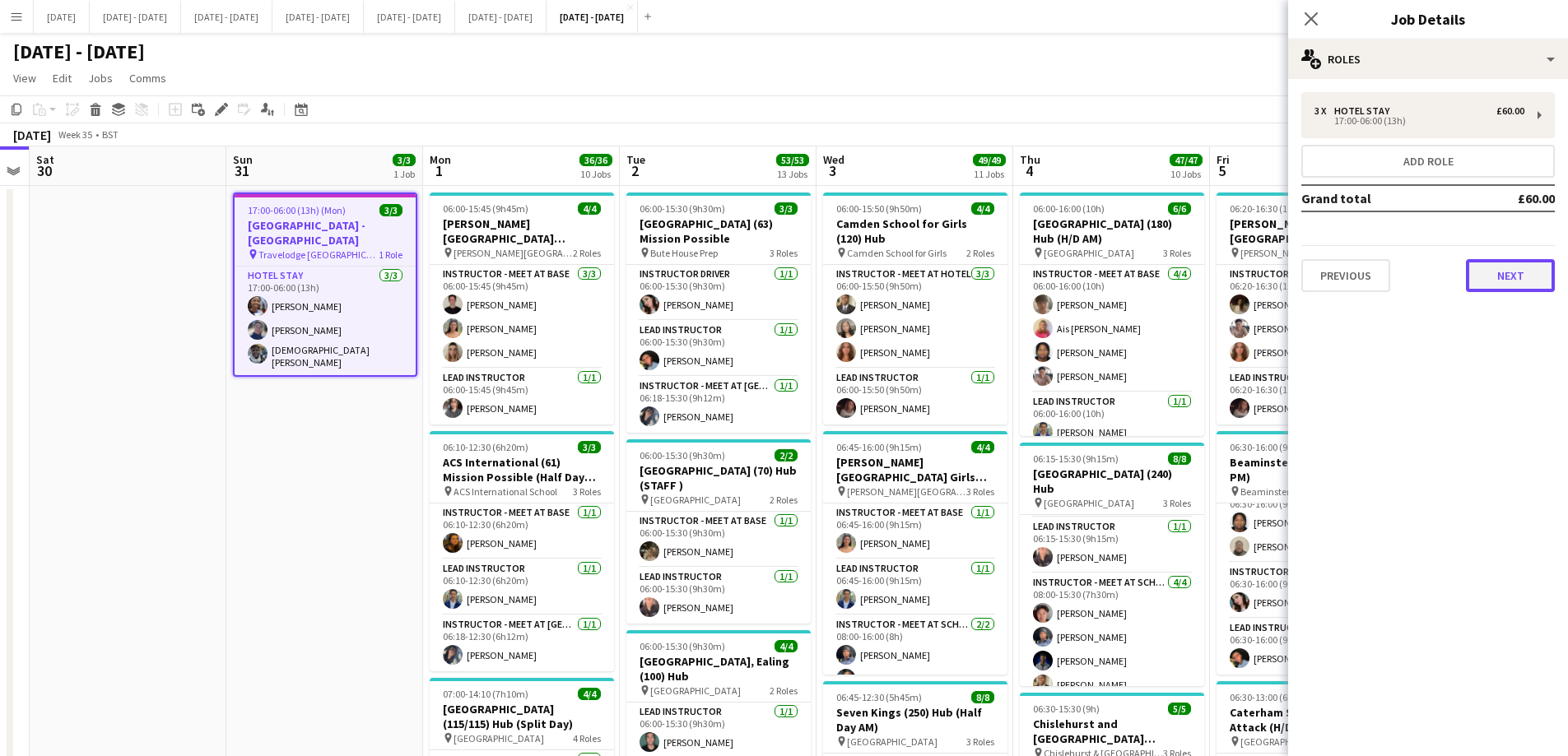
click at [1482, 274] on button "Next" at bounding box center [1510, 275] width 89 height 33
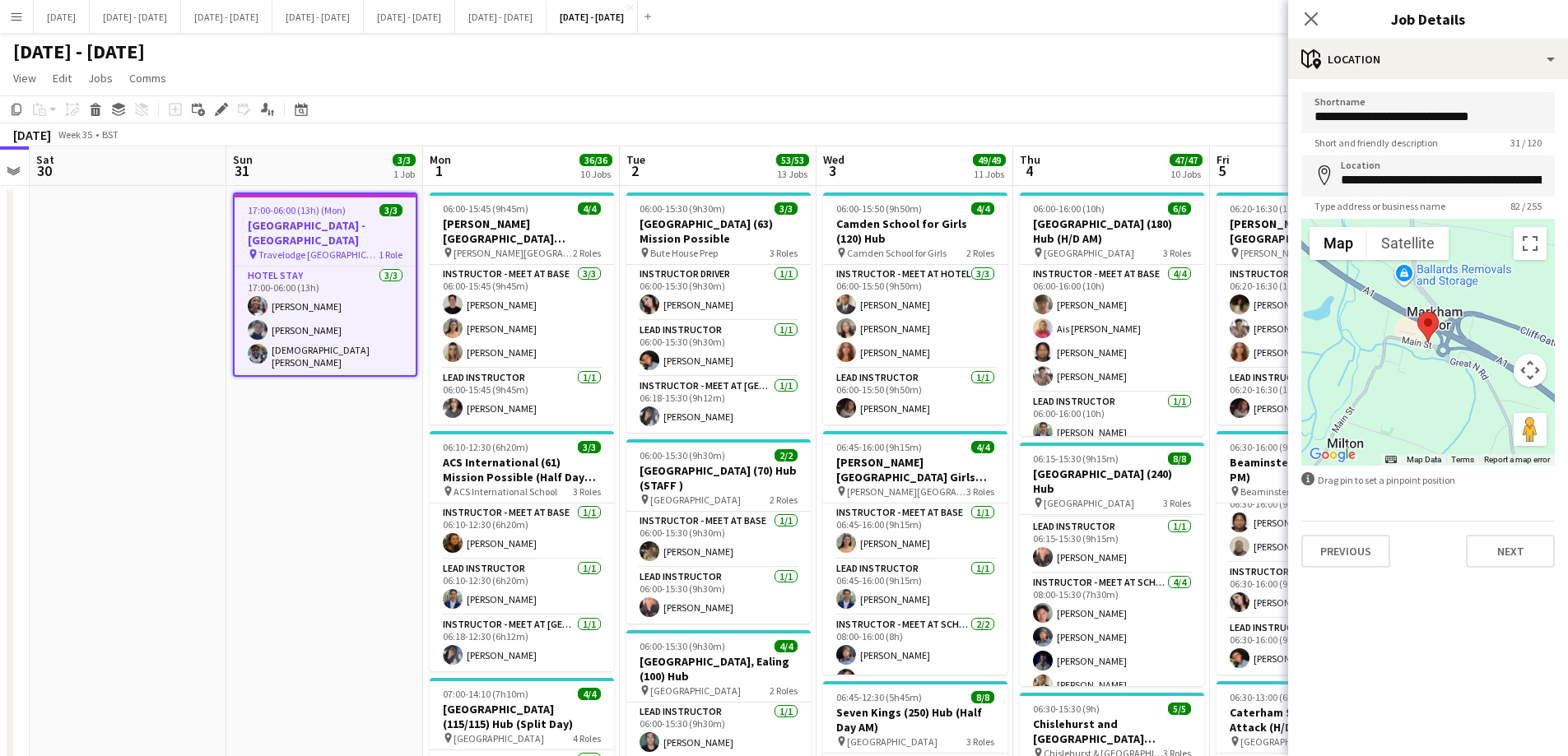
click at [1492, 568] on div "**********" at bounding box center [1428, 329] width 280 height 501
click at [1517, 542] on button "Next" at bounding box center [1510, 551] width 89 height 33
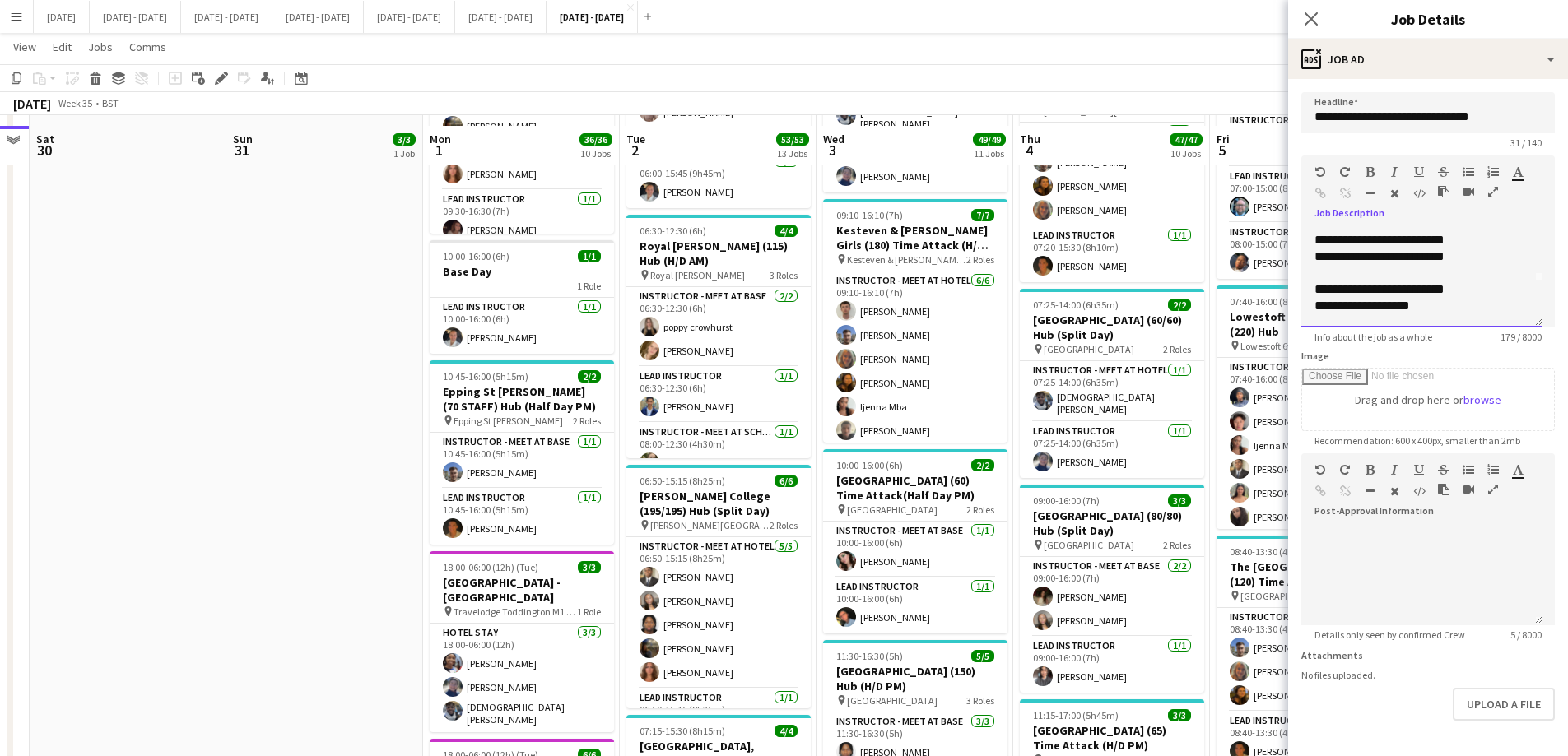
scroll to position [1152, 0]
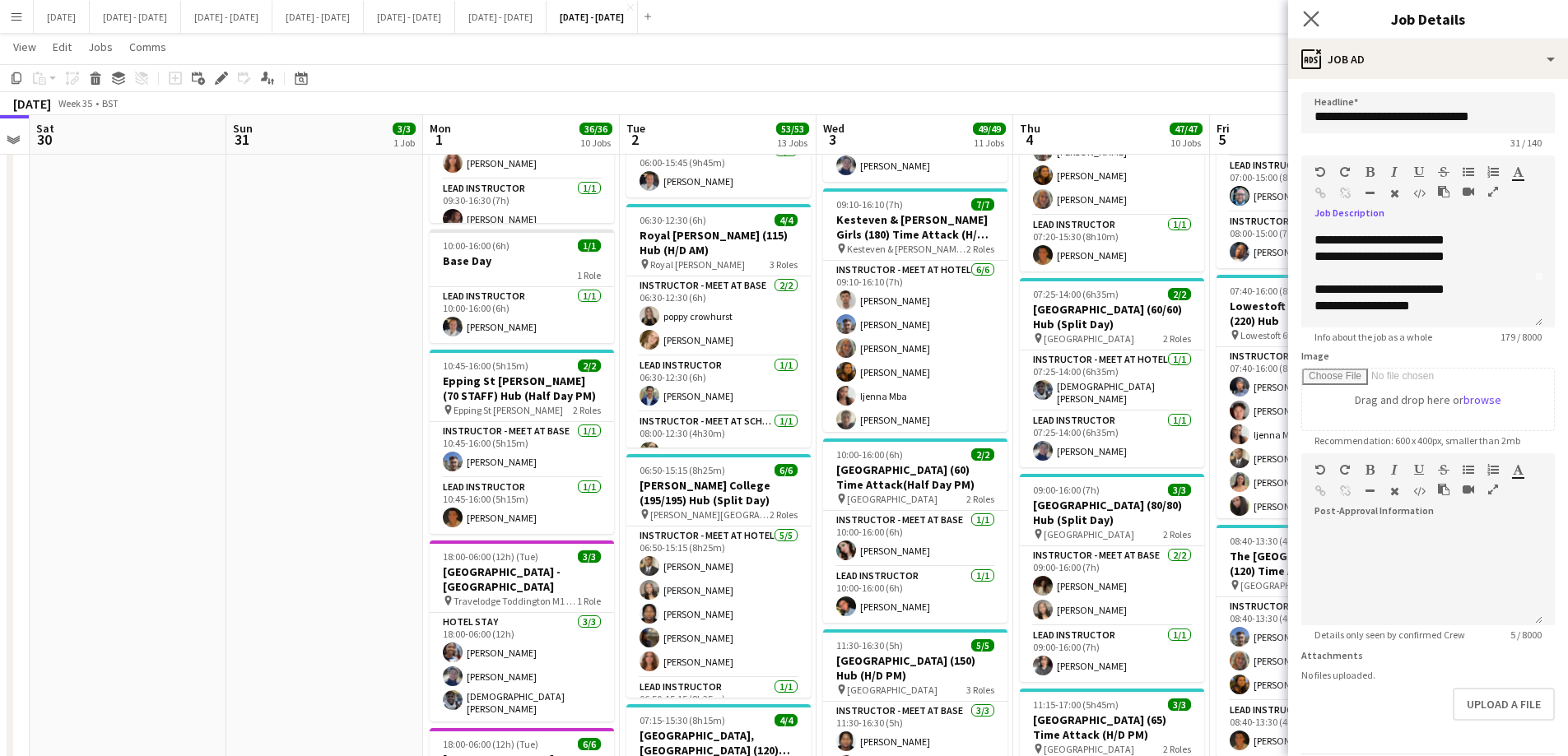
click at [1302, 18] on app-icon "Close pop-in" at bounding box center [1311, 19] width 24 height 24
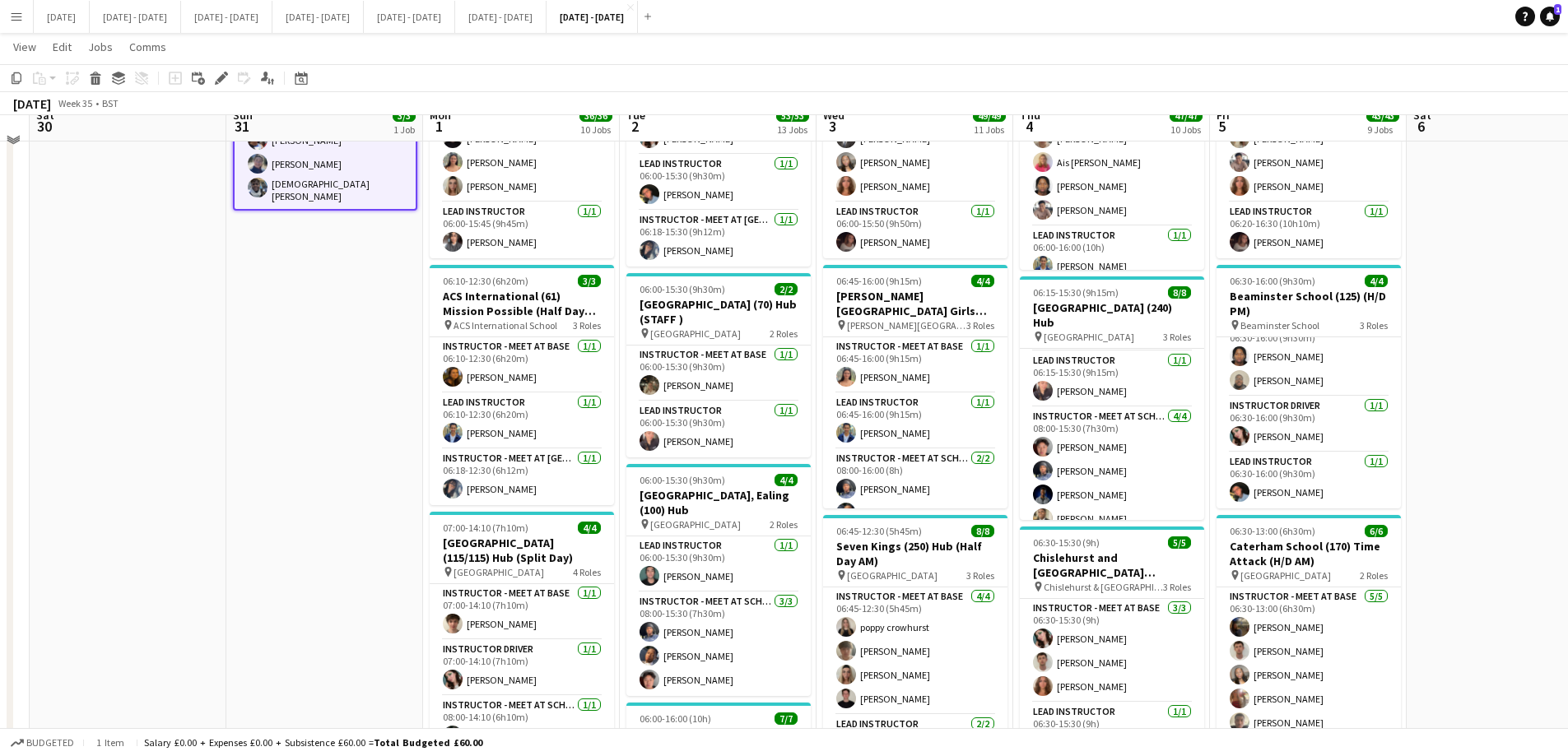
scroll to position [0, 0]
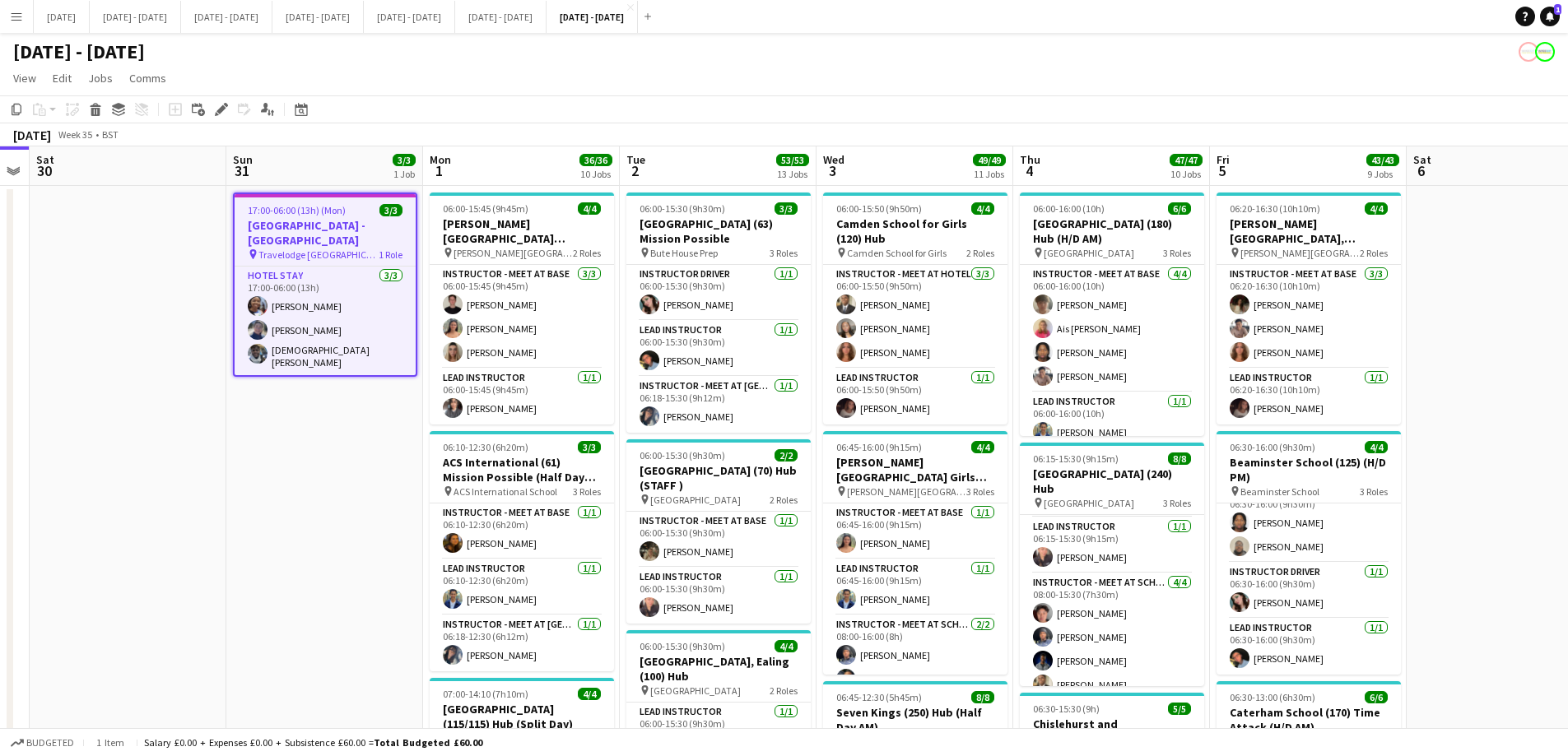
click at [698, 179] on app-board-header-date "Tue 2 53/53 13 Jobs" at bounding box center [718, 165] width 197 height 39
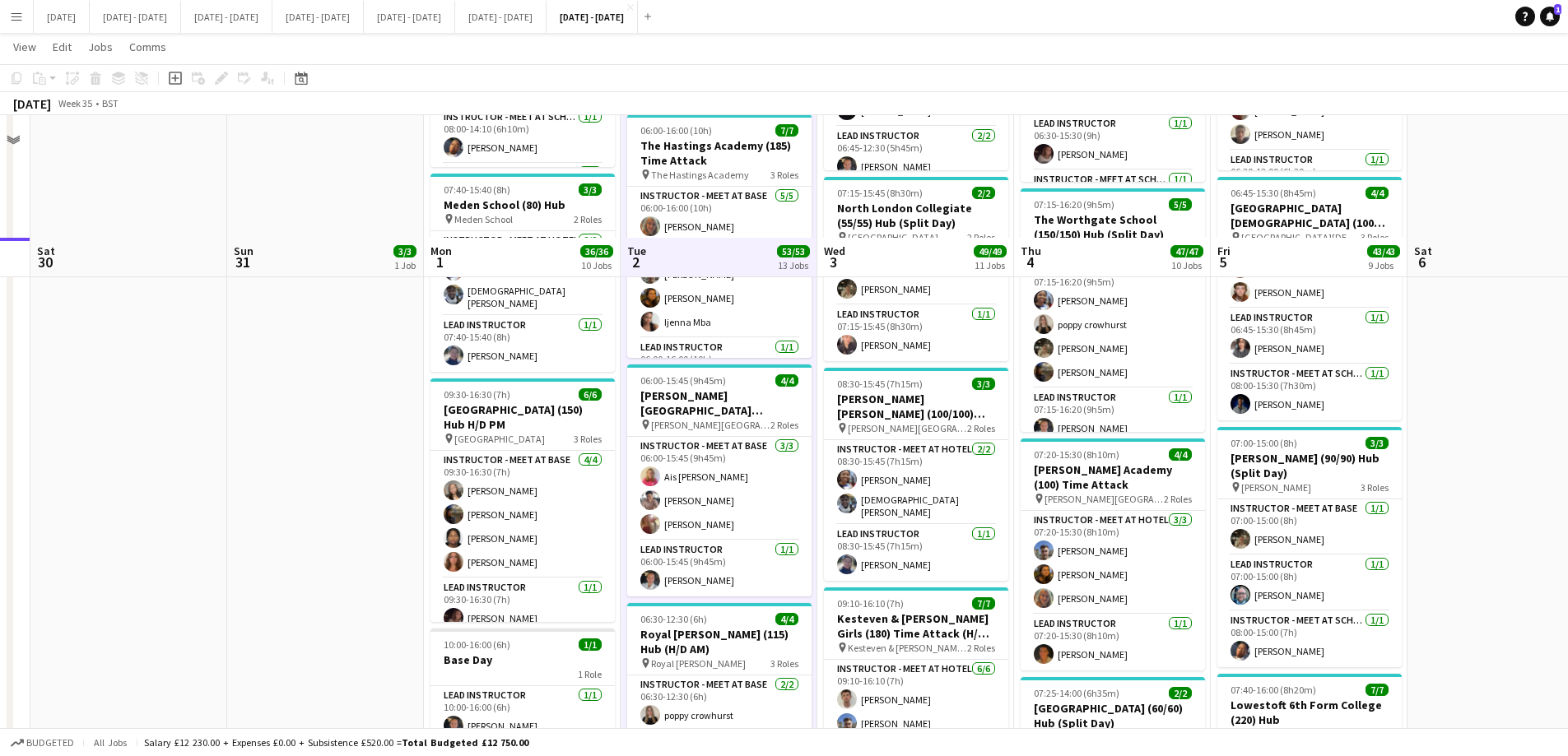
scroll to position [575, 0]
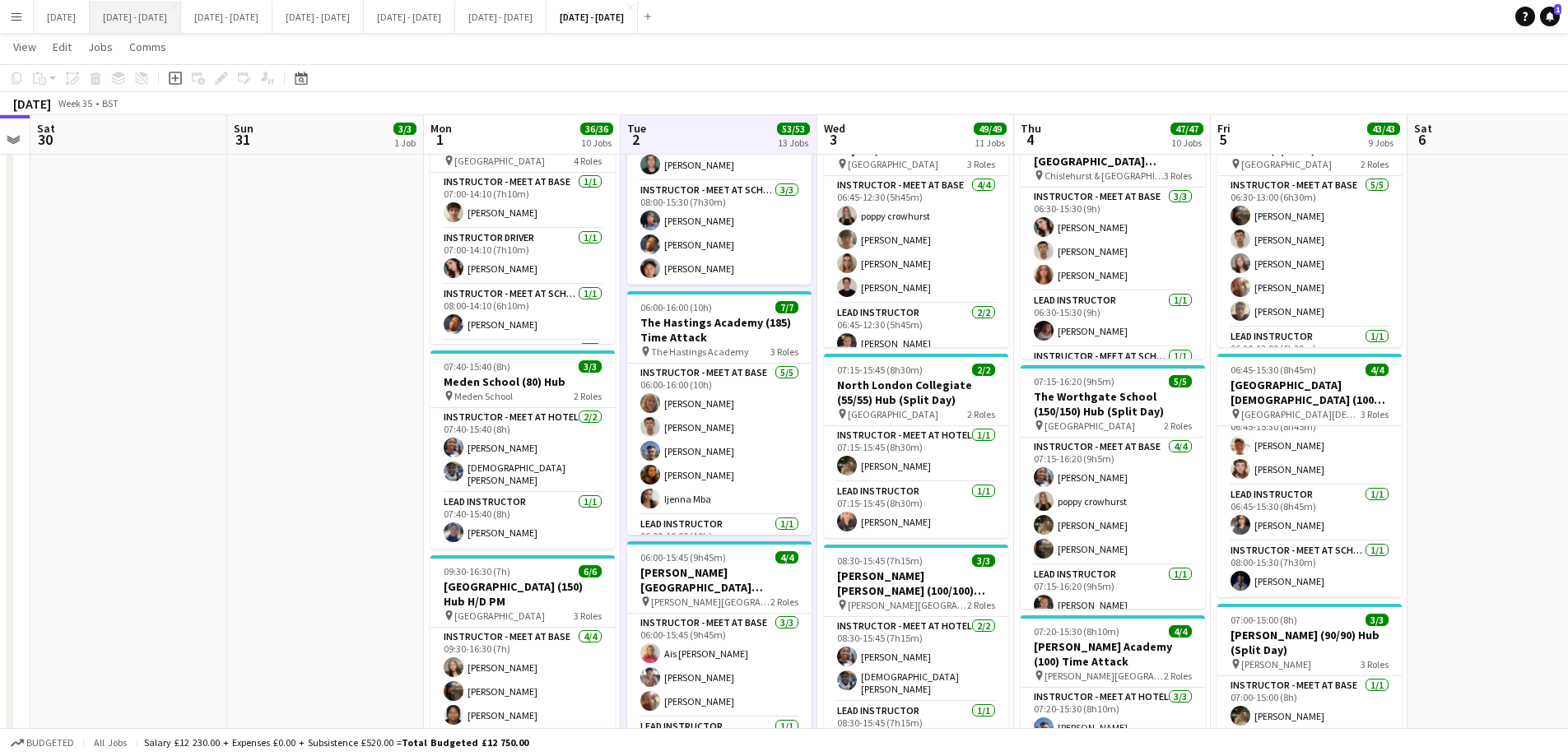
click at [160, 18] on button "[DATE] - [DATE] Close" at bounding box center [135, 17] width 92 height 32
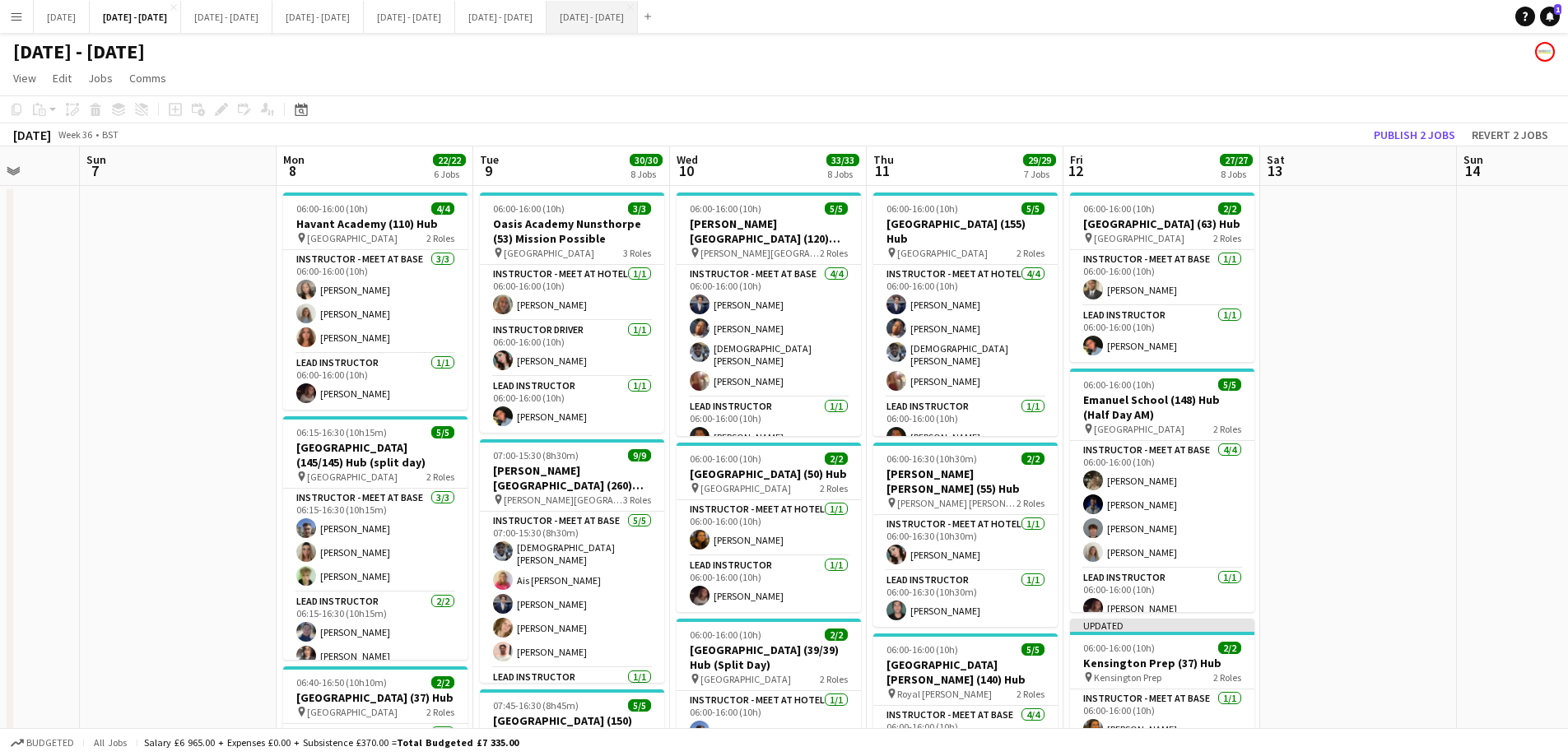
click at [638, 20] on button "[DATE] - [DATE] Close" at bounding box center [592, 17] width 92 height 32
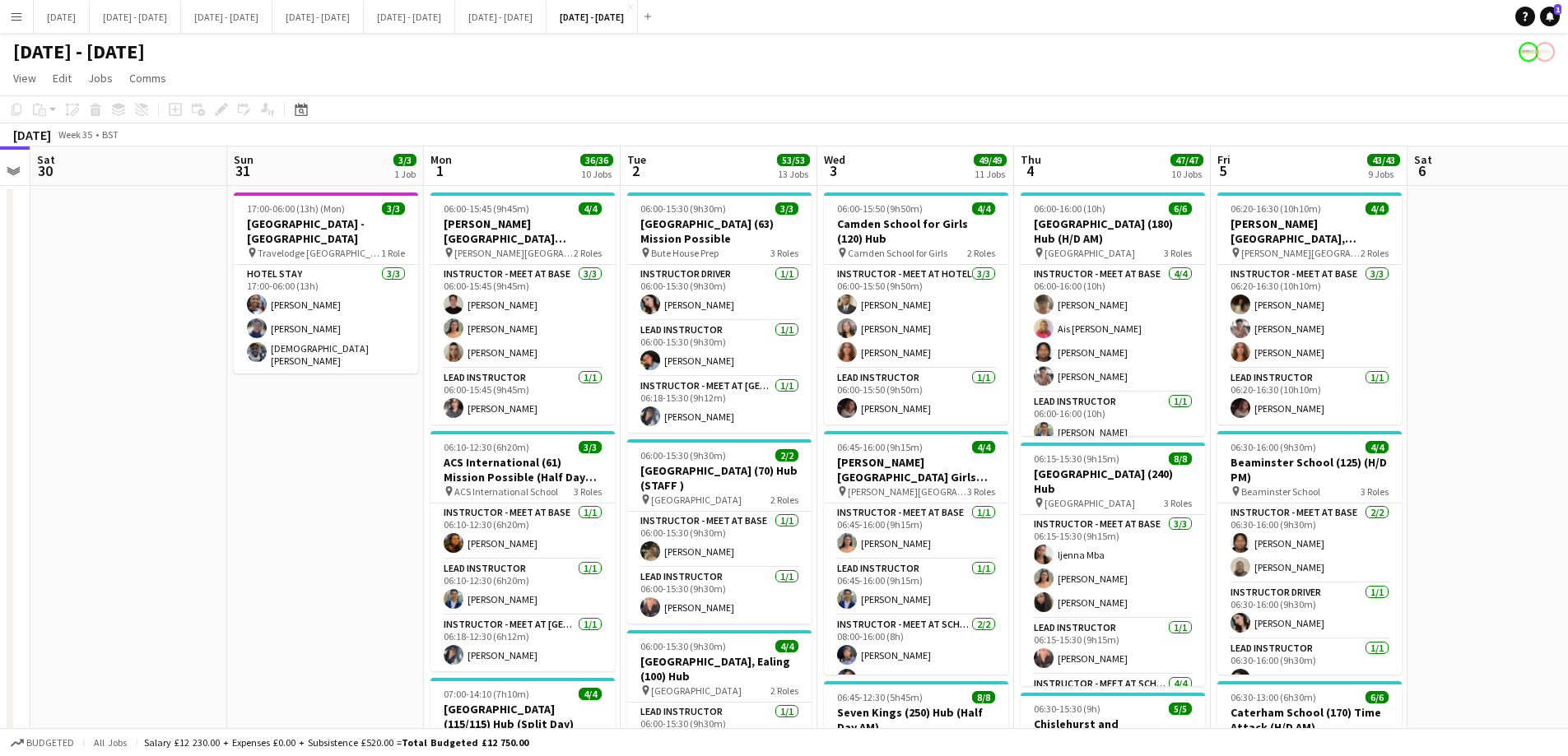
scroll to position [0, 634]
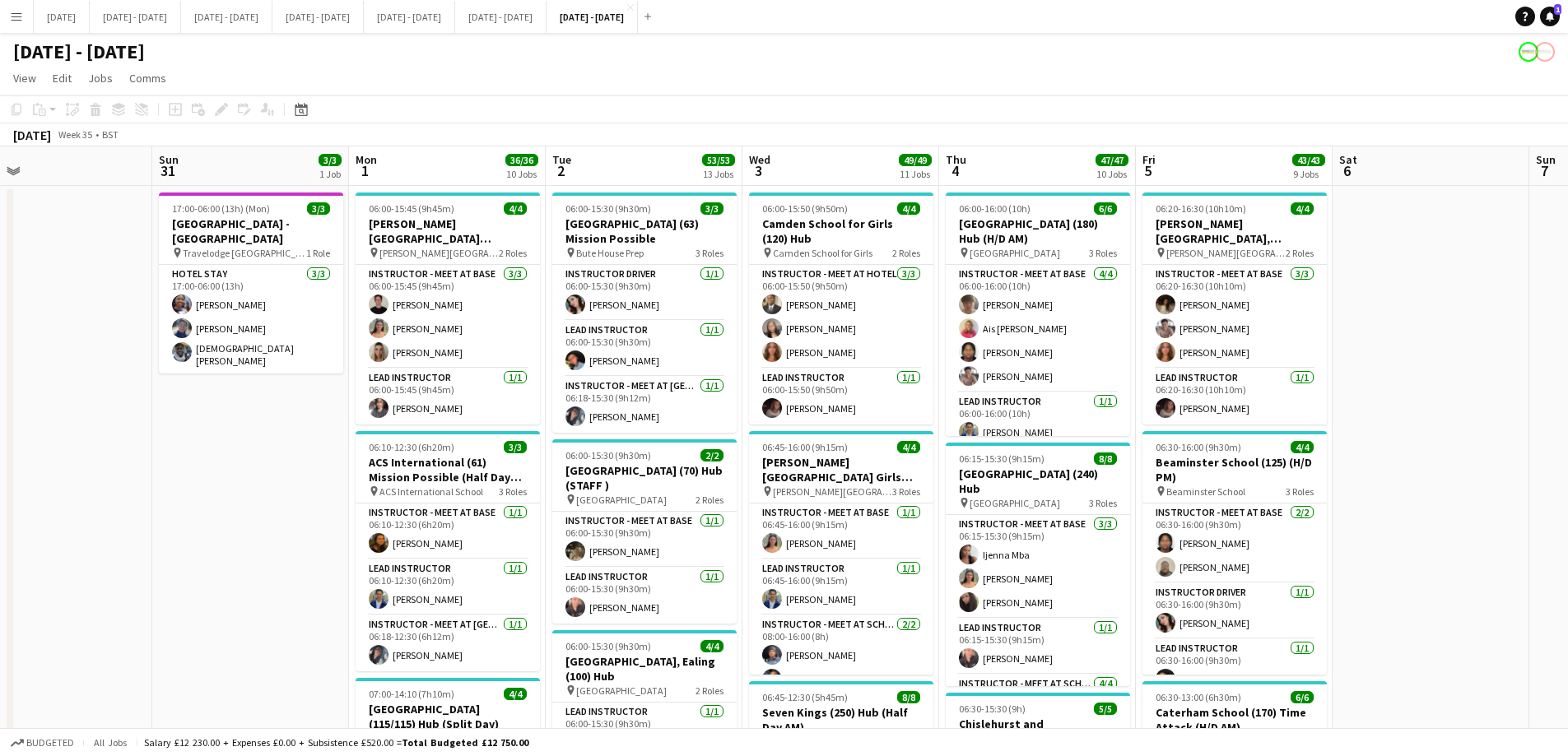
drag, startPoint x: 302, startPoint y: 465, endPoint x: 227, endPoint y: 483, distance: 77.1
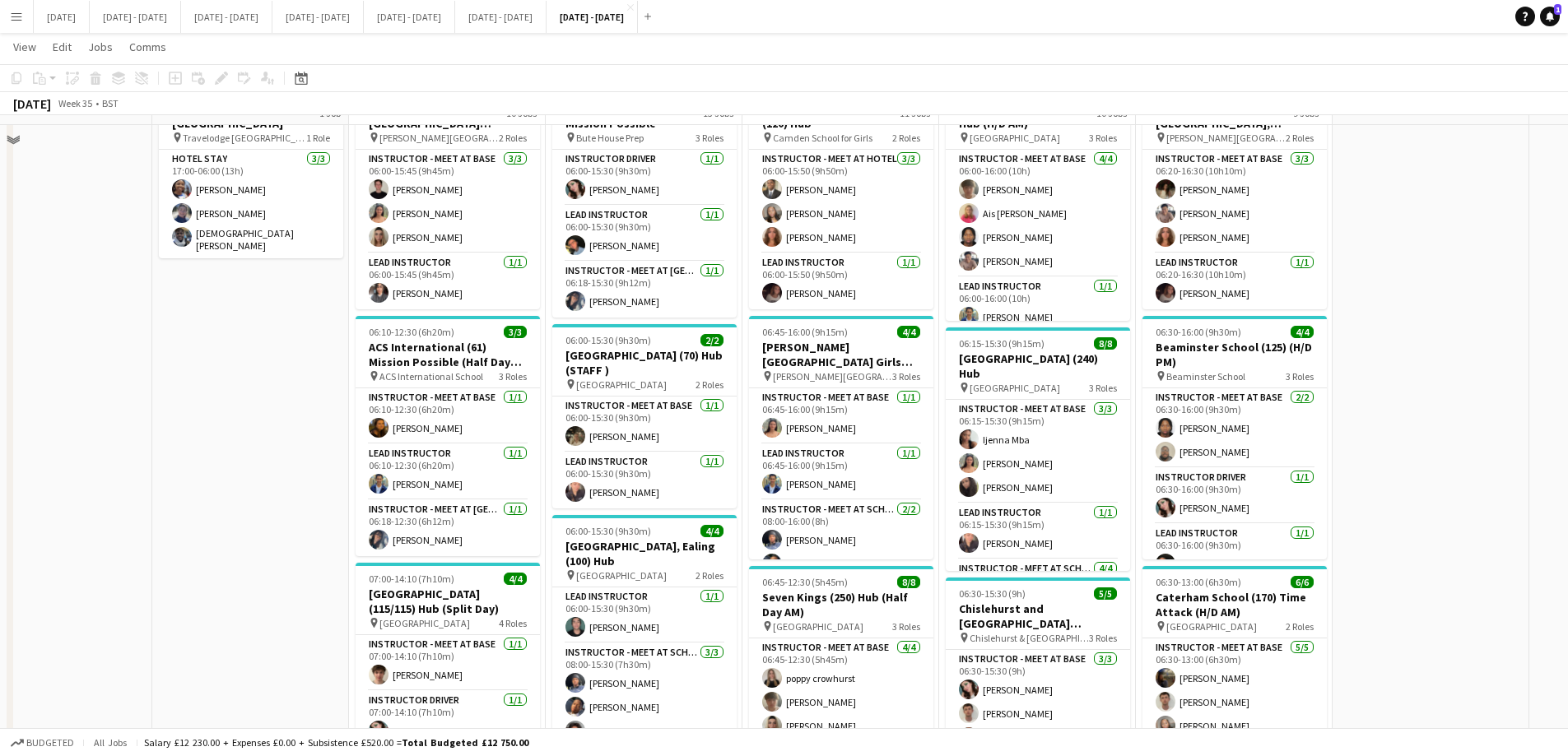
scroll to position [0, 0]
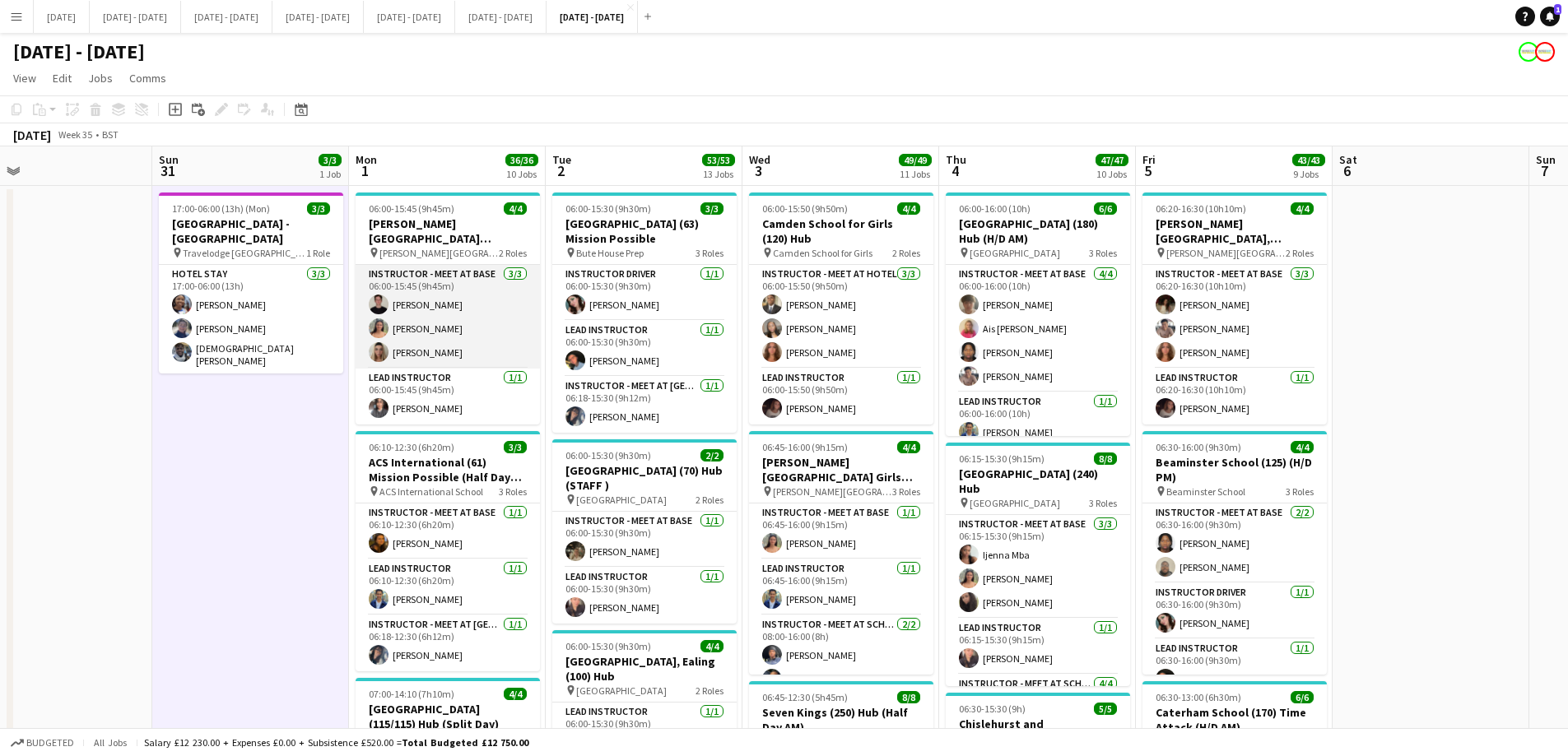
click at [485, 300] on app-card-role "Instructor - Meet at Base [DATE] 06:00-15:45 (9h45m) [PERSON_NAME] [PERSON_NAME…" at bounding box center [447, 316] width 184 height 103
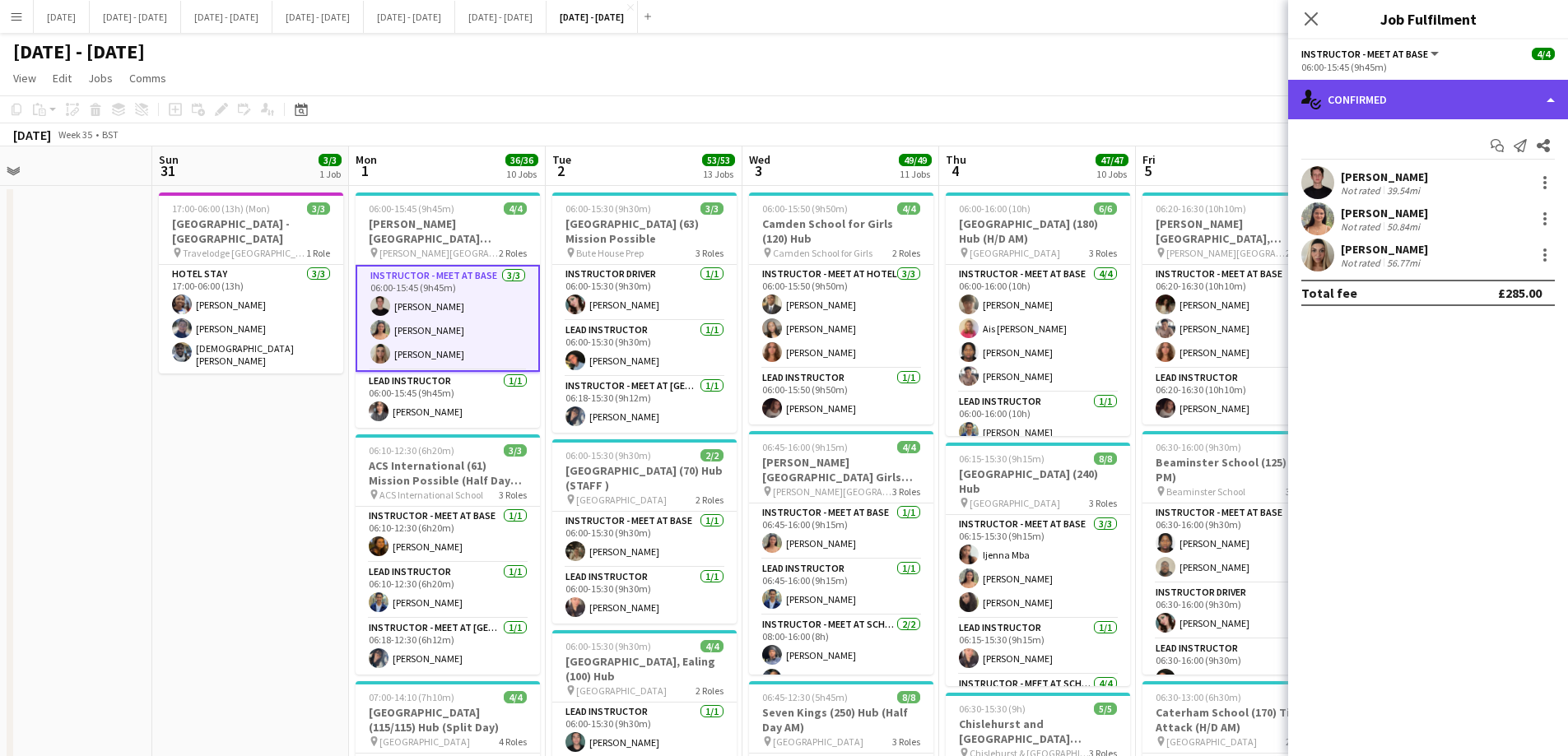
click at [1345, 96] on div "single-neutral-actions-check-2 Confirmed" at bounding box center [1428, 99] width 280 height 39
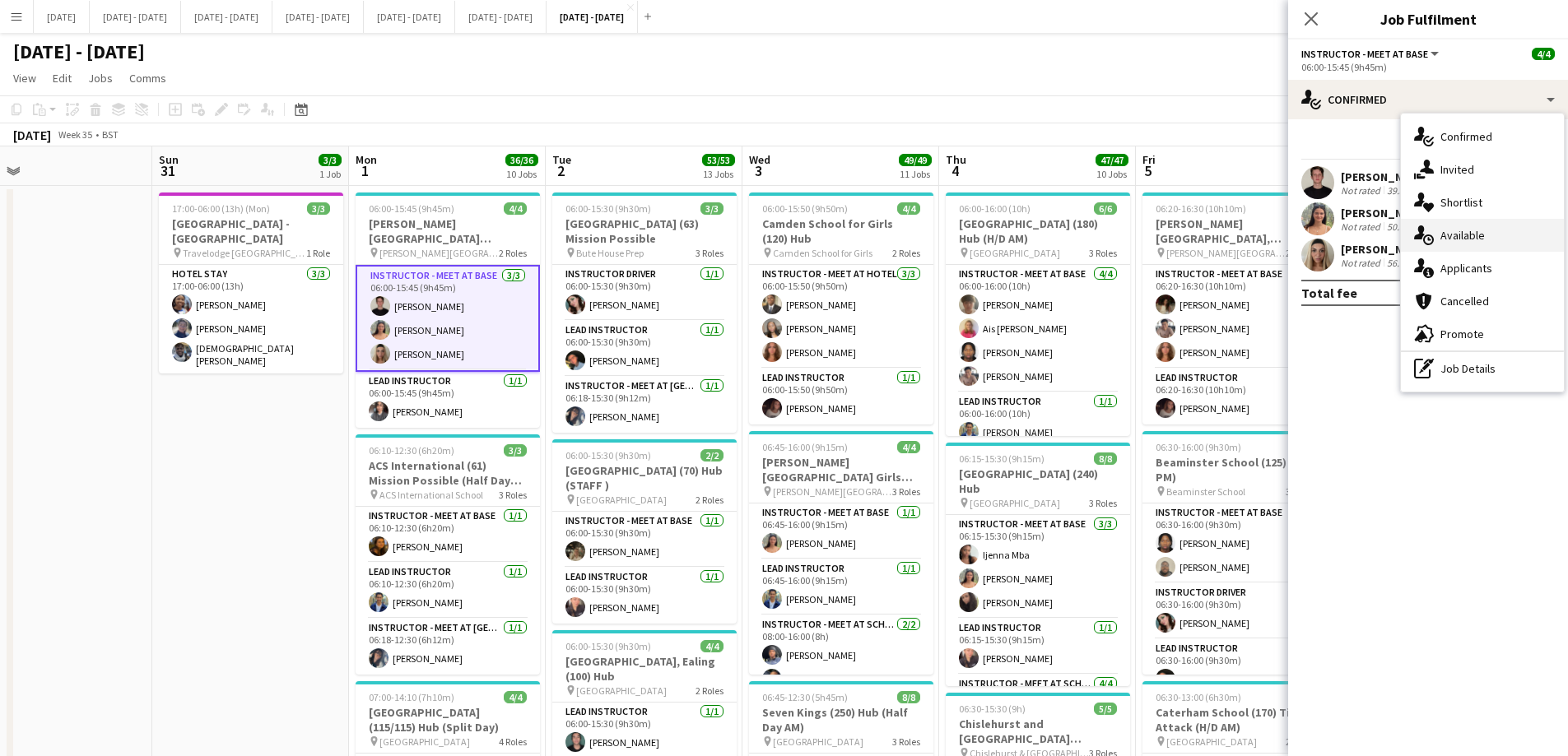
click at [1450, 239] on div "single-neutral-actions-upload Available" at bounding box center [1482, 234] width 163 height 33
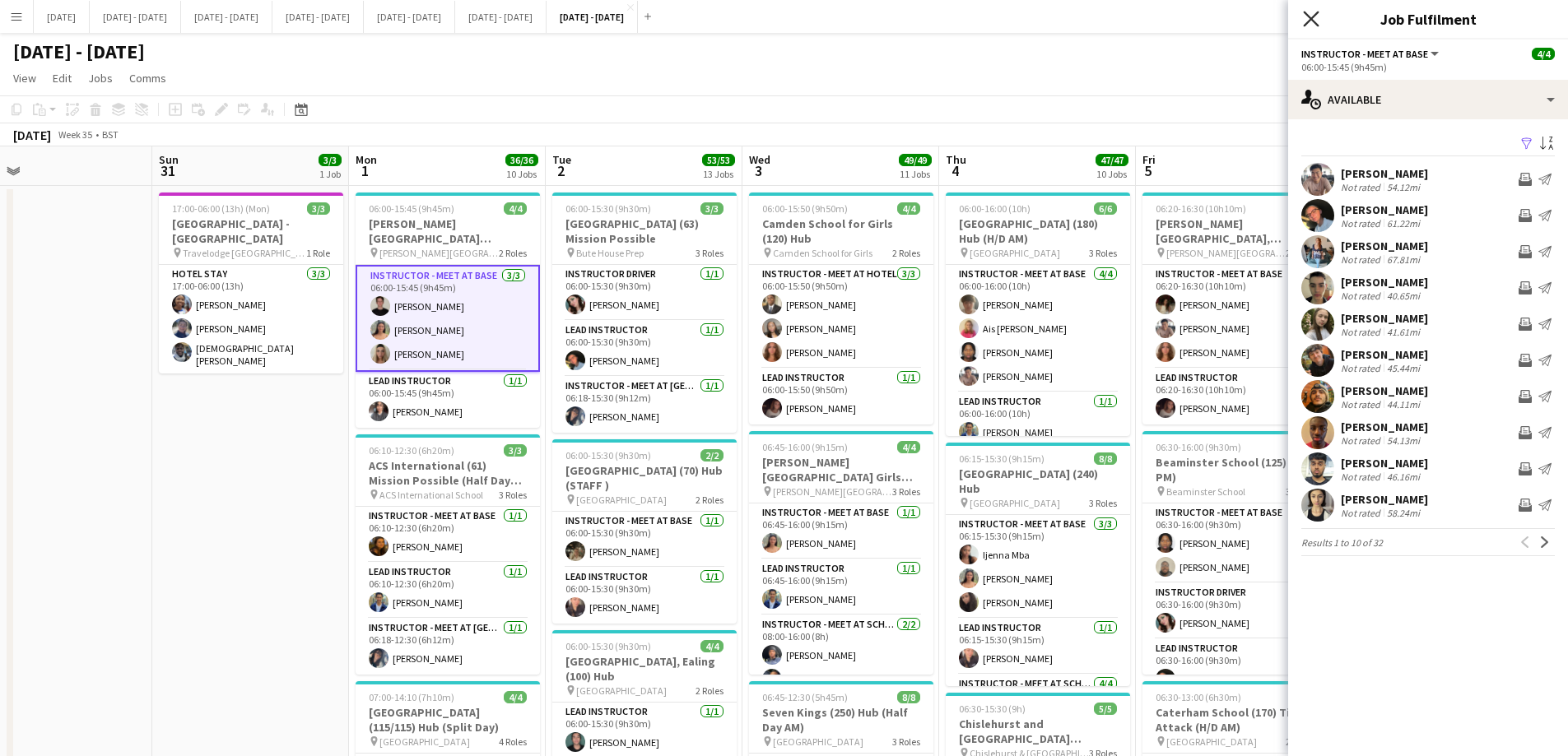
click at [1315, 13] on icon "Close pop-in" at bounding box center [1310, 18] width 16 height 16
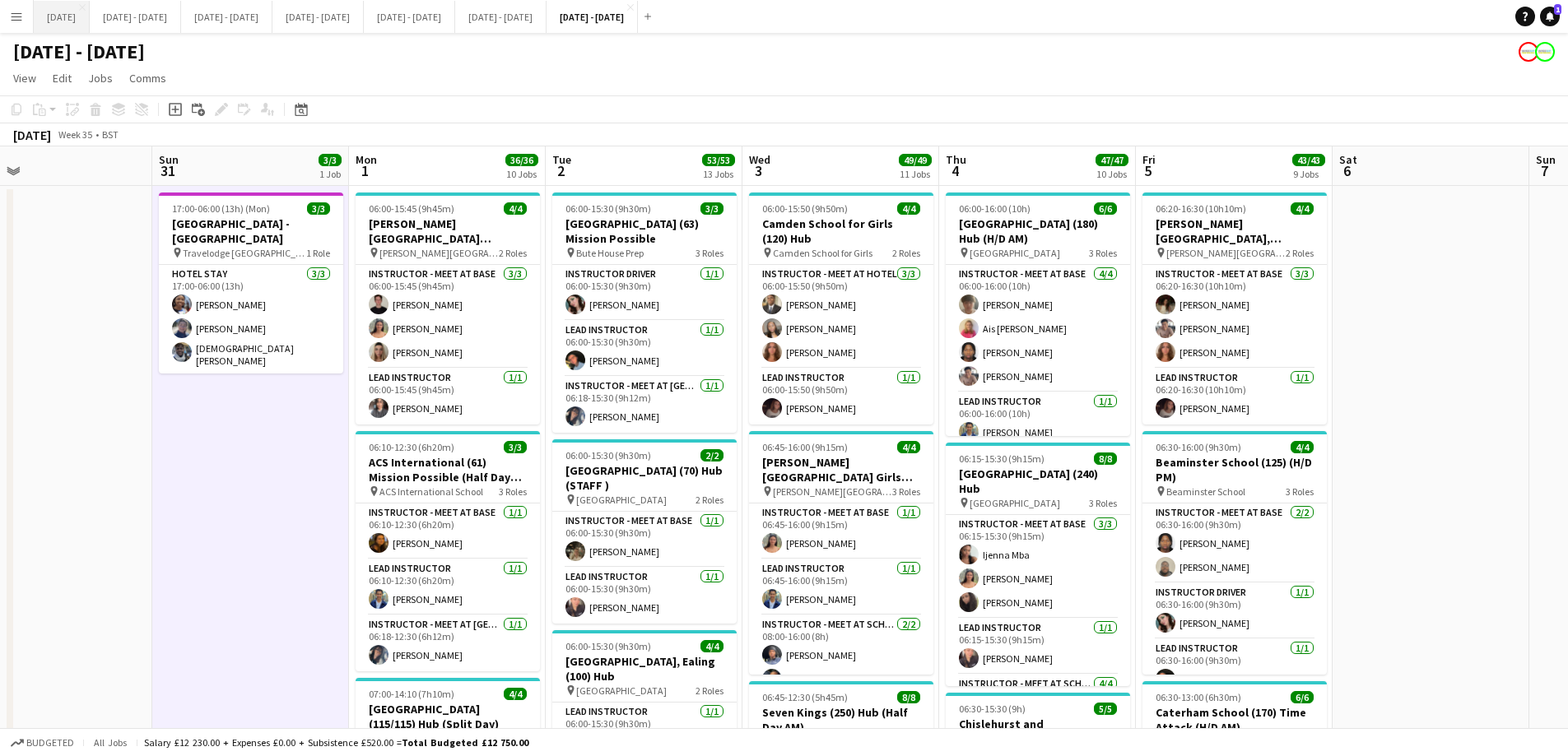
click at [90, 11] on button "[DATE] Close" at bounding box center [61, 17] width 56 height 32
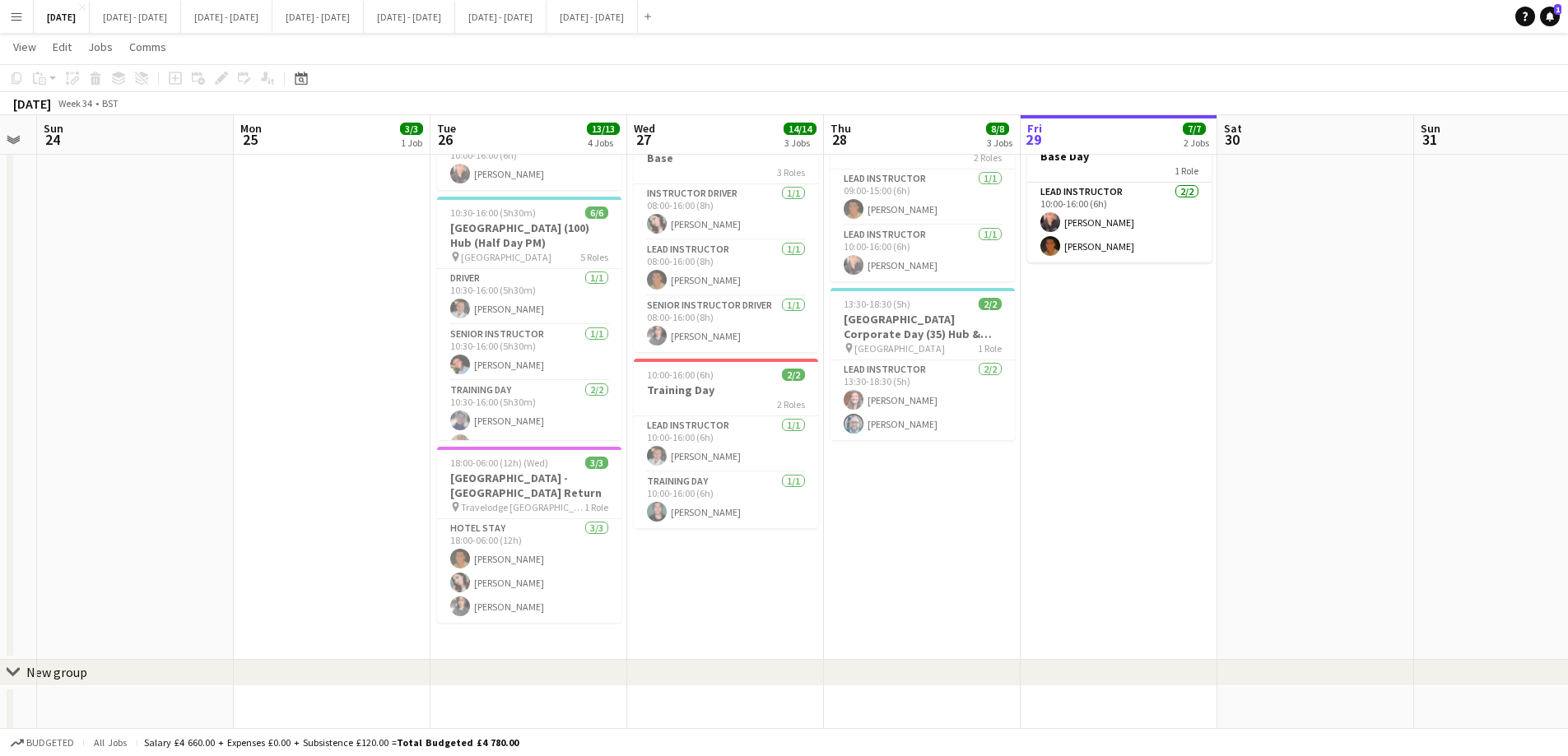
scroll to position [0, 566]
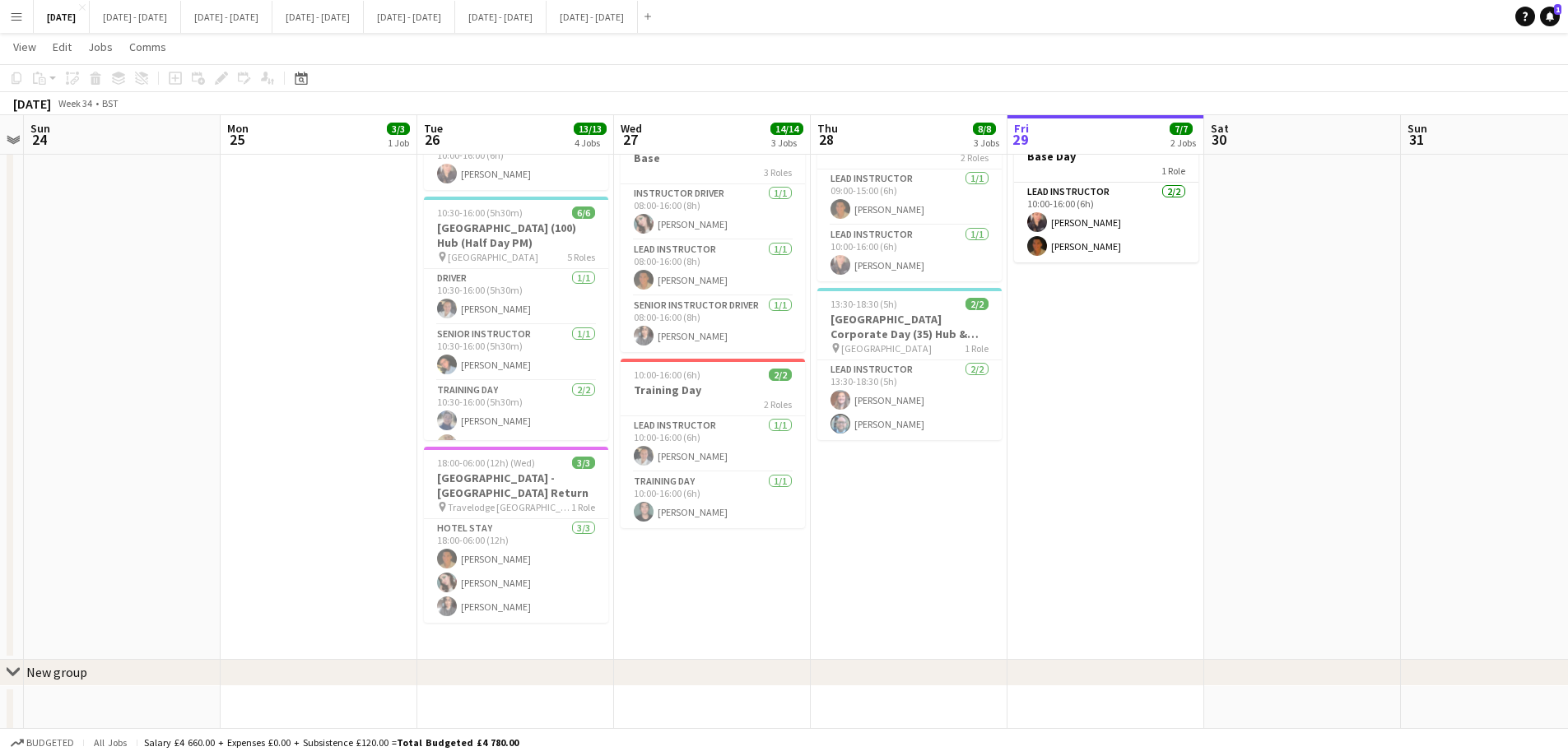
drag, startPoint x: 1082, startPoint y: 510, endPoint x: 915, endPoint y: 537, distance: 169.2
click at [915, 537] on app-calendar-viewport "Thu 21 13/13 3 Jobs Fri 22 5/5 3 Jobs Sat 23 Sun 24 Mon 25 3/3 1 Job Tue 26 13/…" at bounding box center [784, 235] width 1568 height 1000
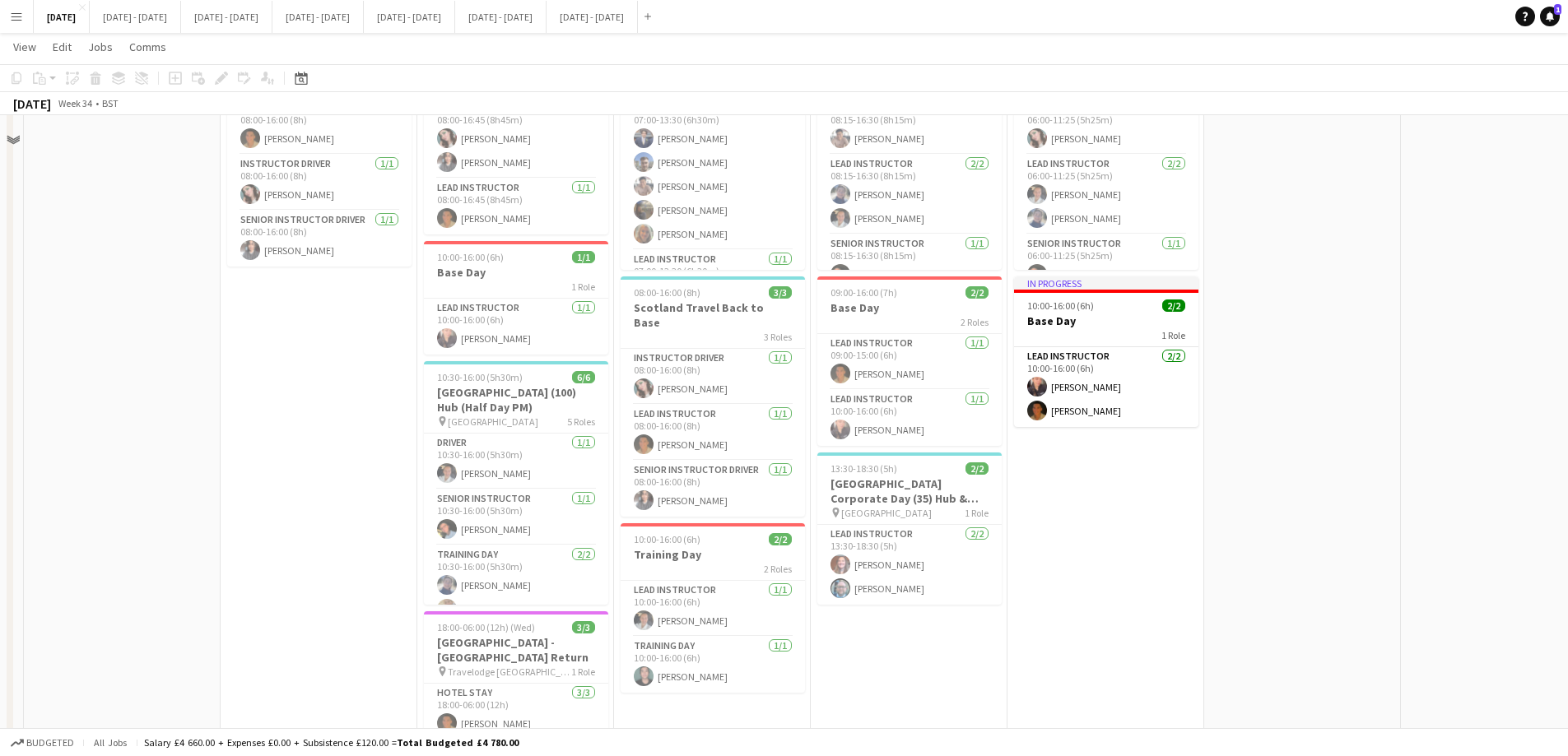
scroll to position [0, 0]
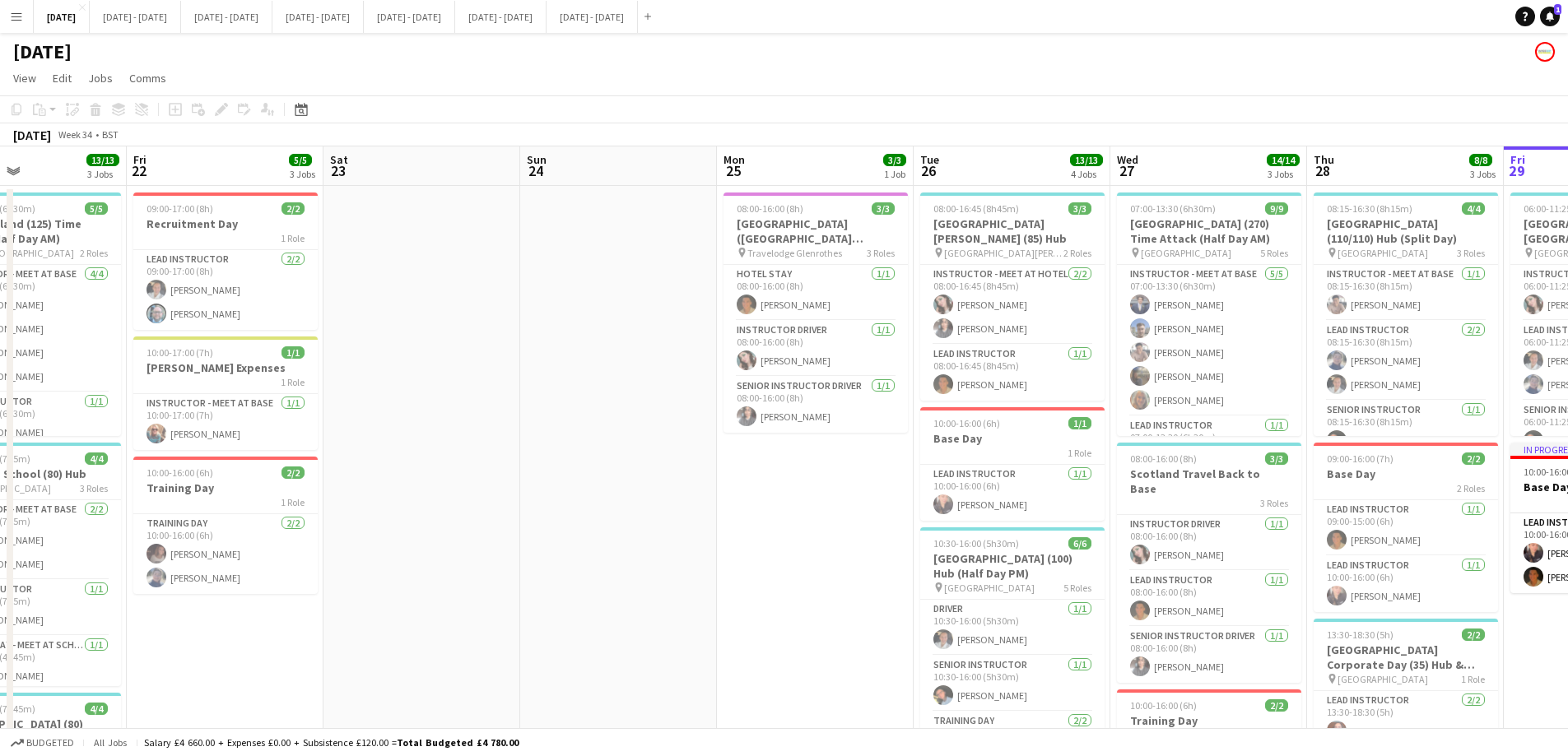
drag, startPoint x: 184, startPoint y: 490, endPoint x: 681, endPoint y: 486, distance: 497.0
click at [681, 486] on app-calendar-viewport "Tue 19 7/7 2 Jobs Wed 20 7/7 2 Jobs Thu 21 13/13 3 Jobs Fri 22 5/5 3 Jobs Sat 2…" at bounding box center [784, 606] width 1568 height 920
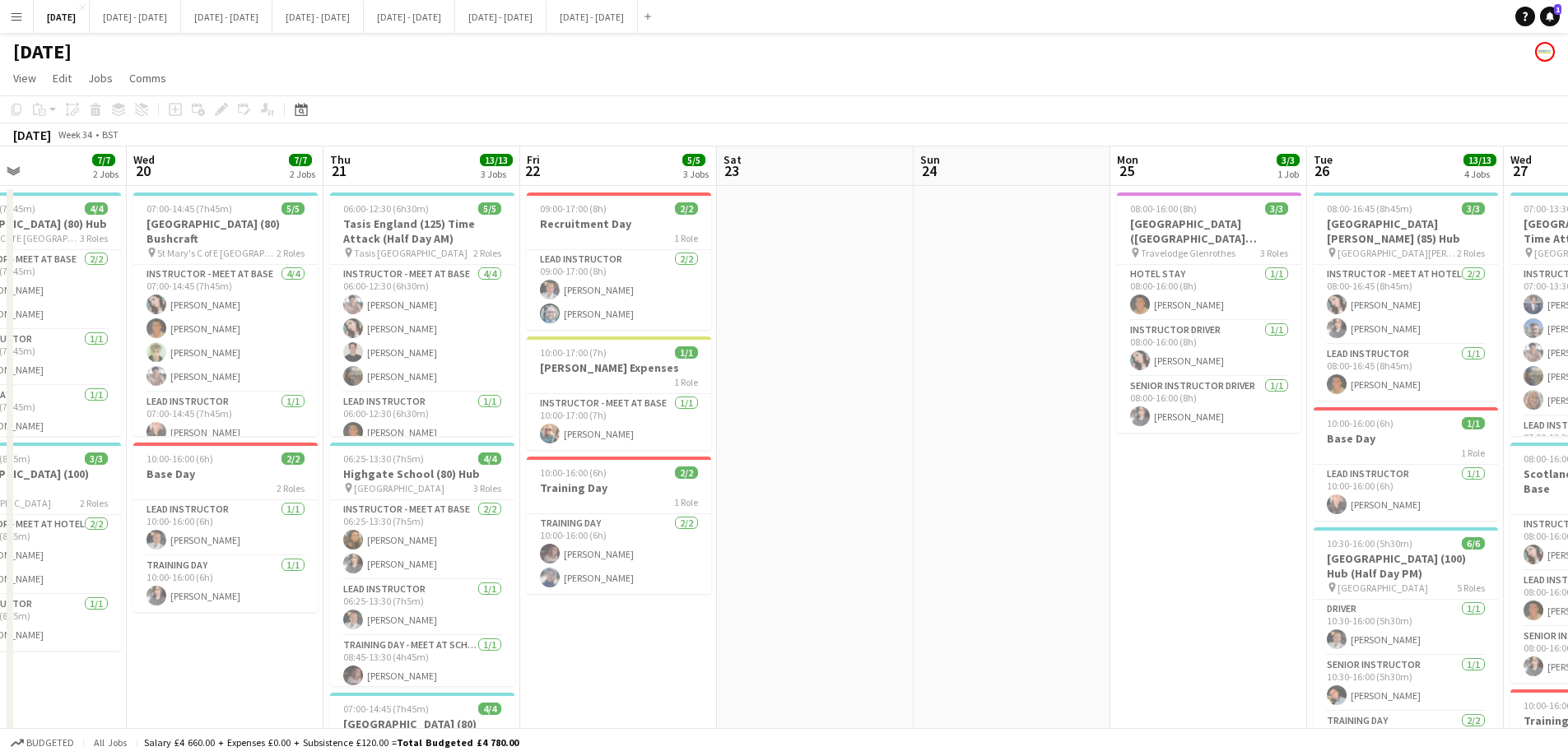
scroll to position [0, 350]
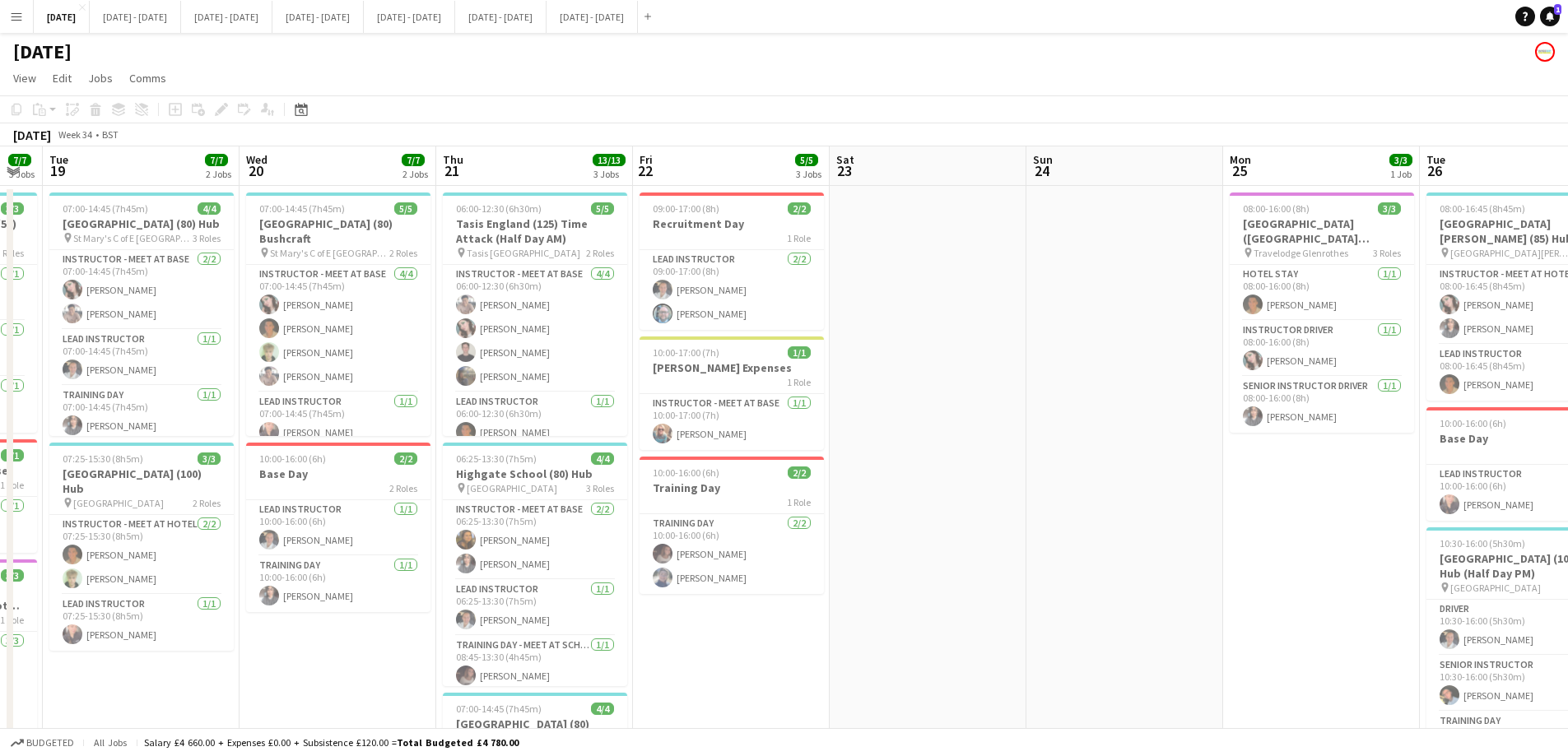
drag, startPoint x: 826, startPoint y: 472, endPoint x: 1005, endPoint y: 470, distance: 179.0
click at [1005, 470] on app-calendar-viewport "Sun 17 Mon 18 7/7 3 Jobs Tue 19 7/7 2 Jobs Wed 20 7/7 2 Jobs Thu 21 13/13 3 Job…" at bounding box center [784, 606] width 1568 height 920
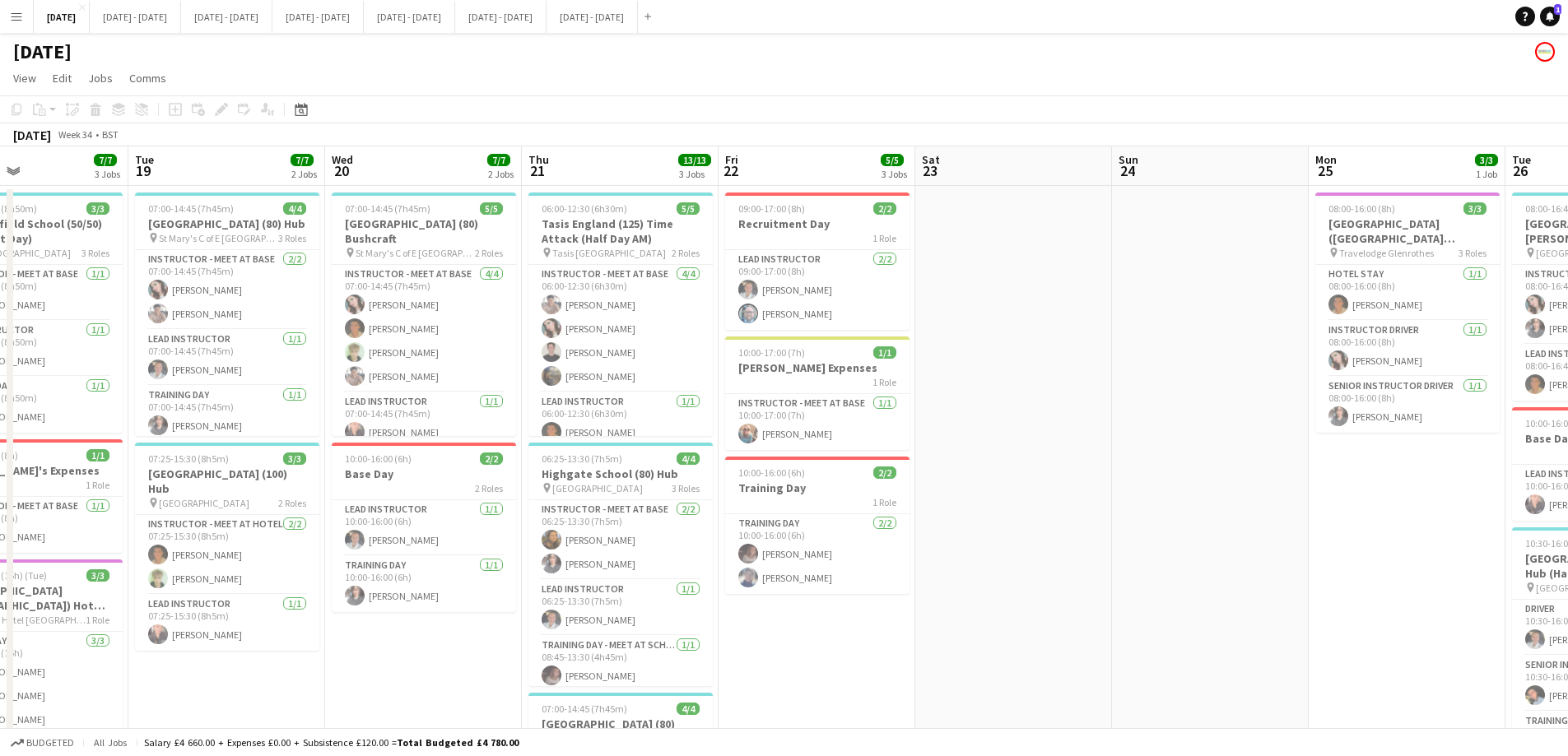
scroll to position [0, 522]
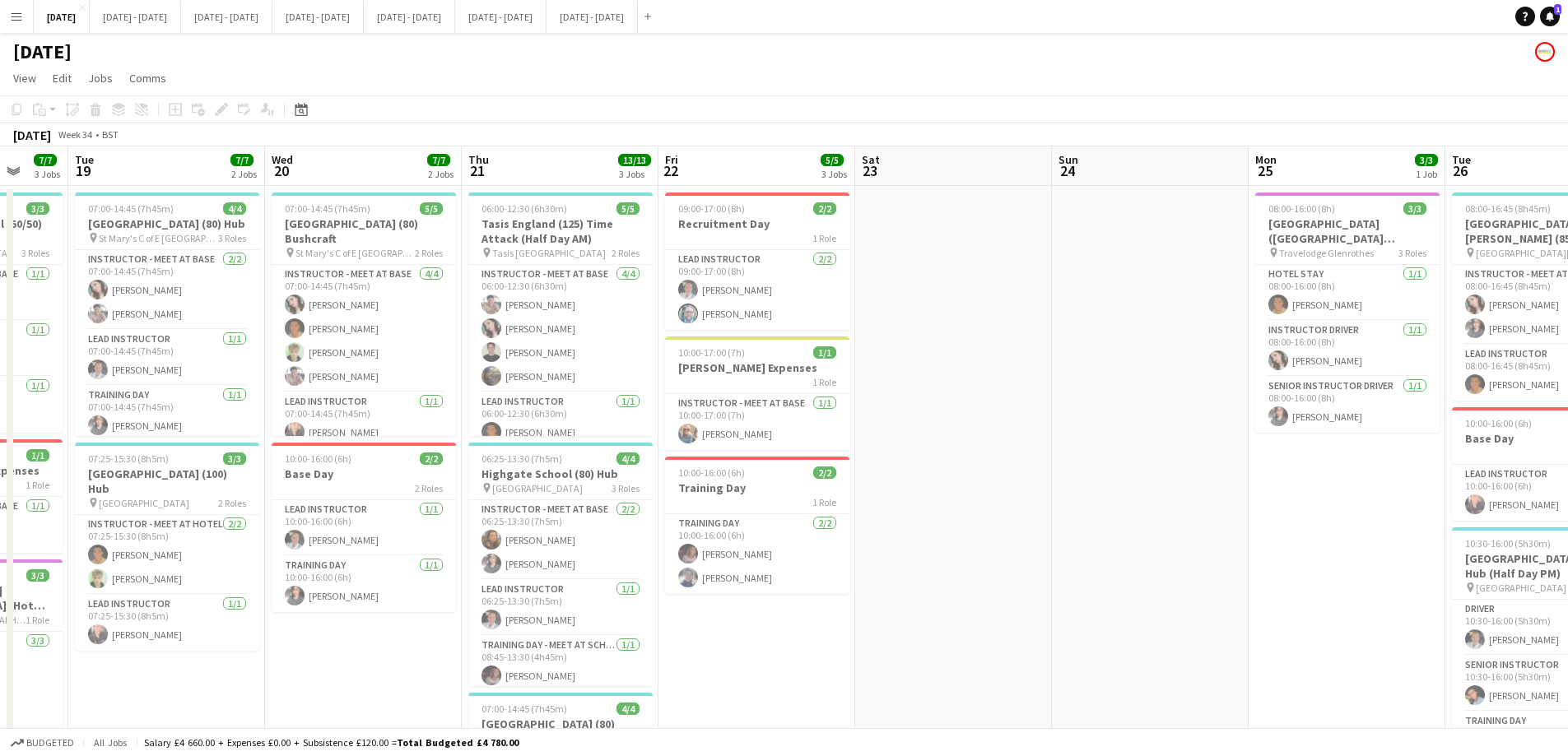
drag, startPoint x: 368, startPoint y: 664, endPoint x: 566, endPoint y: 657, distance: 198.1
click at [566, 657] on app-calendar-viewport "Sat 16 Sun 17 Mon 18 7/7 3 Jobs Tue 19 7/7 2 Jobs Wed 20 7/7 2 Jobs Thu 21 13/1…" at bounding box center [784, 606] width 1568 height 920
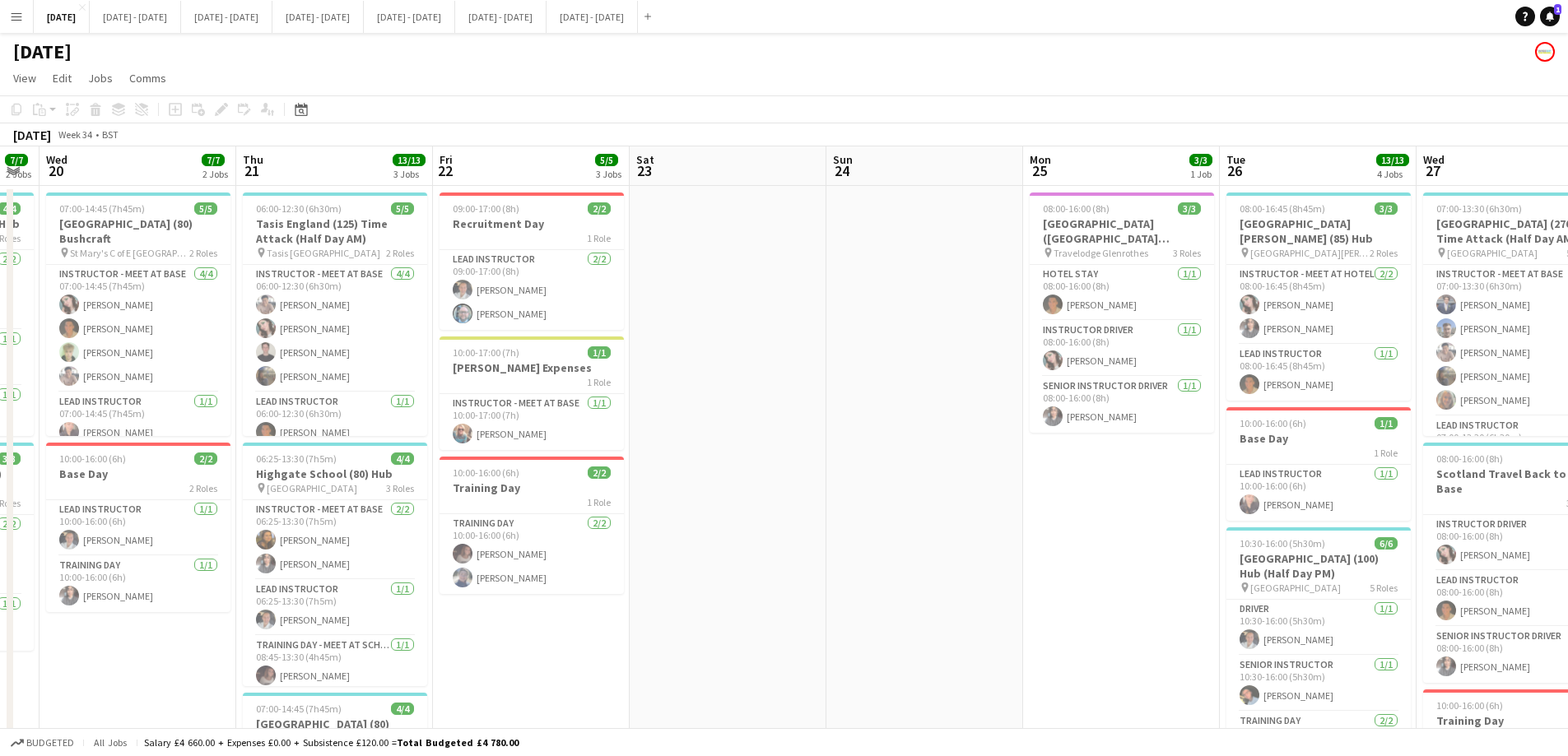
scroll to position [0, 576]
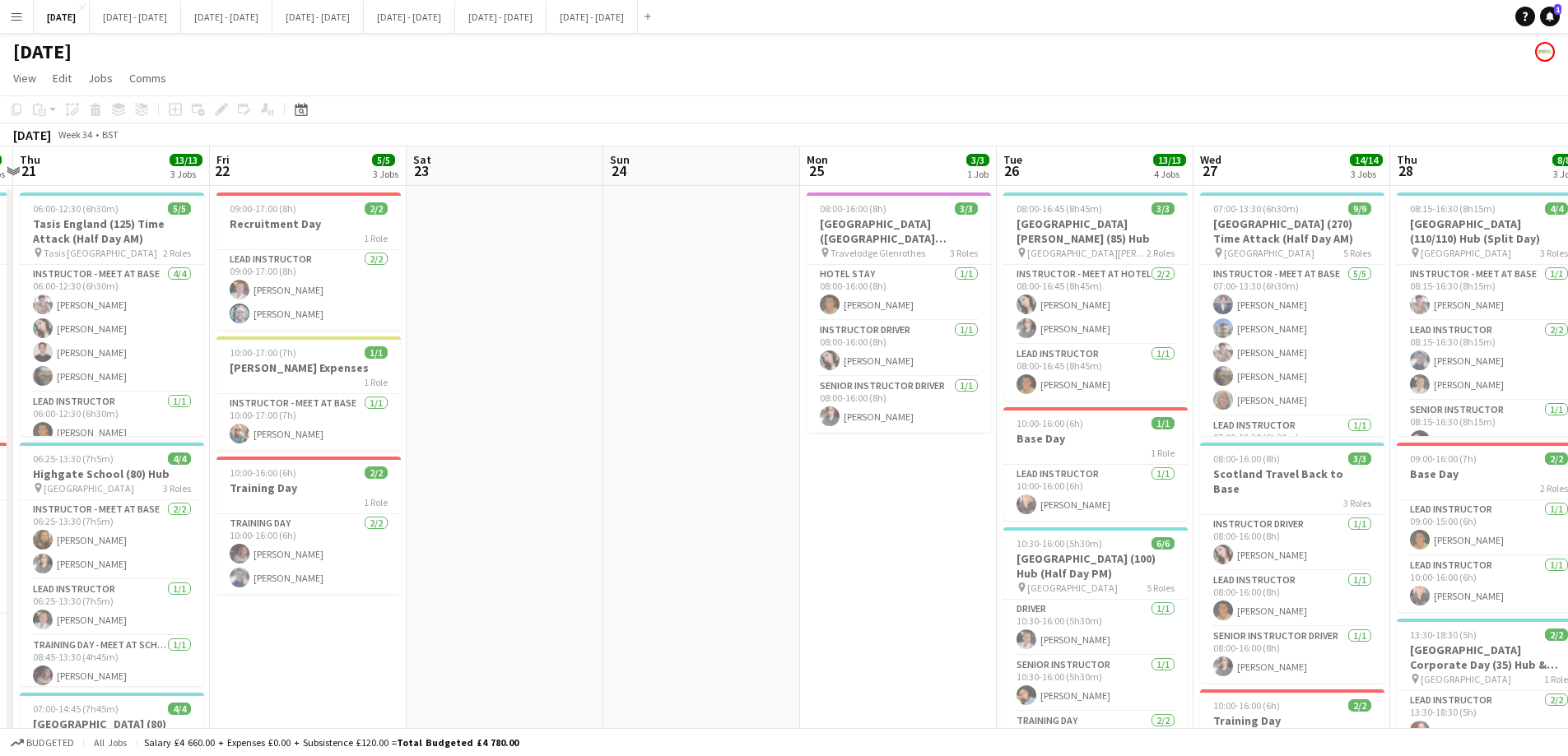
drag, startPoint x: 856, startPoint y: 549, endPoint x: 608, endPoint y: 565, distance: 248.5
click at [608, 565] on app-calendar-viewport "Mon 18 7/7 3 Jobs Tue 19 7/7 2 Jobs Wed 20 7/7 2 Jobs Thu 21 13/13 3 Jobs Fri 2…" at bounding box center [784, 606] width 1568 height 920
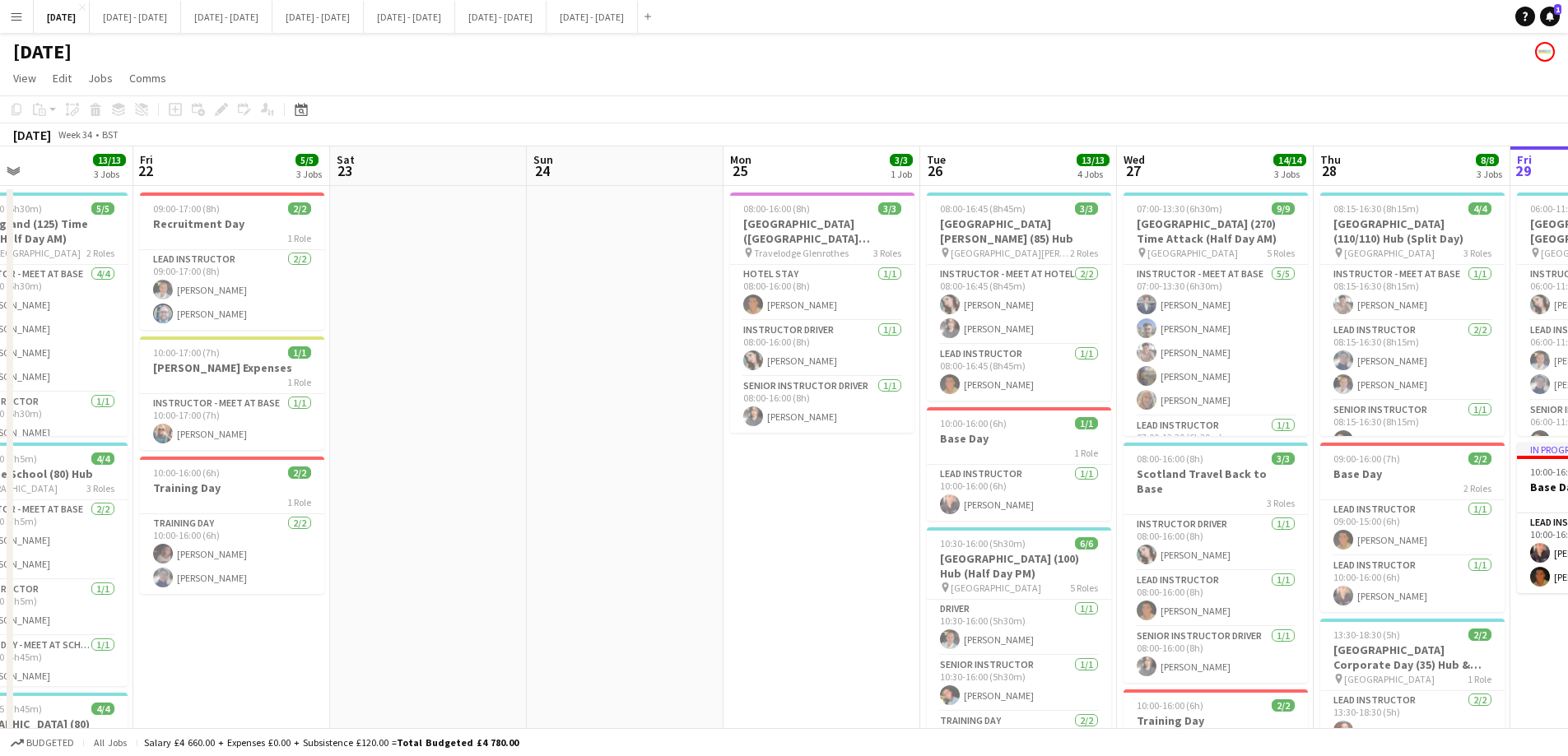
scroll to position [0, 471]
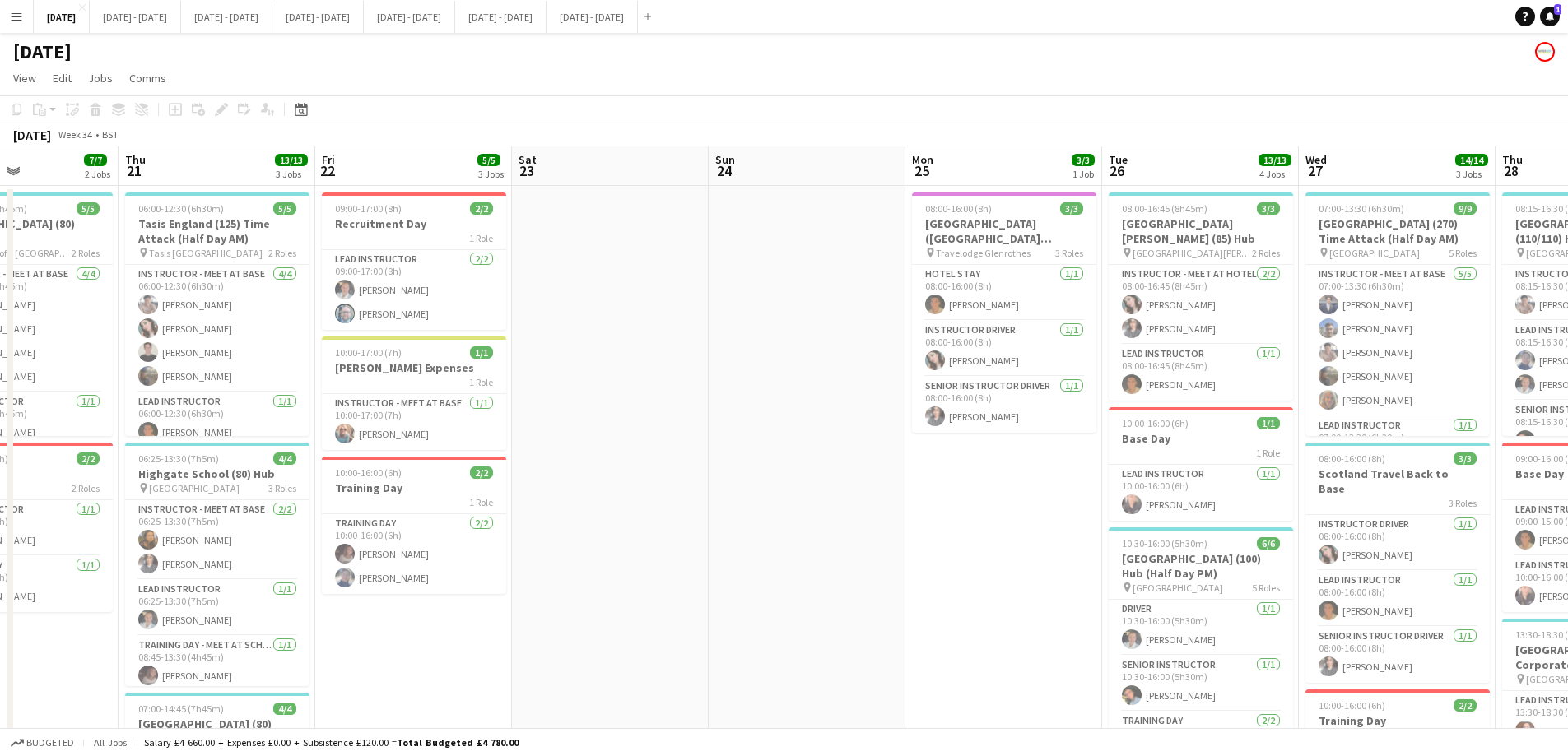
drag, startPoint x: 871, startPoint y: 546, endPoint x: 780, endPoint y: 535, distance: 91.7
click at [780, 537] on app-calendar-viewport "Mon 18 7/7 3 Jobs Tue 19 7/7 2 Jobs Wed 20 7/7 2 Jobs Thu 21 13/13 3 Jobs Fri 2…" at bounding box center [784, 606] width 1568 height 920
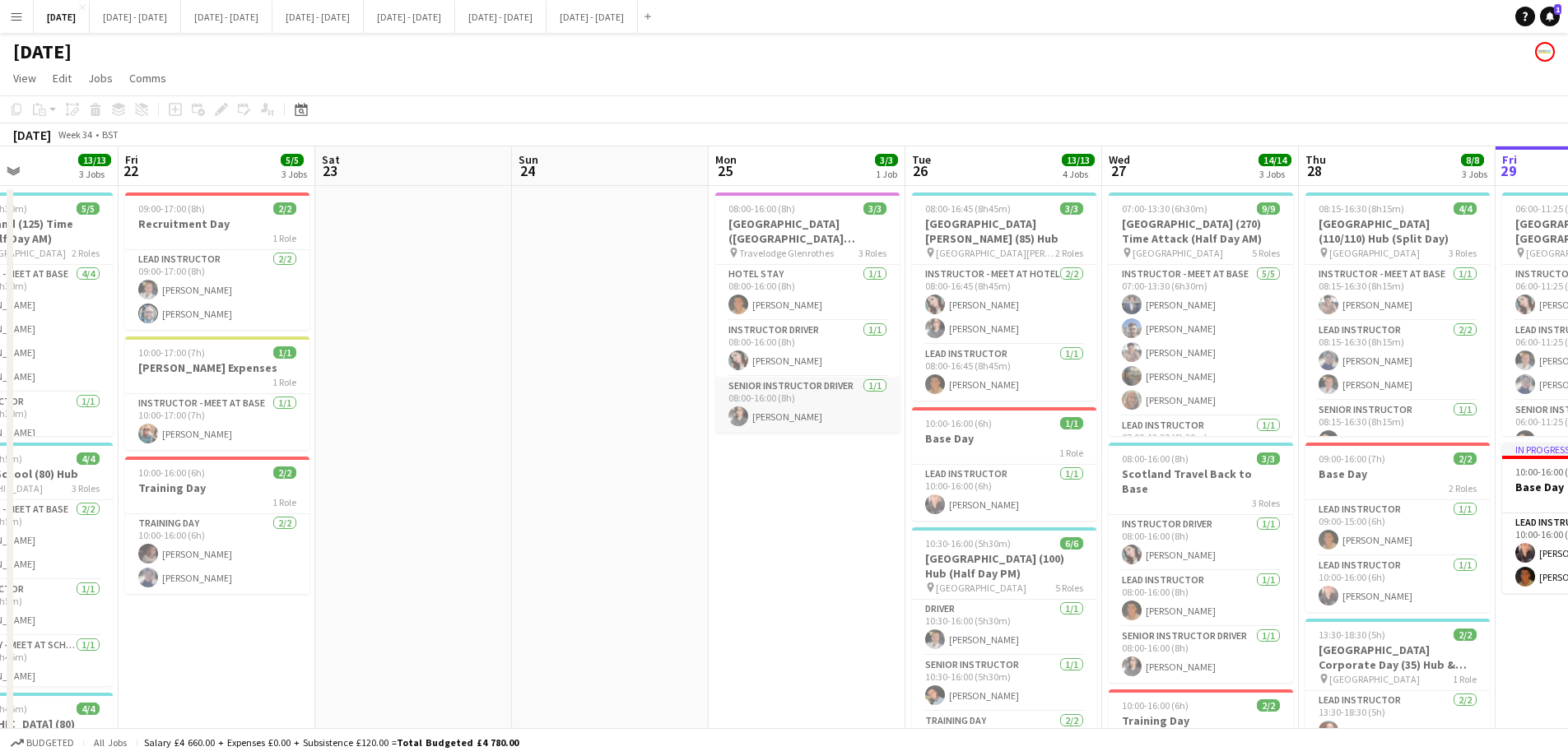
click at [814, 391] on app-card-role "Senior Instructor Driver [DATE] 08:00-16:00 (8h) [PERSON_NAME]" at bounding box center [807, 405] width 184 height 56
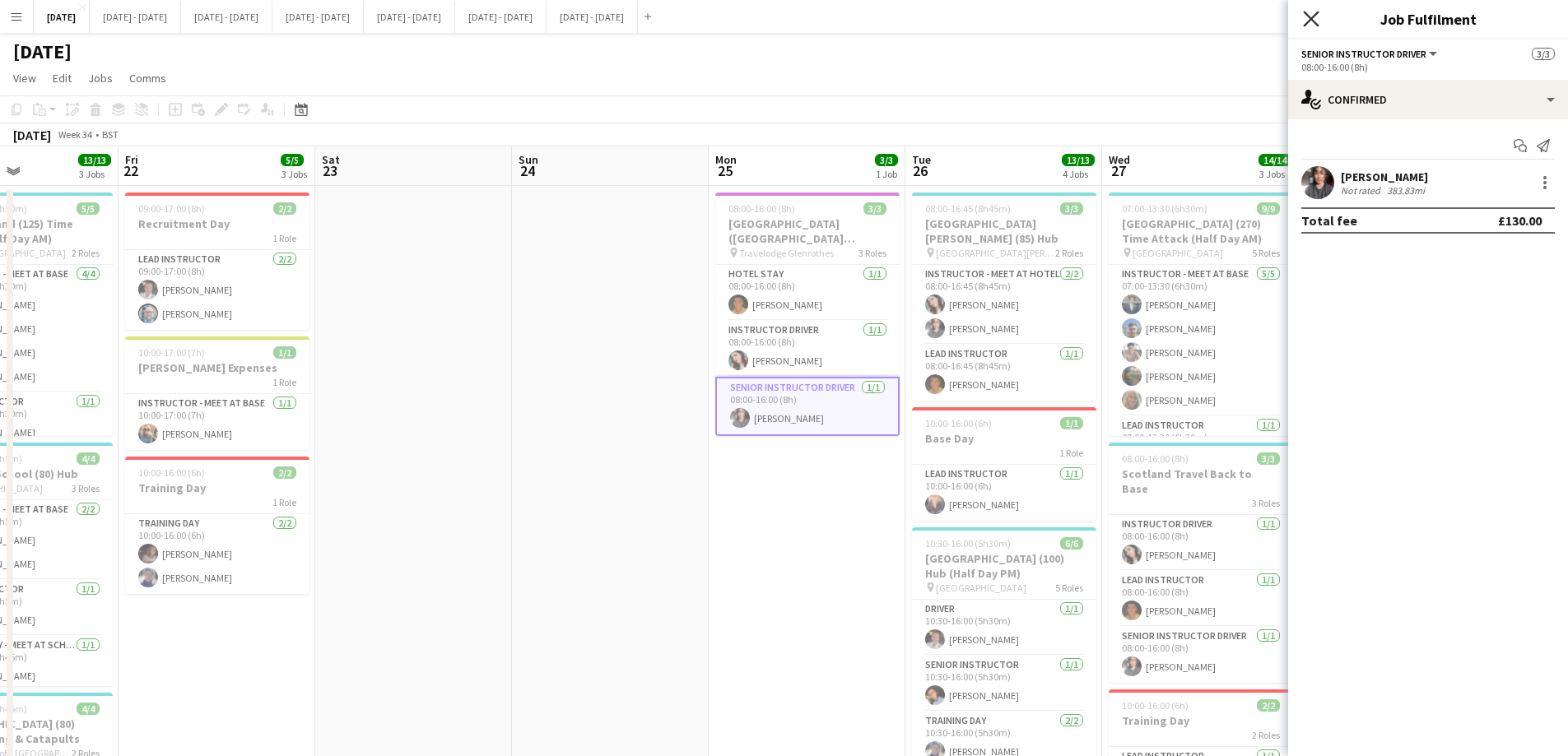
click at [1306, 18] on icon "Close pop-in" at bounding box center [1310, 18] width 16 height 16
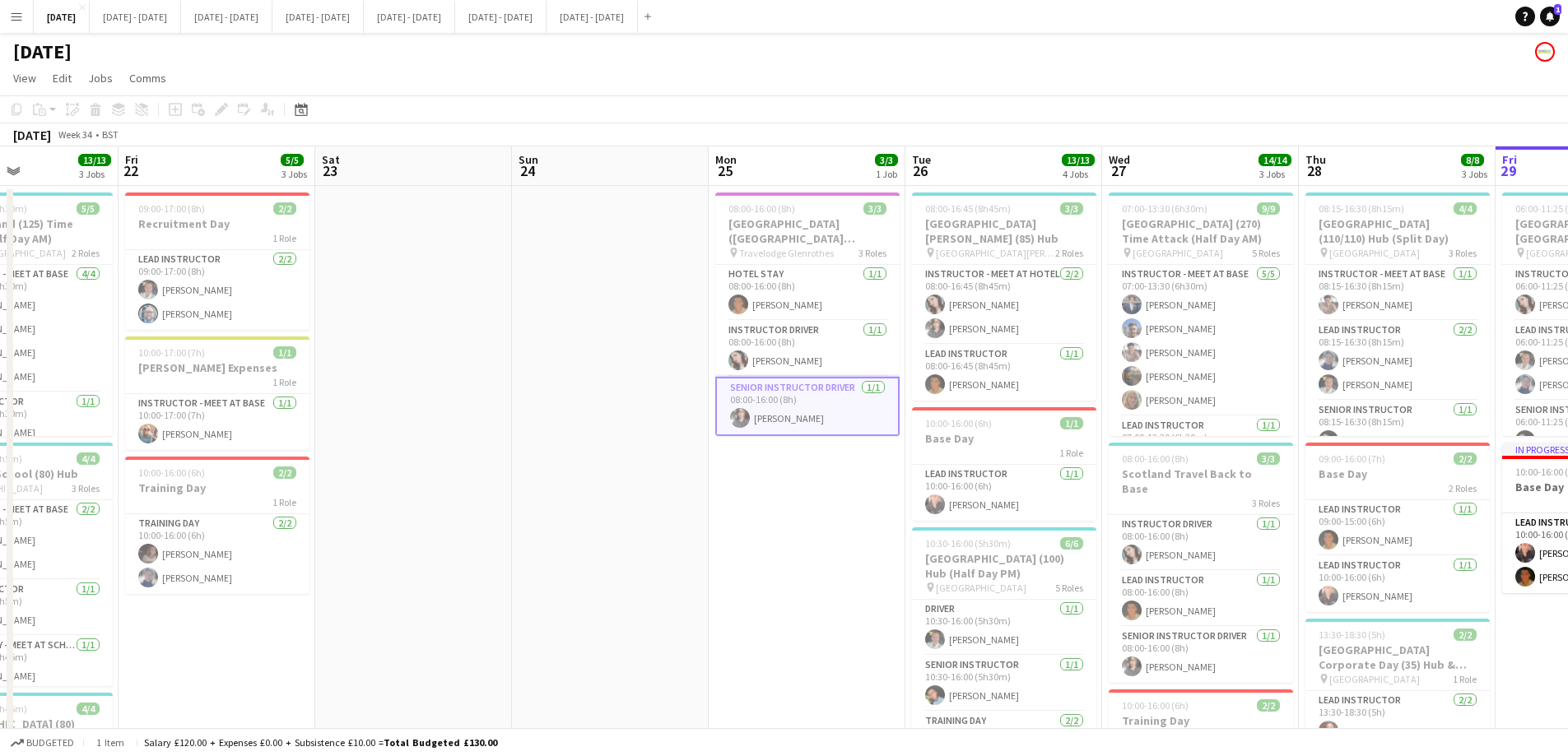
scroll to position [0, 607]
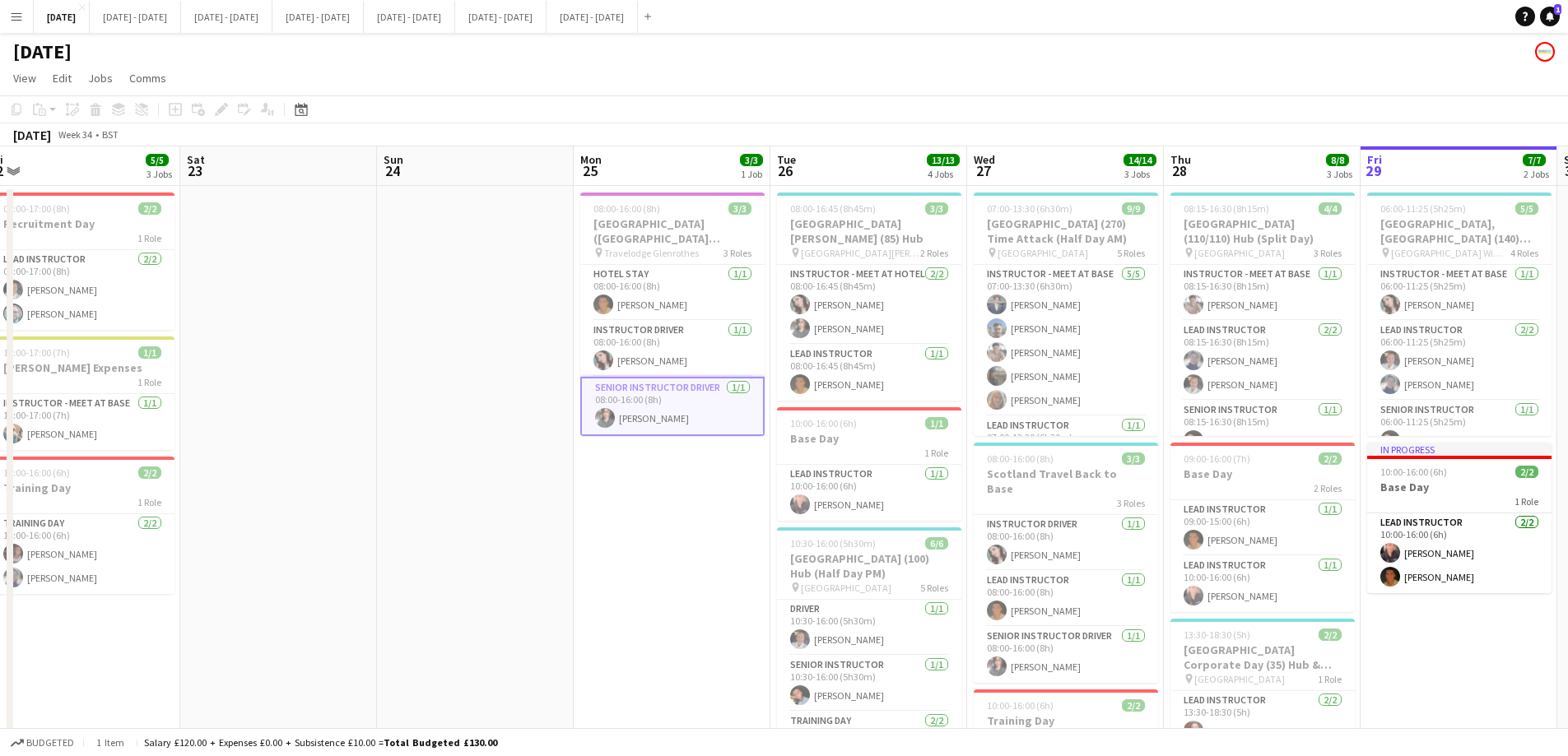
drag, startPoint x: 828, startPoint y: 565, endPoint x: 693, endPoint y: 585, distance: 136.5
click at [693, 585] on app-calendar-viewport "Tue 19 7/7 2 Jobs Wed 20 7/7 2 Jobs Thu 21 13/13 3 Jobs Fri 22 5/5 3 Jobs Sat 2…" at bounding box center [784, 606] width 1568 height 920
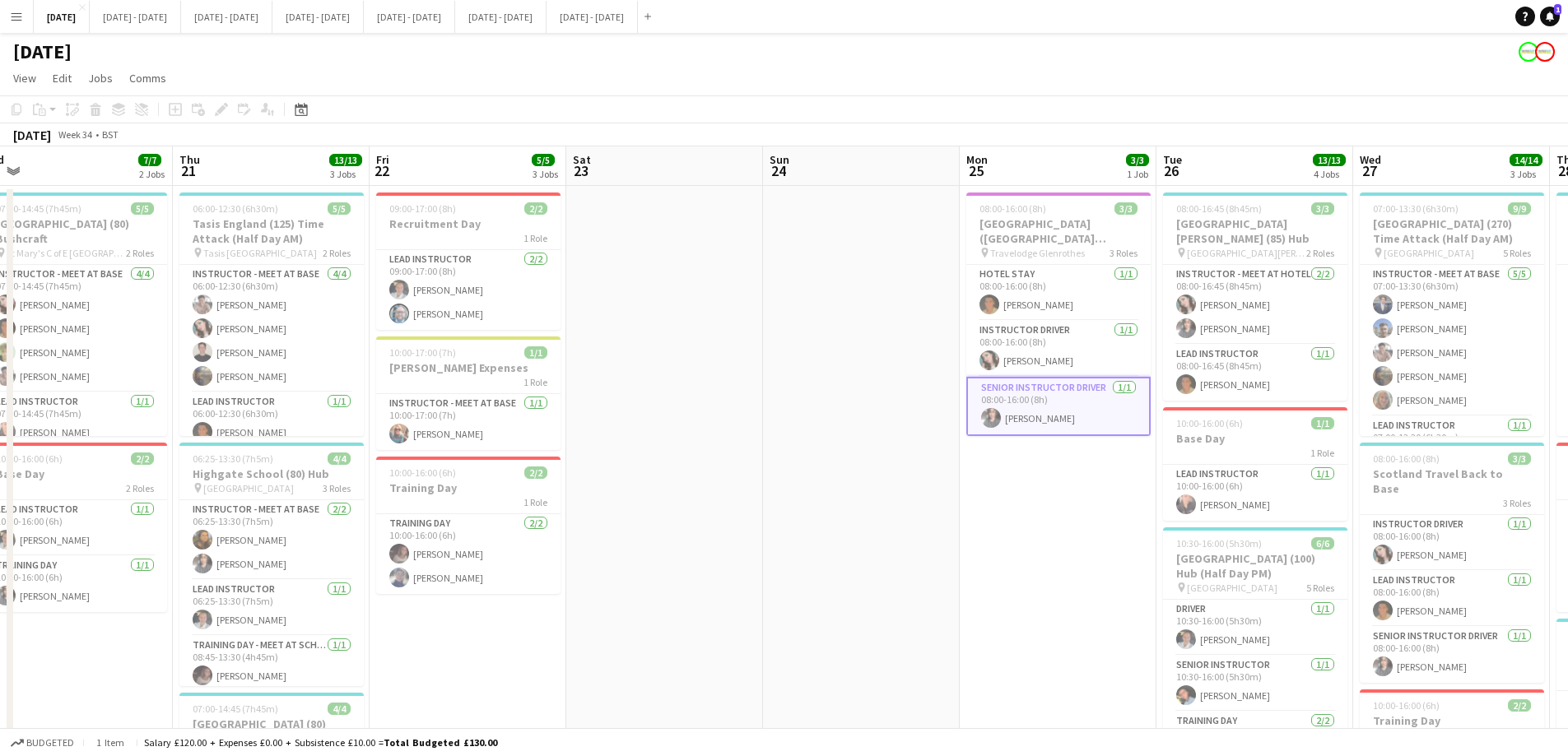
scroll to position [0, 352]
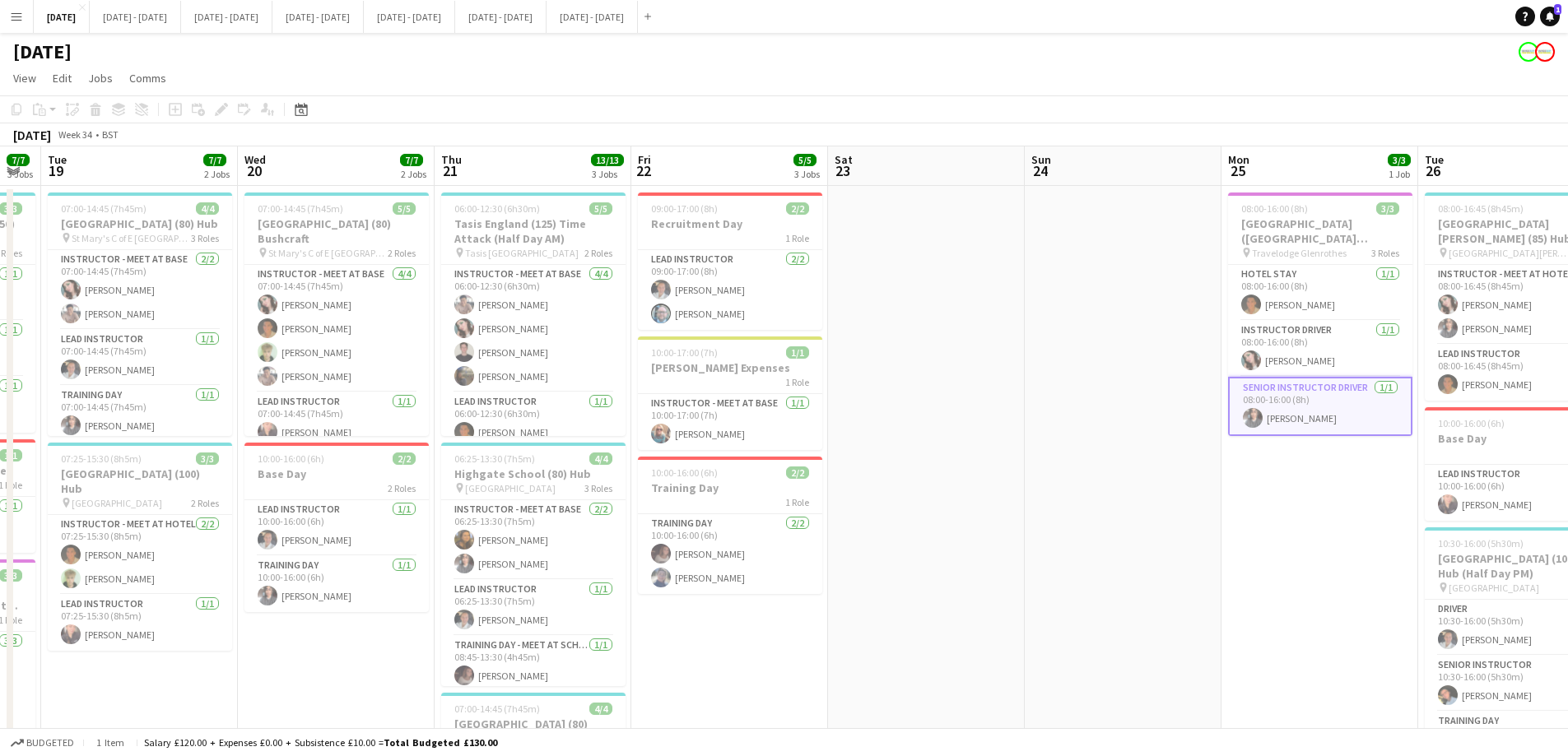
drag, startPoint x: 739, startPoint y: 627, endPoint x: 1387, endPoint y: 636, distance: 648.1
click at [1387, 636] on app-calendar-viewport "Sun 17 Mon 18 7/7 3 Jobs Tue 19 7/7 2 Jobs Wed 20 7/7 2 Jobs Thu 21 13/13 3 Job…" at bounding box center [784, 606] width 1568 height 920
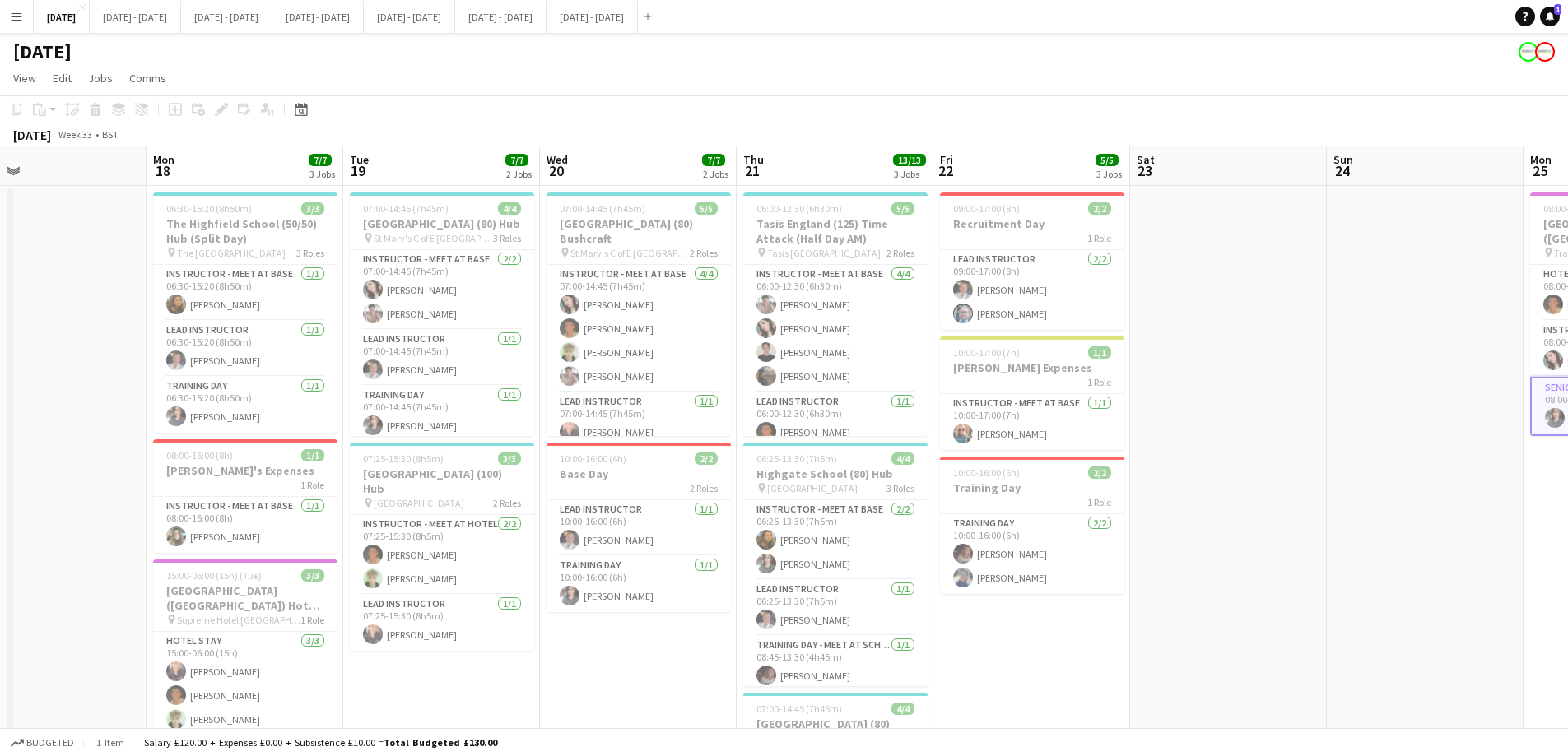
drag, startPoint x: 819, startPoint y: 653, endPoint x: 1103, endPoint y: 653, distance: 284.0
click at [1103, 653] on app-calendar-viewport "Fri 15 2/2 1 Job Sat 16 Sun 17 Mon 18 7/7 3 Jobs Tue 19 7/7 2 Jobs Wed 20 7/7 2…" at bounding box center [784, 606] width 1568 height 920
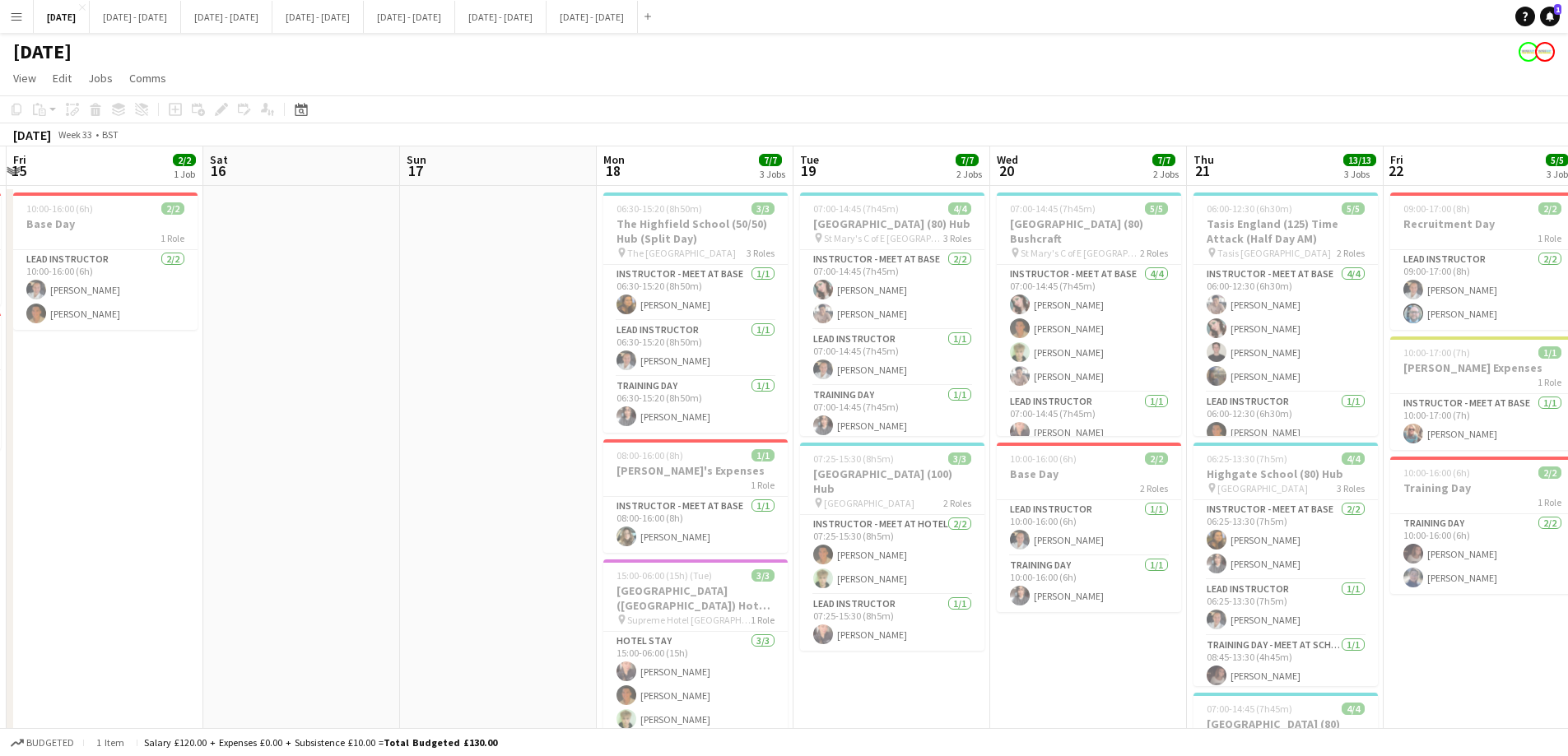
scroll to position [0, 370]
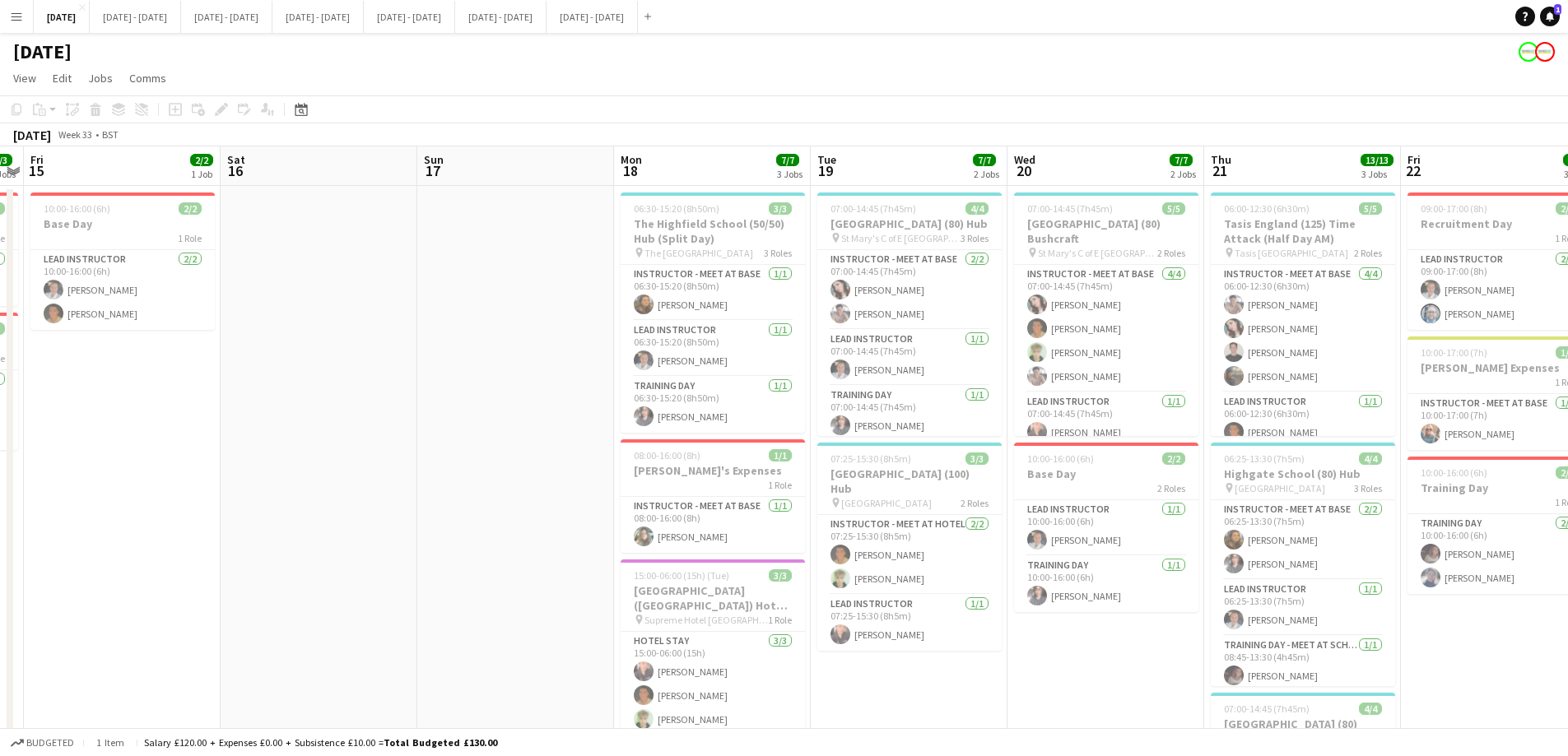
drag, startPoint x: 707, startPoint y: 658, endPoint x: 1117, endPoint y: 655, distance: 410.0
click at [1117, 655] on app-calendar-viewport "Wed 13 1/1 1 Job Thu 14 3/3 2 Jobs Fri 15 2/2 1 Job Sat 16 Sun 17 Mon 18 7/7 3 …" at bounding box center [784, 606] width 1568 height 920
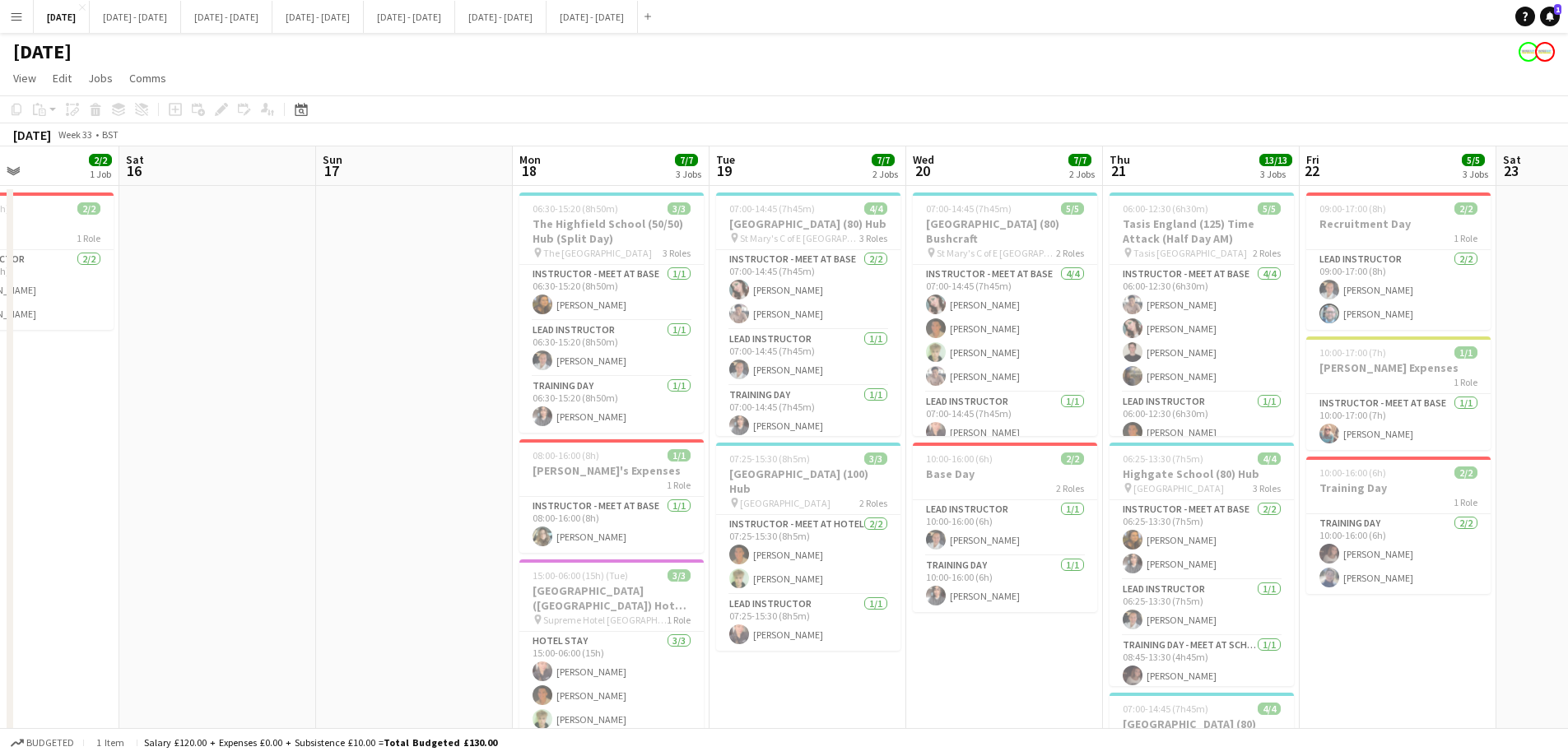
scroll to position [0, 590]
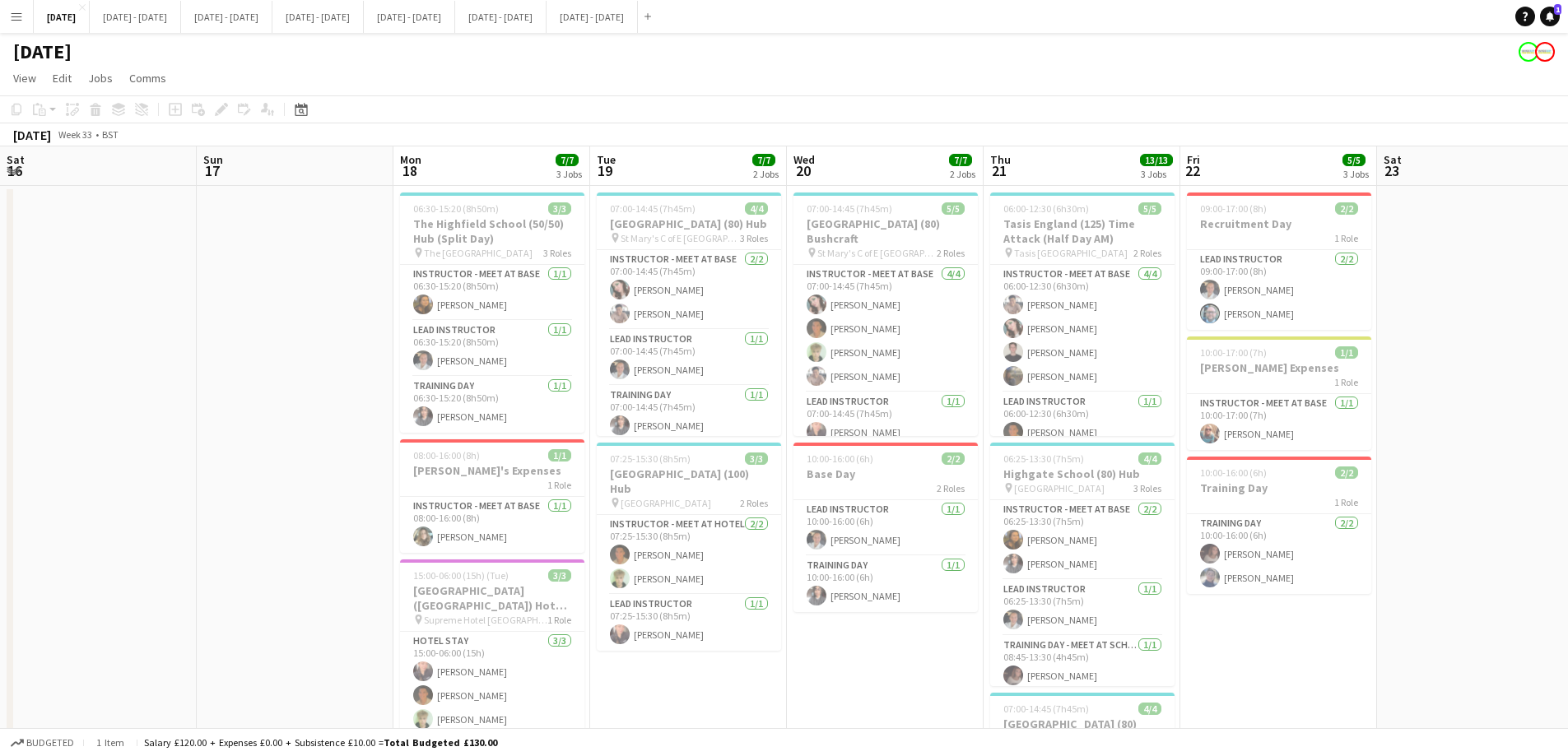
drag, startPoint x: 502, startPoint y: 417, endPoint x: 282, endPoint y: 455, distance: 223.3
click at [282, 455] on app-calendar-viewport "Wed 13 1/1 1 Job Thu 14 3/3 2 Jobs Fri 15 2/2 1 Job Sat 16 Sun 17 Mon 18 7/7 3 …" at bounding box center [784, 606] width 1568 height 920
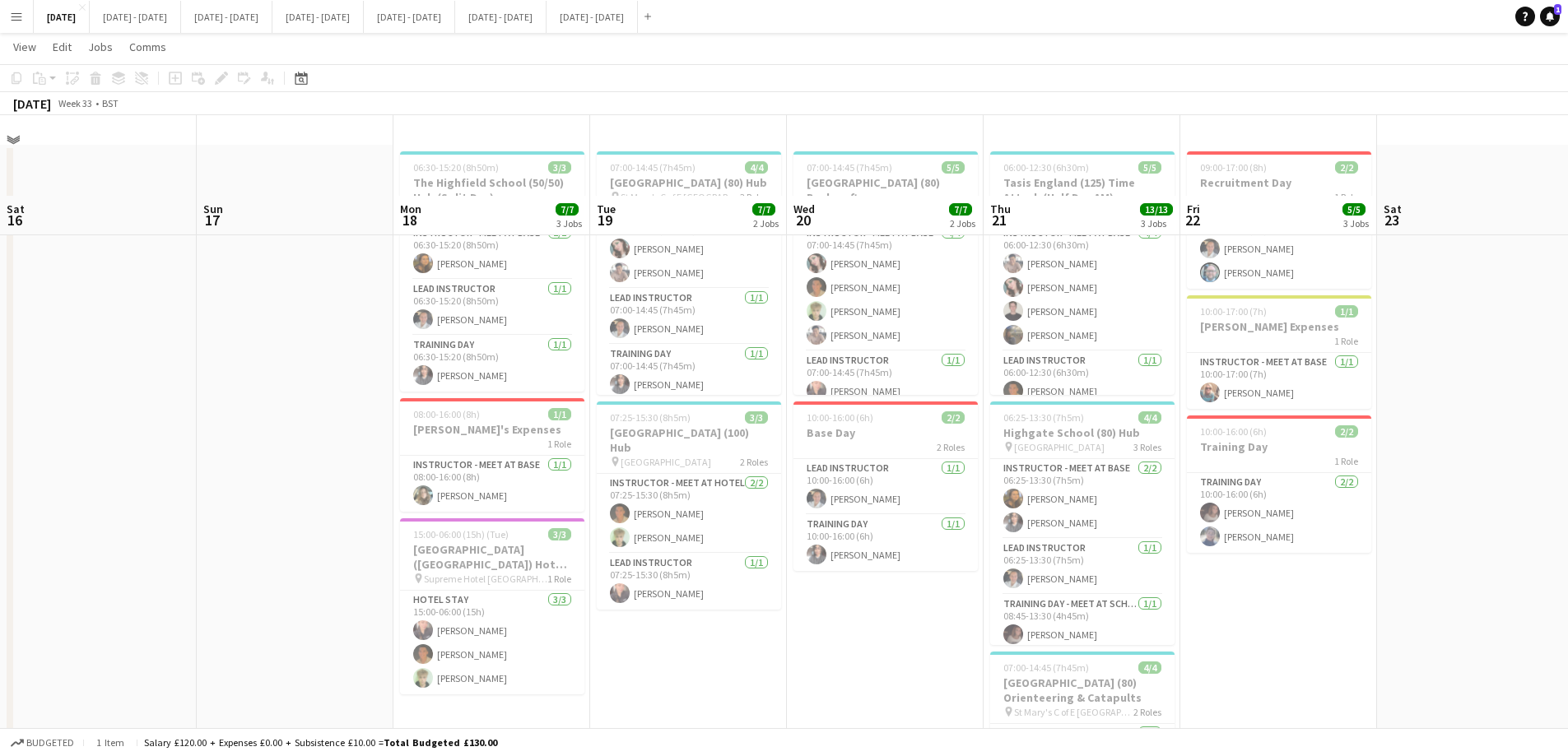
scroll to position [0, 0]
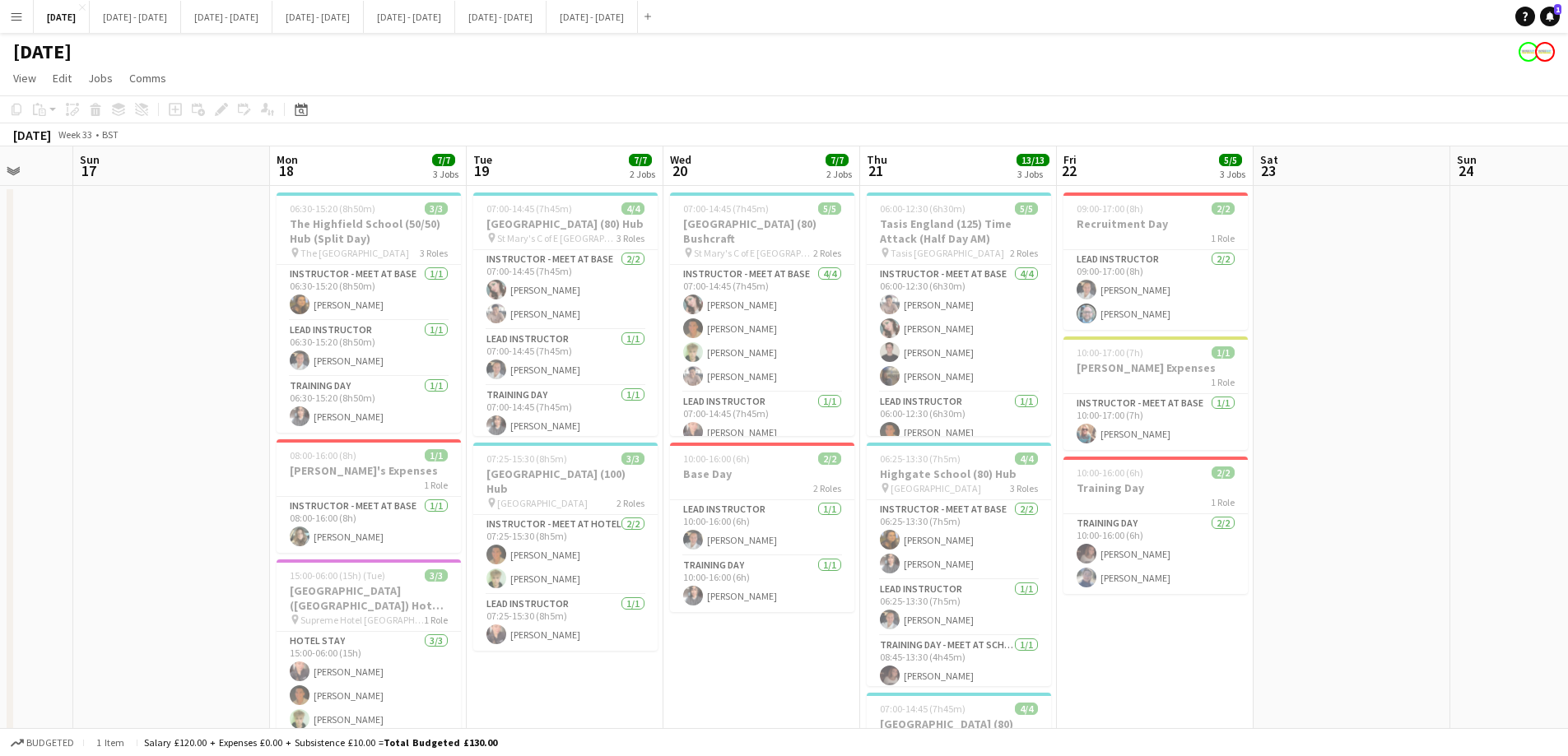
drag, startPoint x: 862, startPoint y: 668, endPoint x: 772, endPoint y: 623, distance: 100.6
click at [764, 668] on app-calendar-viewport "Thu 14 3/3 2 Jobs Fri 15 2/2 1 Job Sat 16 Sun 17 Mon 18 7/7 3 Jobs Tue 19 7/7 2…" at bounding box center [784, 606] width 1568 height 920
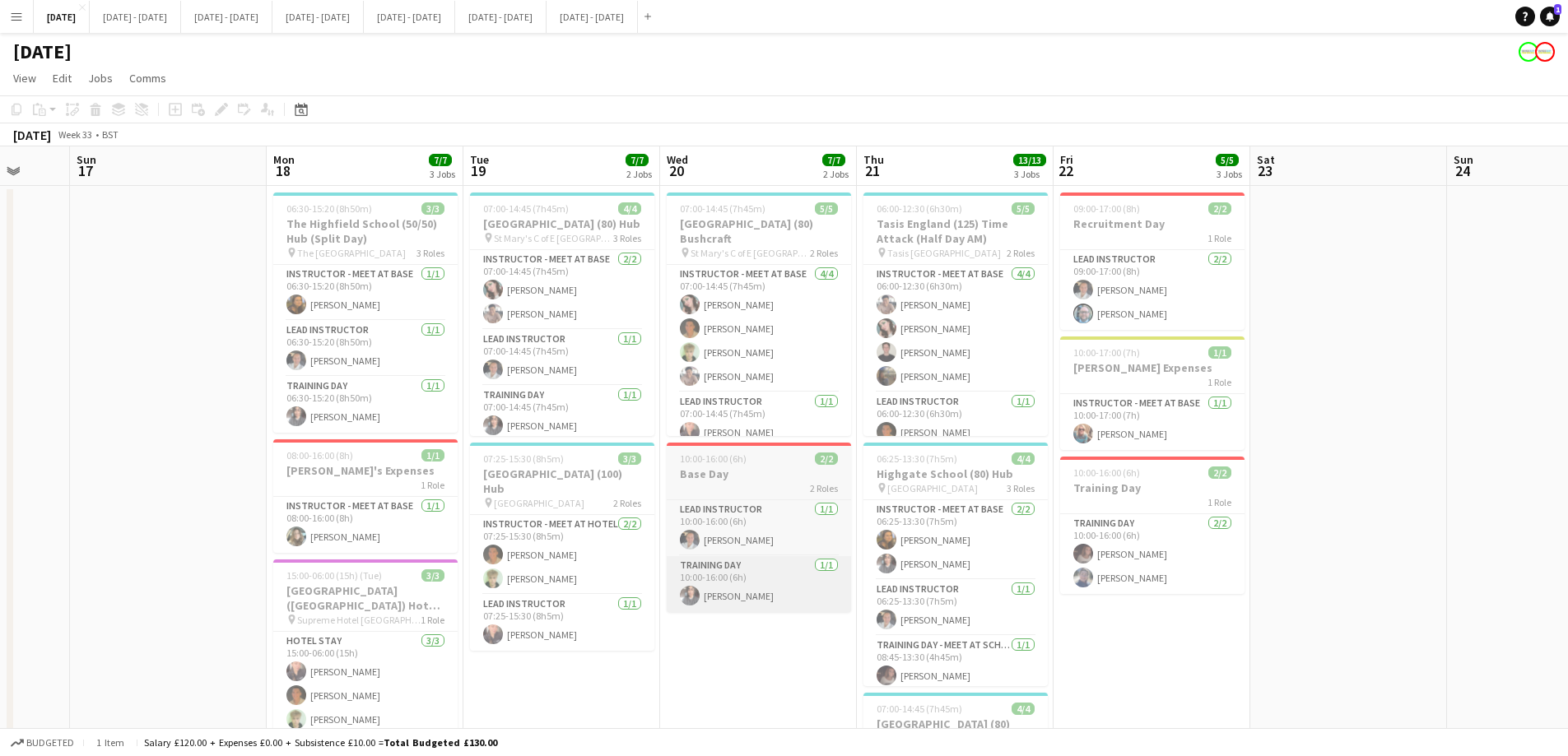
click at [775, 575] on app-card-role "Training Day [DATE] 10:00-16:00 (6h) [PERSON_NAME]" at bounding box center [758, 584] width 184 height 56
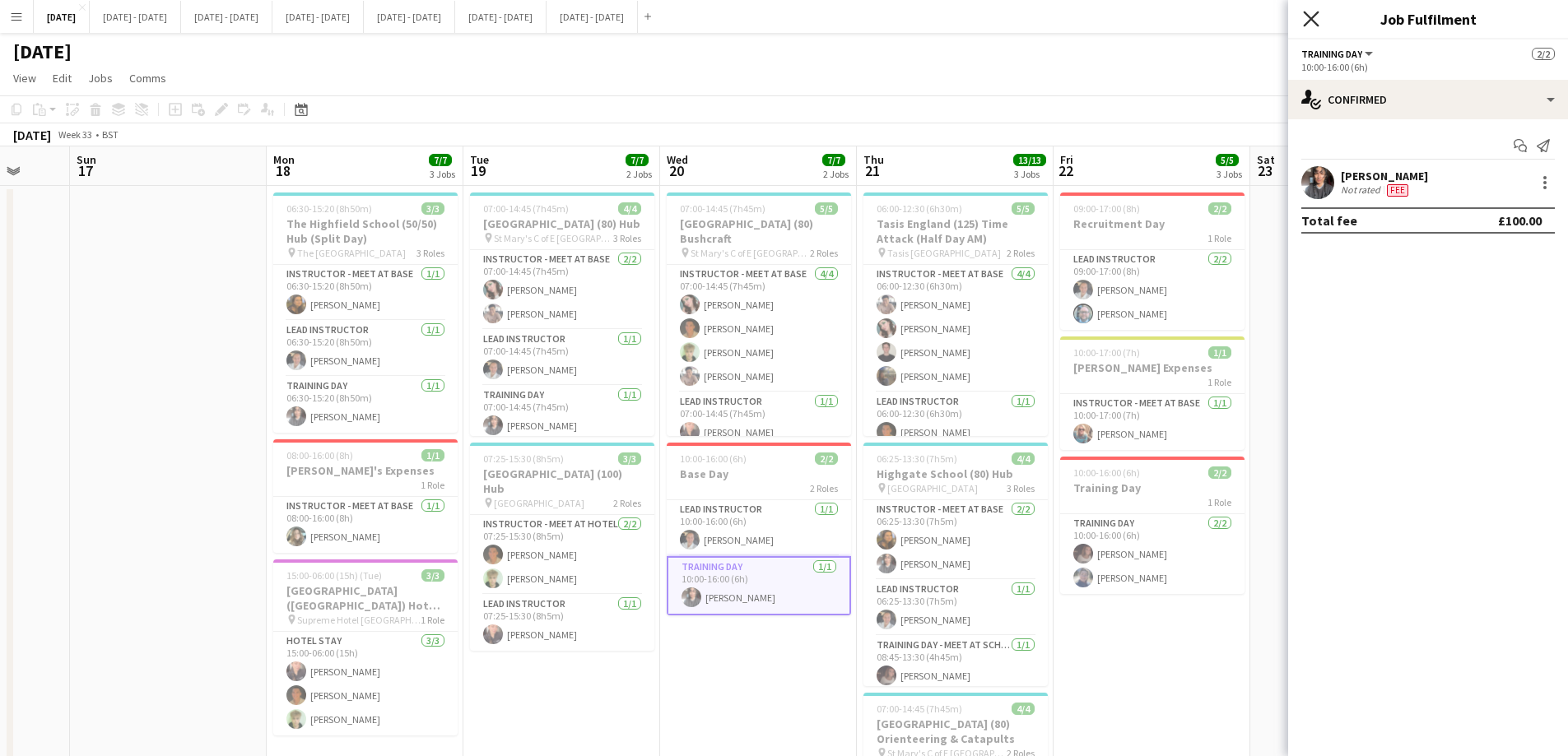
click at [1313, 17] on icon at bounding box center [1310, 18] width 16 height 16
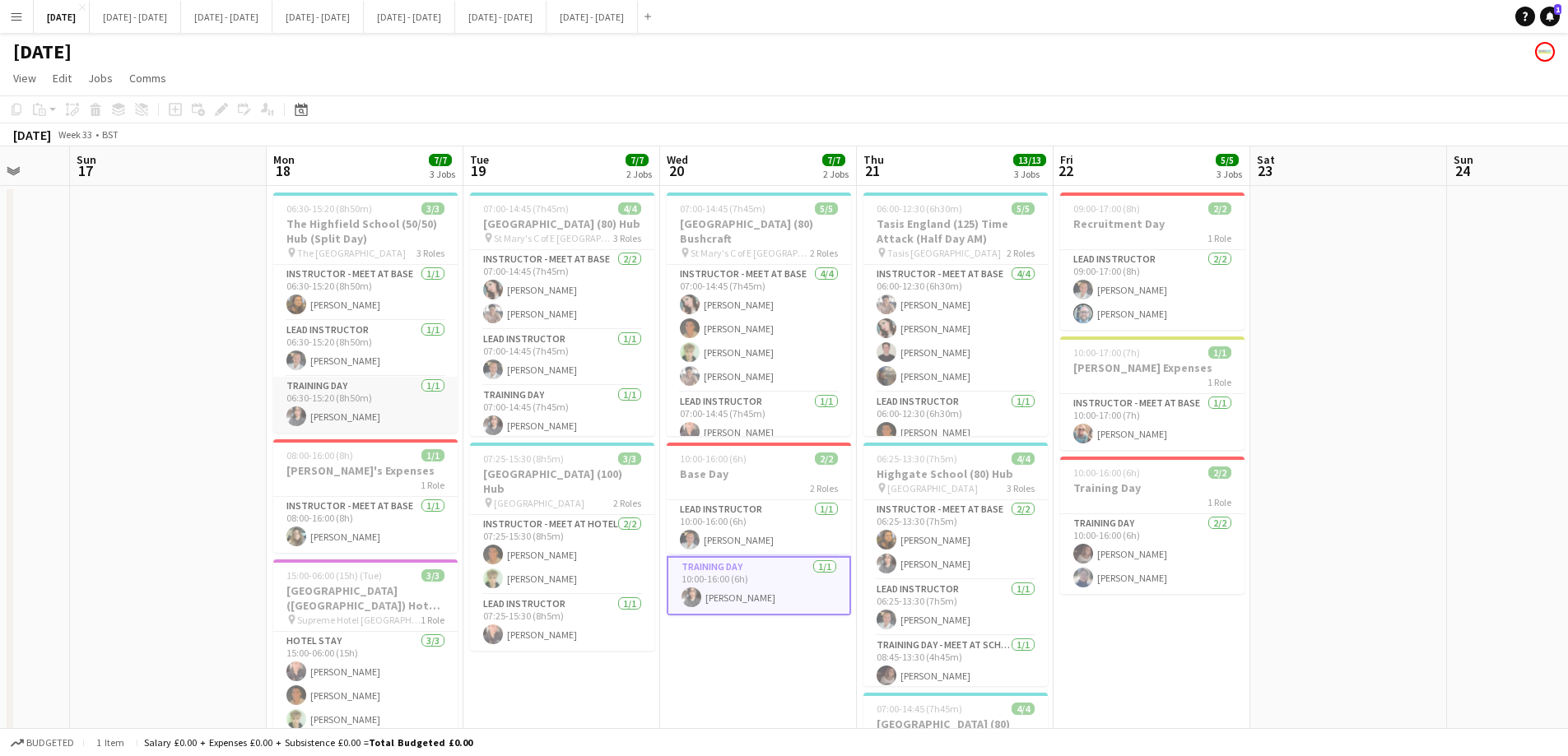
click at [394, 408] on app-card-role "Training Day [DATE] 06:30-15:20 (8h50m) [PERSON_NAME]" at bounding box center [365, 405] width 184 height 56
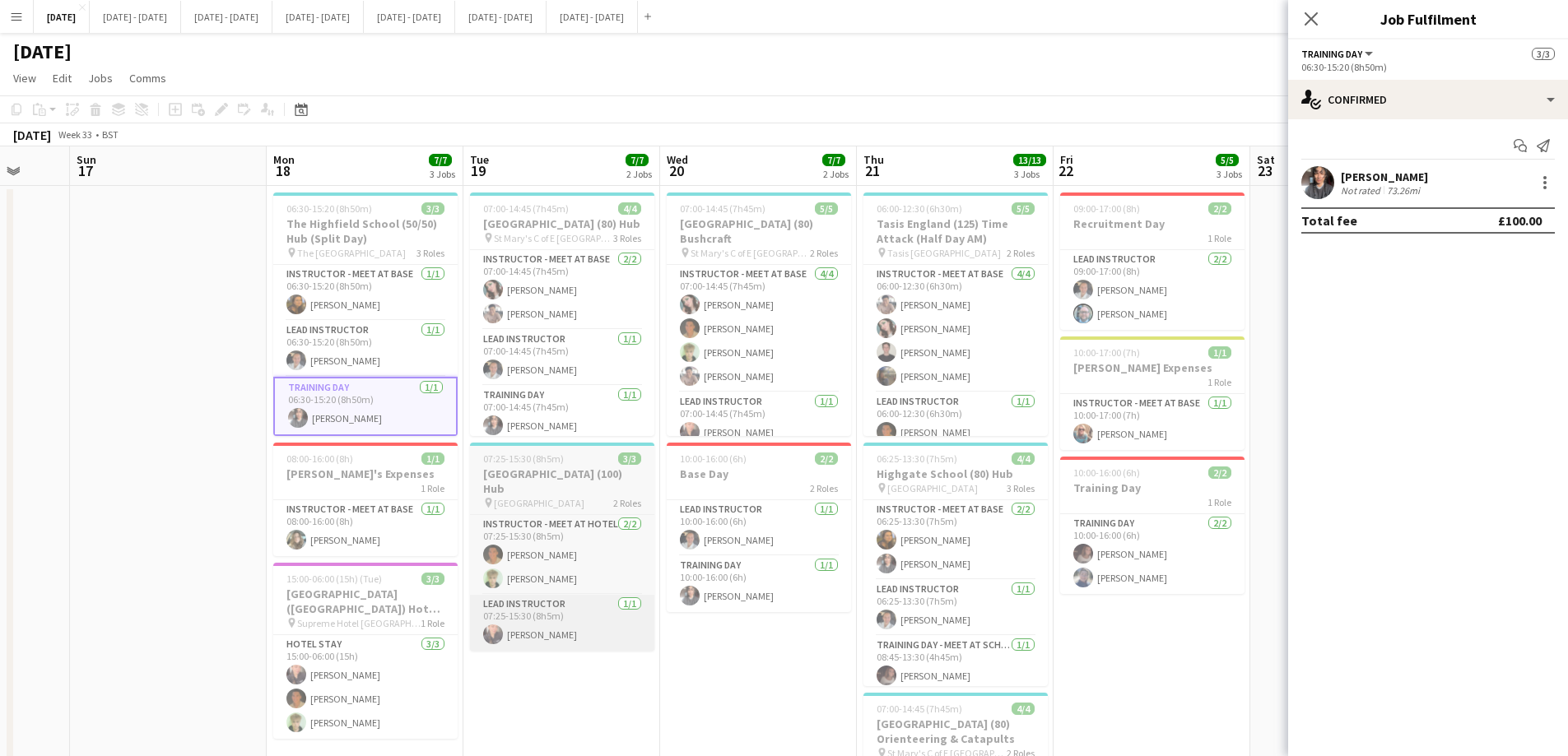
drag, startPoint x: 705, startPoint y: 649, endPoint x: 625, endPoint y: 627, distance: 83.0
click at [708, 649] on app-date-cell "07:00-14:45 (7h45m) 5/5 [GEOGRAPHIC_DATA] (80) Bushcraft pin St Mary's C of E H…" at bounding box center [758, 588] width 197 height 805
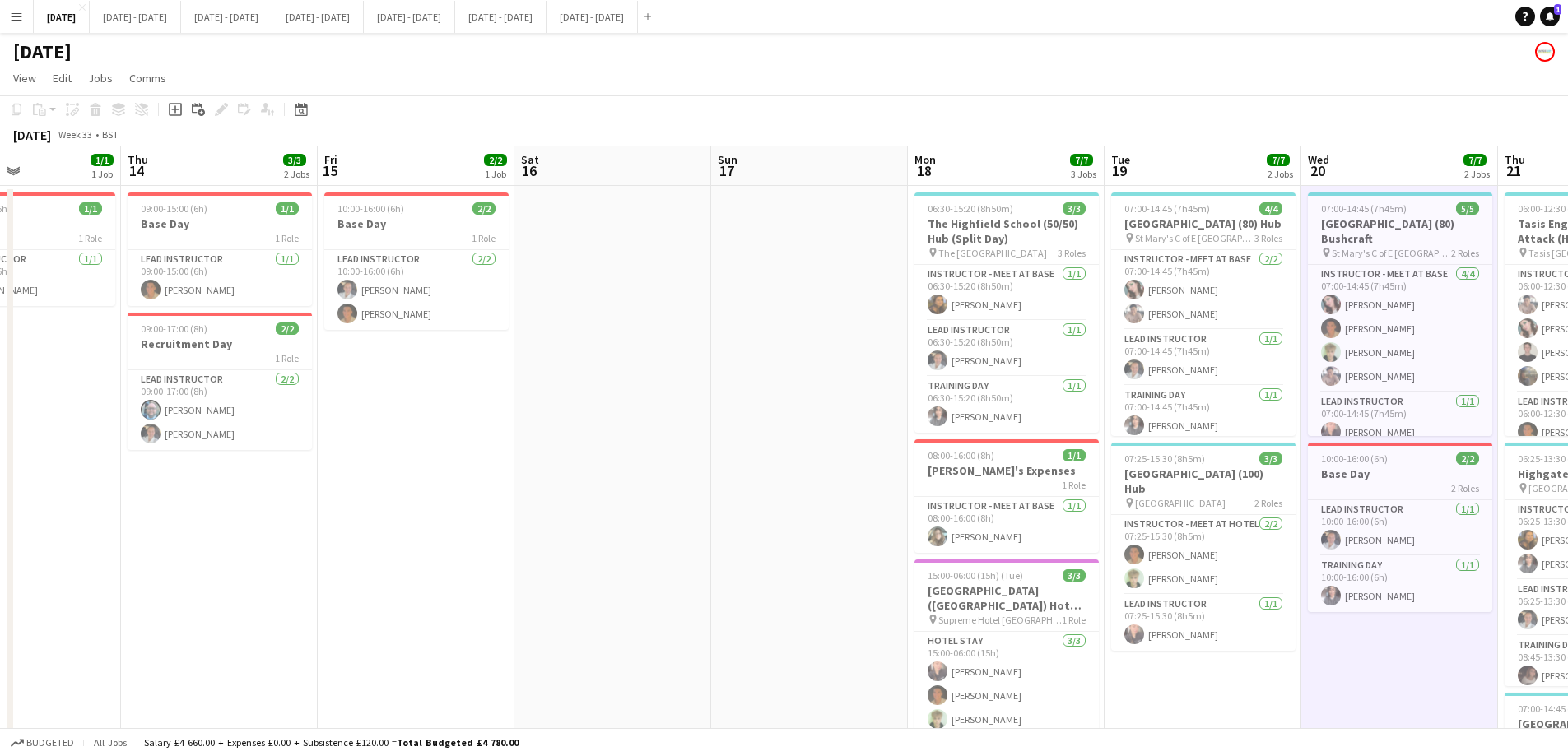
scroll to position [0, 413]
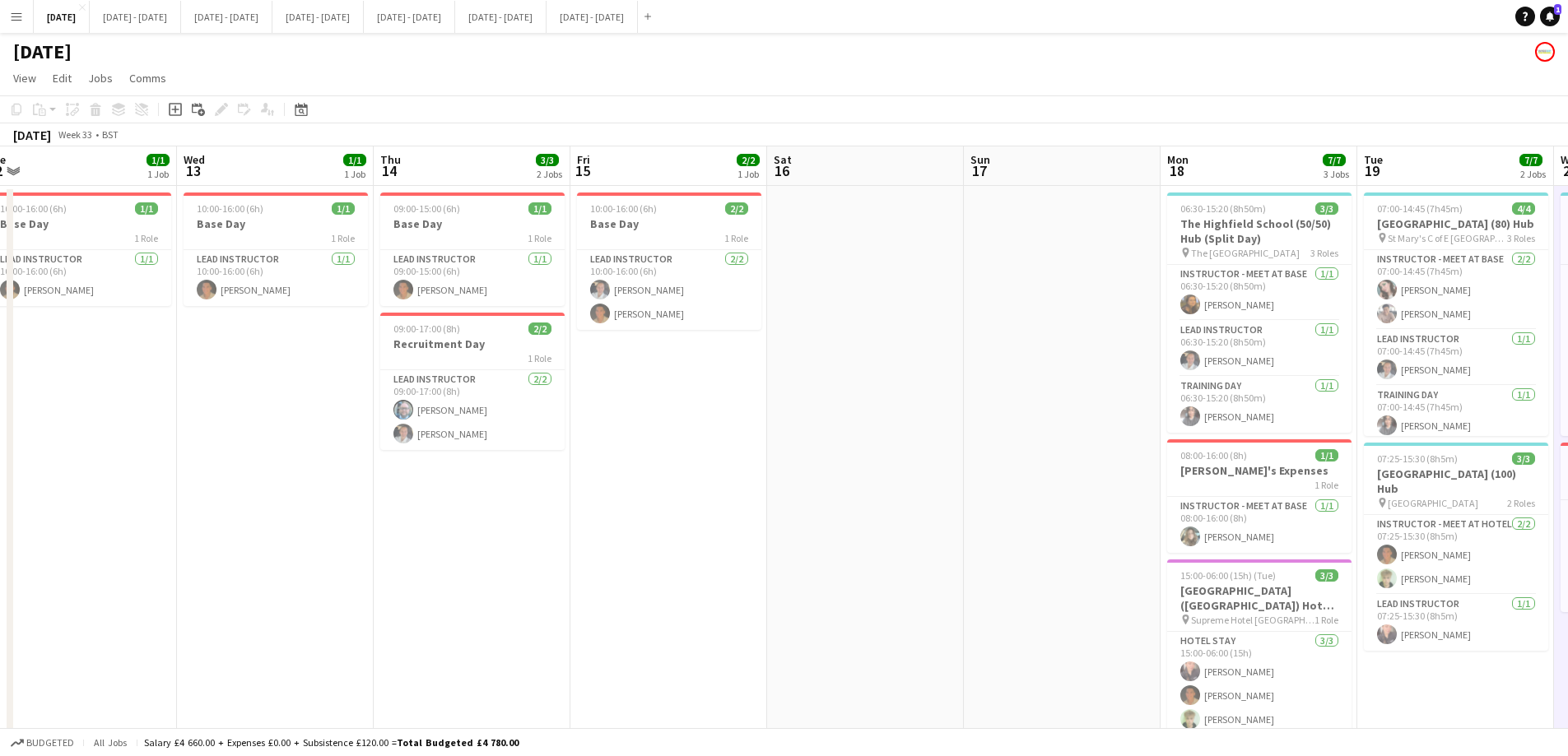
drag, startPoint x: 714, startPoint y: 435, endPoint x: 1119, endPoint y: 378, distance: 409.0
click at [1119, 378] on app-calendar-viewport "Sun 10 Mon 11 1/1 1 Job Tue 12 1/1 1 Job Wed 13 1/1 1 Job Thu 14 3/3 2 Jobs Fri…" at bounding box center [784, 606] width 1568 height 920
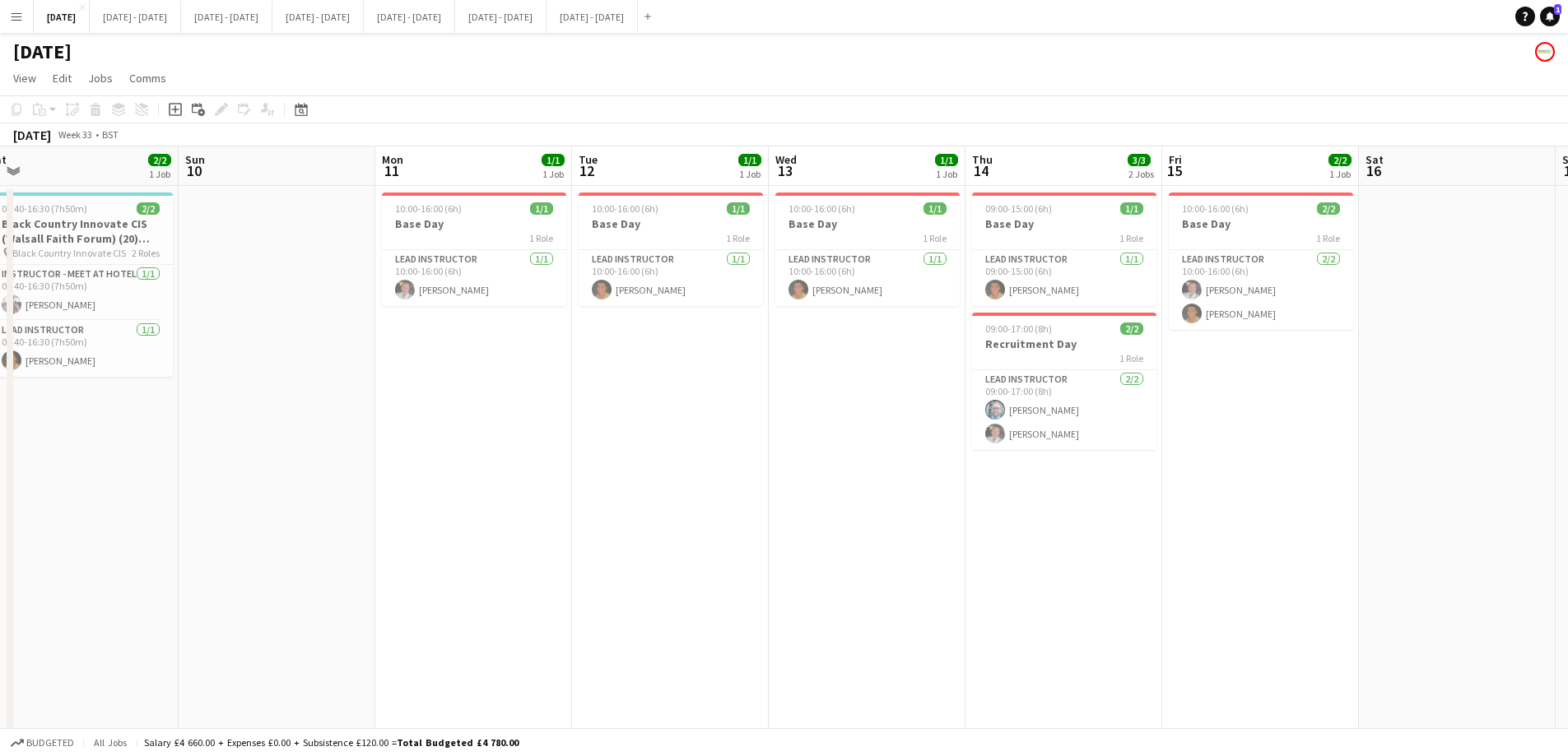
drag, startPoint x: 412, startPoint y: 500, endPoint x: 954, endPoint y: 499, distance: 542.0
click at [1003, 490] on app-calendar-viewport "Thu 7 Fri 8 2/2 1 Job Sat 9 2/2 1 Job Sun 10 Mon 11 1/1 1 Job Tue 12 1/1 1 Job …" at bounding box center [784, 606] width 1568 height 920
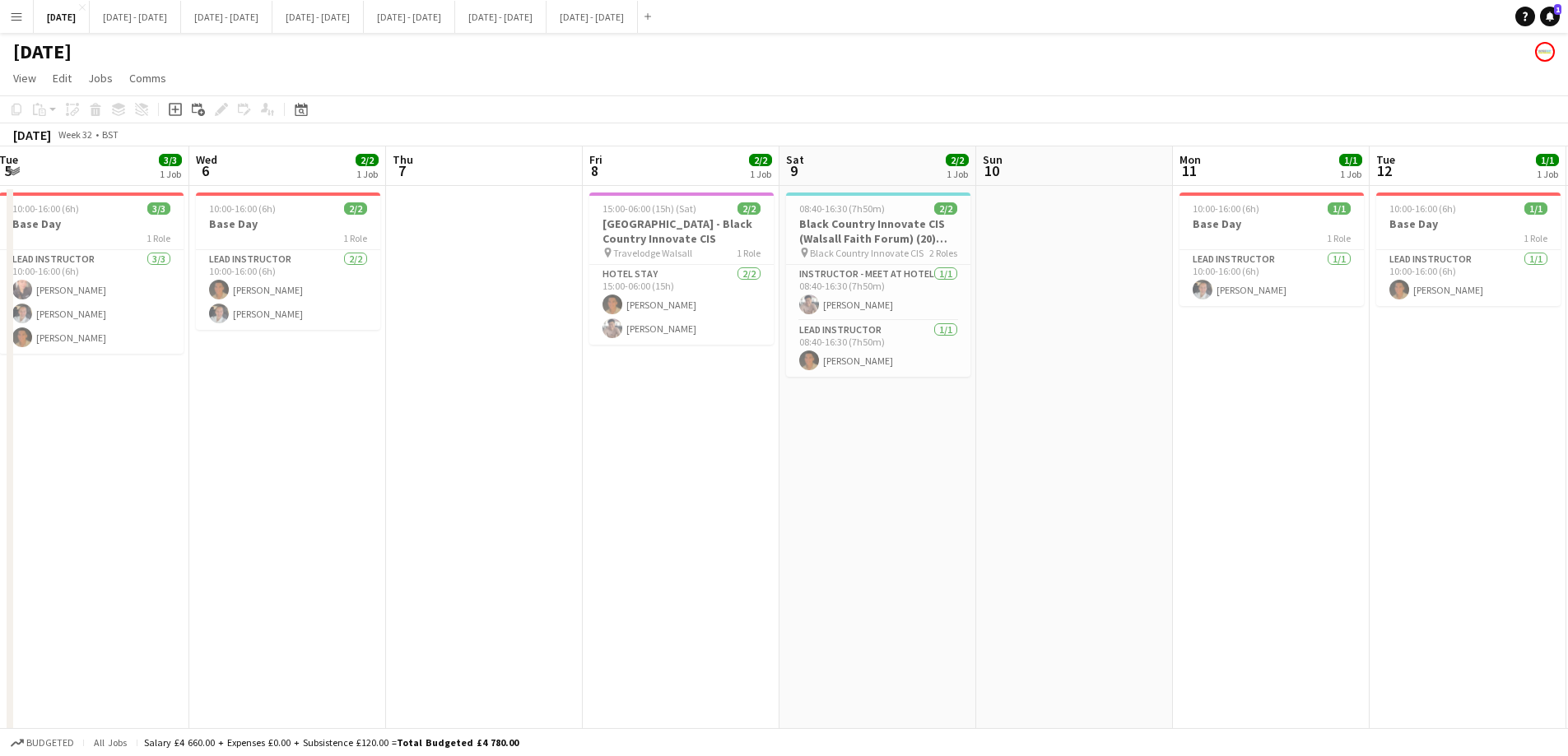
drag, startPoint x: 353, startPoint y: 495, endPoint x: 1150, endPoint y: 440, distance: 798.9
click at [1150, 440] on app-calendar-viewport "Sun 3 2/2 1 Job Mon 4 4/4 2 Jobs Tue 5 3/3 1 Job Wed 6 2/2 1 Job Thu 7 Fri 8 2/…" at bounding box center [784, 606] width 1568 height 920
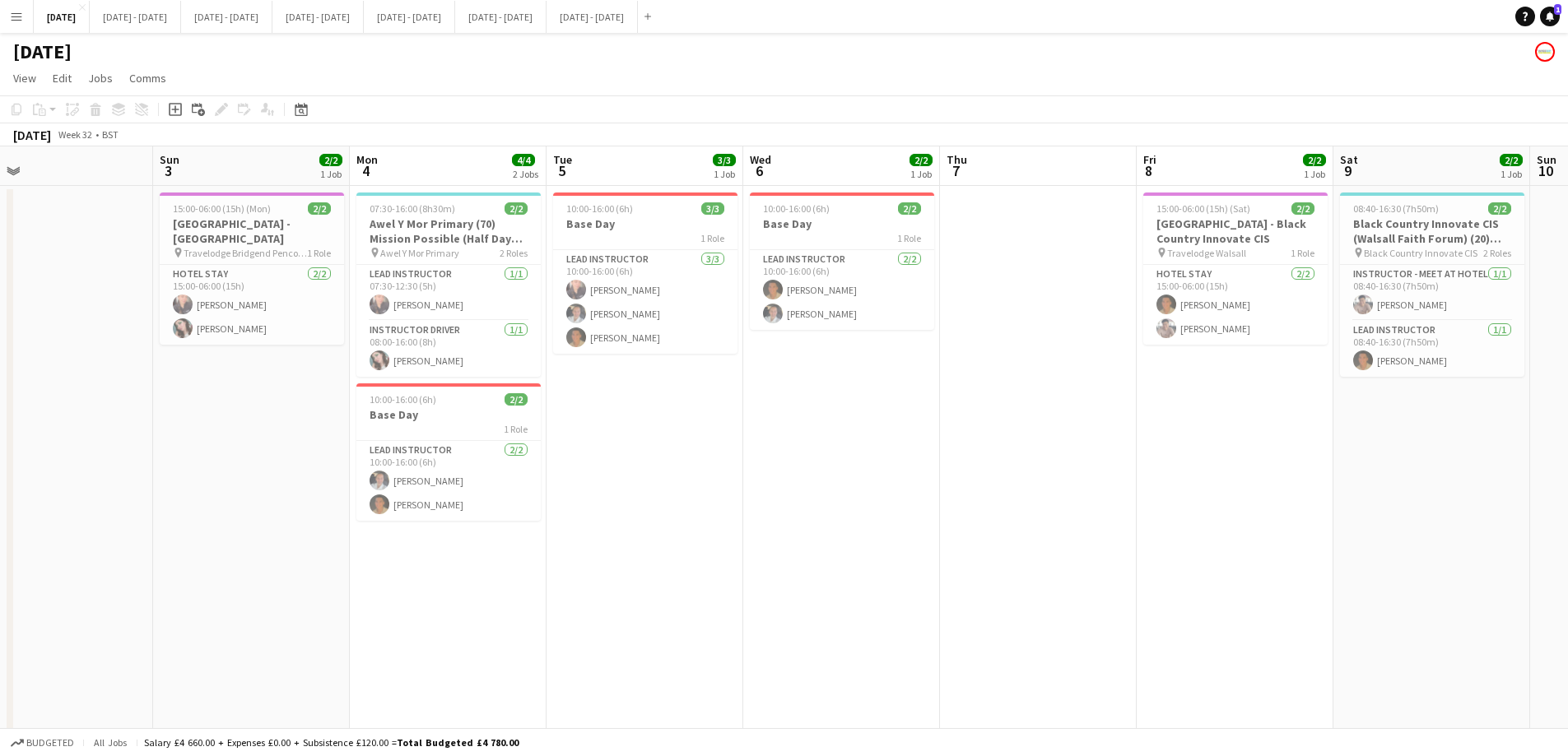
scroll to position [0, 422]
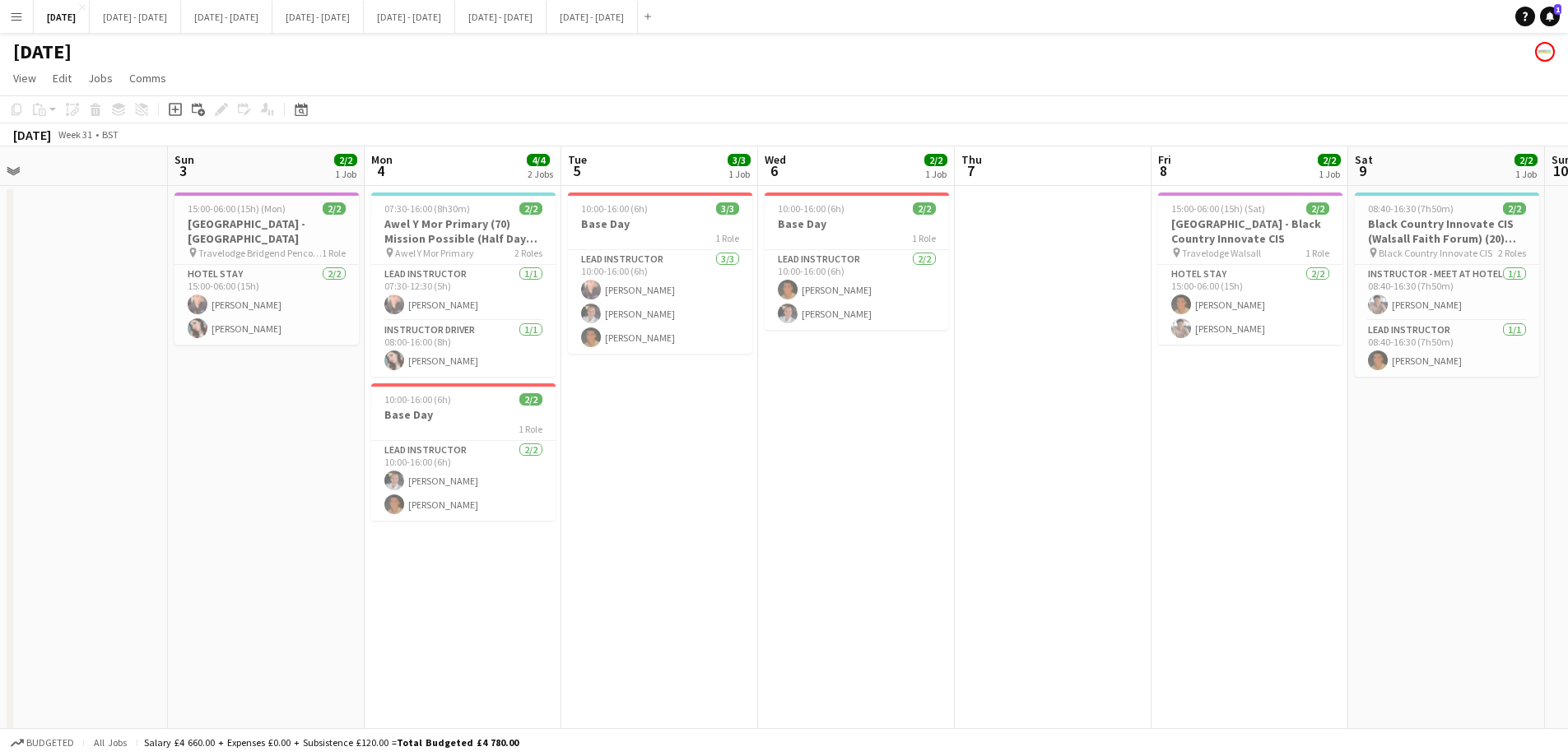
drag, startPoint x: 561, startPoint y: 528, endPoint x: 1130, endPoint y: 486, distance: 570.5
click at [1130, 486] on app-calendar-viewport "Thu 31 Fri 1 Sat 2 Sun 3 2/2 1 Job Mon 4 4/4 2 Jobs Tue 5 3/3 1 Job Wed 6 2/2 1…" at bounding box center [784, 606] width 1568 height 920
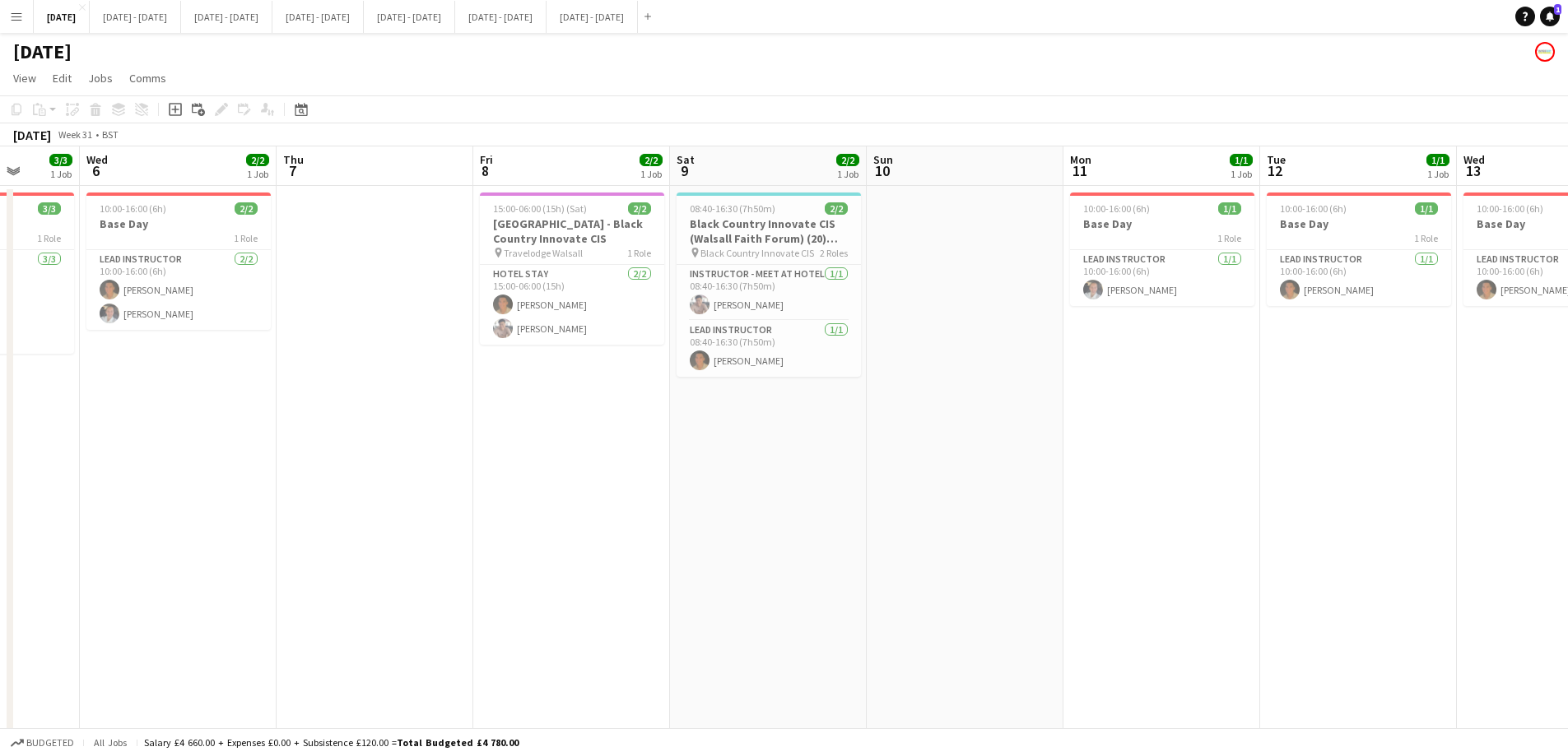
drag, startPoint x: 1130, startPoint y: 486, endPoint x: 224, endPoint y: 512, distance: 906.4
click at [224, 512] on app-calendar-viewport "Sun 3 2/2 1 Job Mon 4 4/4 2 Jobs Tue 5 3/3 1 Job Wed 6 2/2 1 Job Thu 7 Fri 8 2/…" at bounding box center [784, 606] width 1568 height 920
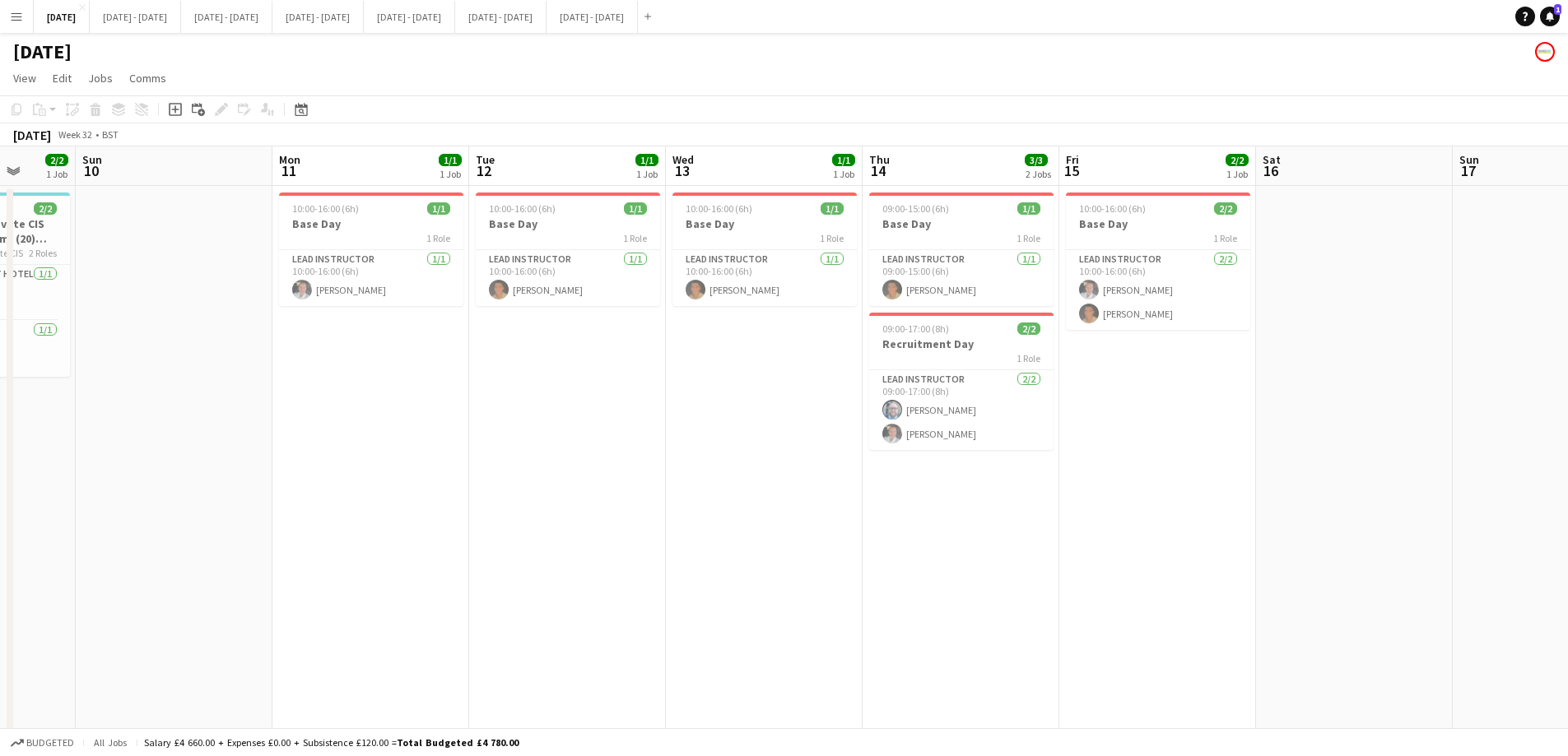
scroll to position [0, 562]
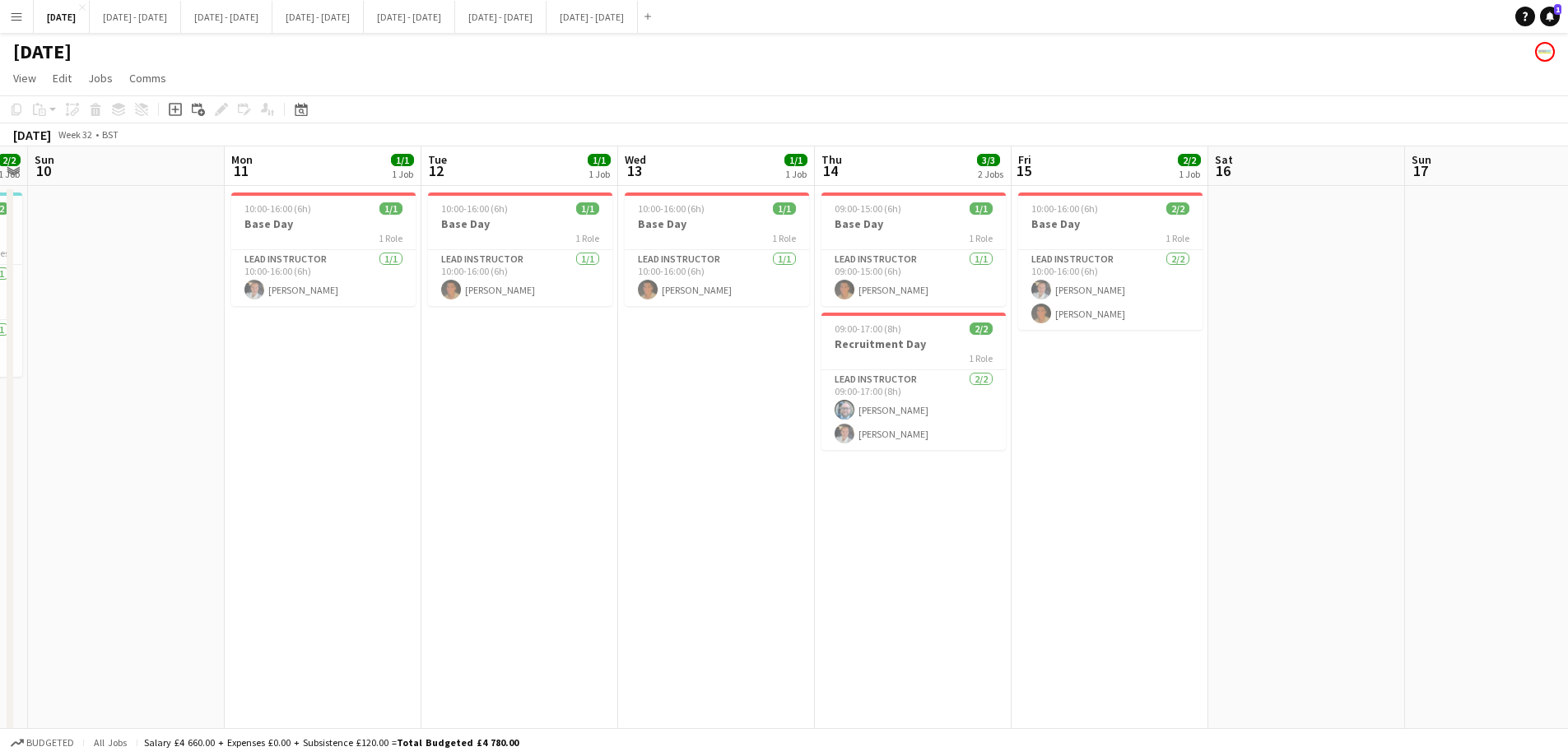
drag, startPoint x: 1318, startPoint y: 477, endPoint x: 708, endPoint y: 486, distance: 610.1
click at [708, 486] on app-calendar-viewport "Thu 7 Fri 8 2/2 1 Job Sat 9 2/2 1 Job Sun 10 Mon 11 1/1 1 Job Tue 12 1/1 1 Job …" at bounding box center [784, 606] width 1568 height 920
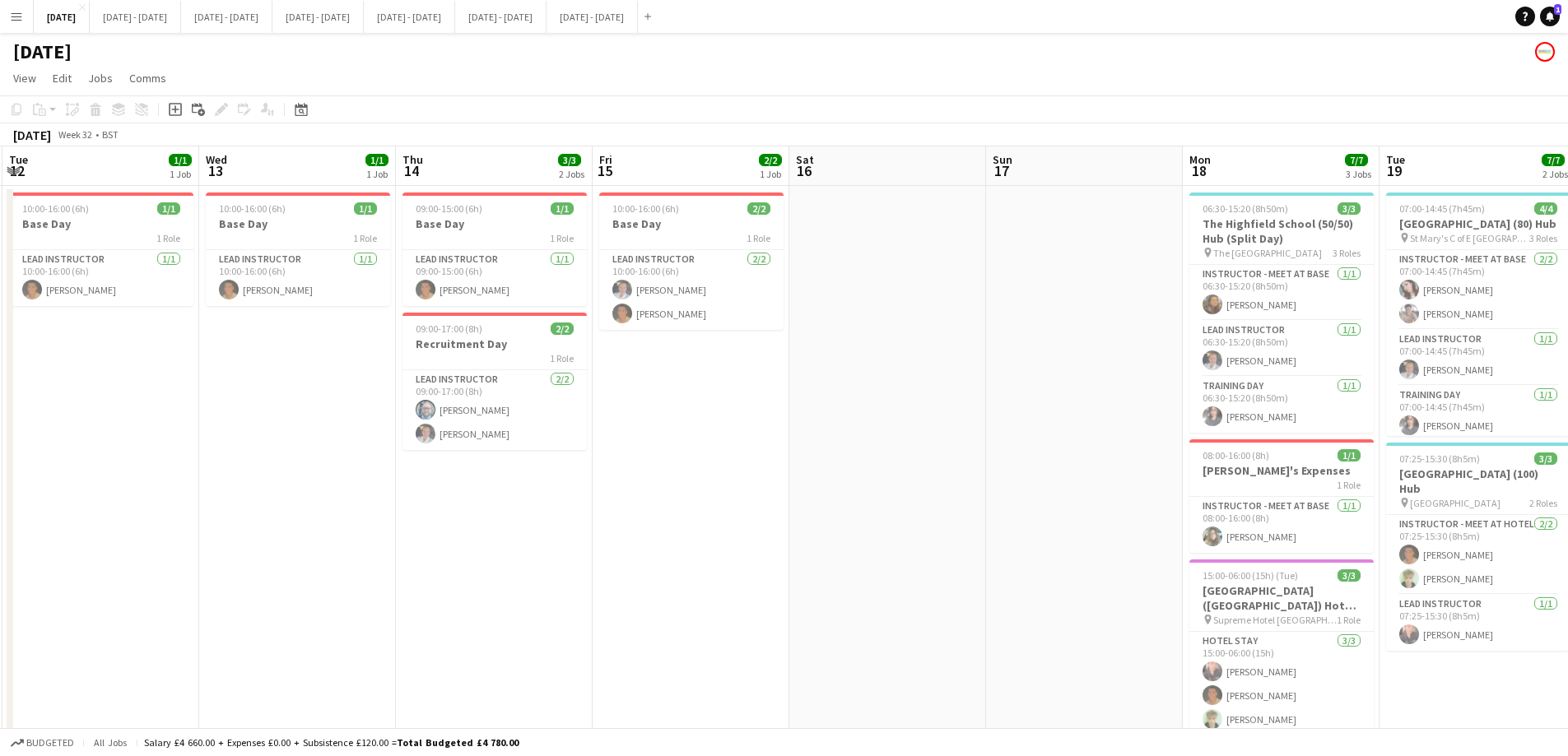
drag, startPoint x: 895, startPoint y: 517, endPoint x: 346, endPoint y: 516, distance: 549.0
click at [252, 496] on app-calendar-viewport "Sat 9 2/2 1 Job Sun 10 Mon 11 1/1 1 Job Tue 12 1/1 1 Job Wed 13 1/1 1 Job Thu 1…" at bounding box center [784, 606] width 1568 height 920
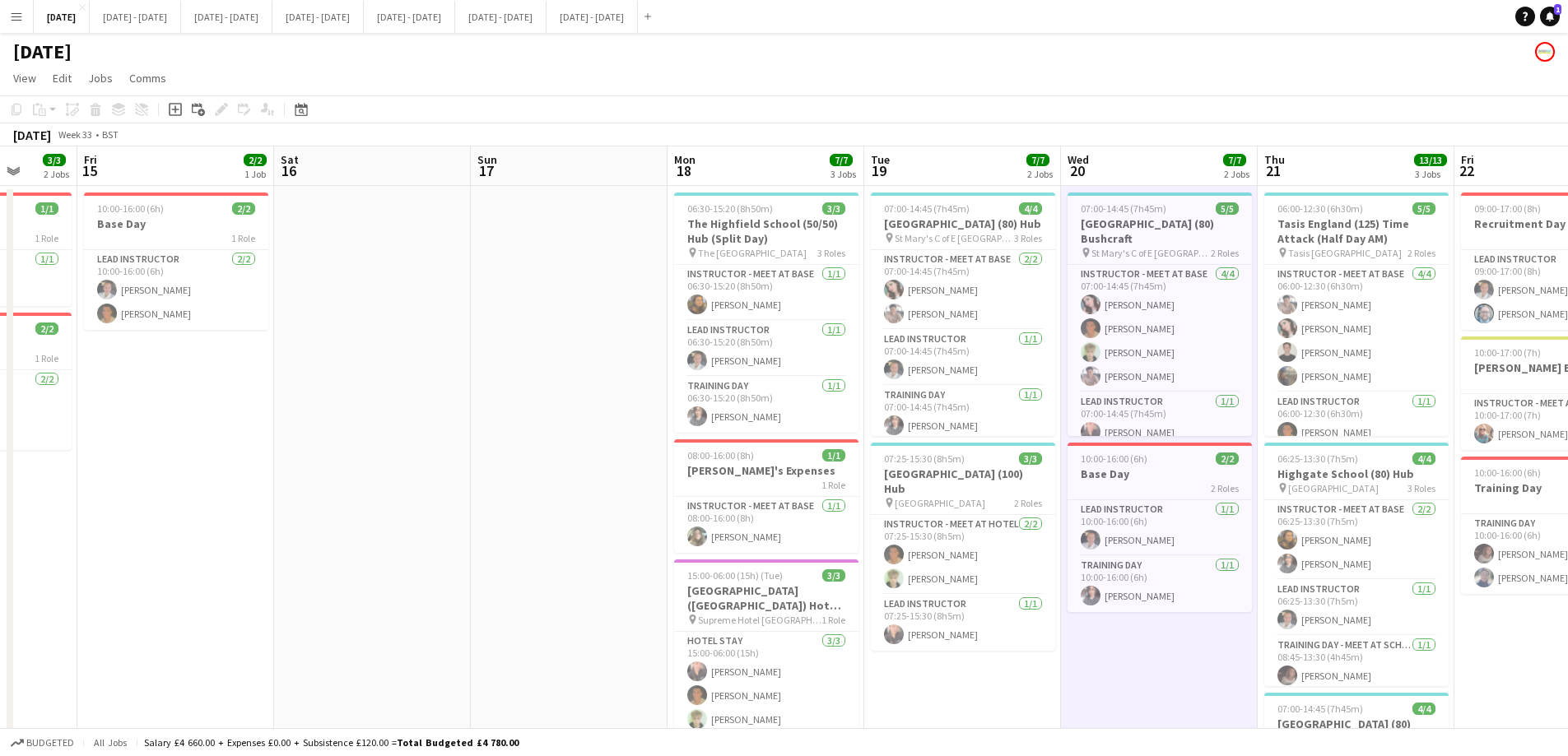
scroll to position [0, 532]
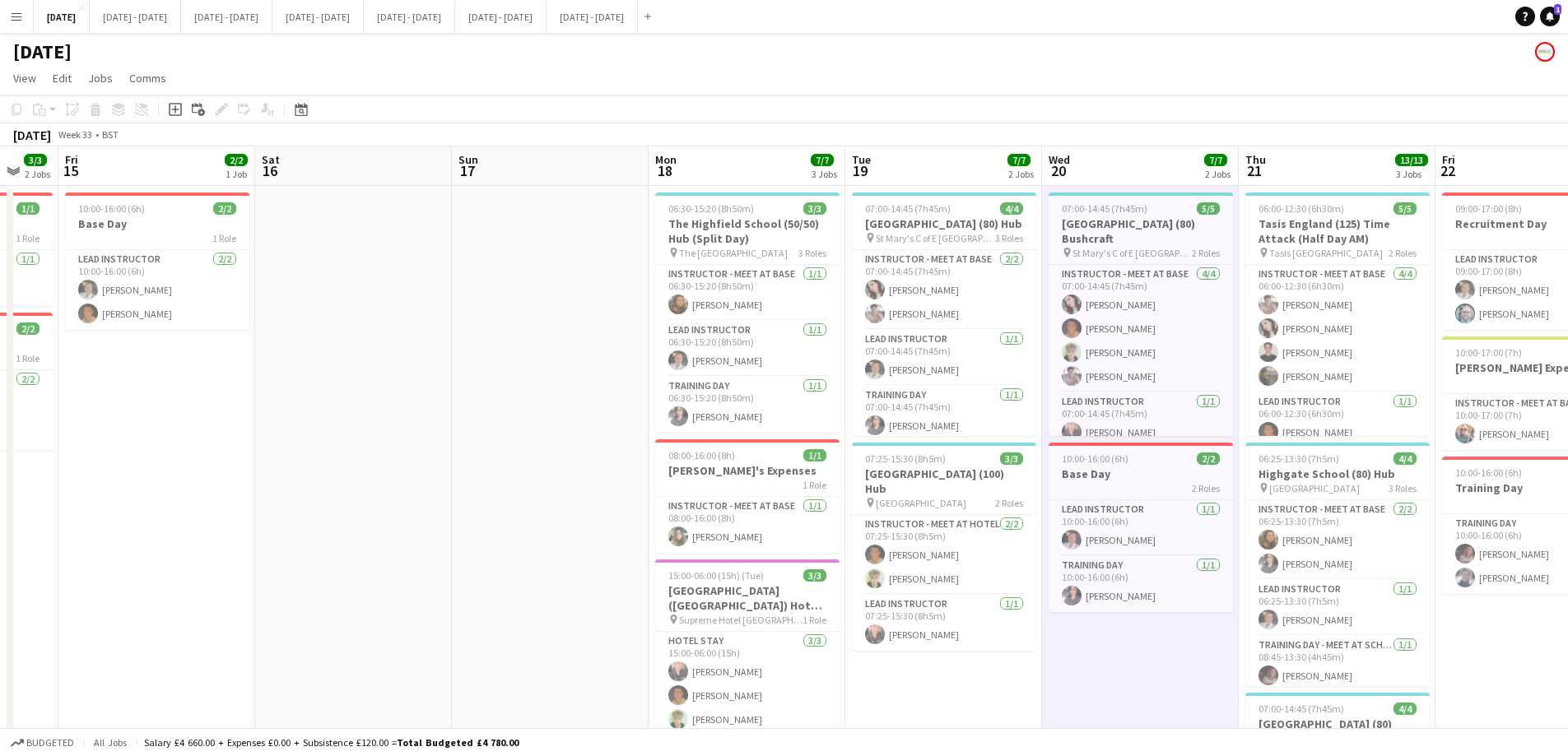
drag, startPoint x: 843, startPoint y: 402, endPoint x: 534, endPoint y: 417, distance: 309.4
click at [534, 417] on app-calendar-viewport "Tue 12 1/1 1 Job Wed 13 1/1 1 Job Thu 14 3/3 2 Jobs Fri 15 2/2 1 Job Sat 16 Sun…" at bounding box center [784, 606] width 1568 height 920
click at [790, 381] on app-card-role "Training Day [DATE] 06:30-15:20 (8h50m) [PERSON_NAME]" at bounding box center [747, 405] width 184 height 56
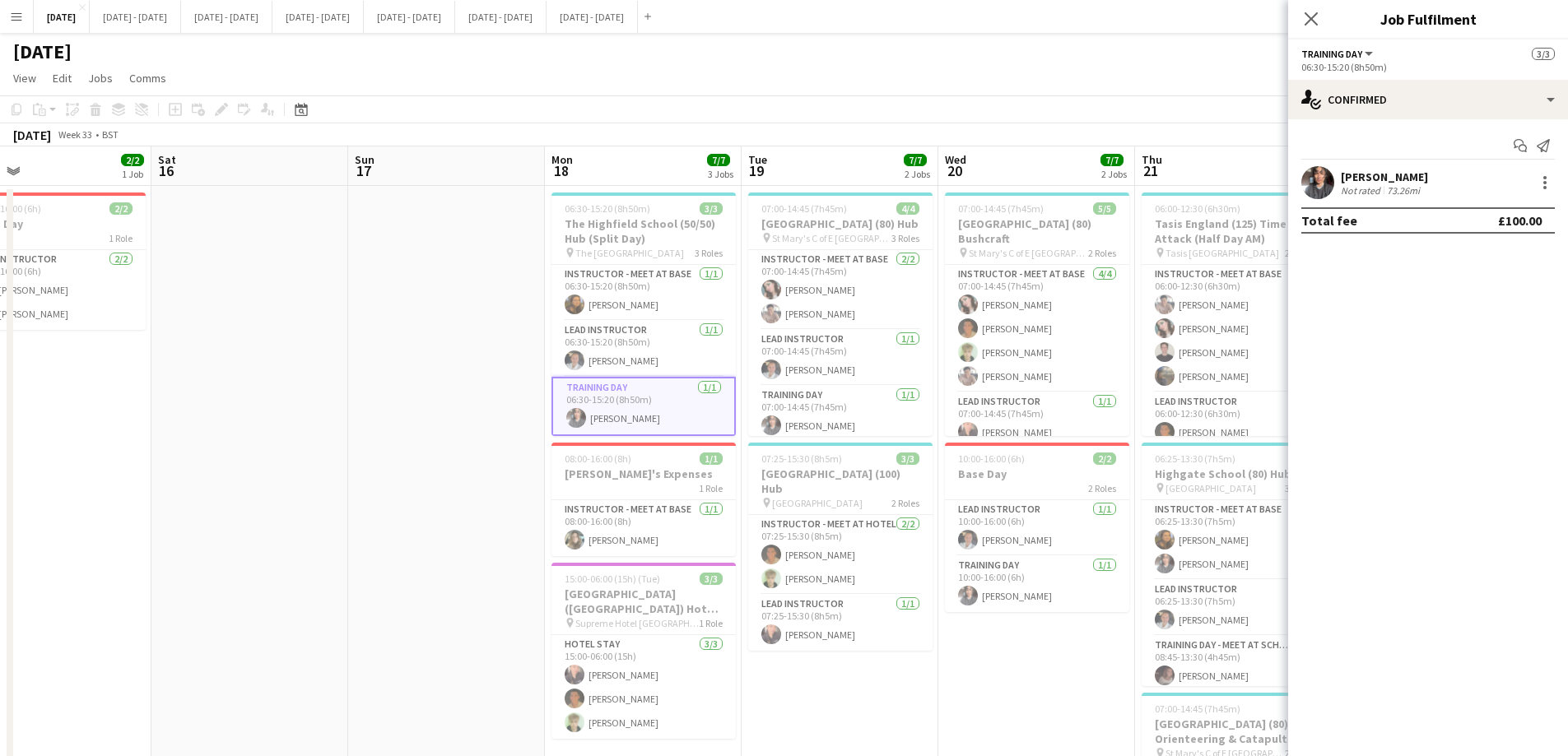
scroll to position [0, 476]
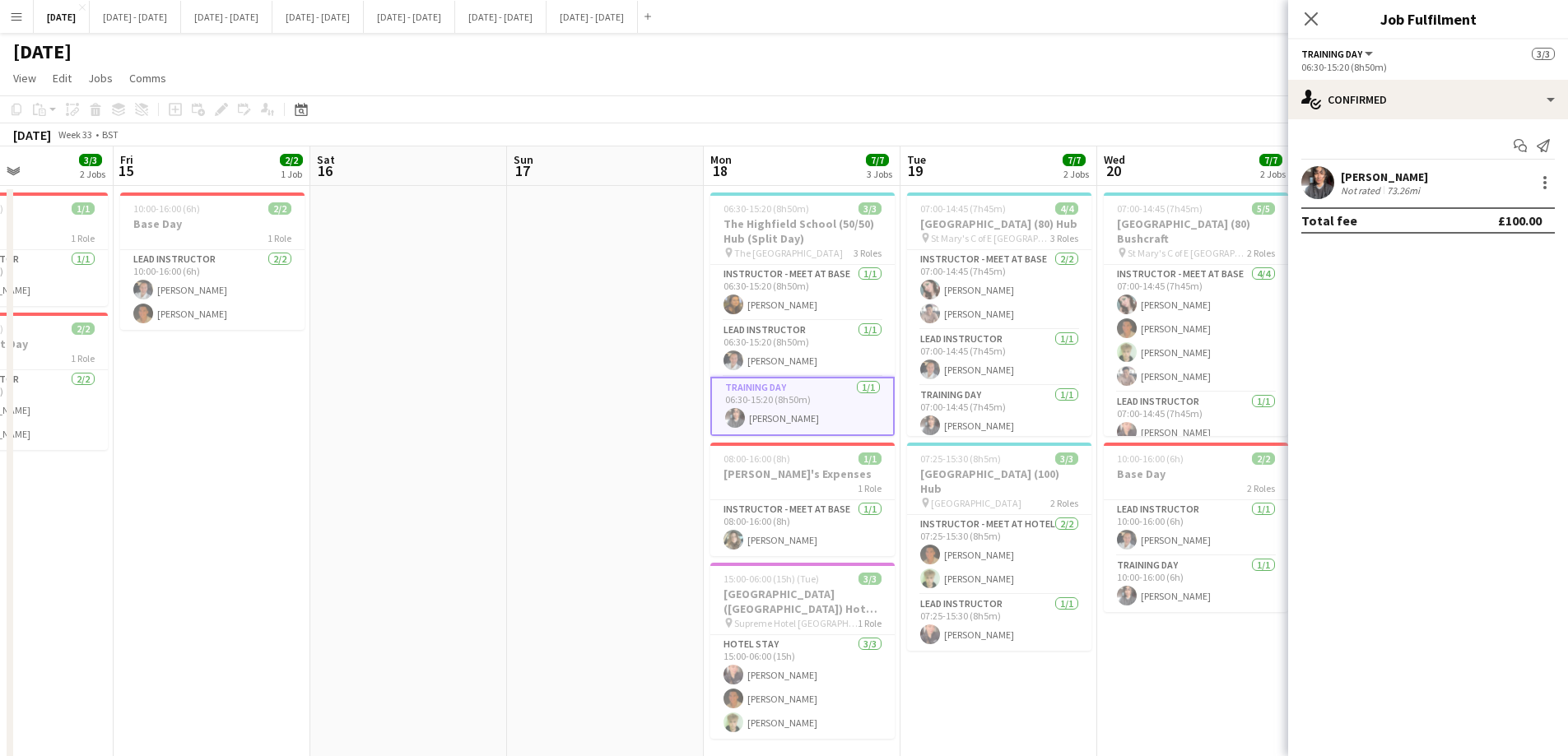
drag, startPoint x: 500, startPoint y: 435, endPoint x: 359, endPoint y: 449, distance: 141.7
click at [359, 449] on app-calendar-viewport "Tue 12 1/1 1 Job Wed 13 1/1 1 Job Thu 14 3/3 2 Jobs Fri 15 2/2 1 Job Sat 16 Sun…" at bounding box center [784, 606] width 1568 height 920
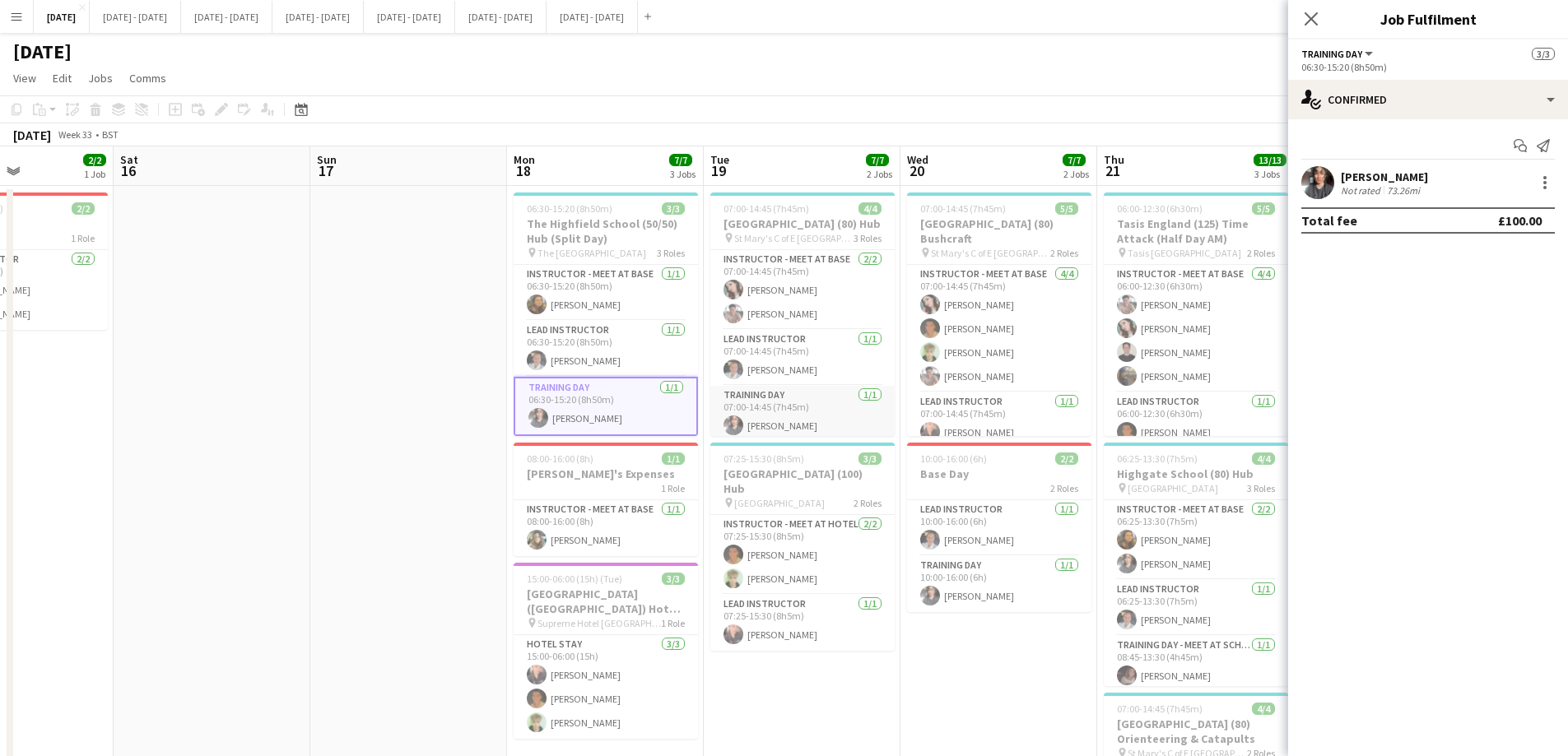
click at [778, 414] on app-card-role "Training Day [DATE] 07:00-14:45 (7h45m) [PERSON_NAME]" at bounding box center [802, 413] width 184 height 56
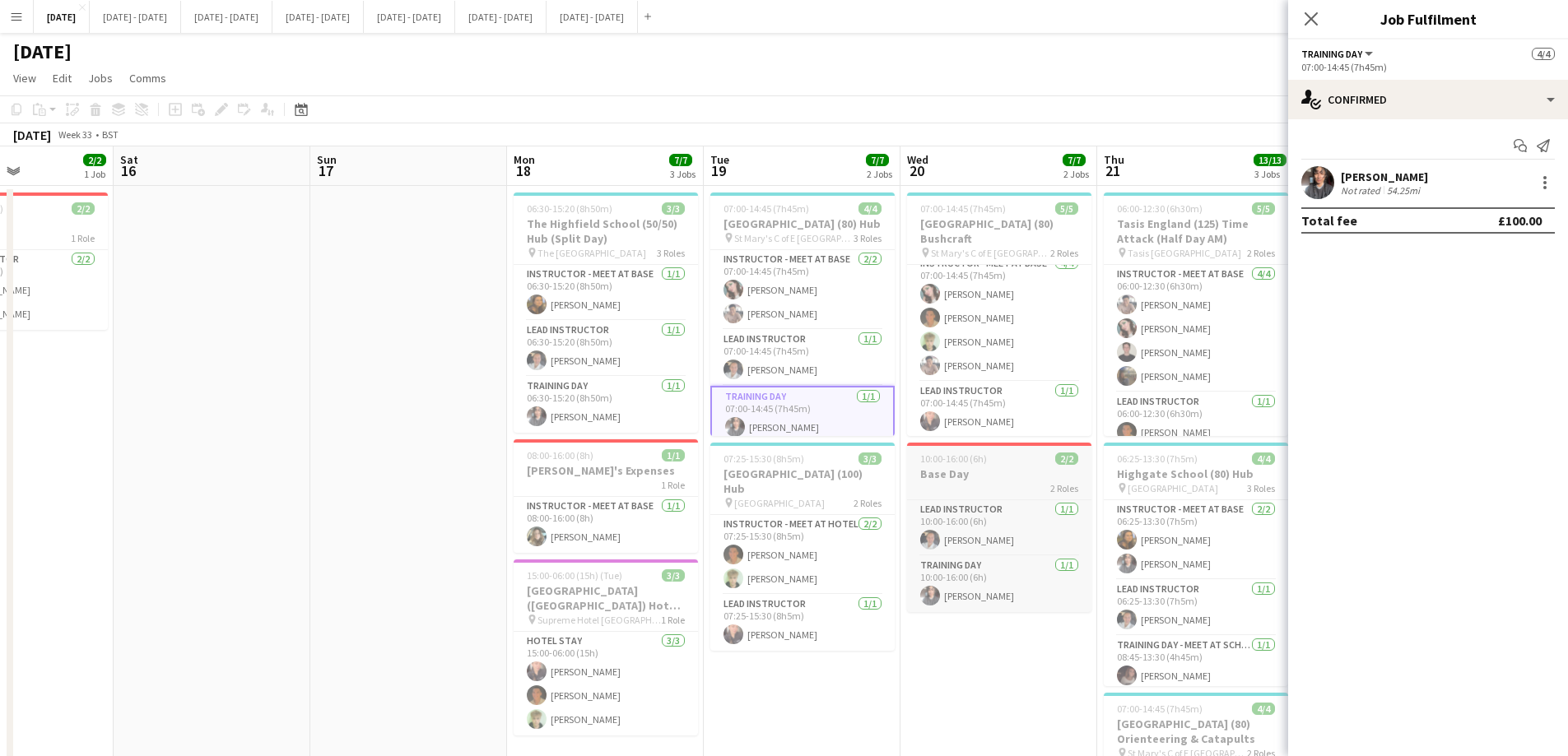
scroll to position [13, 0]
click at [986, 592] on app-card-role "Training Day [DATE] 10:00-16:00 (6h) [PERSON_NAME]" at bounding box center [998, 584] width 184 height 56
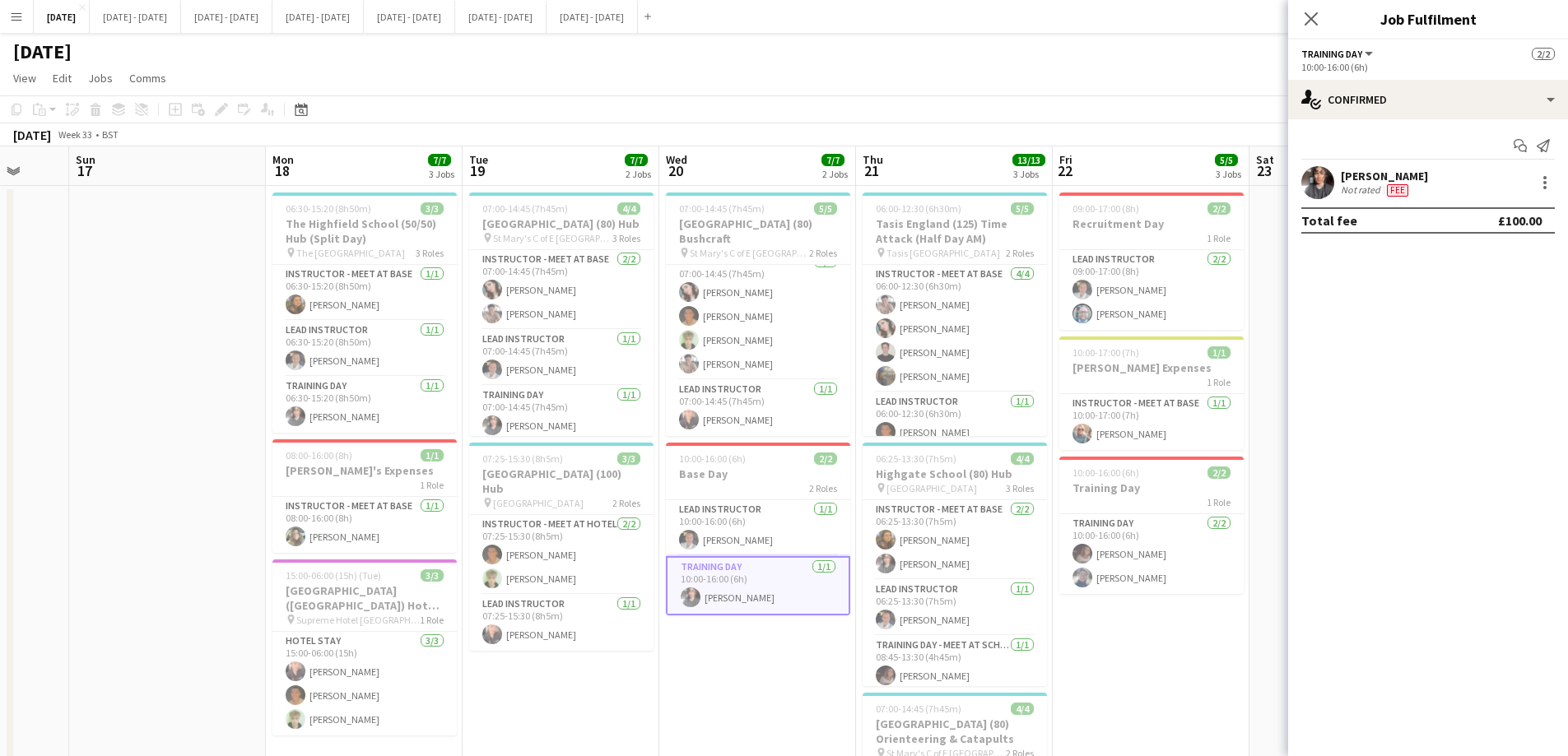
scroll to position [0, 529]
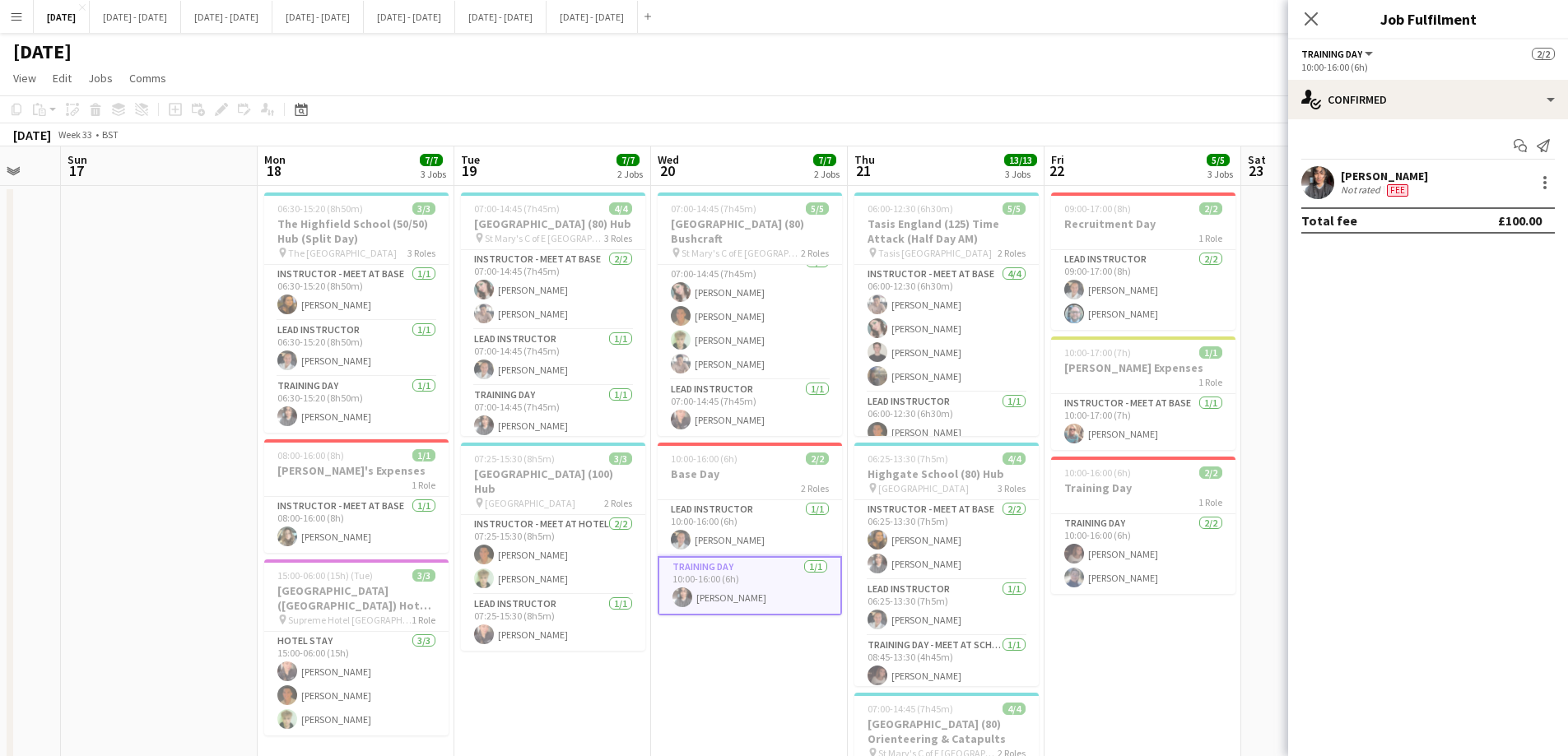
drag, startPoint x: 998, startPoint y: 677, endPoint x: 749, endPoint y: 671, distance: 249.1
click at [749, 671] on app-calendar-viewport "Thu 14 3/3 2 Jobs Fri 15 2/2 1 Job Sat 16 Sun 17 Mon 18 7/7 3 Jobs Tue 19 7/7 2…" at bounding box center [784, 606] width 1568 height 920
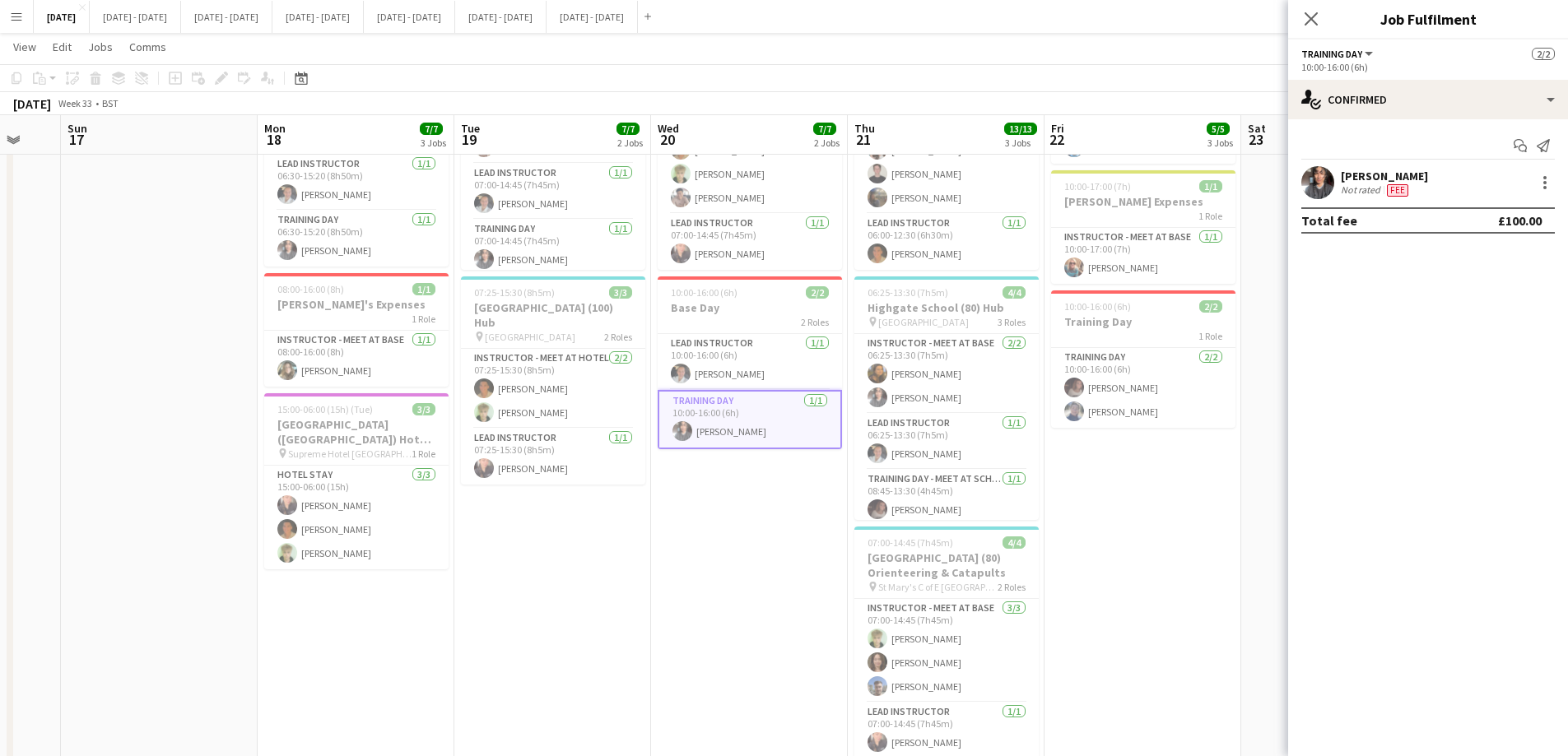
scroll to position [6, 0]
click at [946, 373] on app-card-role "Instructor - Meet at Base [DATE] 06:25-13:30 (7h5m) [PERSON_NAME] [PERSON_NAME]" at bounding box center [945, 368] width 184 height 80
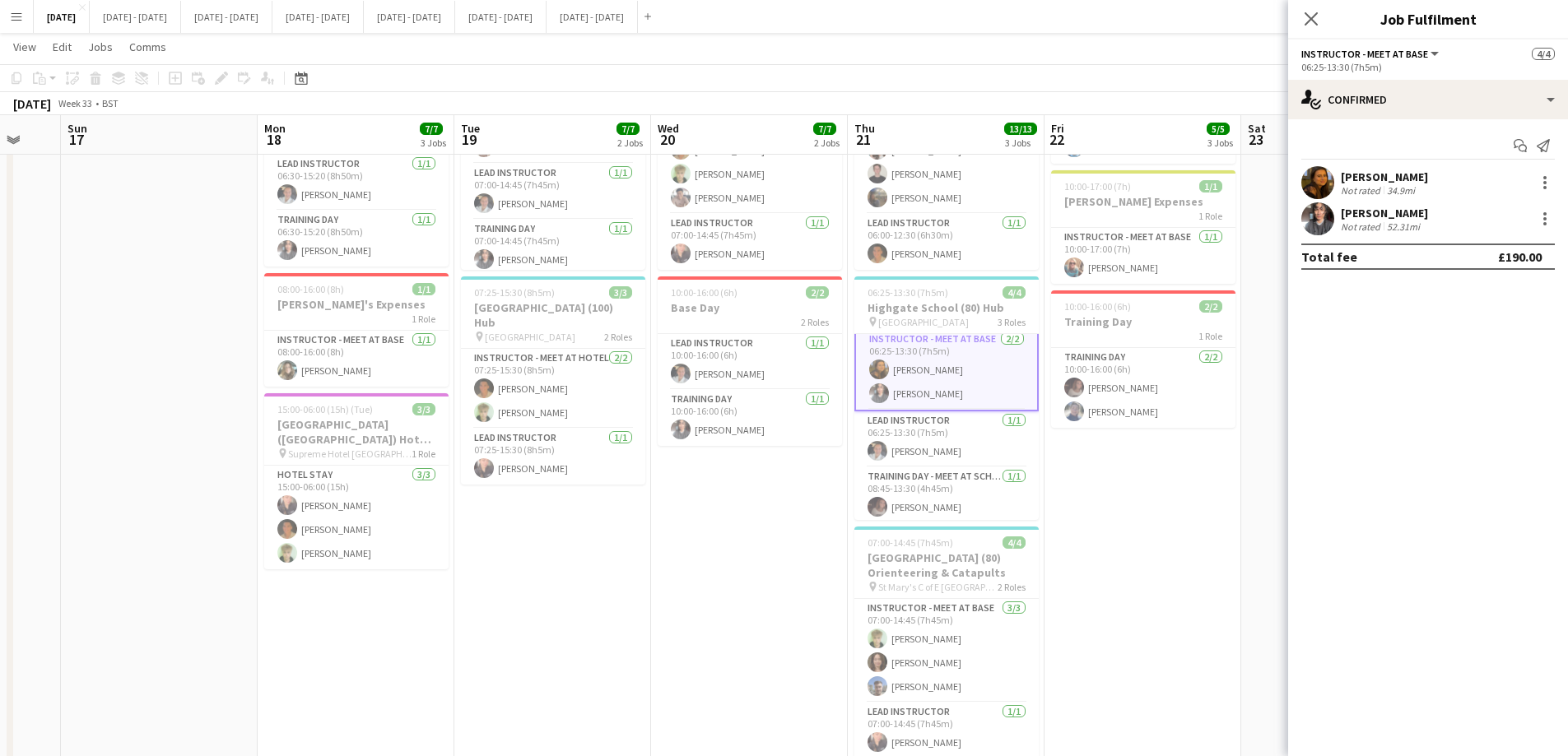
scroll to position [8, 0]
click at [970, 311] on h3 "Highgate School (80) Hub" at bounding box center [945, 307] width 184 height 15
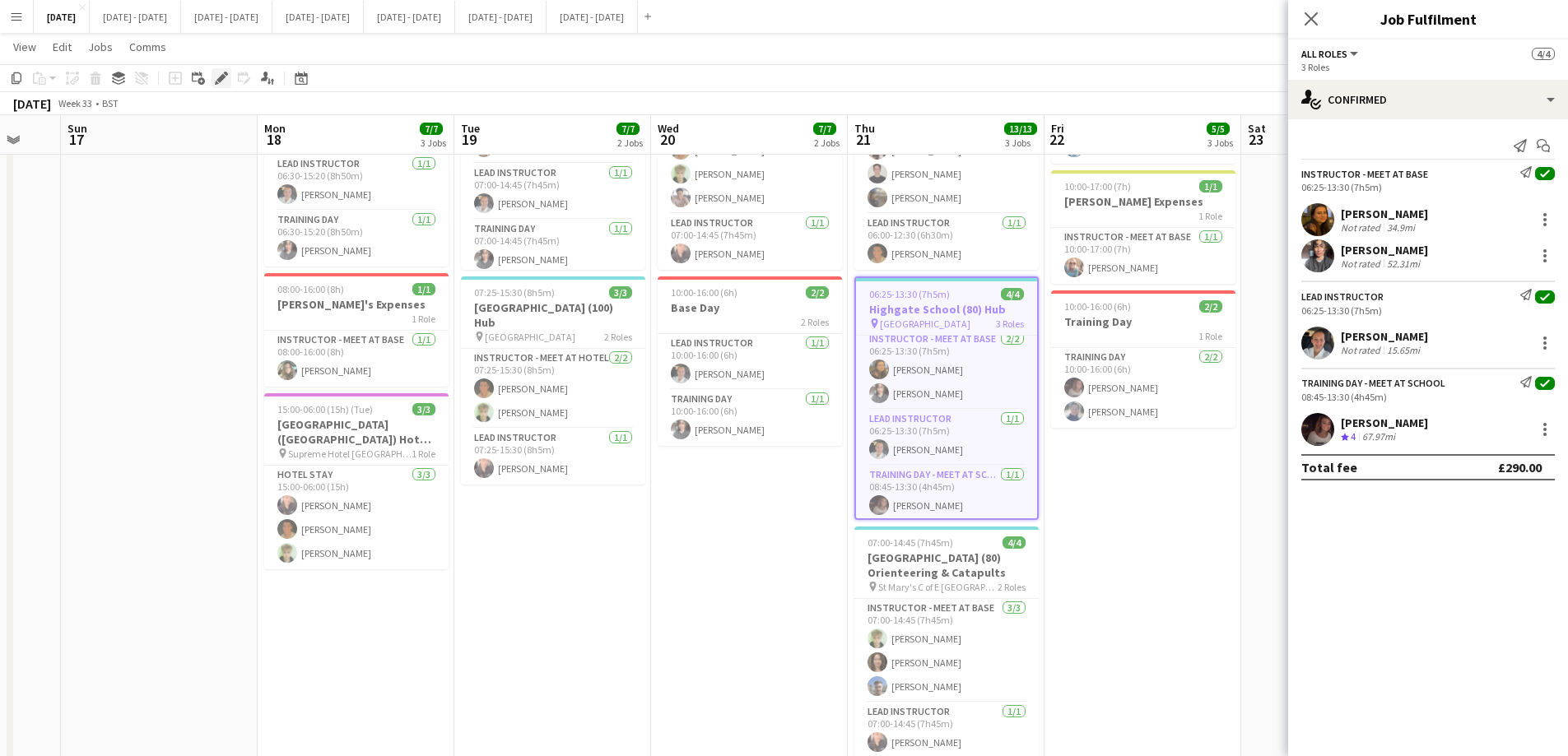
click at [221, 82] on icon "Edit" at bounding box center [222, 78] width 13 height 13
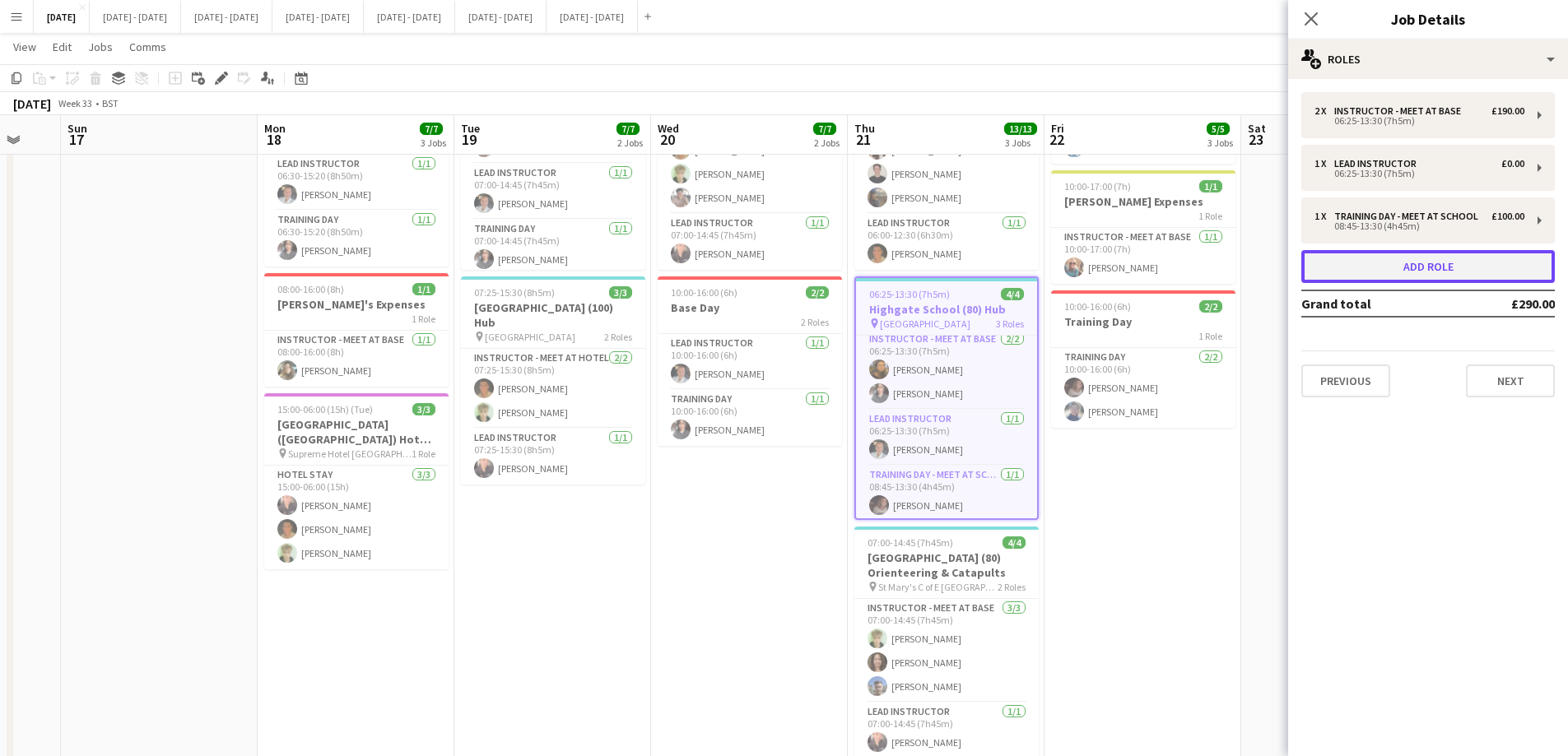
click at [1472, 271] on button "Add role" at bounding box center [1428, 266] width 254 height 33
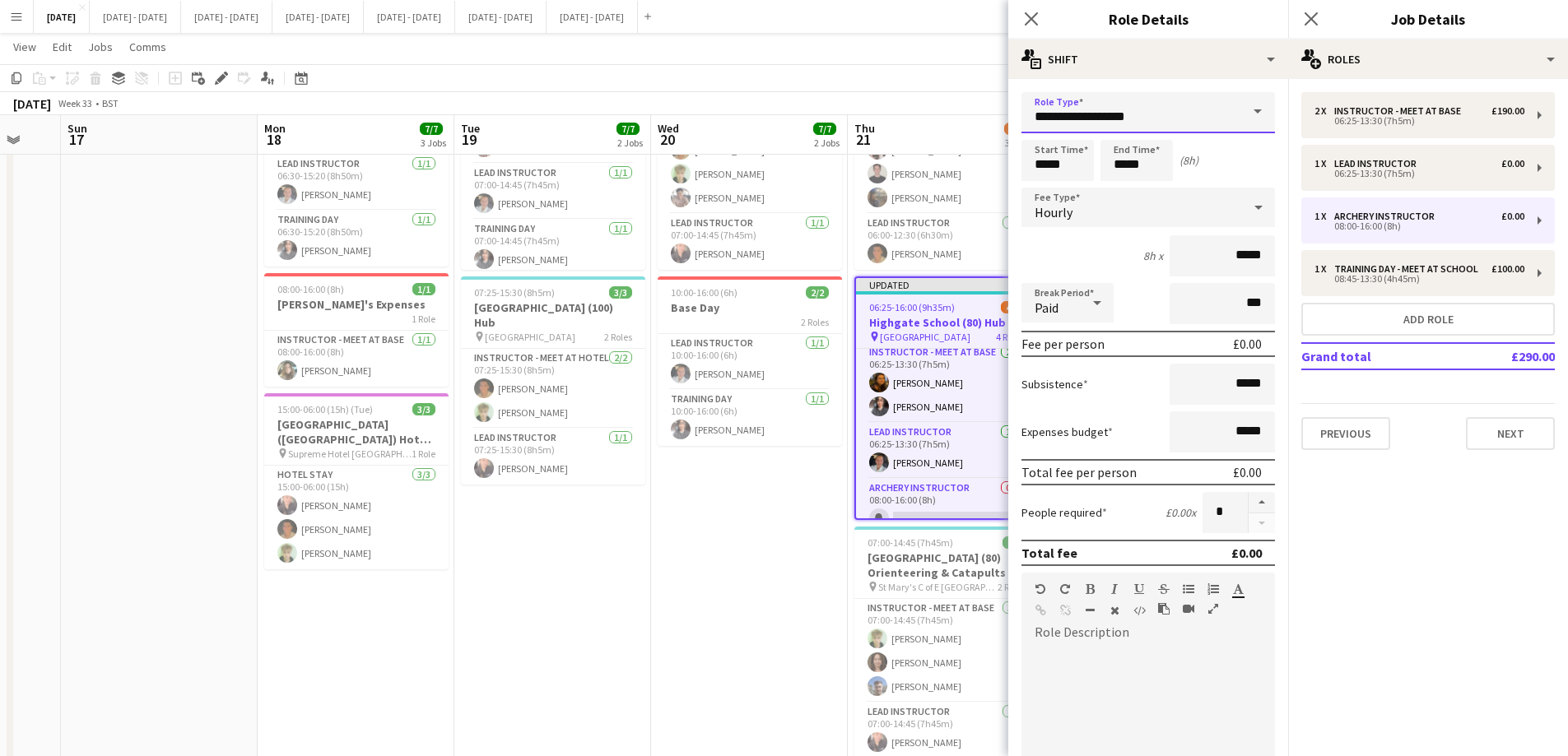
click at [1218, 111] on input "**********" at bounding box center [1148, 113] width 254 height 41
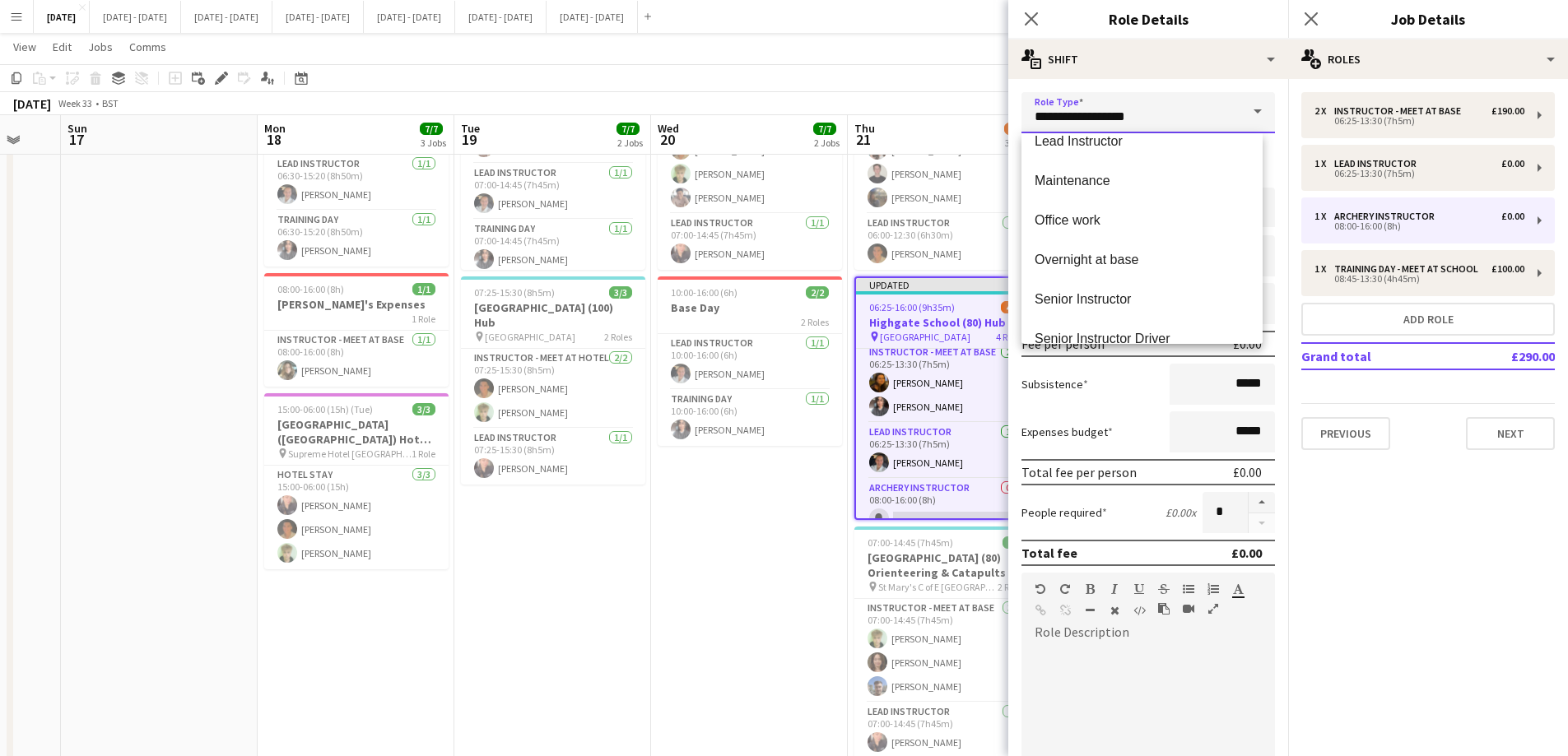
scroll to position [658, 0]
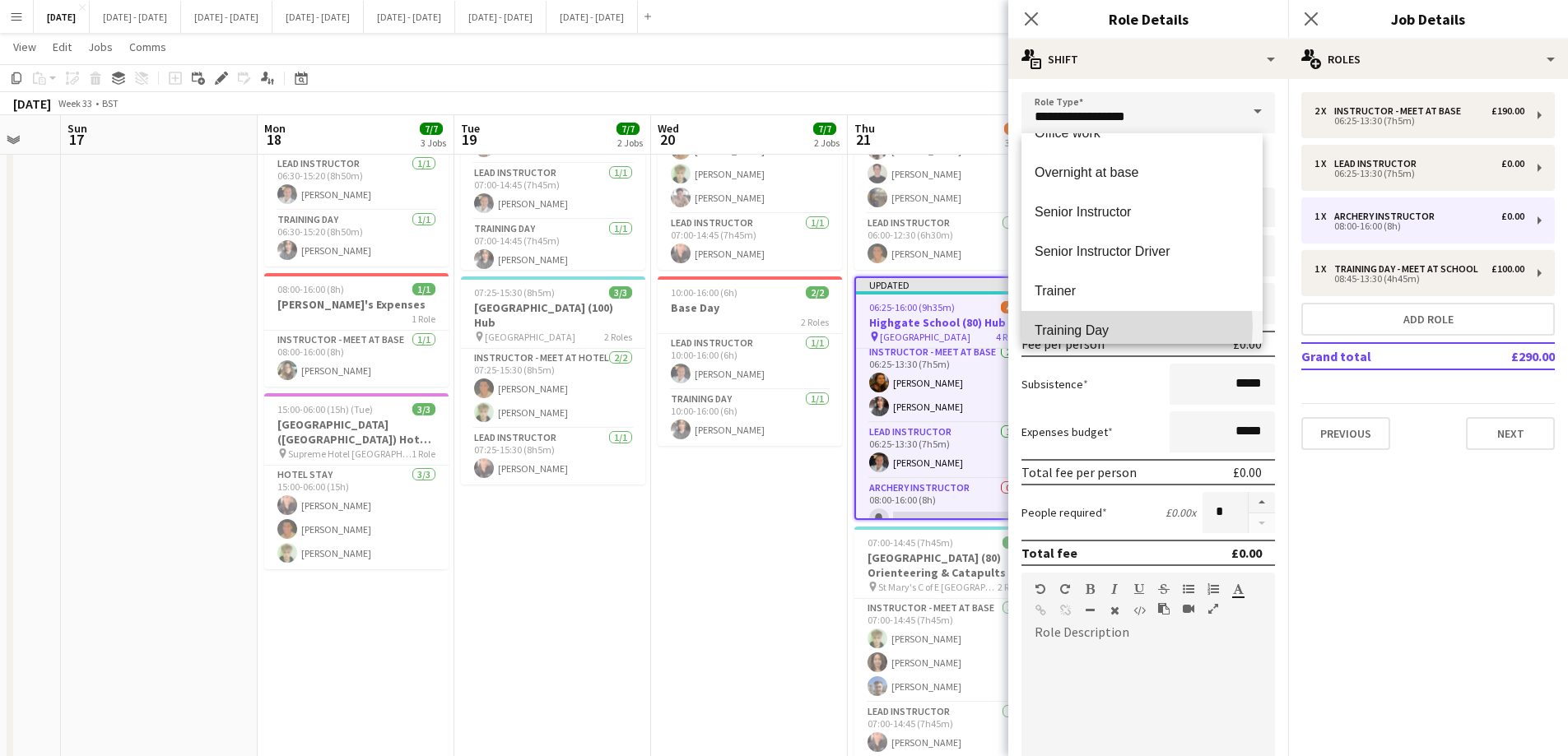
click at [1113, 326] on span "Training Day" at bounding box center [1142, 330] width 215 height 16
type input "**********"
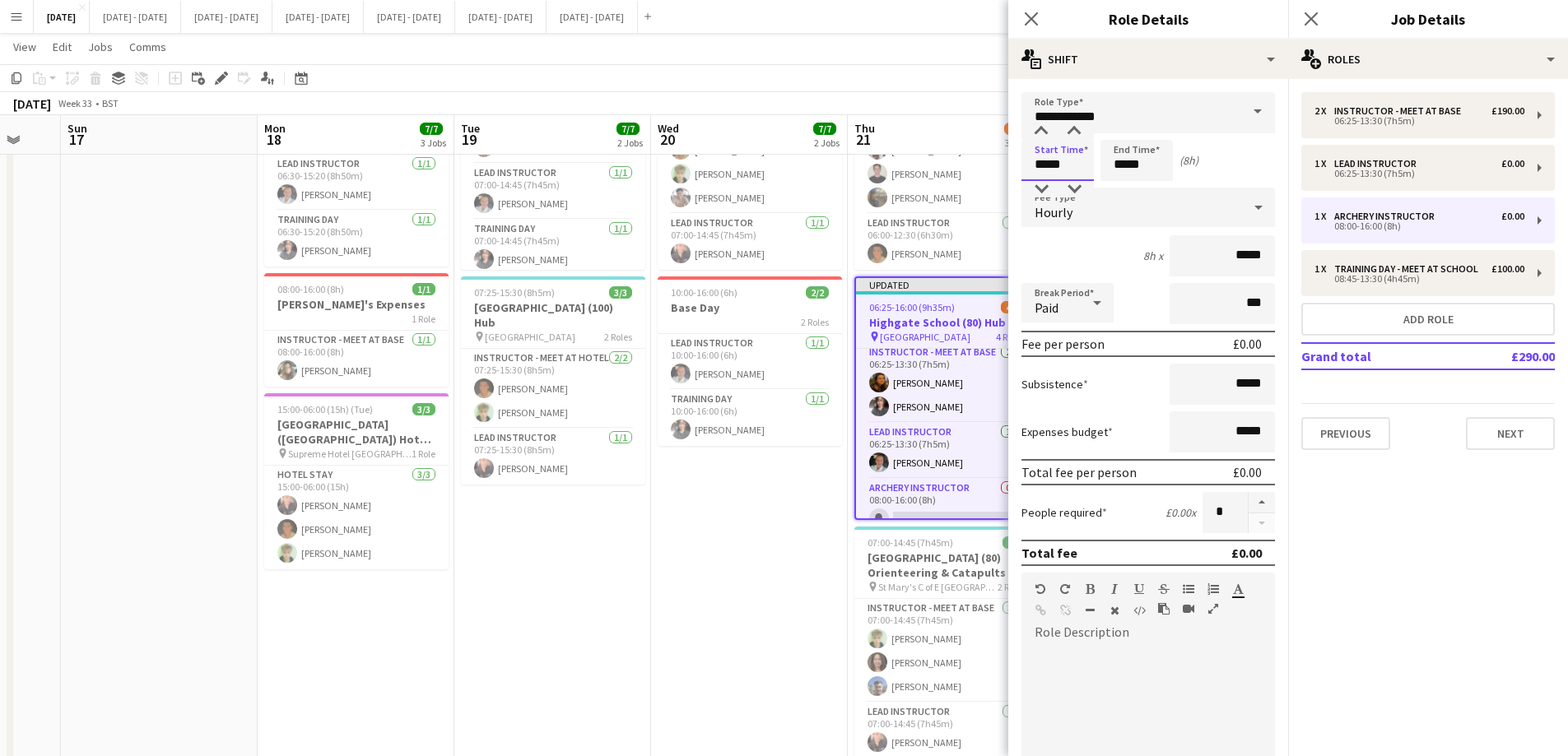
drag, startPoint x: 1071, startPoint y: 162, endPoint x: 1002, endPoint y: 149, distance: 70.2
click at [1002, 149] on body "Menu Boards Boards Boards All jobs Status Workforce Workforce My Workforce Recr…" at bounding box center [784, 381] width 1568 height 1092
type input "*****"
click at [1195, 193] on div "Hourly" at bounding box center [1131, 207] width 220 height 39
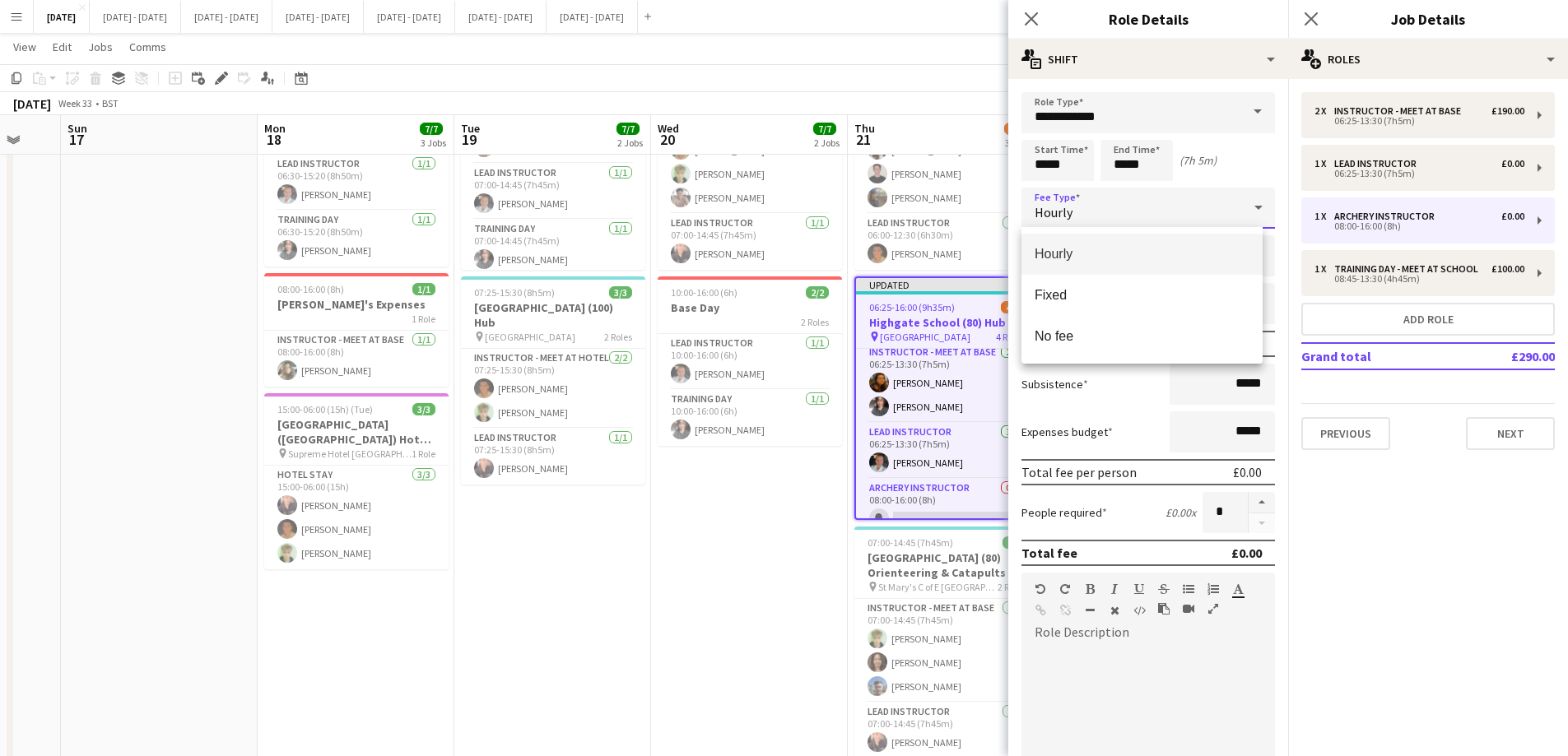
drag, startPoint x: 1082, startPoint y: 308, endPoint x: 1090, endPoint y: 297, distance: 13.6
click at [1082, 307] on mat-option "Fixed" at bounding box center [1141, 295] width 241 height 41
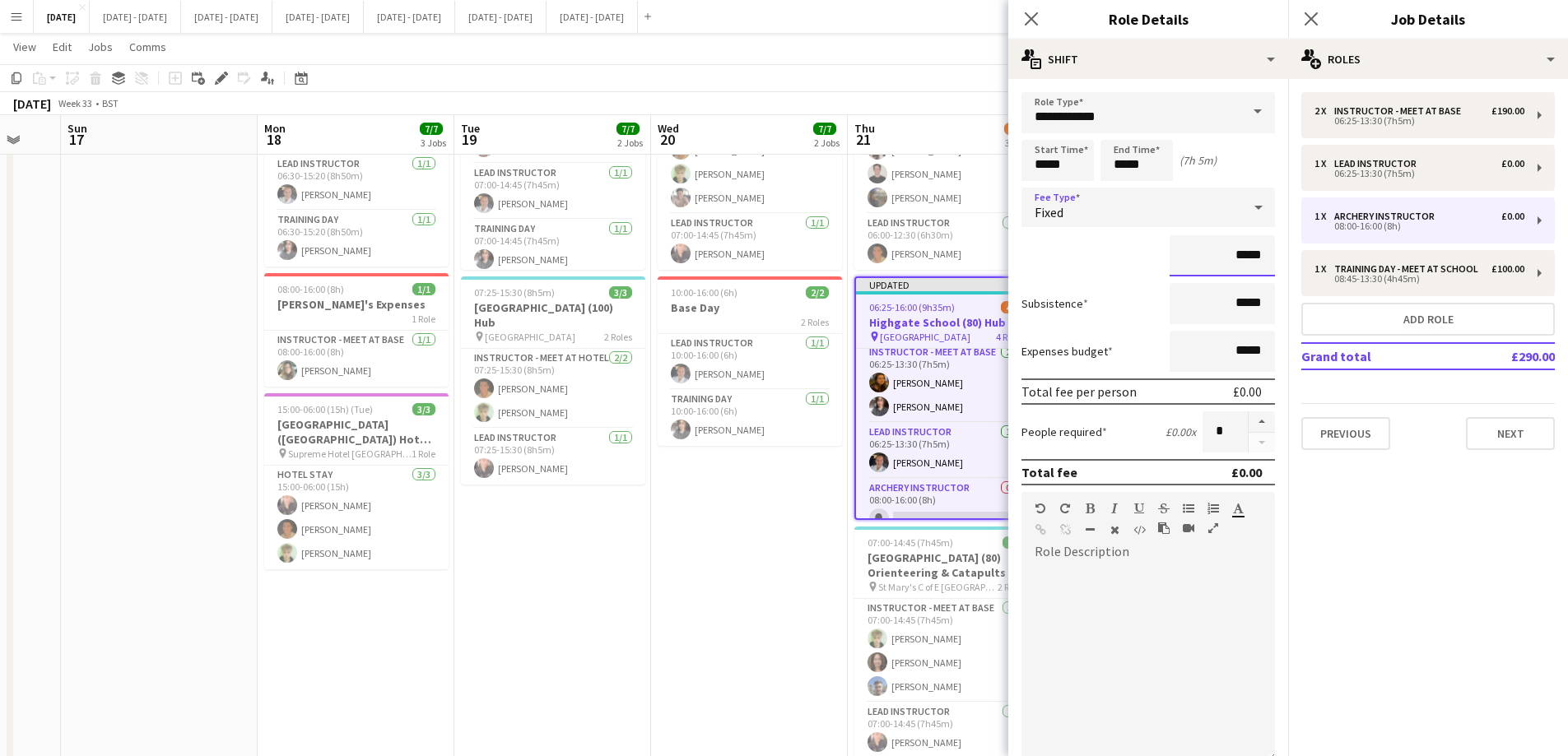
click at [1225, 260] on input "*****" at bounding box center [1222, 255] width 105 height 41
type input "*******"
click at [1030, 14] on icon "Close pop-in" at bounding box center [1030, 18] width 16 height 16
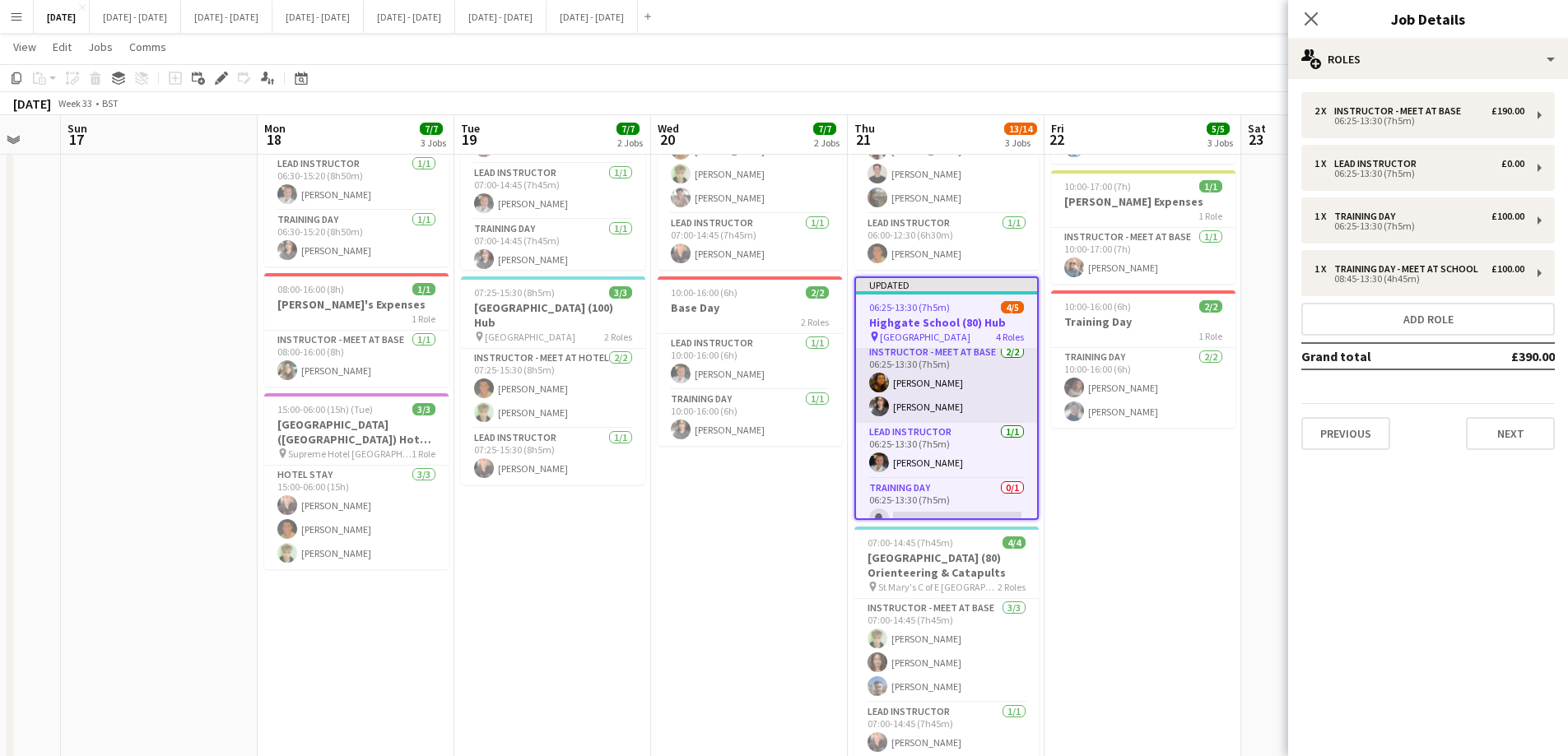
click at [926, 404] on app-card-role "Instructor - Meet at Base [DATE] 06:25-13:30 (7h5m) [PERSON_NAME] [PERSON_NAME]" at bounding box center [945, 382] width 181 height 80
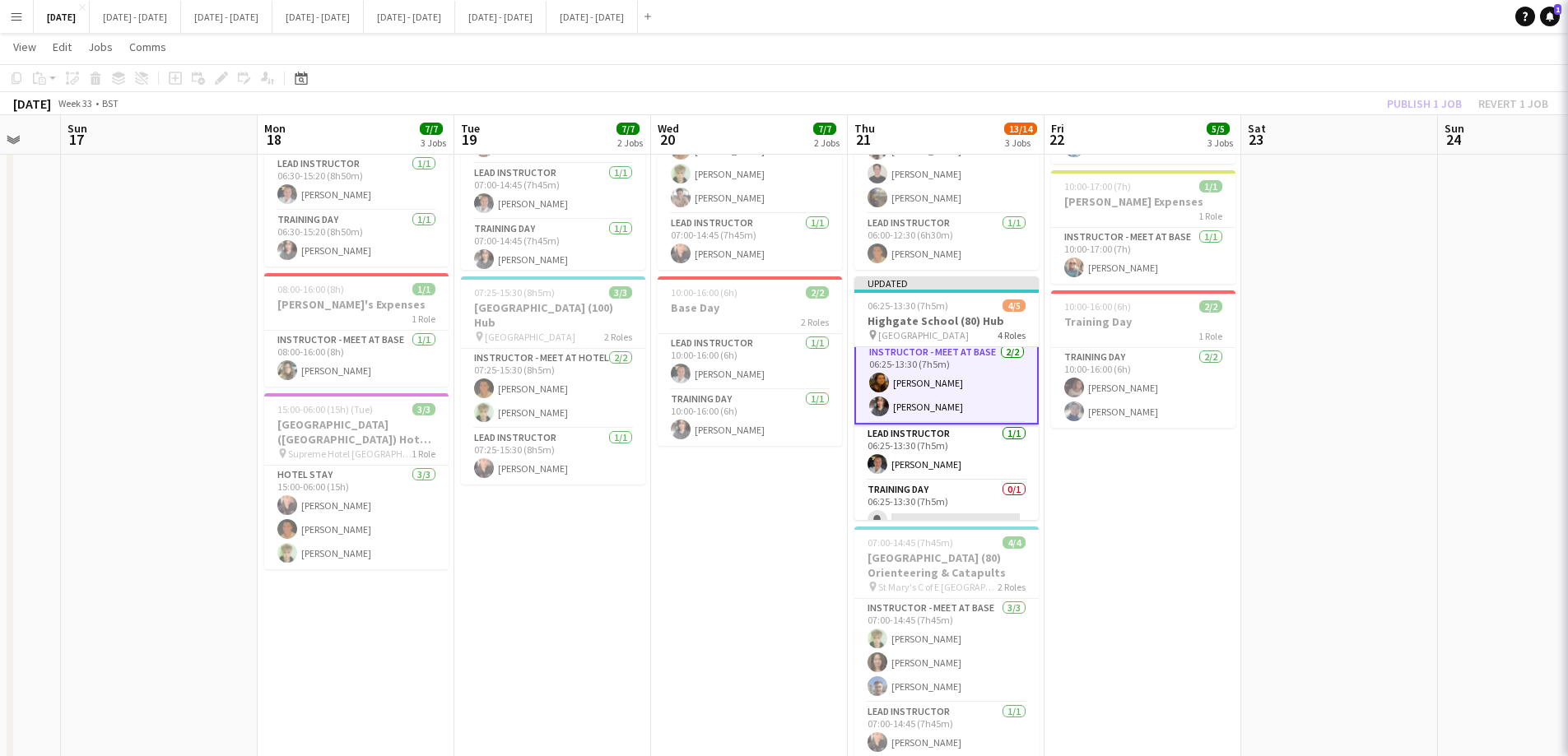
scroll to position [8, 0]
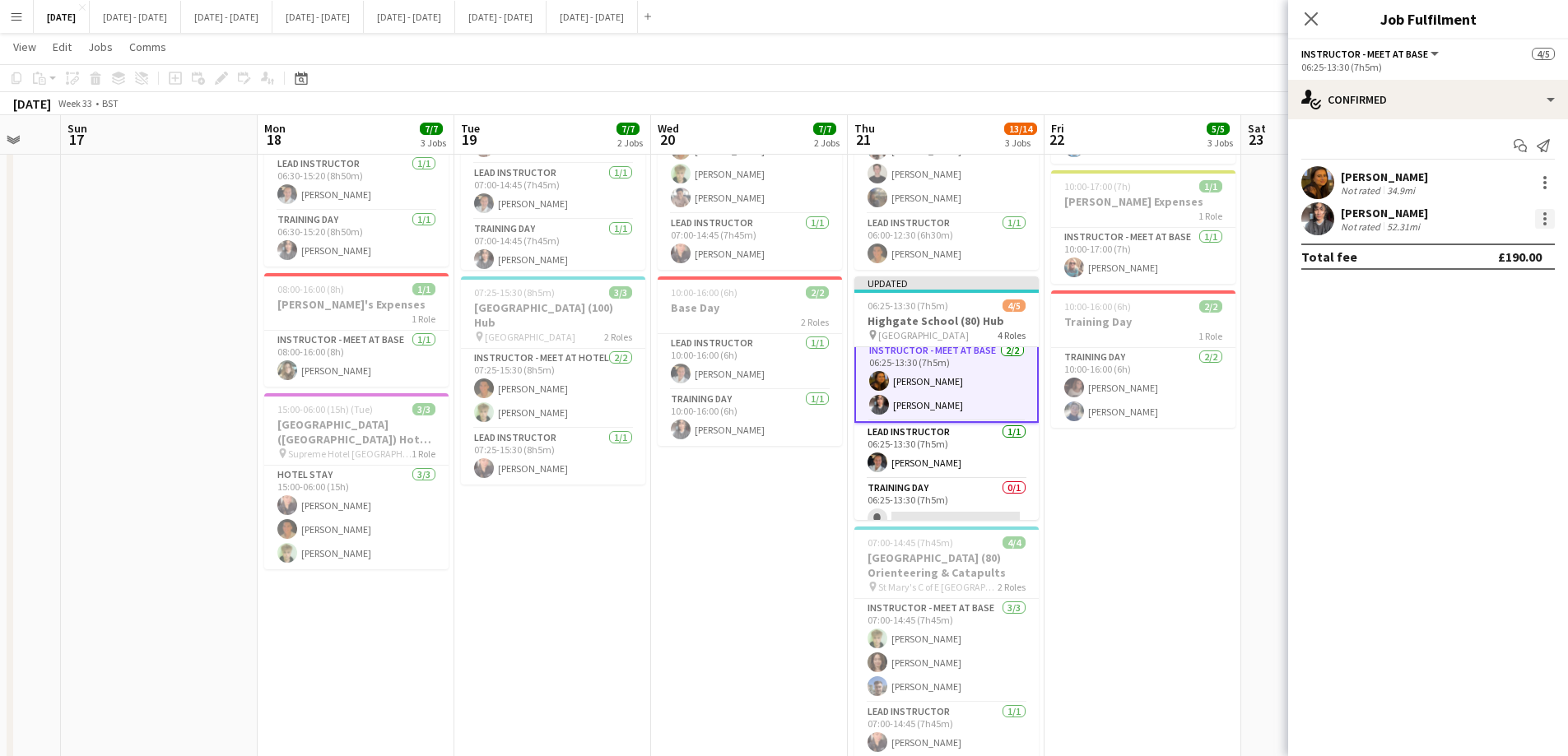
click at [1545, 215] on div at bounding box center [1544, 214] width 3 height 3
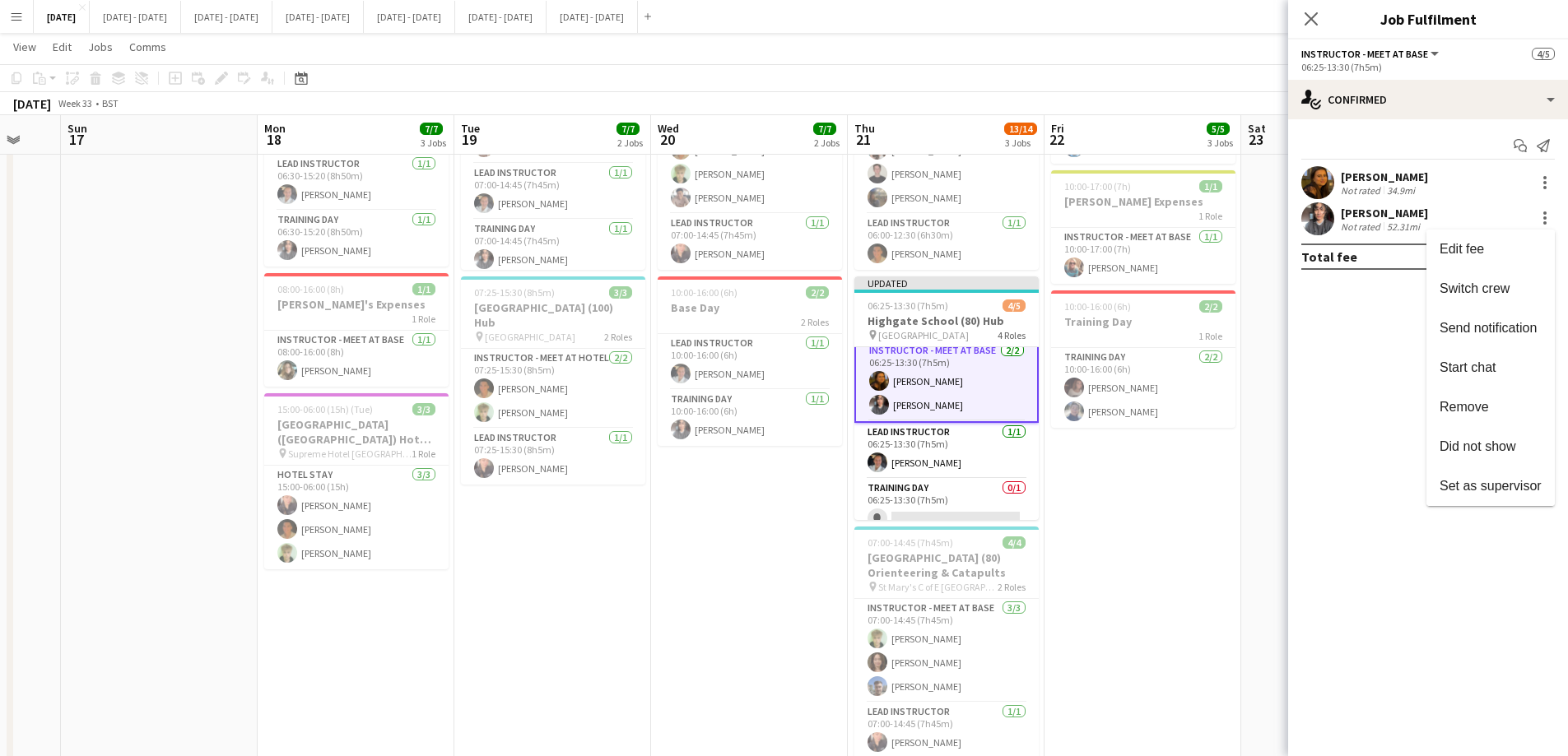
drag, startPoint x: 1512, startPoint y: 281, endPoint x: 1344, endPoint y: 328, distance: 174.5
click at [1512, 281] on span "Switch crew" at bounding box center [1490, 289] width 102 height 15
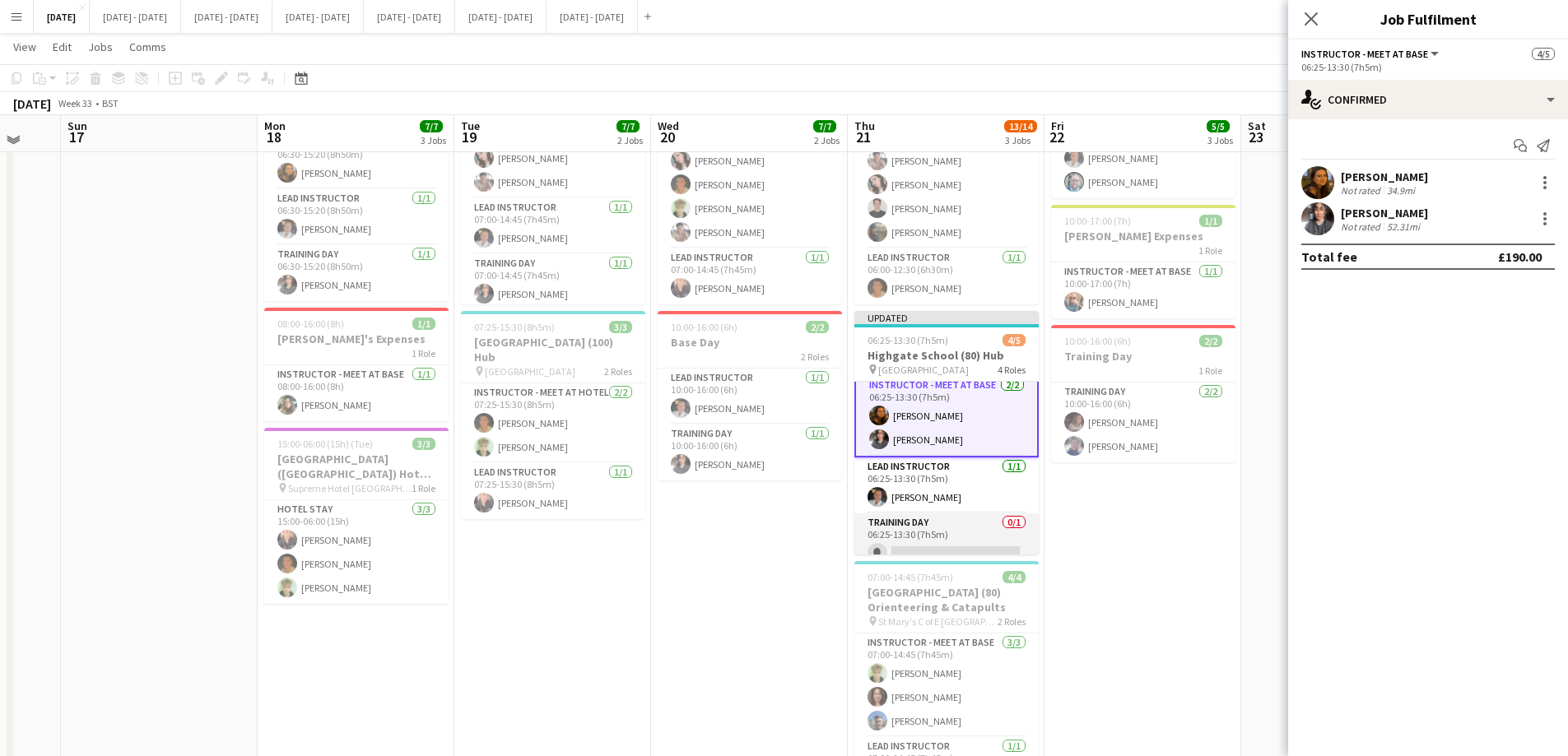
click at [941, 534] on app-card-role "Training Day 0/1 06:25-13:30 (7h5m) single-neutral-actions" at bounding box center [945, 541] width 184 height 56
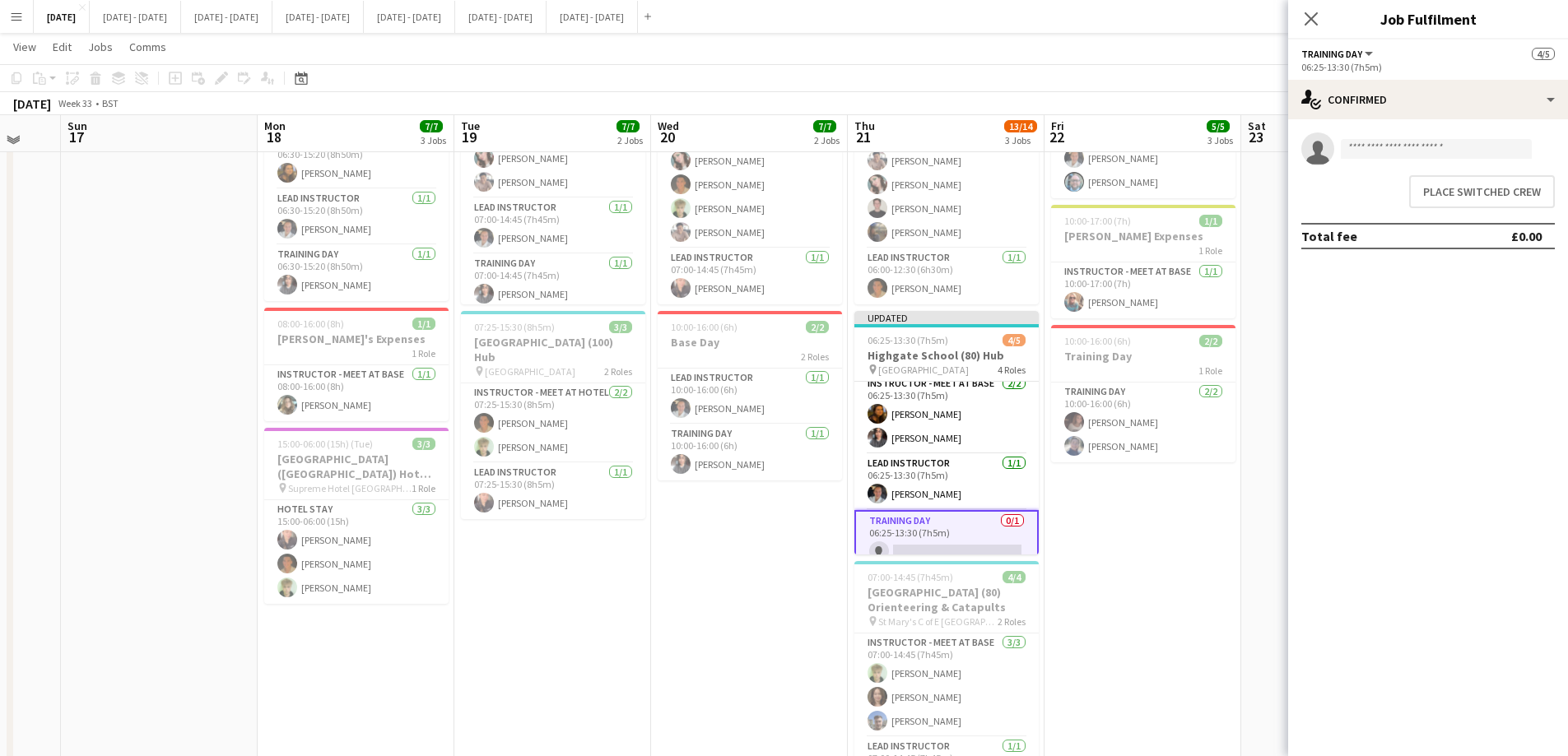
scroll to position [6, 0]
click at [1450, 187] on button "Place switched crew" at bounding box center [1481, 192] width 145 height 33
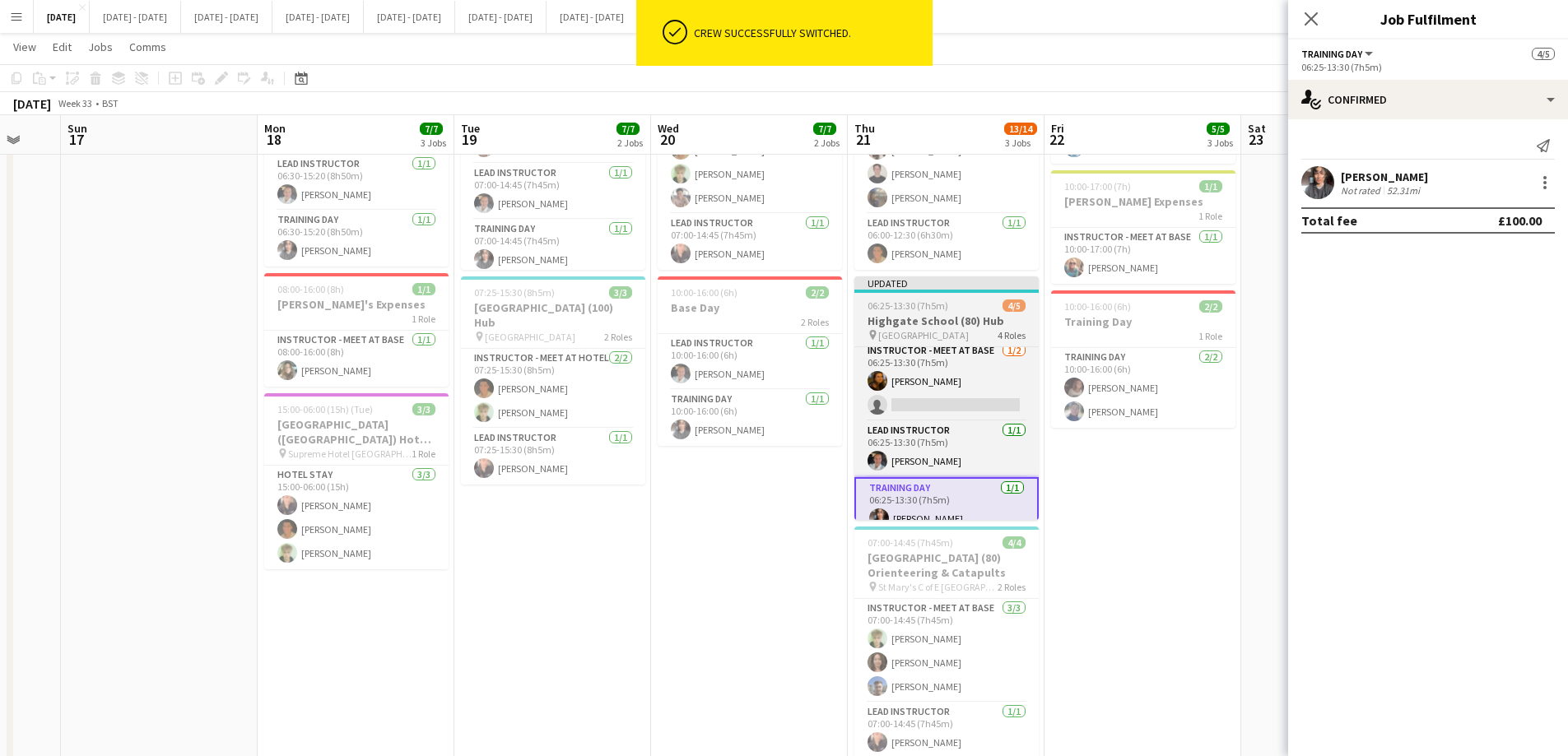
click at [923, 307] on span "06:25-13:30 (7h5m)" at bounding box center [908, 305] width 81 height 13
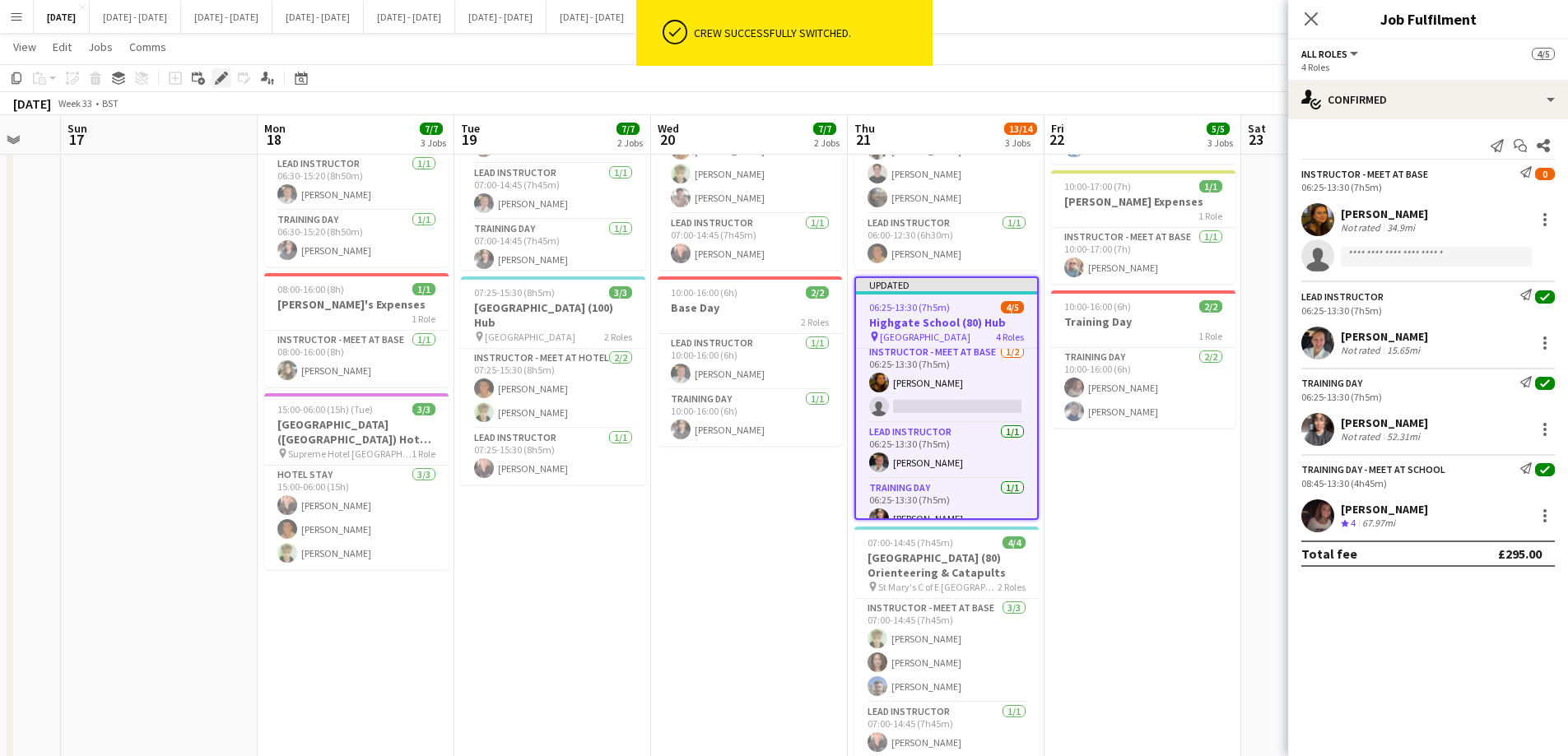
click at [222, 82] on icon "Edit" at bounding box center [222, 78] width 13 height 13
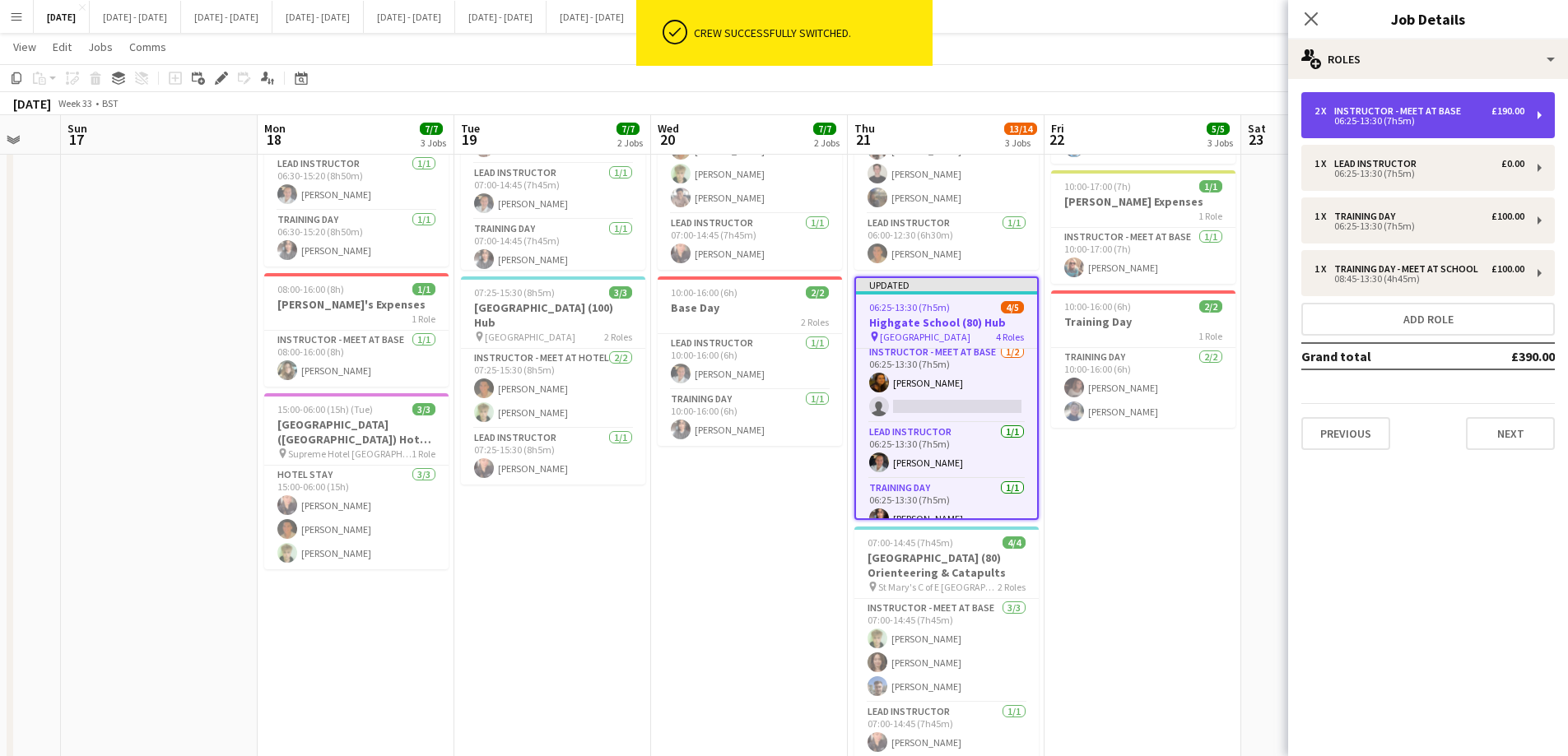
click at [1441, 113] on div "Instructor - Meet at Base" at bounding box center [1400, 111] width 134 height 12
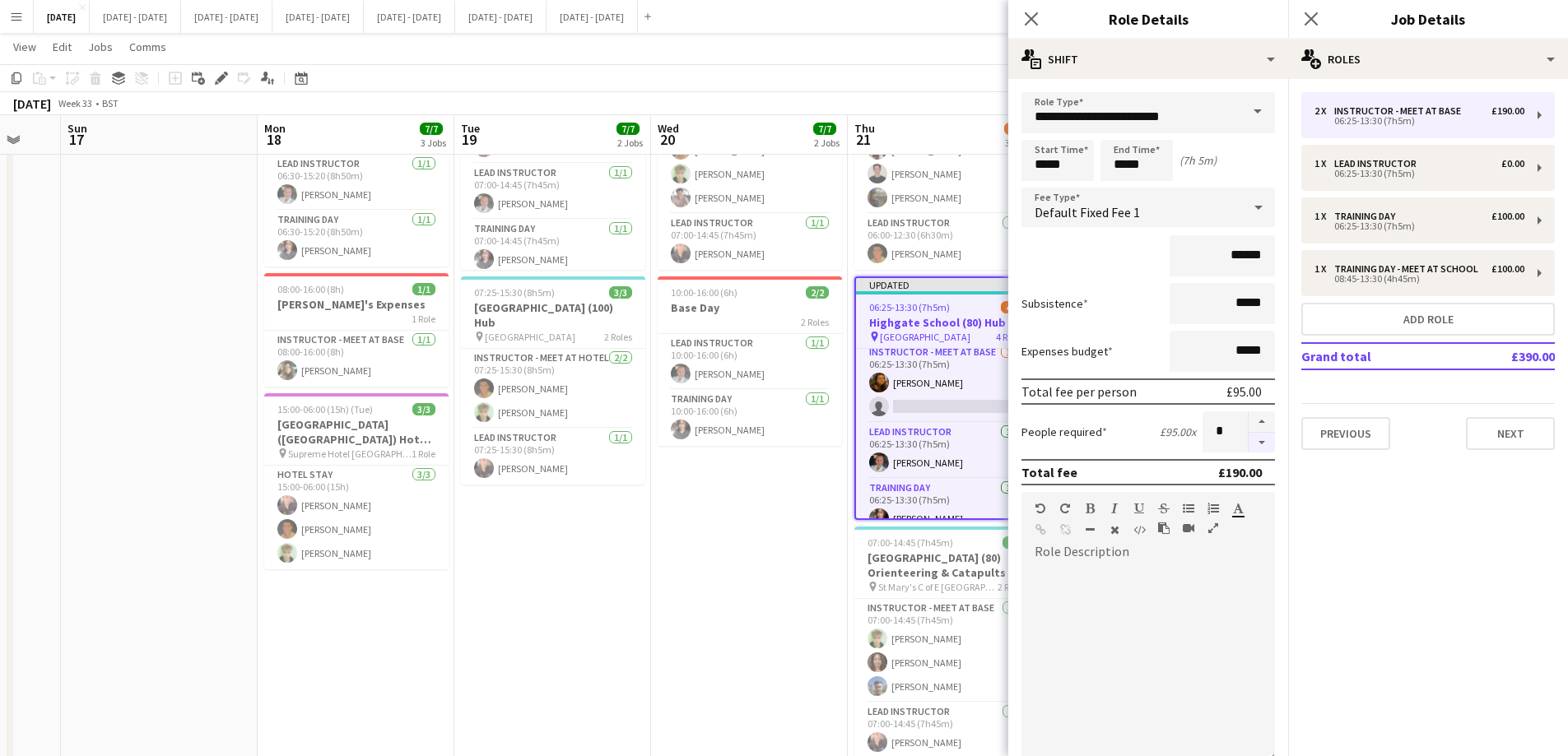
click at [1249, 442] on button "button" at bounding box center [1261, 443] width 26 height 20
type input "*"
click at [1034, 18] on icon "Close pop-in" at bounding box center [1030, 18] width 16 height 16
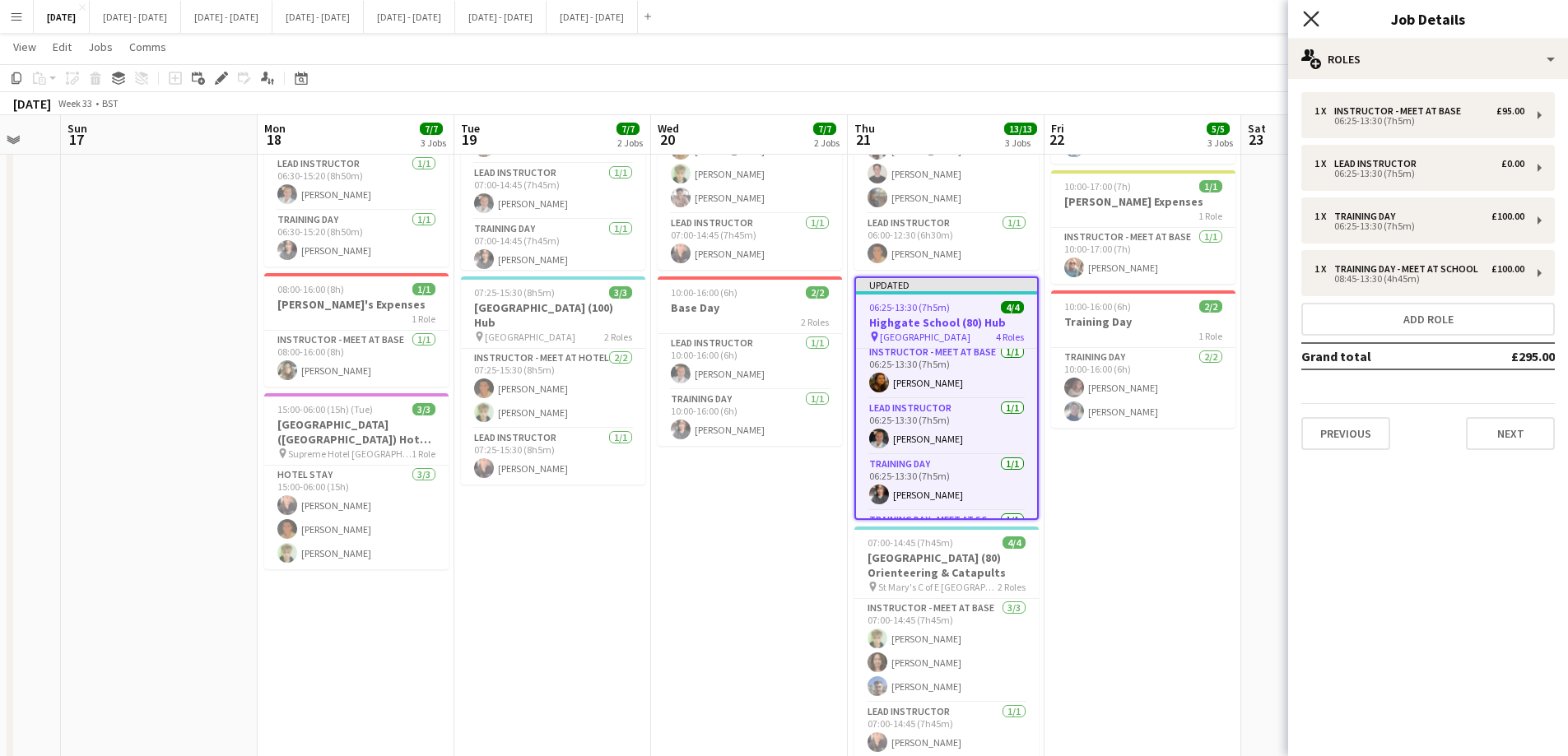
click at [1317, 20] on icon "Close pop-in" at bounding box center [1310, 18] width 16 height 16
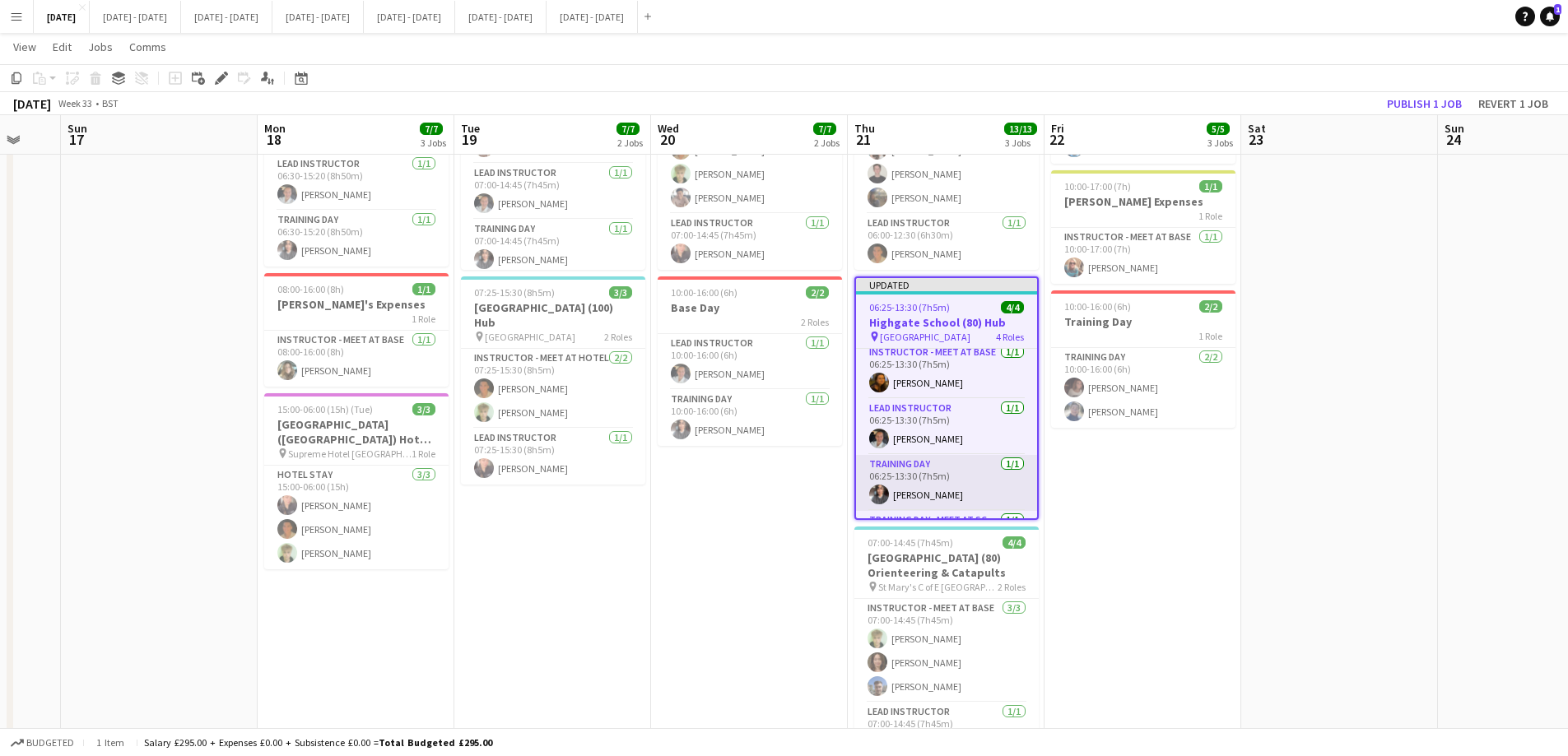
click at [932, 486] on app-card-role "Training Day [DATE] 06:25-13:30 (7h5m) [PERSON_NAME]" at bounding box center [945, 483] width 181 height 56
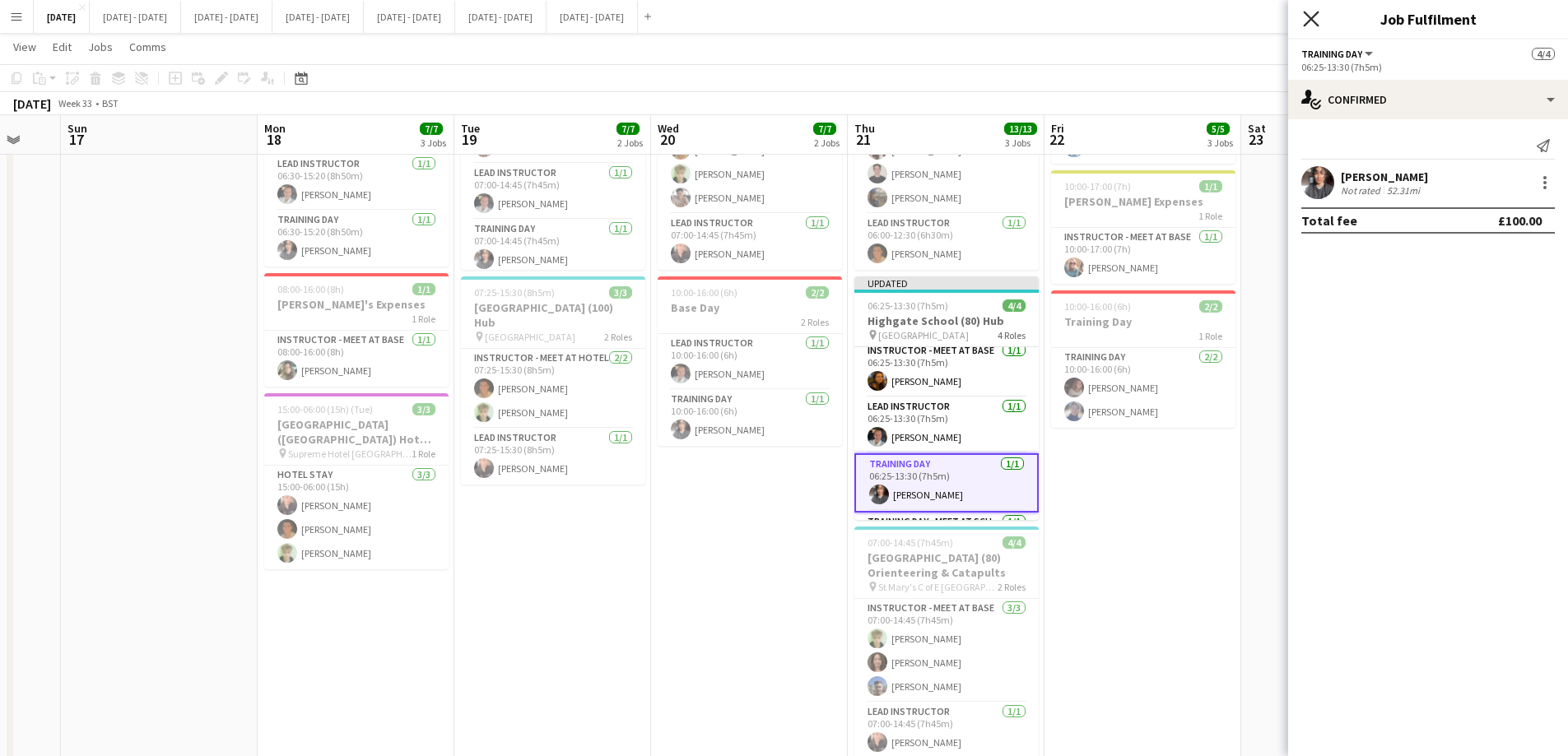
click at [1312, 22] on icon "Close pop-in" at bounding box center [1310, 18] width 16 height 16
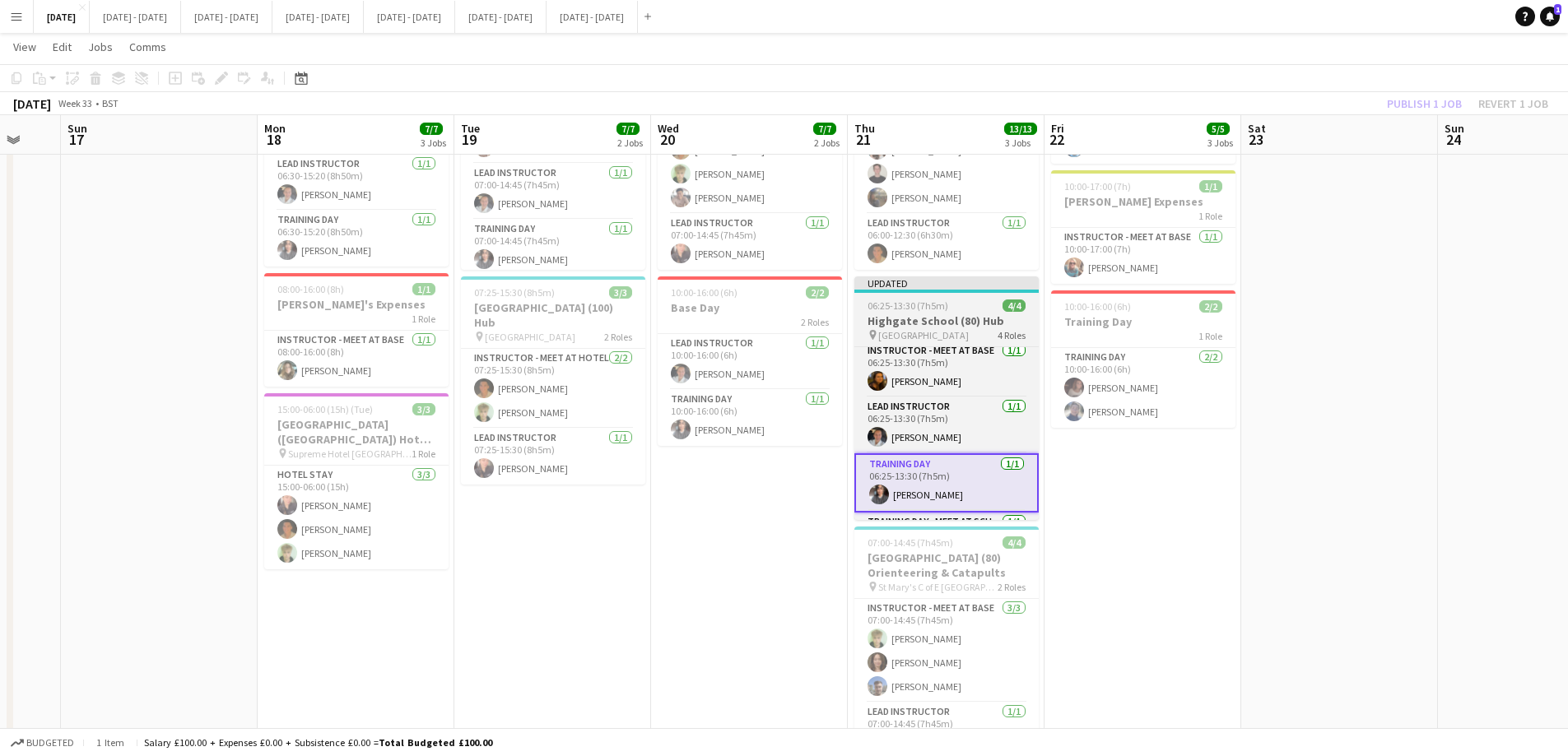
click at [920, 338] on span "[GEOGRAPHIC_DATA]" at bounding box center [923, 335] width 91 height 13
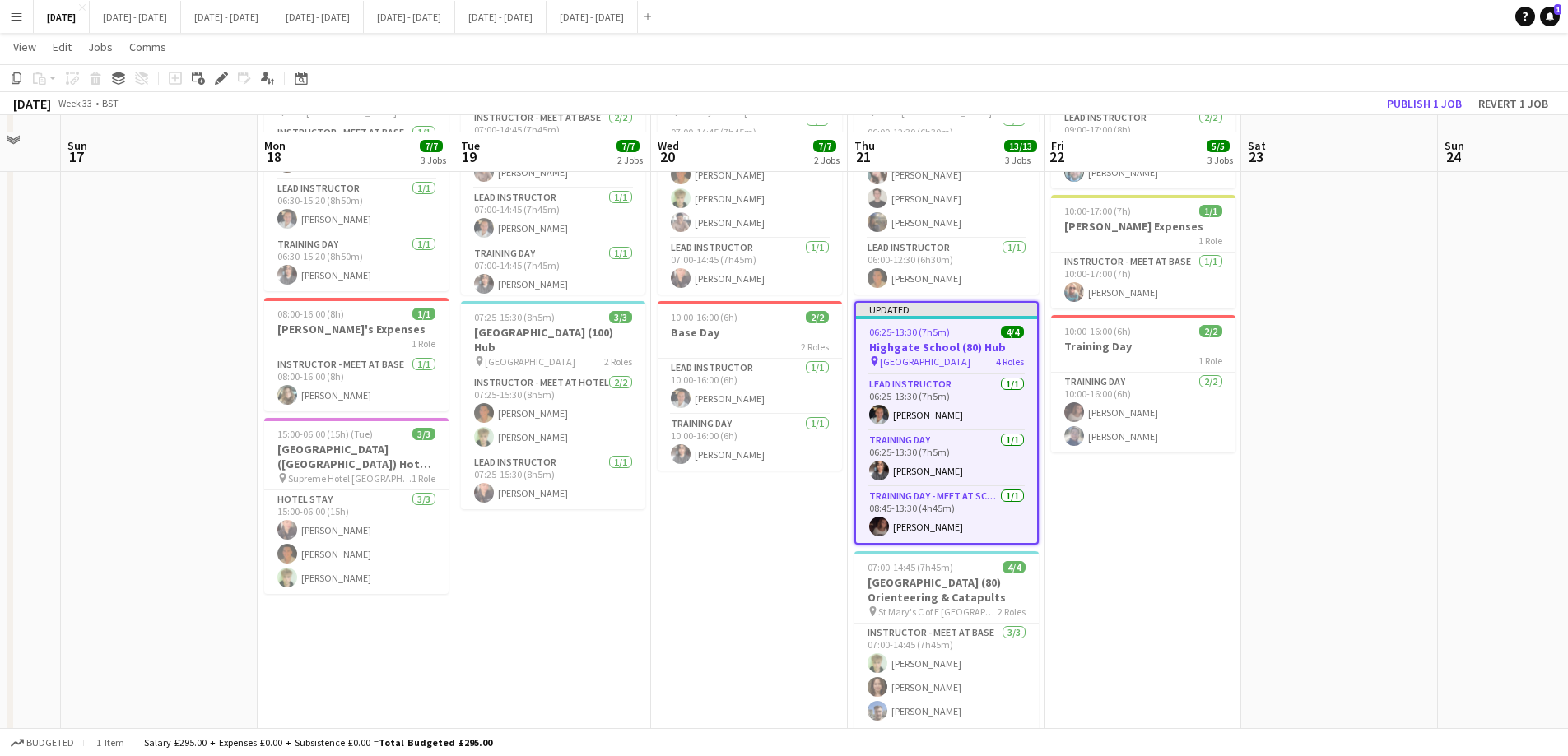
scroll to position [165, 0]
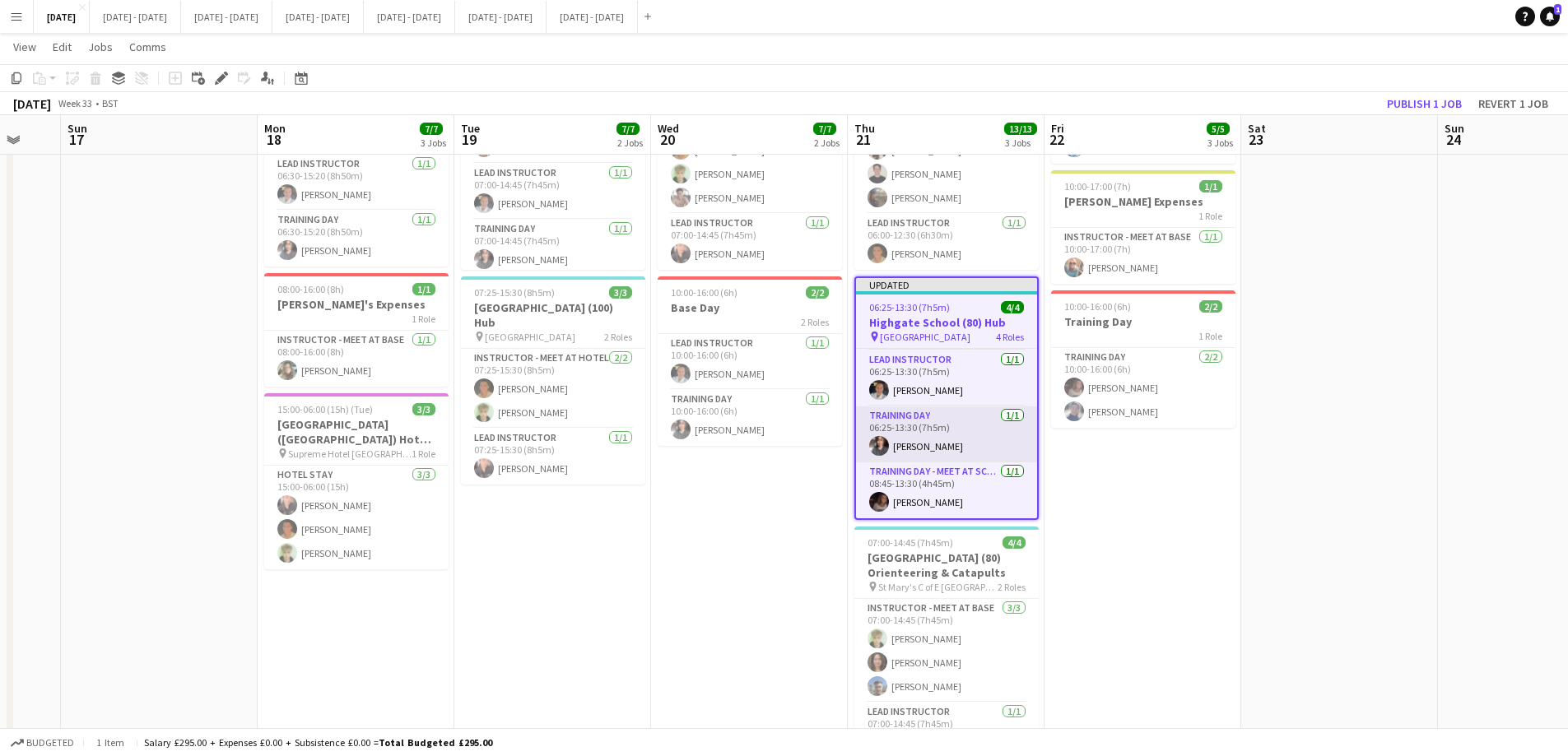
click at [946, 438] on app-card-role "Training Day [DATE] 06:25-13:30 (7h5m) [PERSON_NAME]" at bounding box center [945, 434] width 181 height 56
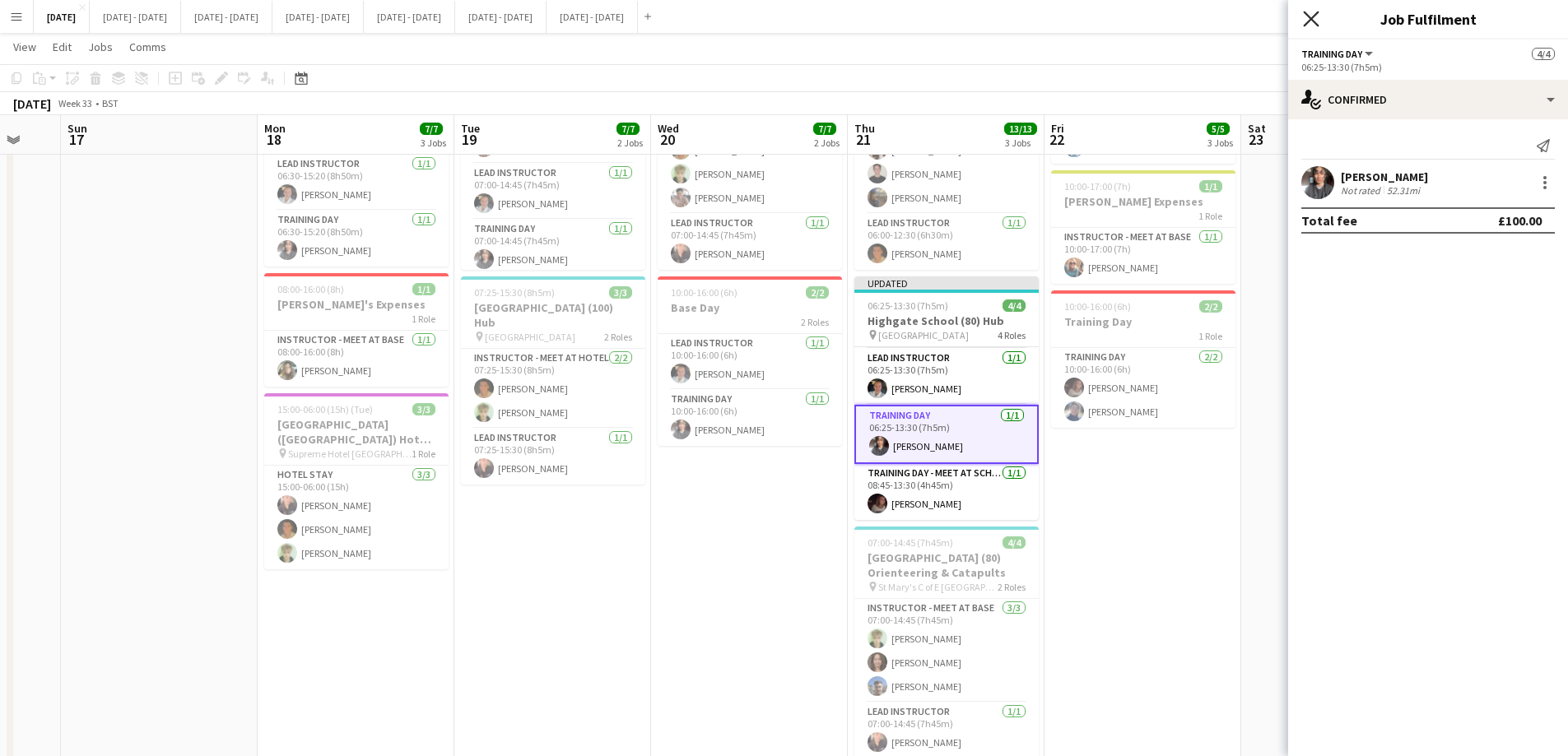
click at [1308, 17] on icon at bounding box center [1310, 18] width 16 height 16
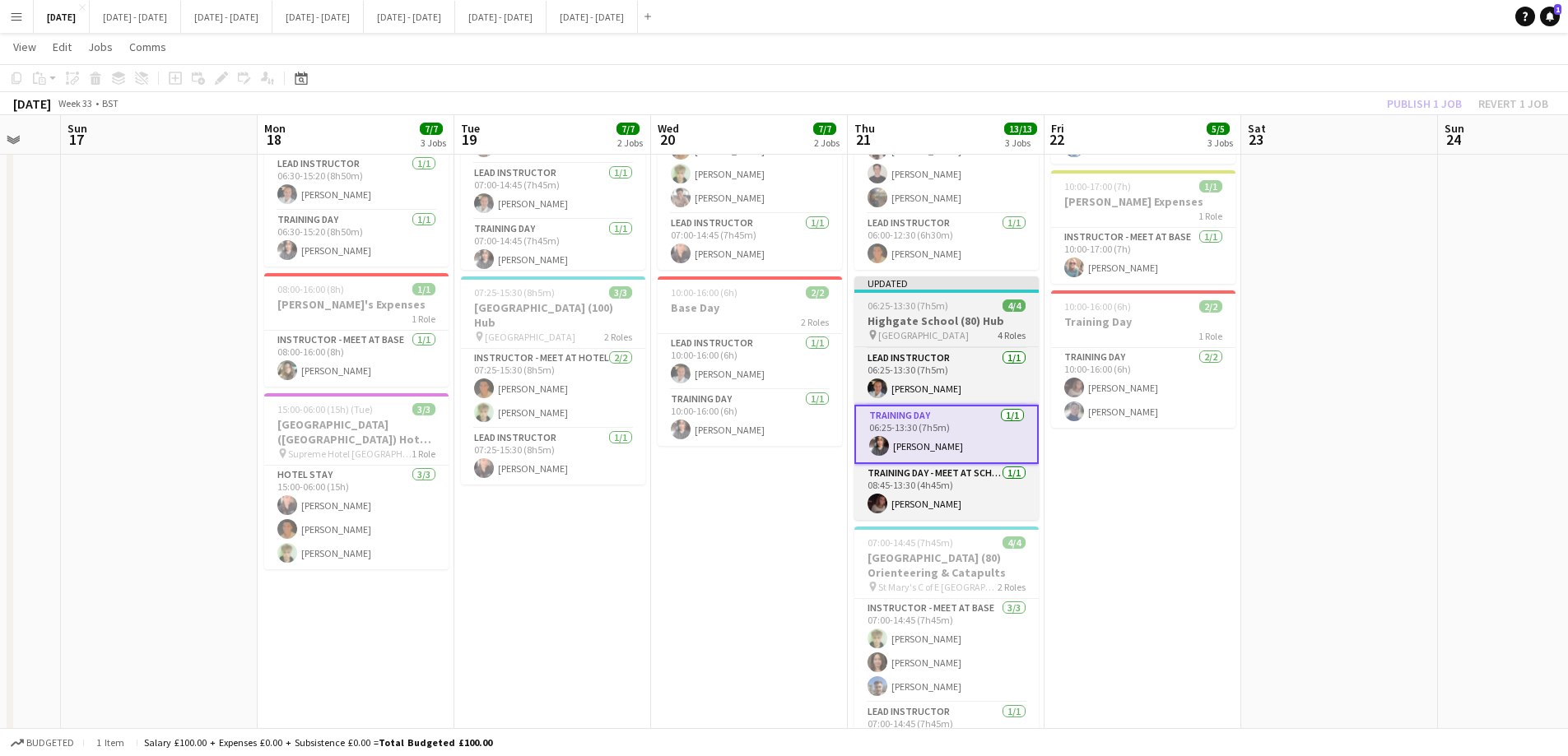
click at [954, 338] on div "pin Highgate School 4 Roles" at bounding box center [945, 335] width 184 height 13
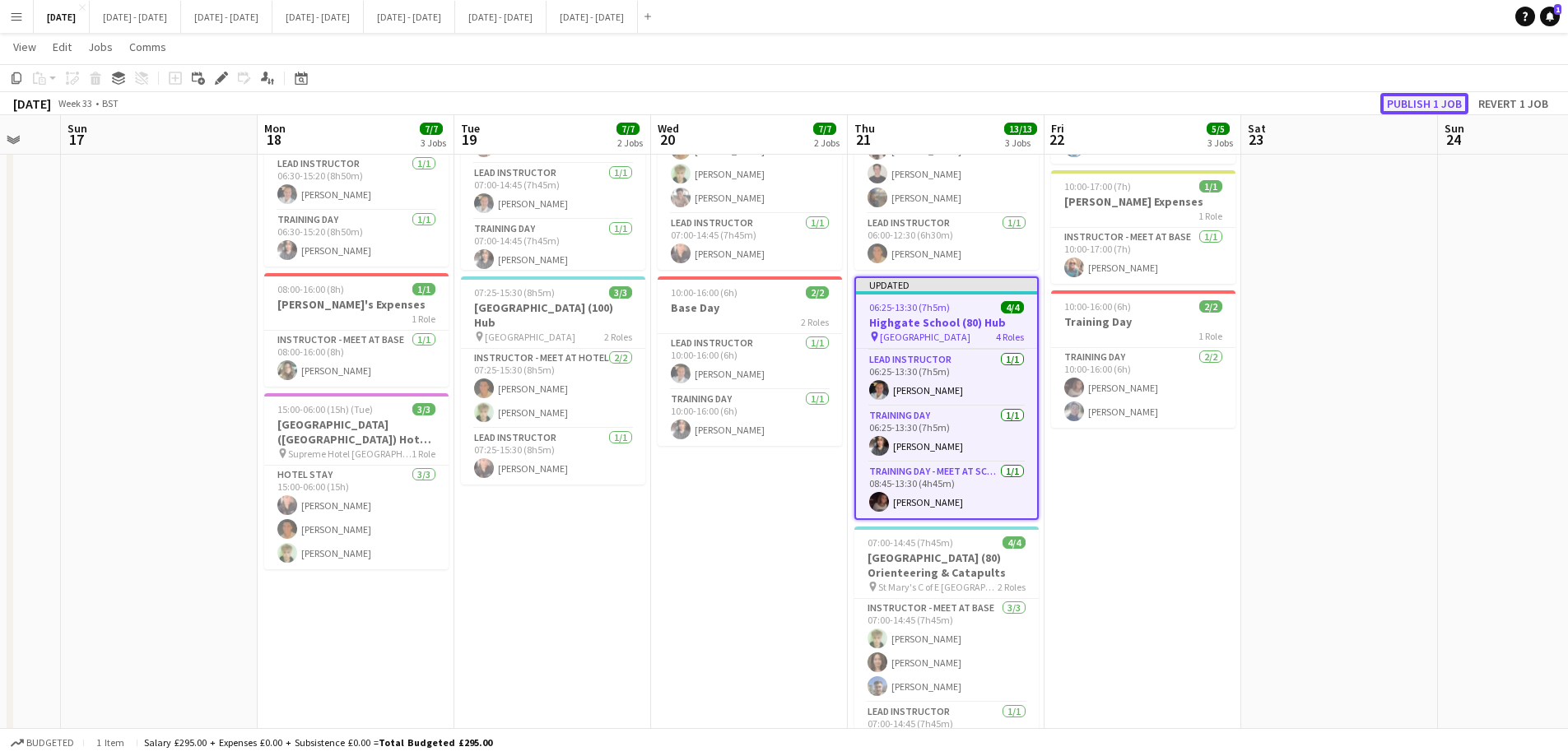
click at [1398, 99] on button "Publish 1 job" at bounding box center [1423, 103] width 88 height 21
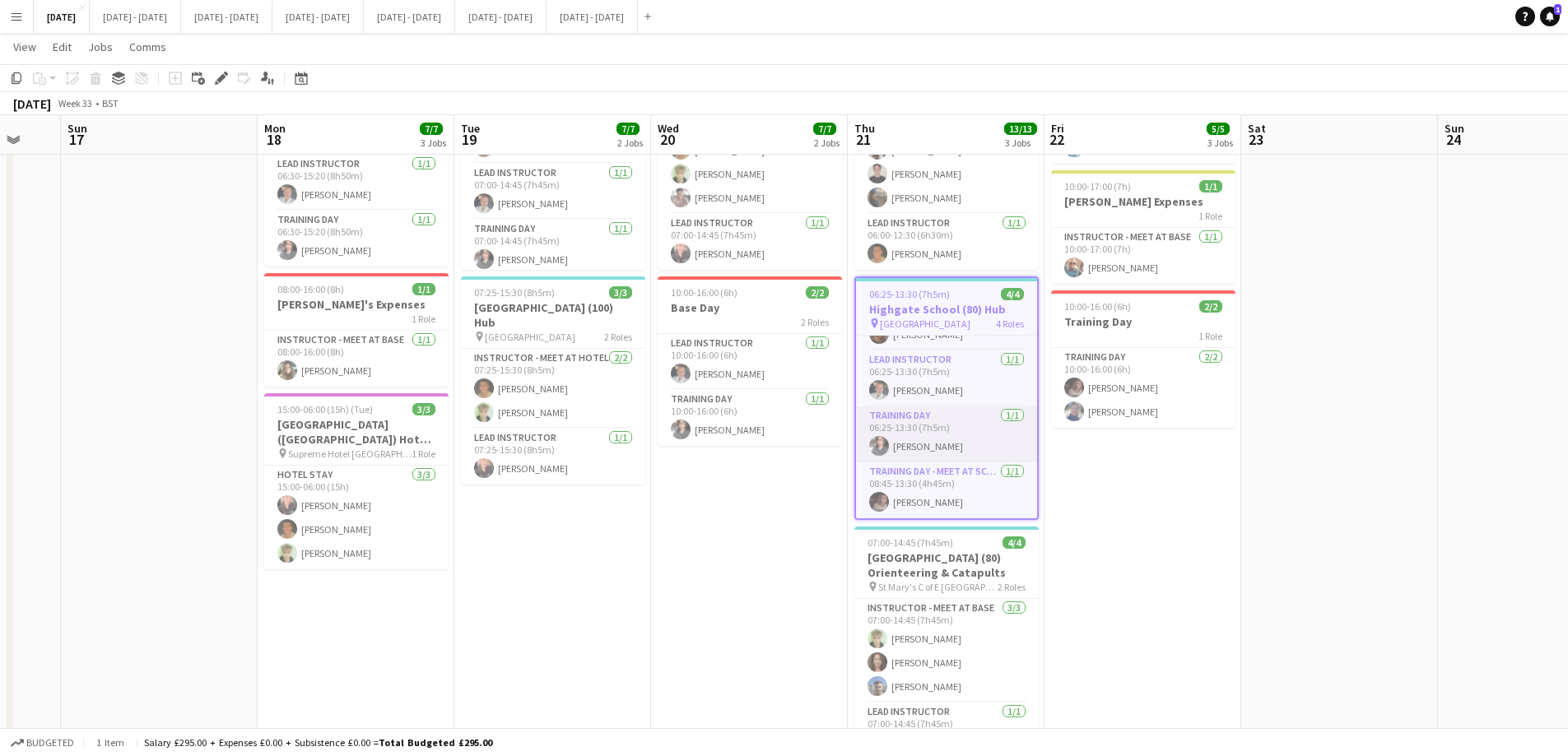
click at [965, 445] on app-card-role "Training Day [DATE] 06:25-13:30 (7h5m) [PERSON_NAME]" at bounding box center [945, 434] width 181 height 56
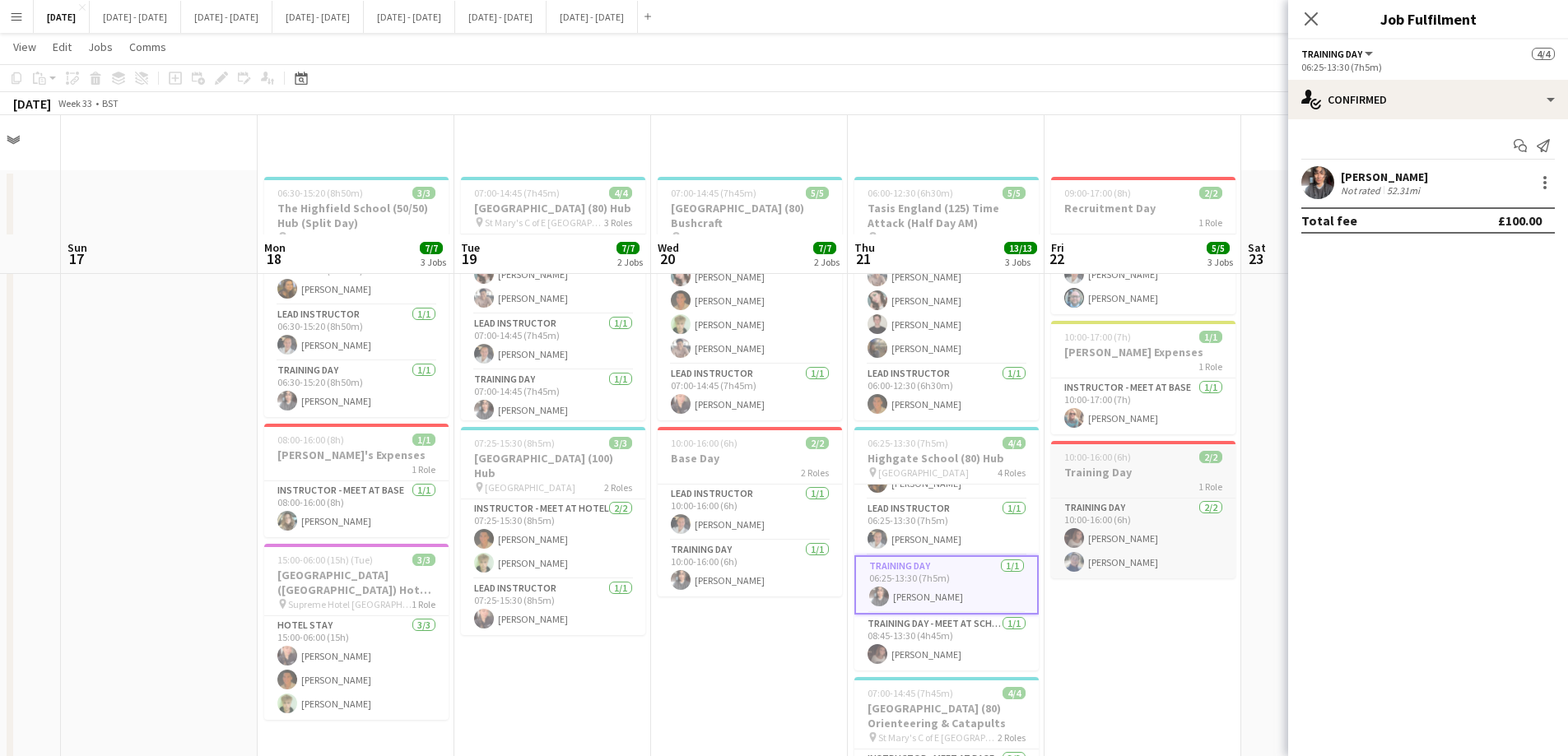
scroll to position [0, 0]
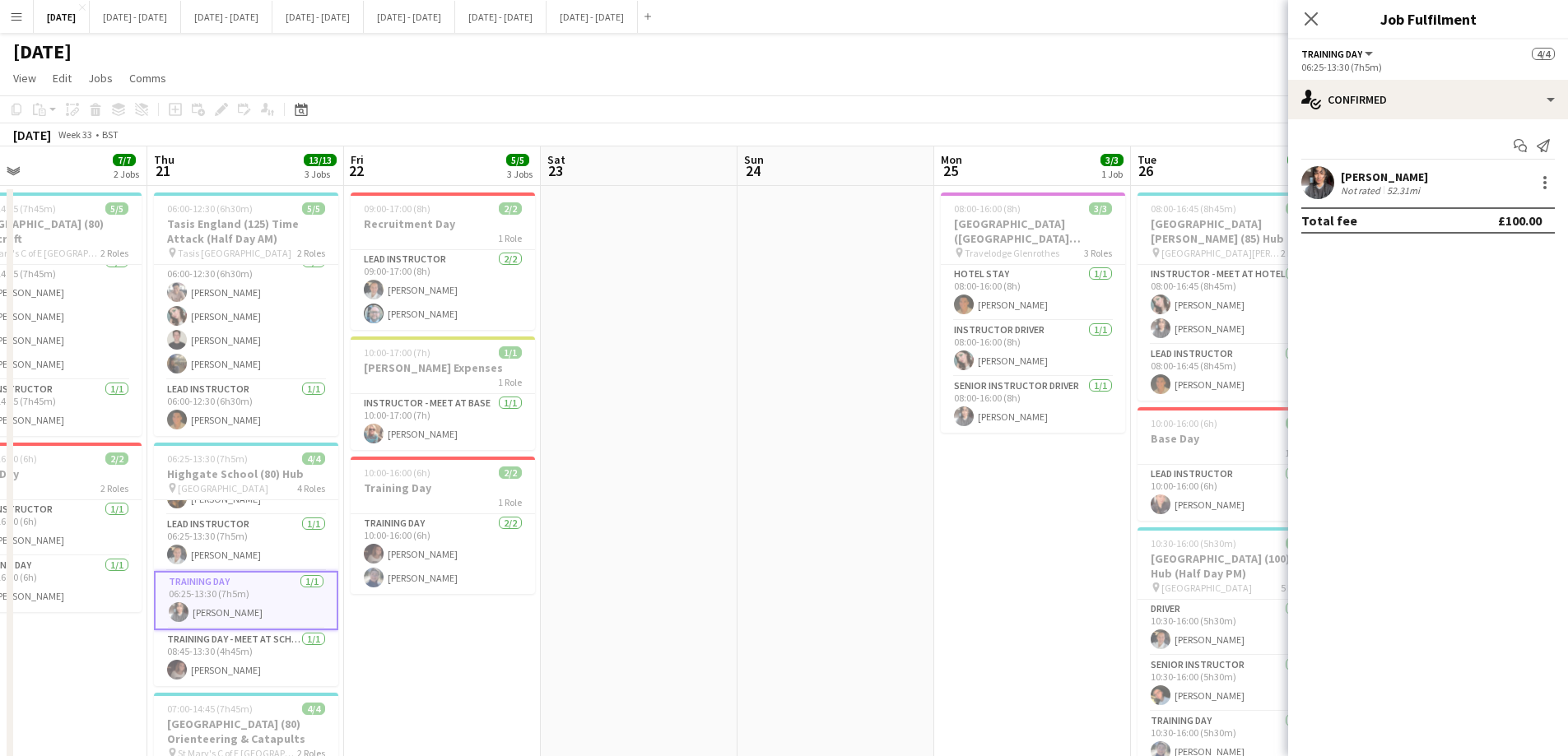
drag, startPoint x: 1149, startPoint y: 267, endPoint x: 543, endPoint y: 310, distance: 607.5
click at [543, 310] on app-calendar-viewport "Mon 18 7/7 3 Jobs Tue 19 7/7 2 Jobs Wed 20 7/7 2 Jobs Thu 21 13/13 3 Jobs Fri 2…" at bounding box center [784, 606] width 1568 height 920
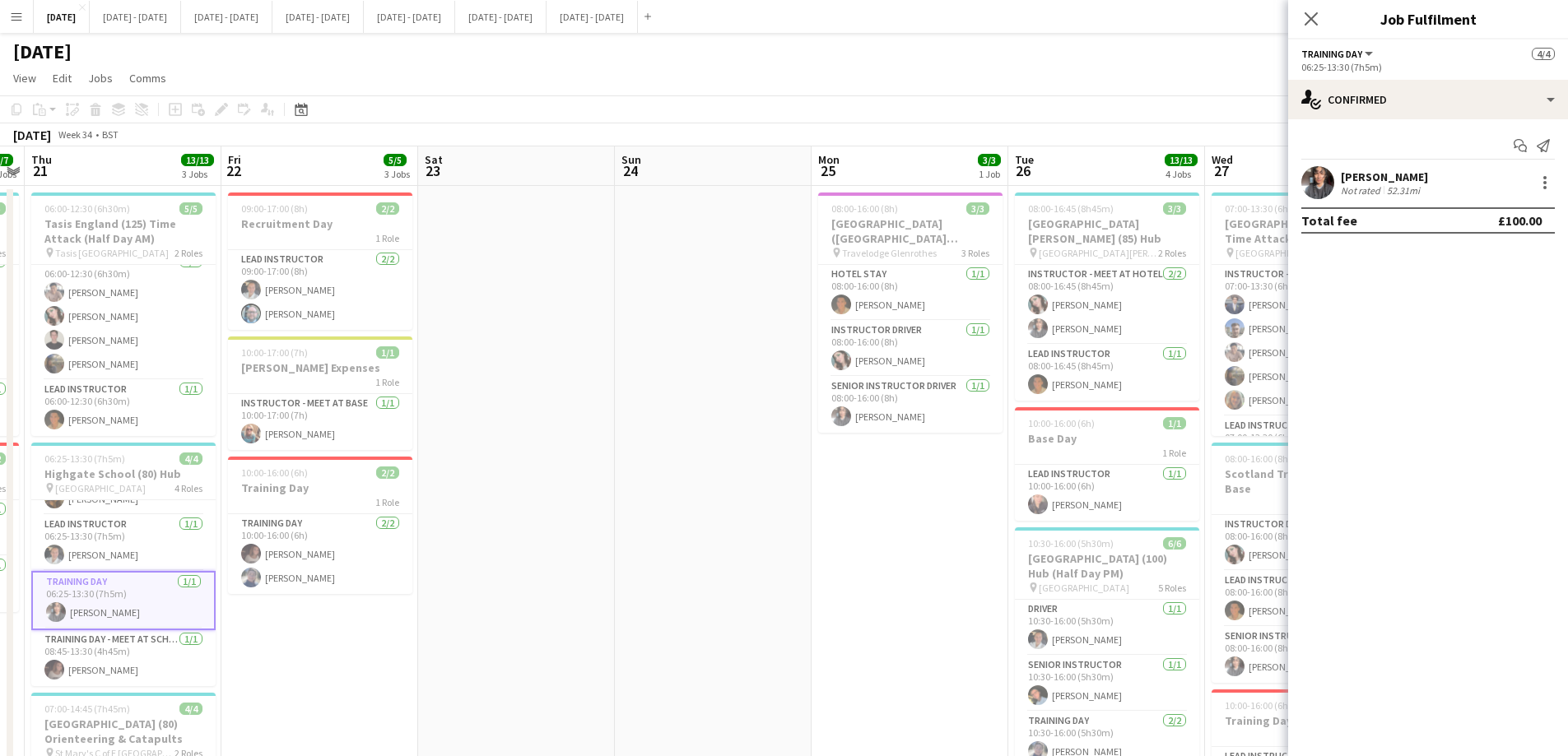
drag, startPoint x: 1039, startPoint y: 489, endPoint x: 913, endPoint y: 433, distance: 137.9
click at [915, 466] on app-calendar-viewport "Mon 18 7/7 3 Jobs Tue 19 7/7 2 Jobs Wed 20 7/7 2 Jobs Thu 21 13/13 3 Jobs Fri 2…" at bounding box center [784, 606] width 1568 height 920
click at [931, 406] on app-card-role "Senior Instructor Driver [DATE] 08:00-16:00 (8h) [PERSON_NAME]" at bounding box center [908, 405] width 184 height 56
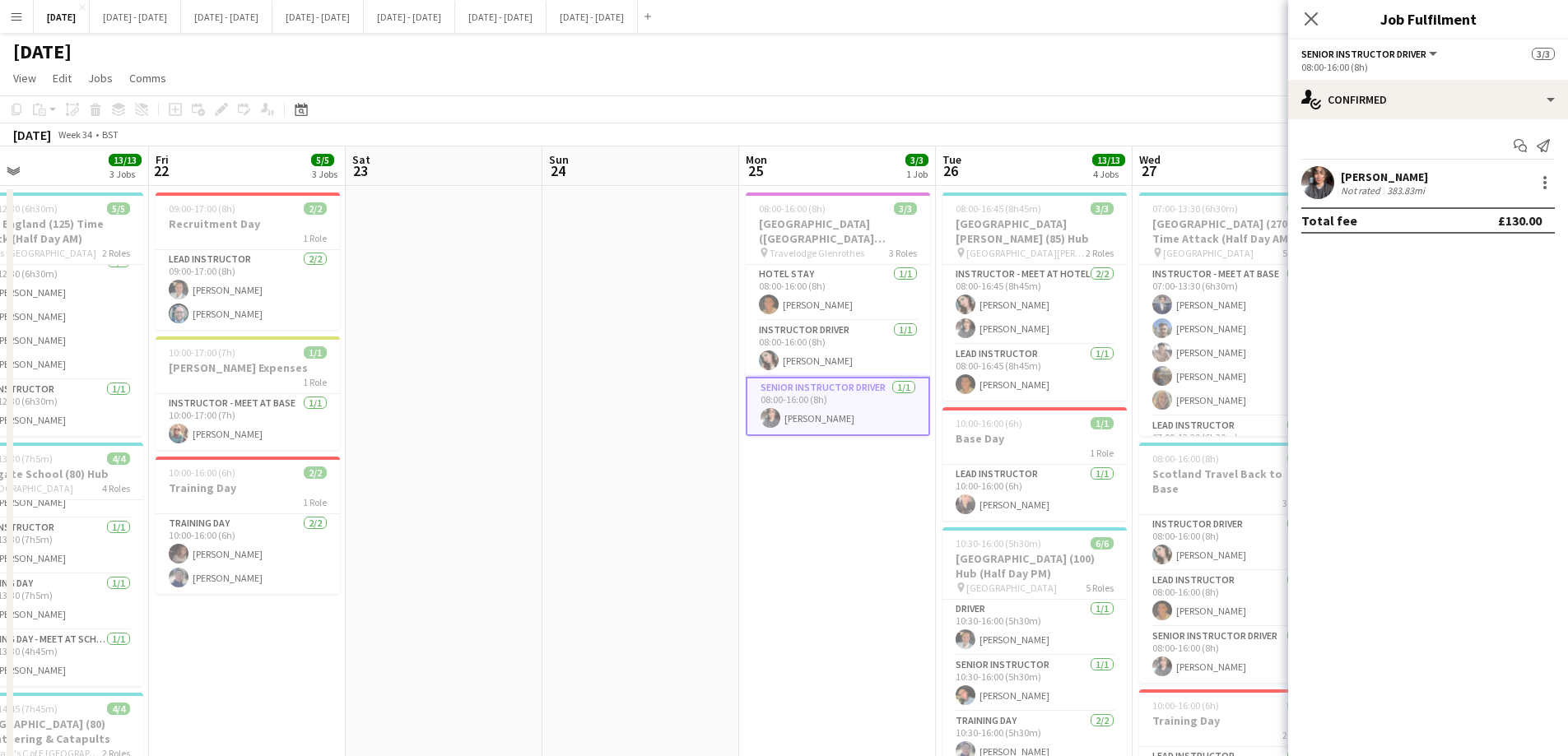
scroll to position [0, 503]
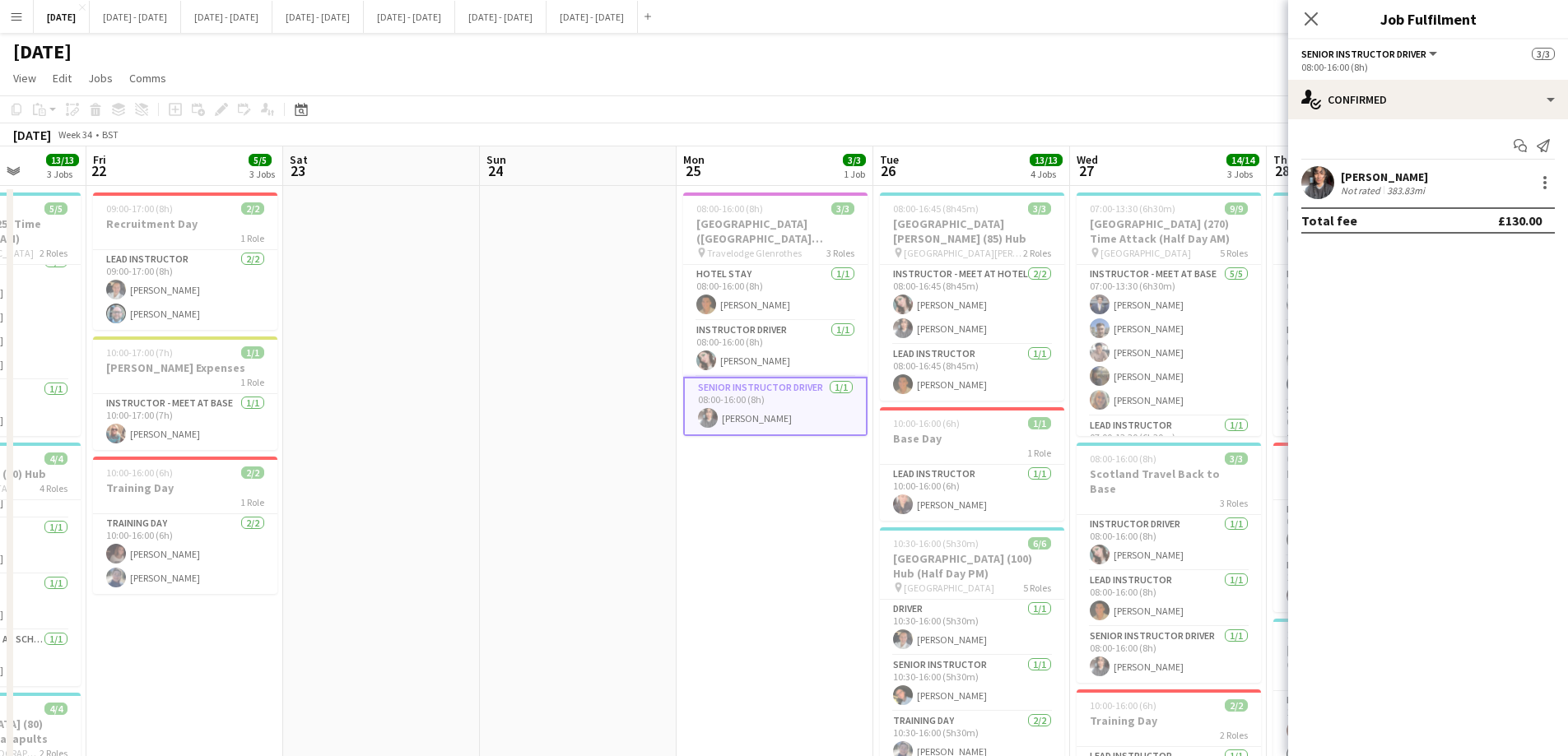
drag, startPoint x: 943, startPoint y: 552, endPoint x: 809, endPoint y: 549, distance: 134.0
click at [809, 549] on app-calendar-viewport "Tue 19 7/7 2 Jobs Wed 20 7/7 2 Jobs Thu 21 13/13 3 Jobs Fri 22 5/5 3 Jobs Sat 2…" at bounding box center [784, 606] width 1568 height 920
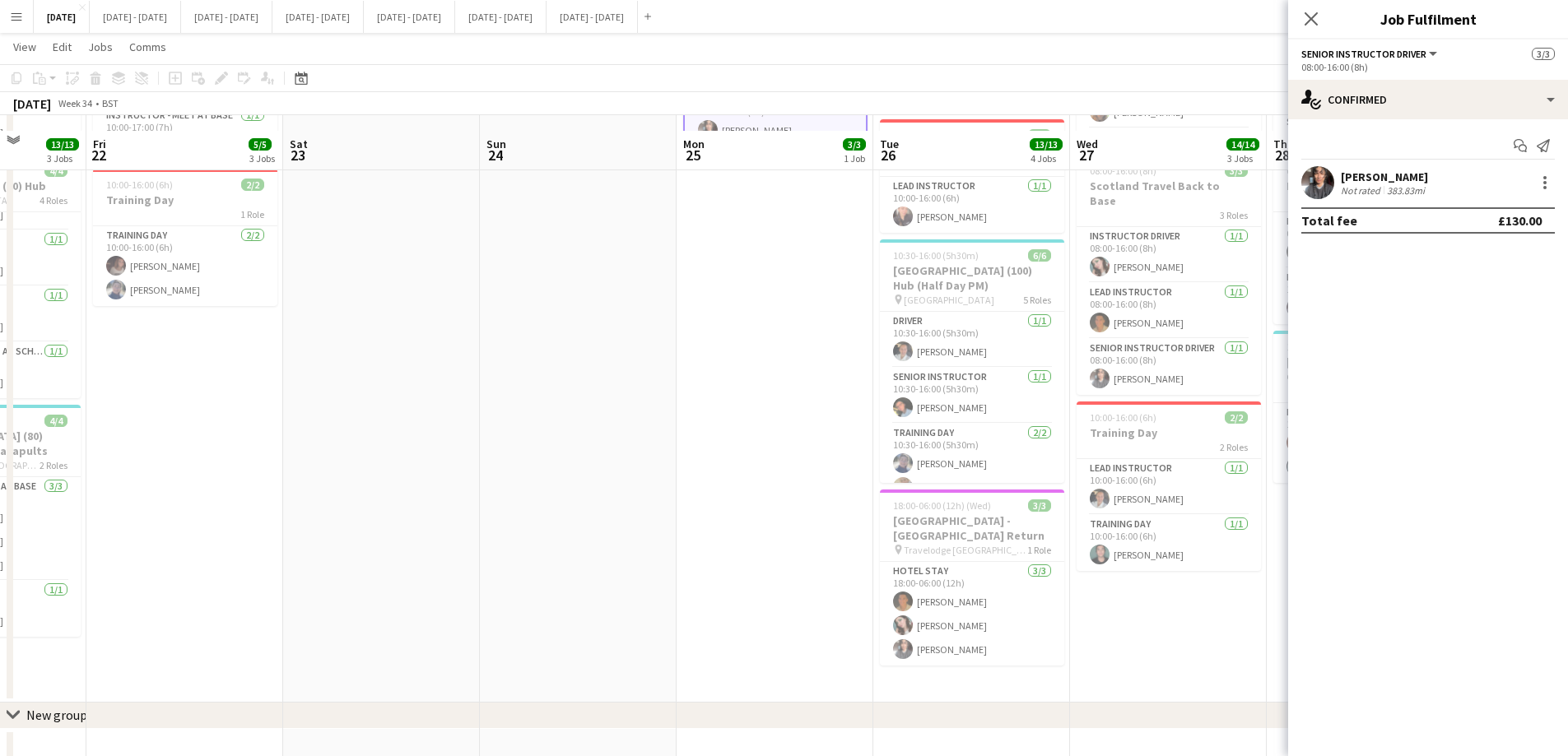
scroll to position [329, 0]
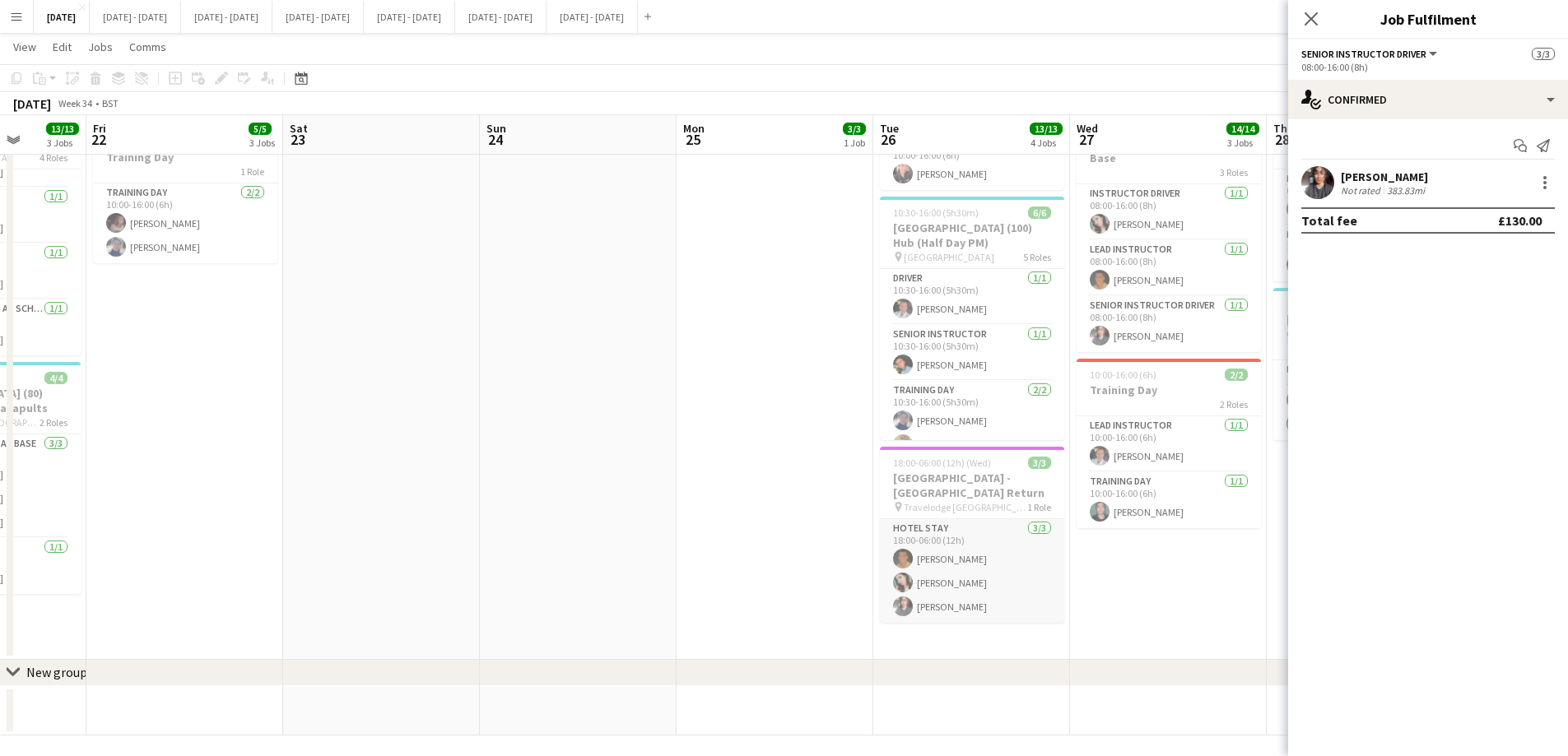
click at [946, 573] on app-card-role "Hotel Stay [DATE] 18:00-06:00 (12h) [PERSON_NAME] [PERSON_NAME] Cork [PERSON_NA…" at bounding box center [971, 570] width 184 height 103
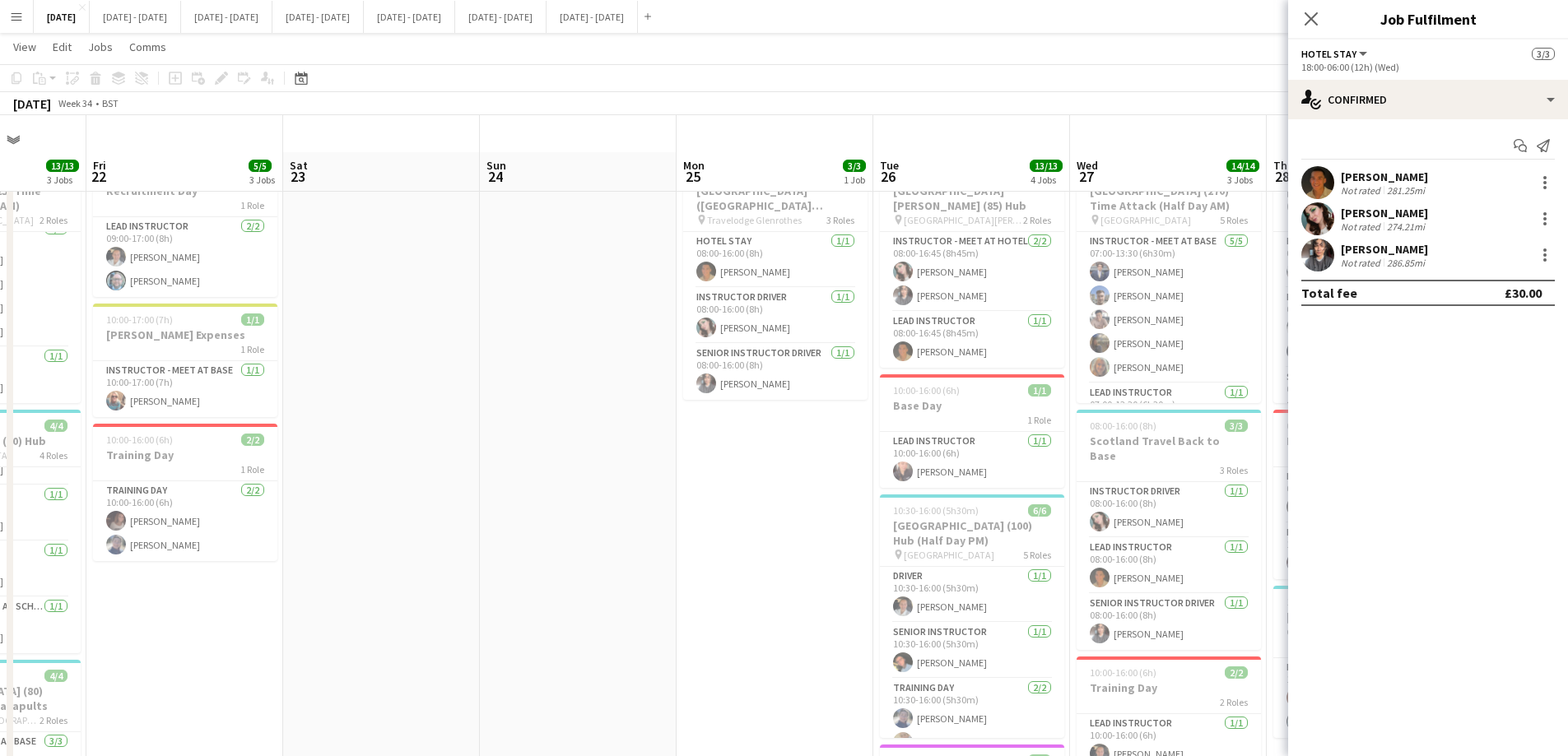
scroll to position [0, 0]
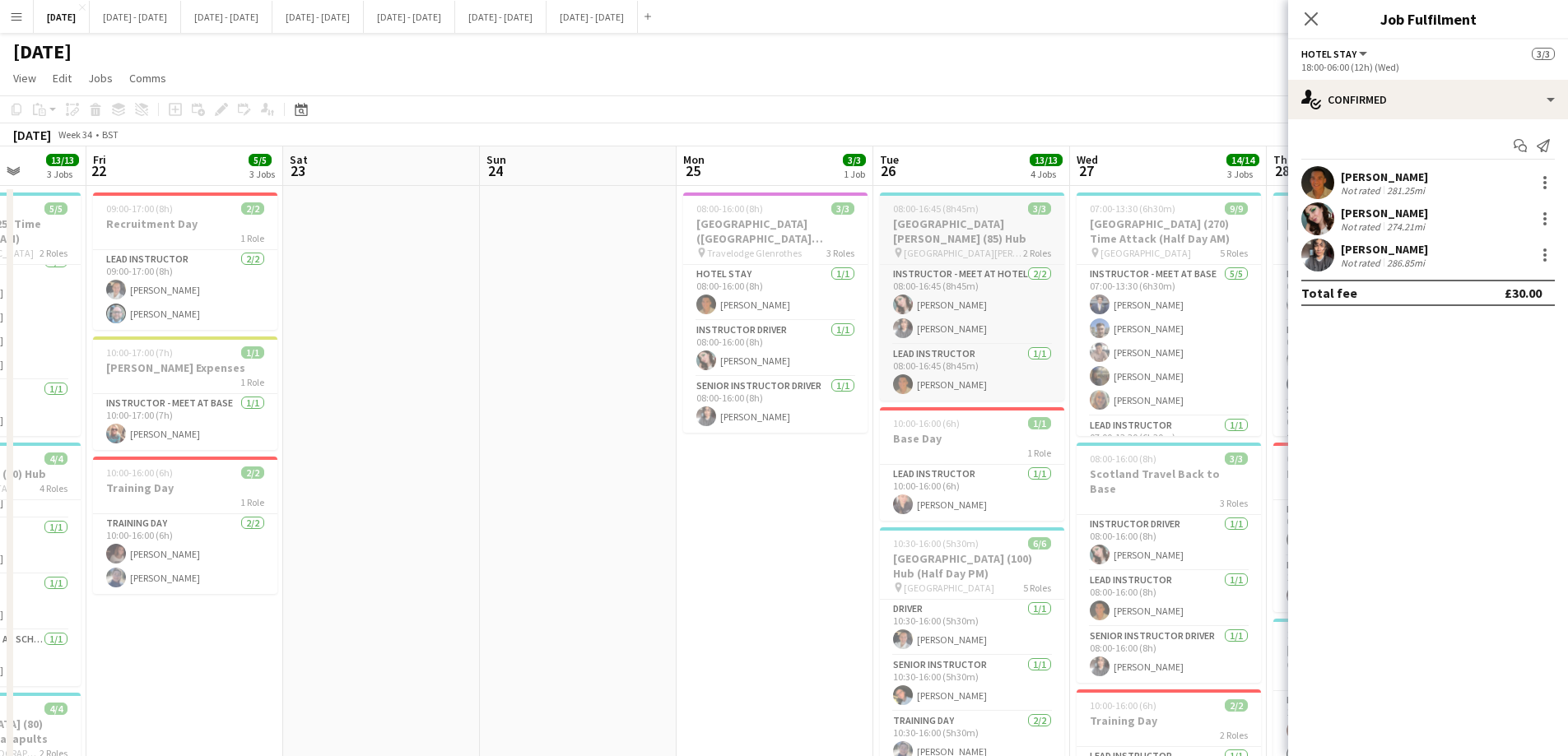
click at [971, 247] on span "[GEOGRAPHIC_DATA][PERSON_NAME]" at bounding box center [963, 253] width 119 height 13
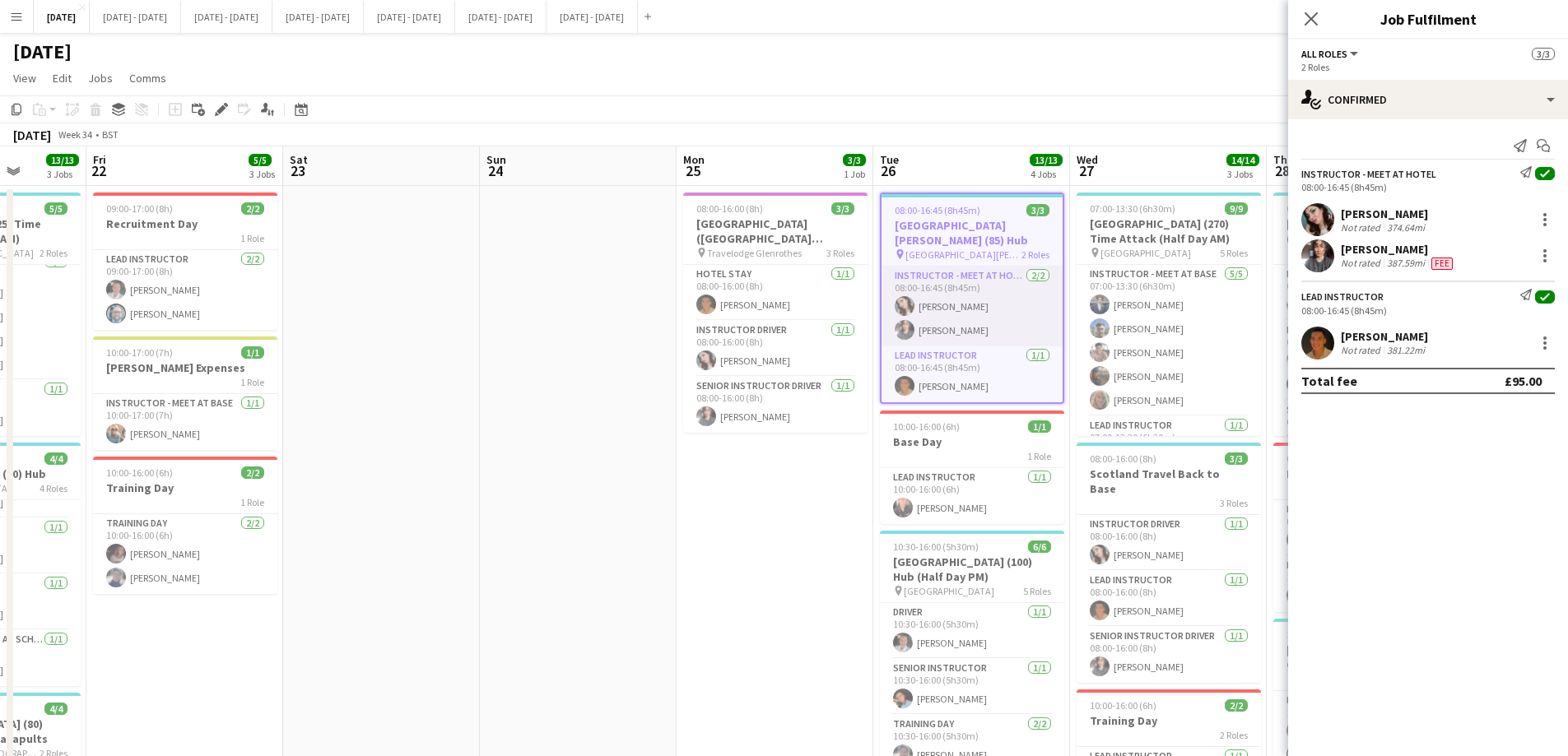
click at [954, 303] on app-card-role "Instructor - Meet at Hotel [DATE] 08:00-16:45 (8h45m) [PERSON_NAME] Cork [PERSO…" at bounding box center [971, 306] width 181 height 80
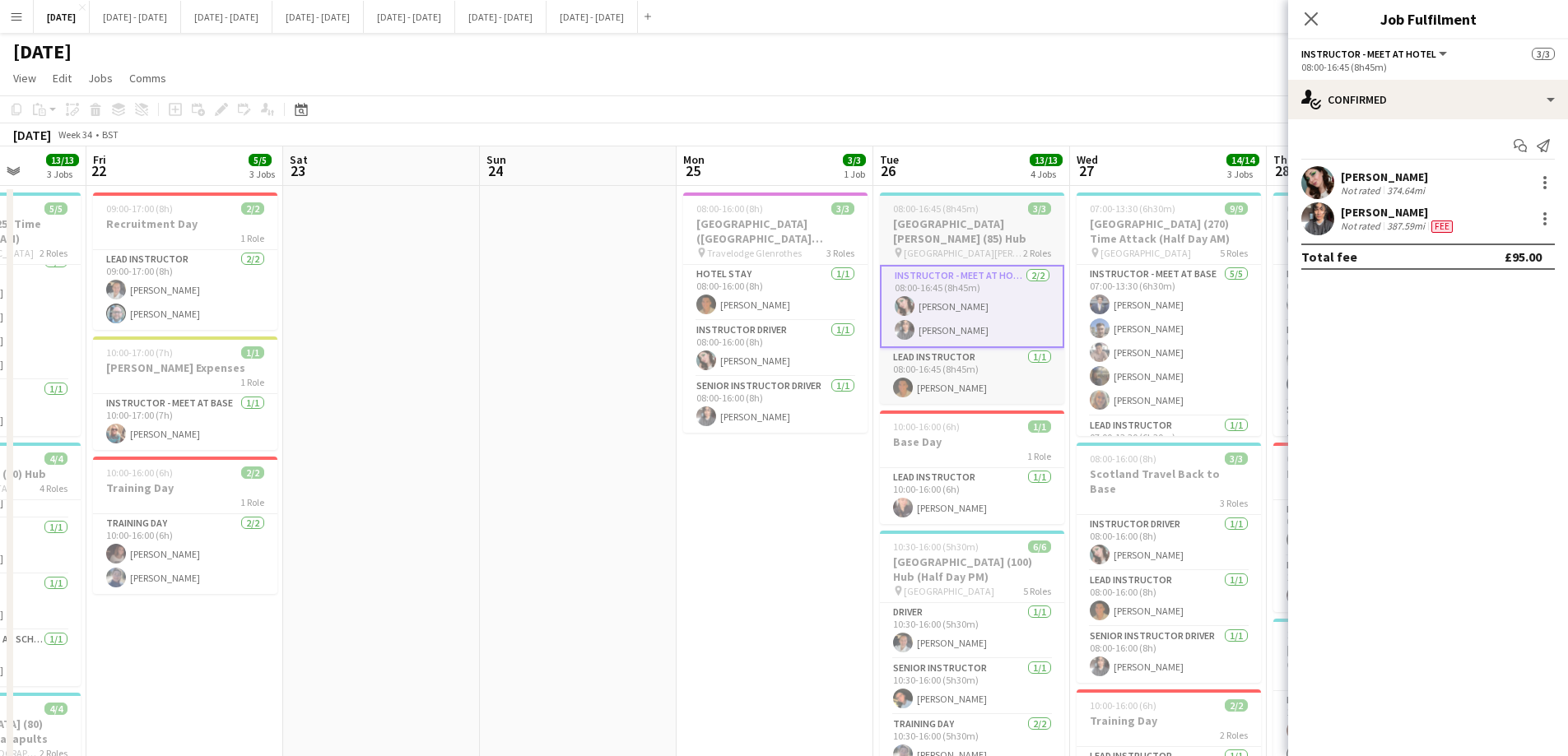
click at [987, 230] on h3 "[GEOGRAPHIC_DATA][PERSON_NAME] (85) Hub" at bounding box center [971, 231] width 184 height 29
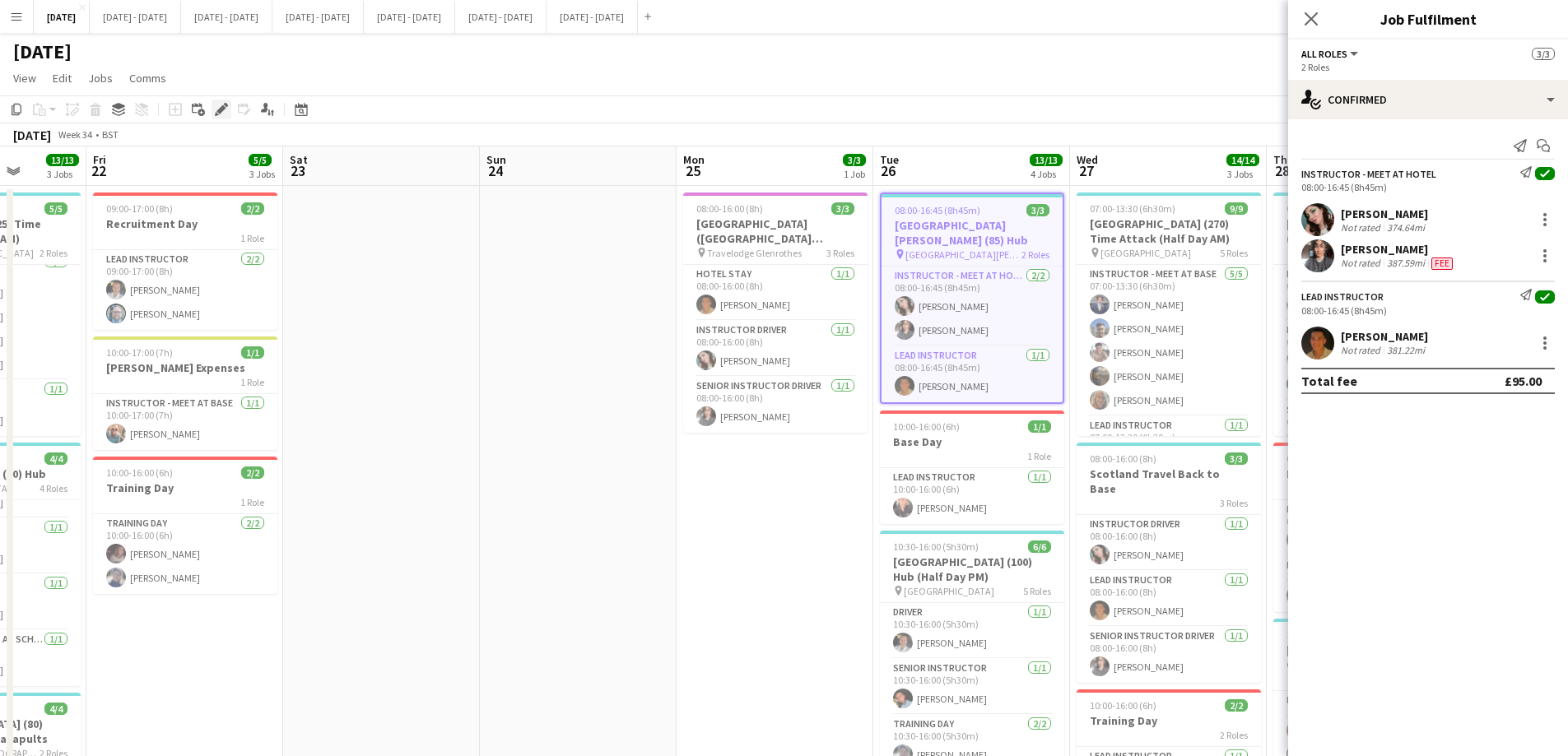
click at [218, 106] on icon "Edit" at bounding box center [222, 109] width 13 height 13
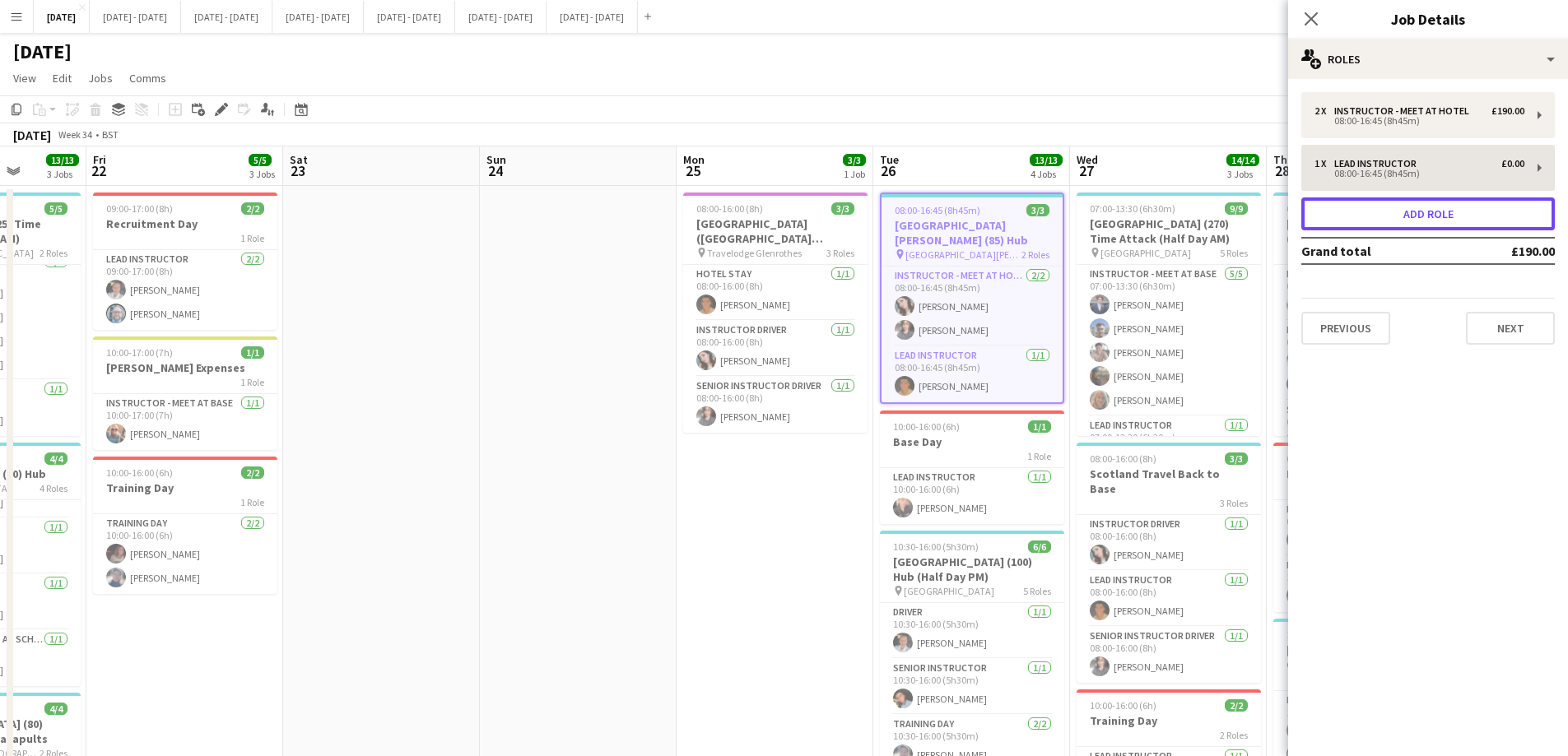
drag, startPoint x: 1428, startPoint y: 221, endPoint x: 1409, endPoint y: 217, distance: 19.4
click at [1429, 220] on button "Add role" at bounding box center [1428, 213] width 254 height 33
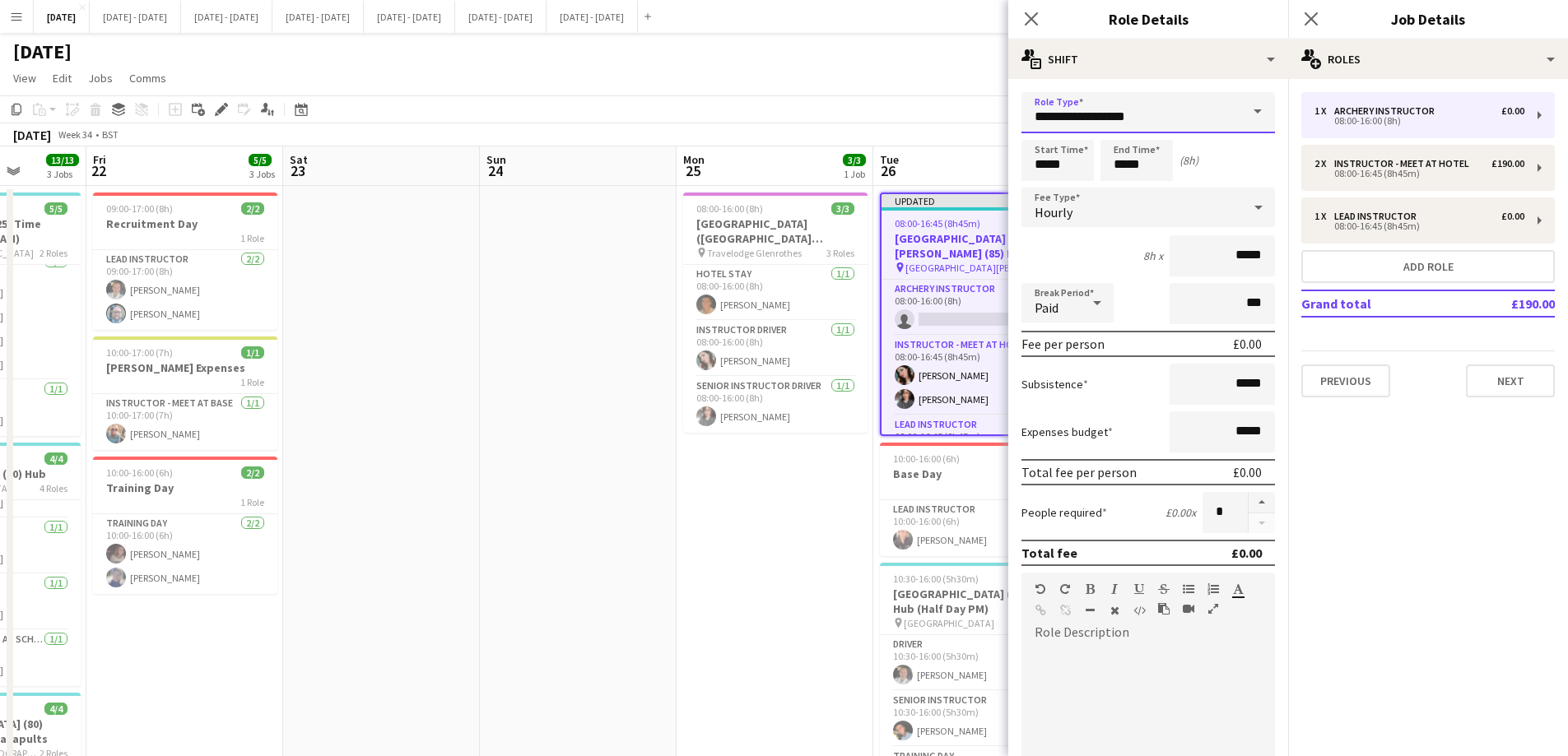
click at [1219, 118] on input "**********" at bounding box center [1148, 113] width 254 height 41
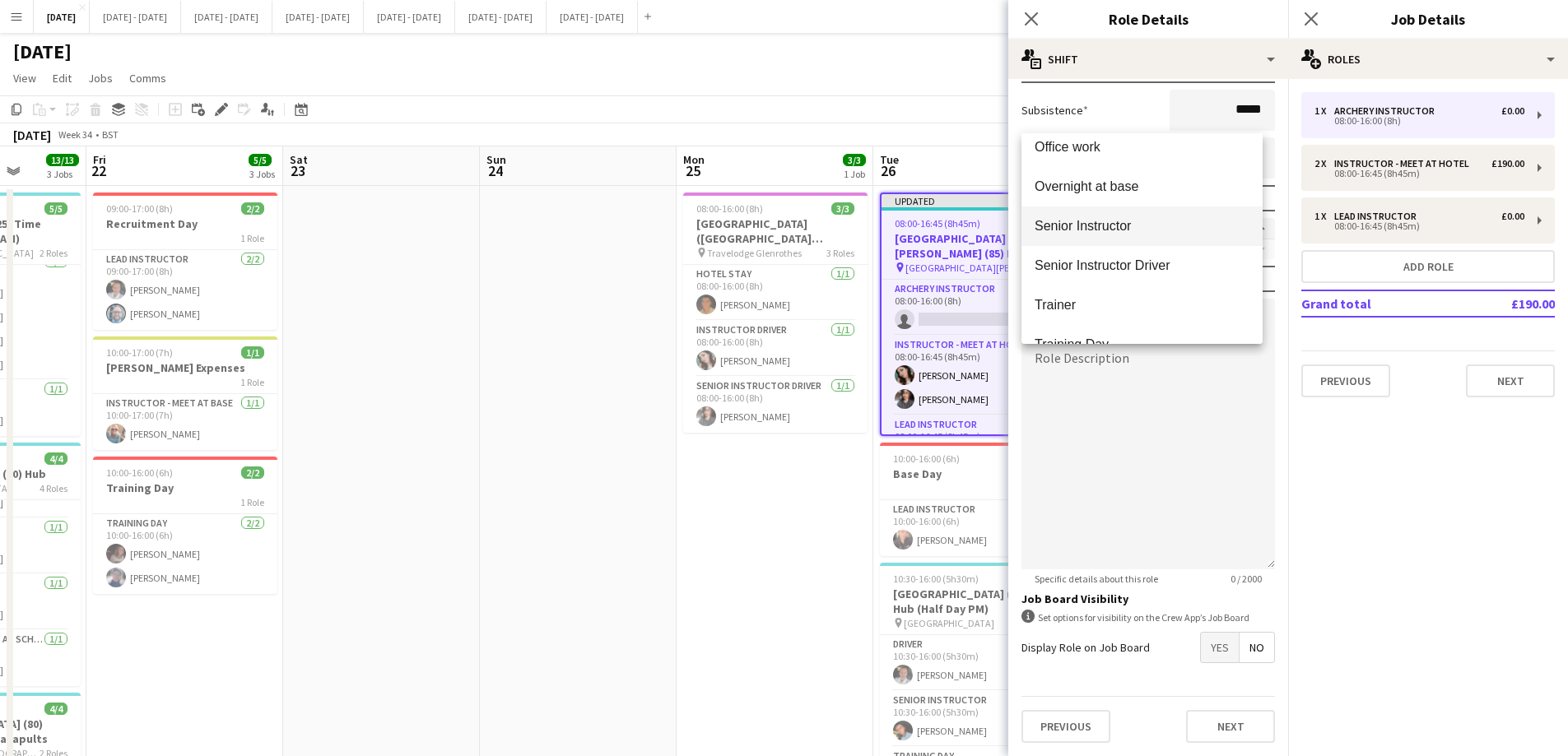
scroll to position [711, 0]
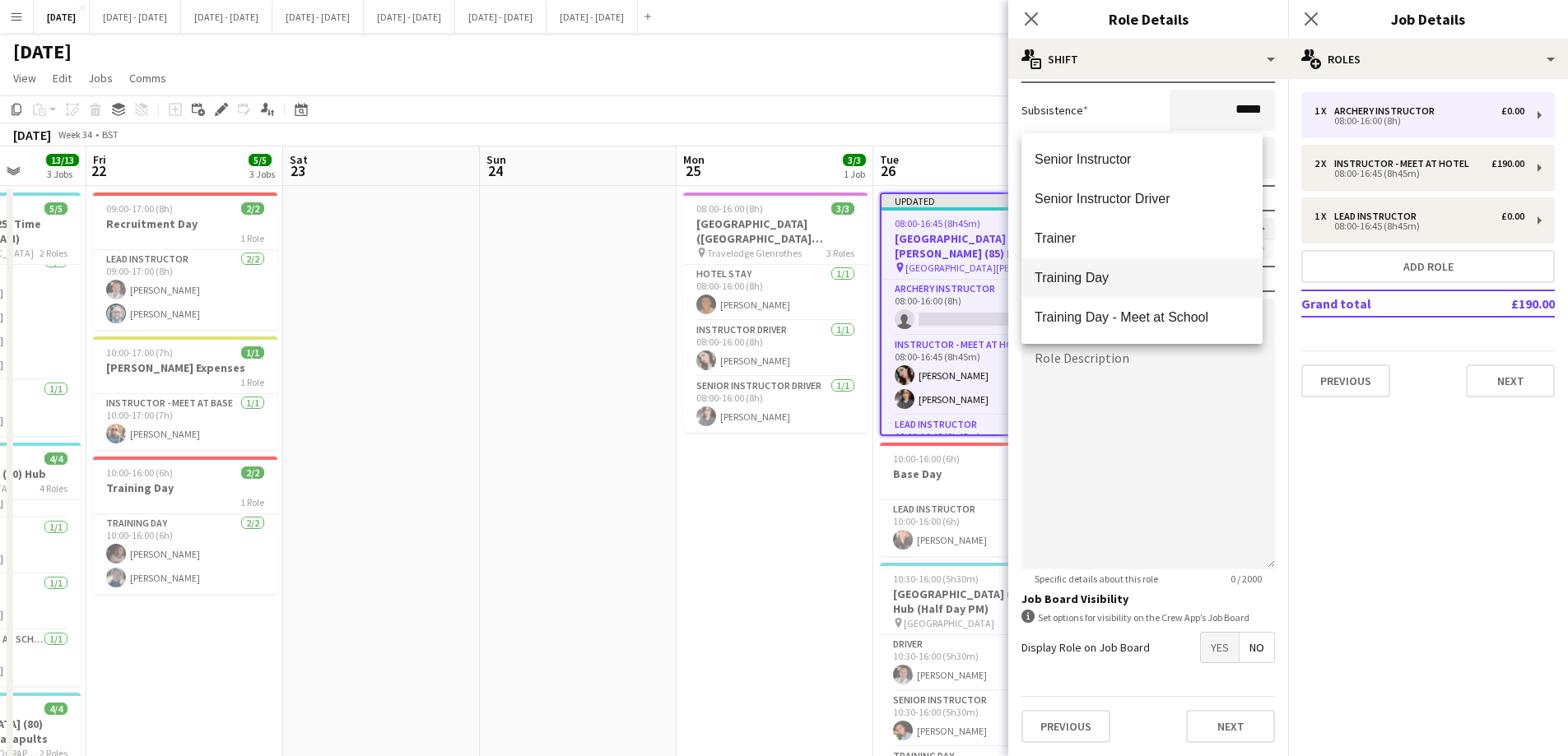
click at [1136, 282] on span "Training Day" at bounding box center [1142, 277] width 215 height 16
type input "**********"
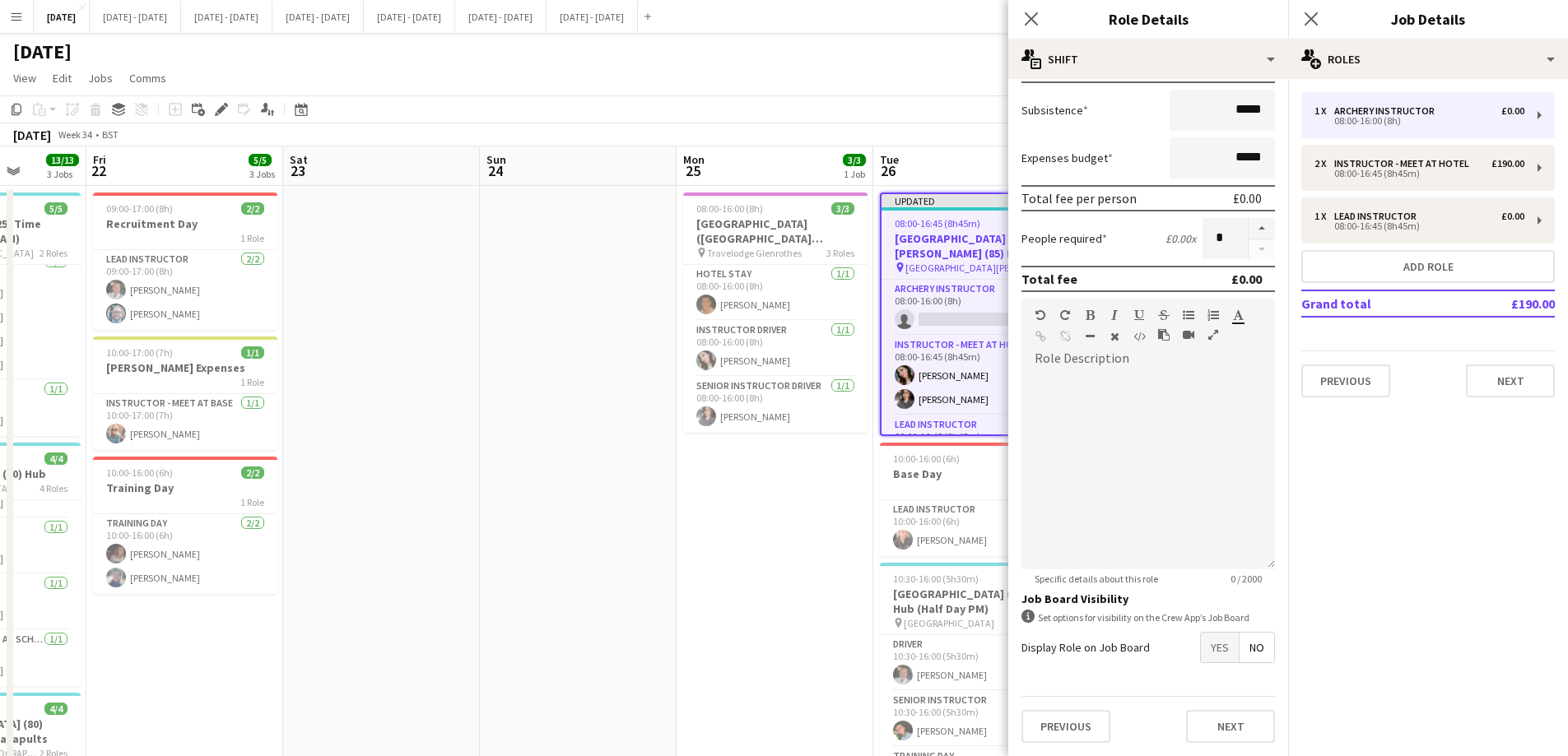
scroll to position [0, 0]
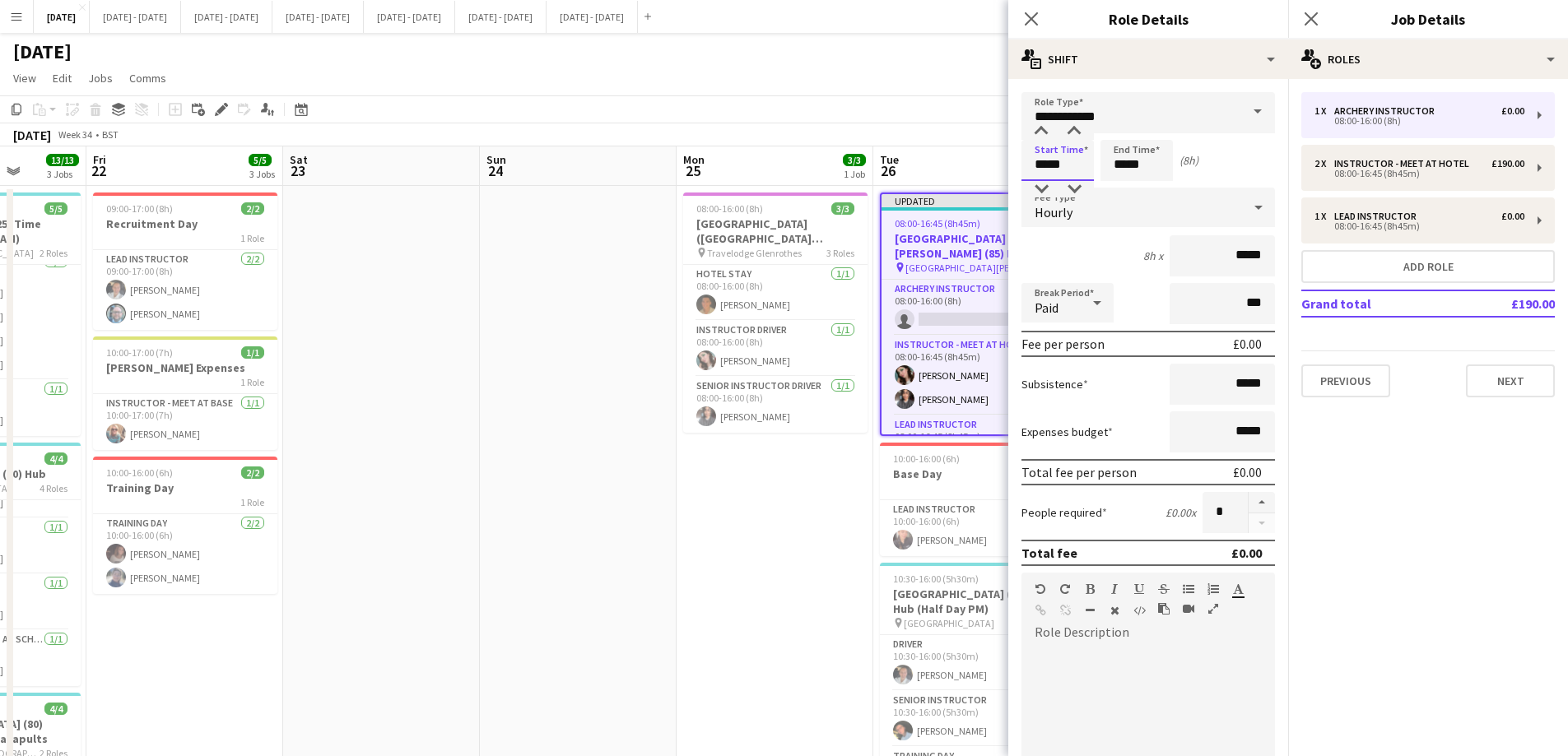
drag, startPoint x: 1068, startPoint y: 167, endPoint x: 1008, endPoint y: 146, distance: 63.6
click at [1008, 146] on body "Menu Boards Boards Boards All jobs Status Workforce Workforce My Workforce Recr…" at bounding box center [784, 547] width 1568 height 1094
type input "*****"
click at [1242, 209] on div at bounding box center [1258, 207] width 33 height 33
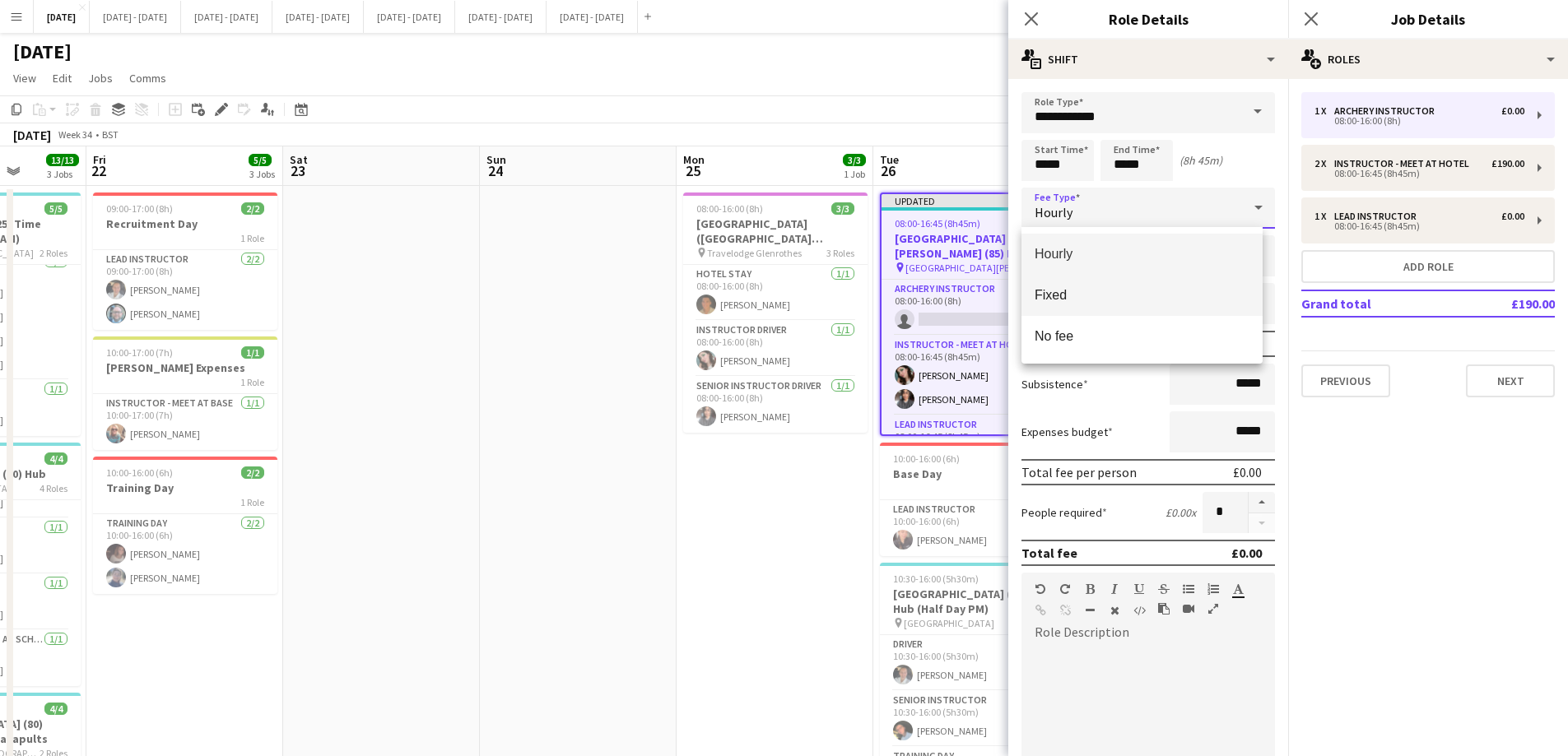
click at [1114, 294] on span "Fixed" at bounding box center [1142, 295] width 215 height 16
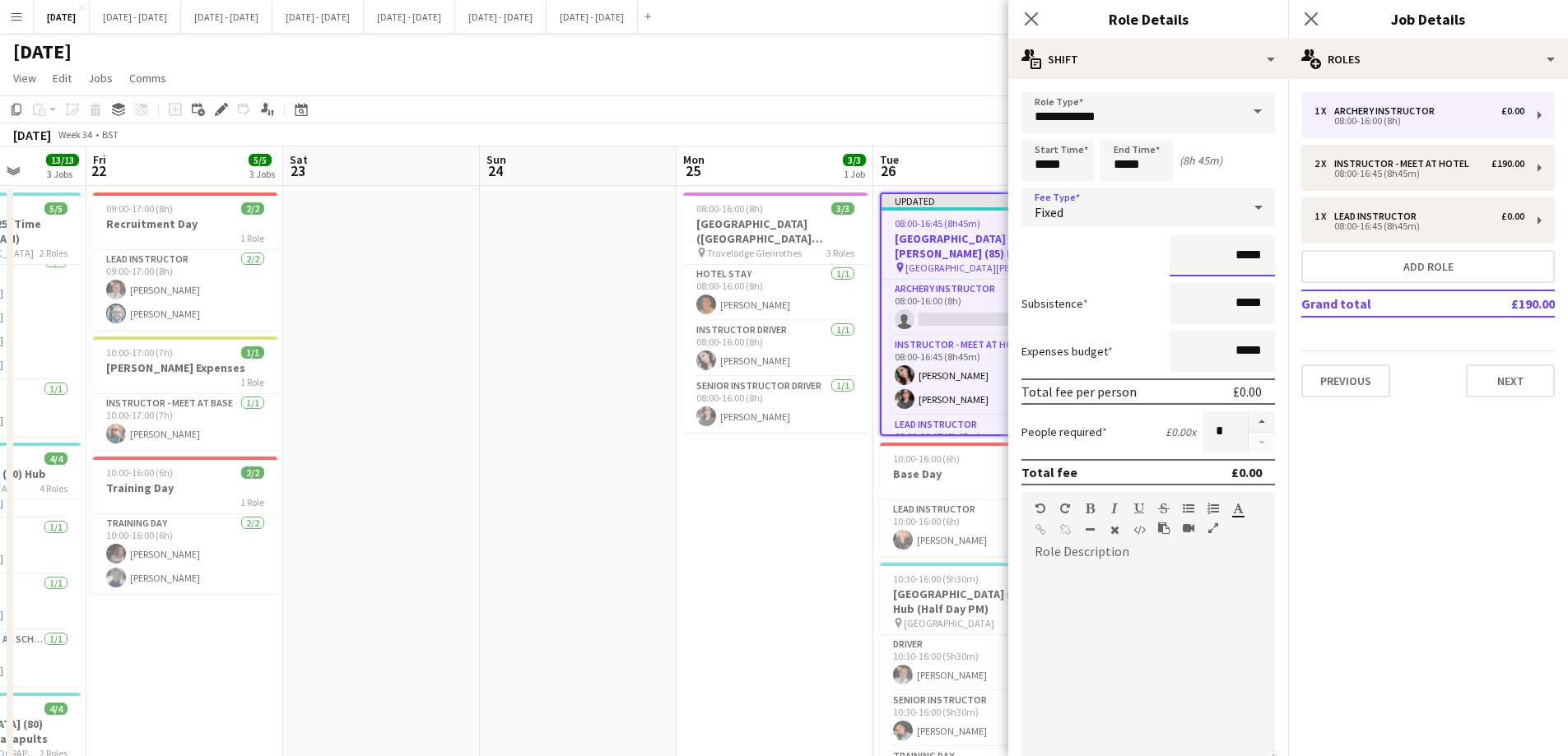
click at [1223, 263] on input "*****" at bounding box center [1222, 255] width 105 height 41
type input "*******"
click at [1037, 14] on icon at bounding box center [1030, 18] width 16 height 16
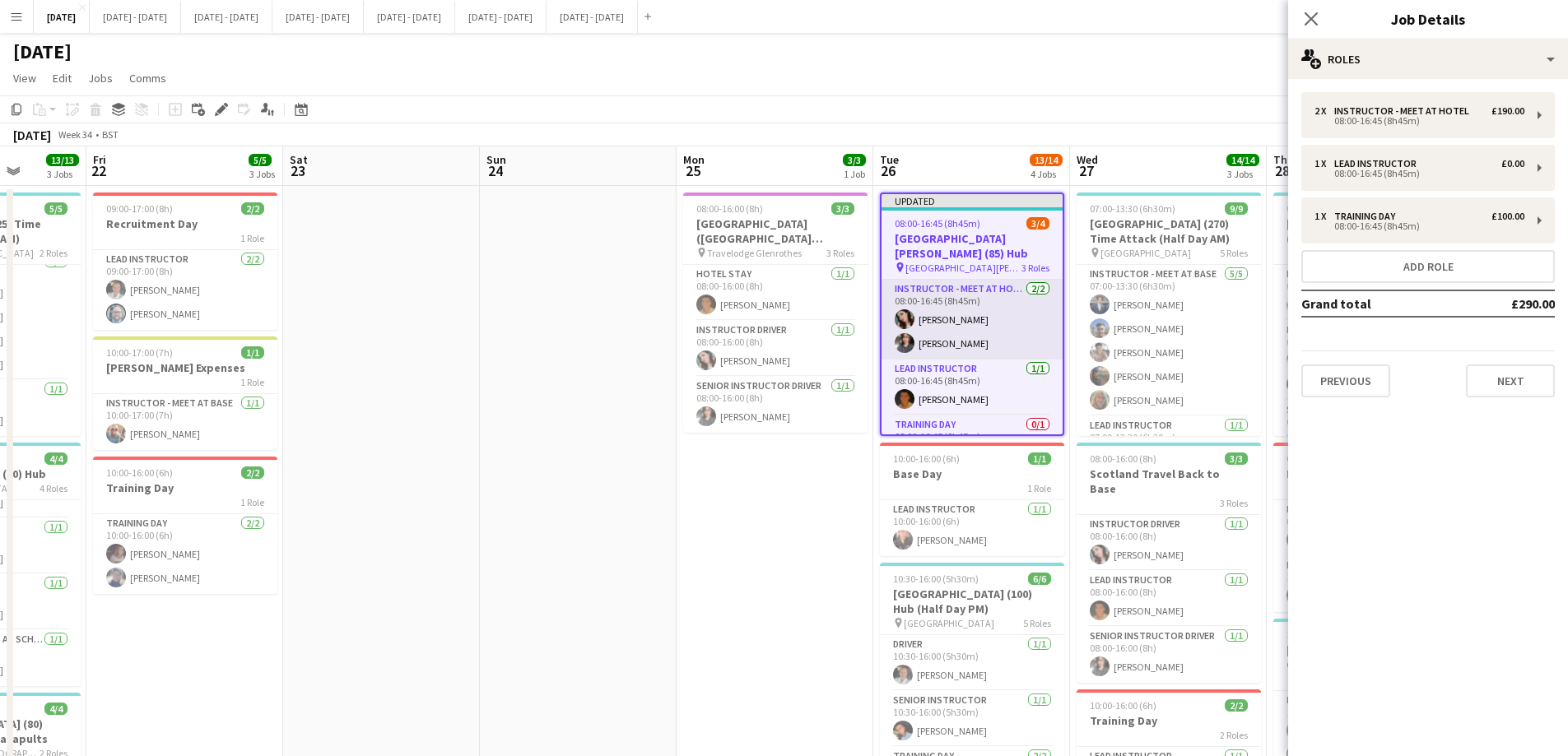
click at [965, 321] on app-card-role "Instructor - Meet at Hotel [DATE] 08:00-16:45 (8h45m) [PERSON_NAME] Cork [PERSO…" at bounding box center [971, 319] width 181 height 80
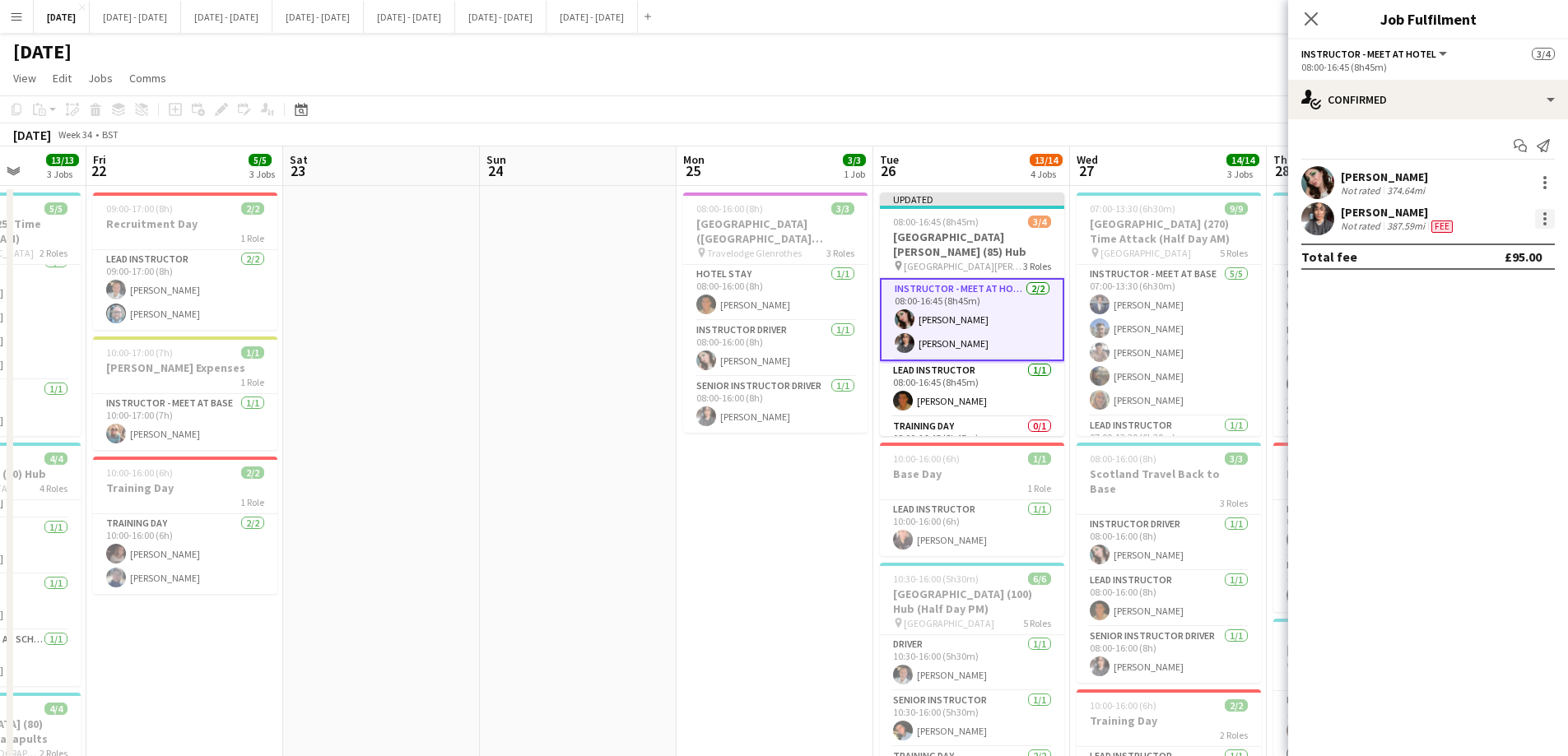
click at [1540, 221] on div at bounding box center [1544, 219] width 20 height 20
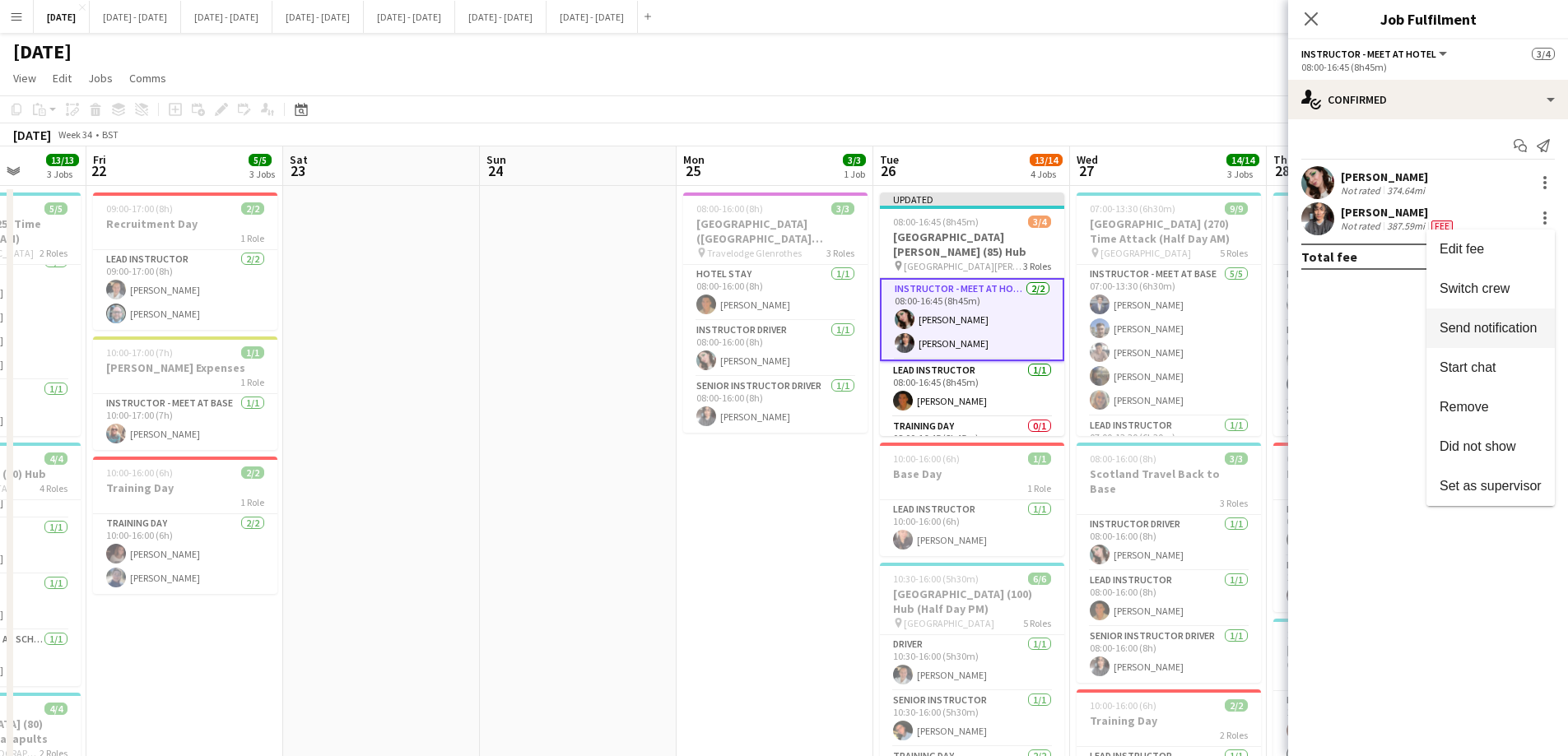
click at [1503, 283] on span "Switch crew" at bounding box center [1474, 288] width 70 height 14
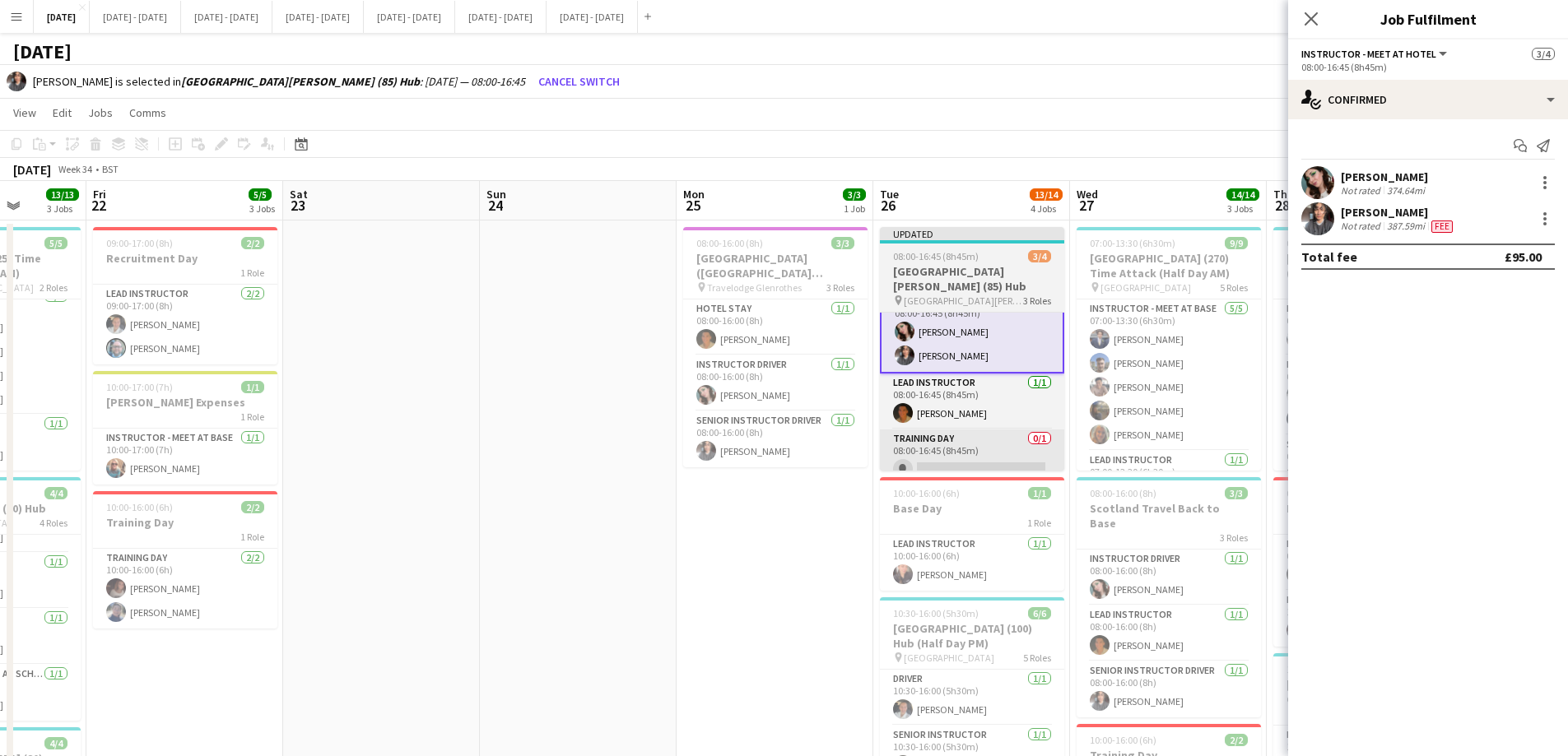
click at [967, 440] on app-card-role "Training Day 0/1 08:00-16:45 (8h45m) single-neutral-actions" at bounding box center [971, 457] width 184 height 56
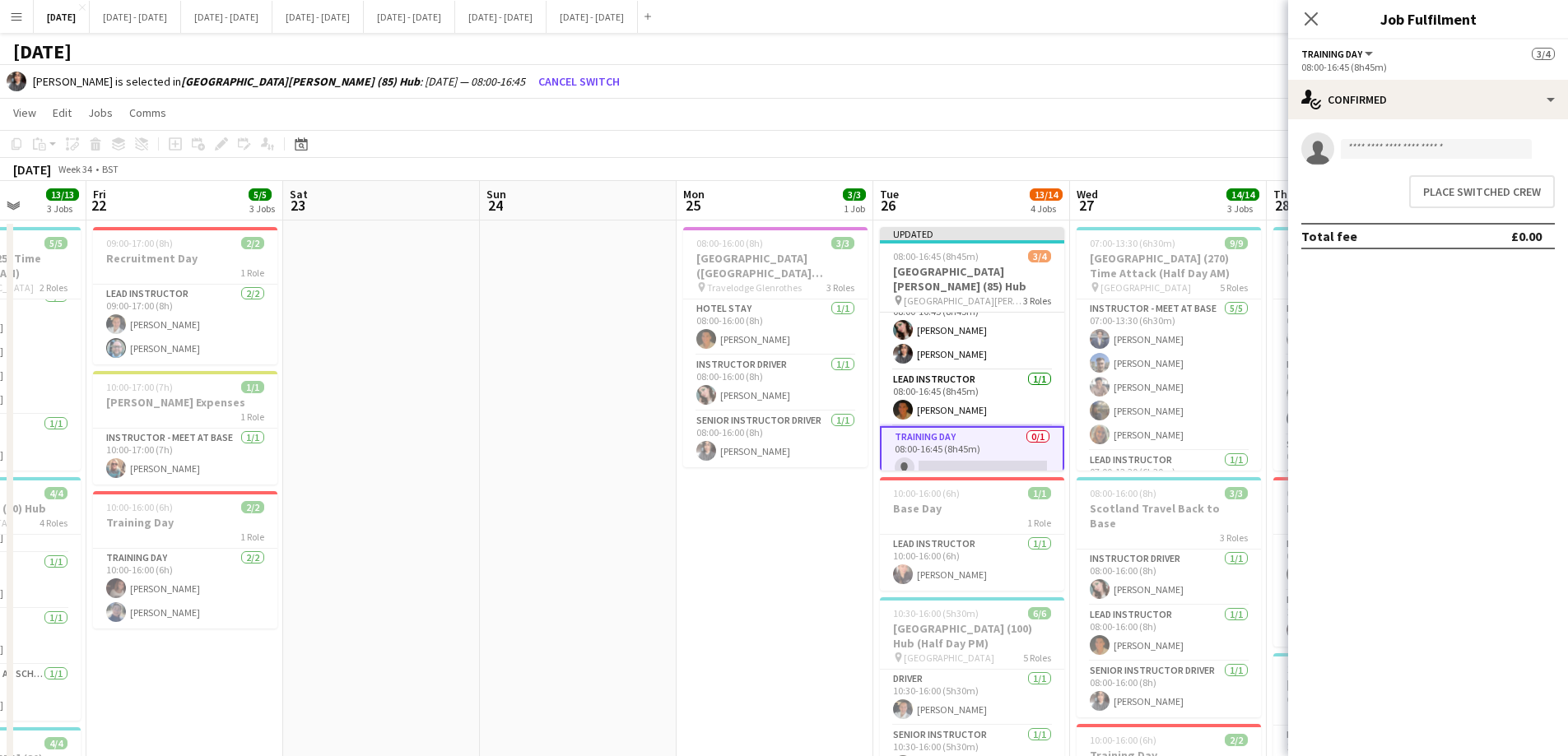
scroll to position [20, 0]
click at [1481, 186] on button "Place switched crew" at bounding box center [1481, 192] width 145 height 33
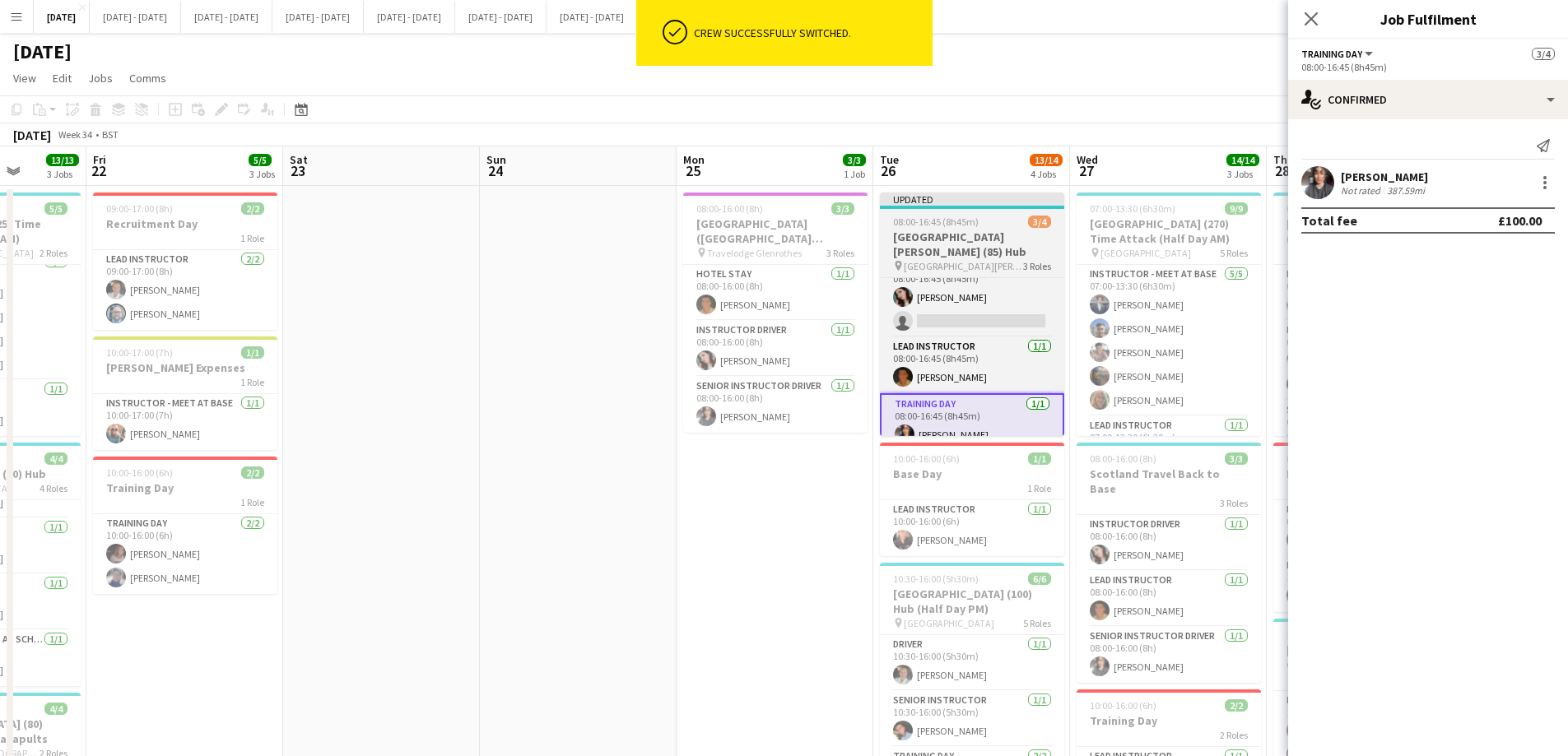
click at [955, 228] on app-job-card "Updated 08:00-16:45 (8h45m) 3/4 [GEOGRAPHIC_DATA][PERSON_NAME] (85) Hub pin [GE…" at bounding box center [971, 314] width 184 height 244
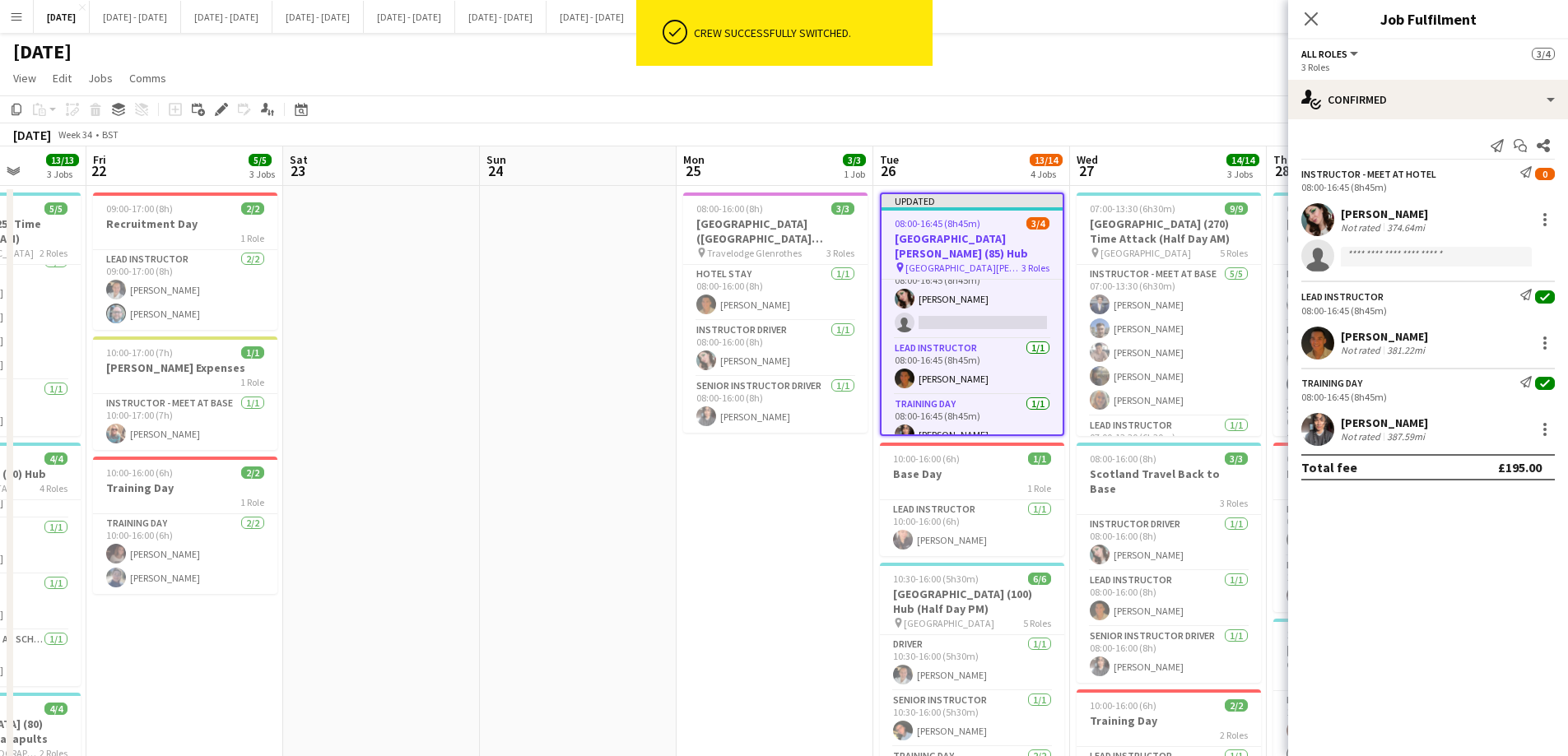
scroll to position [0, 502]
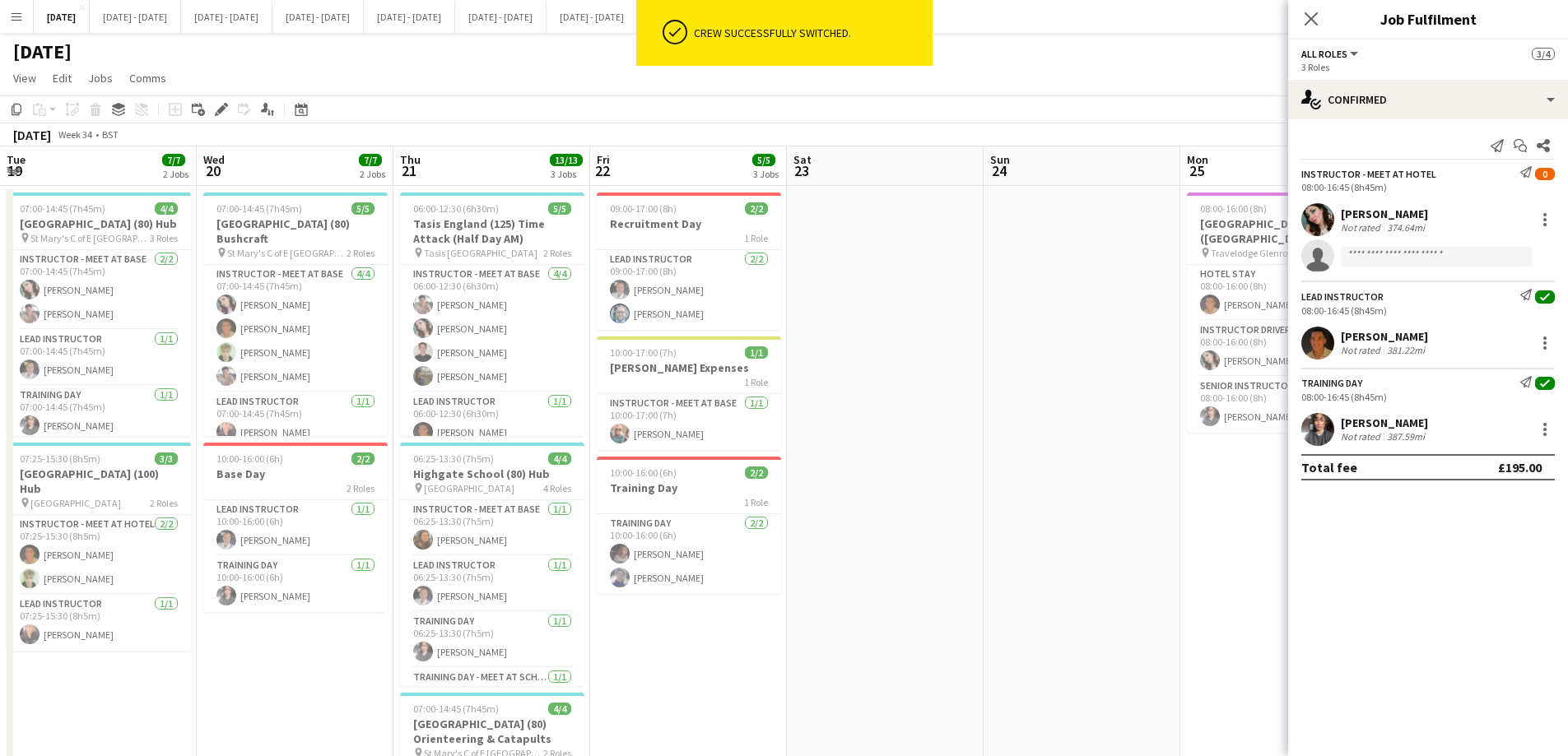
drag, startPoint x: 0, startPoint y: 0, endPoint x: 257, endPoint y: 136, distance: 290.8
click at [217, 103] on icon "Edit" at bounding box center [222, 109] width 13 height 13
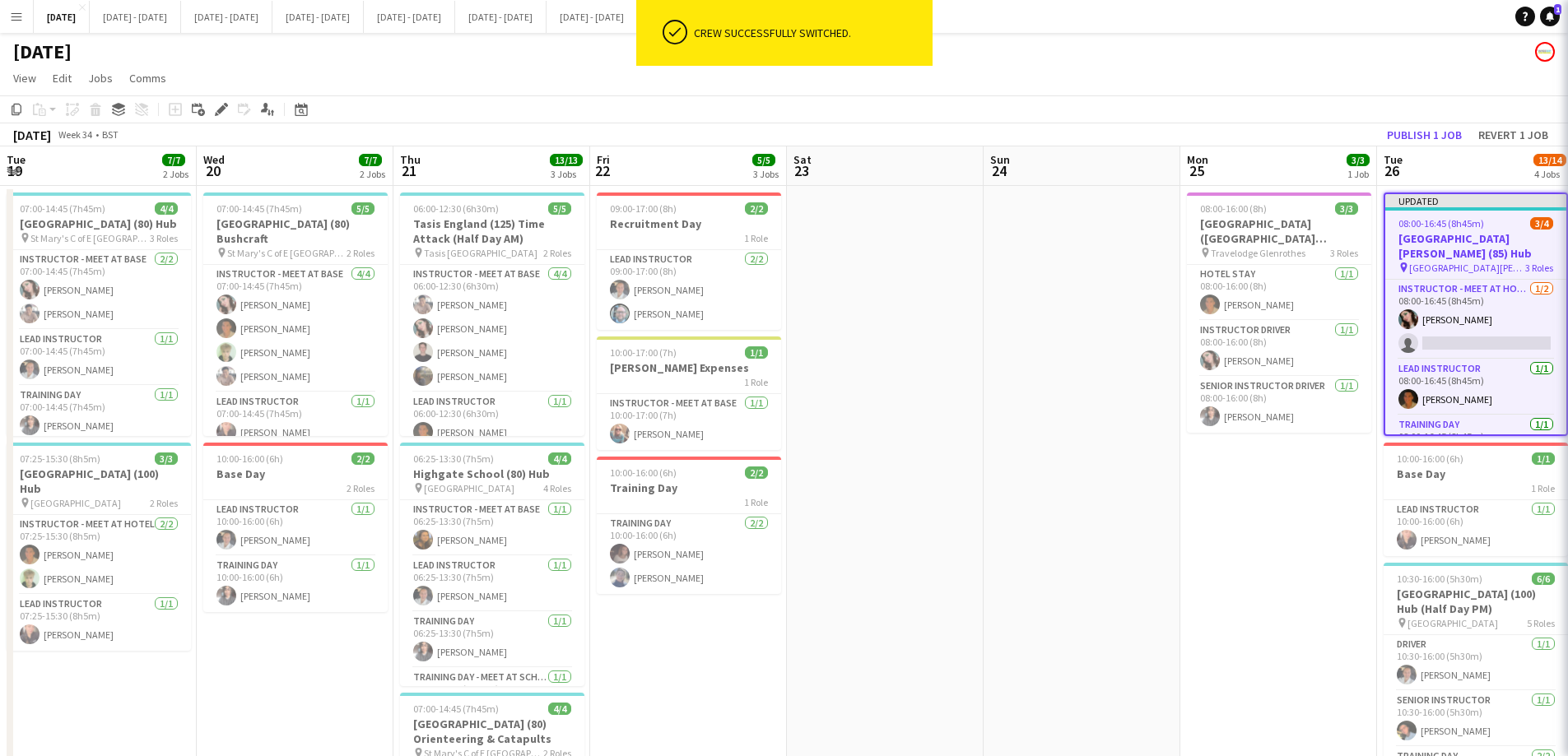
scroll to position [20, 0]
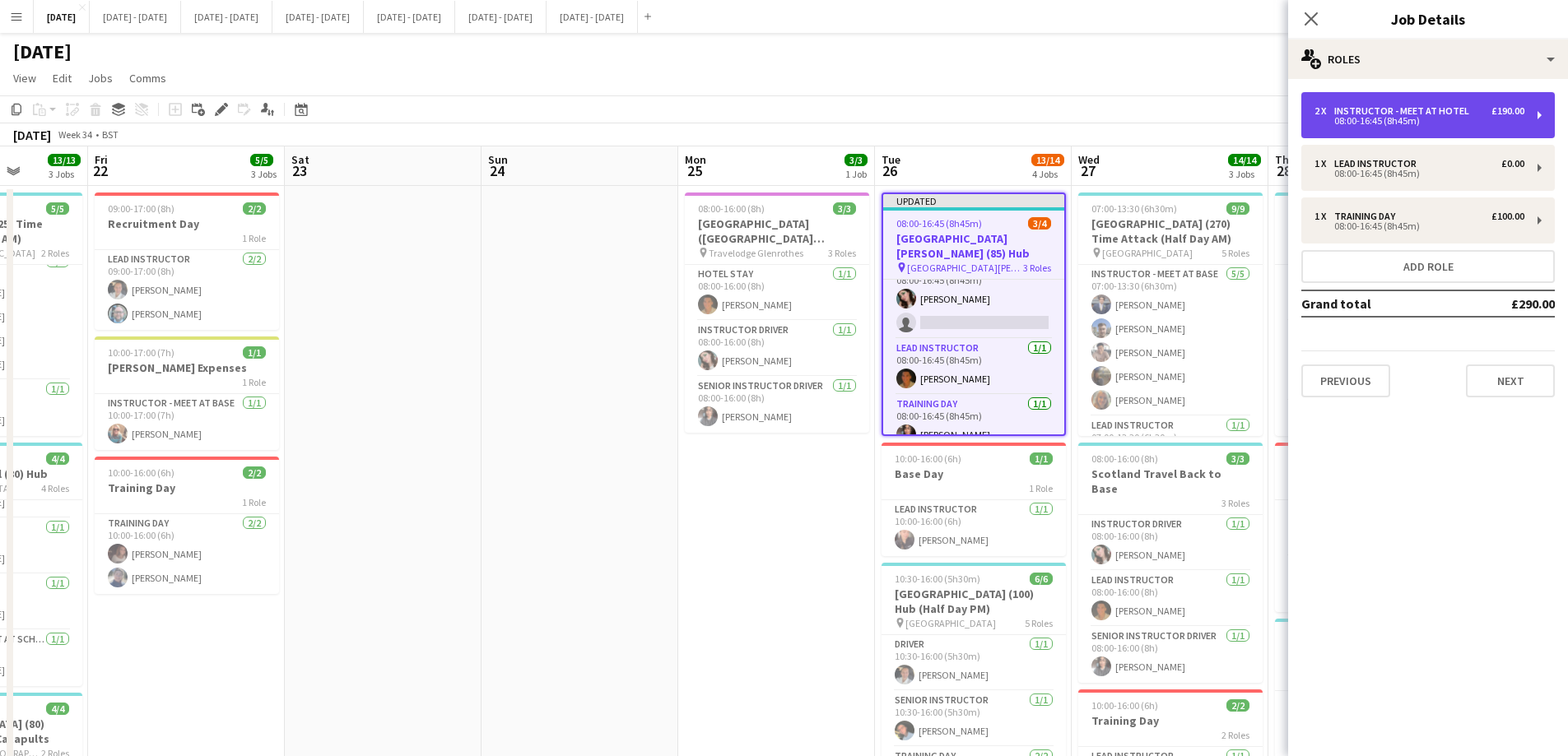
click at [1447, 109] on div "Instructor - Meet at Hotel" at bounding box center [1404, 111] width 141 height 12
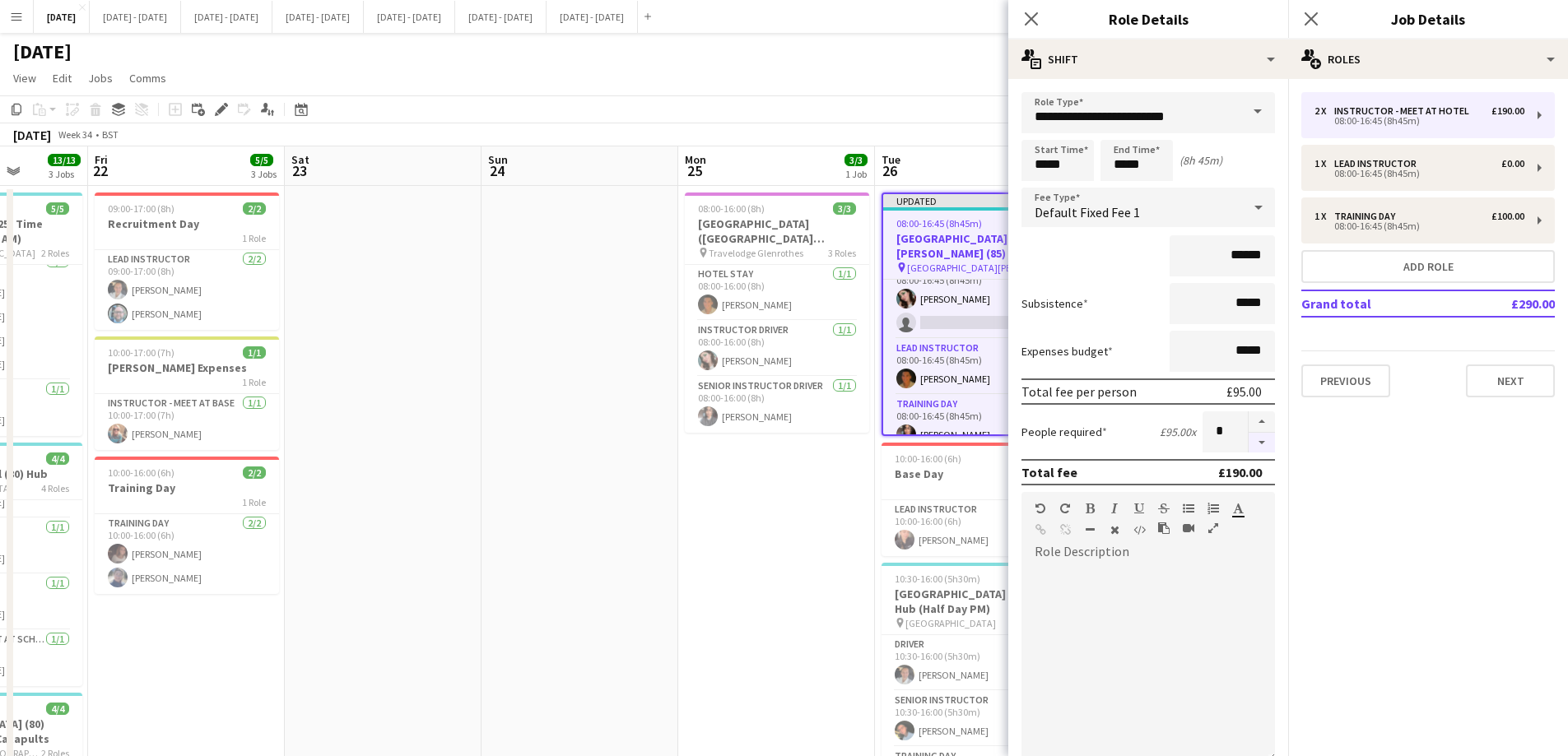
click at [1250, 443] on button "button" at bounding box center [1261, 443] width 26 height 20
type input "*"
click at [1036, 20] on icon "Close pop-in" at bounding box center [1031, 19] width 13 height 13
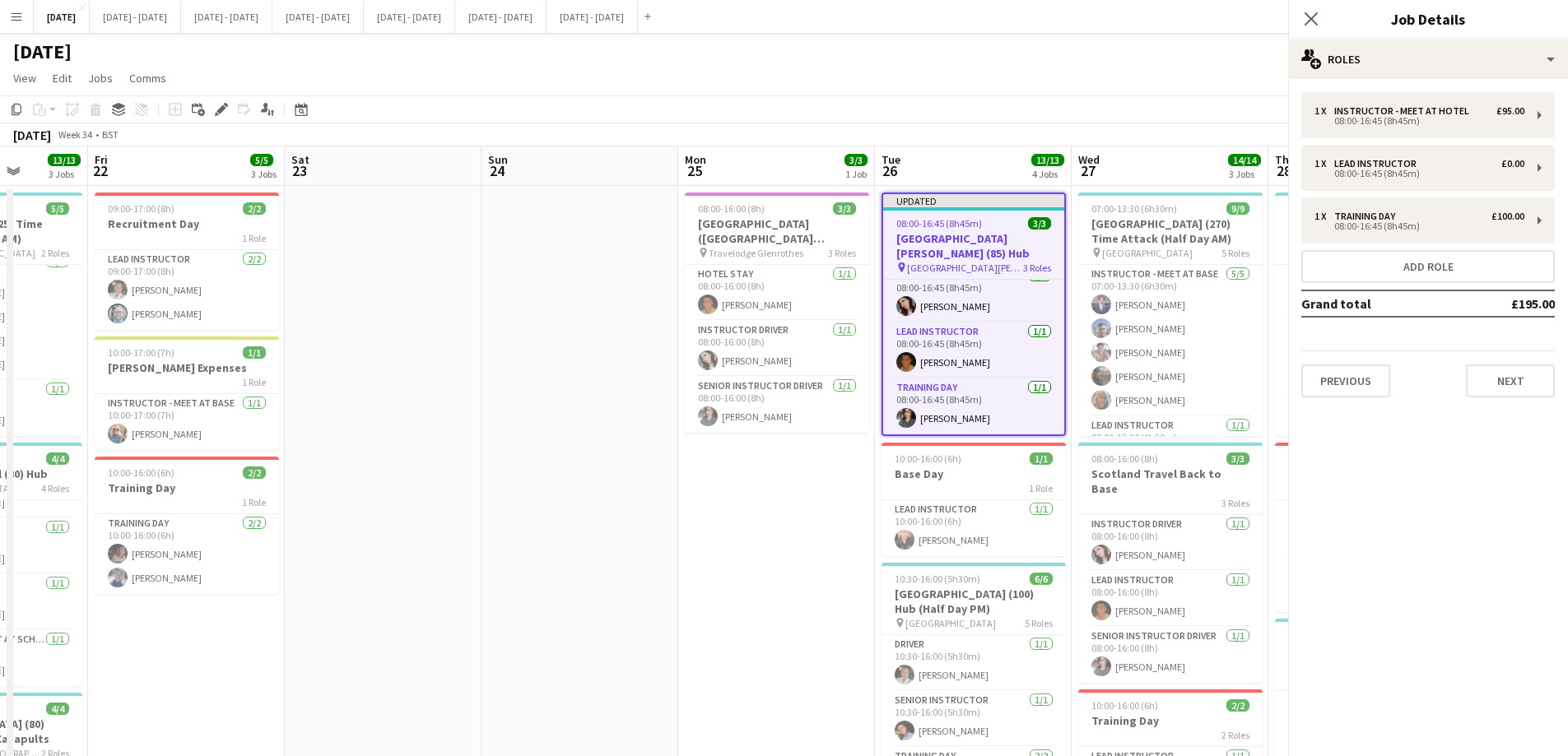
scroll to position [0, 0]
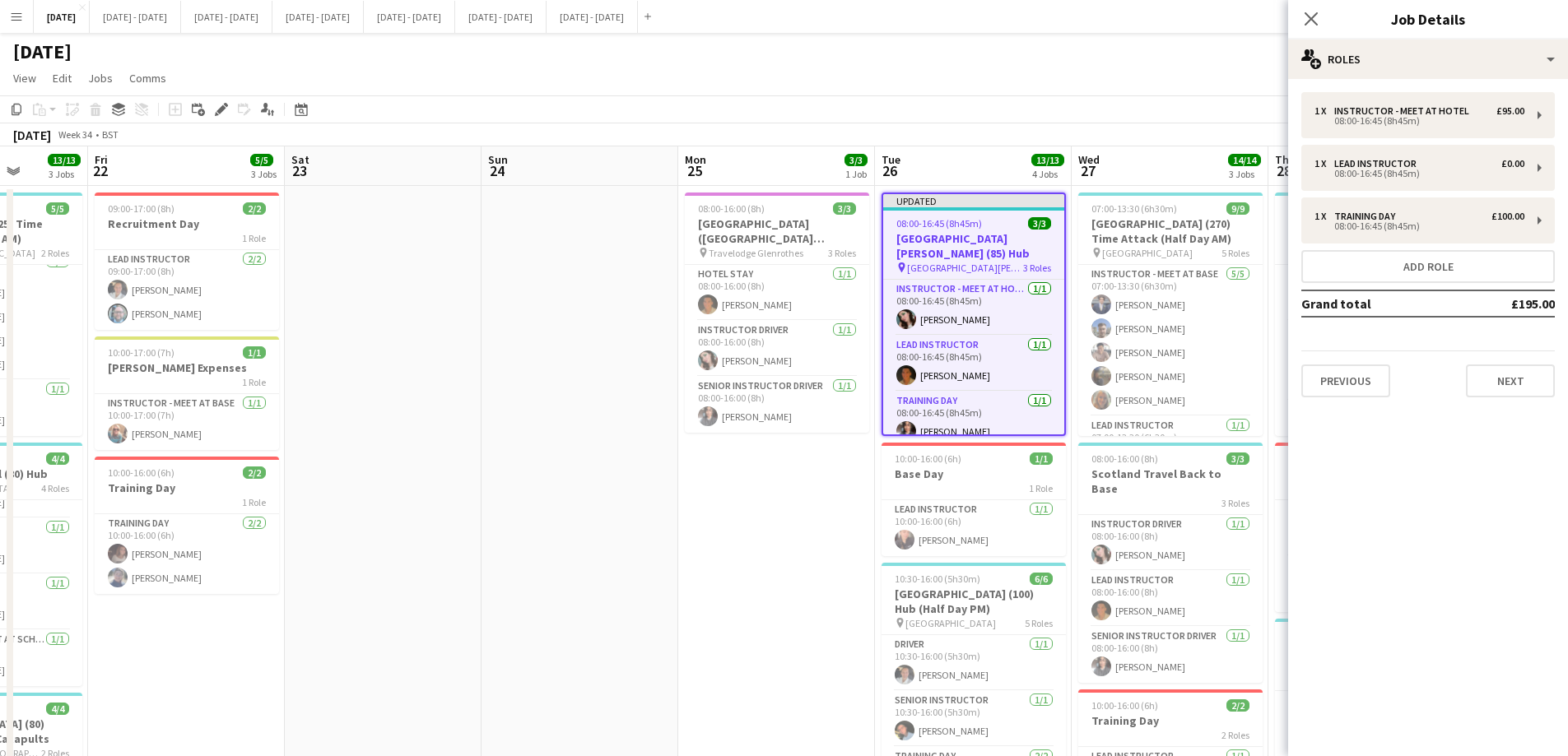
click at [1323, 22] on div "Close pop-in" at bounding box center [1311, 18] width 46 height 38
click at [1306, 18] on icon "Close pop-in" at bounding box center [1310, 18] width 16 height 16
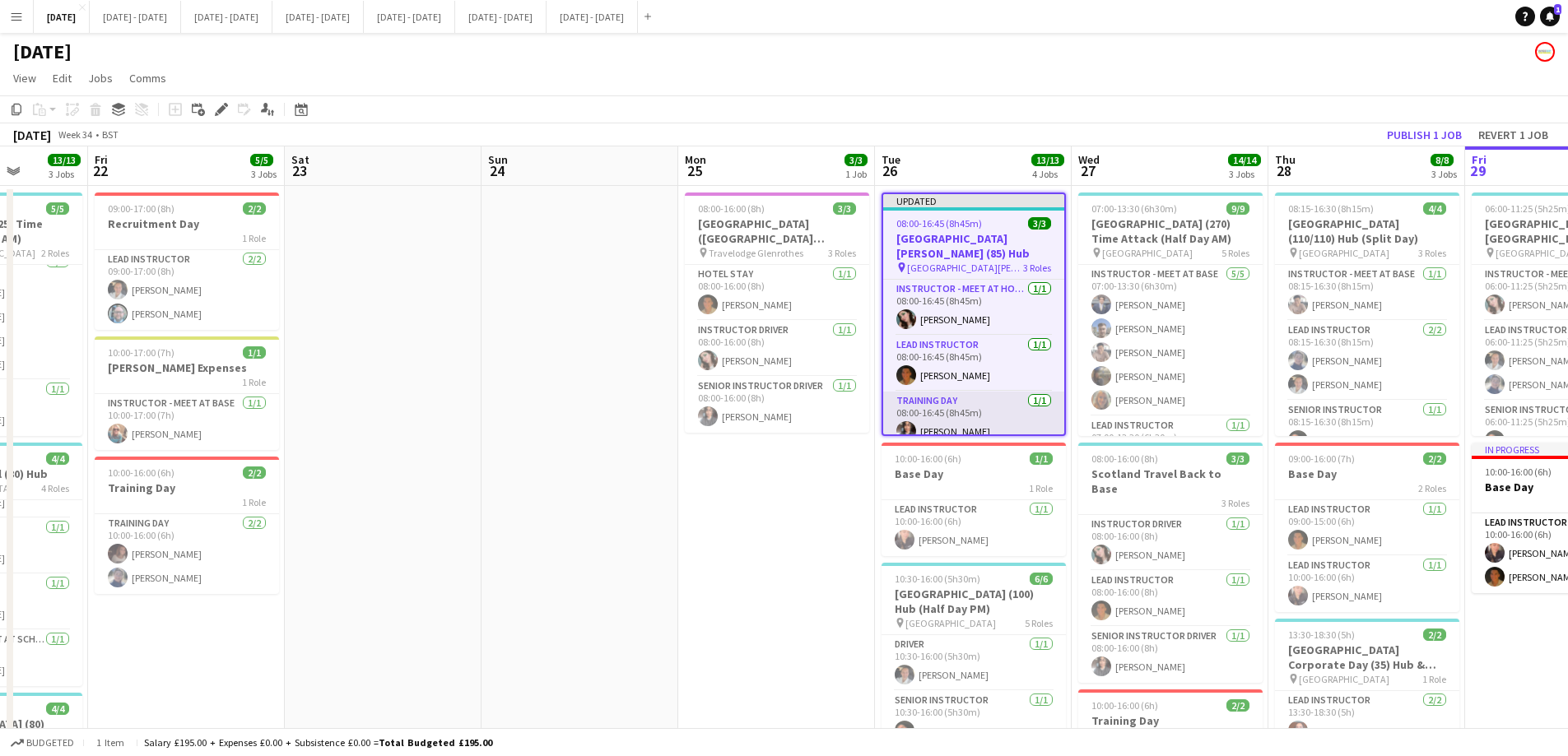
click at [950, 398] on app-card-role "Training Day 1/1 08:00-16:45 (8h45m) Shusanta Rai" at bounding box center [973, 419] width 181 height 56
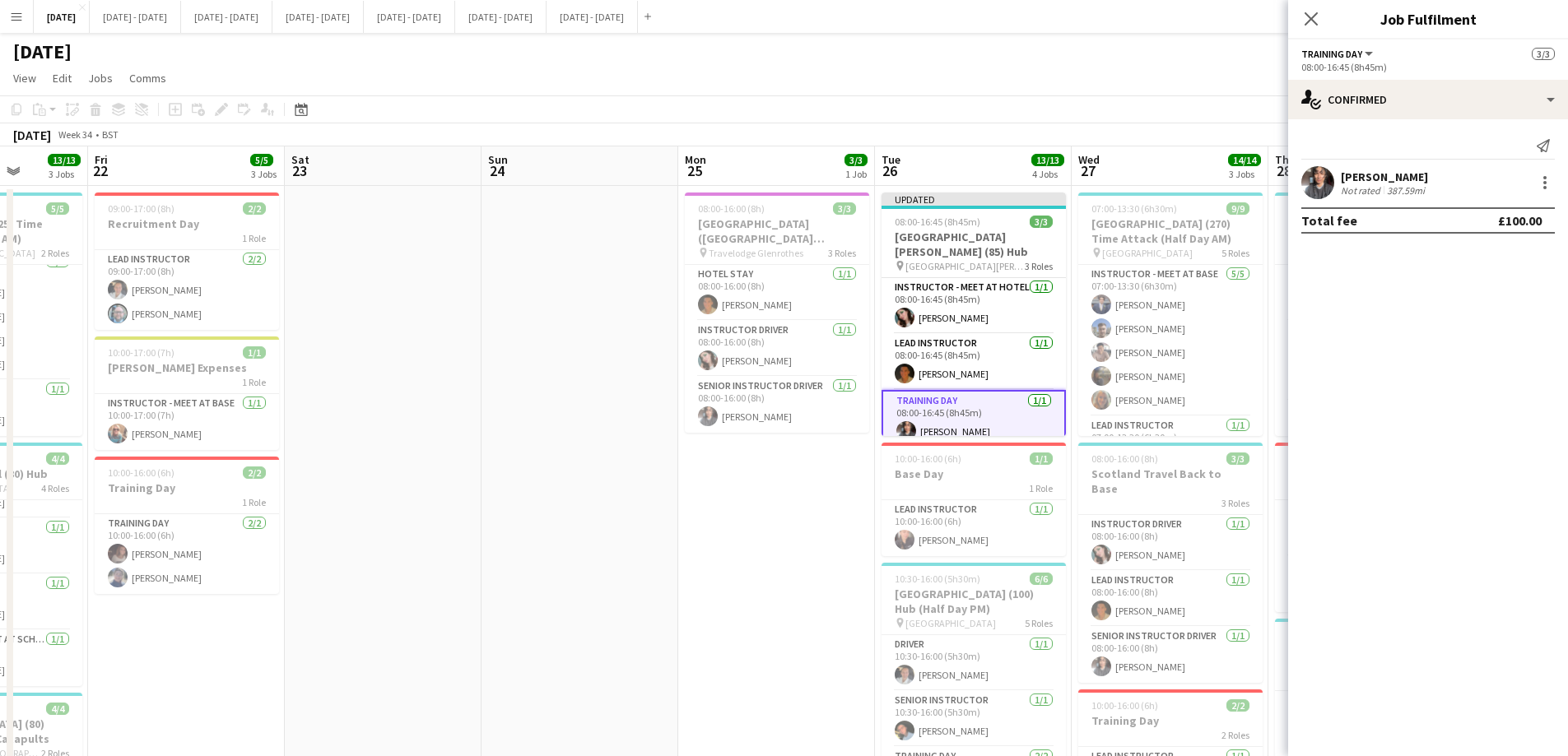
click at [950, 399] on app-card-role "Training Day 1/1 08:00-16:45 (8h45m) Shusanta Rai" at bounding box center [973, 419] width 184 height 60
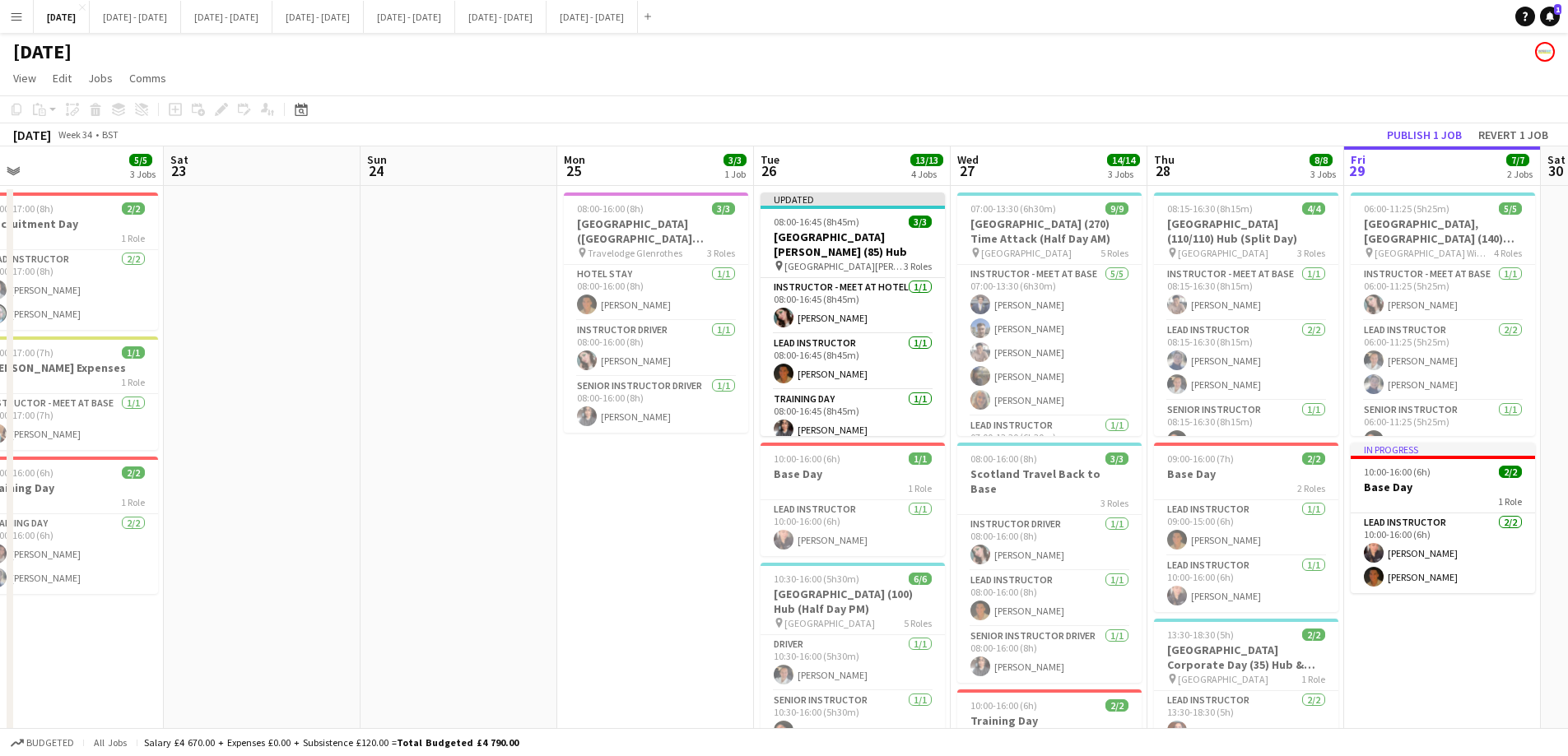
scroll to position [0, 624]
drag, startPoint x: 783, startPoint y: 531, endPoint x: 660, endPoint y: 533, distance: 123.0
click at [660, 533] on app-calendar-viewport "Tue 19 7/7 2 Jobs Wed 20 7/7 2 Jobs Thu 21 13/13 3 Jobs Fri 22 5/5 3 Jobs Sat 2…" at bounding box center [784, 606] width 1568 height 920
click at [687, 538] on app-date-cell "08:00-16:00 (8h) 3/3 Scotland Hotel (St Andrews) - St Leonard's School pin Trav…" at bounding box center [654, 588] width 197 height 805
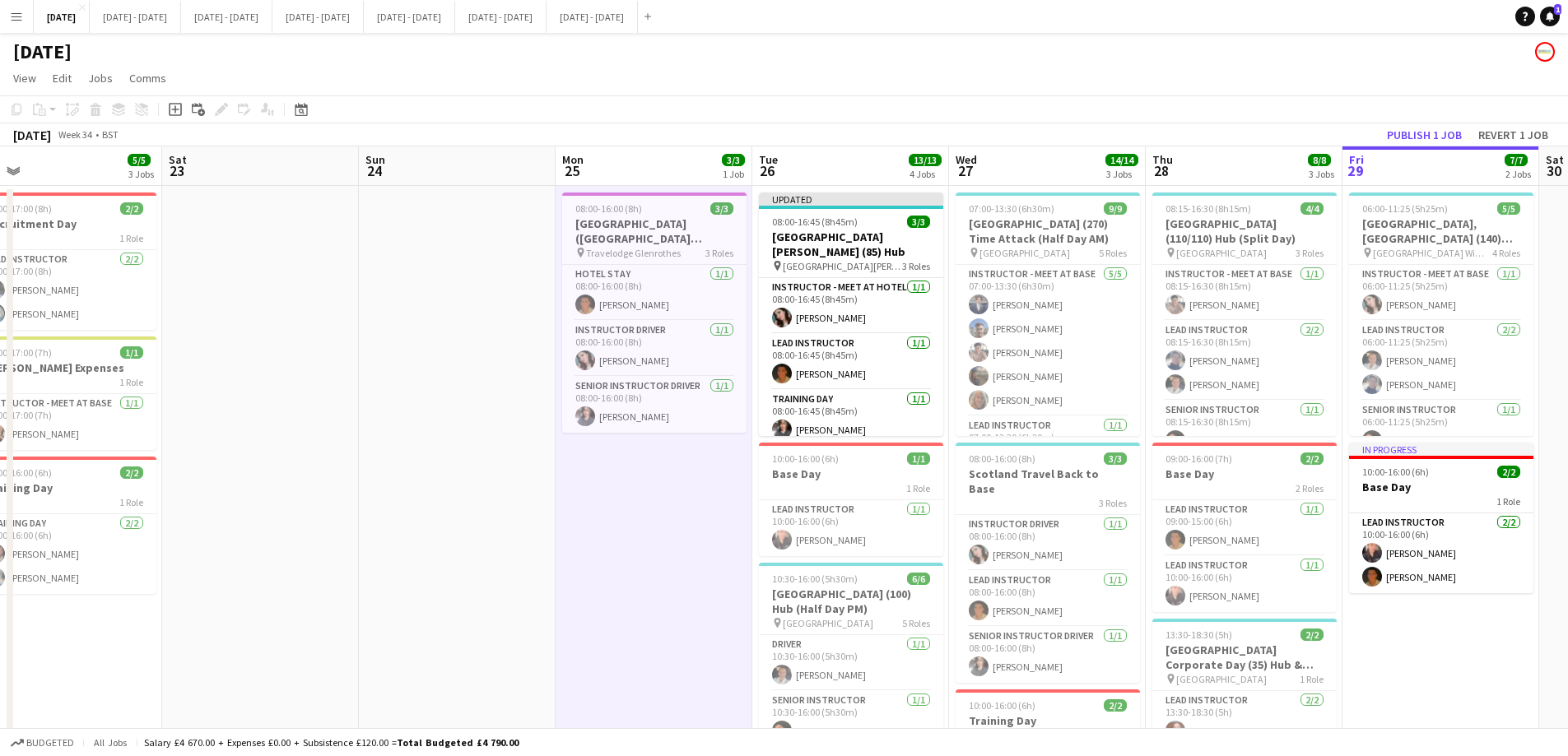
click at [868, 163] on app-board-header-date "Tue 26 13/13 4 Jobs" at bounding box center [850, 165] width 197 height 39
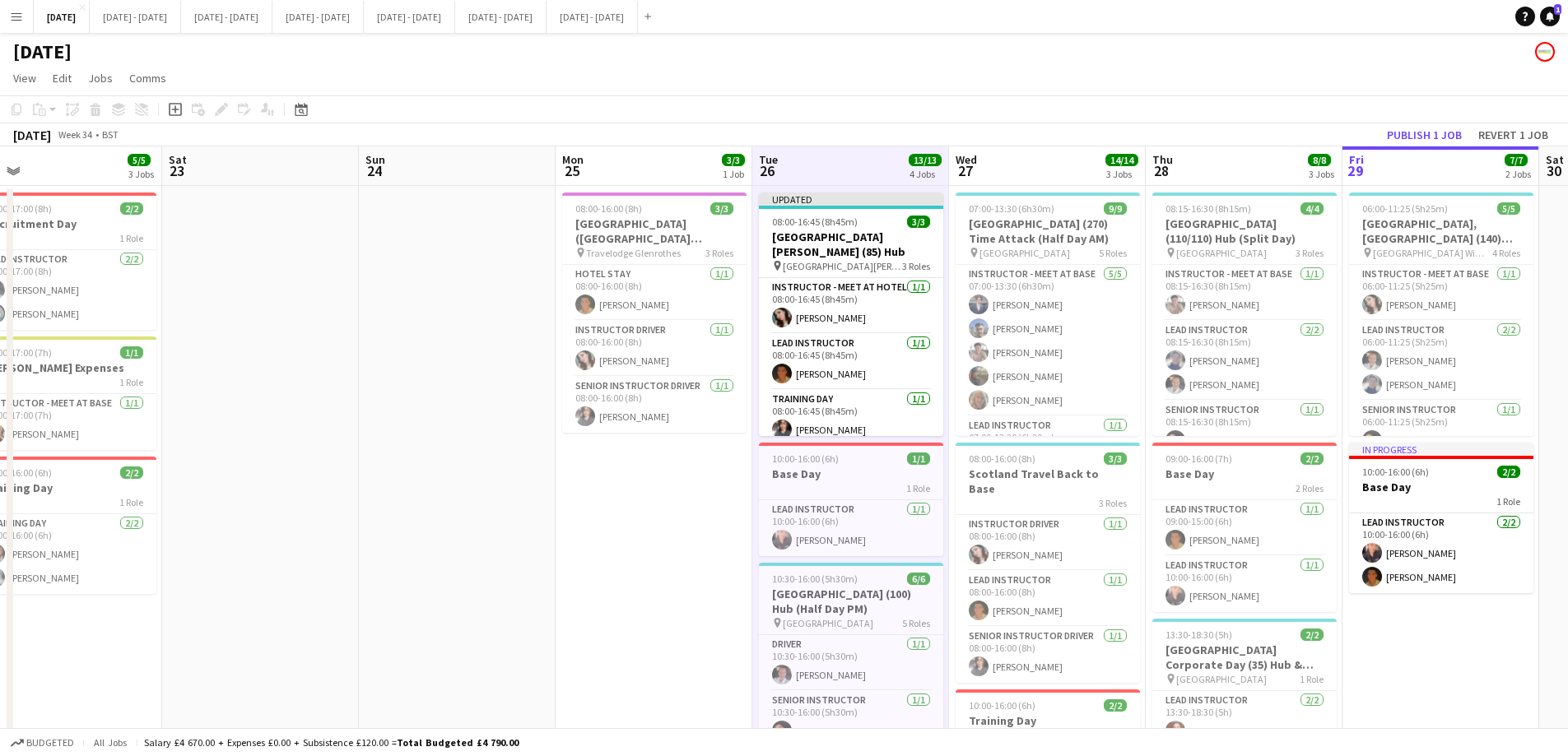
click at [655, 665] on app-date-cell "08:00-16:00 (8h) 3/3 Scotland Hotel (St Andrews) - St Leonard's School pin Trav…" at bounding box center [654, 588] width 197 height 805
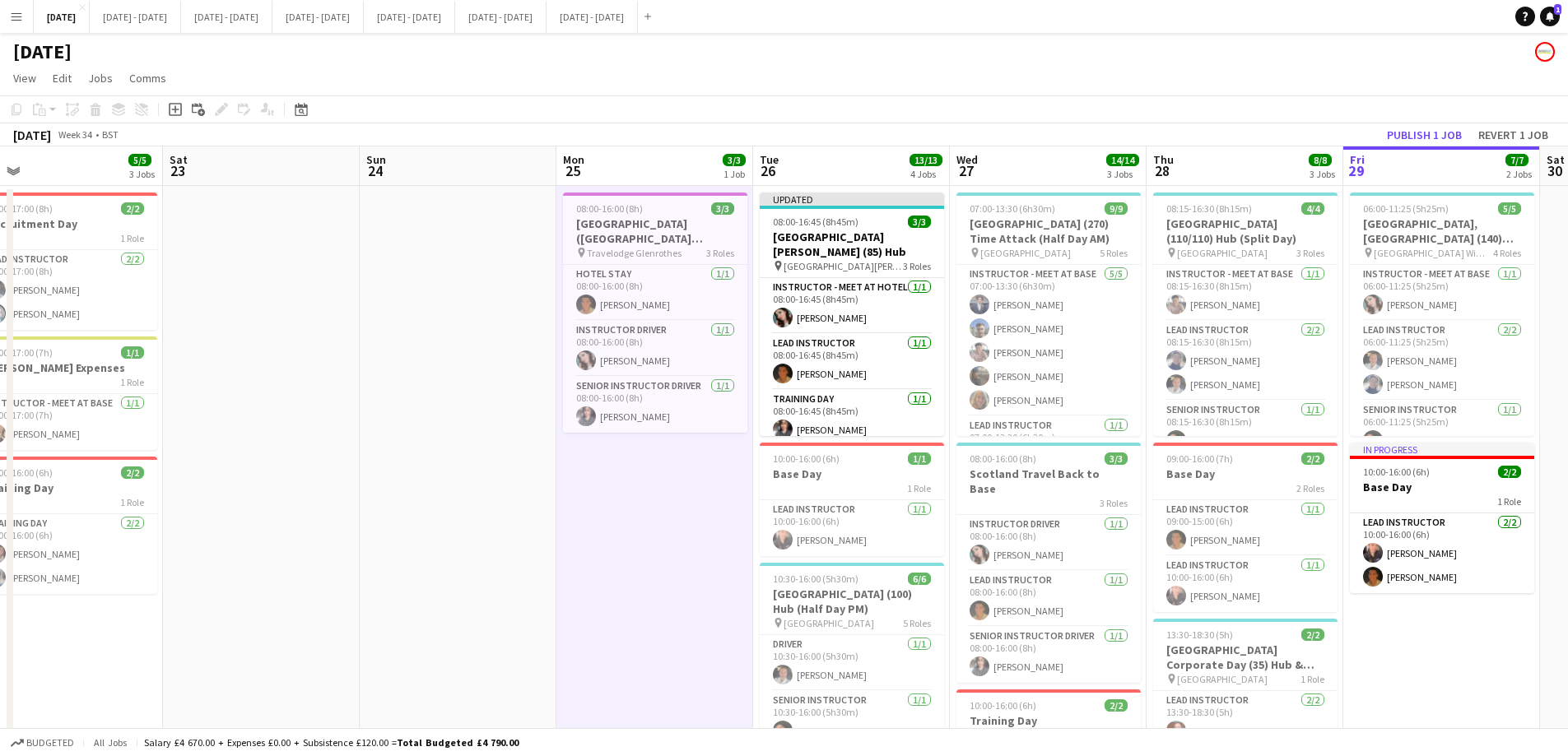
click at [819, 174] on app-board-header-date "Tue 26 13/13 4 Jobs" at bounding box center [851, 165] width 197 height 39
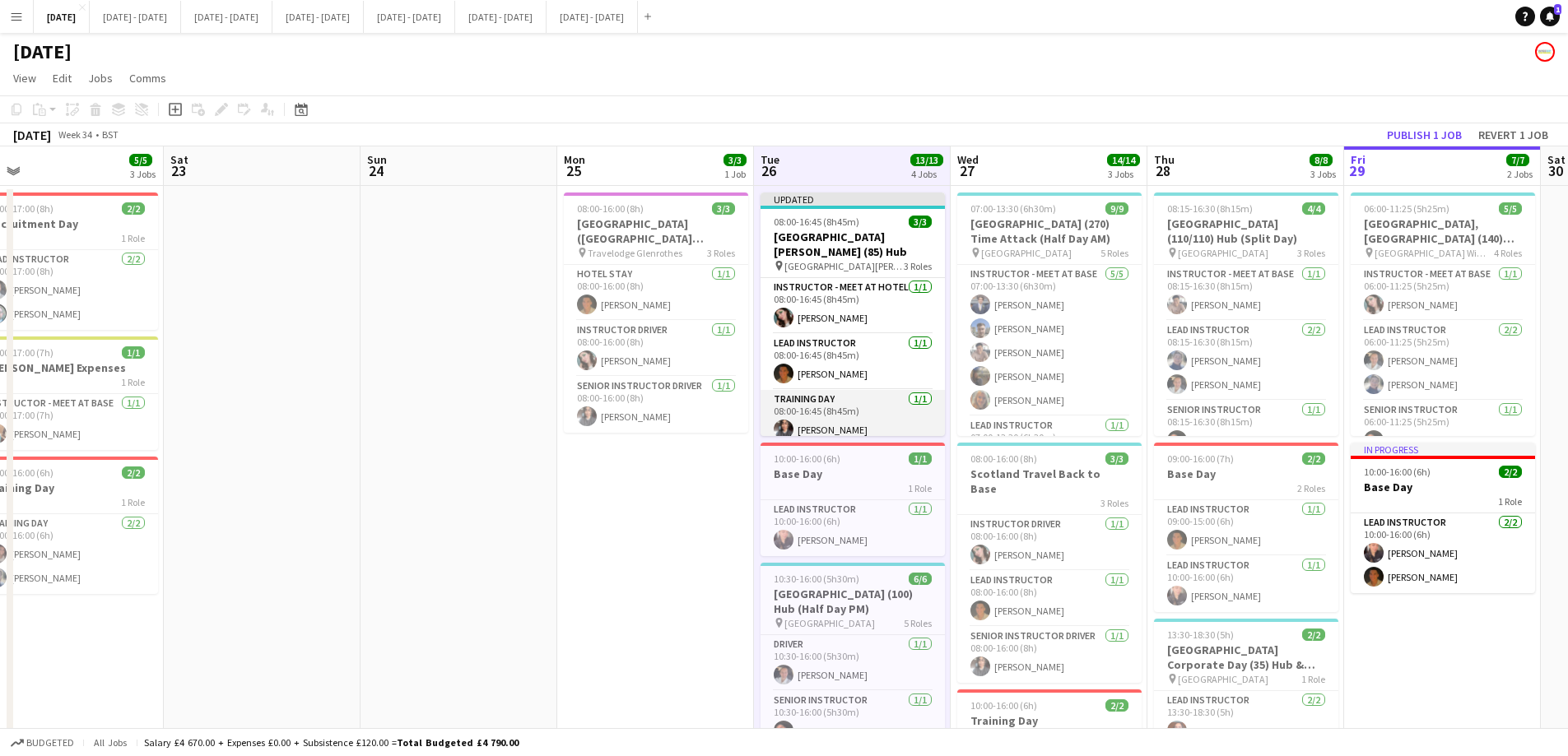
click at [821, 401] on app-card-role "Training Day 1/1 08:00-16:45 (8h45m) Shusanta Rai" at bounding box center [852, 417] width 184 height 56
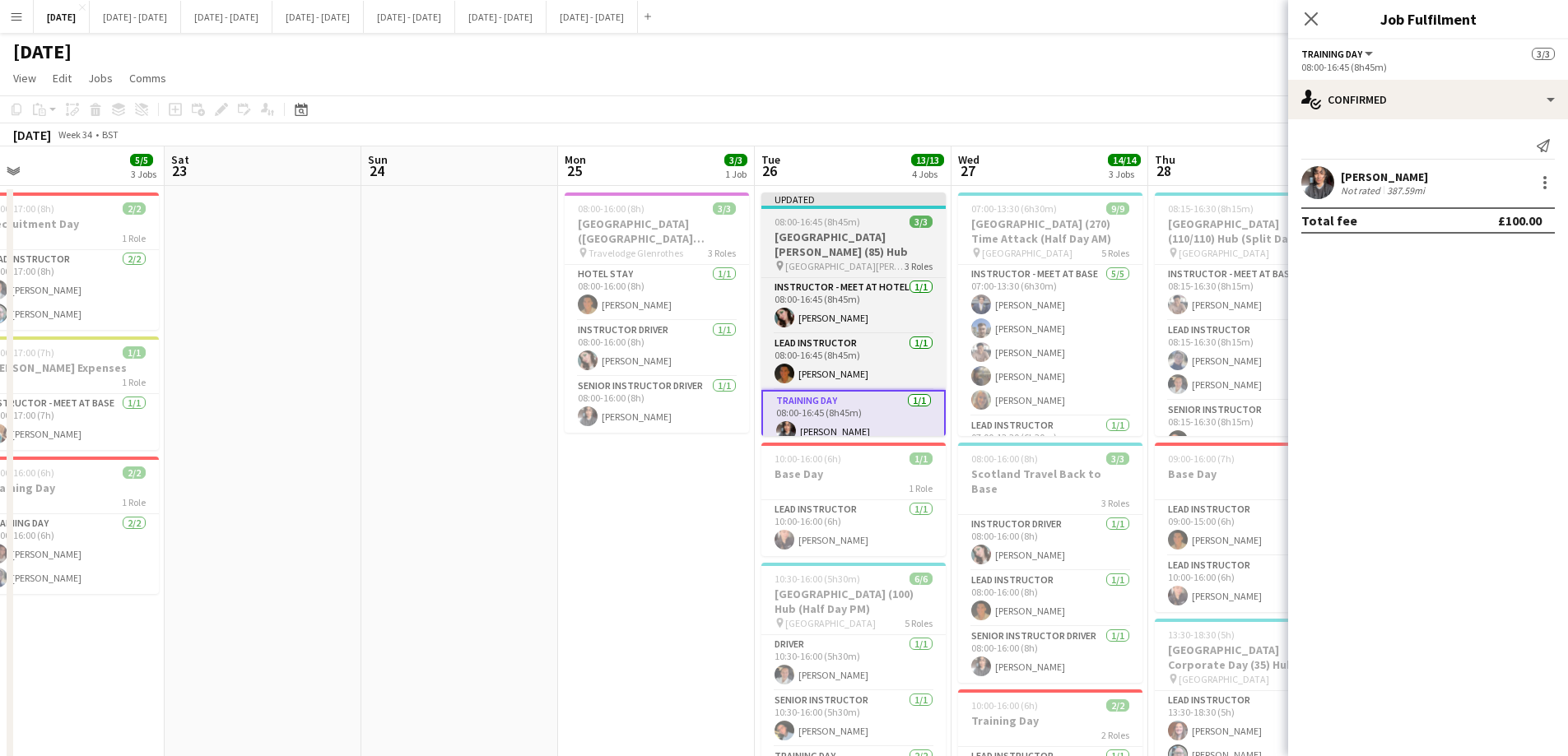
click at [840, 239] on h3 "[GEOGRAPHIC_DATA][PERSON_NAME] (85) Hub" at bounding box center [853, 244] width 184 height 29
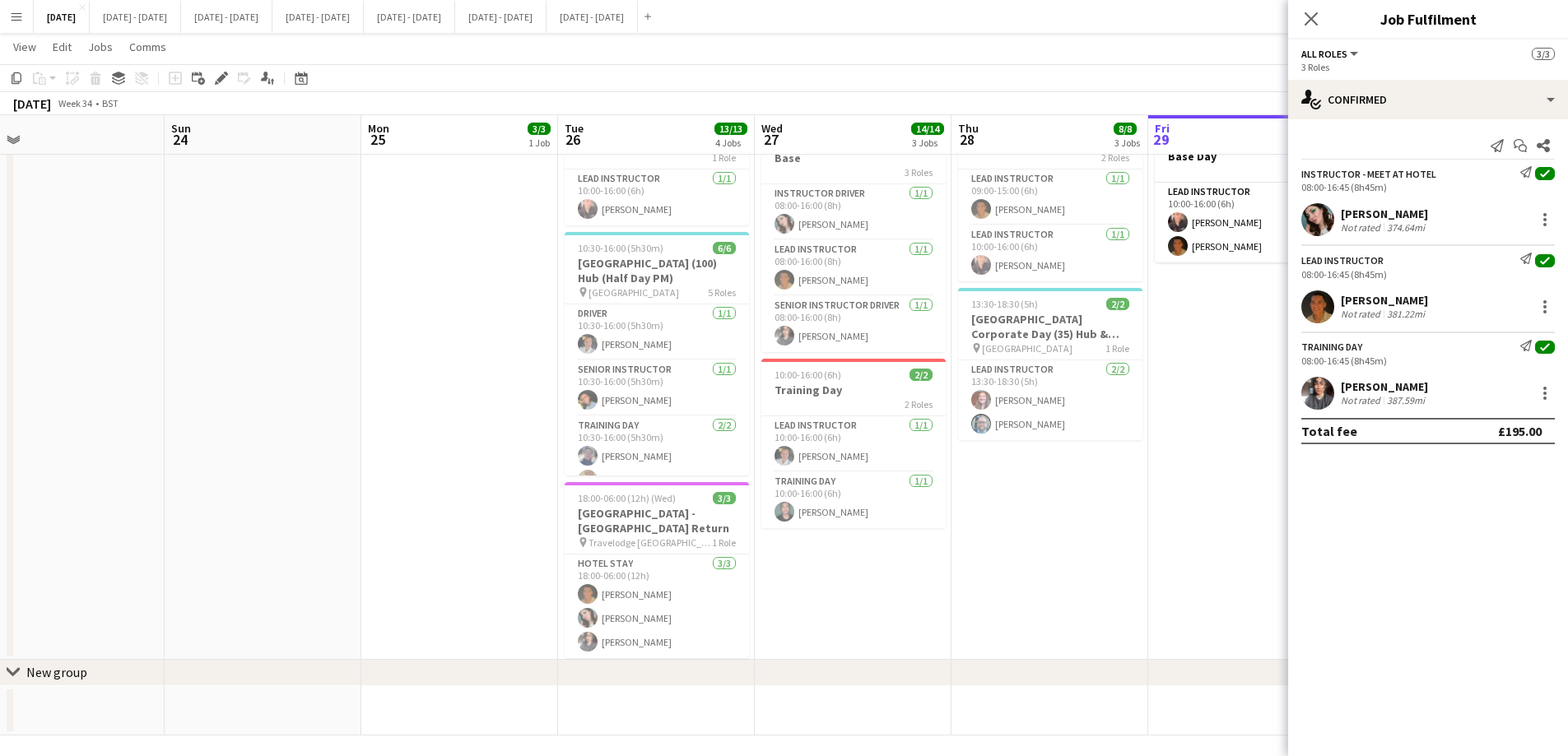
scroll to position [0, 484]
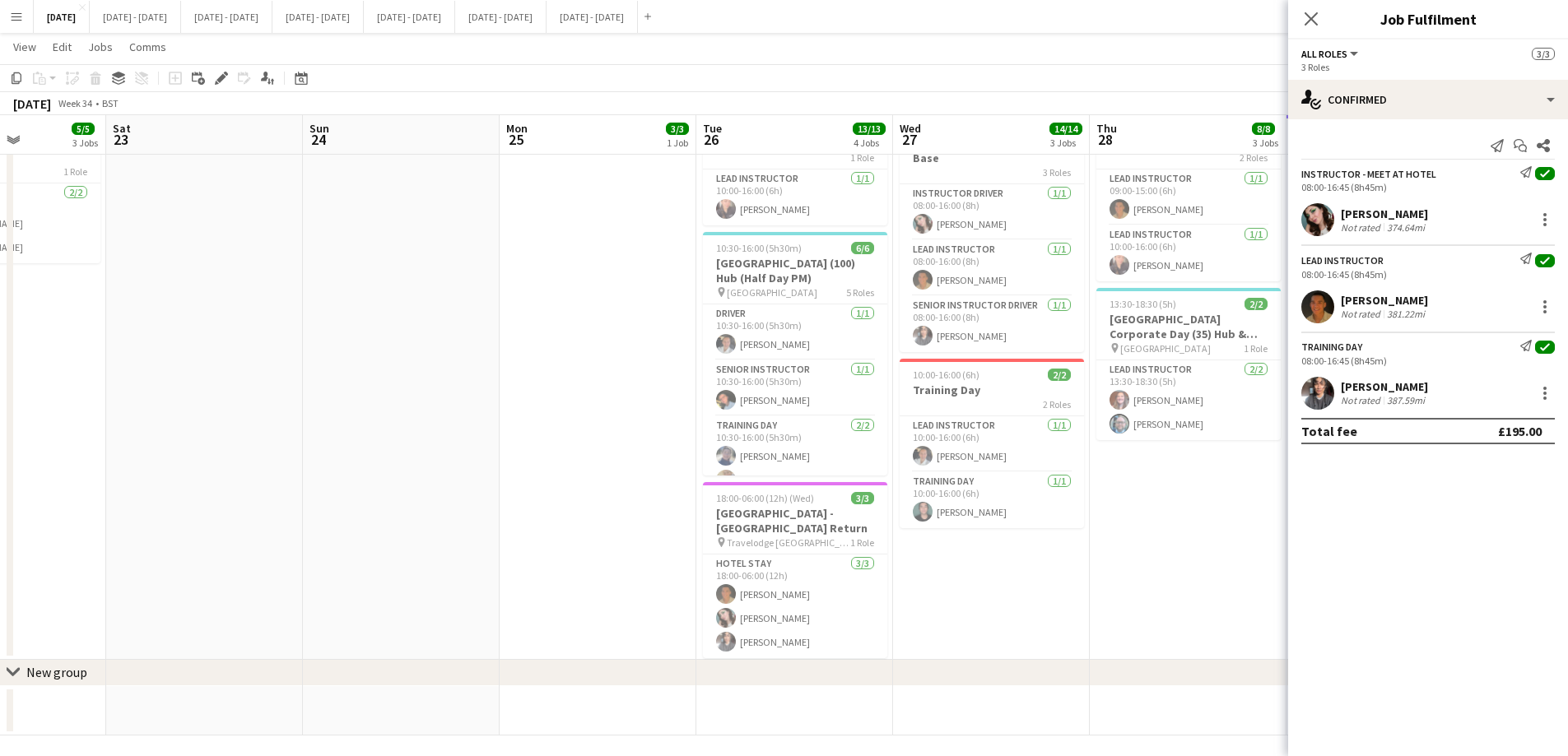
drag, startPoint x: 987, startPoint y: 580, endPoint x: 929, endPoint y: 585, distance: 58.2
click at [929, 585] on app-calendar-viewport "Wed 20 7/7 2 Jobs Thu 21 13/13 3 Jobs Fri 22 5/5 3 Jobs Sat 23 Sun 24 Mon 25 3/…" at bounding box center [784, 235] width 1568 height 1000
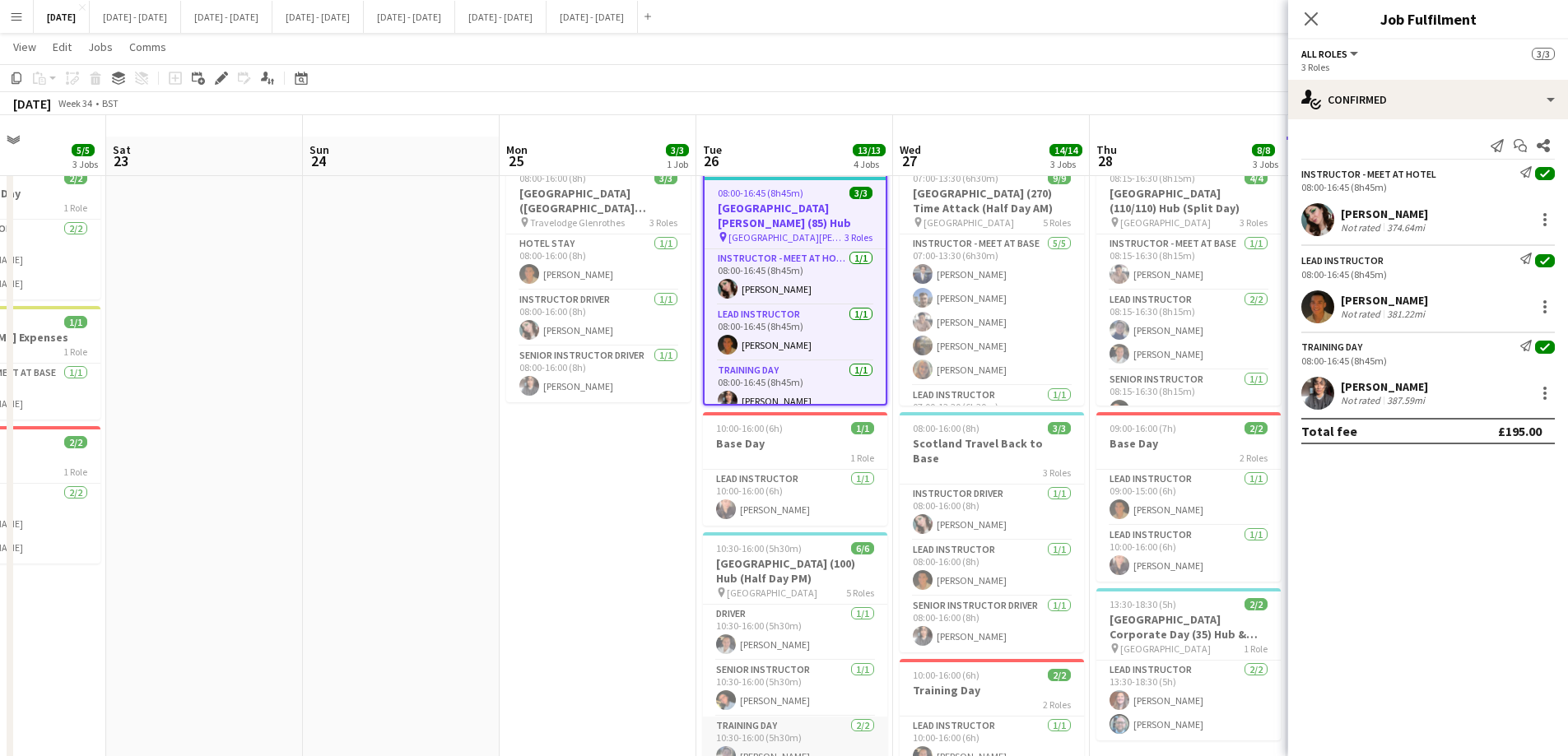
scroll to position [0, 0]
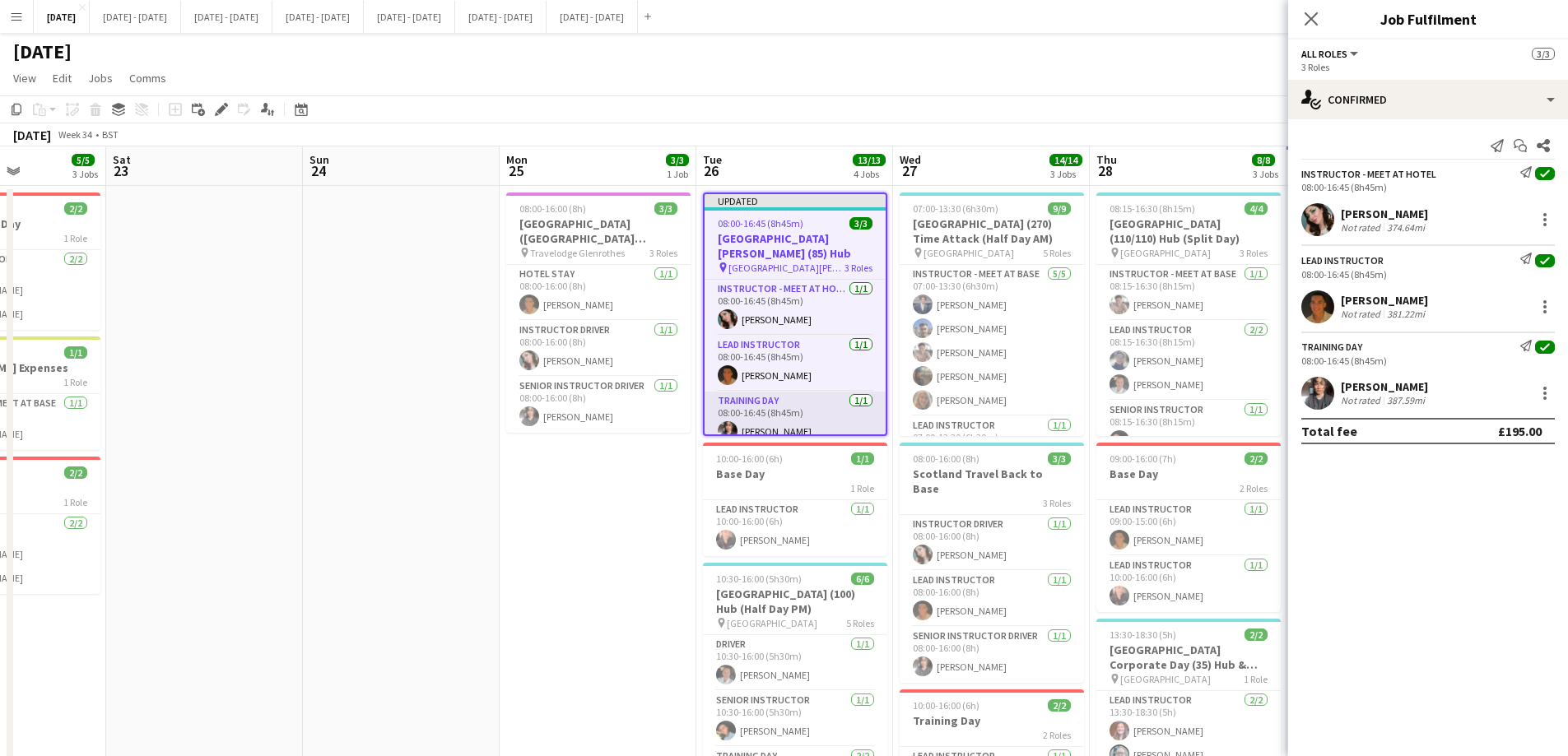
click at [796, 391] on app-card-role "Training Day 1/1 08:00-16:45 (8h45m) Shusanta Rai" at bounding box center [794, 419] width 181 height 56
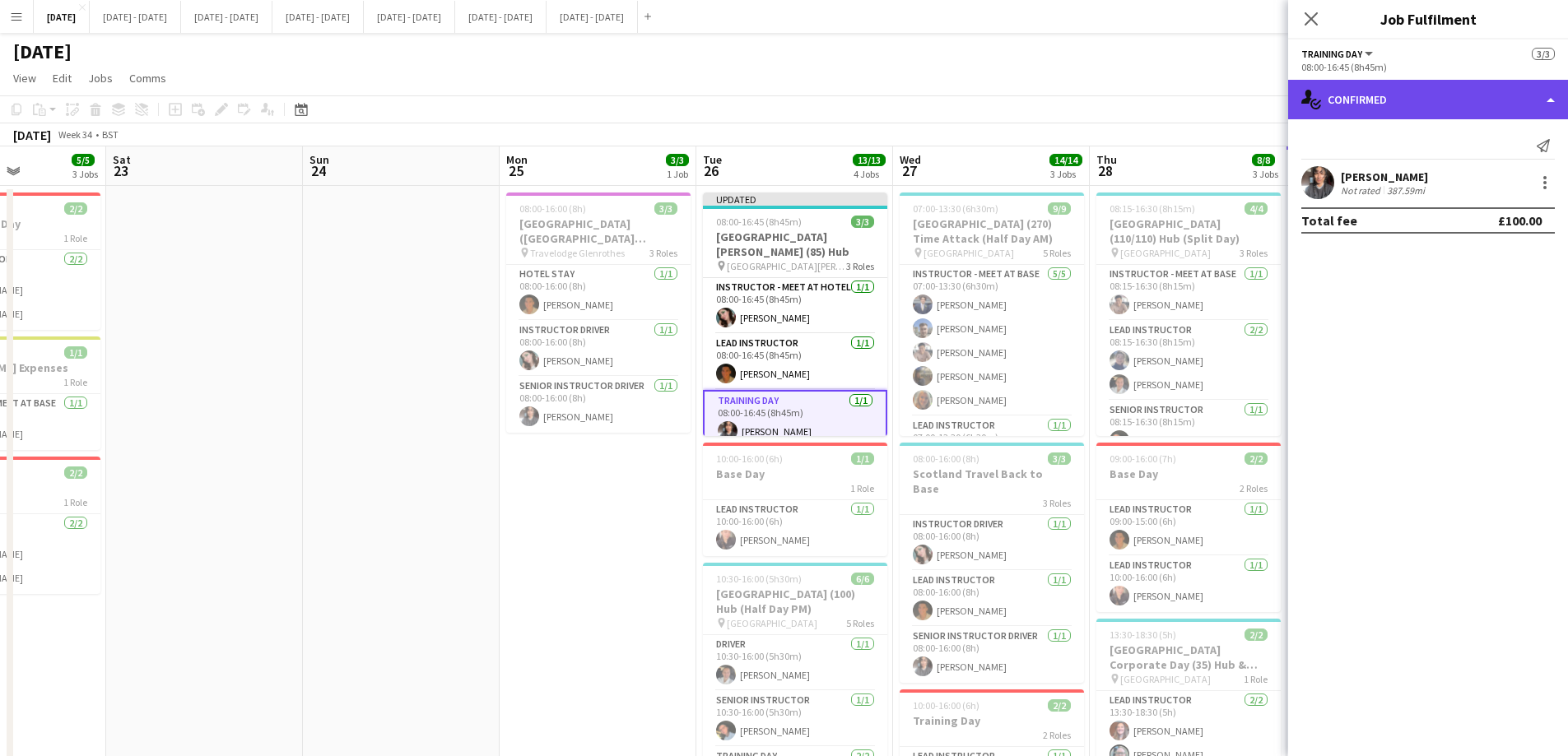
click at [1403, 98] on div "single-neutral-actions-check-2 Confirmed" at bounding box center [1428, 99] width 280 height 39
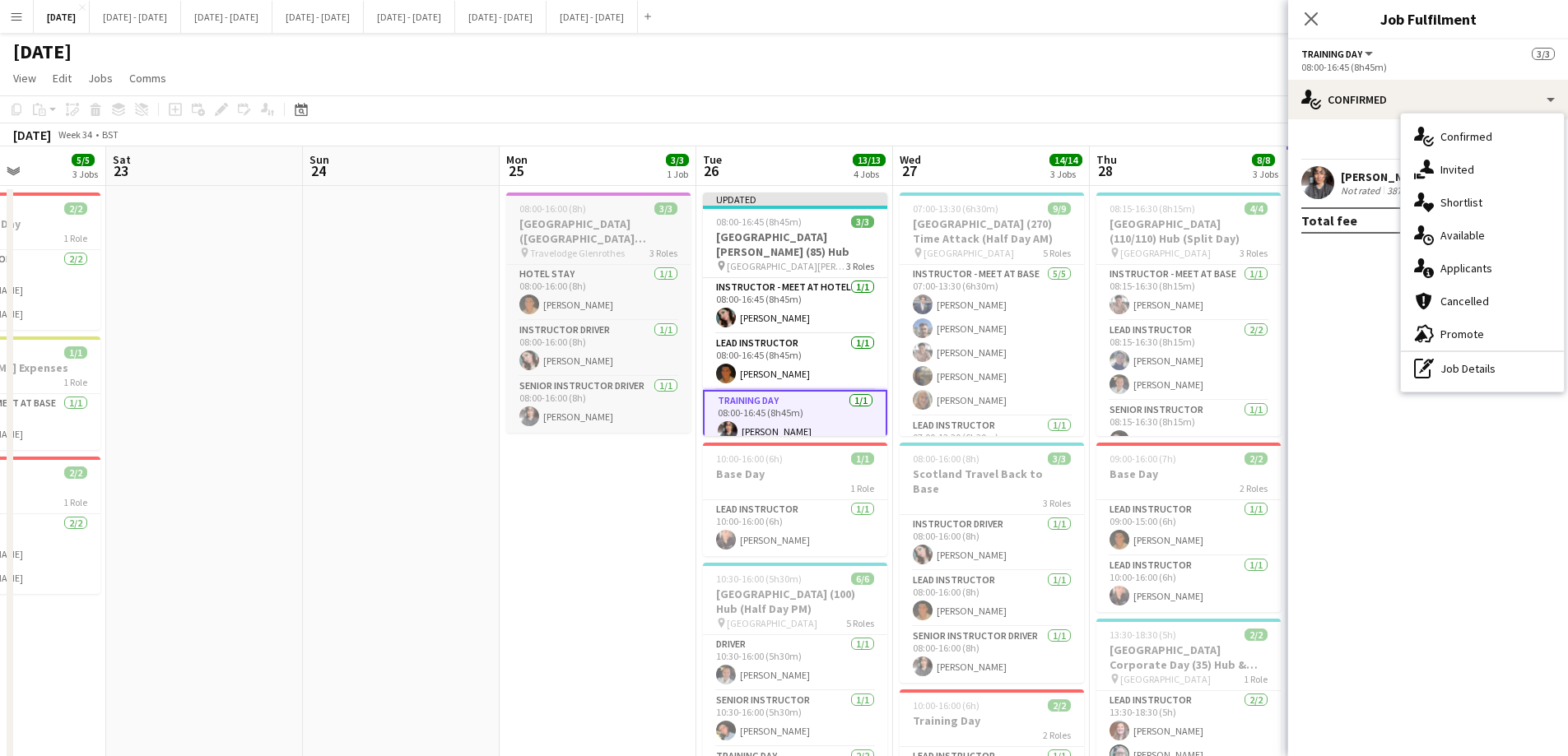
click at [747, 228] on app-job-card "Updated 08:00-16:45 (8h45m) 3/3 St Leonard's School (85) Hub pin St Leonard's S…" at bounding box center [794, 314] width 184 height 244
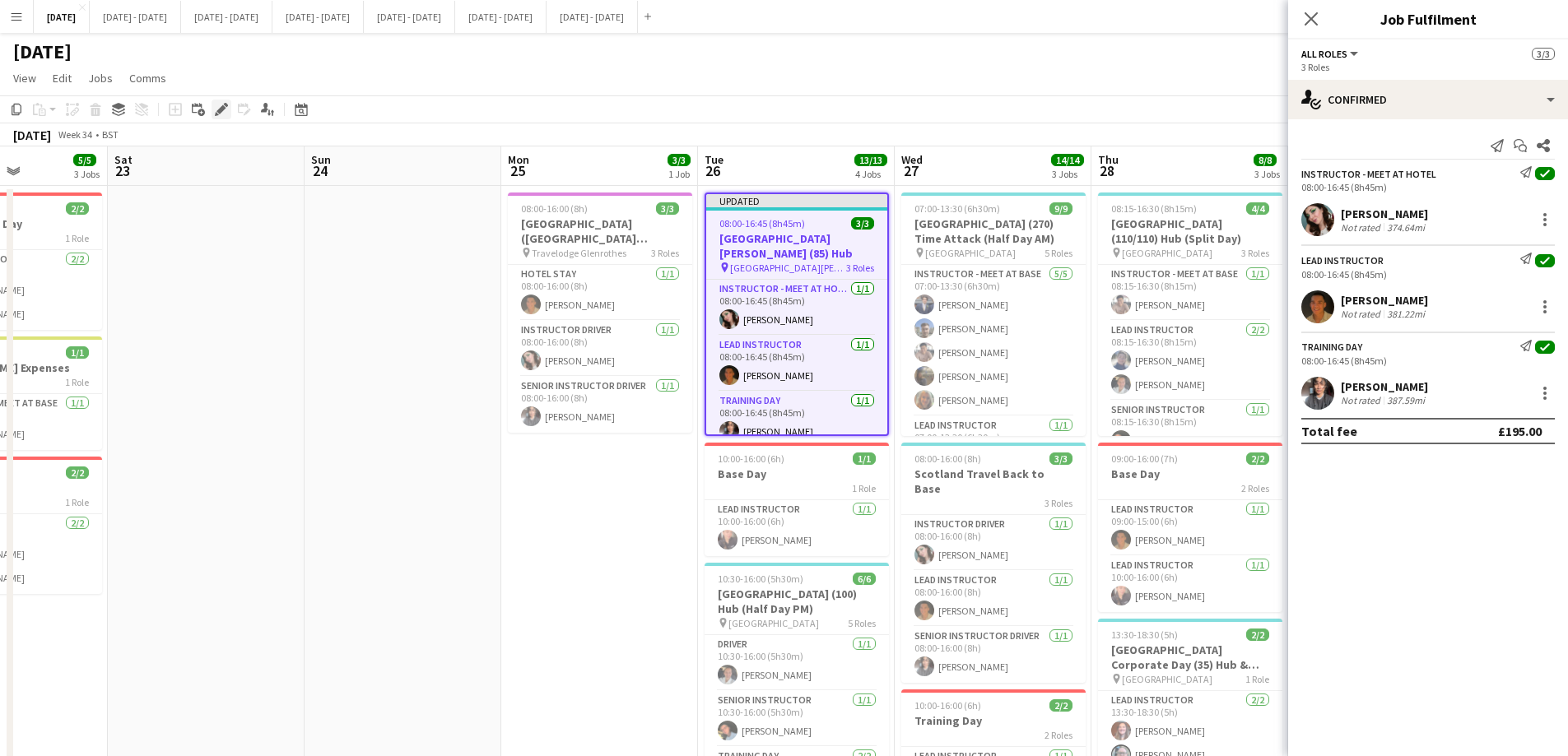
click at [223, 112] on icon "Edit" at bounding box center [222, 109] width 13 height 13
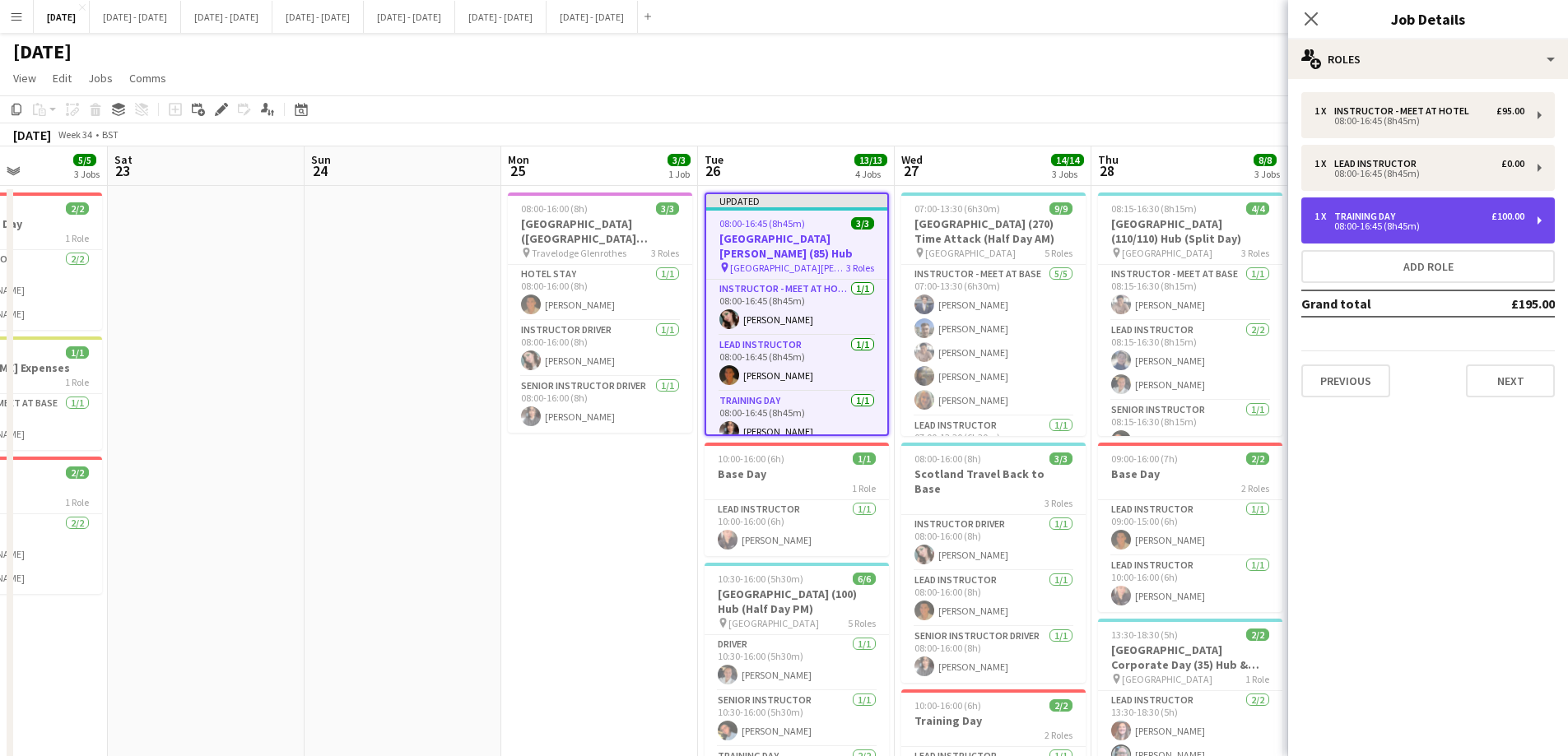
click at [1476, 212] on div "1 x Training Day £100.00" at bounding box center [1419, 217] width 210 height 12
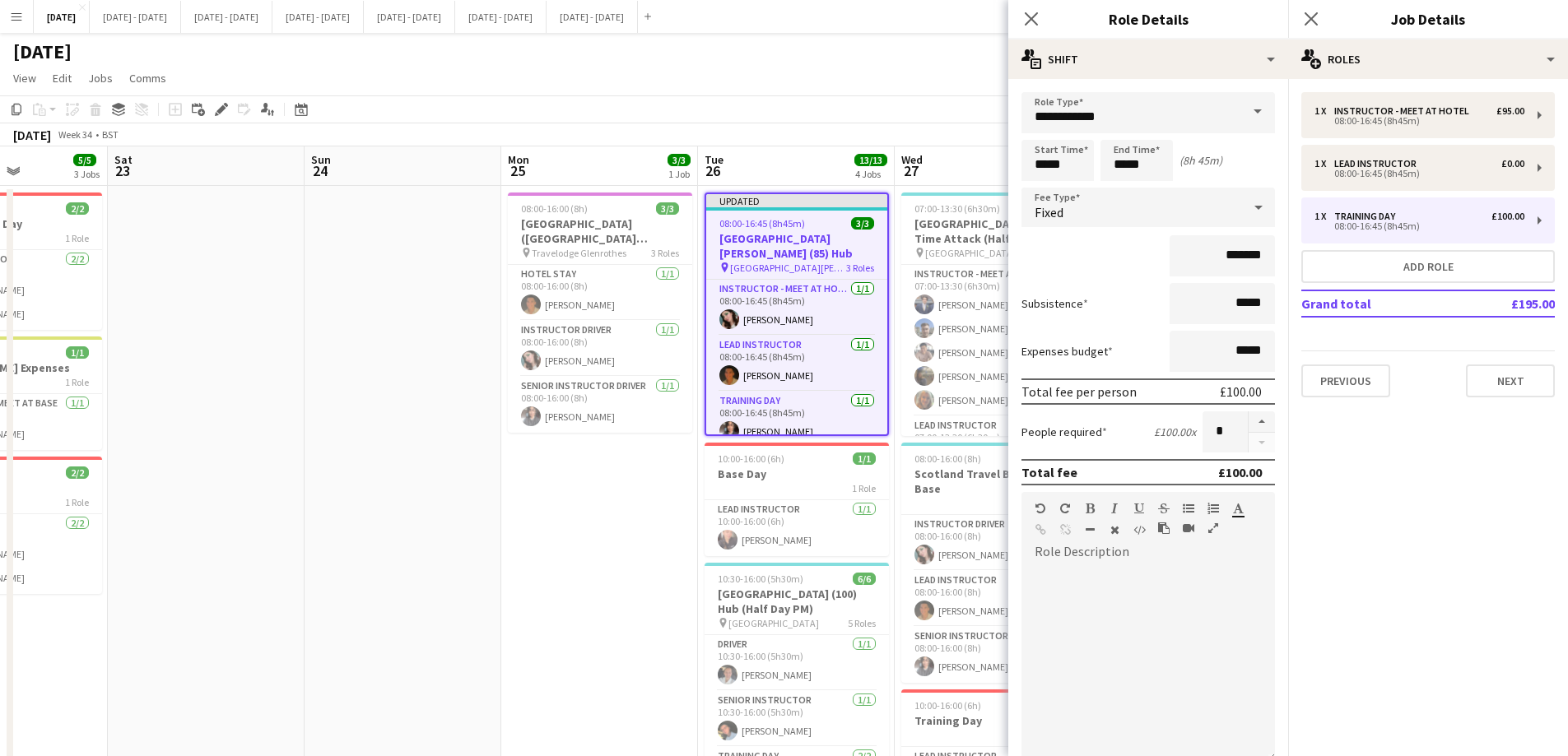
click at [1241, 112] on span at bounding box center [1257, 112] width 34 height 39
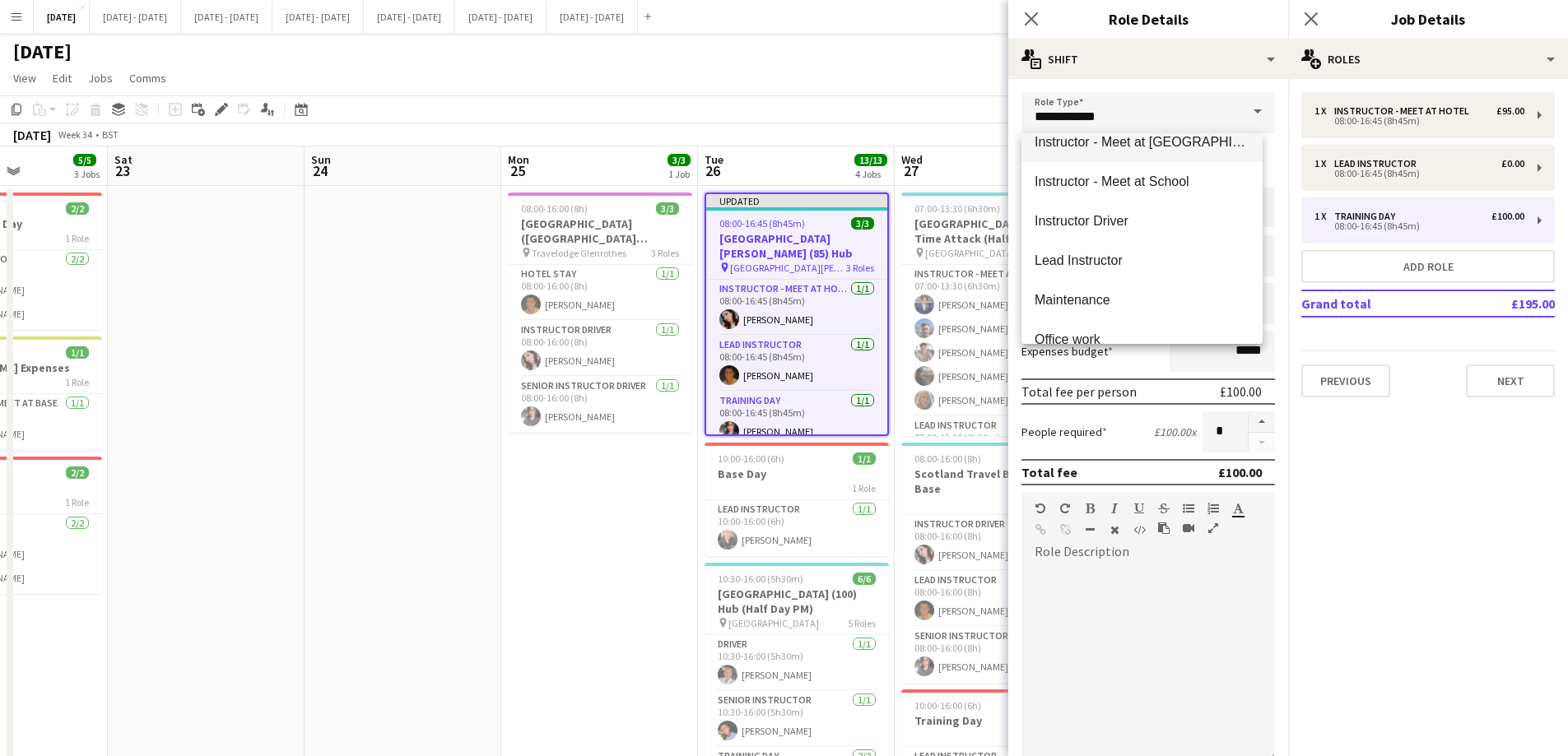
scroll to position [575, 0]
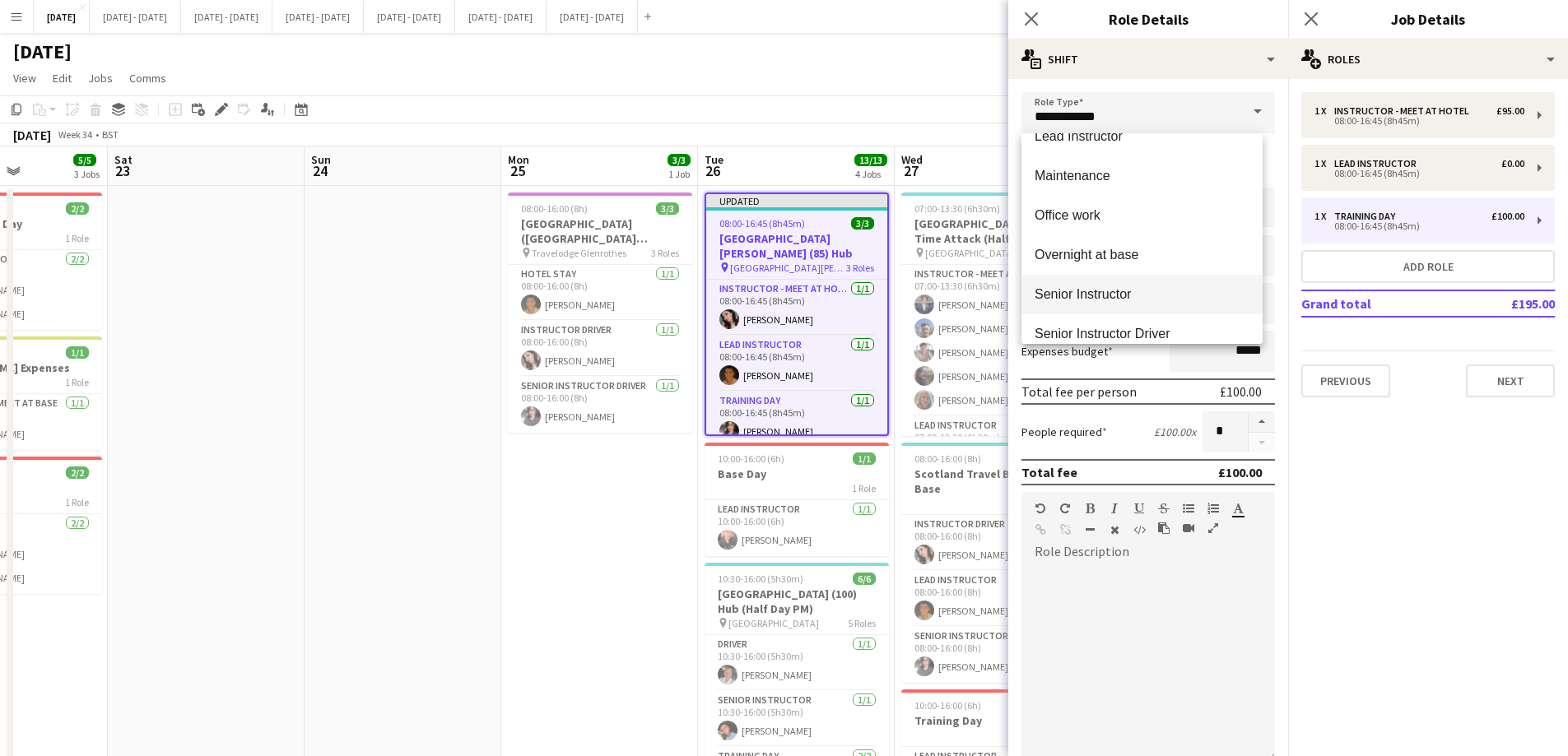
click at [1136, 279] on mat-option "Senior Instructor" at bounding box center [1141, 294] width 241 height 39
type input "**********"
type input "*******"
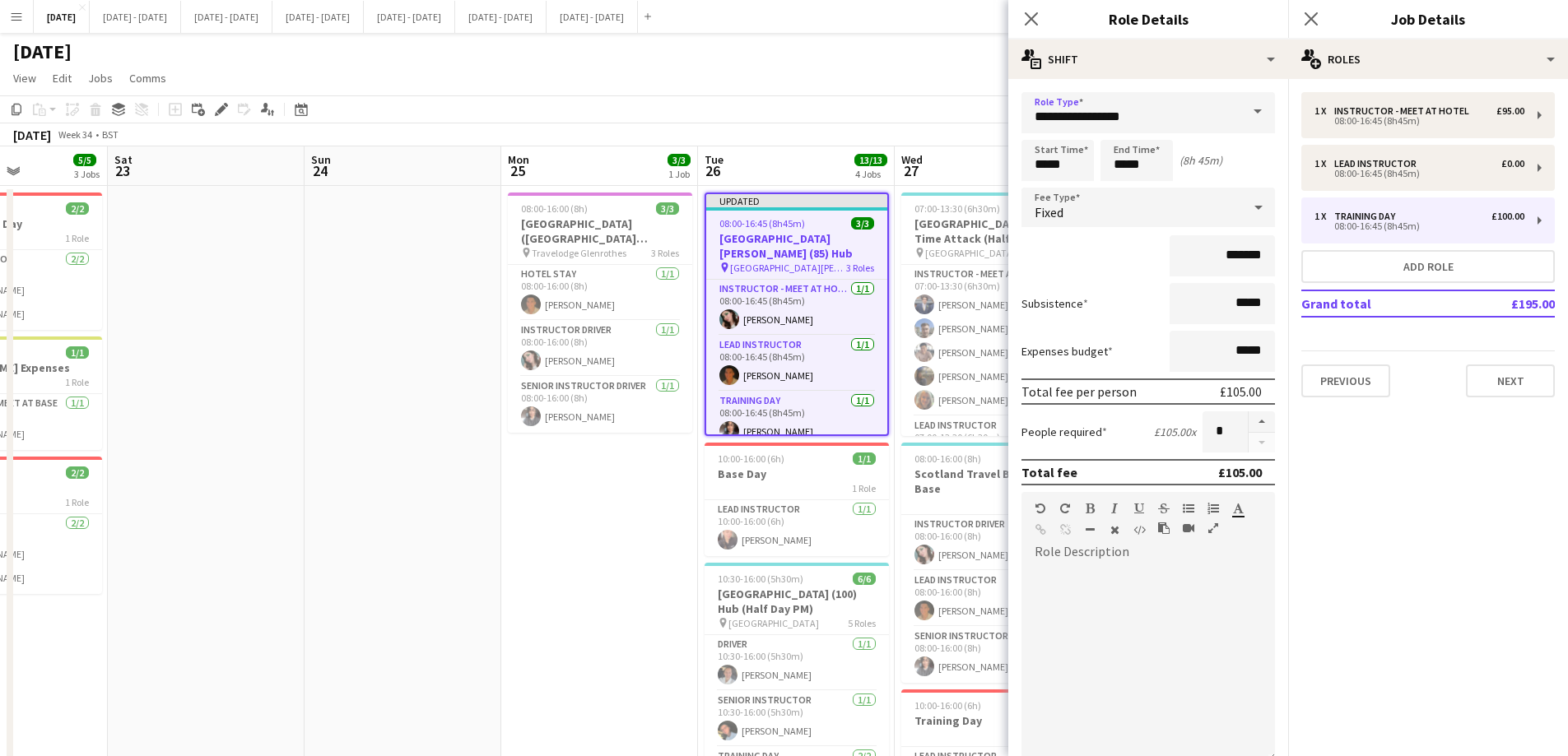
click at [1200, 213] on div "Fixed" at bounding box center [1131, 207] width 220 height 39
click at [1071, 362] on mat-option "Default Fixed Fee 1" at bounding box center [1141, 377] width 241 height 41
click at [1034, 21] on icon at bounding box center [1030, 18] width 16 height 16
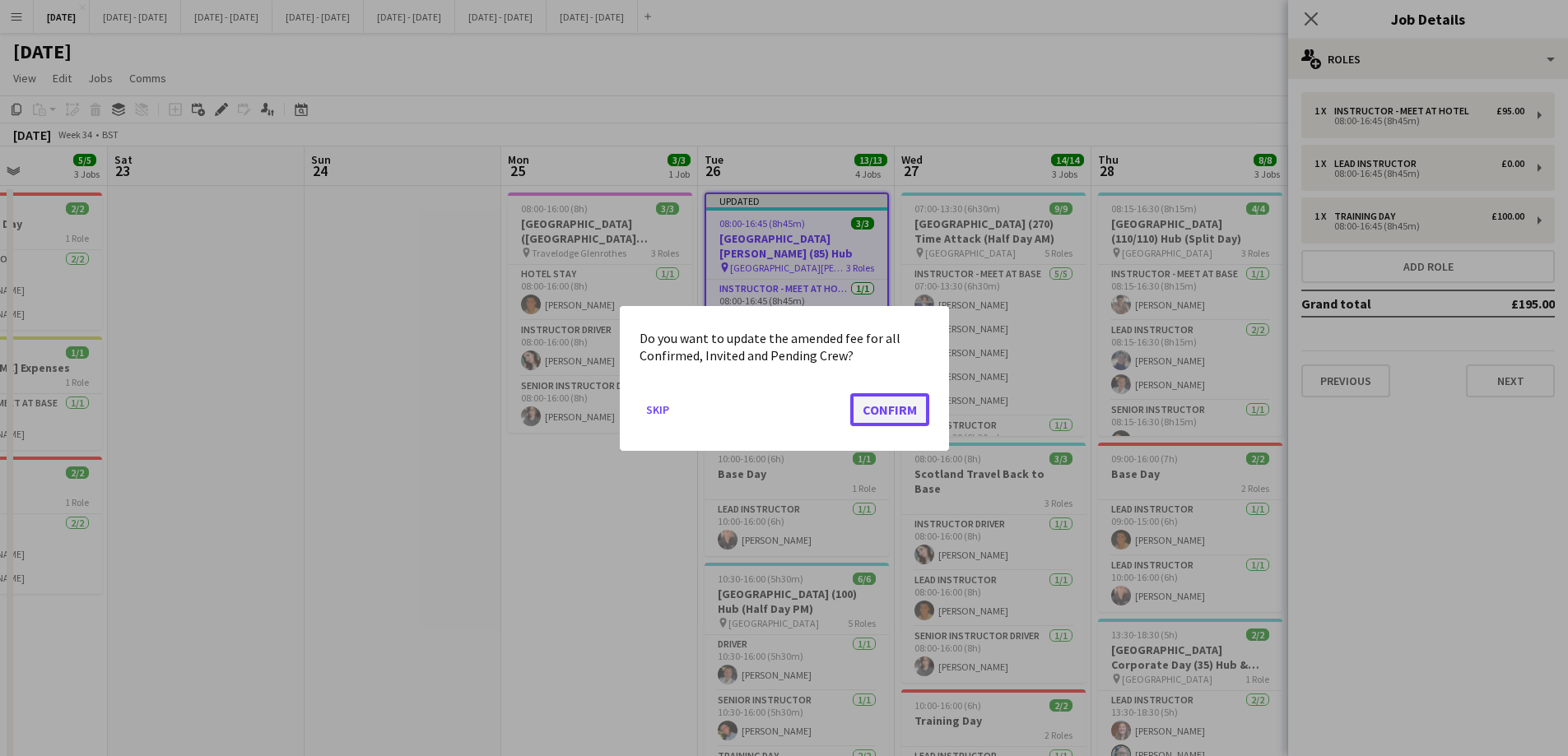
click at [899, 403] on button "Confirm" at bounding box center [890, 408] width 79 height 33
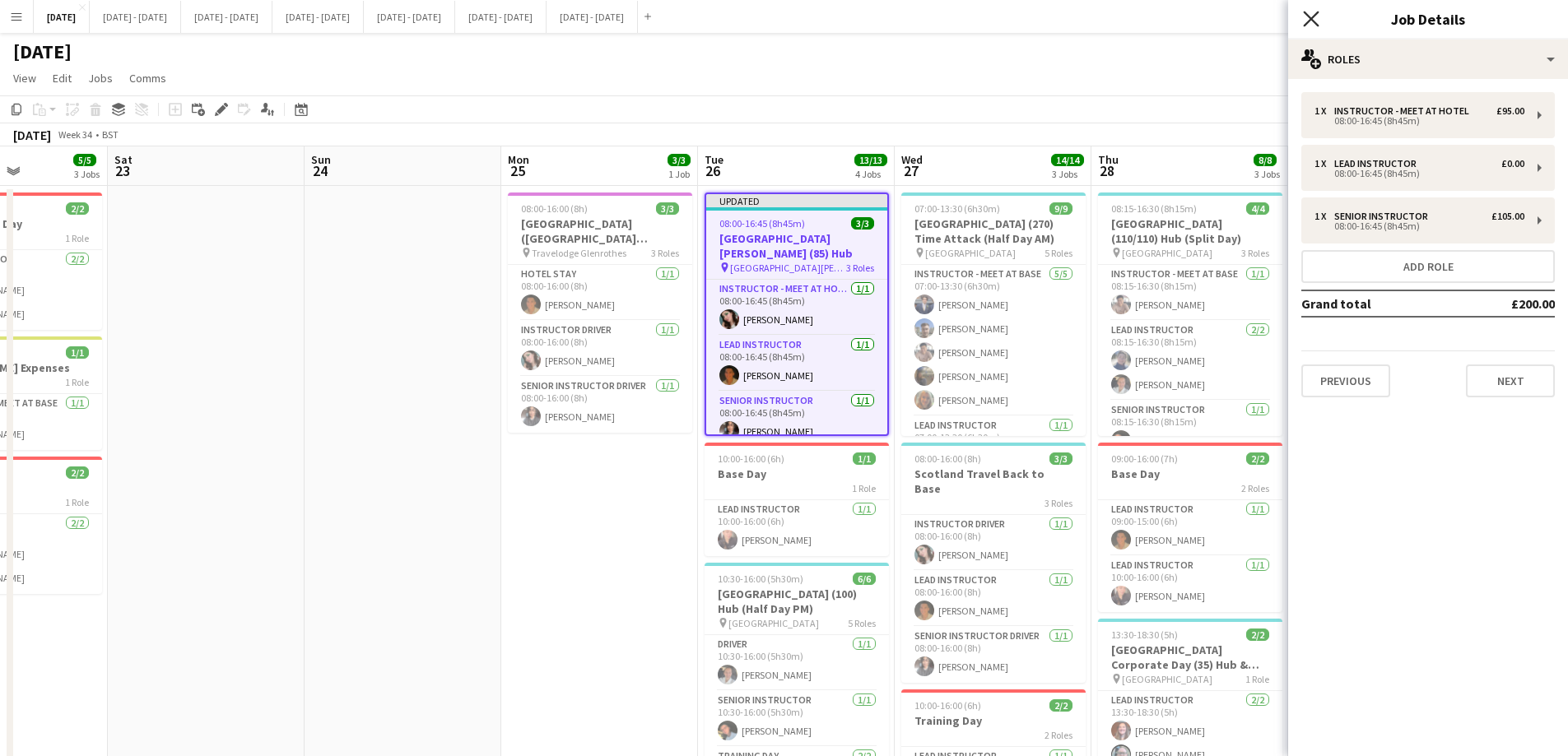
click at [1308, 17] on icon at bounding box center [1310, 18] width 16 height 16
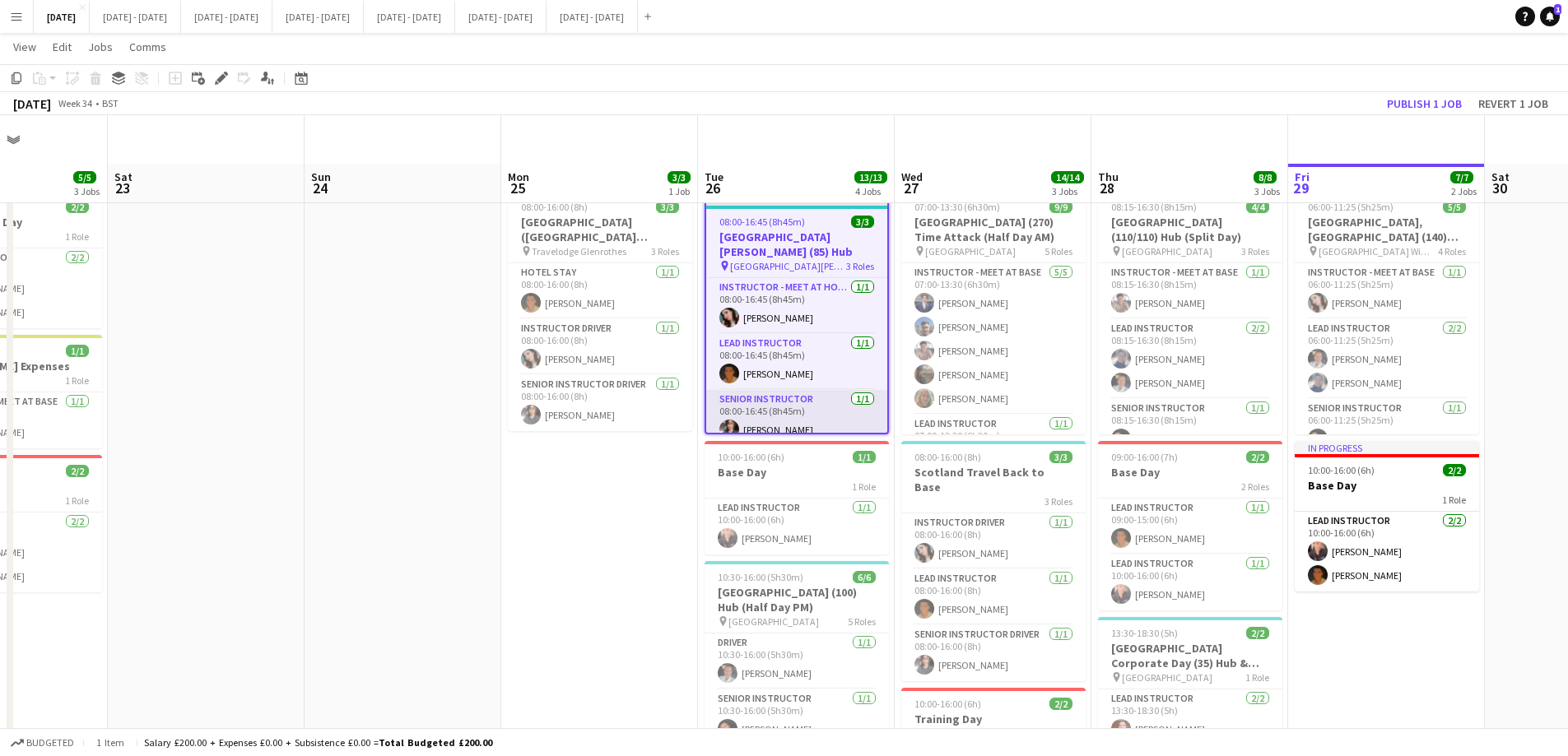
scroll to position [82, 0]
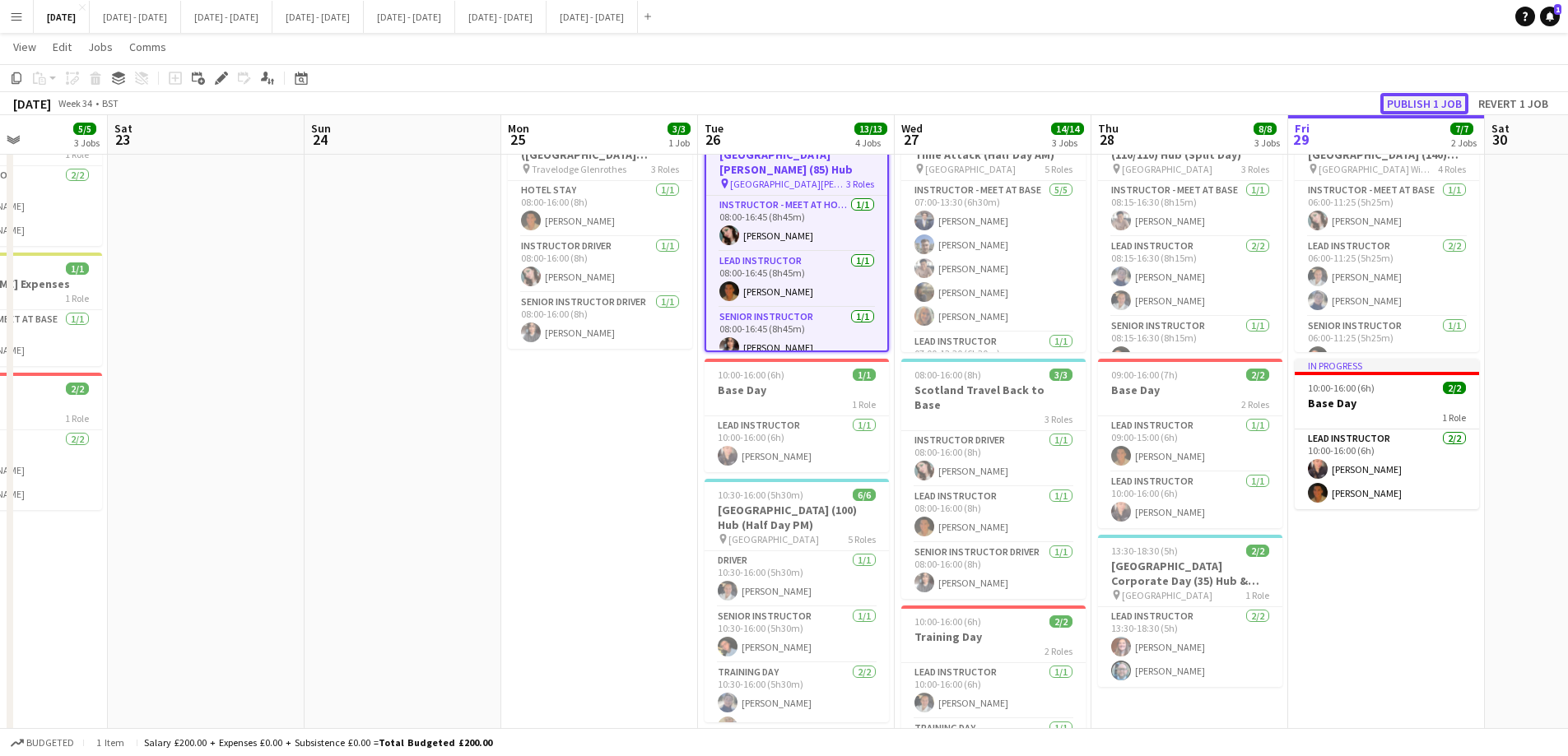
click at [1416, 93] on button "Publish 1 job" at bounding box center [1423, 103] width 88 height 21
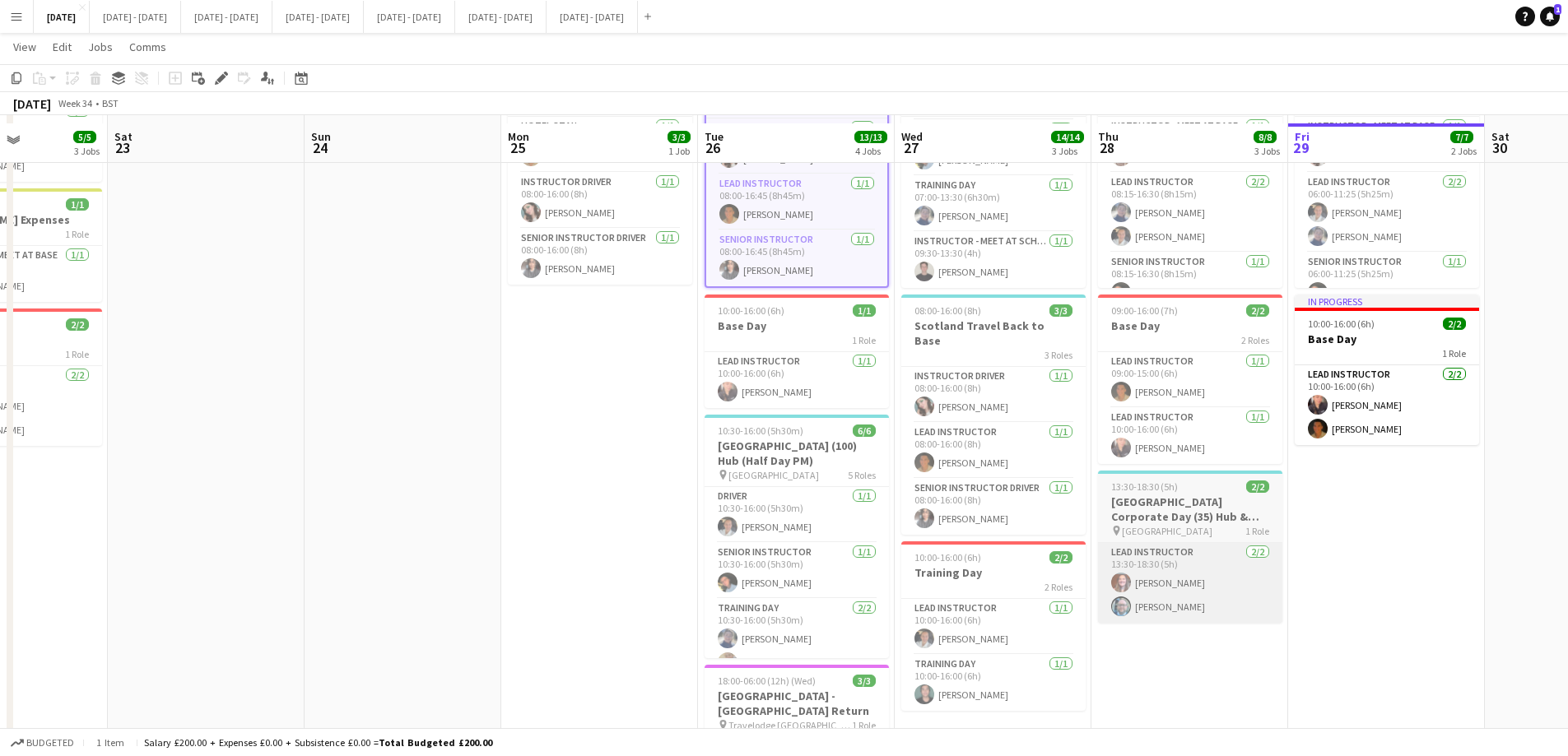
scroll to position [165, 0]
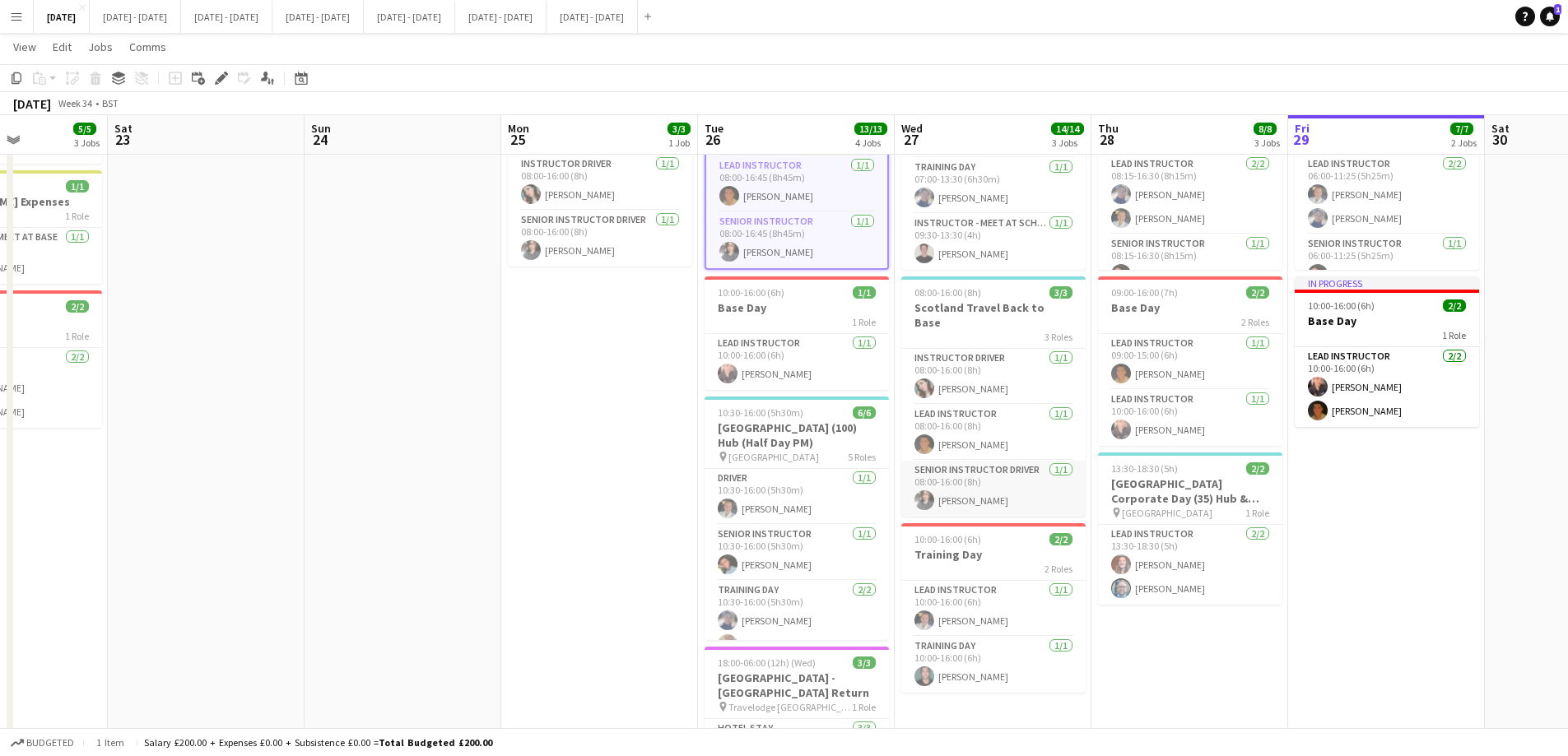
click at [969, 475] on app-card-role "Senior Instructor Driver [DATE] 08:00-16:00 (8h) [PERSON_NAME]" at bounding box center [992, 488] width 184 height 56
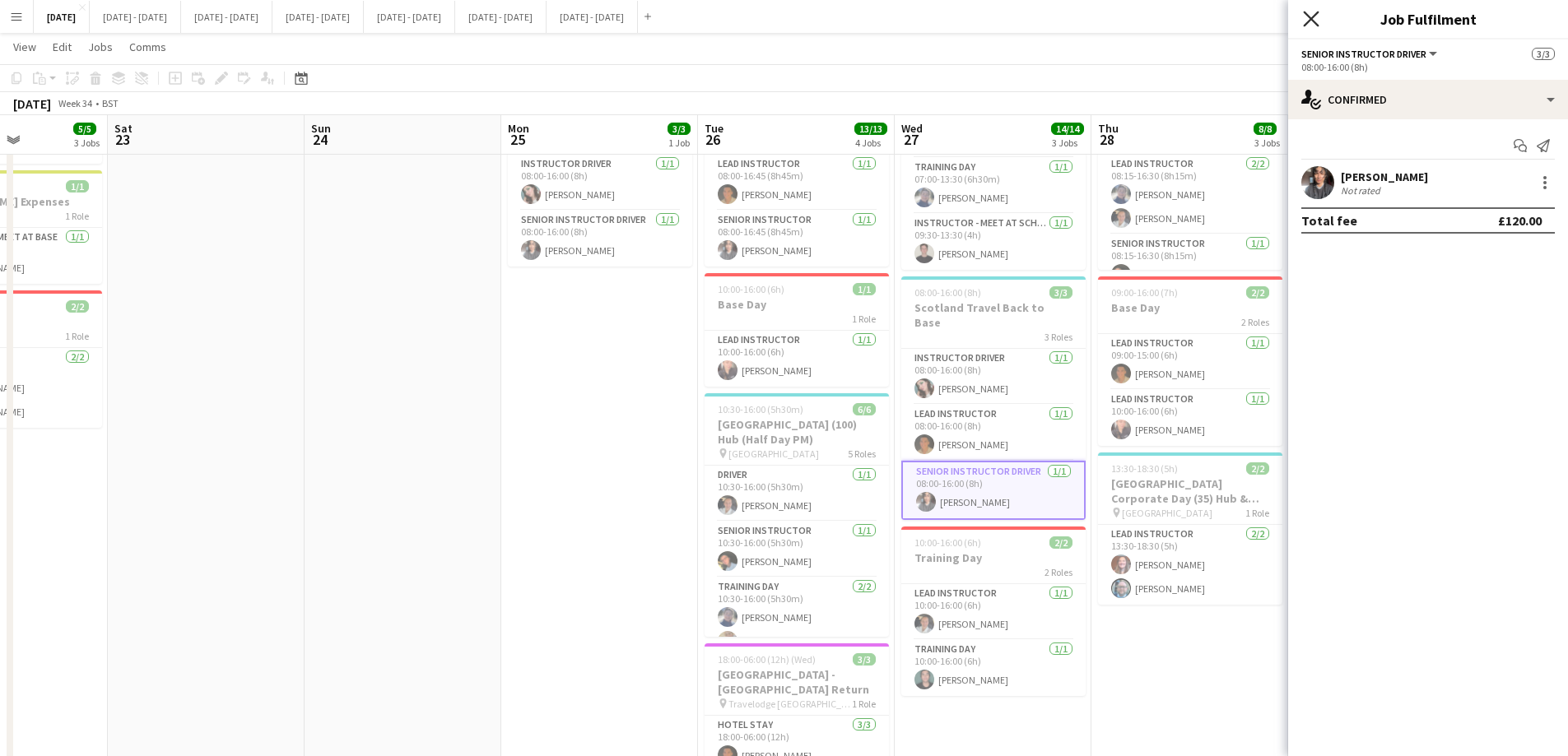
click at [1308, 13] on icon "Close pop-in" at bounding box center [1310, 18] width 16 height 16
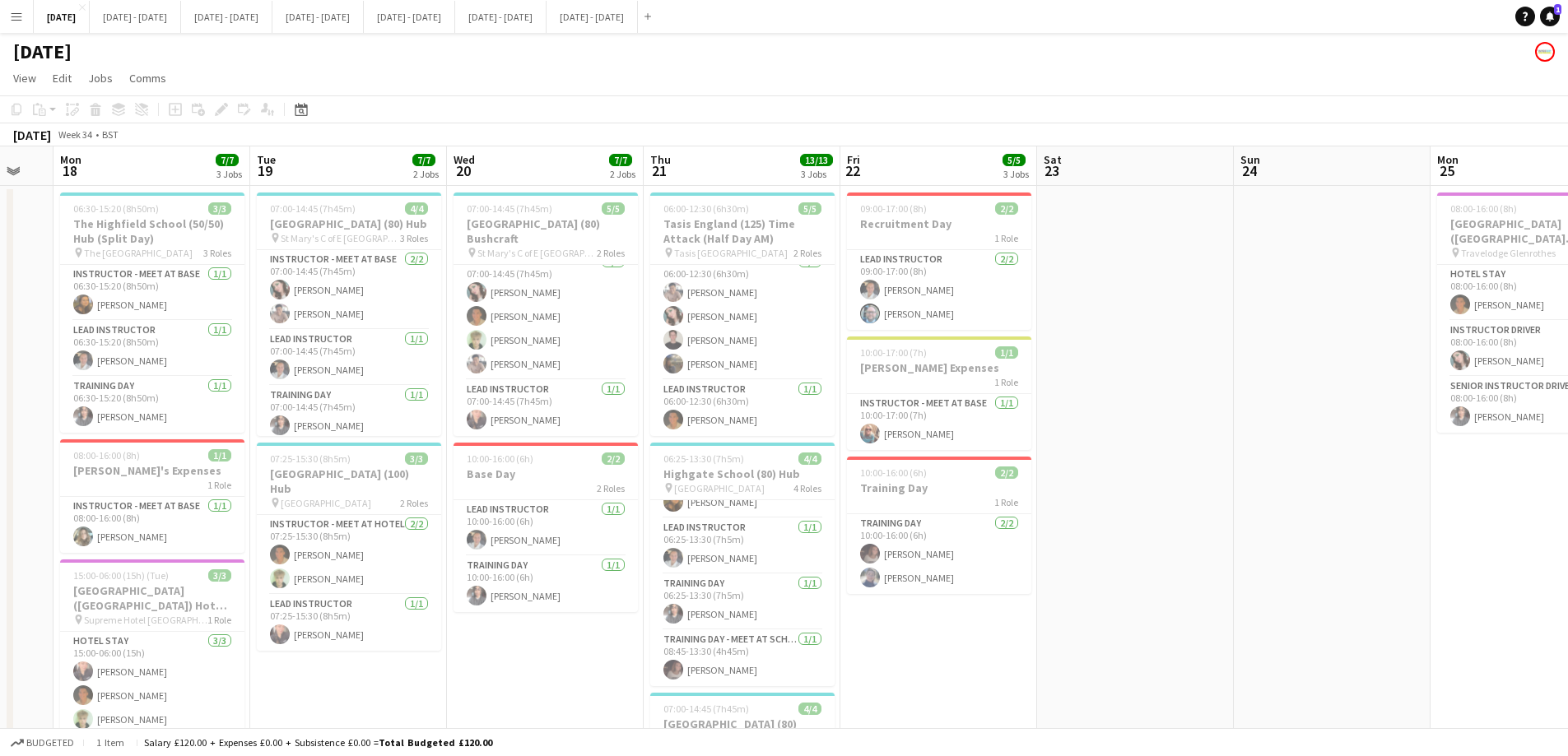
scroll to position [0, 507]
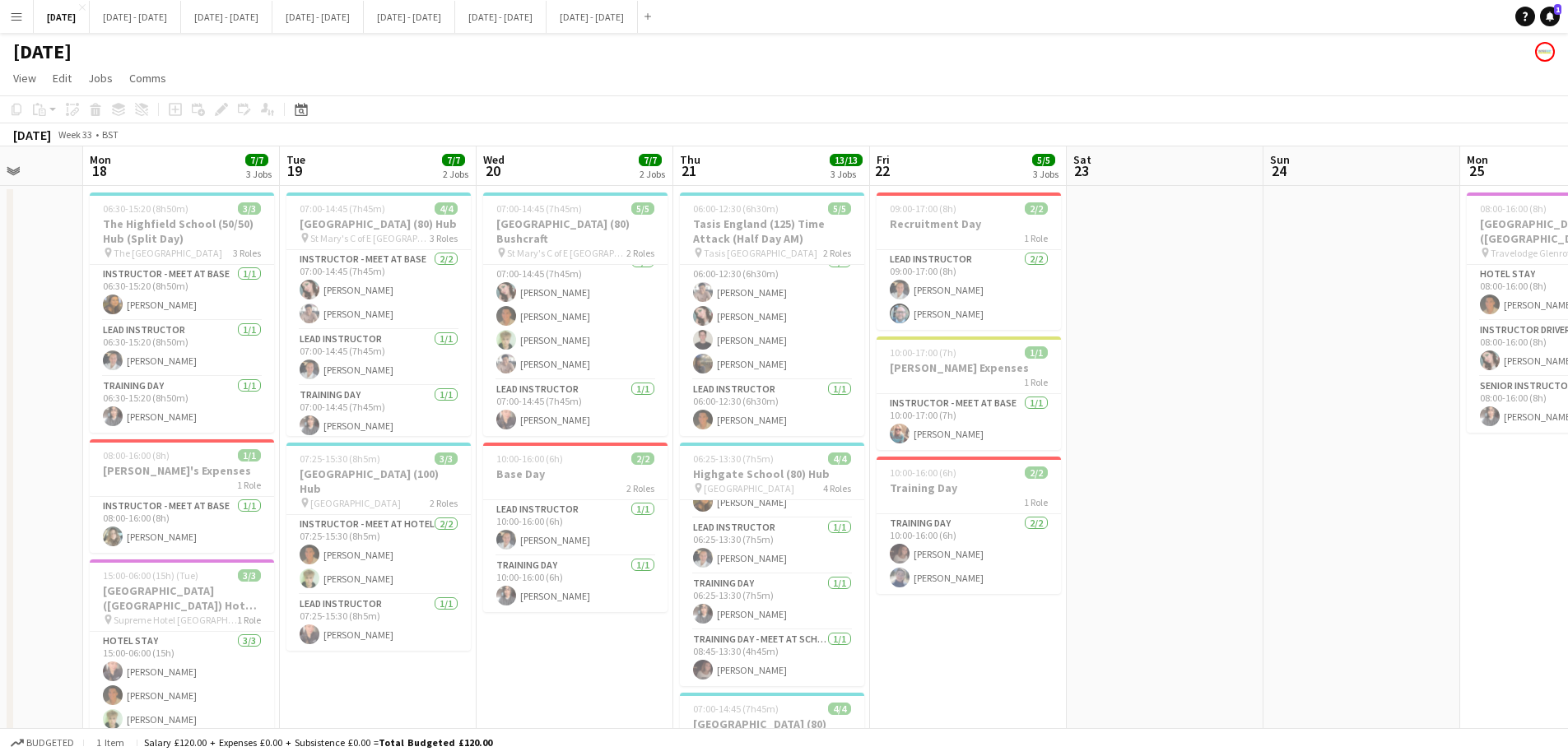
drag, startPoint x: 186, startPoint y: 556, endPoint x: 1144, endPoint y: 497, distance: 959.8
click at [1144, 497] on app-calendar-viewport "Fri 15 2/2 1 Job Sat 16 Sun 17 Mon 18 7/7 3 Jobs Tue 19 7/7 2 Jobs Wed 20 7/7 2…" at bounding box center [784, 606] width 1568 height 920
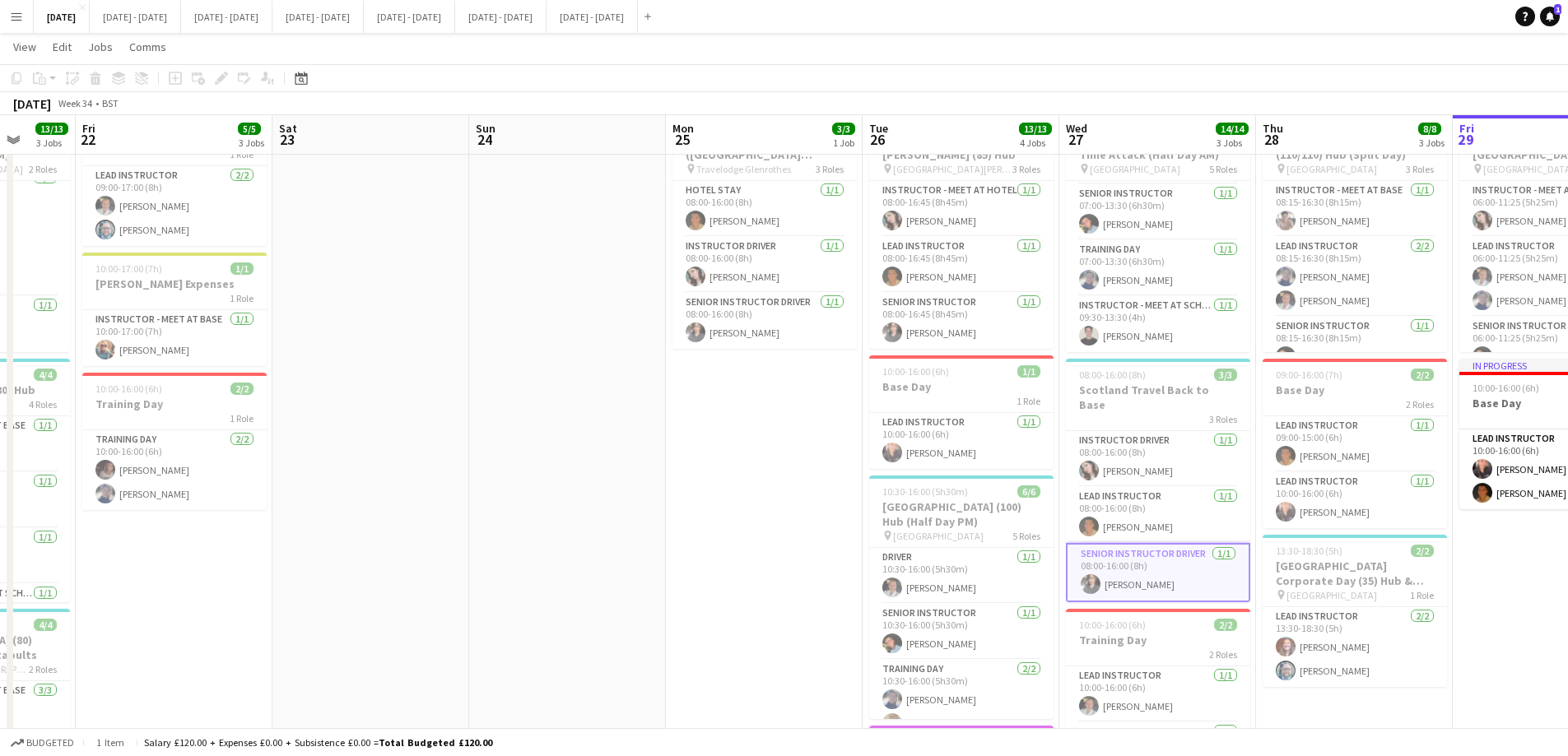
scroll to position [0, 528]
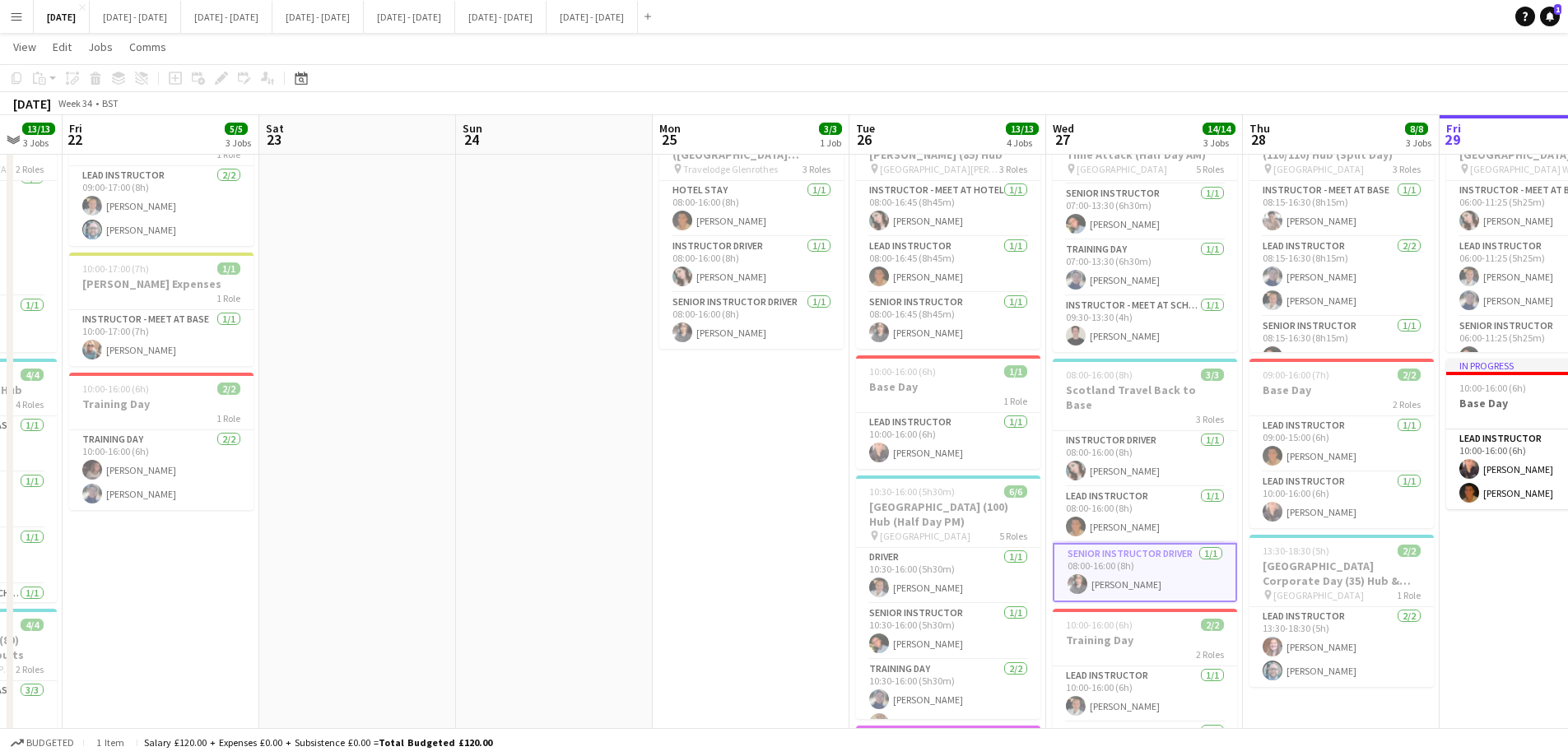
drag, startPoint x: 1297, startPoint y: 419, endPoint x: 491, endPoint y: 541, distance: 815.2
click at [491, 541] on app-calendar-viewport "Tue 19 7/7 2 Jobs Wed 20 7/7 2 Jobs Thu 21 13/13 3 Jobs Fri 22 5/5 3 Jobs Sat 2…" at bounding box center [784, 481] width 1568 height 1000
click at [638, 12] on button "[DATE] - [DATE] Close" at bounding box center [592, 17] width 92 height 32
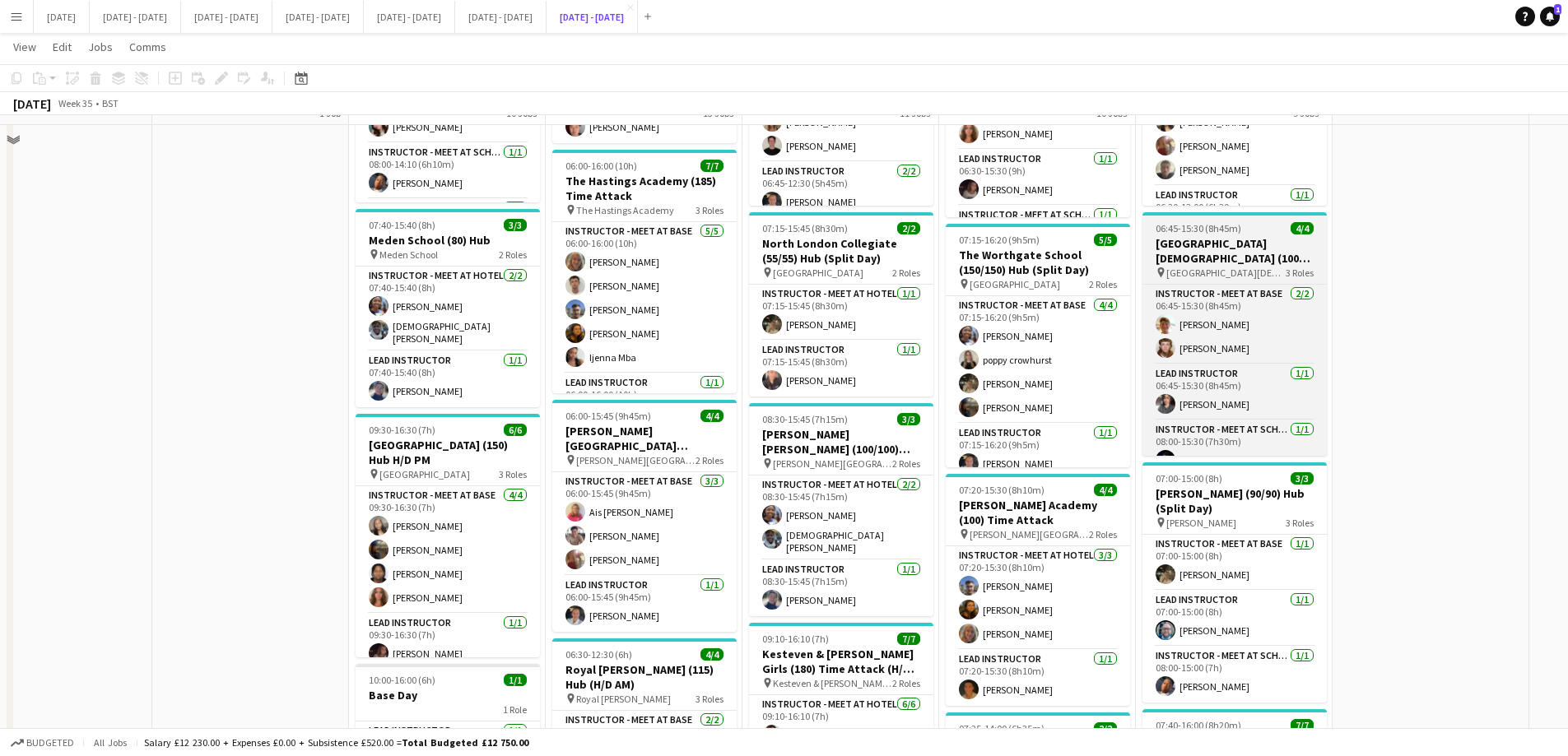
scroll to position [575, 0]
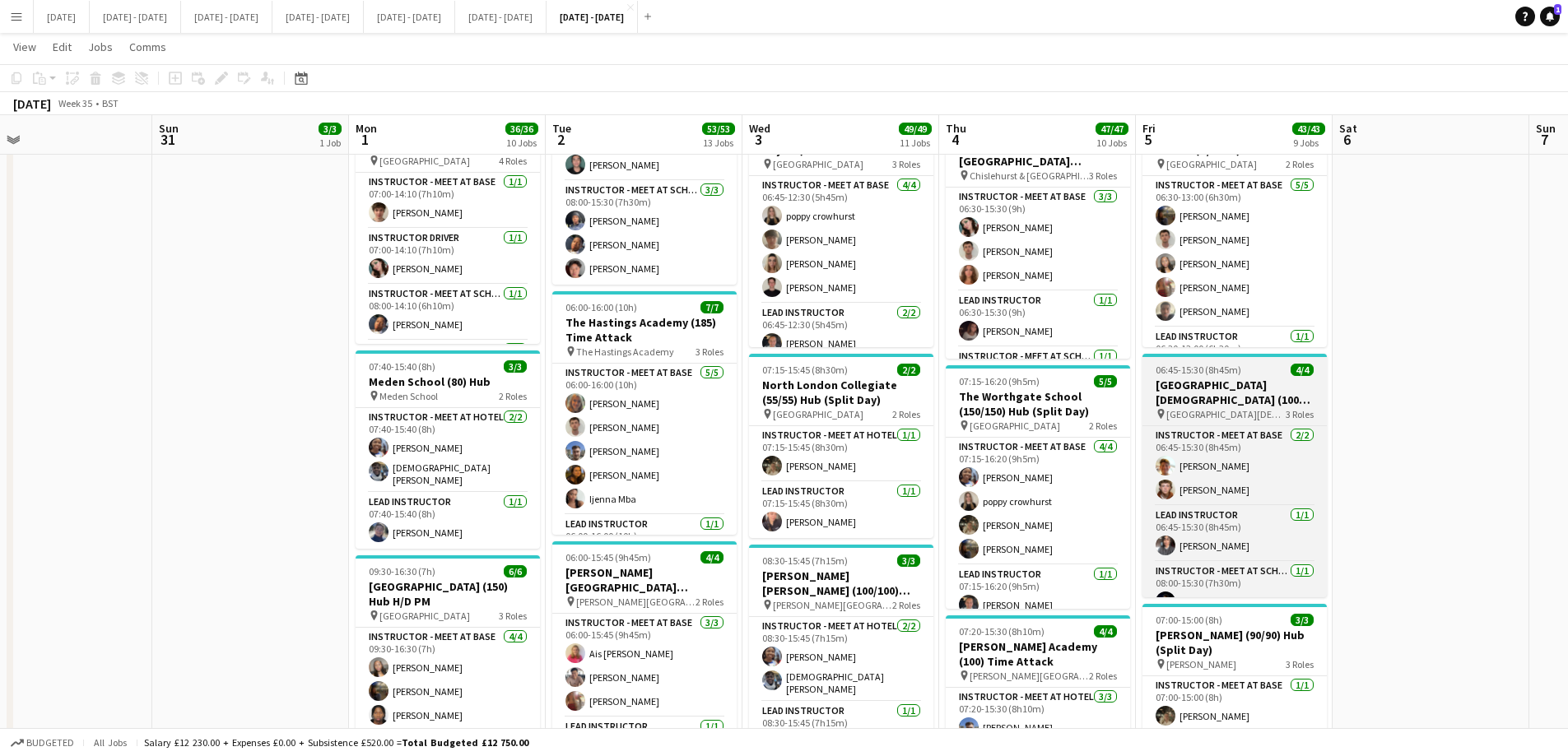
click at [1206, 382] on h3 "[GEOGRAPHIC_DATA][DEMOGRAPHIC_DATA] (100) Hub" at bounding box center [1234, 391] width 184 height 29
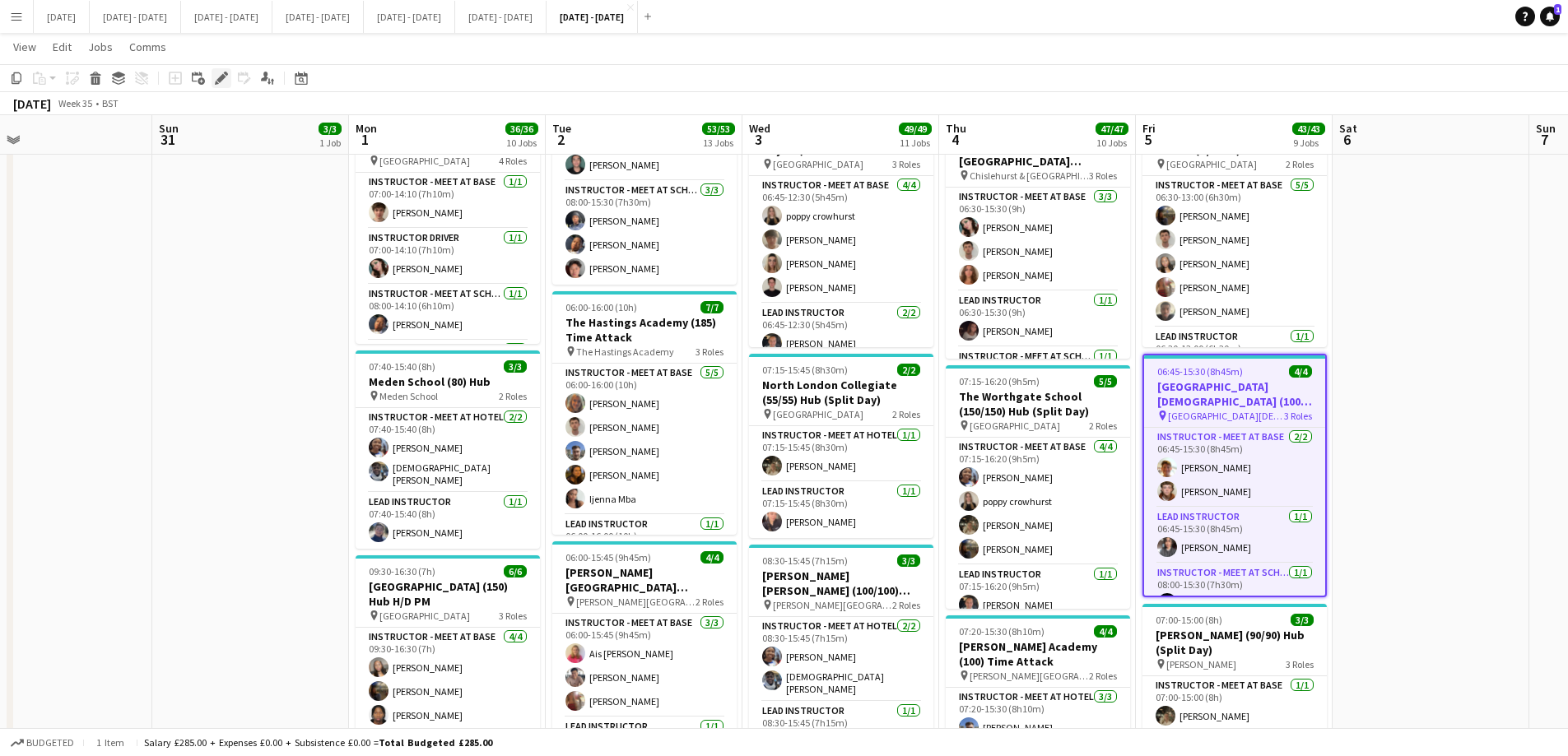
click at [221, 84] on icon "Edit" at bounding box center [222, 78] width 13 height 13
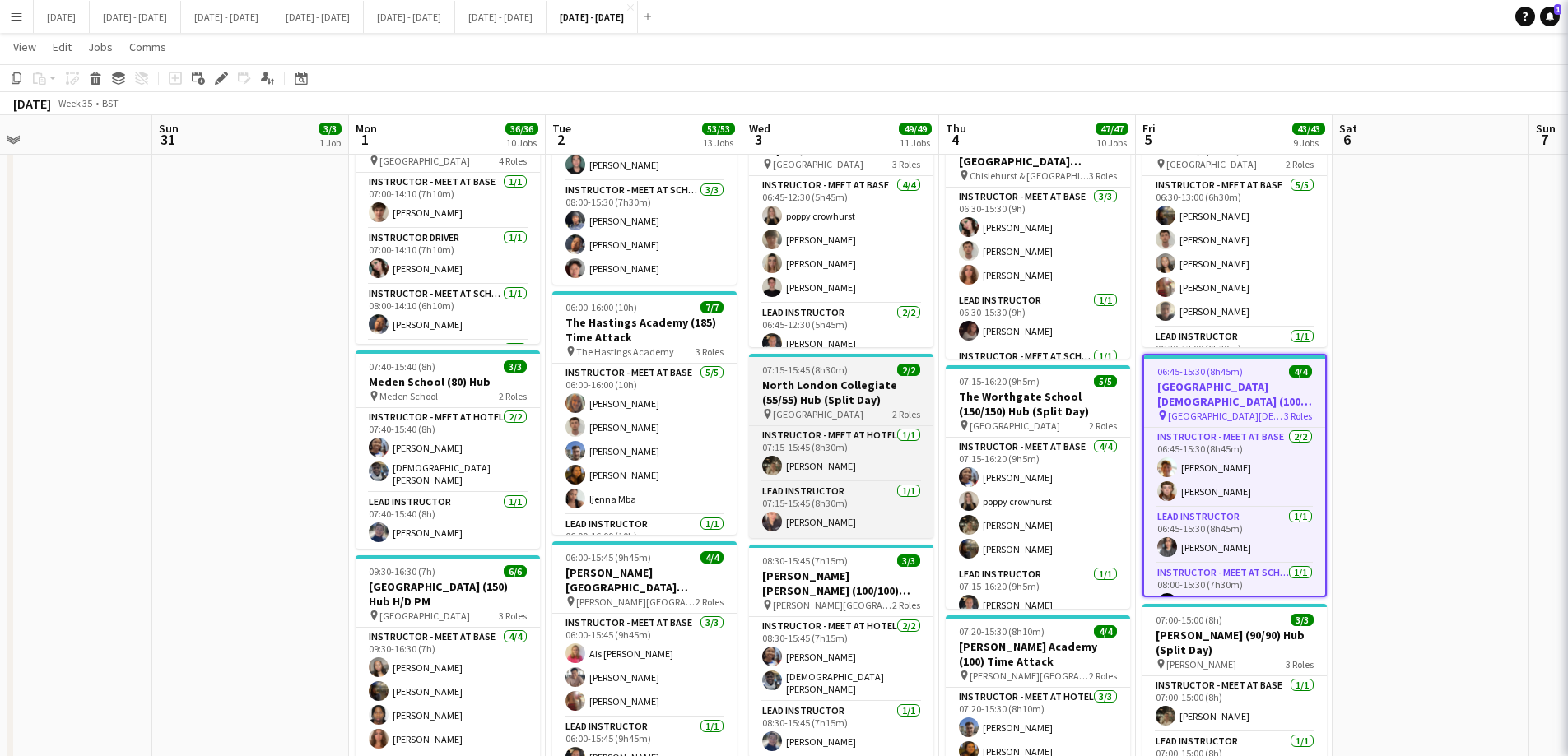
type input "**********"
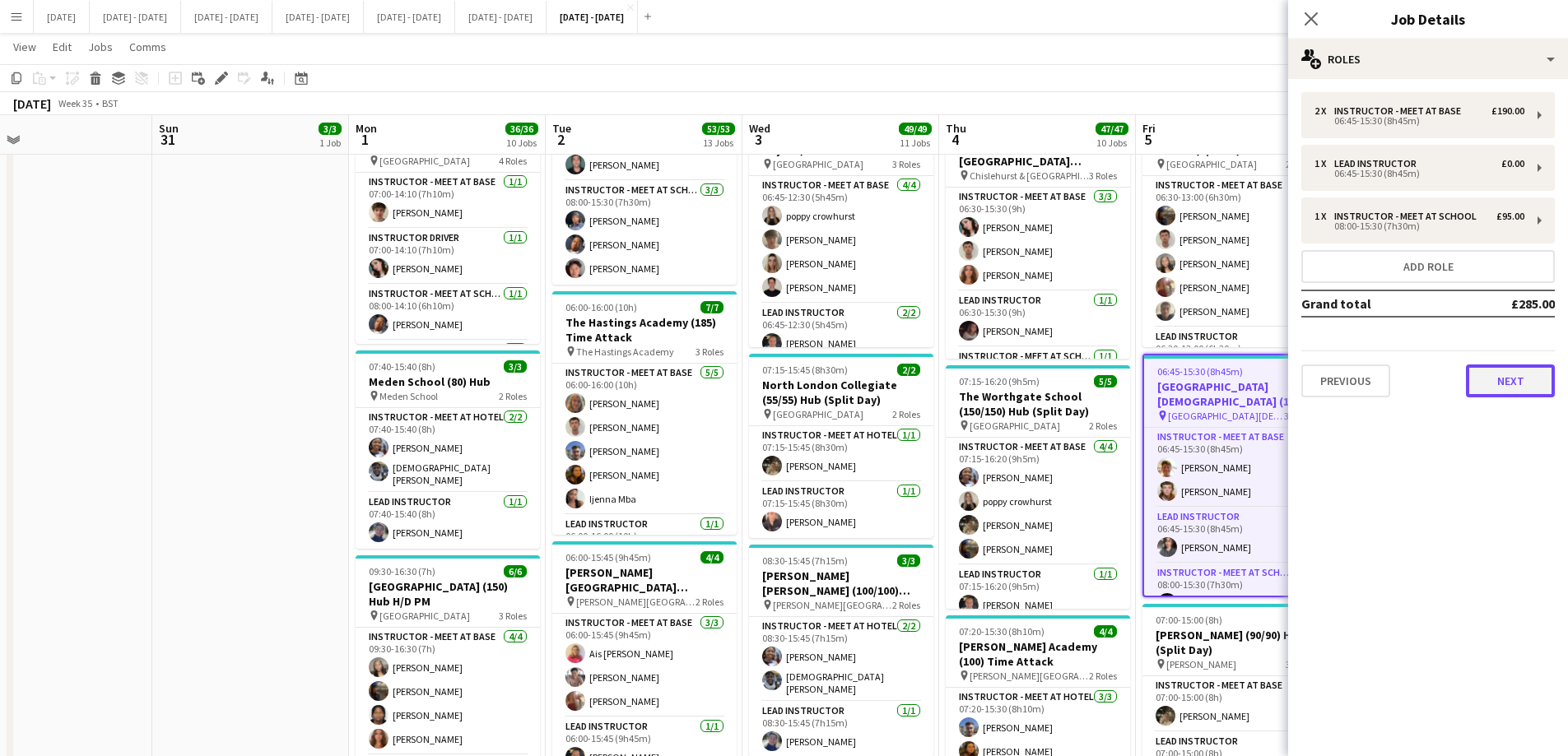
click at [1485, 378] on button "Next" at bounding box center [1510, 381] width 89 height 33
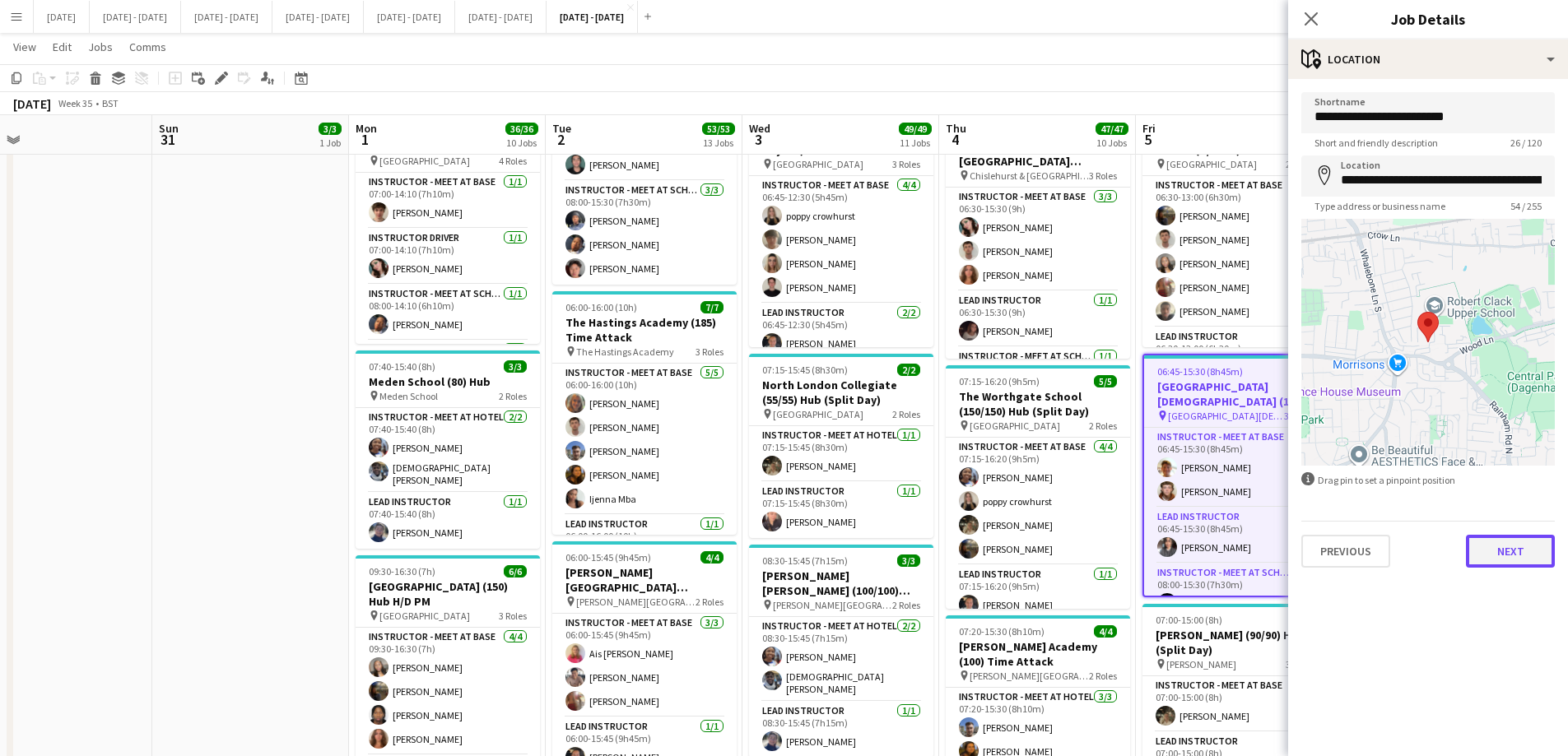
click at [1509, 555] on button "Next" at bounding box center [1510, 551] width 89 height 33
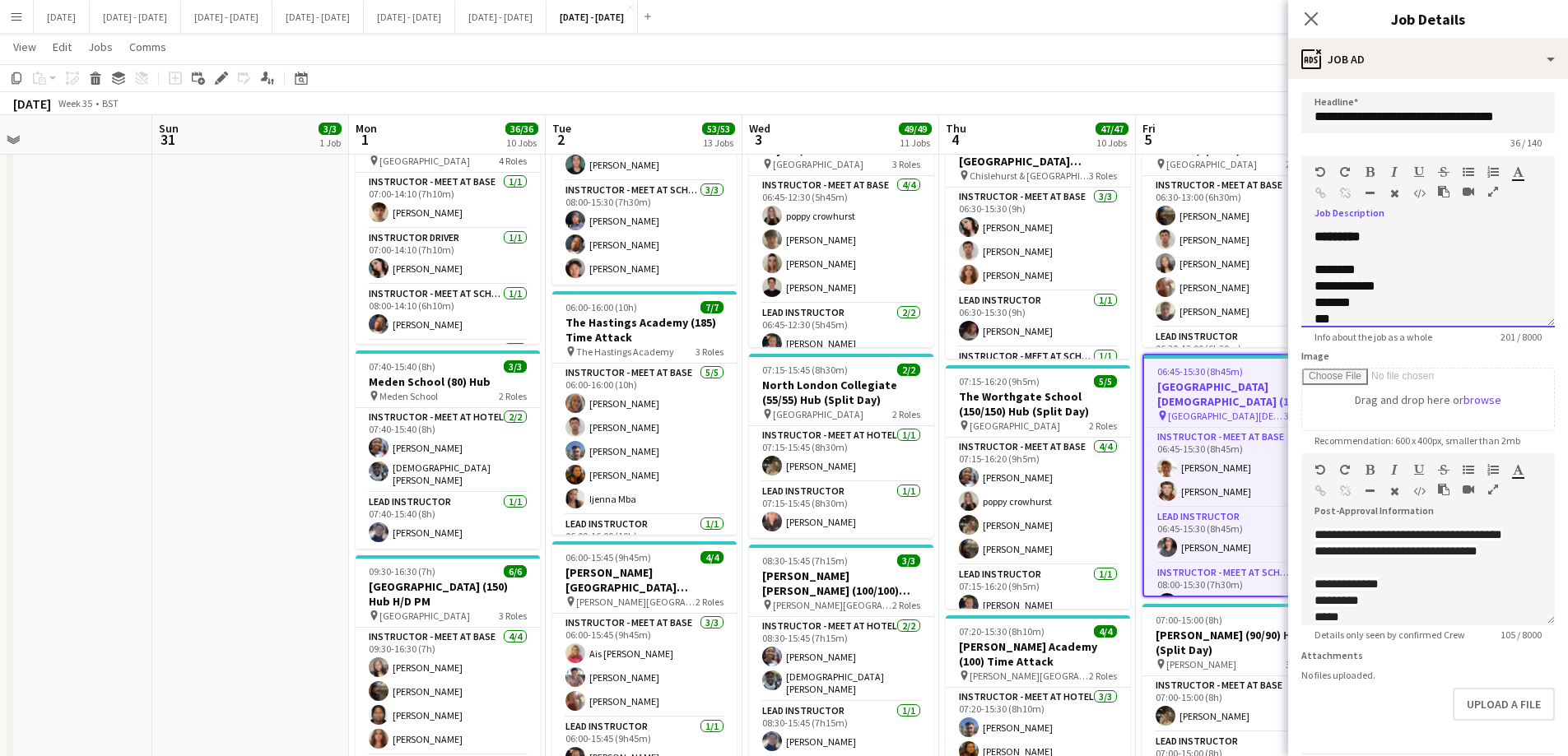
click at [1376, 233] on div "**********" at bounding box center [1428, 278] width 254 height 99
click at [1317, 18] on icon "Close pop-in" at bounding box center [1310, 18] width 16 height 16
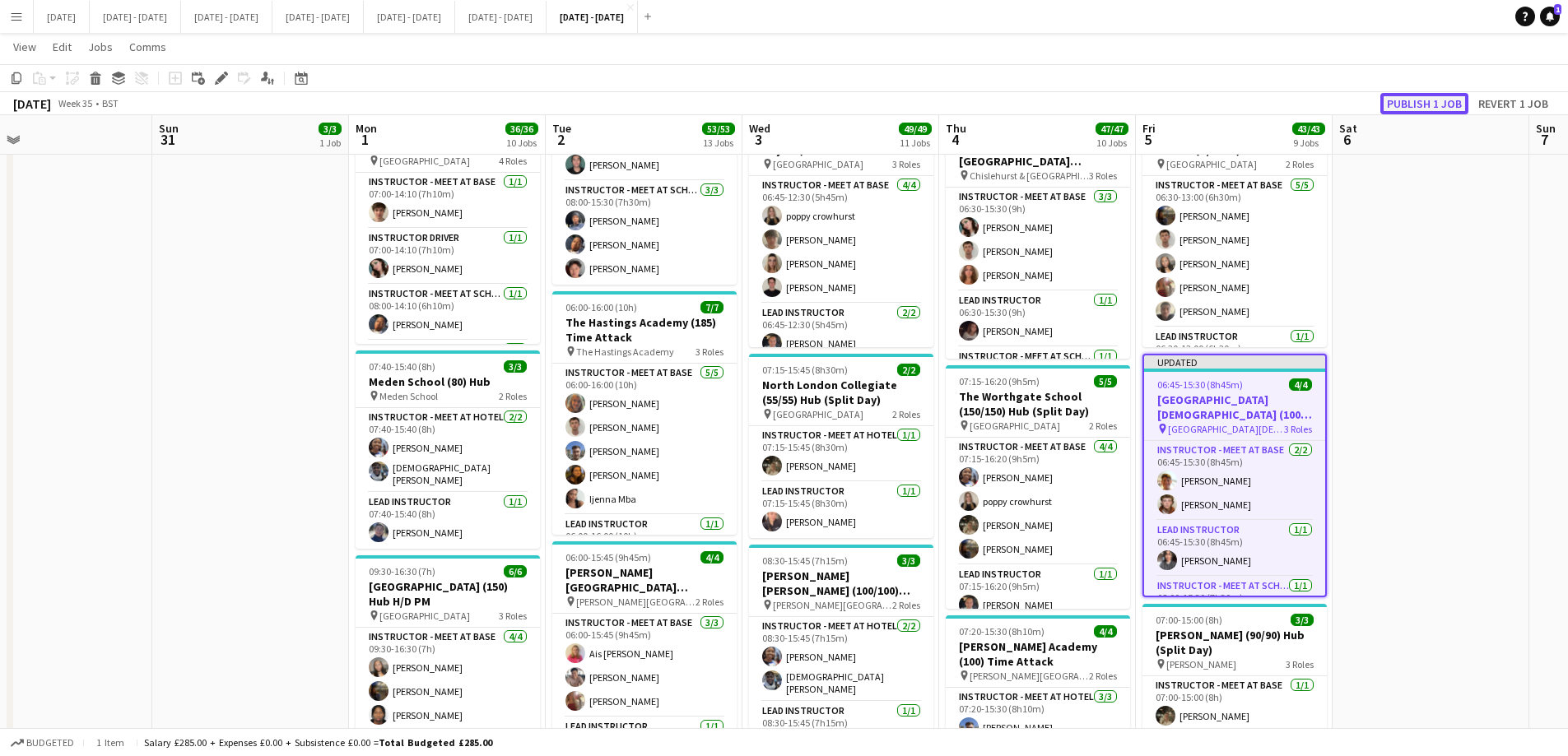
click at [1401, 102] on button "Publish 1 job" at bounding box center [1423, 103] width 88 height 21
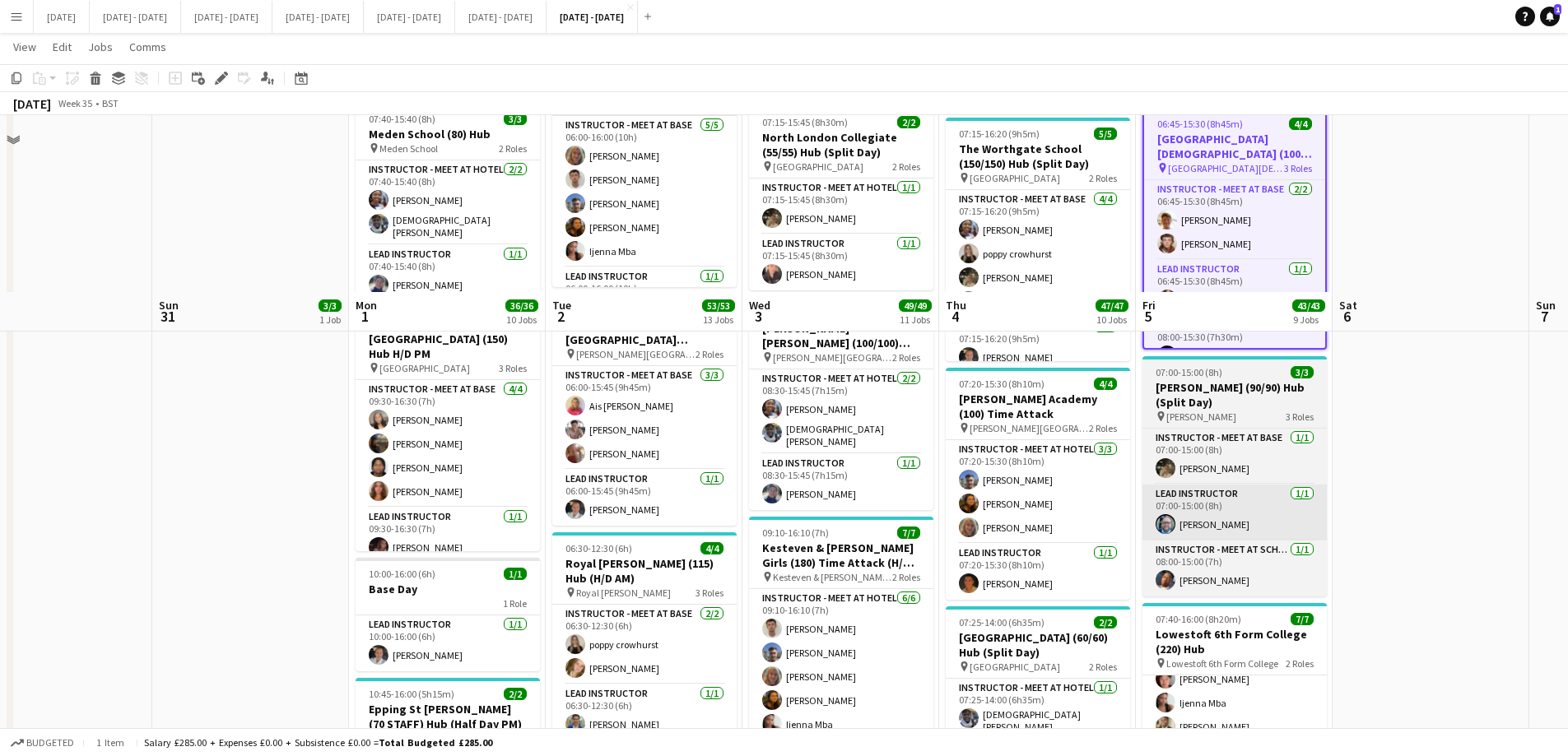
scroll to position [822, 0]
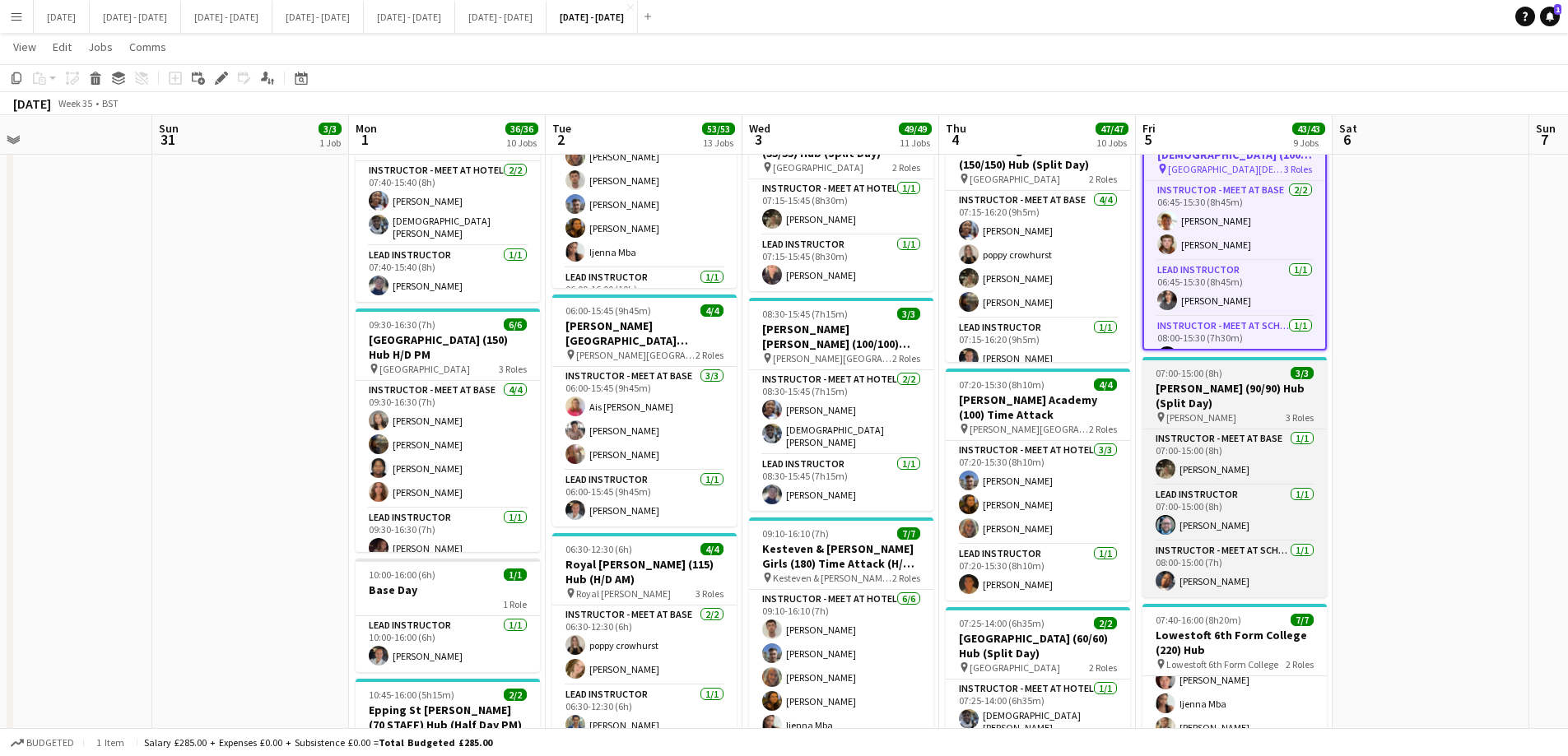
click at [1223, 406] on h3 "[PERSON_NAME] (90/90) Hub (Split Day)" at bounding box center [1234, 395] width 184 height 29
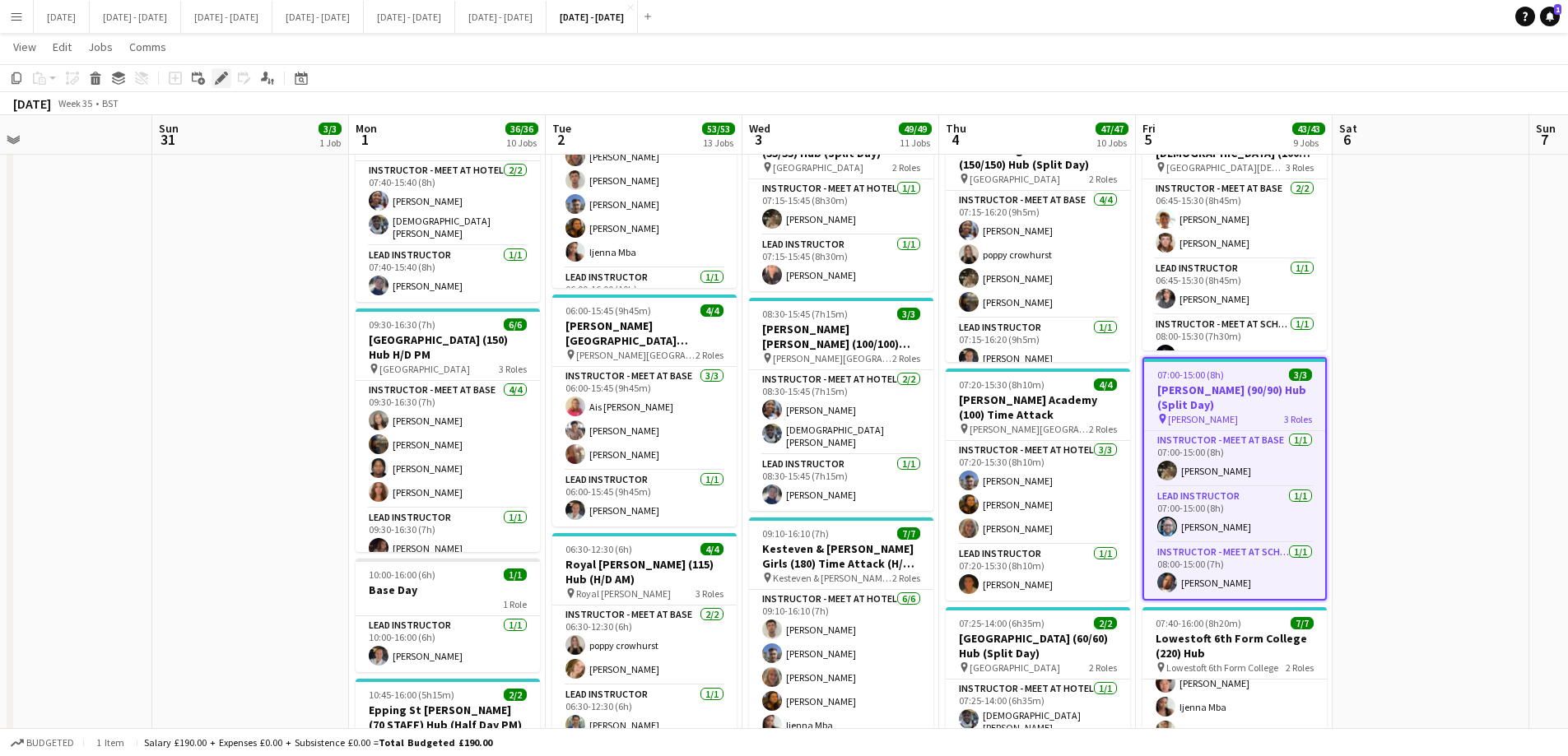
click at [214, 76] on div "Edit" at bounding box center [222, 78] width 20 height 20
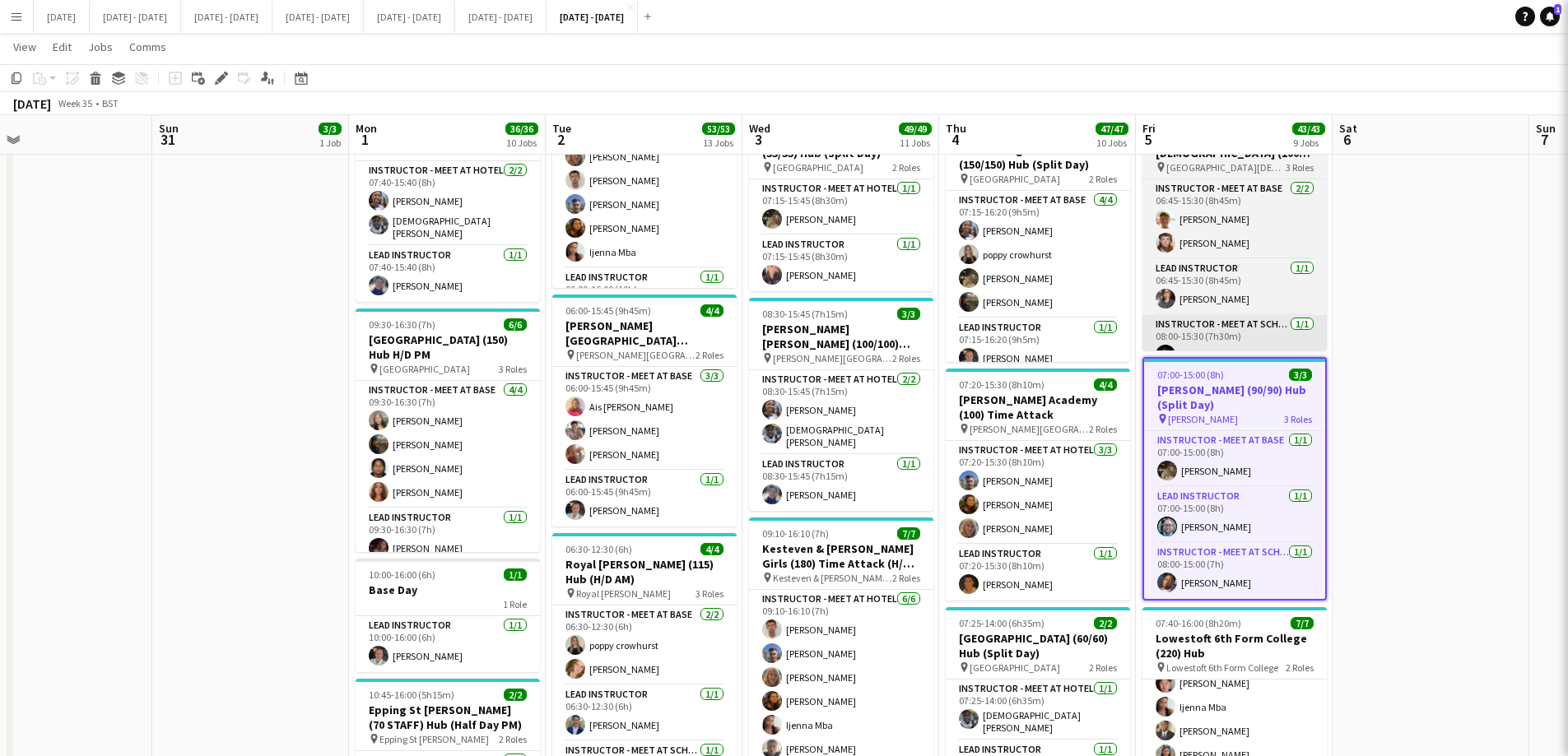
type input "**********"
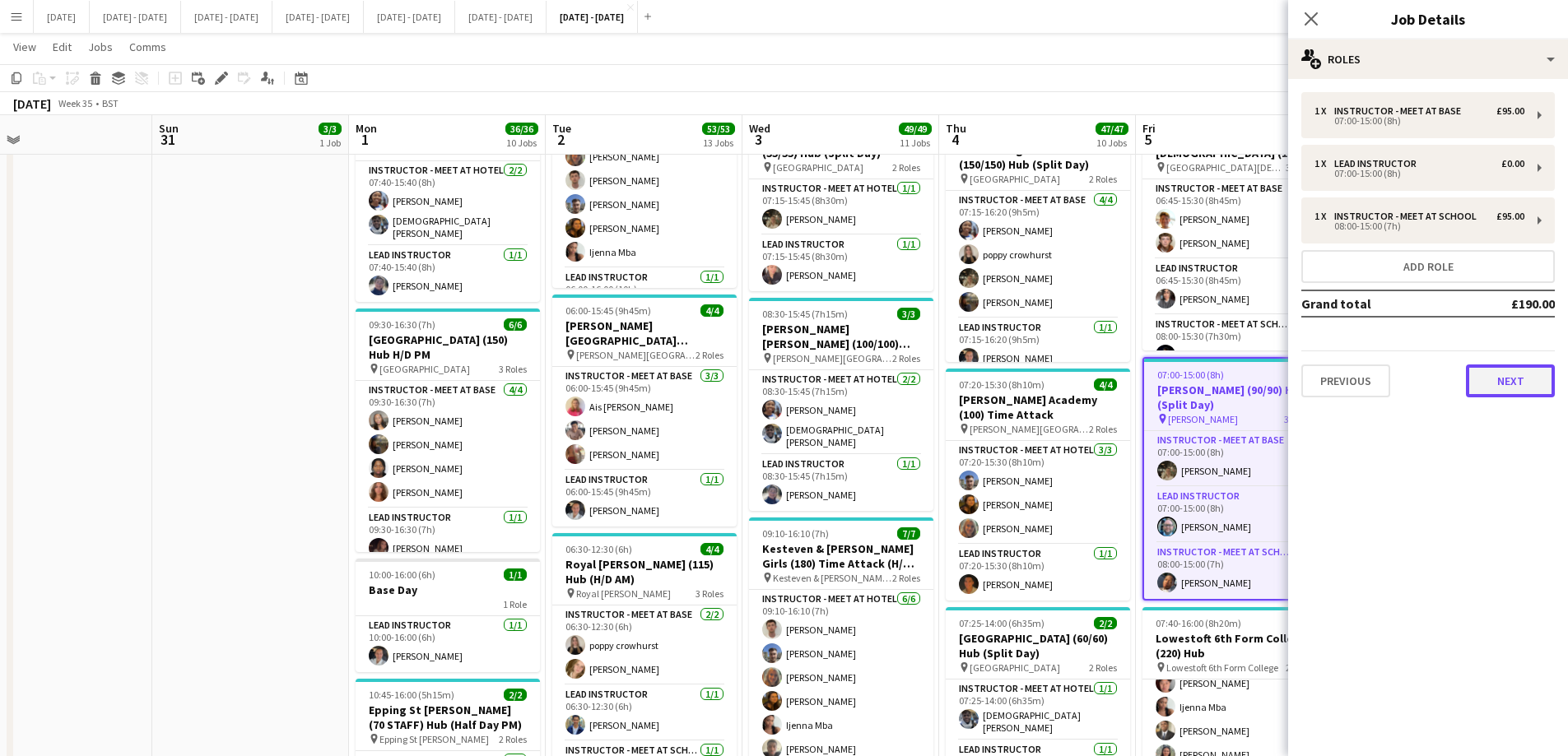
click at [1513, 375] on button "Next" at bounding box center [1510, 381] width 89 height 33
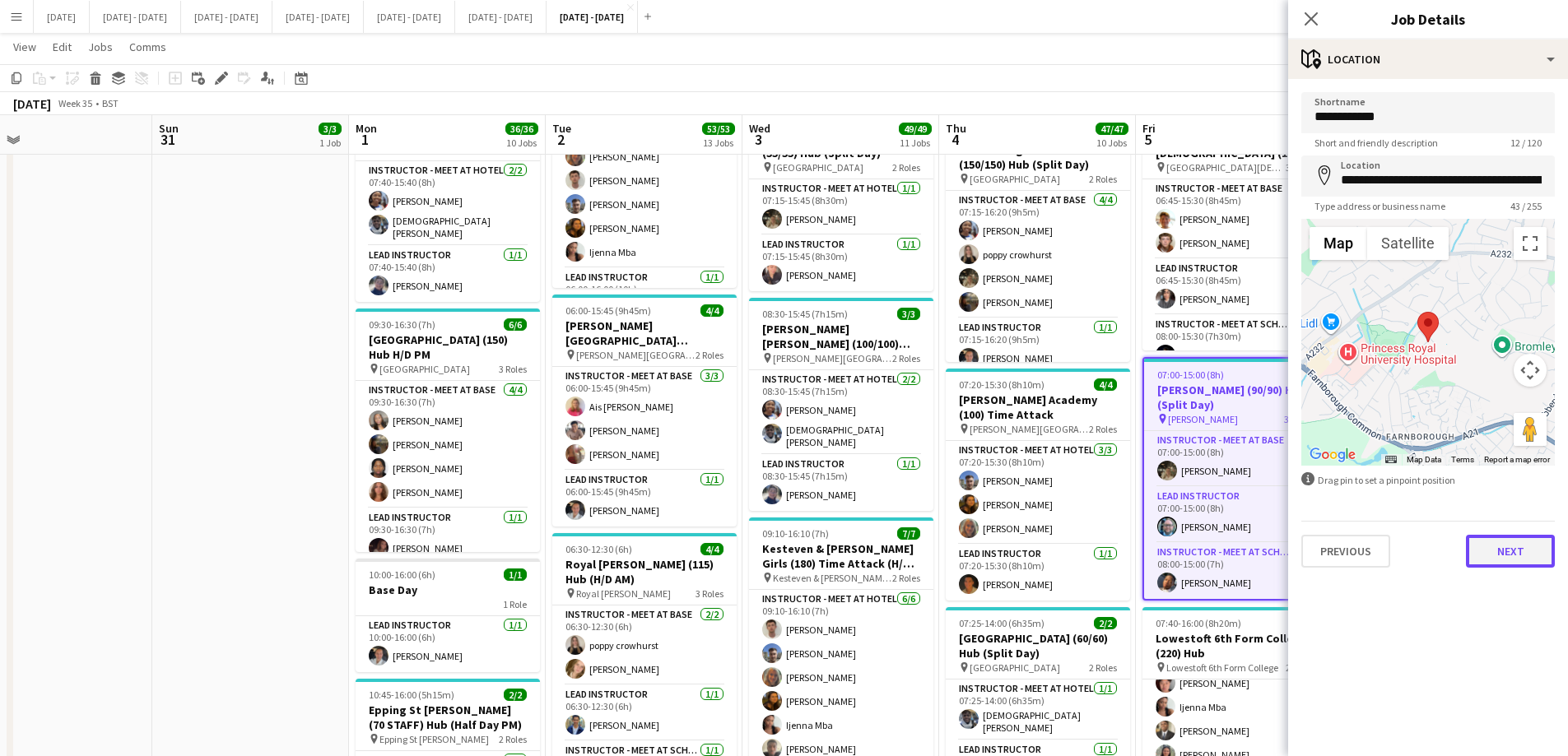
click at [1528, 551] on button "Next" at bounding box center [1510, 551] width 89 height 33
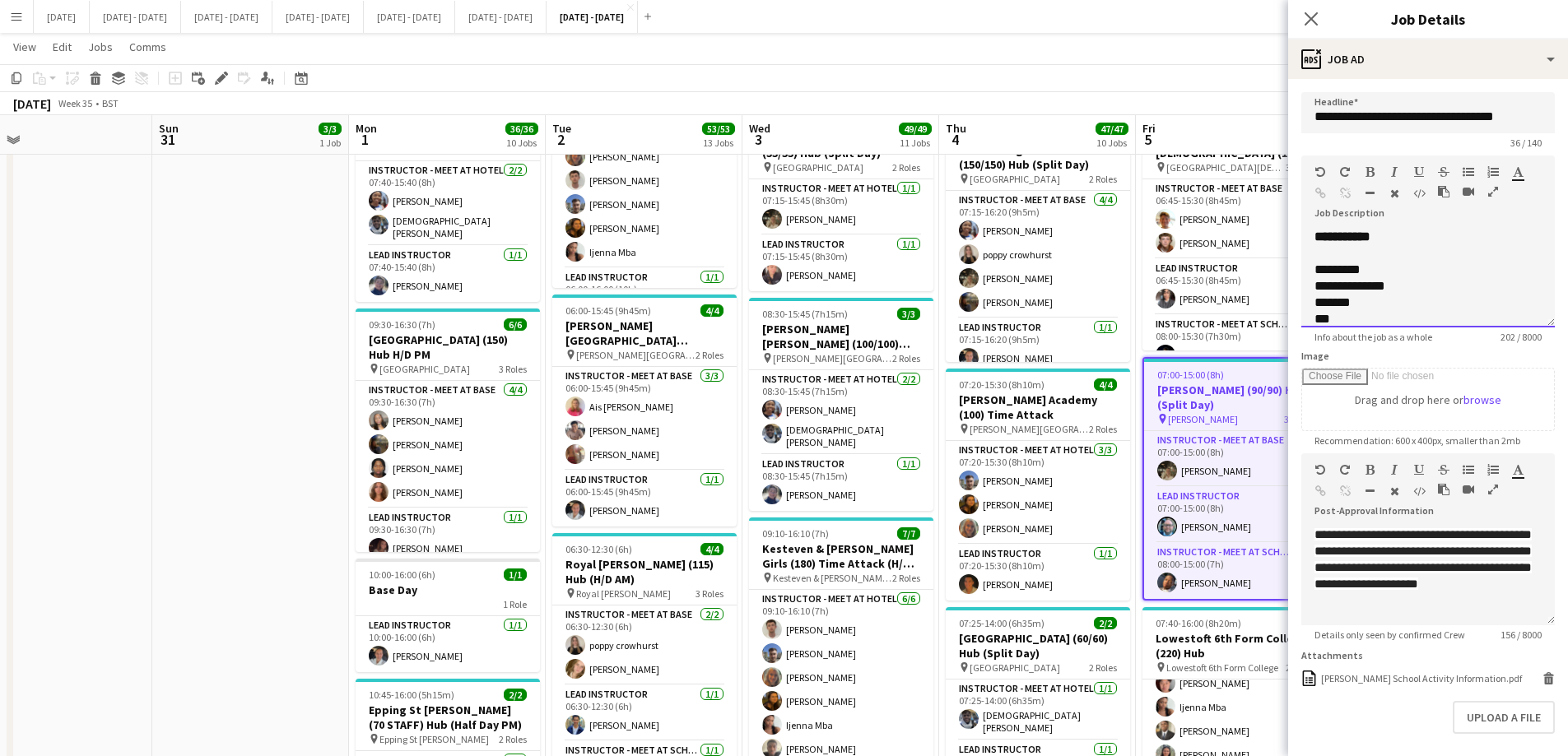
click at [1400, 234] on div "**********" at bounding box center [1428, 278] width 254 height 99
drag, startPoint x: 1346, startPoint y: 241, endPoint x: 1339, endPoint y: 276, distance: 35.7
click at [1346, 243] on b "**********" at bounding box center [1339, 236] width 51 height 13
click at [1308, 14] on icon "Close pop-in" at bounding box center [1310, 18] width 16 height 16
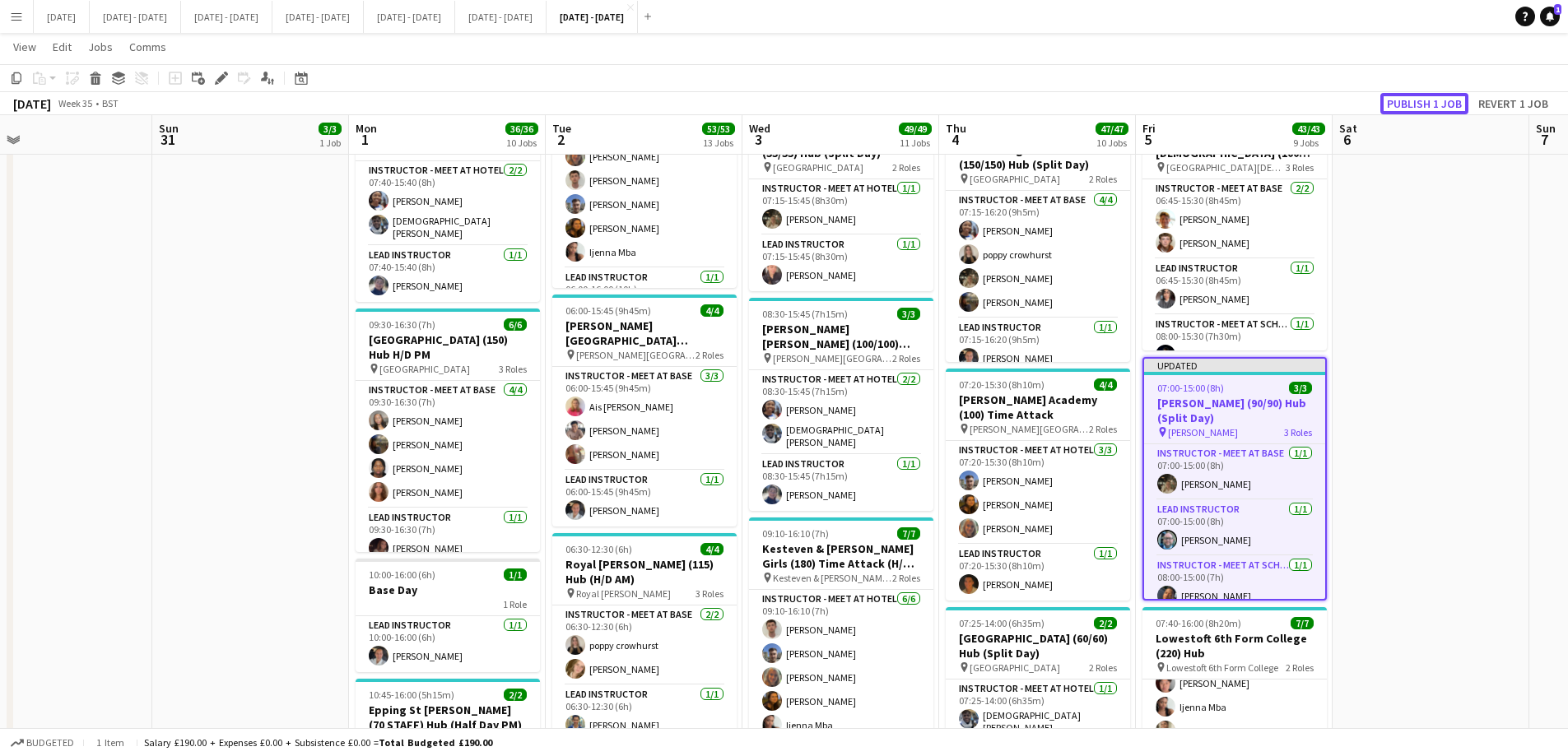
click at [1430, 105] on button "Publish 1 job" at bounding box center [1423, 103] width 88 height 21
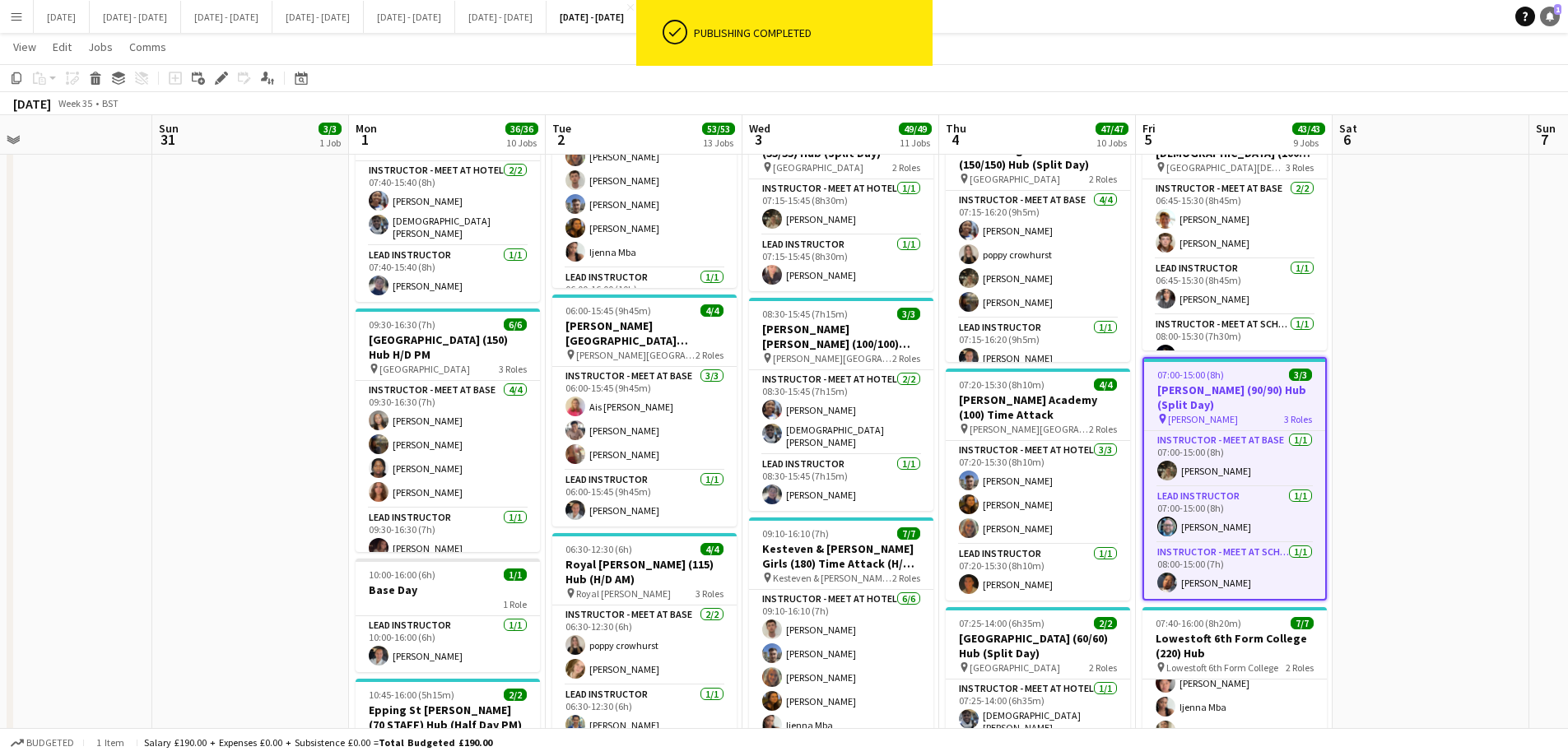
click at [1548, 23] on link "Notifications 1" at bounding box center [1550, 17] width 20 height 20
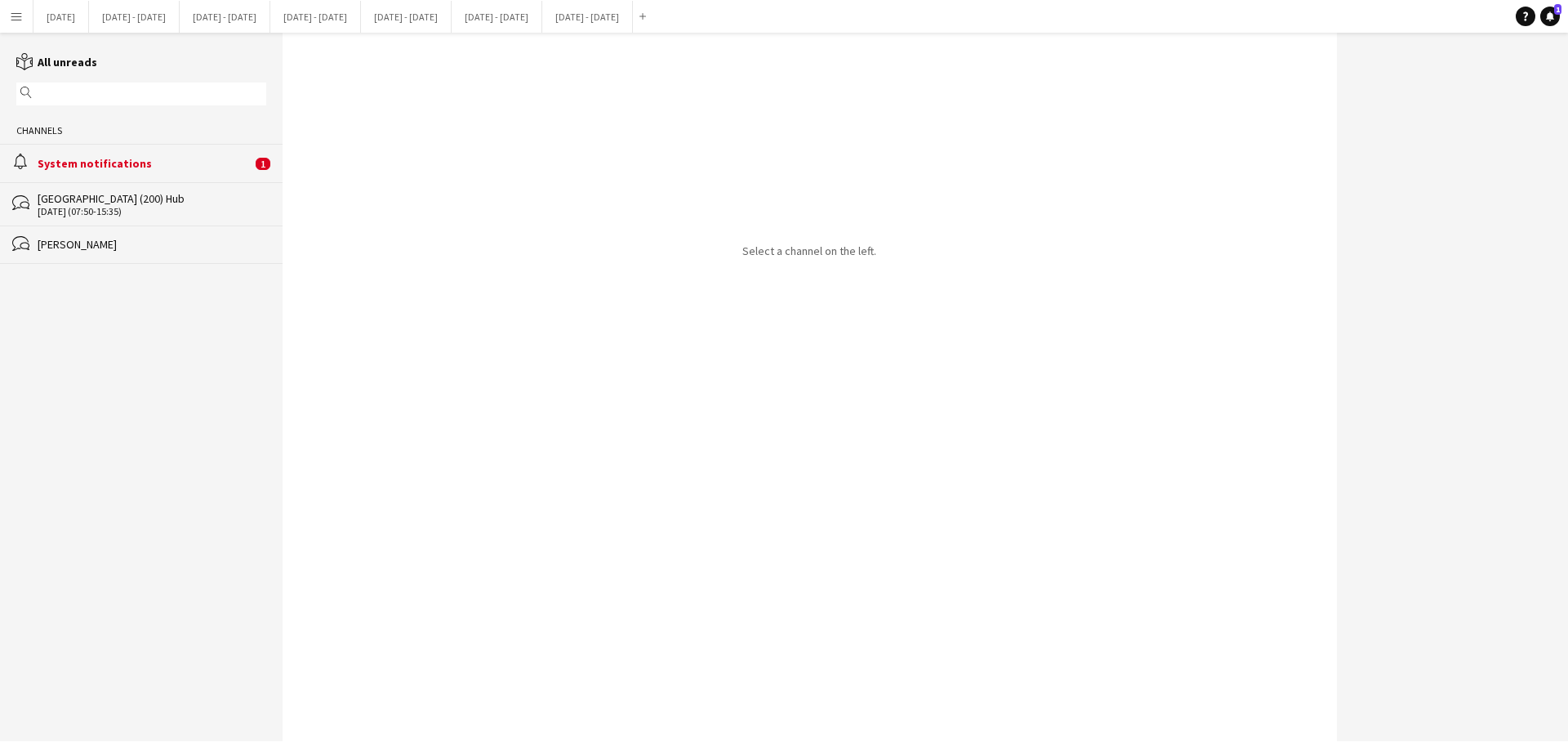
click at [114, 156] on div "System notifications" at bounding box center [144, 164] width 214 height 15
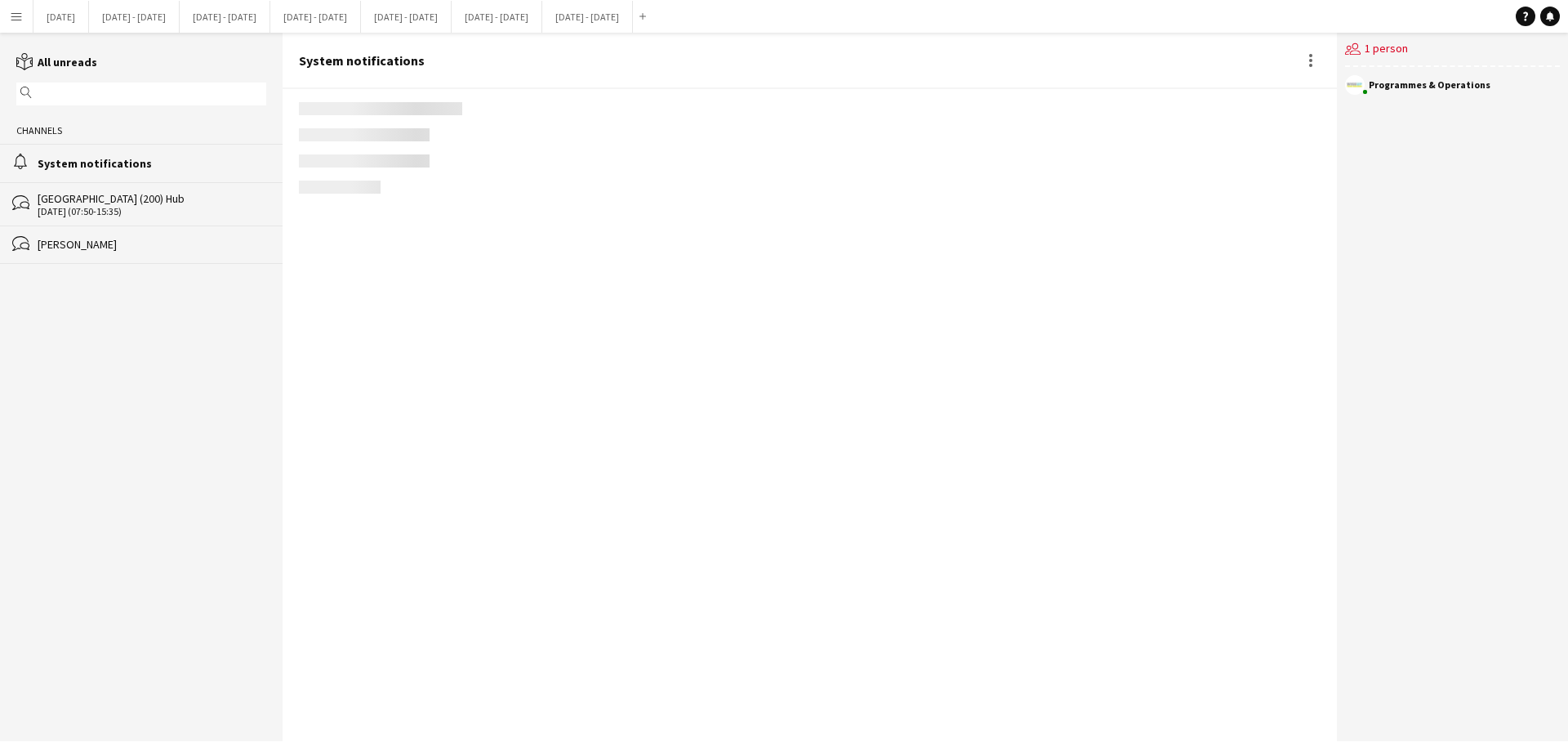
scroll to position [1854, 0]
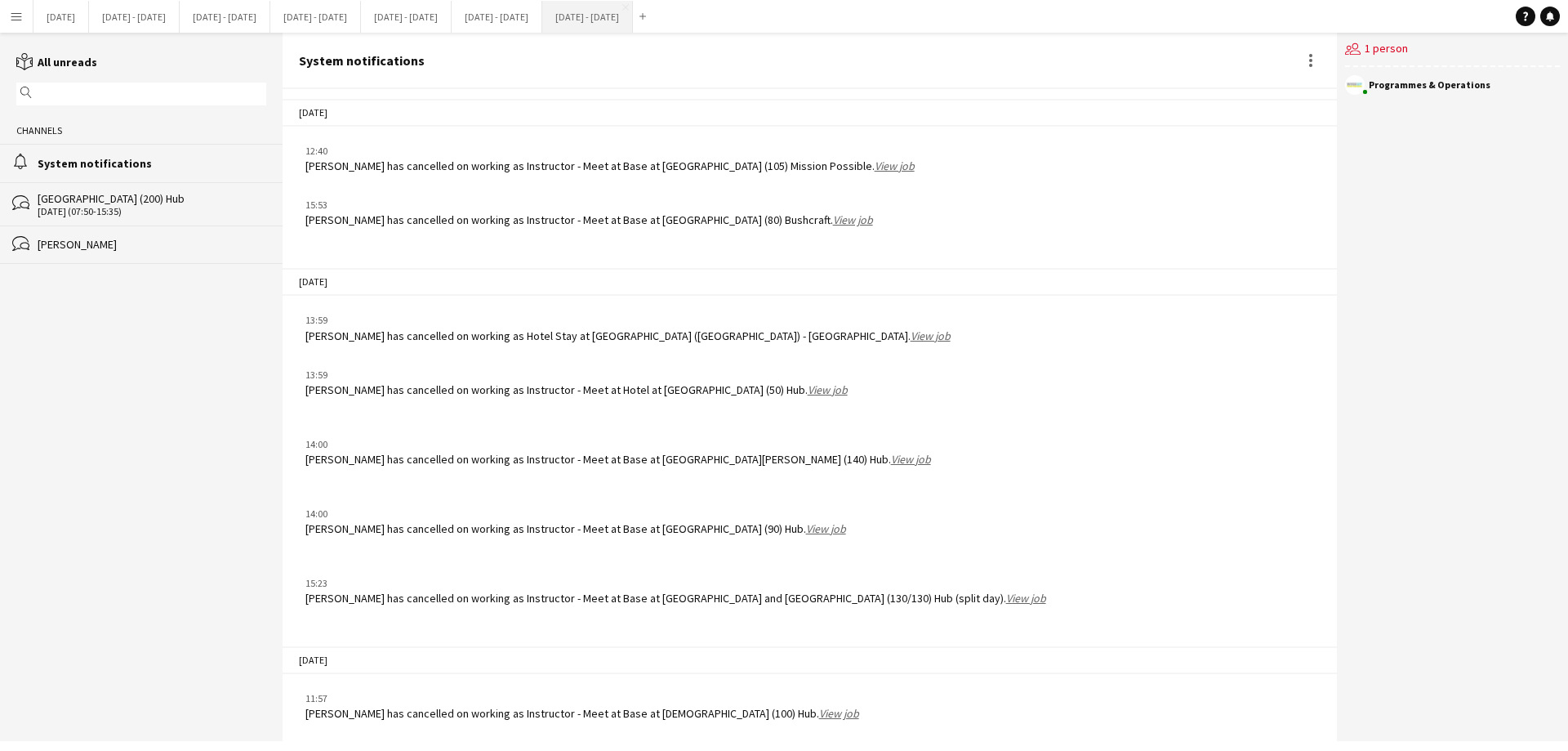
click at [633, 22] on button "[DATE] - [DATE] Close" at bounding box center [587, 17] width 91 height 32
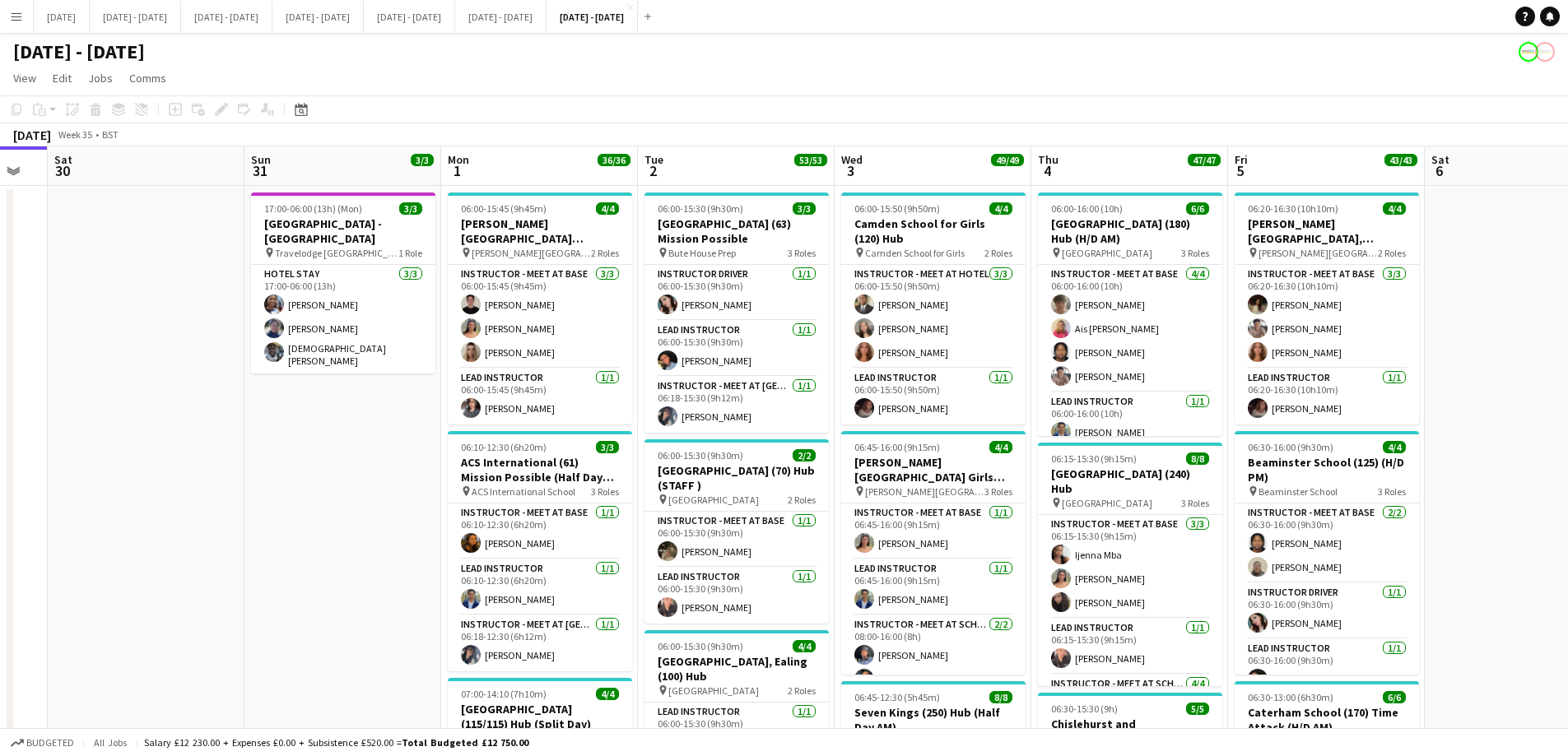
scroll to position [0, 541]
drag, startPoint x: 1426, startPoint y: 486, endPoint x: 1519, endPoint y: 476, distance: 93.5
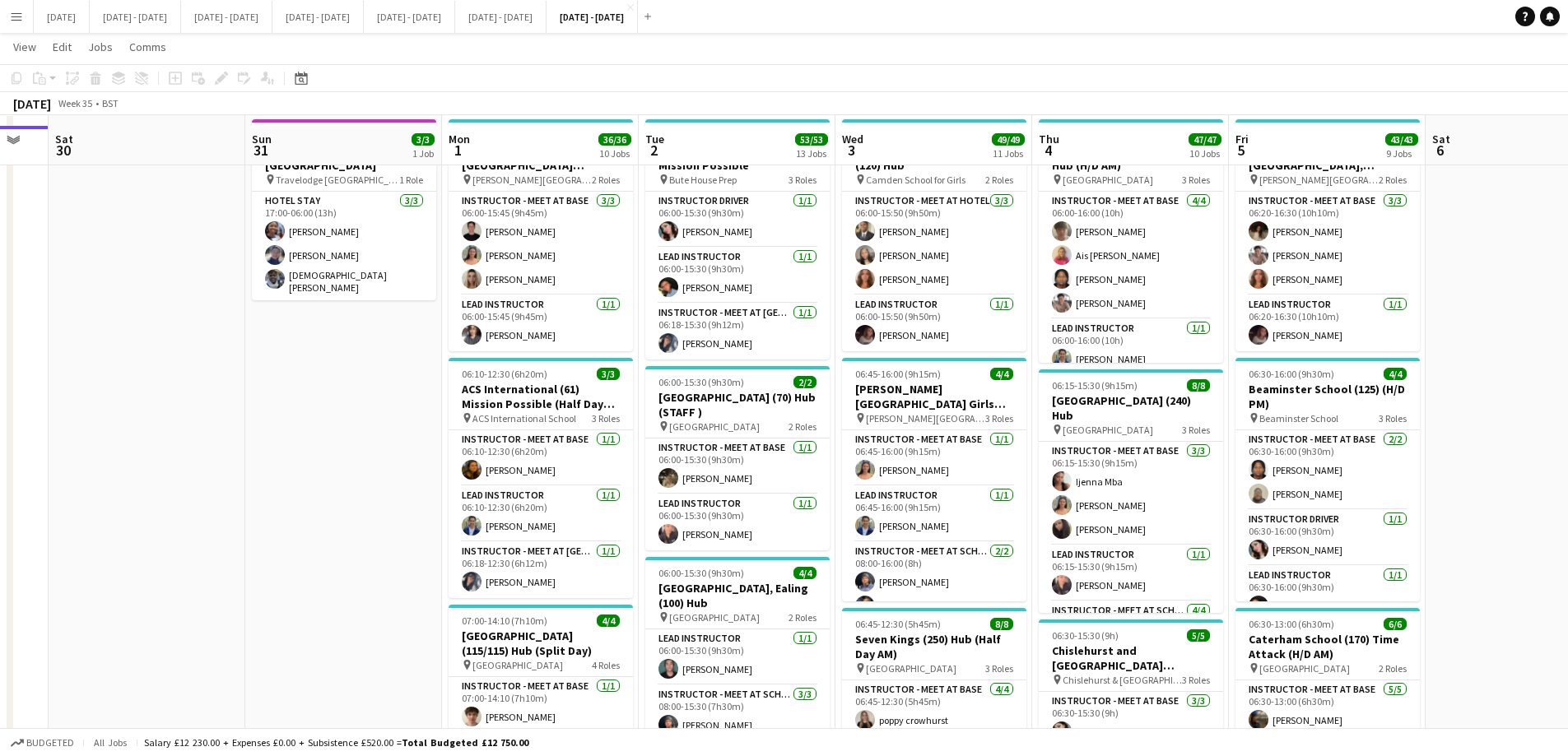
scroll to position [0, 0]
